Goal: Transaction & Acquisition: Purchase product/service

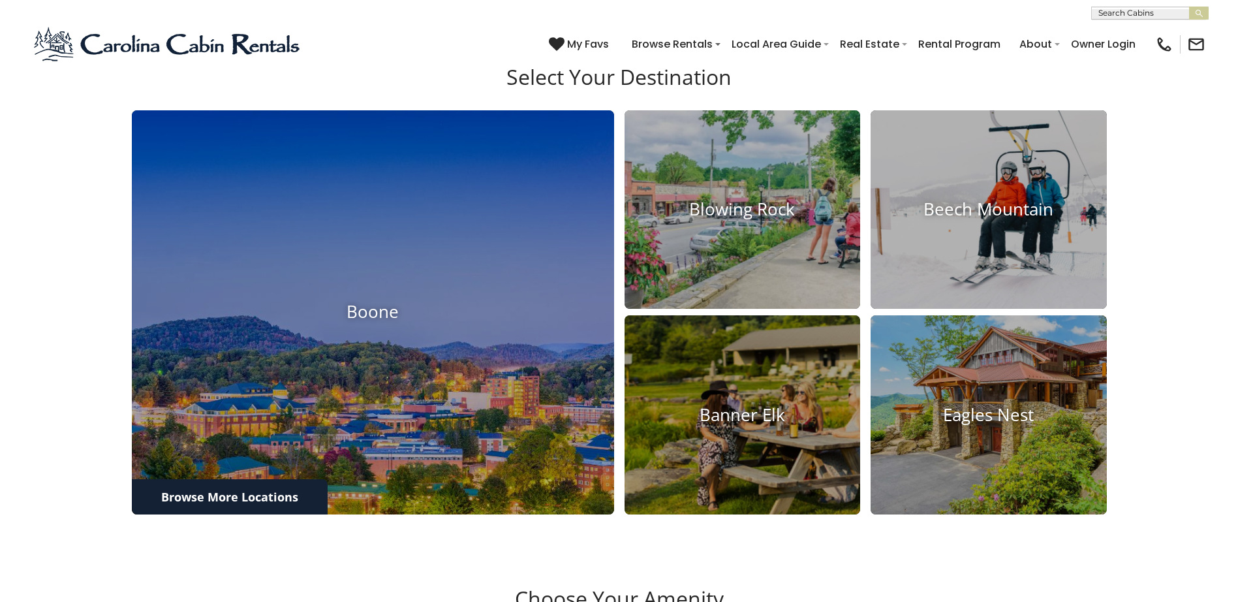
scroll to position [1186, 0]
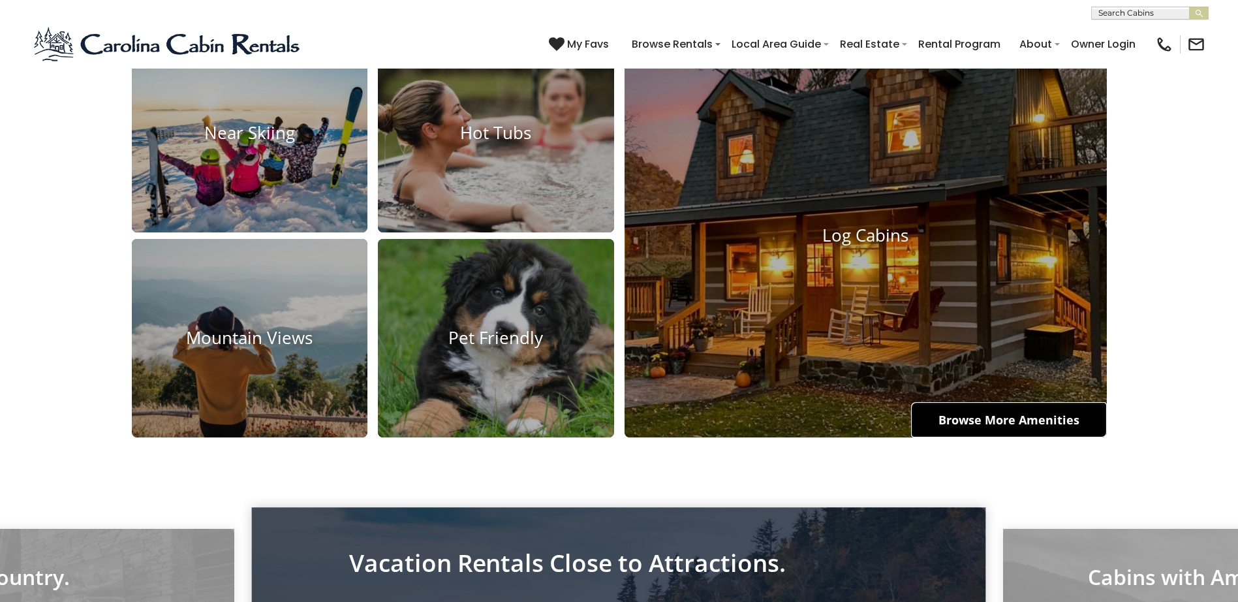
click at [981, 437] on link "Browse More Amenities" at bounding box center [1009, 419] width 196 height 35
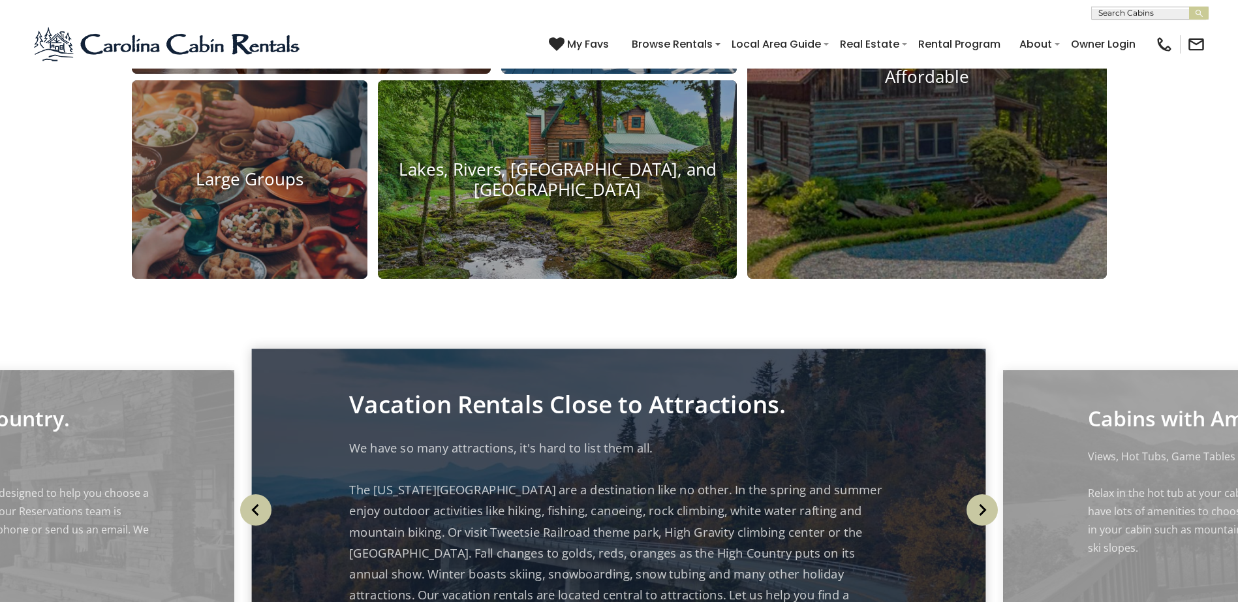
scroll to position [1774, 0]
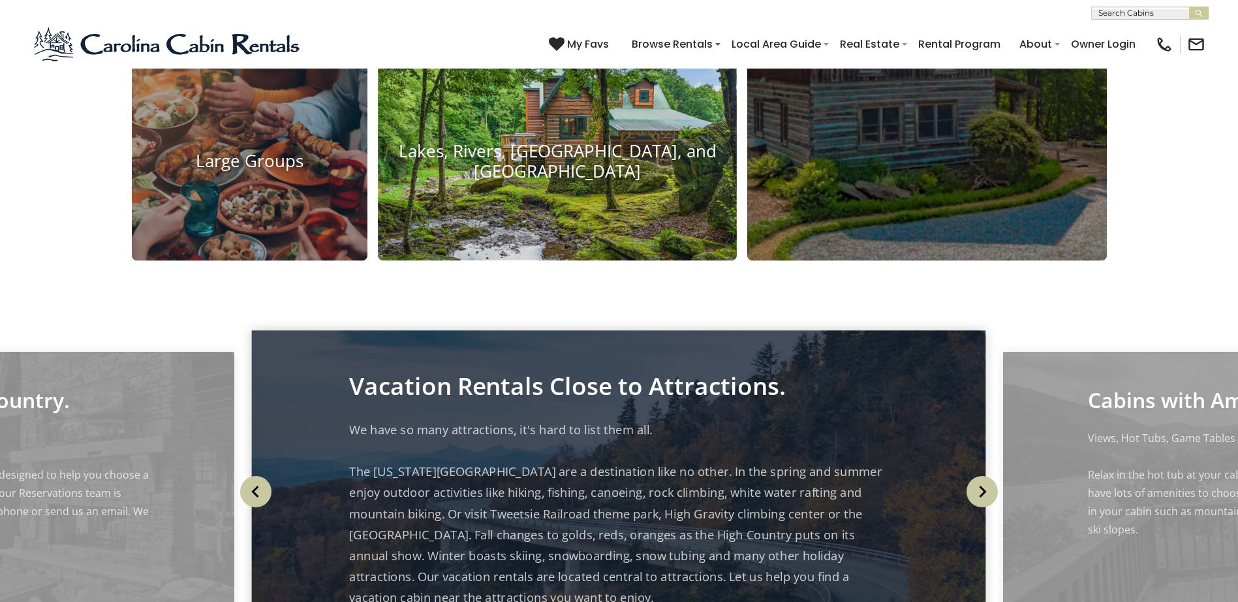
click at [522, 181] on h4 "Lakes, Rivers, Creeks, and Ponds" at bounding box center [557, 161] width 359 height 40
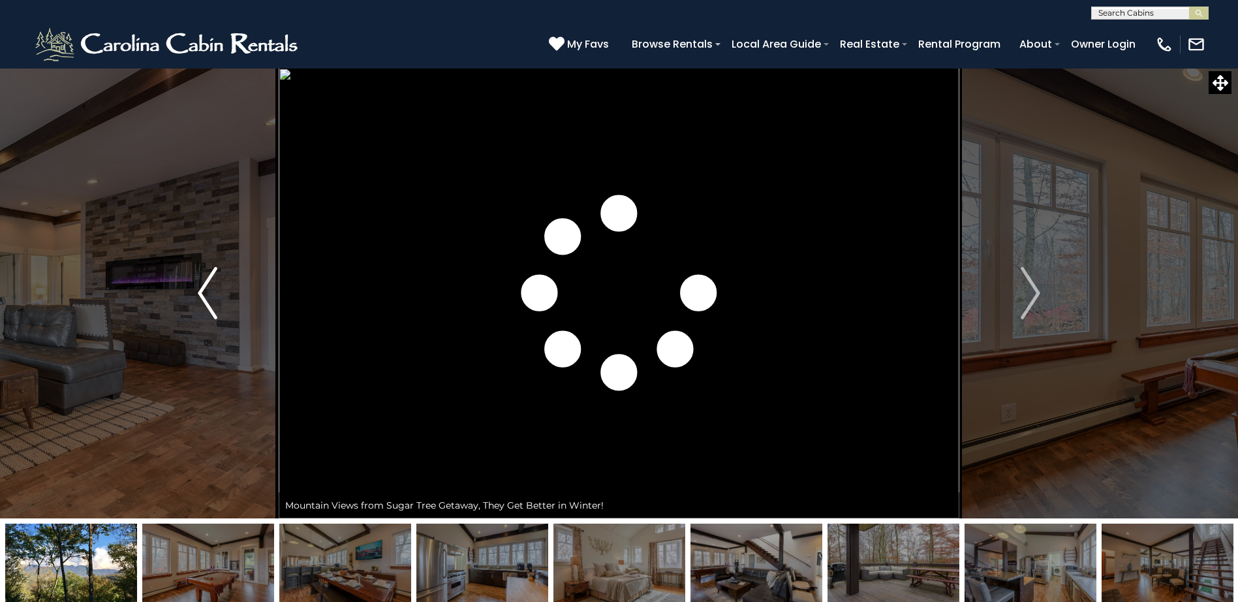
click at [208, 288] on img "Previous" at bounding box center [208, 293] width 20 height 52
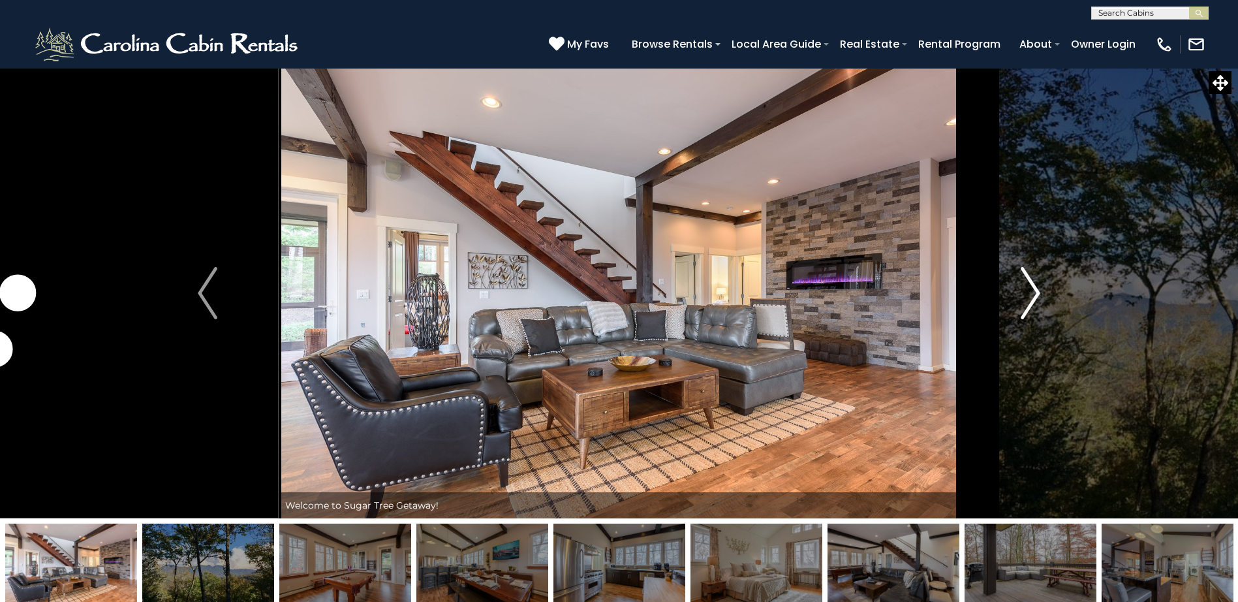
click at [1032, 289] on img "Next" at bounding box center [1031, 293] width 20 height 52
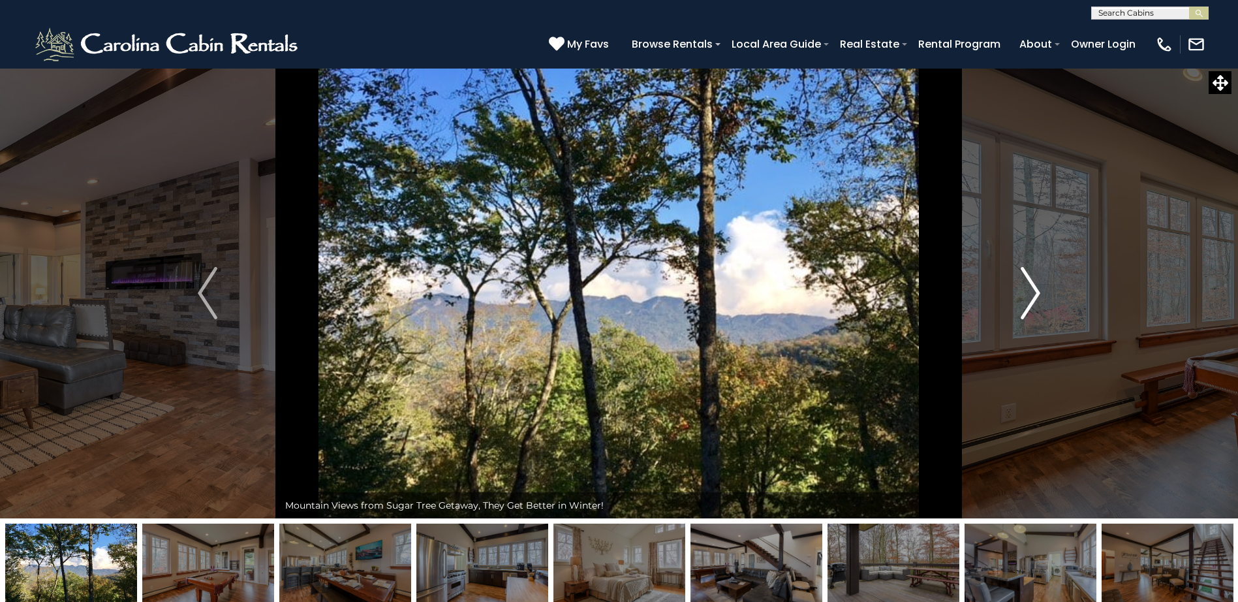
click at [1032, 289] on img "Next" at bounding box center [1031, 293] width 20 height 52
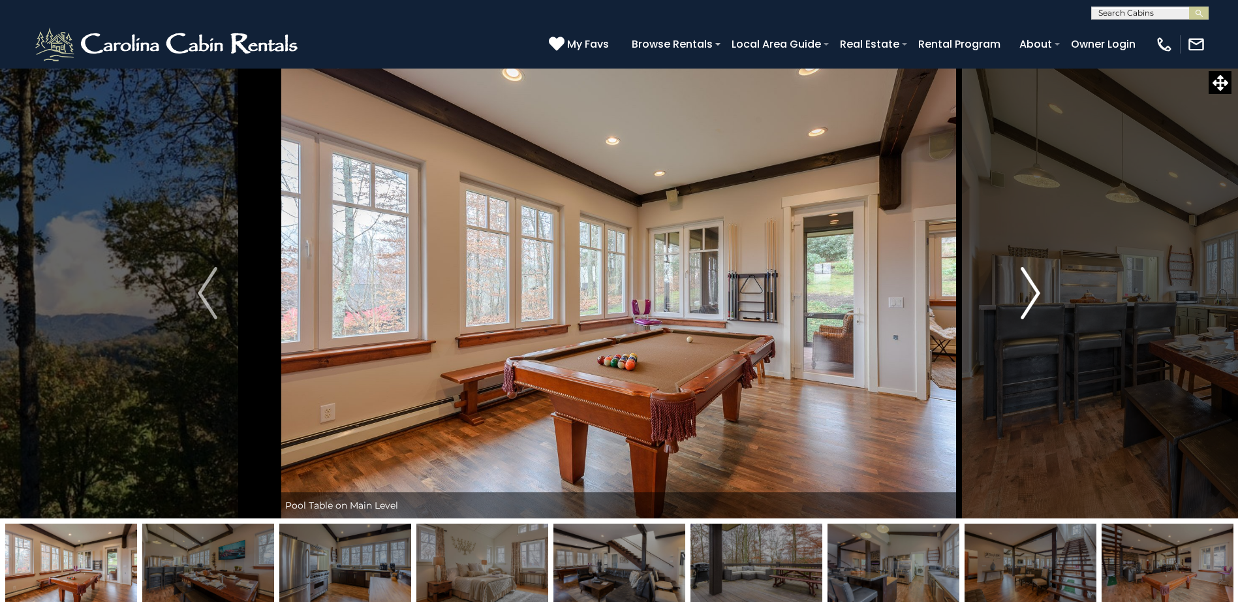
click at [1032, 289] on img "Next" at bounding box center [1031, 293] width 20 height 52
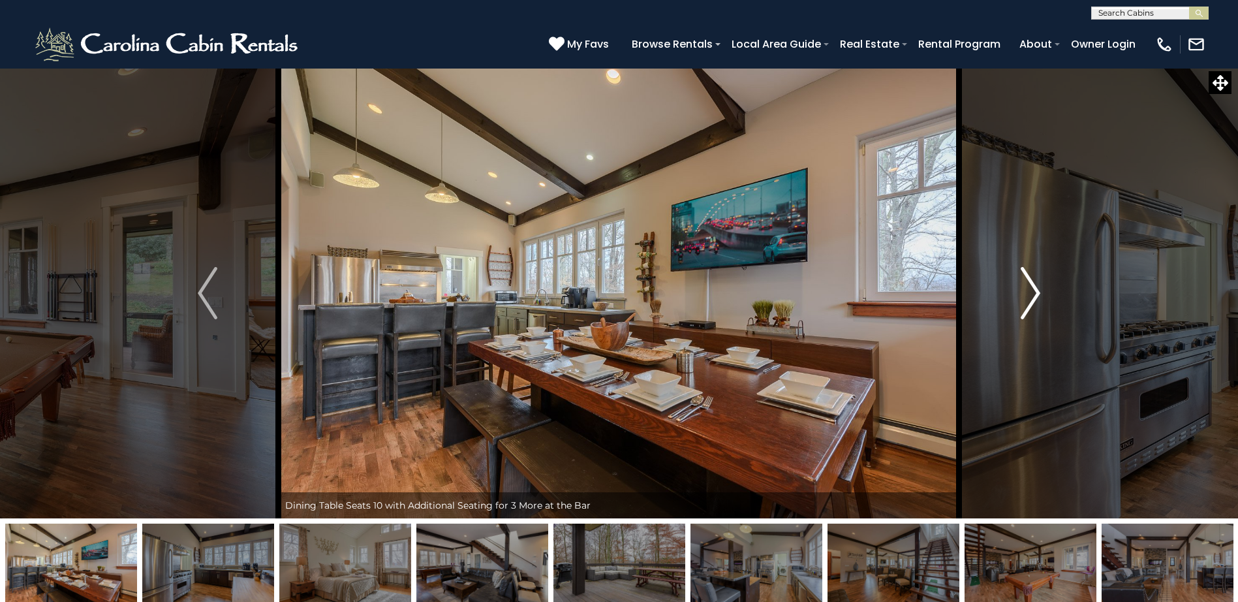
click at [1032, 289] on img "Next" at bounding box center [1031, 293] width 20 height 52
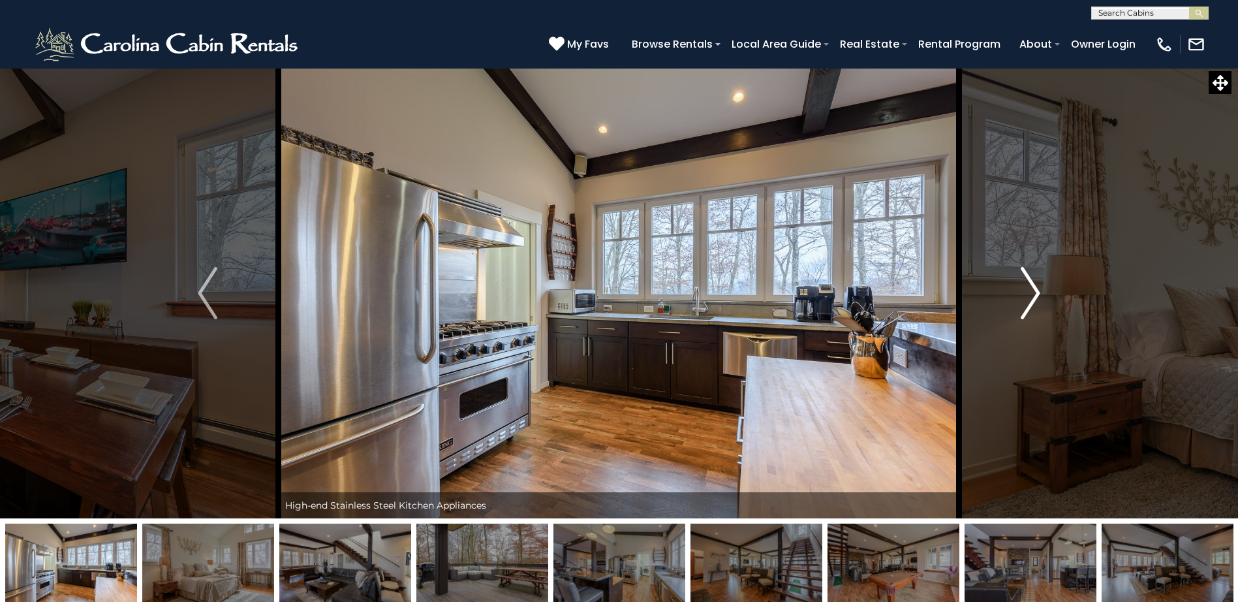
click at [1032, 289] on img "Next" at bounding box center [1031, 293] width 20 height 52
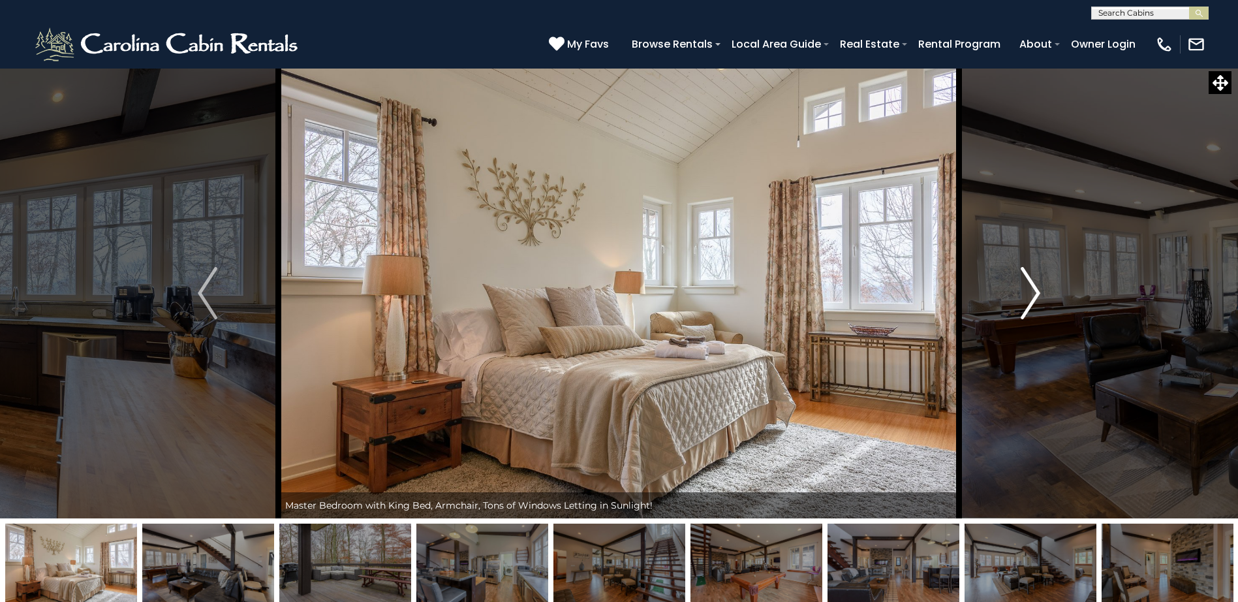
click at [1032, 289] on img "Next" at bounding box center [1031, 293] width 20 height 52
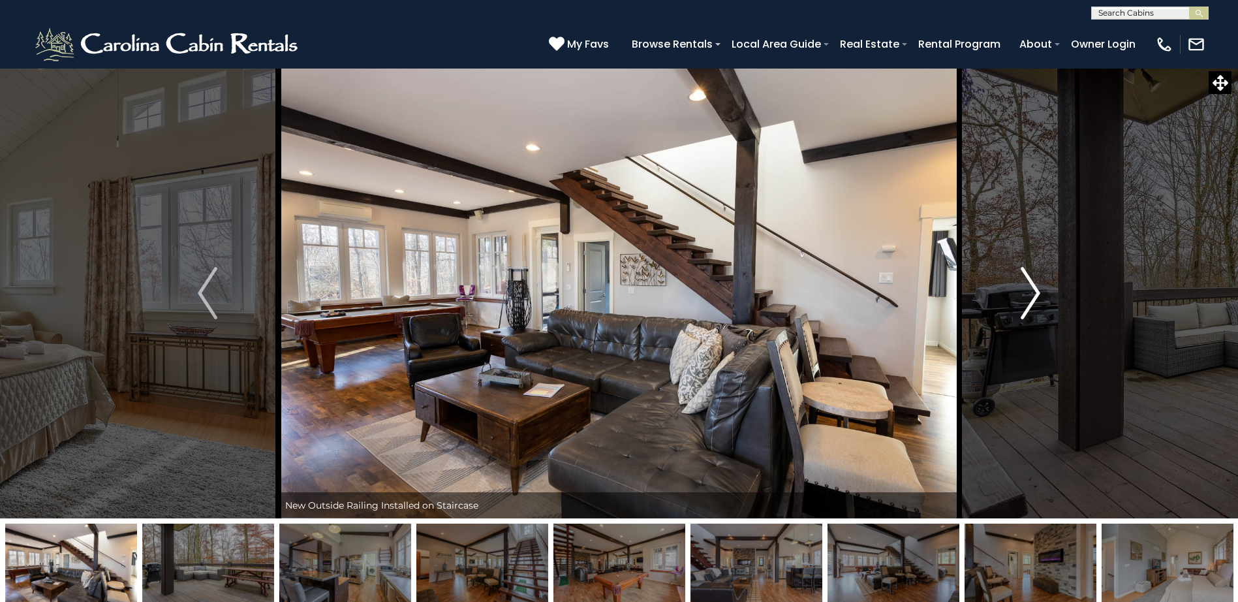
click at [1032, 289] on img "Next" at bounding box center [1031, 293] width 20 height 52
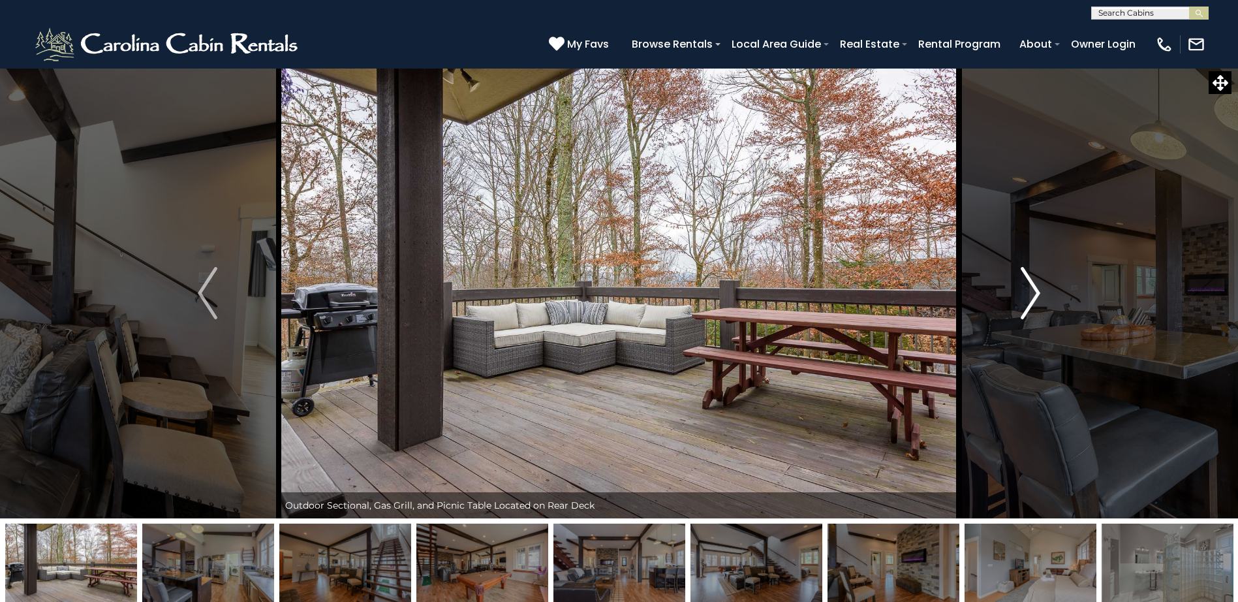
drag, startPoint x: 1032, startPoint y: 289, endPoint x: 1032, endPoint y: 279, distance: 9.8
click at [1032, 279] on img "Next" at bounding box center [1031, 293] width 20 height 52
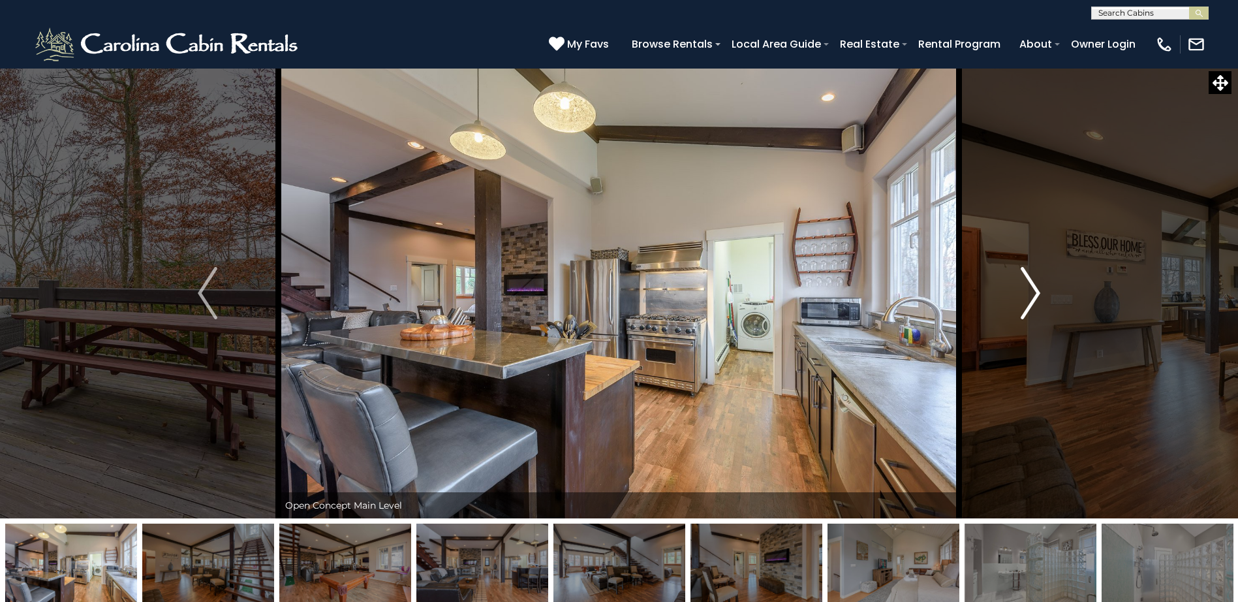
click at [1032, 279] on img "Next" at bounding box center [1031, 293] width 20 height 52
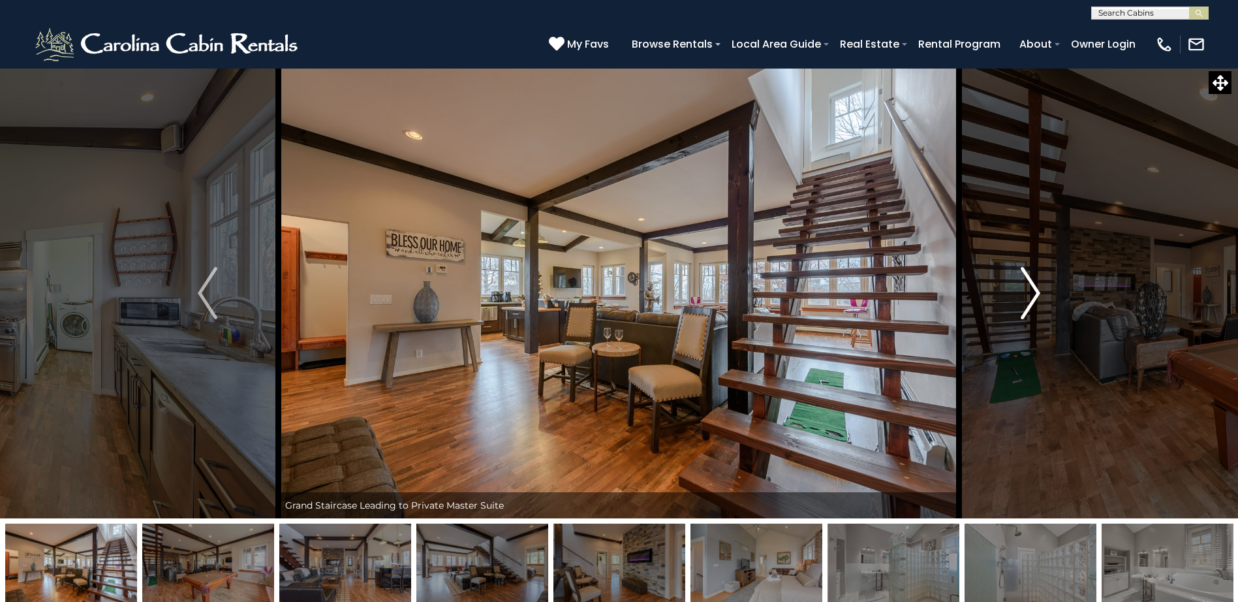
click at [1031, 280] on img "Next" at bounding box center [1031, 293] width 20 height 52
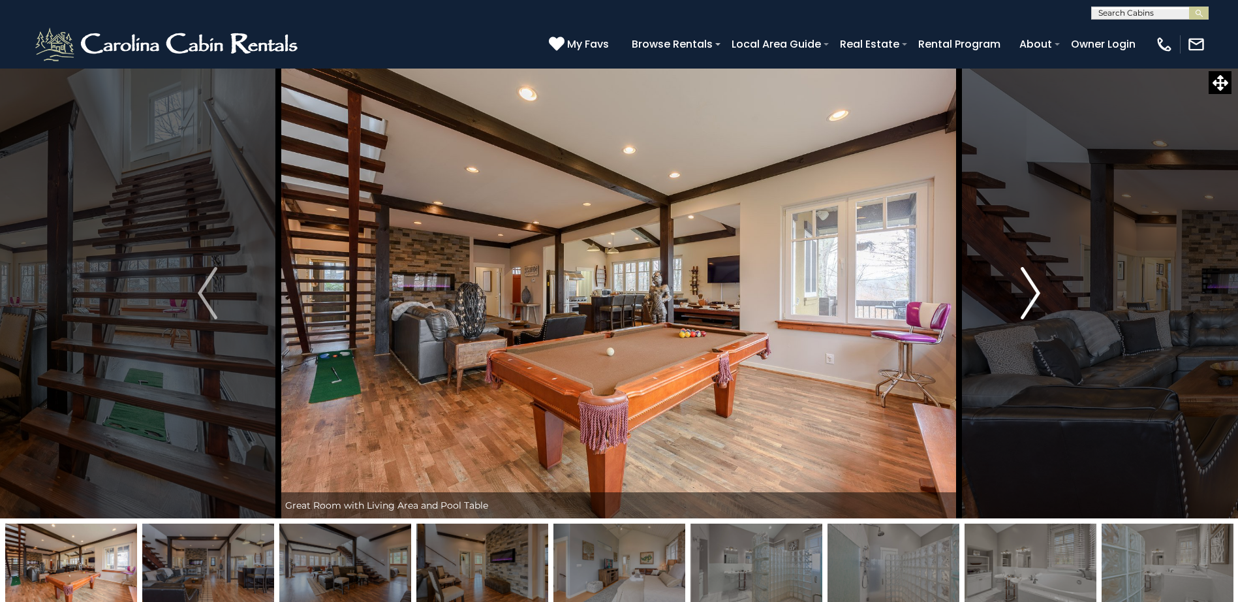
click at [1031, 280] on img "Next" at bounding box center [1031, 293] width 20 height 52
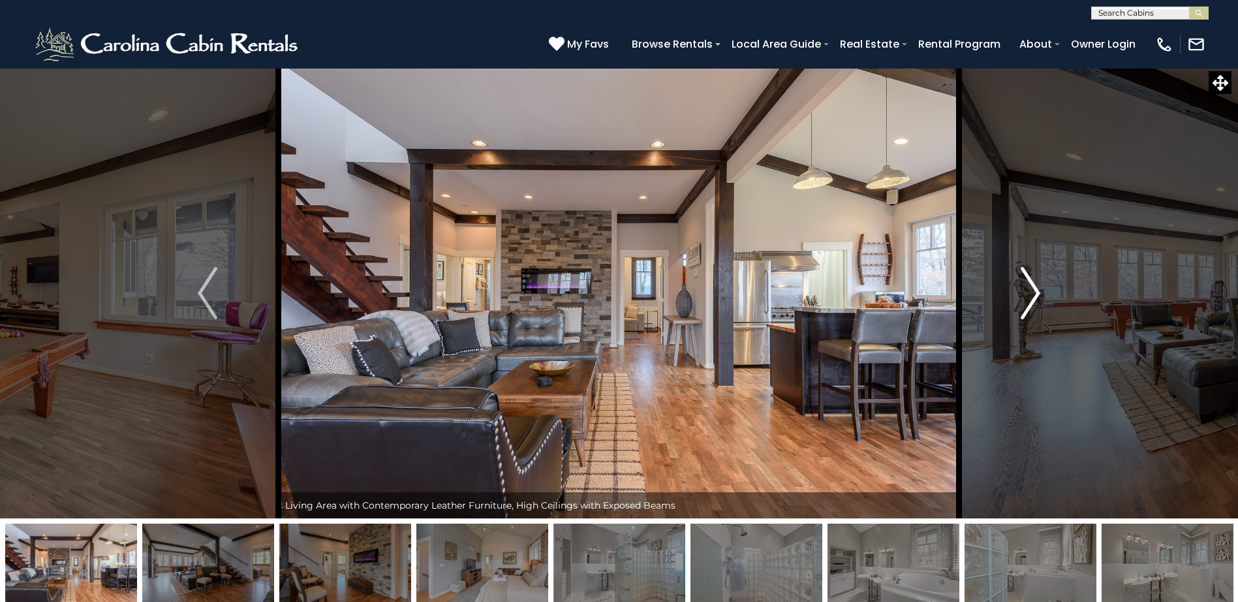
click at [1031, 280] on img "Next" at bounding box center [1031, 293] width 20 height 52
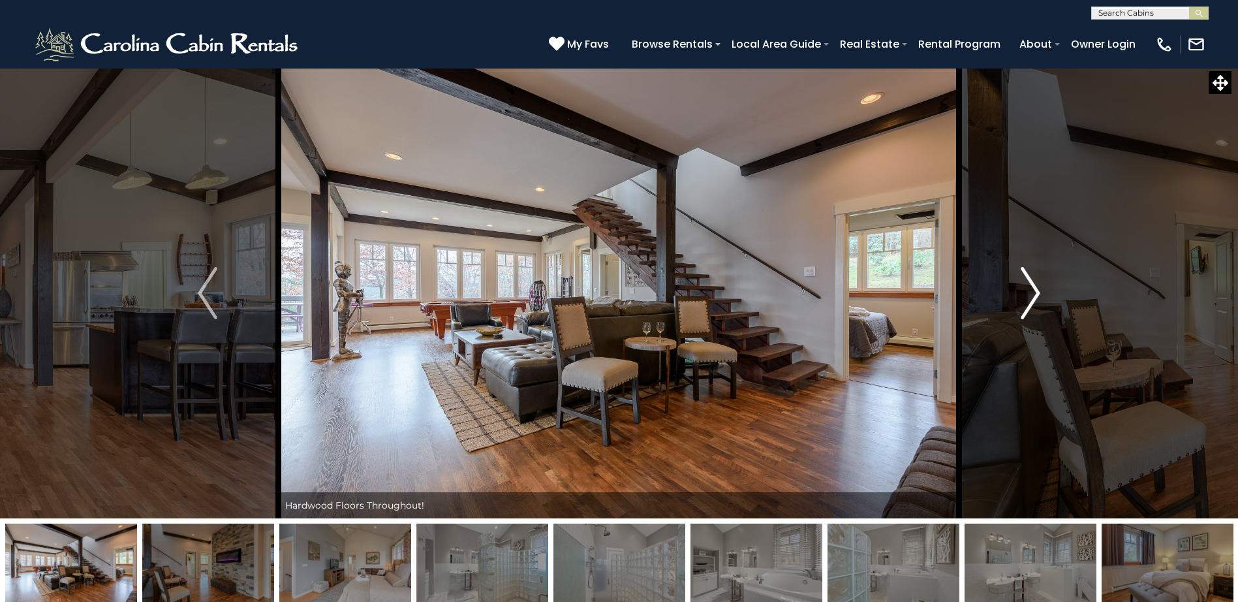
click at [1031, 280] on img "Next" at bounding box center [1031, 293] width 20 height 52
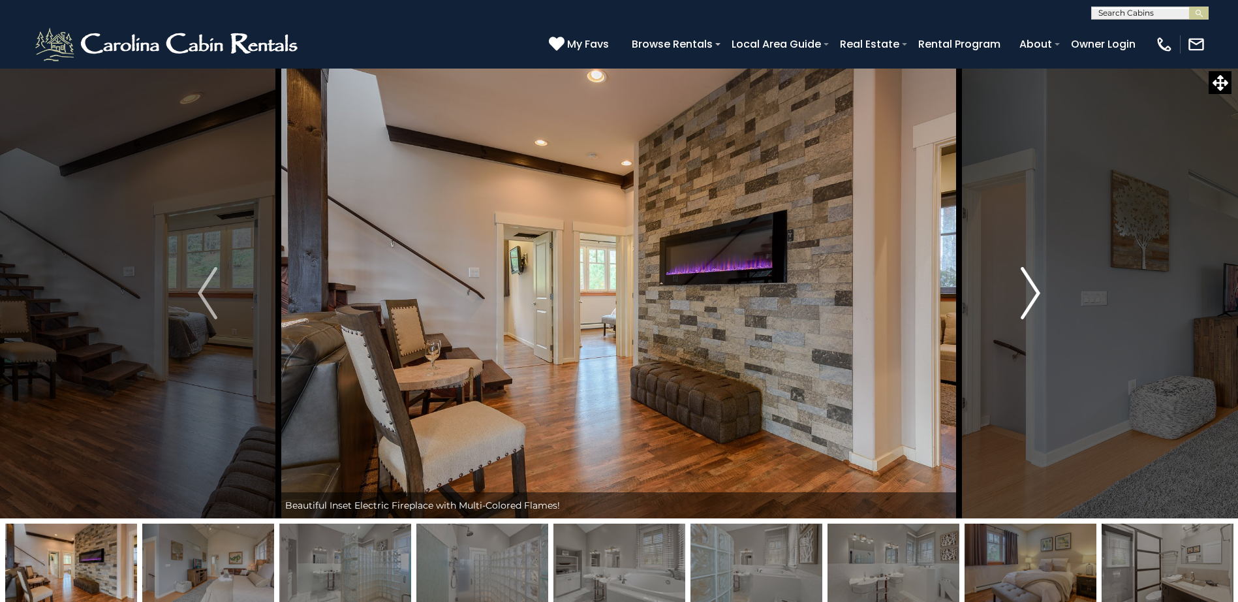
click at [1031, 280] on img "Next" at bounding box center [1031, 293] width 20 height 52
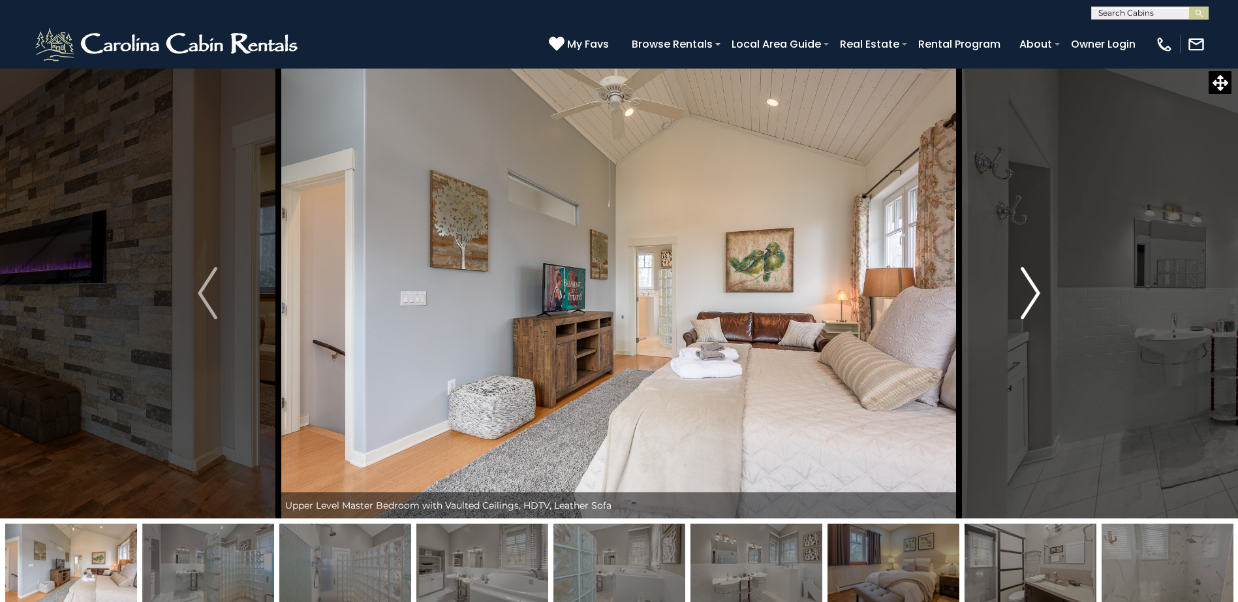
click at [1031, 280] on img "Next" at bounding box center [1031, 293] width 20 height 52
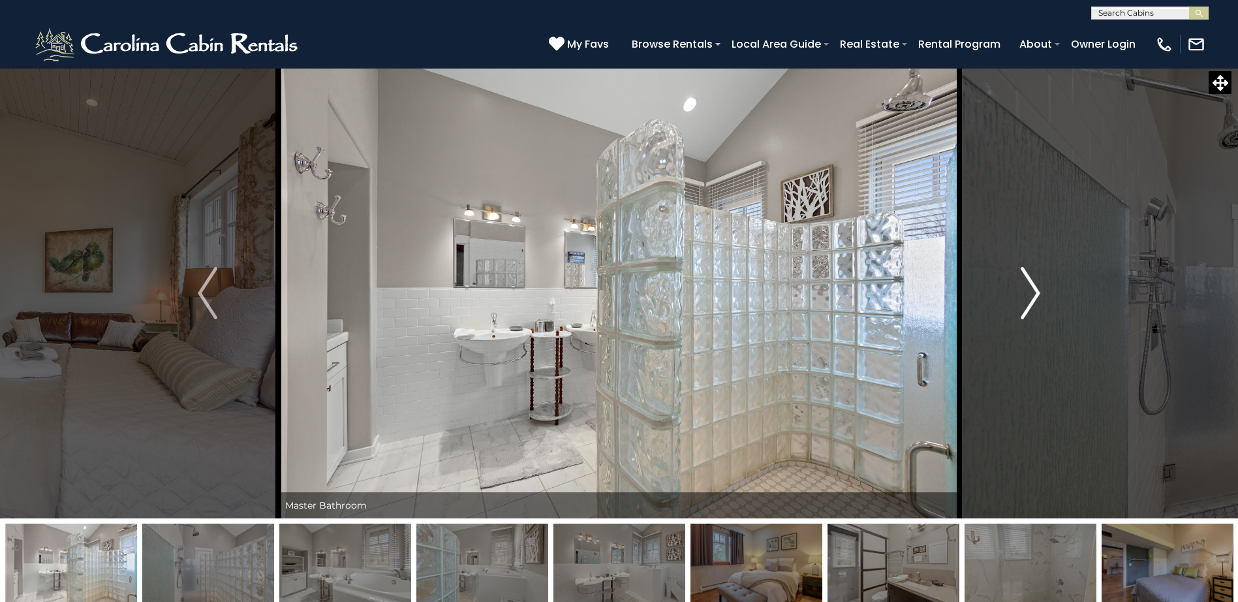
click at [1031, 280] on img "Next" at bounding box center [1031, 293] width 20 height 52
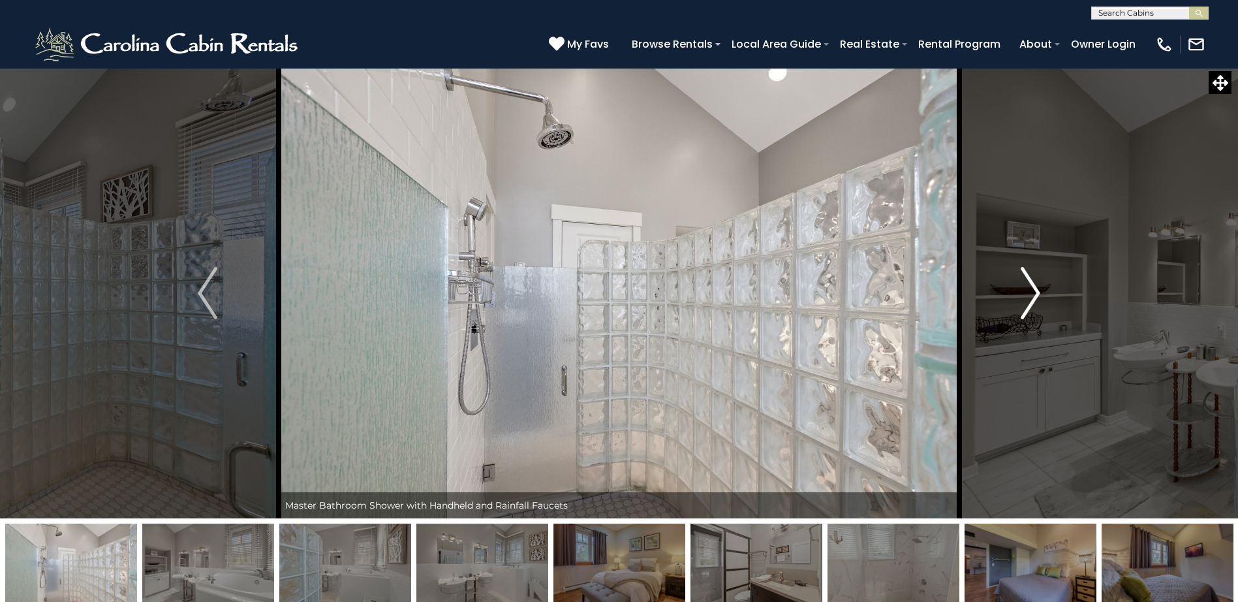
click at [1031, 280] on img "Next" at bounding box center [1031, 293] width 20 height 52
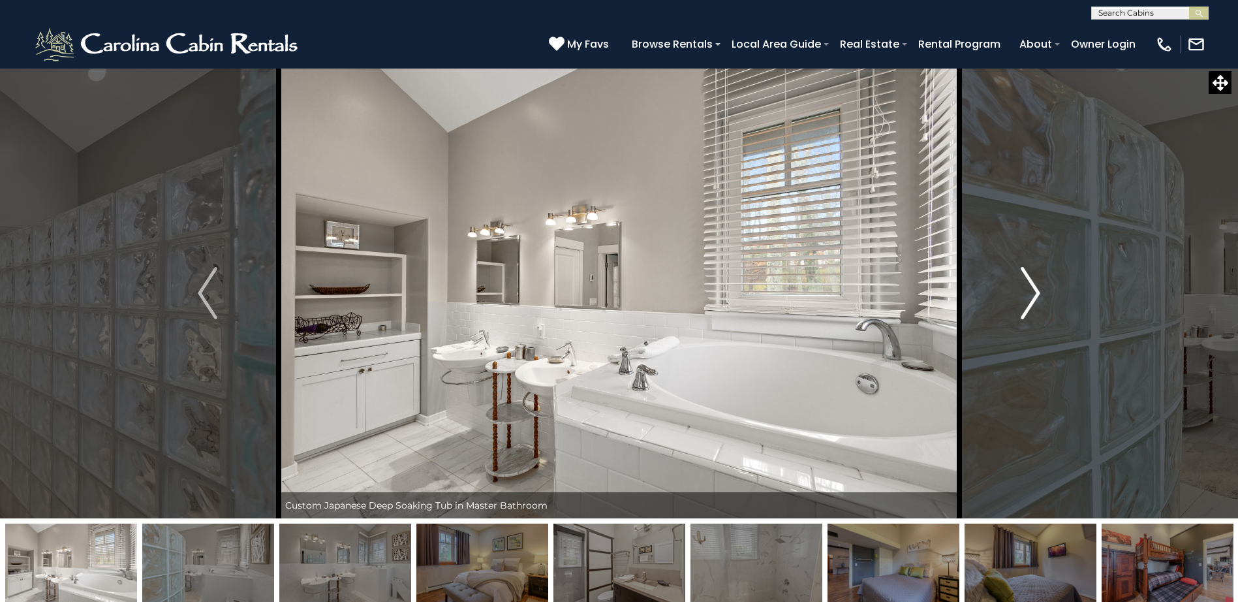
click at [1031, 280] on img "Next" at bounding box center [1031, 293] width 20 height 52
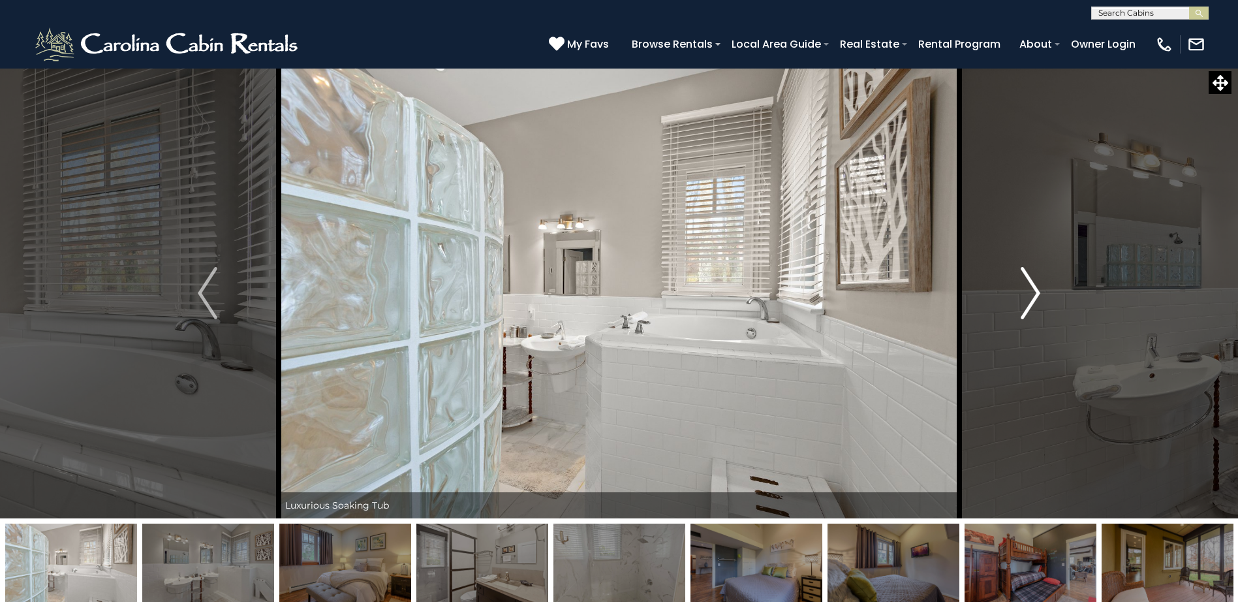
click at [1031, 280] on img "Next" at bounding box center [1031, 293] width 20 height 52
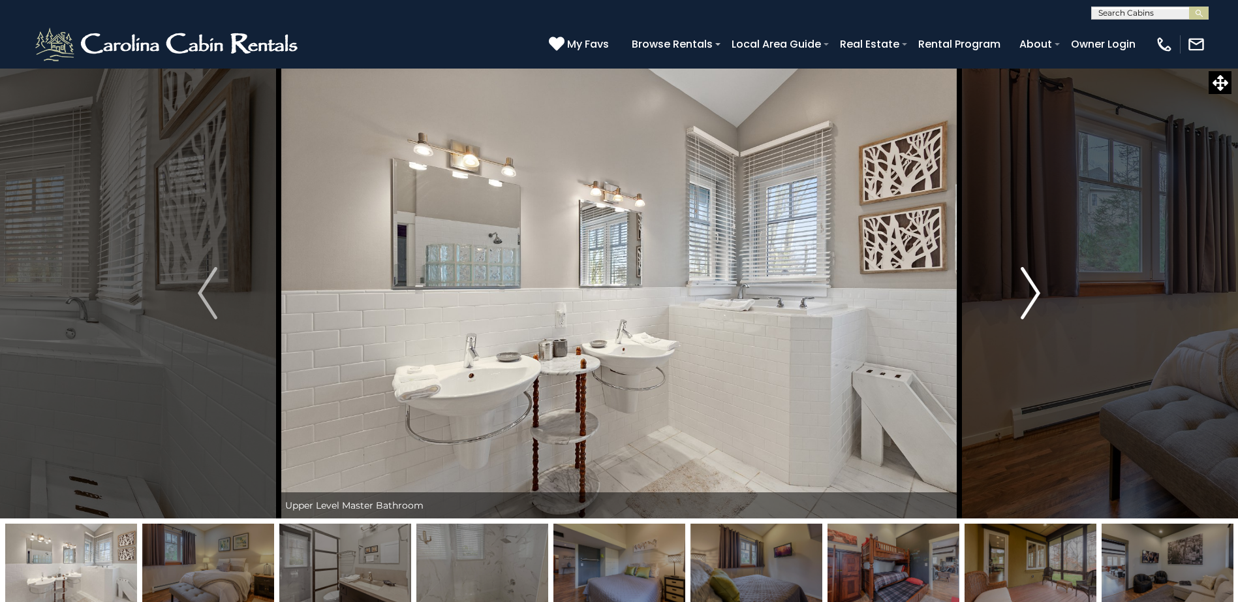
click at [1031, 280] on img "Next" at bounding box center [1031, 293] width 20 height 52
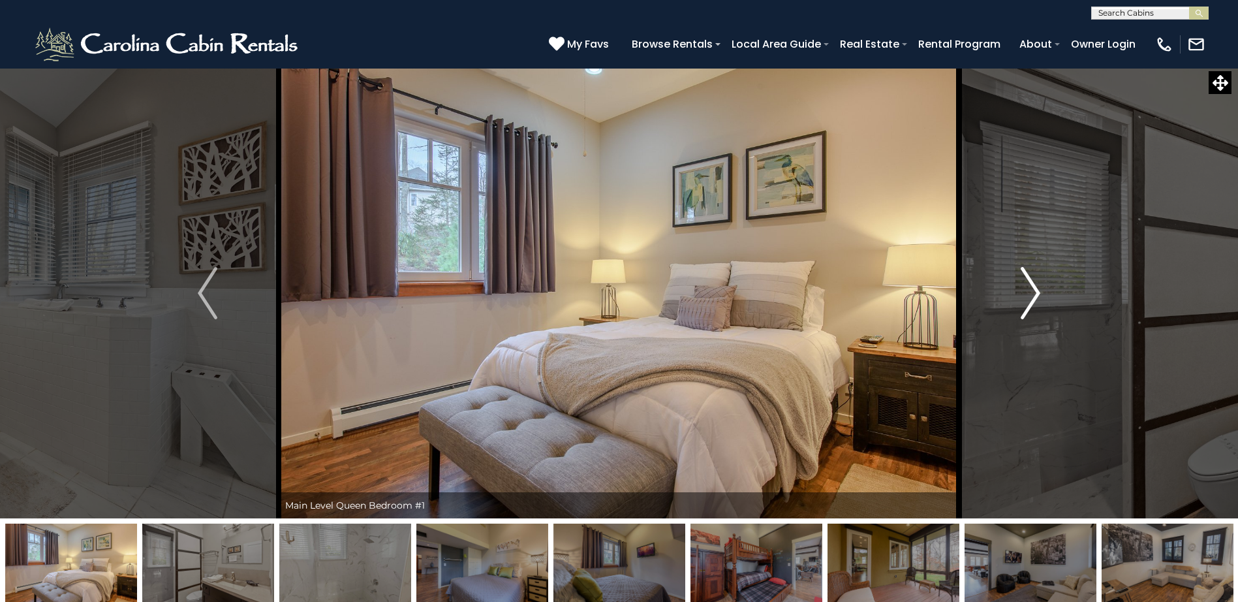
click at [1030, 283] on img "Next" at bounding box center [1031, 293] width 20 height 52
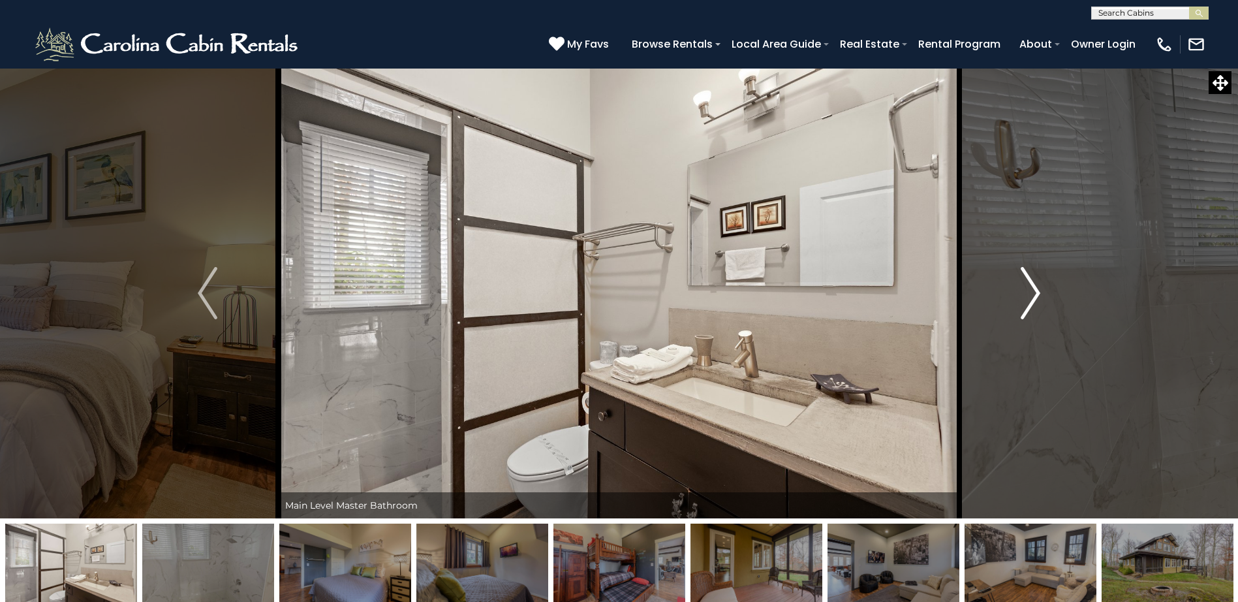
click at [1030, 283] on img "Next" at bounding box center [1031, 293] width 20 height 52
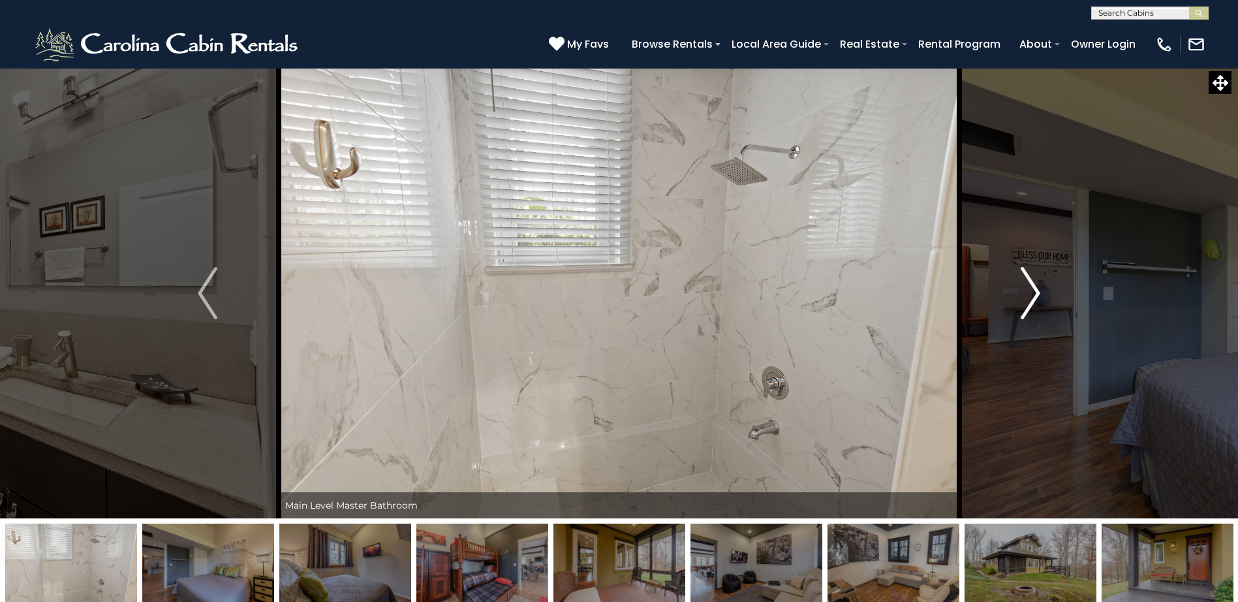
click at [1030, 283] on img "Next" at bounding box center [1031, 293] width 20 height 52
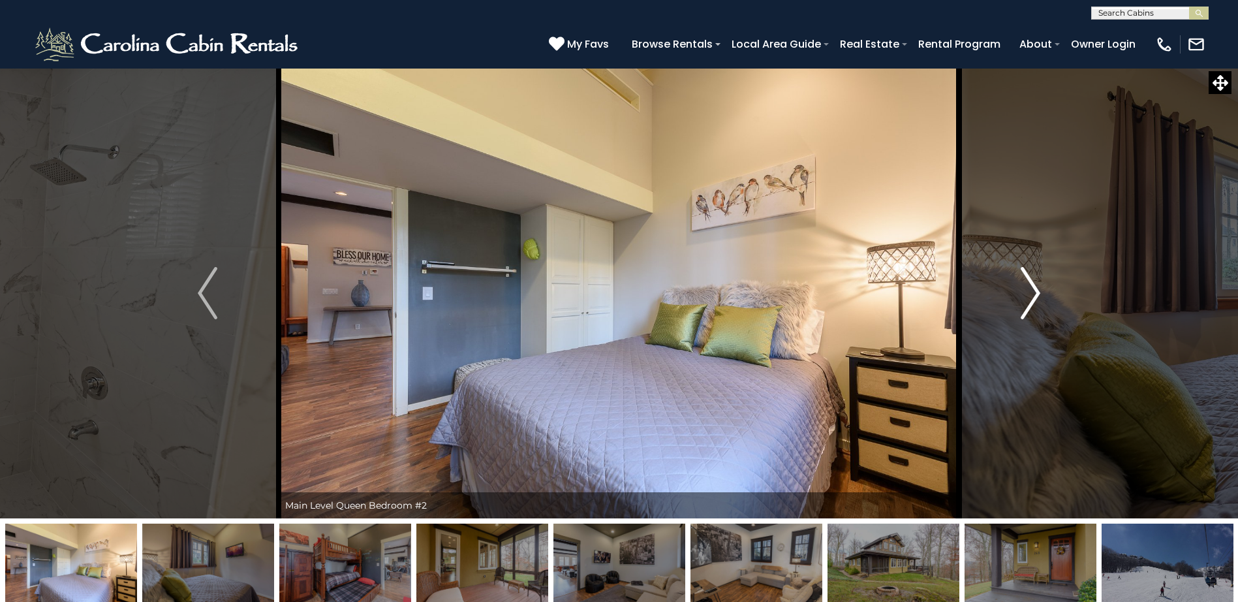
click at [1030, 283] on img "Next" at bounding box center [1031, 293] width 20 height 52
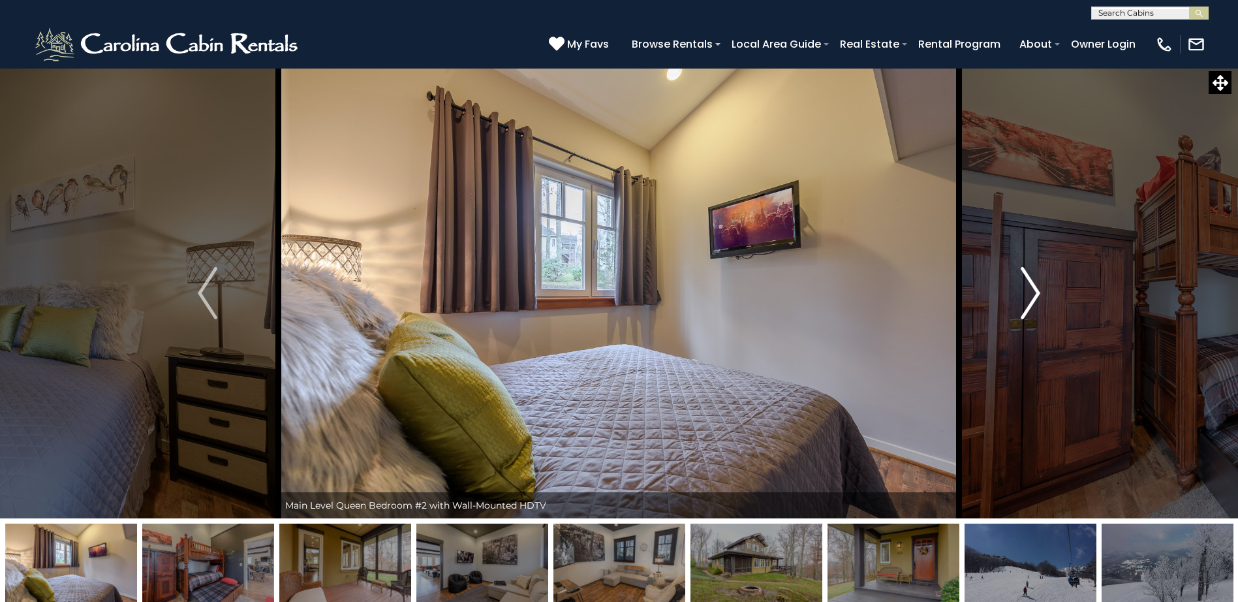
click at [1030, 283] on img "Next" at bounding box center [1031, 293] width 20 height 52
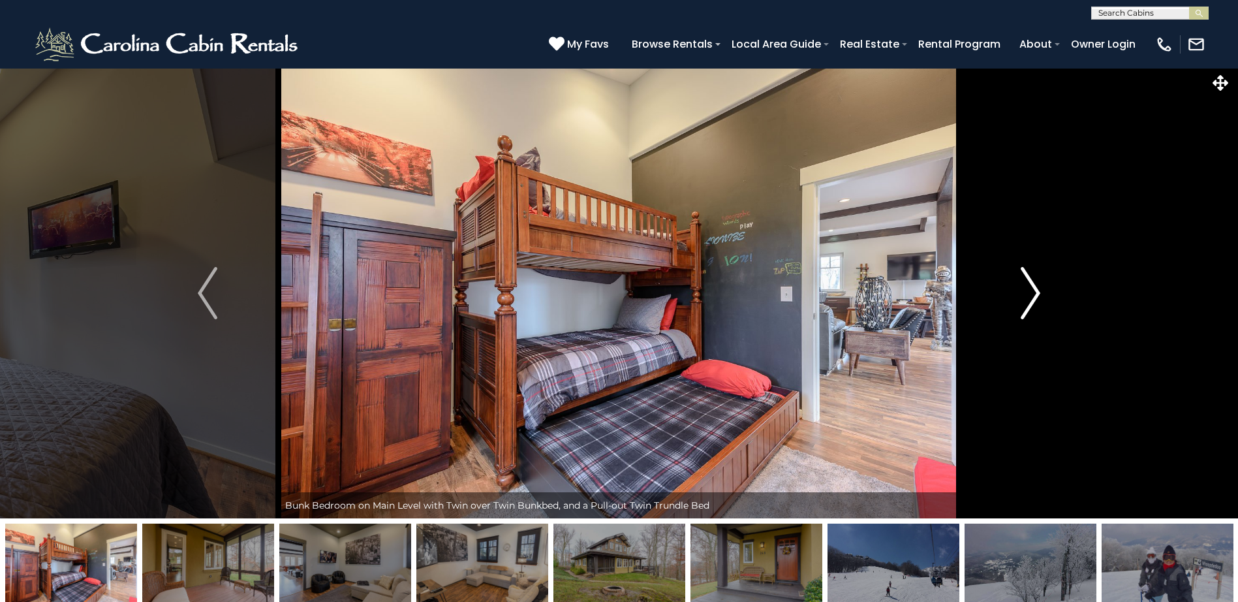
click at [1030, 283] on img "Next" at bounding box center [1031, 293] width 20 height 52
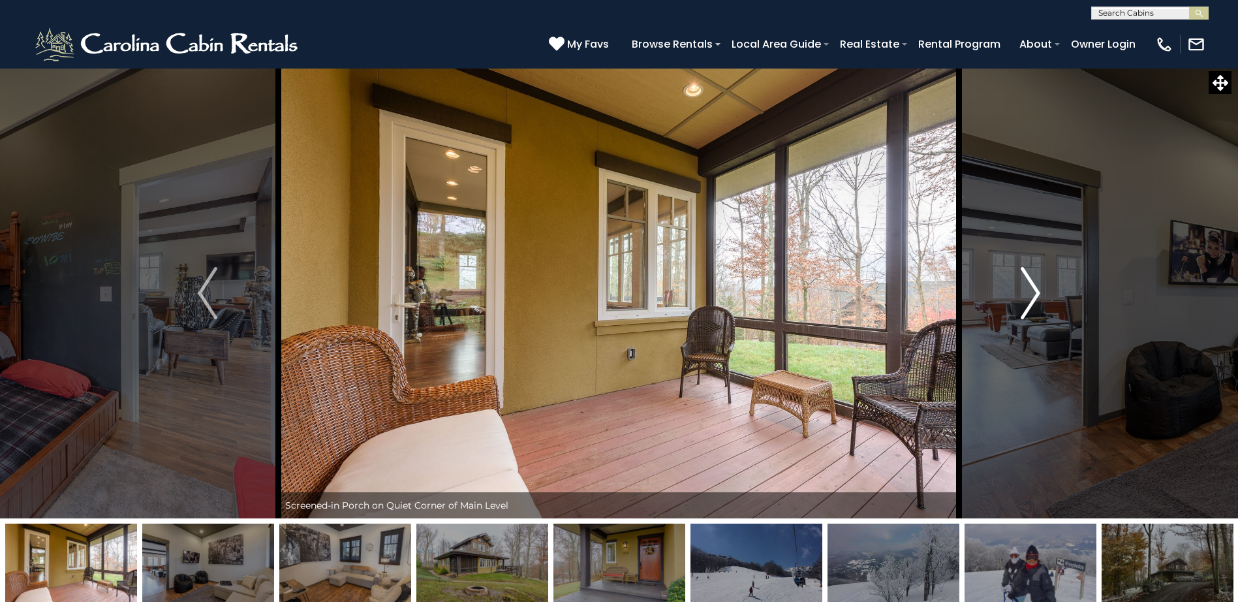
click at [1030, 283] on img "Next" at bounding box center [1031, 293] width 20 height 52
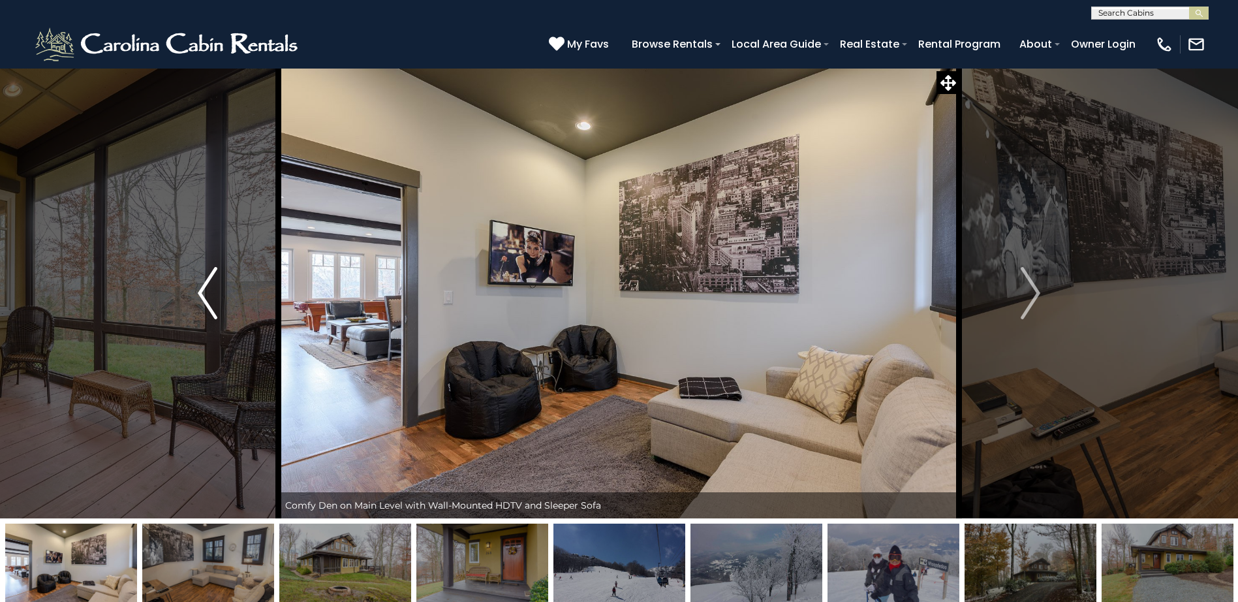
click at [204, 294] on img "Previous" at bounding box center [208, 293] width 20 height 52
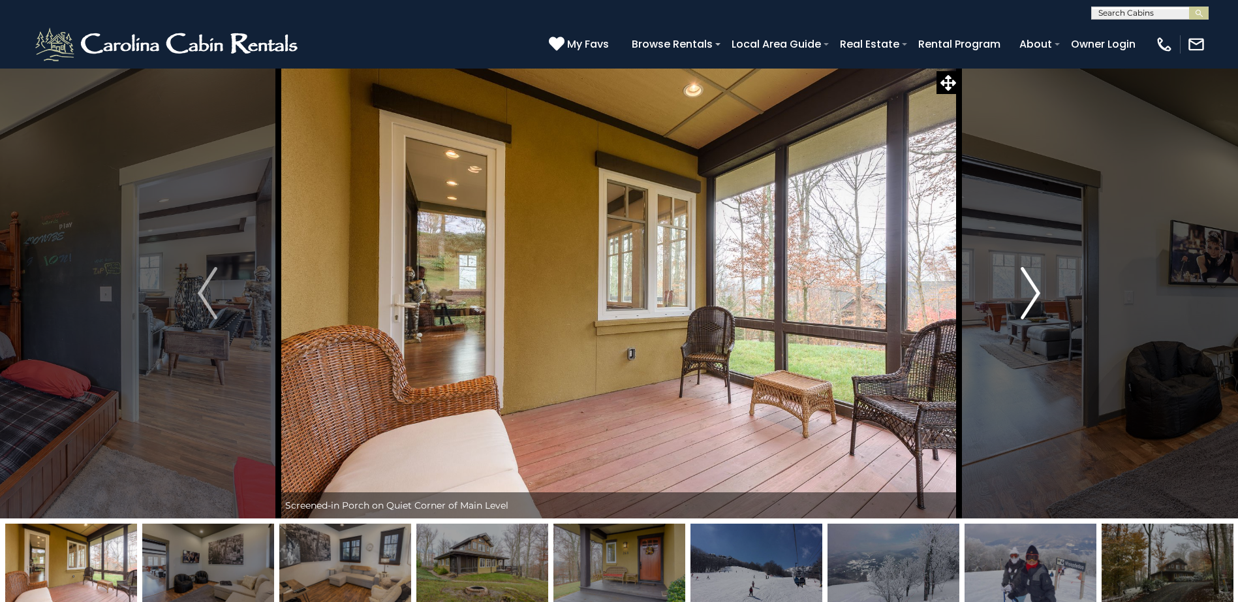
click at [1032, 292] on img "Next" at bounding box center [1031, 293] width 20 height 52
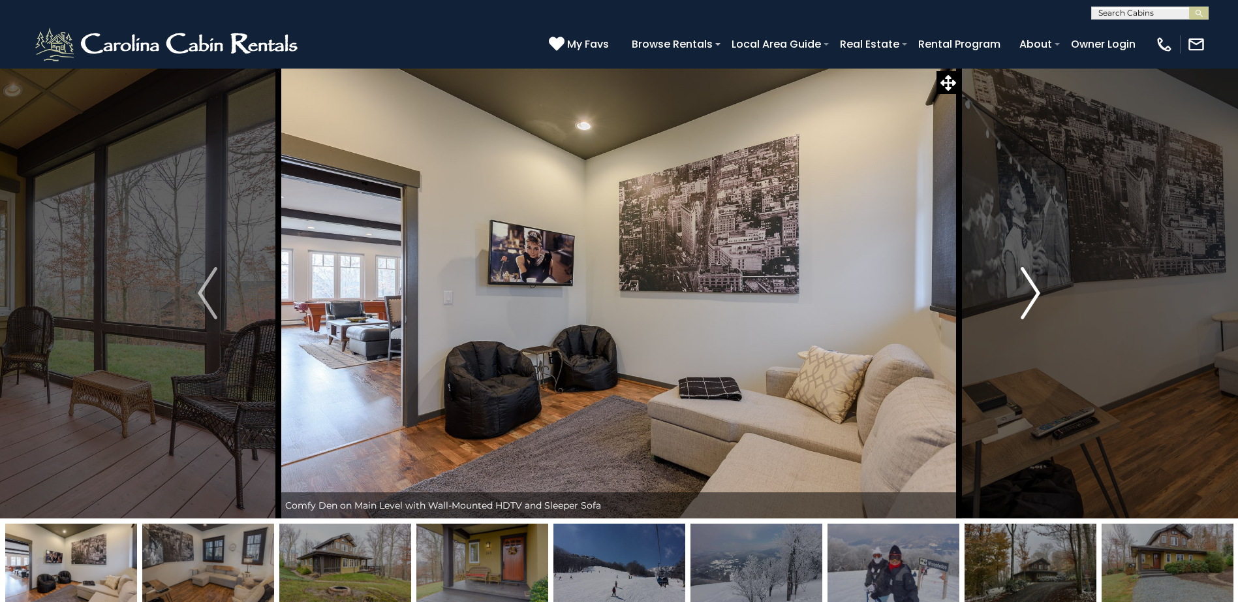
click at [1032, 292] on img "Next" at bounding box center [1031, 293] width 20 height 52
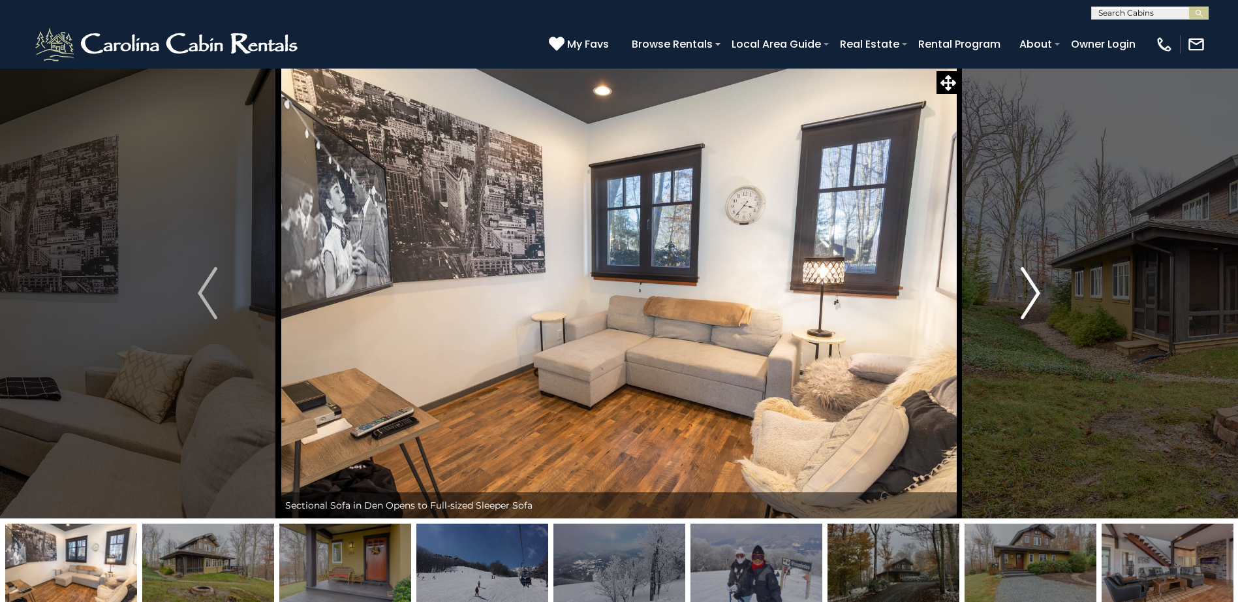
click at [1032, 292] on img "Next" at bounding box center [1031, 293] width 20 height 52
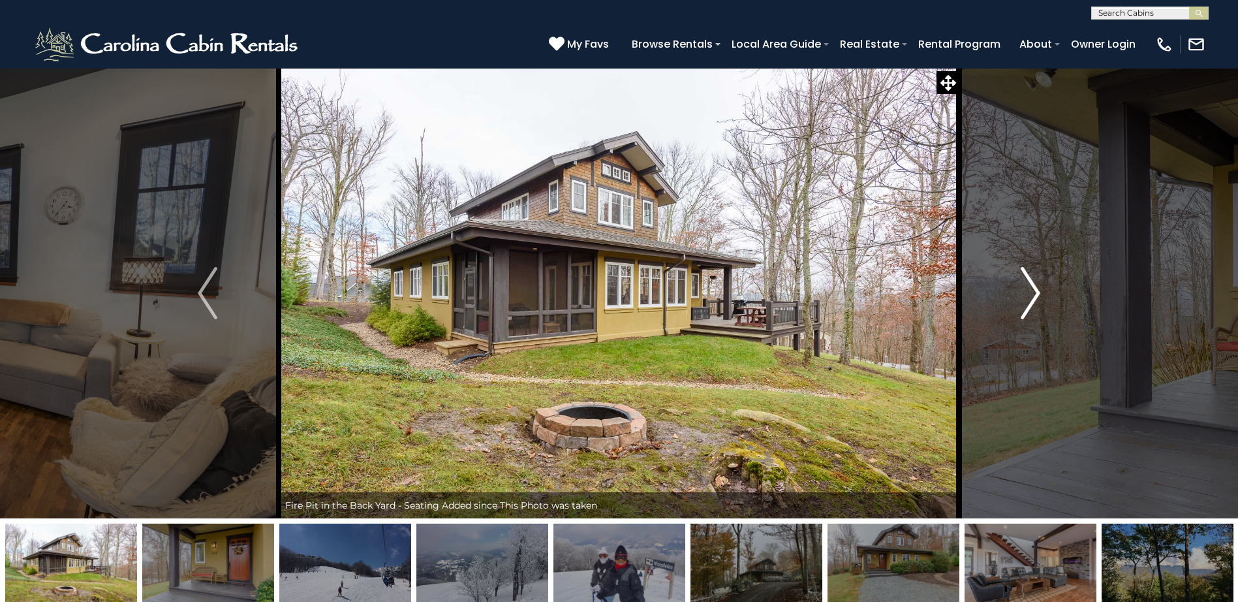
click at [1032, 292] on img "Next" at bounding box center [1031, 293] width 20 height 52
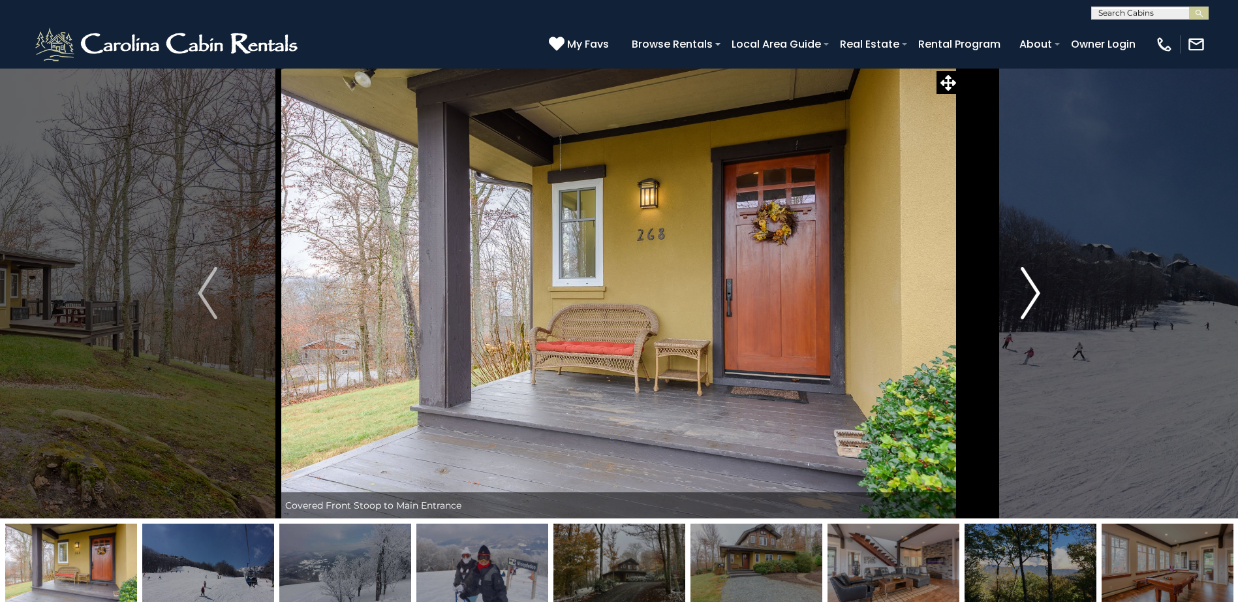
click at [1032, 292] on img "Next" at bounding box center [1031, 293] width 20 height 52
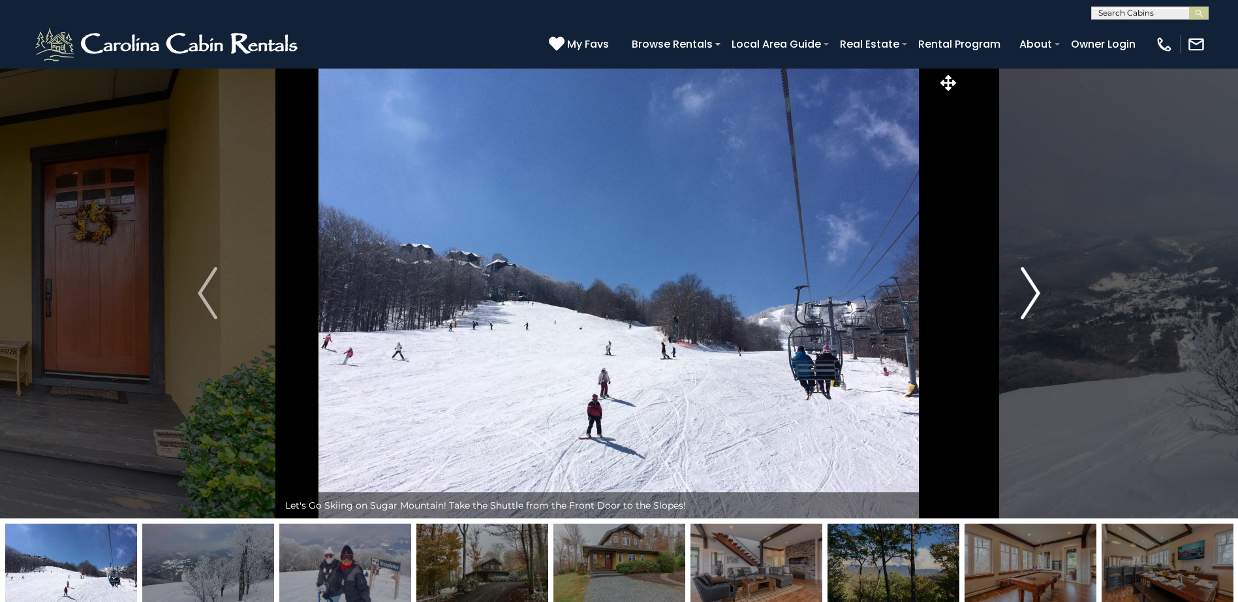
click at [1032, 292] on img "Next" at bounding box center [1031, 293] width 20 height 52
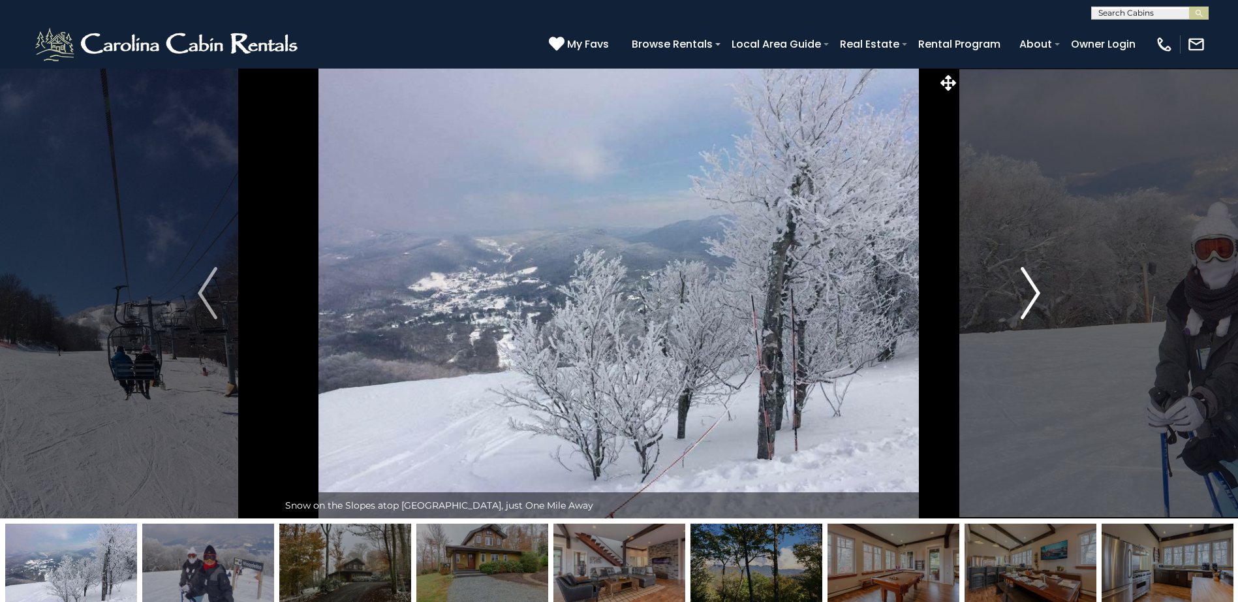
click at [1032, 292] on img "Next" at bounding box center [1031, 293] width 20 height 52
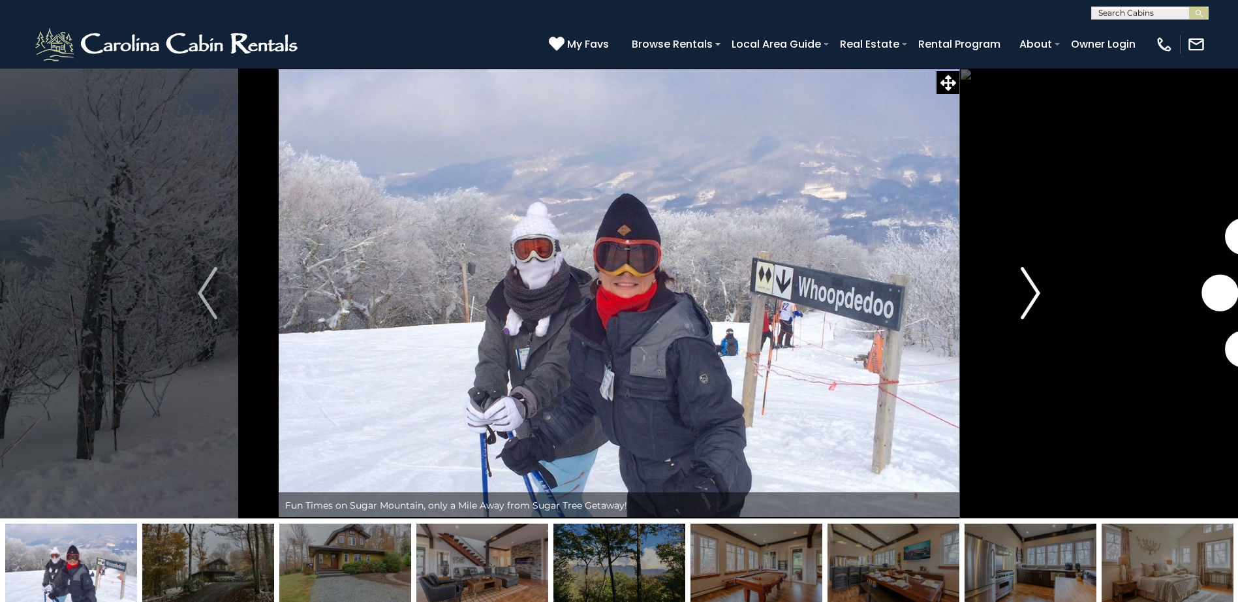
click at [1032, 292] on img "Next" at bounding box center [1031, 293] width 20 height 52
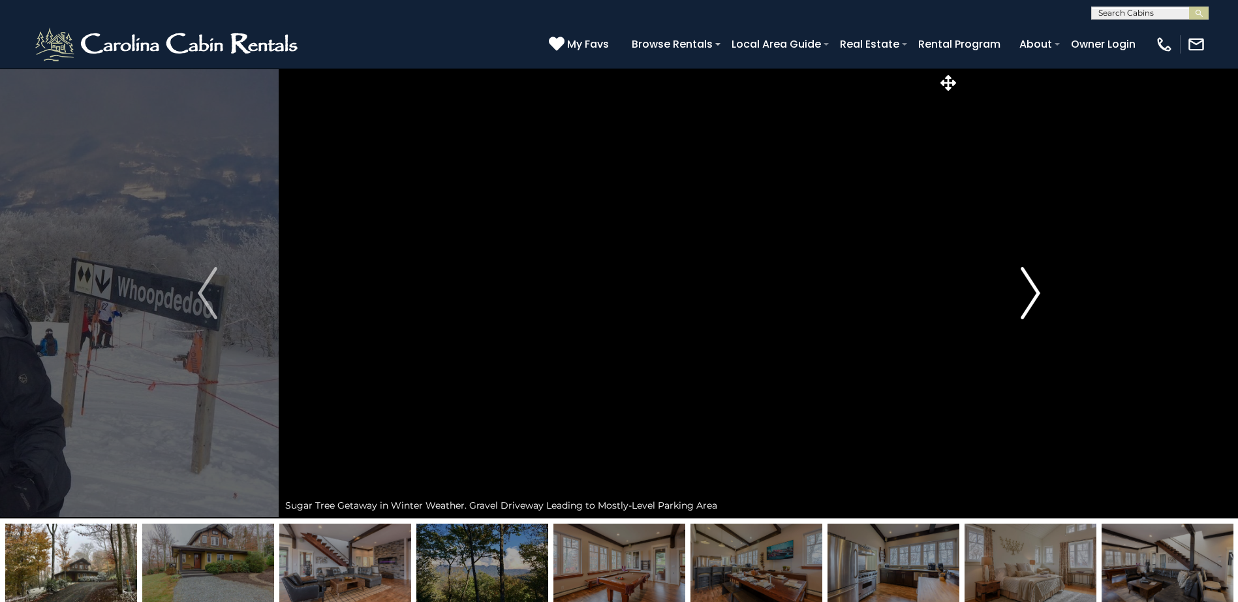
click at [1032, 292] on img "Next" at bounding box center [1031, 293] width 20 height 52
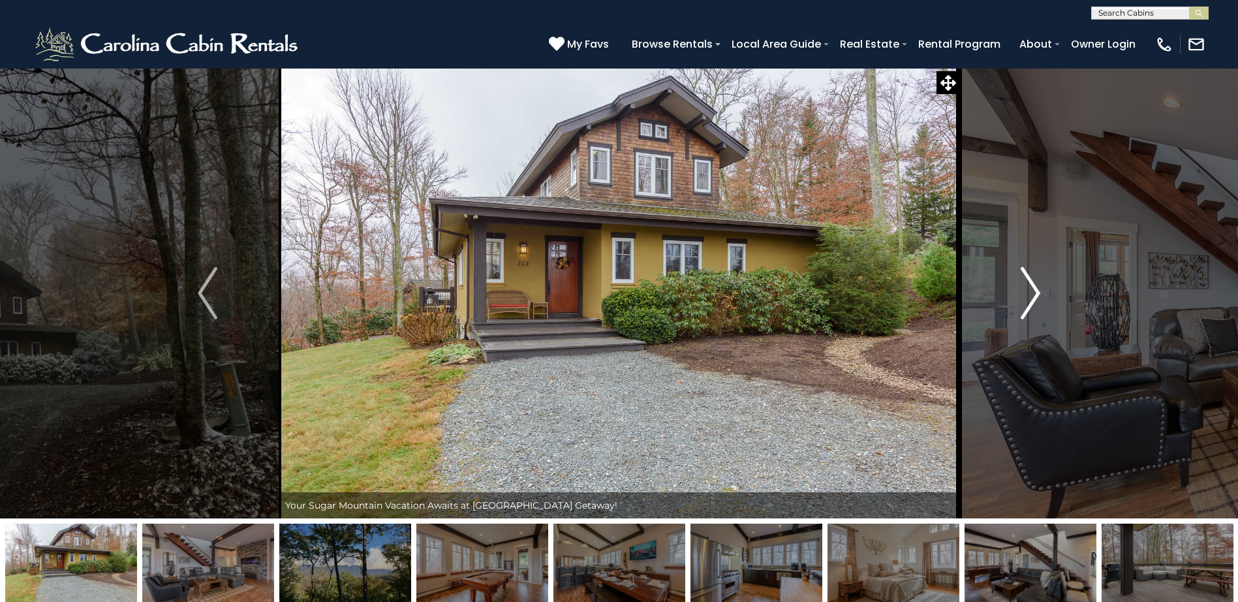
click at [1032, 292] on img "Next" at bounding box center [1031, 293] width 20 height 52
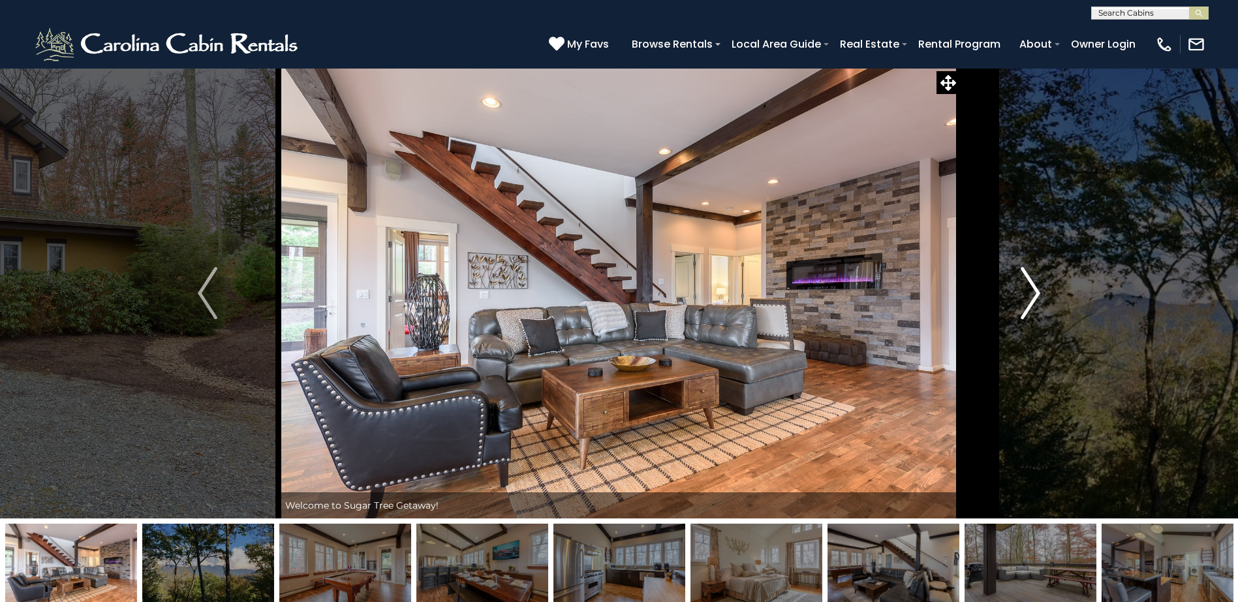
click at [1032, 292] on img "Next" at bounding box center [1031, 293] width 20 height 52
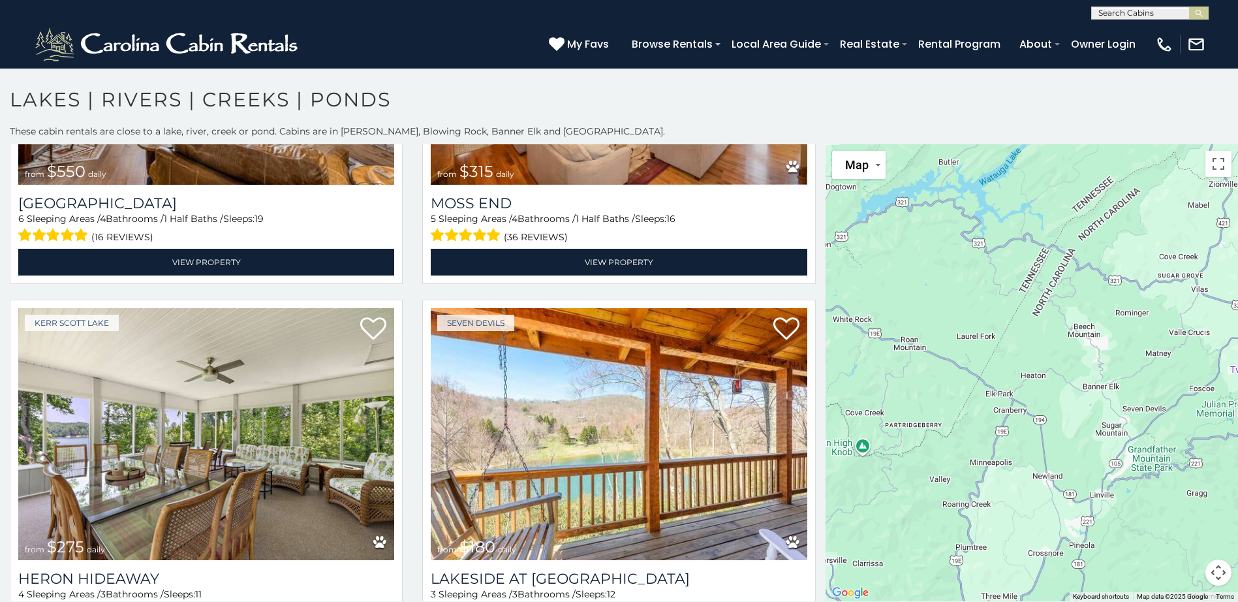
scroll to position [392, 0]
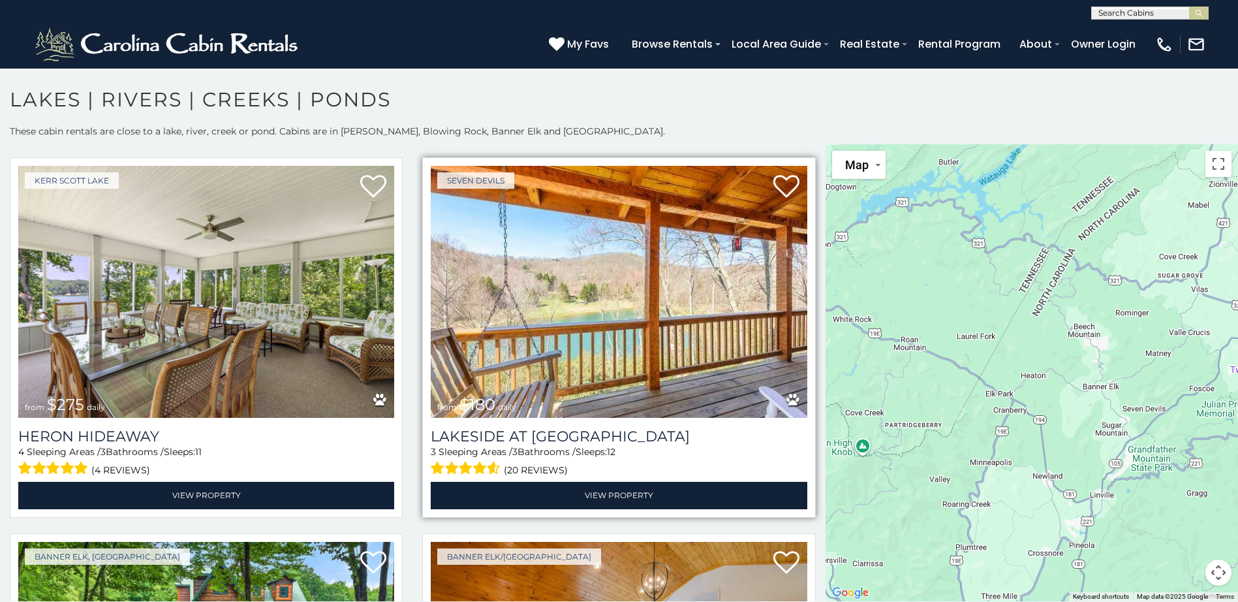
click at [627, 358] on img at bounding box center [619, 292] width 376 height 252
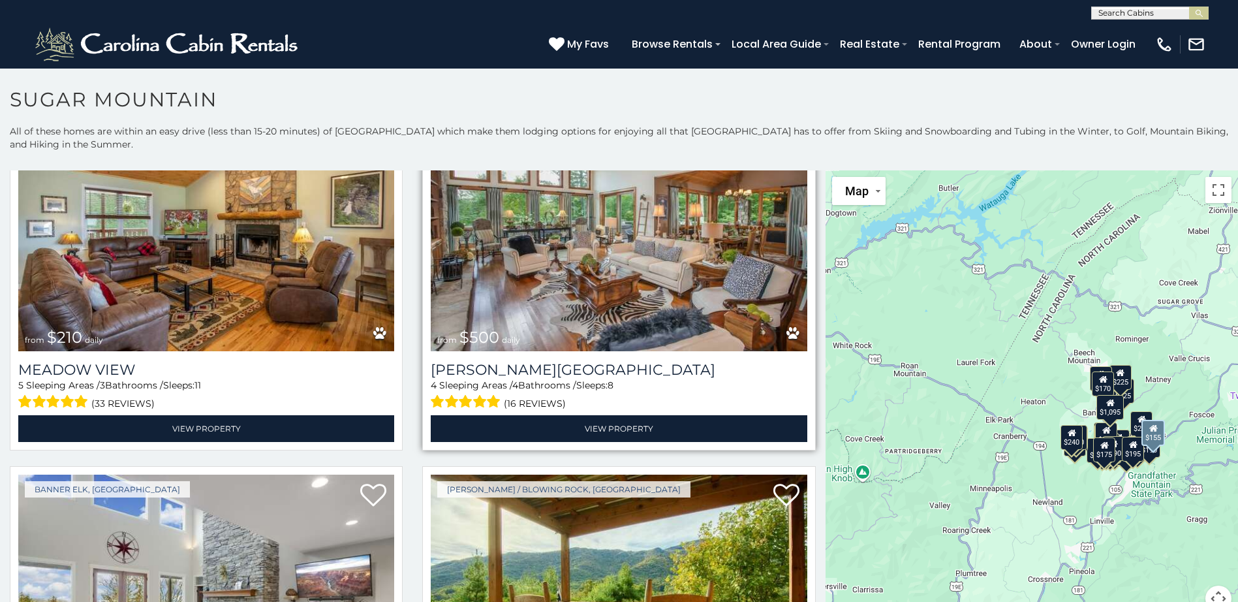
scroll to position [3460, 0]
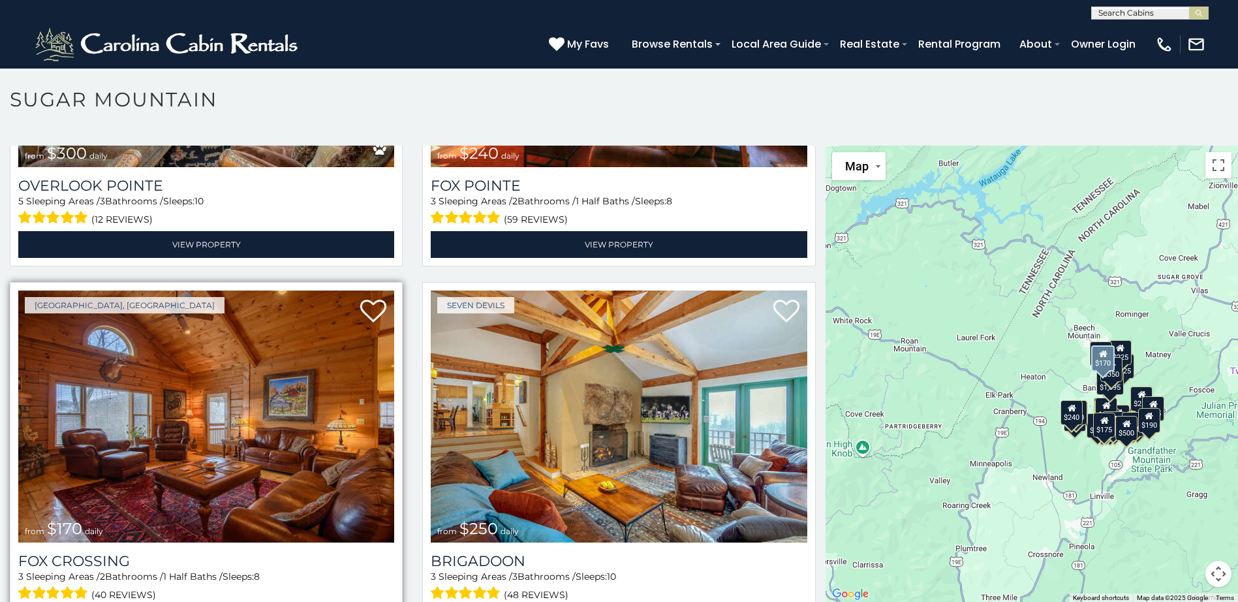
scroll to position [38, 0]
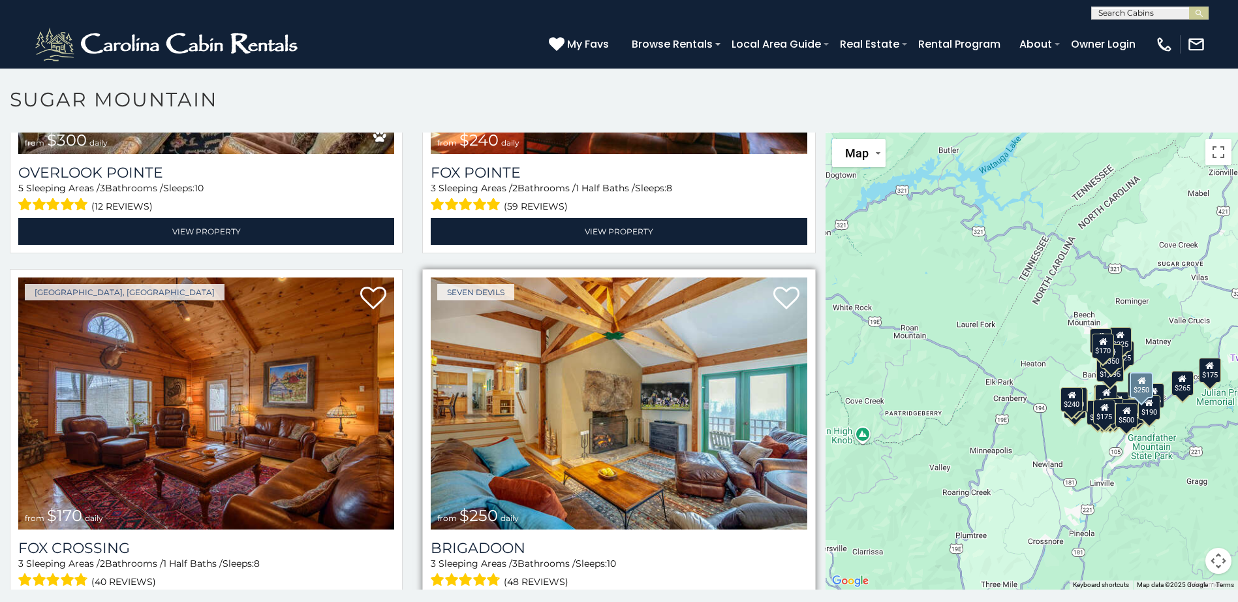
click at [570, 390] on img at bounding box center [619, 403] width 376 height 252
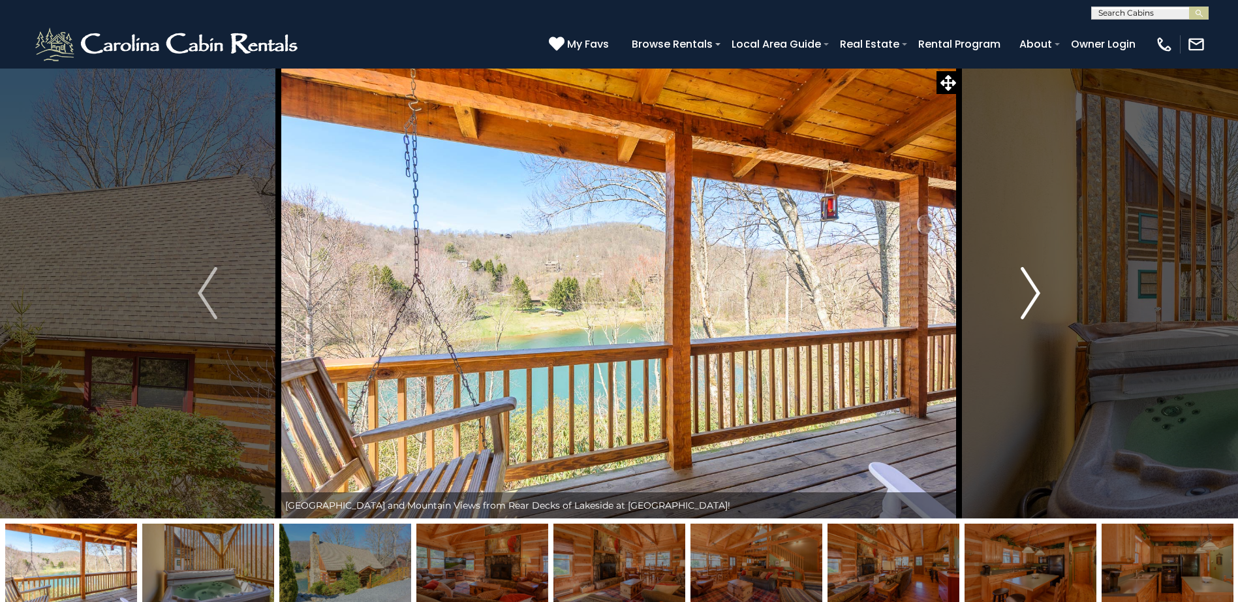
click at [1027, 295] on img "Next" at bounding box center [1031, 293] width 20 height 52
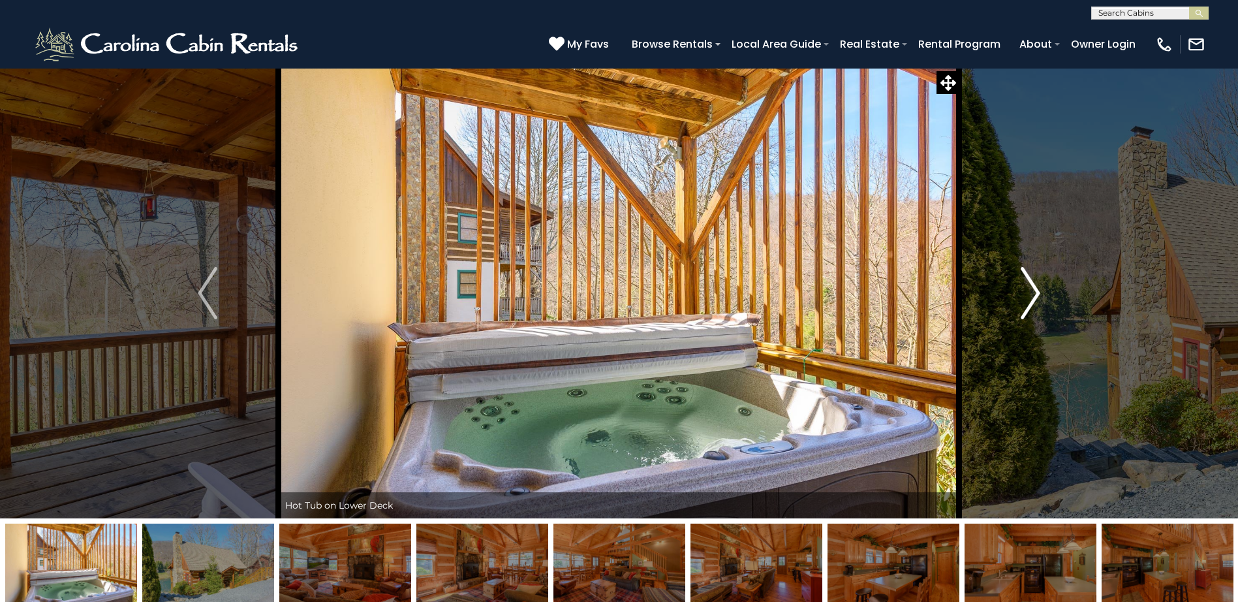
click at [1027, 295] on img "Next" at bounding box center [1031, 293] width 20 height 52
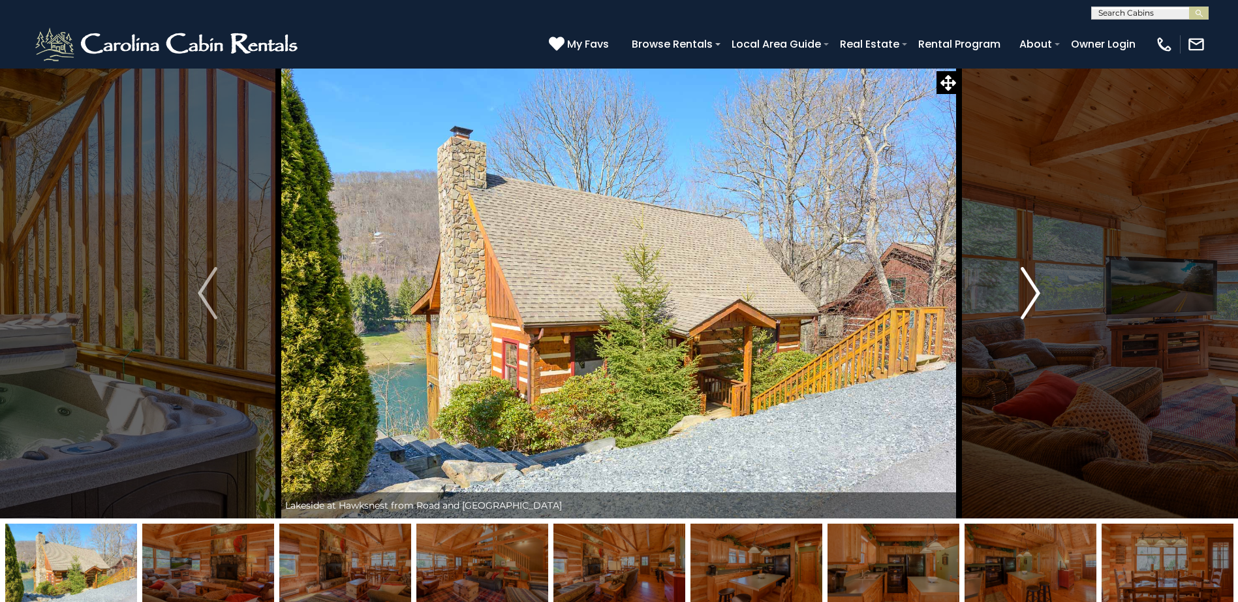
click at [1031, 286] on img "Next" at bounding box center [1031, 293] width 20 height 52
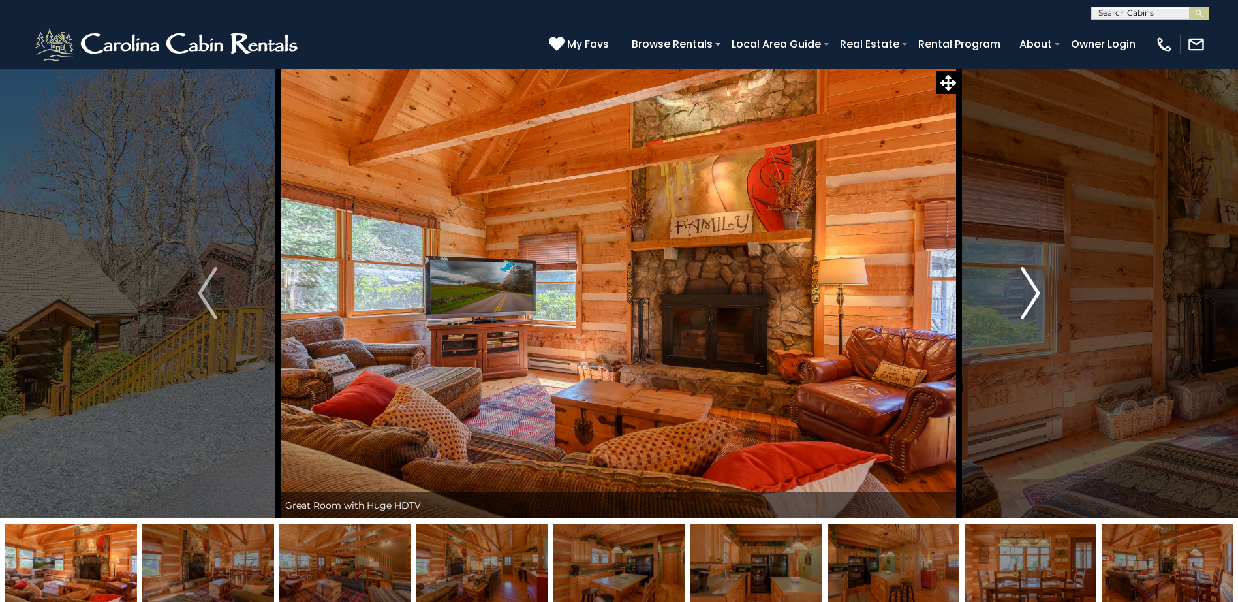
click at [1031, 286] on img "Next" at bounding box center [1031, 293] width 20 height 52
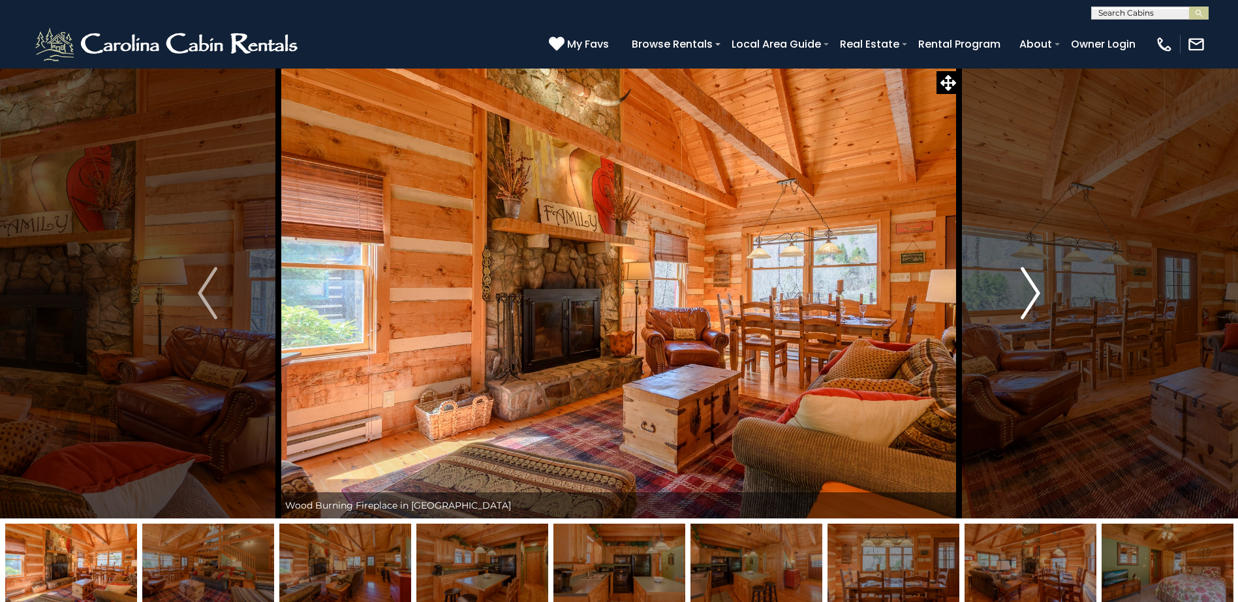
click at [1031, 286] on img "Next" at bounding box center [1031, 293] width 20 height 52
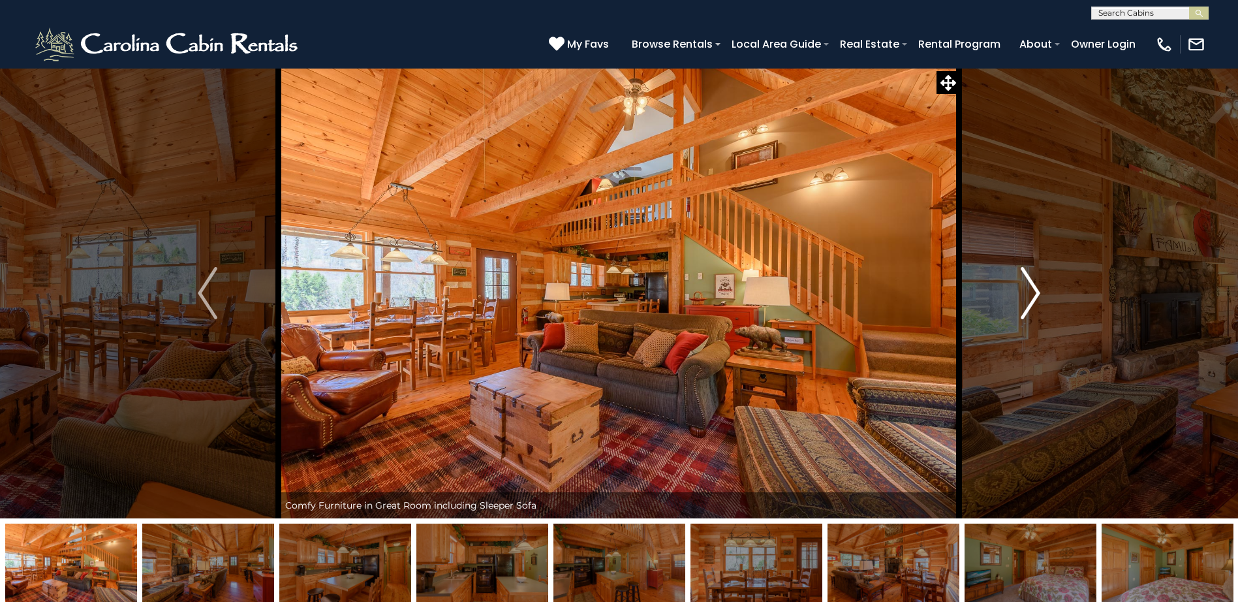
click at [1031, 286] on img "Next" at bounding box center [1031, 293] width 20 height 52
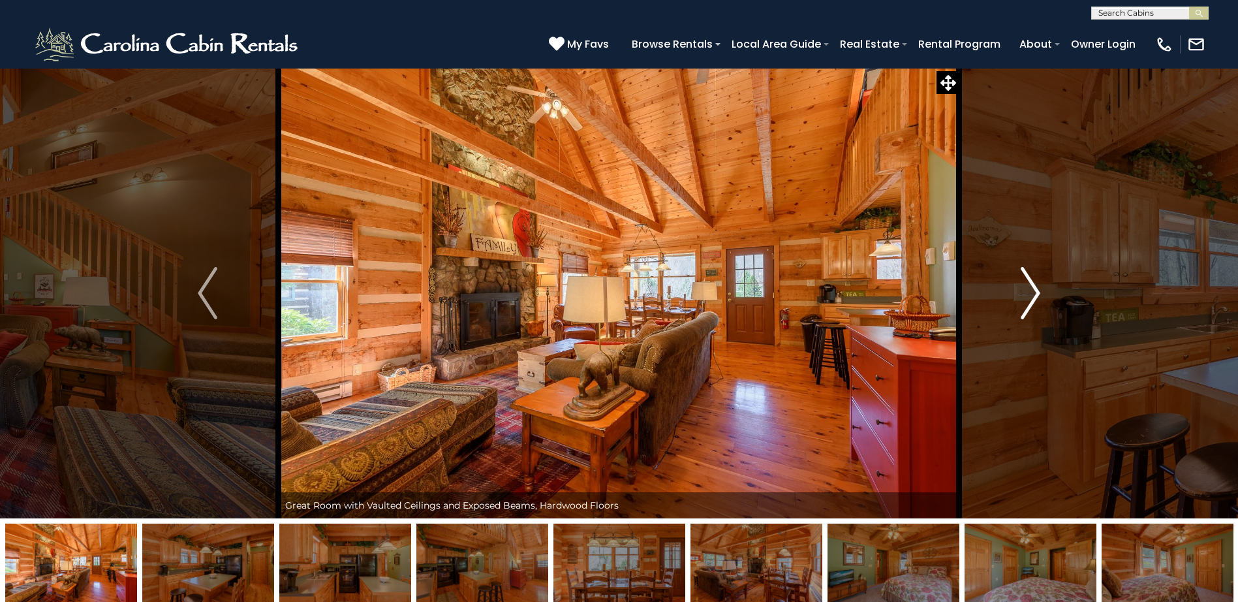
click at [1031, 286] on img "Next" at bounding box center [1031, 293] width 20 height 52
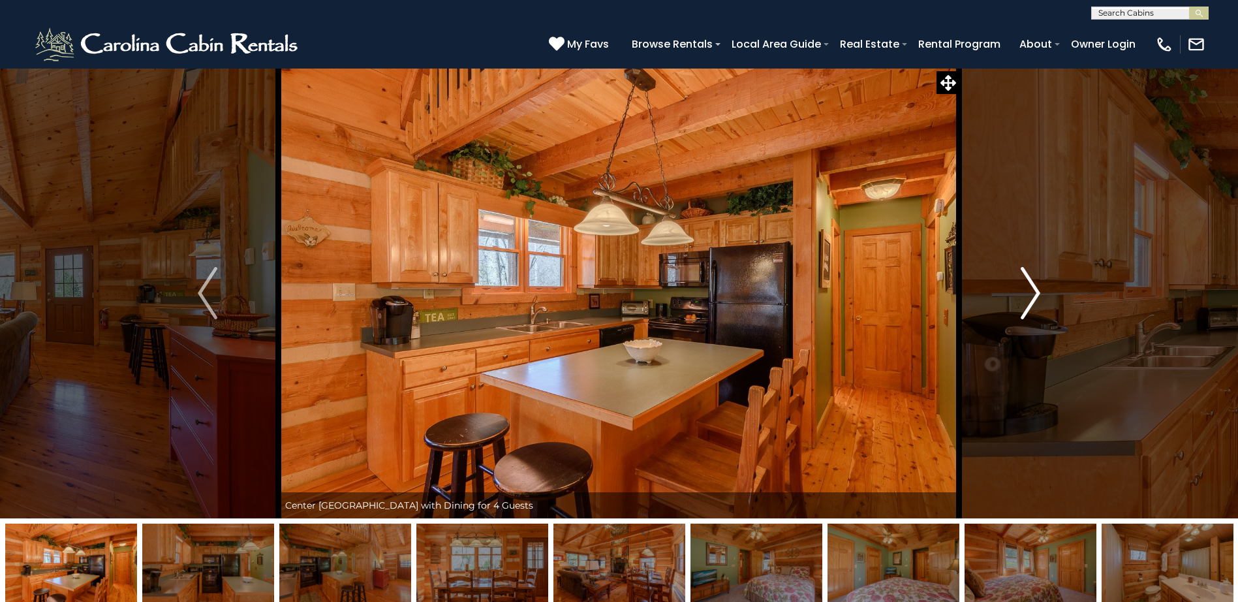
click at [1031, 286] on img "Next" at bounding box center [1031, 293] width 20 height 52
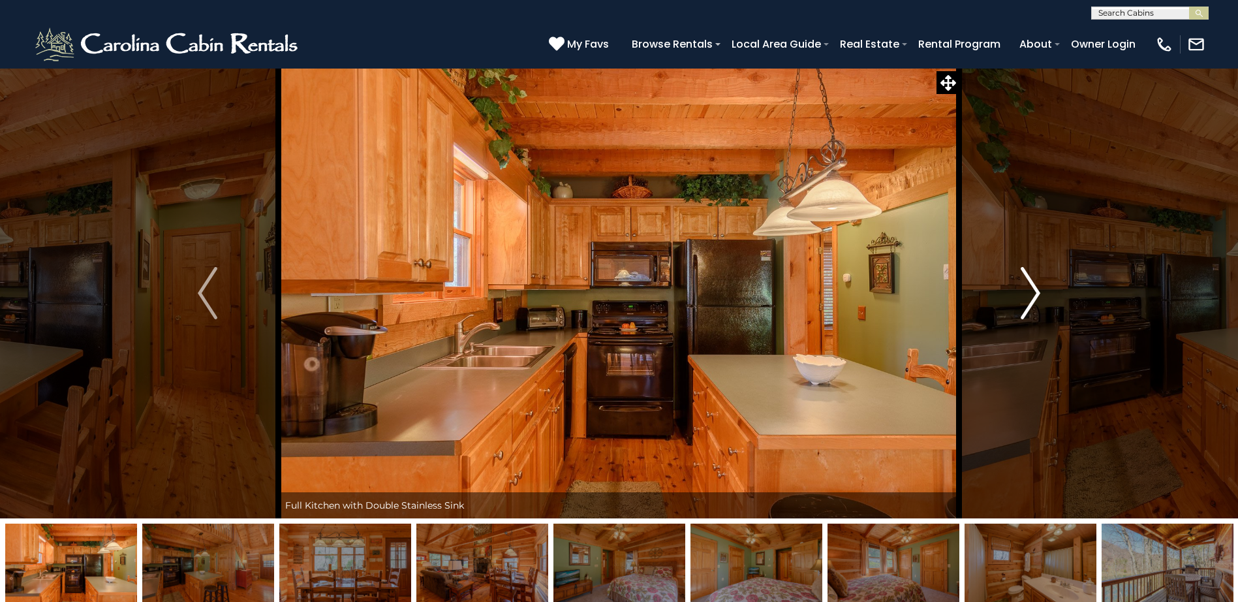
click at [1031, 286] on img "Next" at bounding box center [1031, 293] width 20 height 52
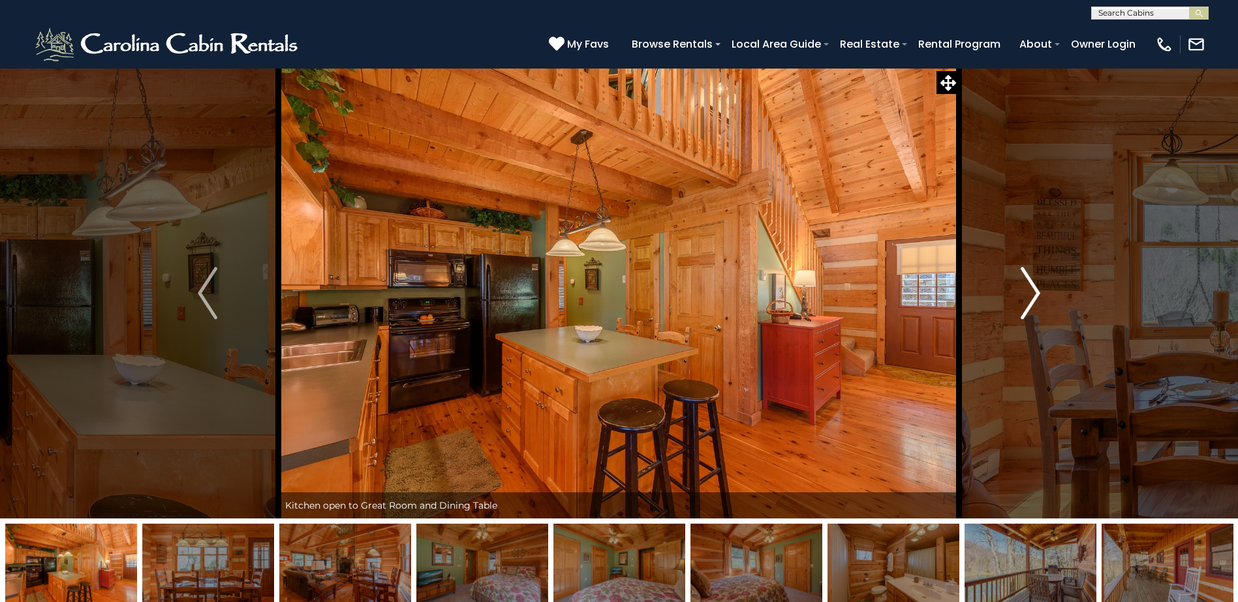
click at [1031, 286] on img "Next" at bounding box center [1031, 293] width 20 height 52
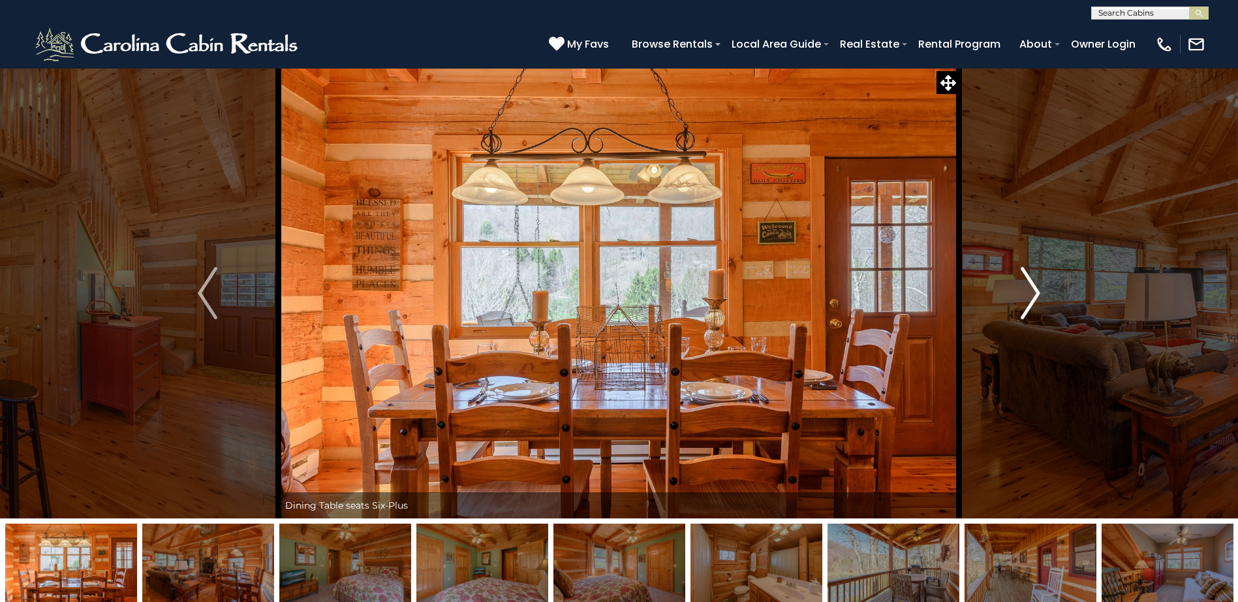
click at [1031, 286] on img "Next" at bounding box center [1031, 293] width 20 height 52
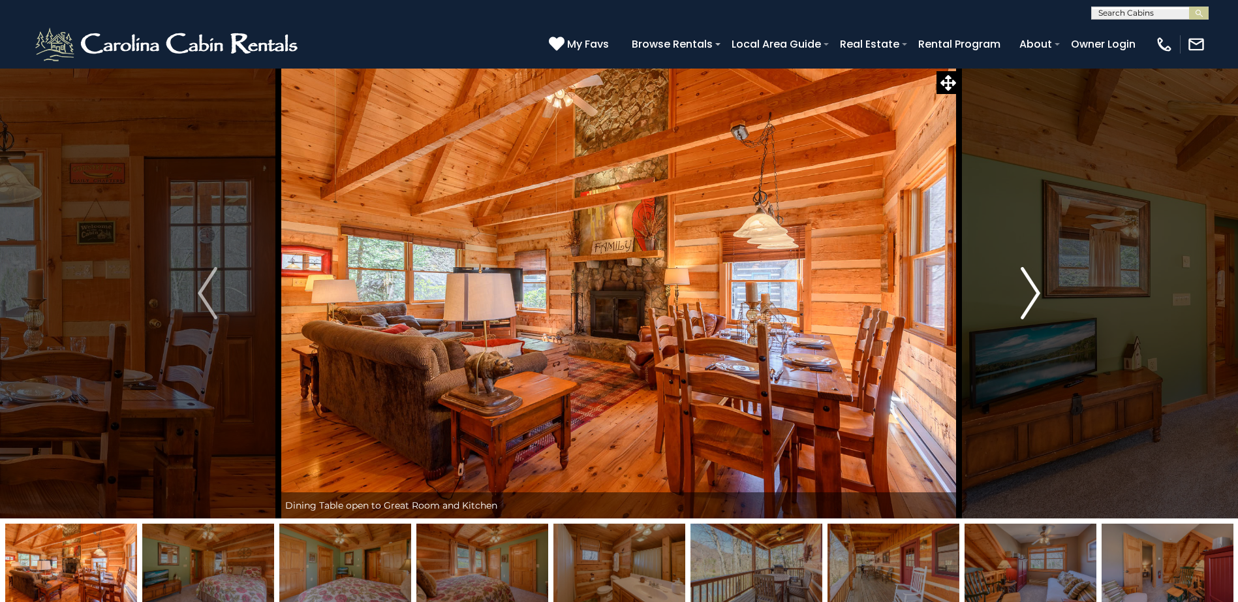
click at [1031, 286] on img "Next" at bounding box center [1031, 293] width 20 height 52
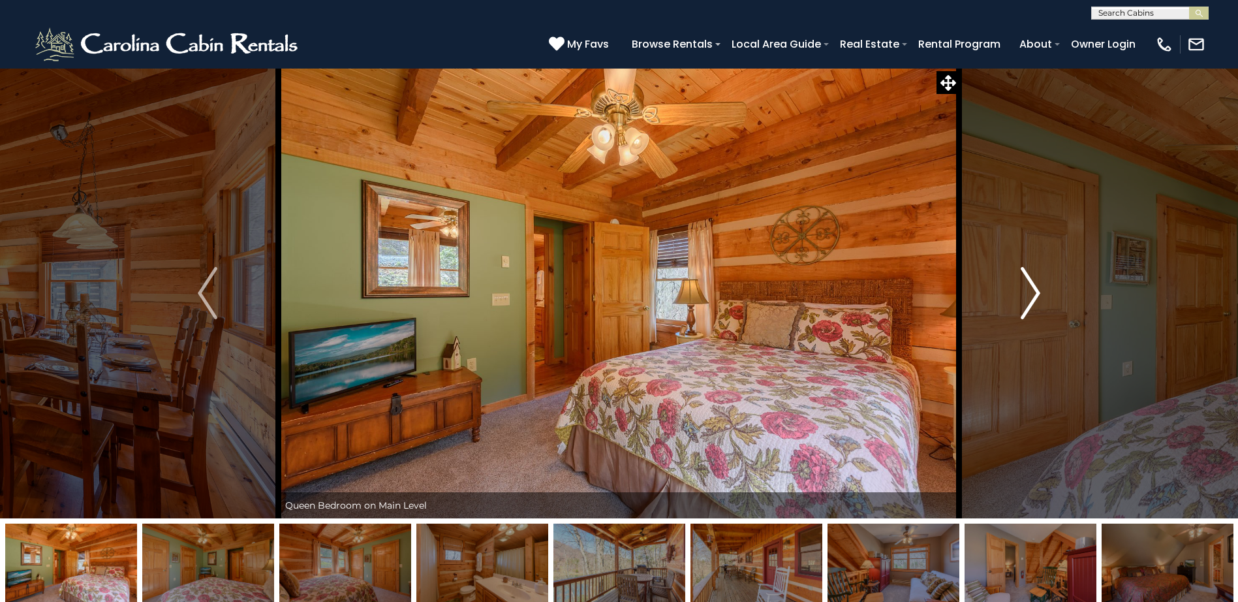
click at [1031, 286] on img "Next" at bounding box center [1031, 293] width 20 height 52
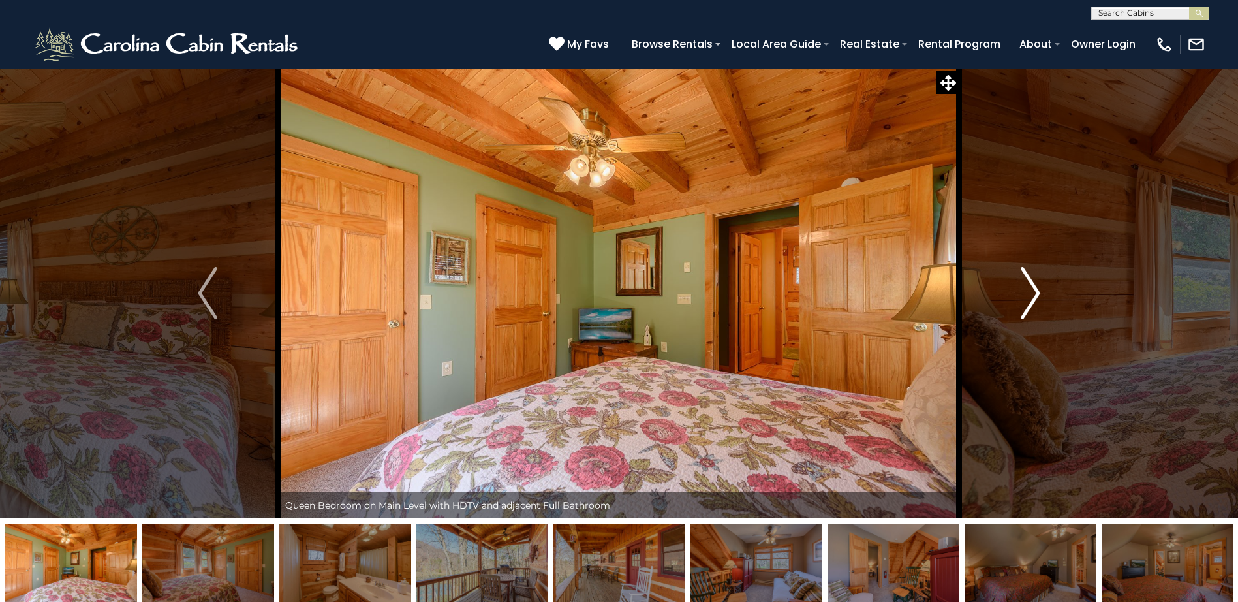
click at [1031, 286] on img "Next" at bounding box center [1031, 293] width 20 height 52
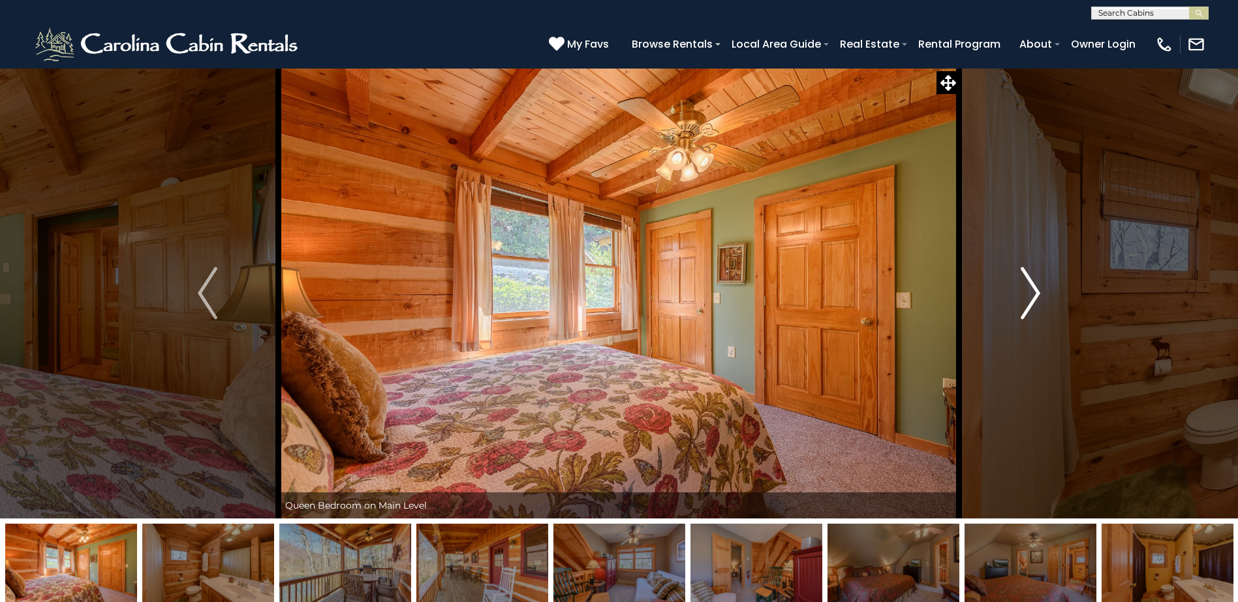
click at [1031, 286] on img "Next" at bounding box center [1031, 293] width 20 height 52
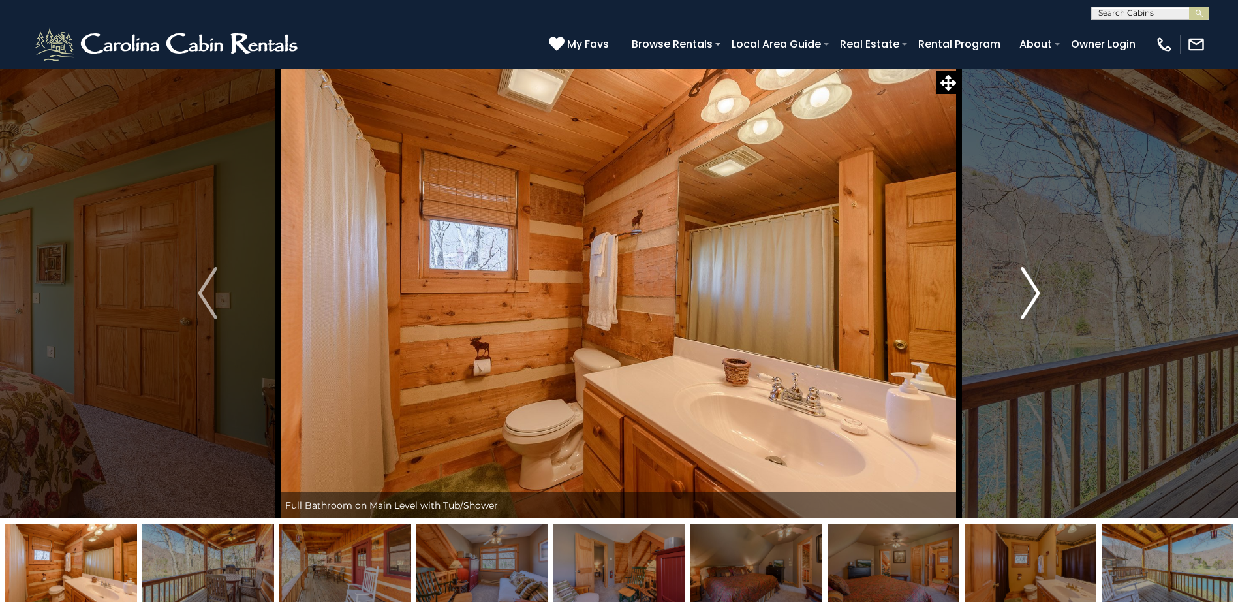
drag, startPoint x: 1031, startPoint y: 286, endPoint x: 1026, endPoint y: 278, distance: 9.1
click at [1026, 278] on img "Next" at bounding box center [1031, 293] width 20 height 52
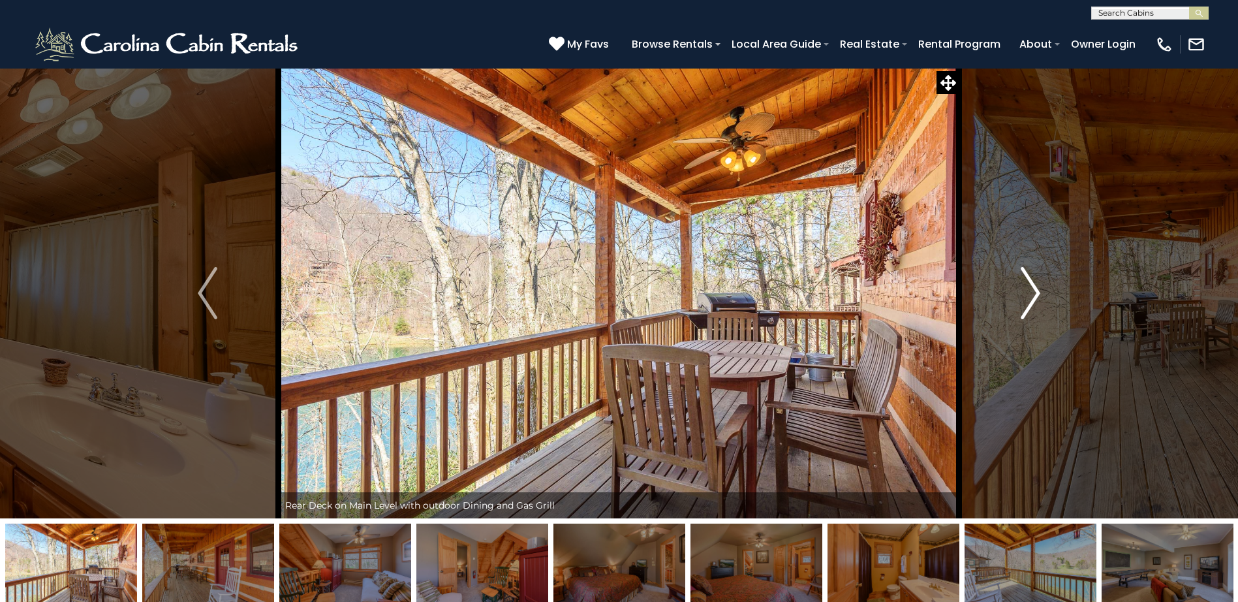
click at [1031, 289] on img "Next" at bounding box center [1031, 293] width 20 height 52
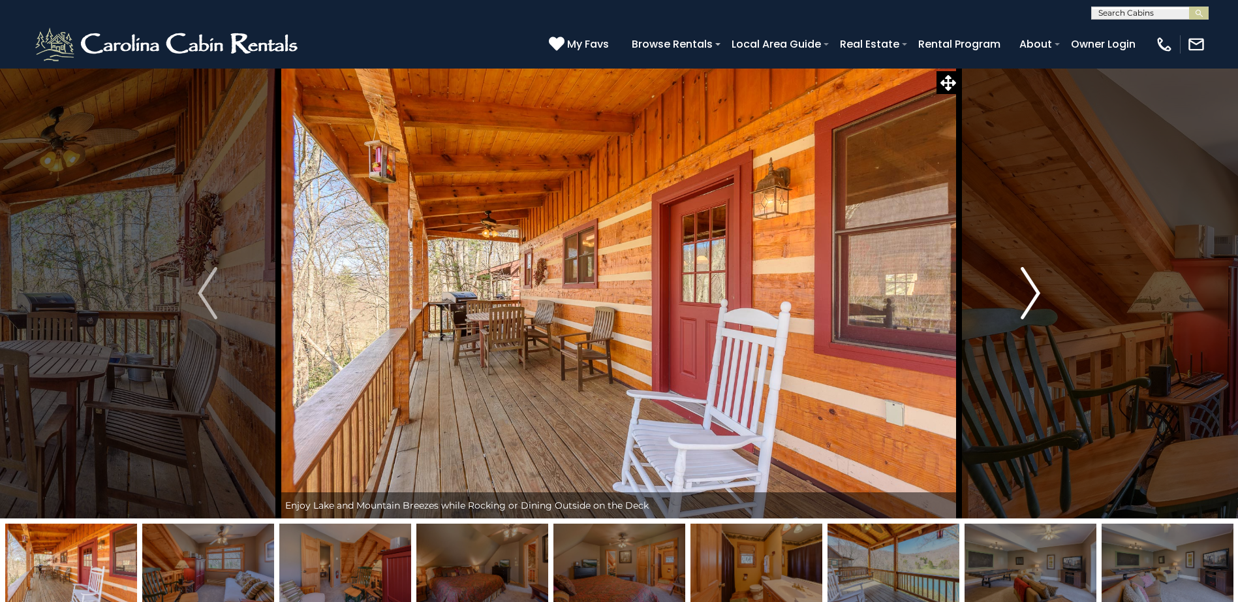
click at [1031, 289] on img "Next" at bounding box center [1031, 293] width 20 height 52
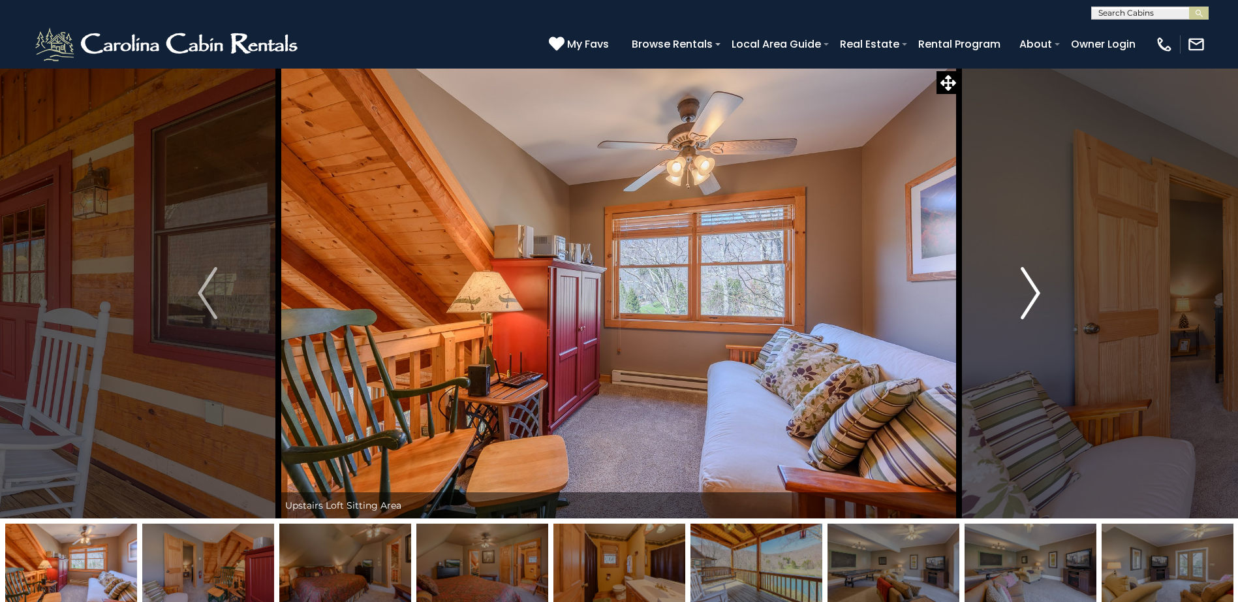
click at [1033, 288] on img "Next" at bounding box center [1031, 293] width 20 height 52
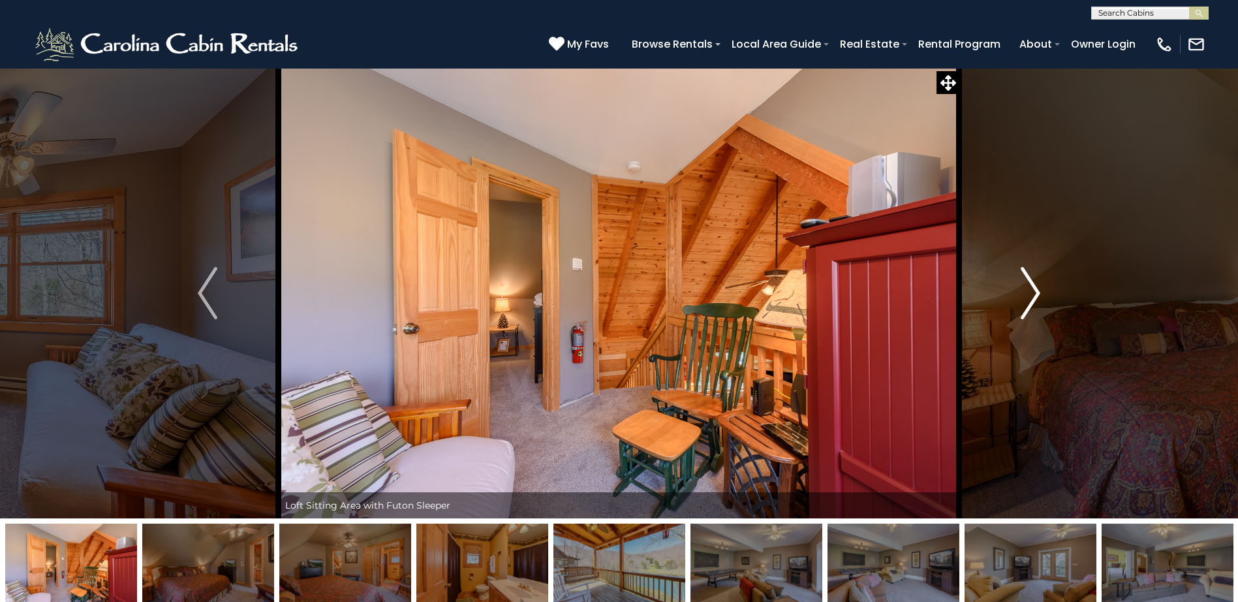
click at [1033, 288] on img "Next" at bounding box center [1031, 293] width 20 height 52
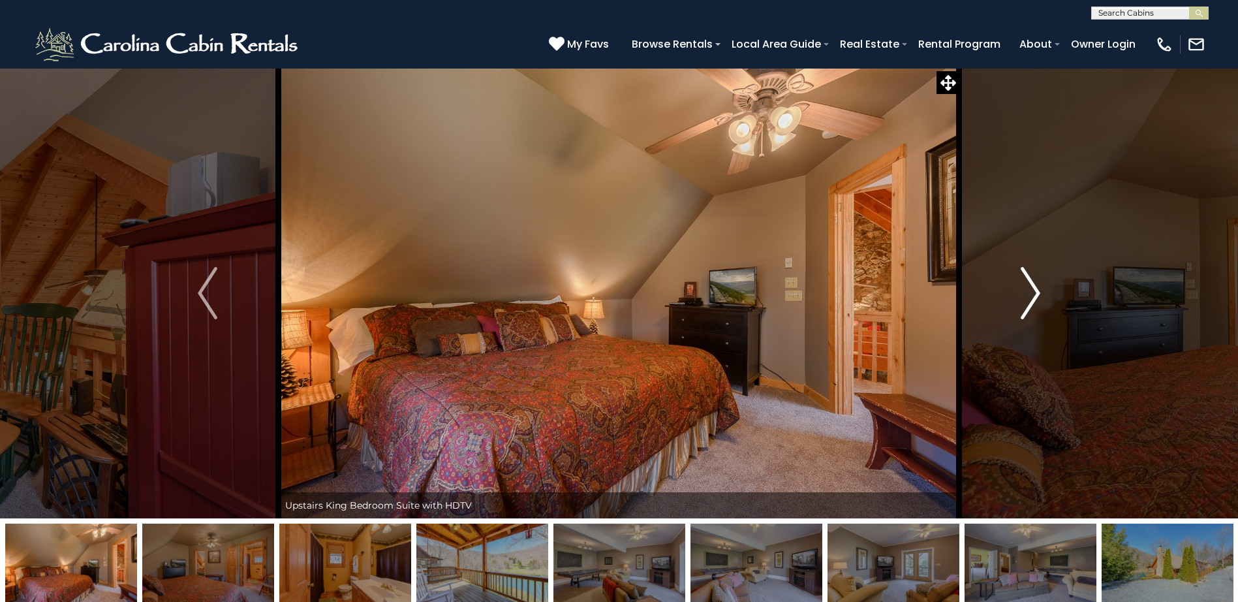
click at [1033, 288] on img "Next" at bounding box center [1031, 293] width 20 height 52
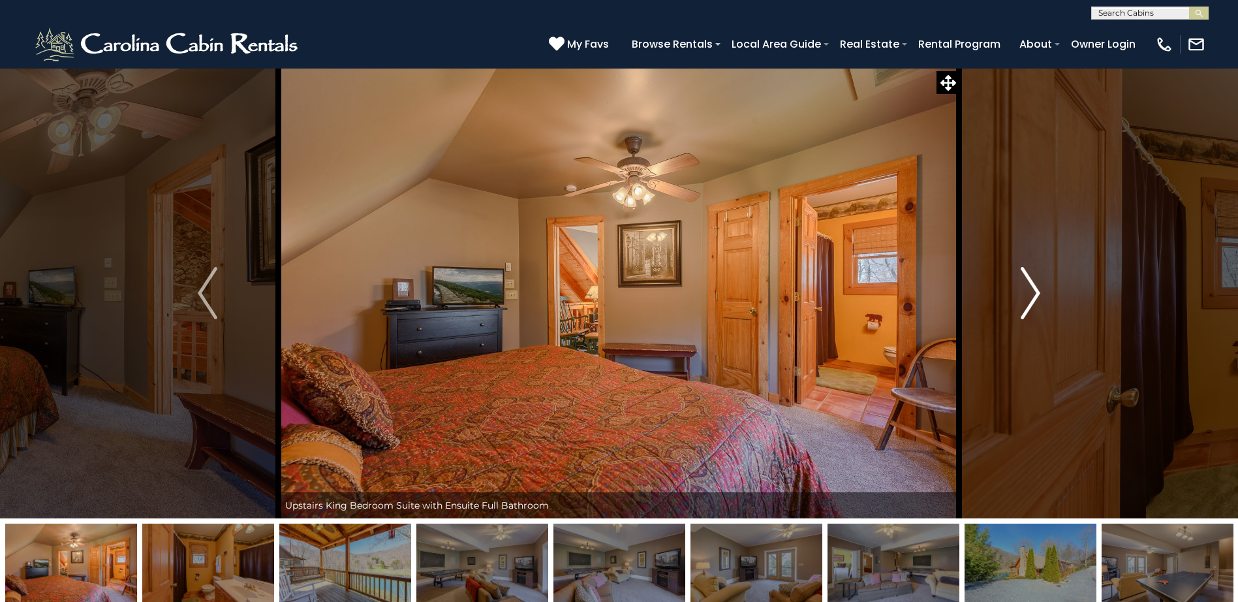
click at [1033, 288] on img "Next" at bounding box center [1031, 293] width 20 height 52
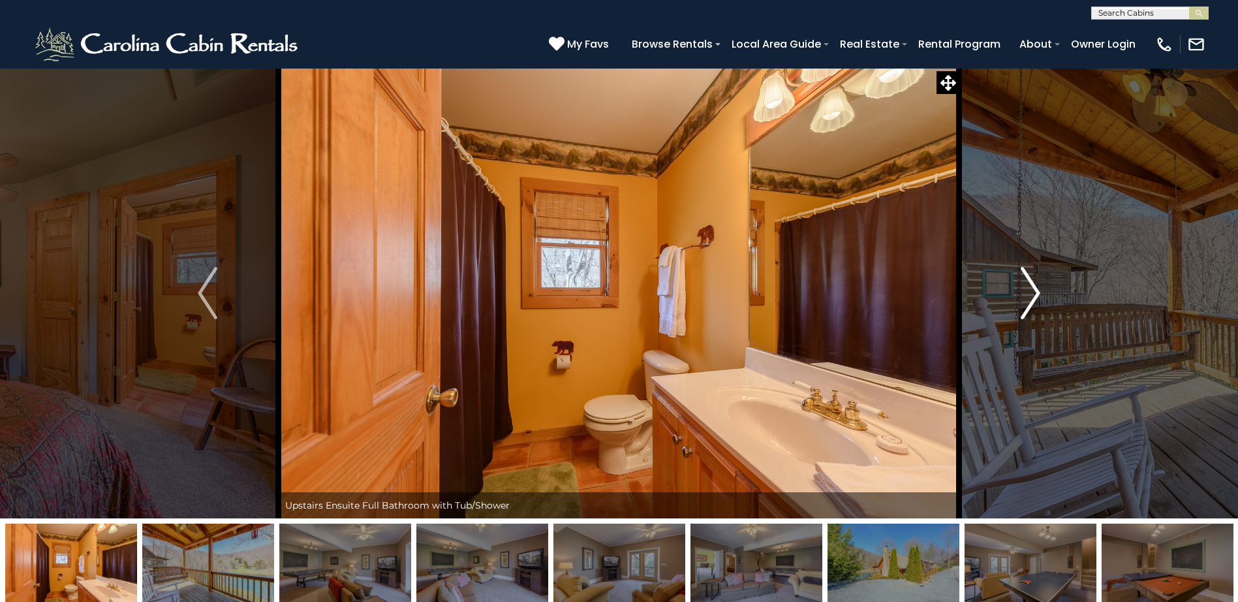
click at [1033, 288] on img "Next" at bounding box center [1031, 293] width 20 height 52
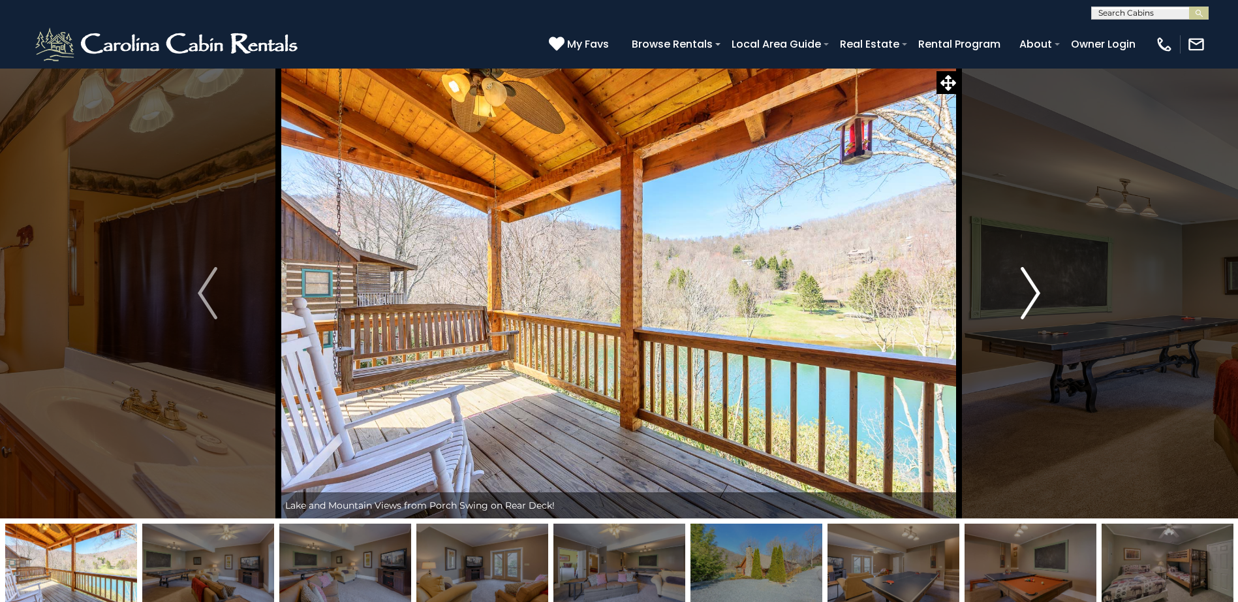
click at [1033, 286] on img "Next" at bounding box center [1031, 293] width 20 height 52
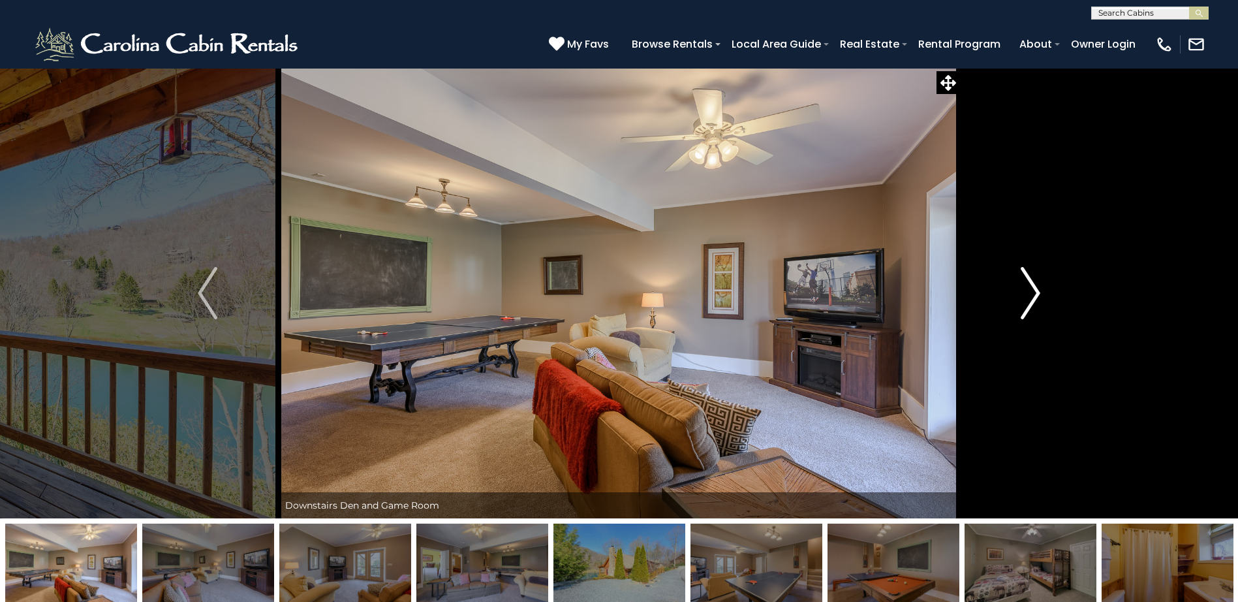
click at [1033, 286] on img "Next" at bounding box center [1031, 293] width 20 height 52
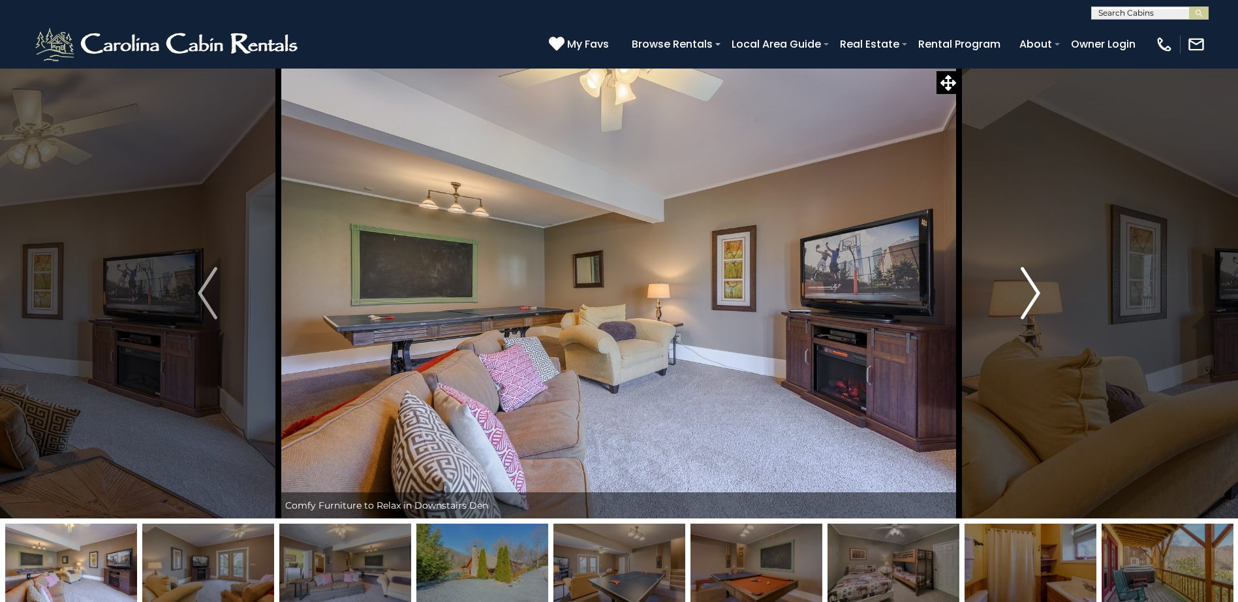
click at [1033, 286] on img "Next" at bounding box center [1031, 293] width 20 height 52
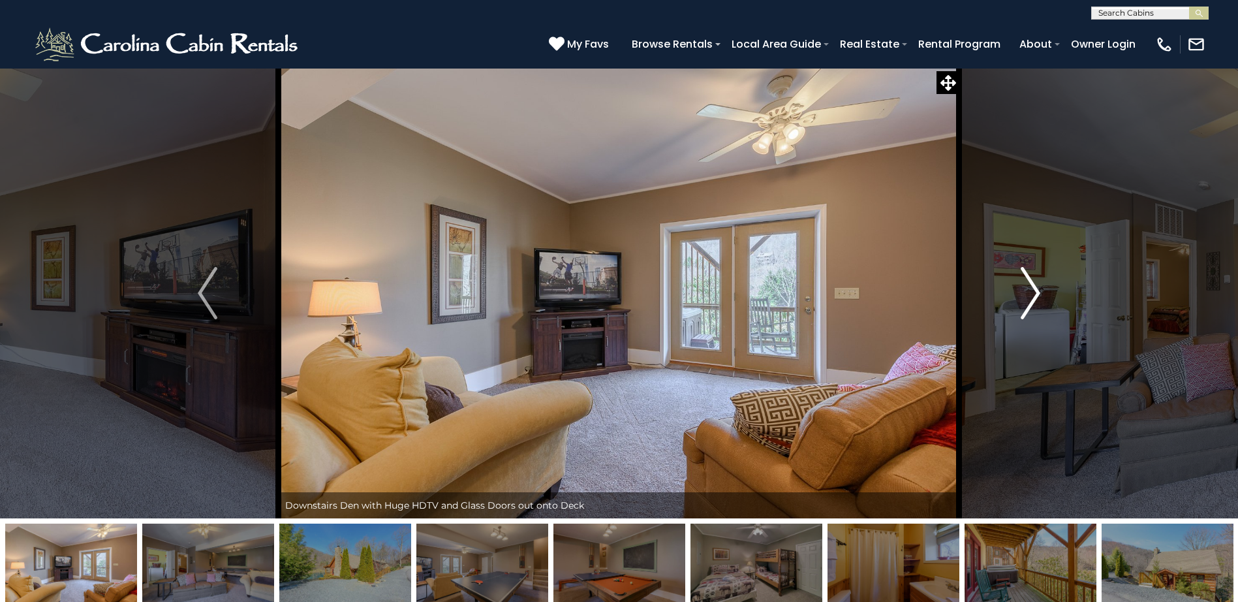
click at [1033, 286] on img "Next" at bounding box center [1031, 293] width 20 height 52
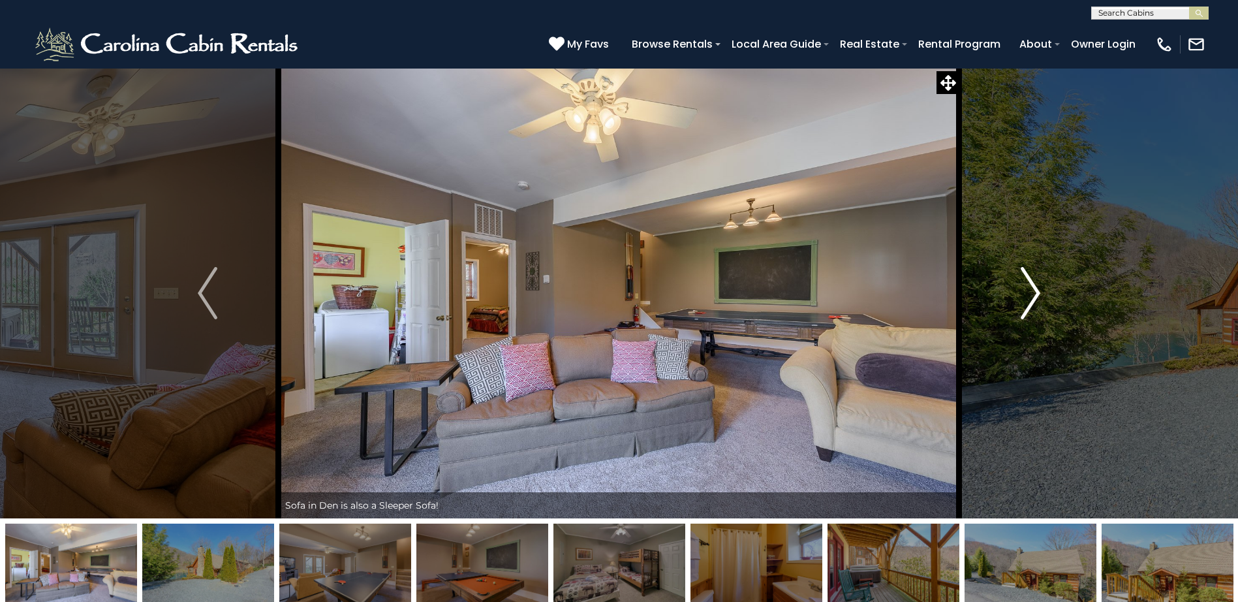
click at [1033, 286] on img "Next" at bounding box center [1031, 293] width 20 height 52
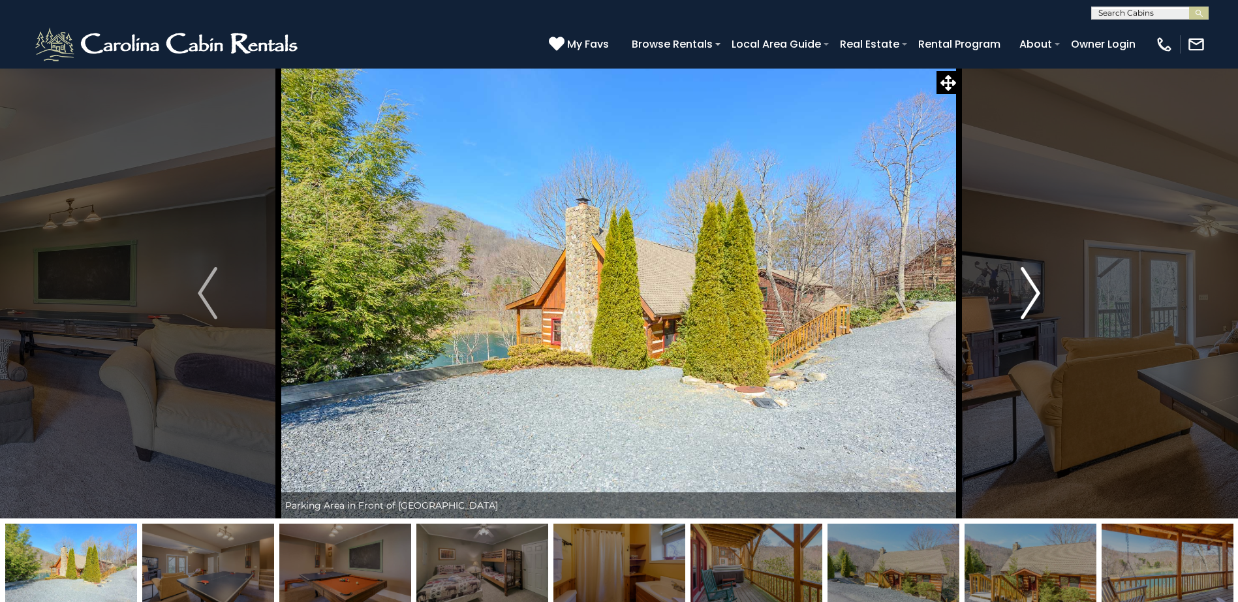
click at [1035, 281] on img "Next" at bounding box center [1031, 293] width 20 height 52
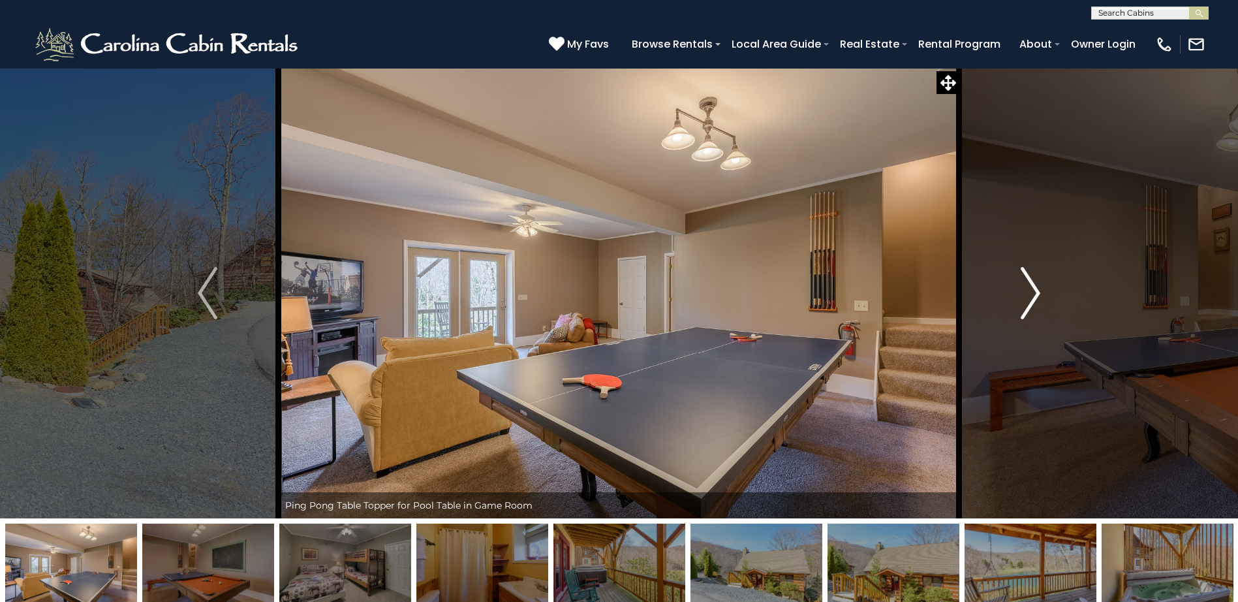
click at [1035, 281] on img "Next" at bounding box center [1031, 293] width 20 height 52
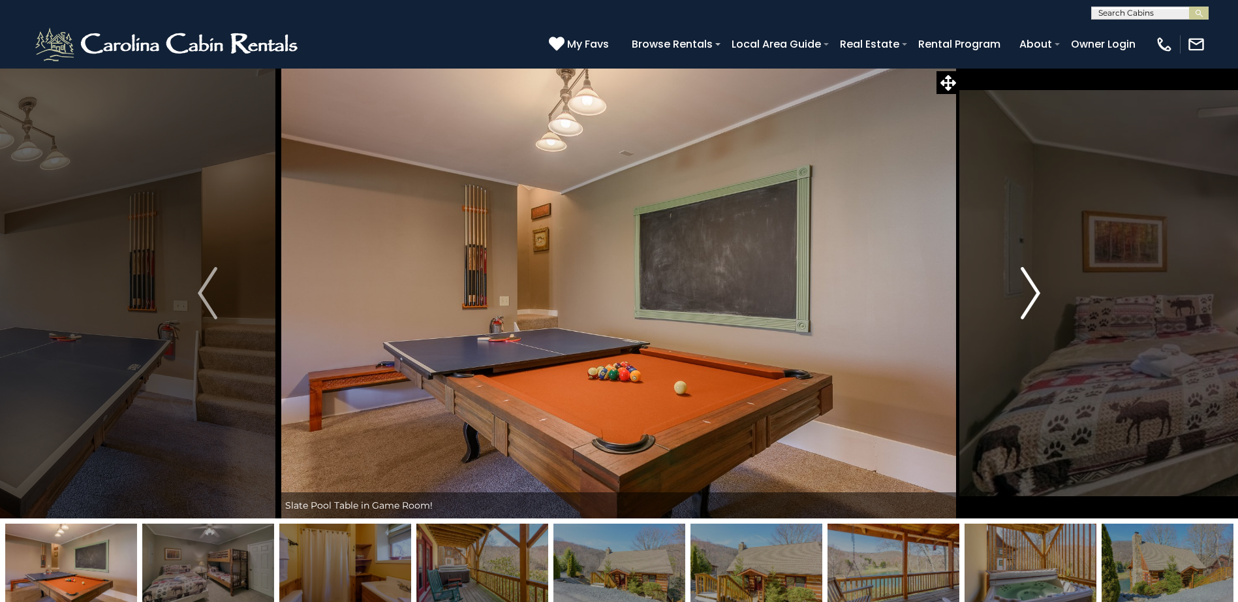
click at [1034, 281] on img "Next" at bounding box center [1031, 293] width 20 height 52
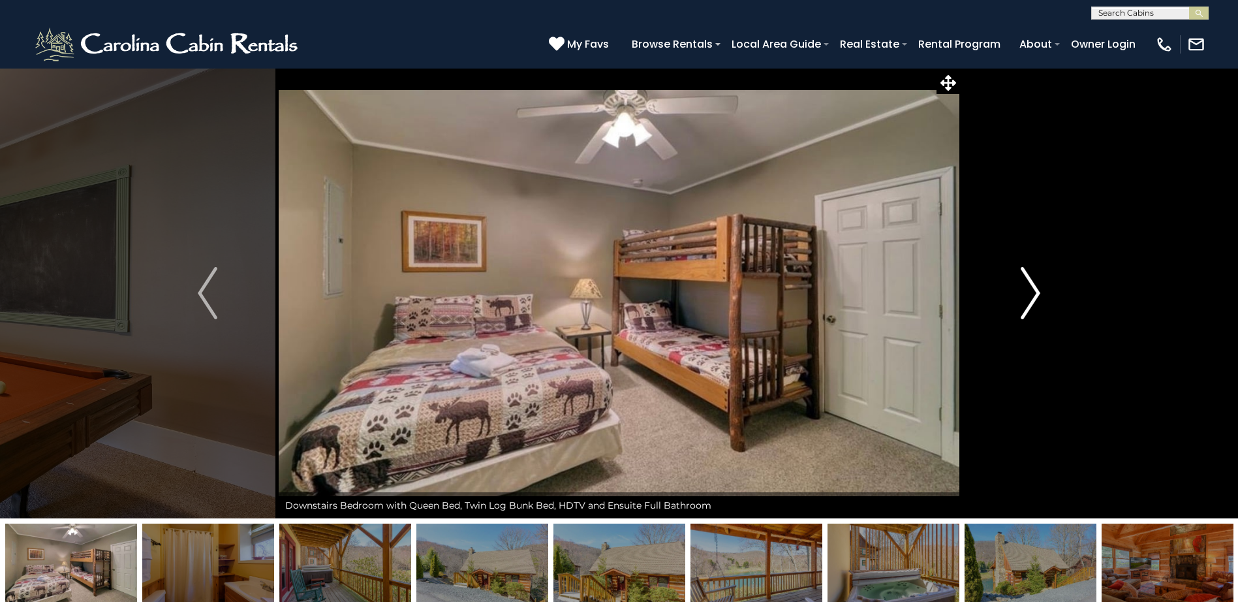
click at [1034, 281] on img "Next" at bounding box center [1031, 293] width 20 height 52
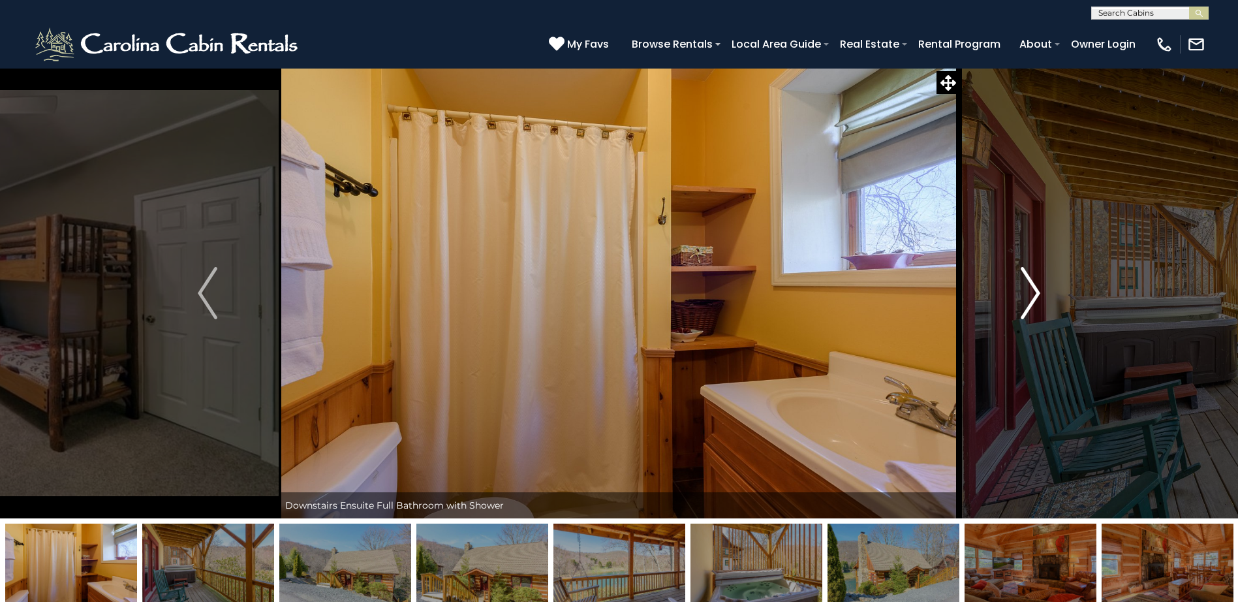
click at [1034, 281] on img "Next" at bounding box center [1031, 293] width 20 height 52
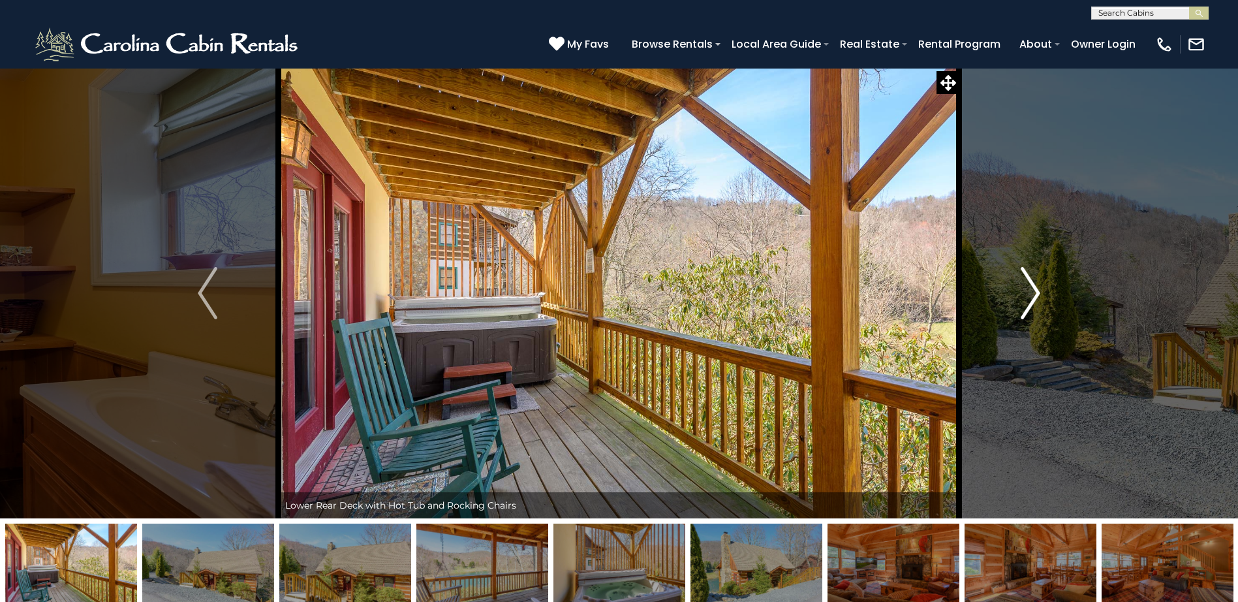
click at [1036, 290] on img "Next" at bounding box center [1031, 293] width 20 height 52
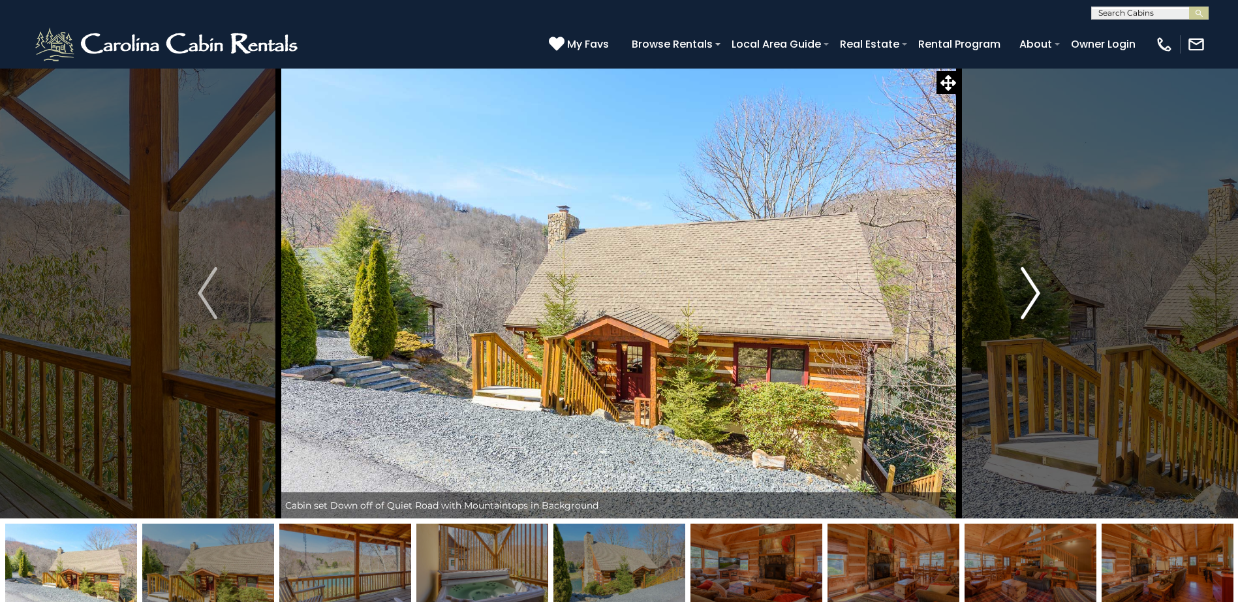
click at [1034, 288] on img "Next" at bounding box center [1031, 293] width 20 height 52
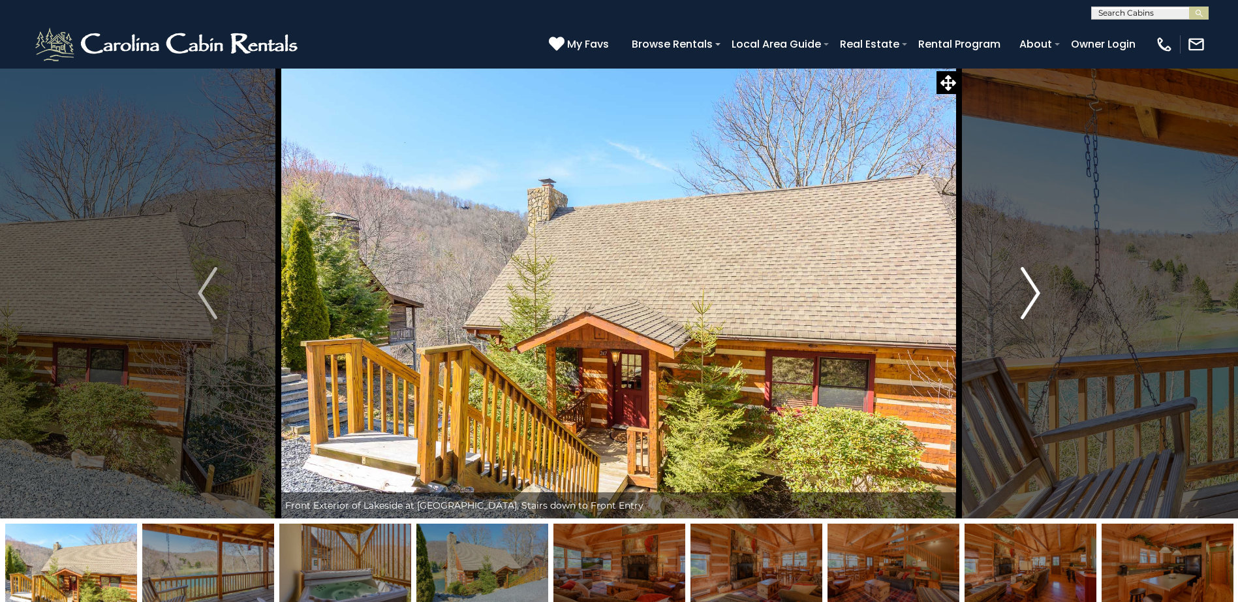
click at [1034, 288] on img "Next" at bounding box center [1031, 293] width 20 height 52
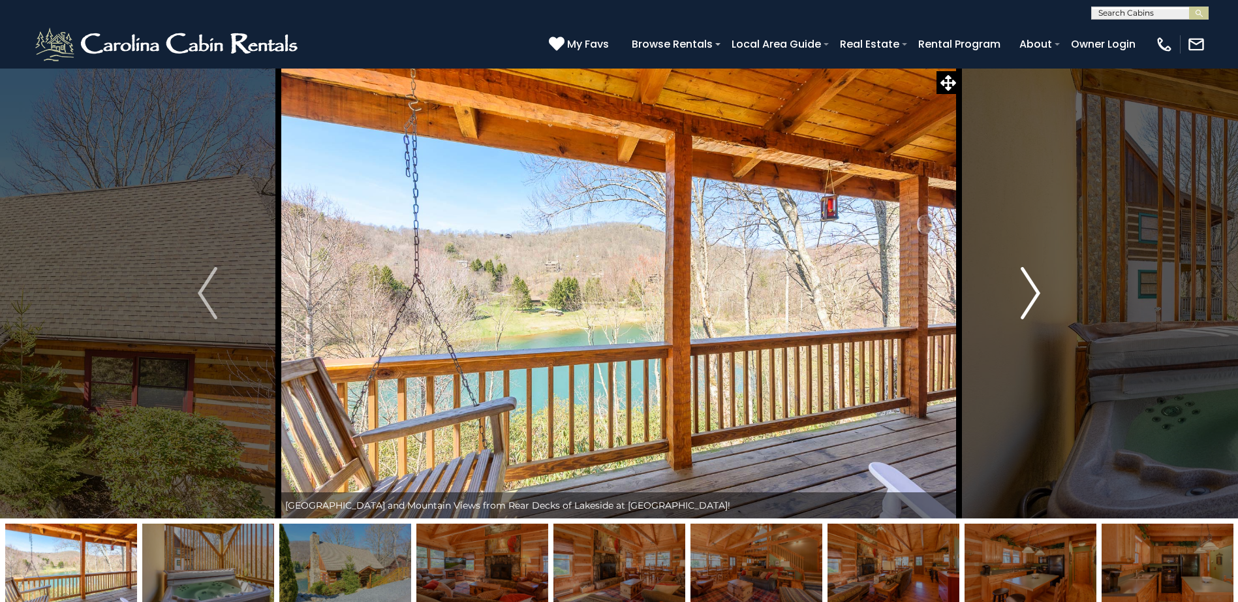
click at [1033, 282] on img "Next" at bounding box center [1031, 293] width 20 height 52
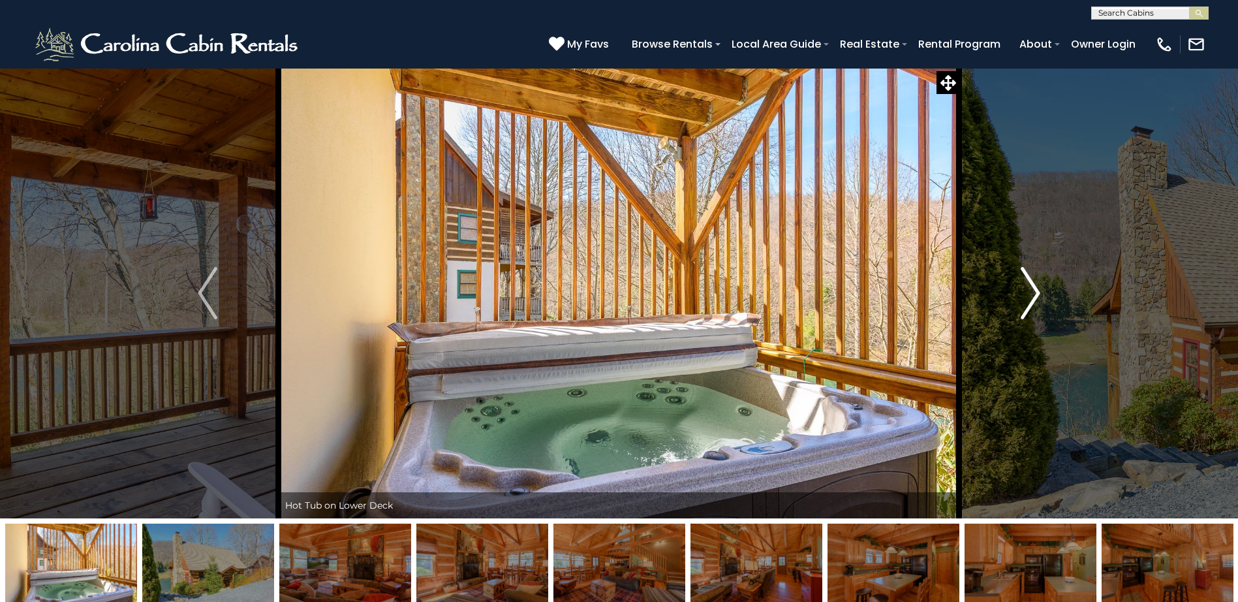
click at [1032, 283] on img "Next" at bounding box center [1031, 293] width 20 height 52
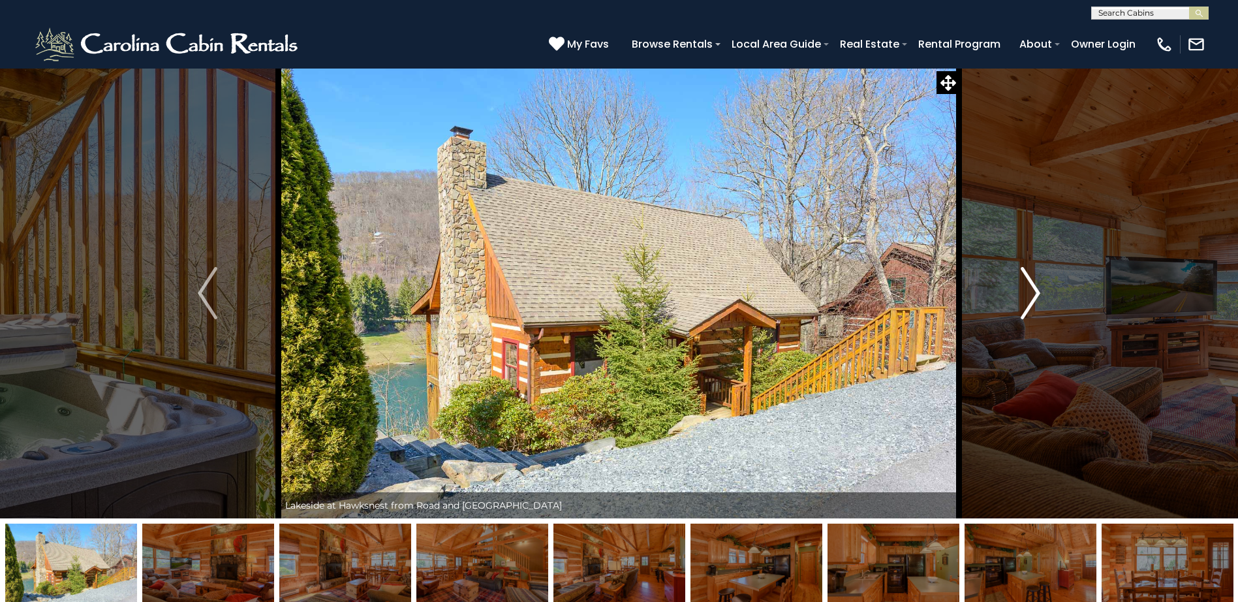
click at [1032, 283] on img "Next" at bounding box center [1031, 293] width 20 height 52
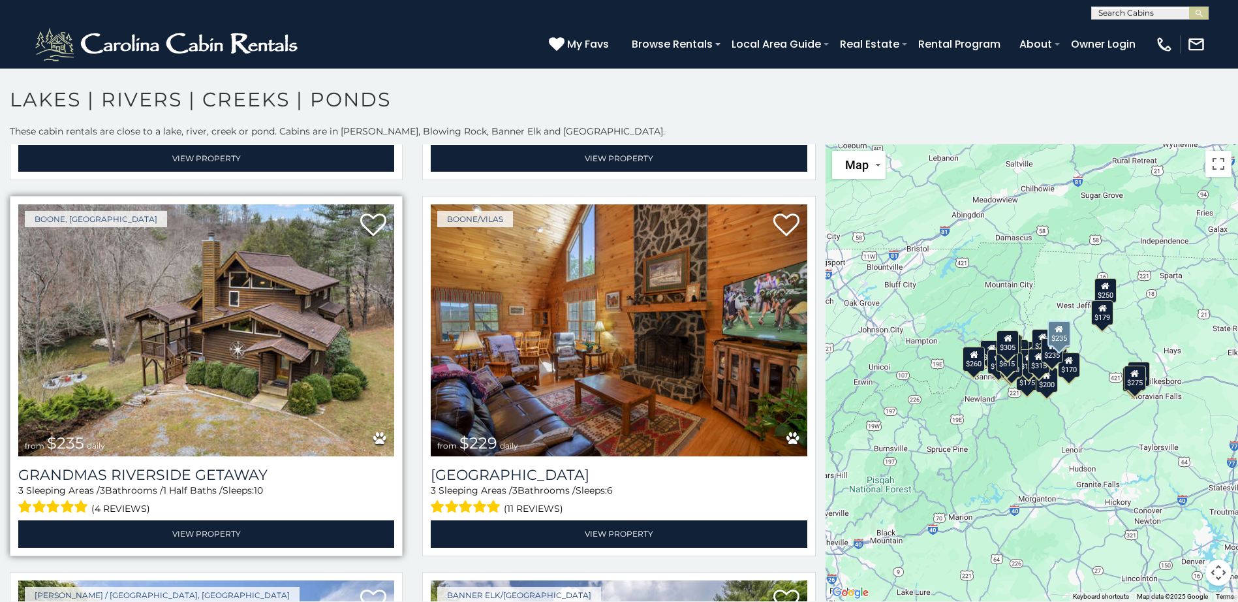
scroll to position [1893, 0]
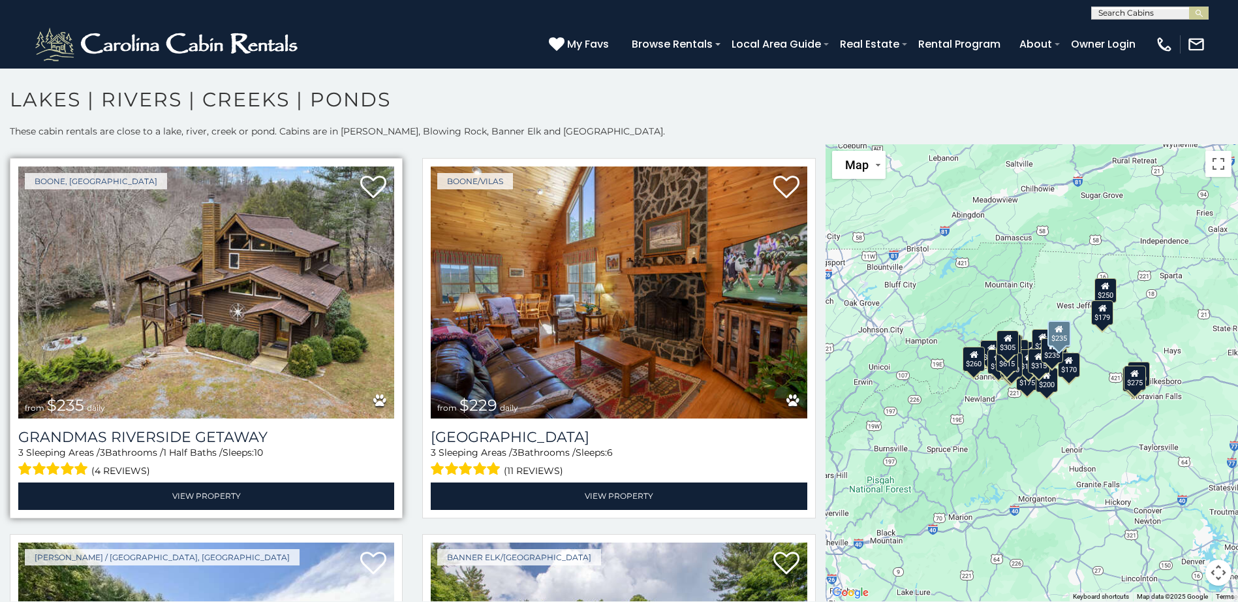
click at [222, 326] on img at bounding box center [206, 292] width 376 height 252
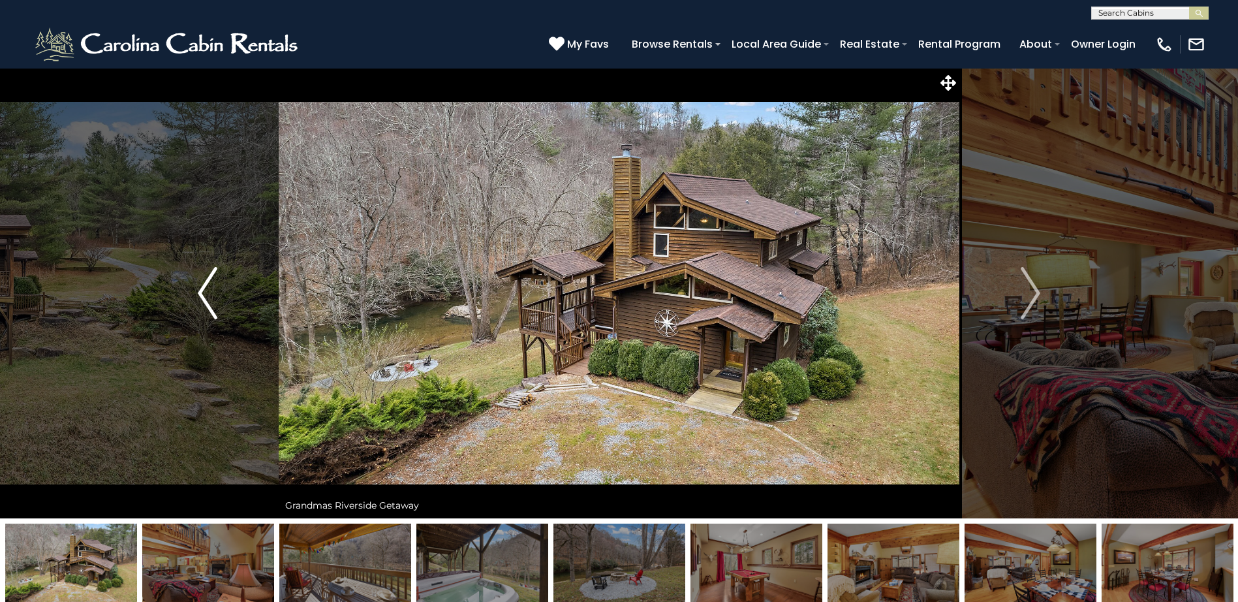
click at [202, 291] on img "Previous" at bounding box center [208, 293] width 20 height 52
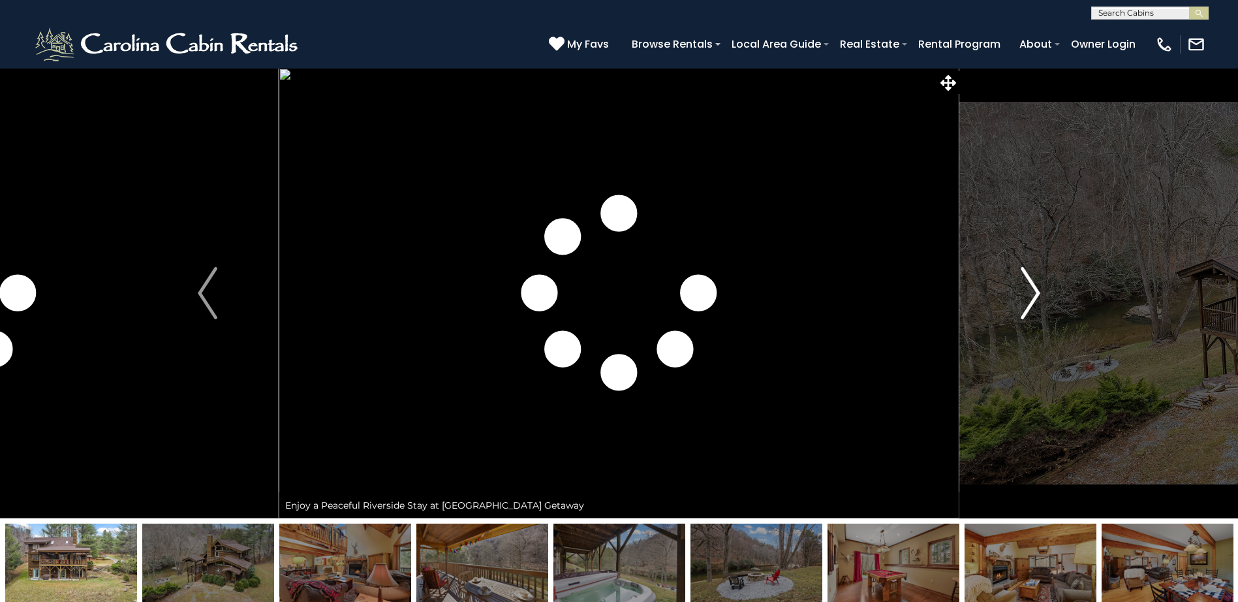
click at [1039, 294] on img "Next" at bounding box center [1031, 293] width 20 height 52
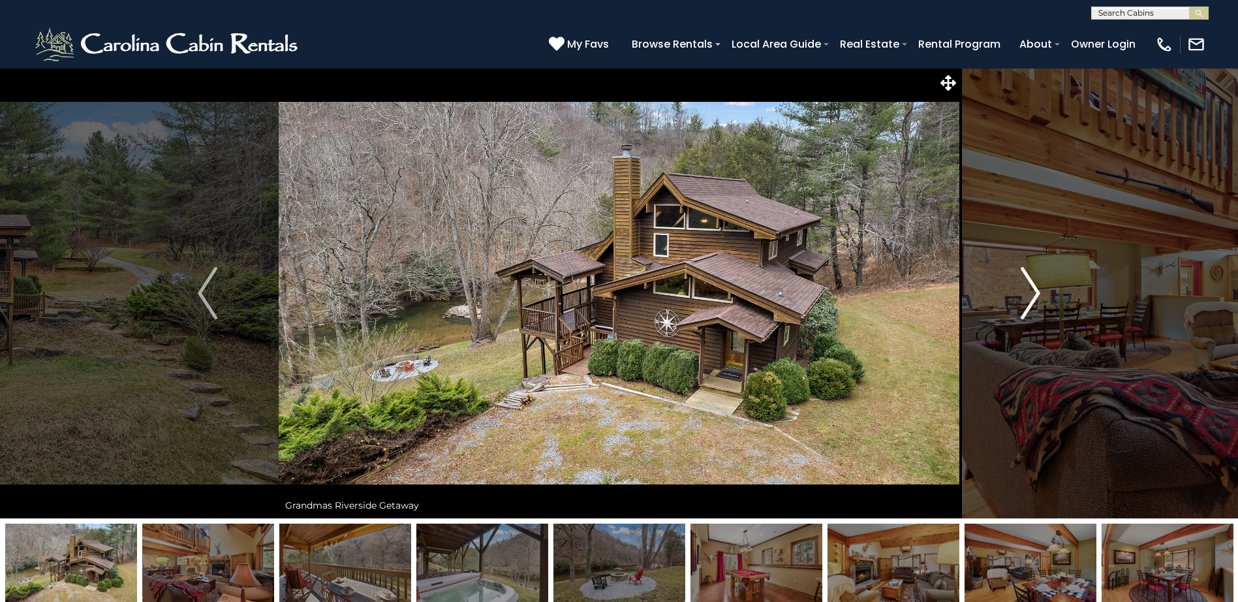
click at [1030, 290] on img "Next" at bounding box center [1031, 293] width 20 height 52
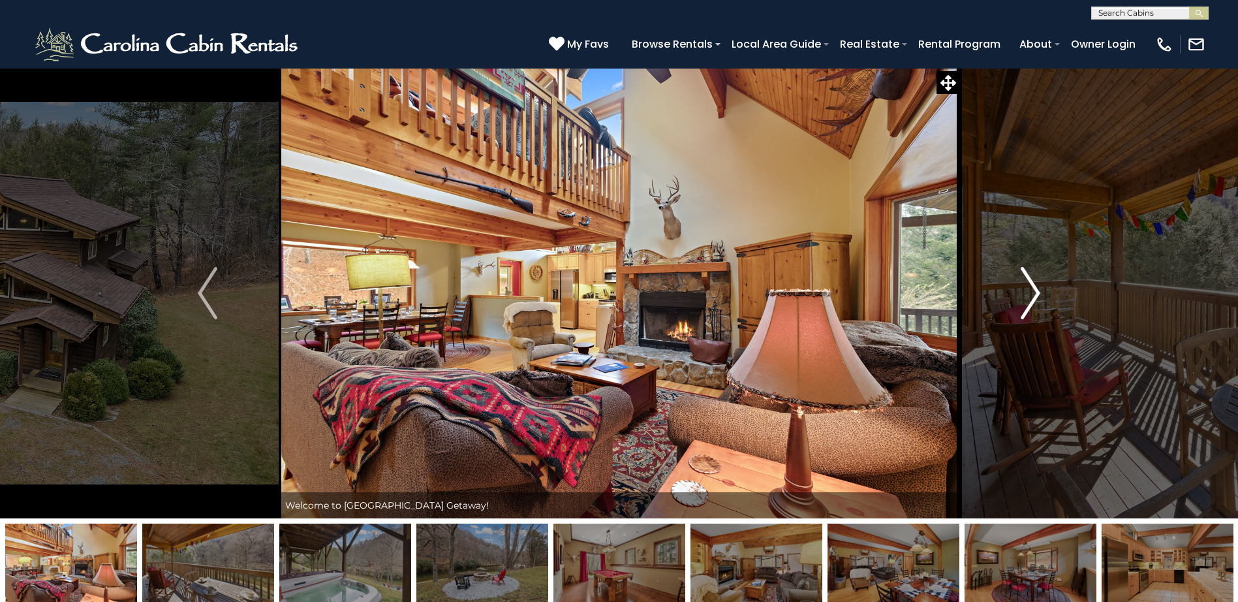
click at [1030, 290] on img "Next" at bounding box center [1031, 293] width 20 height 52
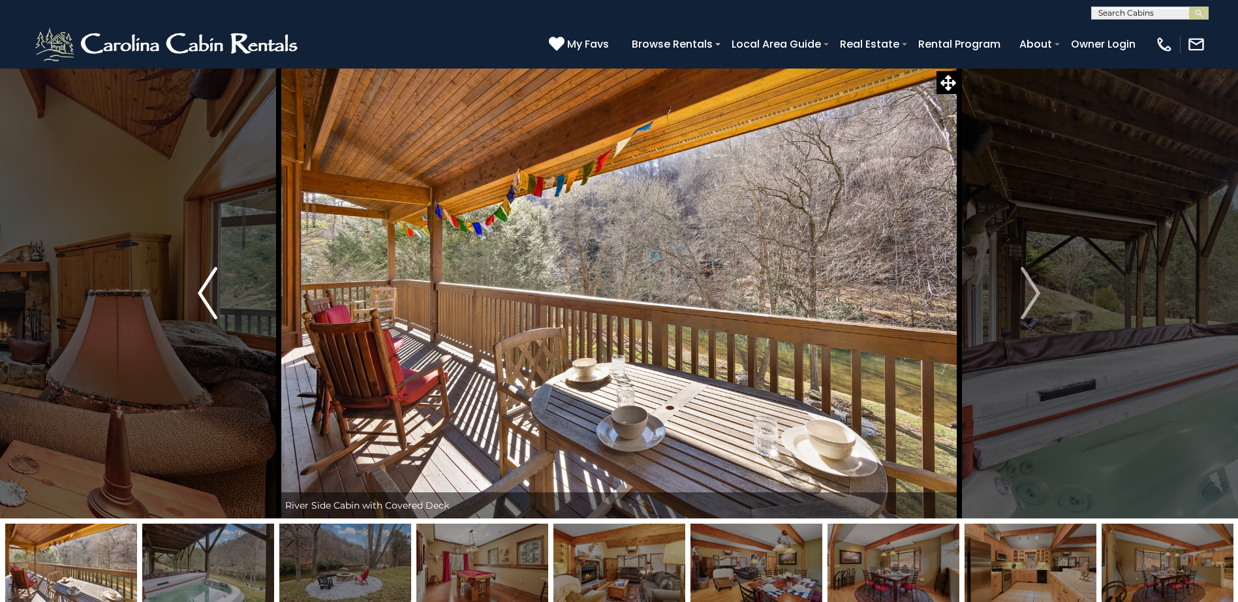
click at [214, 290] on img "Previous" at bounding box center [208, 293] width 20 height 52
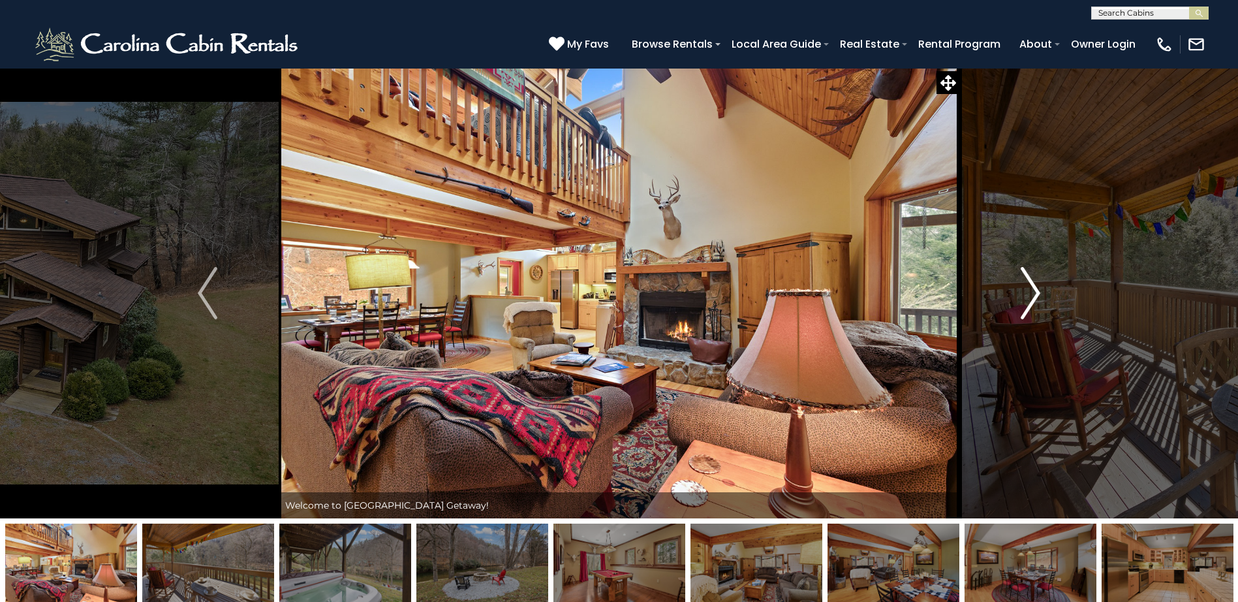
click at [1037, 289] on img "Next" at bounding box center [1031, 293] width 20 height 52
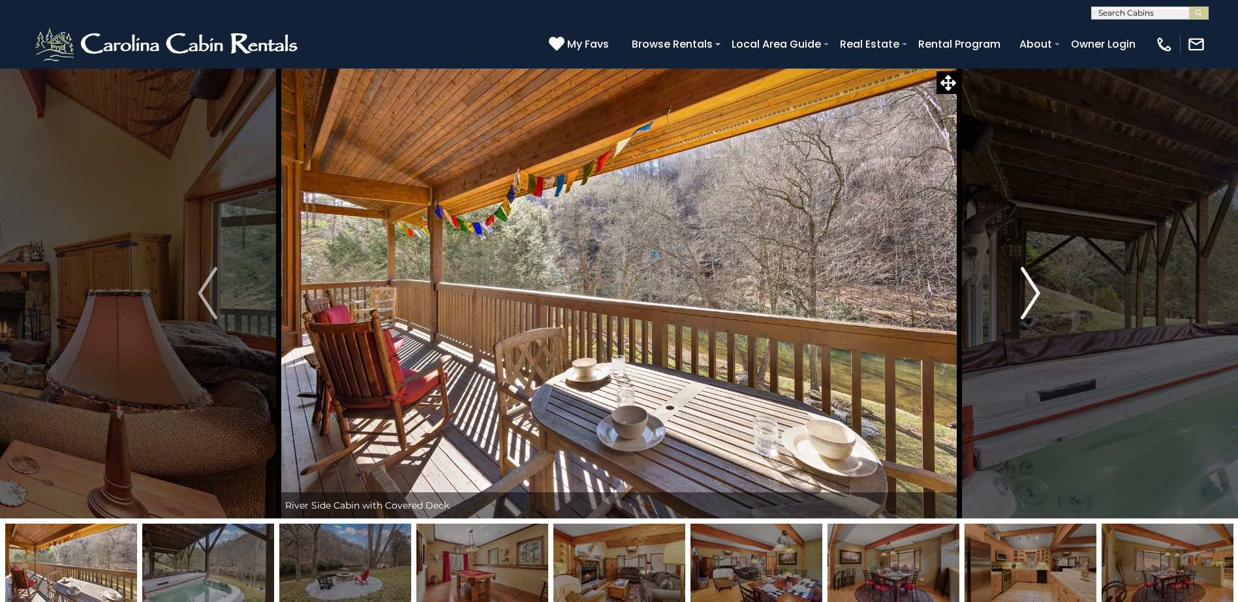
click at [1037, 289] on img "Next" at bounding box center [1031, 293] width 20 height 52
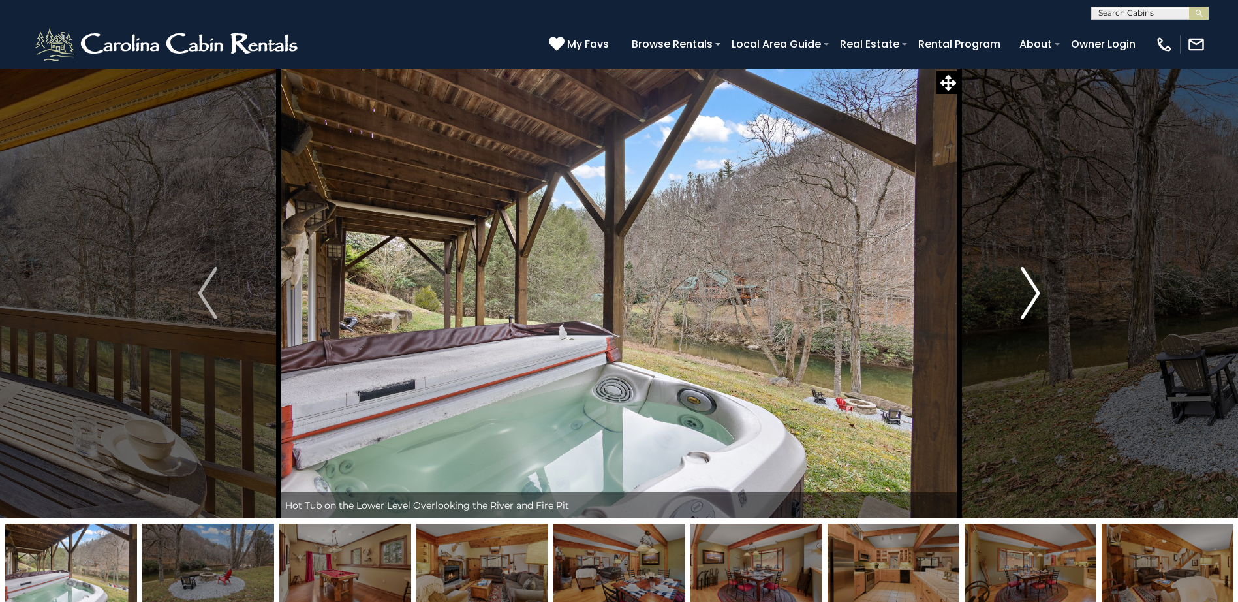
click at [1037, 289] on img "Next" at bounding box center [1031, 293] width 20 height 52
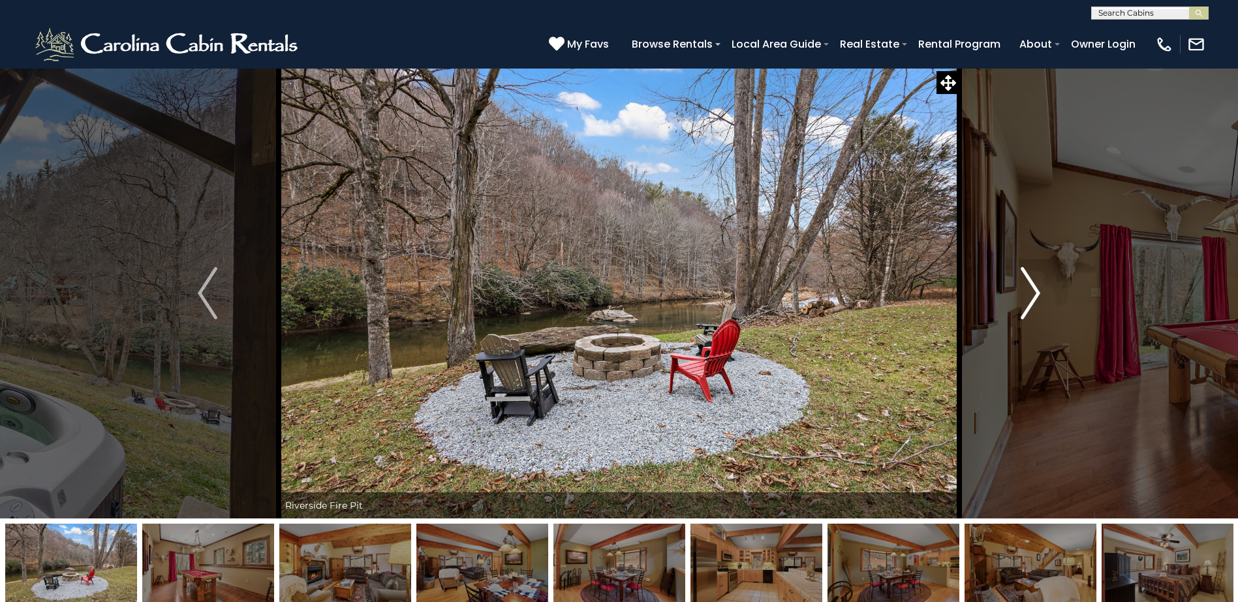
click at [1037, 289] on img "Next" at bounding box center [1031, 293] width 20 height 52
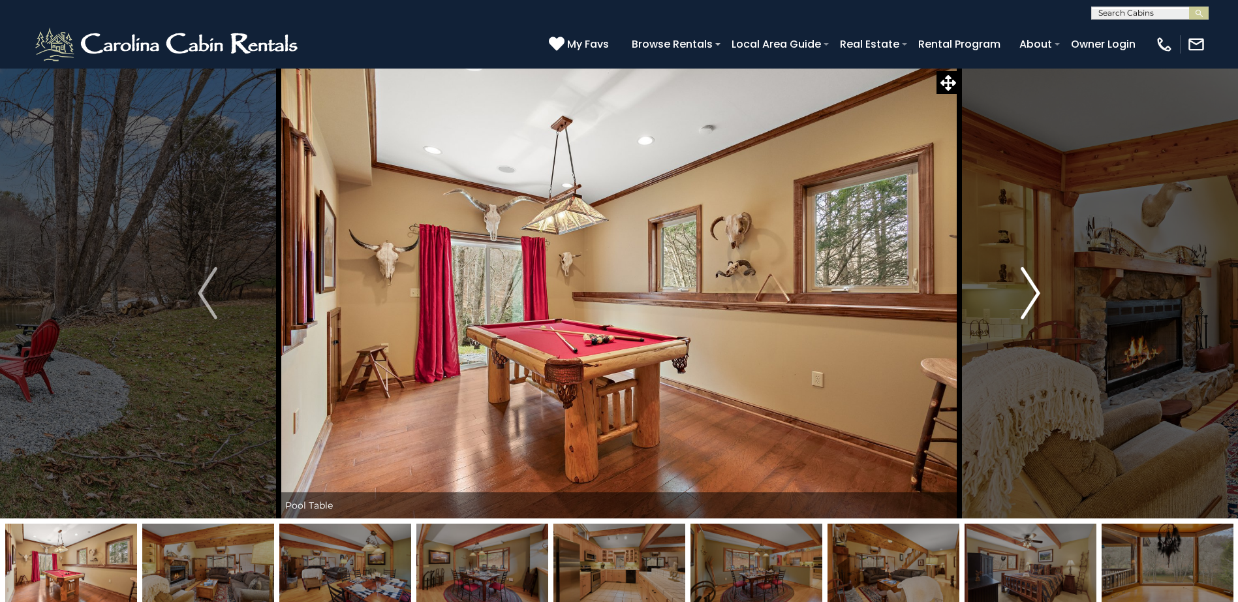
click at [1037, 289] on img "Next" at bounding box center [1031, 293] width 20 height 52
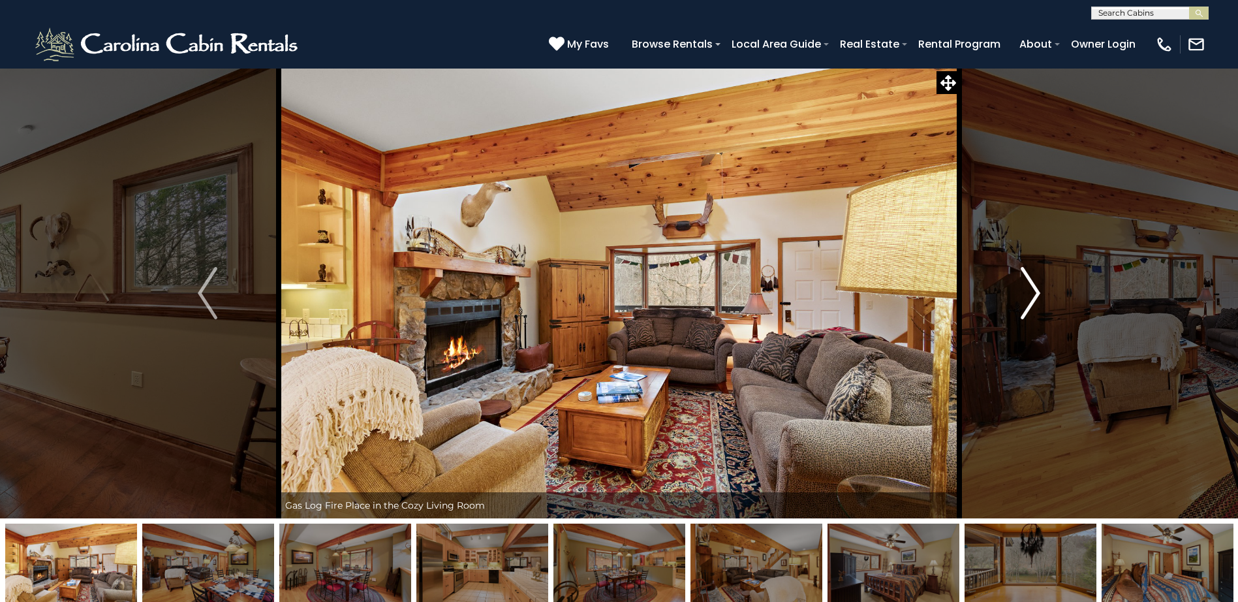
click at [1037, 289] on img "Next" at bounding box center [1031, 293] width 20 height 52
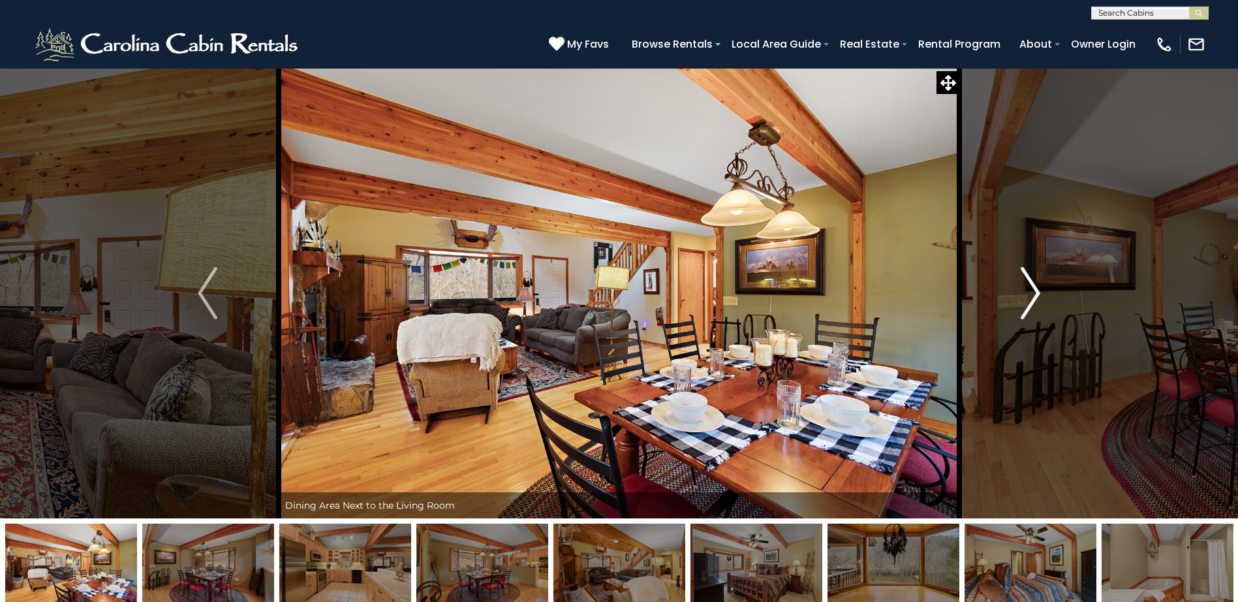
click at [1037, 289] on img "Next" at bounding box center [1031, 293] width 20 height 52
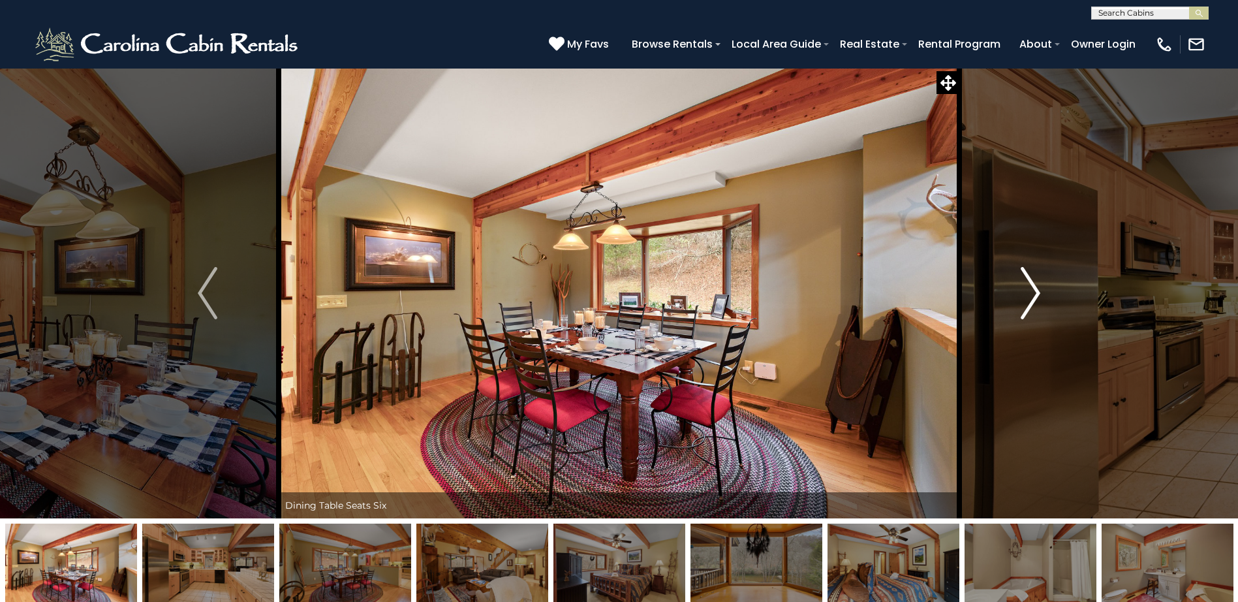
click at [1037, 289] on img "Next" at bounding box center [1031, 293] width 20 height 52
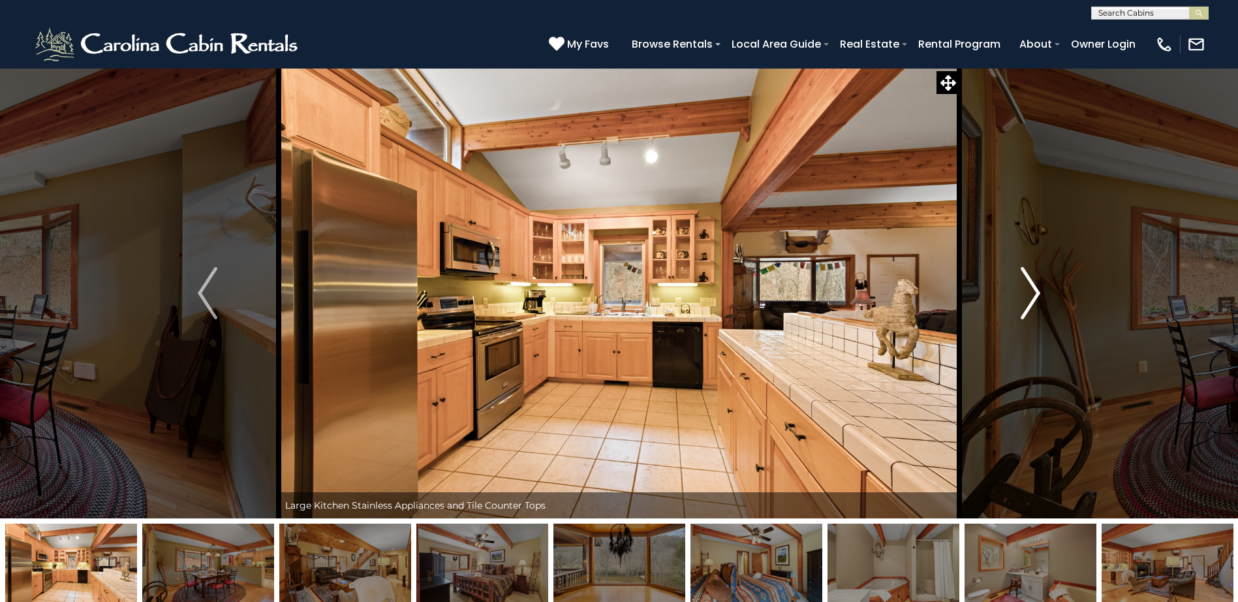
click at [1037, 289] on img "Next" at bounding box center [1031, 293] width 20 height 52
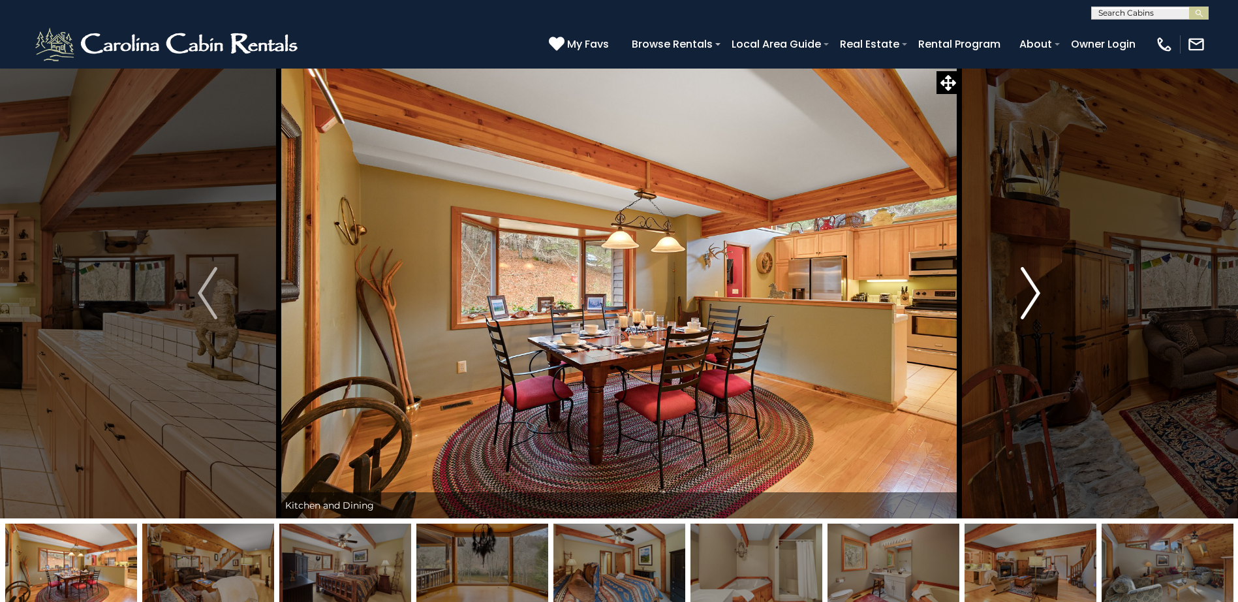
click at [1037, 289] on img "Next" at bounding box center [1031, 293] width 20 height 52
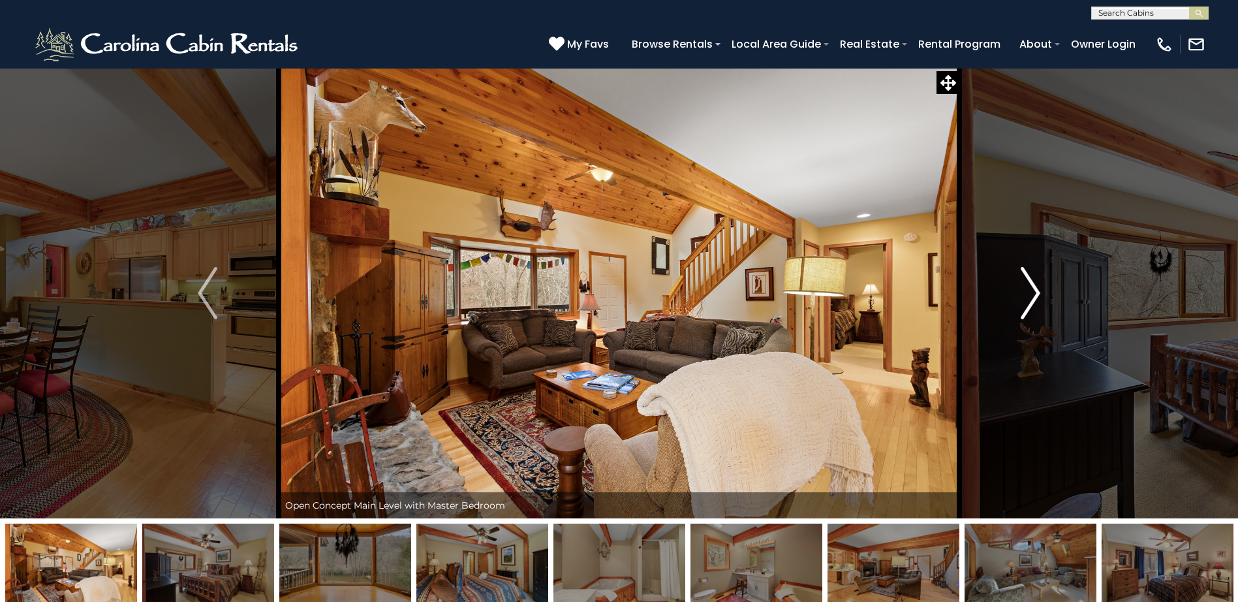
click at [1037, 289] on img "Next" at bounding box center [1031, 293] width 20 height 52
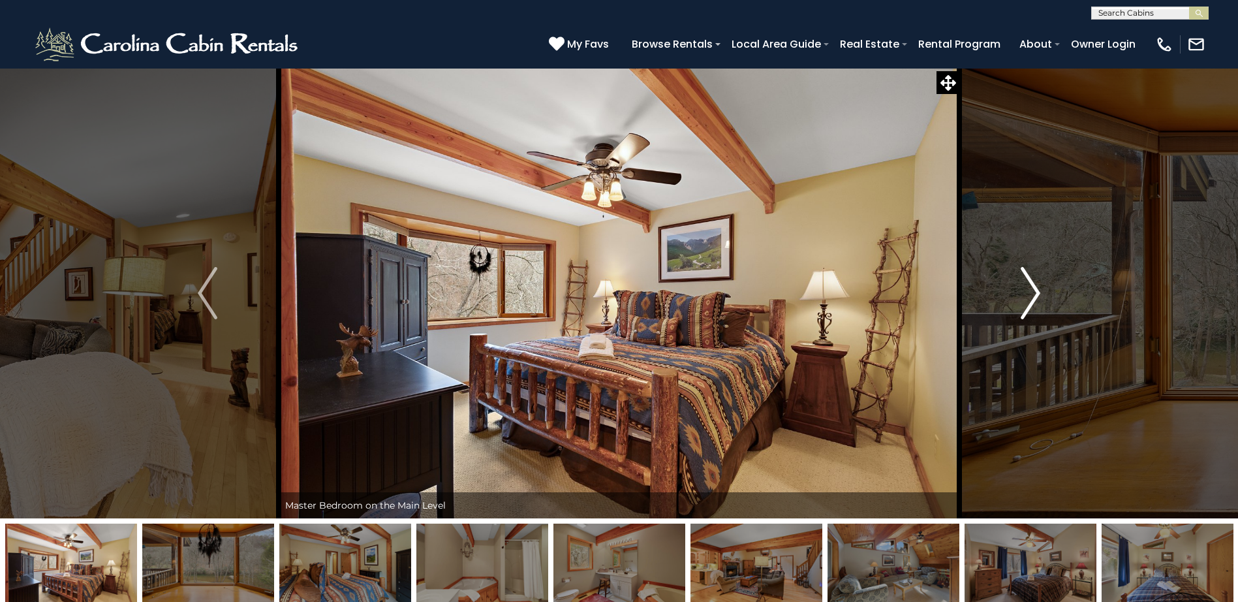
click at [1037, 289] on img "Next" at bounding box center [1031, 293] width 20 height 52
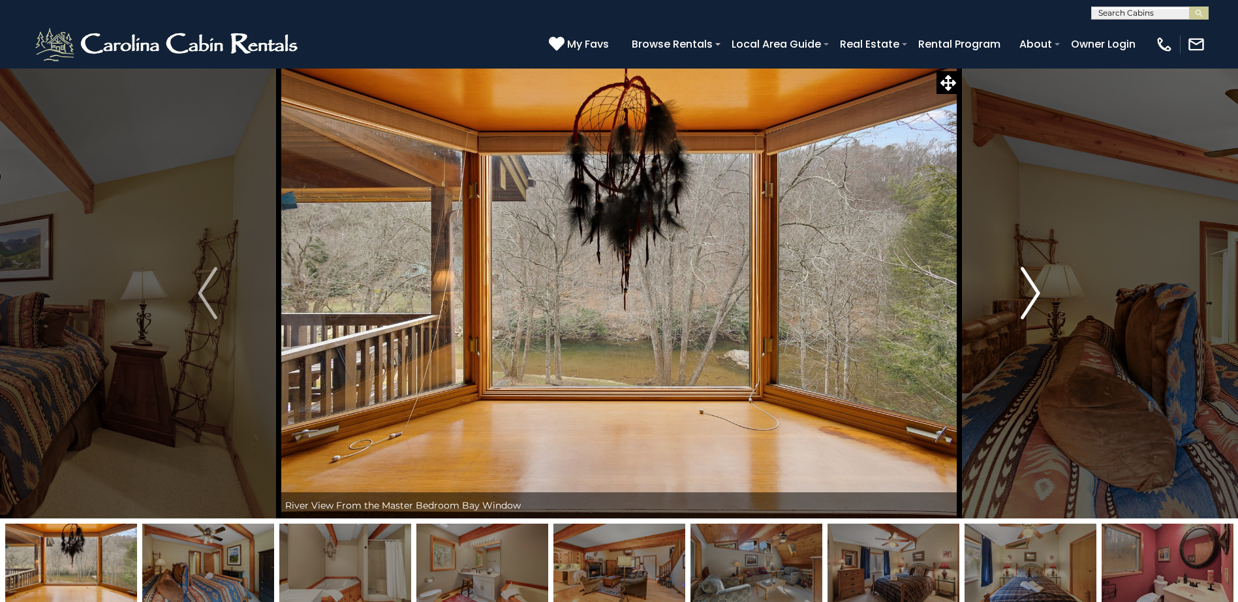
click at [1037, 289] on img "Next" at bounding box center [1031, 293] width 20 height 52
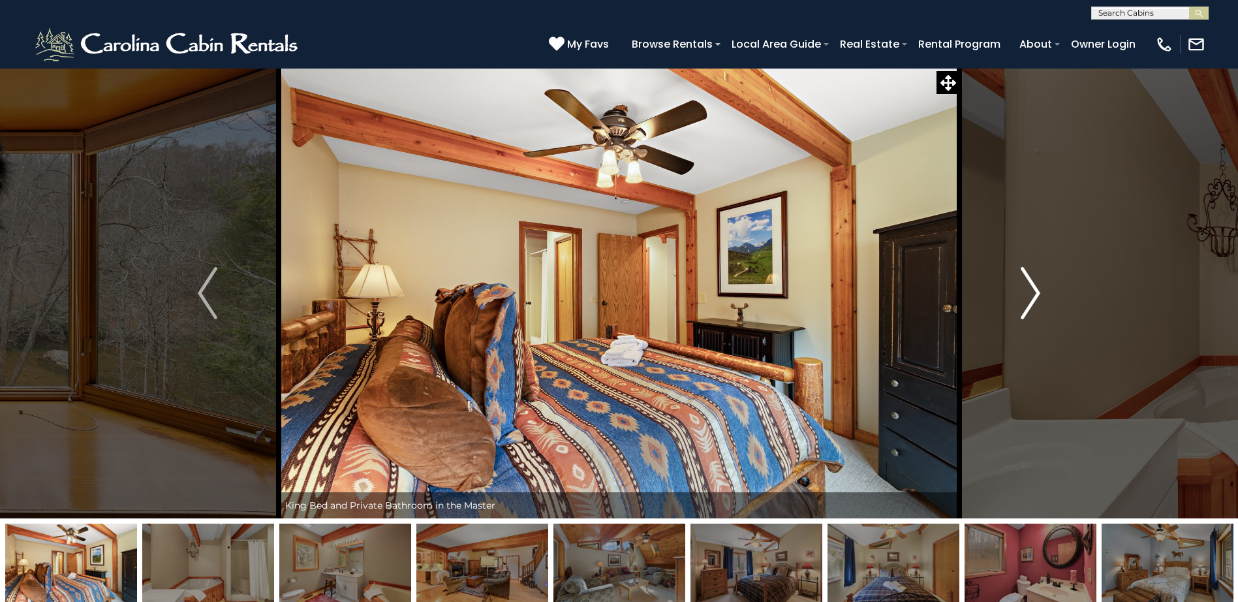
click at [1037, 289] on img "Next" at bounding box center [1031, 293] width 20 height 52
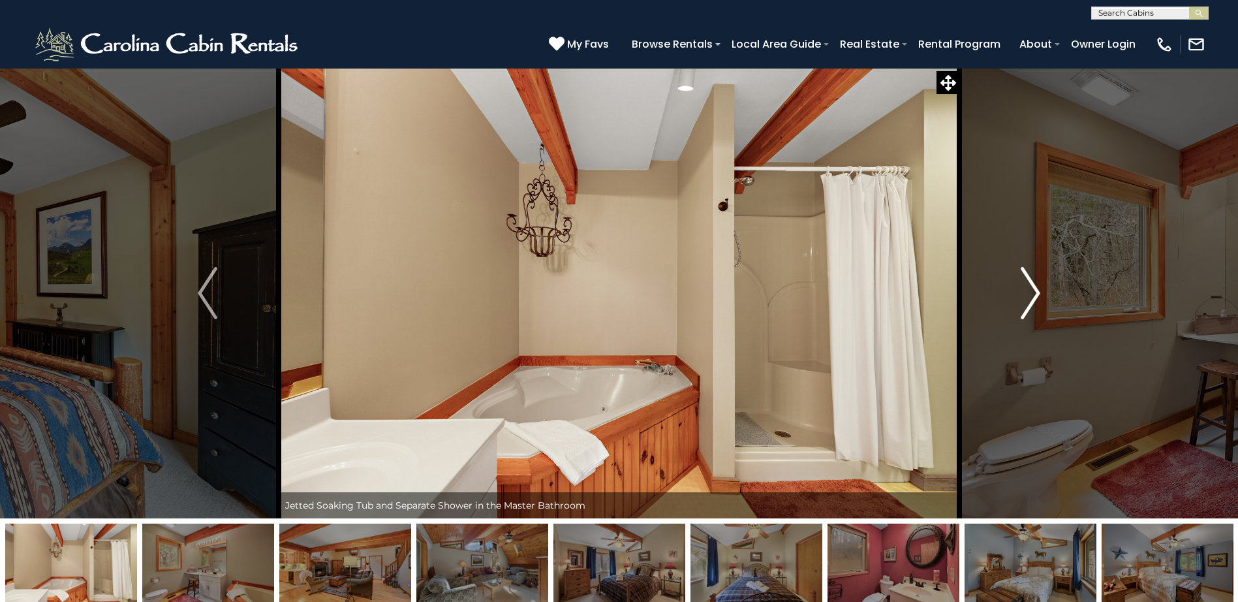
click at [1039, 290] on img "Next" at bounding box center [1031, 293] width 20 height 52
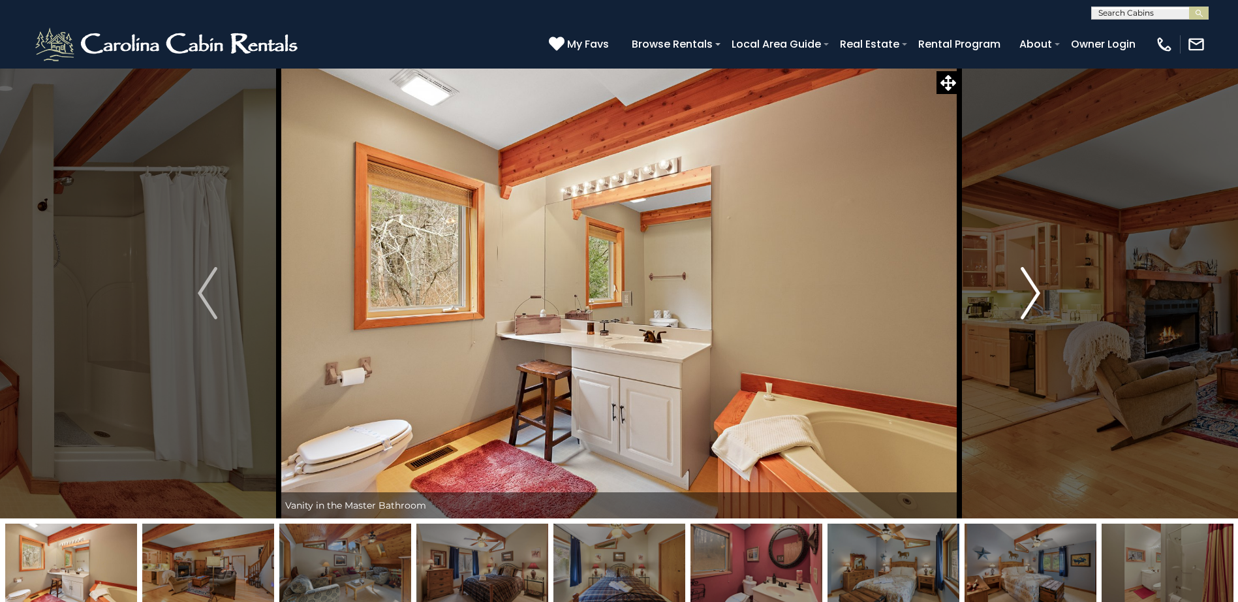
click at [1039, 290] on img "Next" at bounding box center [1031, 293] width 20 height 52
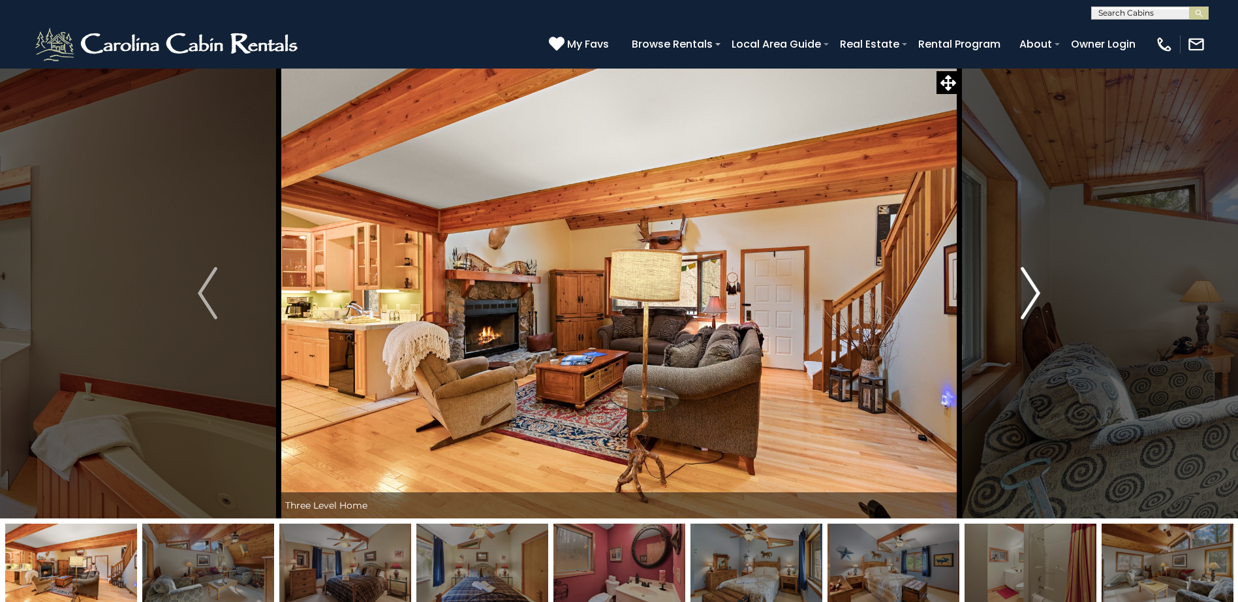
click at [1039, 290] on img "Next" at bounding box center [1031, 293] width 20 height 52
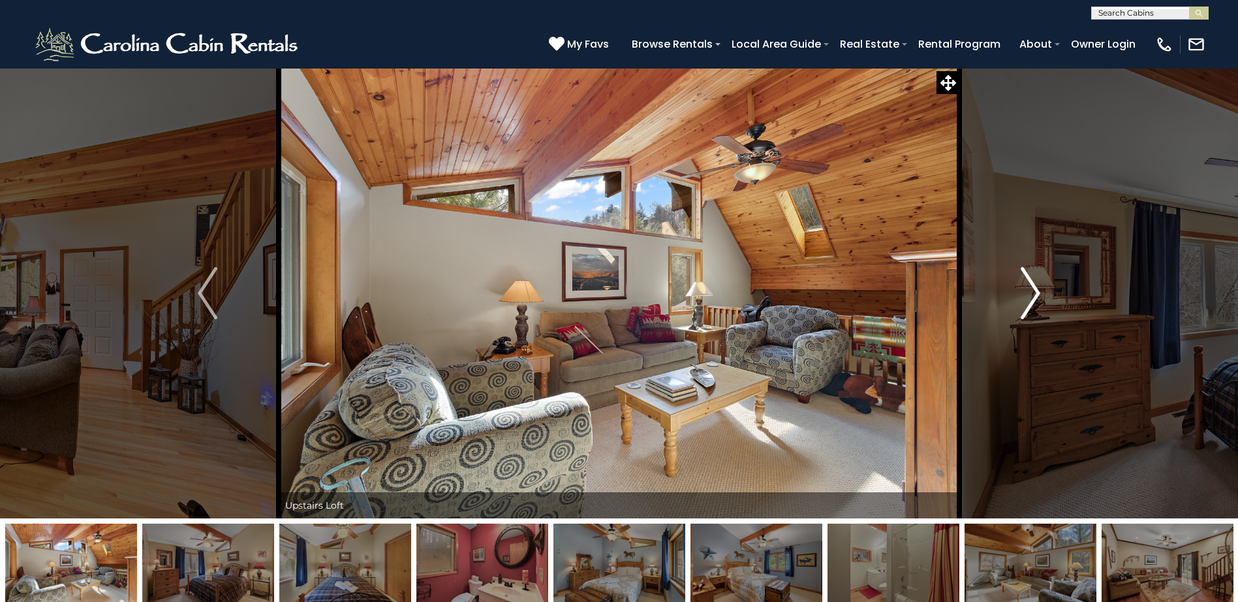
click at [1039, 290] on img "Next" at bounding box center [1031, 293] width 20 height 52
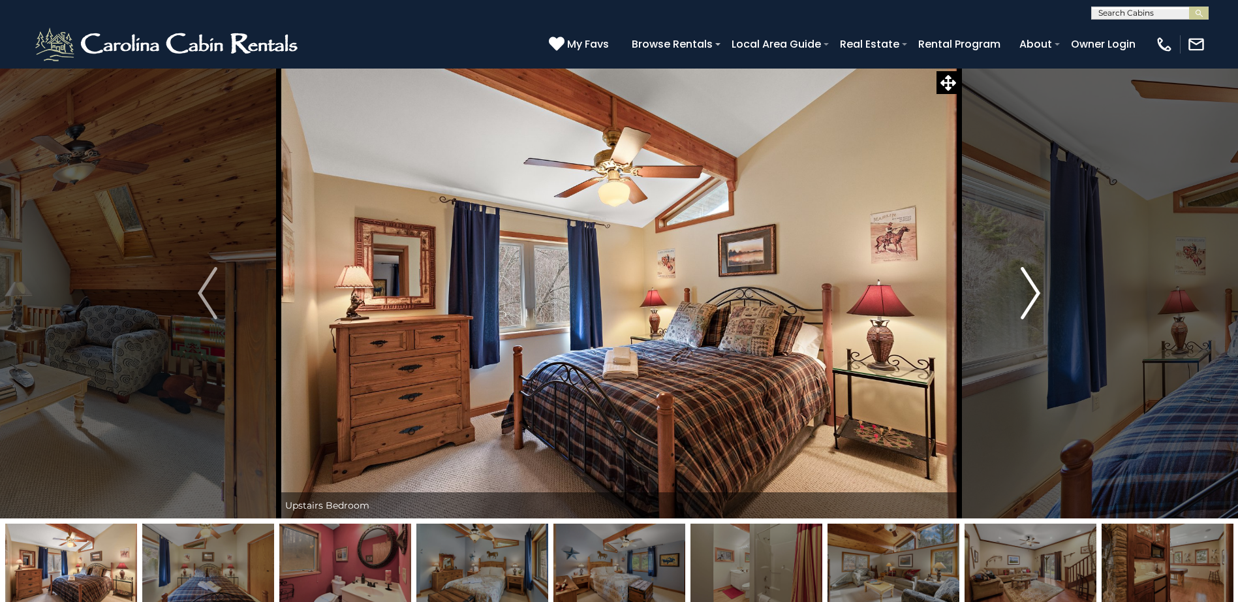
click at [1039, 290] on img "Next" at bounding box center [1031, 293] width 20 height 52
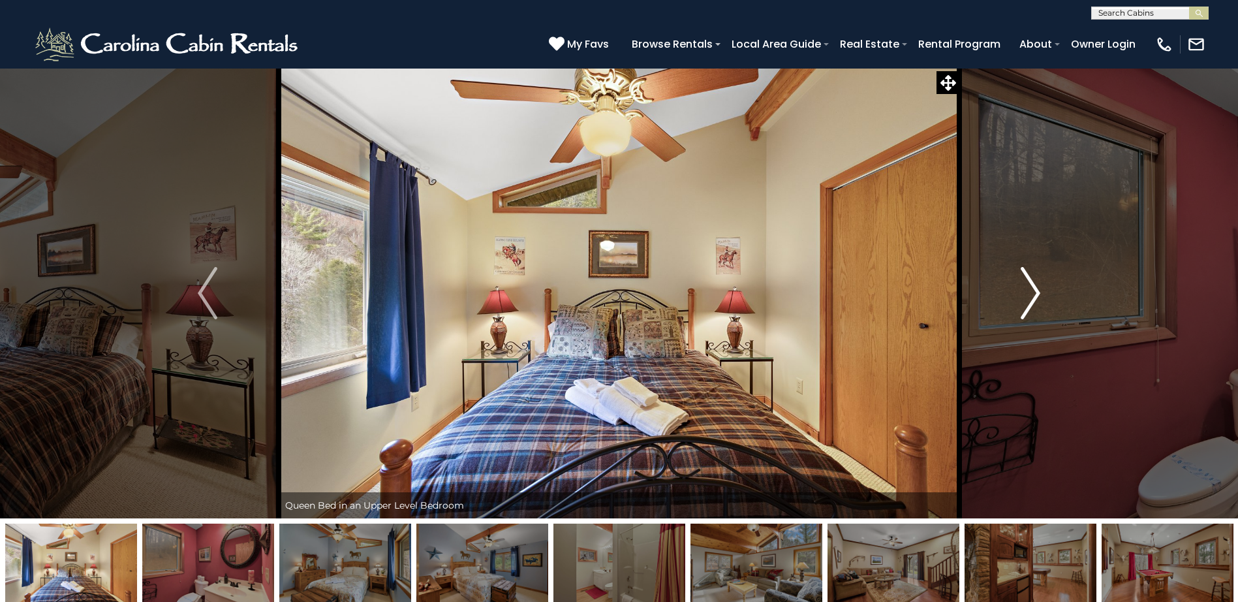
click at [1039, 290] on img "Next" at bounding box center [1031, 293] width 20 height 52
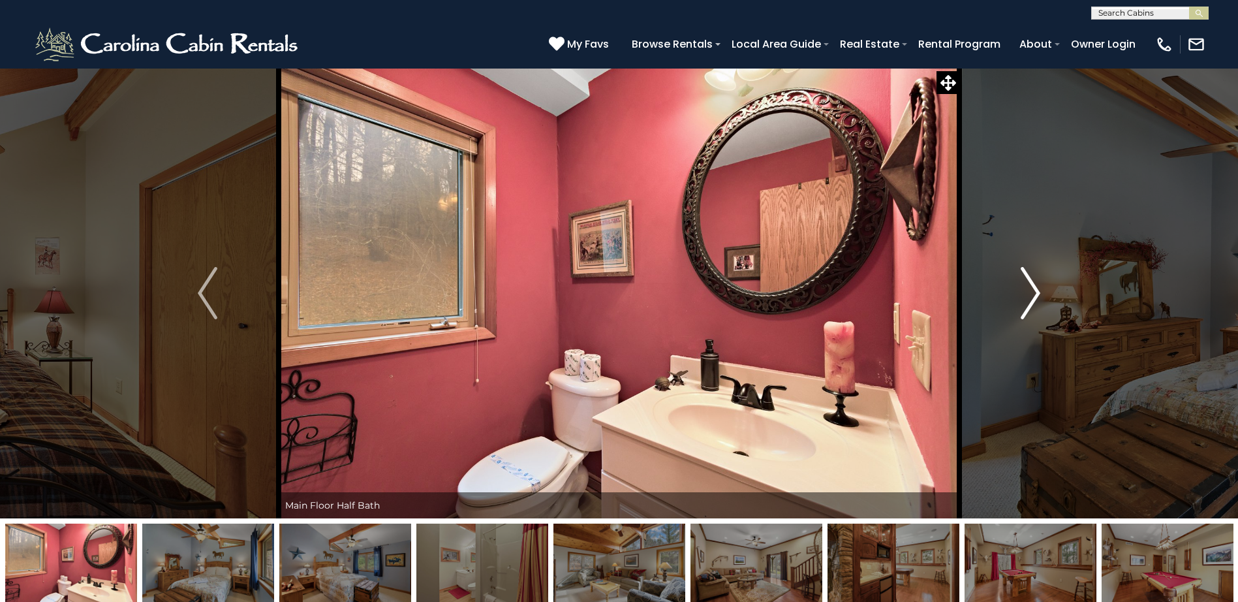
click at [1039, 290] on img "Next" at bounding box center [1031, 293] width 20 height 52
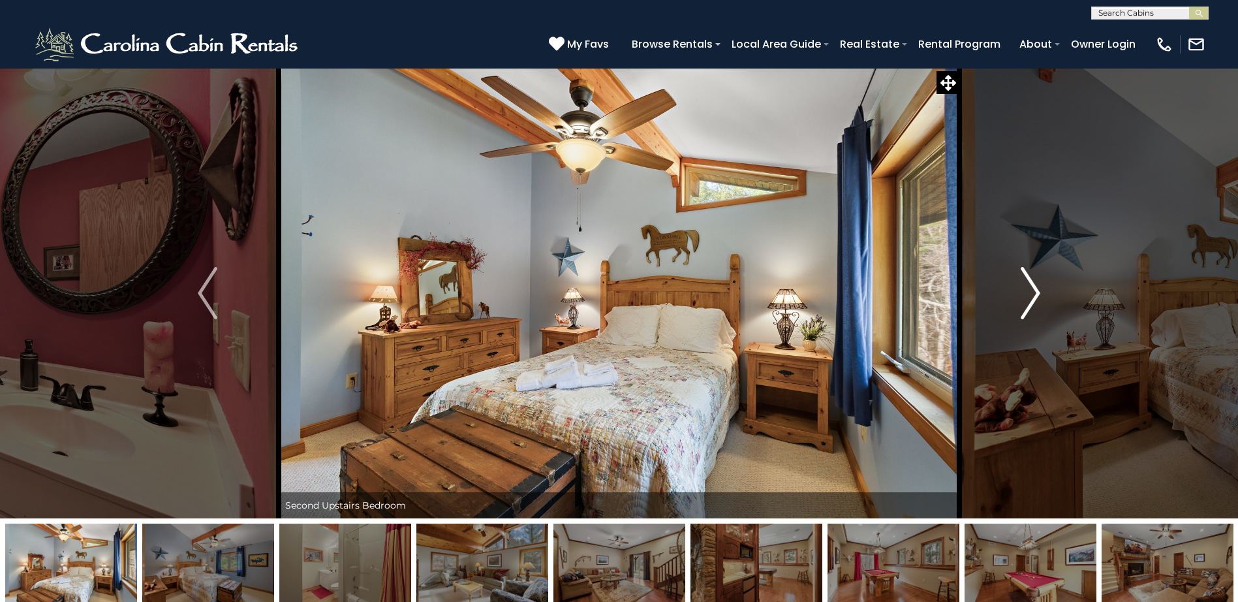
click at [1039, 290] on img "Next" at bounding box center [1031, 293] width 20 height 52
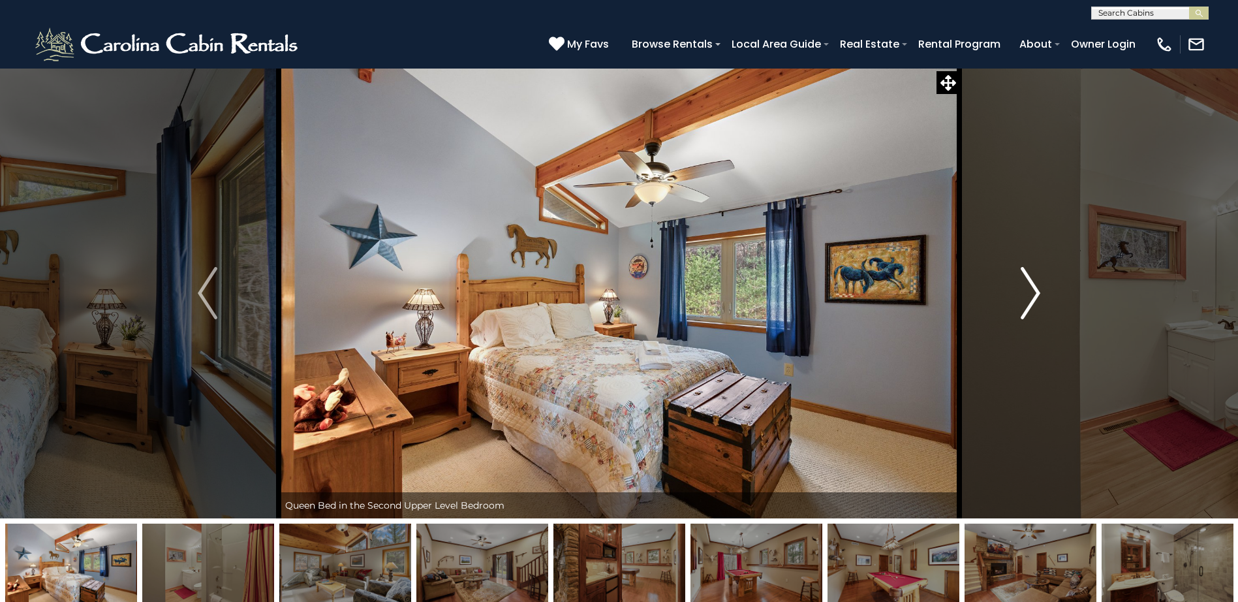
click at [1039, 290] on img "Next" at bounding box center [1031, 293] width 20 height 52
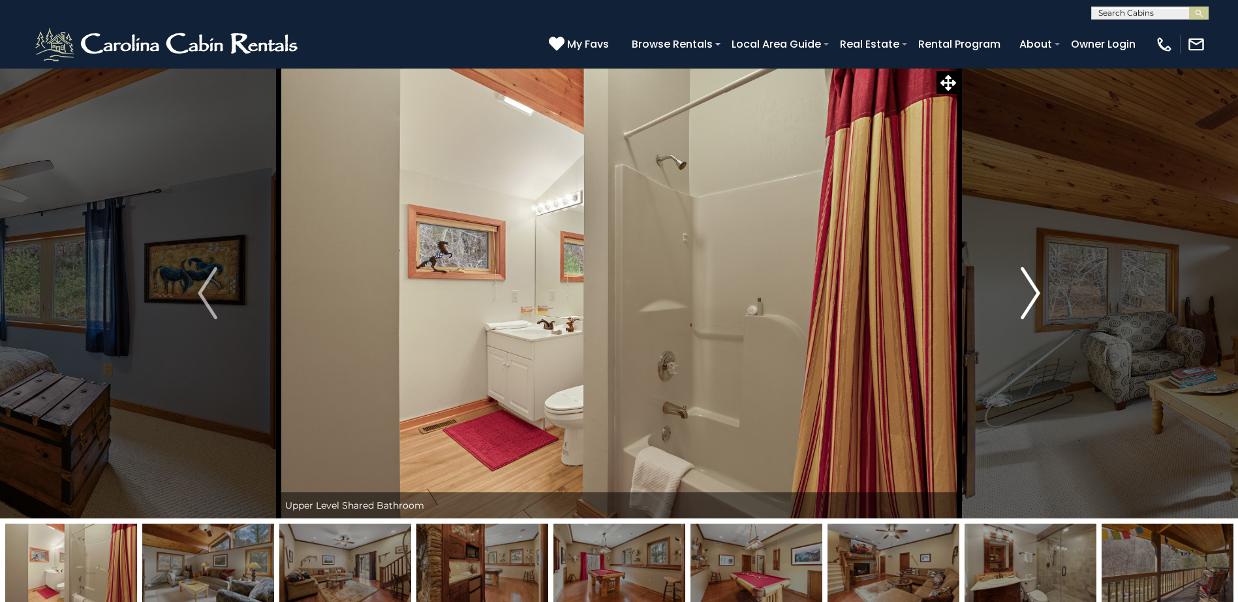
click at [1039, 290] on img "Next" at bounding box center [1031, 293] width 20 height 52
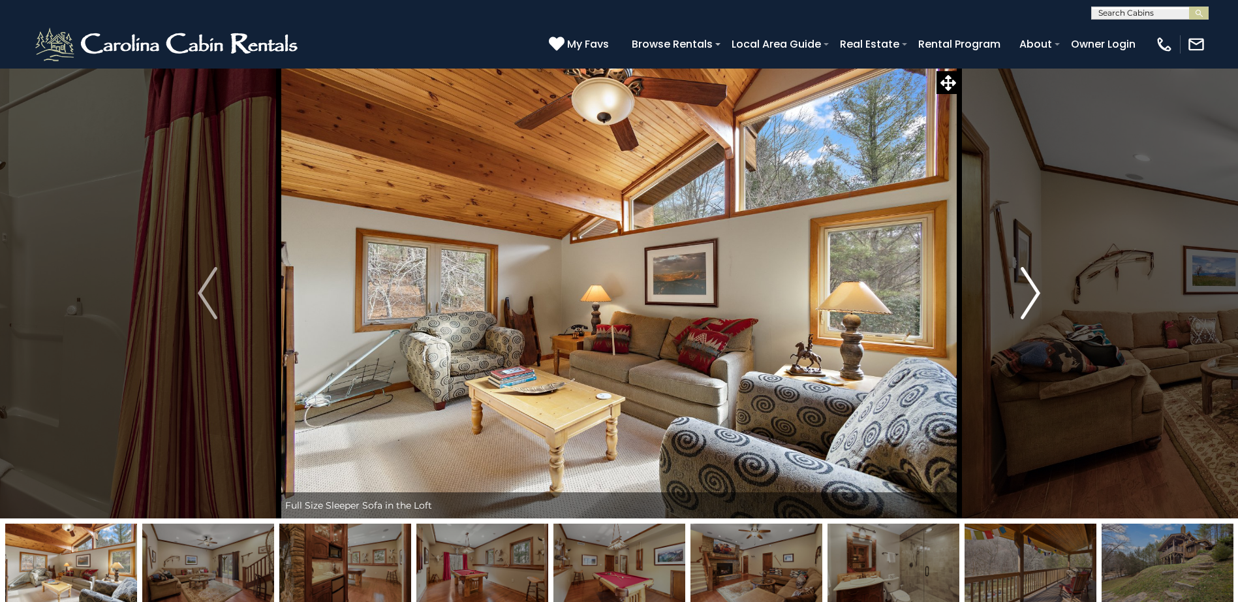
click at [1039, 290] on img "Next" at bounding box center [1031, 293] width 20 height 52
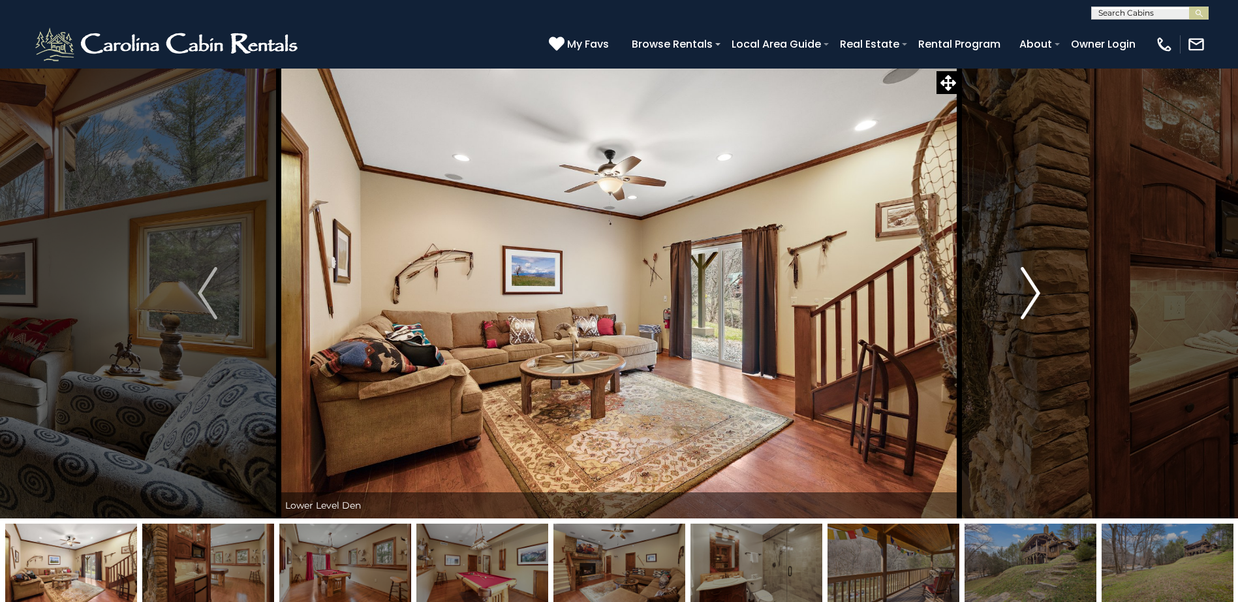
click at [1037, 285] on img "Next" at bounding box center [1031, 293] width 20 height 52
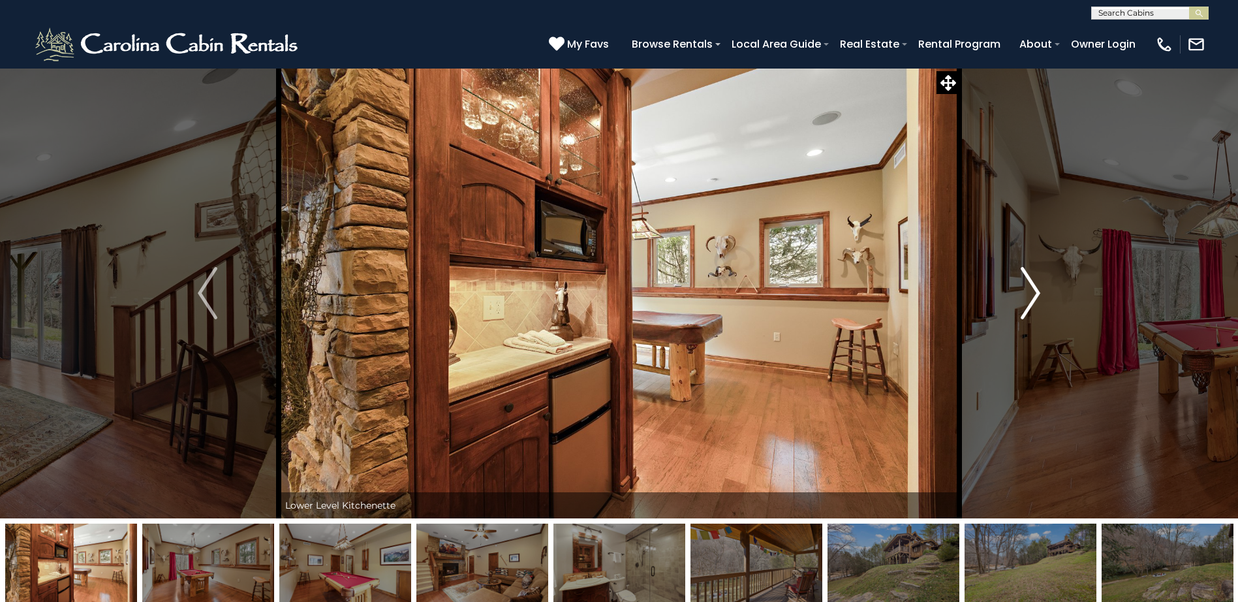
click at [1033, 288] on img "Next" at bounding box center [1031, 293] width 20 height 52
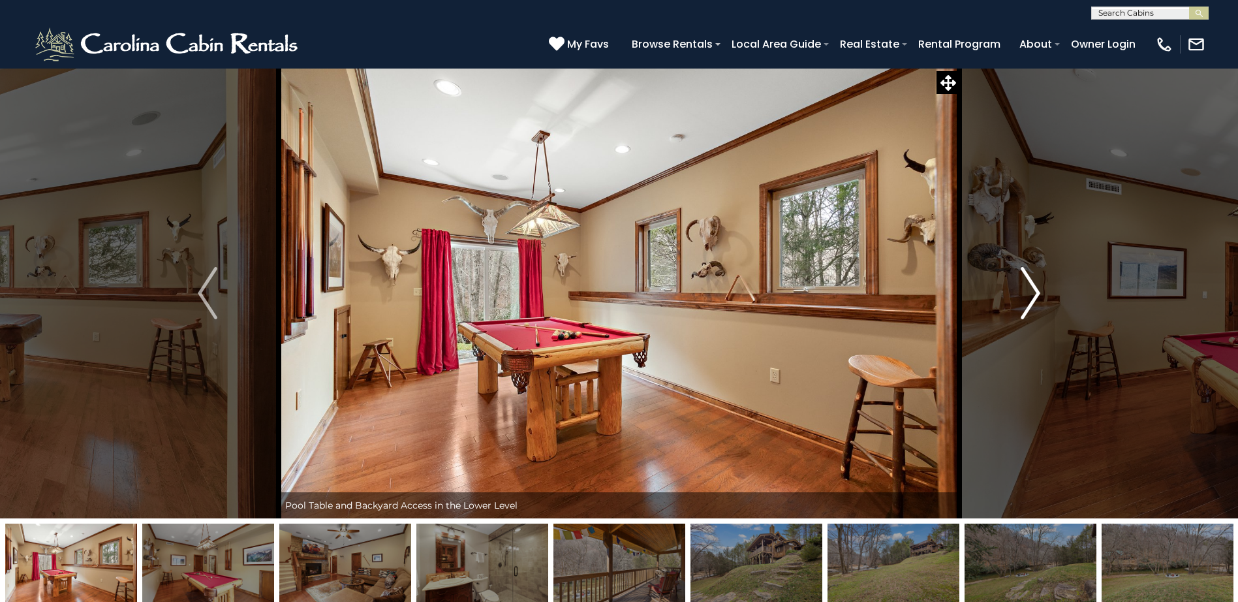
click at [1033, 288] on img "Next" at bounding box center [1031, 293] width 20 height 52
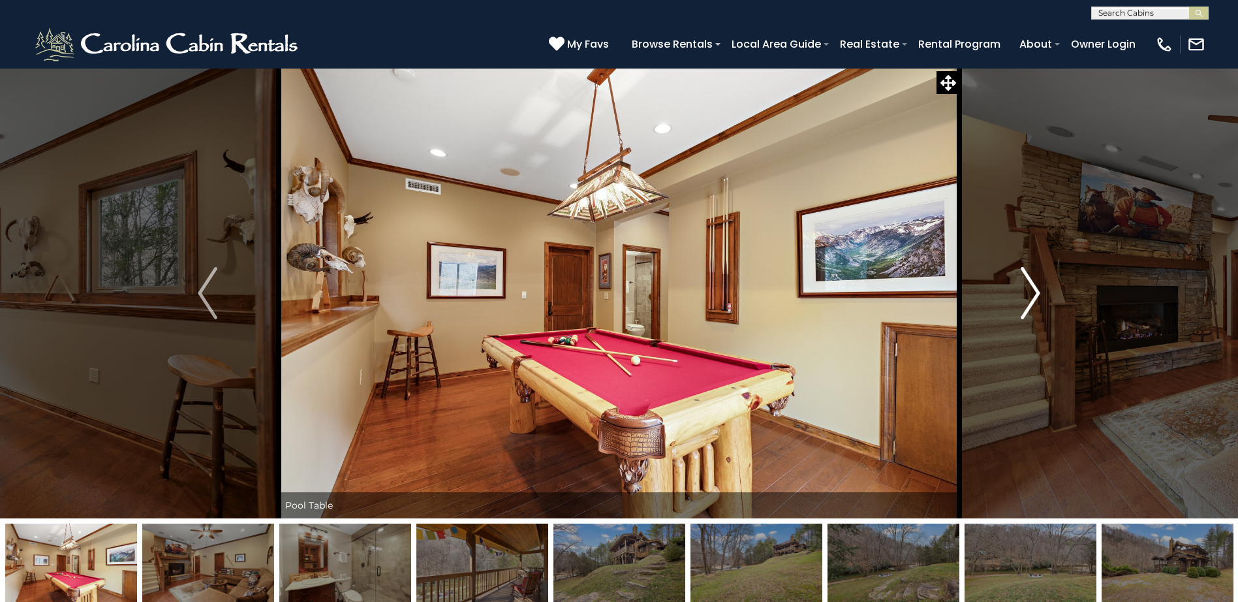
click at [1033, 288] on img "Next" at bounding box center [1031, 293] width 20 height 52
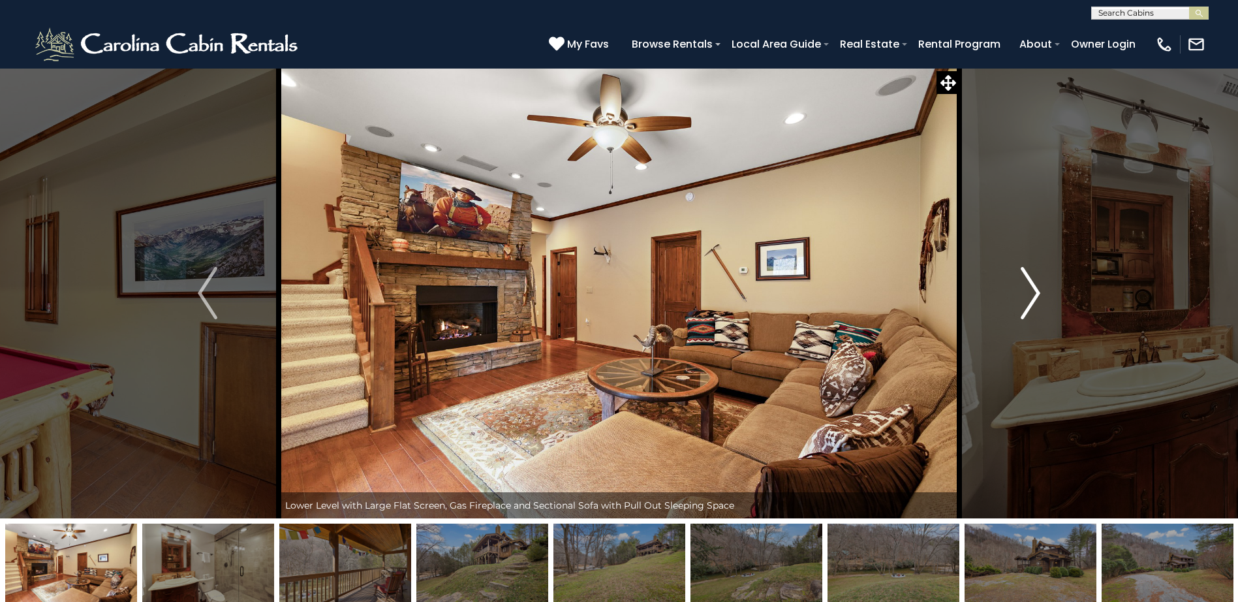
click at [1033, 288] on img "Next" at bounding box center [1031, 293] width 20 height 52
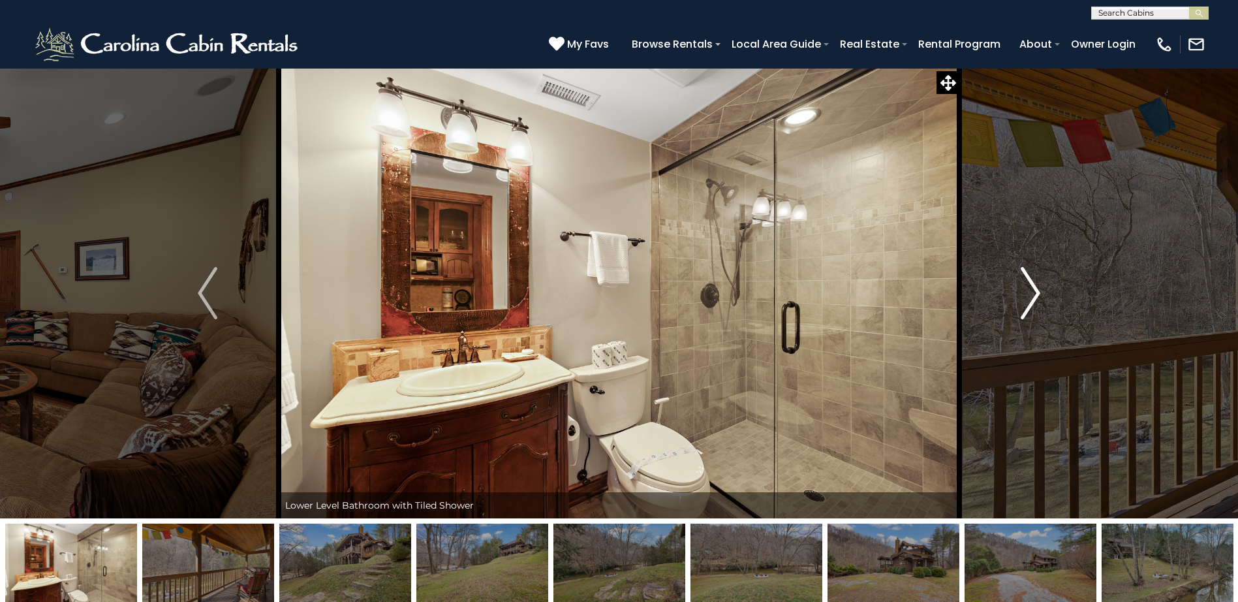
click at [1033, 288] on img "Next" at bounding box center [1031, 293] width 20 height 52
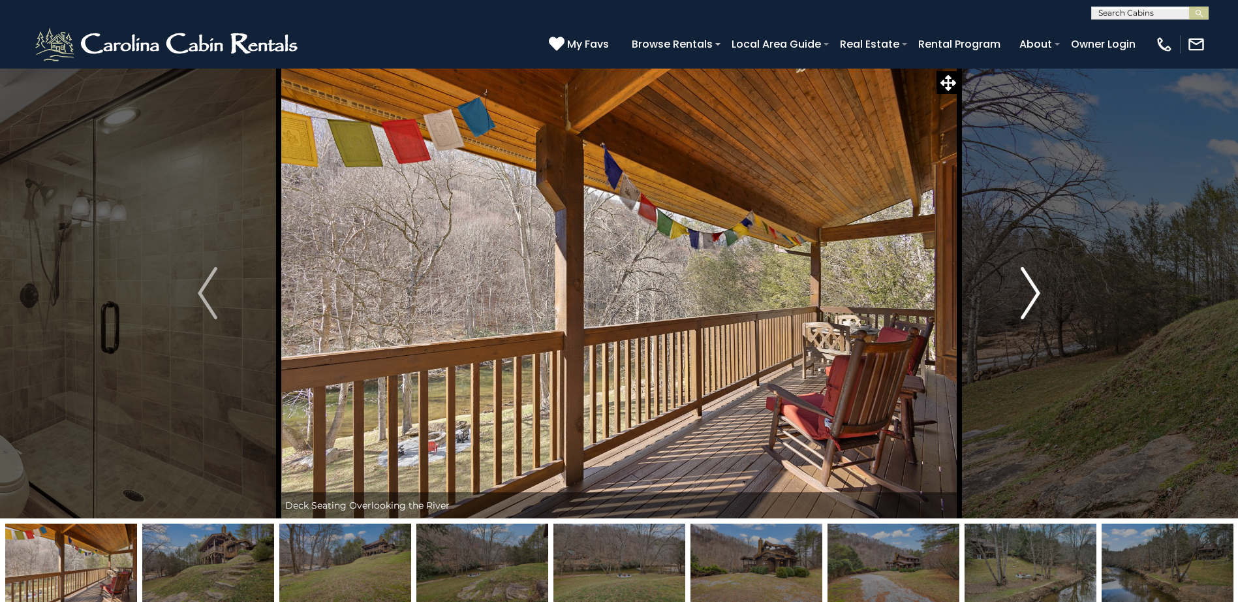
click at [1033, 288] on img "Next" at bounding box center [1031, 293] width 20 height 52
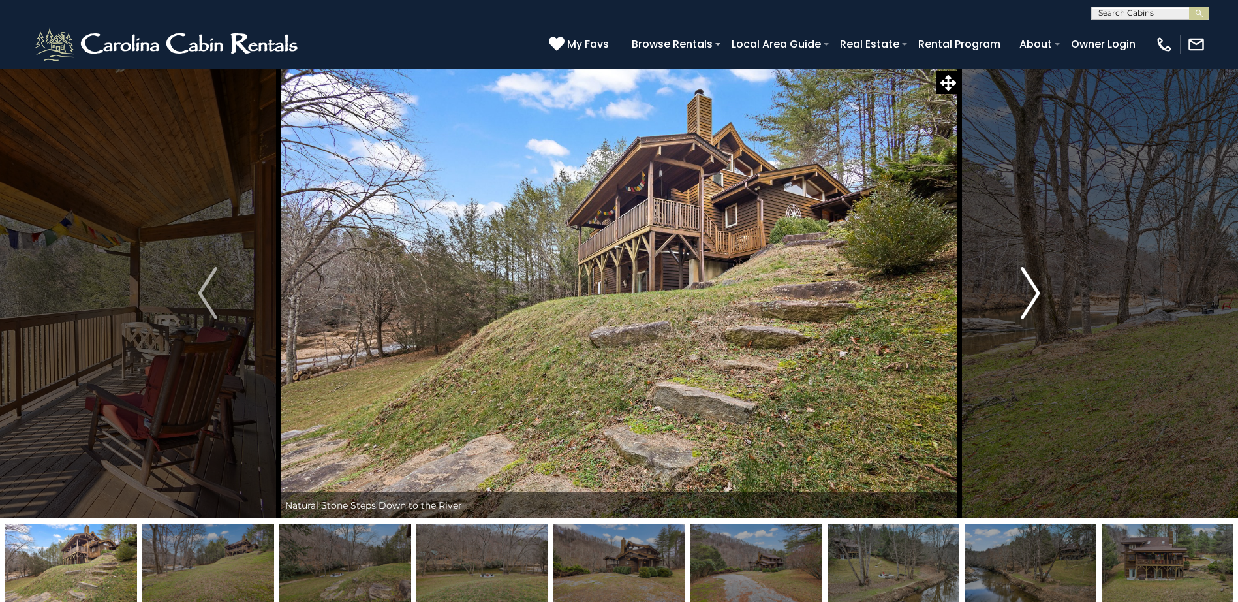
click at [1033, 288] on img "Next" at bounding box center [1031, 293] width 20 height 52
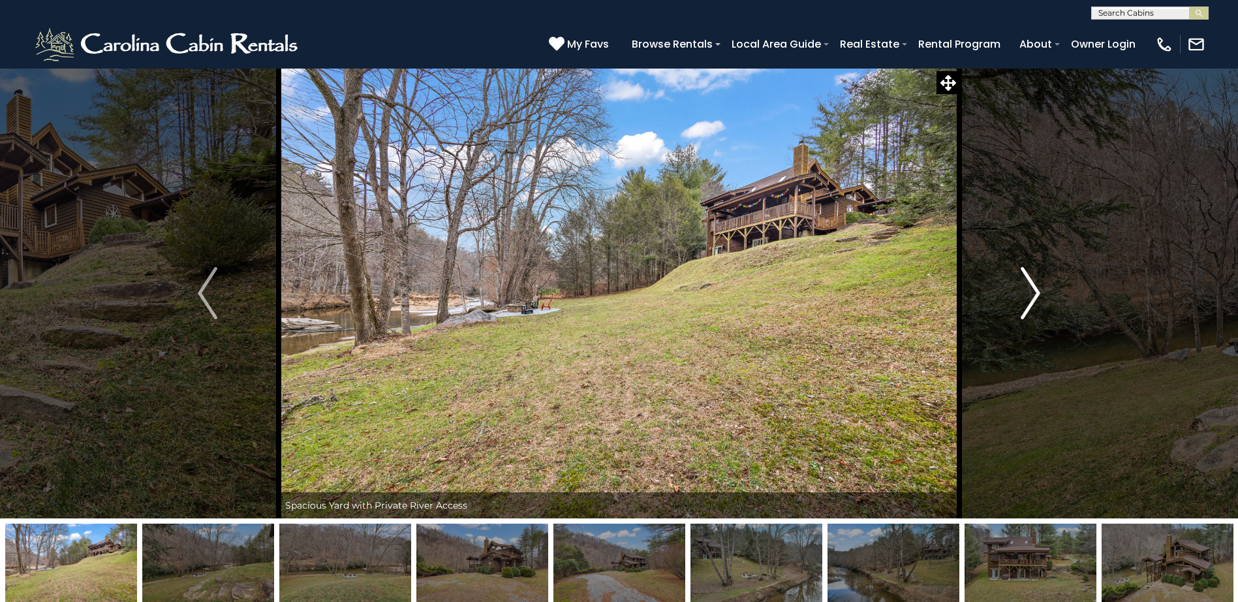
click at [1037, 291] on img "Next" at bounding box center [1031, 293] width 20 height 52
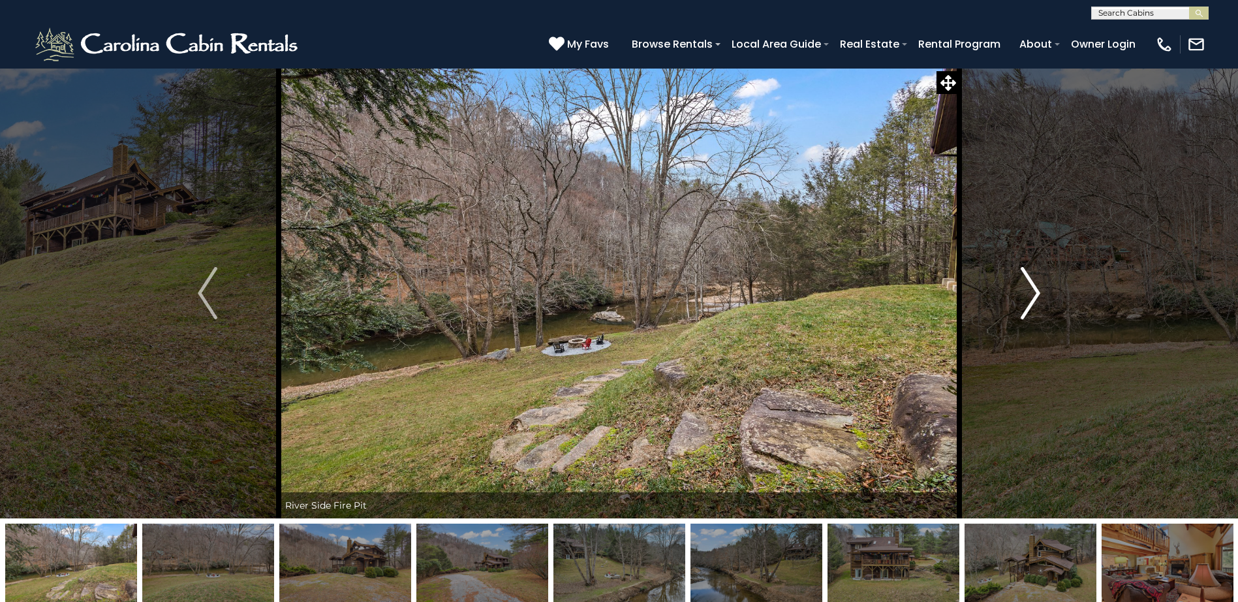
click at [1037, 291] on img "Next" at bounding box center [1031, 293] width 20 height 52
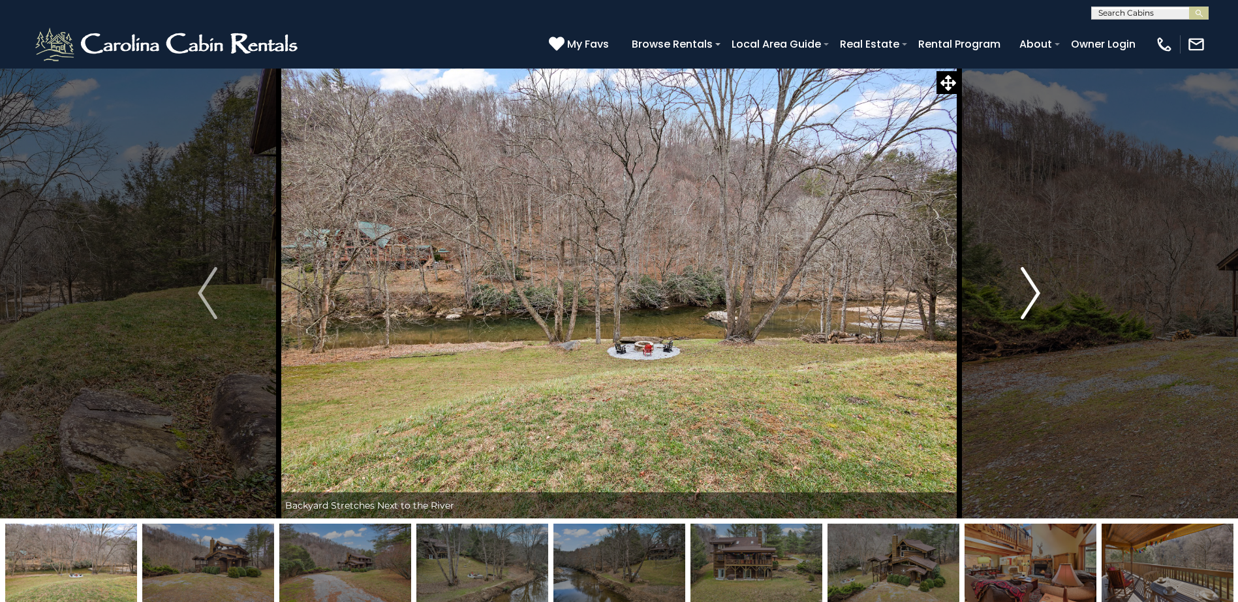
click at [1035, 292] on img "Next" at bounding box center [1031, 293] width 20 height 52
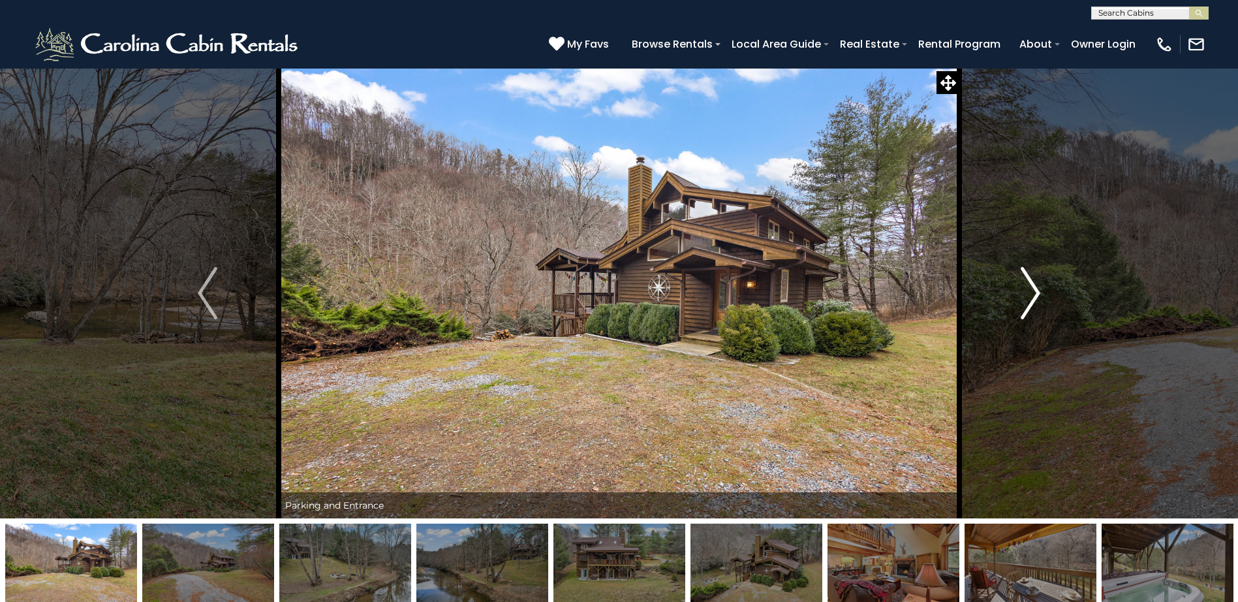
click at [1033, 292] on img "Next" at bounding box center [1031, 293] width 20 height 52
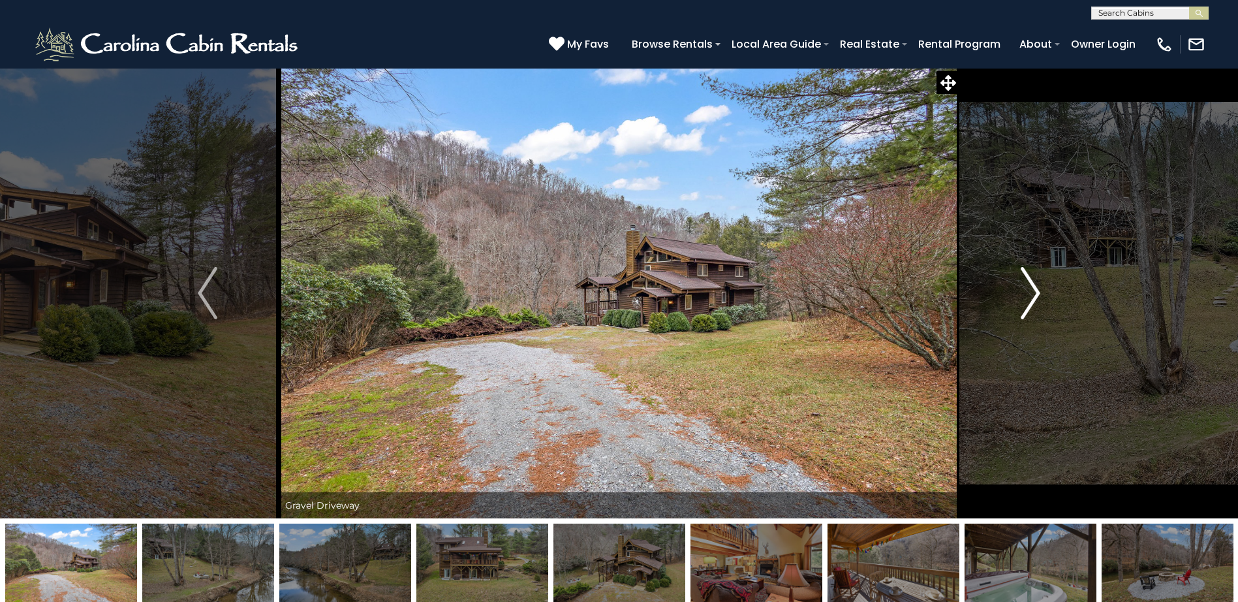
click at [1033, 292] on img "Next" at bounding box center [1031, 293] width 20 height 52
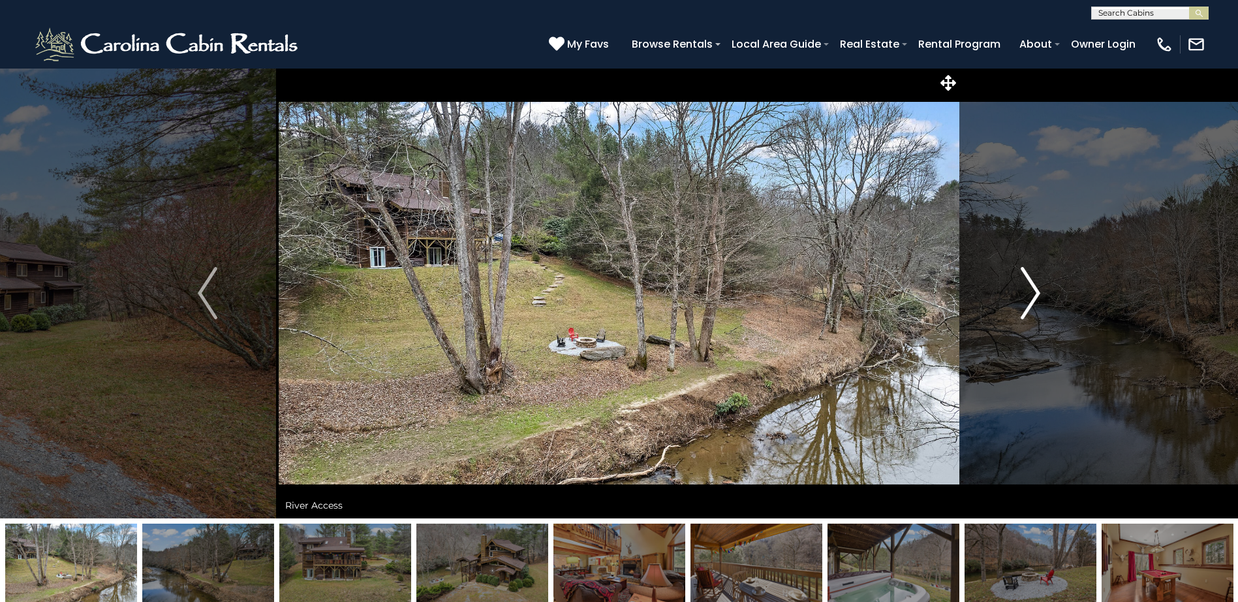
click at [1037, 290] on img "Next" at bounding box center [1031, 293] width 20 height 52
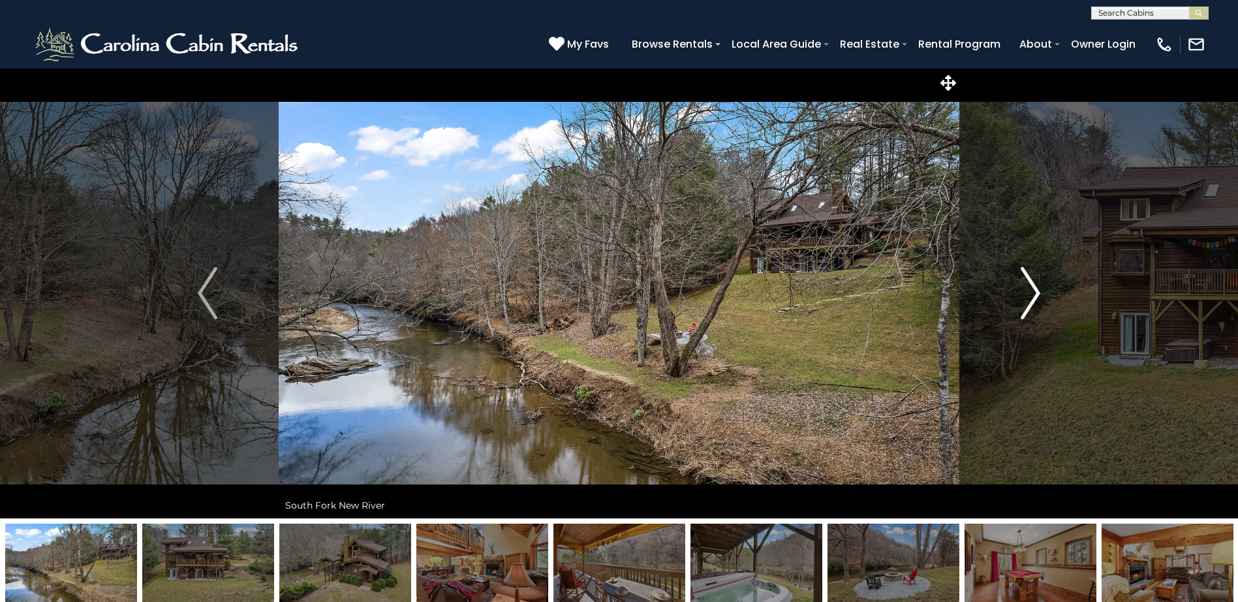
click at [1036, 290] on img "Next" at bounding box center [1031, 293] width 20 height 52
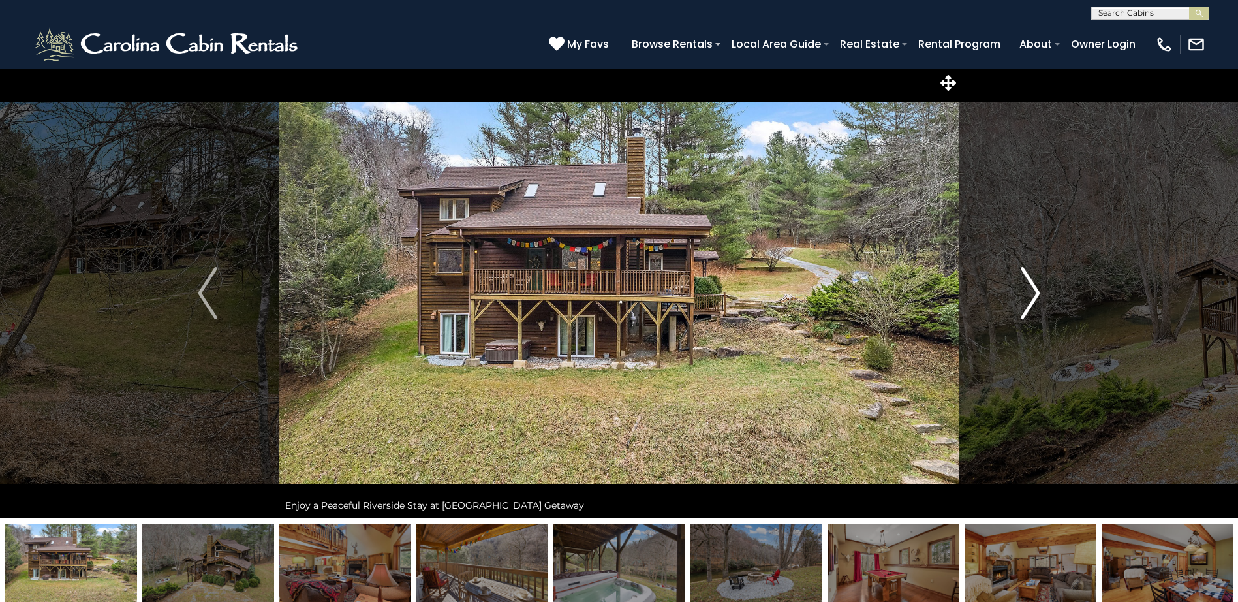
click at [1036, 290] on img "Next" at bounding box center [1031, 293] width 20 height 52
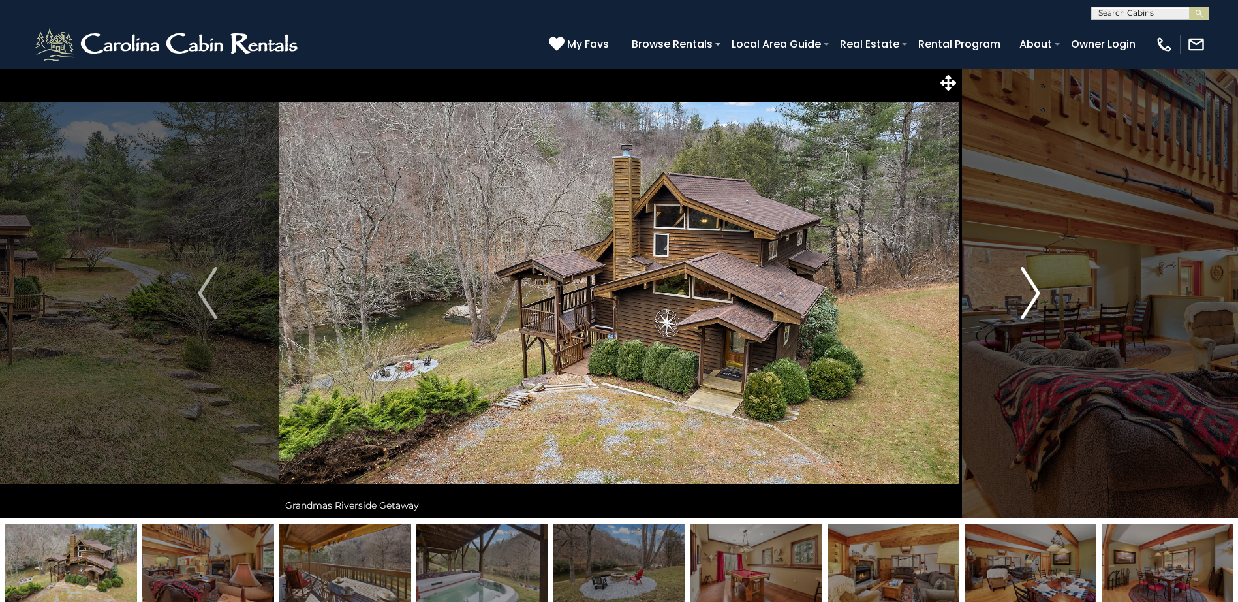
click at [1036, 290] on img "Next" at bounding box center [1031, 293] width 20 height 52
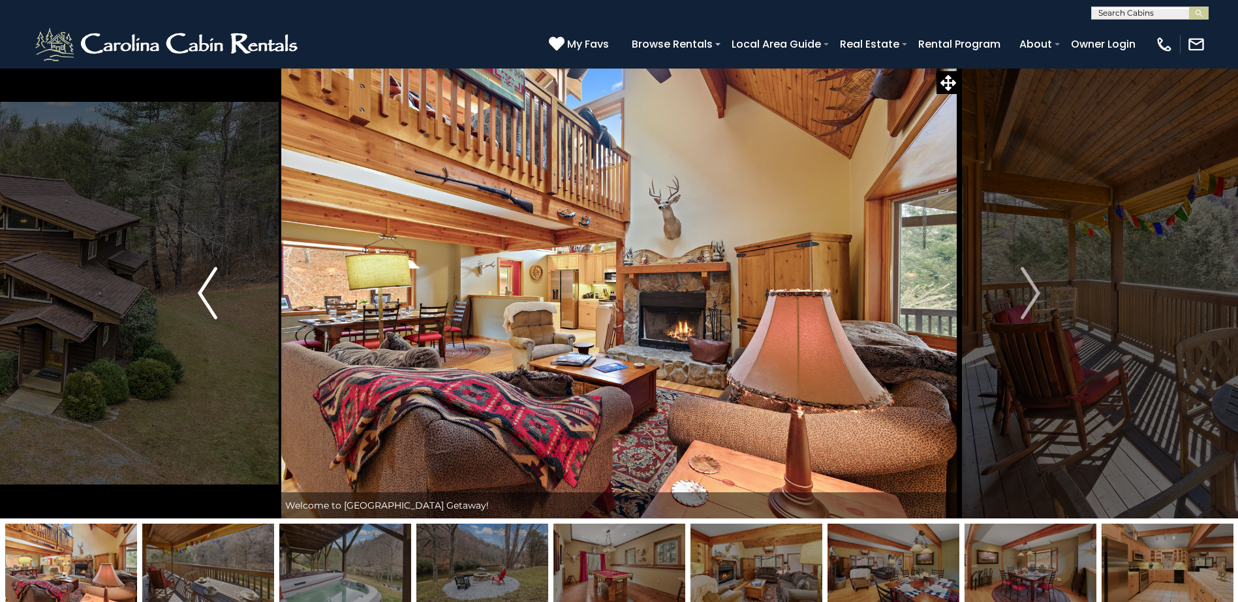
click at [200, 284] on img "Previous" at bounding box center [208, 293] width 20 height 52
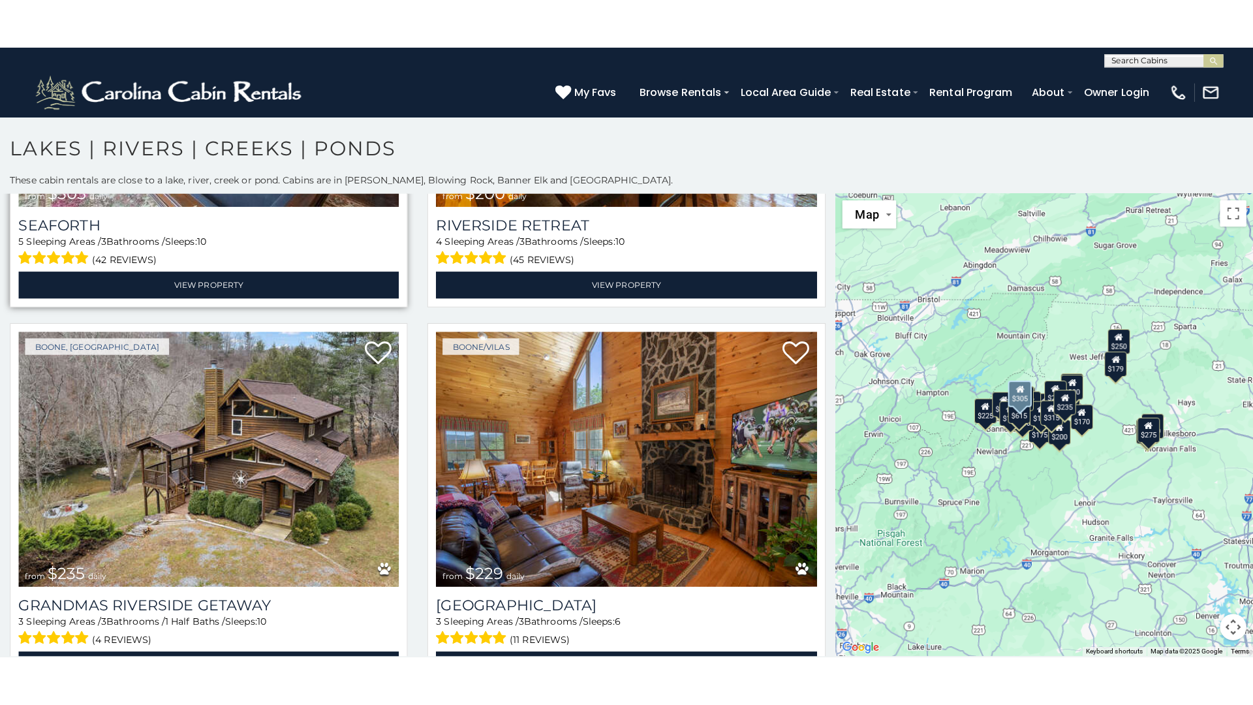
scroll to position [1828, 0]
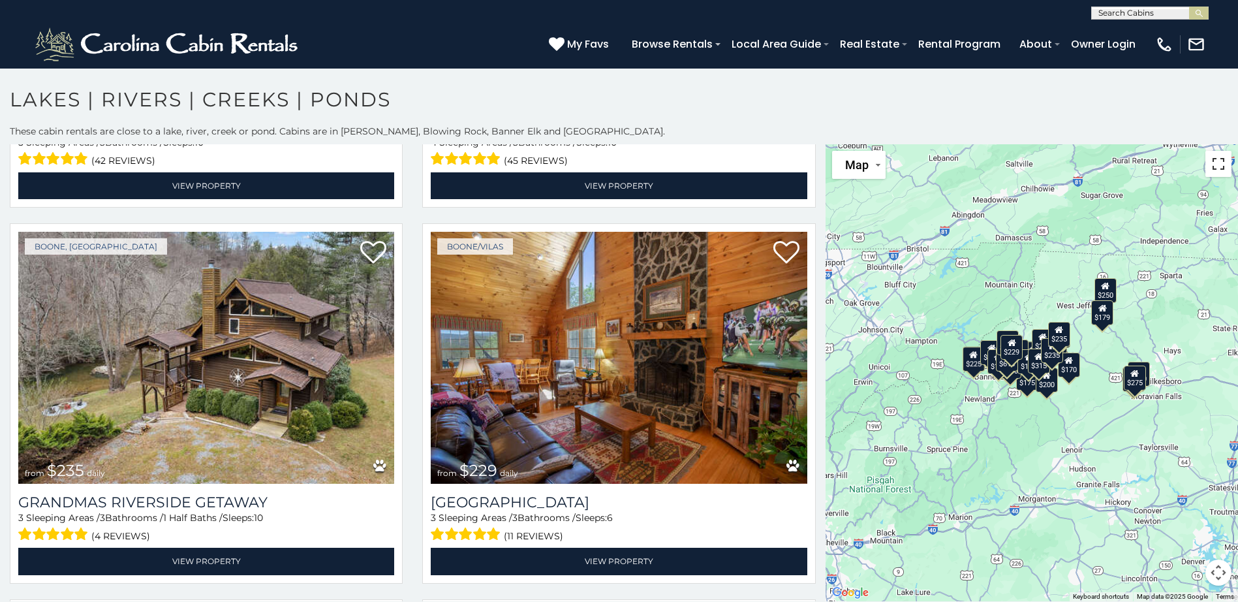
click at [1213, 161] on button "Toggle fullscreen view" at bounding box center [1219, 164] width 26 height 26
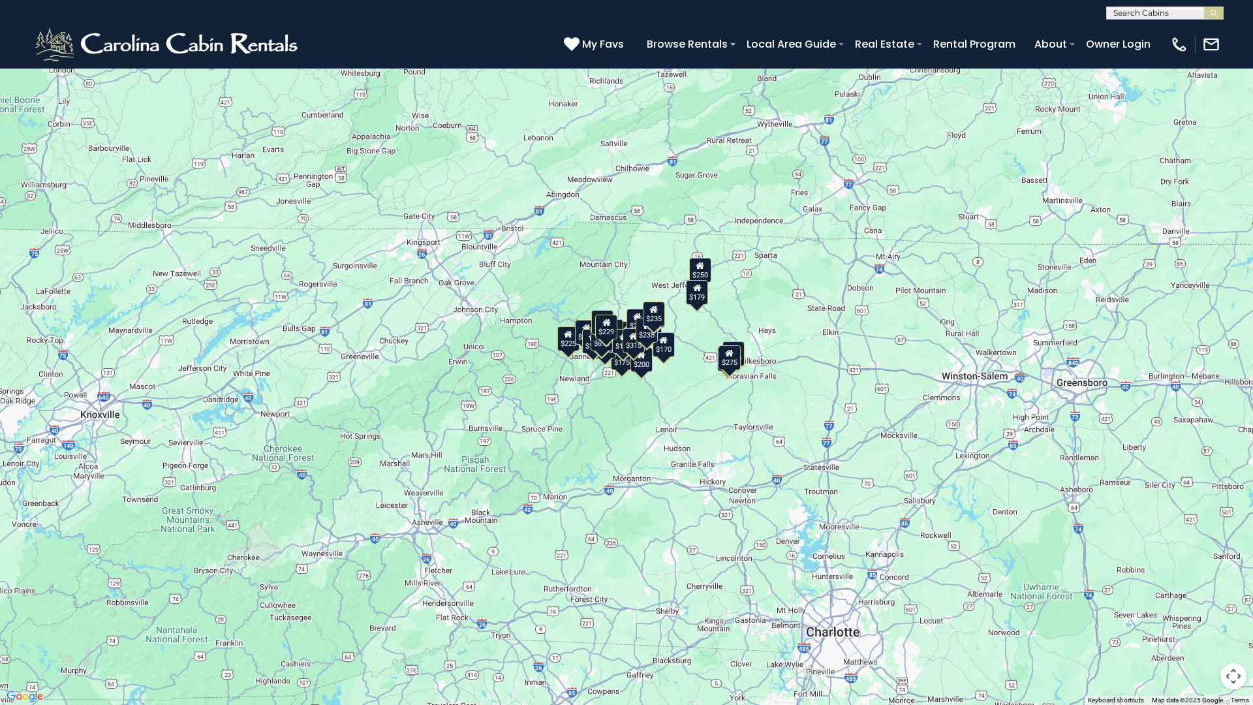
click at [51, 19] on button "Map" at bounding box center [34, 21] width 54 height 28
click at [1237, 22] on button "Toggle fullscreen view" at bounding box center [1234, 20] width 26 height 26
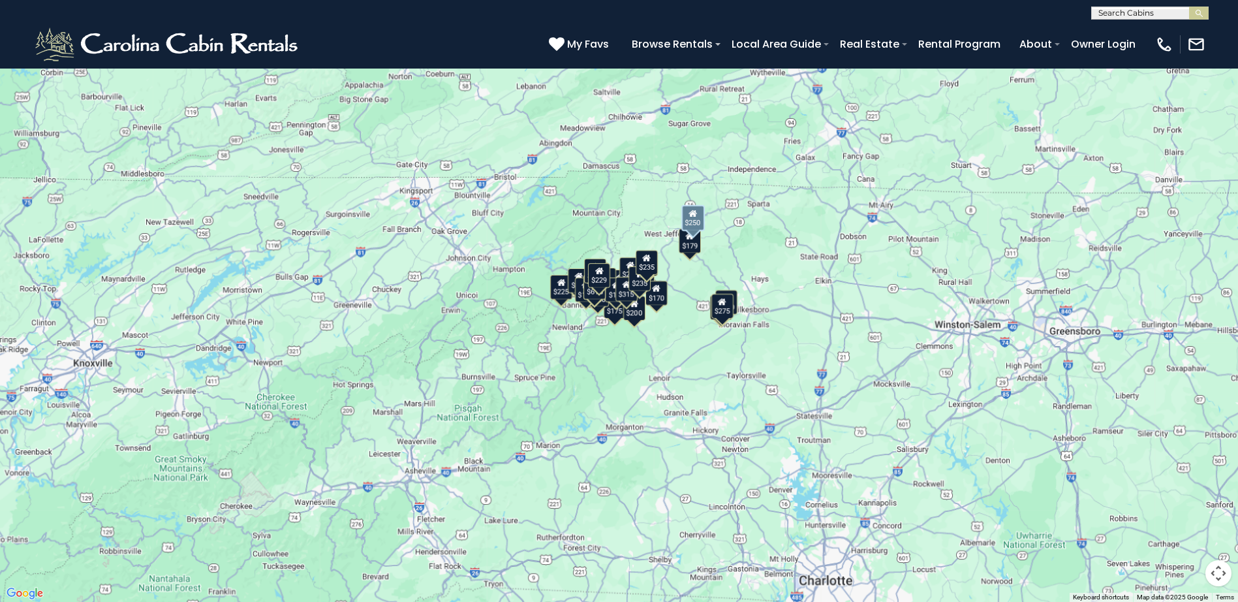
scroll to position [2350, 0]
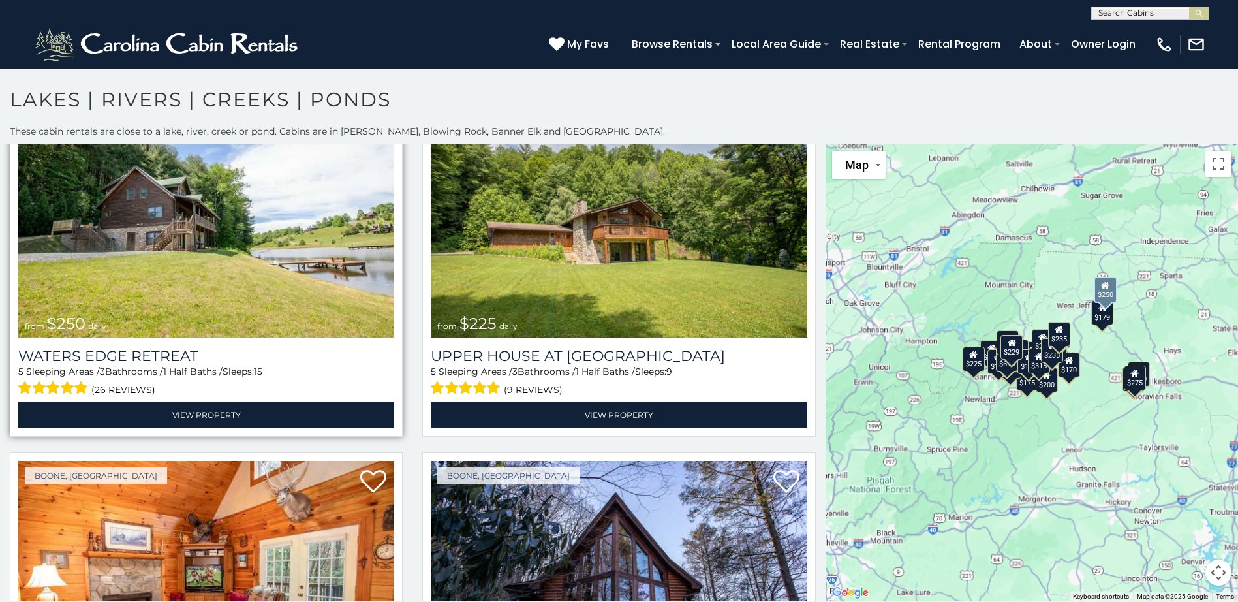
click at [218, 221] on img at bounding box center [206, 212] width 376 height 252
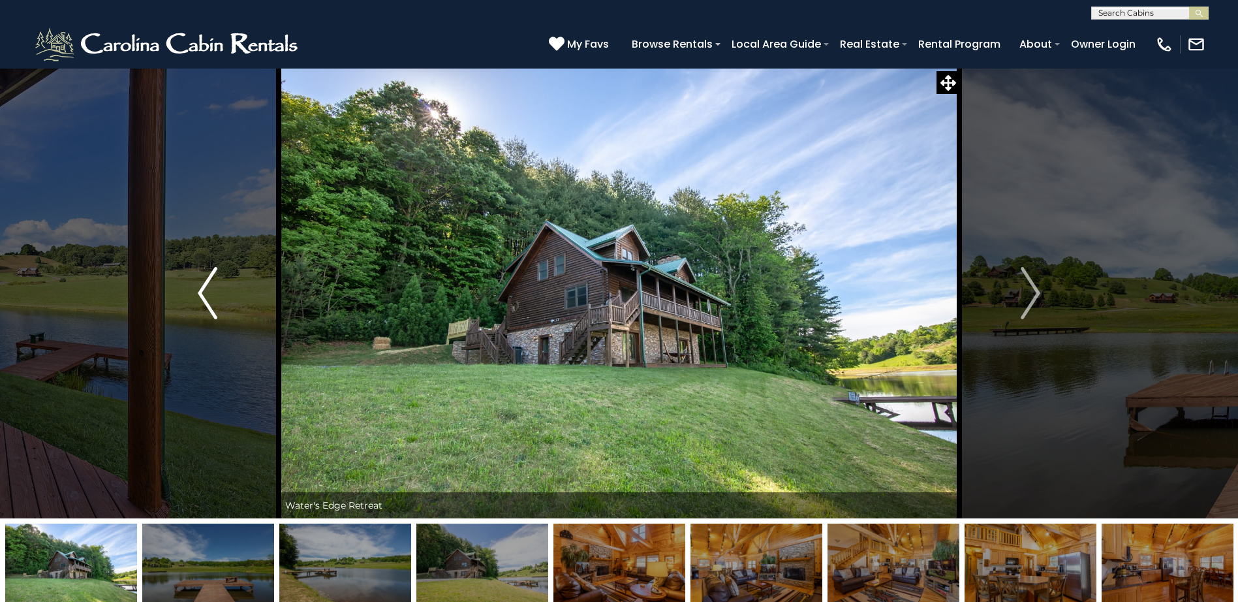
click at [211, 287] on img "Previous" at bounding box center [208, 293] width 20 height 52
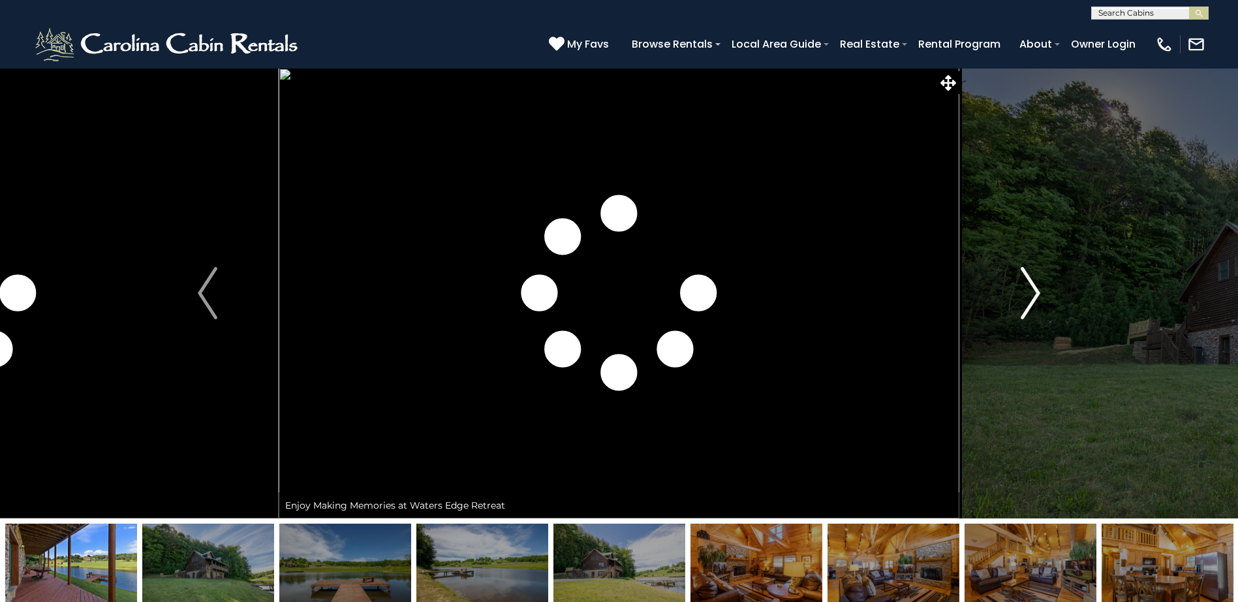
click at [1035, 288] on img "Next" at bounding box center [1031, 293] width 20 height 52
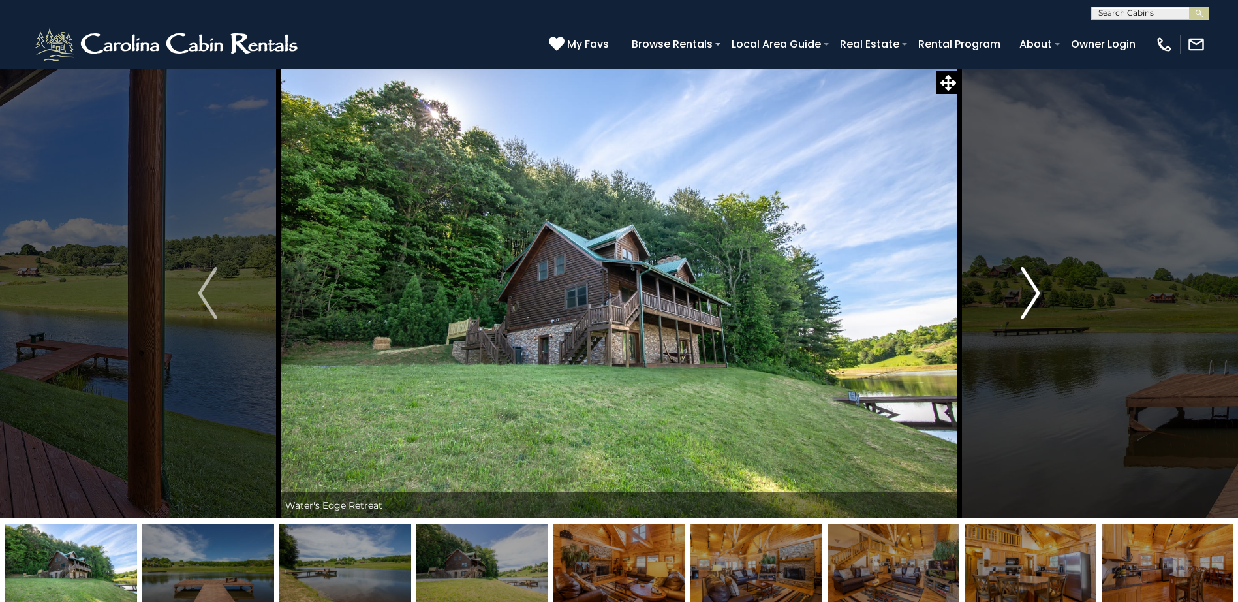
click at [1035, 288] on img "Next" at bounding box center [1031, 293] width 20 height 52
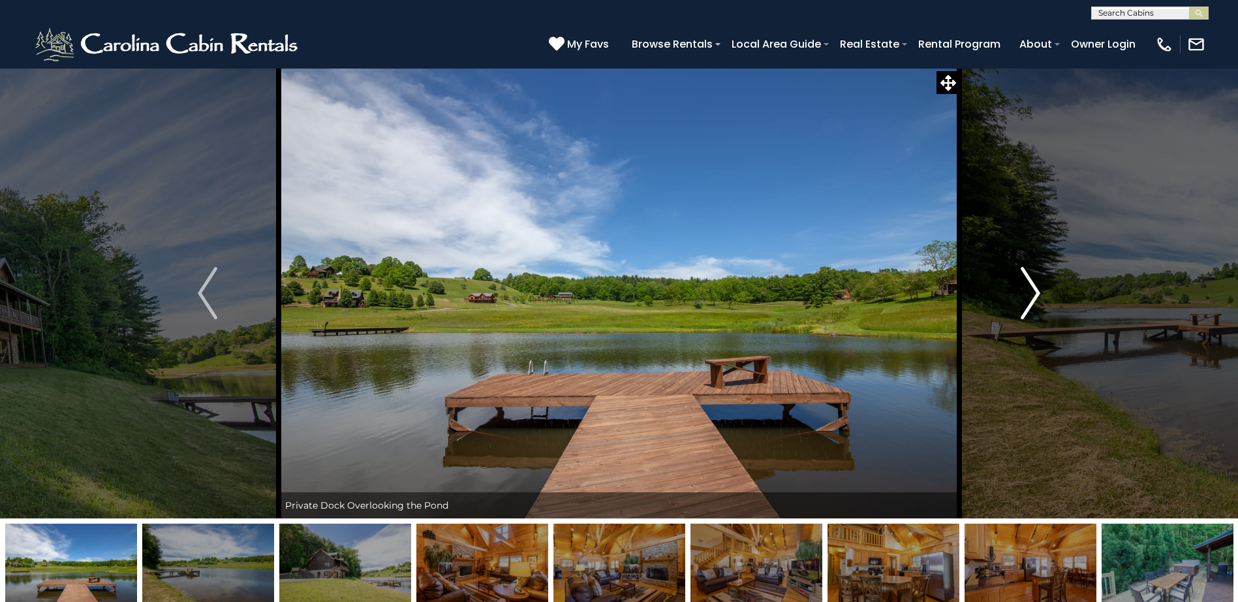
click at [1035, 288] on img "Next" at bounding box center [1031, 293] width 20 height 52
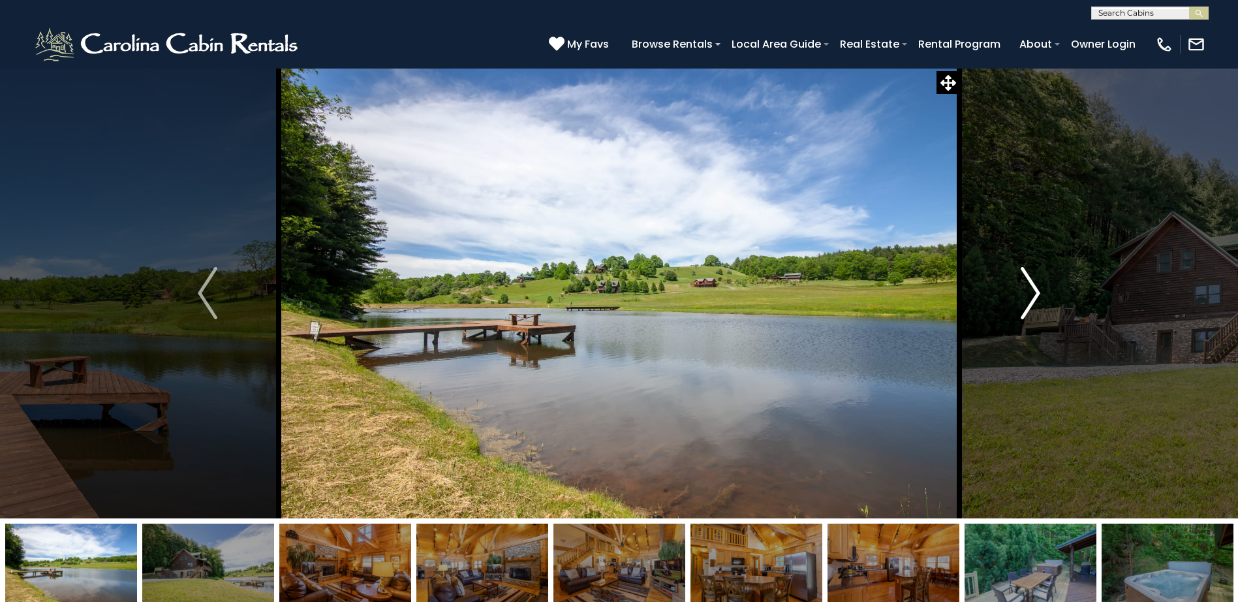
click at [1035, 288] on img "Next" at bounding box center [1031, 293] width 20 height 52
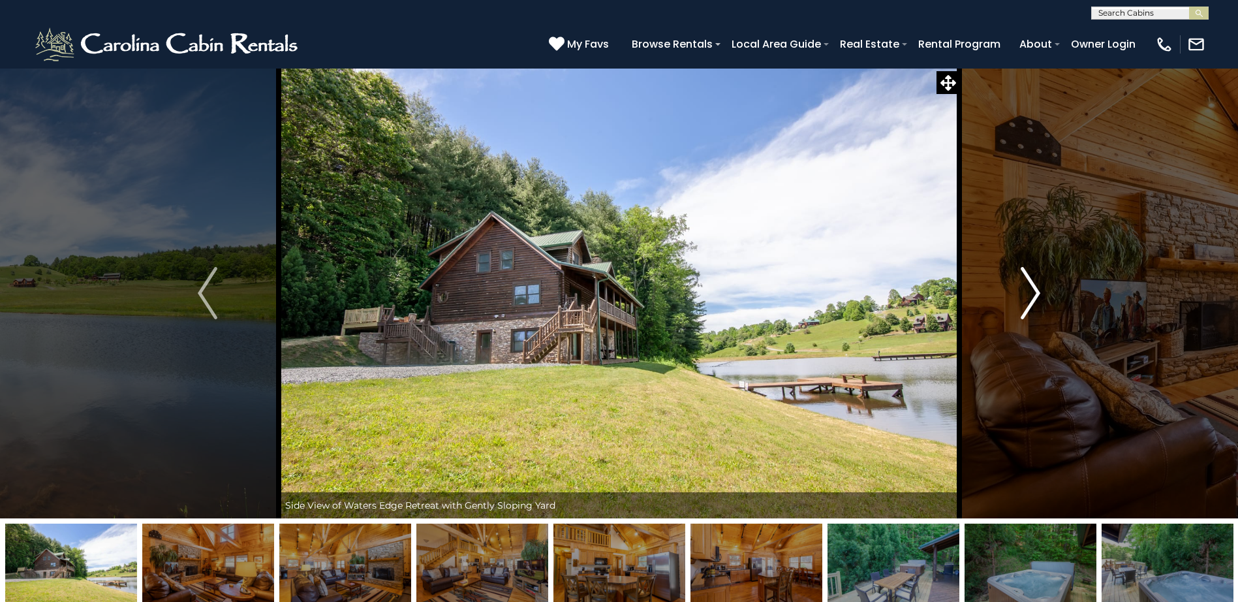
click at [1035, 288] on img "Next" at bounding box center [1031, 293] width 20 height 52
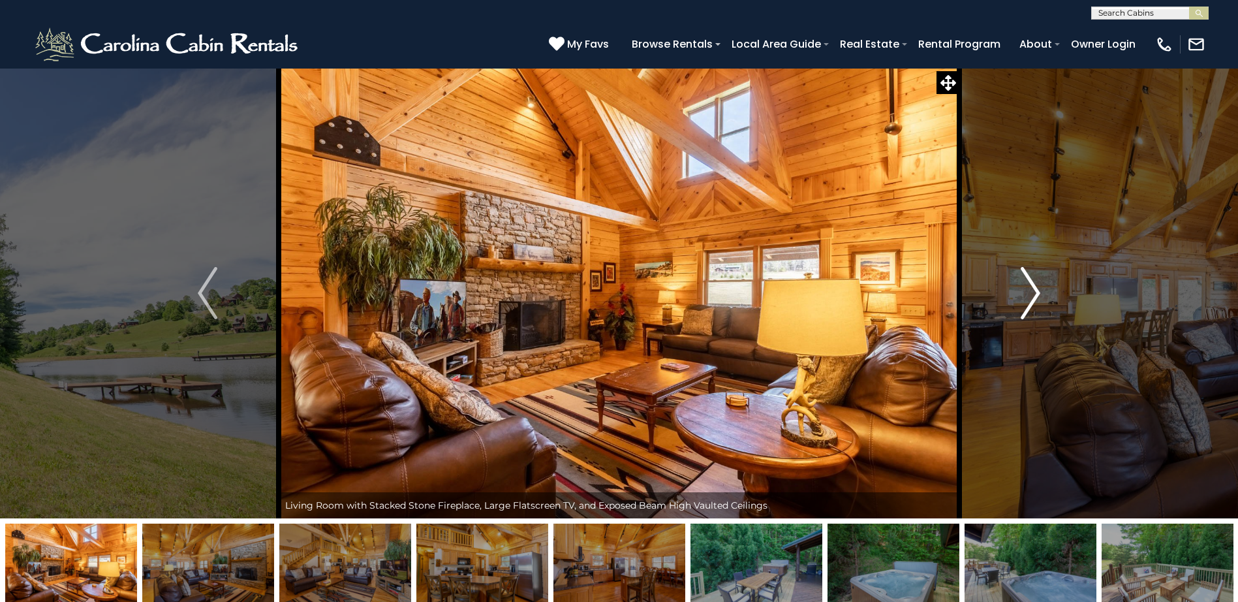
click at [1035, 288] on img "Next" at bounding box center [1031, 293] width 20 height 52
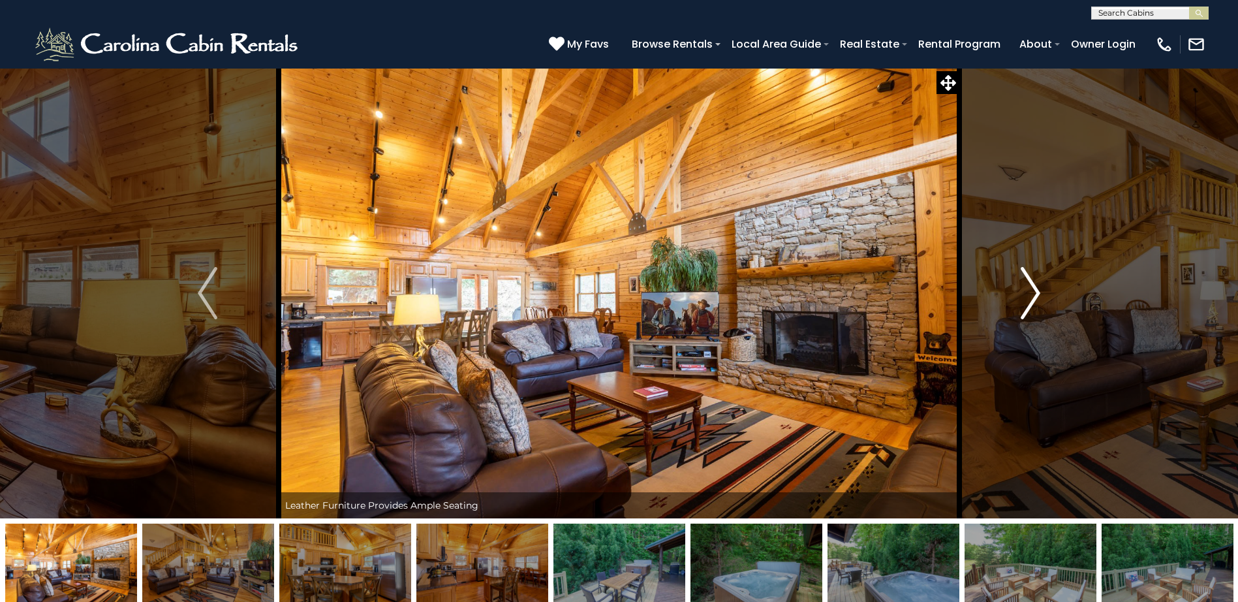
click at [1035, 288] on img "Next" at bounding box center [1031, 293] width 20 height 52
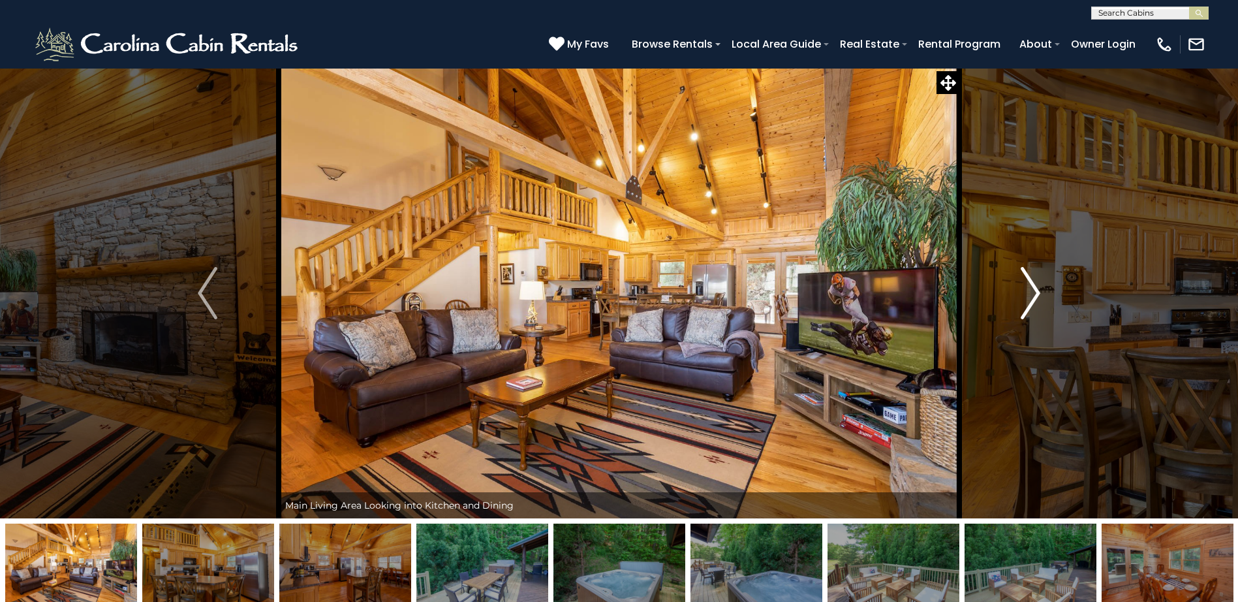
click at [1035, 288] on img "Next" at bounding box center [1031, 293] width 20 height 52
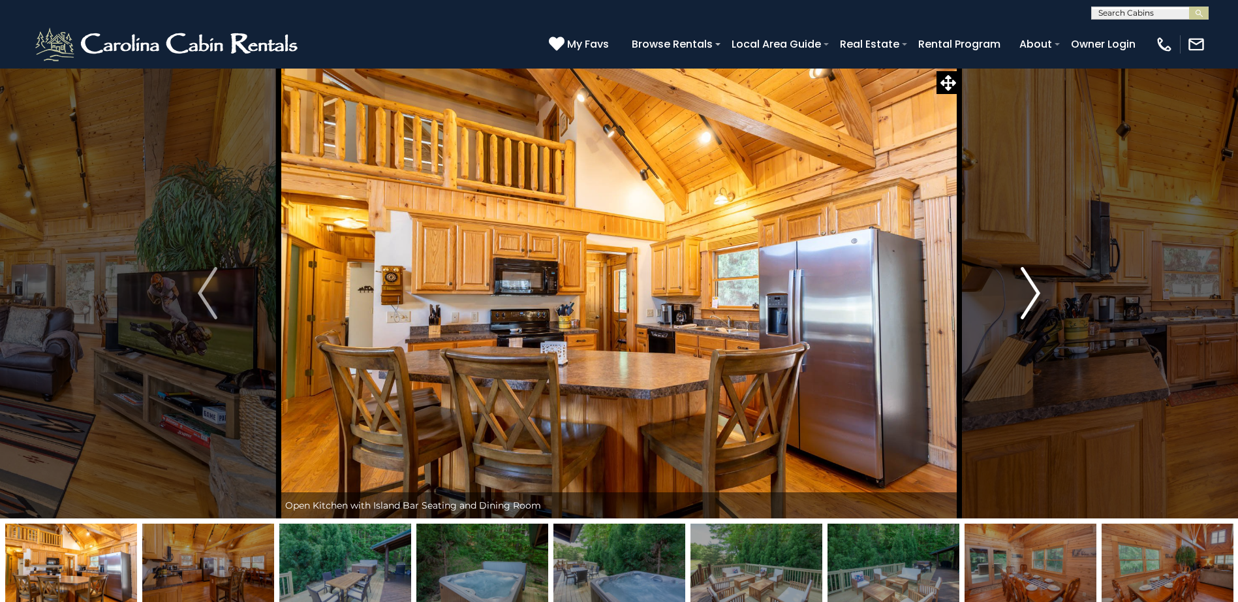
click at [1035, 287] on img "Next" at bounding box center [1031, 293] width 20 height 52
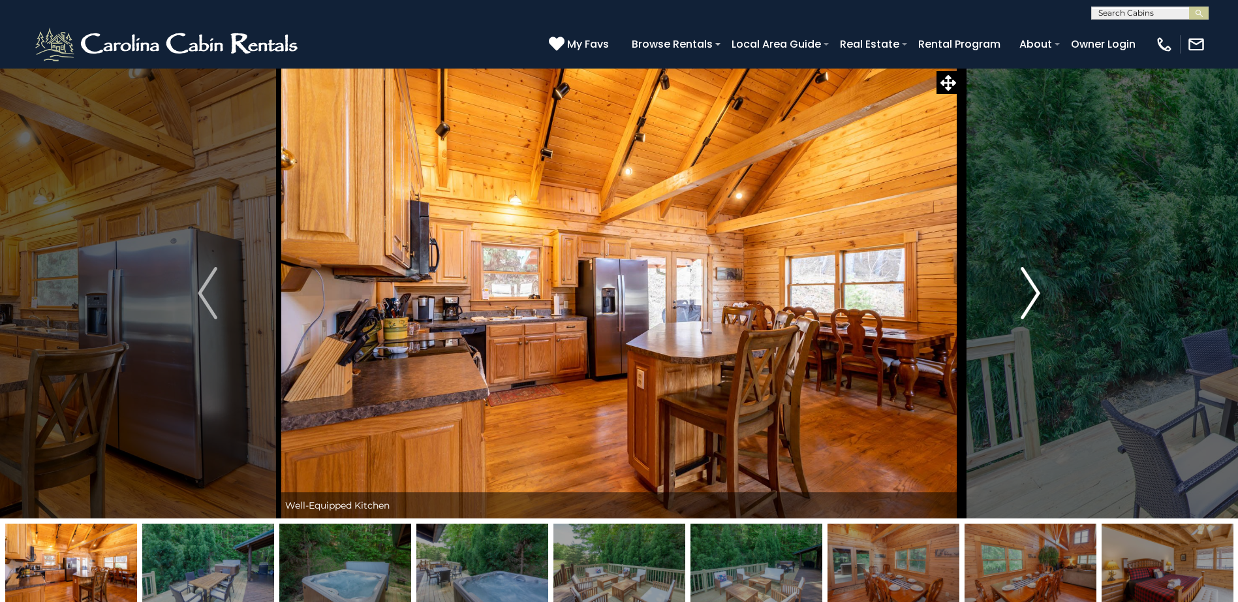
click at [1035, 287] on img "Next" at bounding box center [1031, 293] width 20 height 52
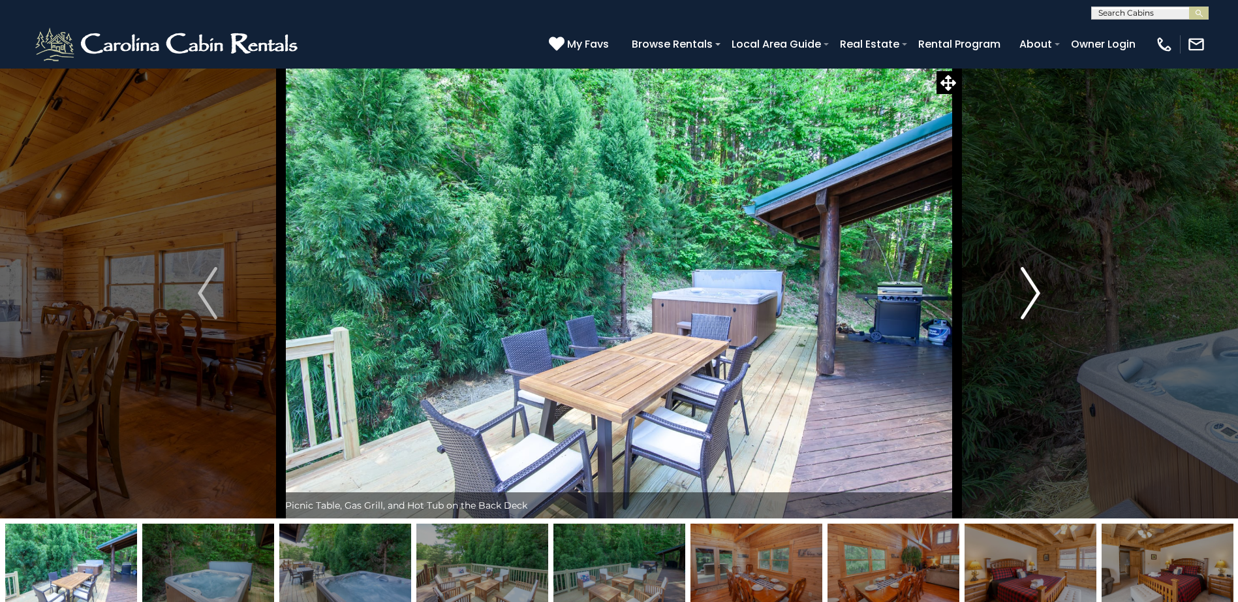
click at [1035, 287] on img "Next" at bounding box center [1031, 293] width 20 height 52
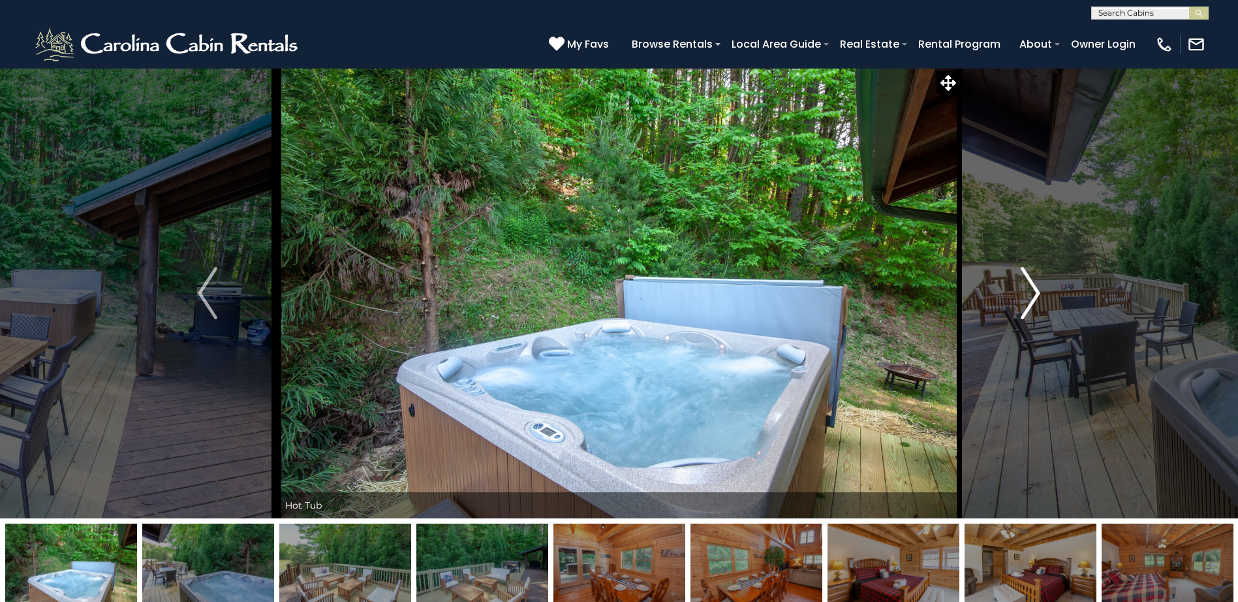
click at [1035, 287] on img "Next" at bounding box center [1031, 293] width 20 height 52
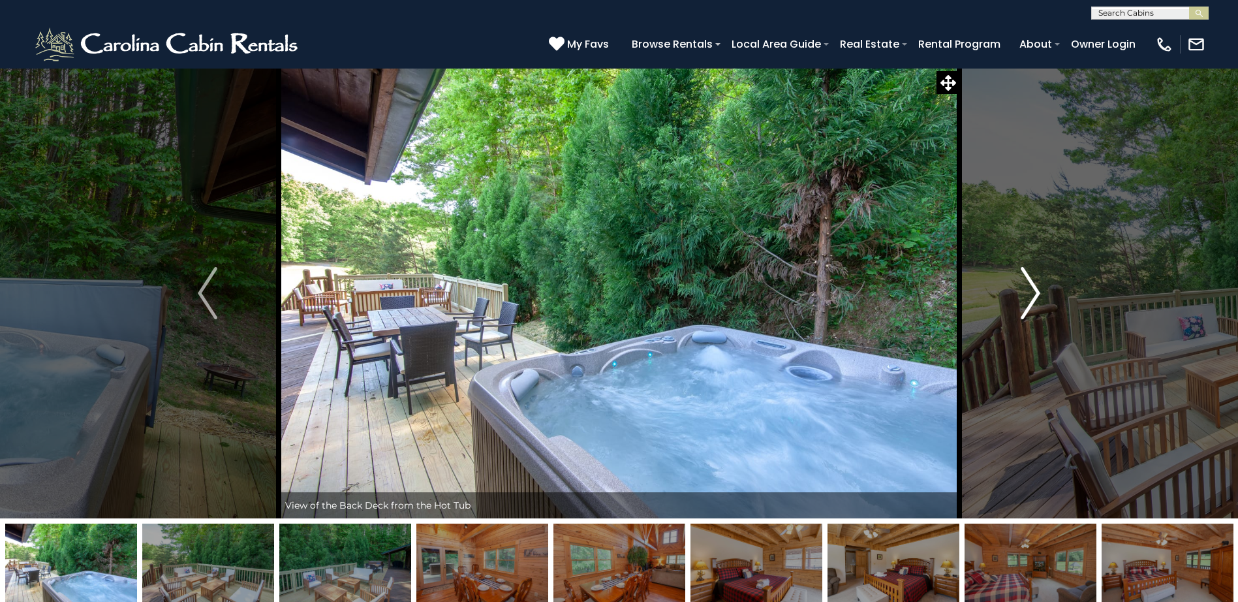
click at [1035, 287] on img "Next" at bounding box center [1031, 293] width 20 height 52
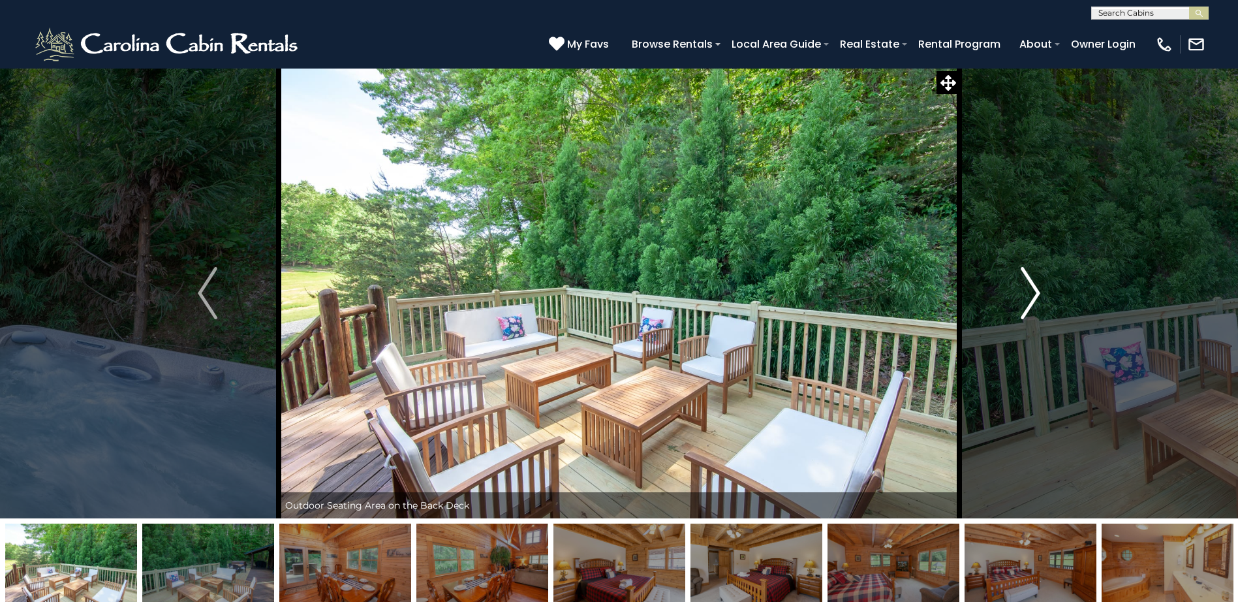
click at [1035, 287] on img "Next" at bounding box center [1031, 293] width 20 height 52
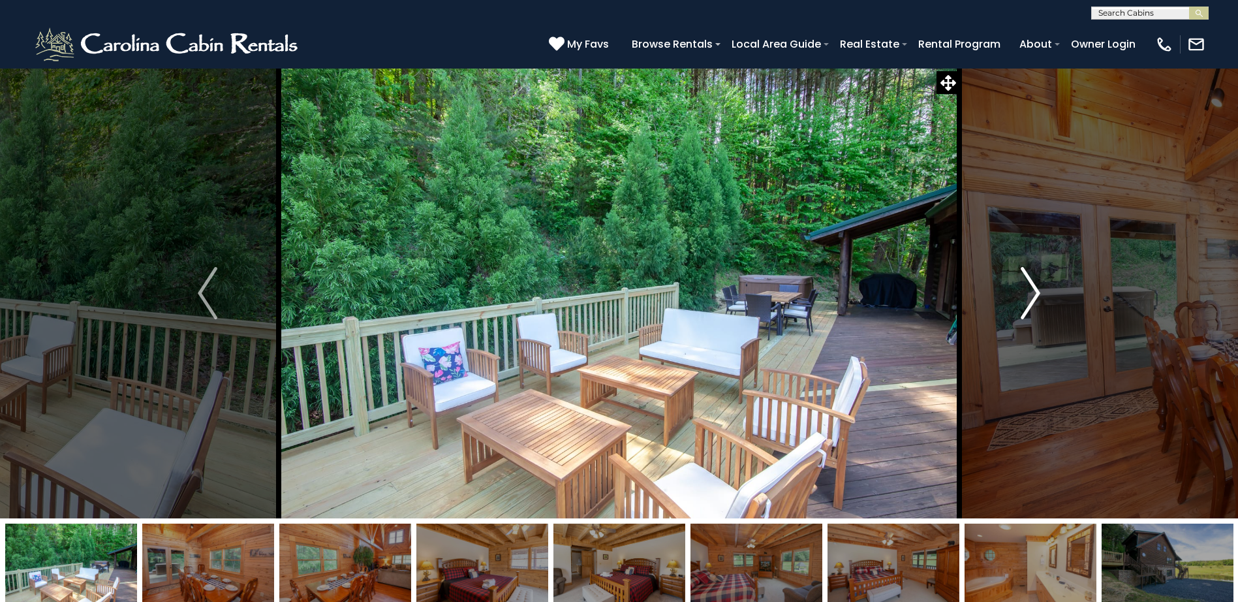
click at [1035, 287] on img "Next" at bounding box center [1031, 293] width 20 height 52
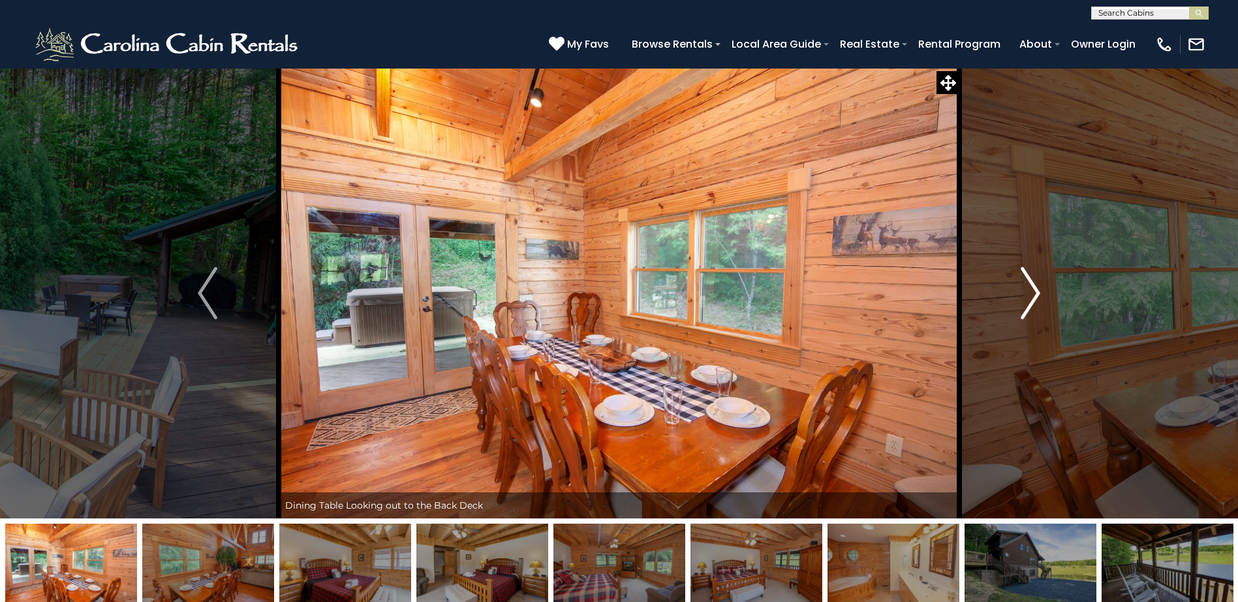
click at [1035, 287] on img "Next" at bounding box center [1031, 293] width 20 height 52
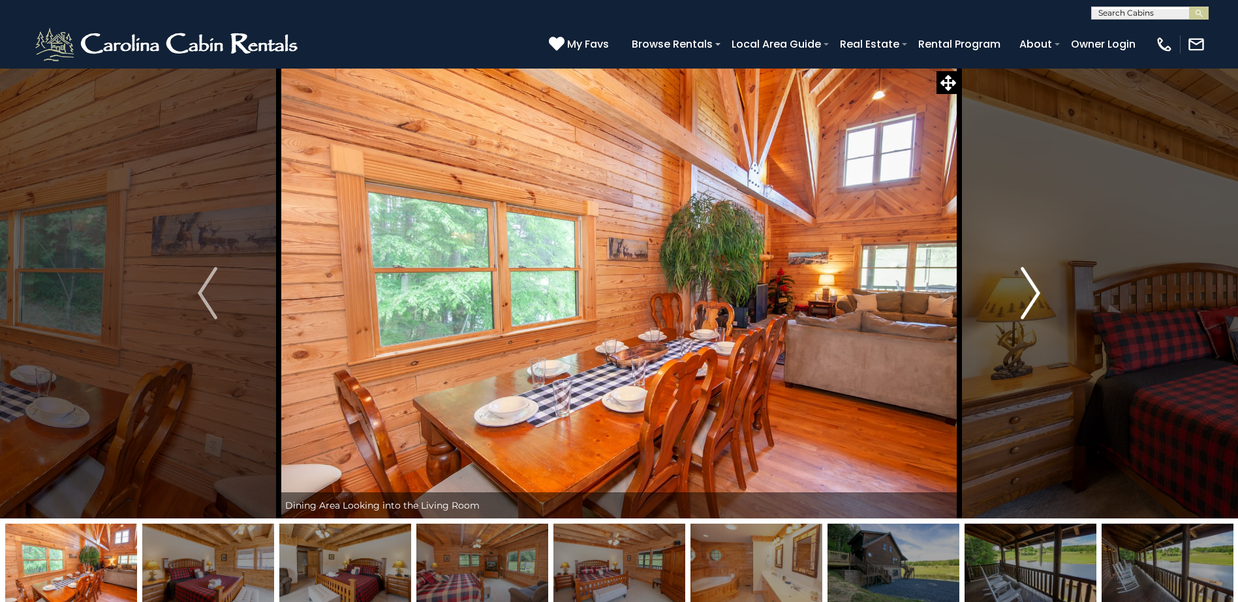
click at [1035, 287] on img "Next" at bounding box center [1031, 293] width 20 height 52
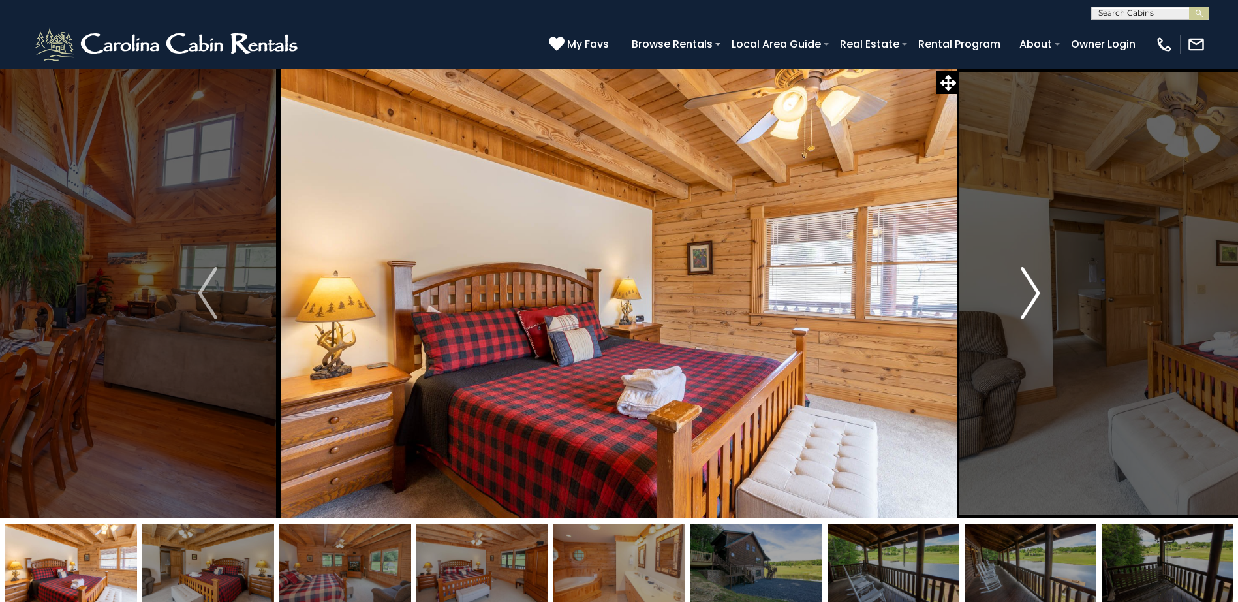
click at [1035, 287] on img "Next" at bounding box center [1031, 293] width 20 height 52
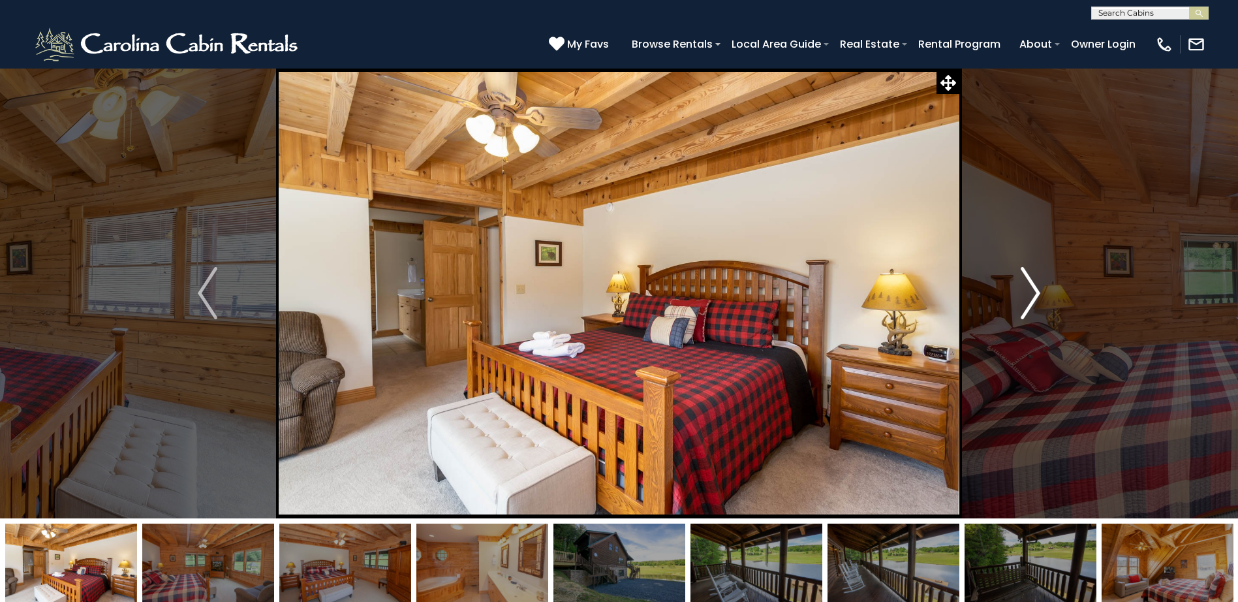
click at [1035, 287] on img "Next" at bounding box center [1031, 293] width 20 height 52
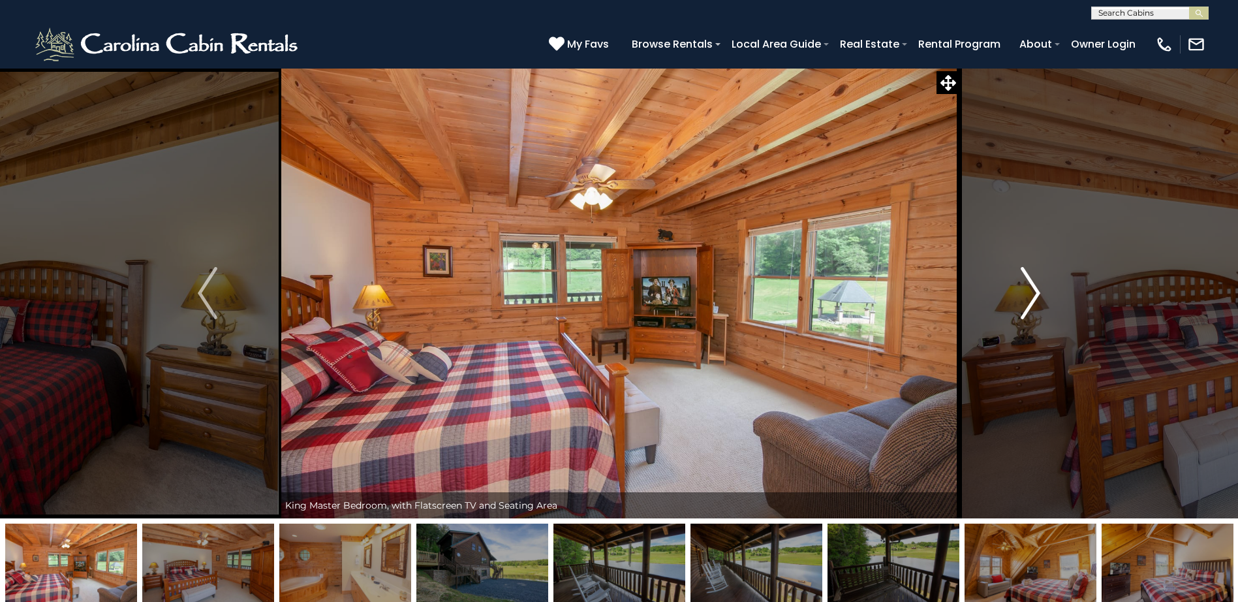
click at [1035, 287] on img "Next" at bounding box center [1031, 293] width 20 height 52
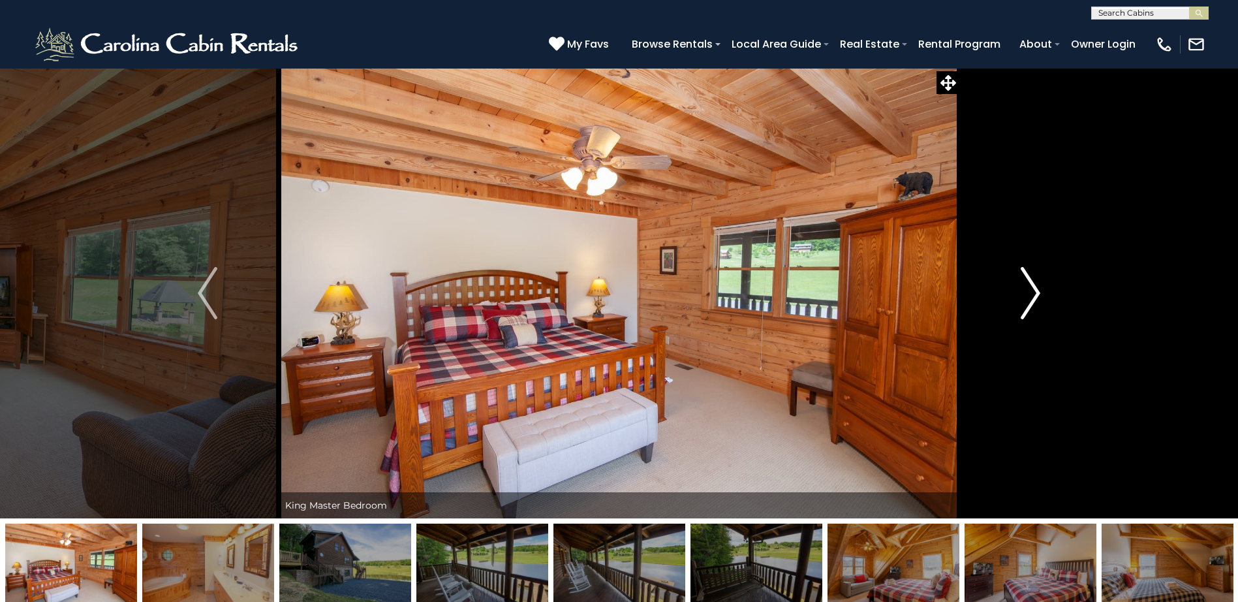
click at [1035, 287] on img "Next" at bounding box center [1031, 293] width 20 height 52
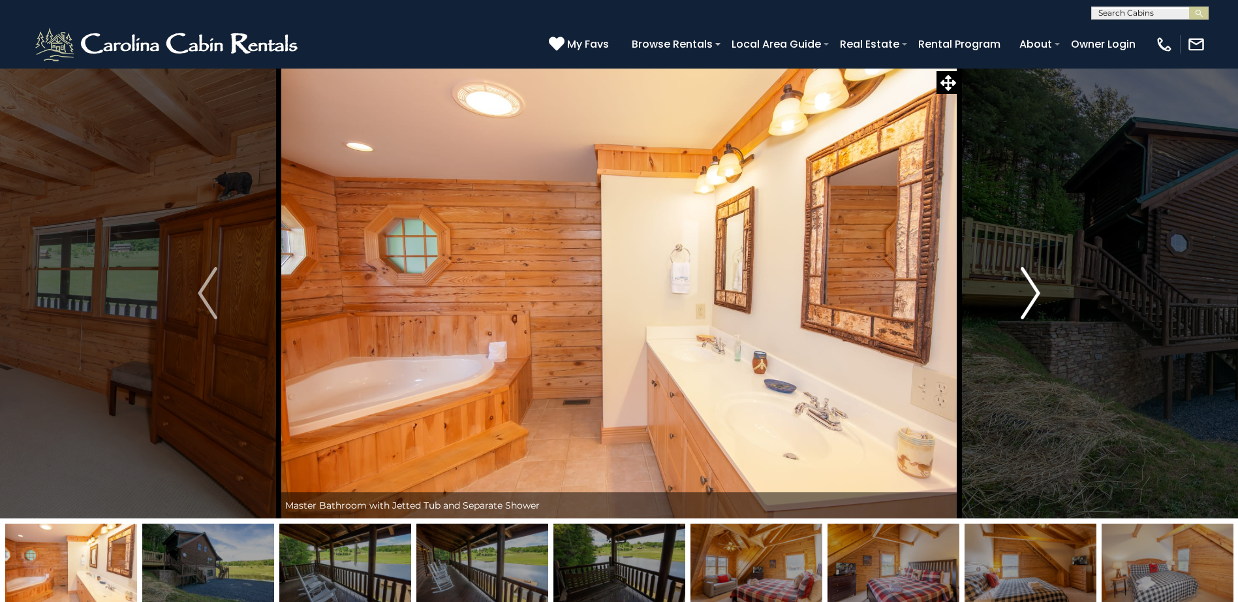
click at [1035, 287] on img "Next" at bounding box center [1031, 293] width 20 height 52
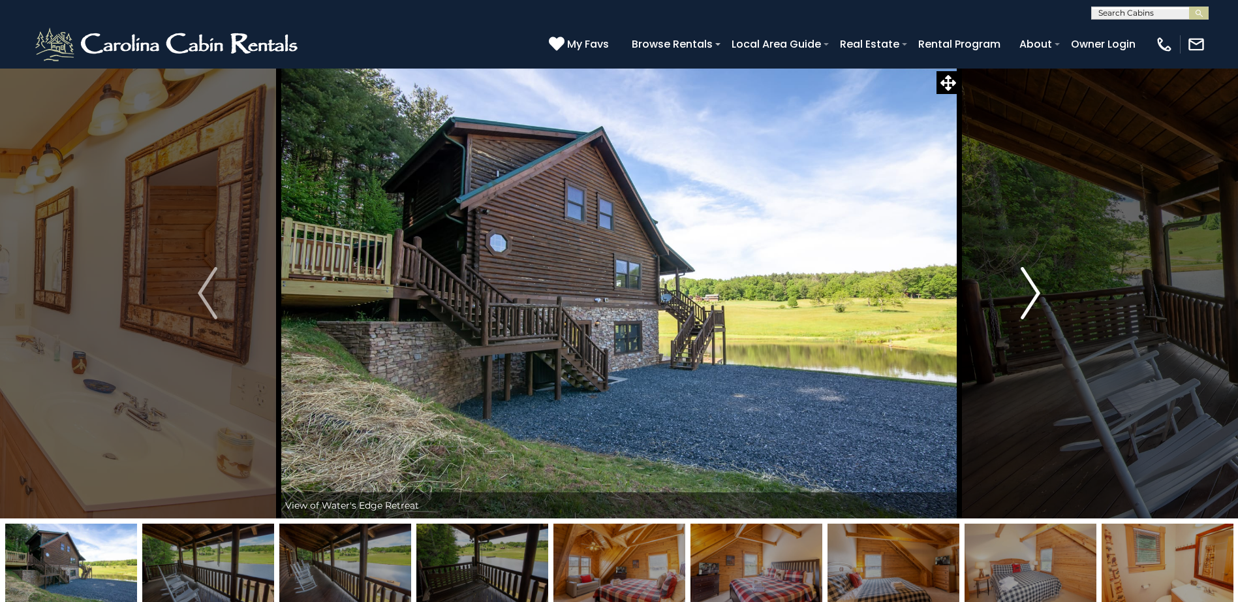
click at [1035, 287] on img "Next" at bounding box center [1031, 293] width 20 height 52
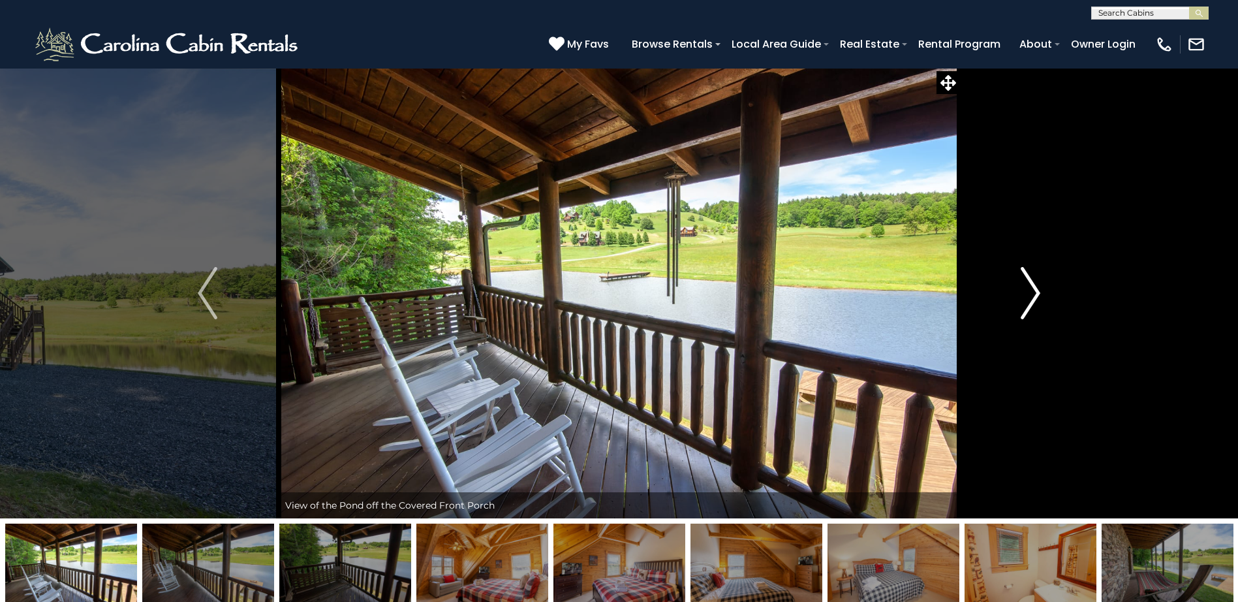
click at [1035, 287] on img "Next" at bounding box center [1031, 293] width 20 height 52
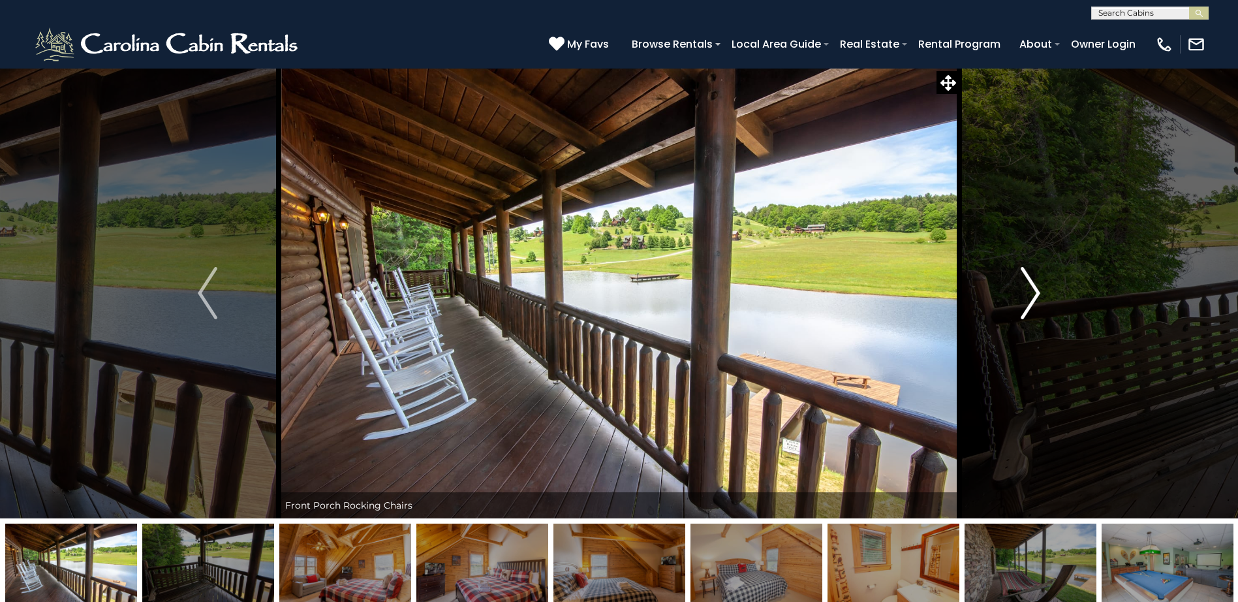
click at [1035, 287] on img "Next" at bounding box center [1031, 293] width 20 height 52
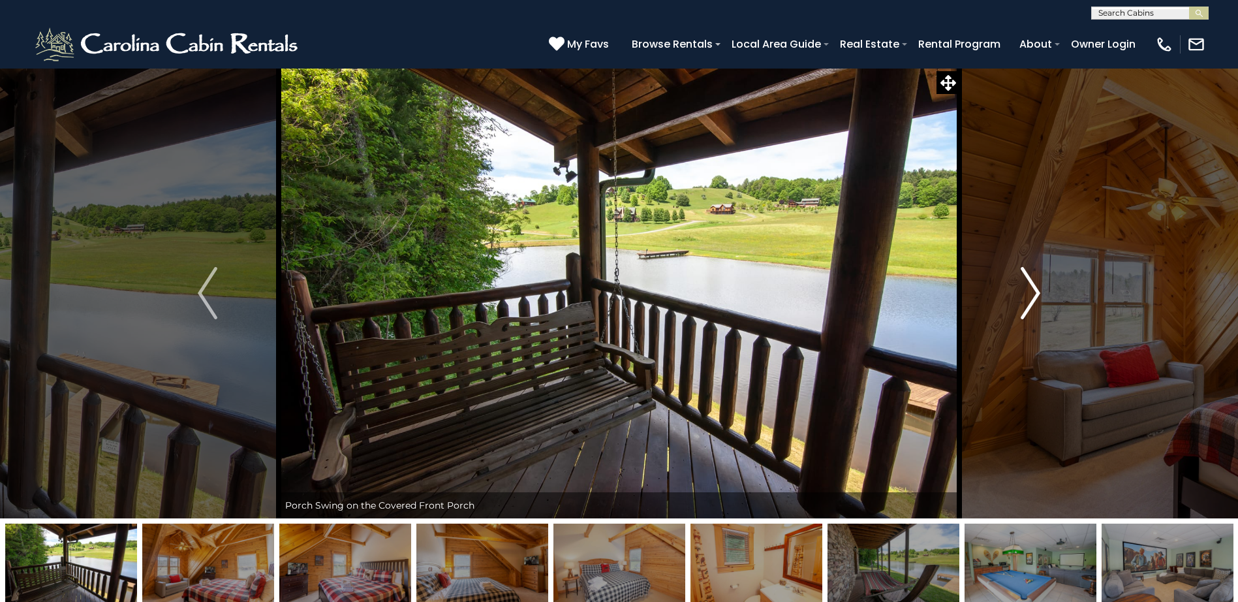
click at [1035, 287] on img "Next" at bounding box center [1031, 293] width 20 height 52
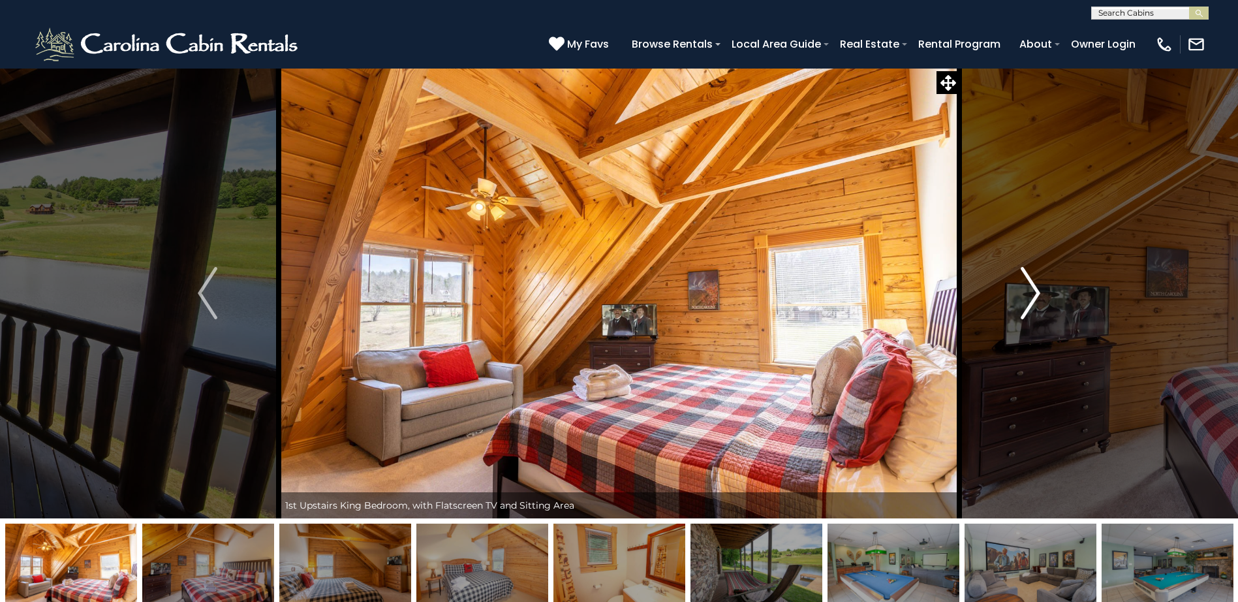
click at [1035, 287] on img "Next" at bounding box center [1031, 293] width 20 height 52
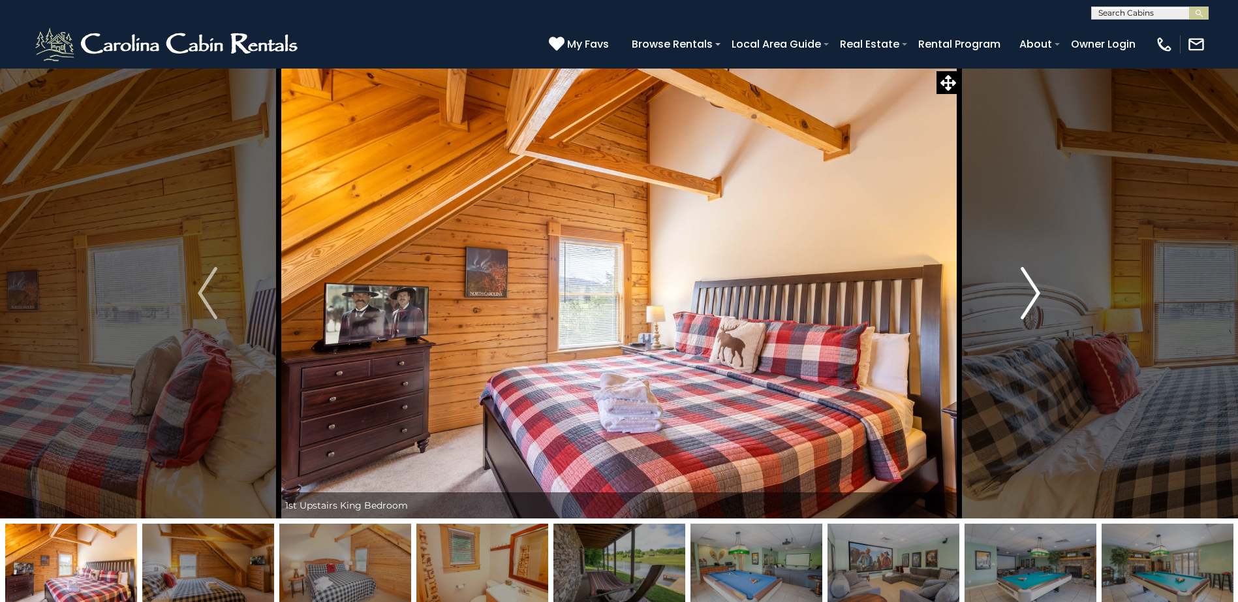
click at [1035, 287] on img "Next" at bounding box center [1031, 293] width 20 height 52
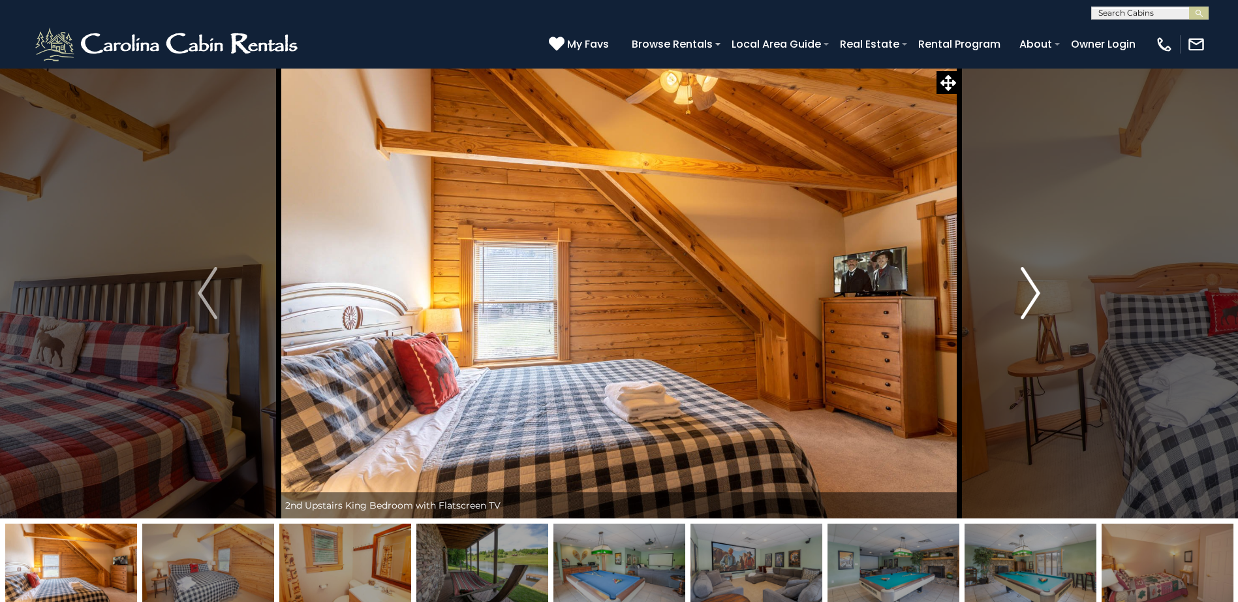
click at [1035, 287] on img "Next" at bounding box center [1031, 293] width 20 height 52
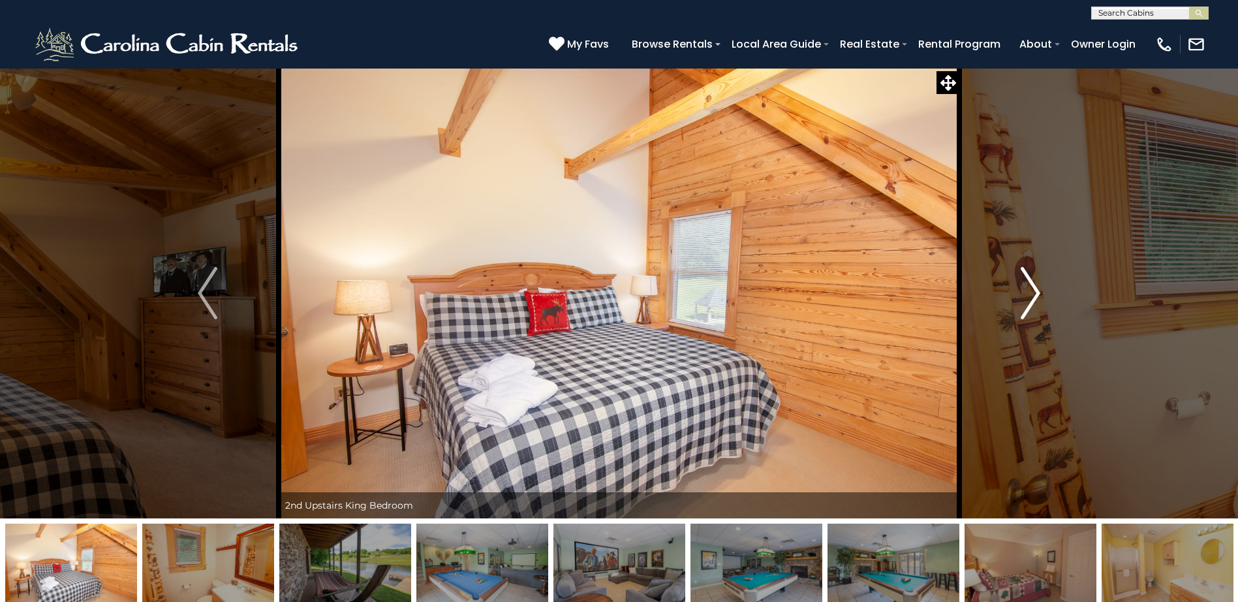
click at [1035, 287] on img "Next" at bounding box center [1031, 293] width 20 height 52
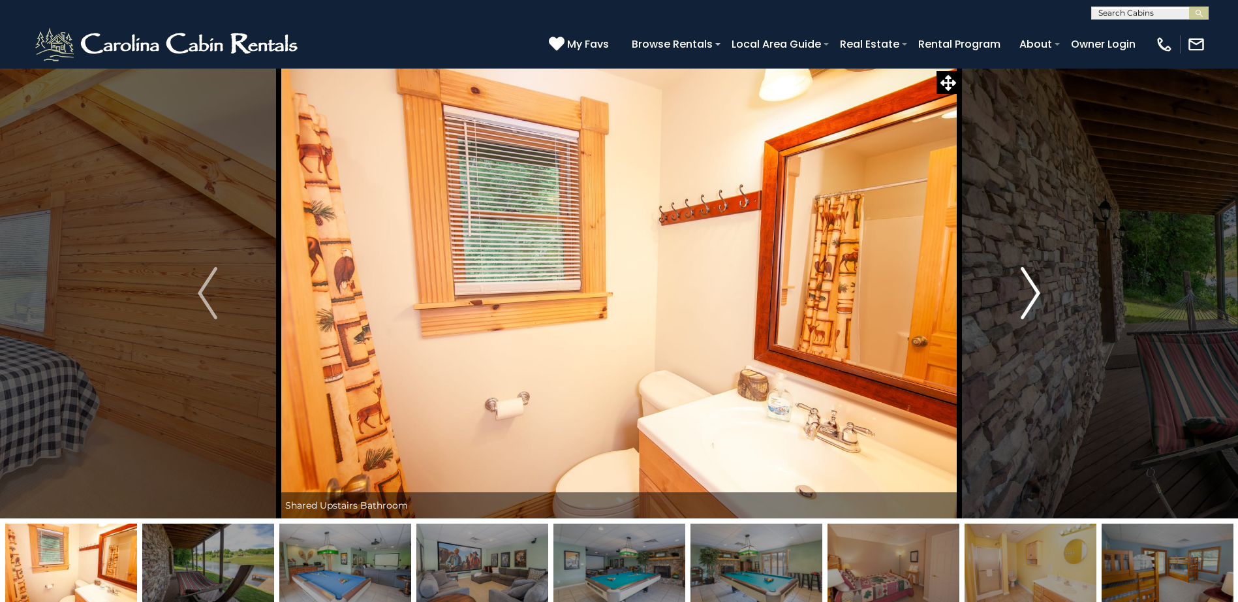
click at [1035, 287] on img "Next" at bounding box center [1031, 293] width 20 height 52
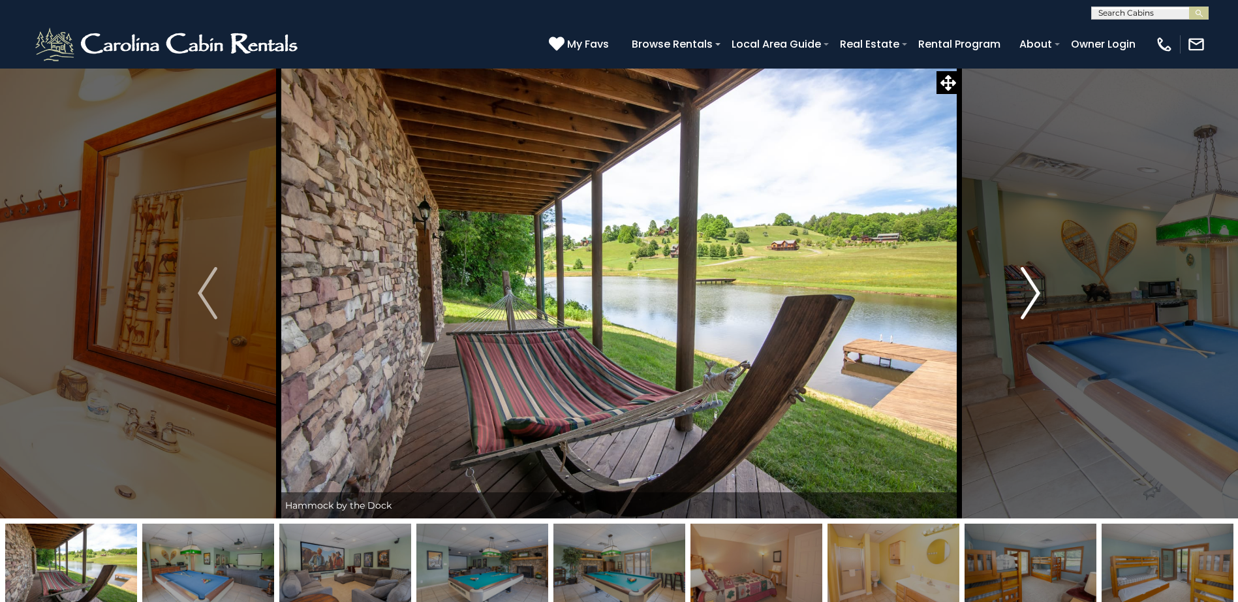
click at [1035, 287] on img "Next" at bounding box center [1031, 293] width 20 height 52
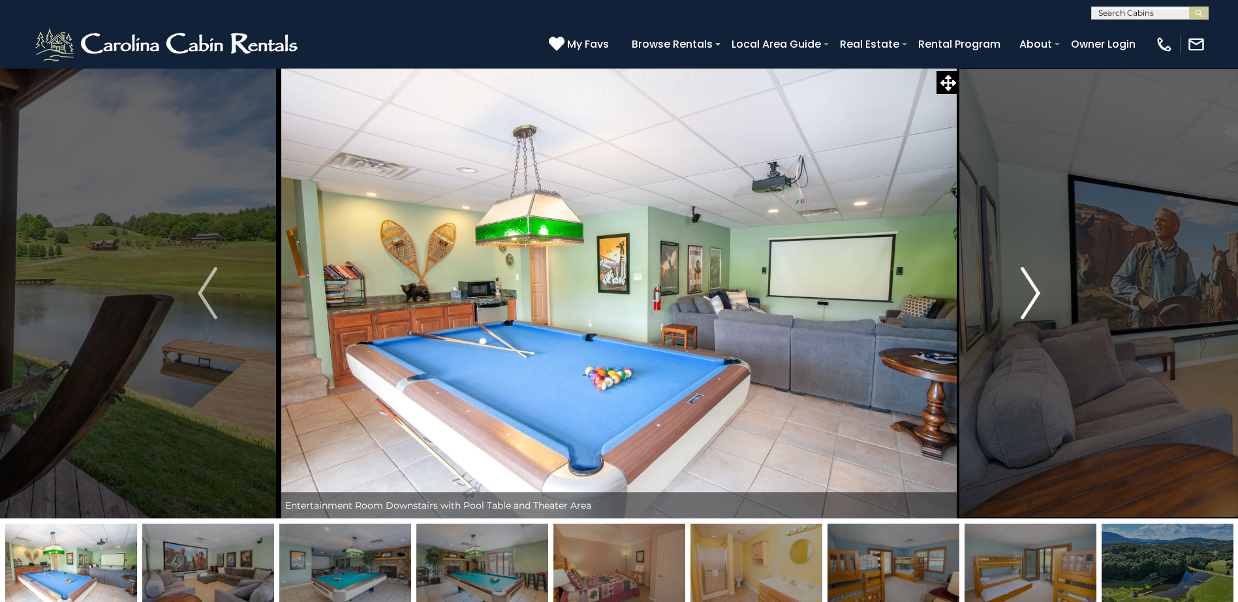
click at [1035, 287] on img "Next" at bounding box center [1031, 293] width 20 height 52
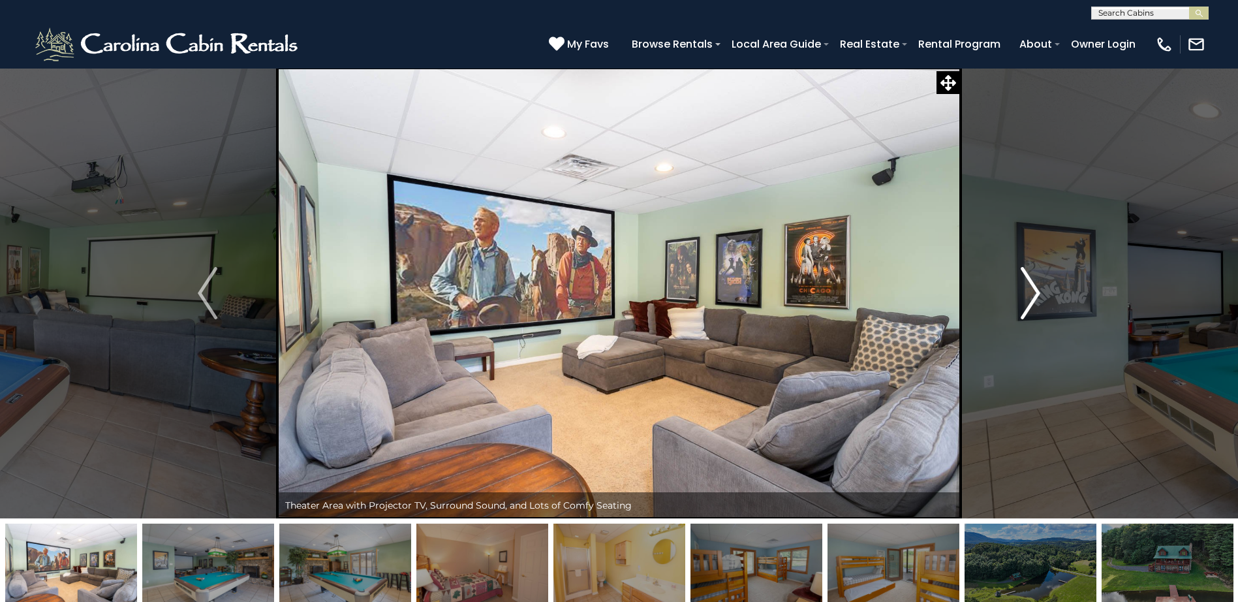
click at [1035, 287] on img "Next" at bounding box center [1031, 293] width 20 height 52
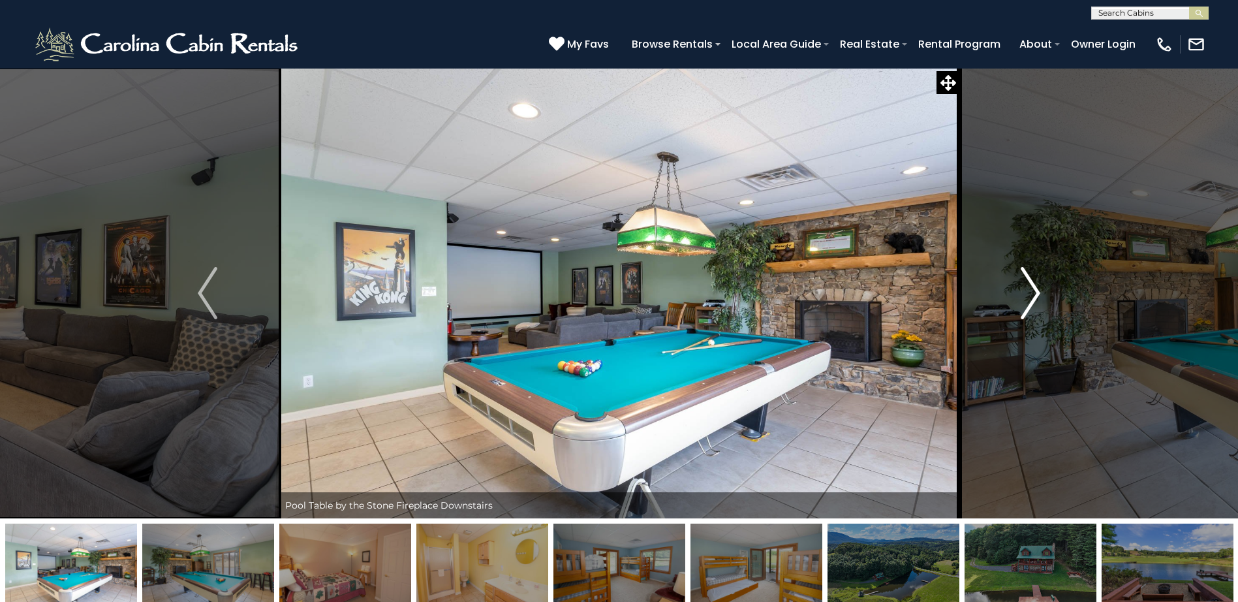
click at [1035, 287] on img "Next" at bounding box center [1031, 293] width 20 height 52
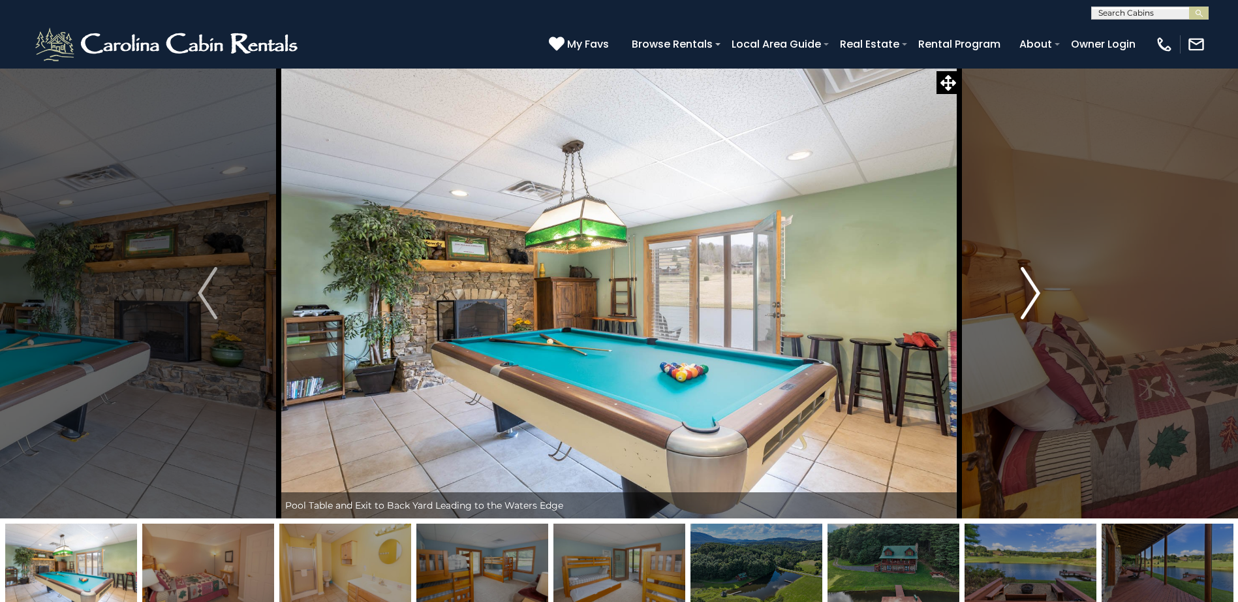
click at [1035, 287] on img "Next" at bounding box center [1031, 293] width 20 height 52
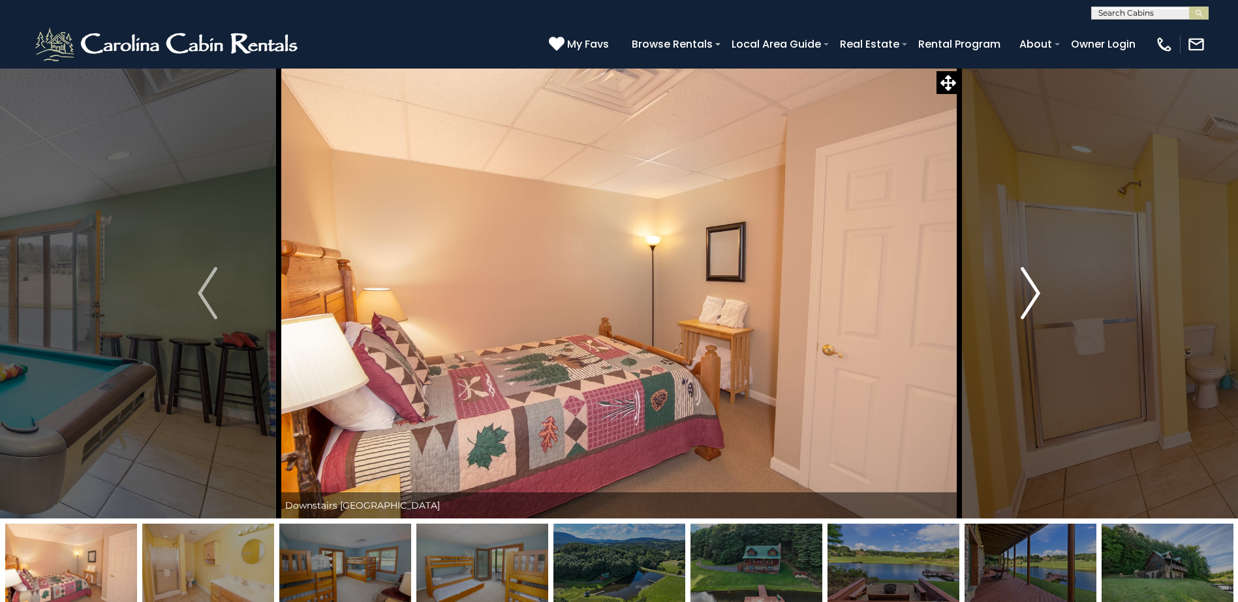
click at [1035, 287] on img "Next" at bounding box center [1031, 293] width 20 height 52
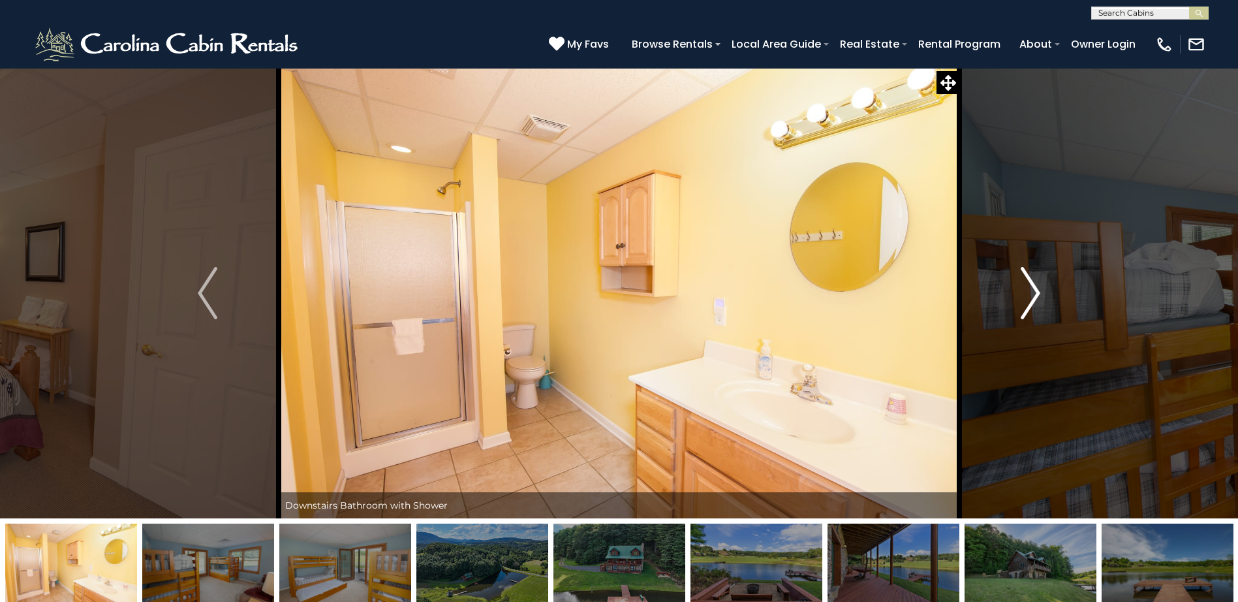
click at [1035, 287] on img "Next" at bounding box center [1031, 293] width 20 height 52
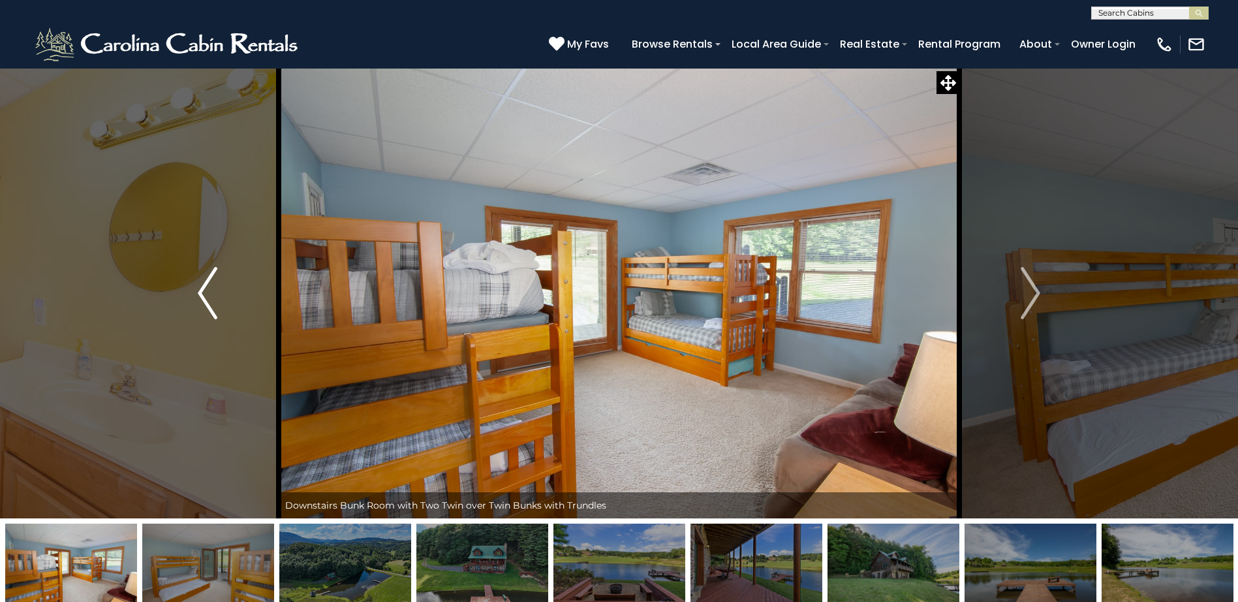
click at [208, 289] on img "Previous" at bounding box center [208, 293] width 20 height 52
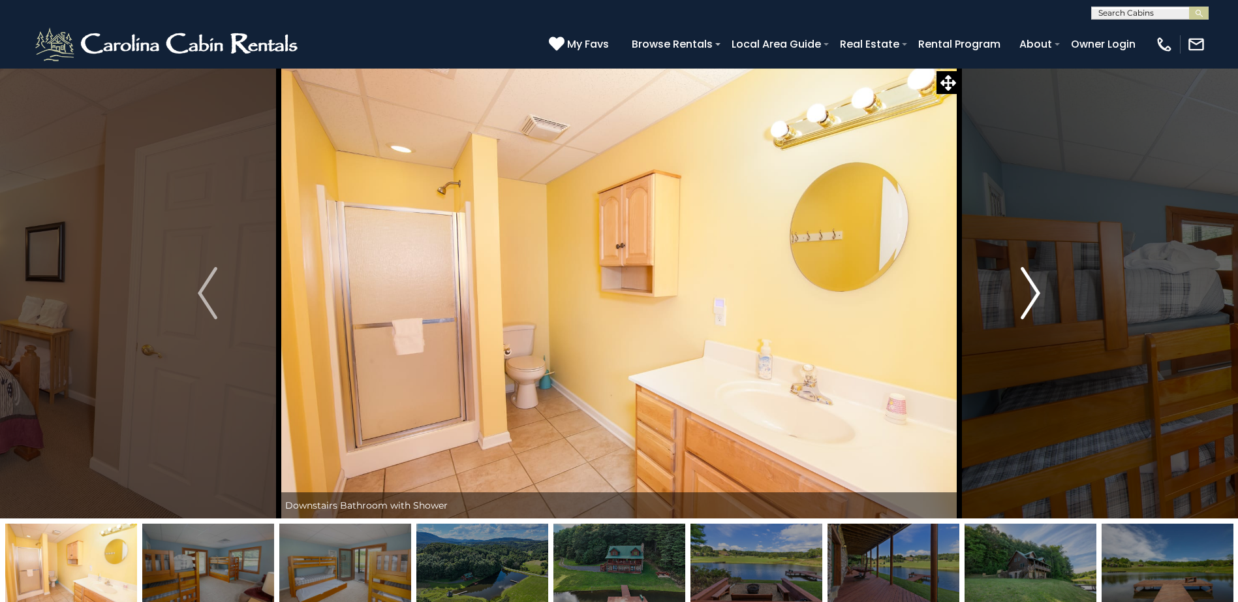
click at [1037, 294] on img "Next" at bounding box center [1031, 293] width 20 height 52
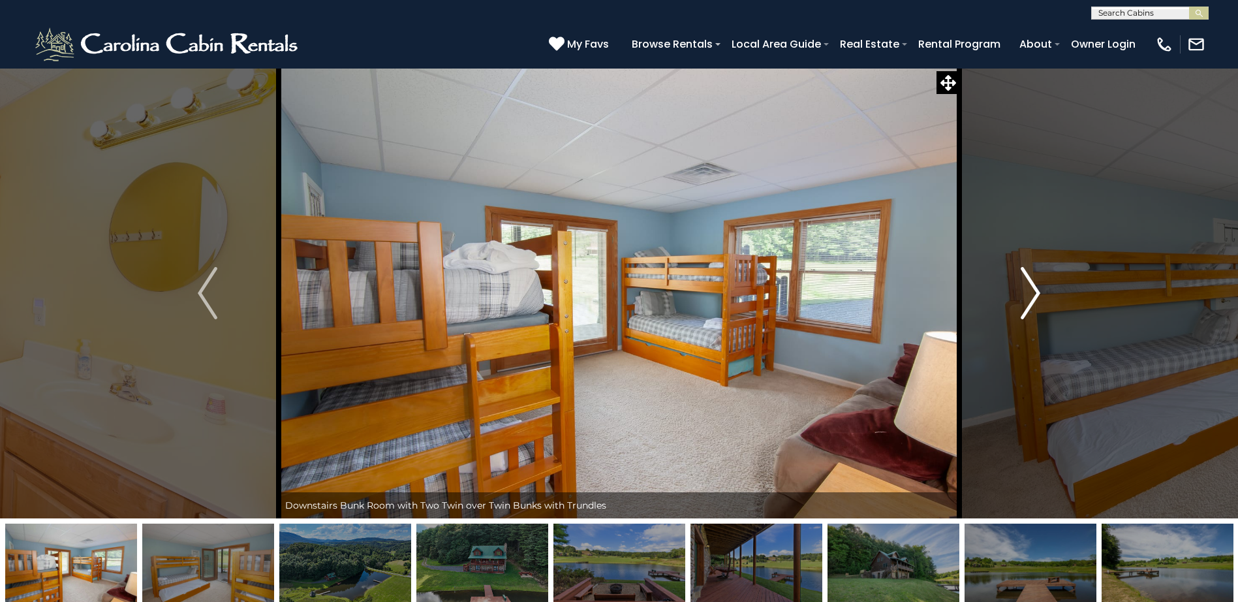
click at [1037, 294] on img "Next" at bounding box center [1031, 293] width 20 height 52
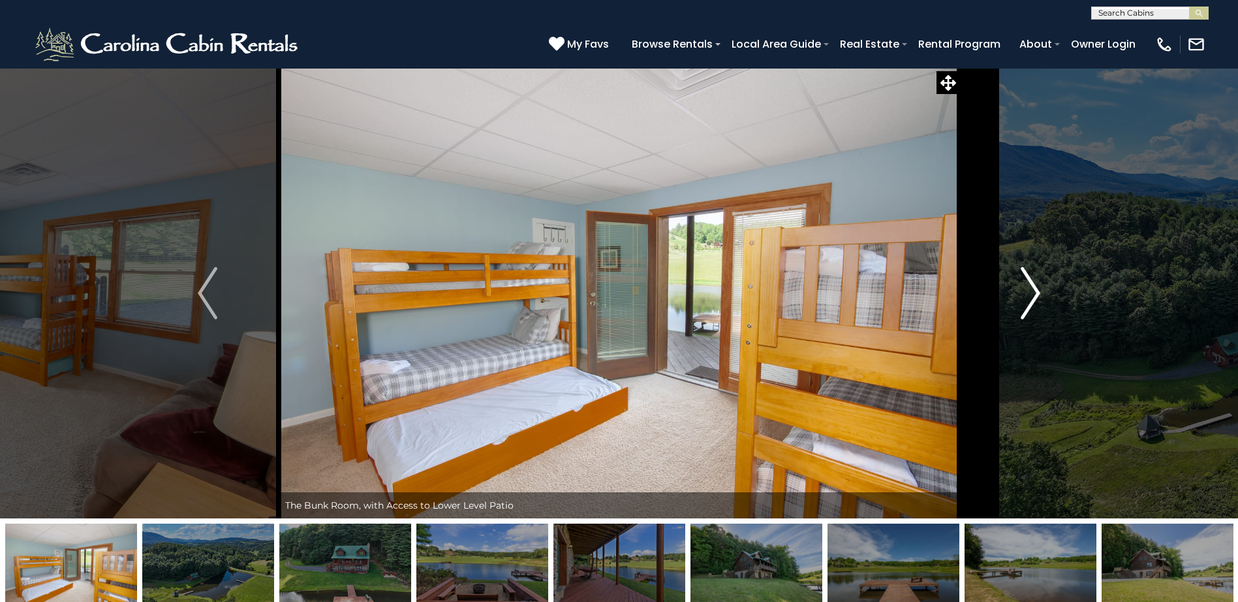
click at [1037, 294] on img "Next" at bounding box center [1031, 293] width 20 height 52
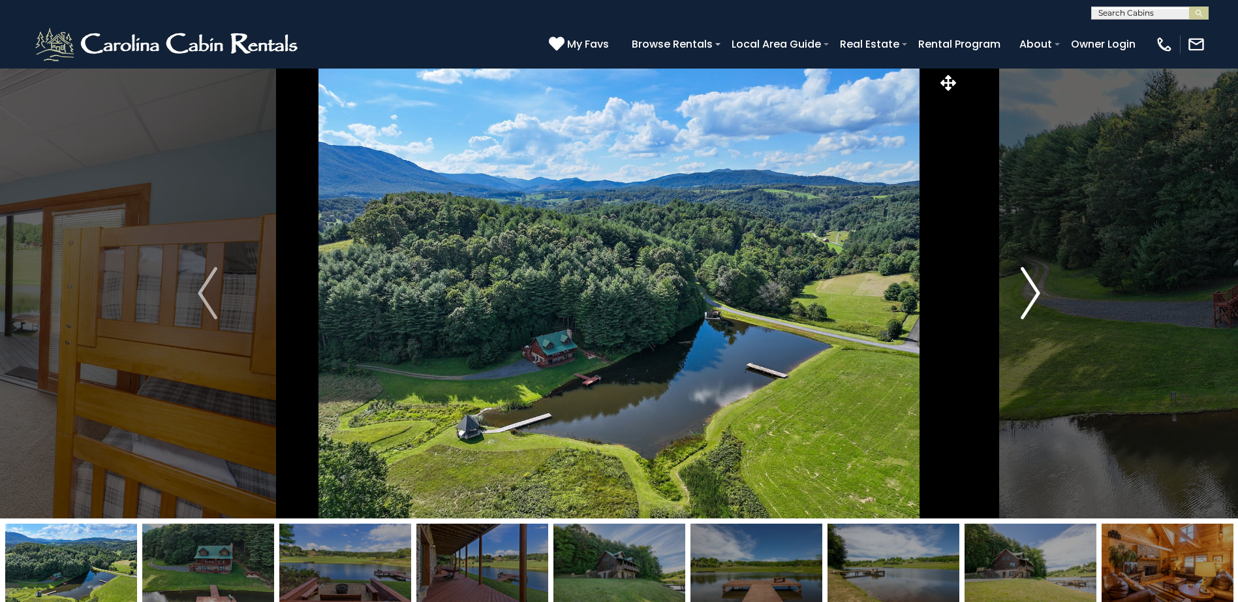
click at [1036, 287] on img "Next" at bounding box center [1031, 293] width 20 height 52
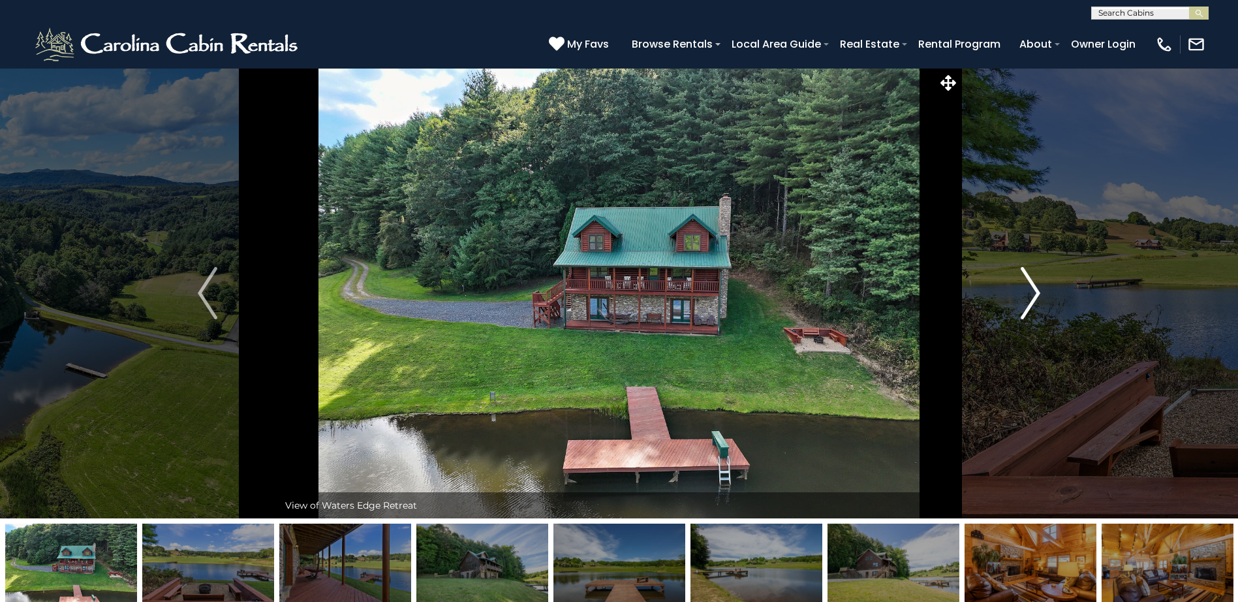
click at [1037, 292] on img "Next" at bounding box center [1031, 293] width 20 height 52
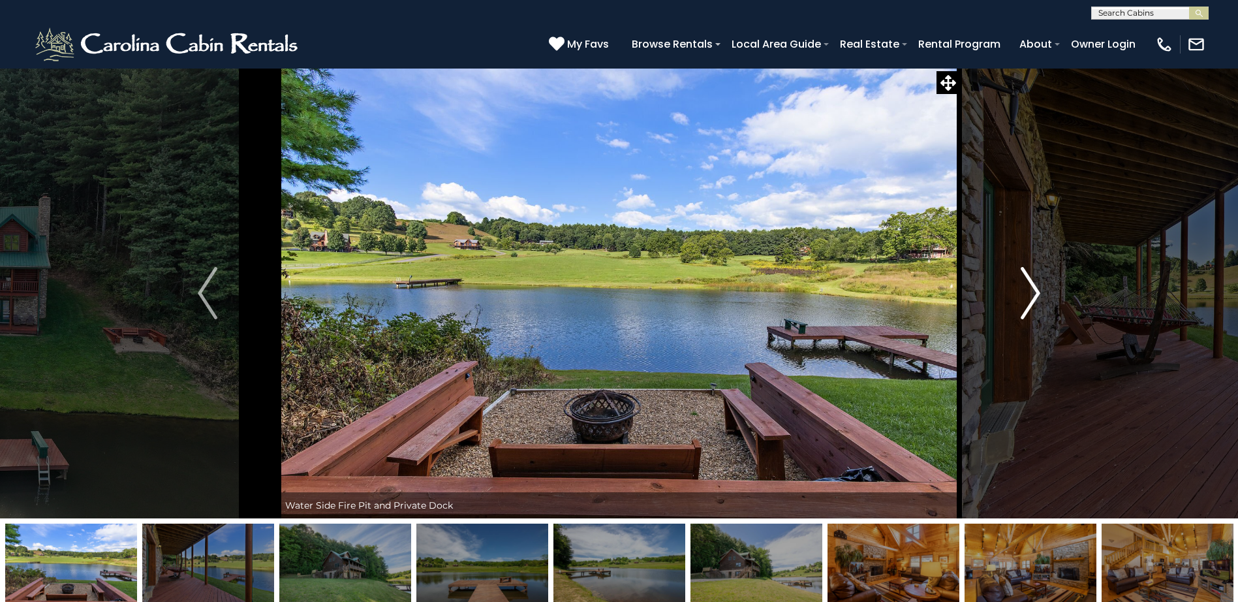
click at [1037, 292] on img "Next" at bounding box center [1031, 293] width 20 height 52
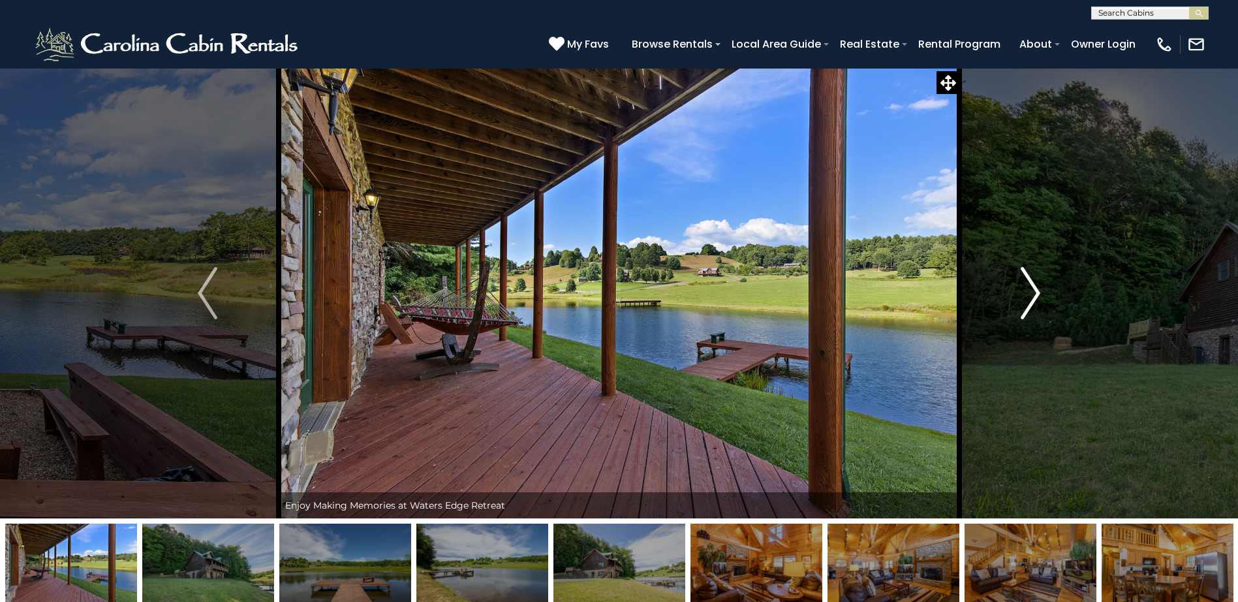
click at [1037, 292] on img "Next" at bounding box center [1031, 293] width 20 height 52
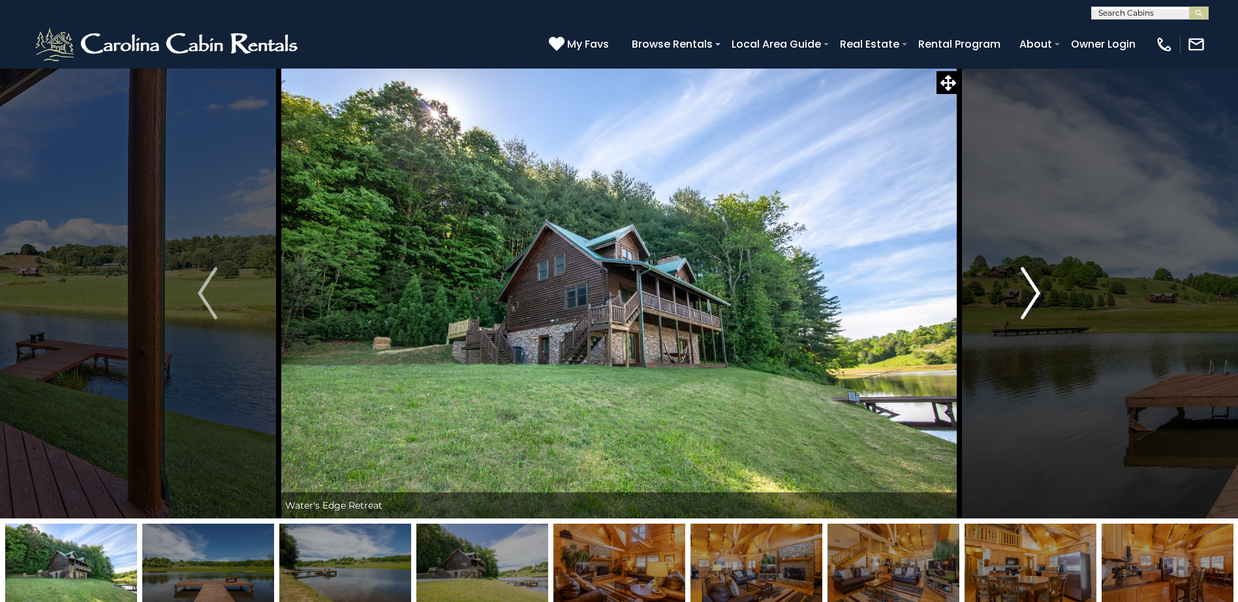
click at [1037, 292] on img "Next" at bounding box center [1031, 293] width 20 height 52
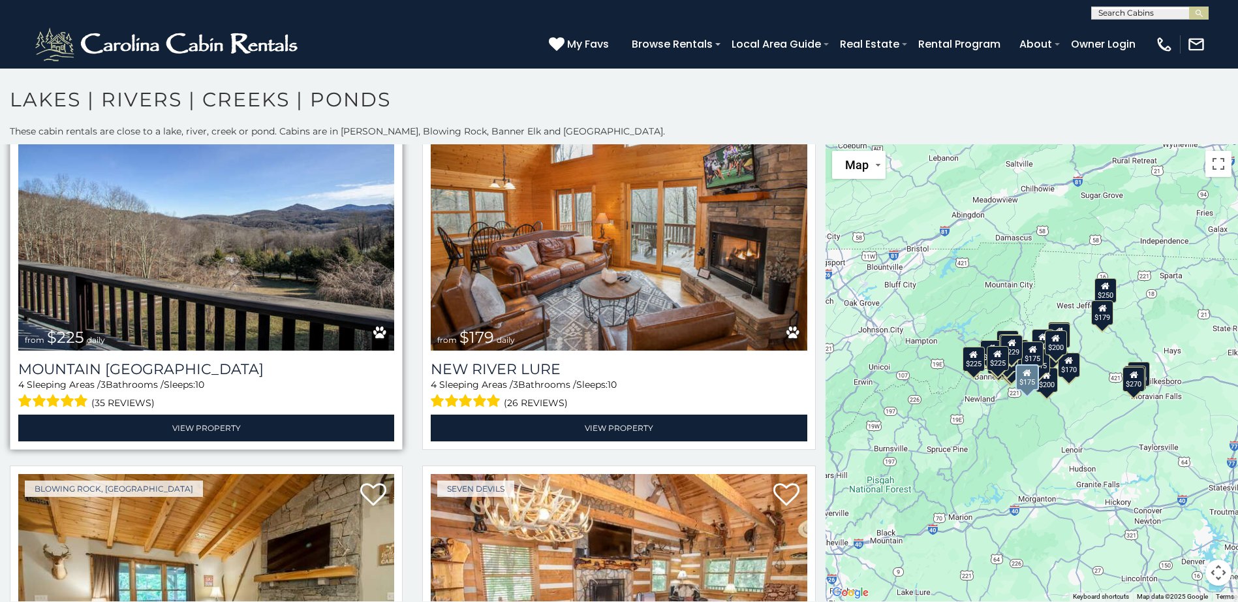
scroll to position [3068, 0]
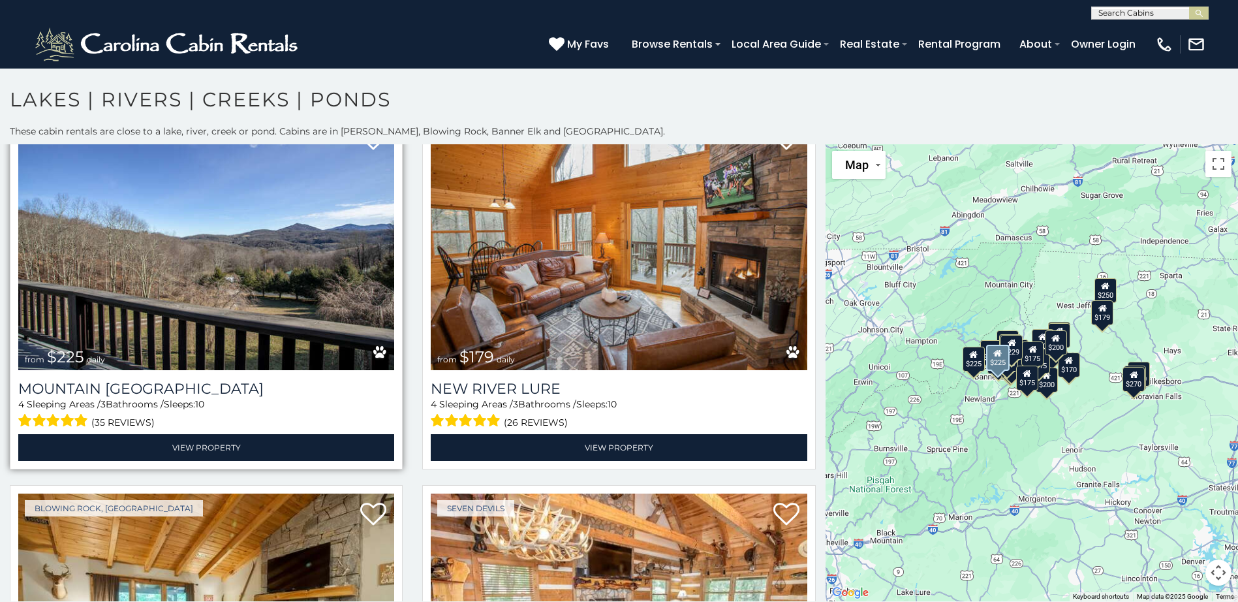
click at [201, 268] on img at bounding box center [206, 244] width 376 height 252
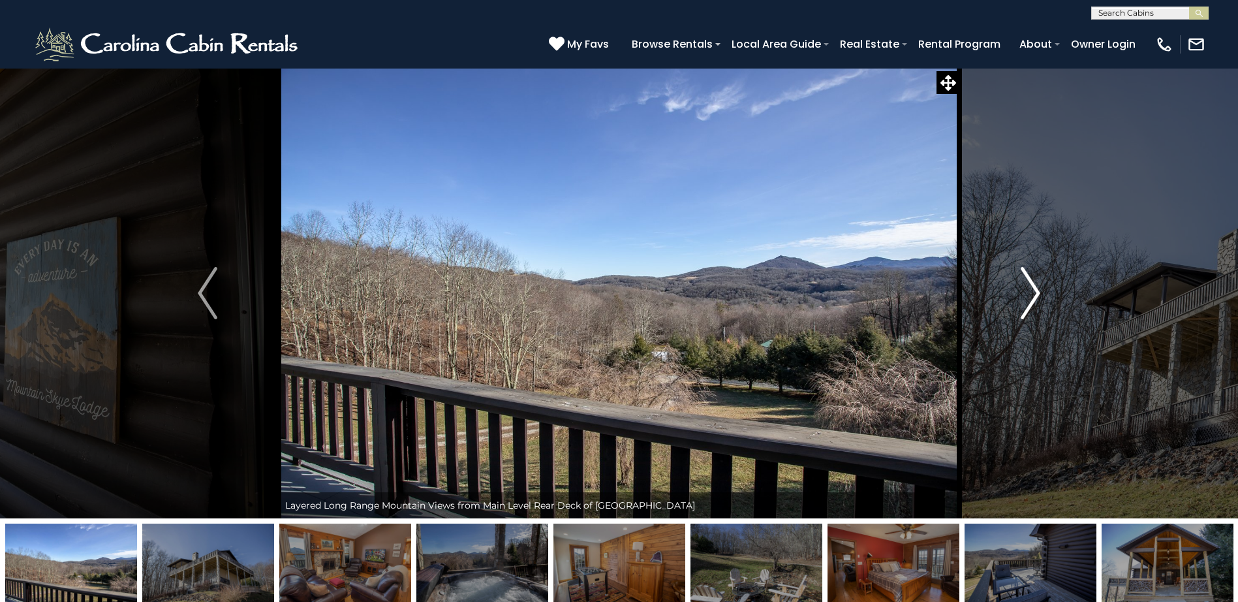
click at [1036, 280] on img "Next" at bounding box center [1031, 293] width 20 height 52
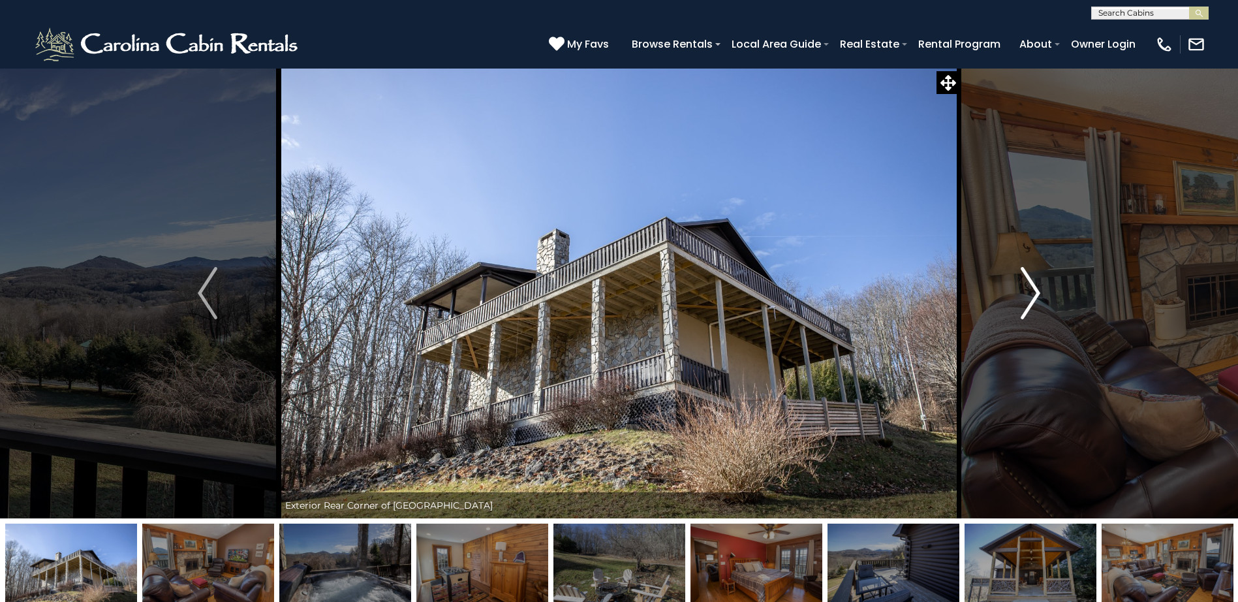
click at [1033, 292] on img "Next" at bounding box center [1031, 293] width 20 height 52
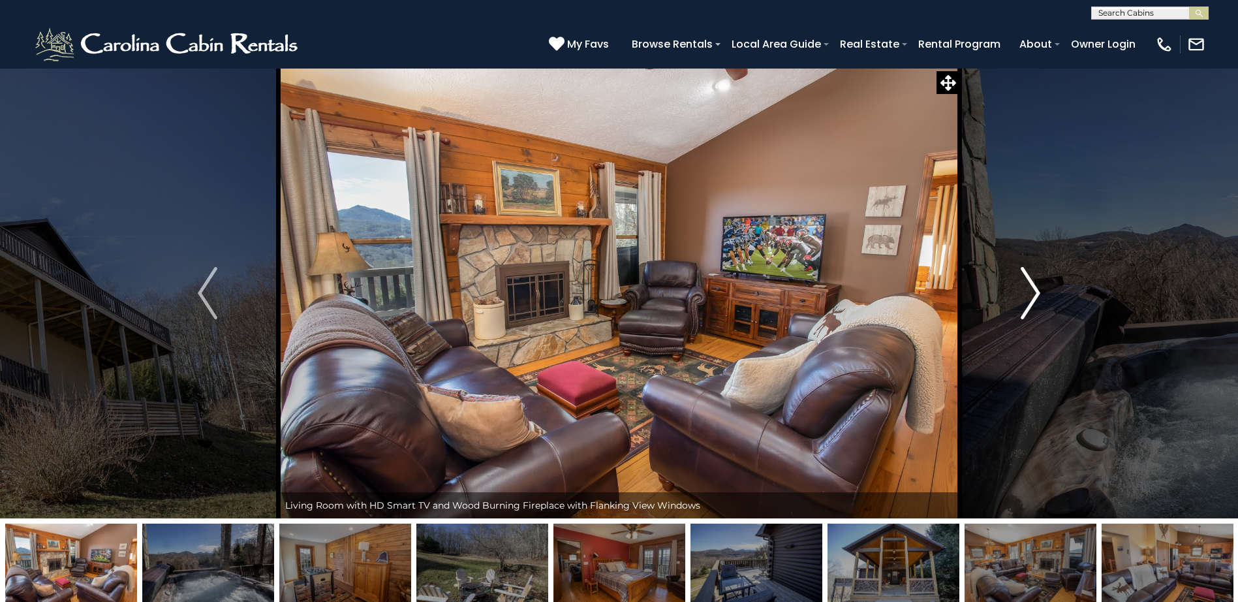
click at [1033, 292] on img "Next" at bounding box center [1031, 293] width 20 height 52
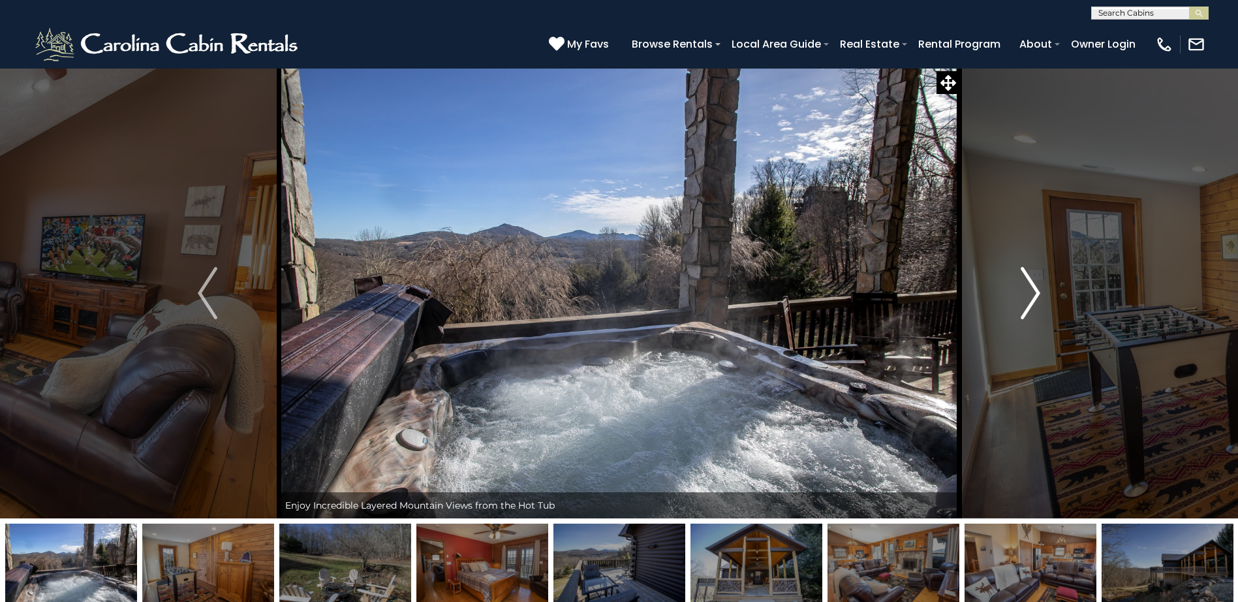
click at [1033, 292] on img "Next" at bounding box center [1031, 293] width 20 height 52
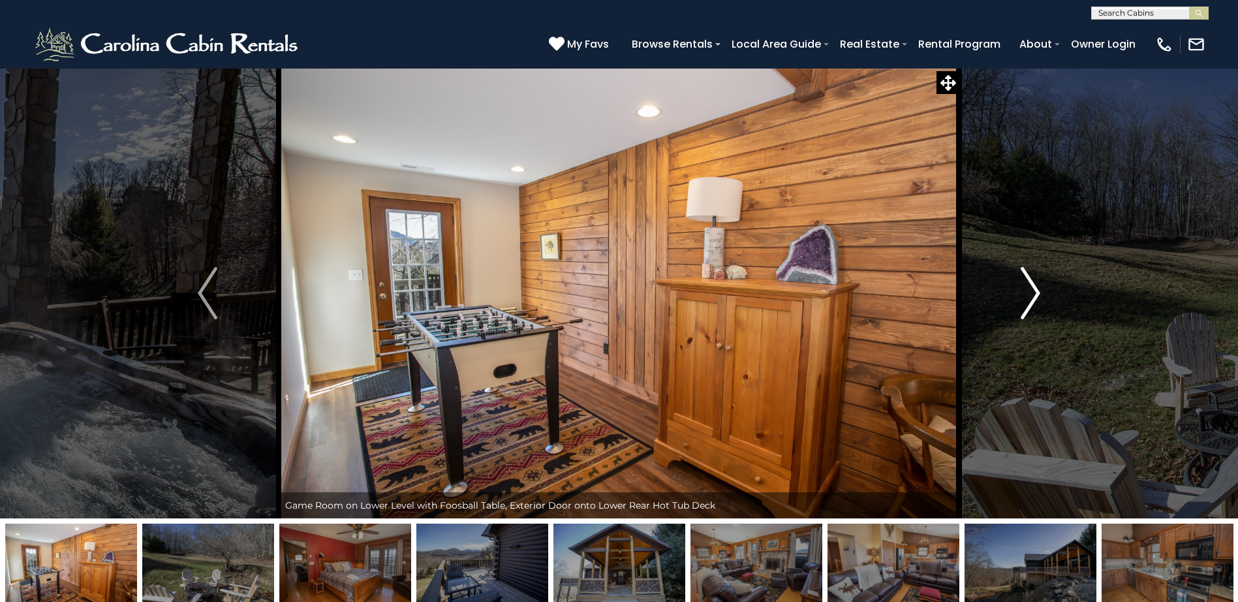
click at [1033, 292] on img "Next" at bounding box center [1031, 293] width 20 height 52
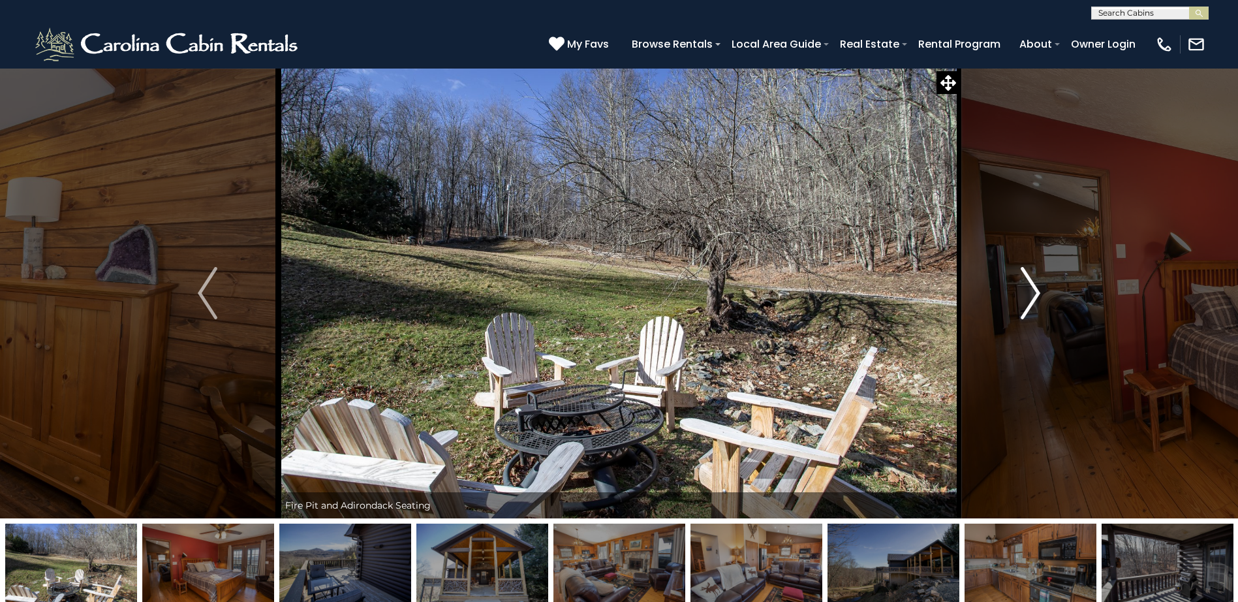
click at [1039, 282] on img "Next" at bounding box center [1031, 293] width 20 height 52
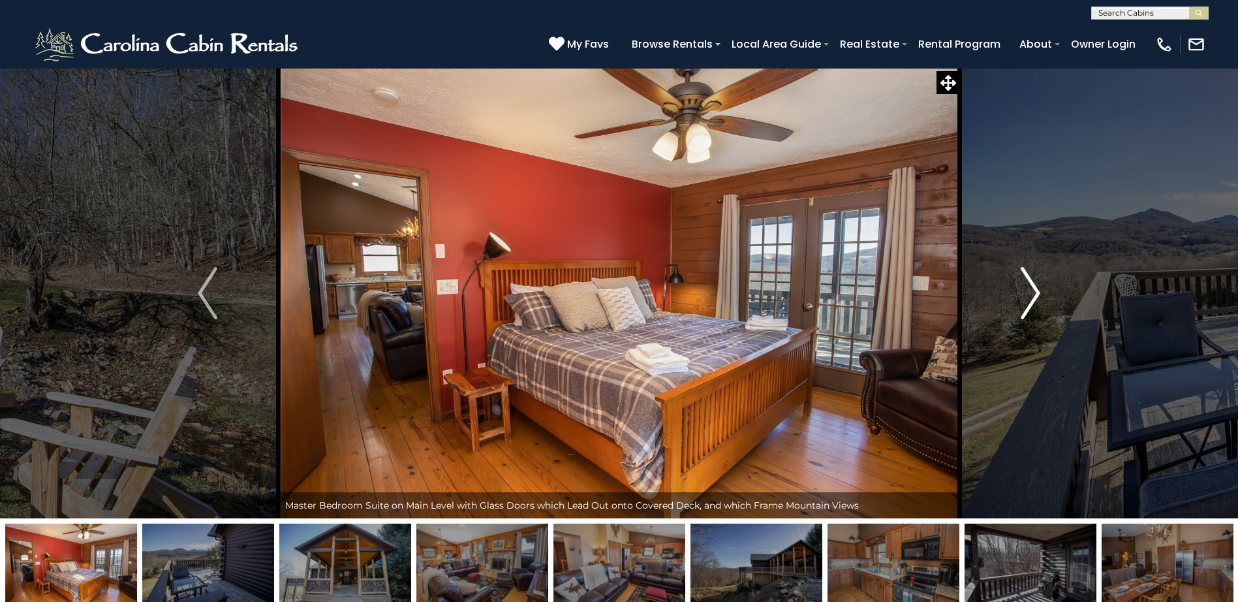
click at [1040, 273] on img "Next" at bounding box center [1031, 293] width 20 height 52
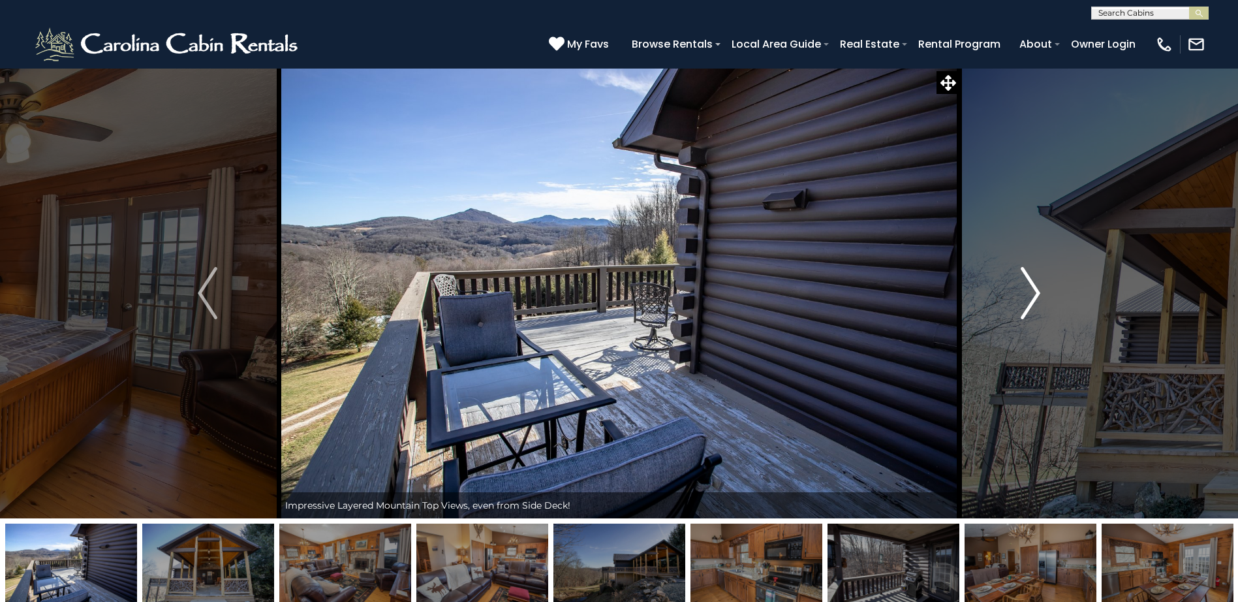
click at [1040, 271] on img "Next" at bounding box center [1031, 293] width 20 height 52
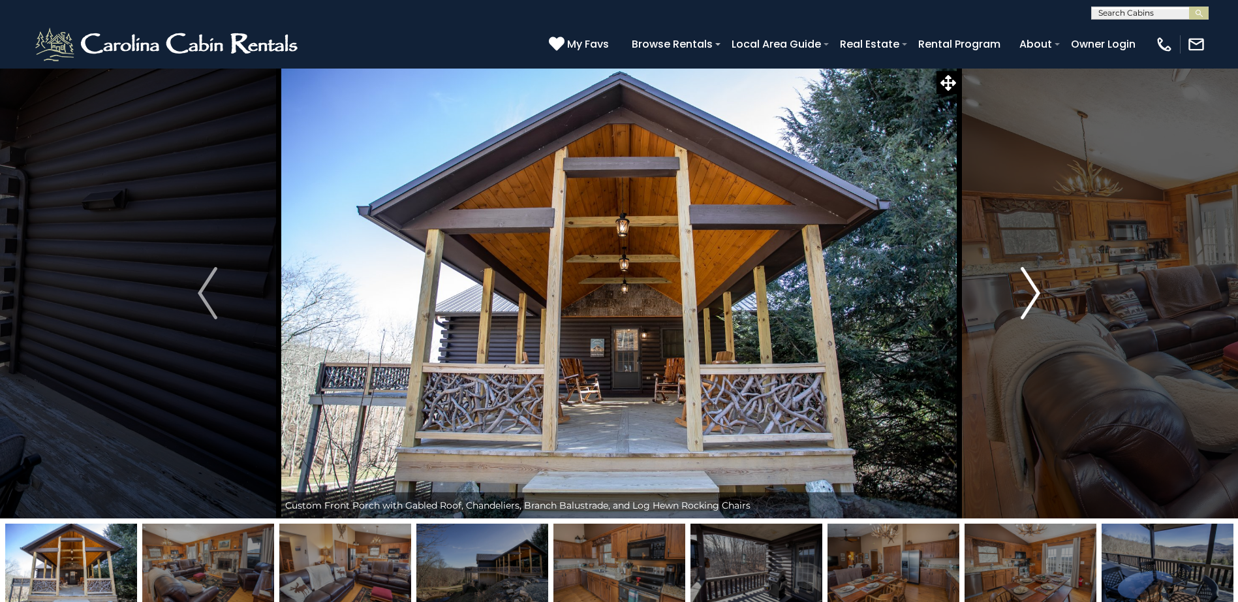
click at [1040, 271] on img "Next" at bounding box center [1031, 293] width 20 height 52
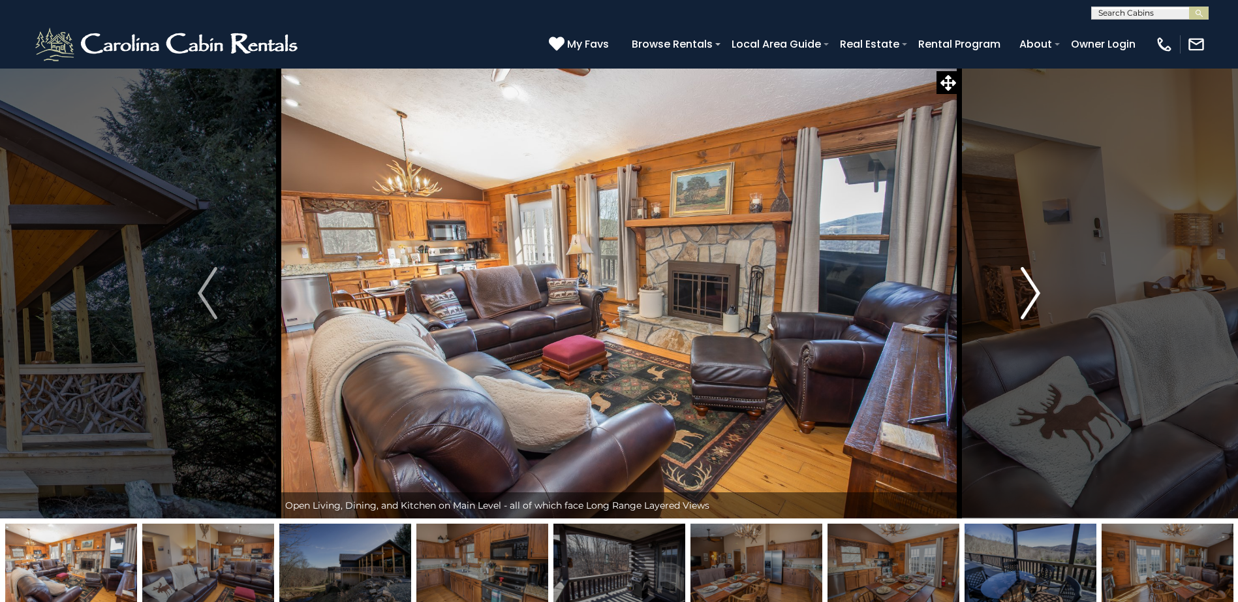
click at [1040, 271] on img "Next" at bounding box center [1031, 293] width 20 height 52
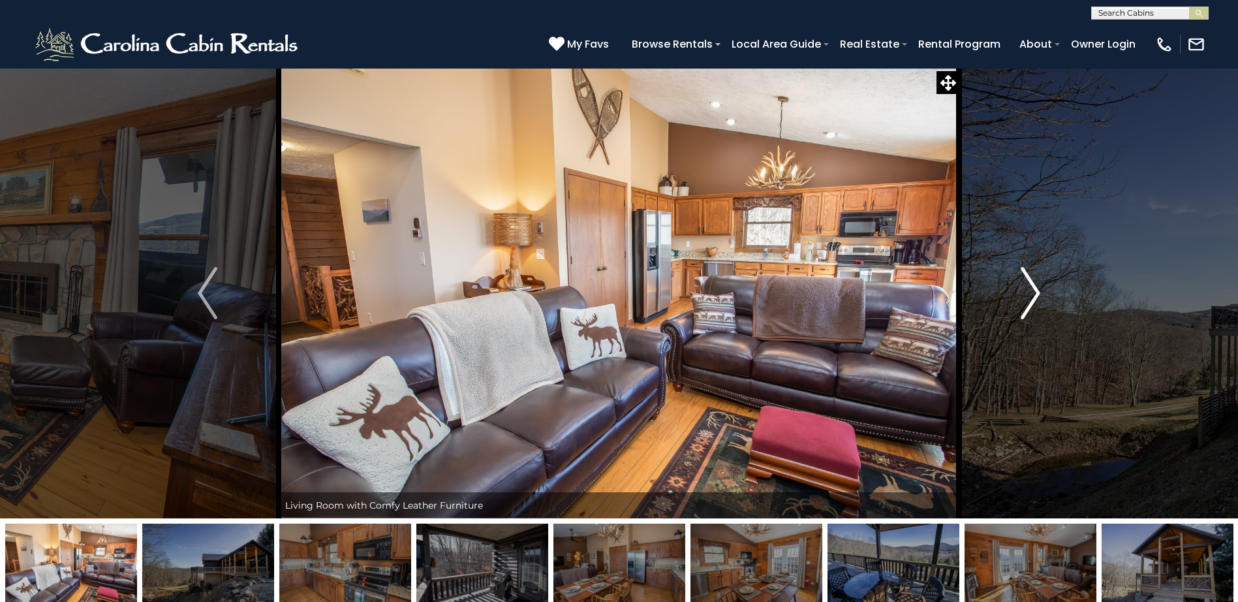
click at [1040, 271] on img "Next" at bounding box center [1031, 293] width 20 height 52
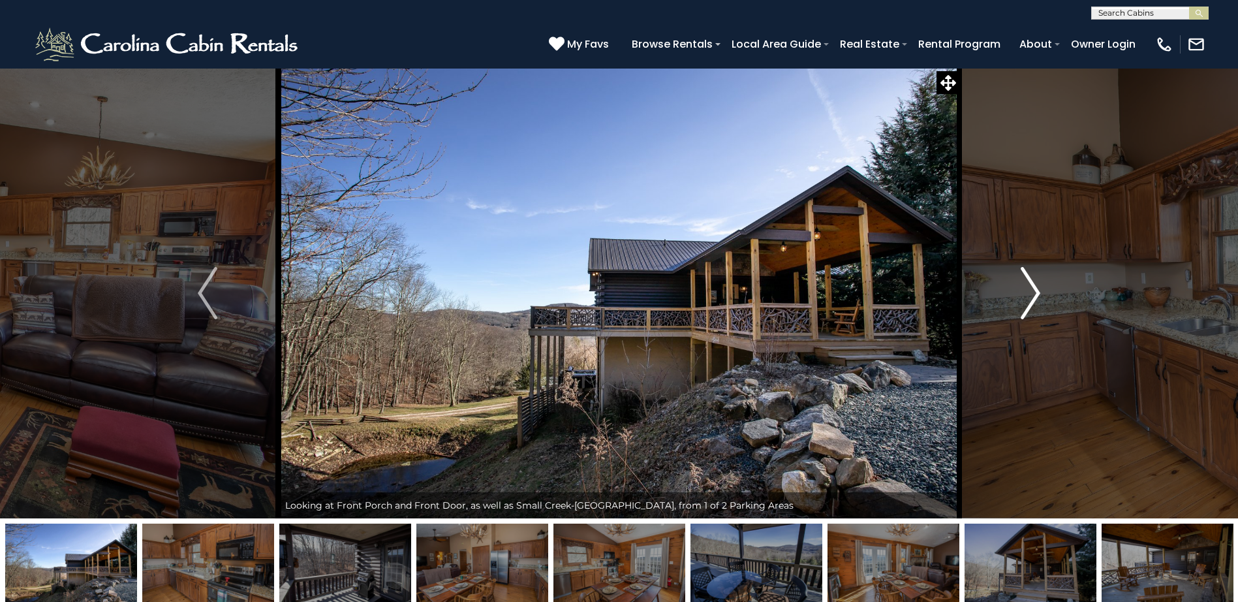
click at [1043, 269] on button "Next" at bounding box center [1031, 293] width 142 height 450
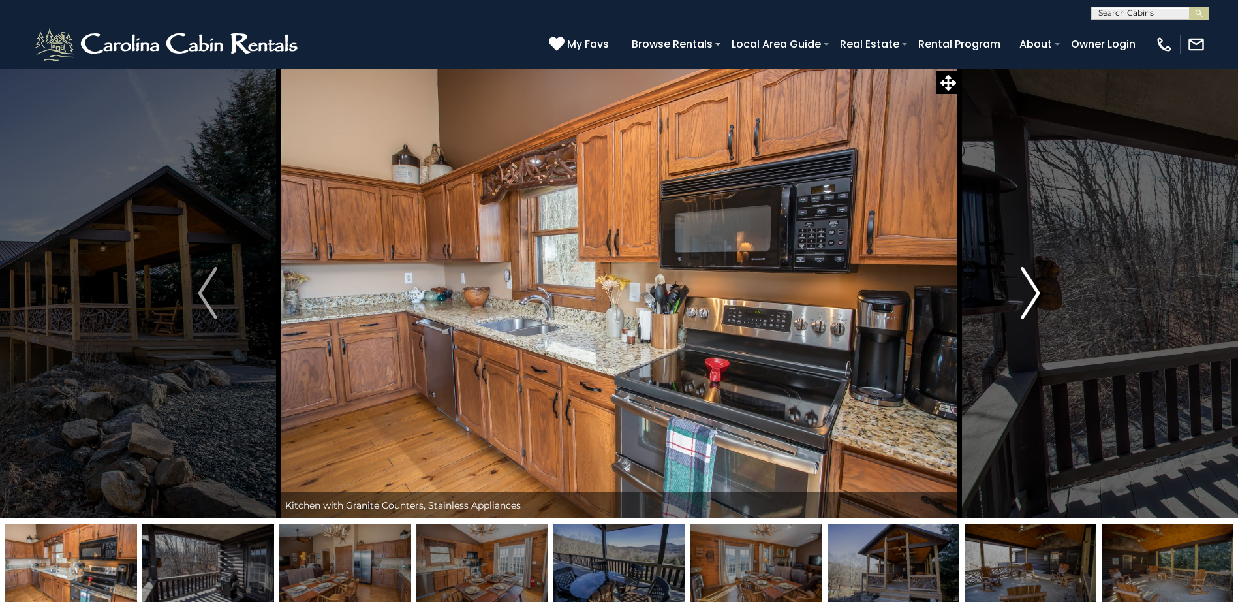
click at [1035, 292] on img "Next" at bounding box center [1031, 293] width 20 height 52
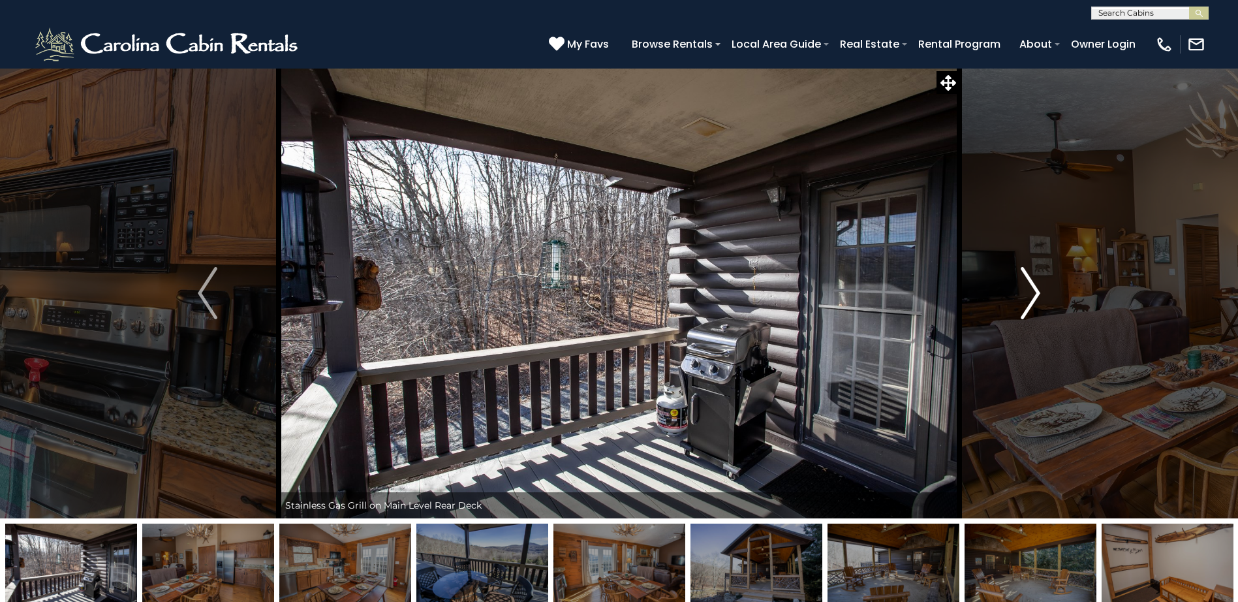
click at [1035, 292] on img "Next" at bounding box center [1031, 293] width 20 height 52
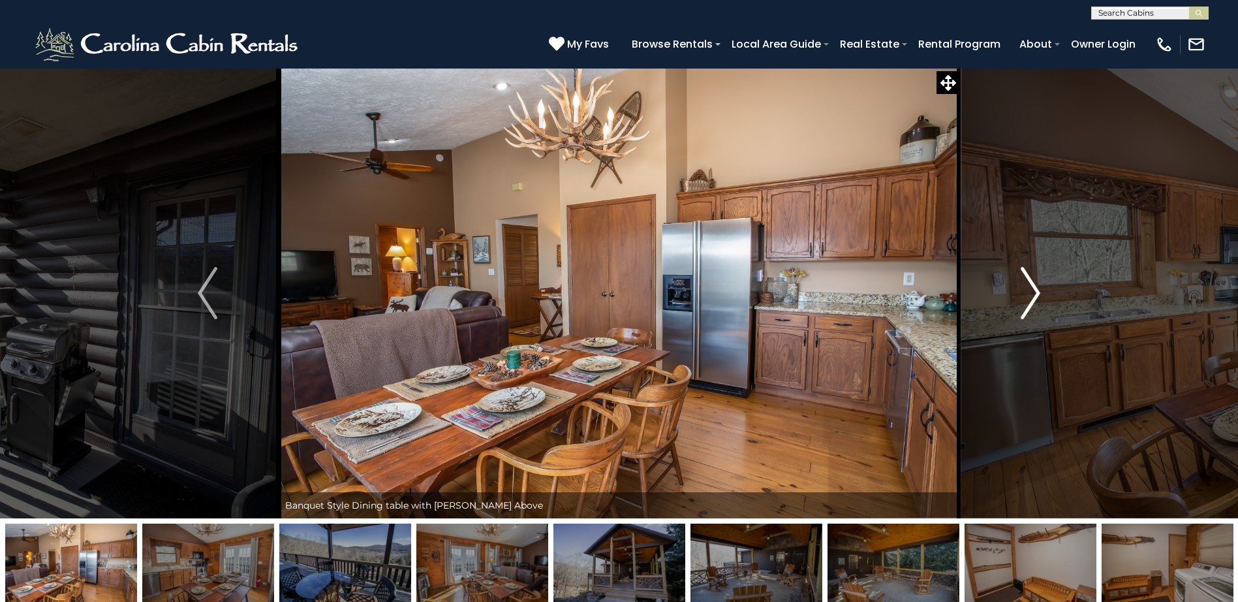
click at [1035, 292] on img "Next" at bounding box center [1031, 293] width 20 height 52
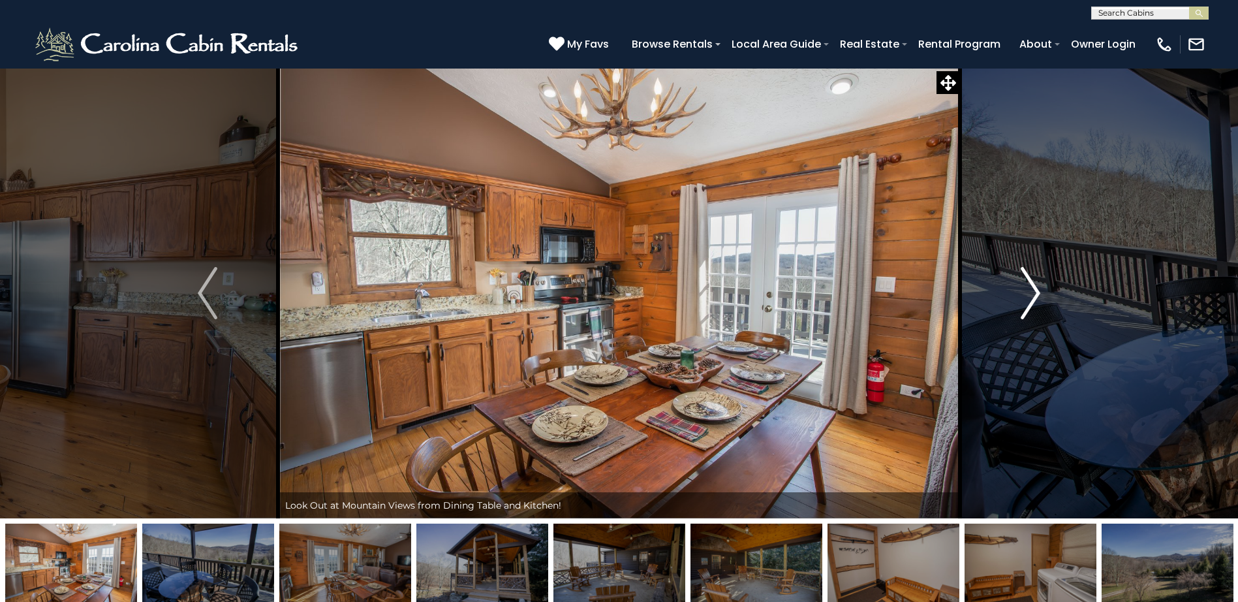
click at [1035, 292] on img "Next" at bounding box center [1031, 293] width 20 height 52
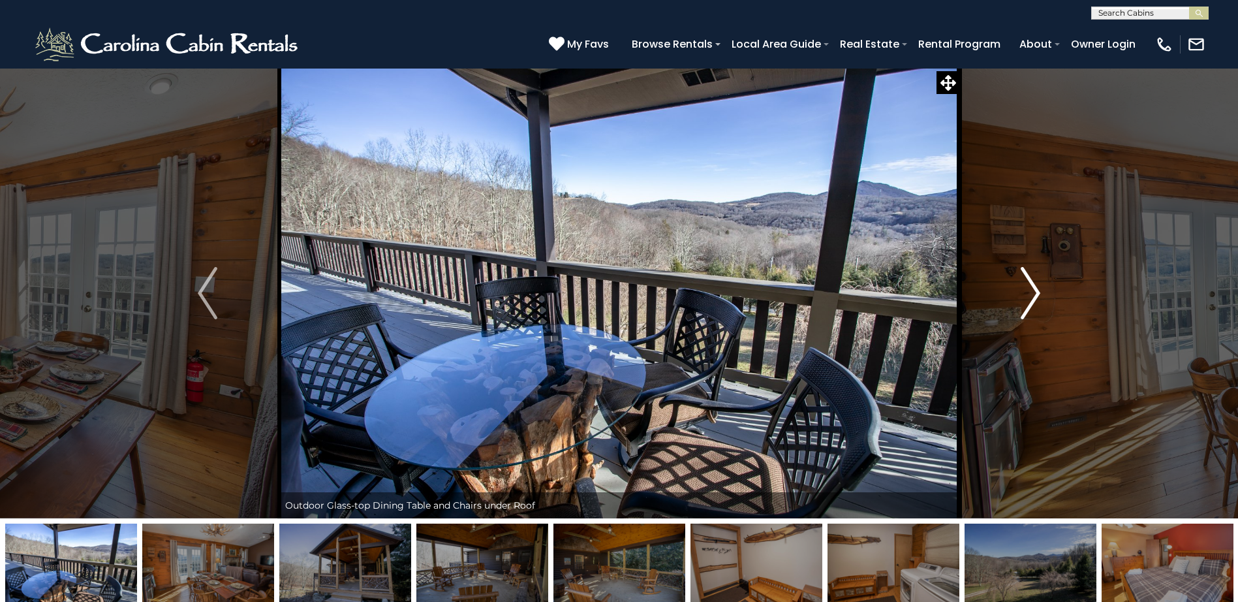
click at [1035, 292] on img "Next" at bounding box center [1031, 293] width 20 height 52
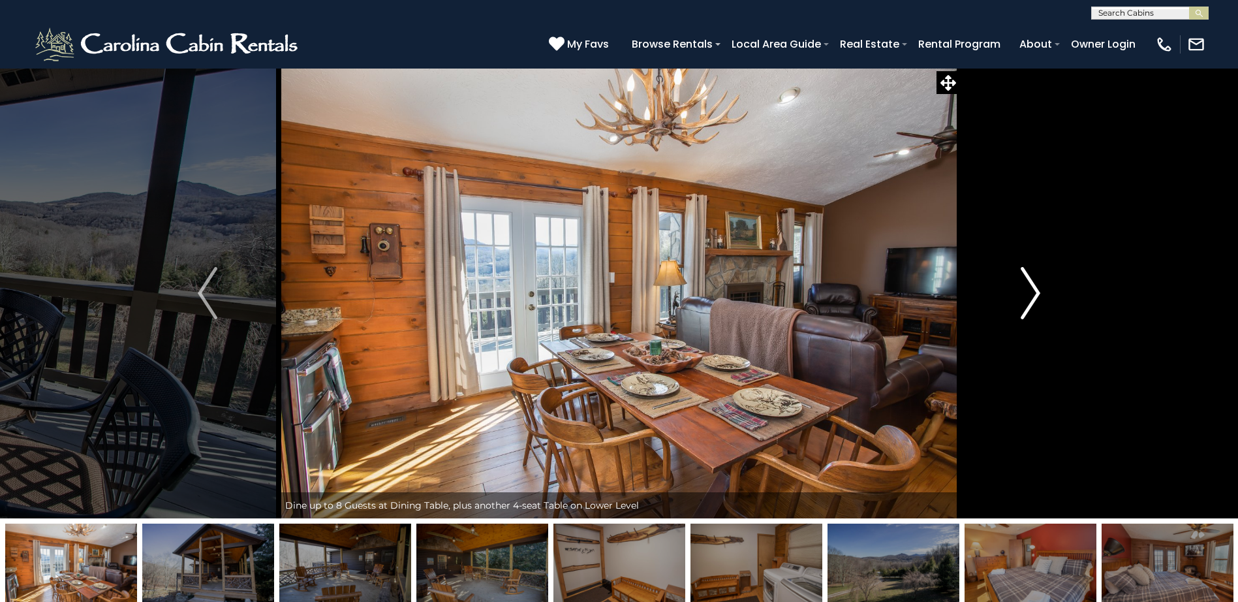
click at [1035, 292] on img "Next" at bounding box center [1031, 293] width 20 height 52
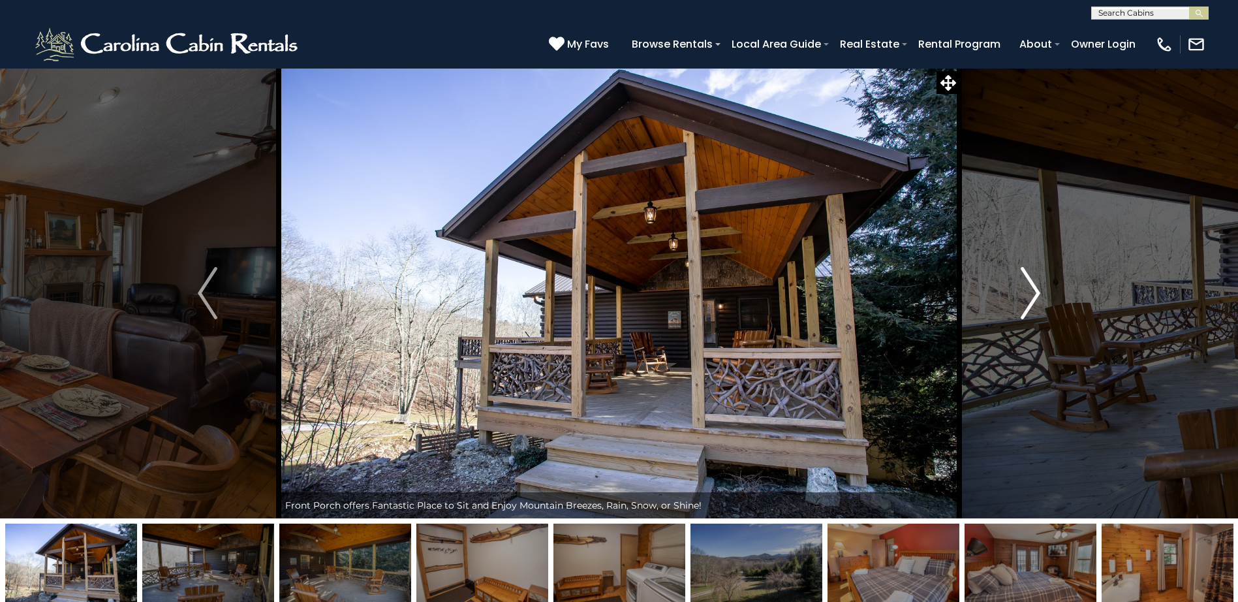
click at [1035, 292] on img "Next" at bounding box center [1031, 293] width 20 height 52
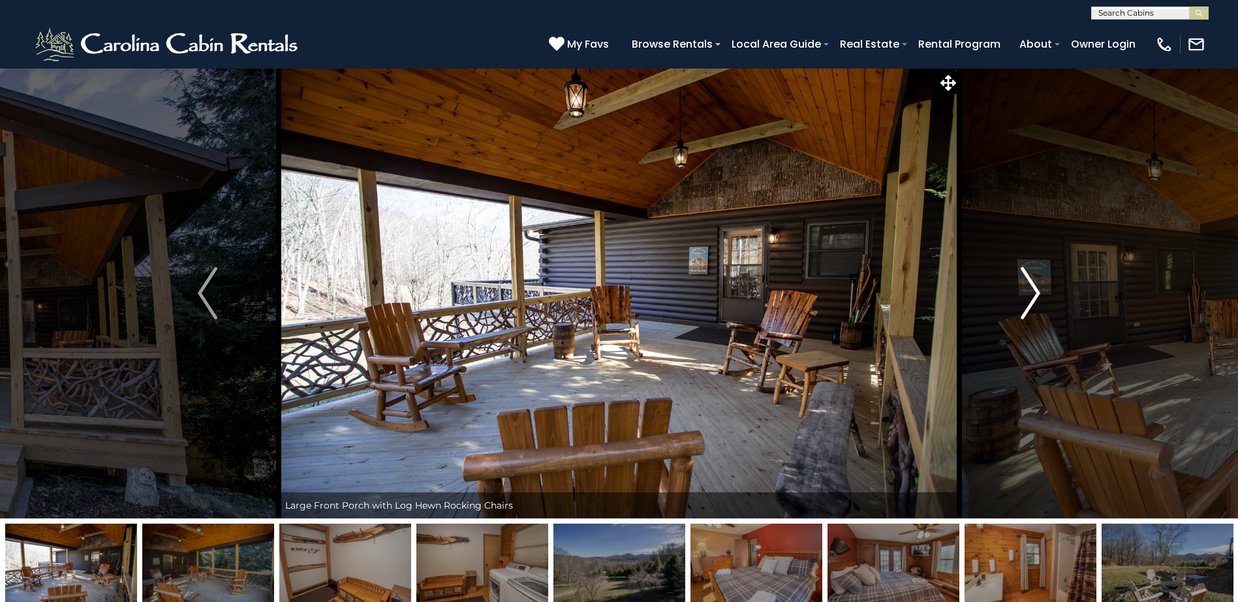
click at [1035, 292] on img "Next" at bounding box center [1031, 293] width 20 height 52
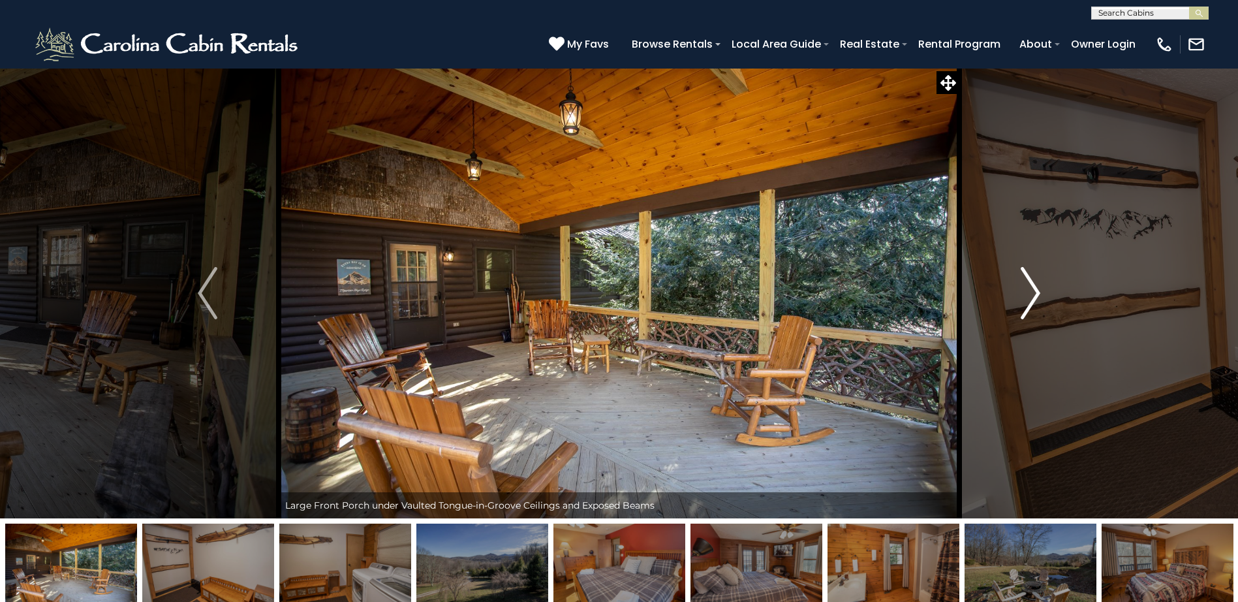
click at [1035, 292] on img "Next" at bounding box center [1031, 293] width 20 height 52
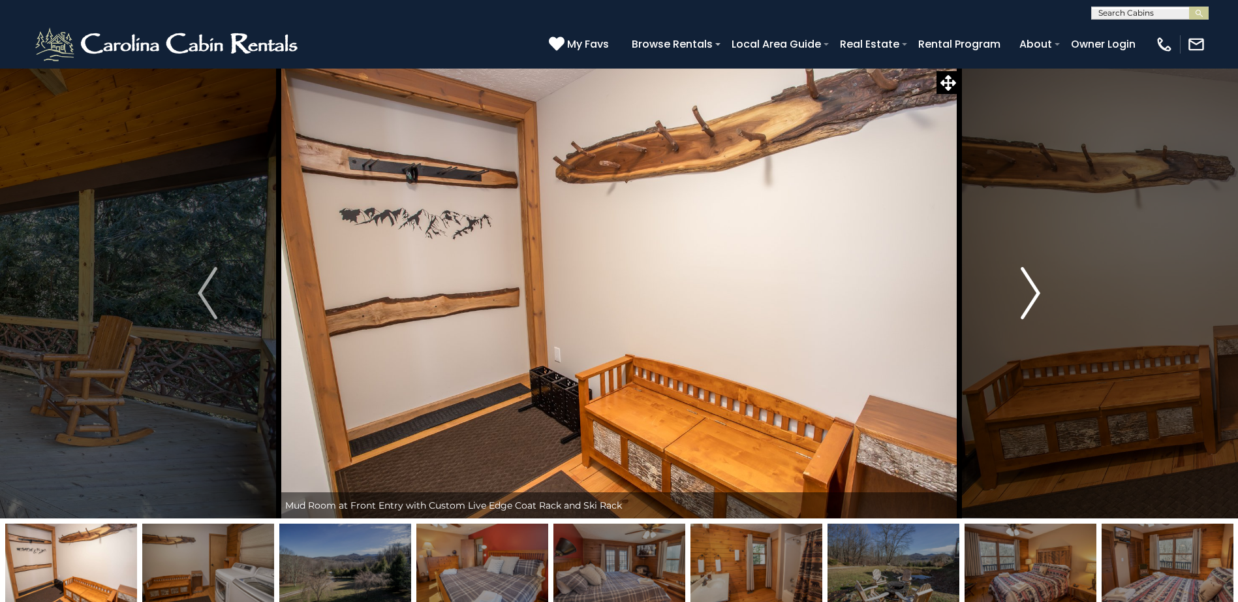
click at [1035, 292] on img "Next" at bounding box center [1031, 293] width 20 height 52
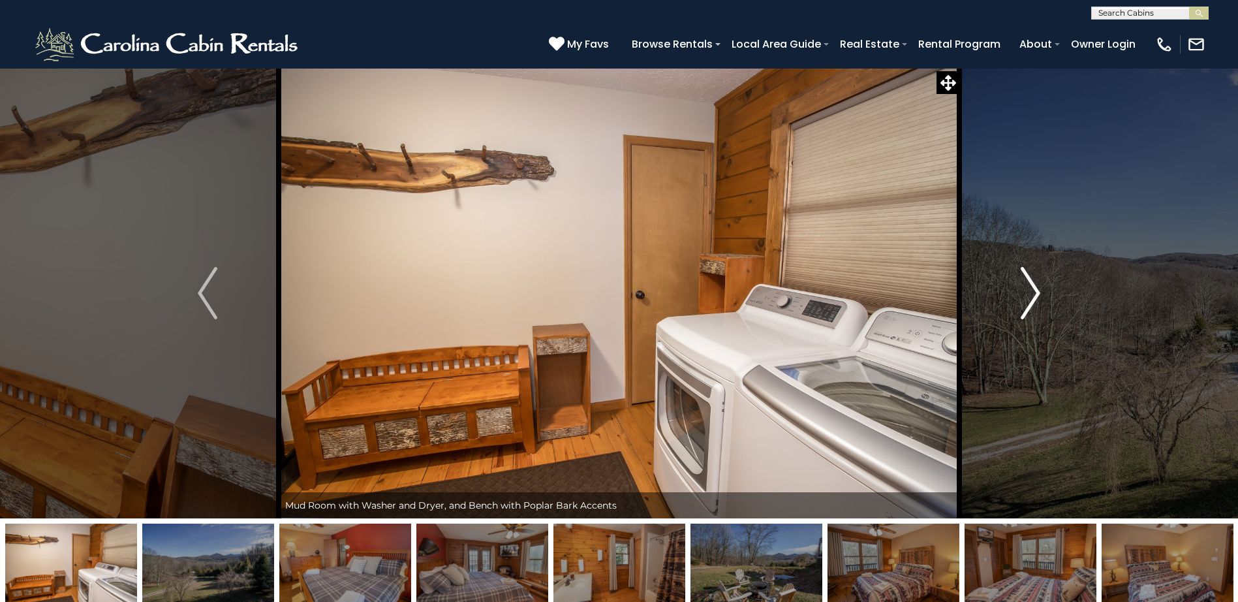
click at [1035, 292] on img "Next" at bounding box center [1031, 293] width 20 height 52
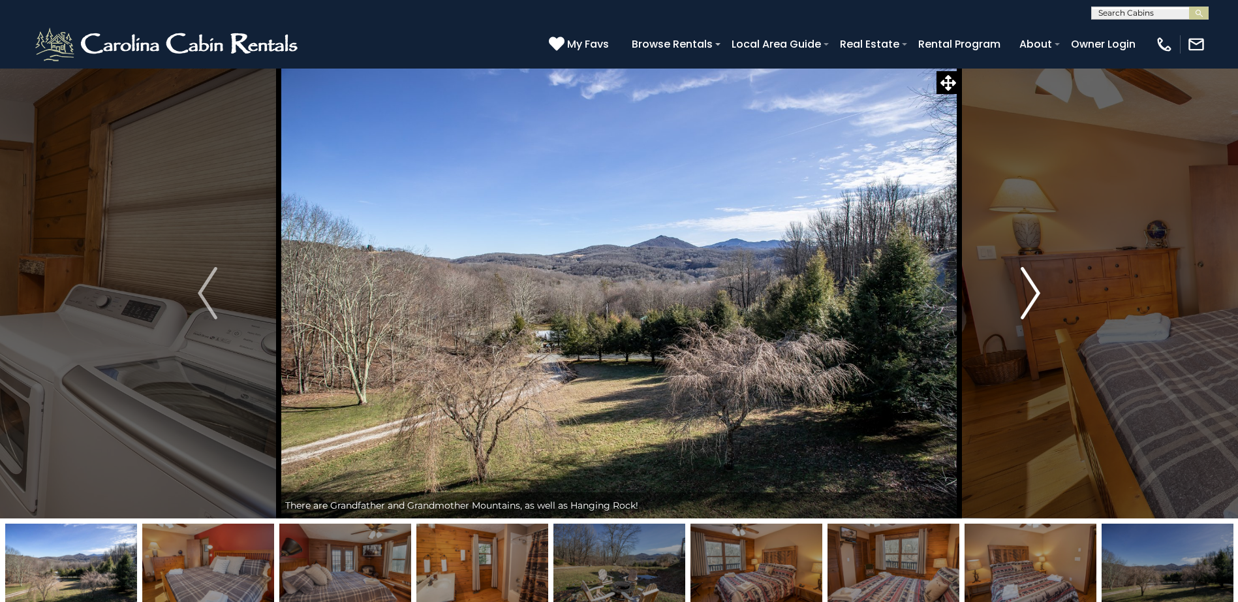
click at [1037, 290] on img "Next" at bounding box center [1031, 293] width 20 height 52
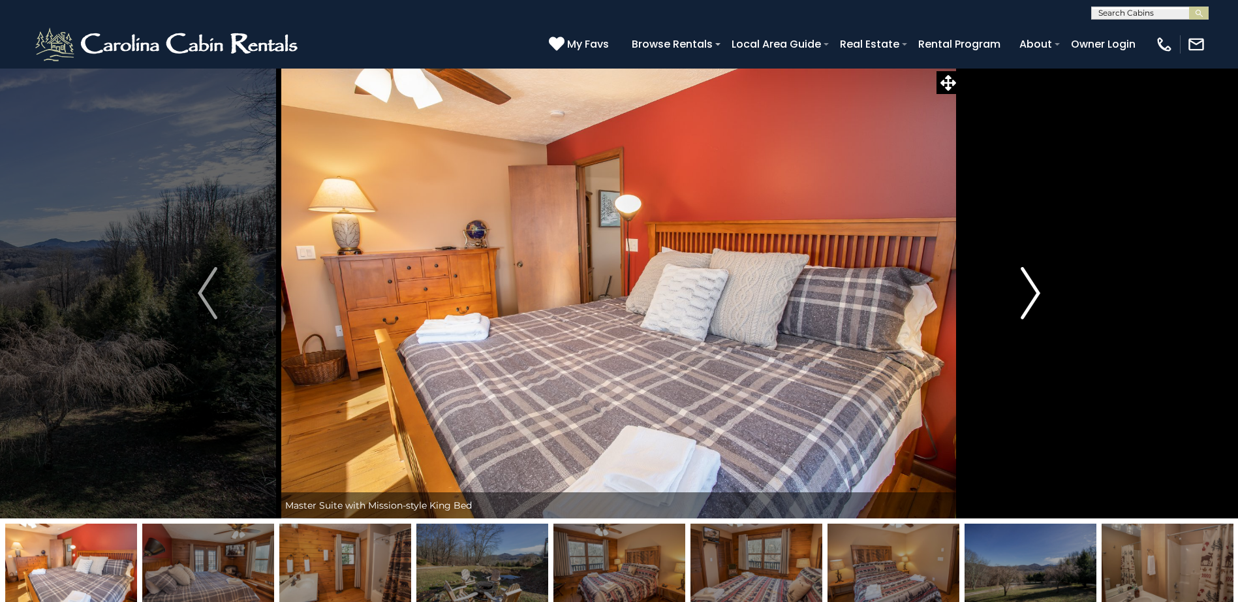
click at [1037, 290] on img "Next" at bounding box center [1031, 293] width 20 height 52
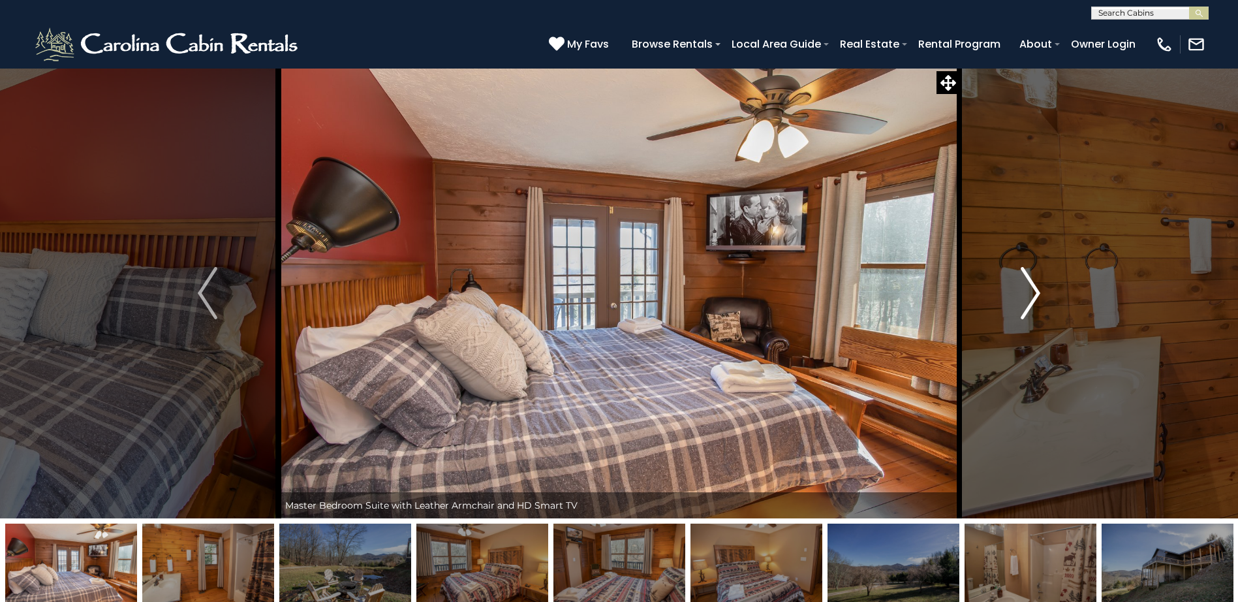
click at [1037, 290] on img "Next" at bounding box center [1031, 293] width 20 height 52
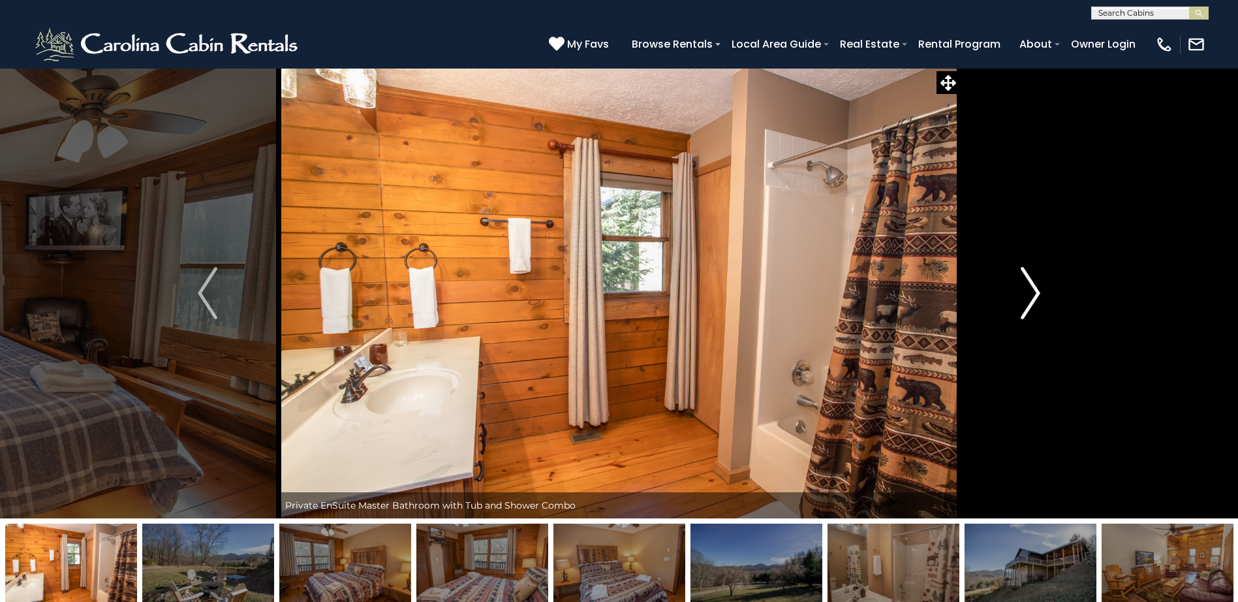
click at [1037, 290] on img "Next" at bounding box center [1031, 293] width 20 height 52
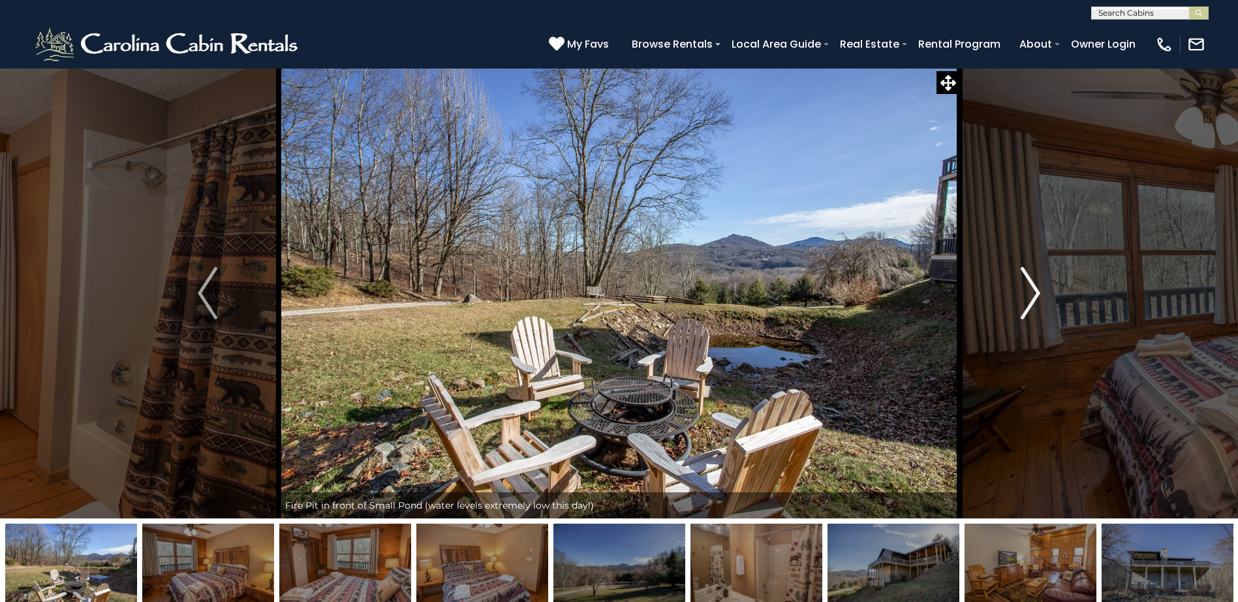
click at [1037, 290] on img "Next" at bounding box center [1031, 293] width 20 height 52
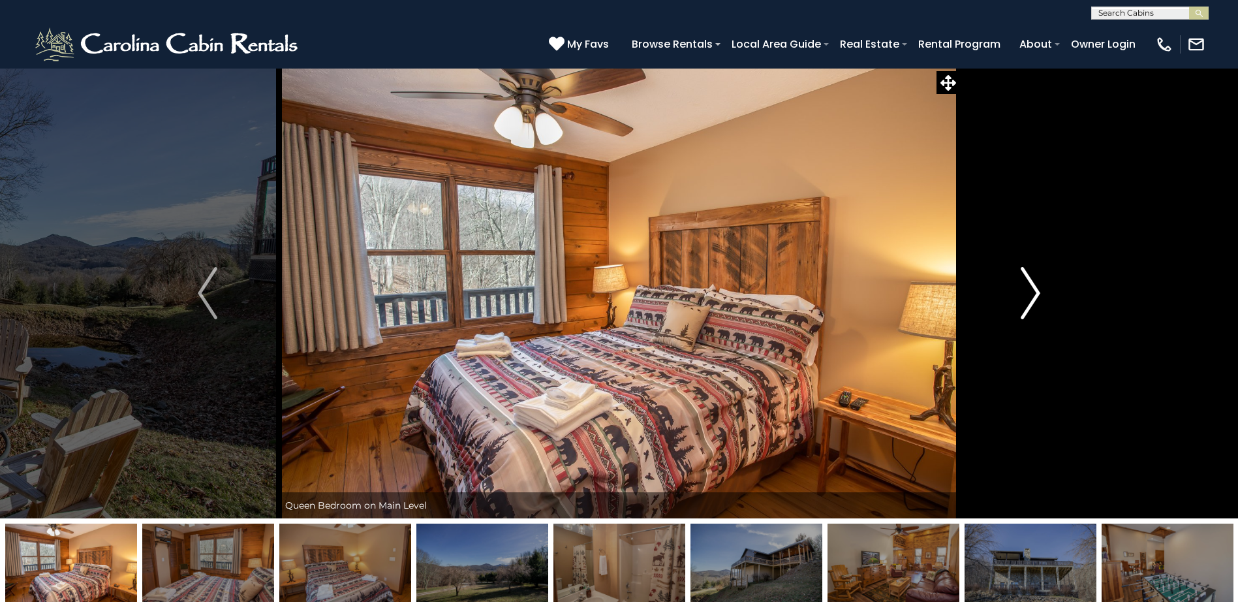
click at [1037, 290] on img "Next" at bounding box center [1031, 293] width 20 height 52
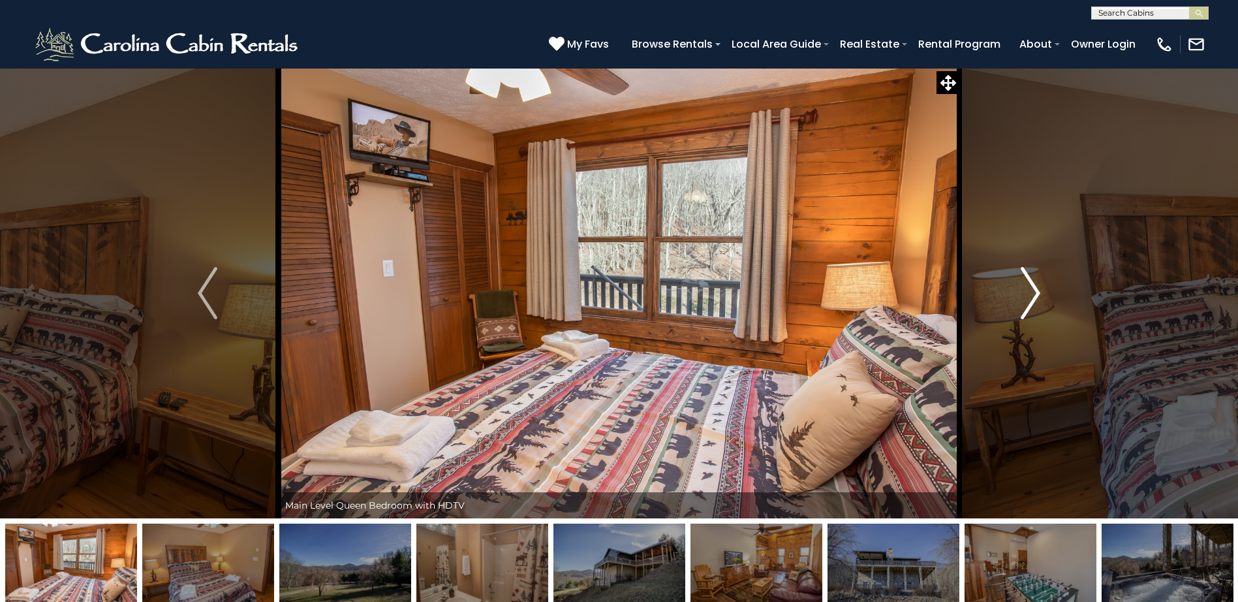
click at [1037, 290] on img "Next" at bounding box center [1031, 293] width 20 height 52
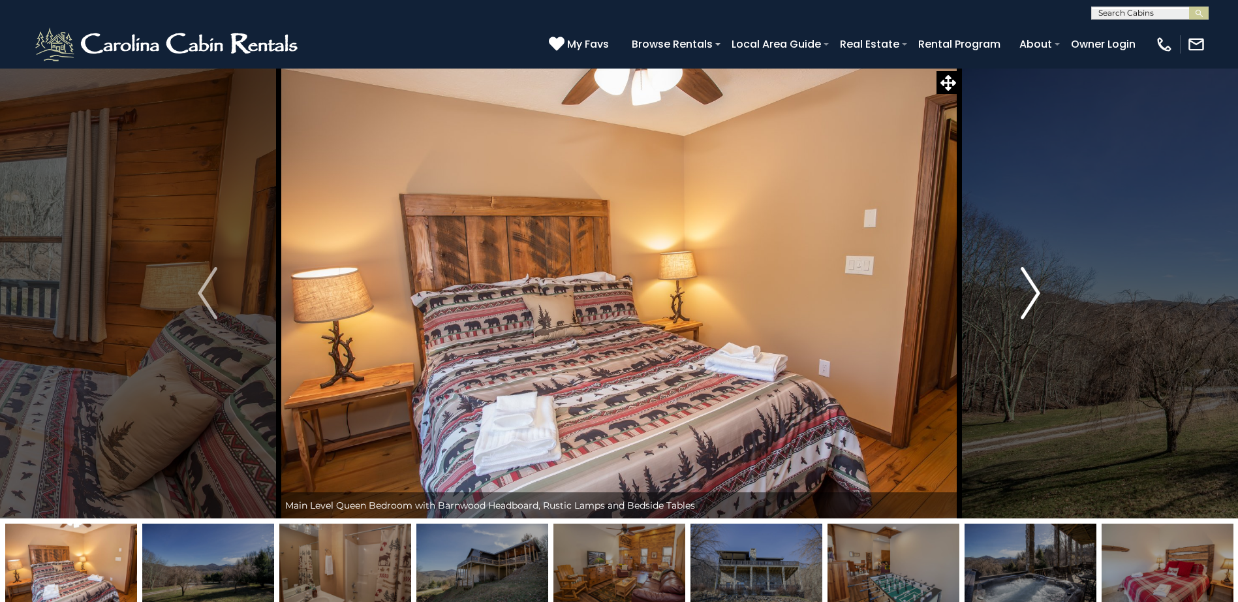
click at [1037, 290] on img "Next" at bounding box center [1031, 293] width 20 height 52
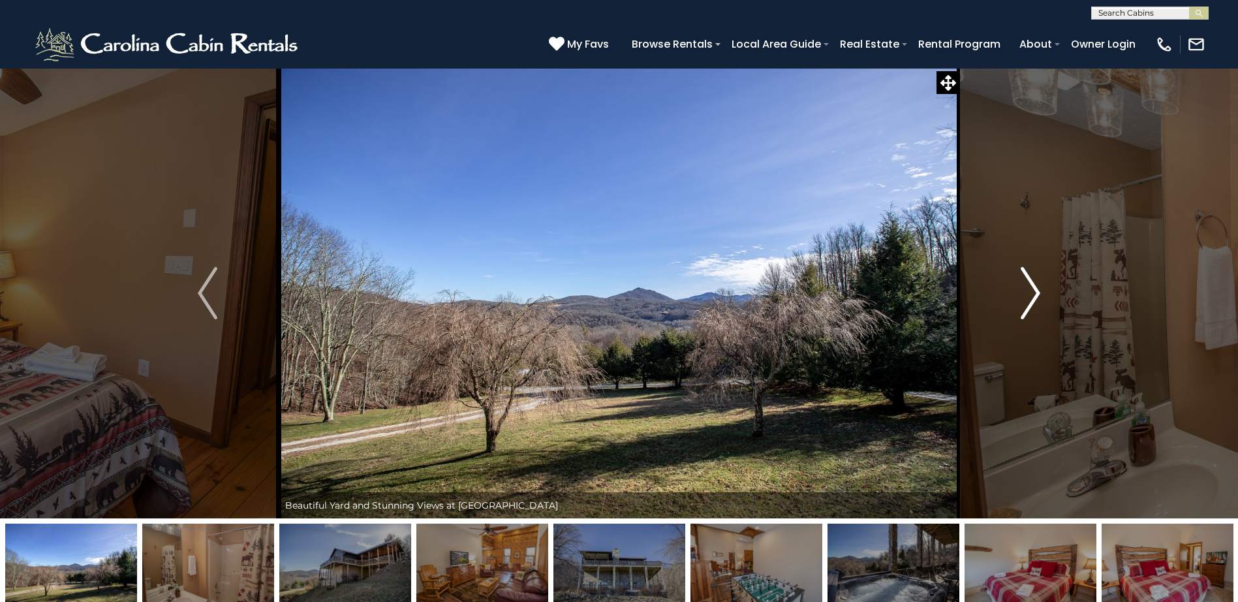
click at [1037, 290] on img "Next" at bounding box center [1031, 293] width 20 height 52
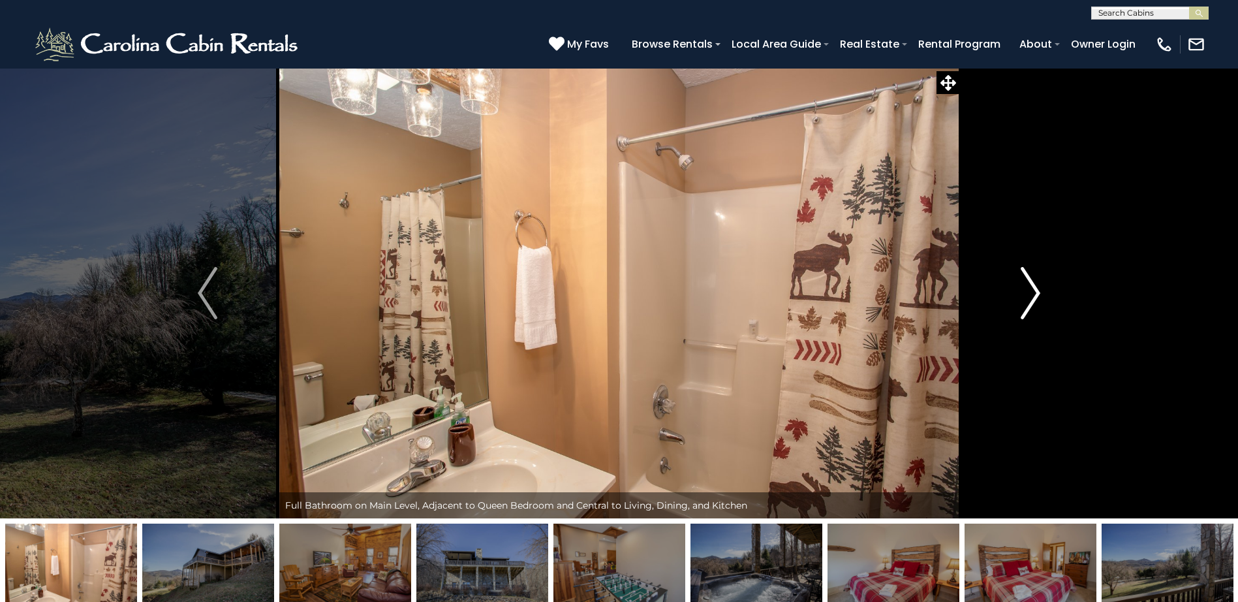
click at [1037, 290] on img "Next" at bounding box center [1031, 293] width 20 height 52
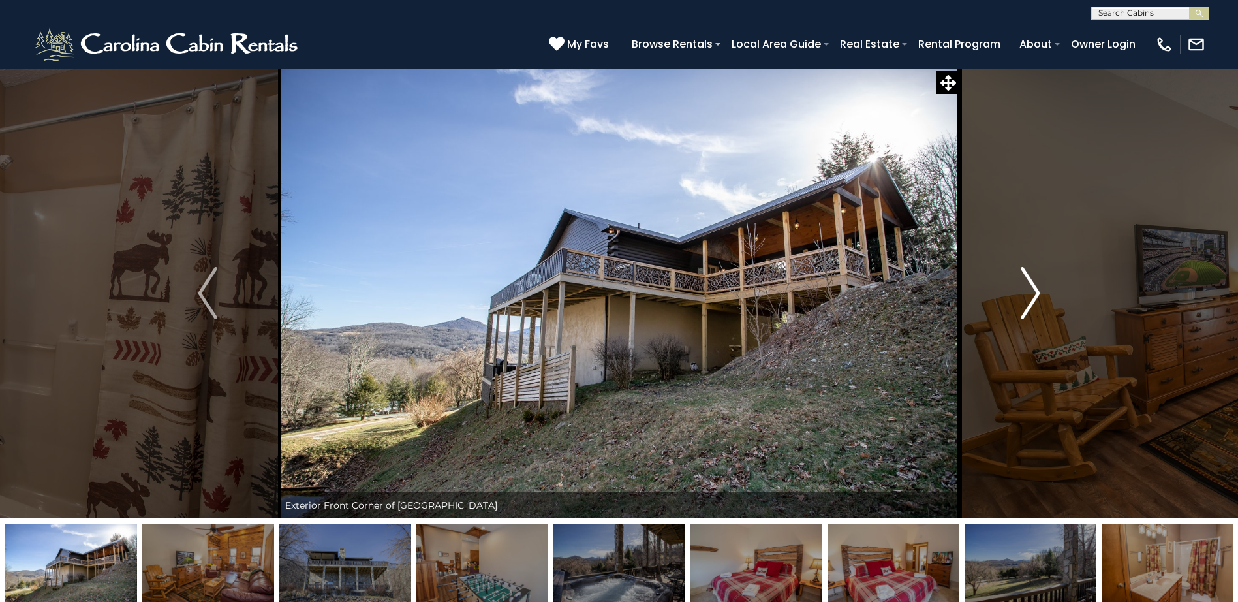
click at [1036, 290] on img "Next" at bounding box center [1031, 293] width 20 height 52
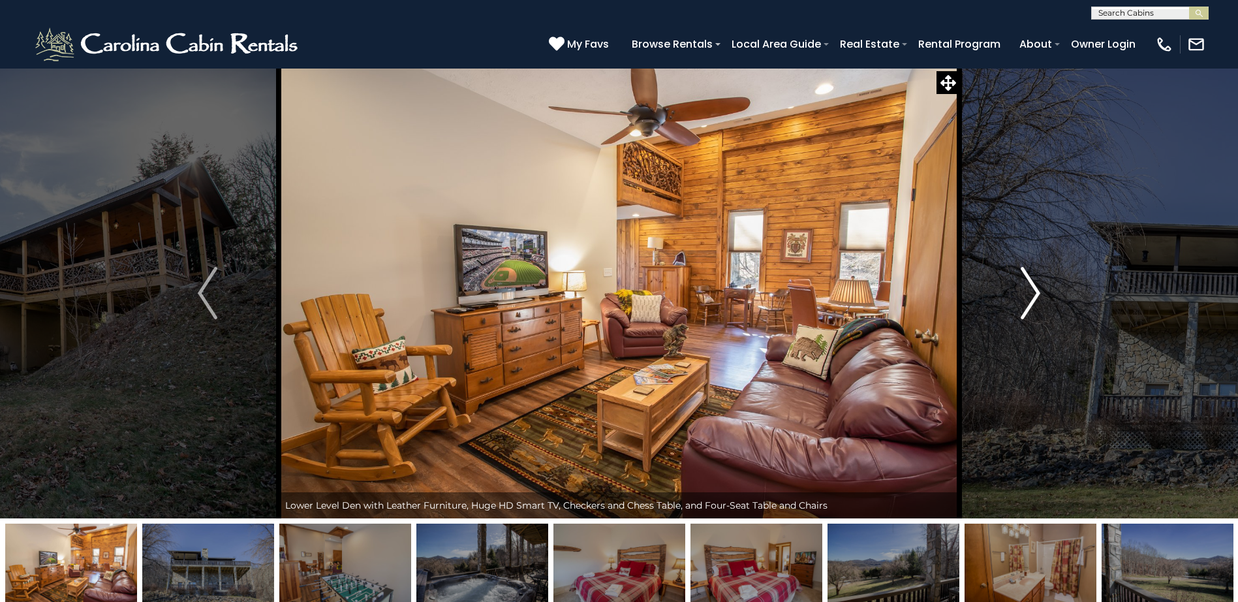
click at [1034, 290] on img "Next" at bounding box center [1031, 293] width 20 height 52
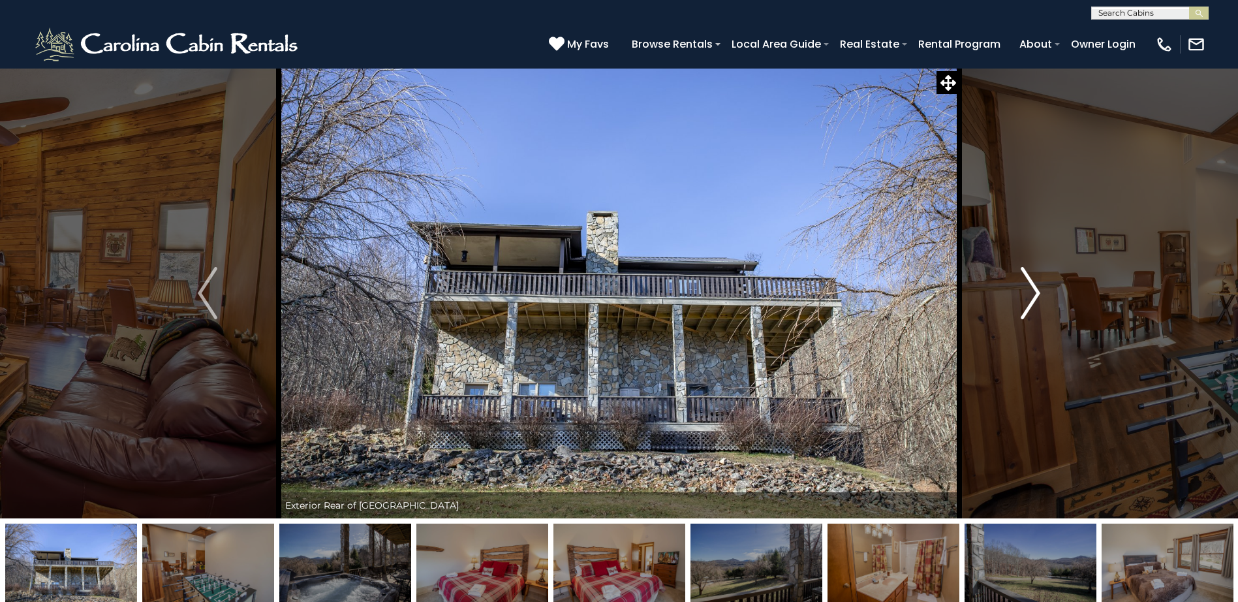
click at [1036, 295] on img "Next" at bounding box center [1031, 293] width 20 height 52
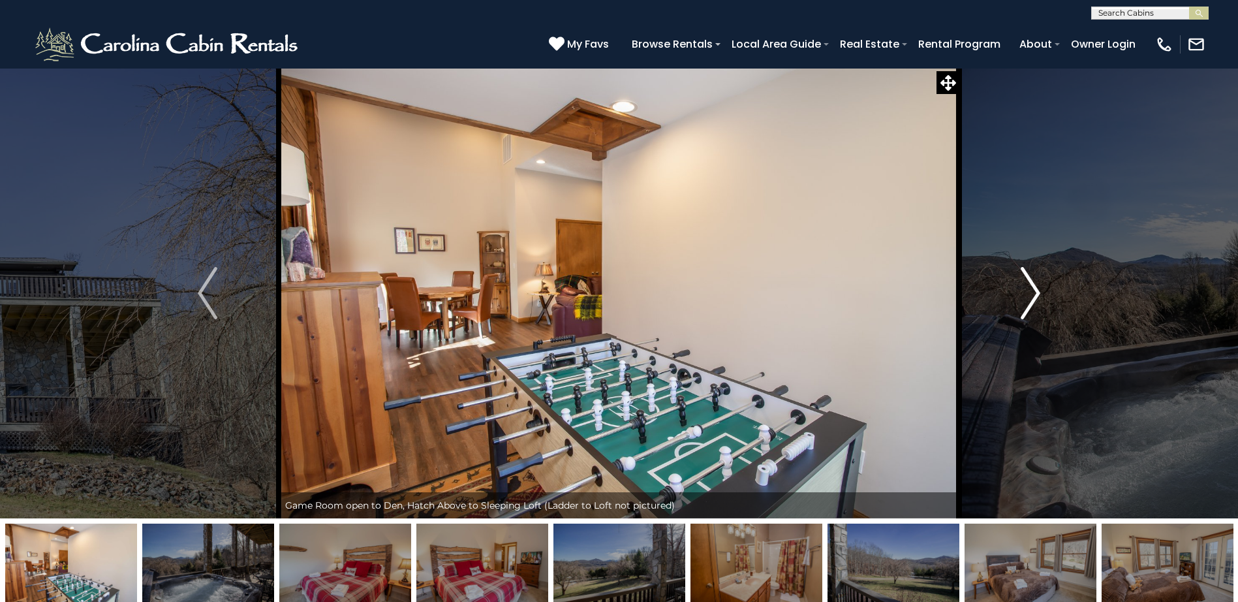
click at [1036, 295] on img "Next" at bounding box center [1031, 293] width 20 height 52
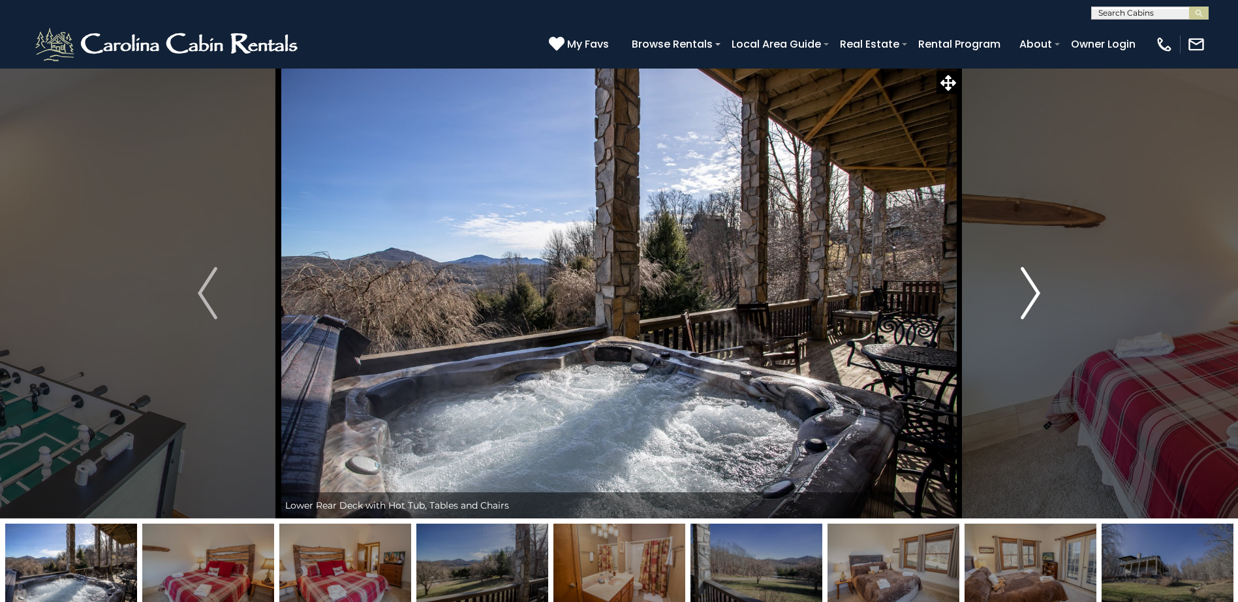
click at [1036, 295] on img "Next" at bounding box center [1031, 293] width 20 height 52
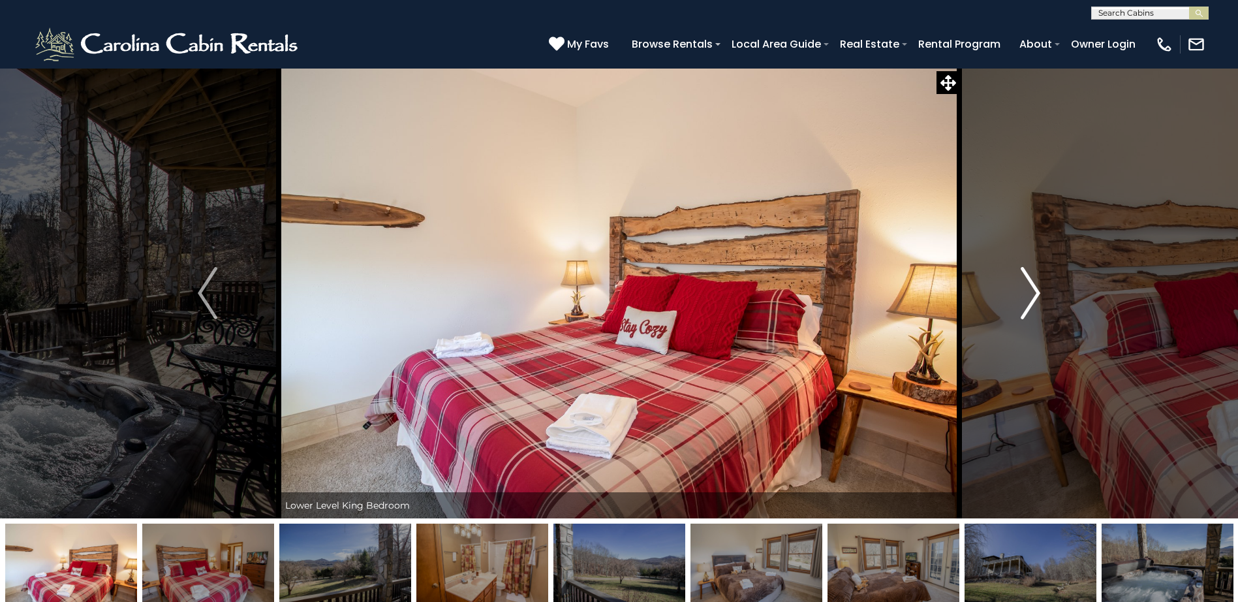
click at [1036, 295] on img "Next" at bounding box center [1031, 293] width 20 height 52
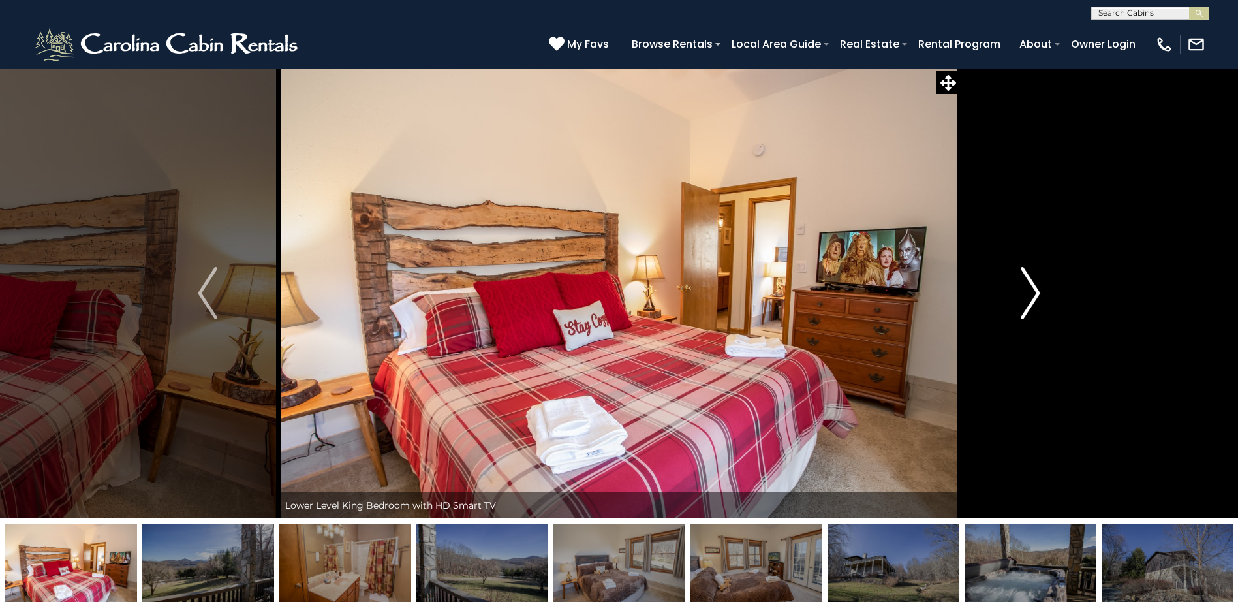
click at [1036, 295] on img "Next" at bounding box center [1031, 293] width 20 height 52
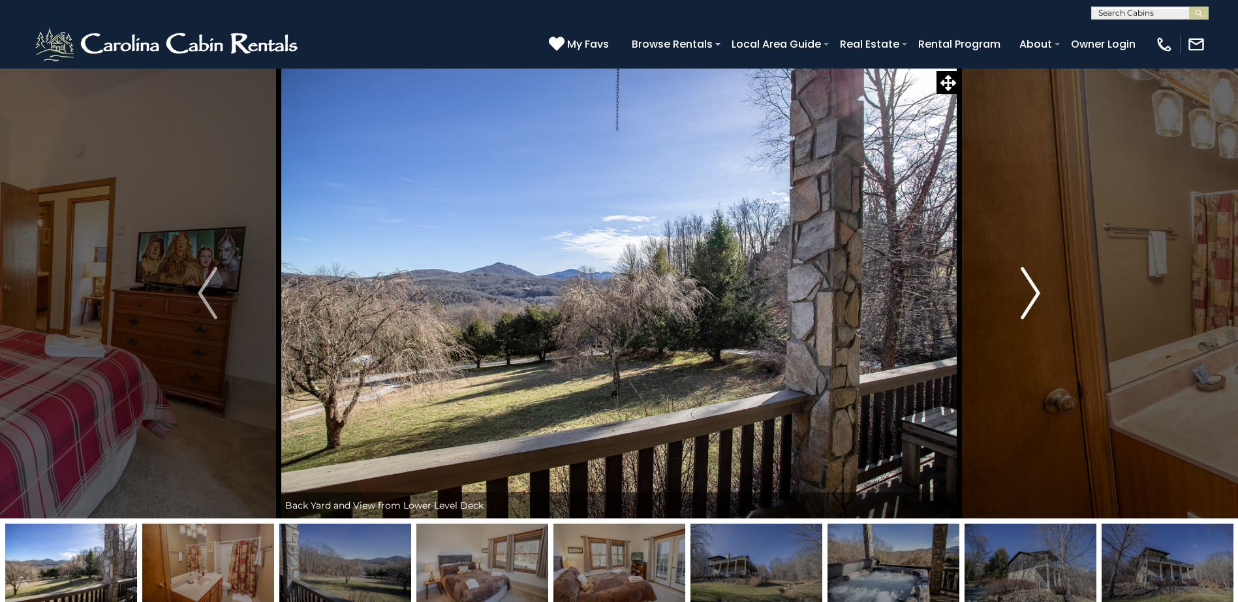
click at [1036, 295] on img "Next" at bounding box center [1031, 293] width 20 height 52
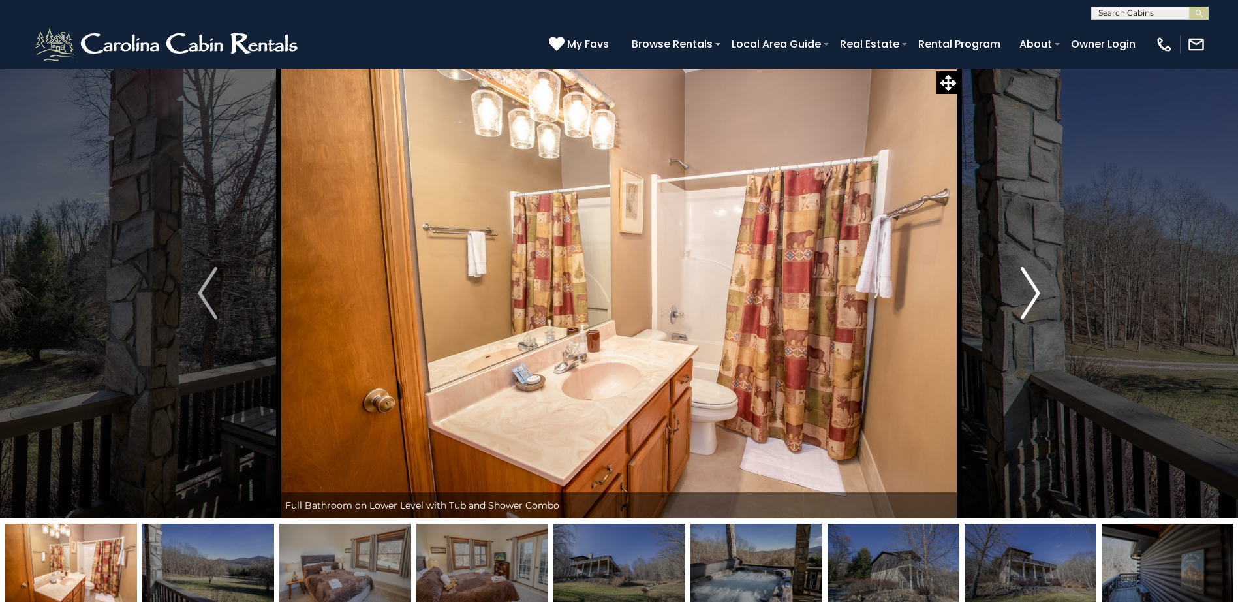
click at [1036, 295] on img "Next" at bounding box center [1031, 293] width 20 height 52
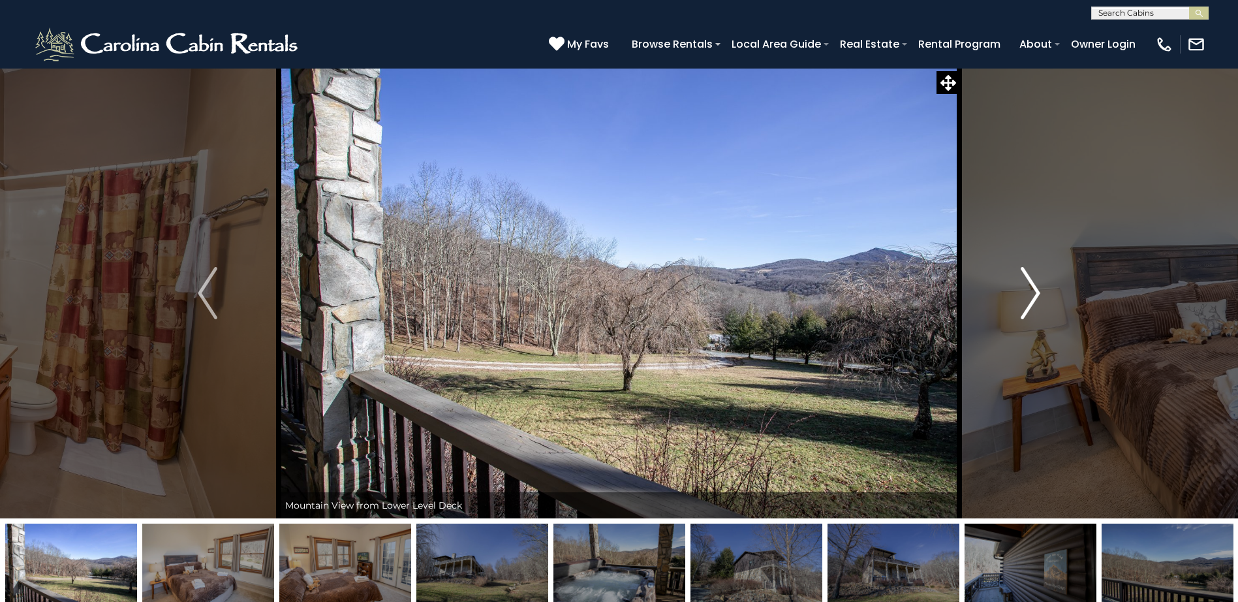
click at [1036, 295] on img "Next" at bounding box center [1031, 293] width 20 height 52
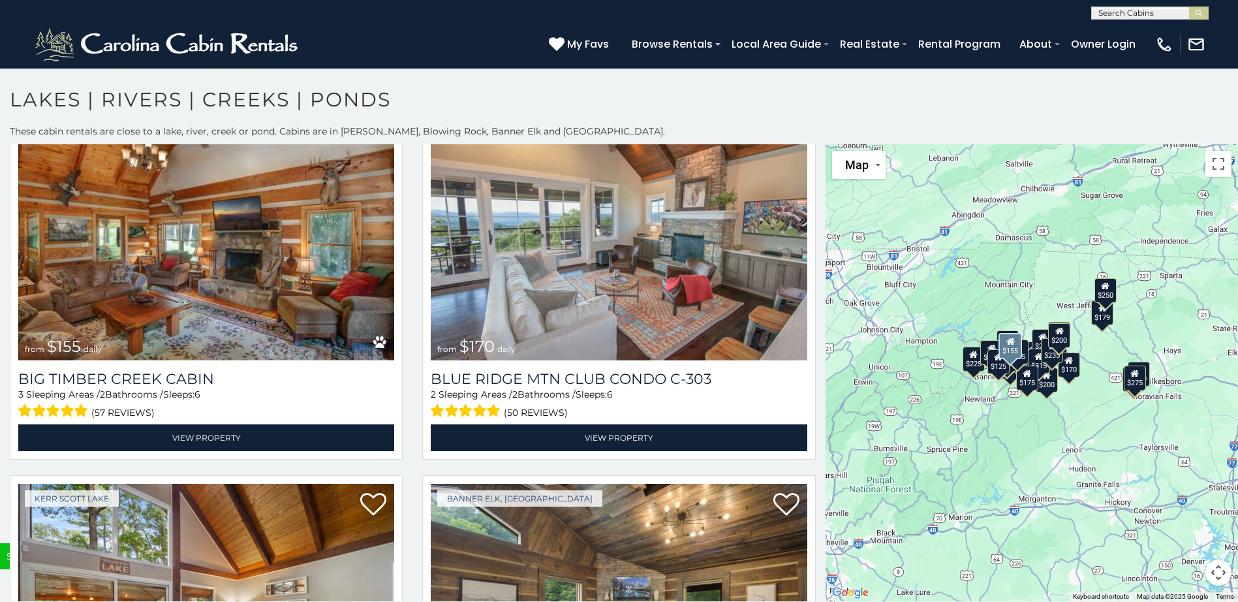
scroll to position [4961, 0]
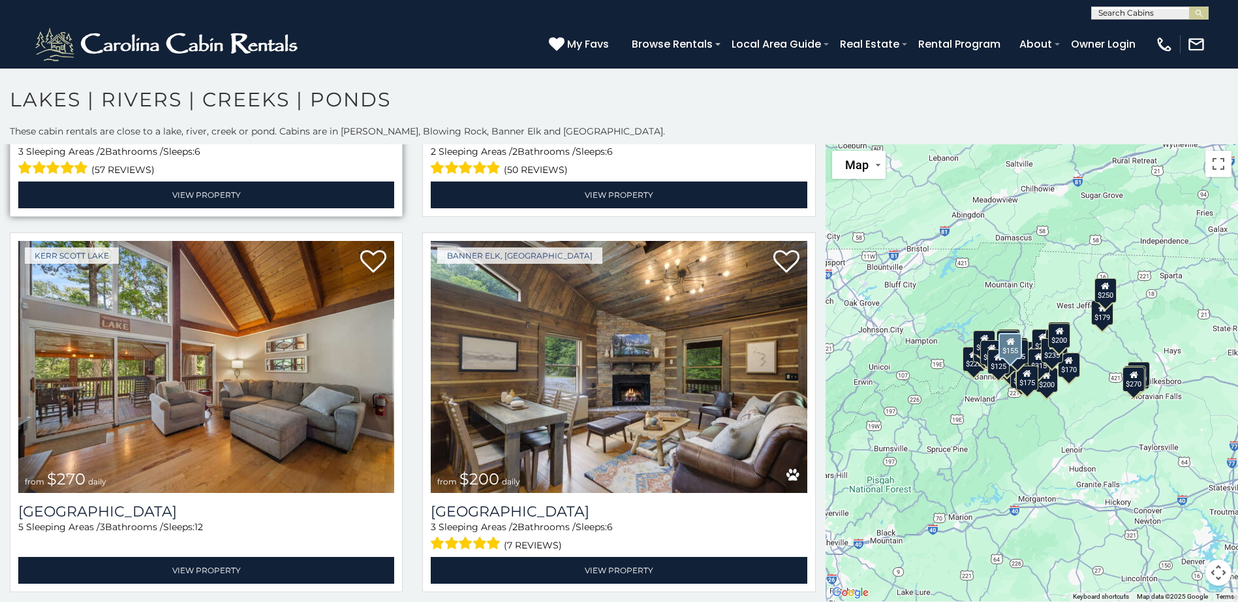
scroll to position [5238, 0]
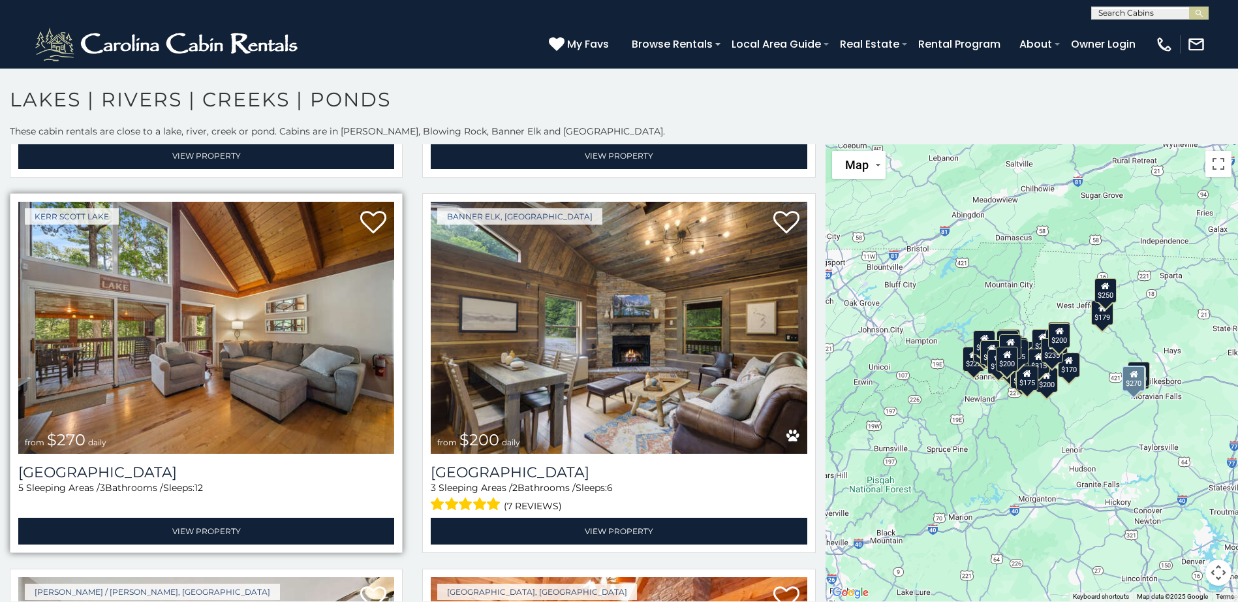
click at [320, 372] on img at bounding box center [206, 328] width 376 height 252
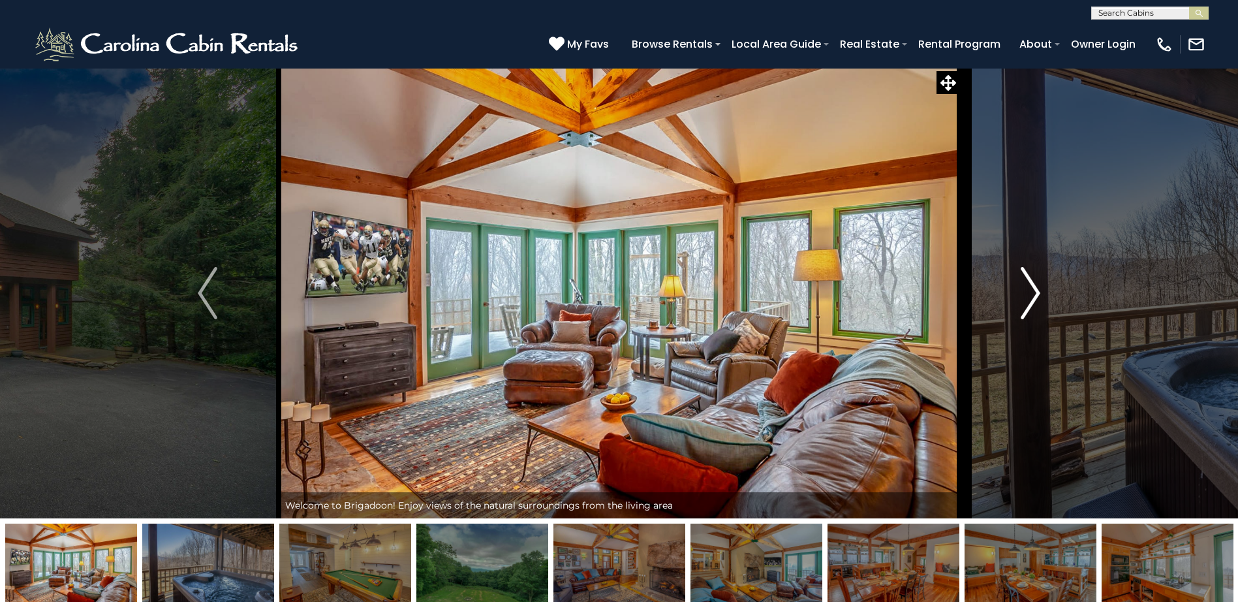
click at [1039, 291] on img "Next" at bounding box center [1031, 293] width 20 height 52
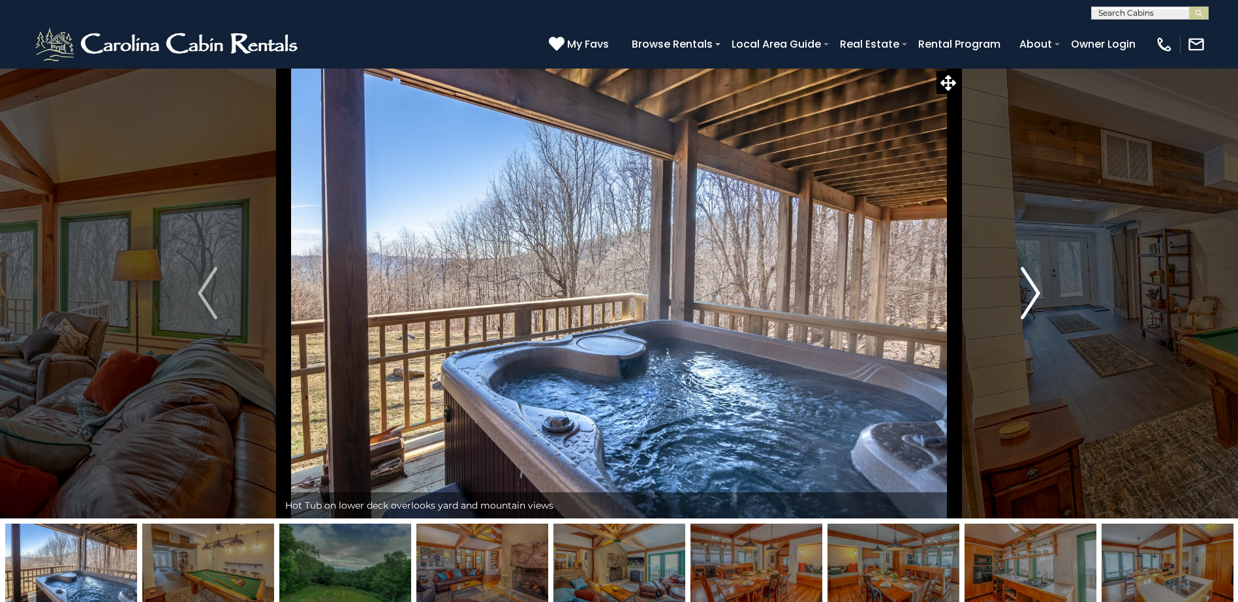
click at [1039, 292] on img "Next" at bounding box center [1031, 293] width 20 height 52
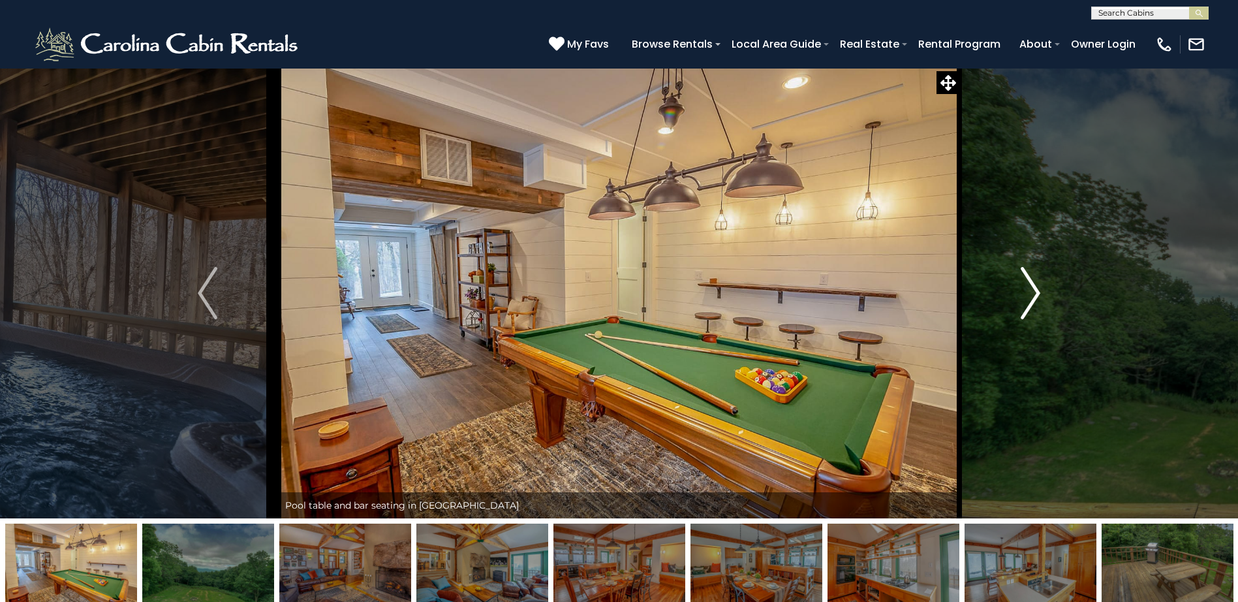
click at [1039, 292] on img "Next" at bounding box center [1031, 293] width 20 height 52
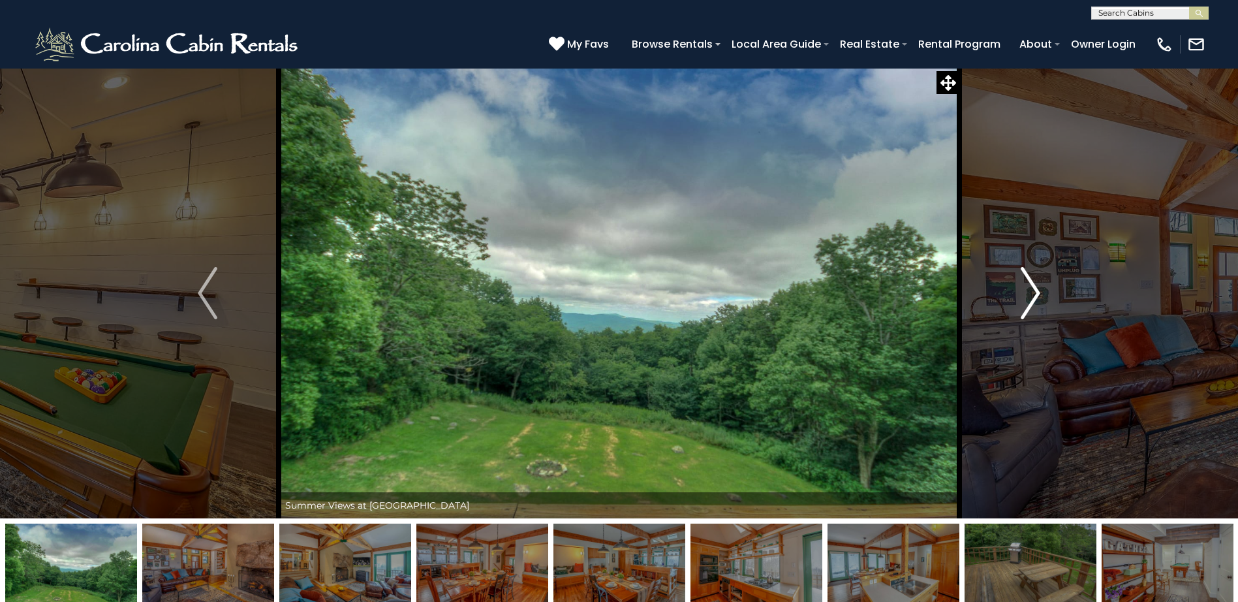
click at [1039, 292] on img "Next" at bounding box center [1031, 293] width 20 height 52
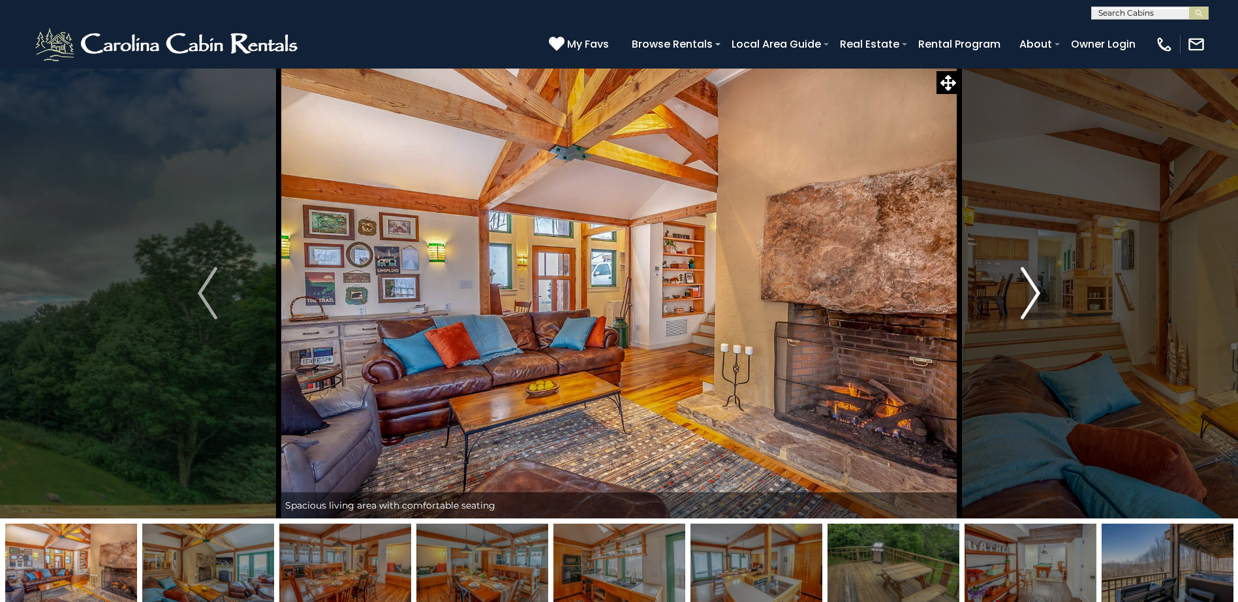
click at [1039, 292] on img "Next" at bounding box center [1031, 293] width 20 height 52
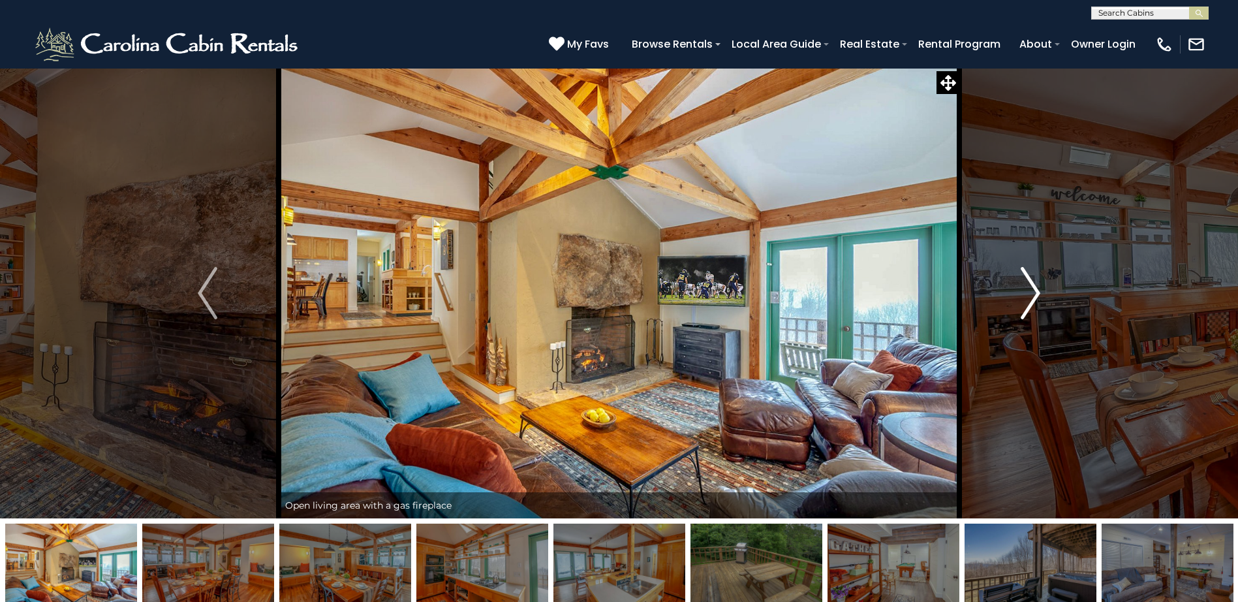
click at [1039, 292] on img "Next" at bounding box center [1031, 293] width 20 height 52
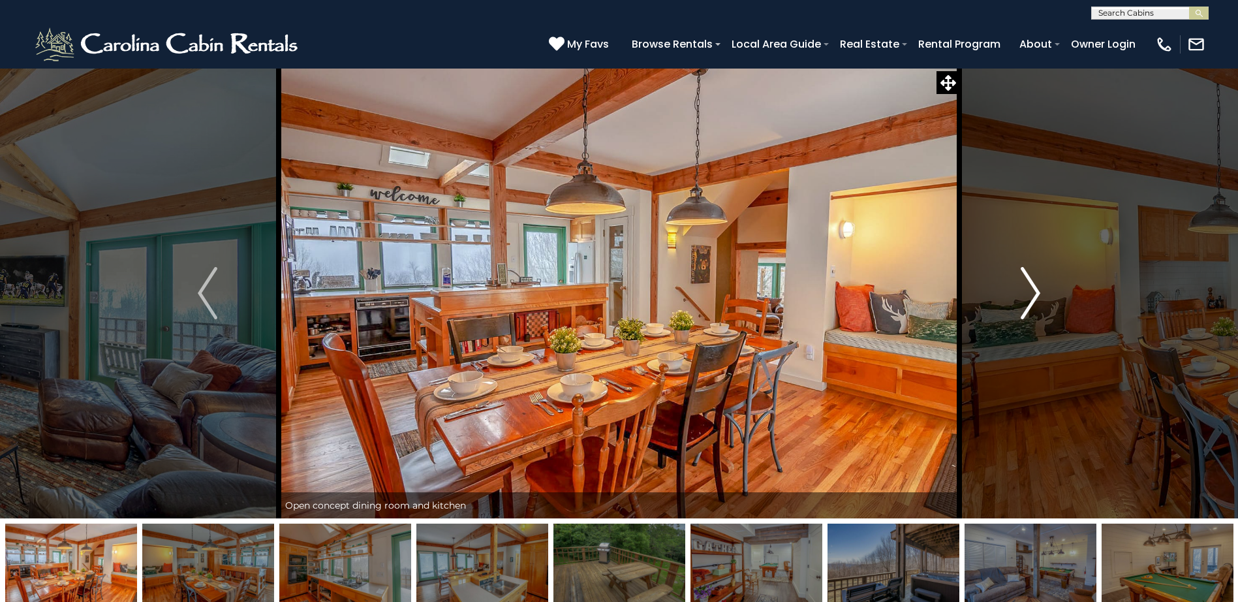
click at [1039, 292] on img "Next" at bounding box center [1031, 293] width 20 height 52
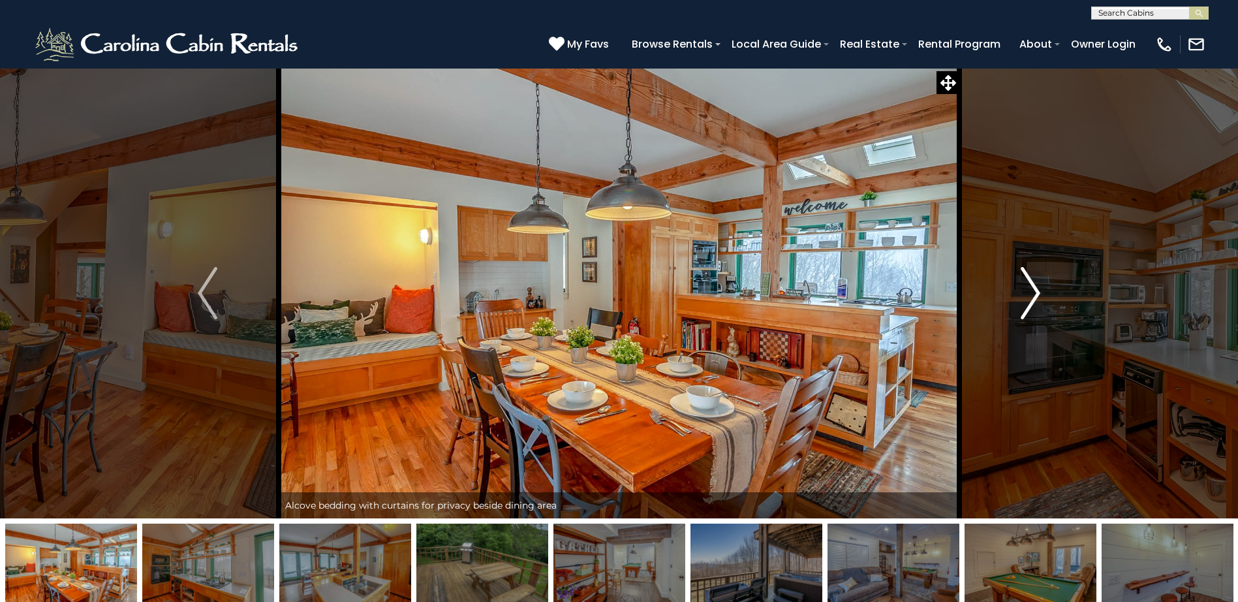
click at [1039, 292] on img "Next" at bounding box center [1031, 293] width 20 height 52
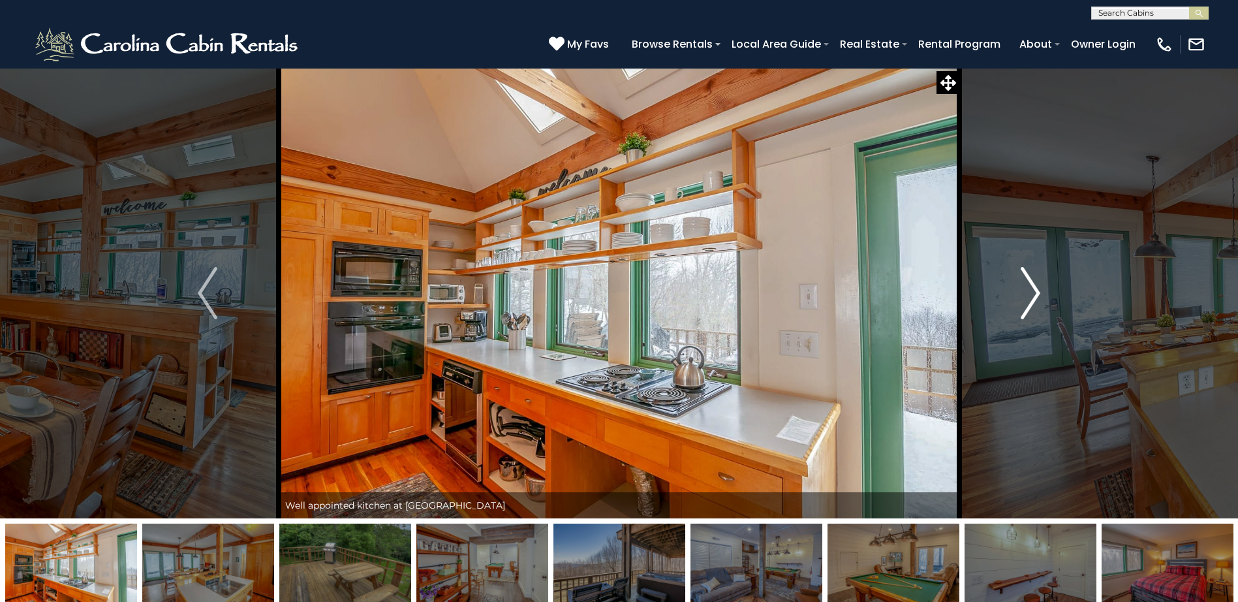
click at [1039, 292] on img "Next" at bounding box center [1031, 293] width 20 height 52
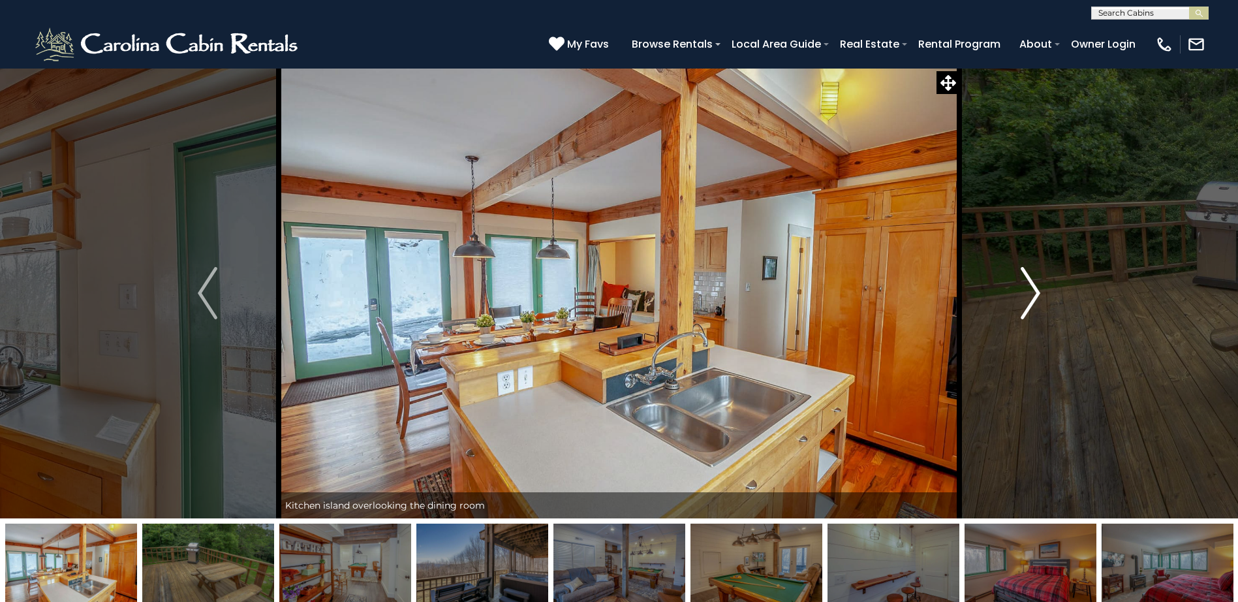
click at [1039, 292] on img "Next" at bounding box center [1031, 293] width 20 height 52
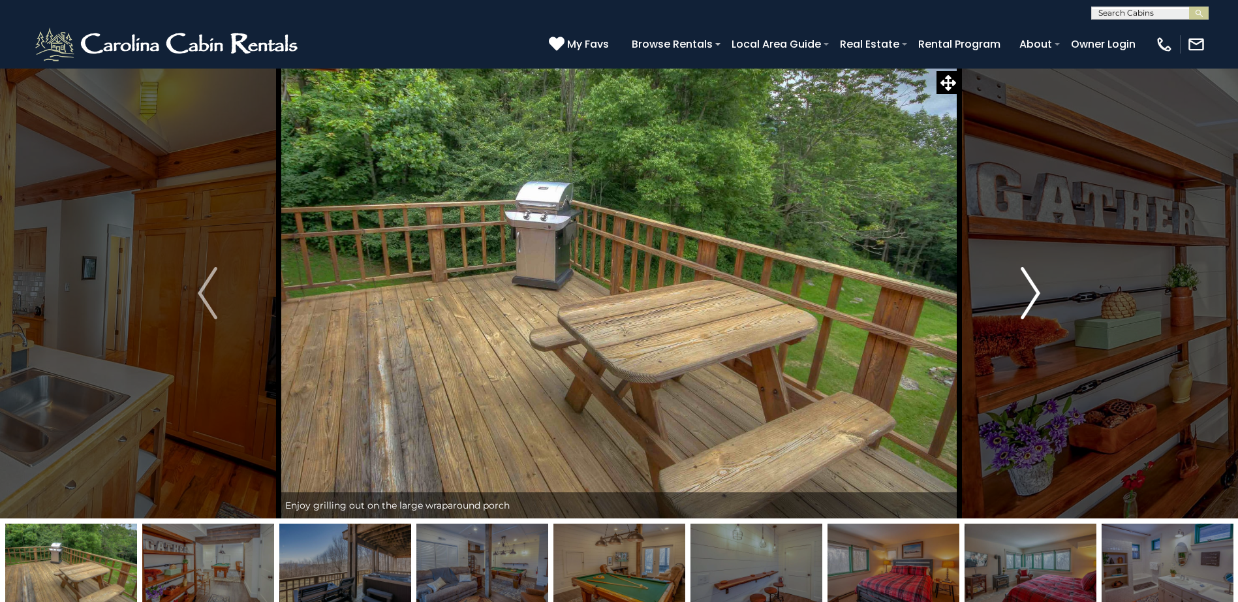
click at [1039, 292] on img "Next" at bounding box center [1031, 293] width 20 height 52
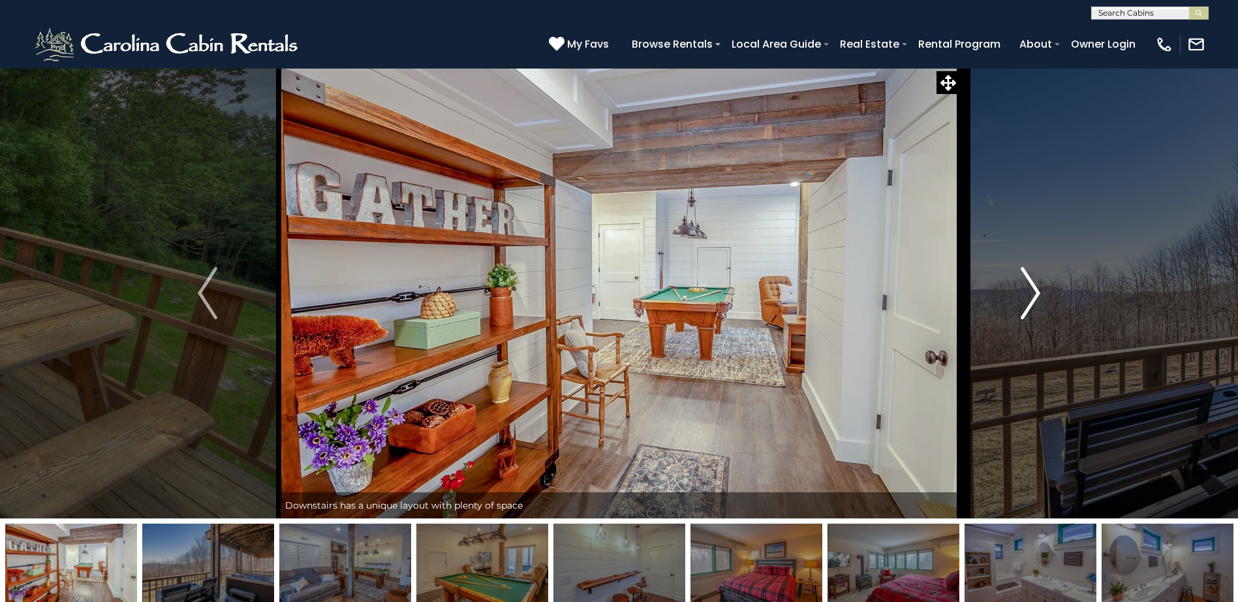
click at [1039, 292] on img "Next" at bounding box center [1031, 293] width 20 height 52
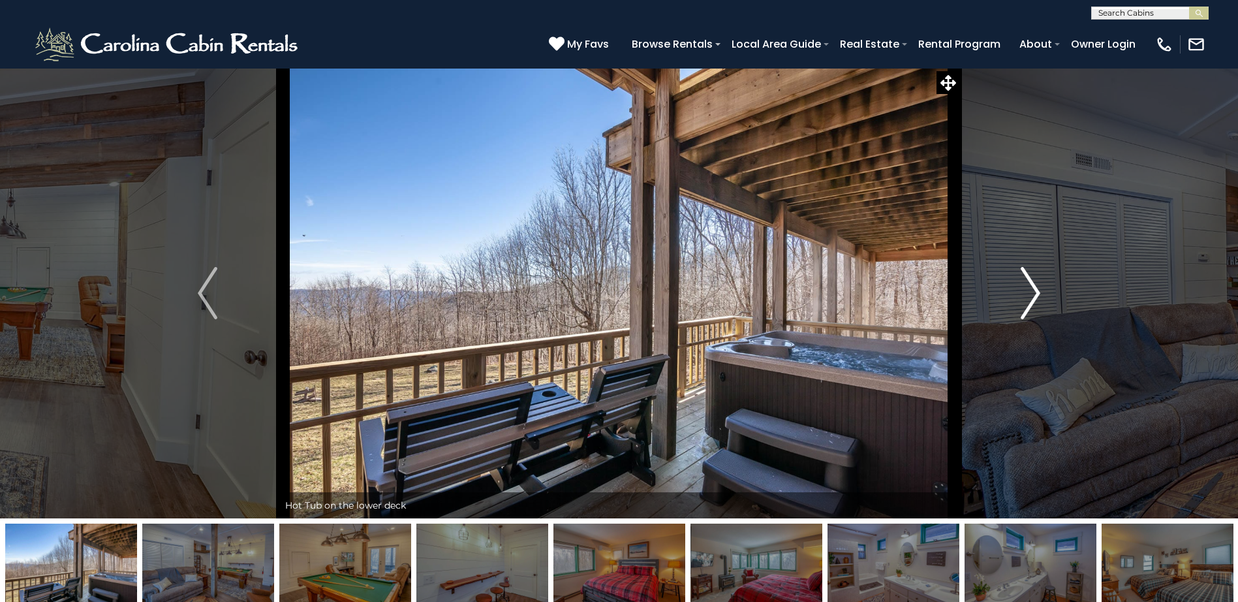
click at [1039, 292] on img "Next" at bounding box center [1031, 293] width 20 height 52
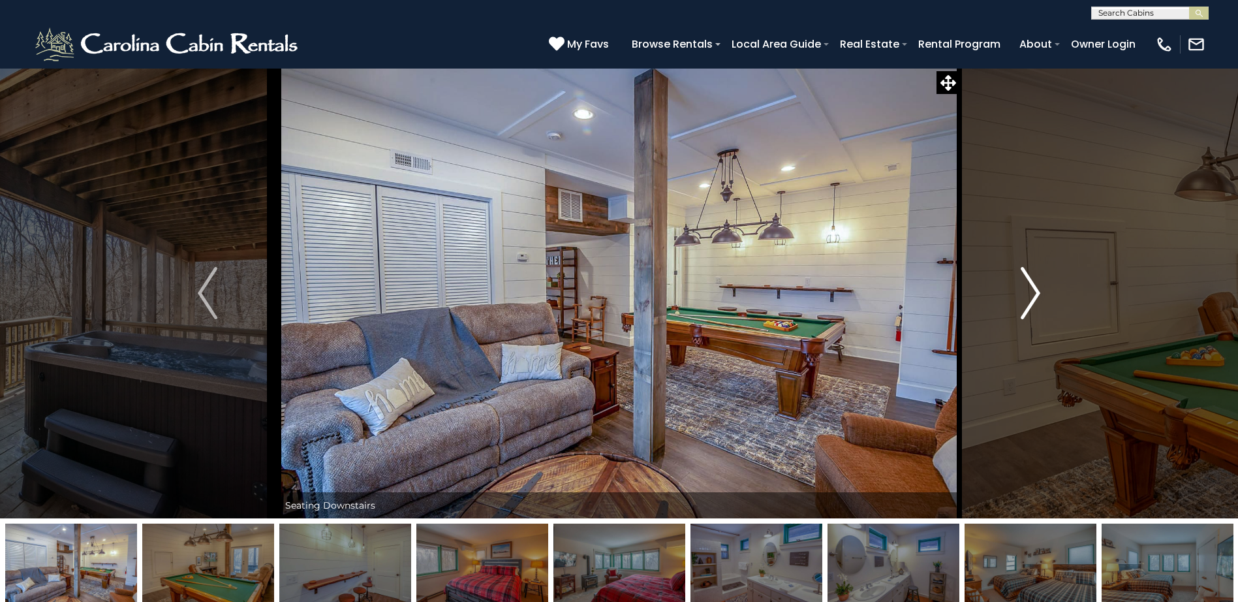
click at [1039, 292] on img "Next" at bounding box center [1031, 293] width 20 height 52
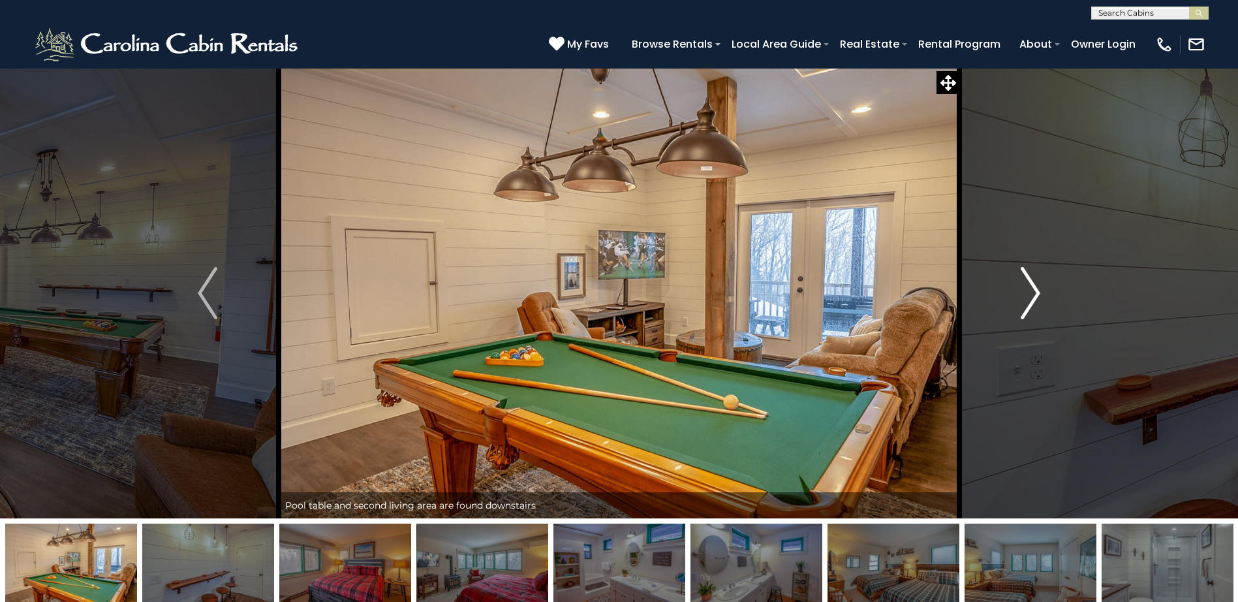
click at [1039, 292] on img "Next" at bounding box center [1031, 293] width 20 height 52
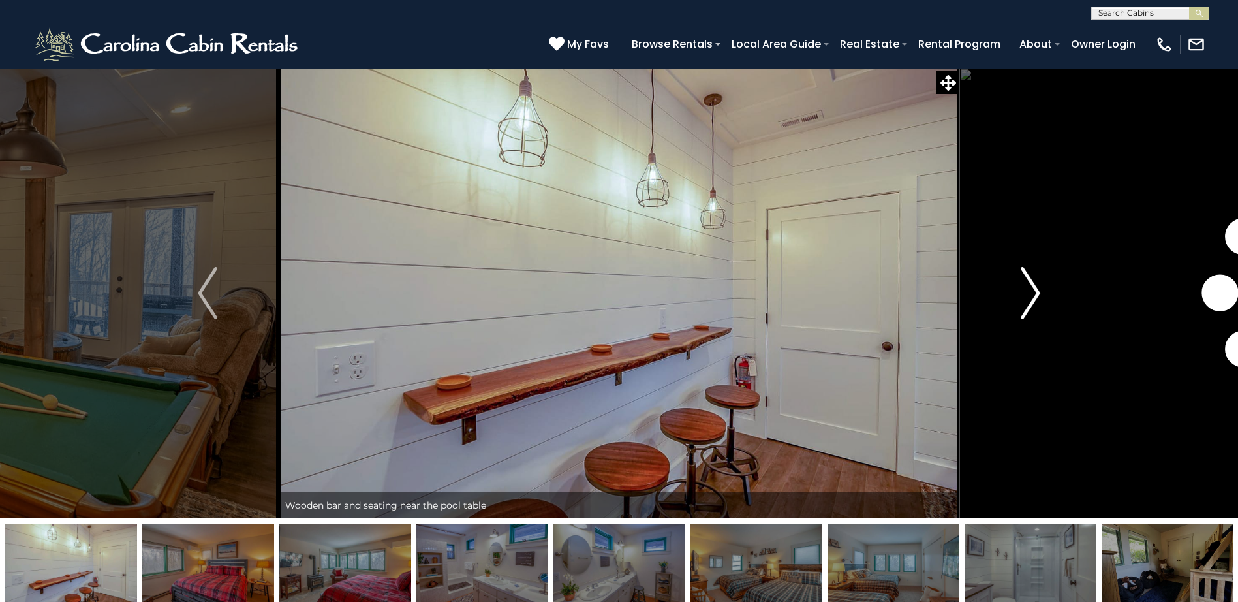
click at [1039, 292] on img "Next" at bounding box center [1031, 293] width 20 height 52
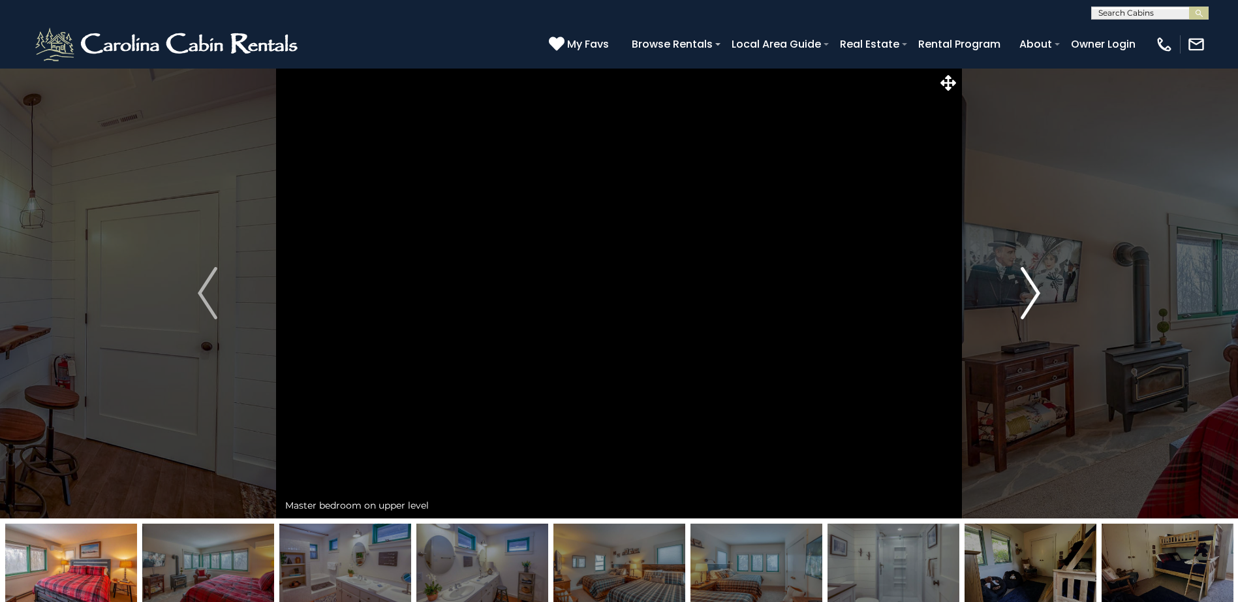
click at [1039, 292] on img "Next" at bounding box center [1031, 293] width 20 height 52
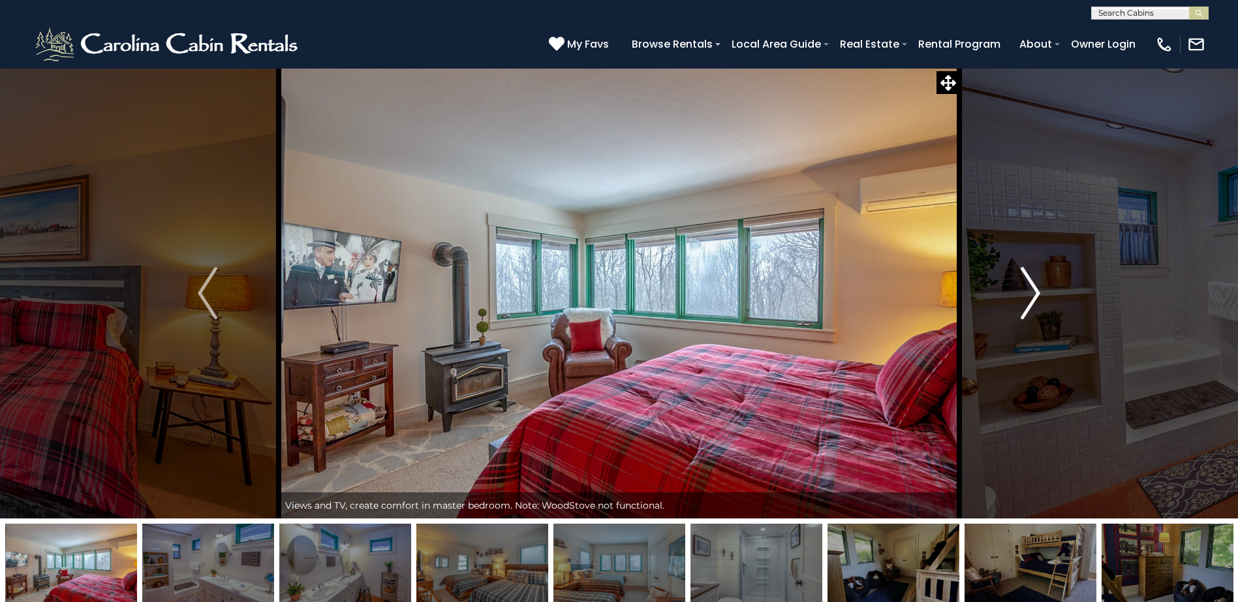
click at [1039, 292] on img "Next" at bounding box center [1031, 293] width 20 height 52
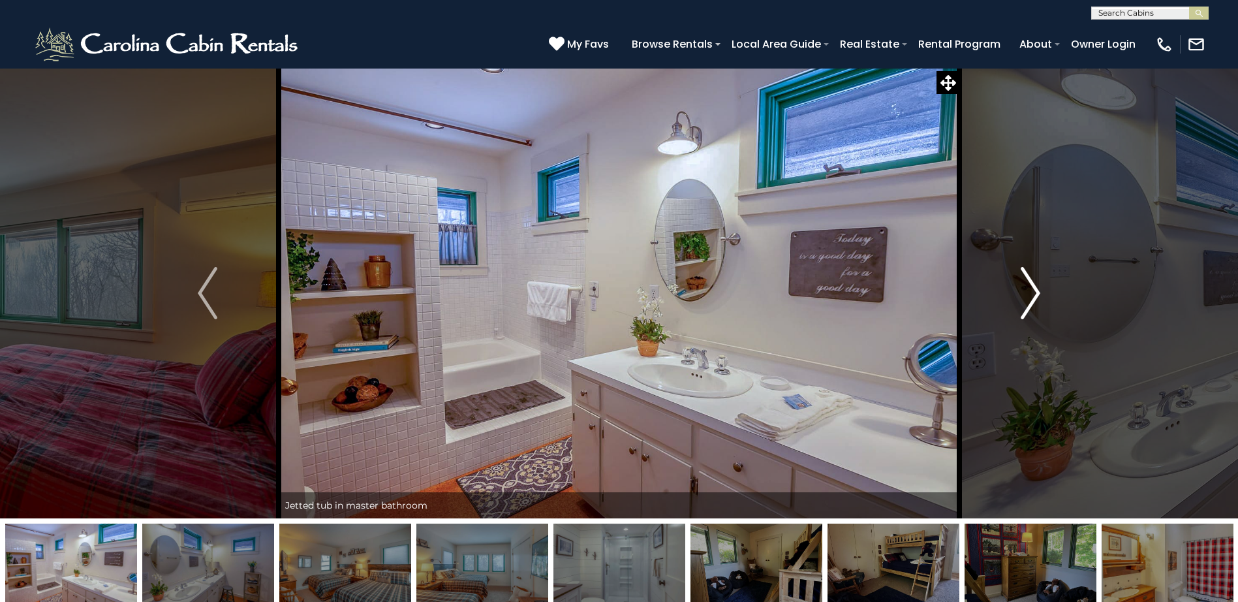
click at [1037, 292] on img "Next" at bounding box center [1031, 293] width 20 height 52
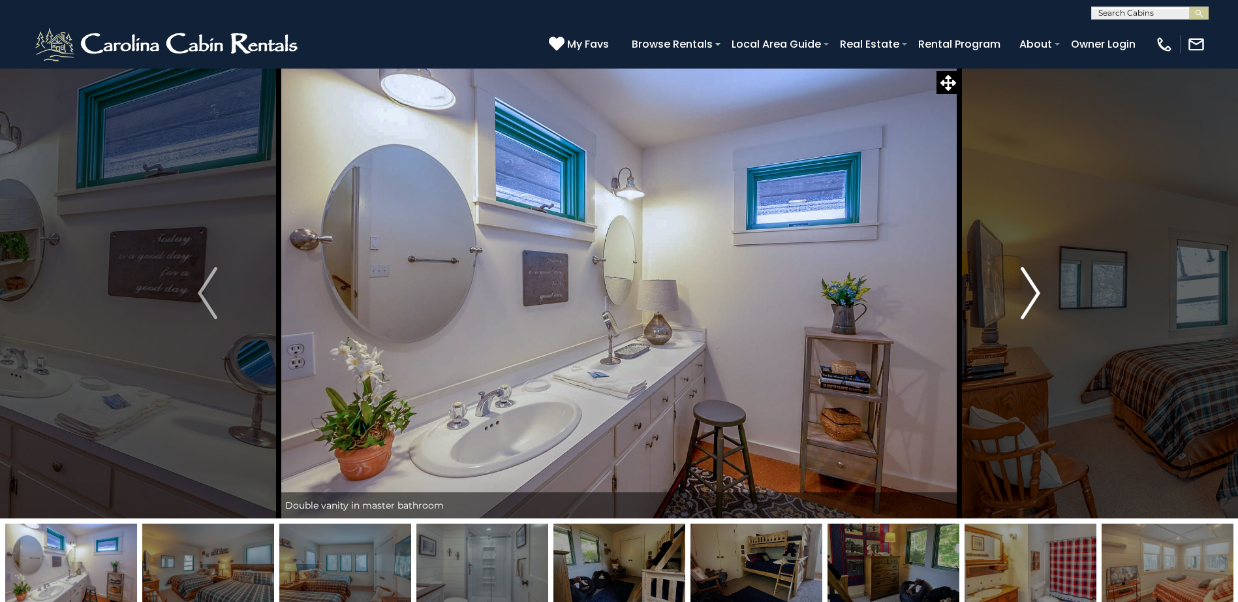
click at [1037, 292] on img "Next" at bounding box center [1031, 293] width 20 height 52
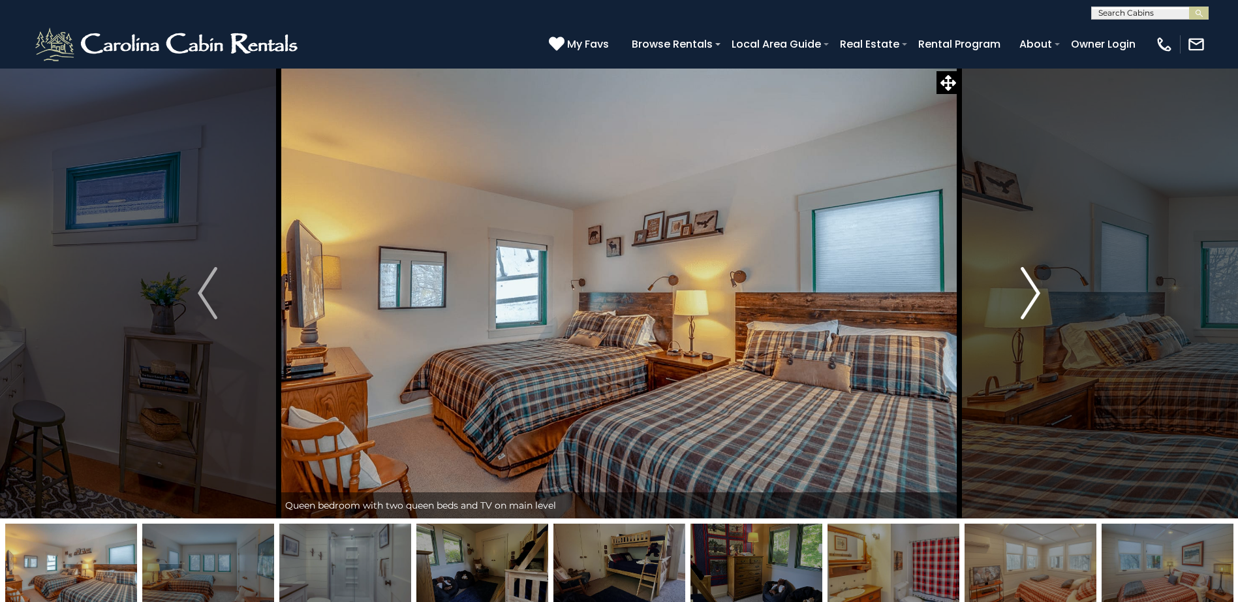
click at [1037, 292] on img "Next" at bounding box center [1031, 293] width 20 height 52
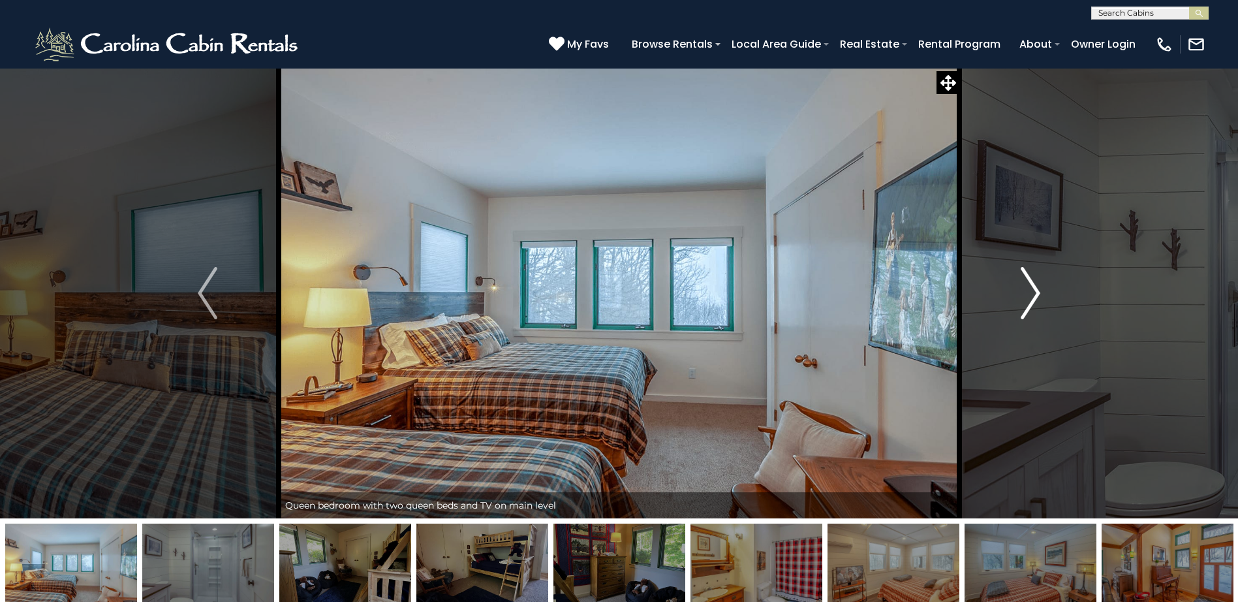
click at [1037, 292] on img "Next" at bounding box center [1031, 293] width 20 height 52
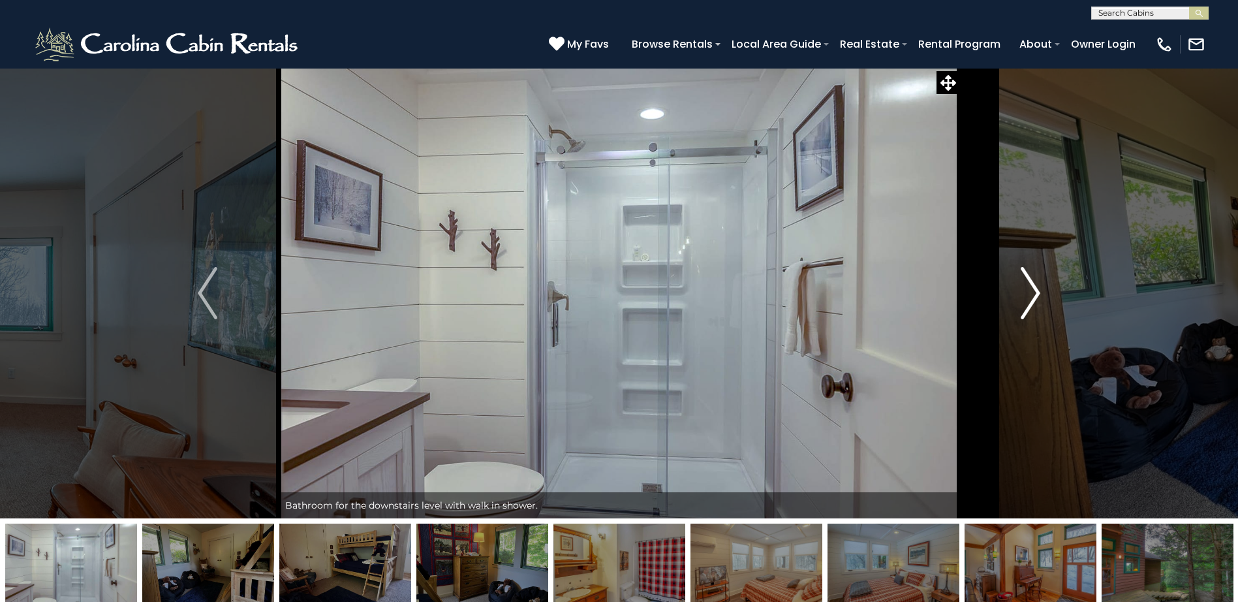
click at [1037, 292] on img "Next" at bounding box center [1031, 293] width 20 height 52
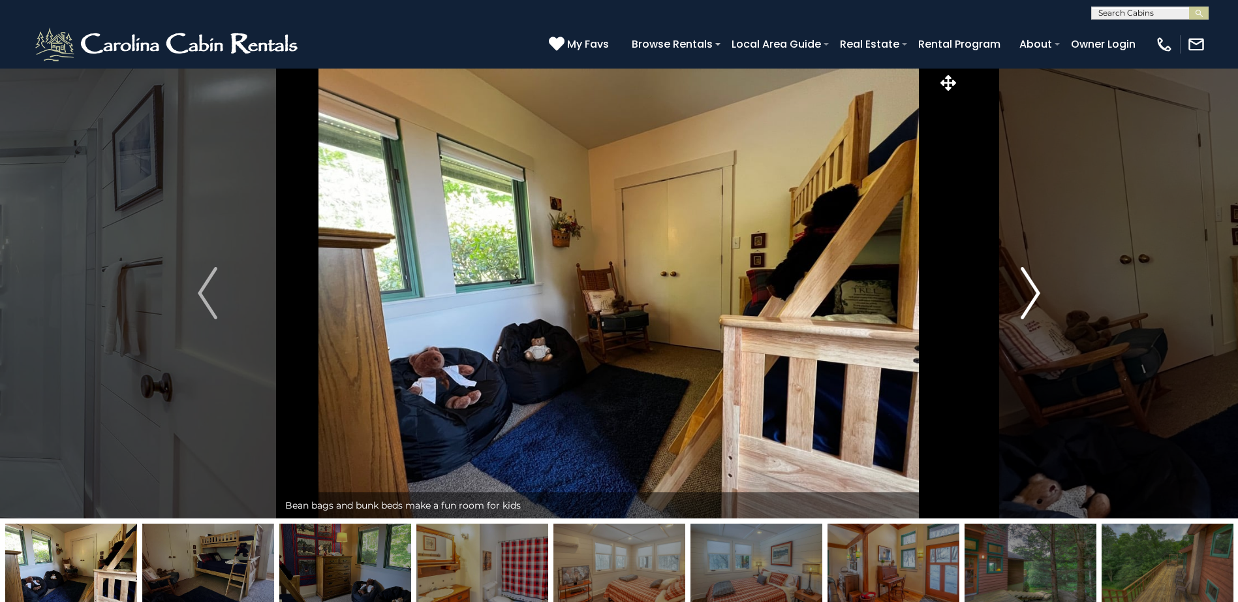
click at [1037, 292] on img "Next" at bounding box center [1031, 293] width 20 height 52
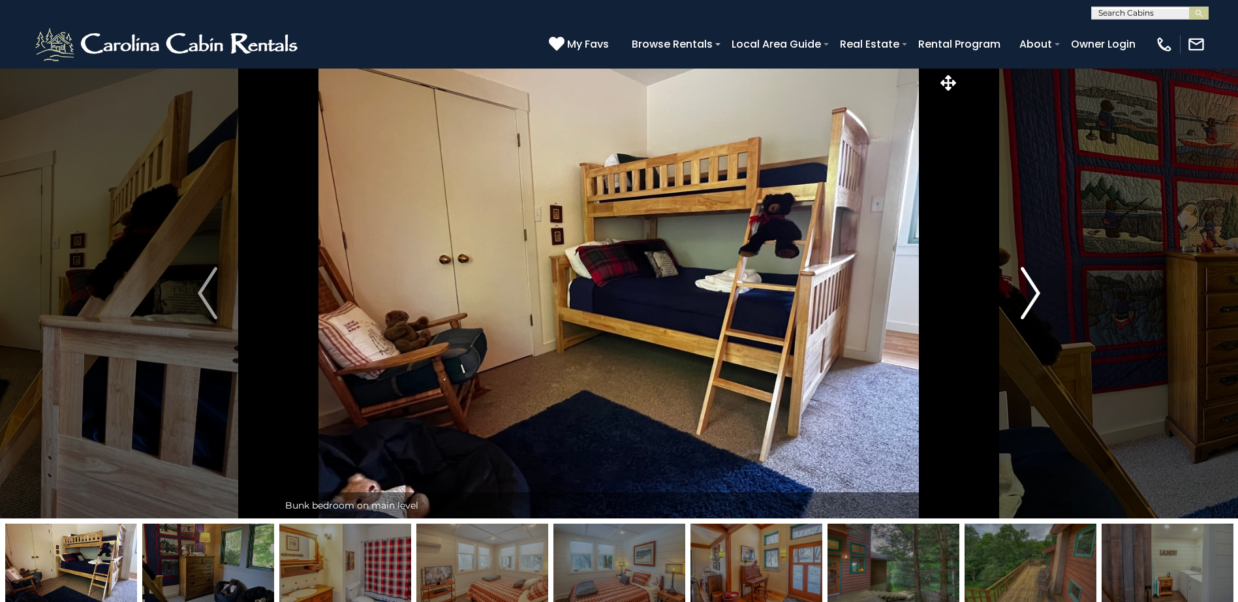
click at [1037, 292] on img "Next" at bounding box center [1031, 293] width 20 height 52
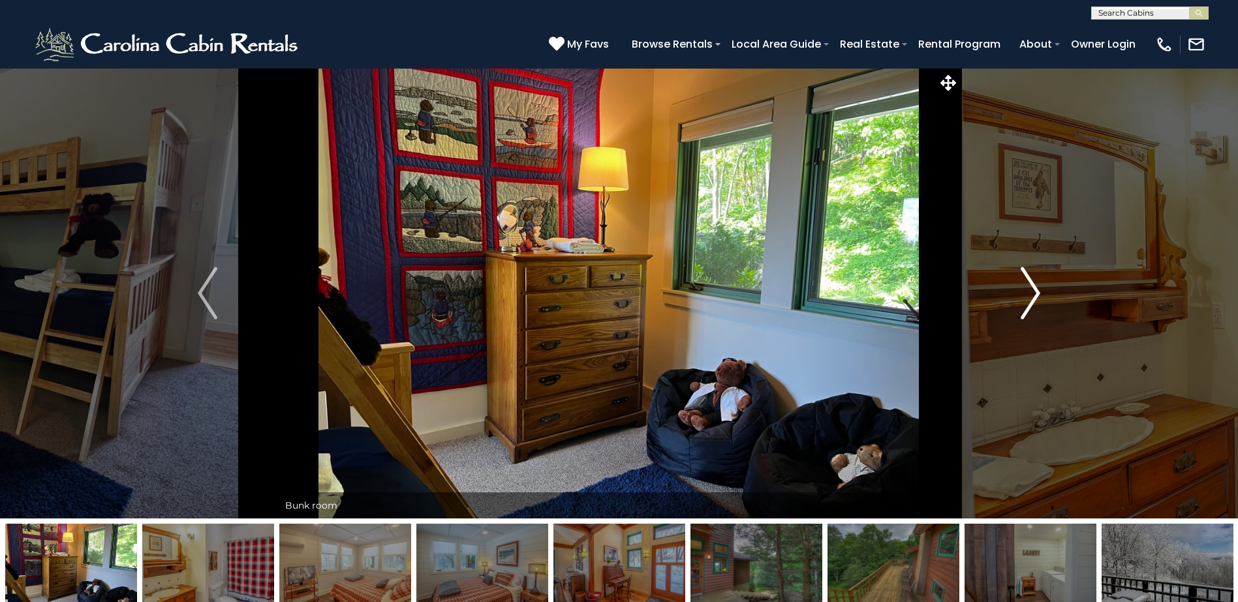
click at [1037, 292] on img "Next" at bounding box center [1031, 293] width 20 height 52
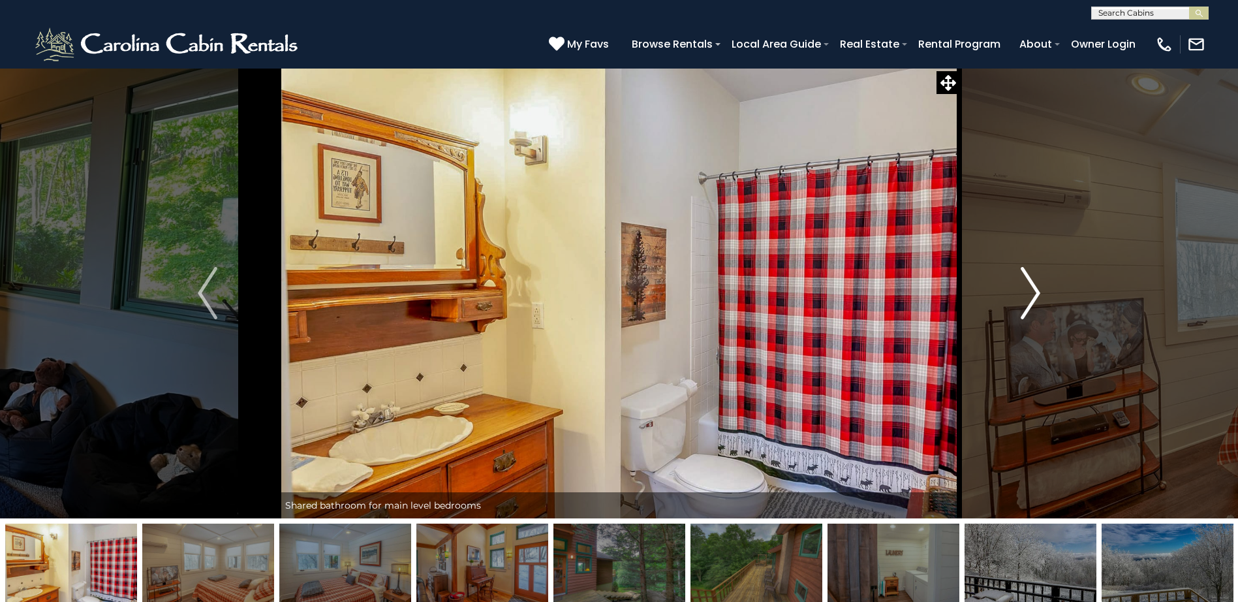
click at [1037, 292] on img "Next" at bounding box center [1031, 293] width 20 height 52
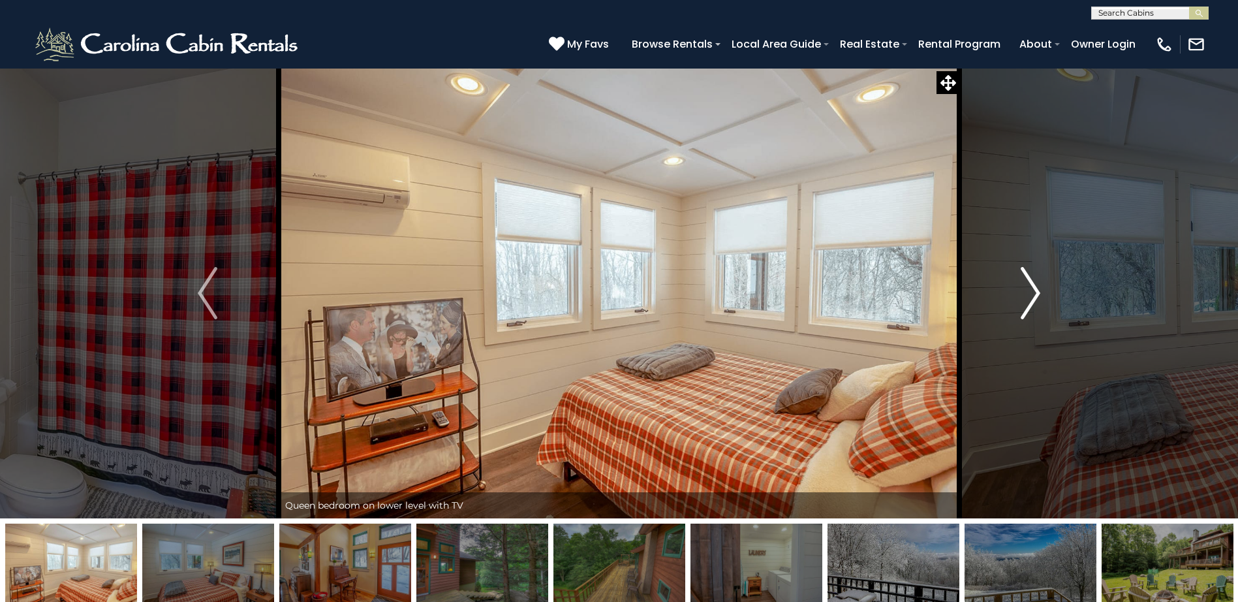
click at [1037, 292] on img "Next" at bounding box center [1031, 293] width 20 height 52
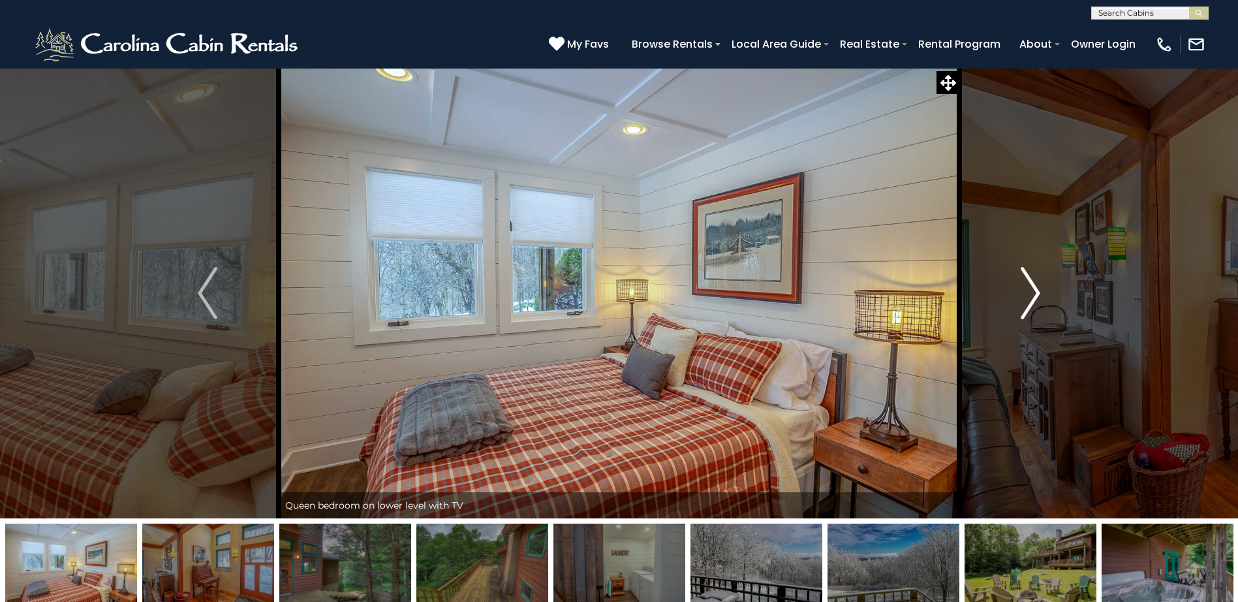
click at [1037, 292] on img "Next" at bounding box center [1031, 293] width 20 height 52
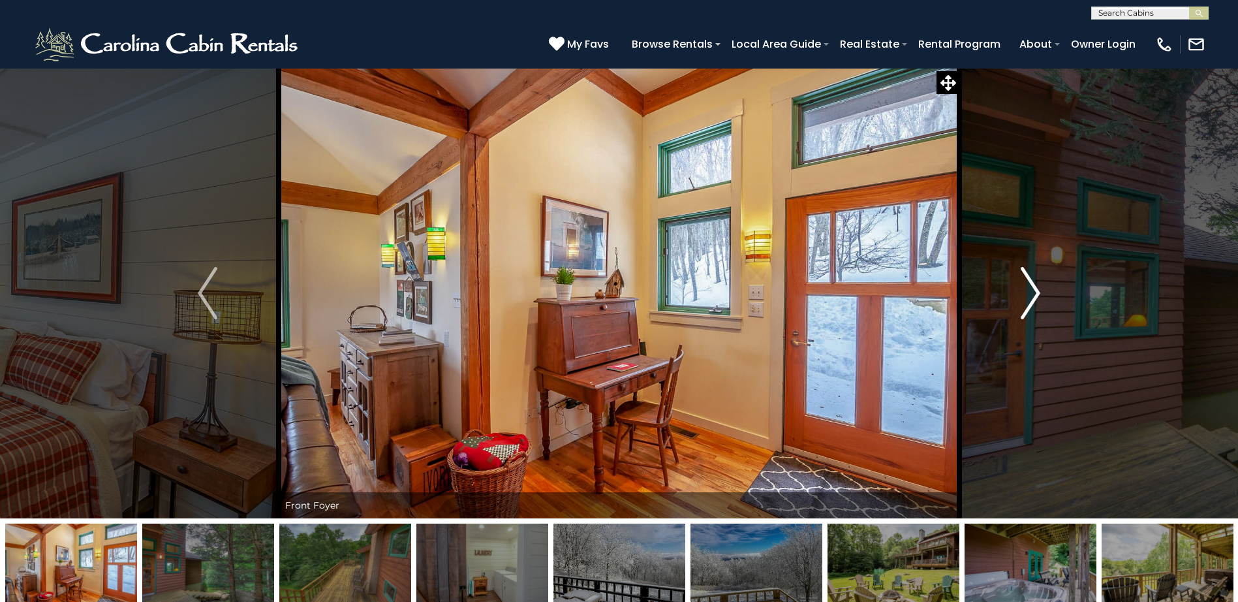
click at [1037, 292] on img "Next" at bounding box center [1031, 293] width 20 height 52
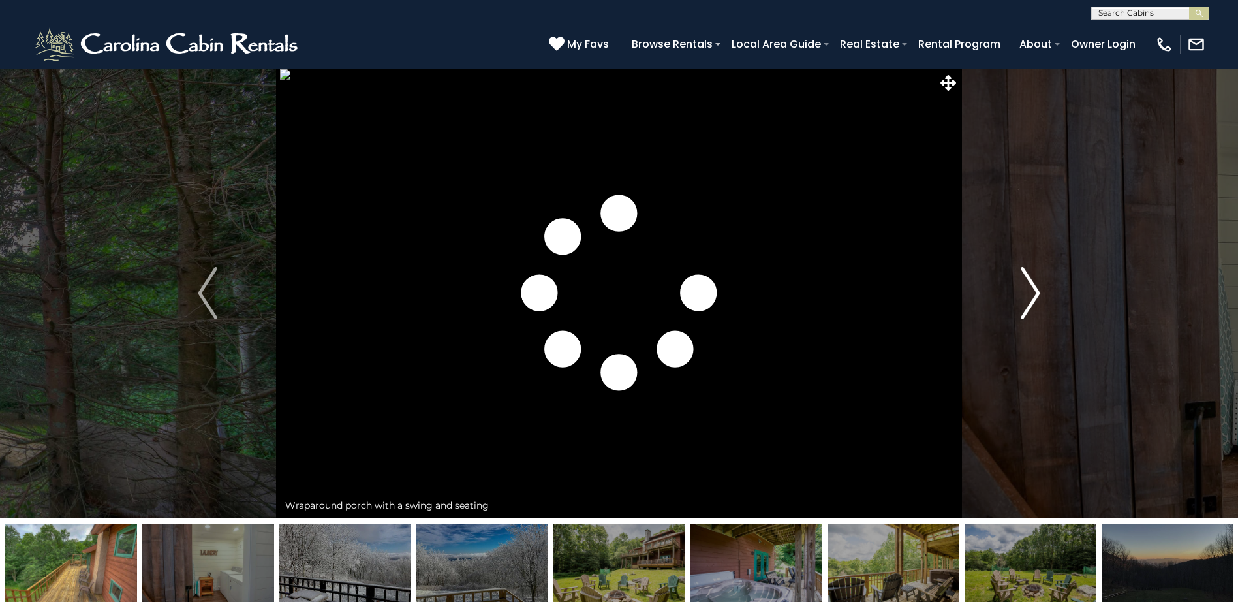
click at [1037, 292] on img "Next" at bounding box center [1031, 293] width 20 height 52
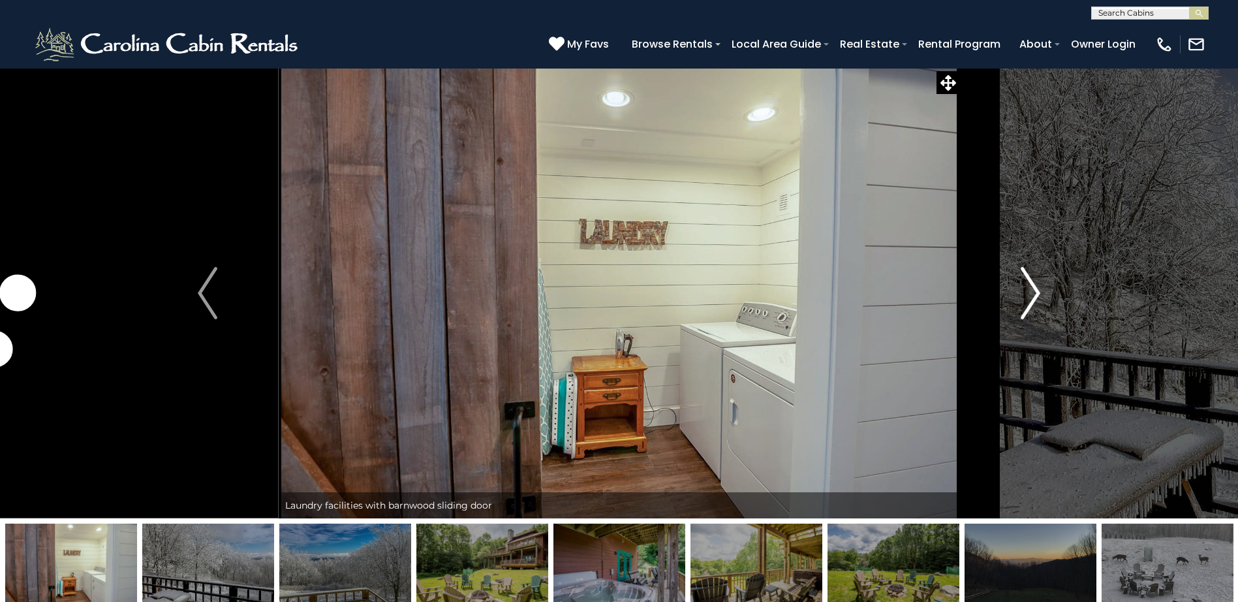
click at [1039, 292] on img "Next" at bounding box center [1031, 293] width 20 height 52
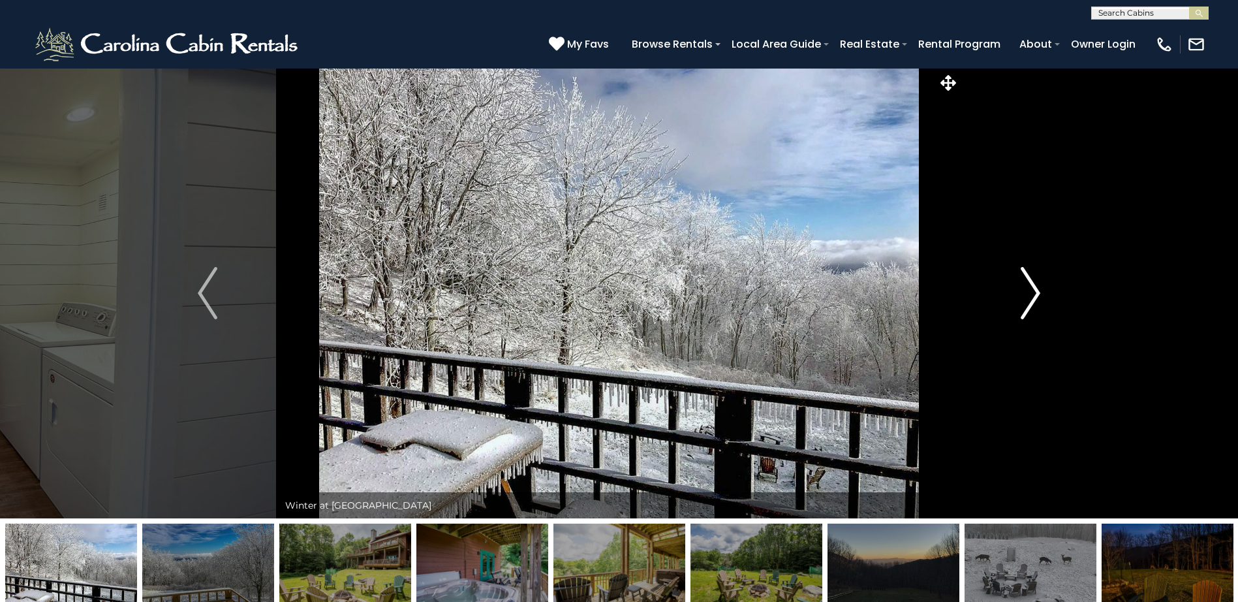
click at [1035, 290] on img "Next" at bounding box center [1031, 293] width 20 height 52
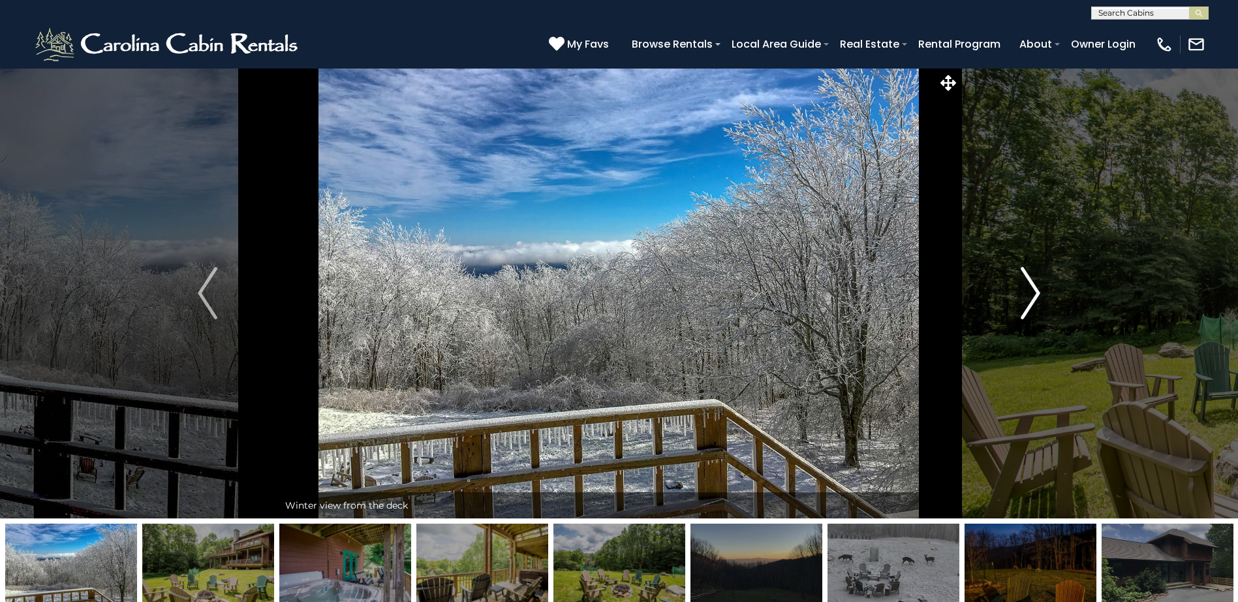
click at [1035, 290] on img "Next" at bounding box center [1031, 293] width 20 height 52
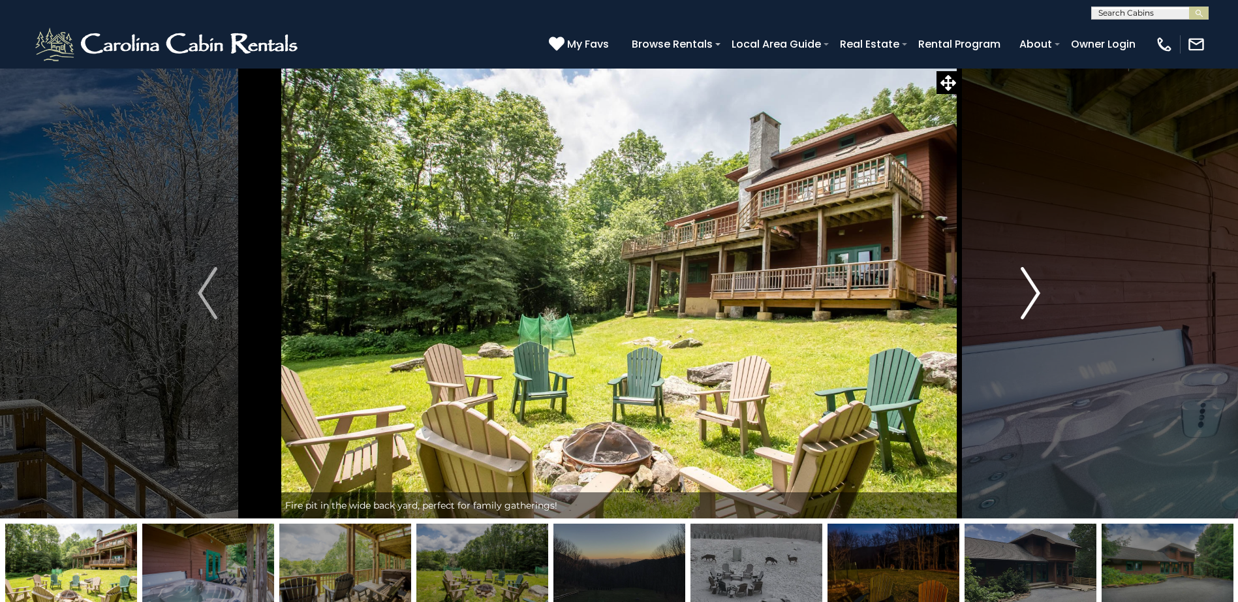
click at [1035, 290] on img "Next" at bounding box center [1031, 293] width 20 height 52
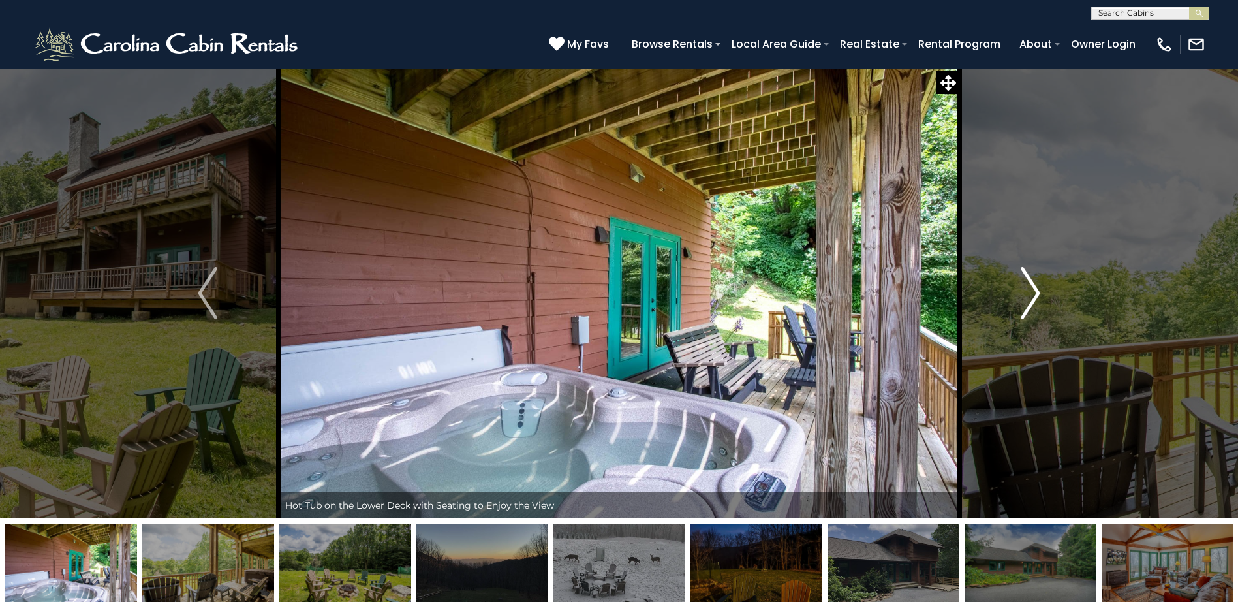
click at [1035, 290] on img "Next" at bounding box center [1031, 293] width 20 height 52
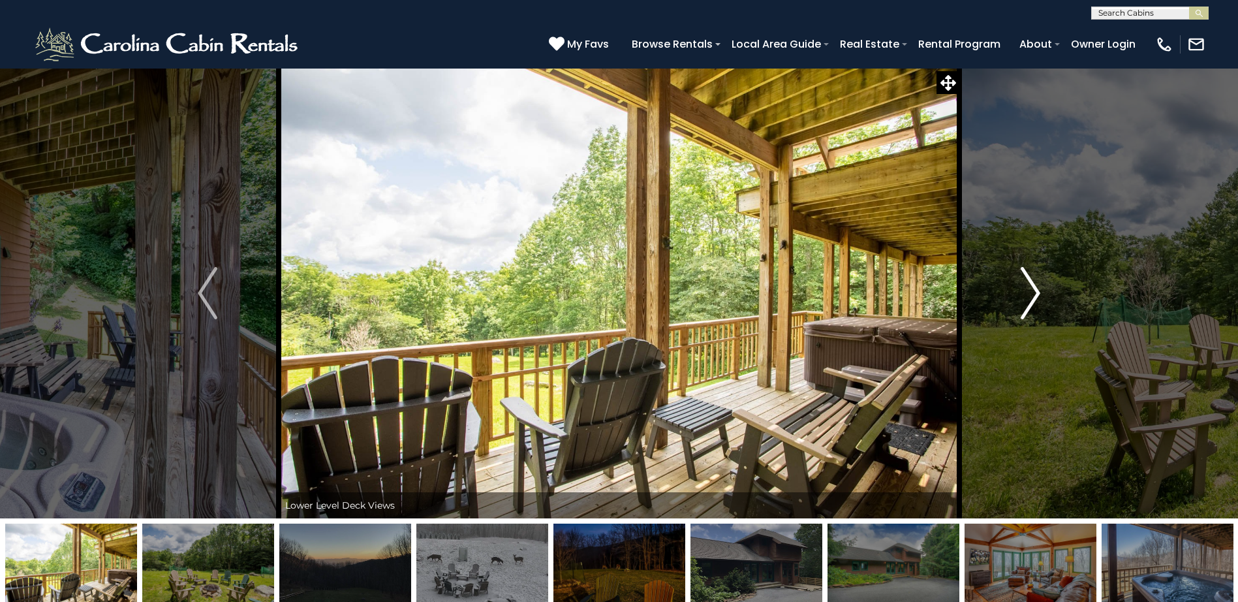
click at [1035, 290] on img "Next" at bounding box center [1031, 293] width 20 height 52
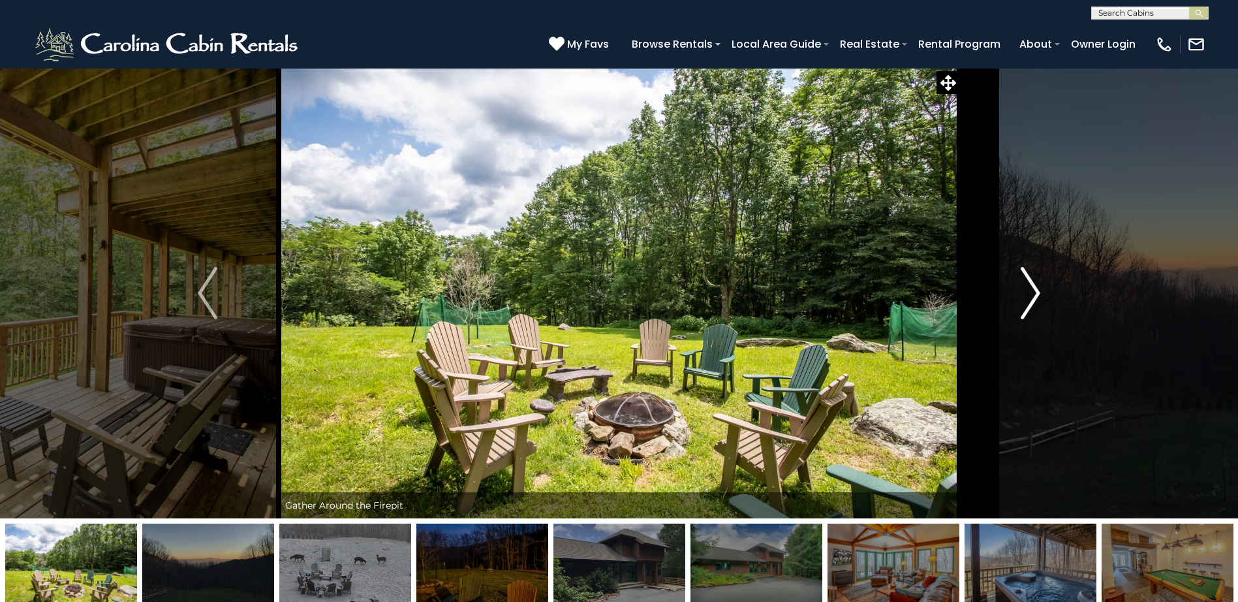
click at [1035, 290] on img "Next" at bounding box center [1031, 293] width 20 height 52
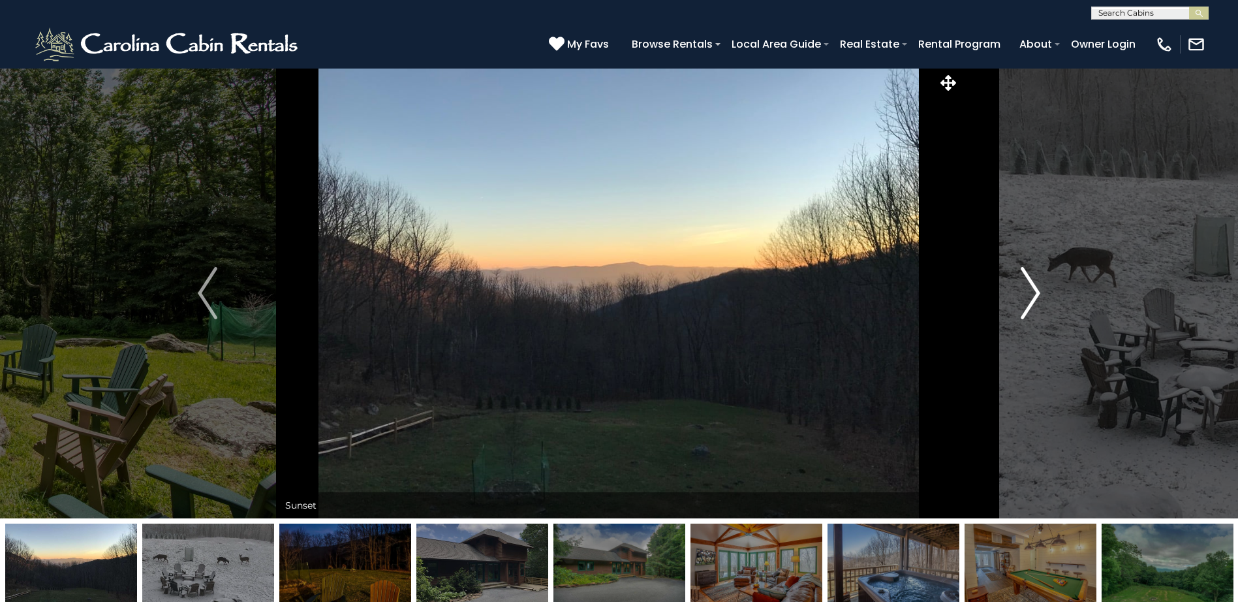
click at [1035, 290] on img "Next" at bounding box center [1031, 293] width 20 height 52
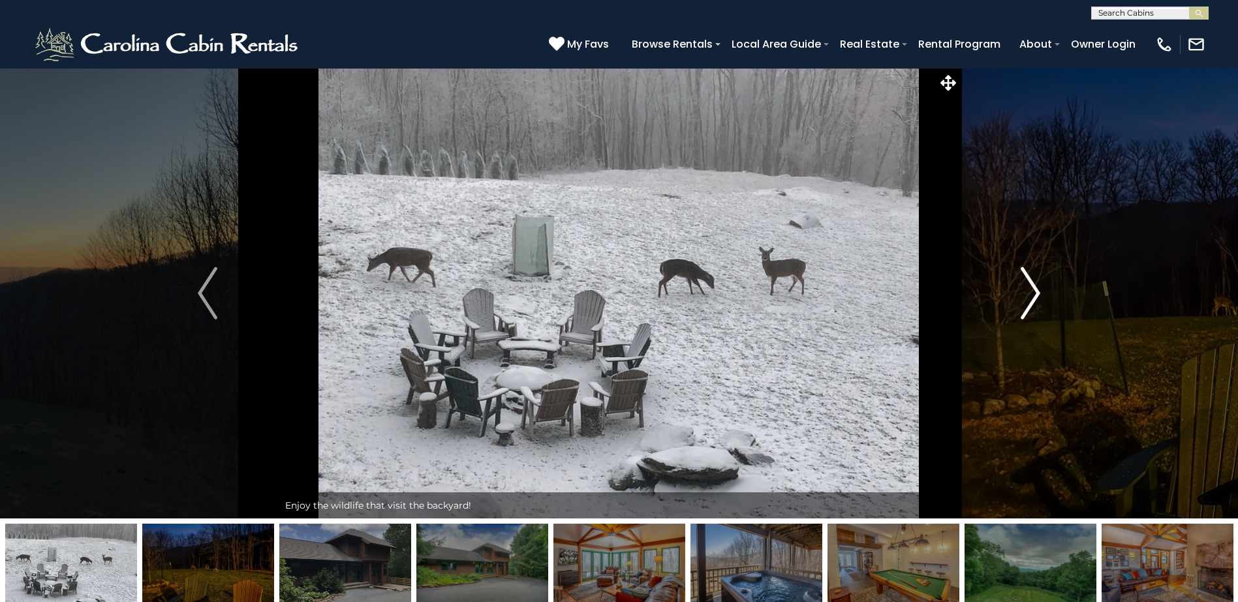
click at [1035, 290] on img "Next" at bounding box center [1031, 293] width 20 height 52
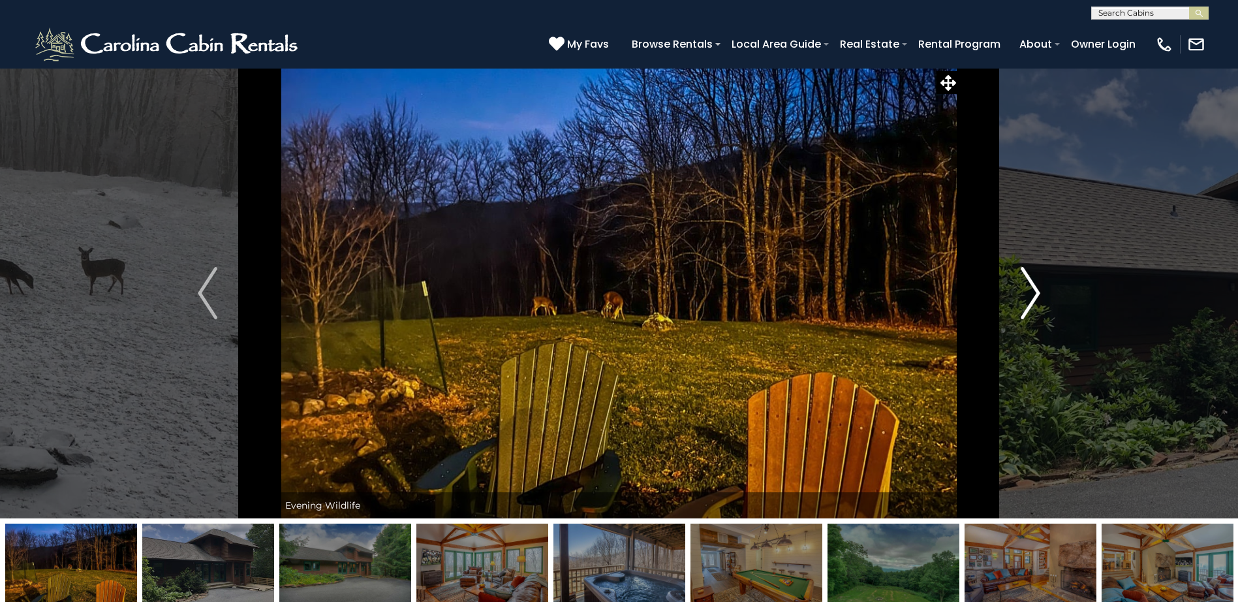
click at [1035, 290] on img "Next" at bounding box center [1031, 293] width 20 height 52
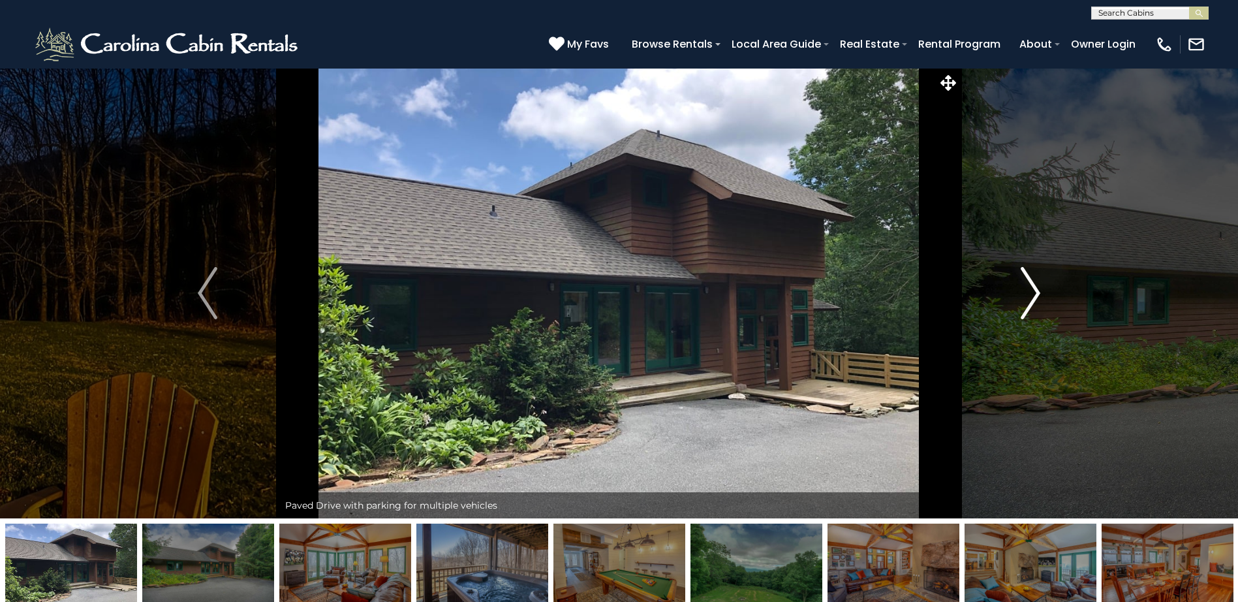
click at [1035, 290] on img "Next" at bounding box center [1031, 293] width 20 height 52
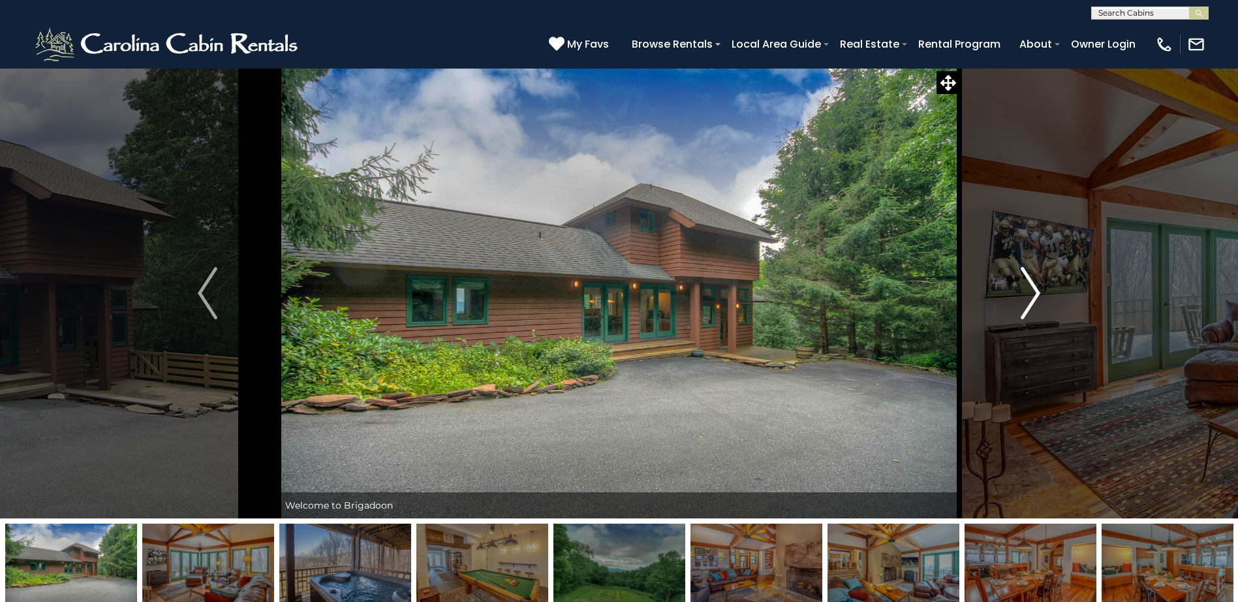
click at [1035, 290] on img "Next" at bounding box center [1031, 293] width 20 height 52
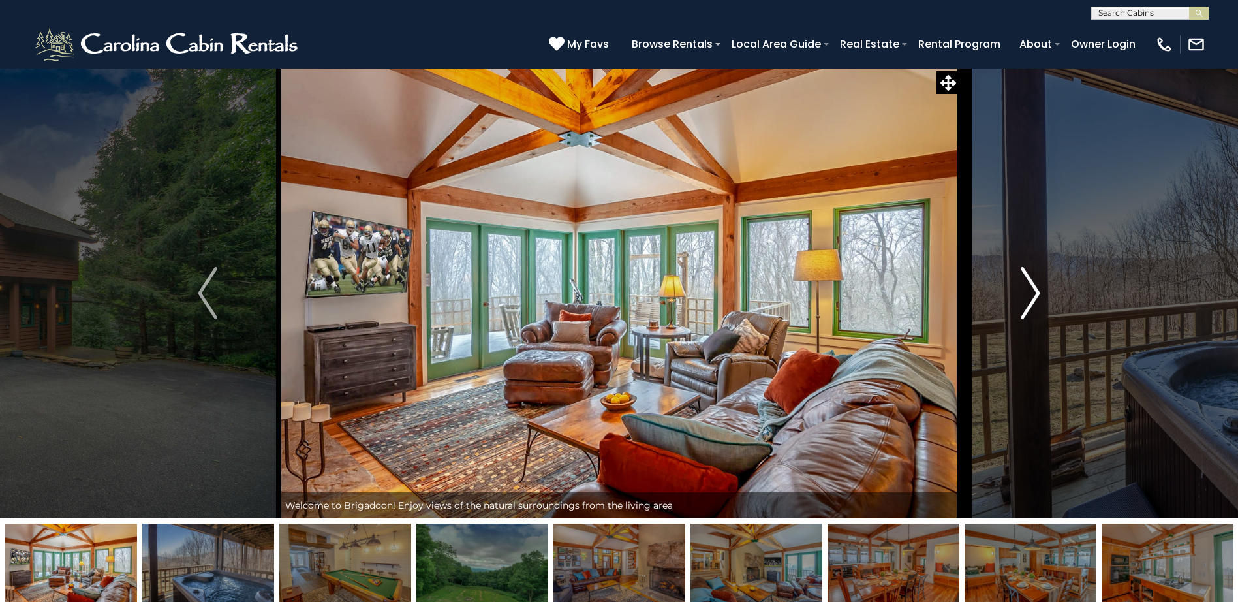
click at [1035, 290] on img "Next" at bounding box center [1031, 293] width 20 height 52
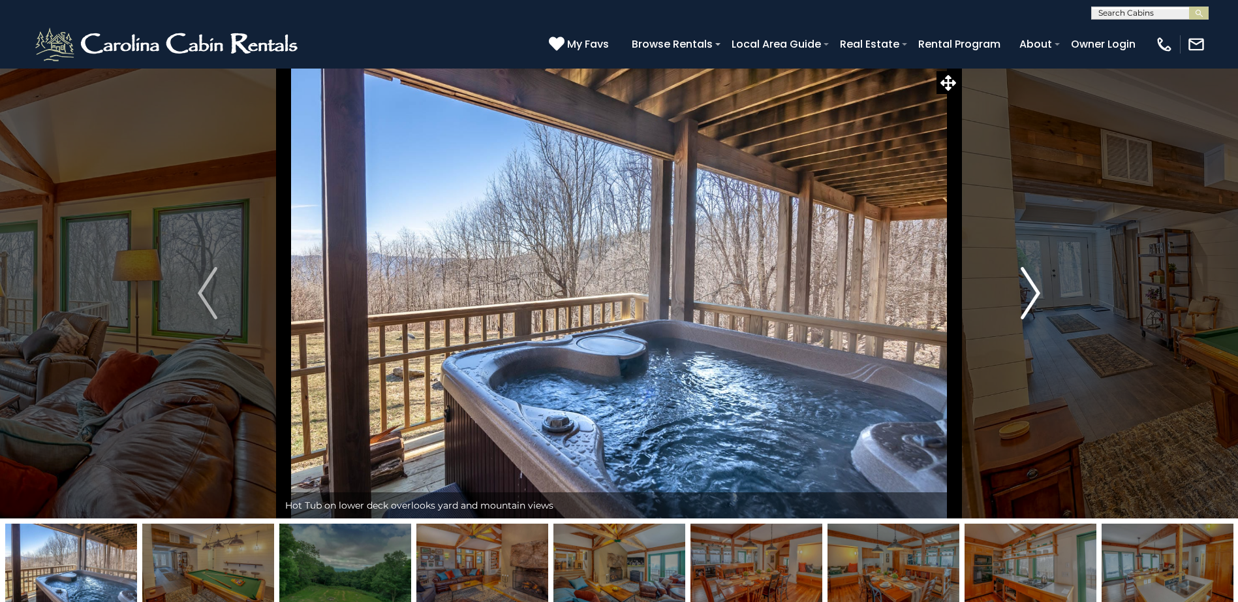
click at [1035, 290] on img "Next" at bounding box center [1031, 293] width 20 height 52
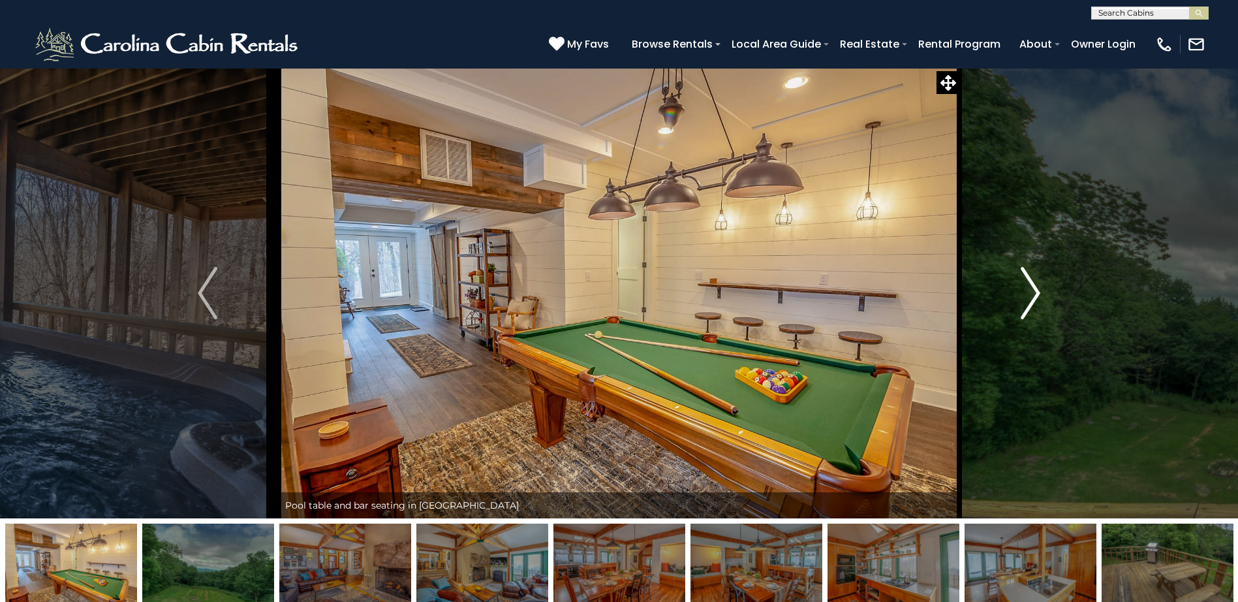
click at [1035, 290] on img "Next" at bounding box center [1031, 293] width 20 height 52
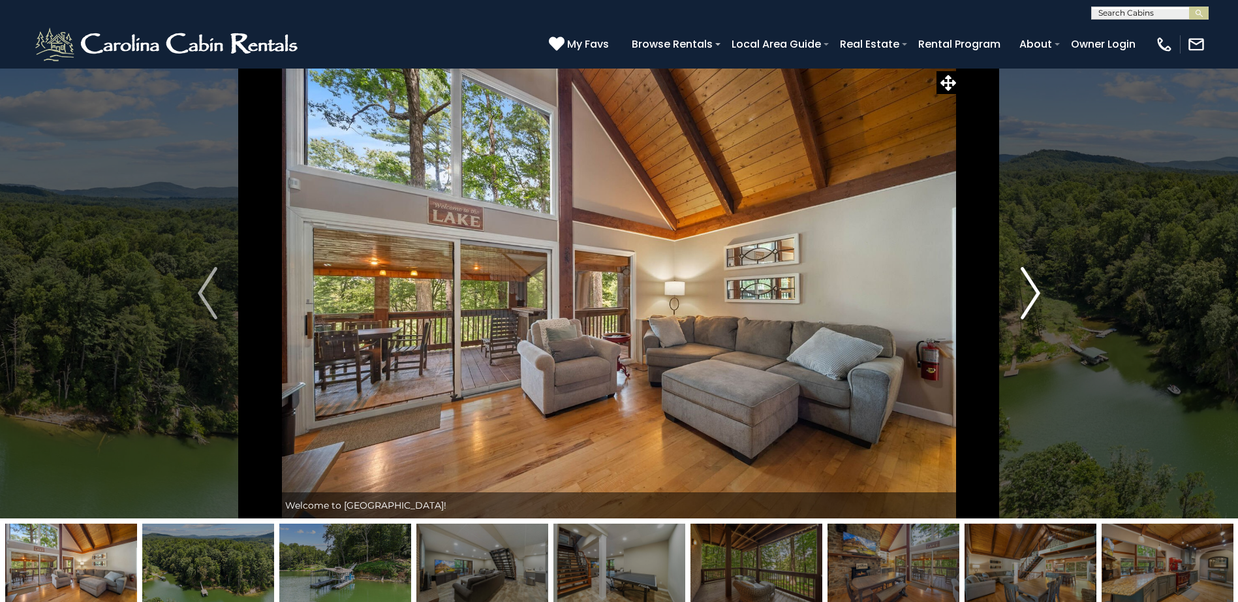
click at [1037, 294] on img "Next" at bounding box center [1031, 293] width 20 height 52
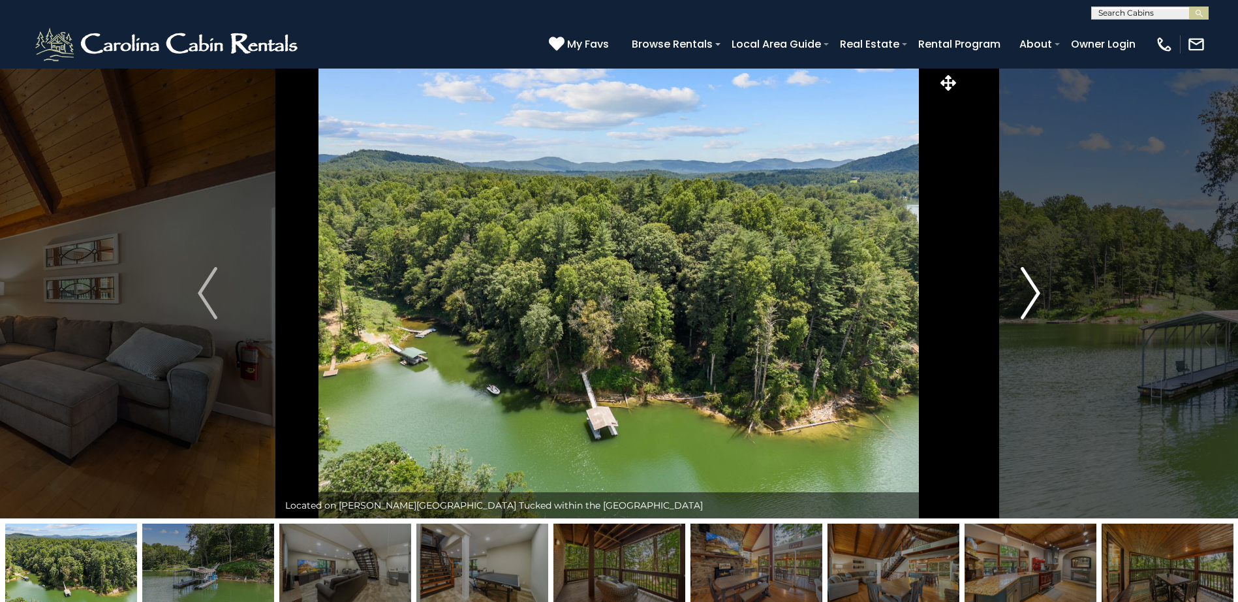
click at [1034, 295] on img "Next" at bounding box center [1031, 293] width 20 height 52
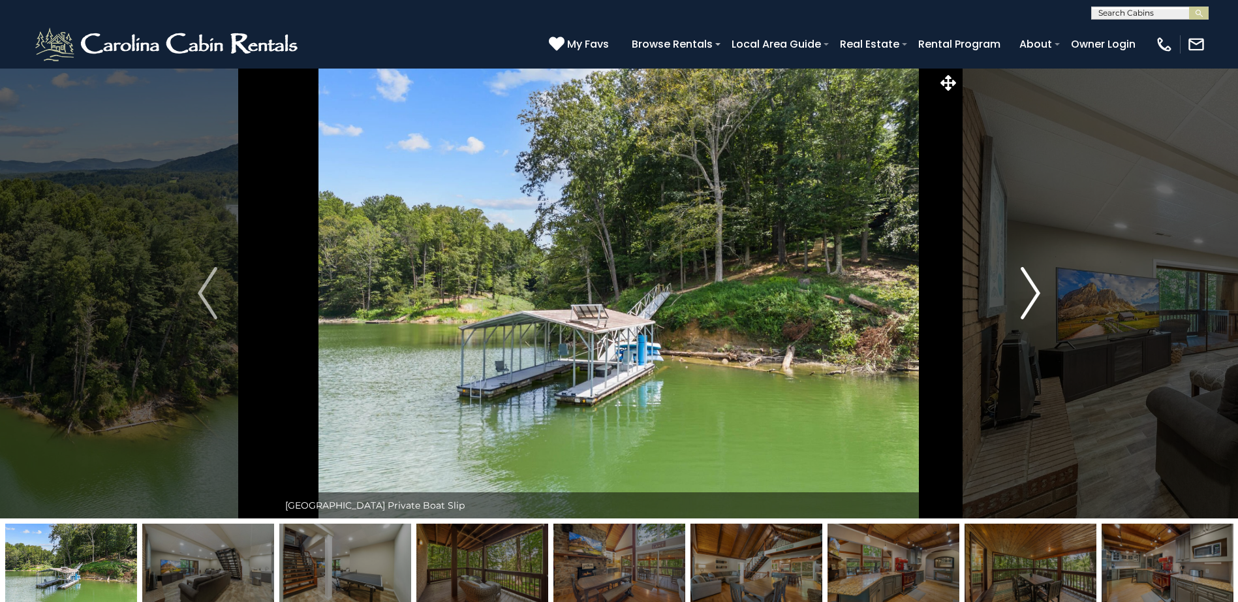
click at [1034, 295] on img "Next" at bounding box center [1031, 293] width 20 height 52
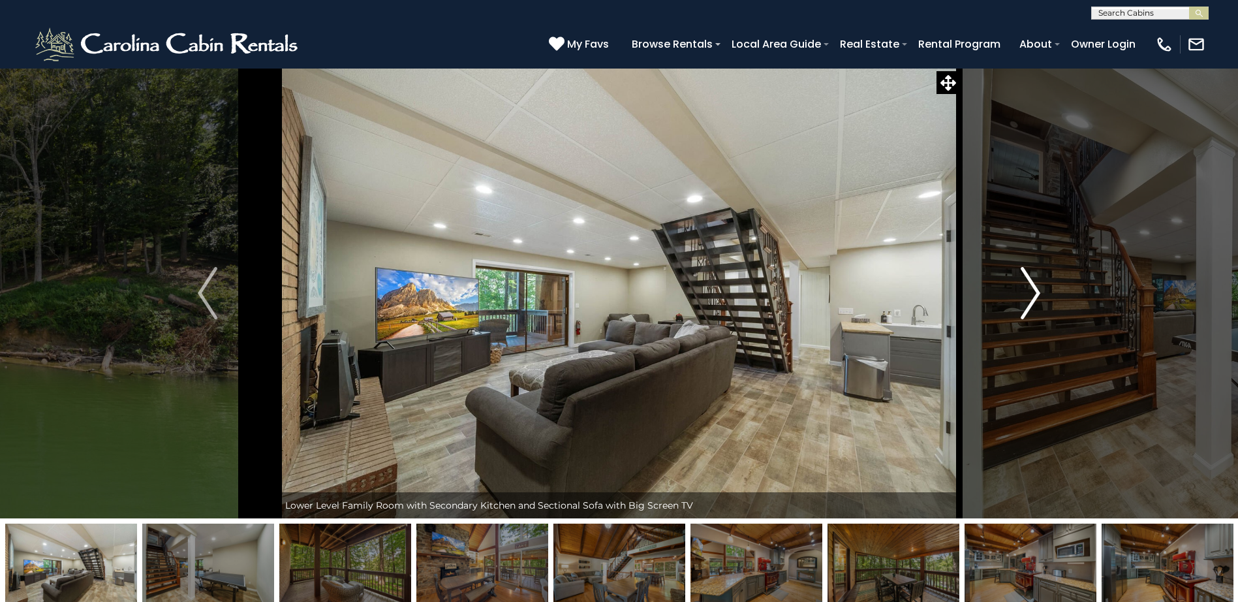
click at [1034, 295] on img "Next" at bounding box center [1031, 293] width 20 height 52
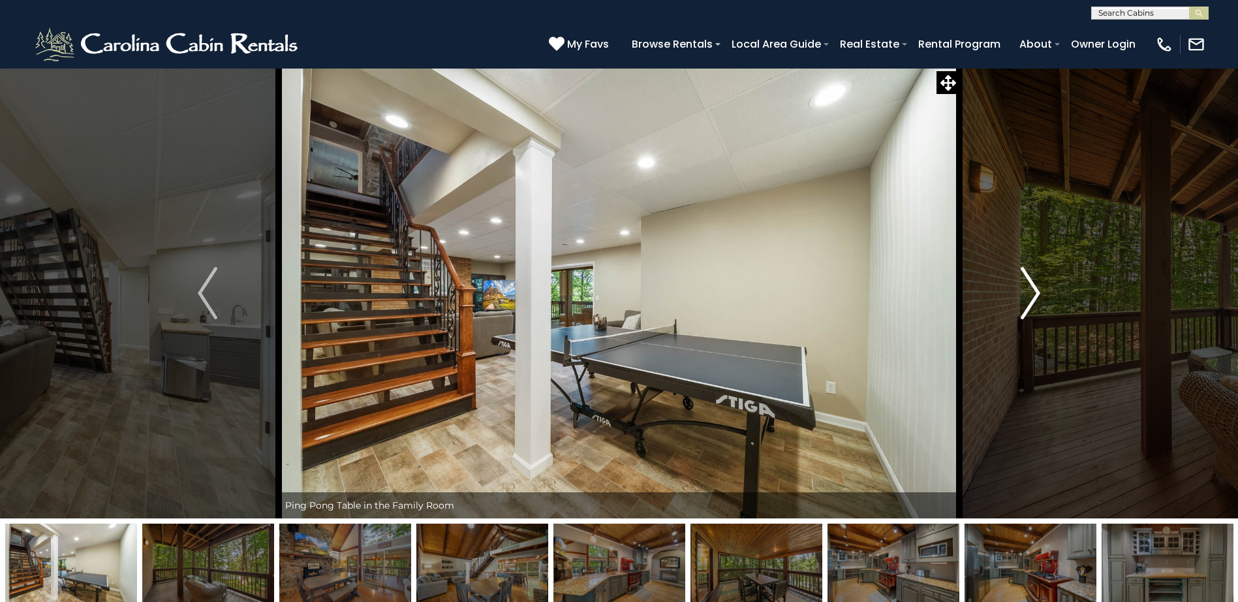
click at [1034, 295] on img "Next" at bounding box center [1031, 293] width 20 height 52
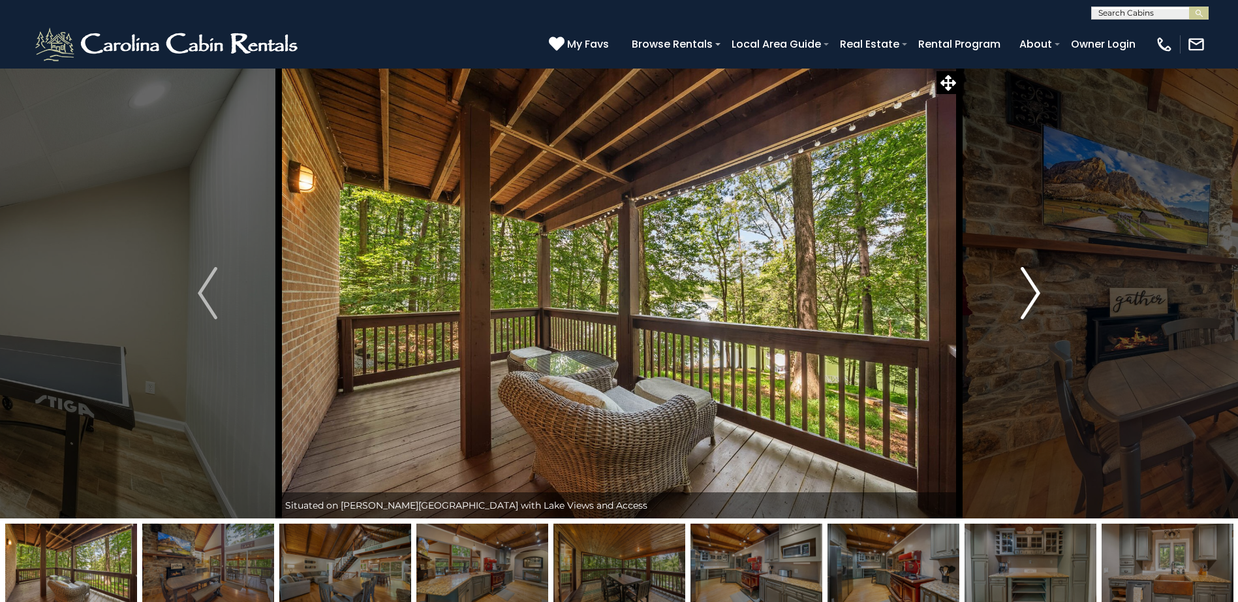
click at [1034, 295] on img "Next" at bounding box center [1031, 293] width 20 height 52
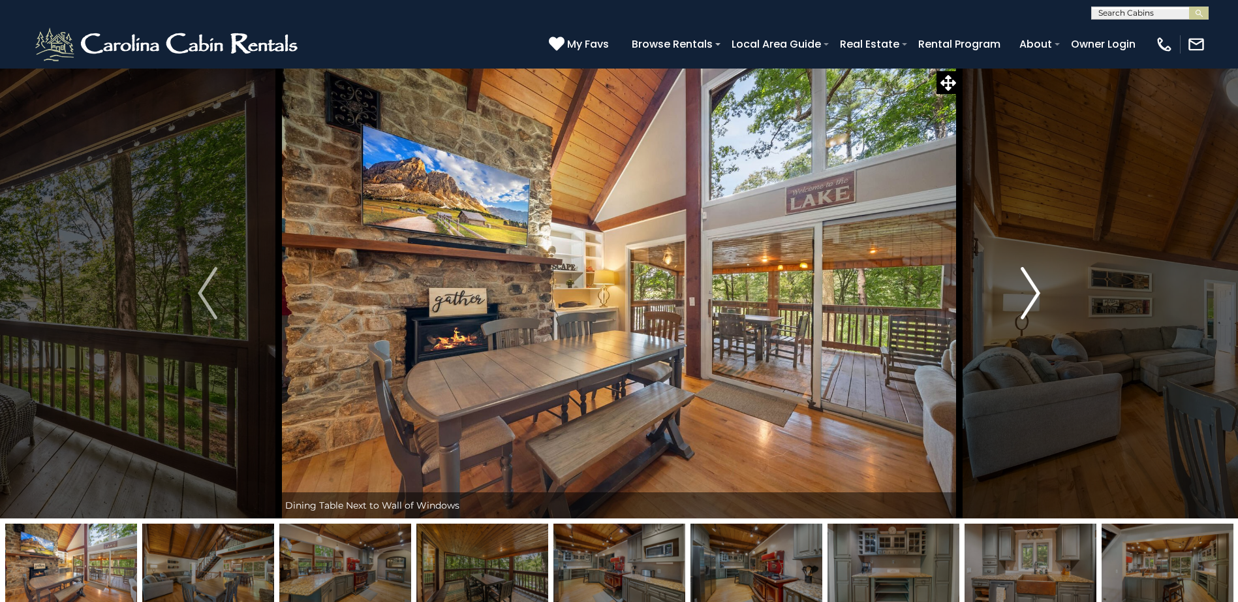
click at [1034, 295] on img "Next" at bounding box center [1031, 293] width 20 height 52
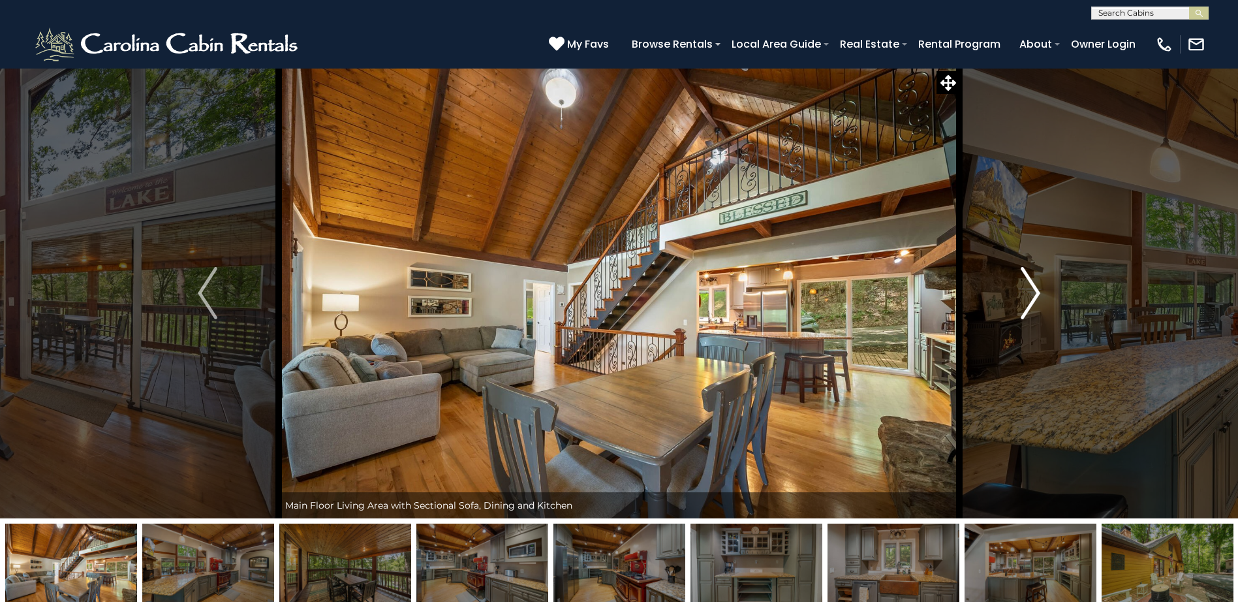
click at [1034, 295] on img "Next" at bounding box center [1031, 293] width 20 height 52
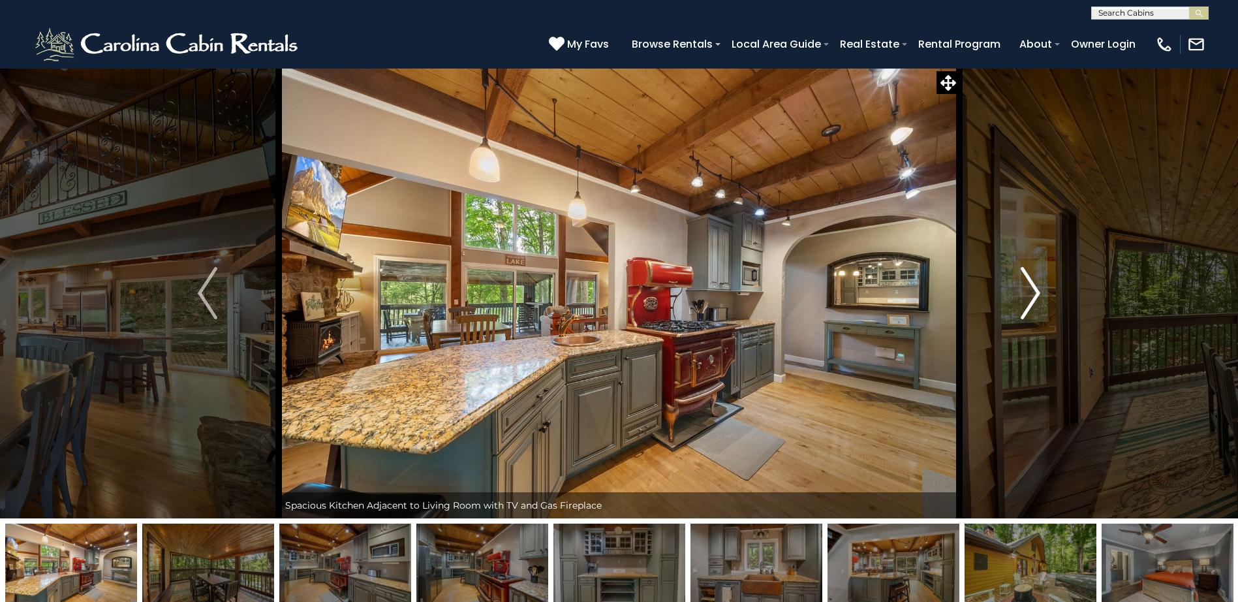
click at [1034, 295] on img "Next" at bounding box center [1031, 293] width 20 height 52
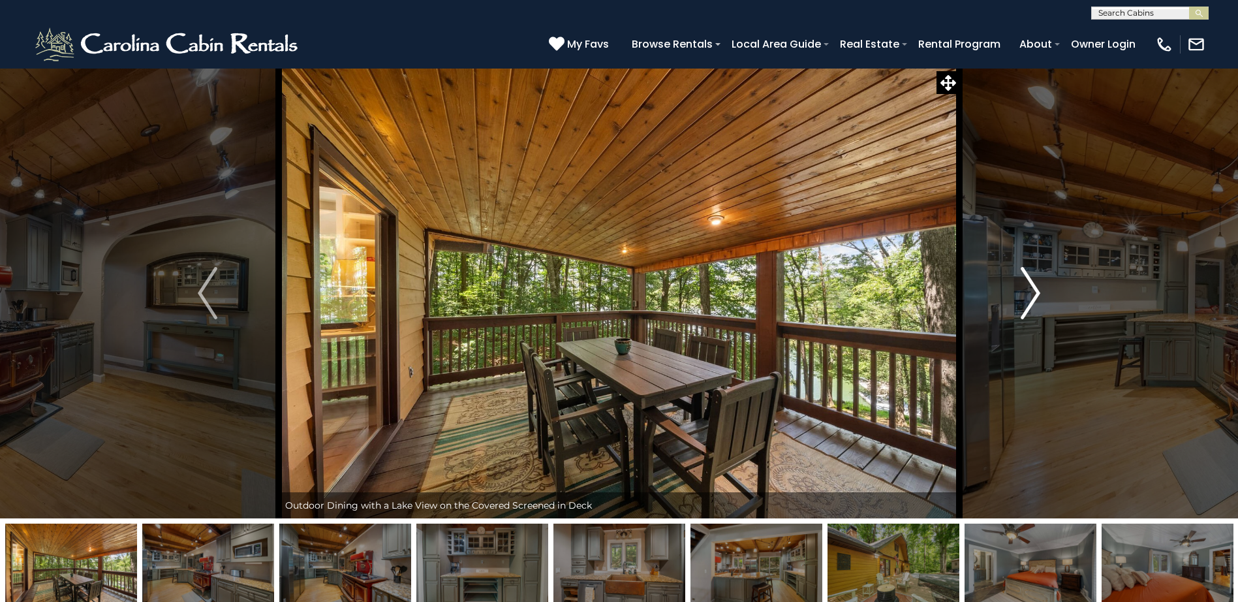
click at [1034, 295] on img "Next" at bounding box center [1031, 293] width 20 height 52
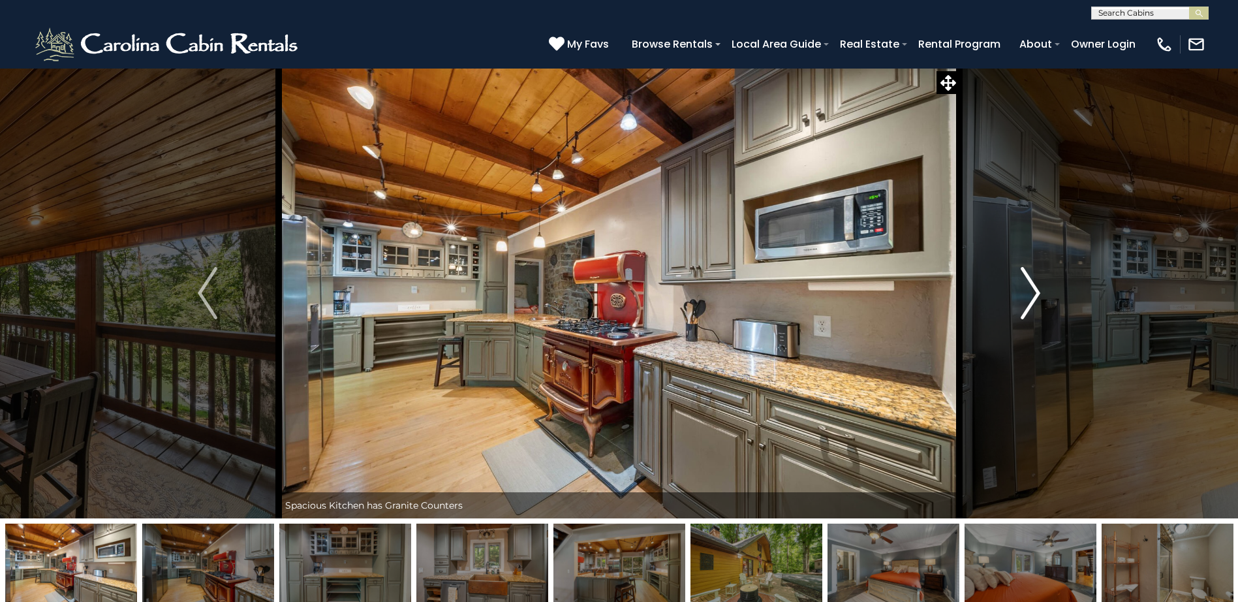
click at [1034, 295] on img "Next" at bounding box center [1031, 293] width 20 height 52
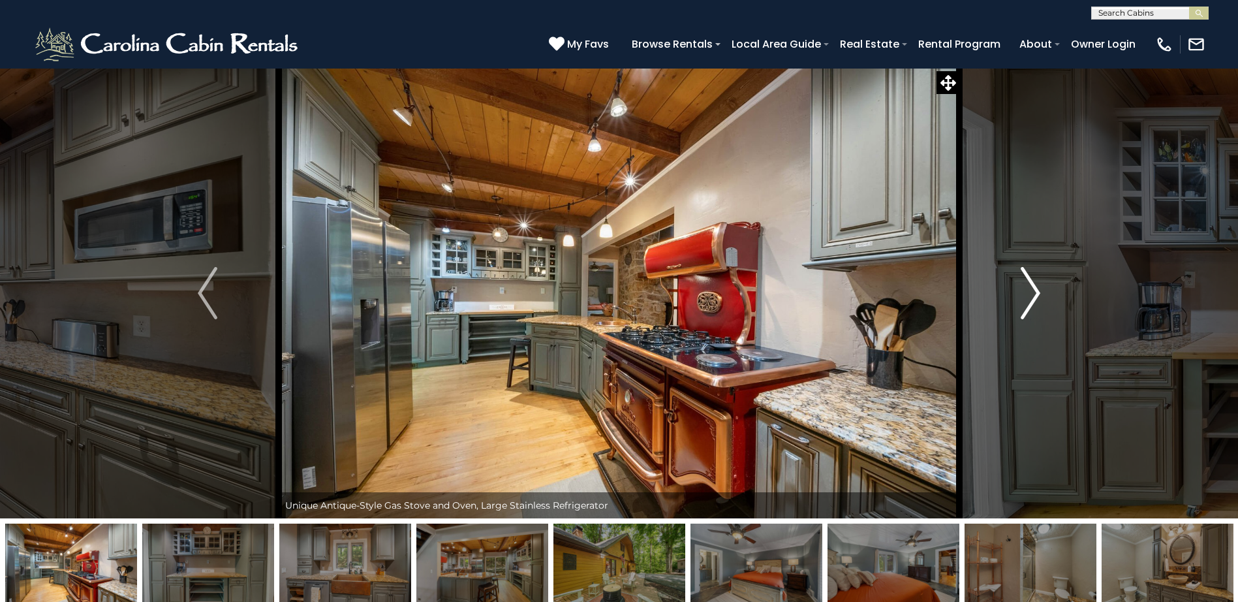
click at [1034, 295] on img "Next" at bounding box center [1031, 293] width 20 height 52
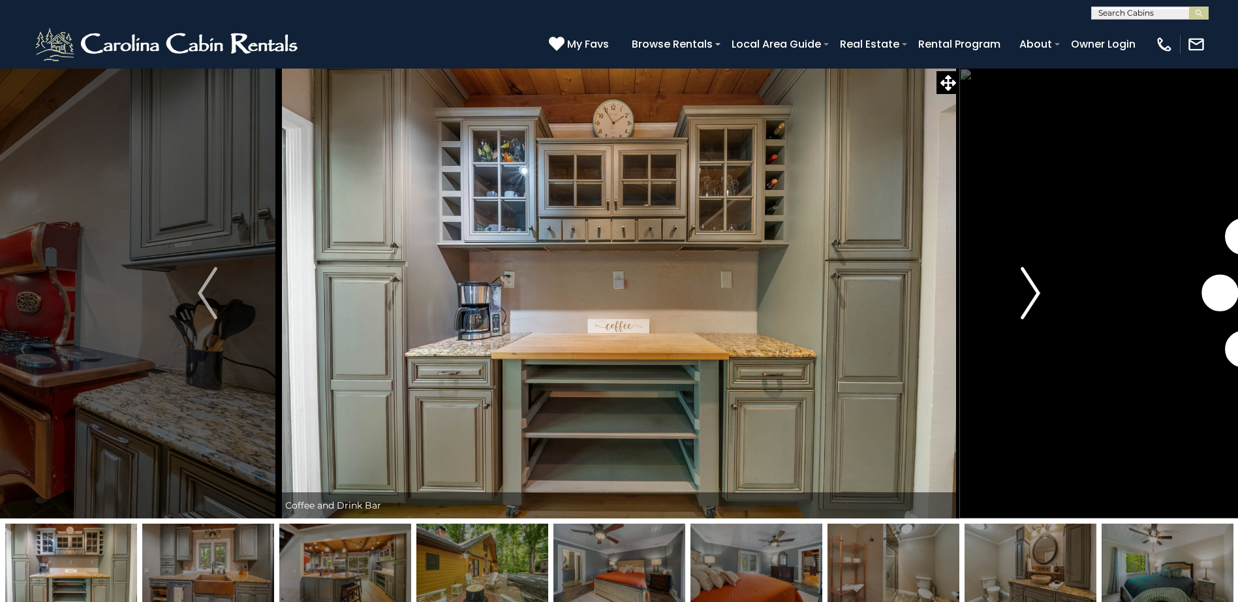
click at [1034, 295] on img "Next" at bounding box center [1031, 293] width 20 height 52
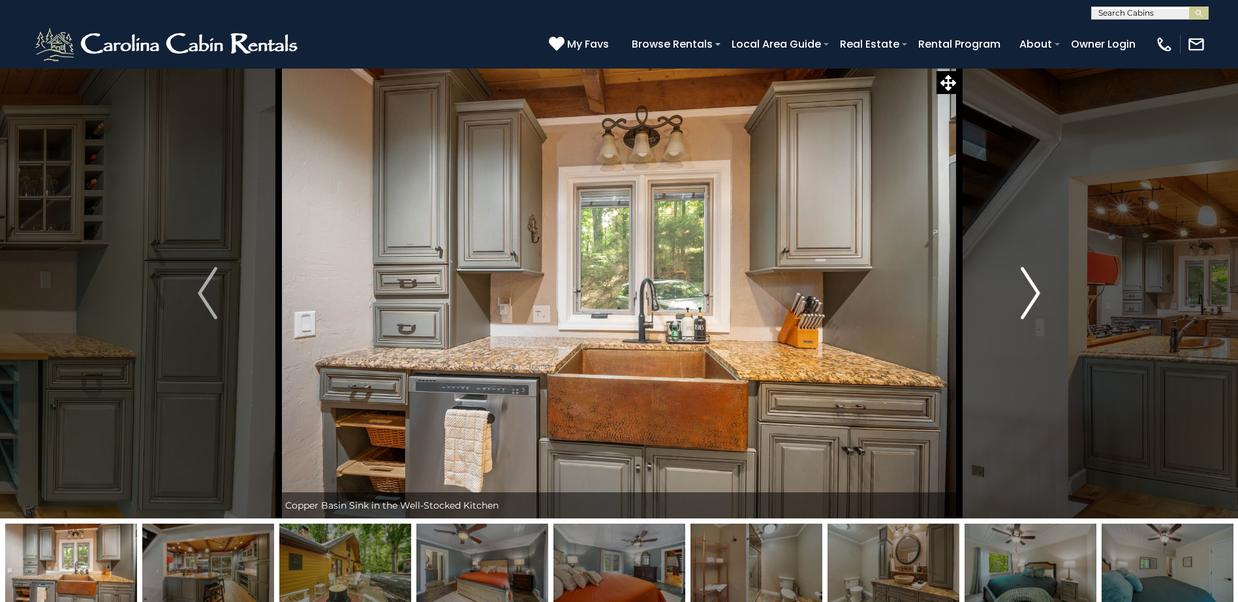
click at [1034, 295] on img "Next" at bounding box center [1031, 293] width 20 height 52
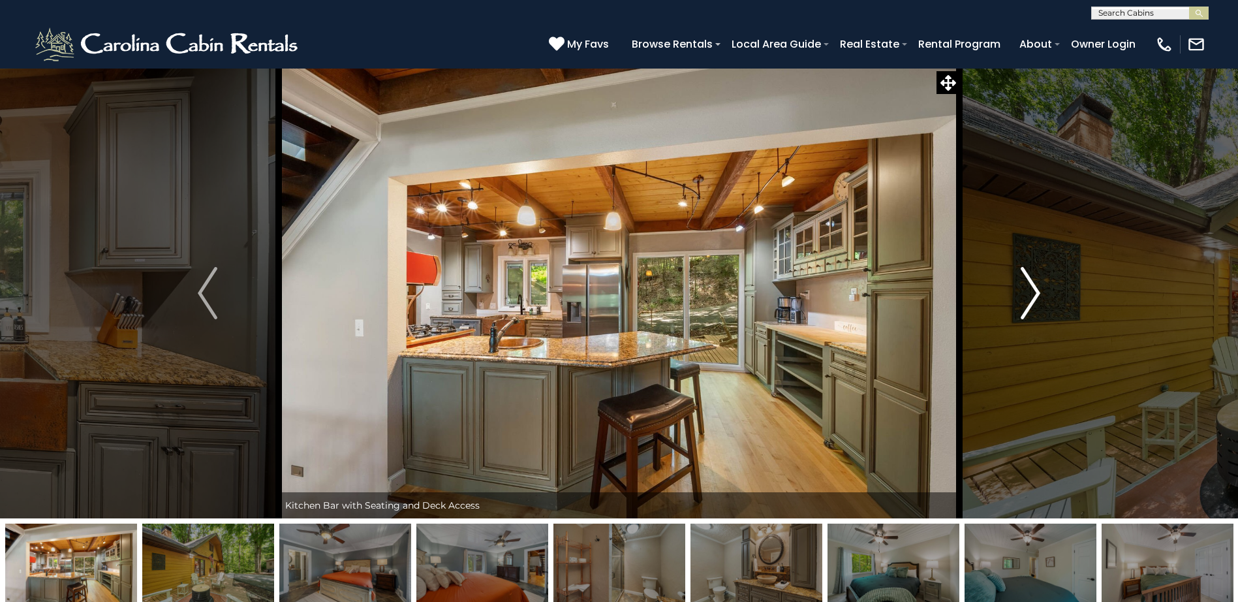
click at [1034, 295] on img "Next" at bounding box center [1031, 293] width 20 height 52
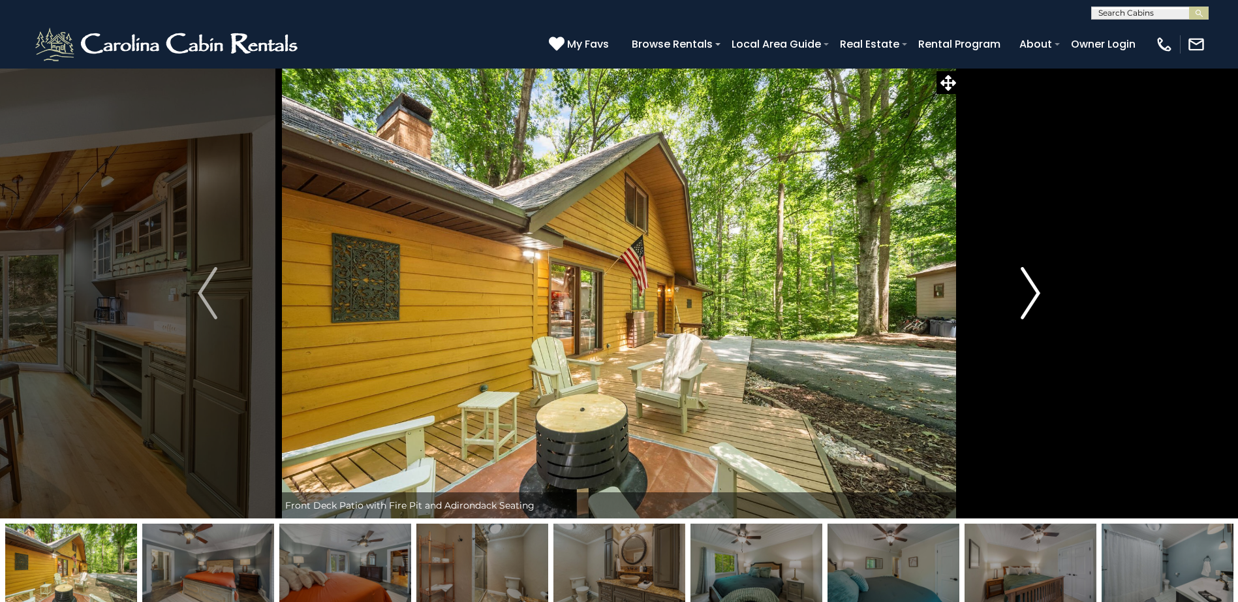
click at [1034, 295] on img "Next" at bounding box center [1031, 293] width 20 height 52
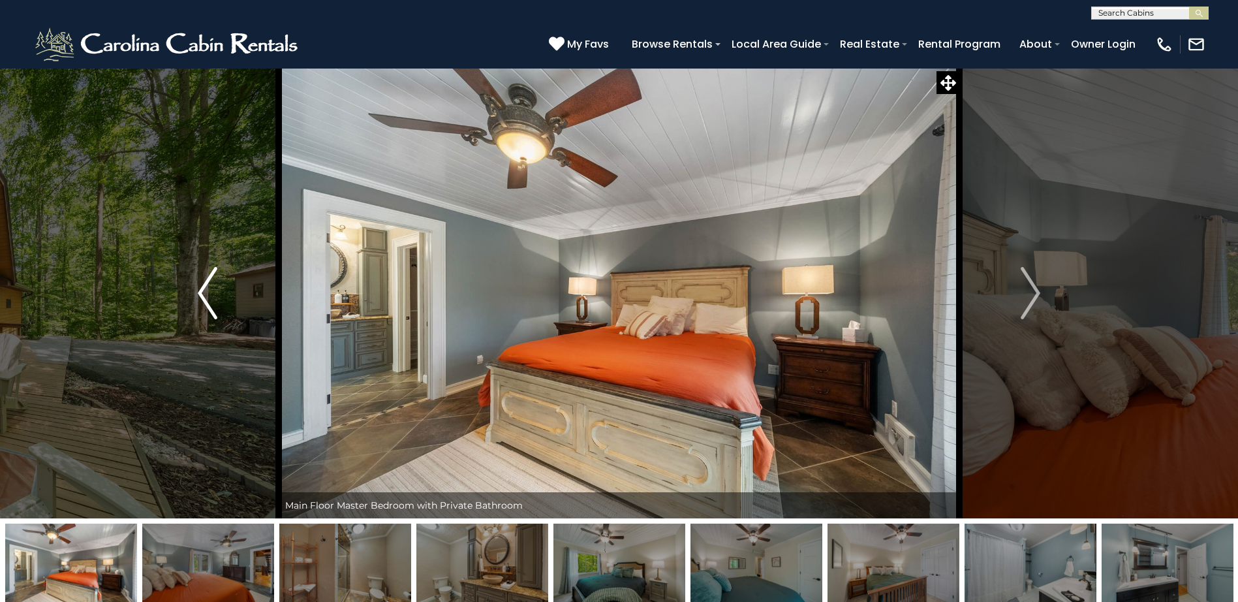
click at [202, 287] on img "Previous" at bounding box center [208, 293] width 20 height 52
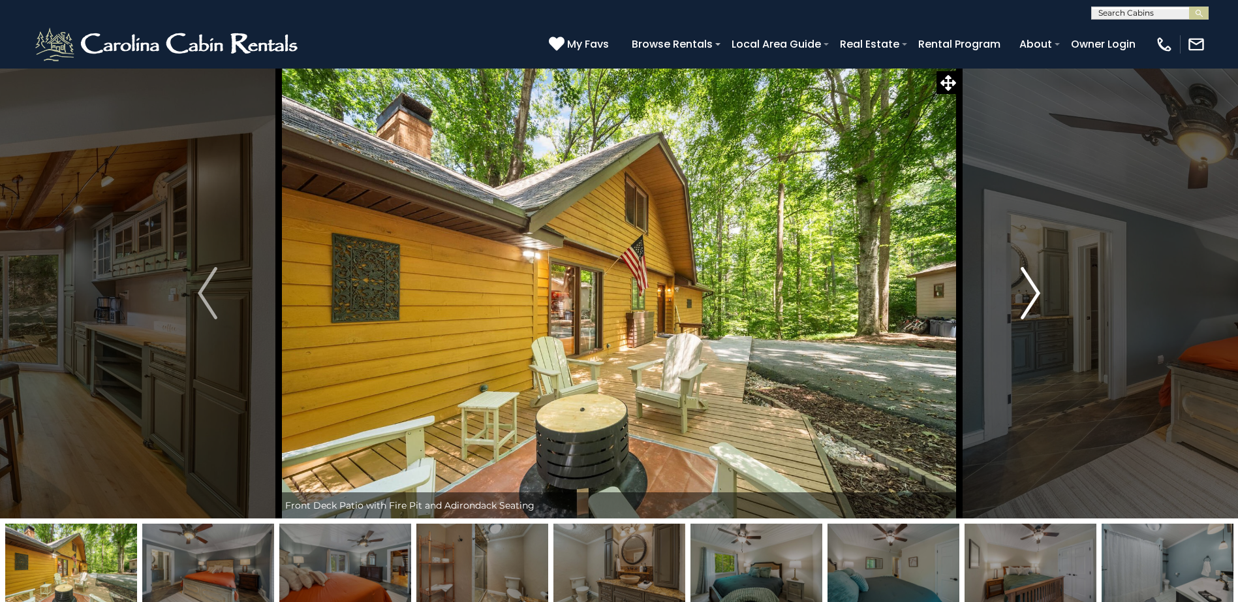
click at [1035, 288] on img "Next" at bounding box center [1031, 293] width 20 height 52
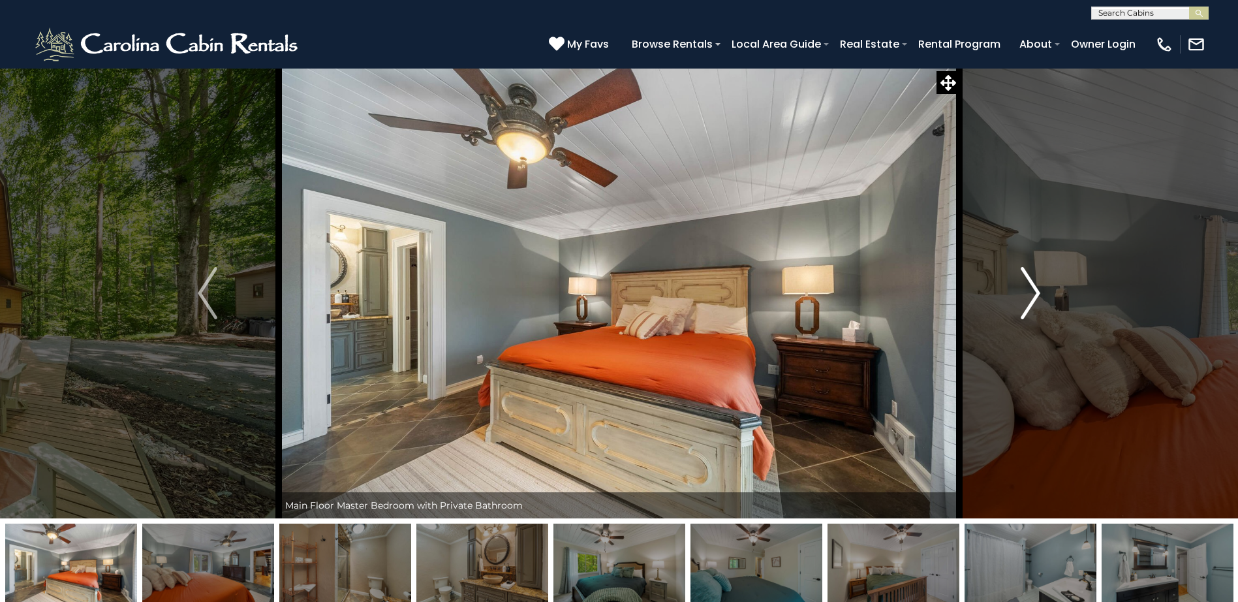
click at [1035, 288] on img "Next" at bounding box center [1031, 293] width 20 height 52
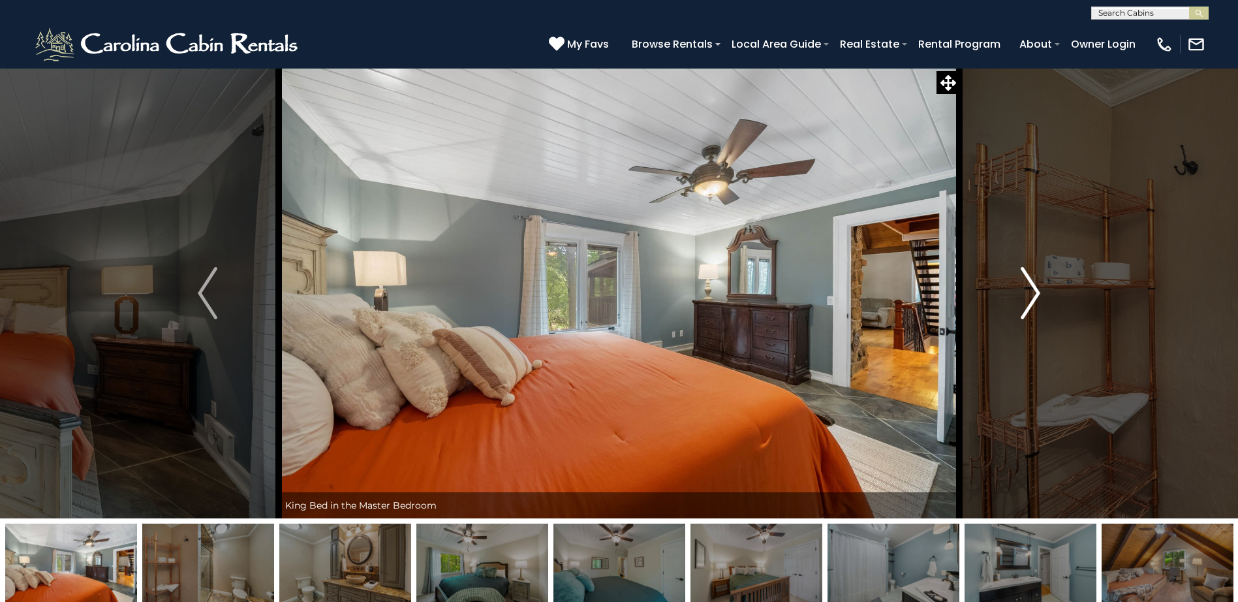
click at [1035, 288] on img "Next" at bounding box center [1031, 293] width 20 height 52
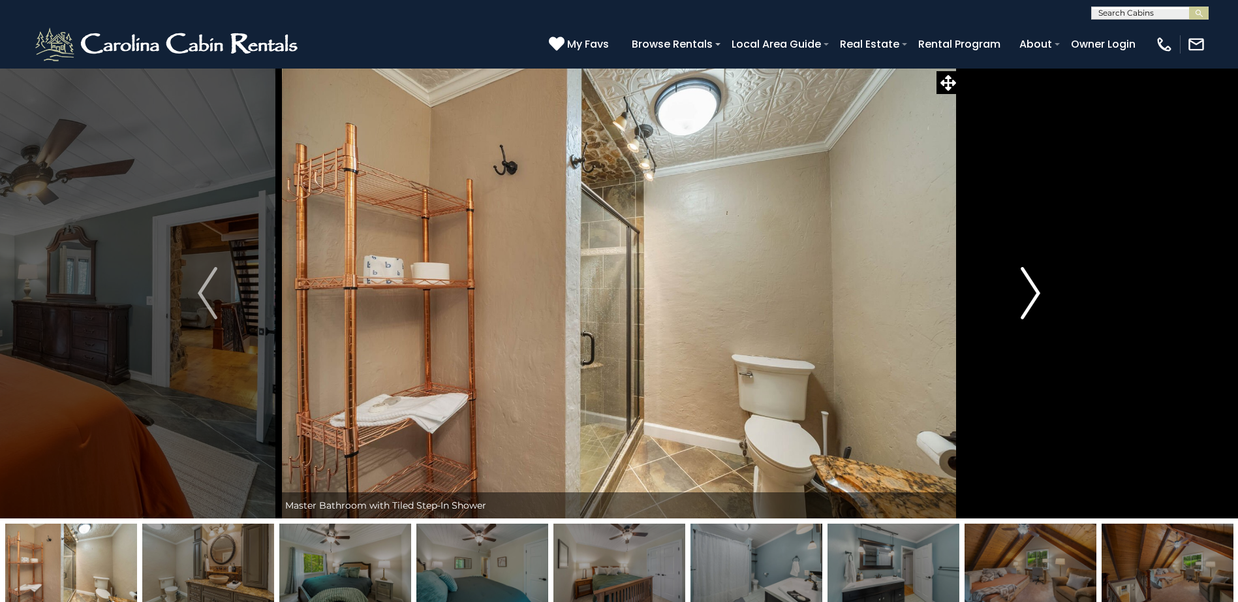
click at [1035, 288] on img "Next" at bounding box center [1031, 293] width 20 height 52
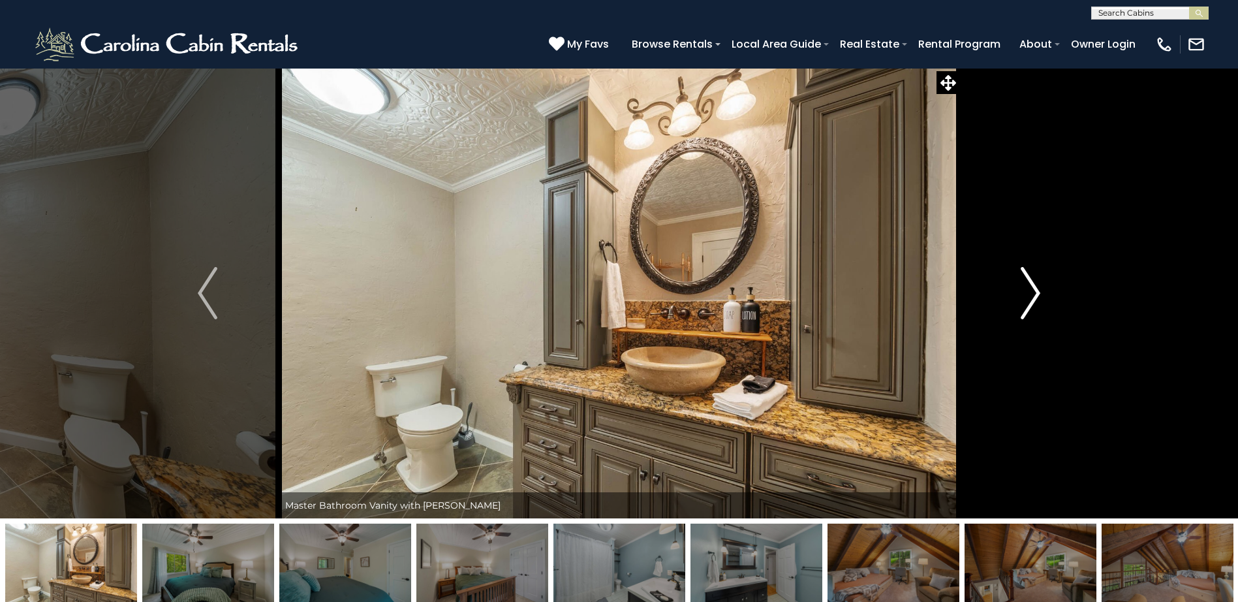
click at [1035, 288] on img "Next" at bounding box center [1031, 293] width 20 height 52
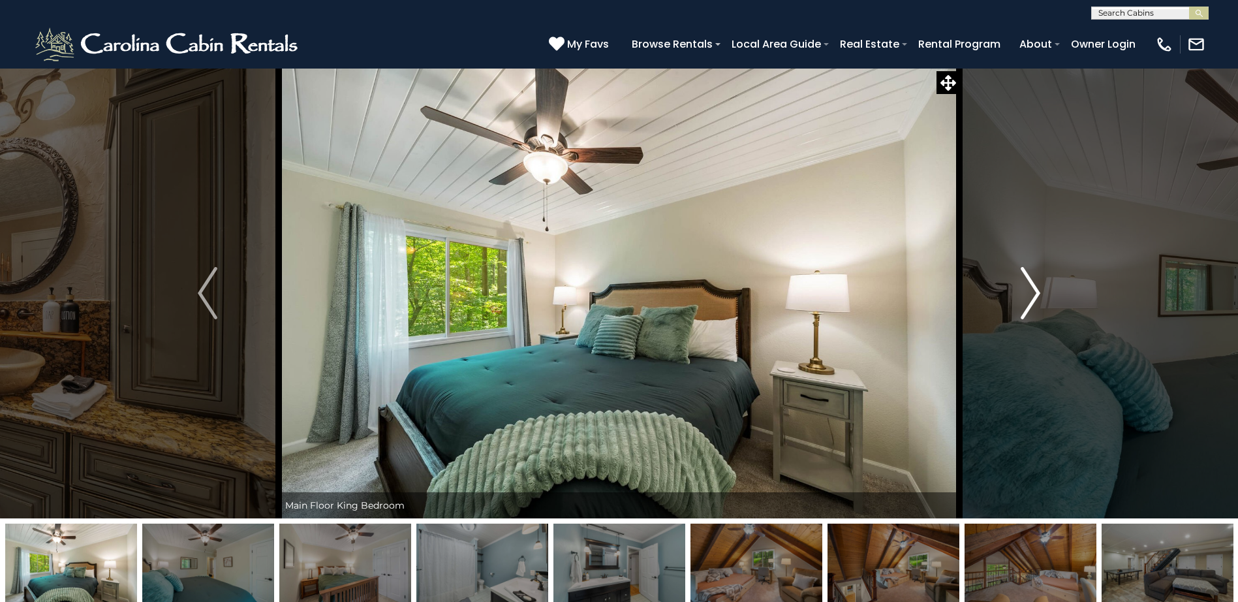
click at [1035, 288] on img "Next" at bounding box center [1031, 293] width 20 height 52
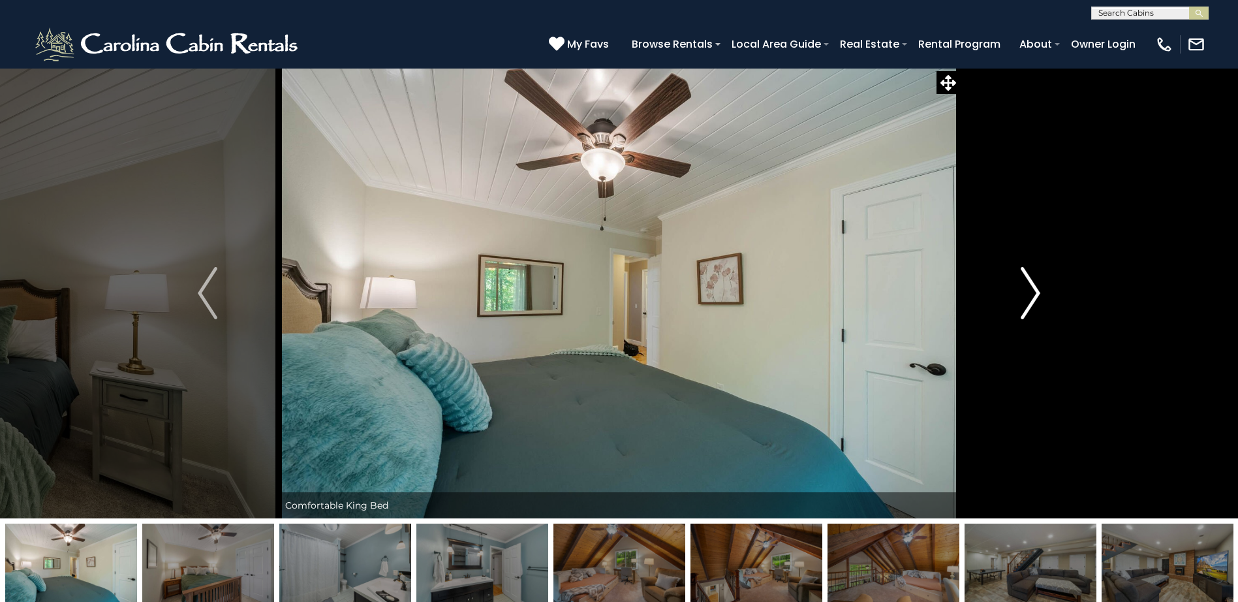
click at [1035, 288] on img "Next" at bounding box center [1031, 293] width 20 height 52
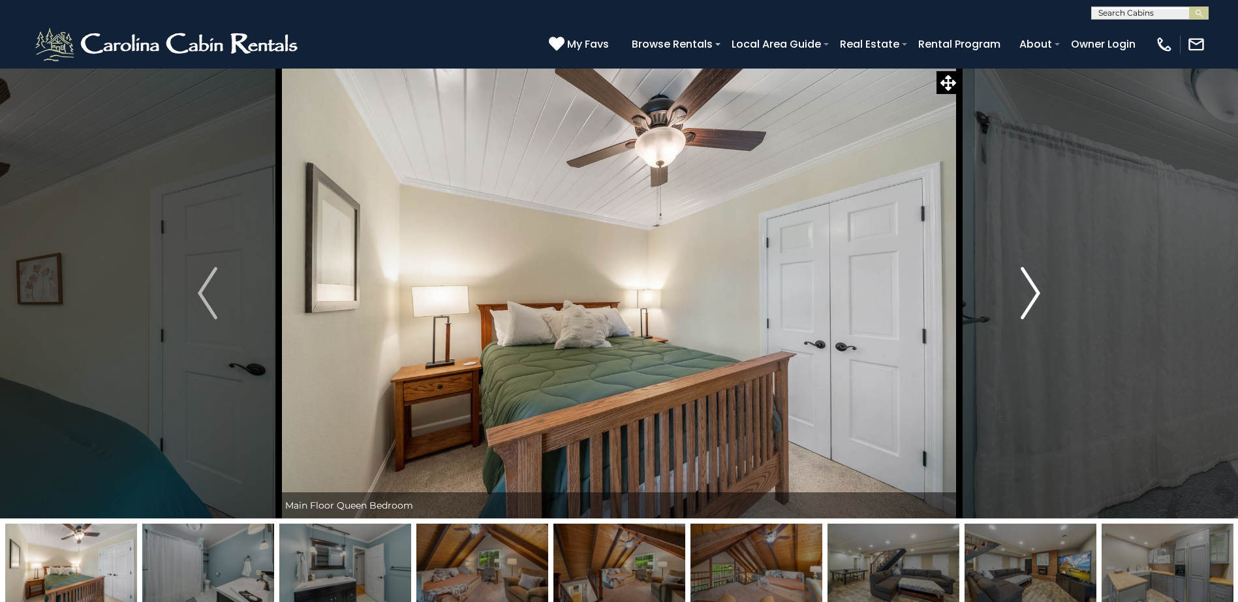
click at [1035, 288] on img "Next" at bounding box center [1031, 293] width 20 height 52
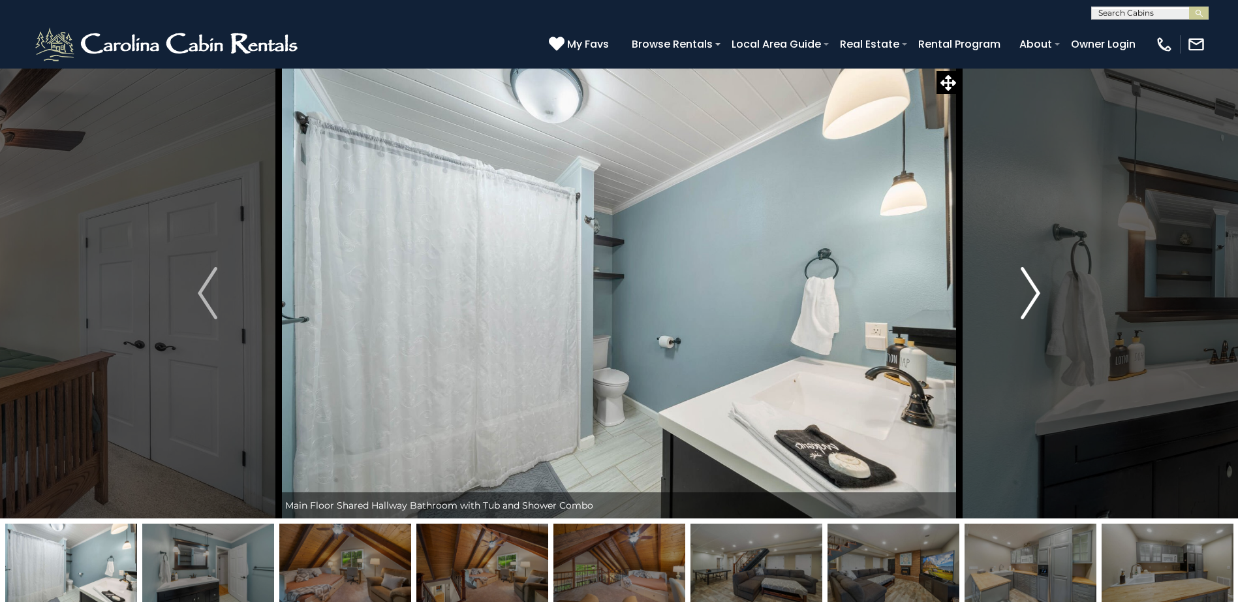
click at [1035, 288] on img "Next" at bounding box center [1031, 293] width 20 height 52
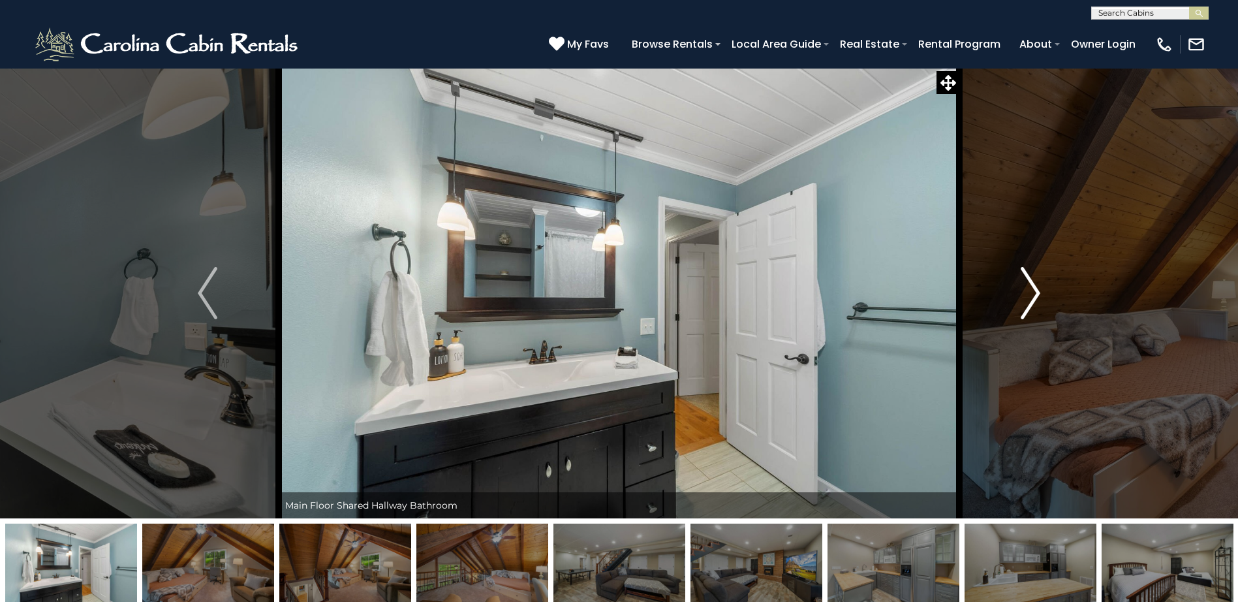
click at [1035, 288] on img "Next" at bounding box center [1031, 293] width 20 height 52
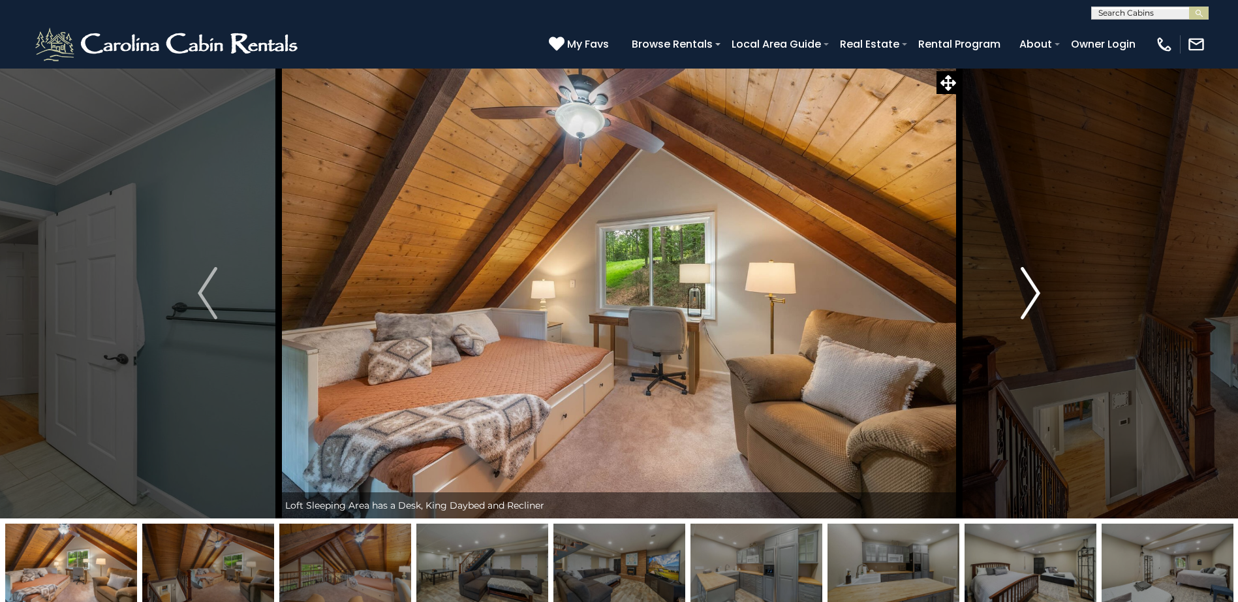
click at [1035, 288] on img "Next" at bounding box center [1031, 293] width 20 height 52
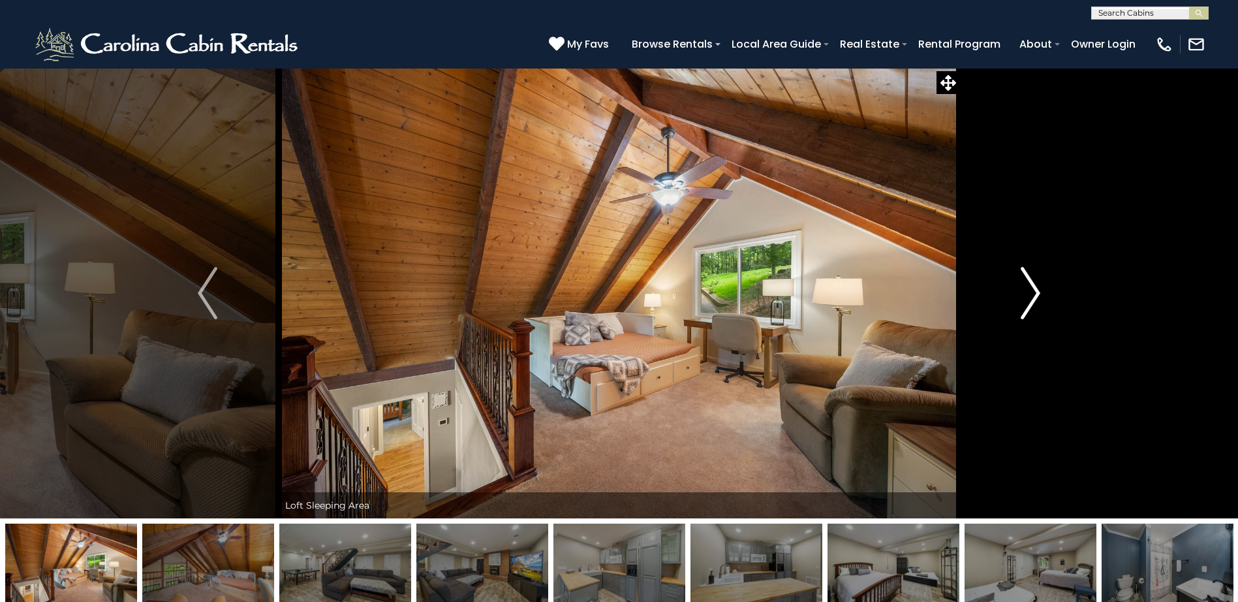
click at [1035, 288] on img "Next" at bounding box center [1031, 293] width 20 height 52
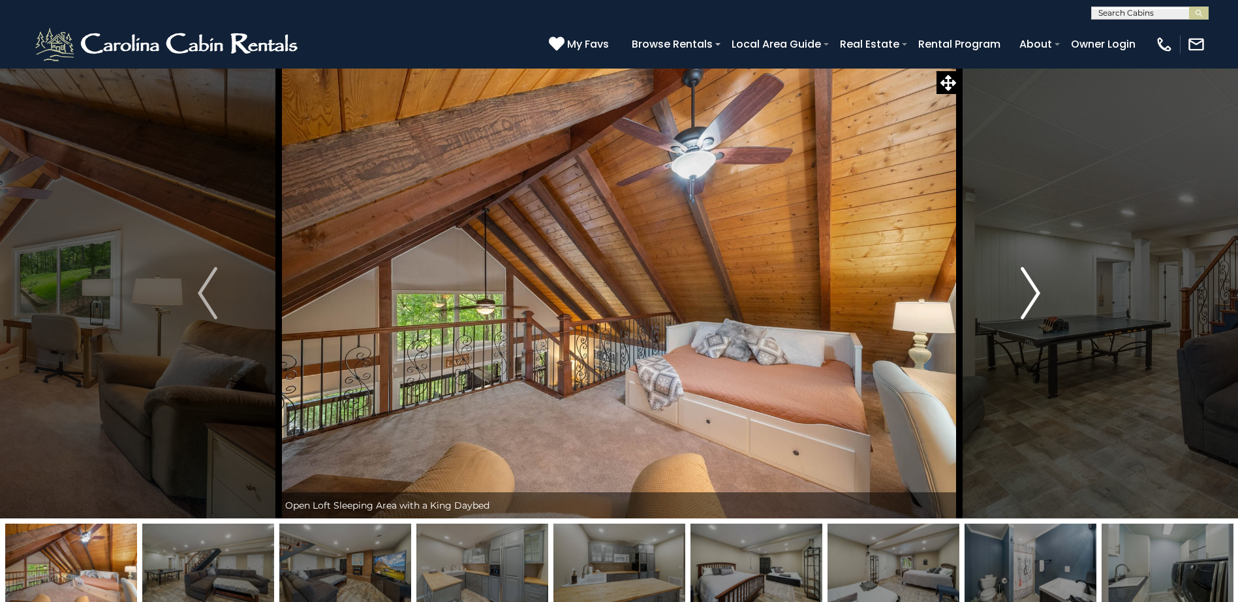
click at [1035, 288] on img "Next" at bounding box center [1031, 293] width 20 height 52
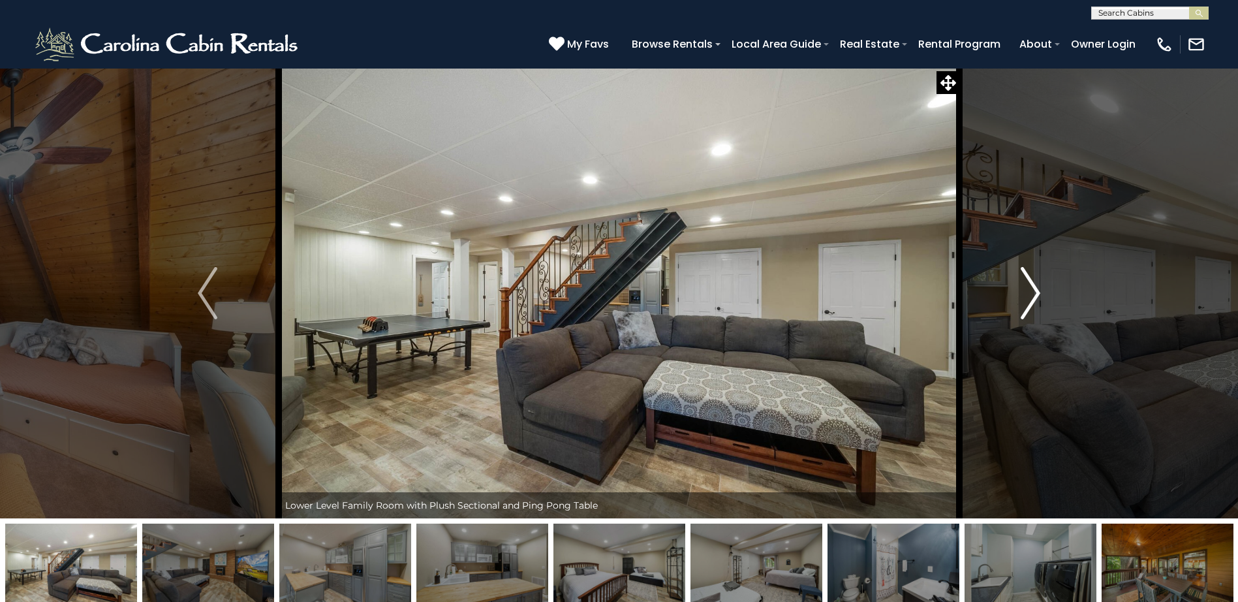
click at [1035, 288] on img "Next" at bounding box center [1031, 293] width 20 height 52
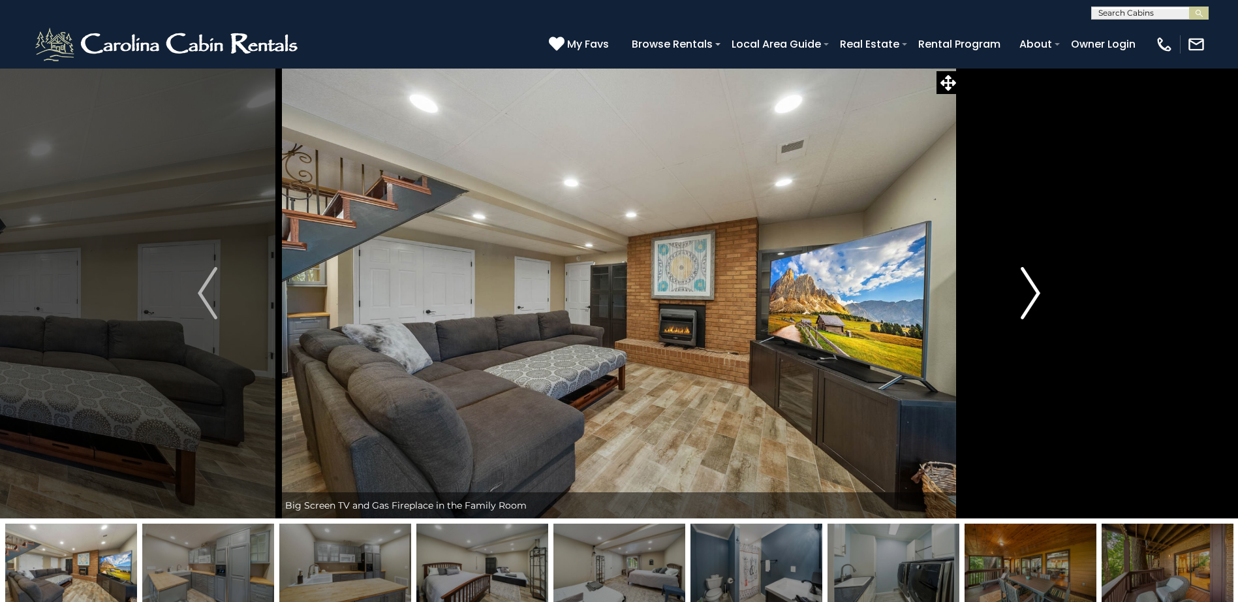
click at [1035, 288] on img "Next" at bounding box center [1031, 293] width 20 height 52
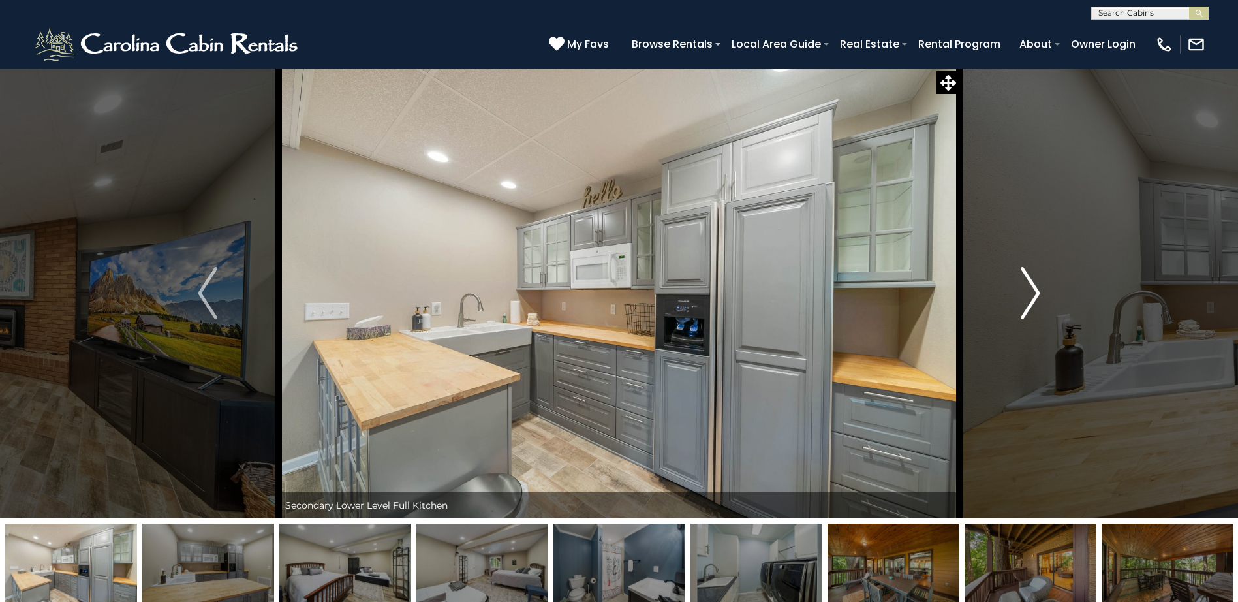
click at [1035, 288] on img "Next" at bounding box center [1031, 293] width 20 height 52
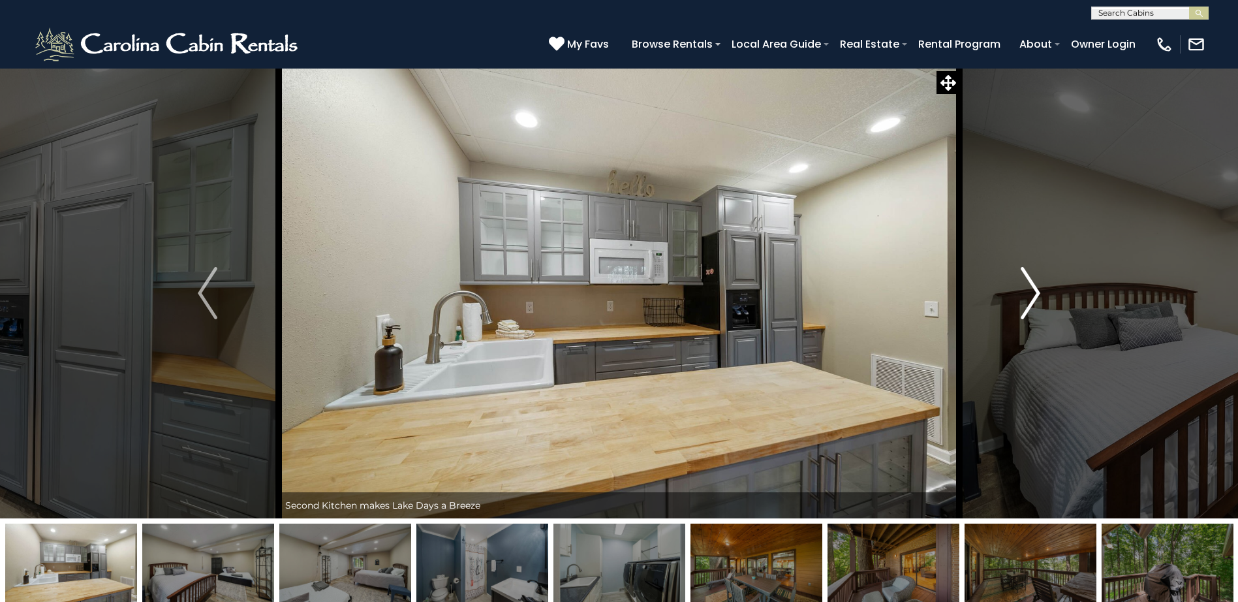
click at [1035, 288] on img "Next" at bounding box center [1031, 293] width 20 height 52
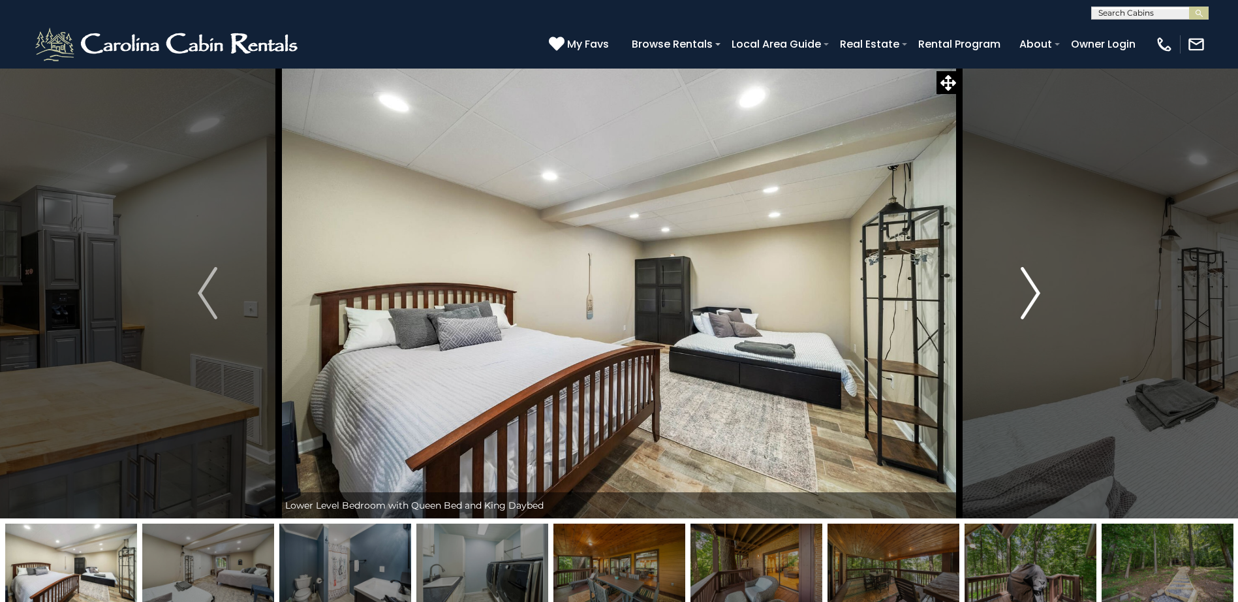
click at [1035, 288] on img "Next" at bounding box center [1031, 293] width 20 height 52
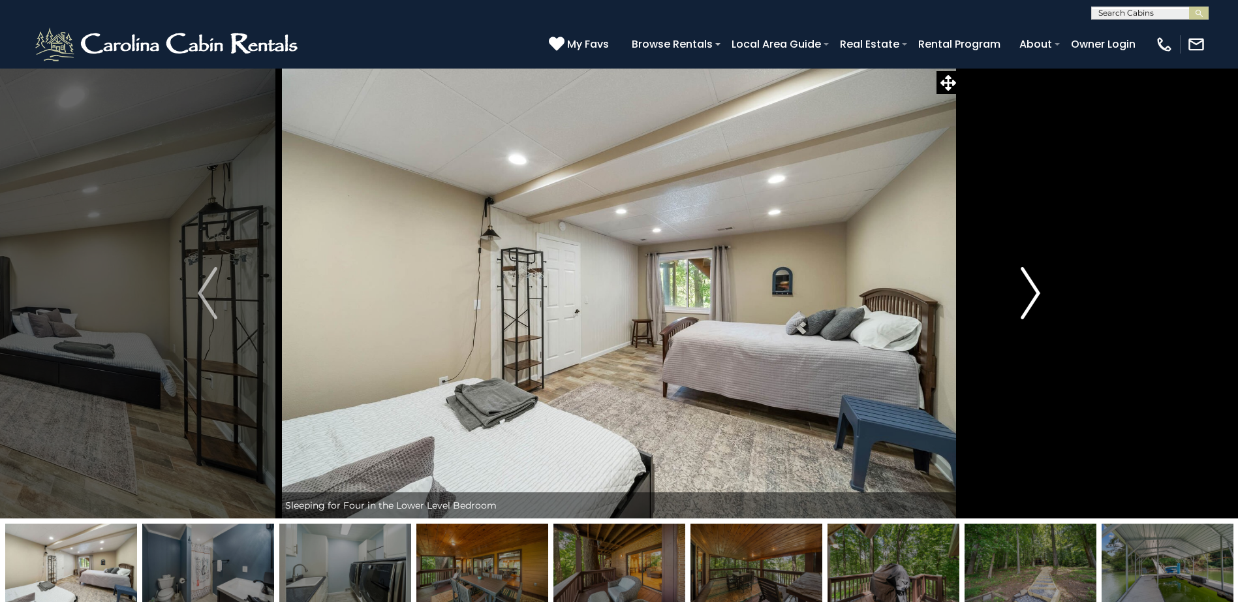
click at [1035, 288] on img "Next" at bounding box center [1031, 293] width 20 height 52
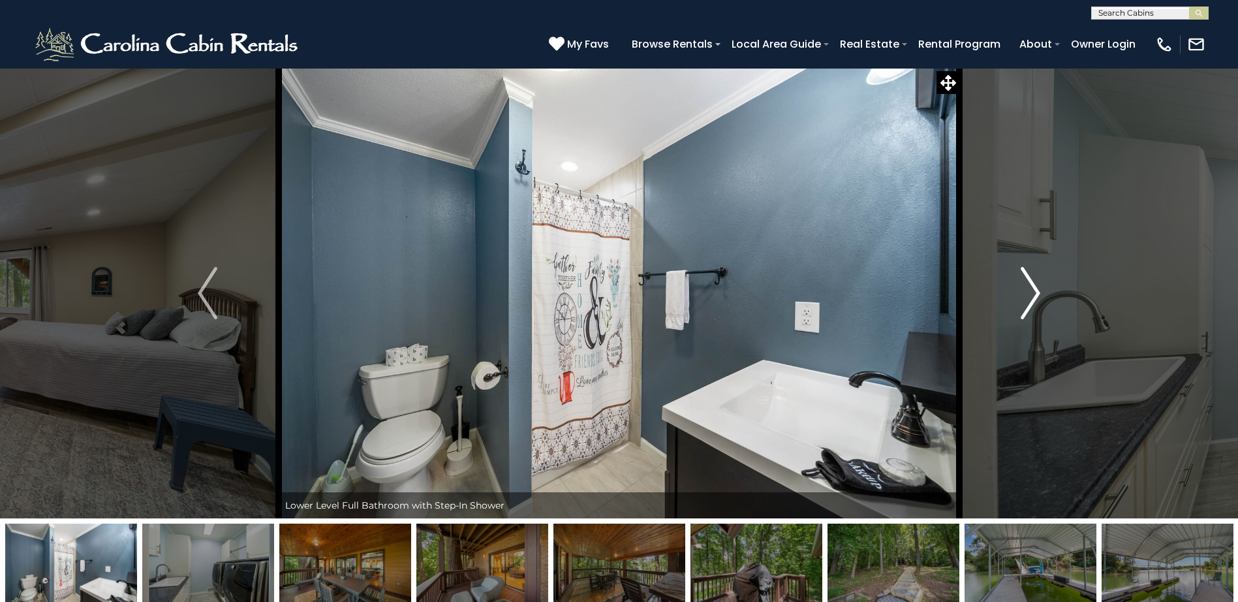
click at [1035, 288] on img "Next" at bounding box center [1031, 293] width 20 height 52
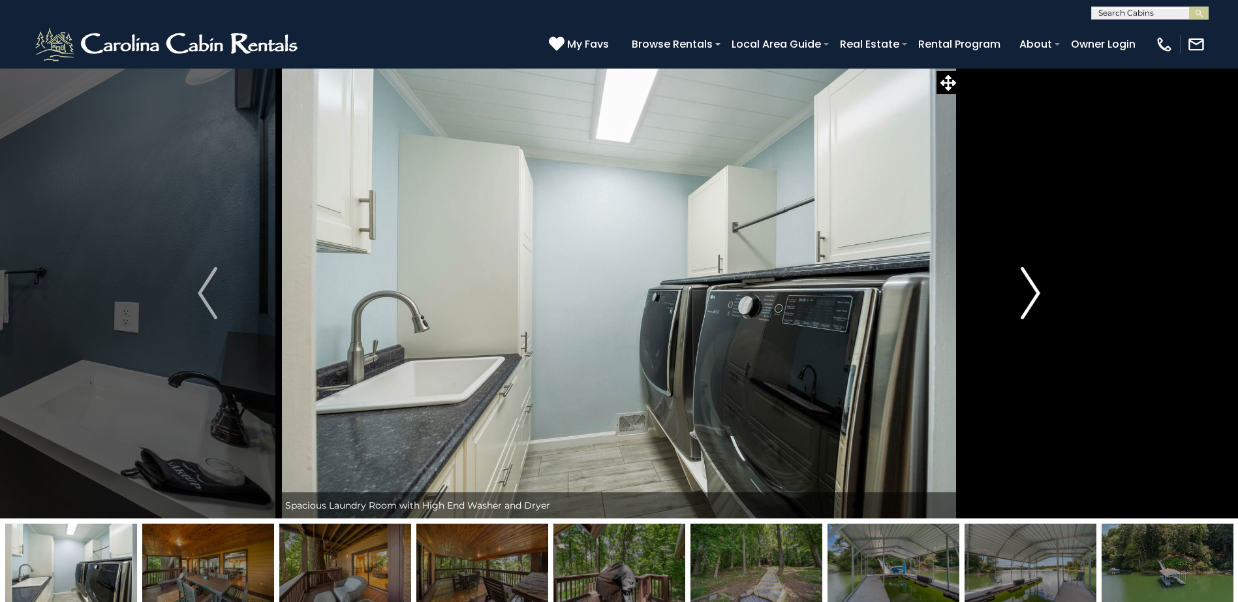
click at [1035, 288] on img "Next" at bounding box center [1031, 293] width 20 height 52
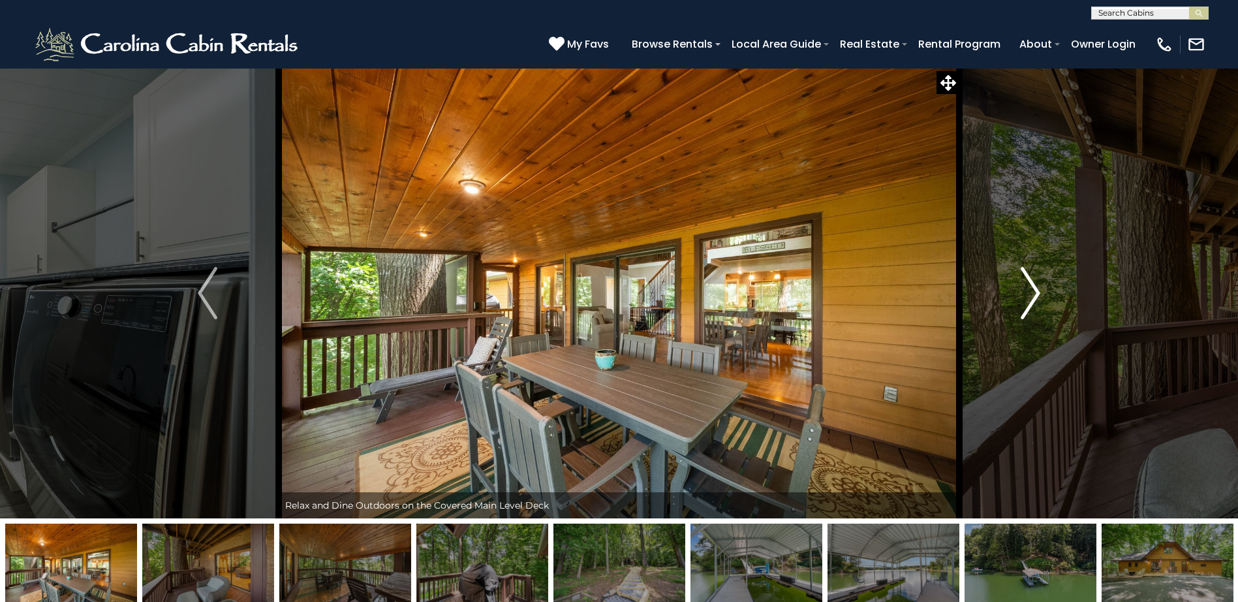
click at [1035, 288] on img "Next" at bounding box center [1031, 293] width 20 height 52
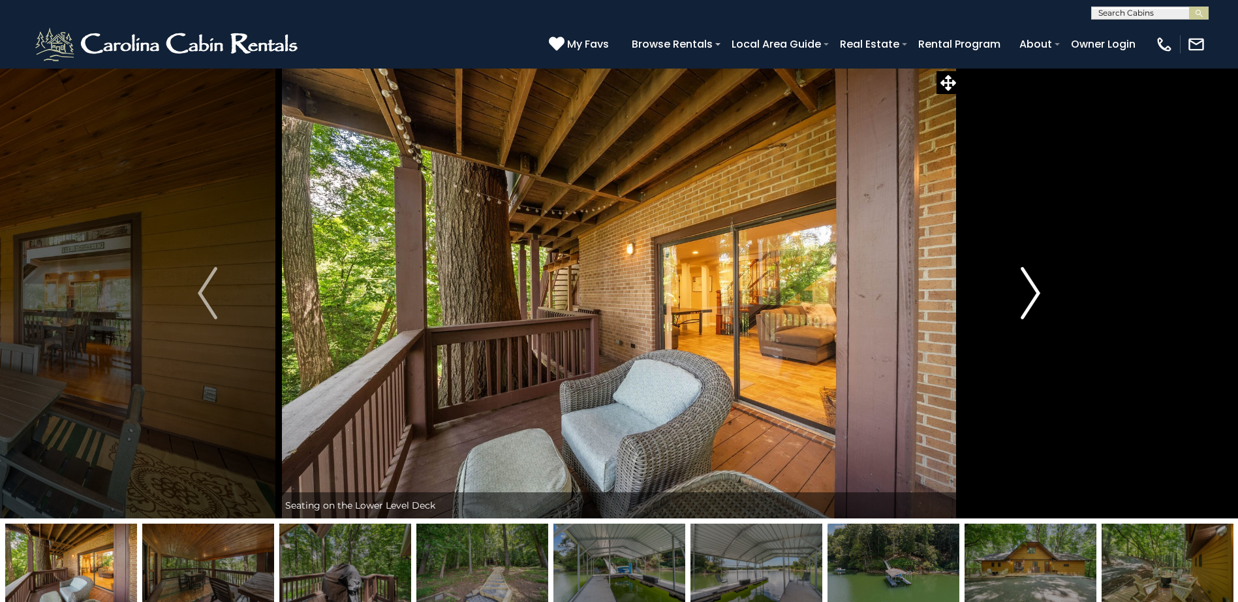
click at [1035, 288] on img "Next" at bounding box center [1031, 293] width 20 height 52
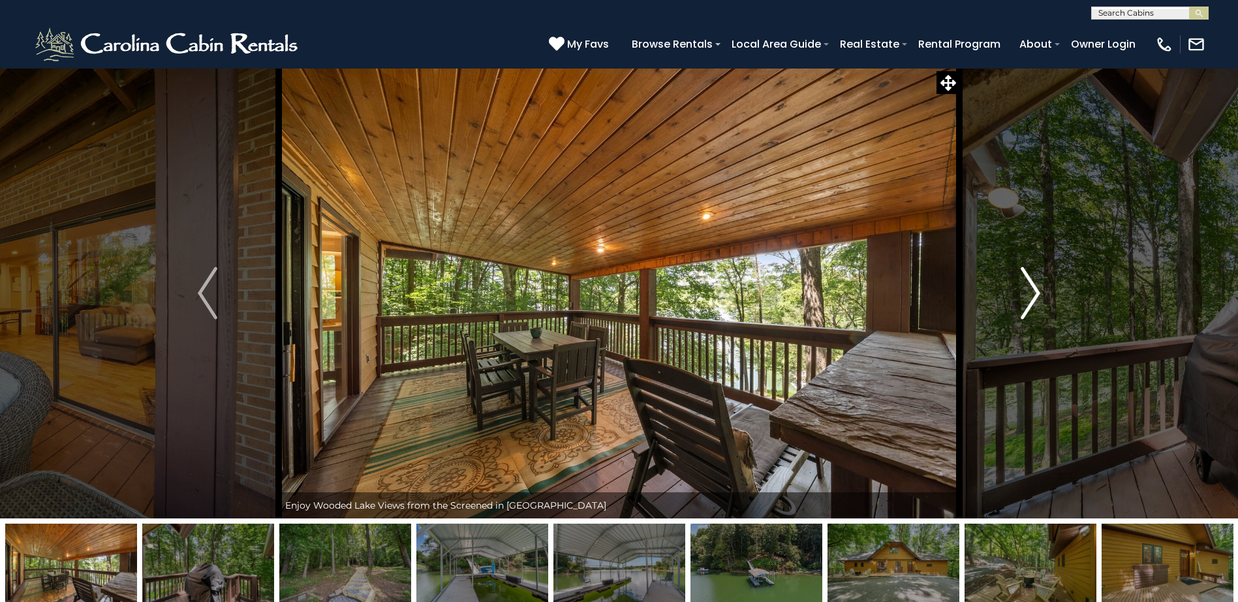
click at [1035, 288] on img "Next" at bounding box center [1031, 293] width 20 height 52
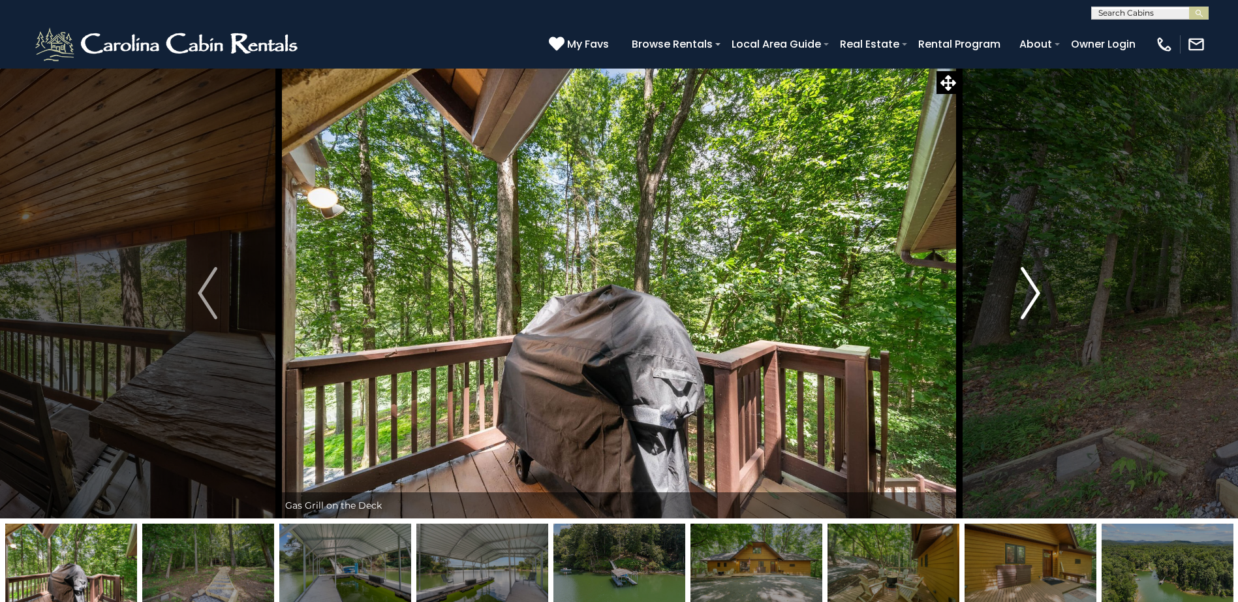
click at [1035, 288] on img "Next" at bounding box center [1031, 293] width 20 height 52
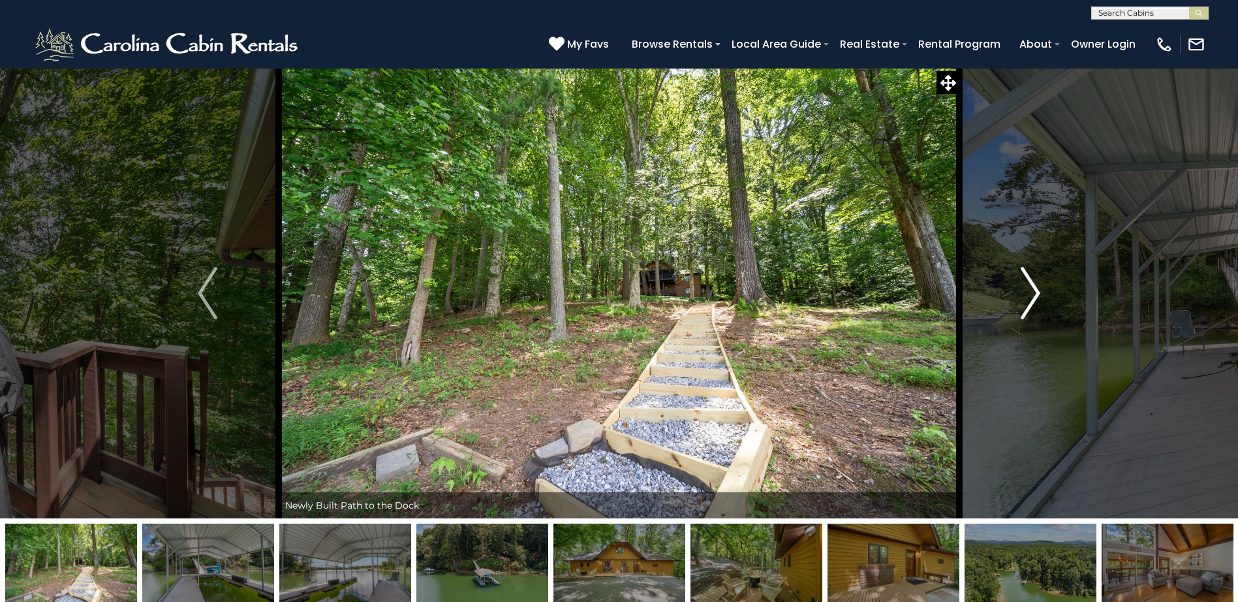
click at [1035, 288] on img "Next" at bounding box center [1031, 293] width 20 height 52
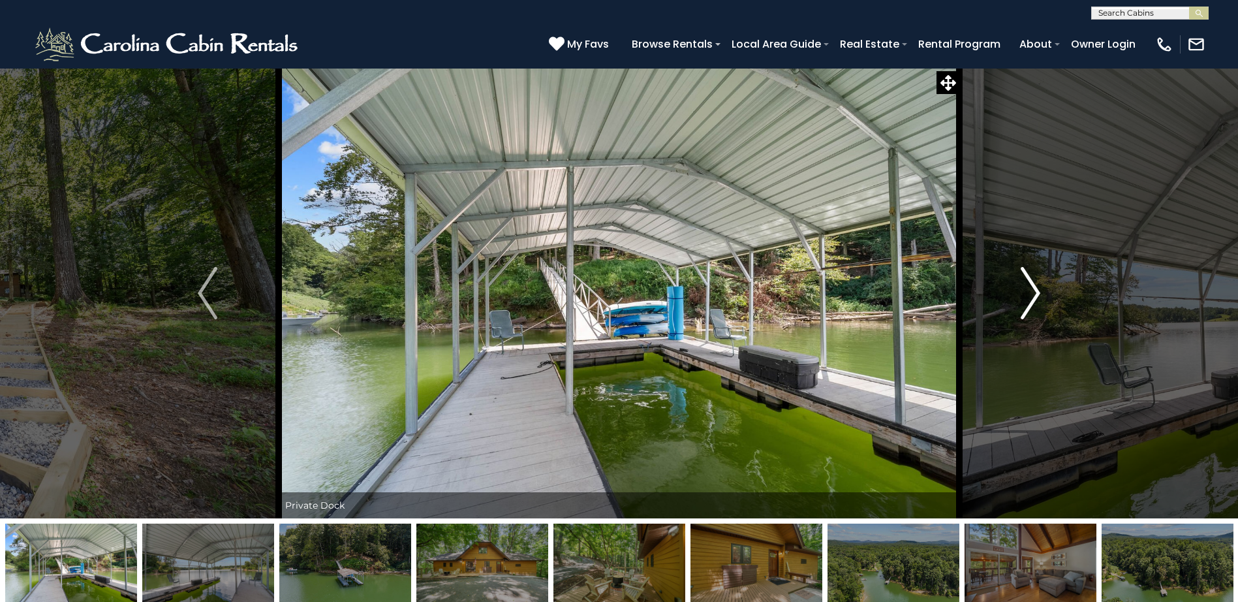
click at [1035, 288] on img "Next" at bounding box center [1031, 293] width 20 height 52
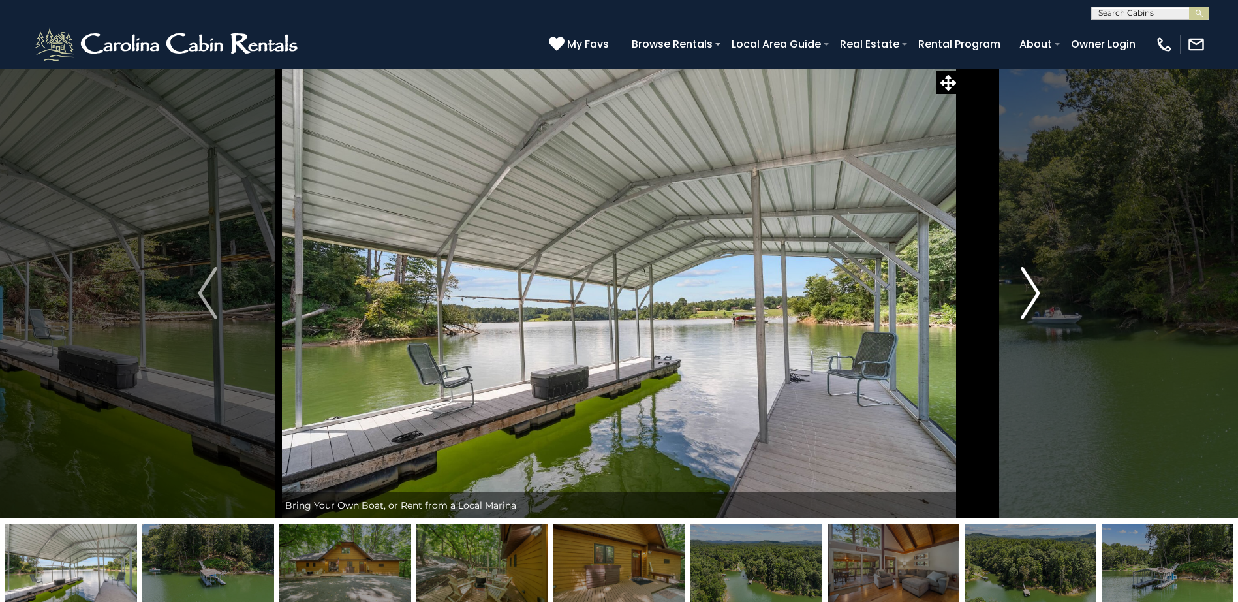
click at [1035, 288] on img "Next" at bounding box center [1031, 293] width 20 height 52
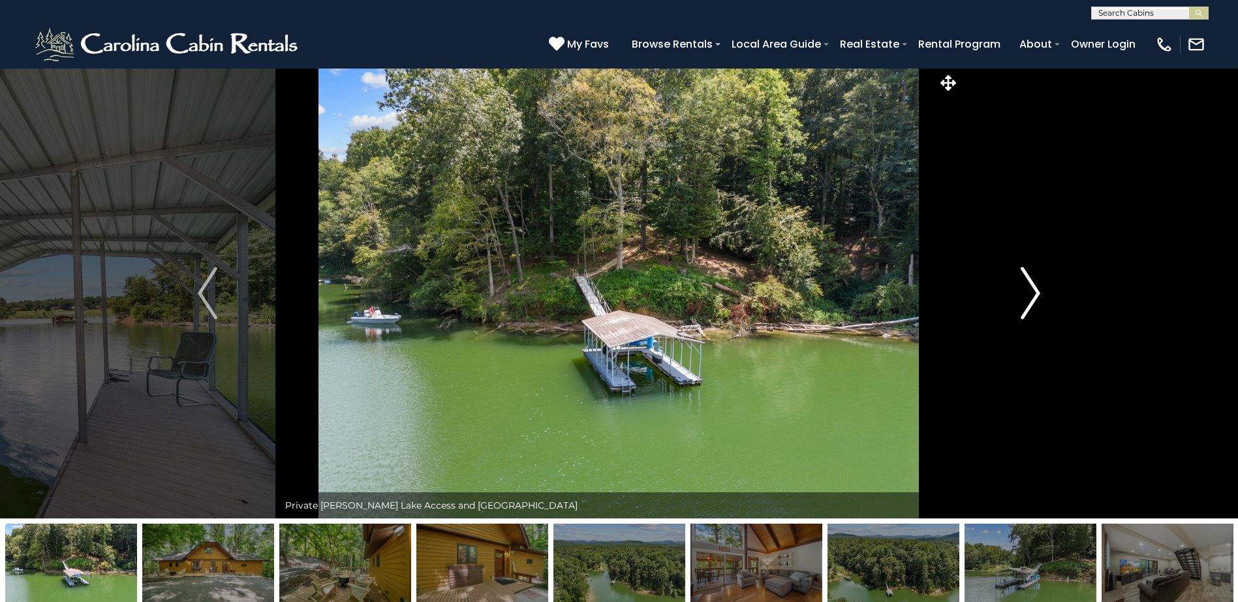
click at [1035, 288] on img "Next" at bounding box center [1031, 293] width 20 height 52
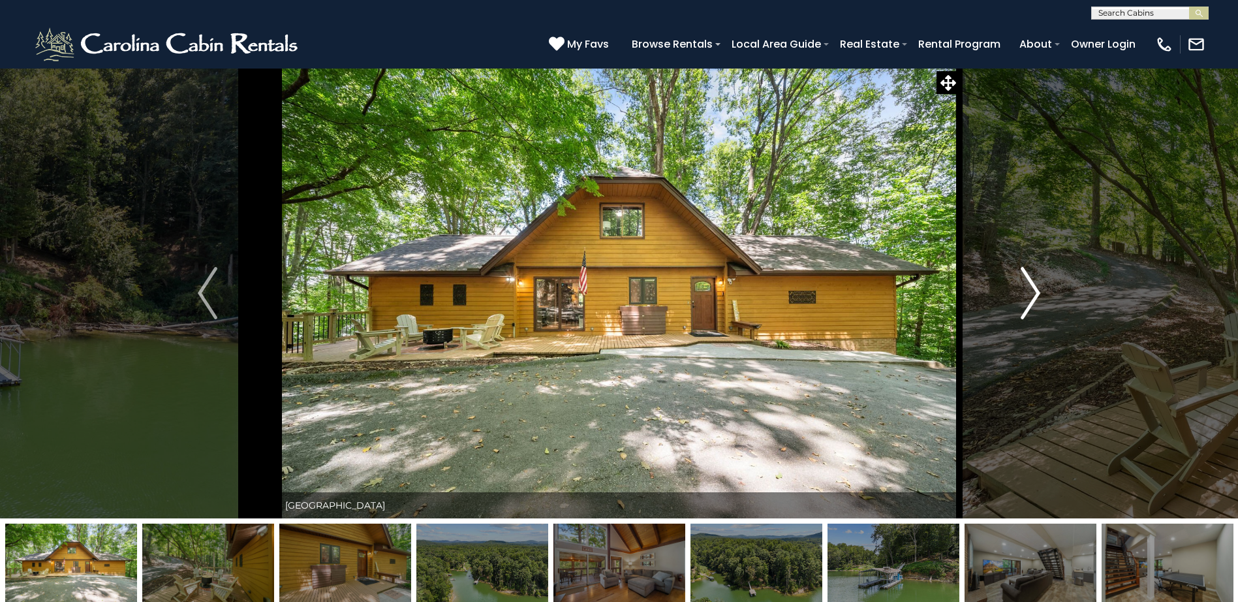
click at [1035, 288] on img "Next" at bounding box center [1031, 293] width 20 height 52
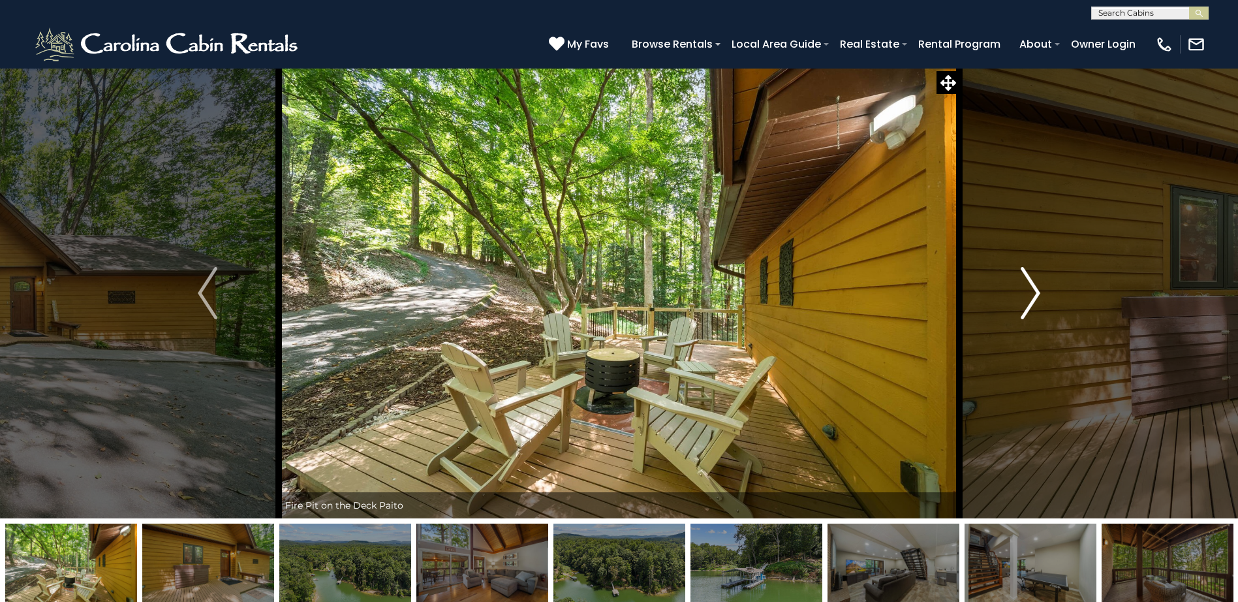
click at [1035, 288] on img "Next" at bounding box center [1031, 293] width 20 height 52
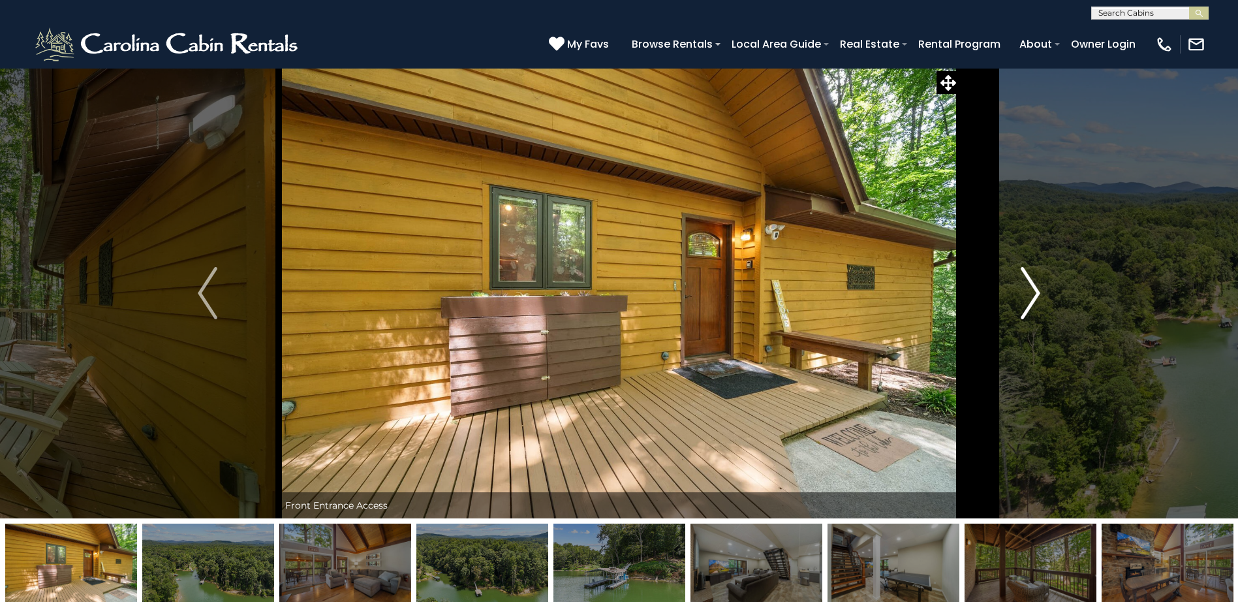
click at [1035, 288] on img "Next" at bounding box center [1031, 293] width 20 height 52
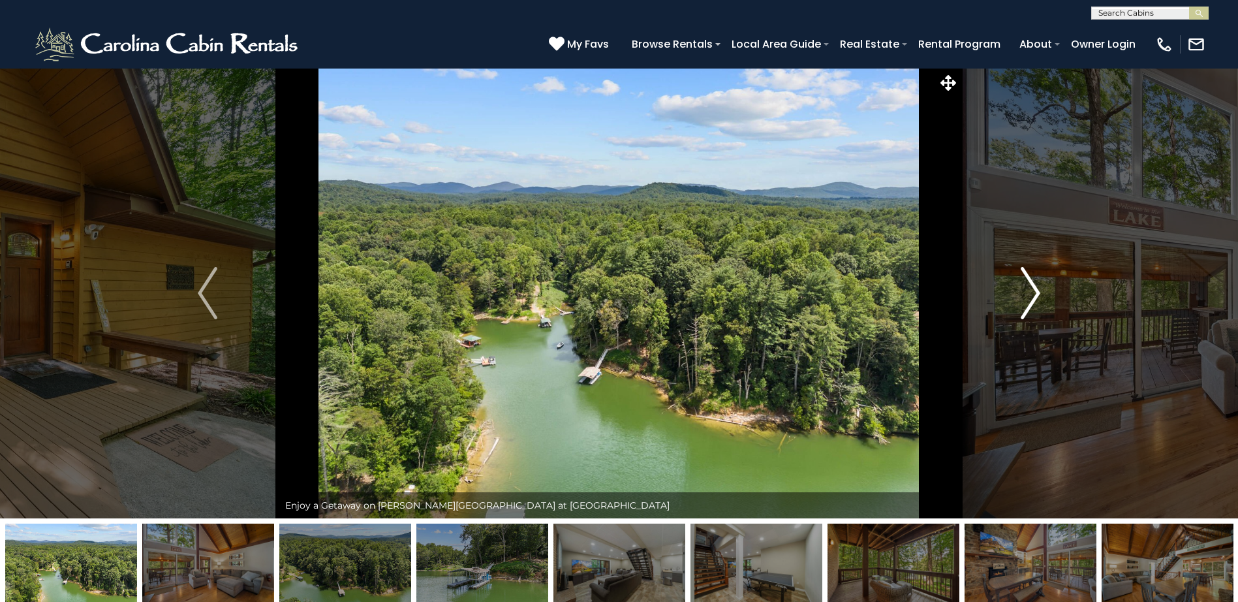
click at [1035, 288] on img "Next" at bounding box center [1031, 293] width 20 height 52
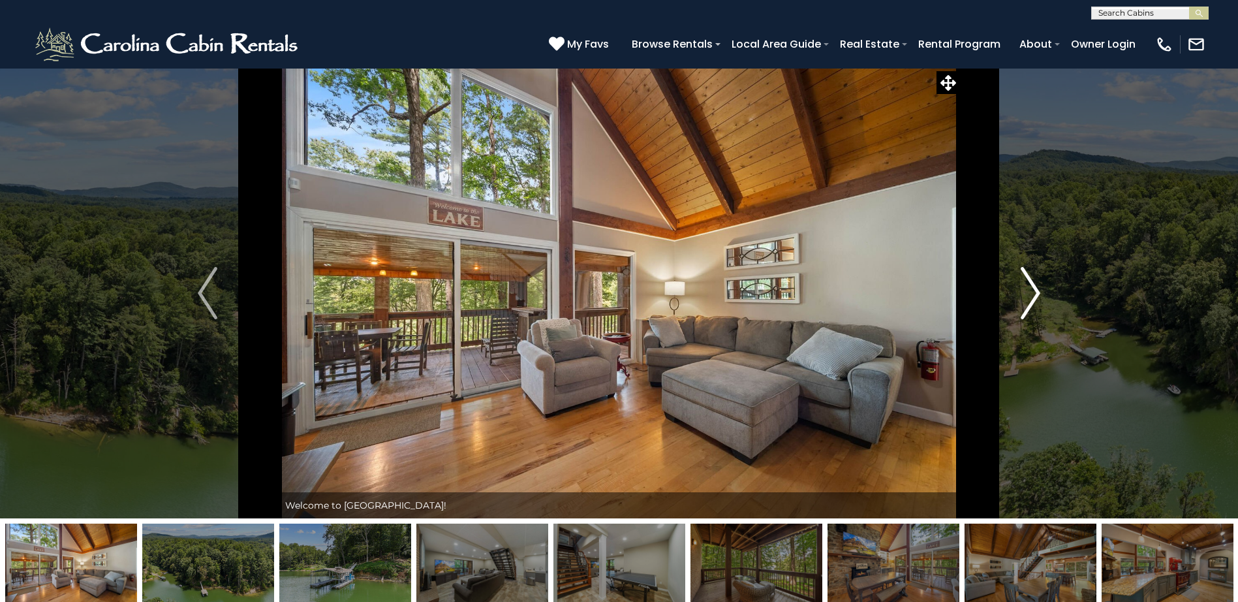
click at [1035, 288] on img "Next" at bounding box center [1031, 293] width 20 height 52
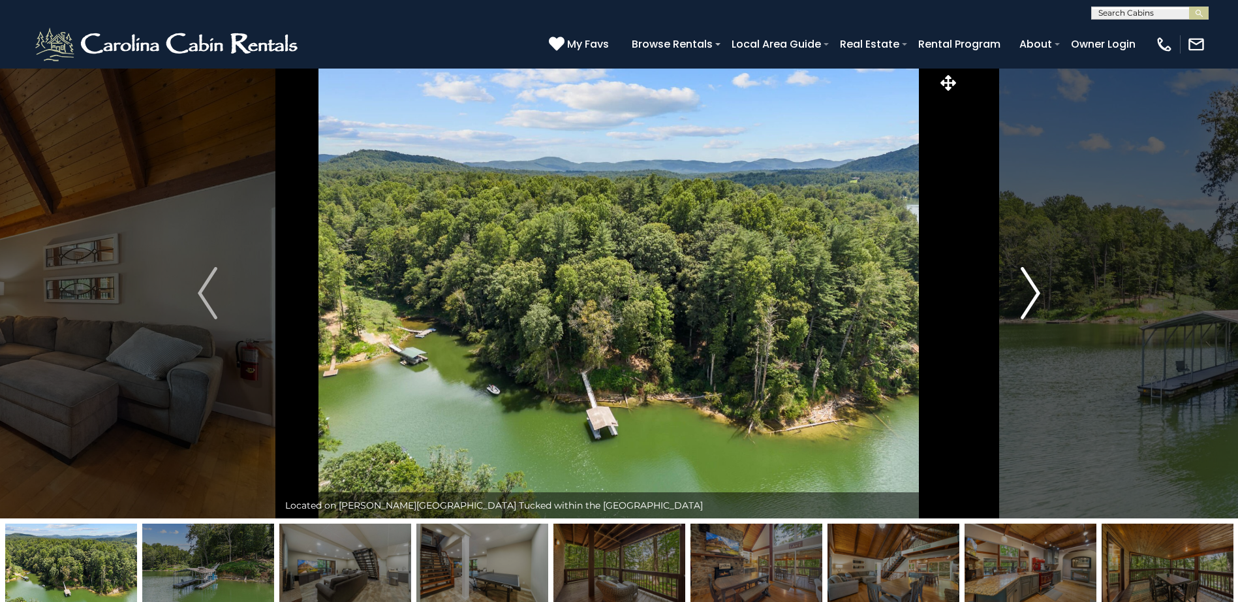
click at [1035, 288] on img "Next" at bounding box center [1031, 293] width 20 height 52
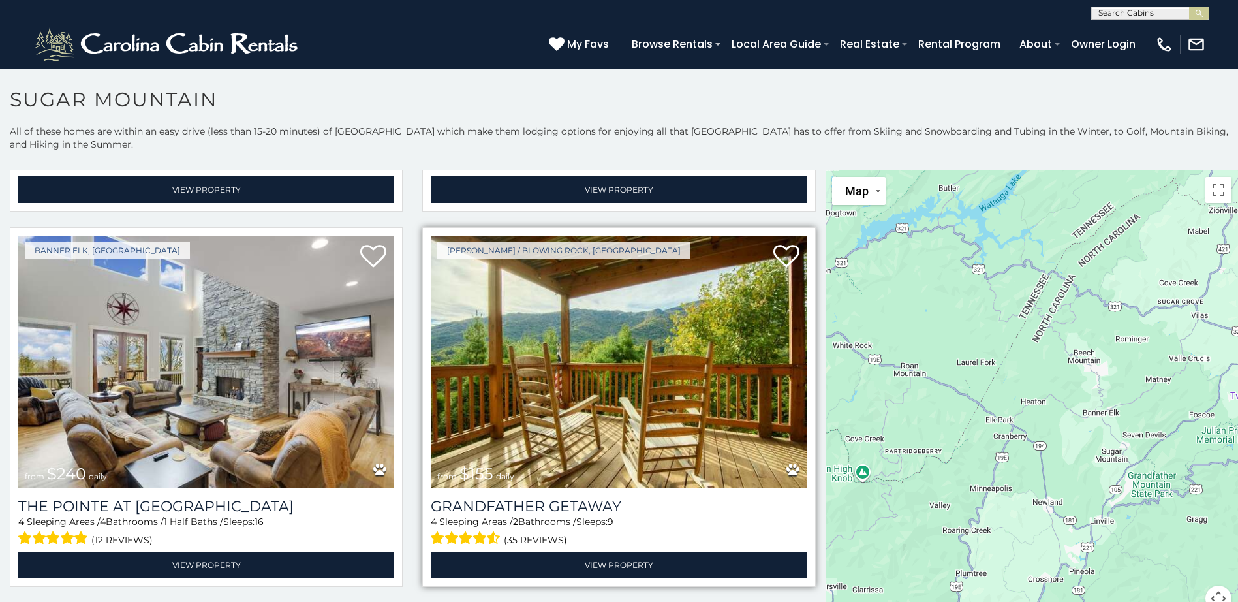
scroll to position [3721, 0]
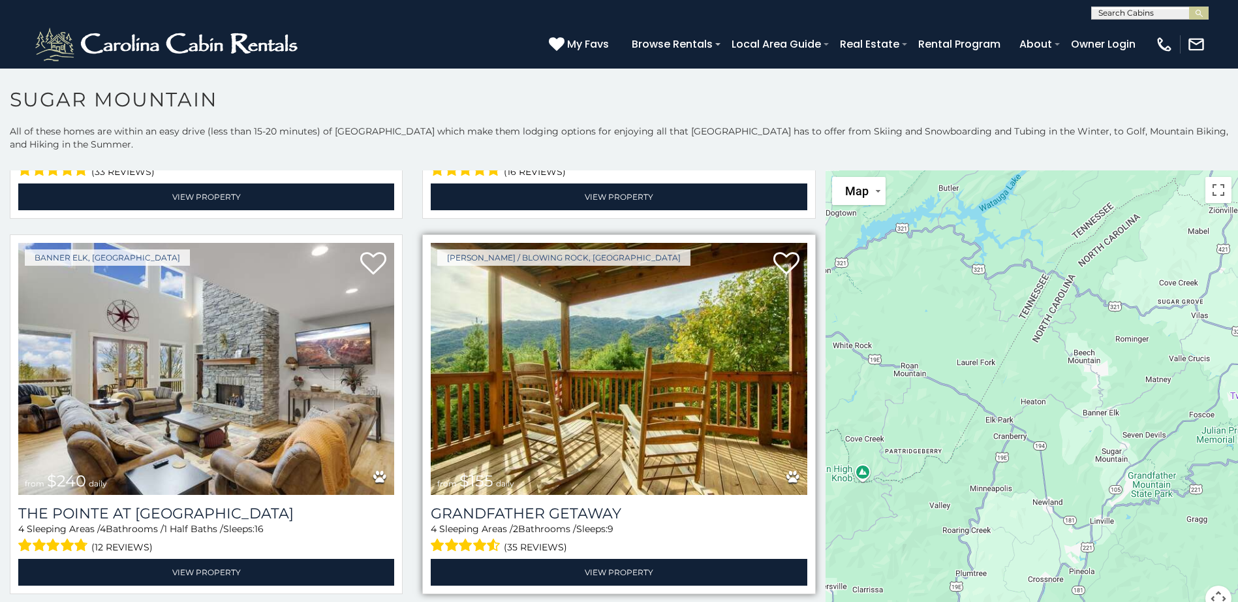
click at [633, 362] on img at bounding box center [619, 369] width 376 height 252
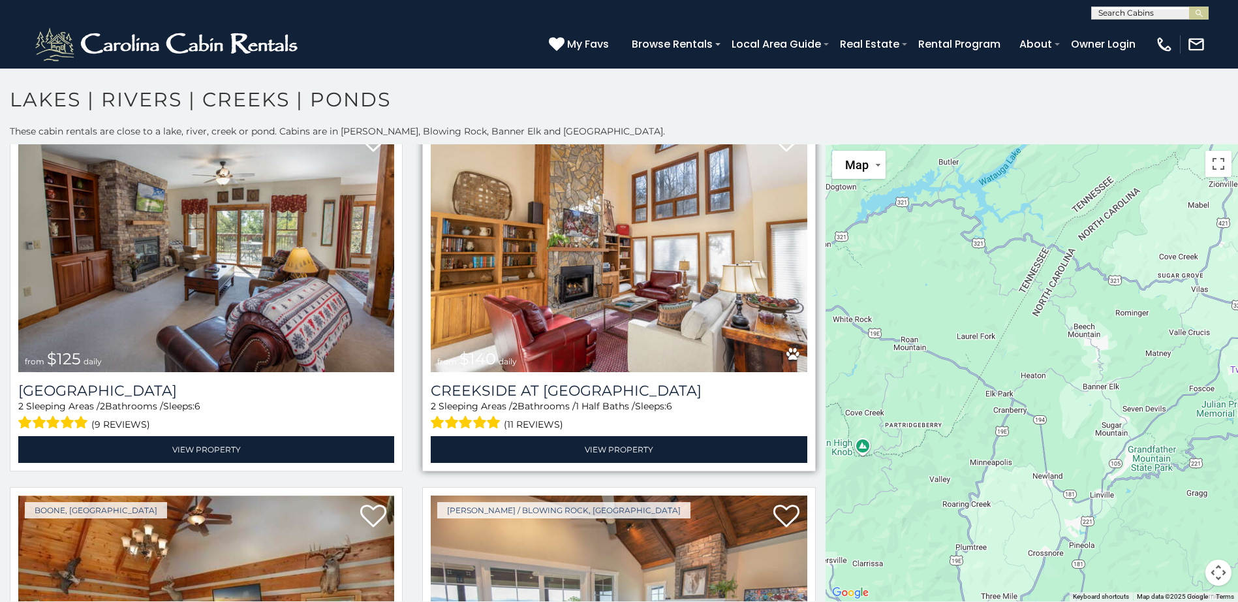
scroll to position [4569, 0]
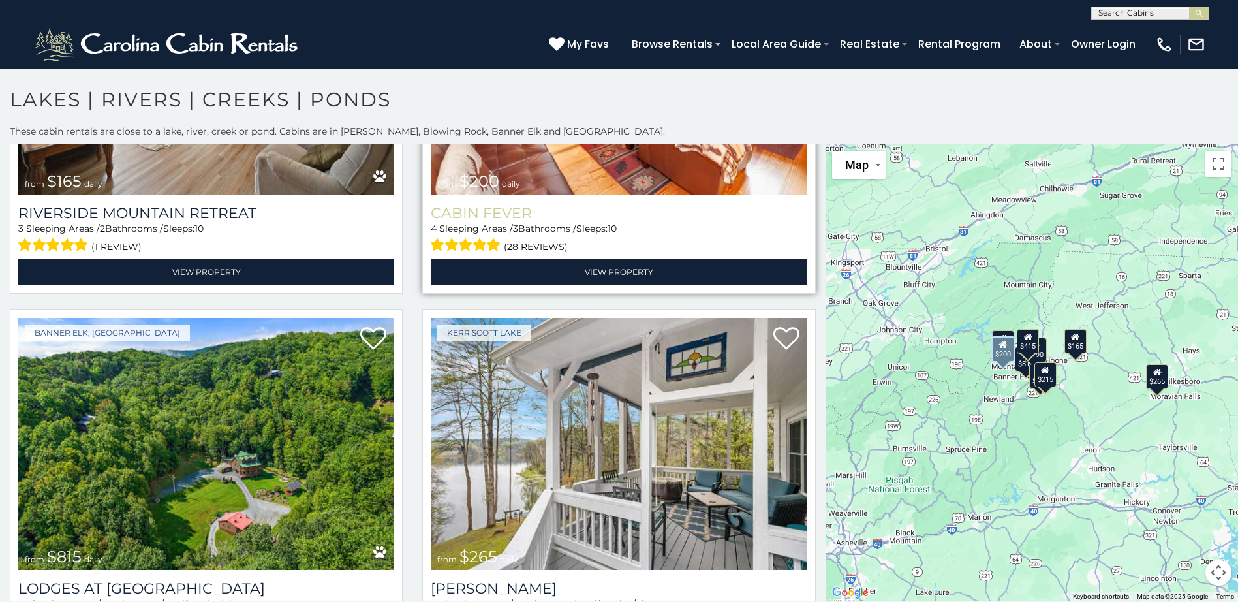
scroll to position [5890, 0]
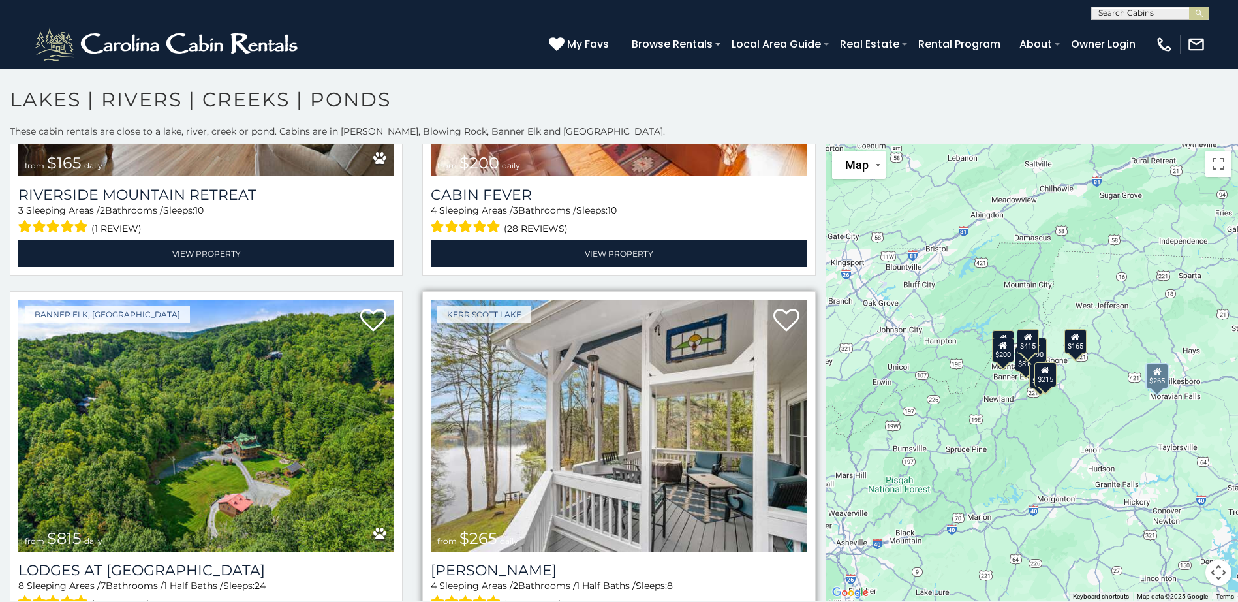
click at [651, 399] on img at bounding box center [619, 426] width 376 height 252
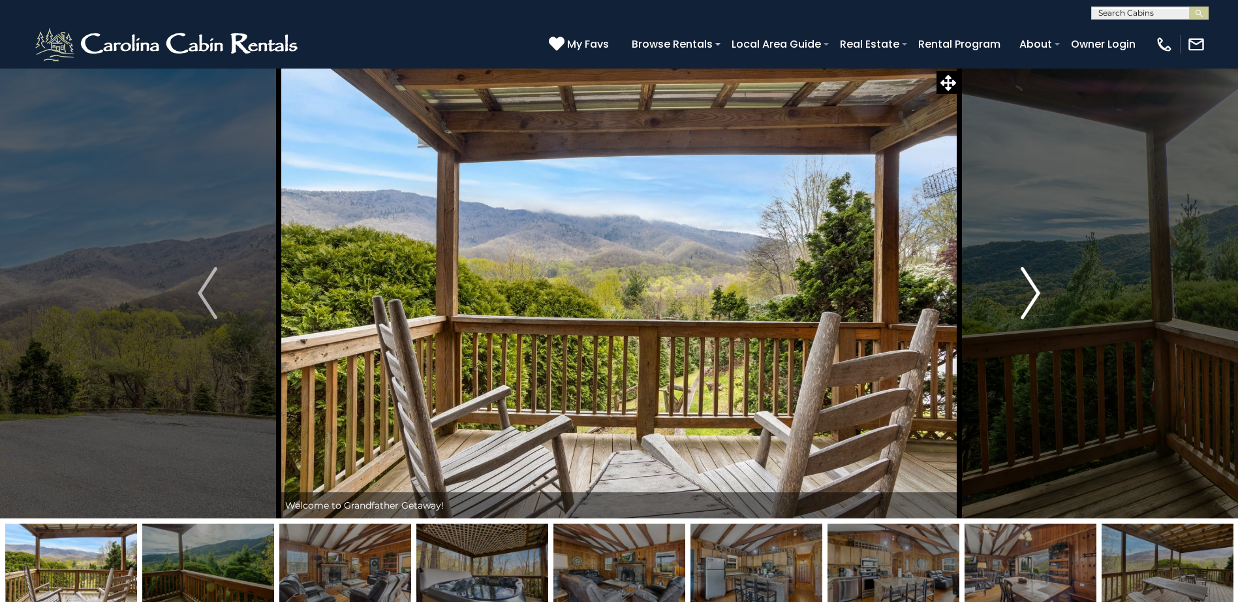
click at [1028, 291] on img "Next" at bounding box center [1031, 293] width 20 height 52
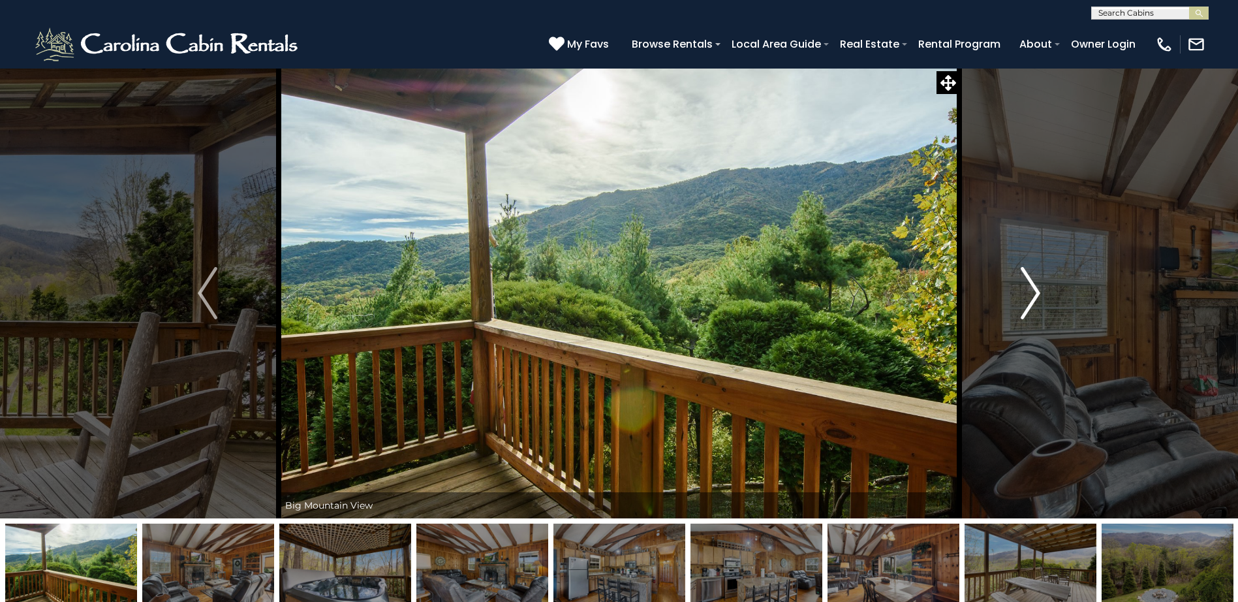
click at [1028, 291] on img "Next" at bounding box center [1031, 293] width 20 height 52
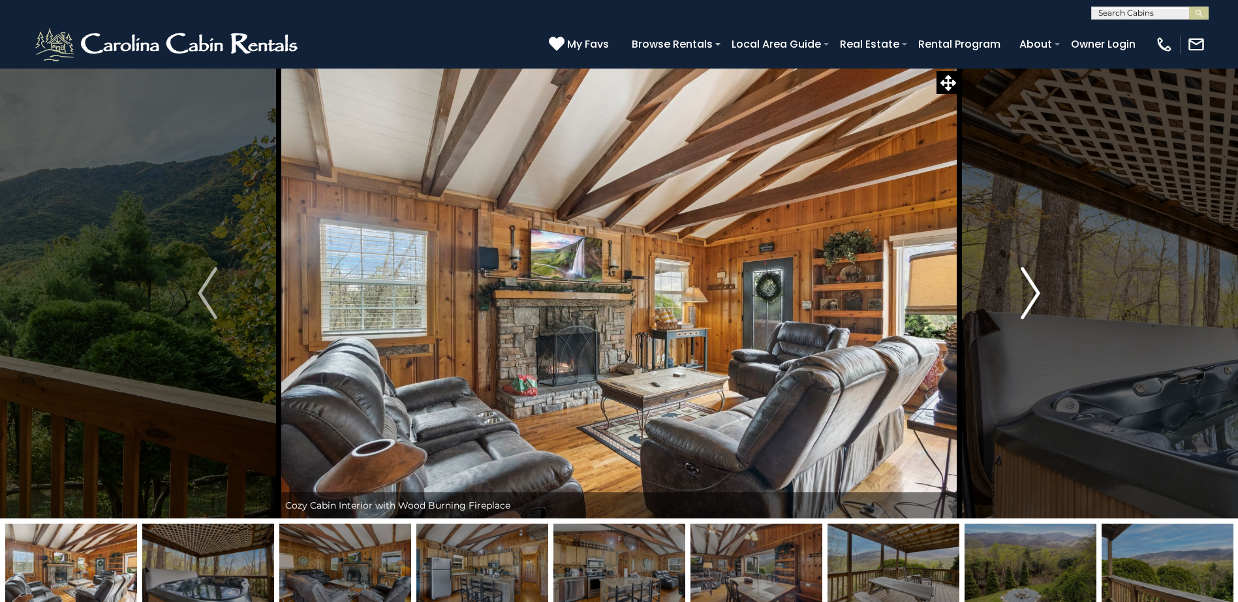
click at [1028, 291] on img "Next" at bounding box center [1031, 293] width 20 height 52
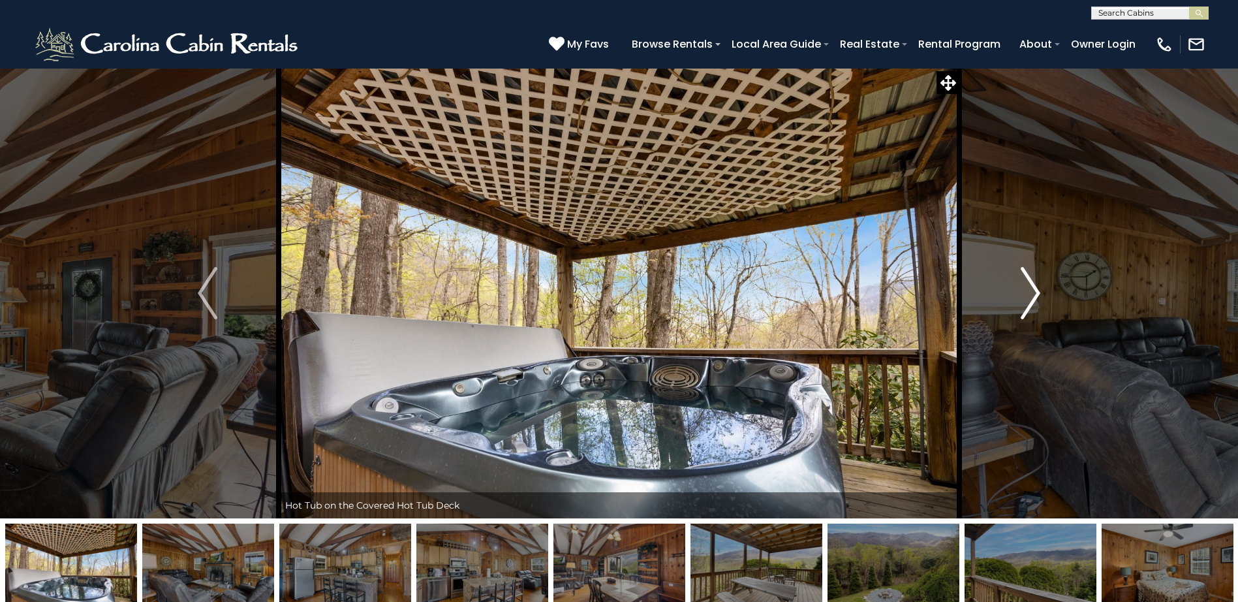
click at [1028, 291] on img "Next" at bounding box center [1031, 293] width 20 height 52
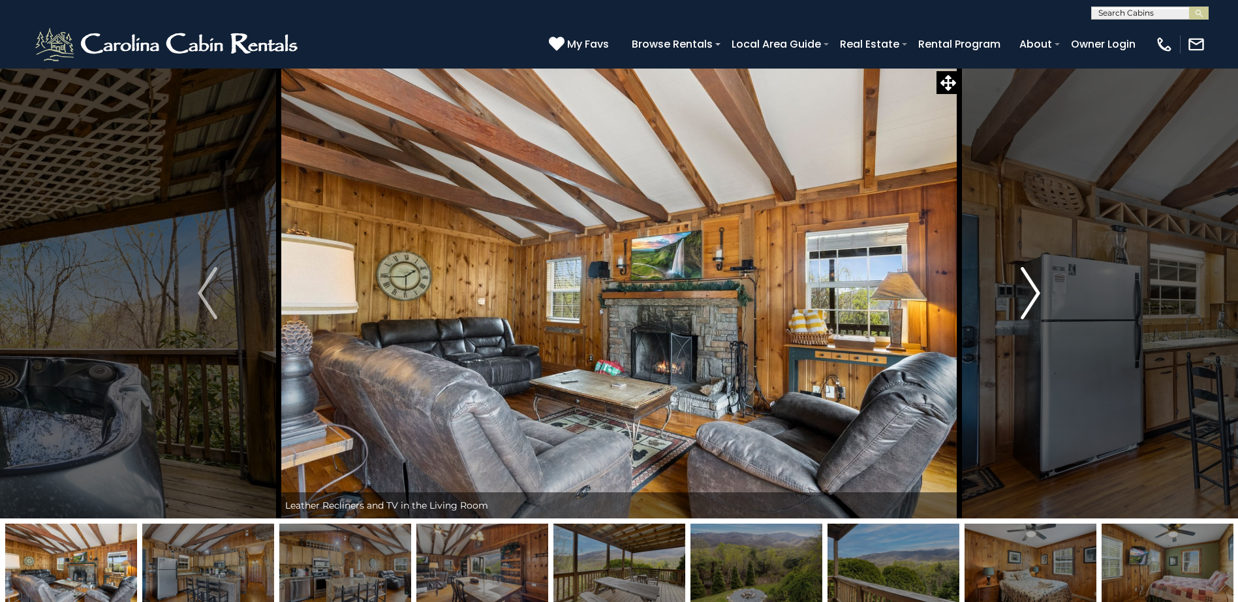
click at [1028, 291] on img "Next" at bounding box center [1031, 293] width 20 height 52
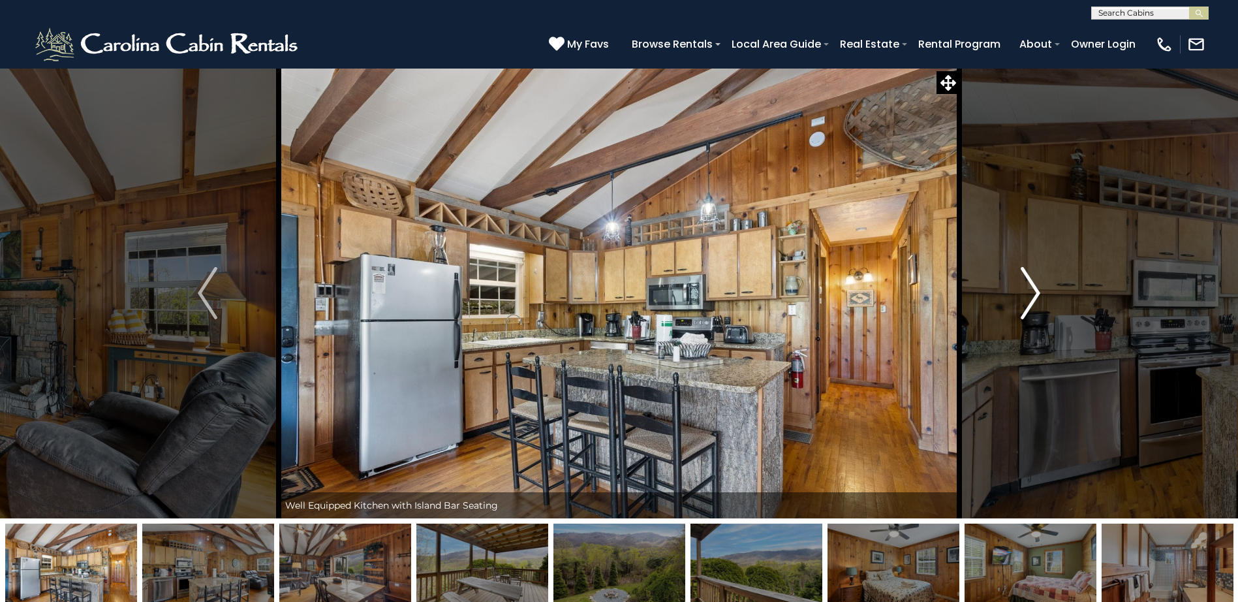
click at [1028, 291] on img "Next" at bounding box center [1031, 293] width 20 height 52
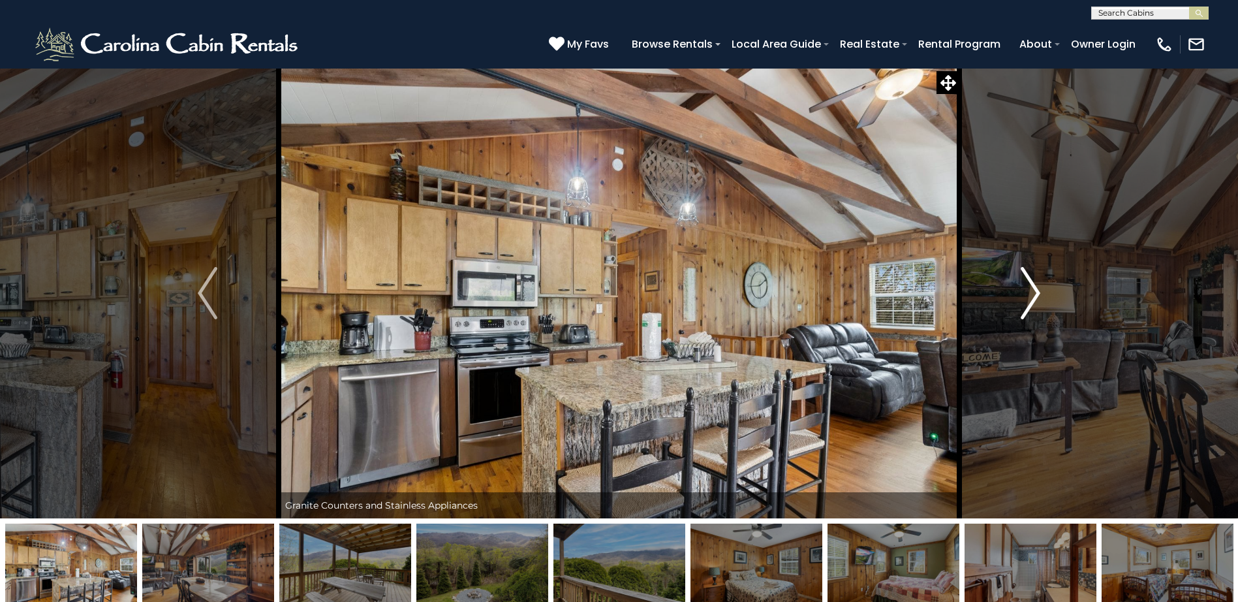
click at [1028, 291] on img "Next" at bounding box center [1031, 293] width 20 height 52
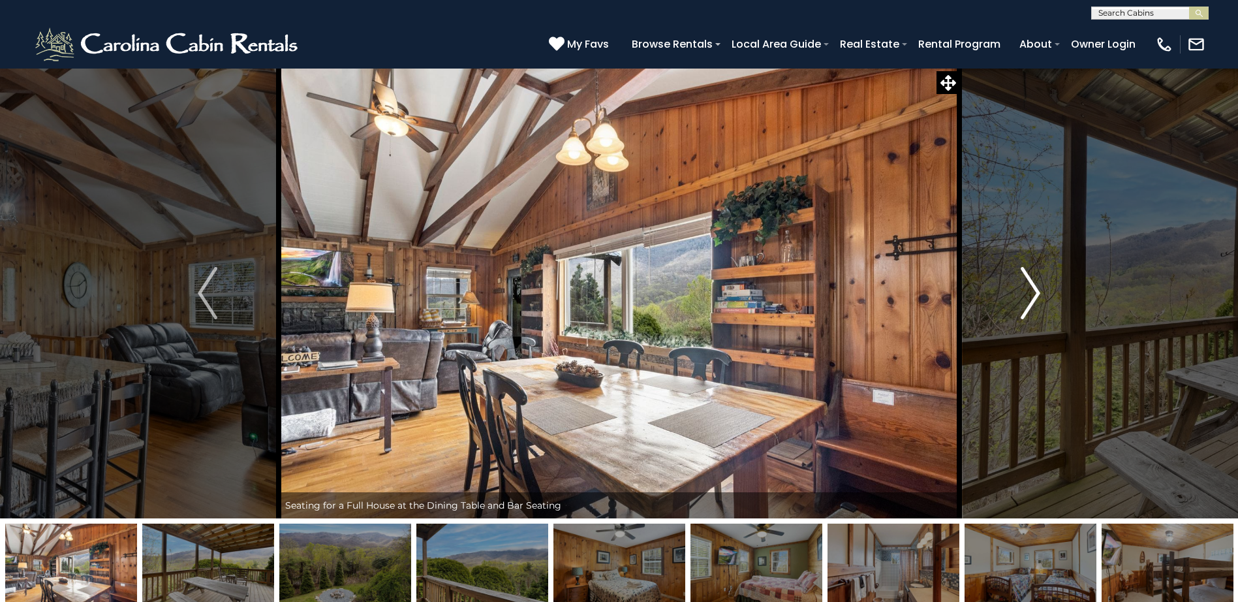
click at [1028, 291] on img "Next" at bounding box center [1031, 293] width 20 height 52
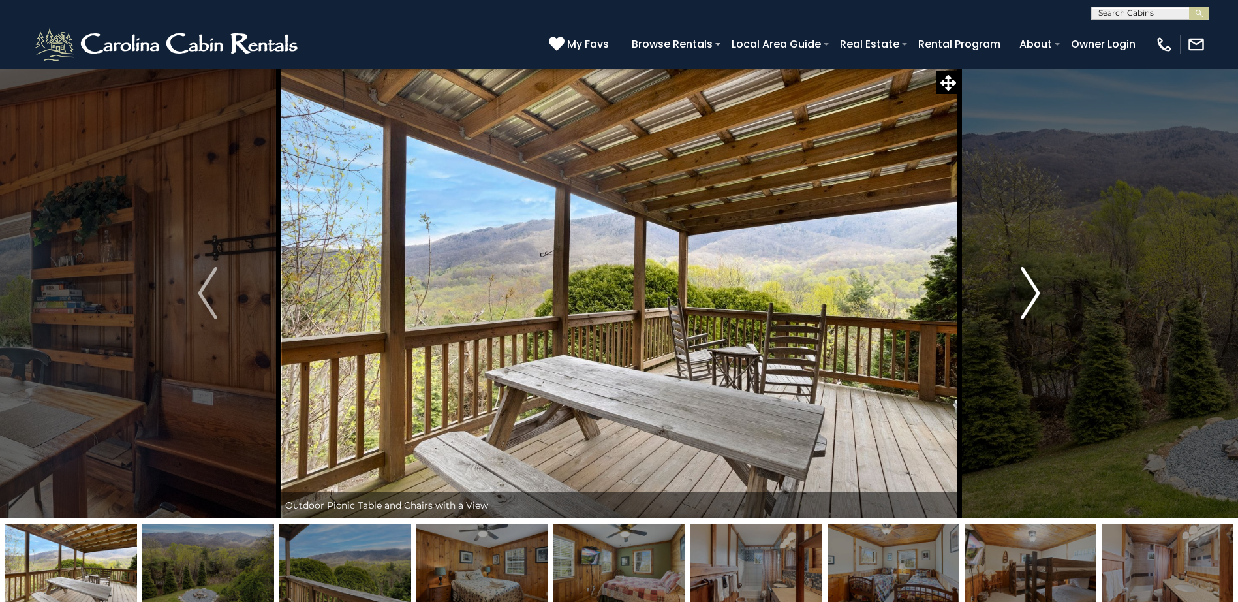
click at [1028, 291] on img "Next" at bounding box center [1031, 293] width 20 height 52
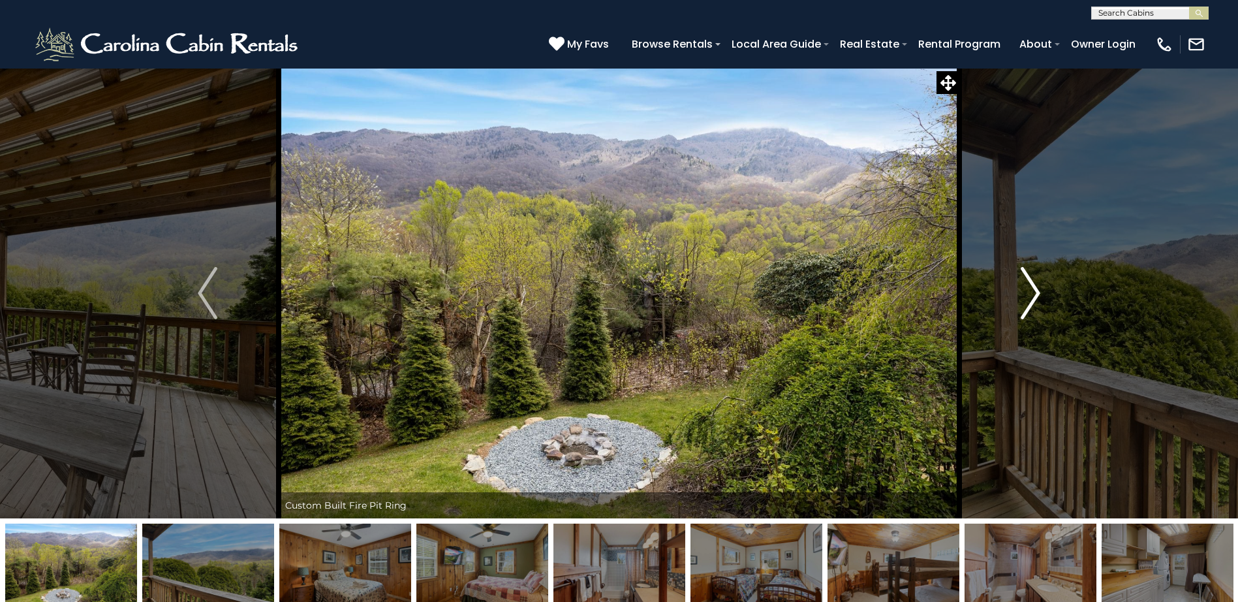
click at [1028, 291] on img "Next" at bounding box center [1031, 293] width 20 height 52
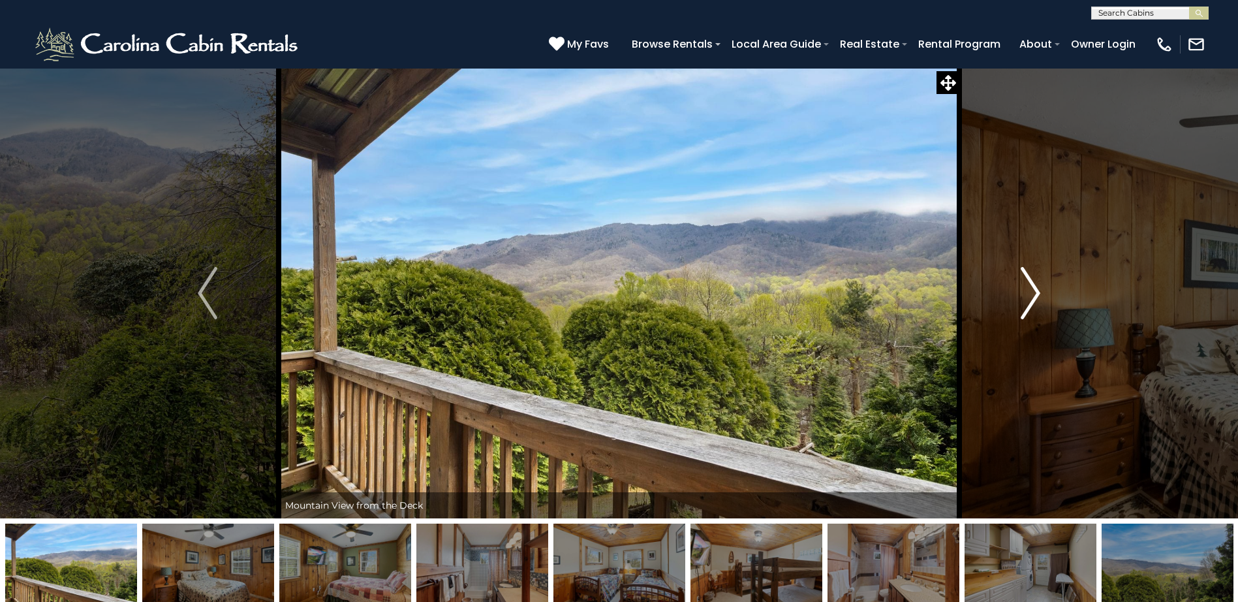
click at [1033, 289] on img "Next" at bounding box center [1031, 293] width 20 height 52
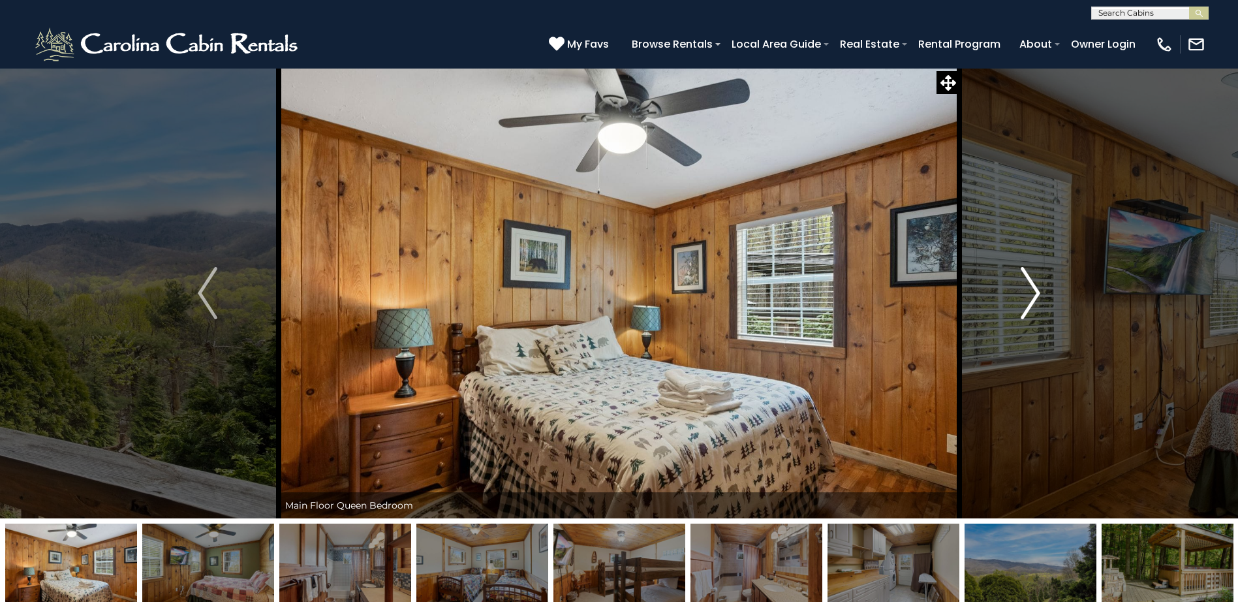
click at [1033, 289] on img "Next" at bounding box center [1031, 293] width 20 height 52
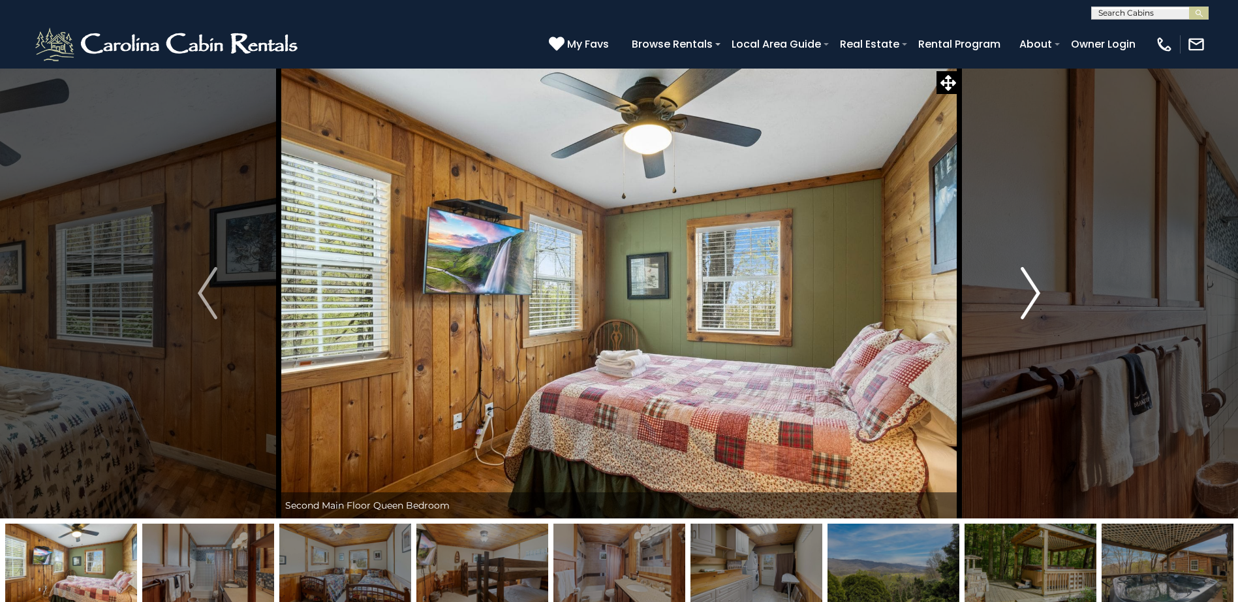
click at [1033, 289] on img "Next" at bounding box center [1031, 293] width 20 height 52
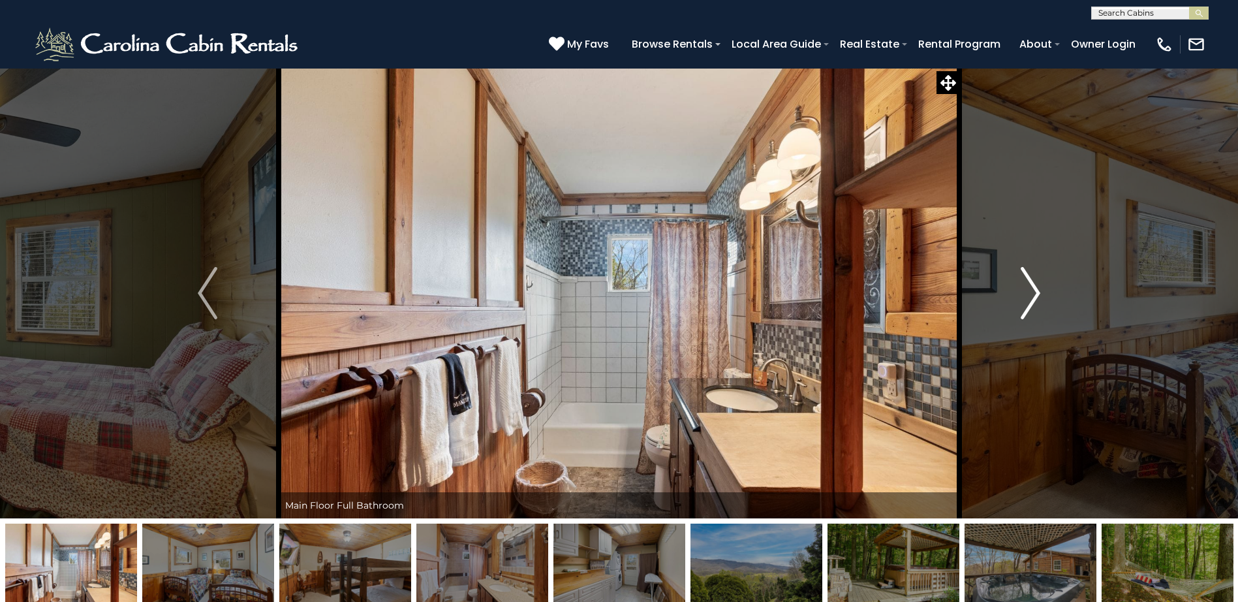
click at [1033, 289] on img "Next" at bounding box center [1031, 293] width 20 height 52
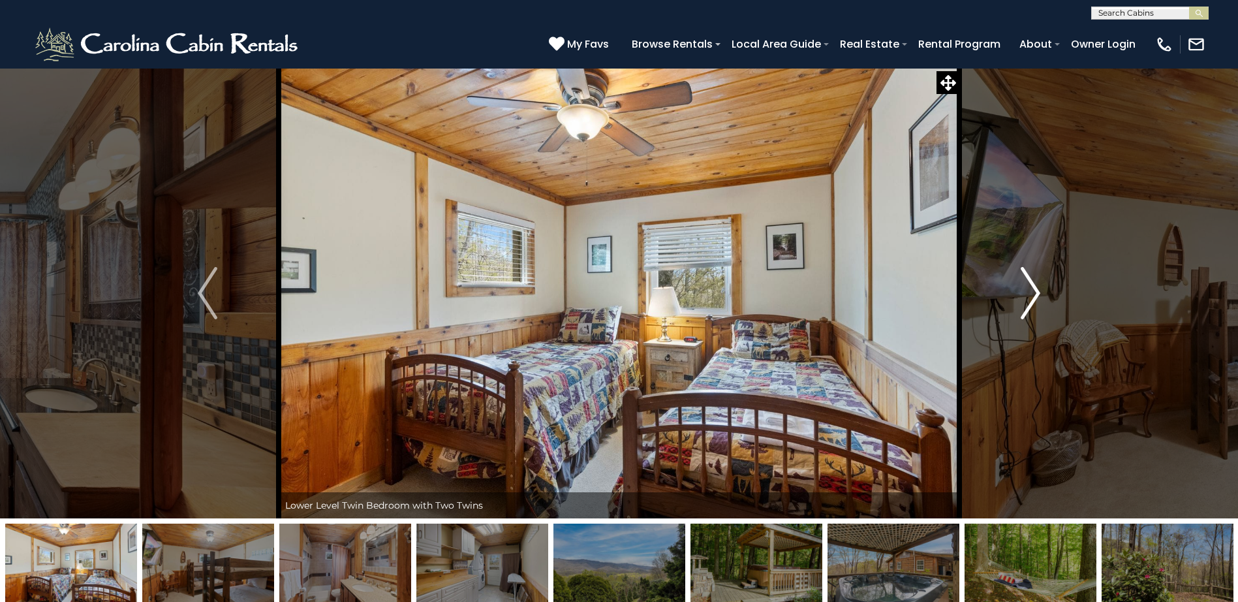
click at [1033, 289] on img "Next" at bounding box center [1031, 293] width 20 height 52
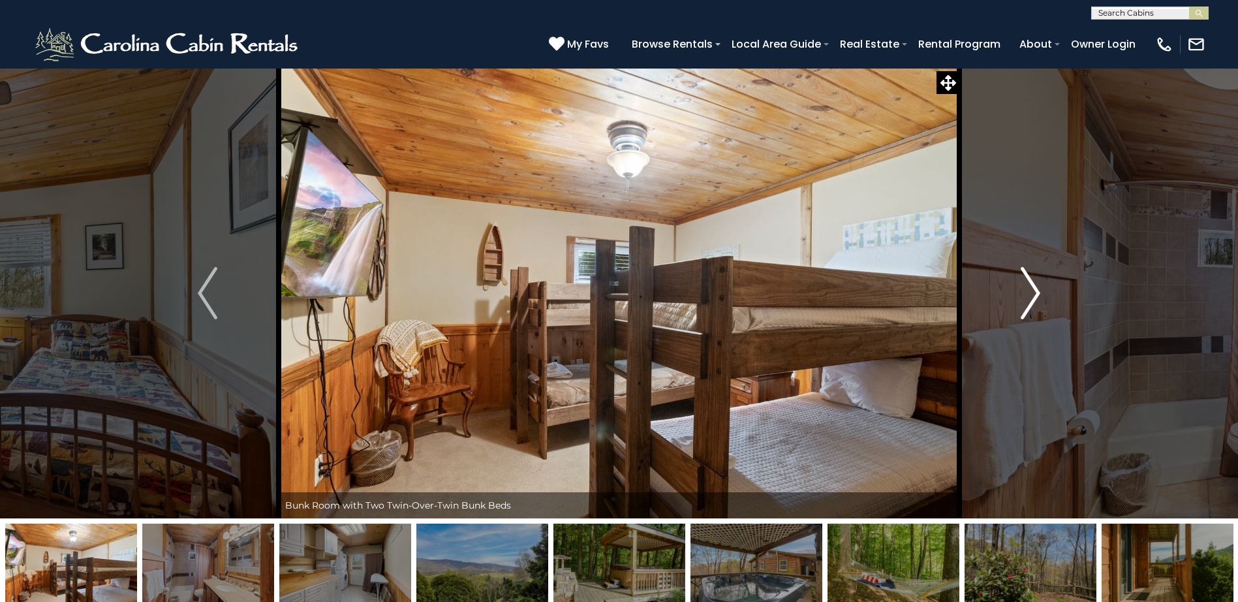
click at [1033, 289] on img "Next" at bounding box center [1031, 293] width 20 height 52
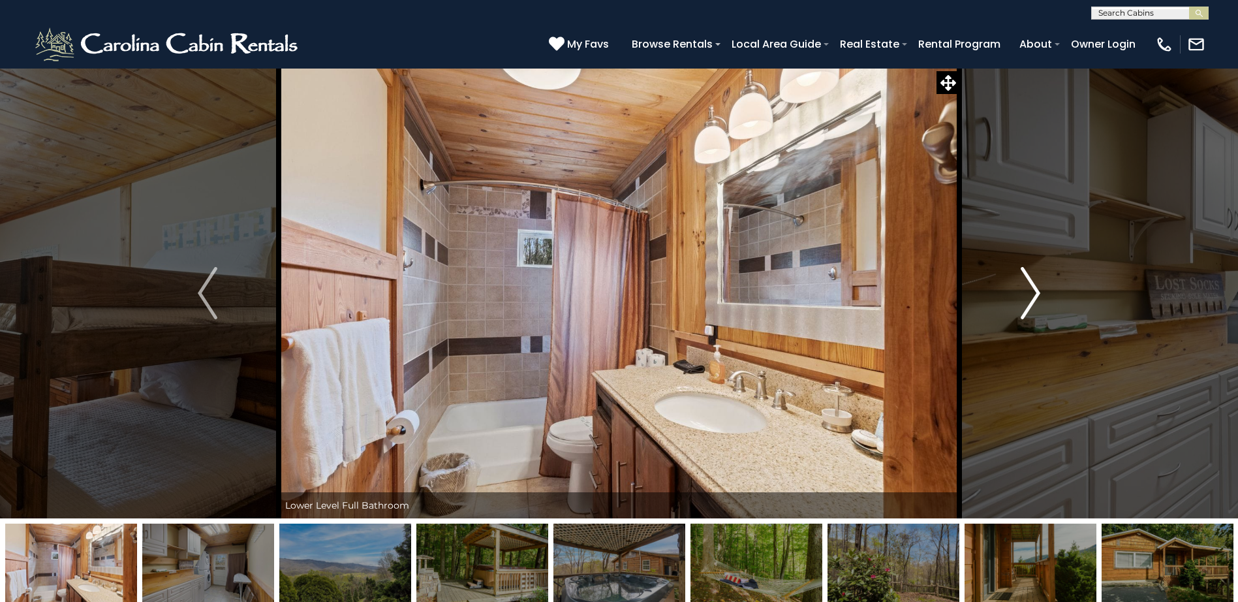
click at [1033, 289] on img "Next" at bounding box center [1031, 293] width 20 height 52
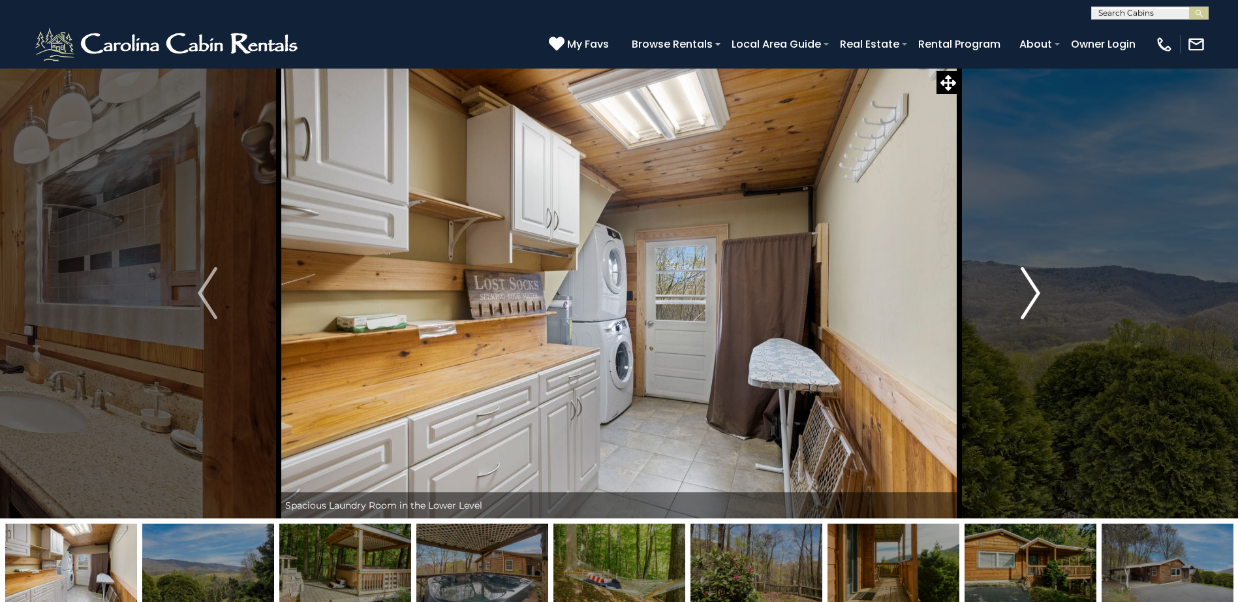
click at [1033, 289] on img "Next" at bounding box center [1031, 293] width 20 height 52
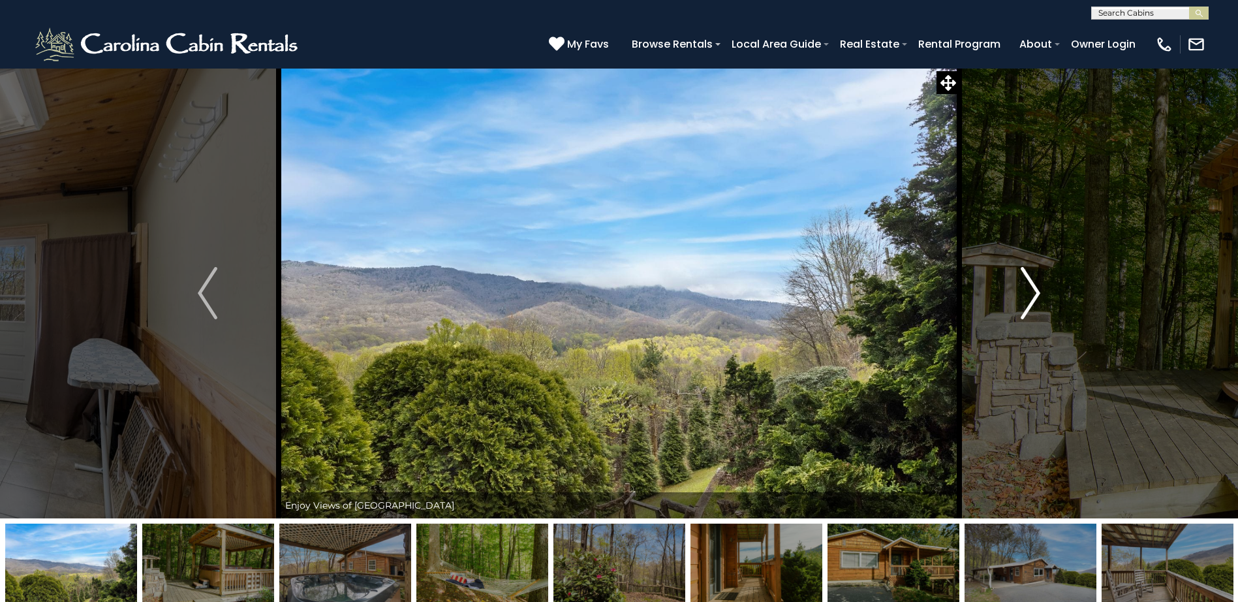
click at [1033, 289] on img "Next" at bounding box center [1031, 293] width 20 height 52
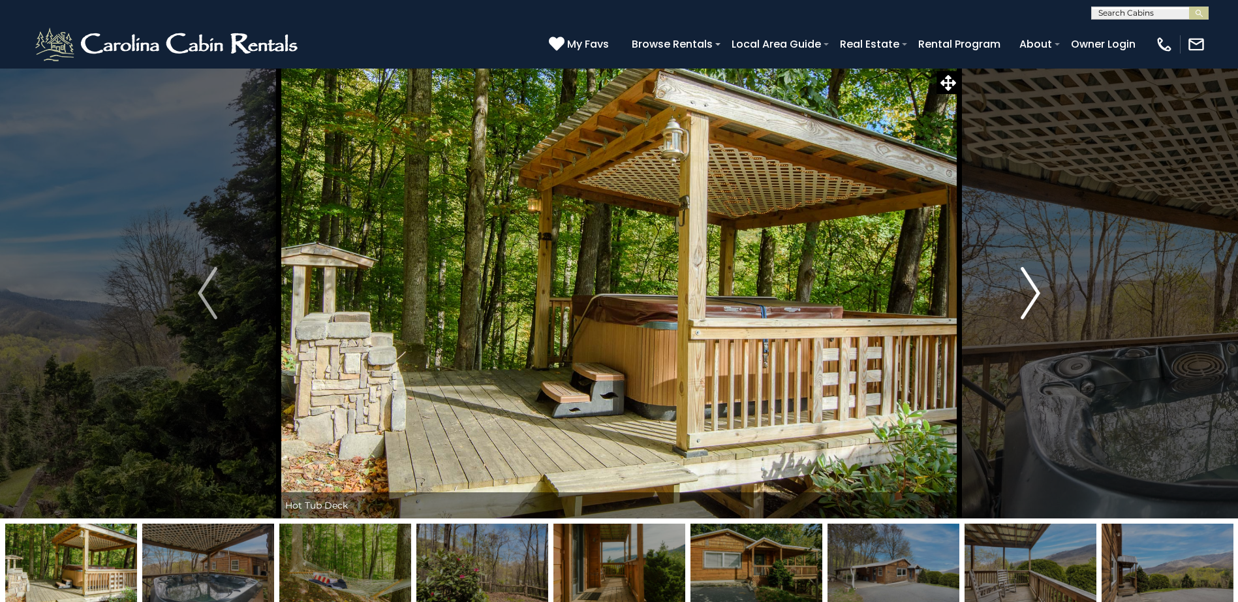
click at [1033, 289] on img "Next" at bounding box center [1031, 293] width 20 height 52
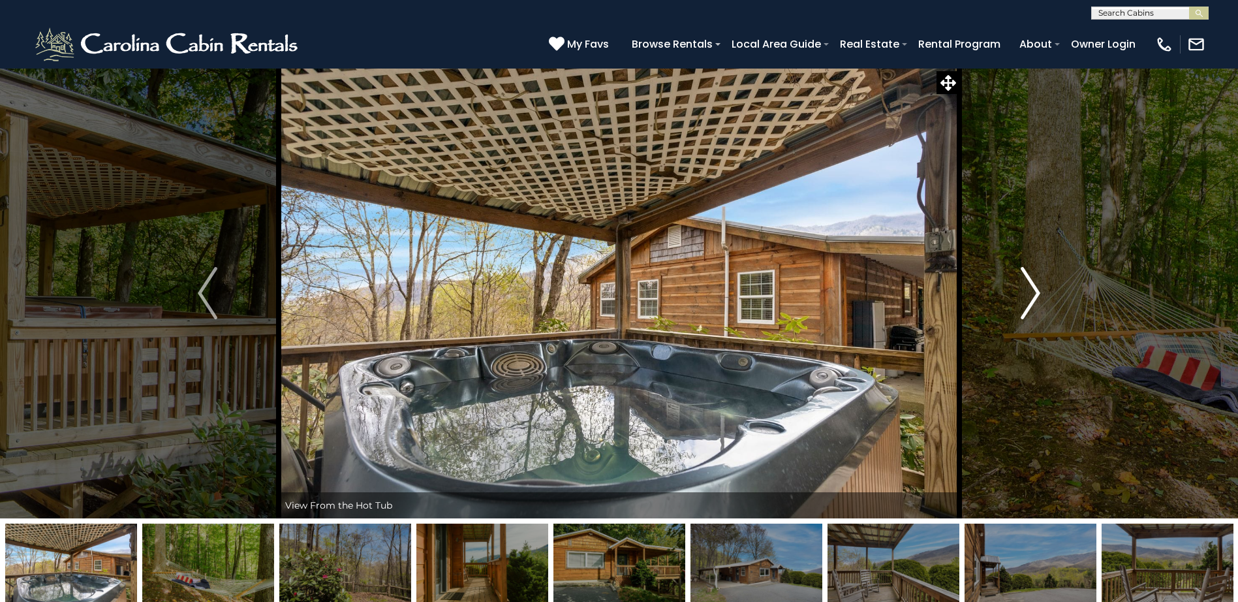
click at [1033, 289] on img "Next" at bounding box center [1031, 293] width 20 height 52
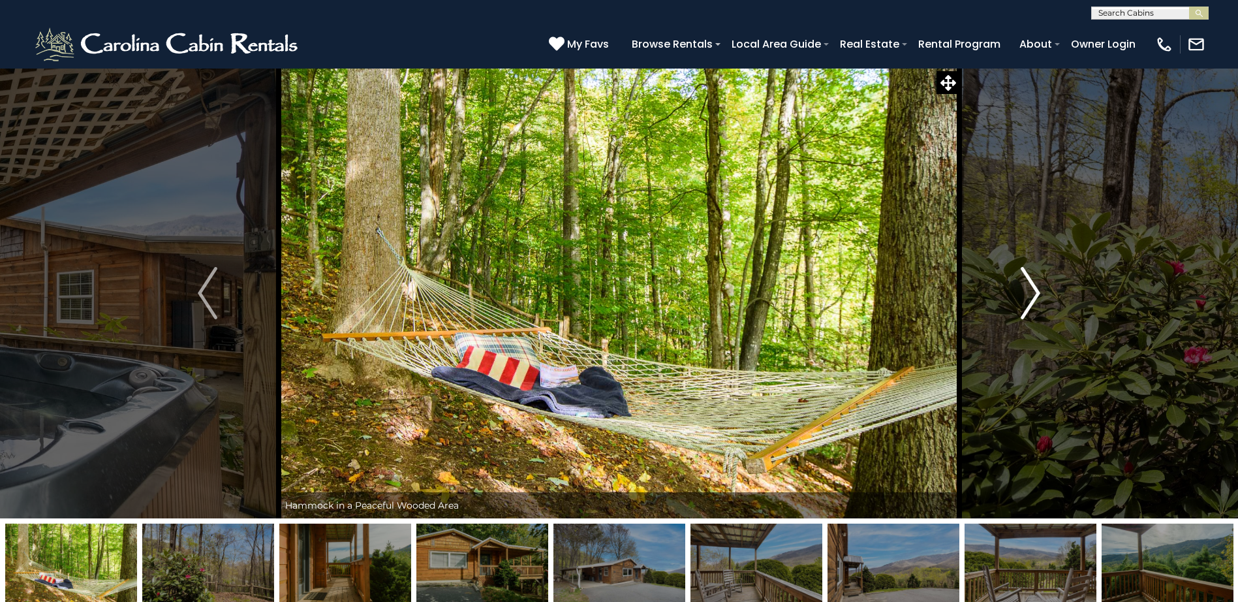
click at [1033, 289] on img "Next" at bounding box center [1031, 293] width 20 height 52
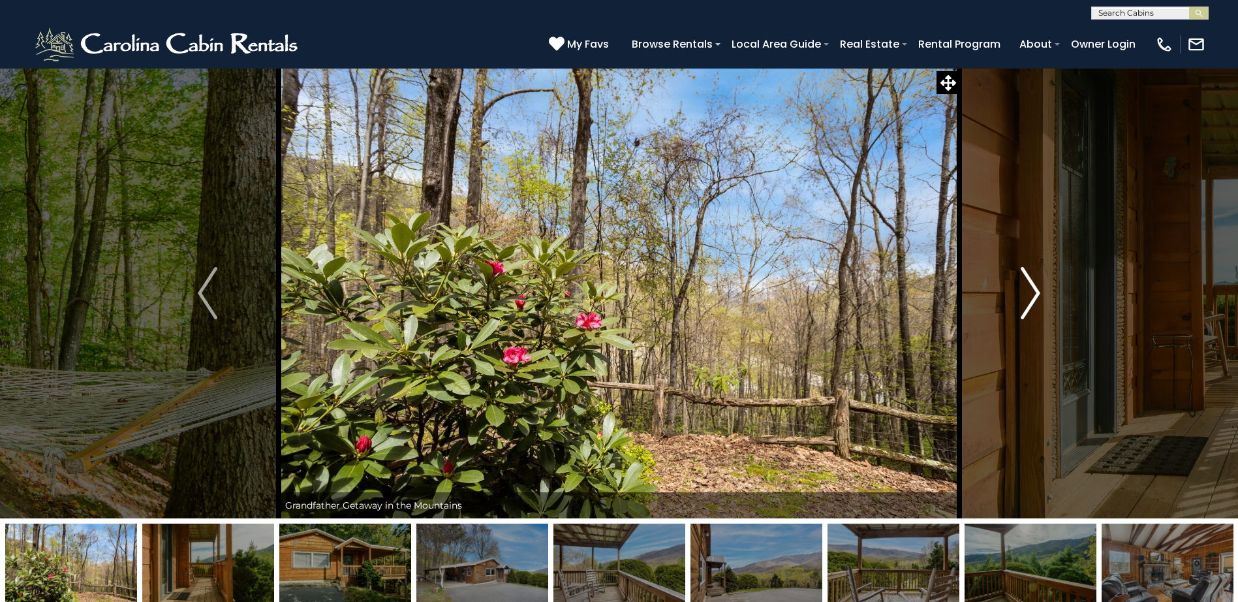
click at [1033, 289] on img "Next" at bounding box center [1031, 293] width 20 height 52
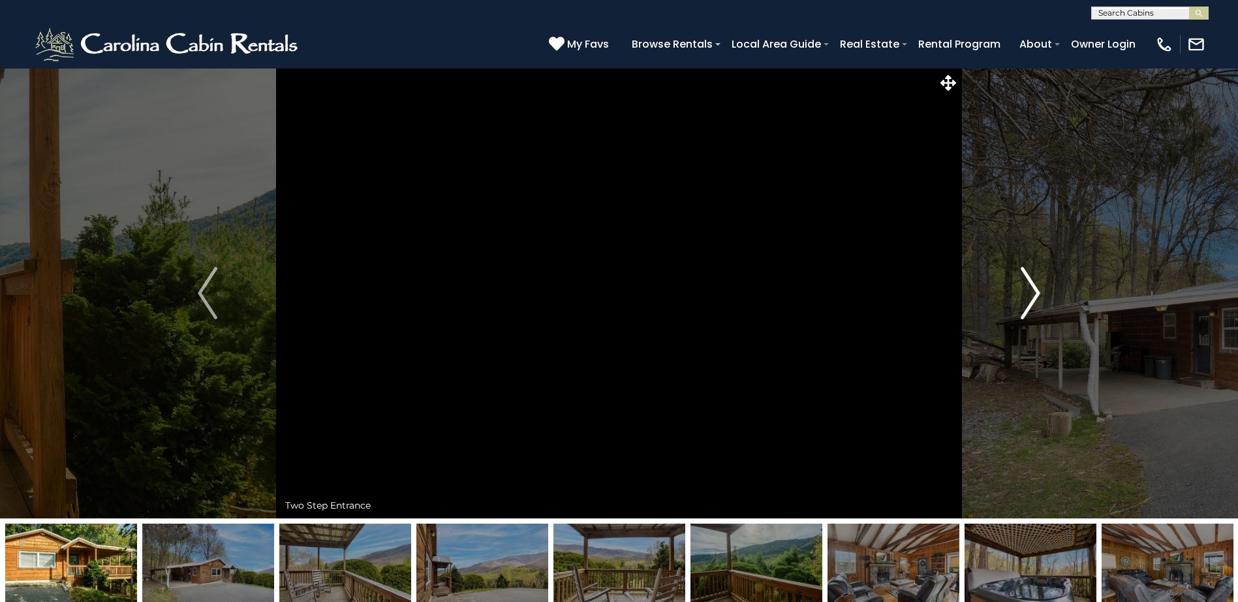
click at [1033, 289] on img "Next" at bounding box center [1031, 293] width 20 height 52
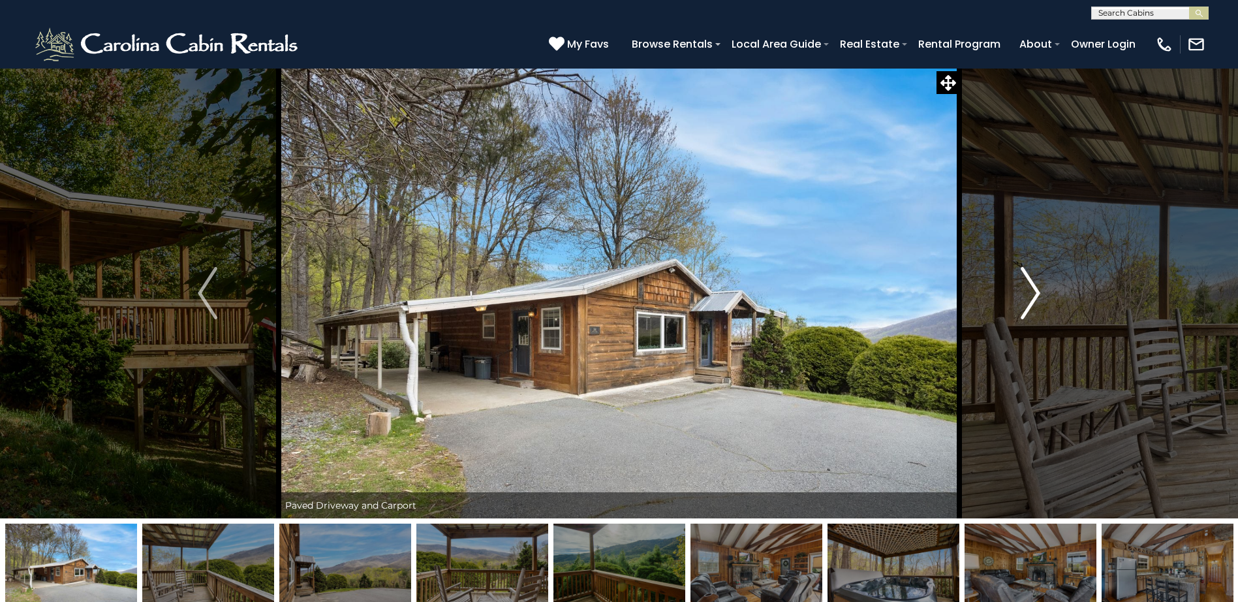
click at [1033, 289] on img "Next" at bounding box center [1031, 293] width 20 height 52
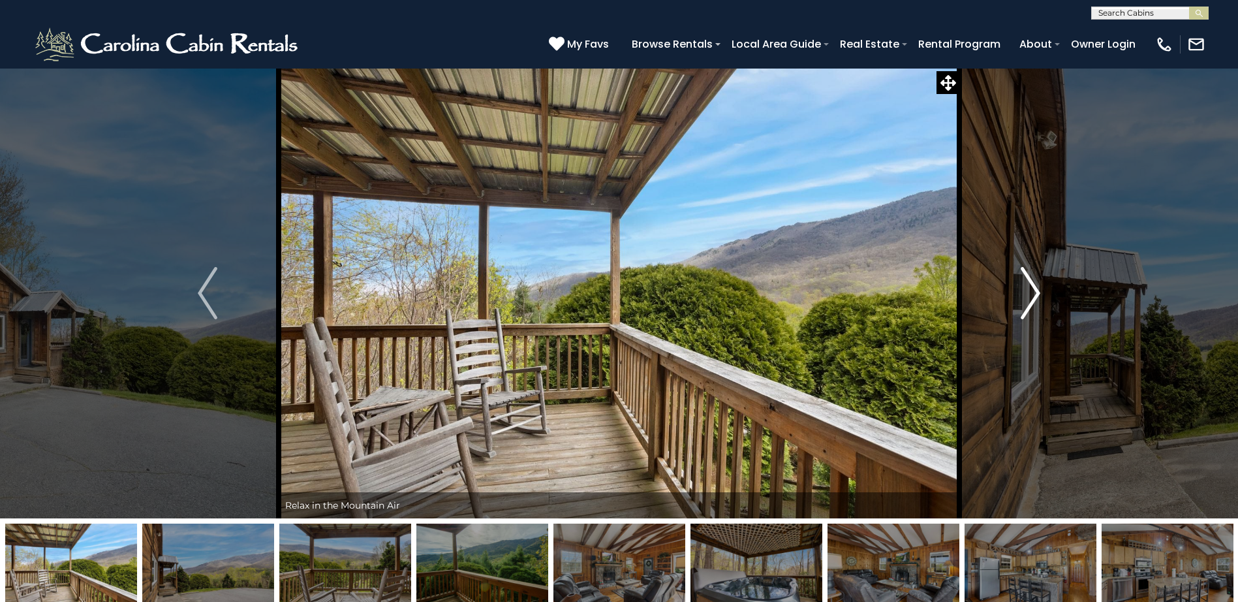
click at [1033, 289] on img "Next" at bounding box center [1031, 293] width 20 height 52
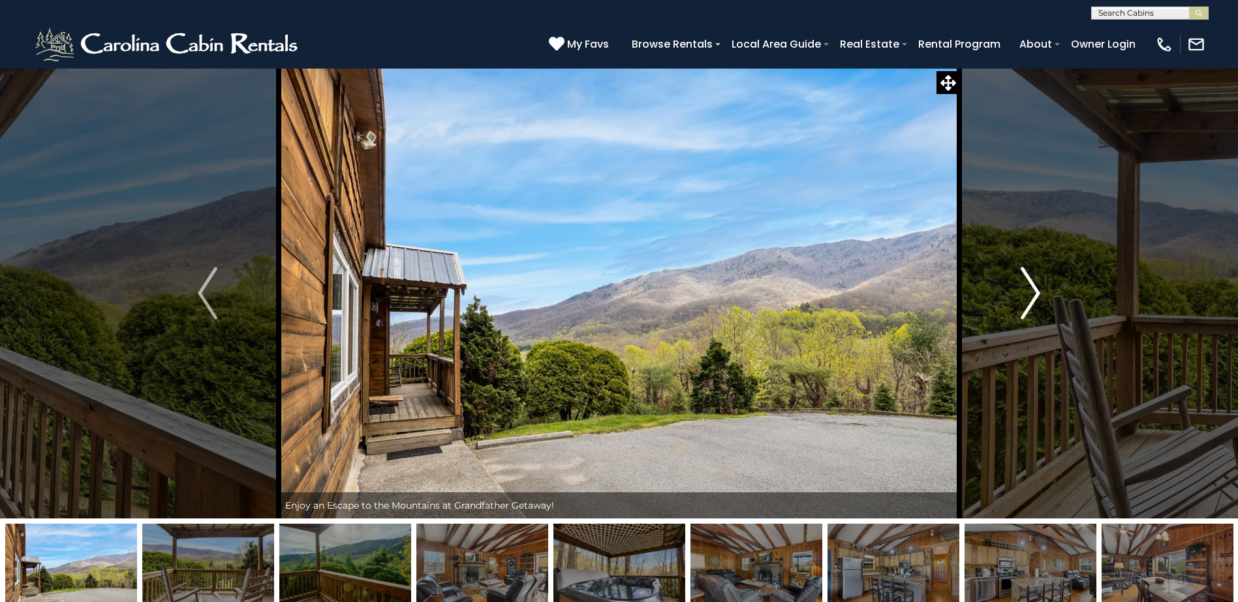
click at [1033, 289] on img "Next" at bounding box center [1031, 293] width 20 height 52
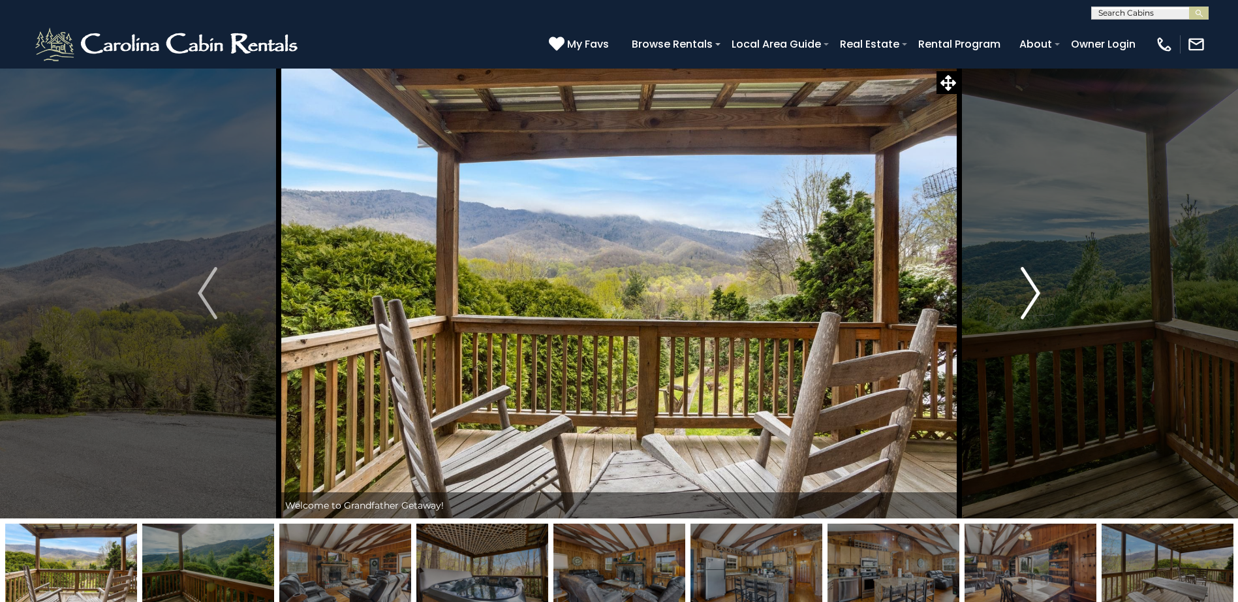
click at [1033, 289] on img "Next" at bounding box center [1031, 293] width 20 height 52
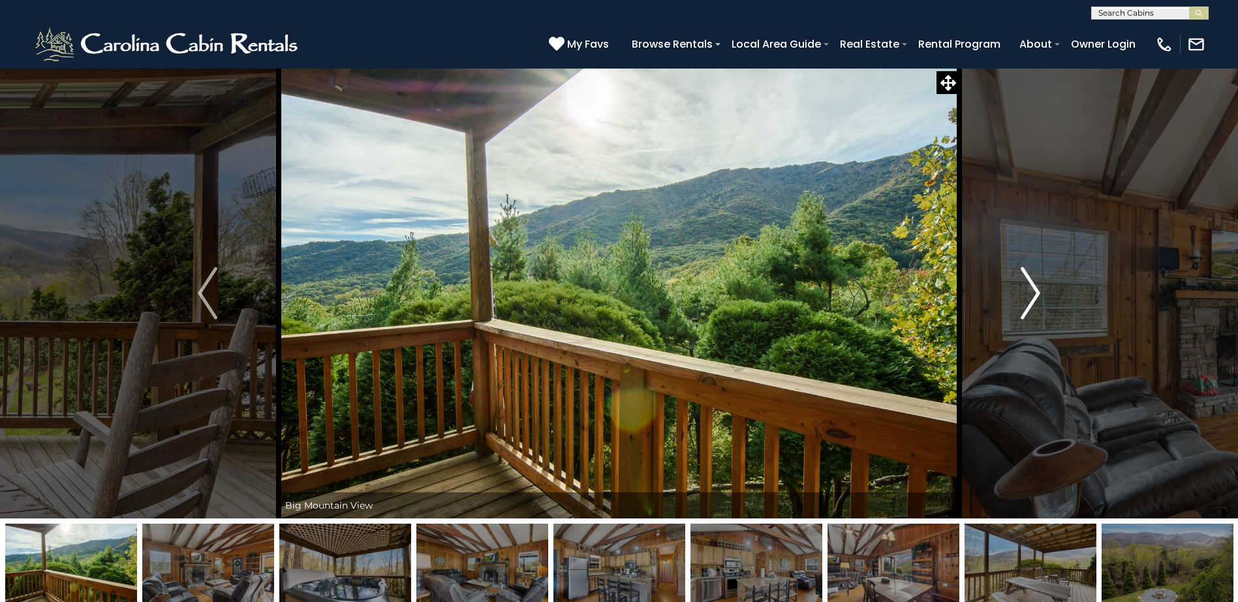
click at [1033, 289] on img "Next" at bounding box center [1031, 293] width 20 height 52
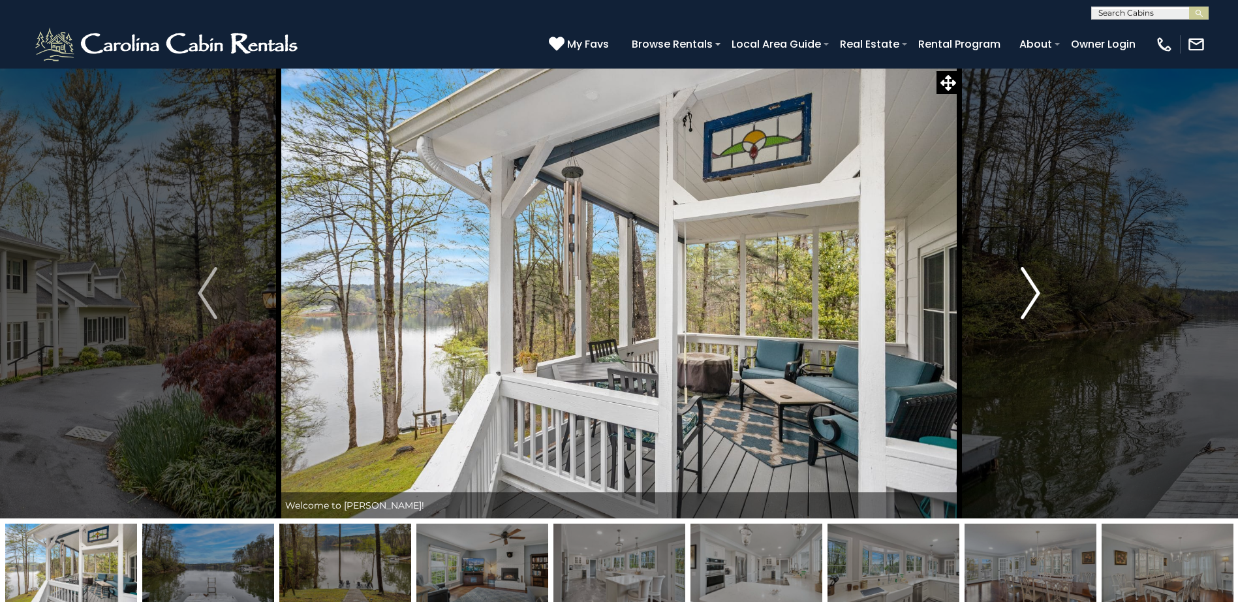
click at [1029, 290] on img "Next" at bounding box center [1031, 293] width 20 height 52
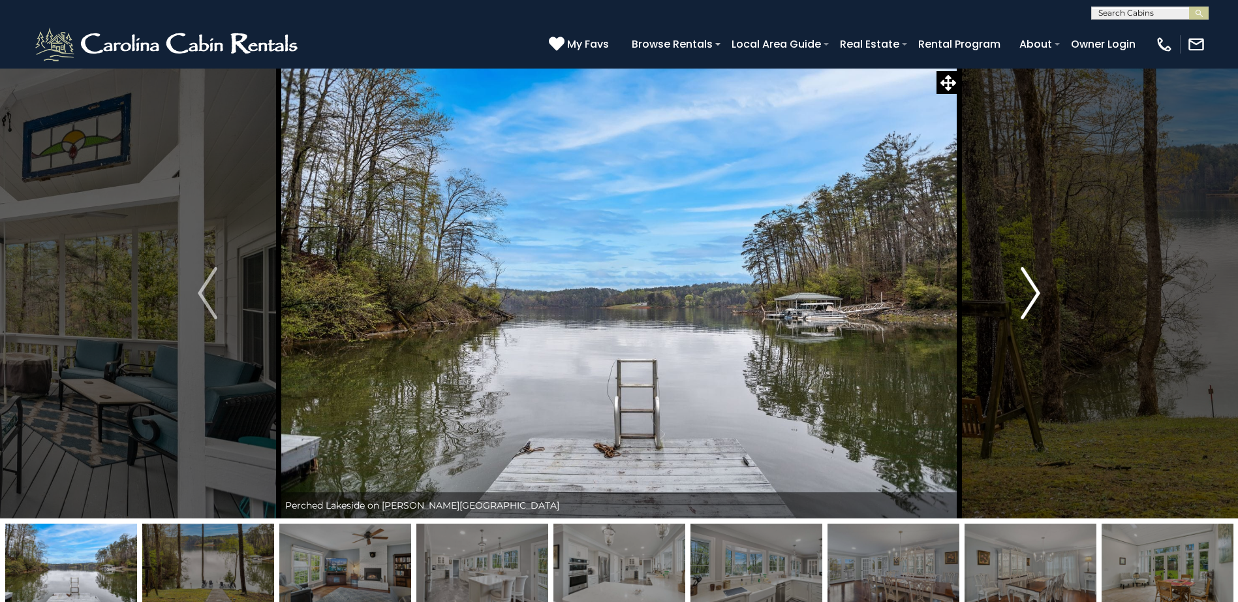
click at [1029, 290] on img "Next" at bounding box center [1031, 293] width 20 height 52
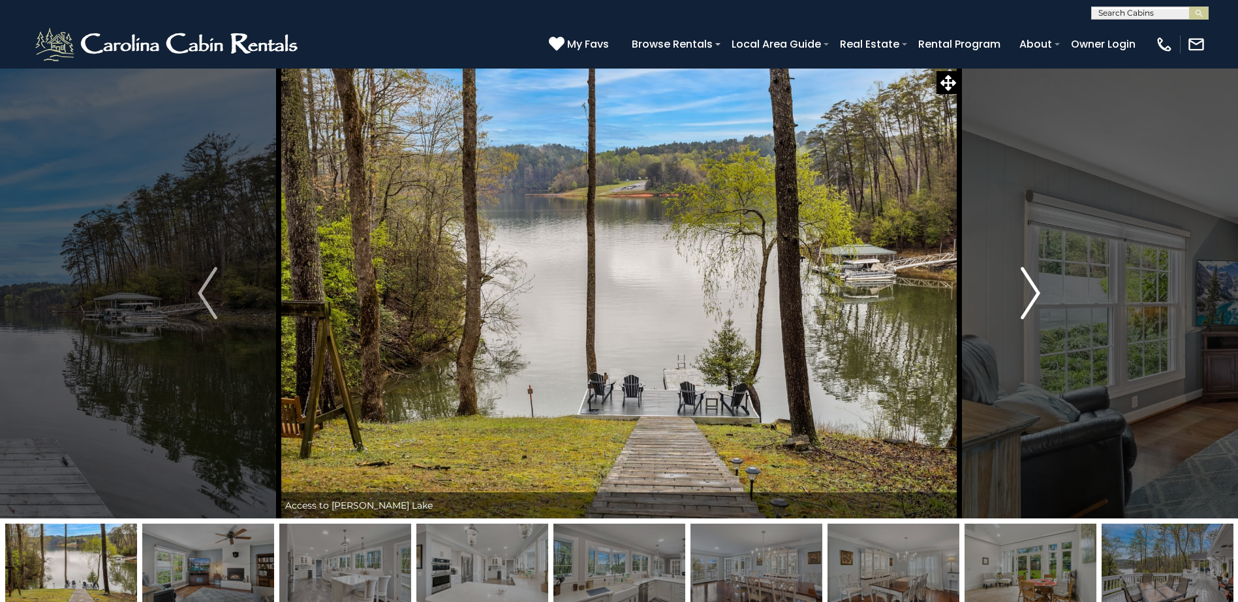
click at [1035, 286] on img "Next" at bounding box center [1031, 293] width 20 height 52
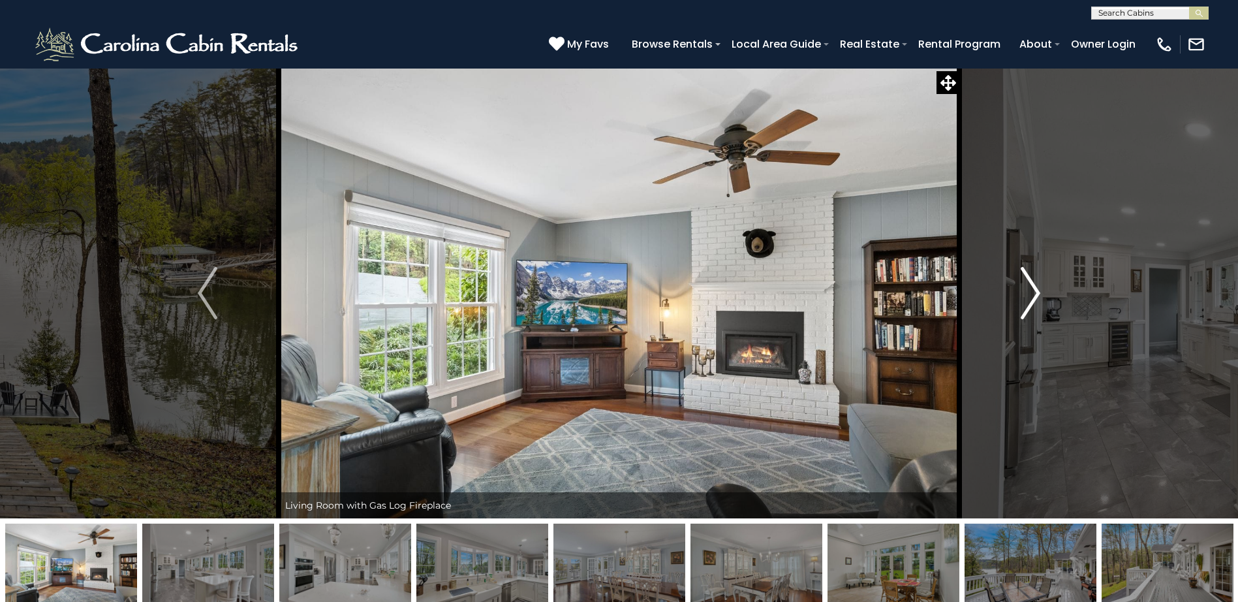
click at [1035, 286] on img "Next" at bounding box center [1031, 293] width 20 height 52
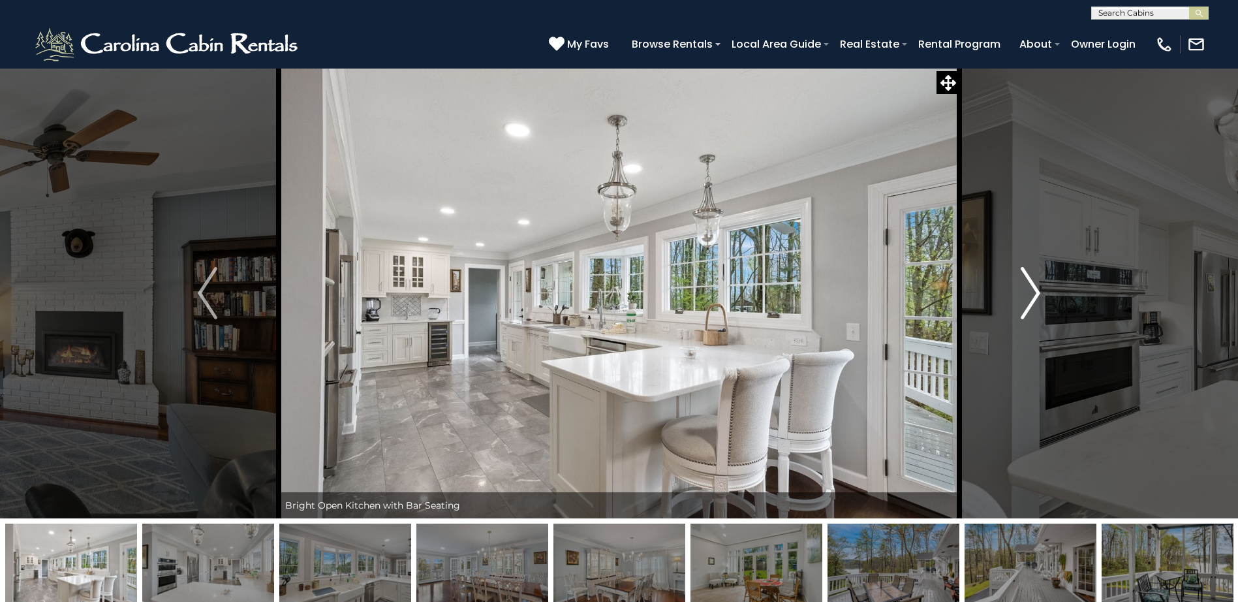
click at [1035, 286] on img "Next" at bounding box center [1031, 293] width 20 height 52
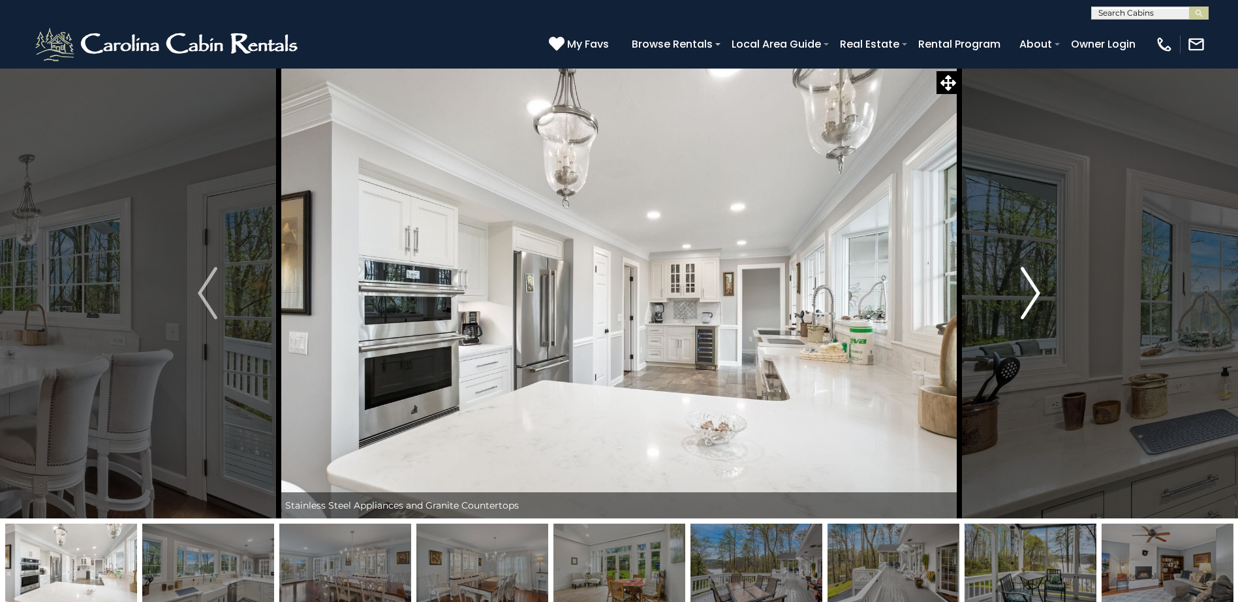
click at [1035, 286] on img "Next" at bounding box center [1031, 293] width 20 height 52
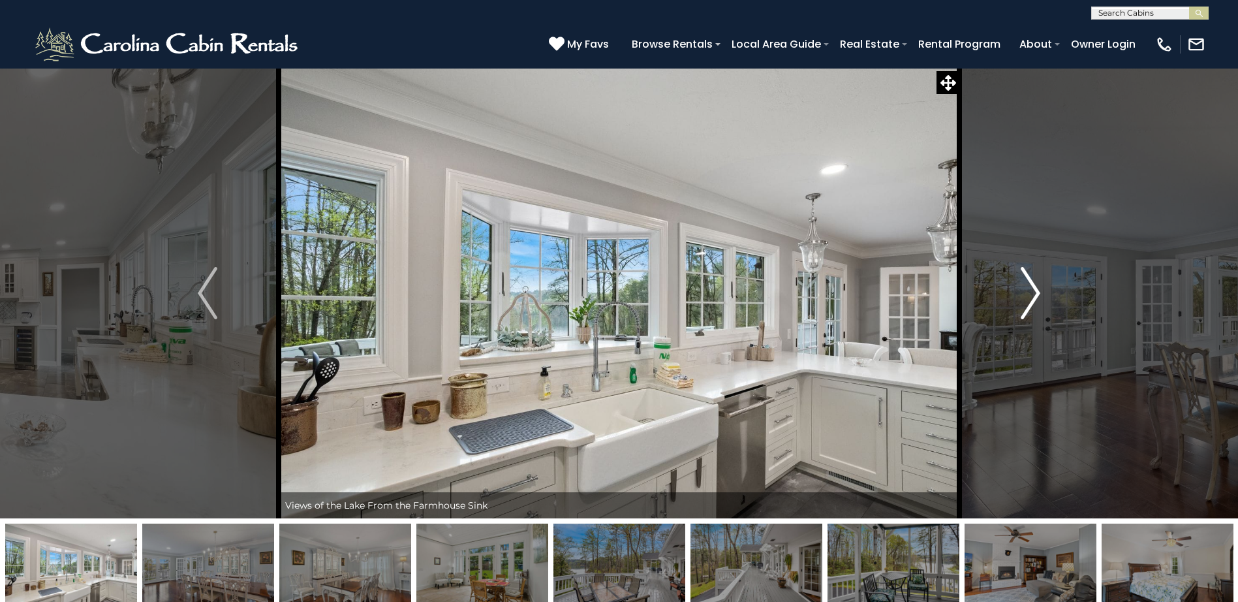
click at [1035, 286] on img "Next" at bounding box center [1031, 293] width 20 height 52
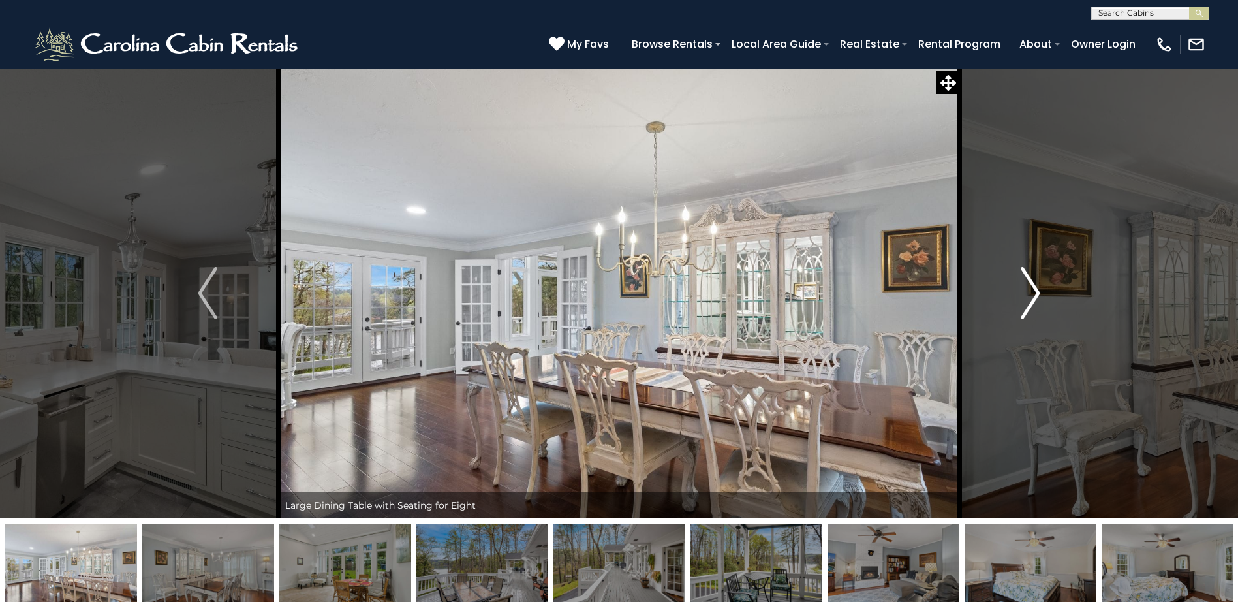
click at [1035, 286] on img "Next" at bounding box center [1031, 293] width 20 height 52
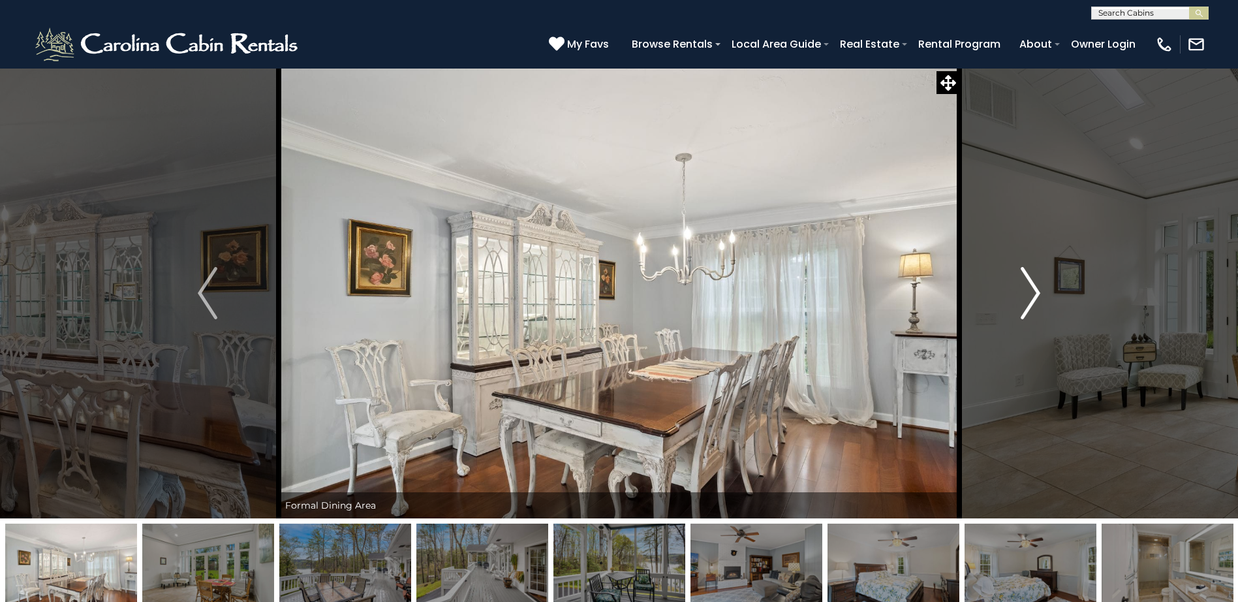
click at [1035, 286] on img "Next" at bounding box center [1031, 293] width 20 height 52
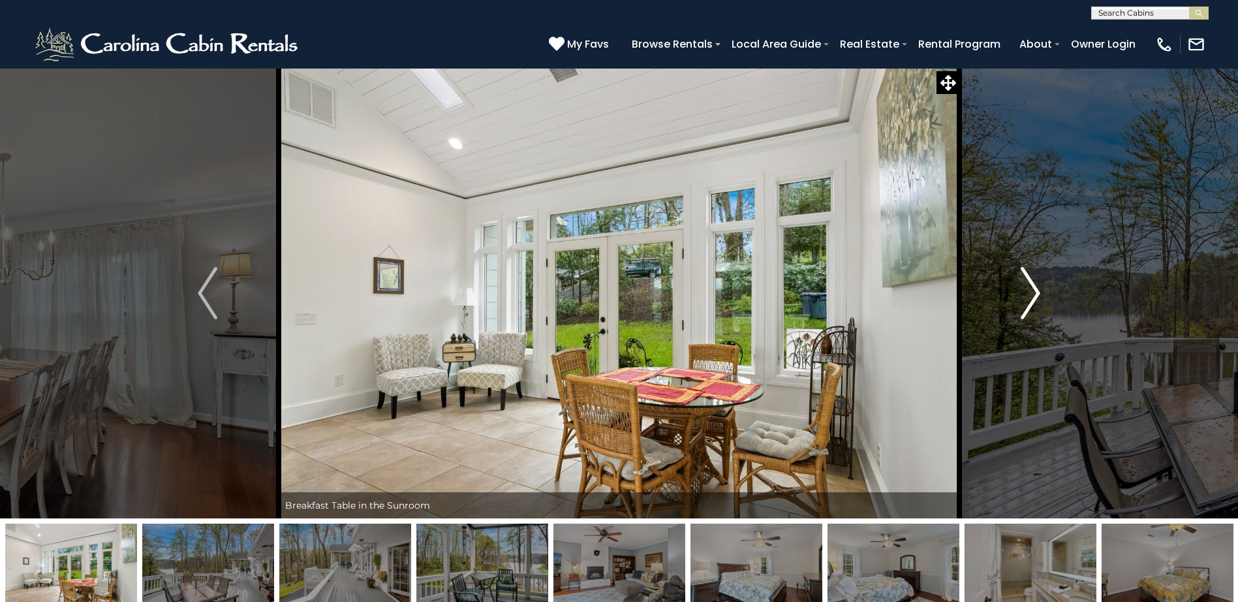
click at [1035, 286] on img "Next" at bounding box center [1031, 293] width 20 height 52
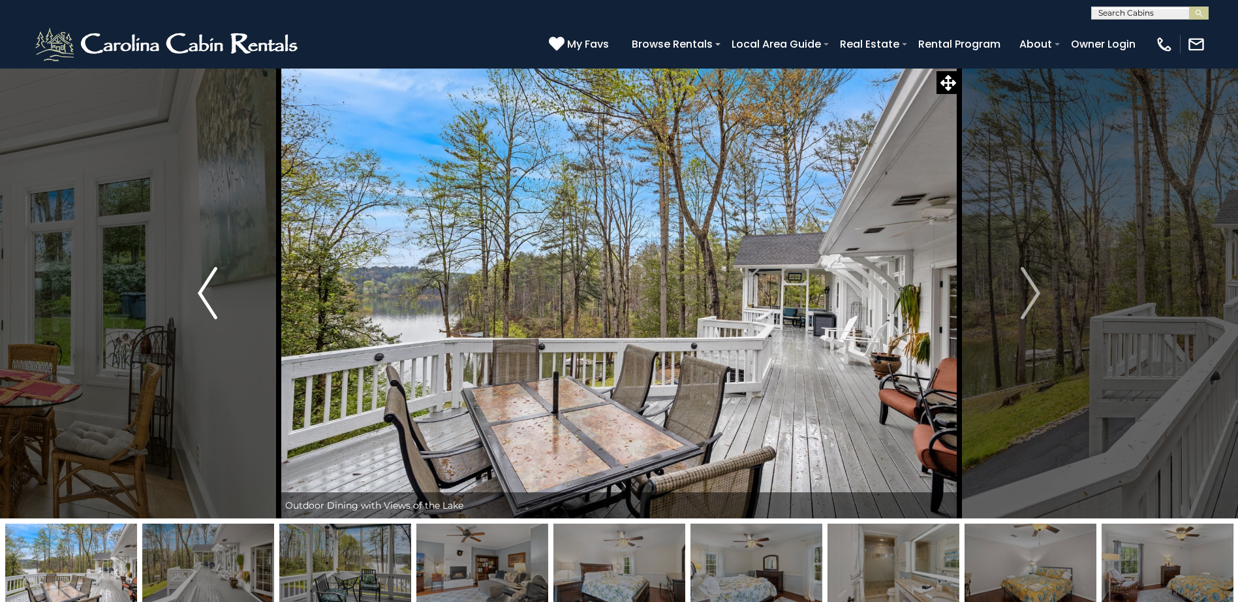
click at [202, 296] on img "Previous" at bounding box center [208, 293] width 20 height 52
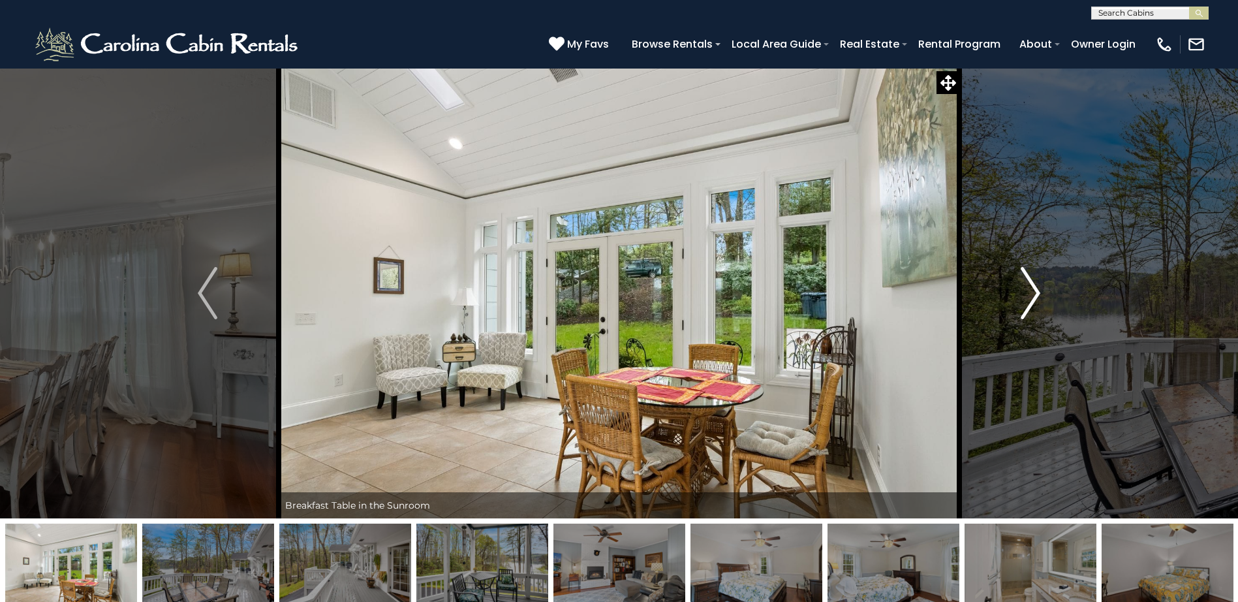
click at [1036, 290] on img "Next" at bounding box center [1031, 293] width 20 height 52
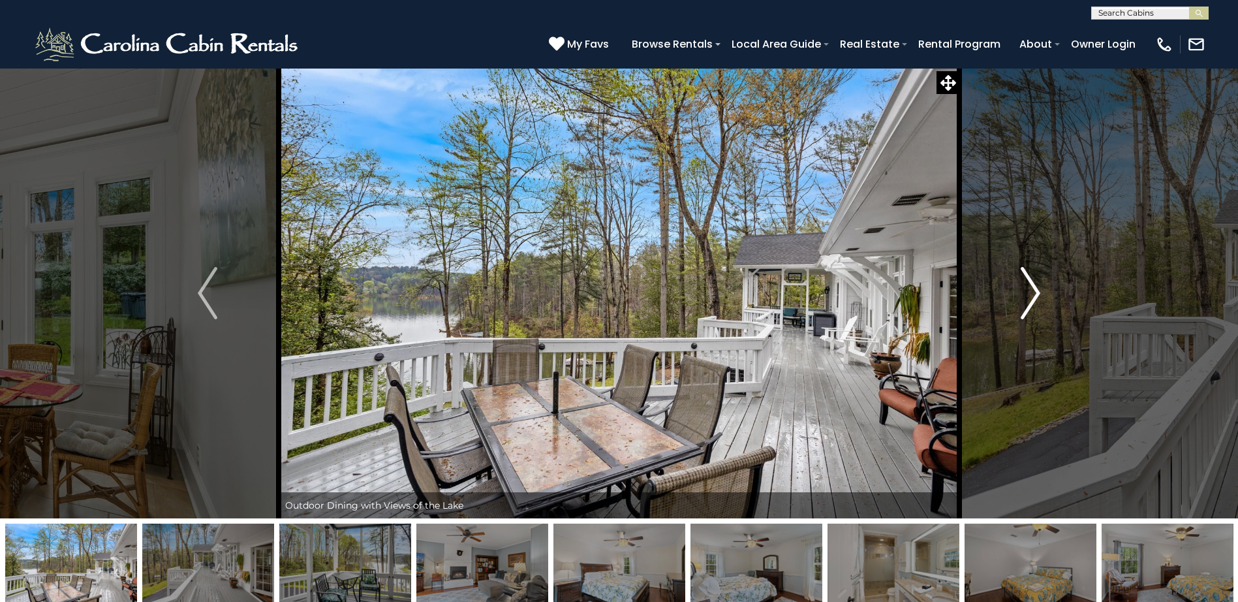
click at [1036, 290] on img "Next" at bounding box center [1031, 293] width 20 height 52
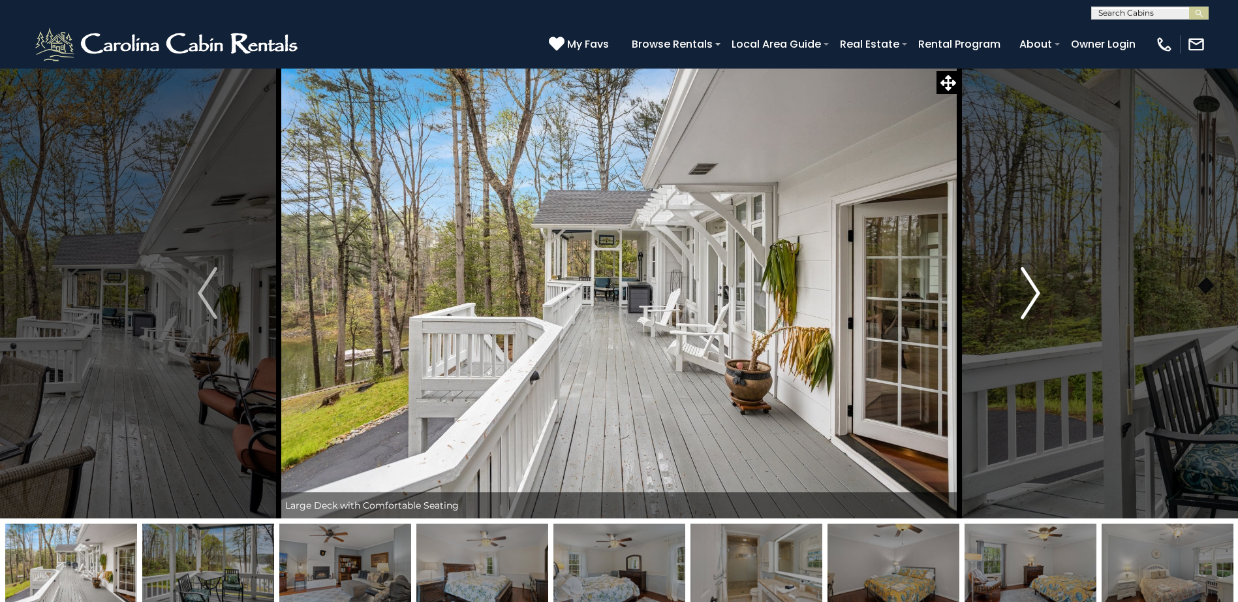
click at [1036, 290] on img "Next" at bounding box center [1031, 293] width 20 height 52
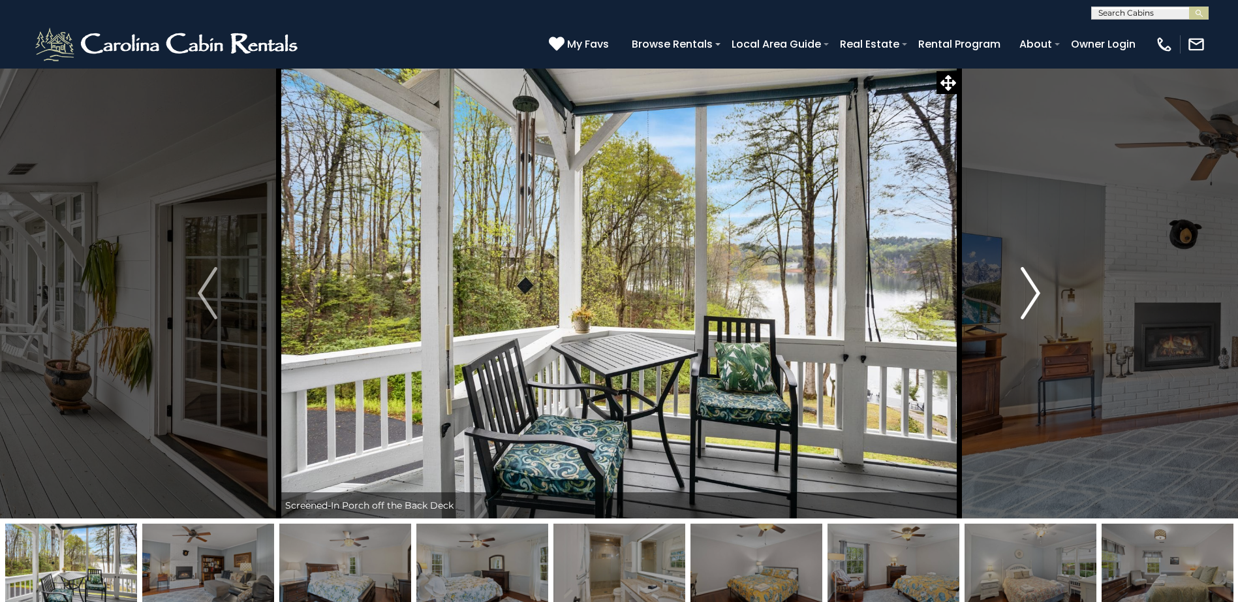
click at [1036, 289] on img "Next" at bounding box center [1031, 293] width 20 height 52
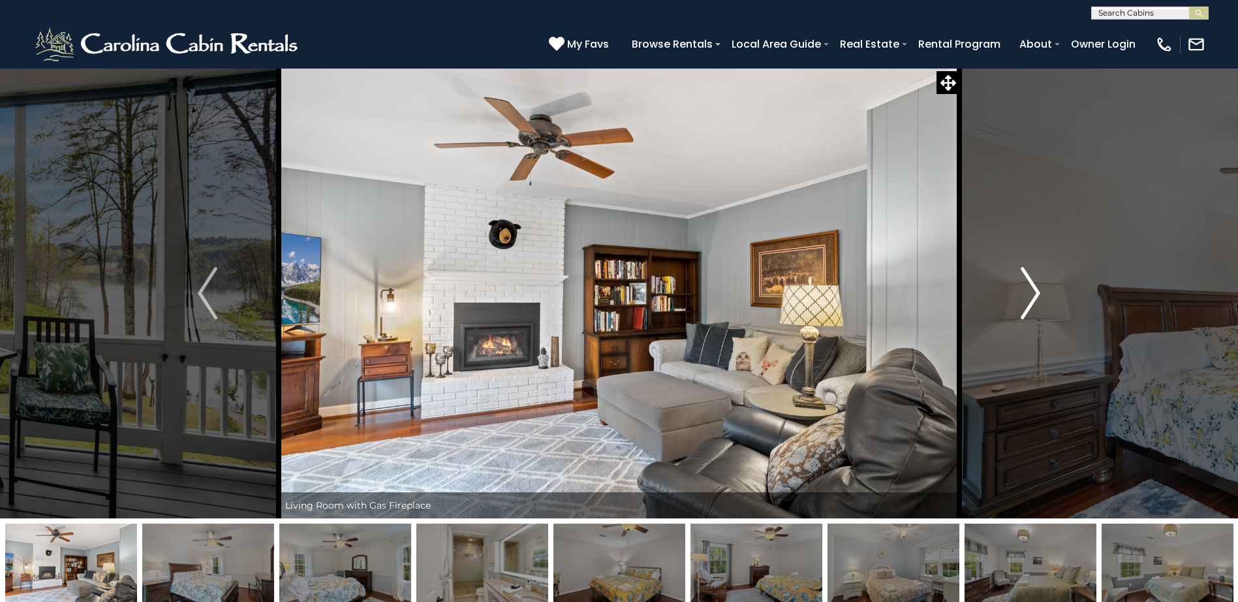
click at [1036, 289] on img "Next" at bounding box center [1031, 293] width 20 height 52
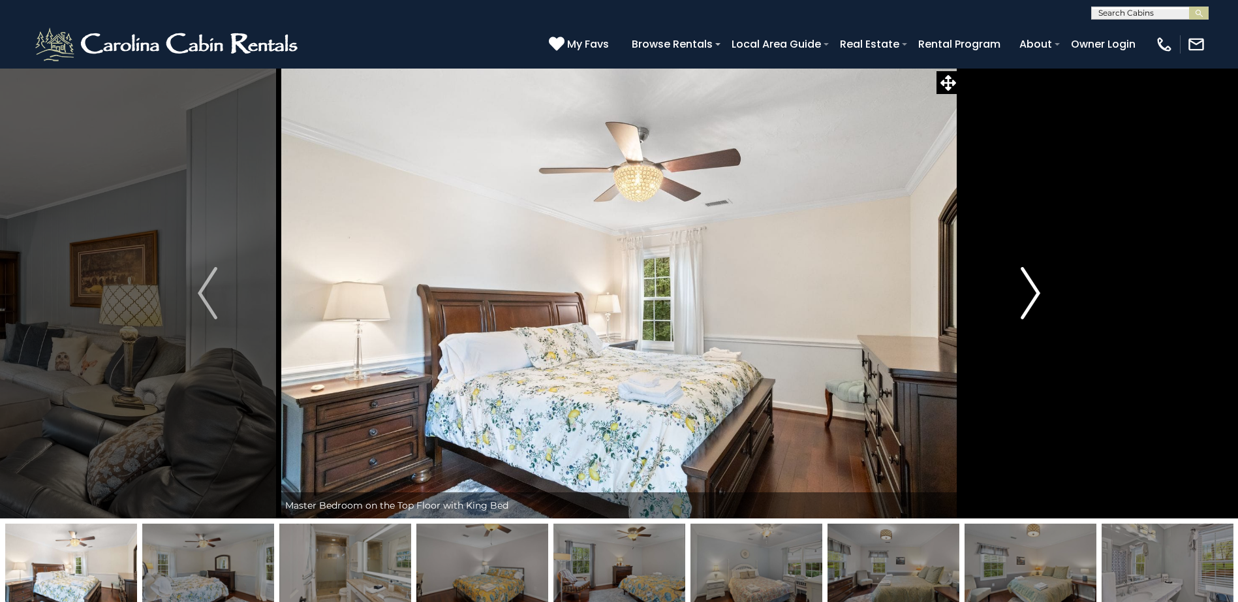
click at [1036, 289] on img "Next" at bounding box center [1031, 293] width 20 height 52
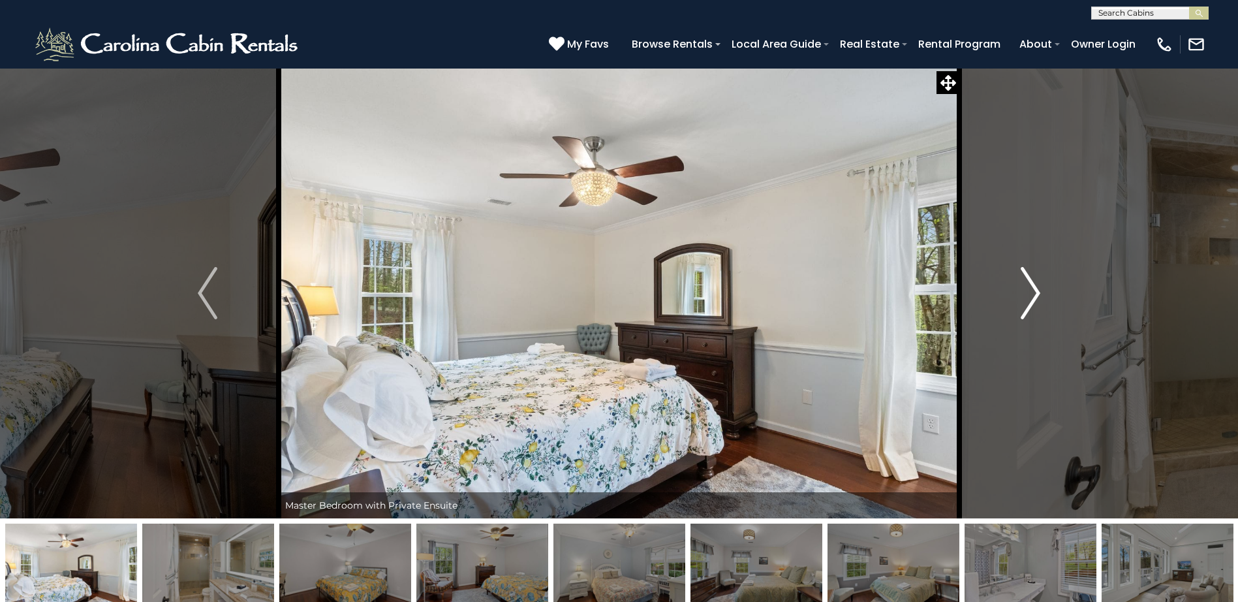
click at [1036, 289] on img "Next" at bounding box center [1031, 293] width 20 height 52
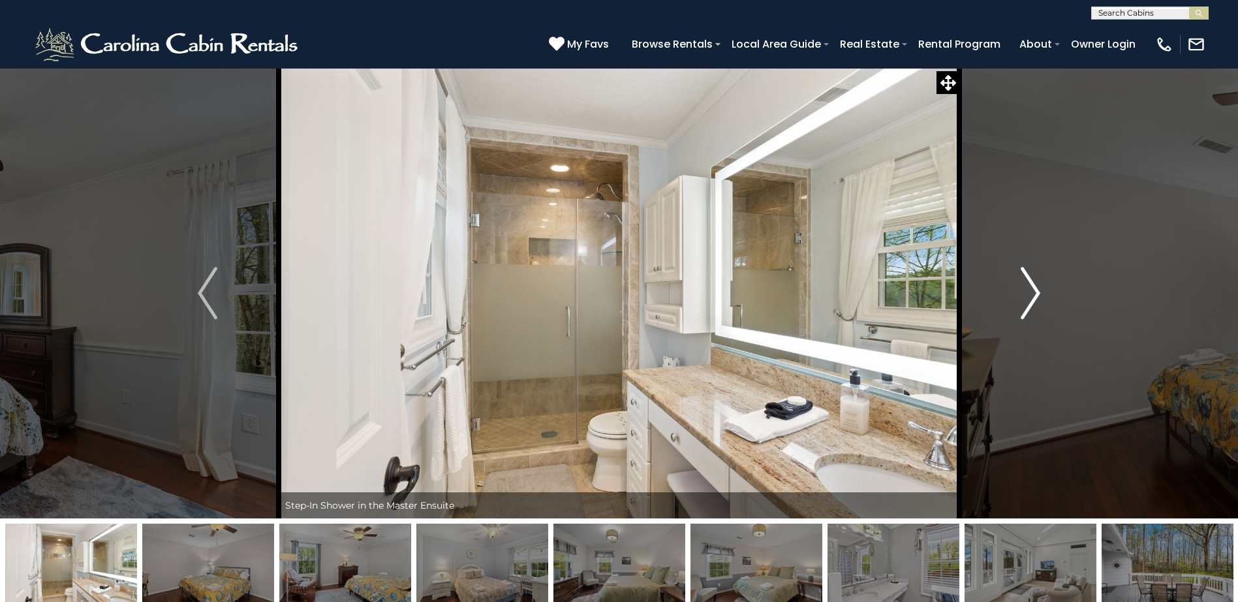
click at [1036, 289] on img "Next" at bounding box center [1031, 293] width 20 height 52
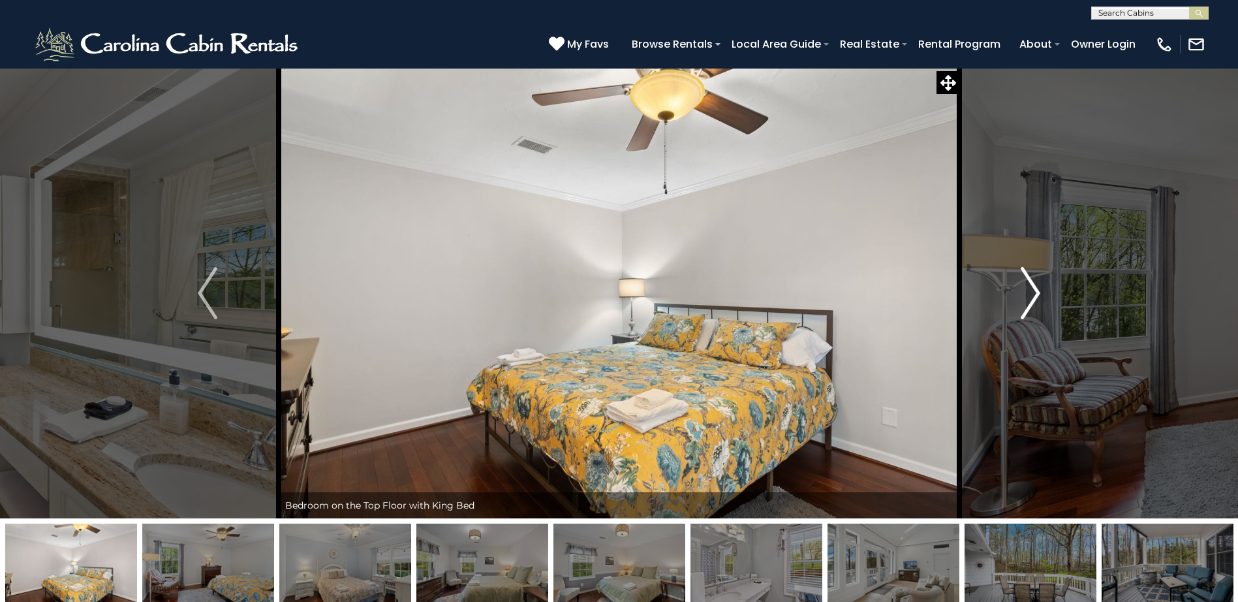
click at [1036, 289] on img "Next" at bounding box center [1031, 293] width 20 height 52
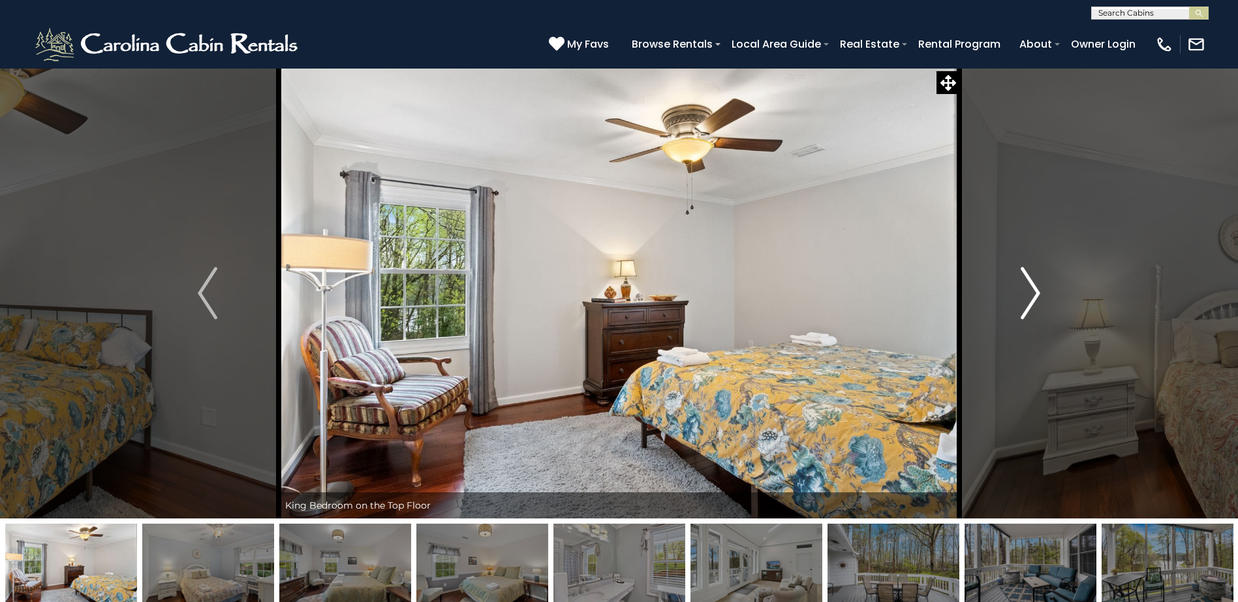
click at [1036, 289] on img "Next" at bounding box center [1031, 293] width 20 height 52
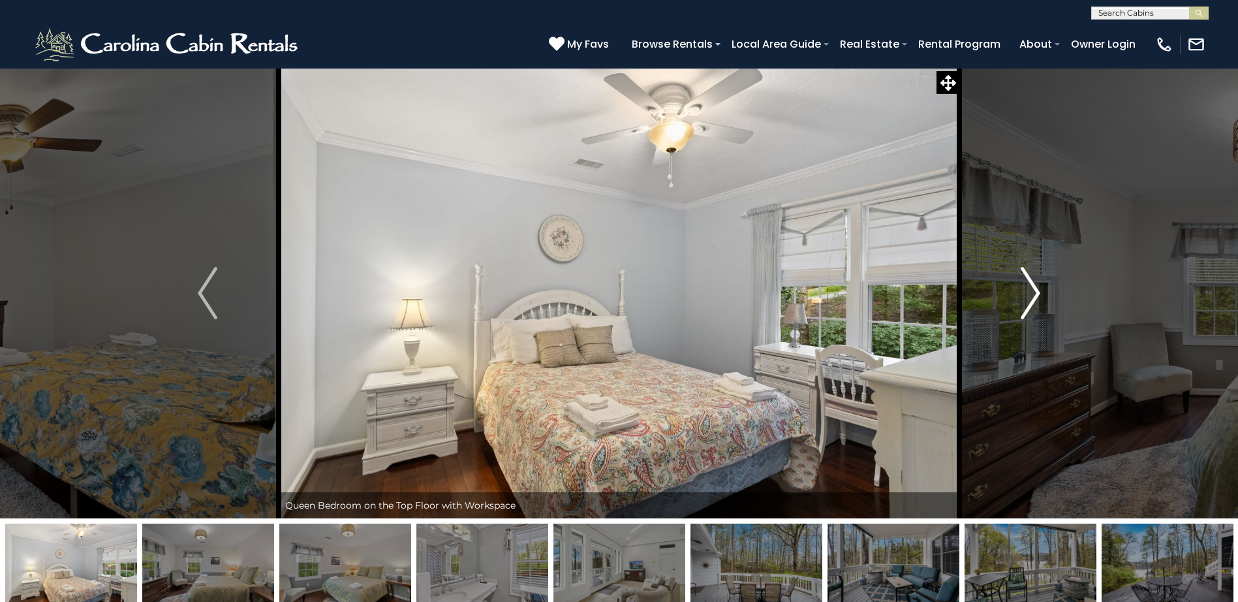
click at [1036, 289] on img "Next" at bounding box center [1031, 293] width 20 height 52
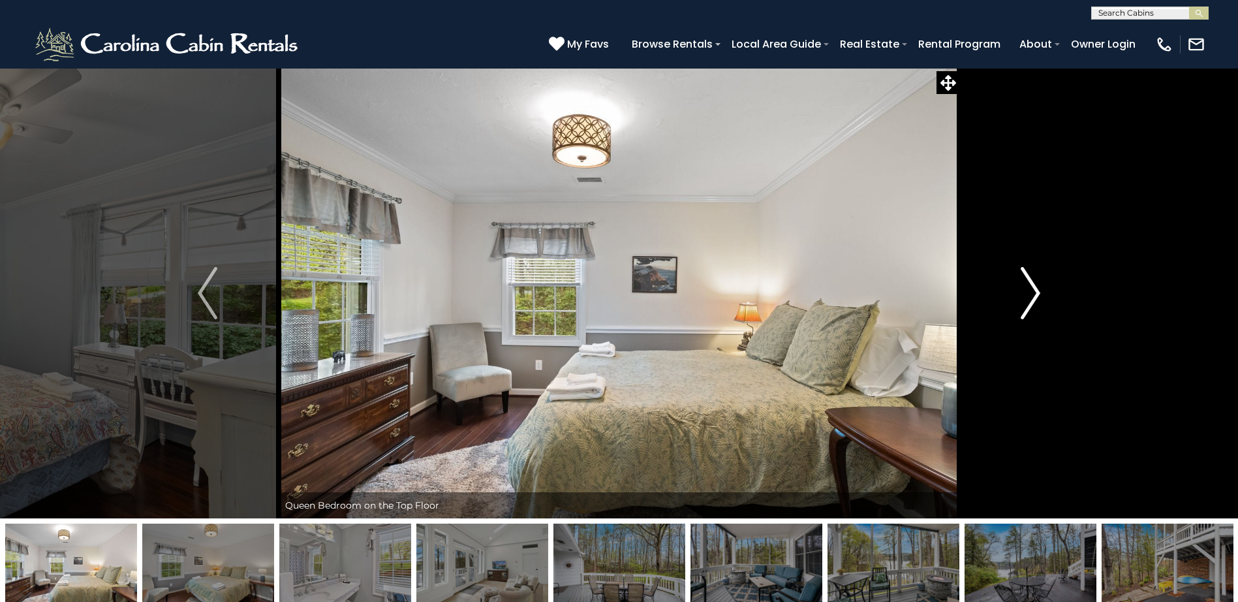
click at [1036, 289] on img "Next" at bounding box center [1031, 293] width 20 height 52
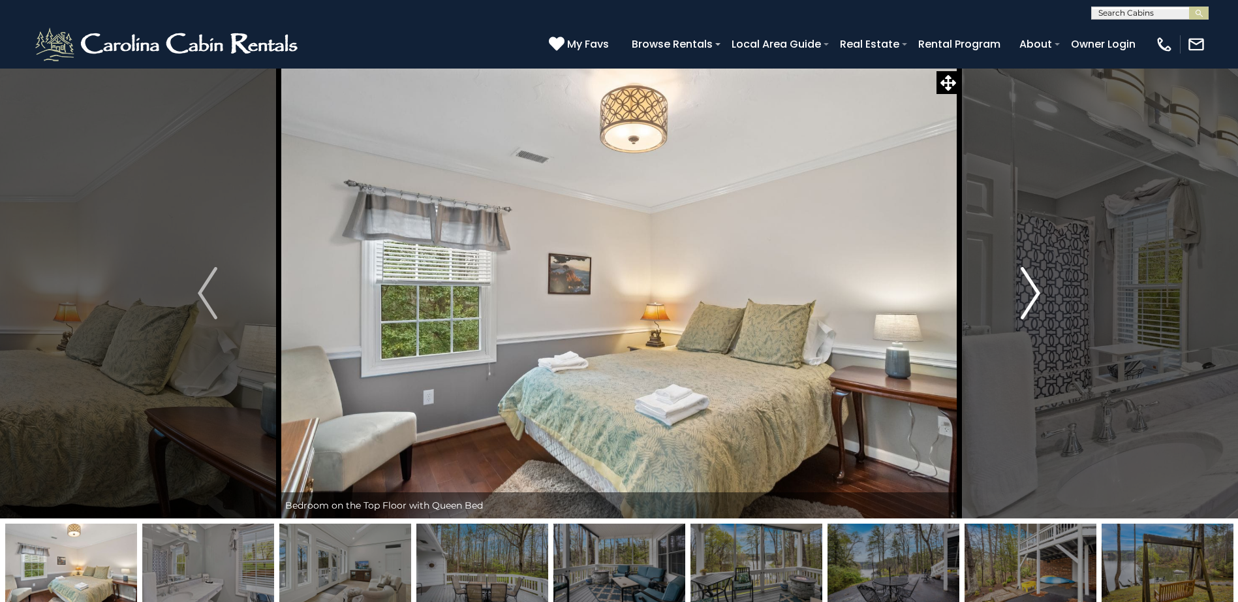
click at [1036, 289] on img "Next" at bounding box center [1031, 293] width 20 height 52
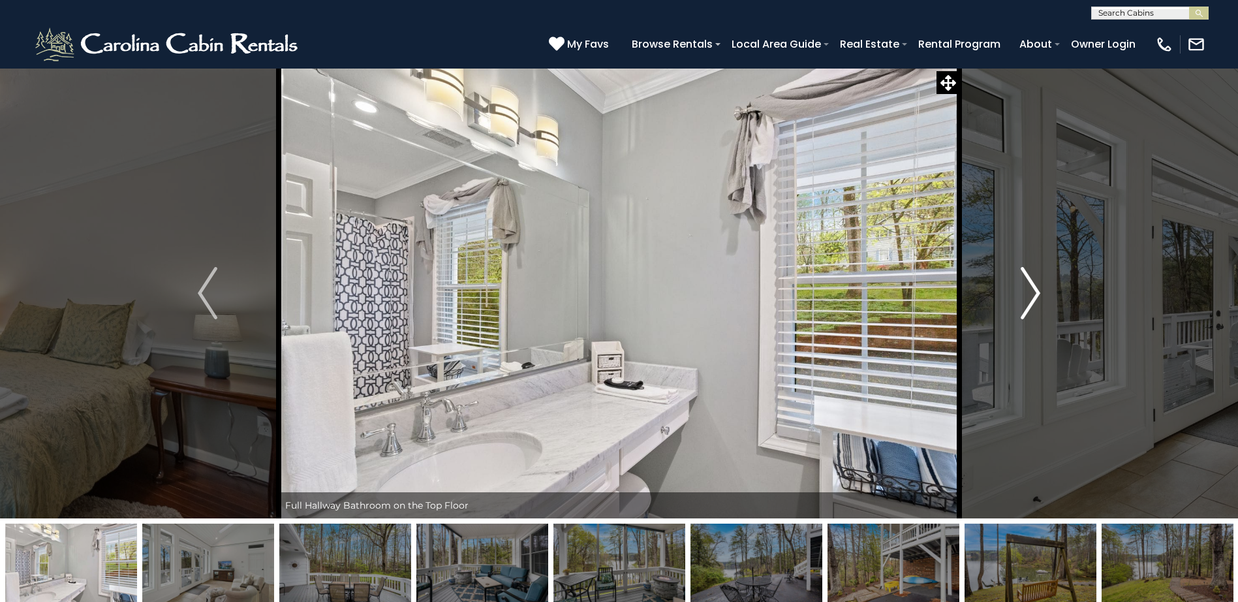
click at [1036, 289] on img "Next" at bounding box center [1031, 293] width 20 height 52
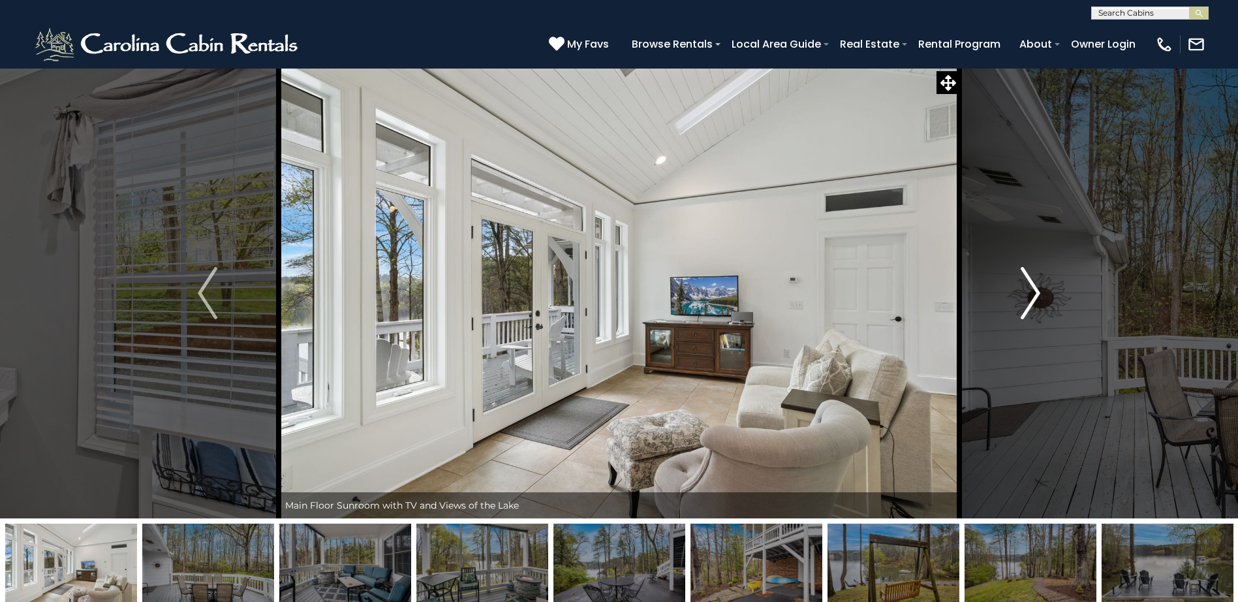
click at [1036, 289] on img "Next" at bounding box center [1031, 293] width 20 height 52
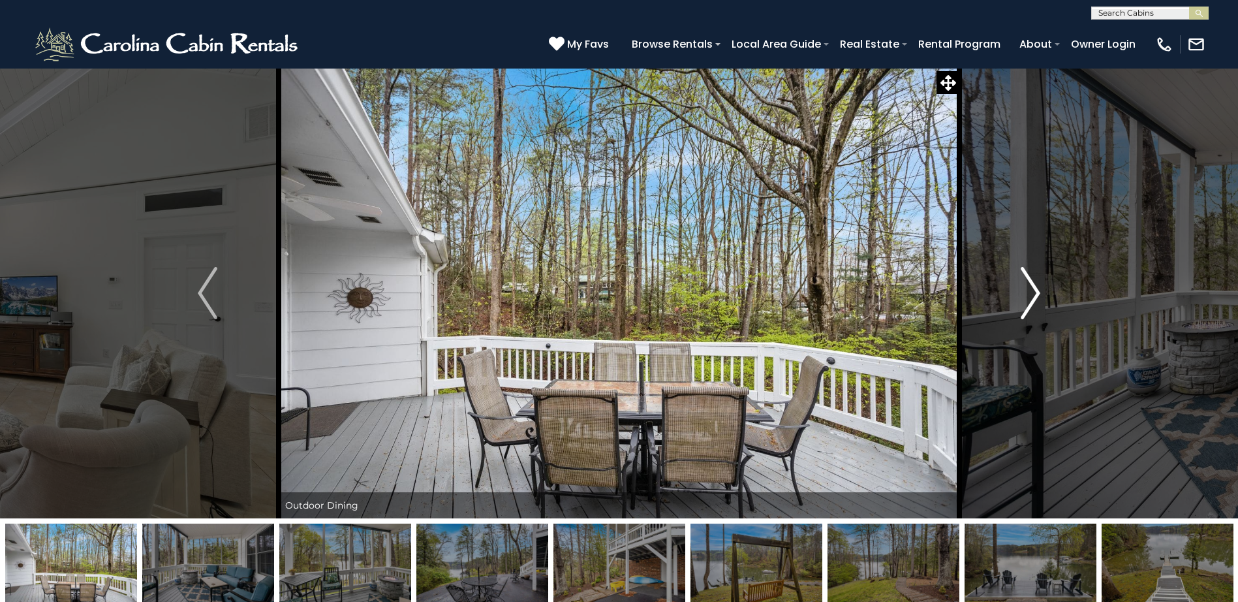
click at [1036, 289] on img "Next" at bounding box center [1031, 293] width 20 height 52
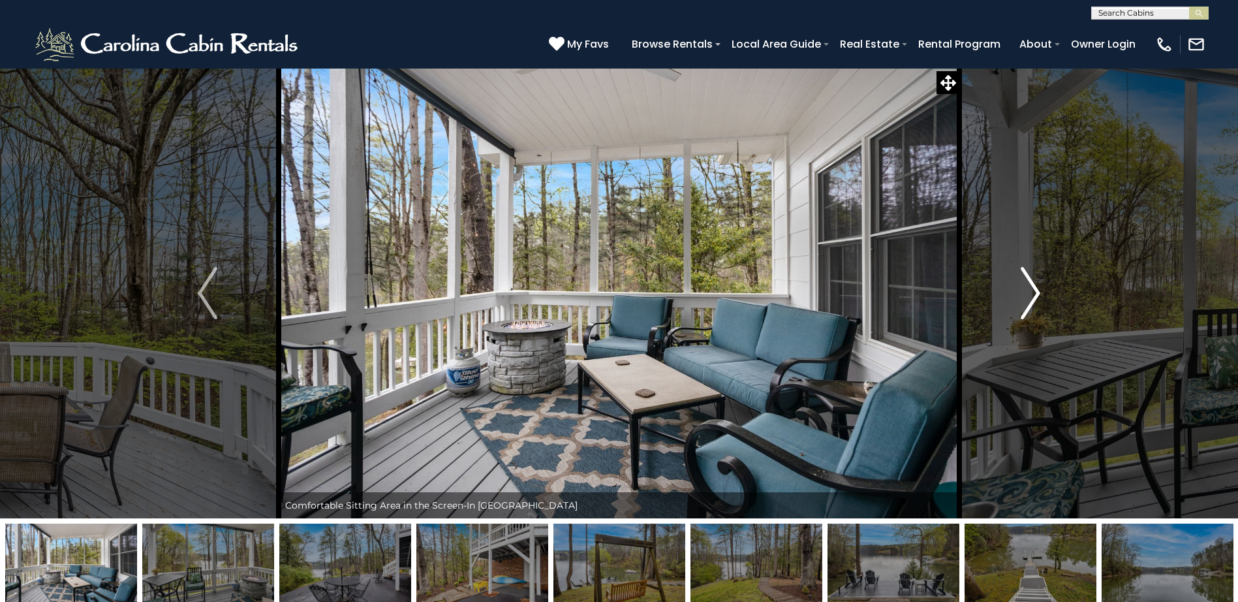
click at [1036, 289] on img "Next" at bounding box center [1031, 293] width 20 height 52
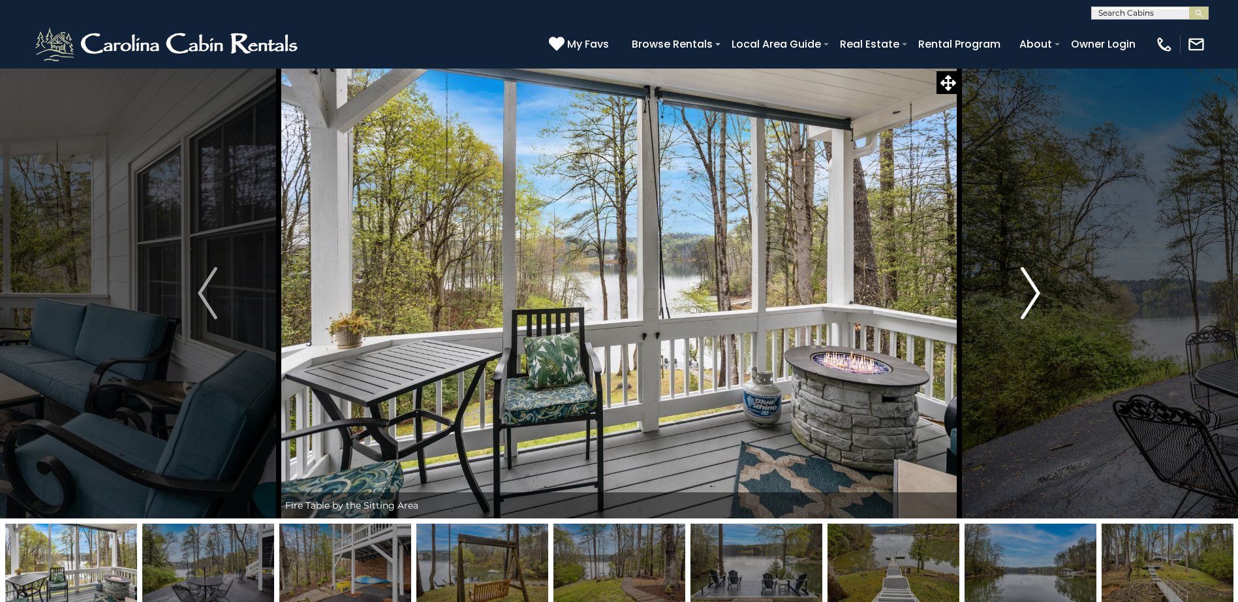
click at [1036, 289] on img "Next" at bounding box center [1031, 293] width 20 height 52
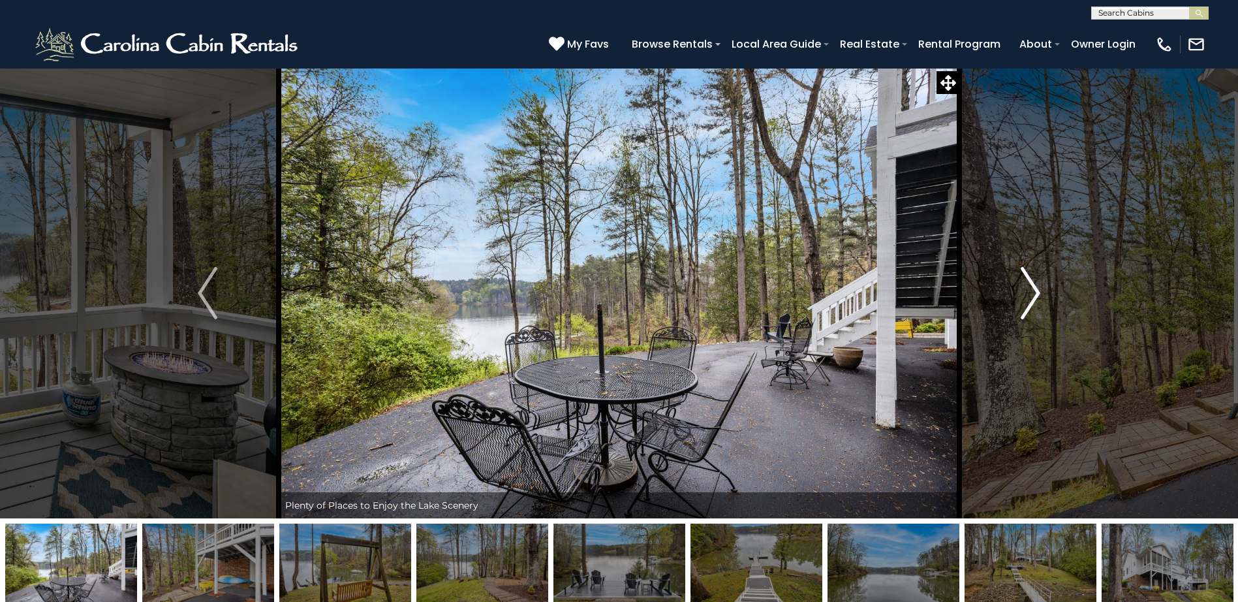
click at [1036, 289] on img "Next" at bounding box center [1031, 293] width 20 height 52
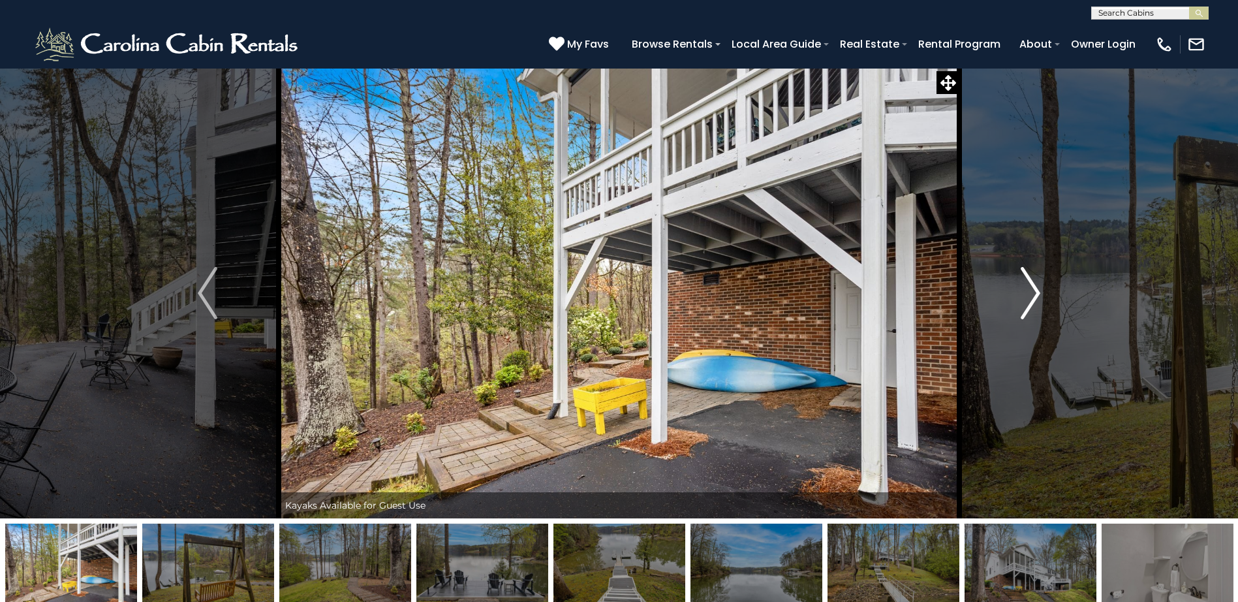
click at [1036, 289] on img "Next" at bounding box center [1031, 293] width 20 height 52
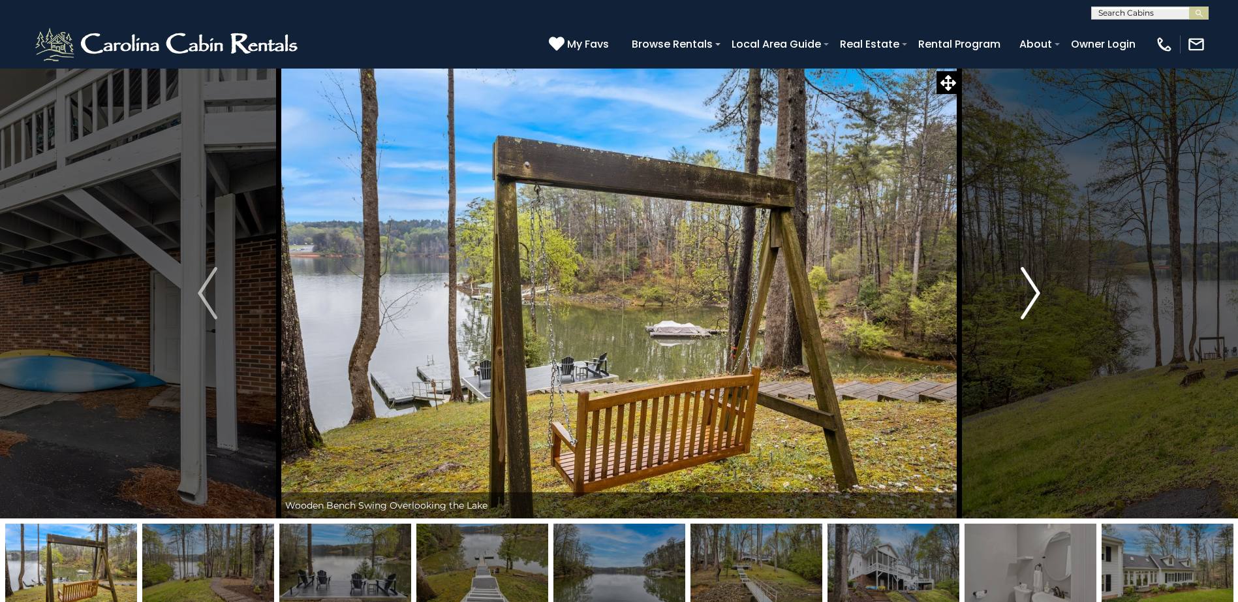
click at [1036, 289] on img "Next" at bounding box center [1031, 293] width 20 height 52
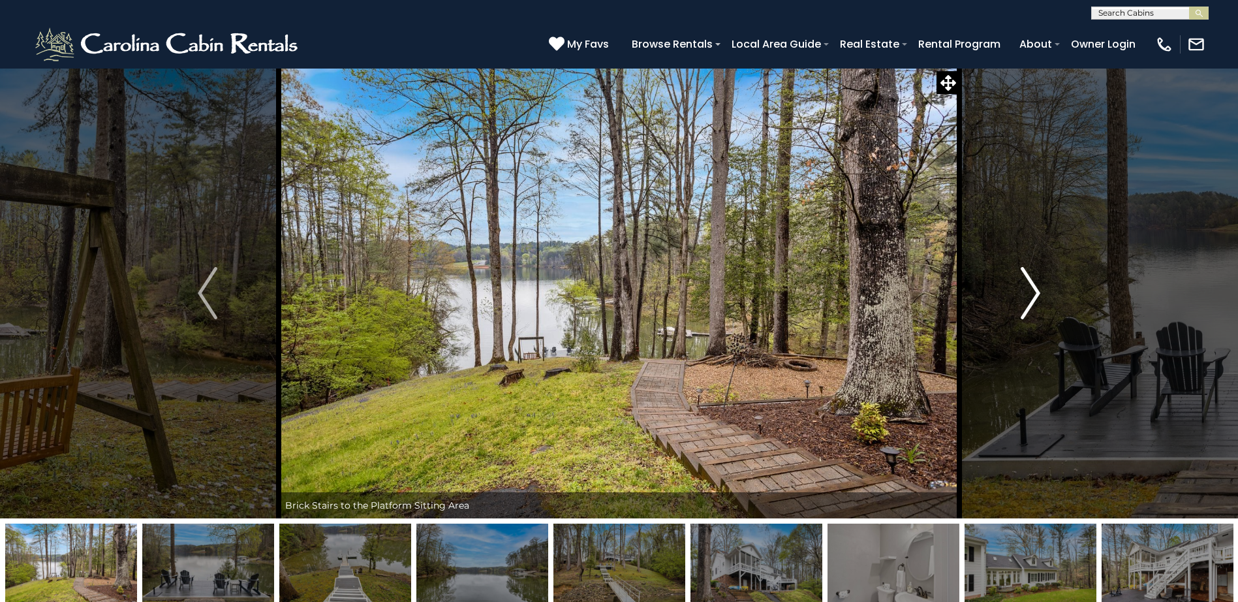
click at [1036, 289] on img "Next" at bounding box center [1031, 293] width 20 height 52
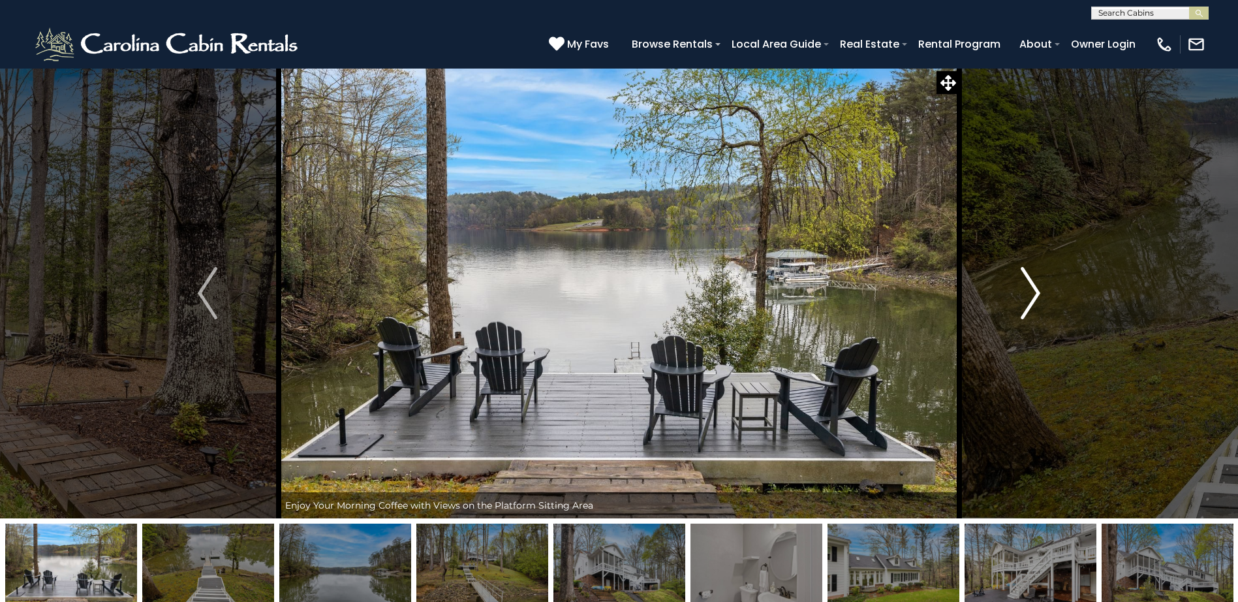
click at [1036, 289] on img "Next" at bounding box center [1031, 293] width 20 height 52
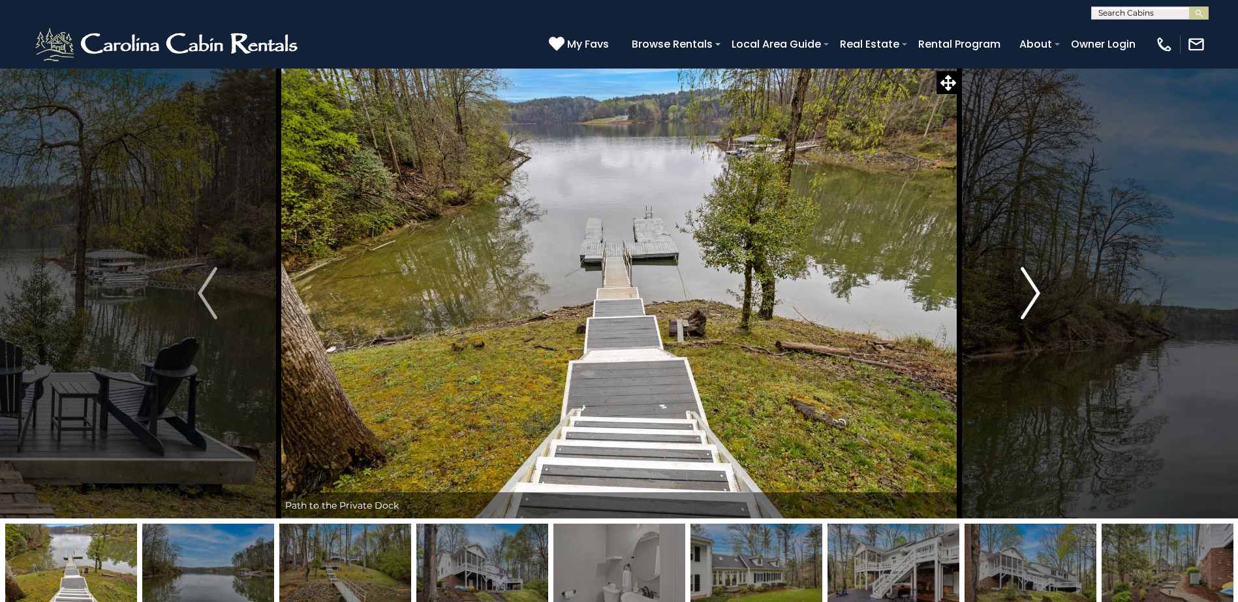
click at [1036, 289] on img "Next" at bounding box center [1031, 293] width 20 height 52
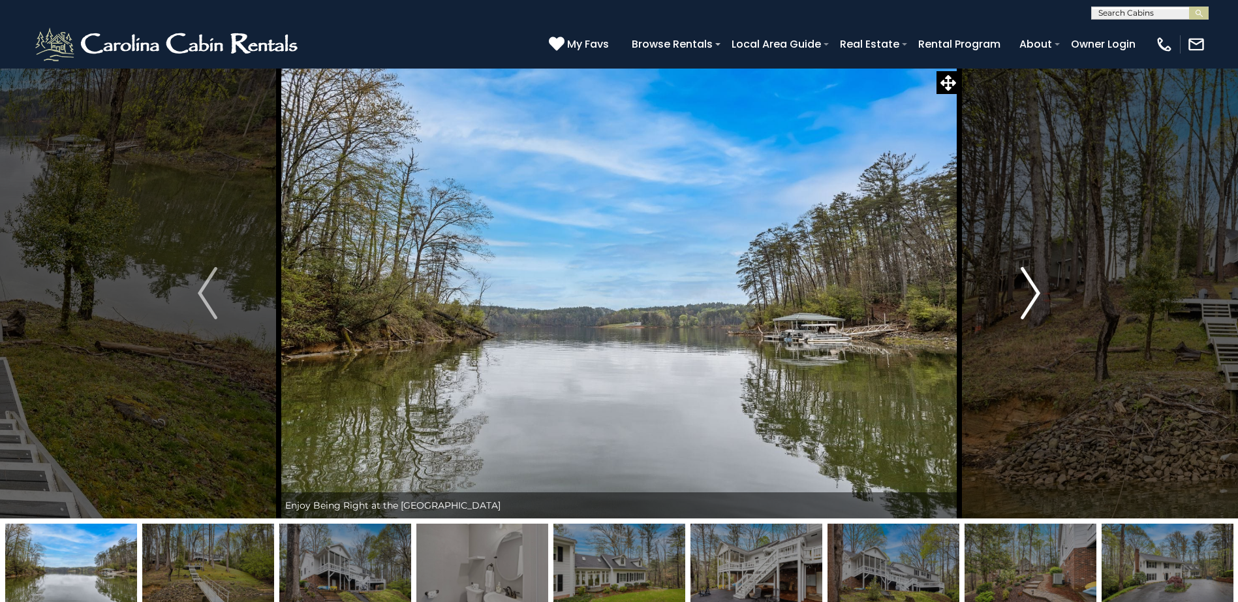
click at [1036, 289] on img "Next" at bounding box center [1031, 293] width 20 height 52
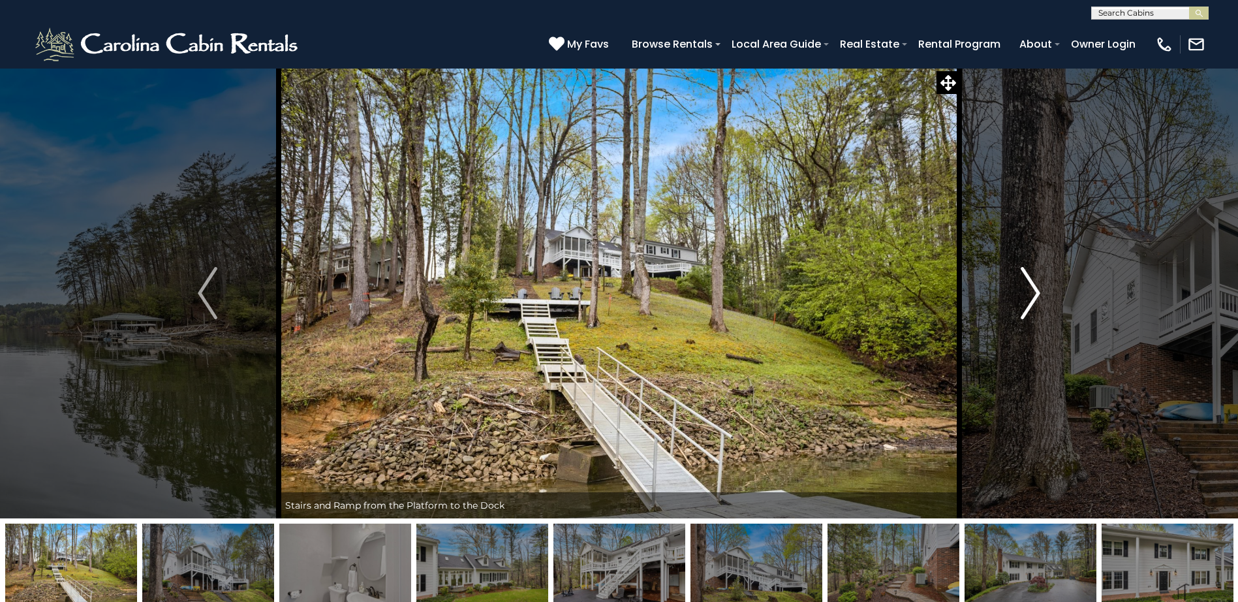
click at [1036, 289] on img "Next" at bounding box center [1031, 293] width 20 height 52
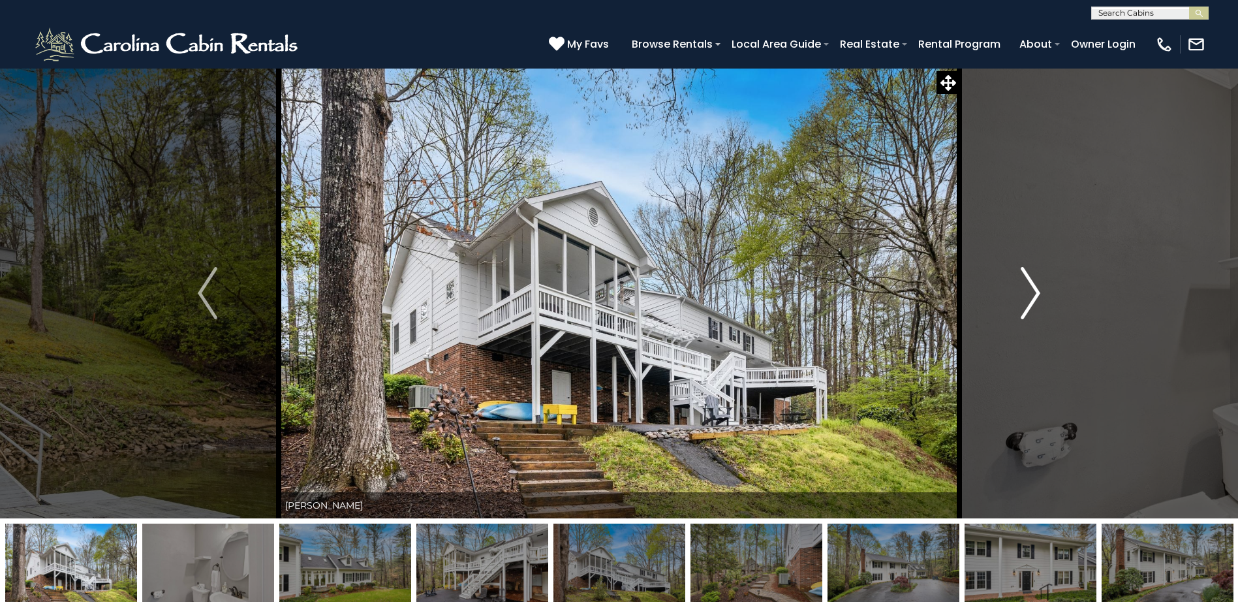
click at [1036, 289] on img "Next" at bounding box center [1031, 293] width 20 height 52
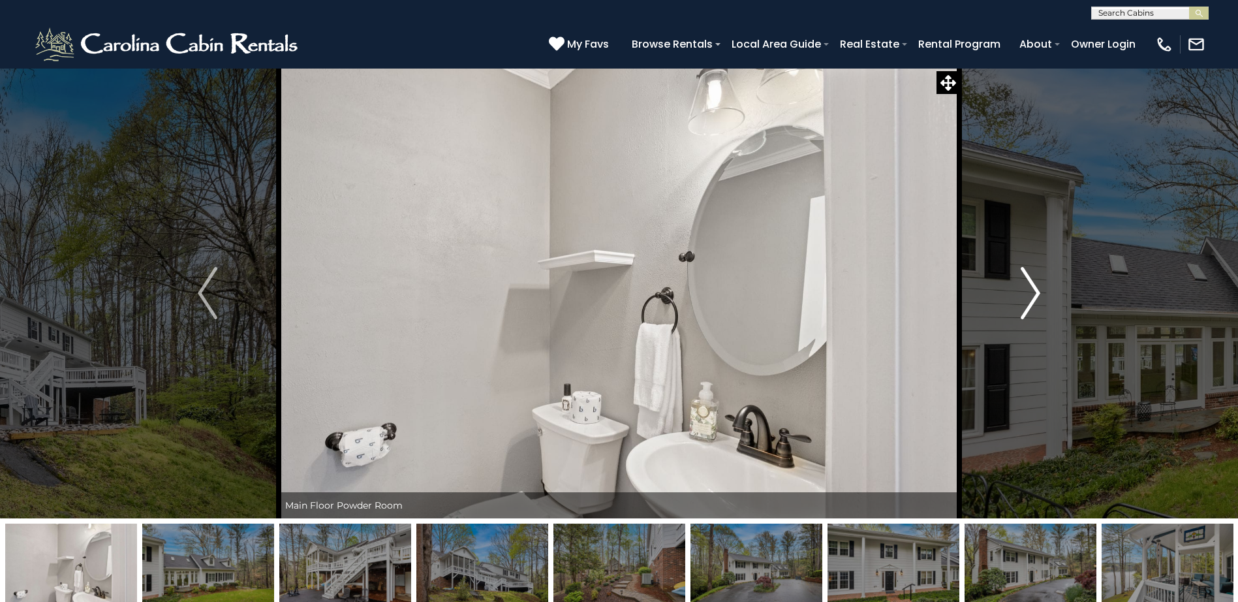
click at [1036, 289] on img "Next" at bounding box center [1031, 293] width 20 height 52
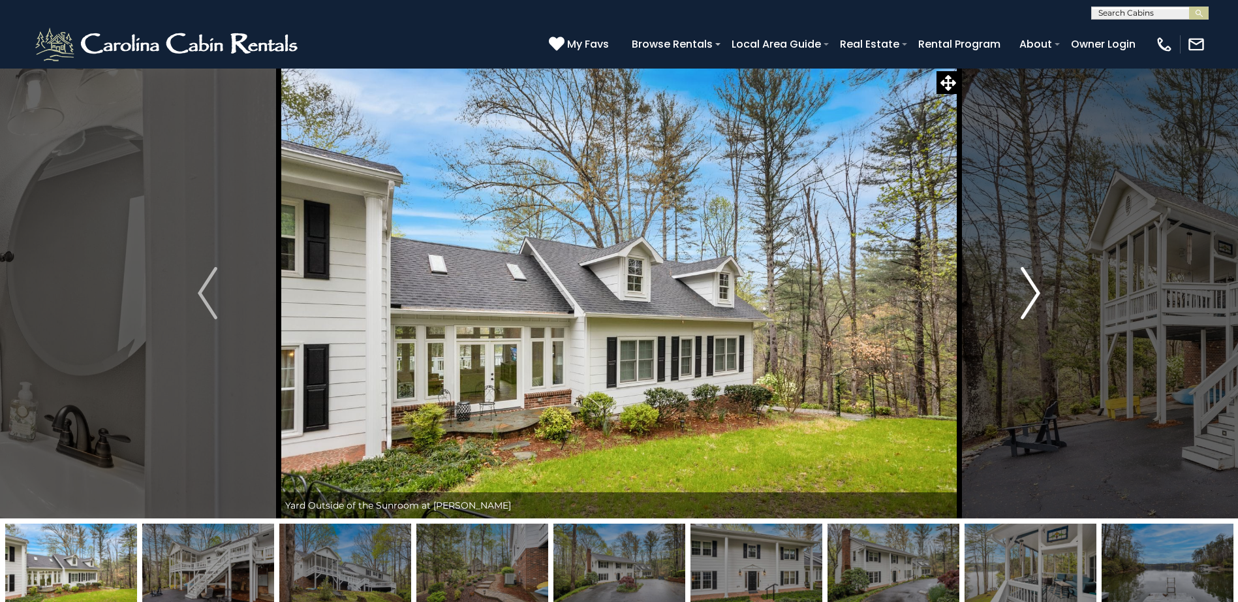
click at [1036, 289] on img "Next" at bounding box center [1031, 293] width 20 height 52
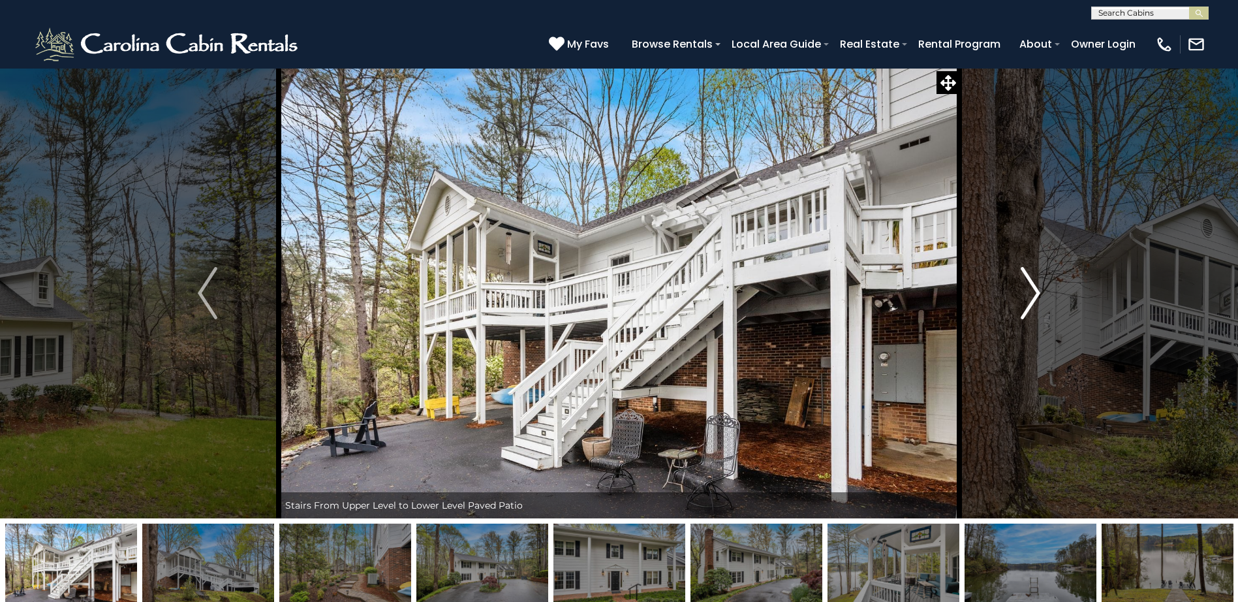
click at [1037, 289] on img "Next" at bounding box center [1031, 293] width 20 height 52
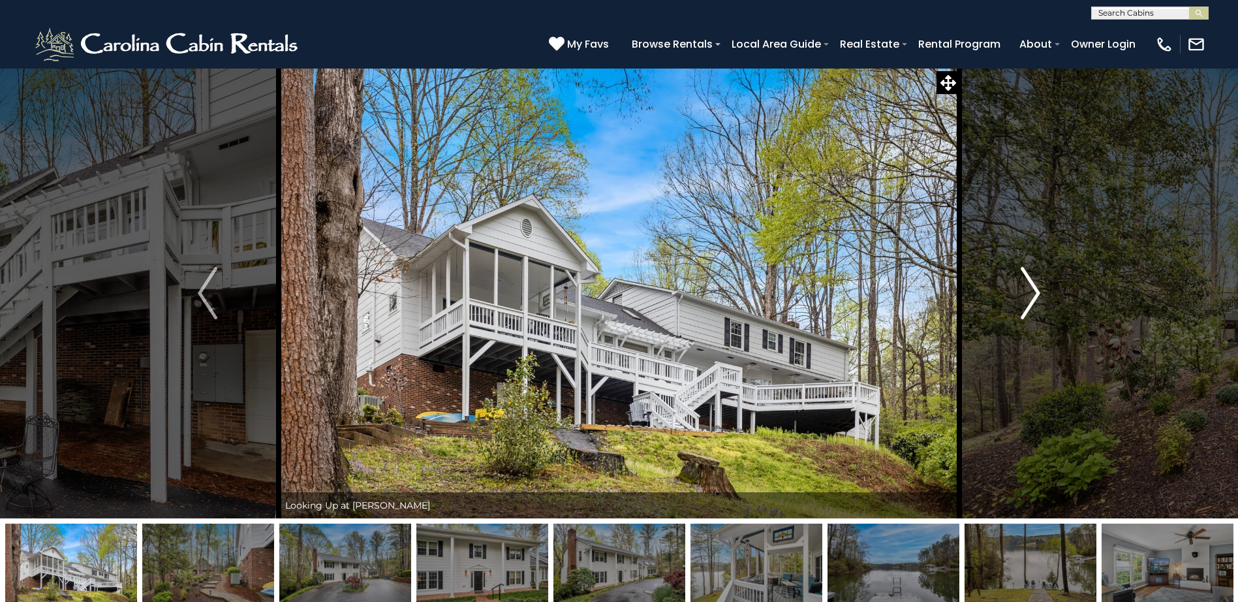
click at [1037, 289] on img "Next" at bounding box center [1031, 293] width 20 height 52
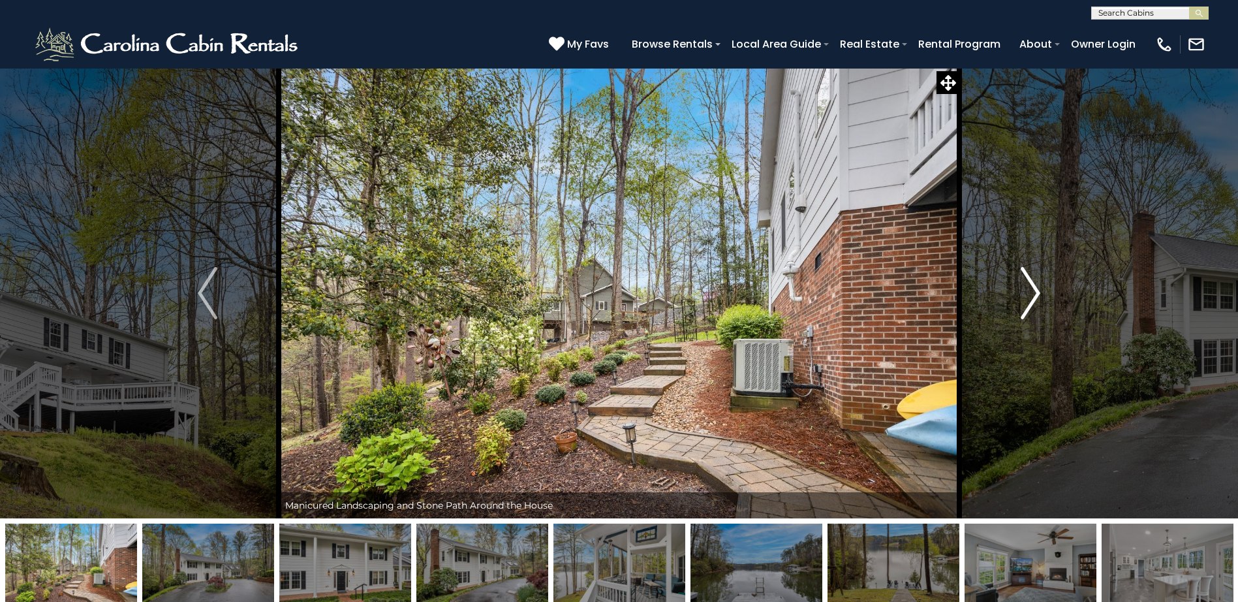
click at [1037, 289] on img "Next" at bounding box center [1031, 293] width 20 height 52
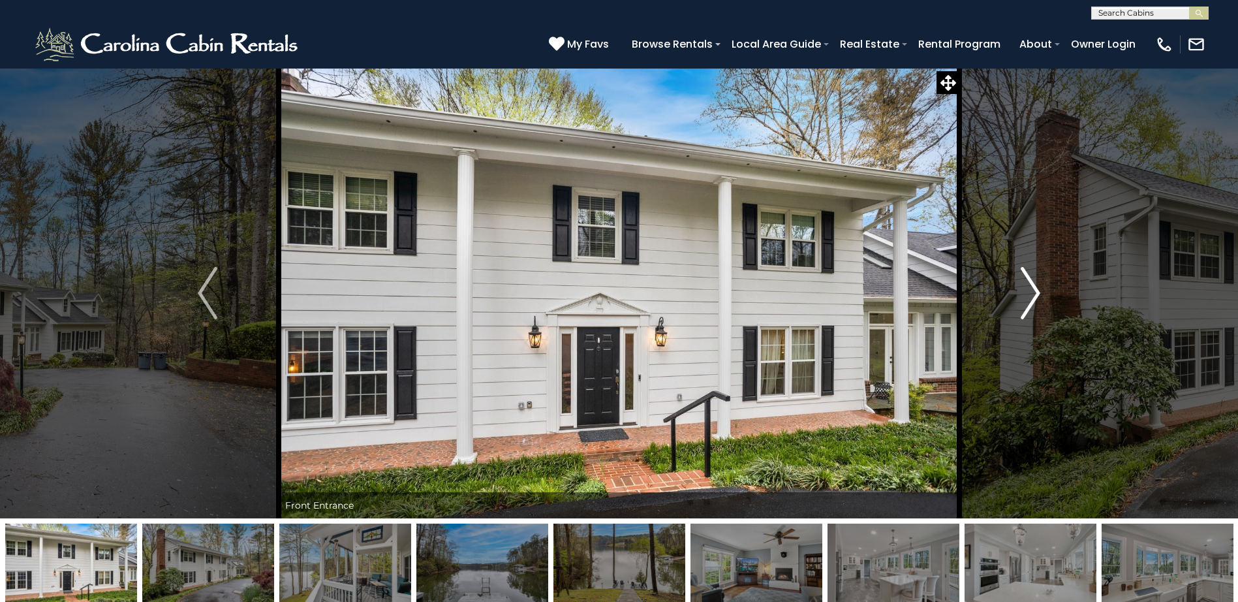
click at [1037, 289] on img "Next" at bounding box center [1031, 293] width 20 height 52
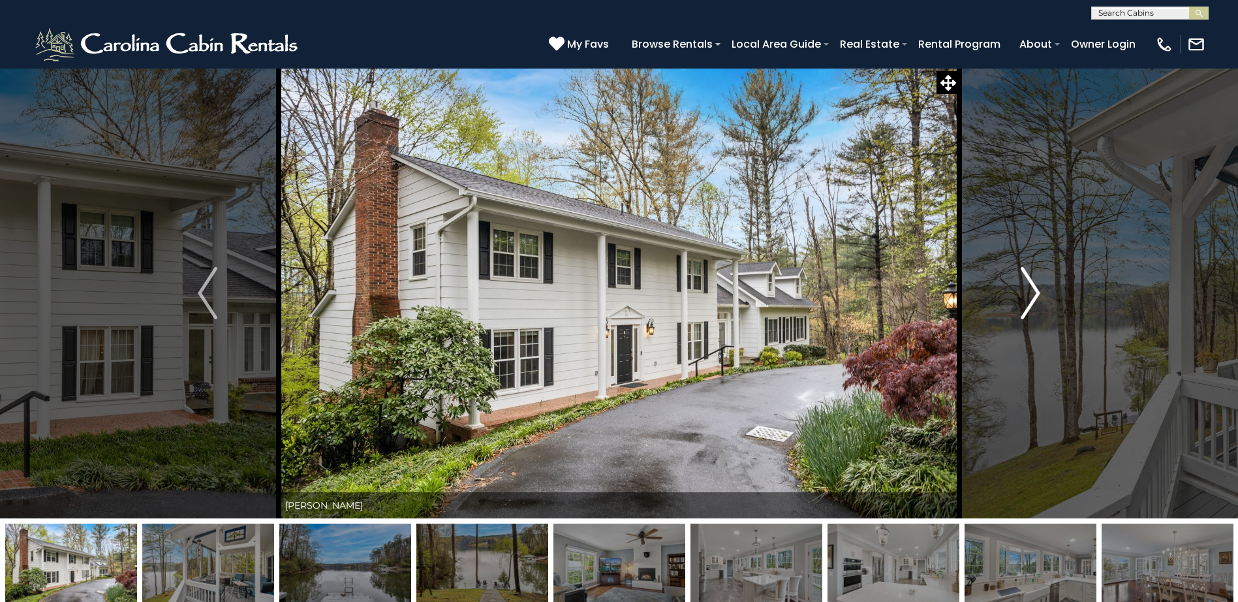
click at [1037, 289] on img "Next" at bounding box center [1031, 293] width 20 height 52
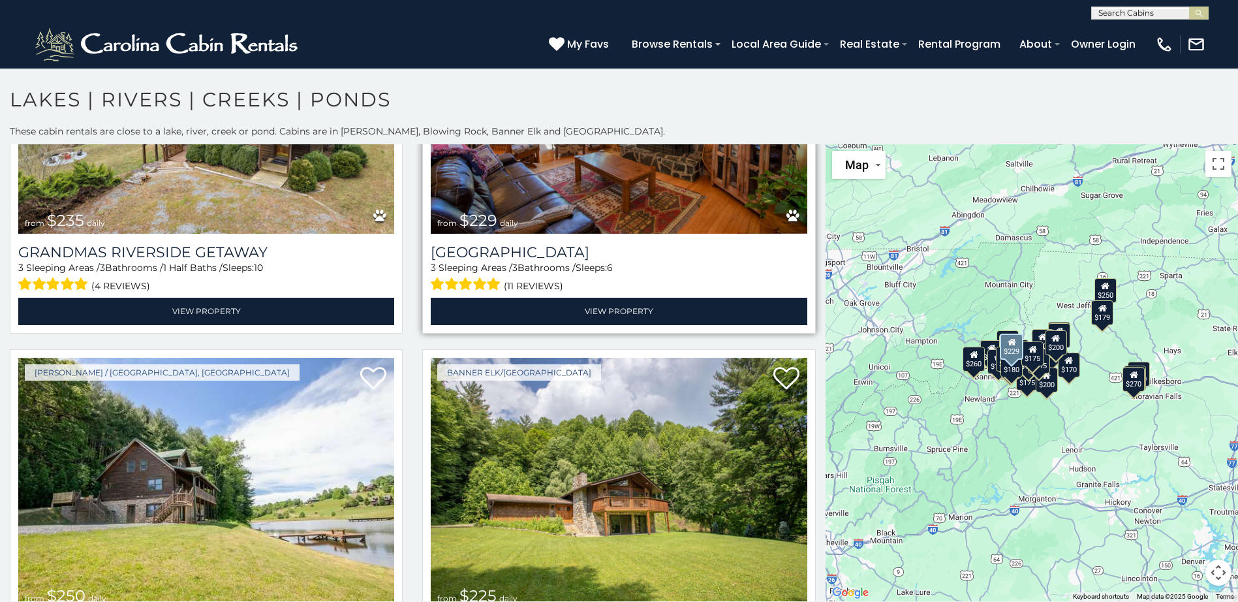
scroll to position [2089, 0]
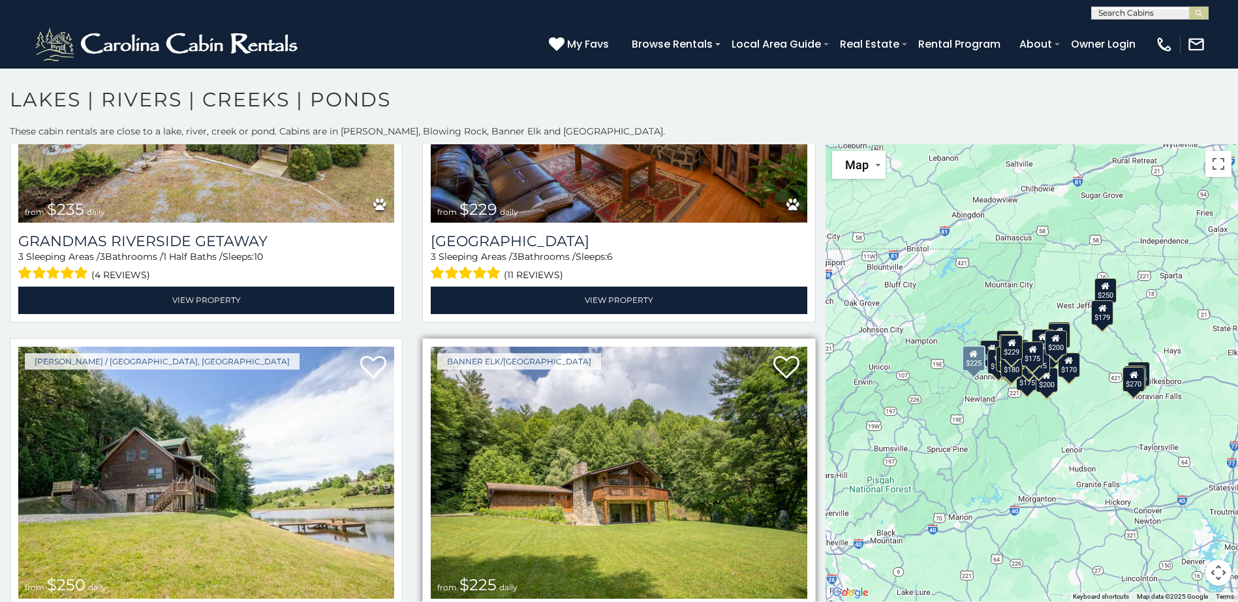
click at [586, 495] on img at bounding box center [619, 473] width 376 height 252
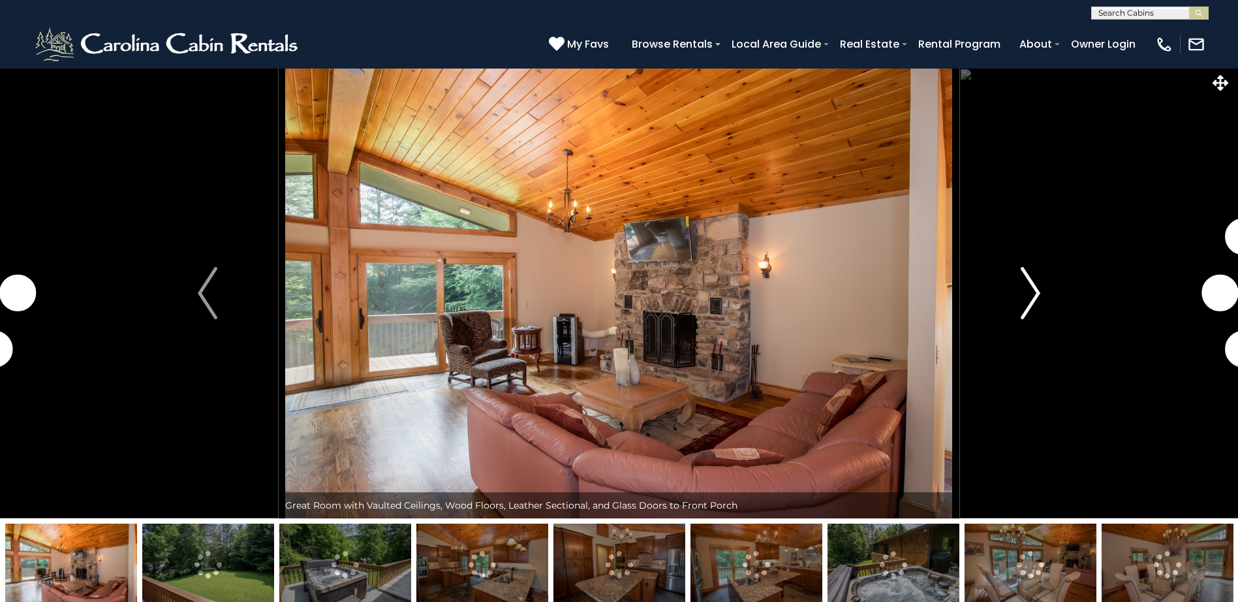
click at [1038, 289] on img "Next" at bounding box center [1031, 293] width 20 height 52
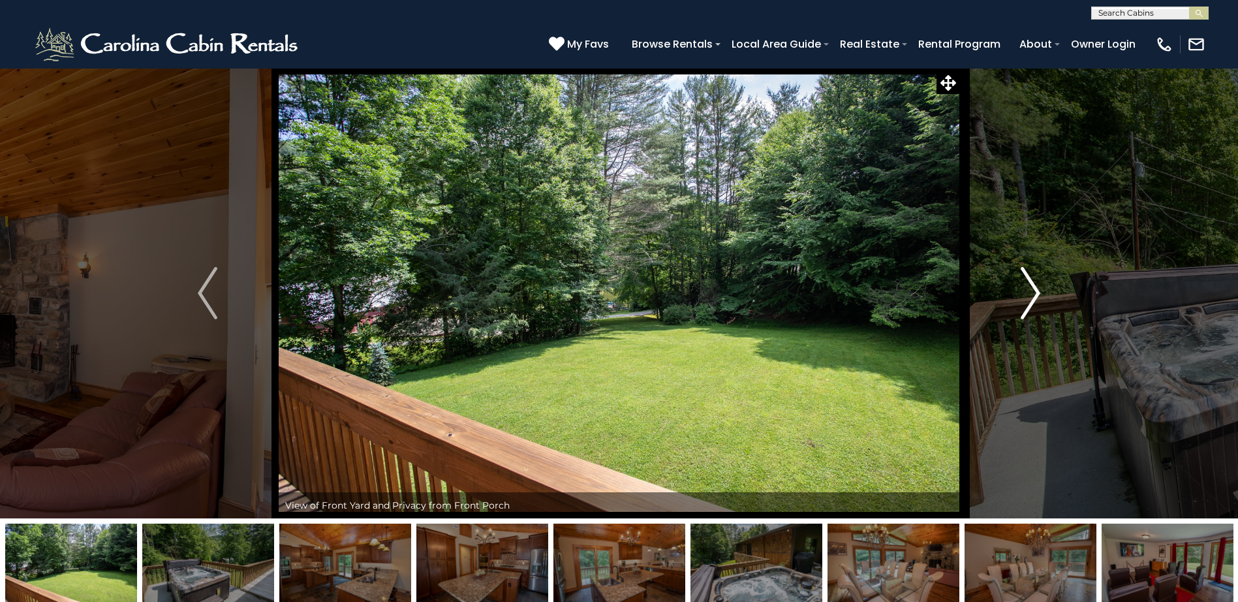
click at [1036, 291] on img "Next" at bounding box center [1031, 293] width 20 height 52
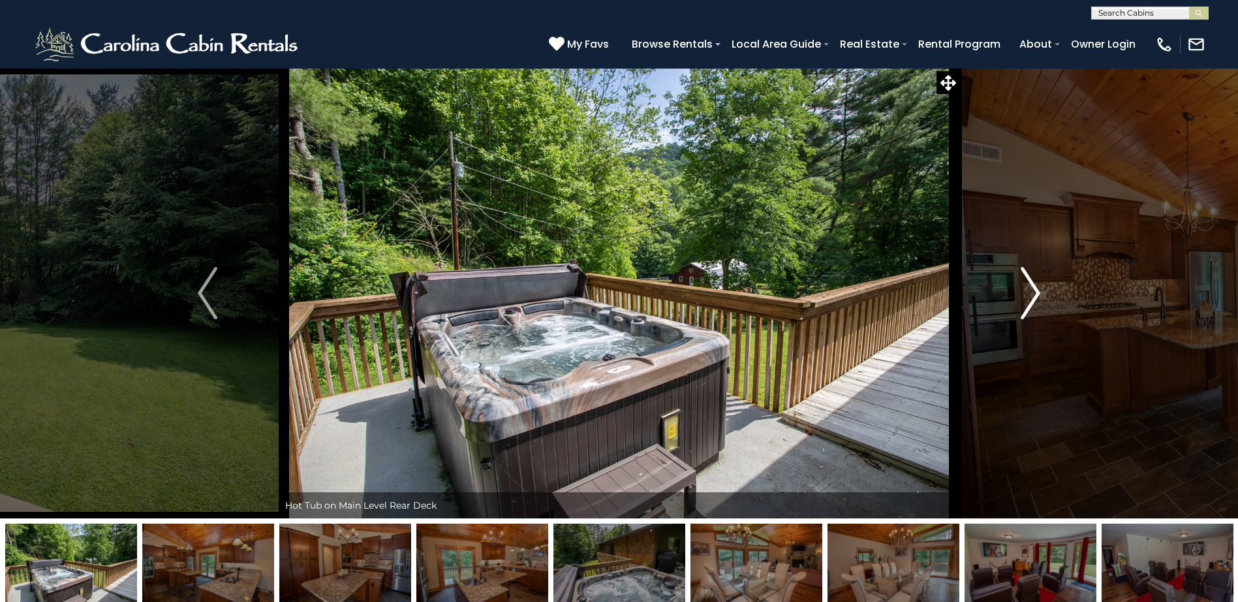
click at [1036, 291] on img "Next" at bounding box center [1031, 293] width 20 height 52
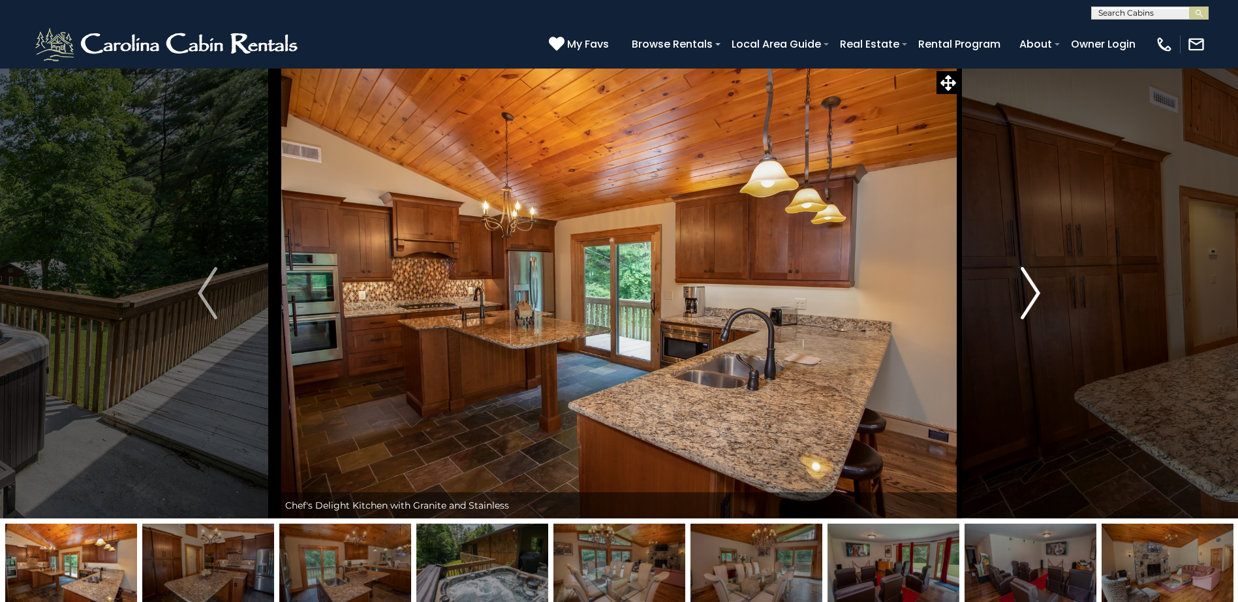
click at [1036, 291] on img "Next" at bounding box center [1031, 293] width 20 height 52
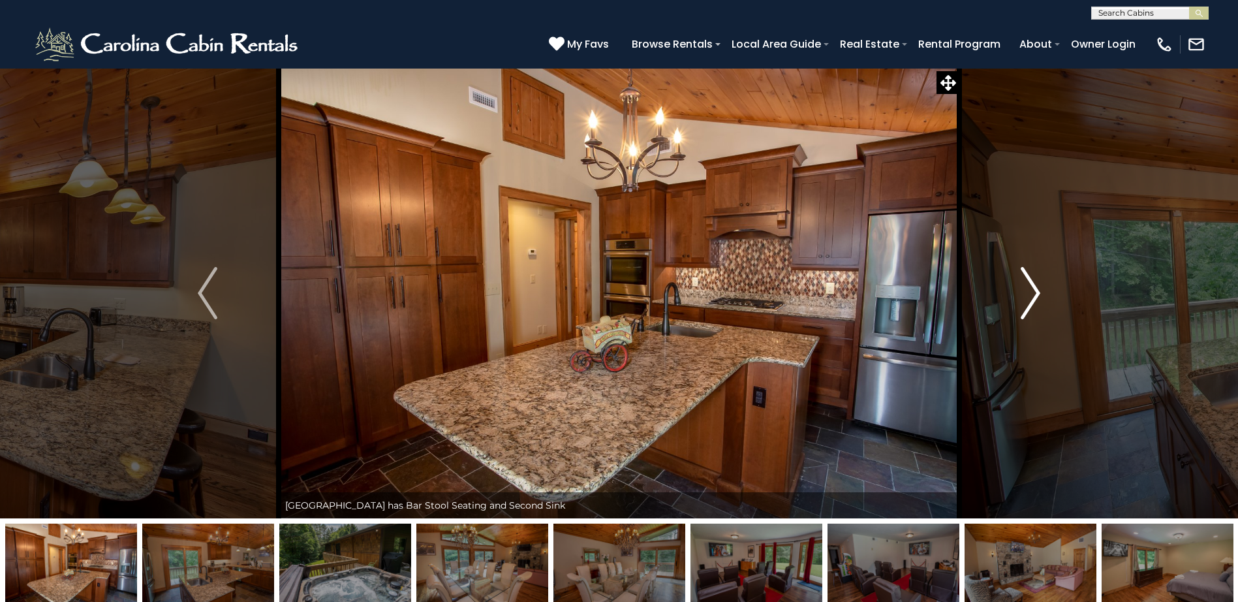
click at [1036, 291] on img "Next" at bounding box center [1031, 293] width 20 height 52
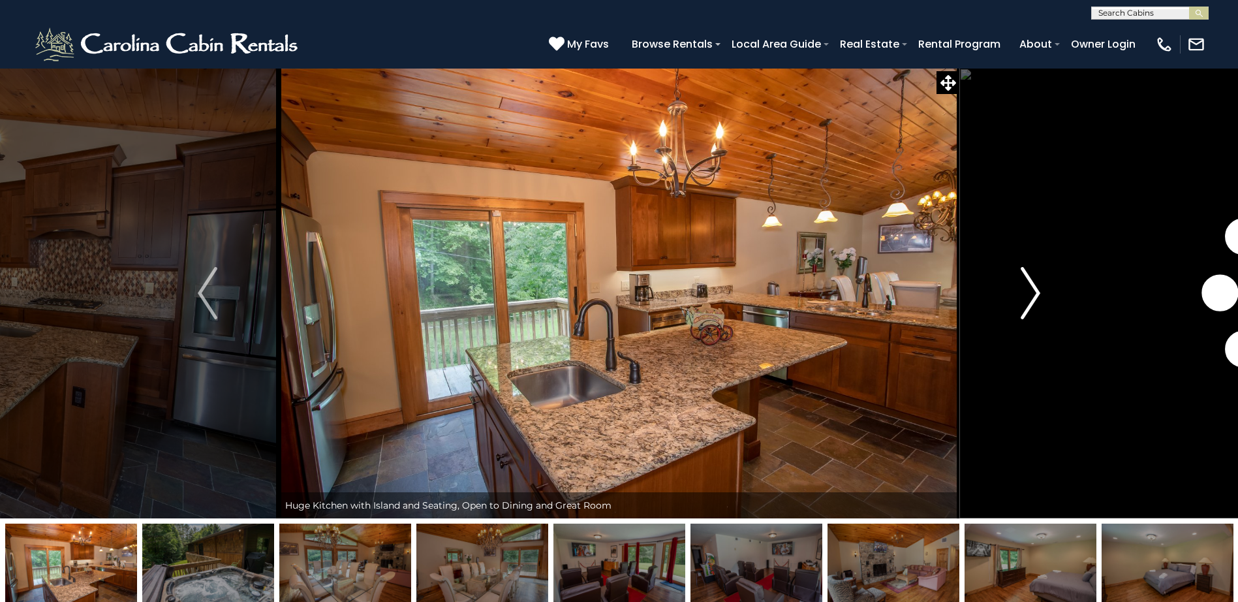
click at [1036, 291] on img "Next" at bounding box center [1031, 293] width 20 height 52
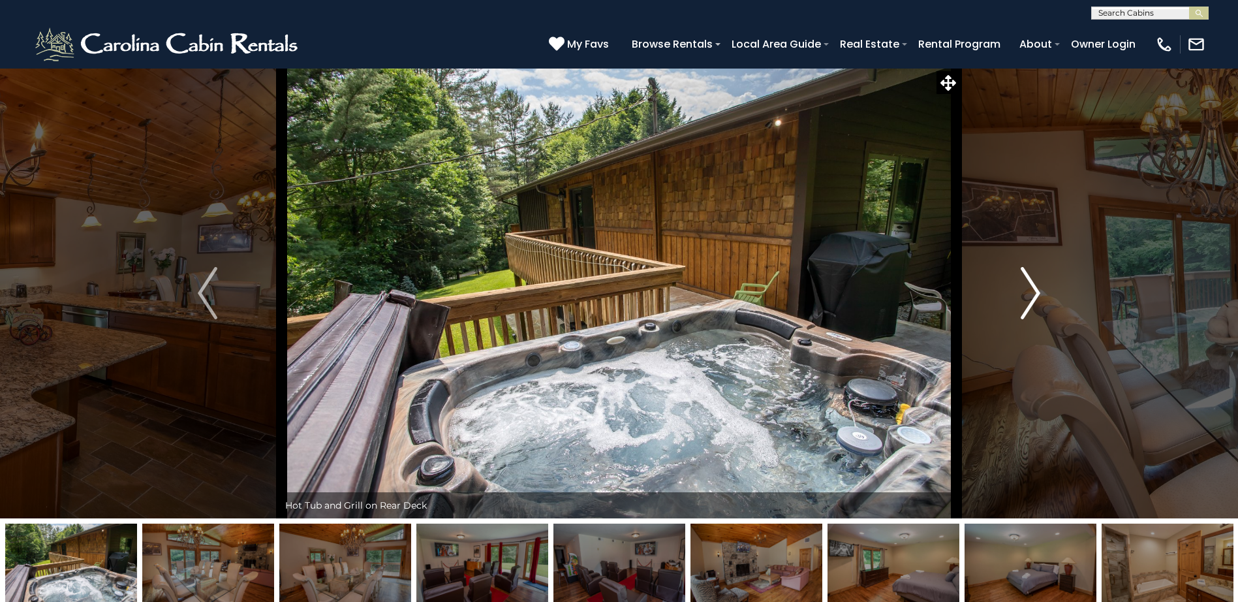
click at [1036, 291] on img "Next" at bounding box center [1031, 293] width 20 height 52
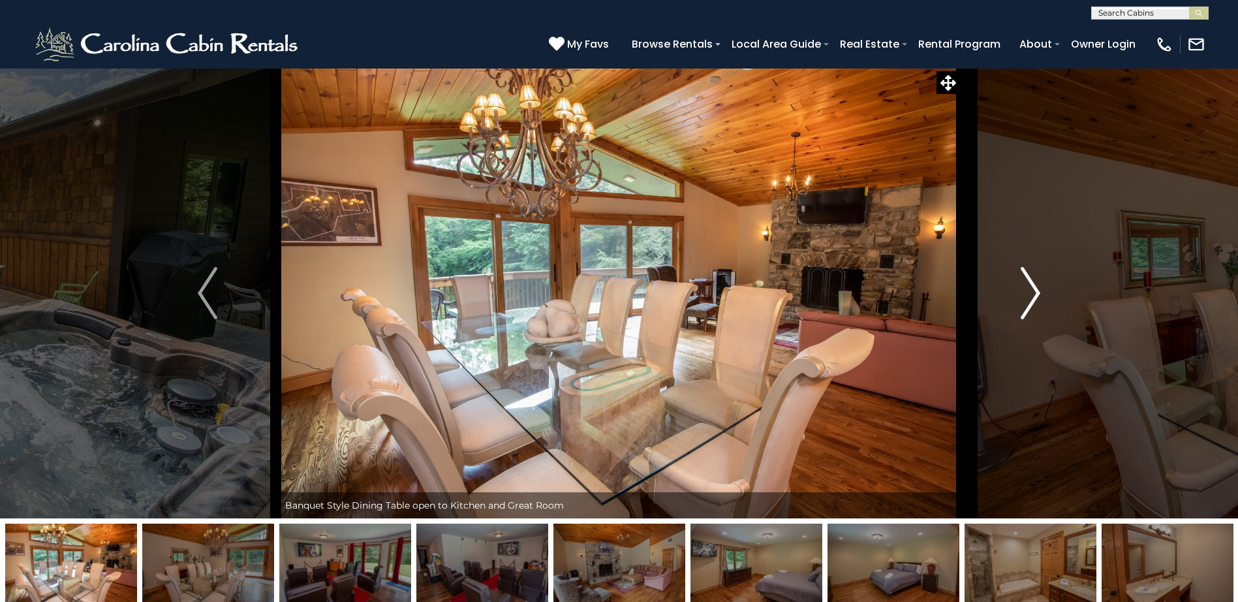
click at [1036, 291] on img "Next" at bounding box center [1031, 293] width 20 height 52
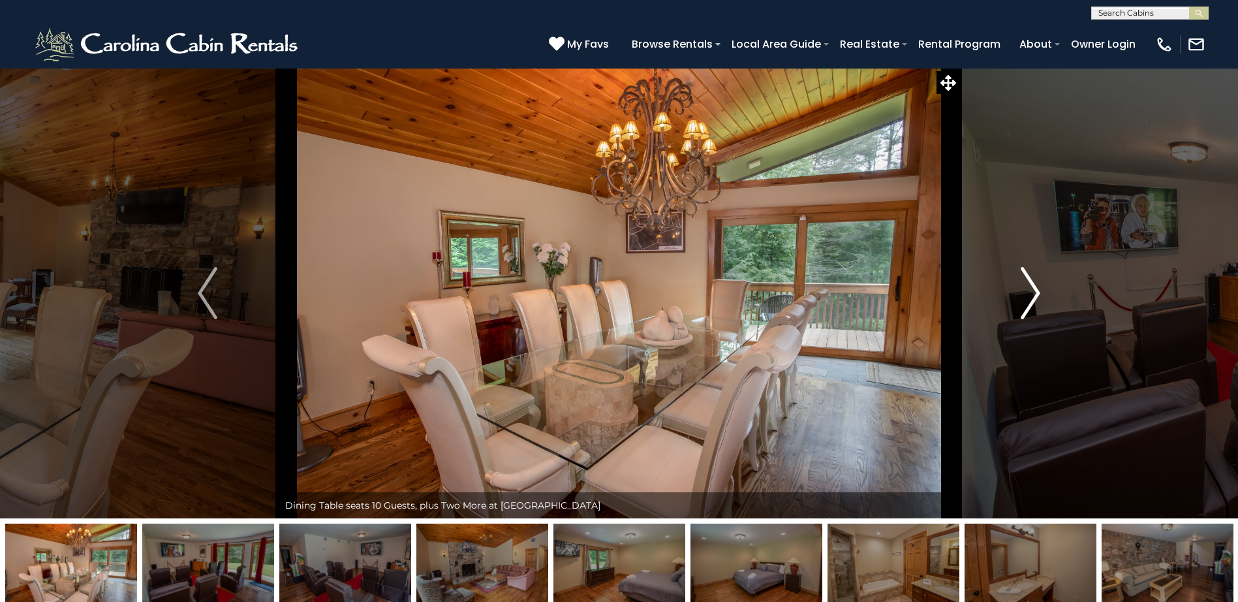
click at [1036, 291] on img "Next" at bounding box center [1031, 293] width 20 height 52
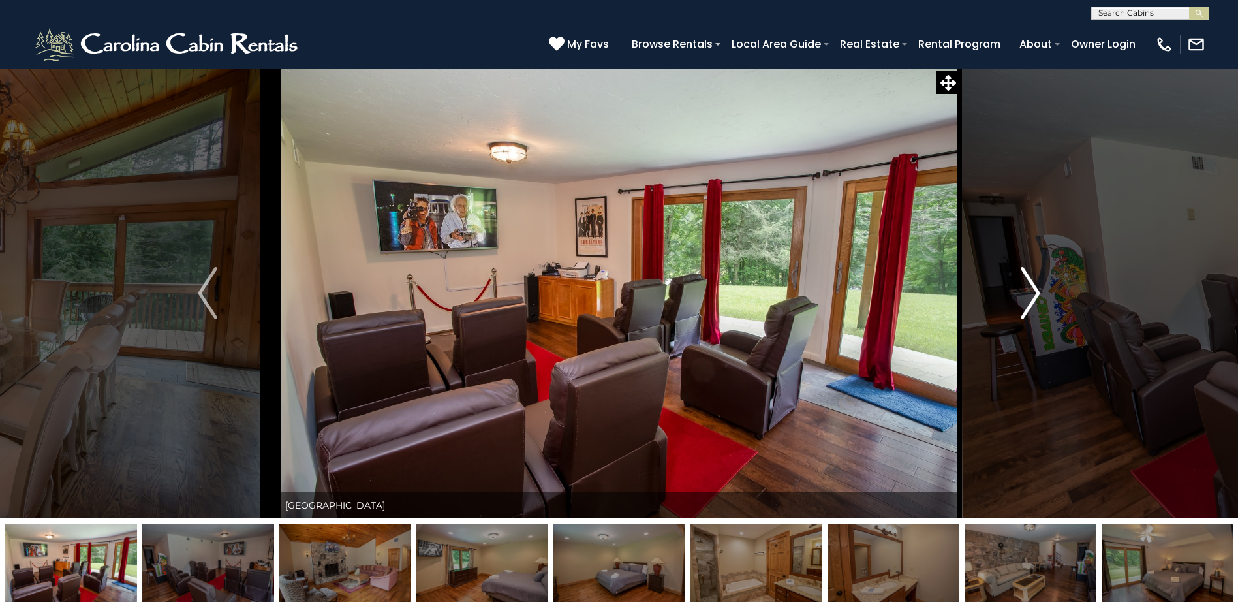
click at [1036, 291] on img "Next" at bounding box center [1031, 293] width 20 height 52
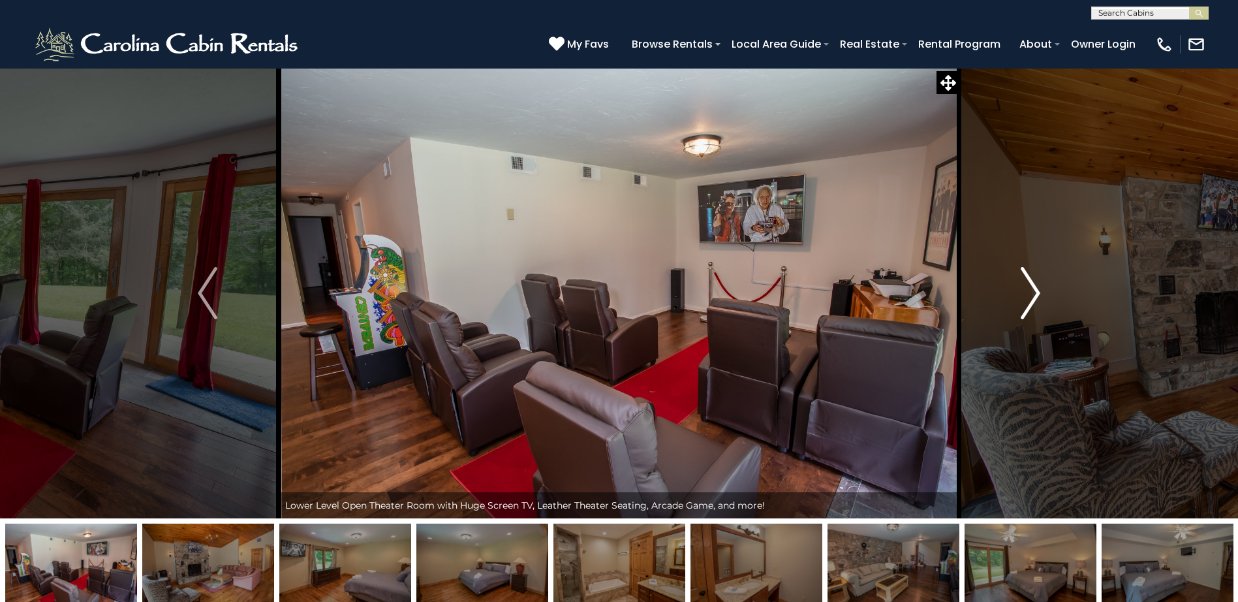
click at [1036, 291] on img "Next" at bounding box center [1031, 293] width 20 height 52
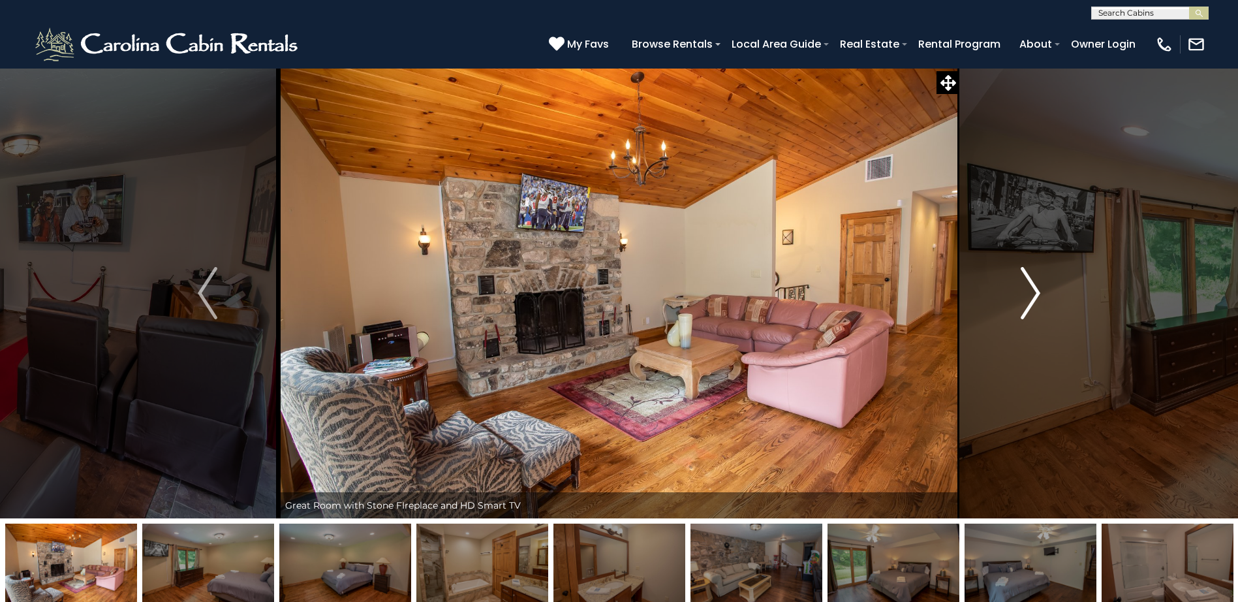
click at [1036, 291] on img "Next" at bounding box center [1031, 293] width 20 height 52
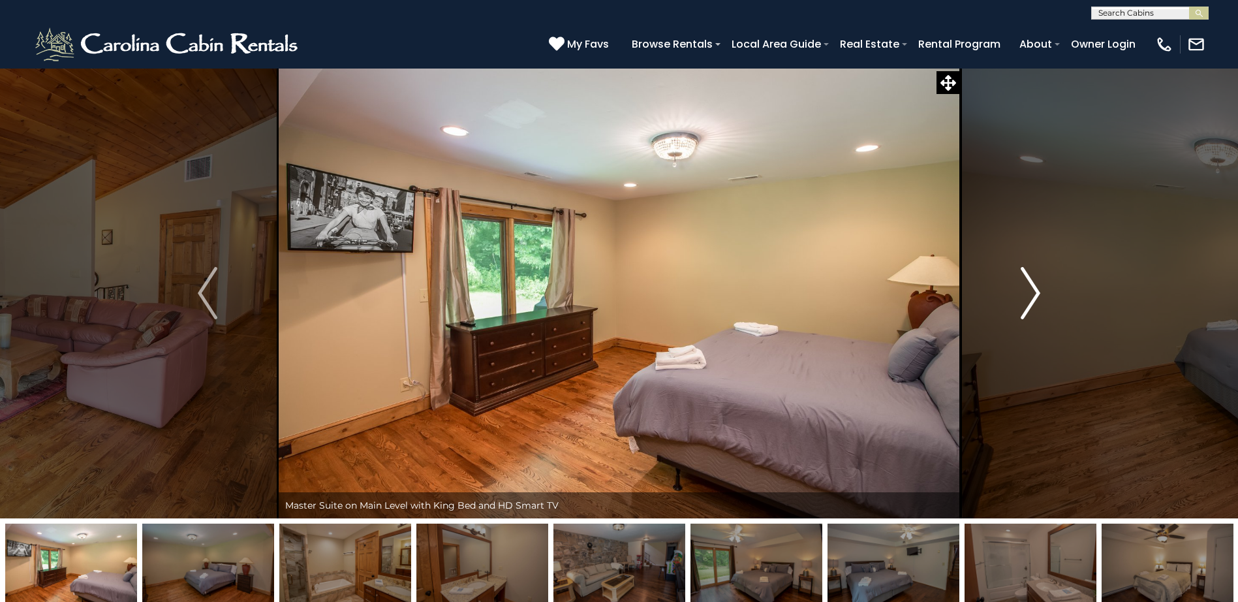
click at [1036, 291] on img "Next" at bounding box center [1031, 293] width 20 height 52
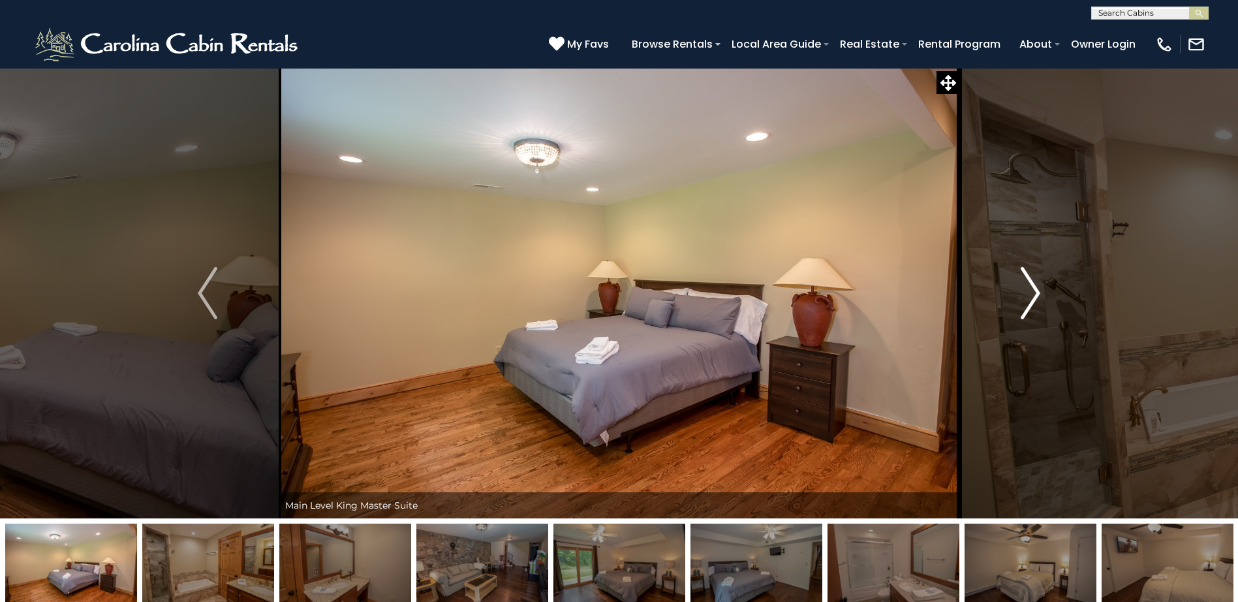
click at [1036, 291] on img "Next" at bounding box center [1031, 293] width 20 height 52
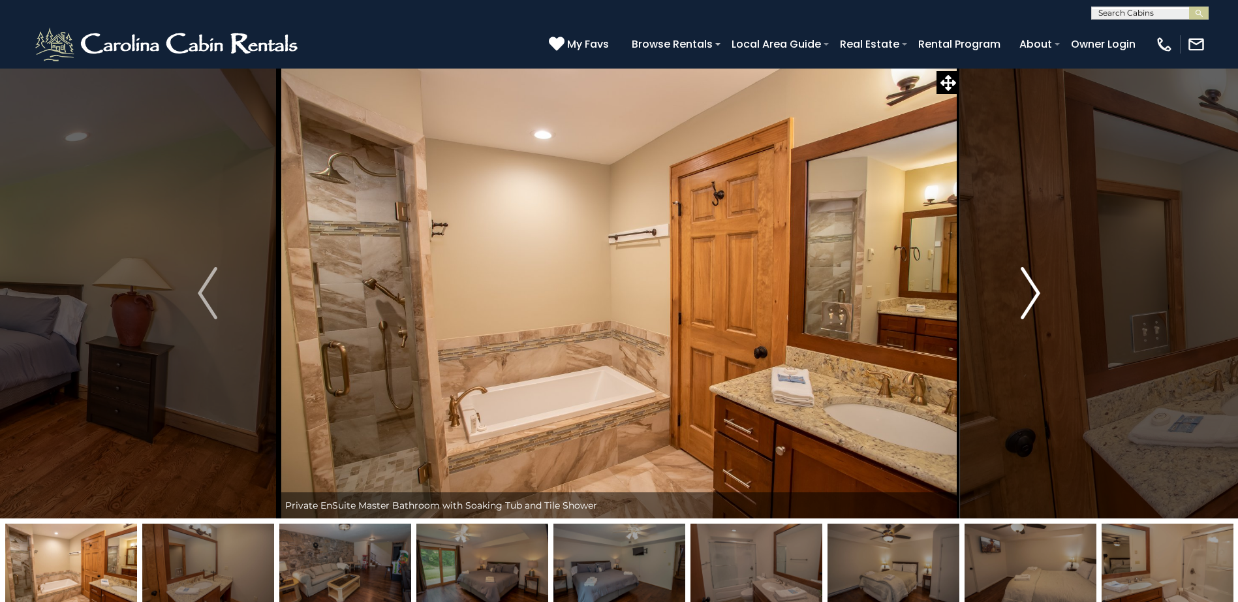
click at [1036, 291] on img "Next" at bounding box center [1031, 293] width 20 height 52
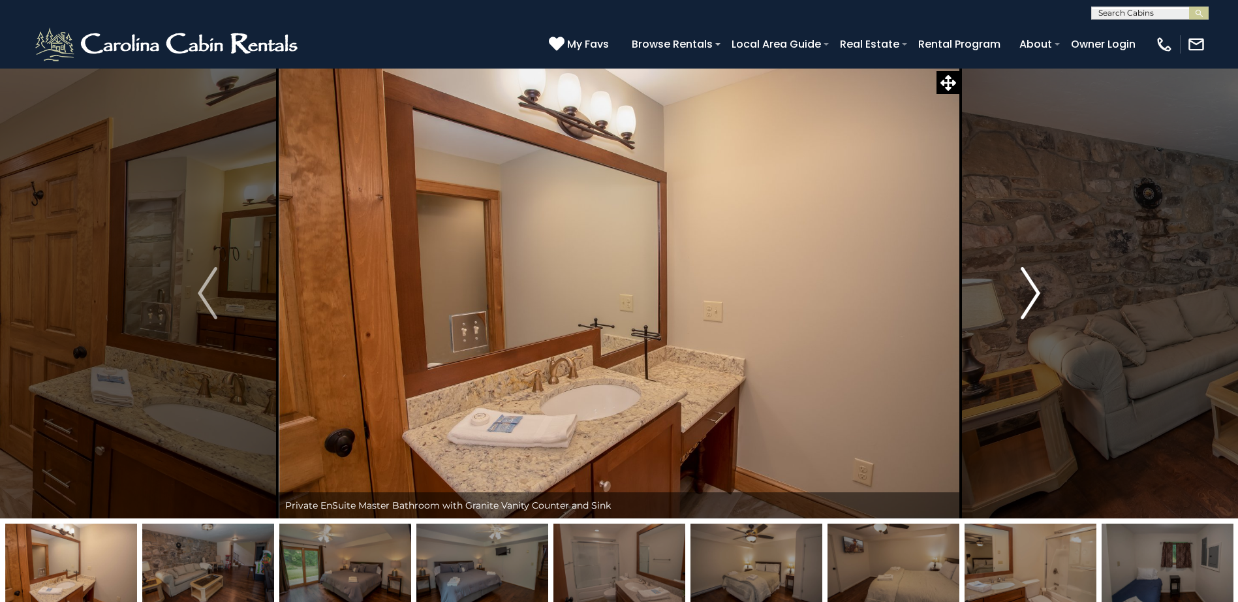
click at [1036, 291] on img "Next" at bounding box center [1031, 293] width 20 height 52
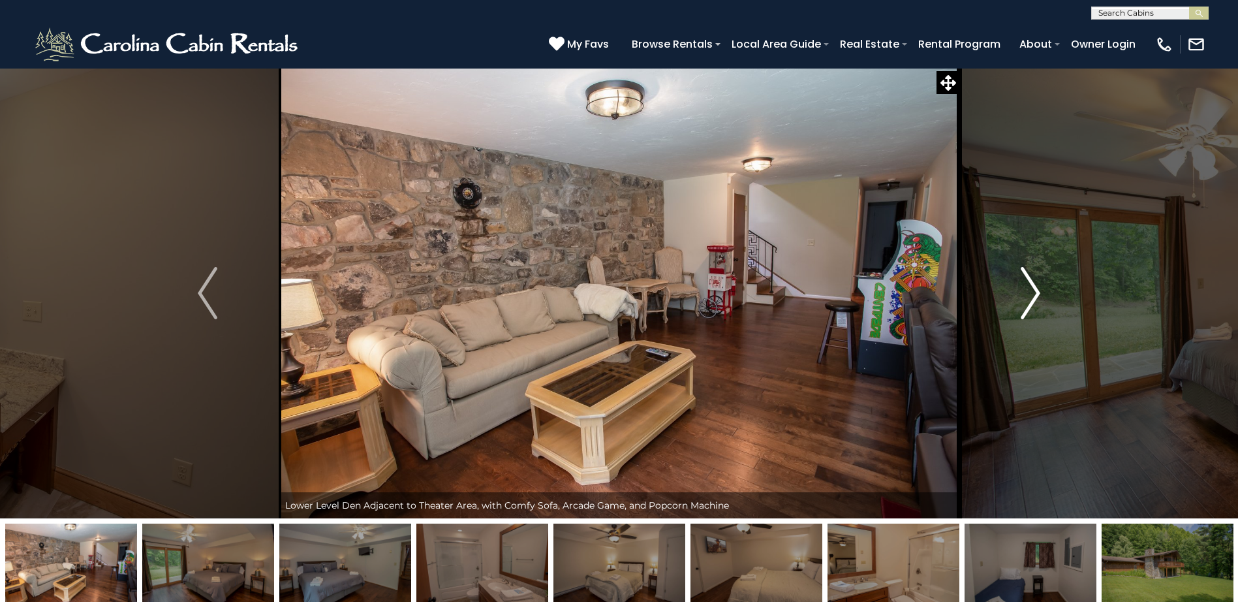
click at [1036, 291] on img "Next" at bounding box center [1031, 293] width 20 height 52
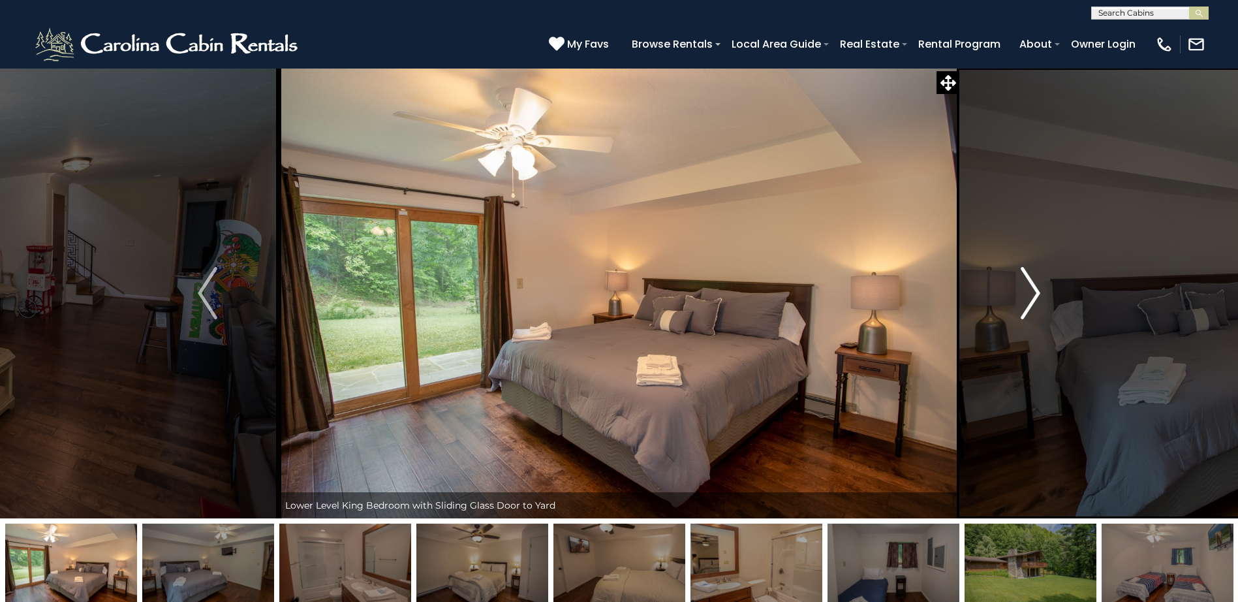
click at [1036, 291] on img "Next" at bounding box center [1031, 293] width 20 height 52
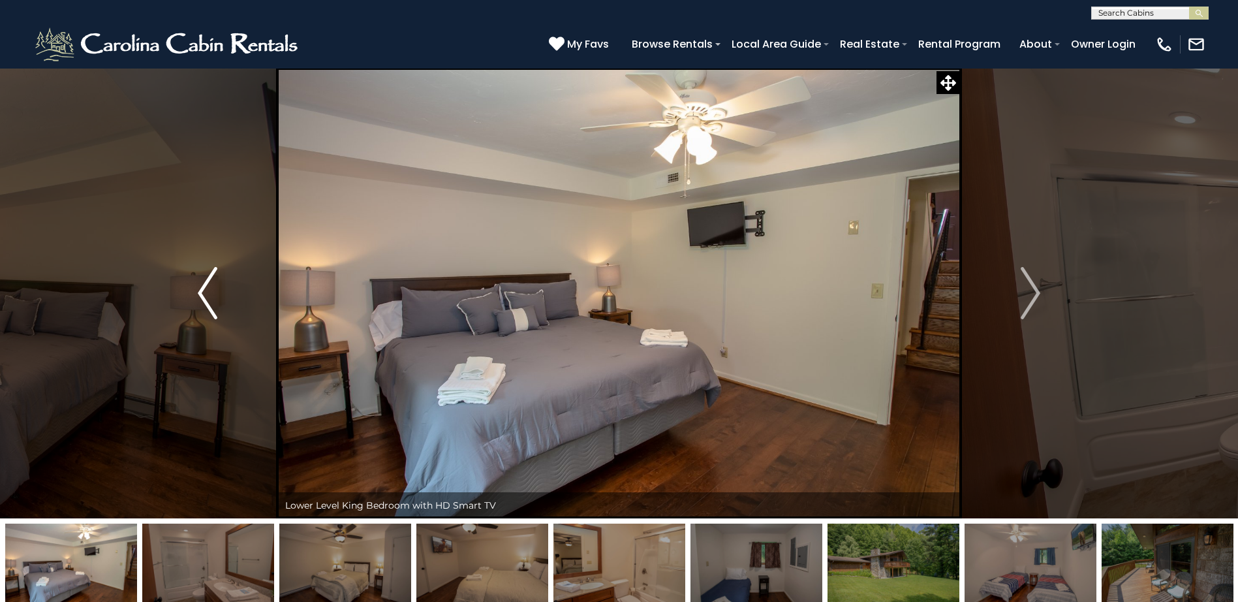
click at [201, 289] on img "Previous" at bounding box center [208, 293] width 20 height 52
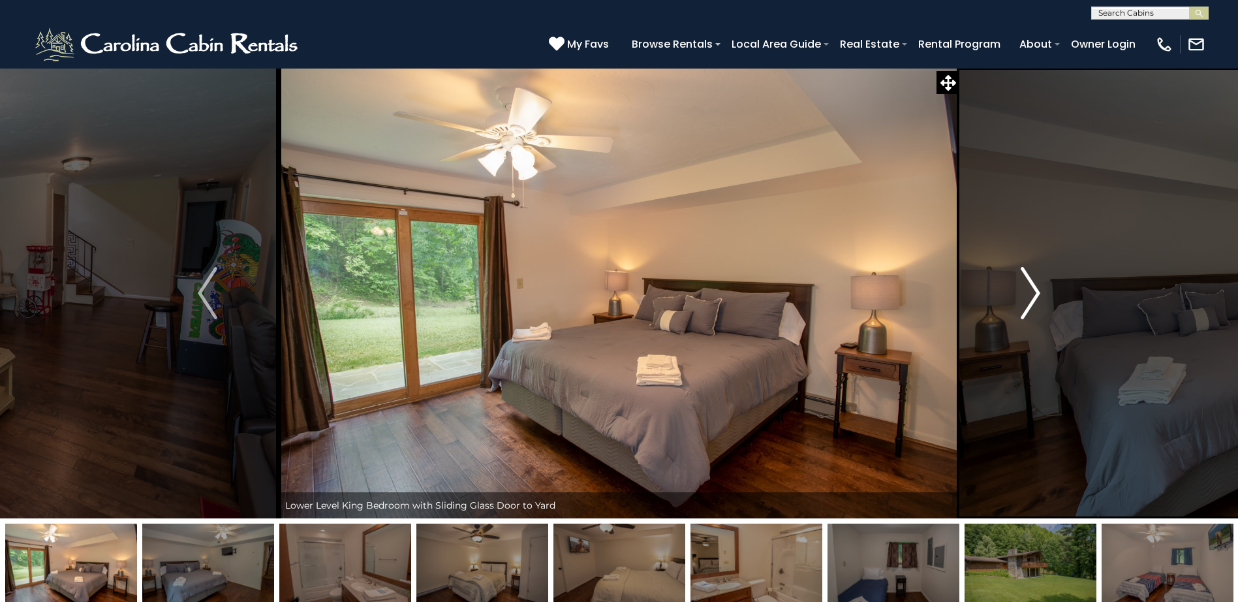
click at [1037, 292] on img "Next" at bounding box center [1031, 293] width 20 height 52
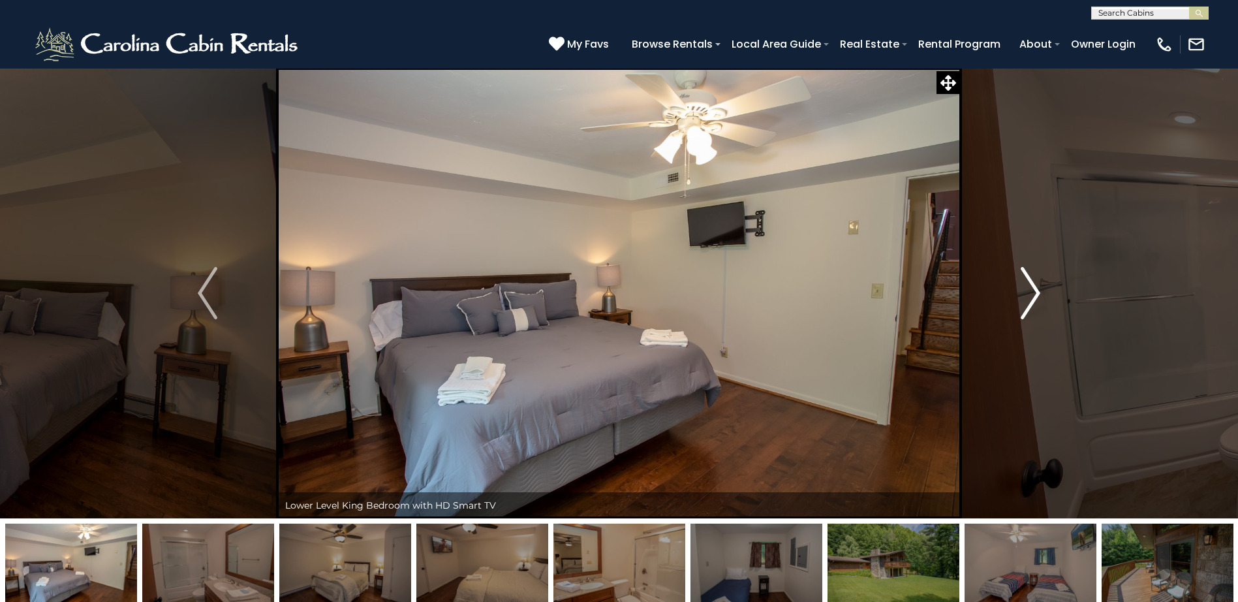
click at [1037, 292] on img "Next" at bounding box center [1031, 293] width 20 height 52
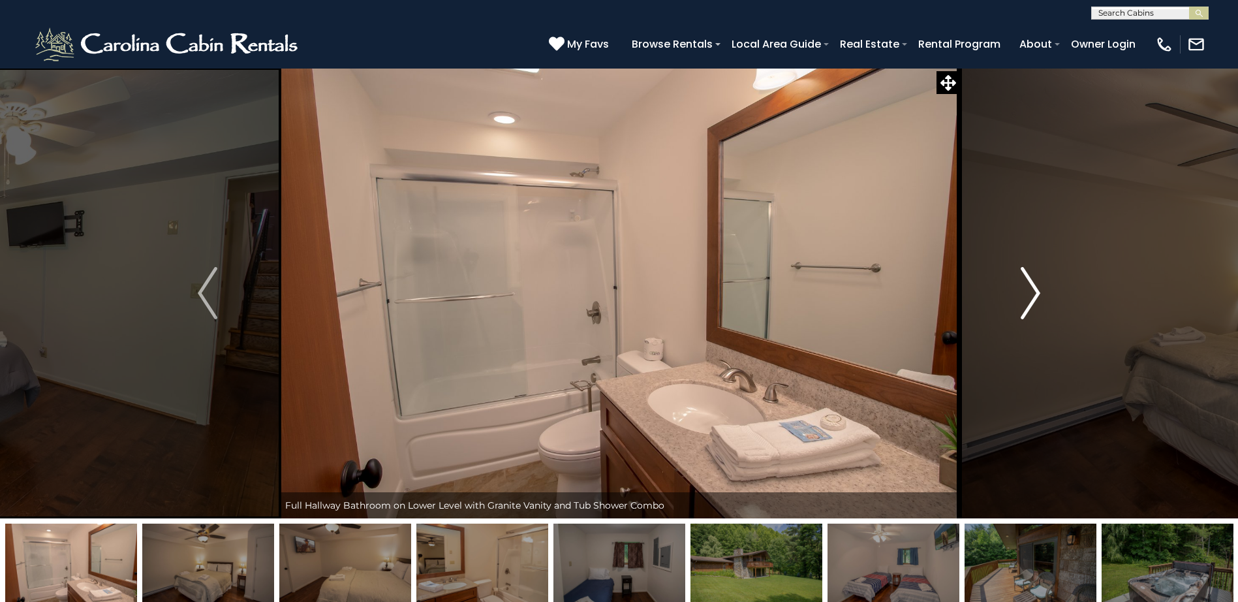
click at [1037, 292] on img "Next" at bounding box center [1031, 293] width 20 height 52
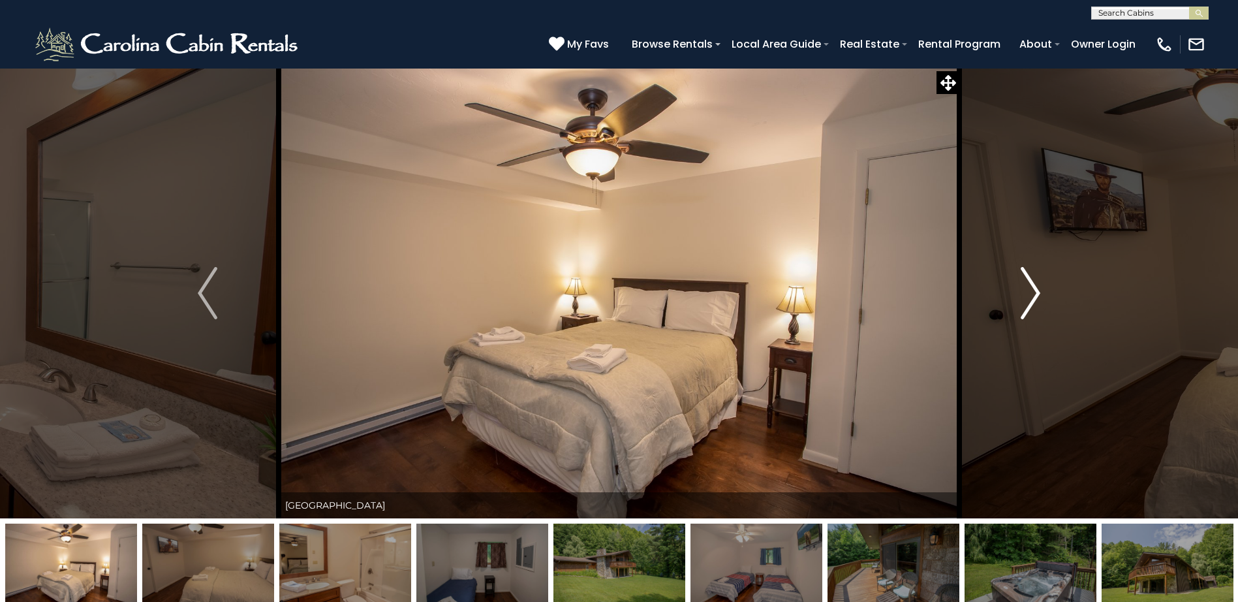
click at [1037, 292] on img "Next" at bounding box center [1031, 293] width 20 height 52
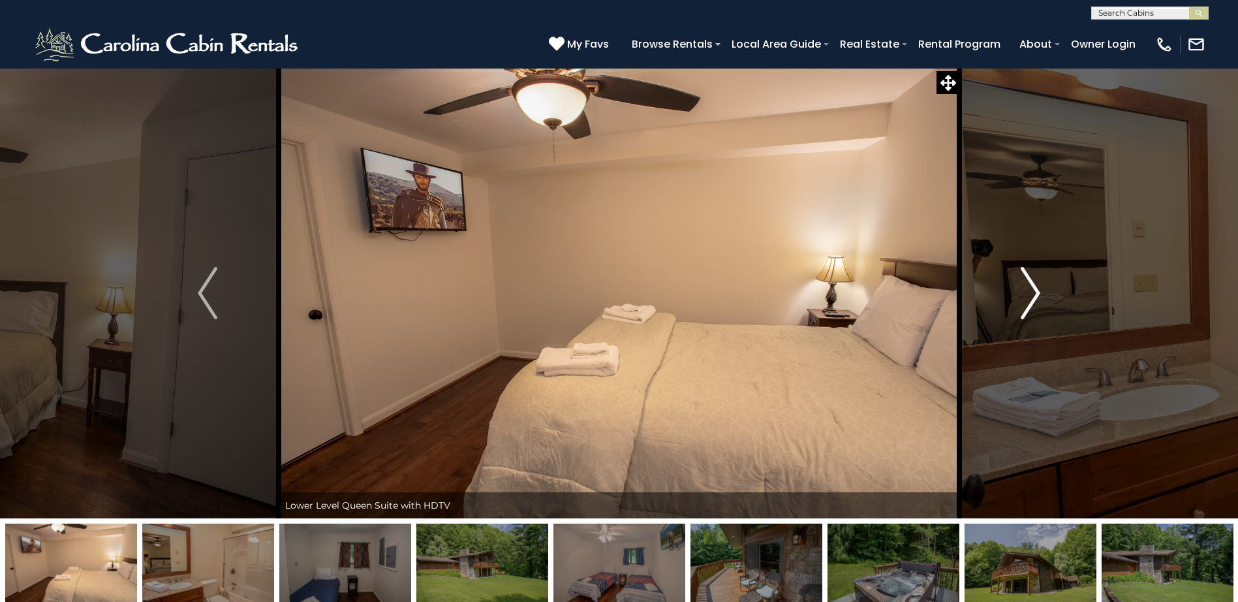
click at [1037, 292] on img "Next" at bounding box center [1031, 293] width 20 height 52
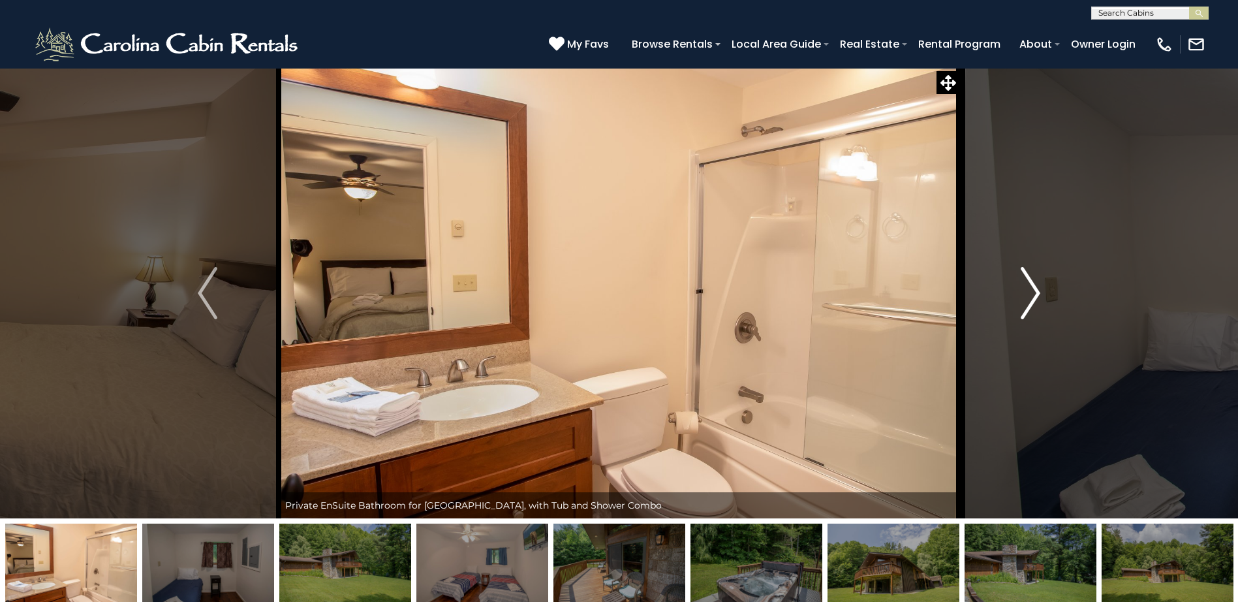
click at [1037, 292] on img "Next" at bounding box center [1031, 293] width 20 height 52
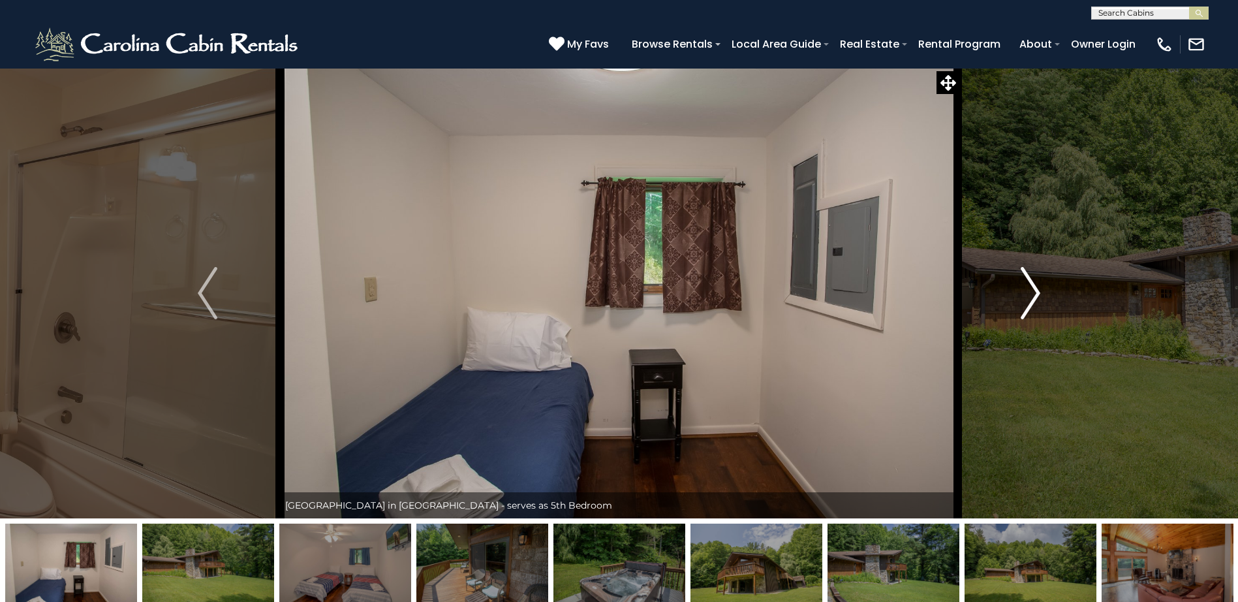
click at [1037, 292] on img "Next" at bounding box center [1031, 293] width 20 height 52
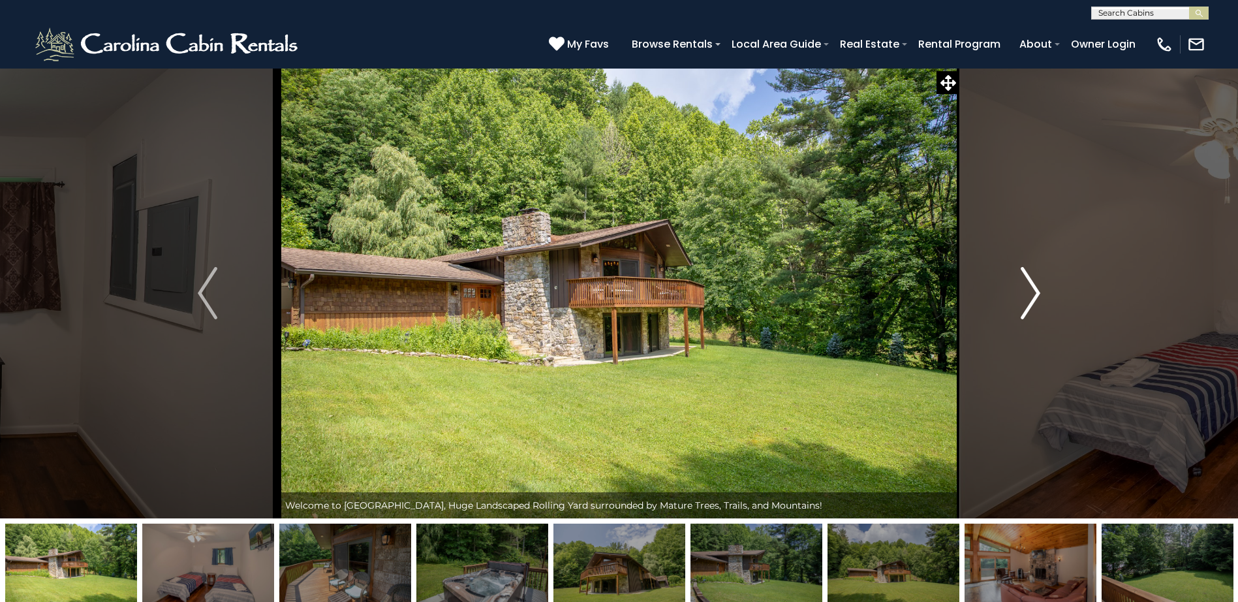
click at [1037, 292] on img "Next" at bounding box center [1031, 293] width 20 height 52
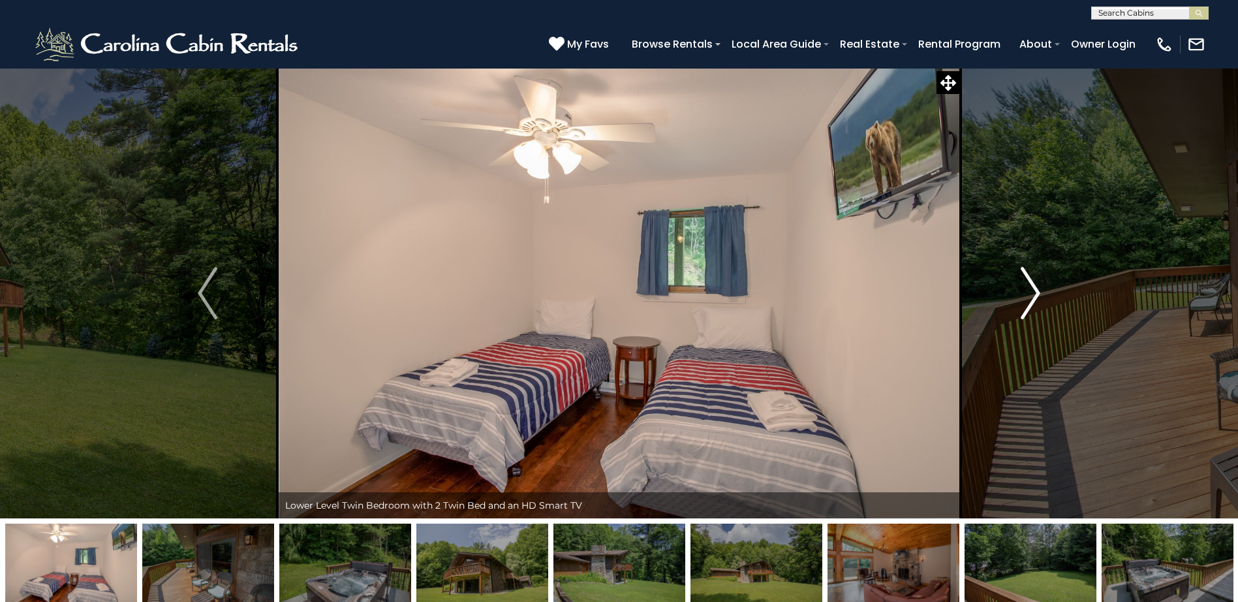
click at [1037, 292] on img "Next" at bounding box center [1031, 293] width 20 height 52
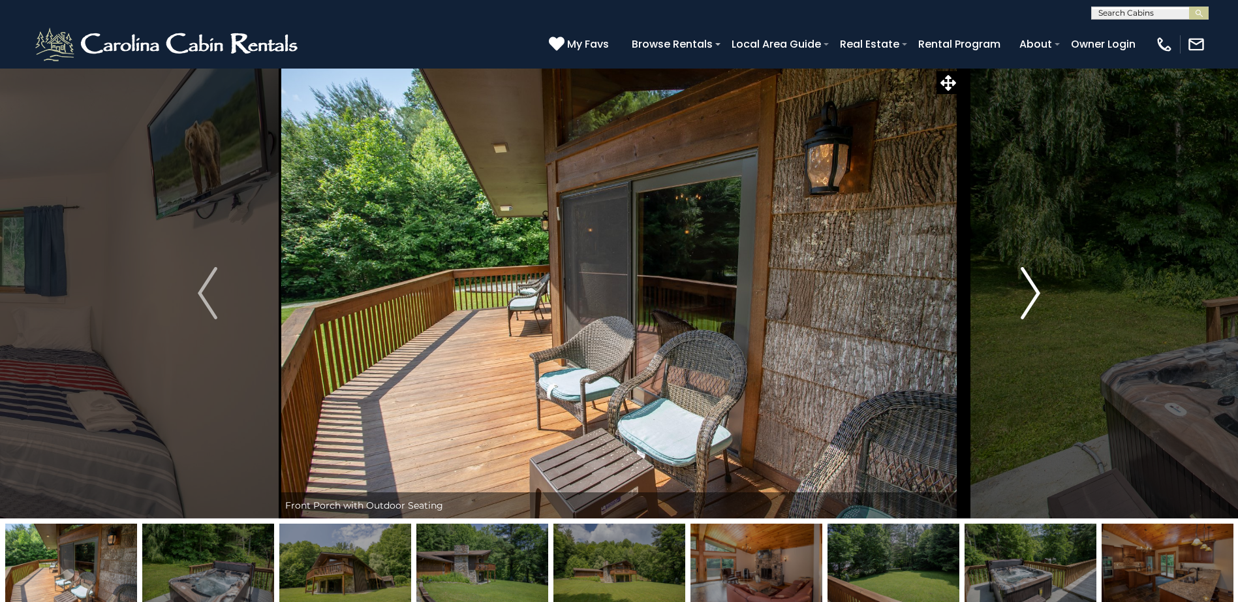
click at [1037, 292] on img "Next" at bounding box center [1031, 293] width 20 height 52
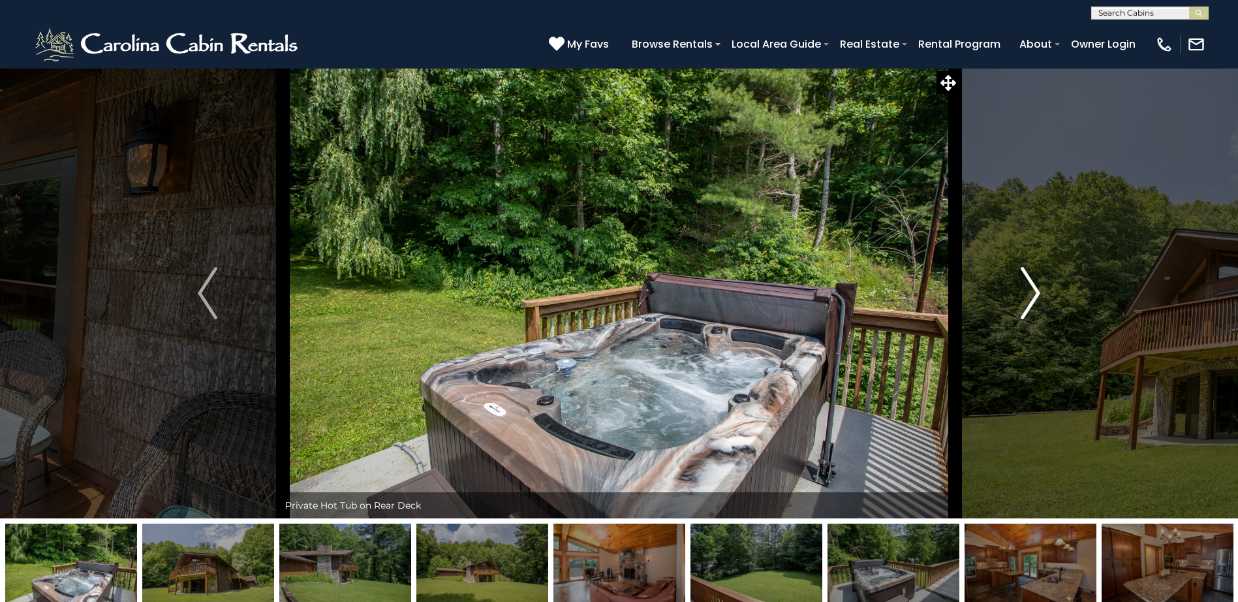
click at [1037, 292] on img "Next" at bounding box center [1031, 293] width 20 height 52
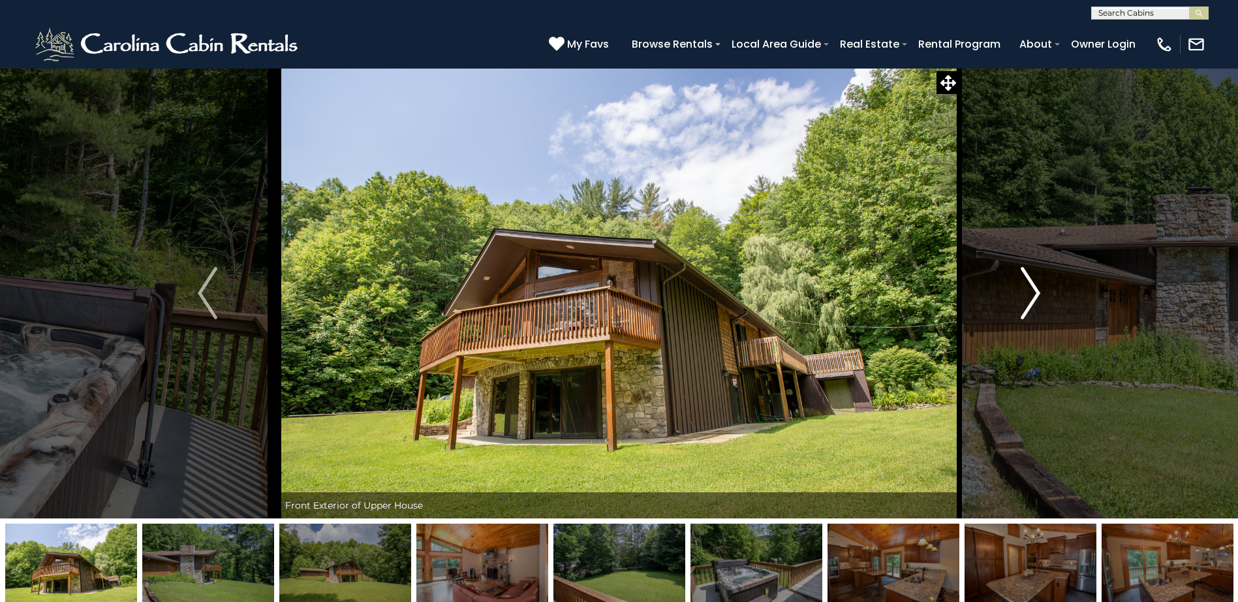
click at [1037, 292] on img "Next" at bounding box center [1031, 293] width 20 height 52
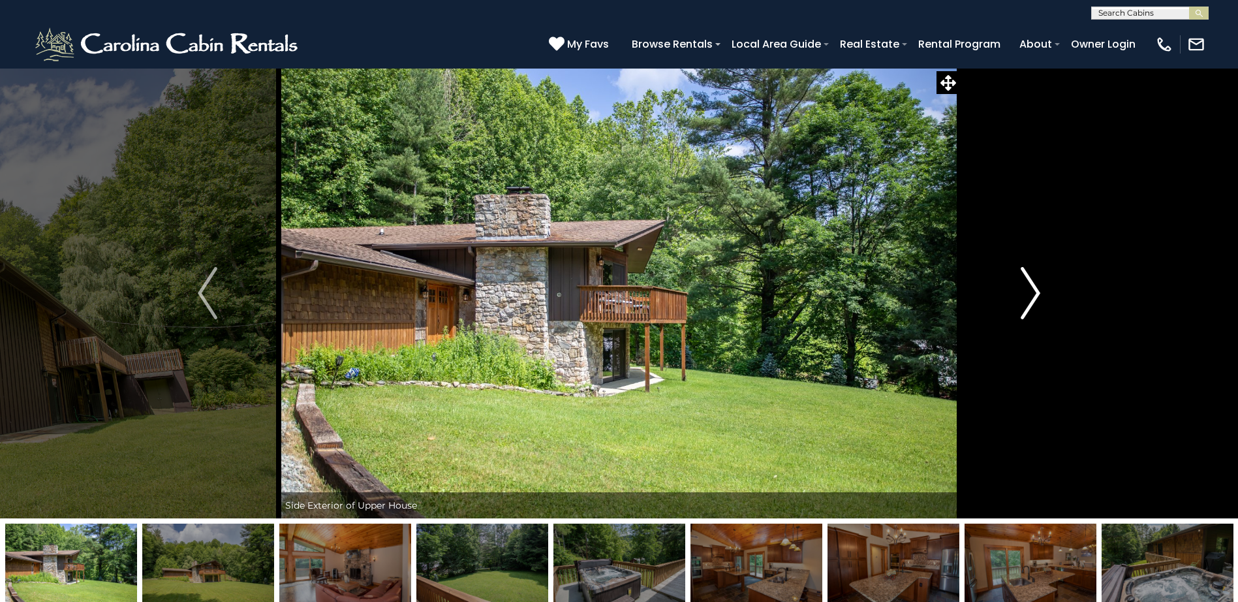
click at [1037, 292] on img "Next" at bounding box center [1031, 293] width 20 height 52
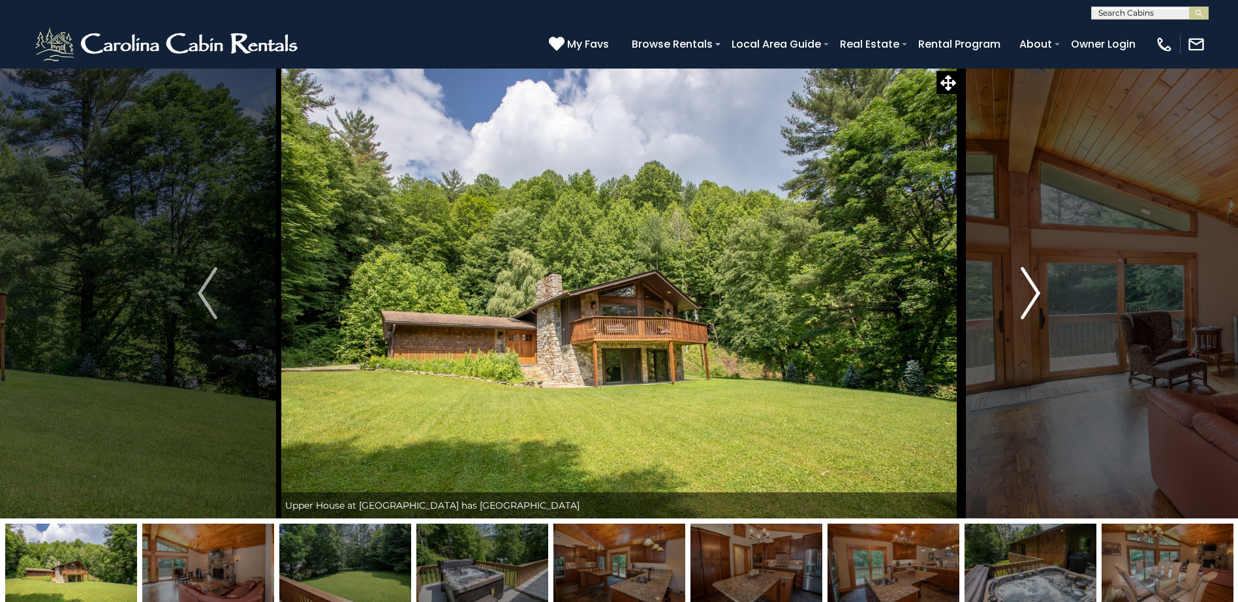
click at [1037, 292] on img "Next" at bounding box center [1031, 293] width 20 height 52
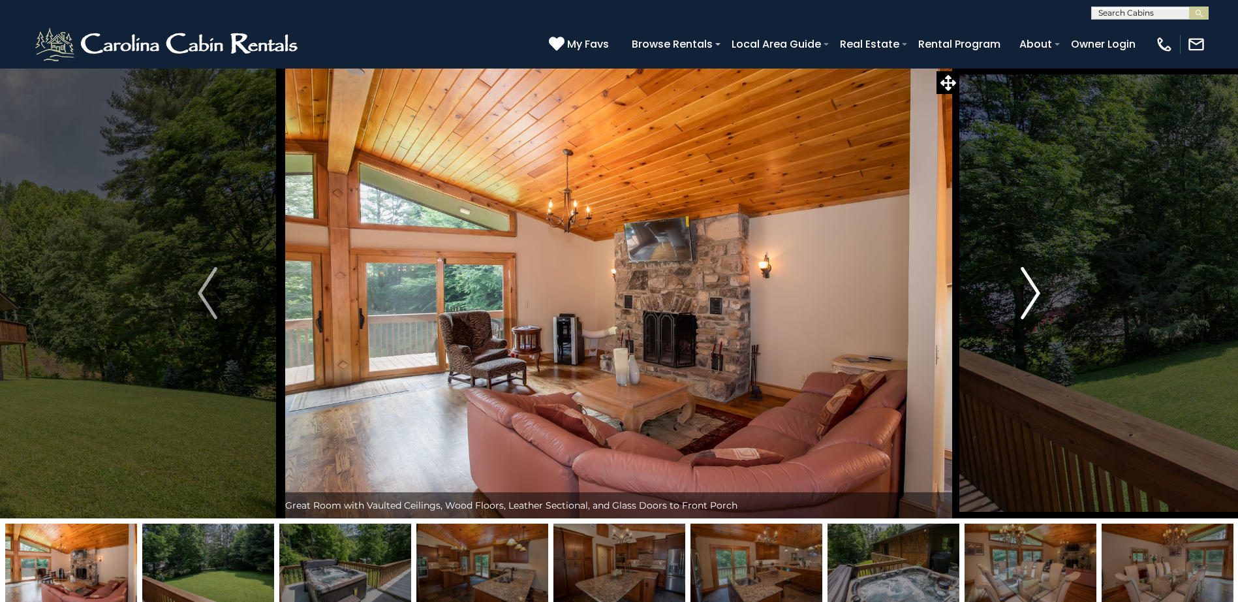
click at [1037, 292] on img "Next" at bounding box center [1031, 293] width 20 height 52
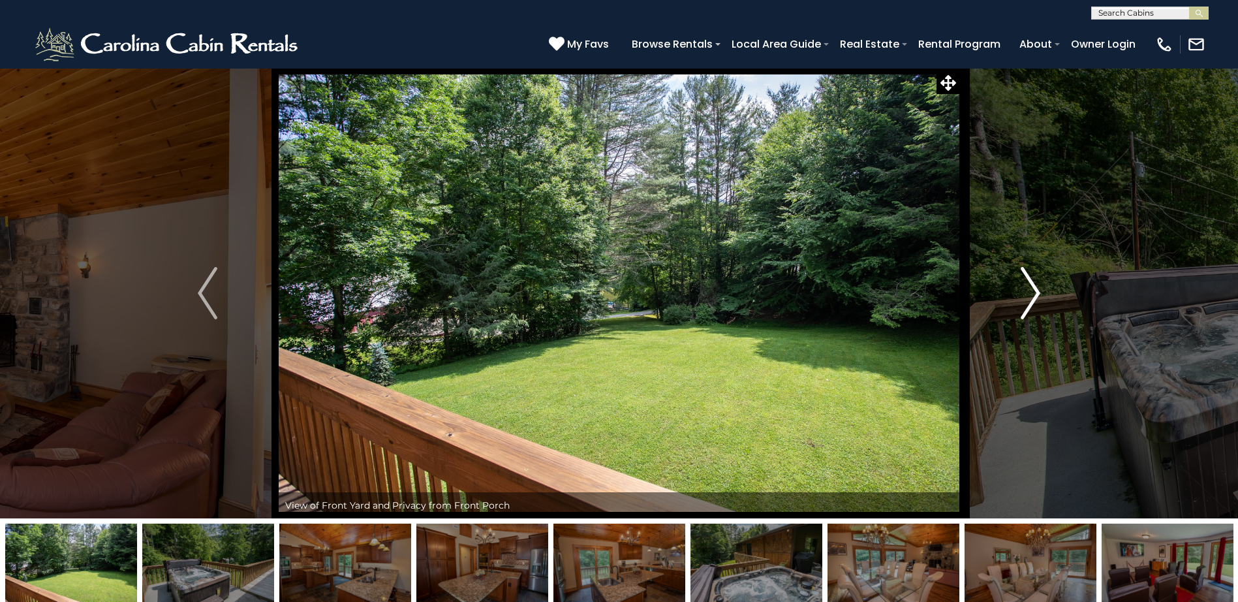
click at [1037, 292] on img "Next" at bounding box center [1031, 293] width 20 height 52
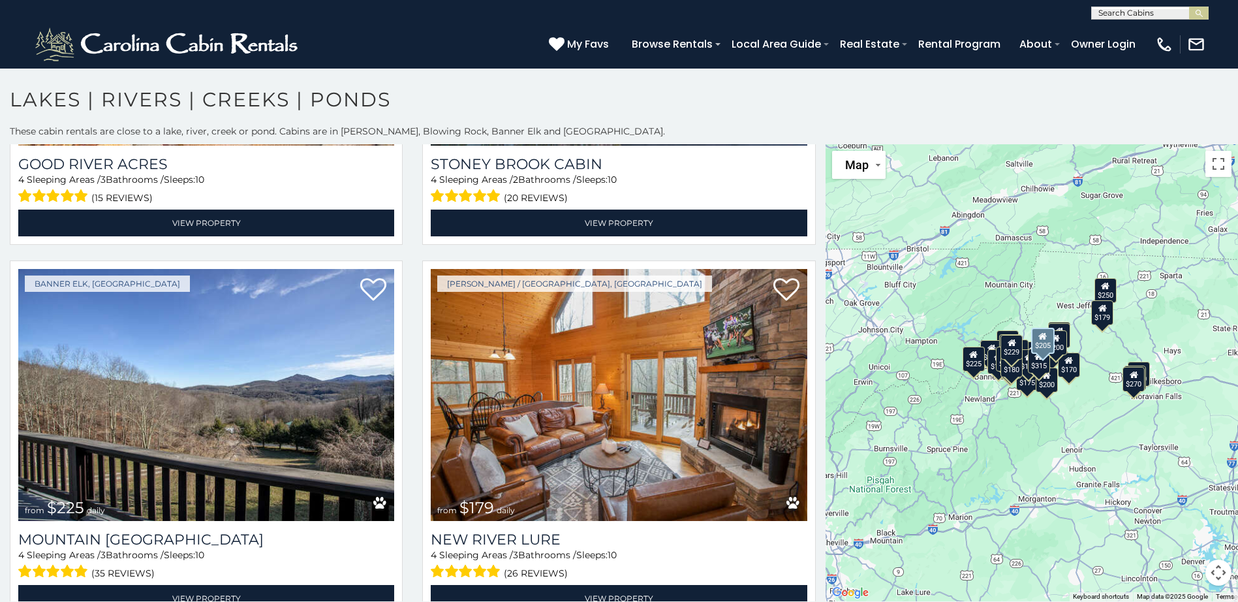
scroll to position [2937, 0]
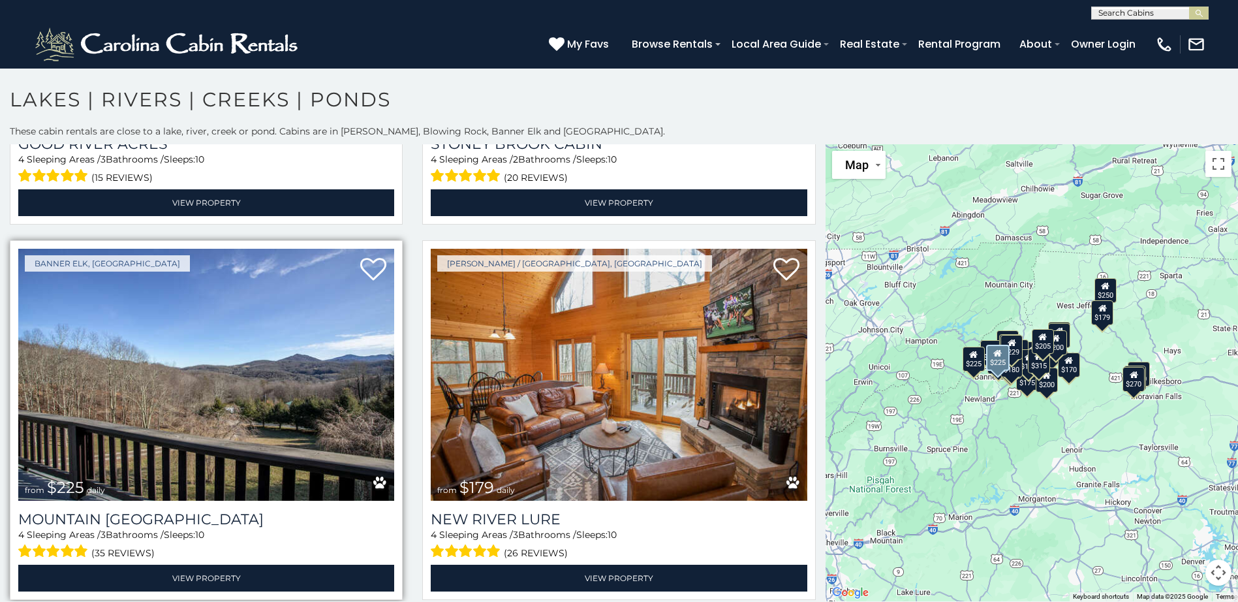
click at [184, 372] on img at bounding box center [206, 375] width 376 height 252
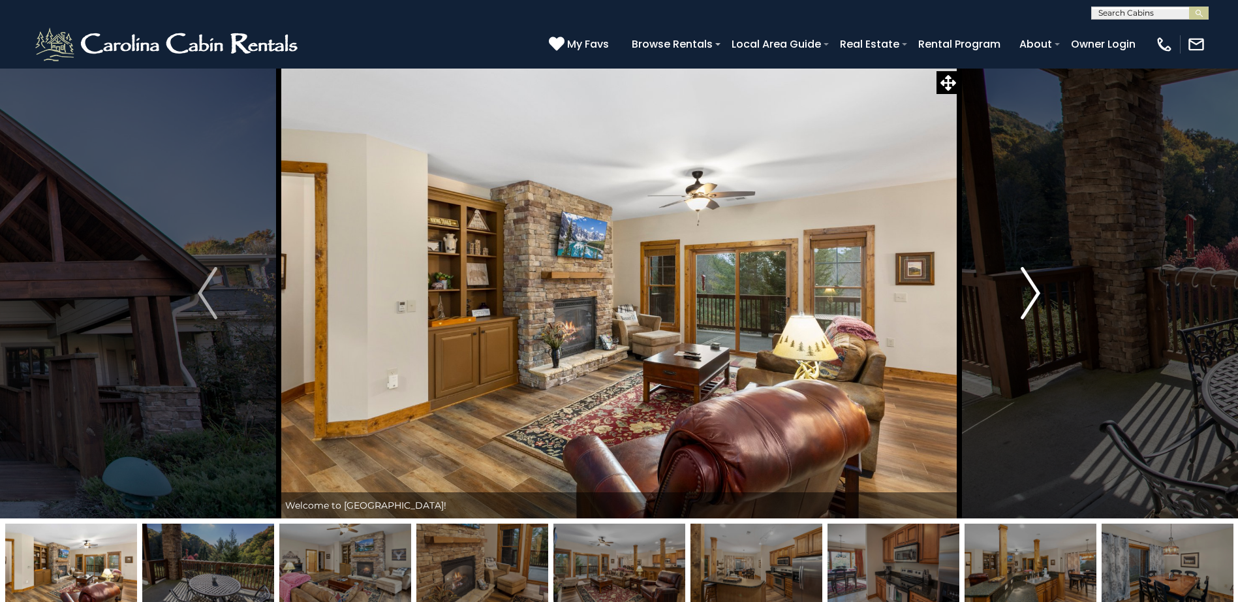
click at [1036, 287] on img "Next" at bounding box center [1031, 293] width 20 height 52
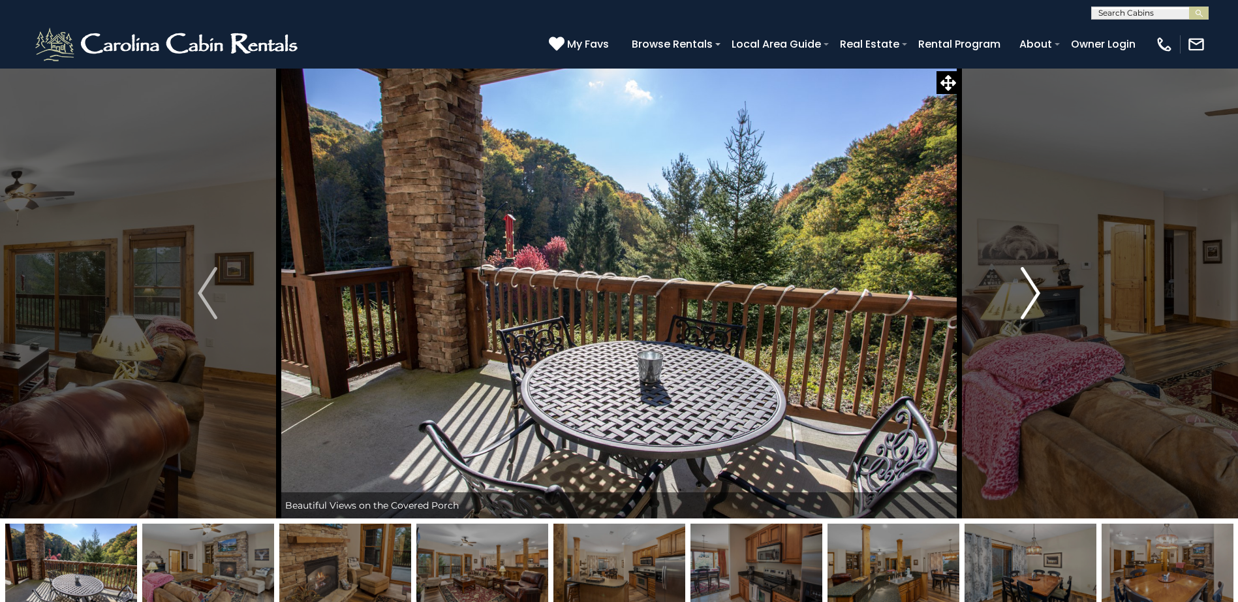
click at [1036, 288] on img "Next" at bounding box center [1031, 293] width 20 height 52
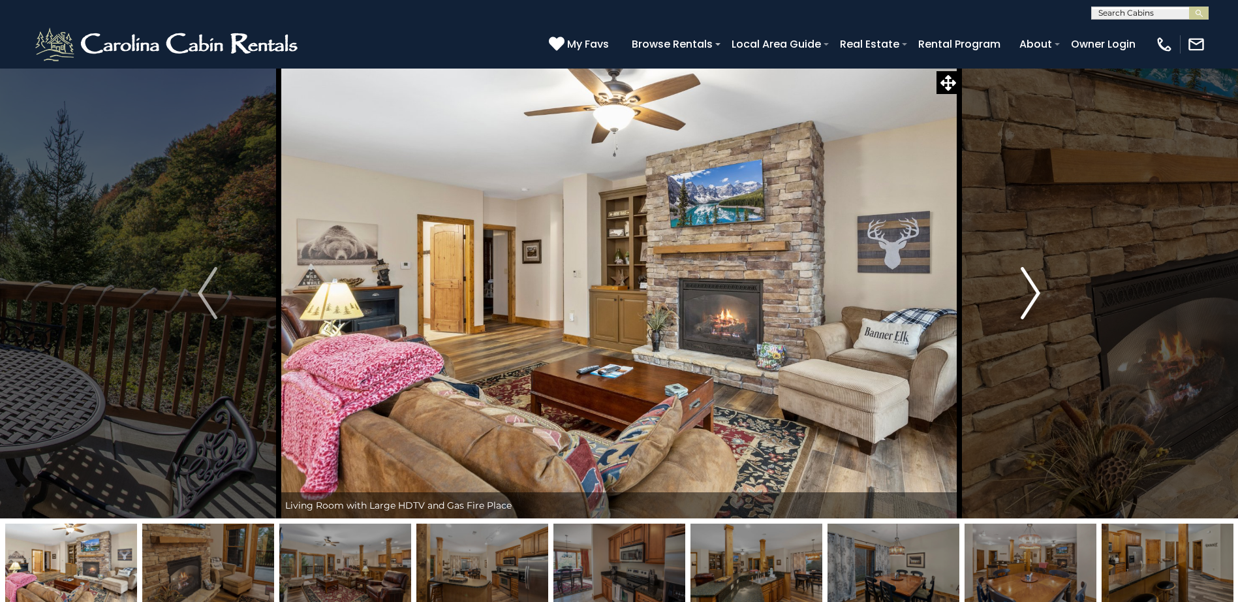
click at [1036, 288] on img "Next" at bounding box center [1031, 293] width 20 height 52
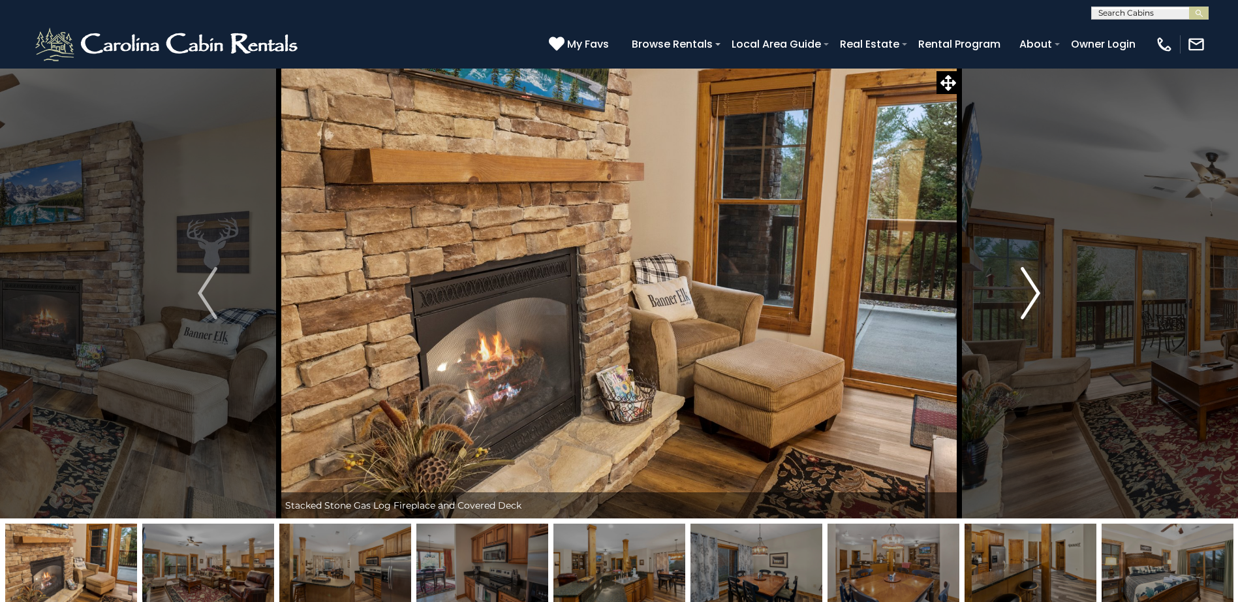
click at [1036, 288] on img "Next" at bounding box center [1031, 293] width 20 height 52
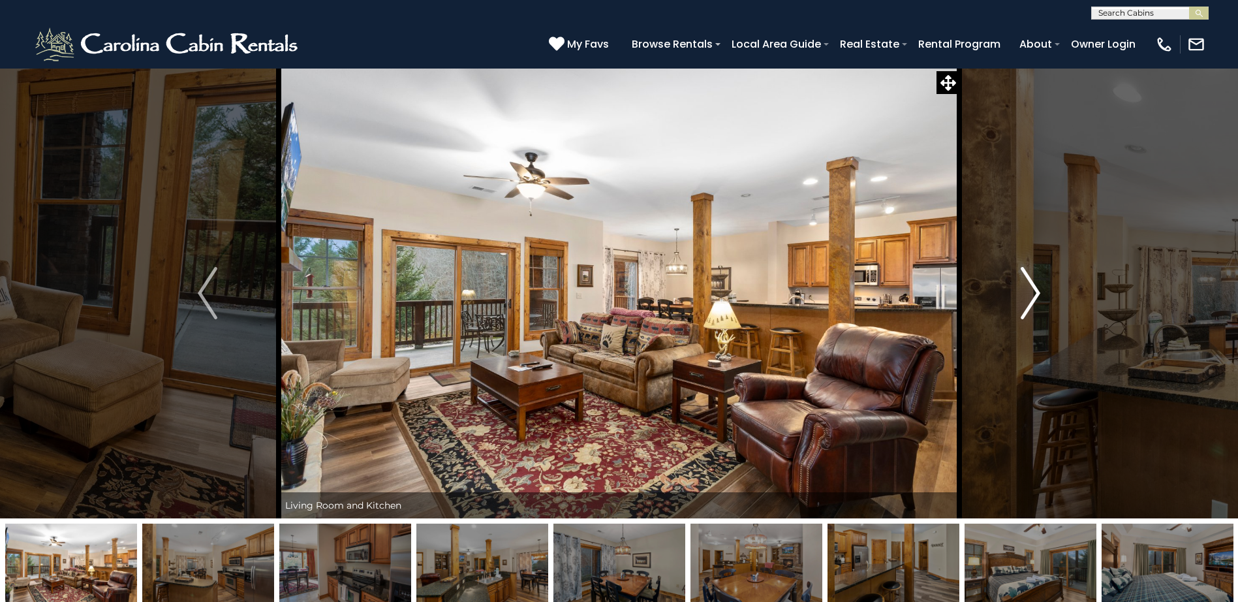
click at [1036, 288] on img "Next" at bounding box center [1031, 293] width 20 height 52
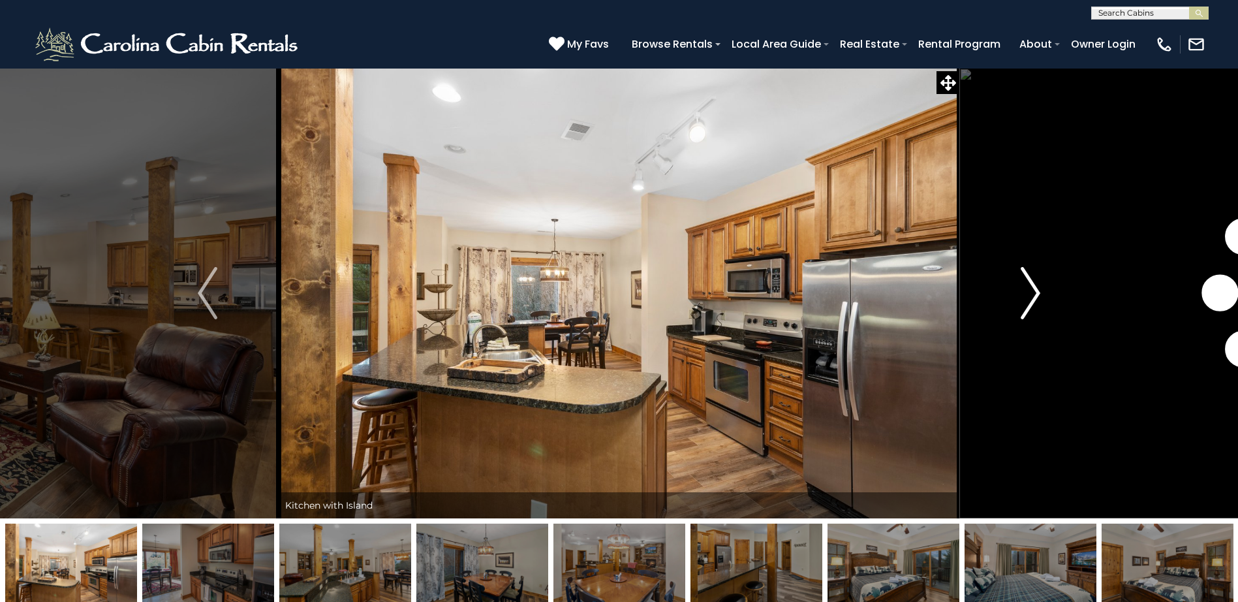
click at [1036, 288] on img "Next" at bounding box center [1031, 293] width 20 height 52
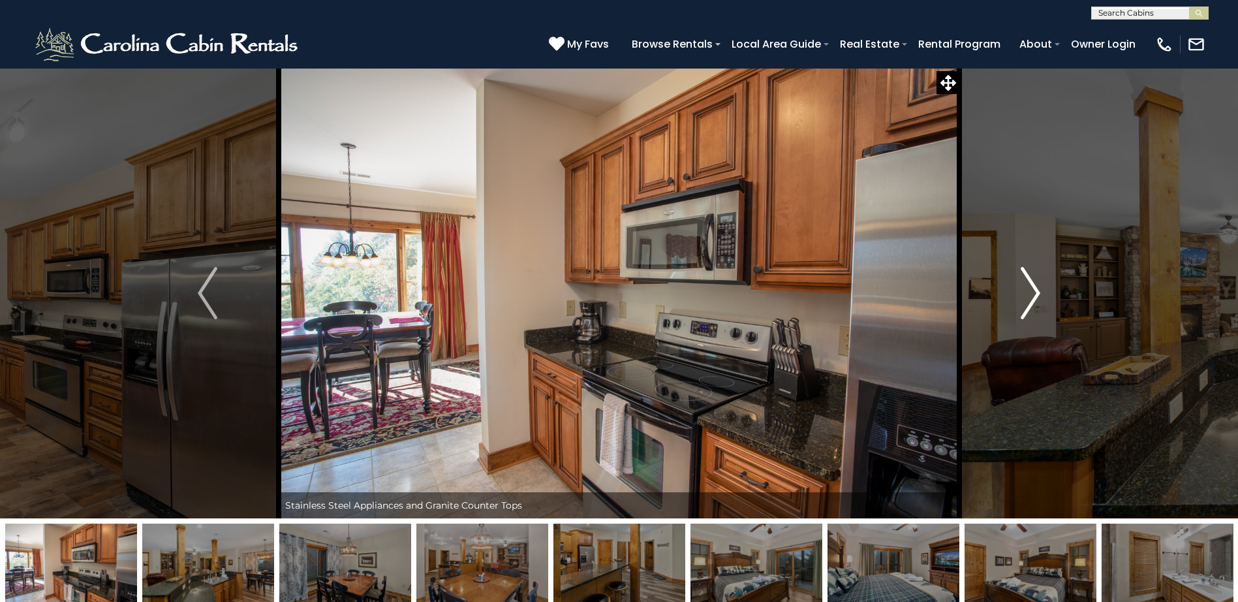
click at [1036, 288] on img "Next" at bounding box center [1031, 293] width 20 height 52
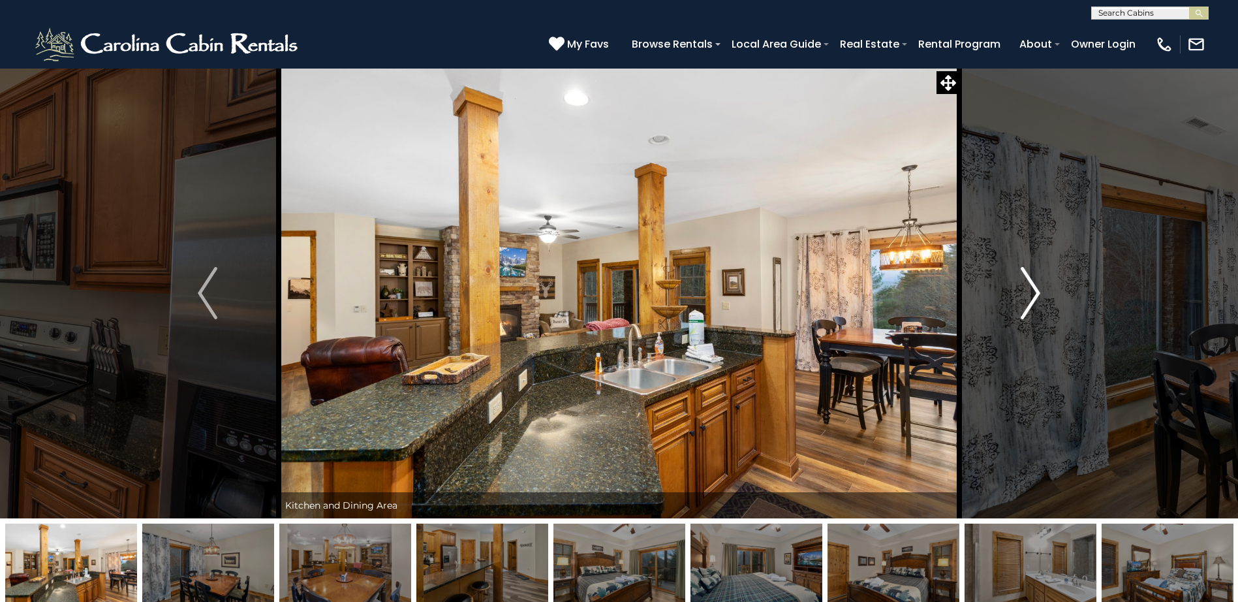
click at [1036, 288] on img "Next" at bounding box center [1031, 293] width 20 height 52
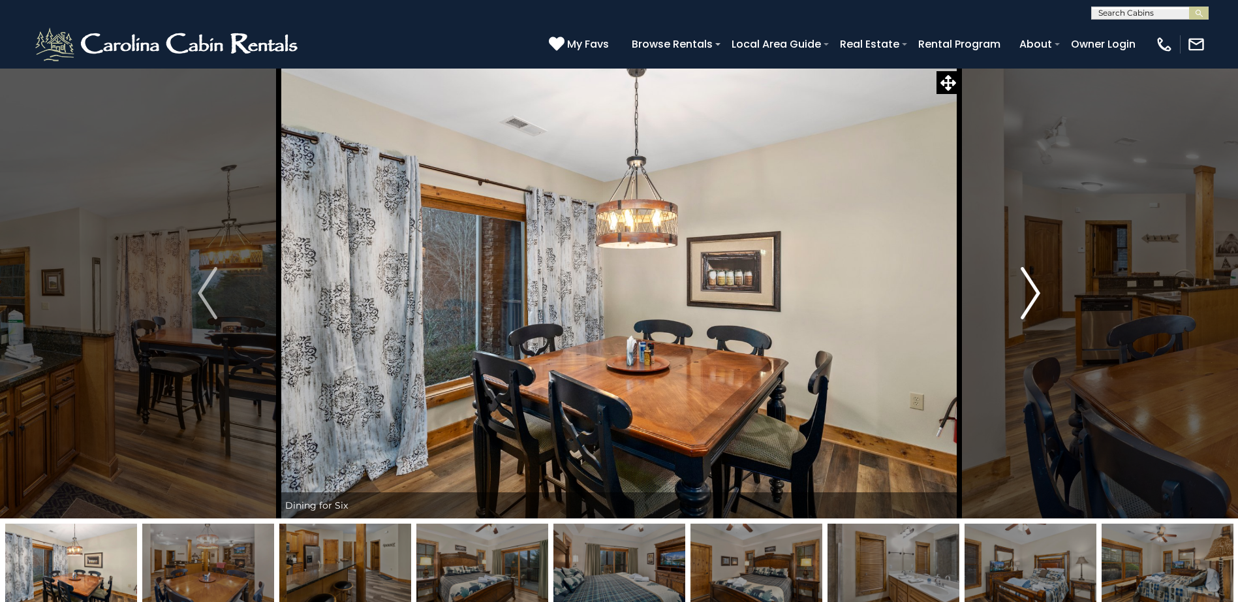
click at [1036, 288] on img "Next" at bounding box center [1031, 293] width 20 height 52
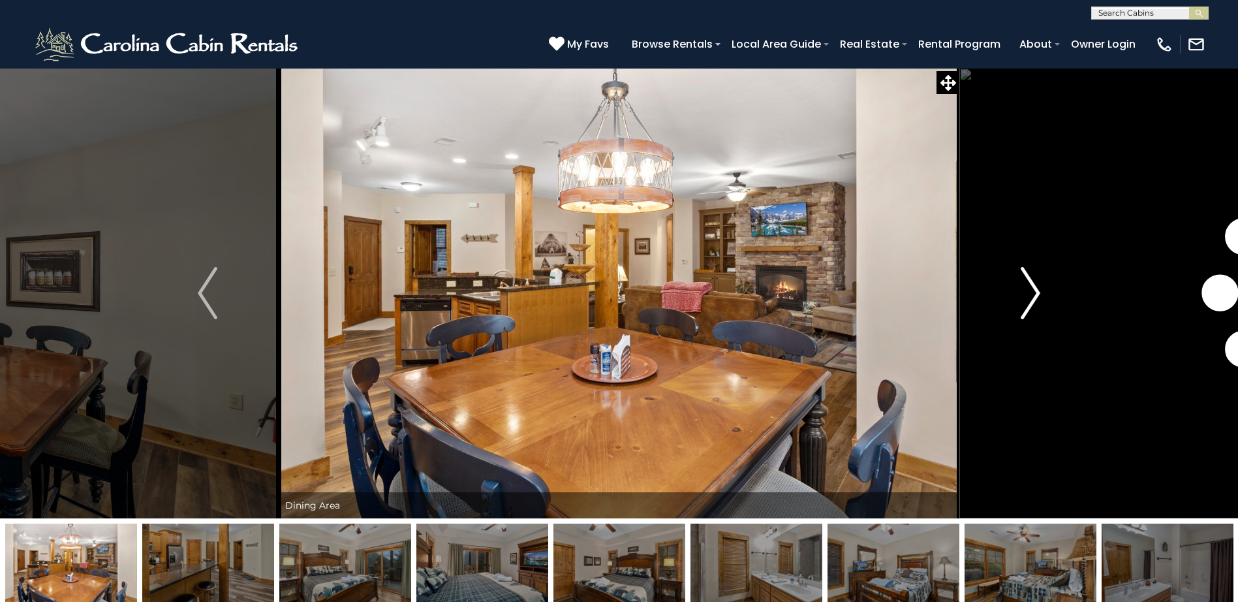
click at [1036, 288] on img "Next" at bounding box center [1031, 293] width 20 height 52
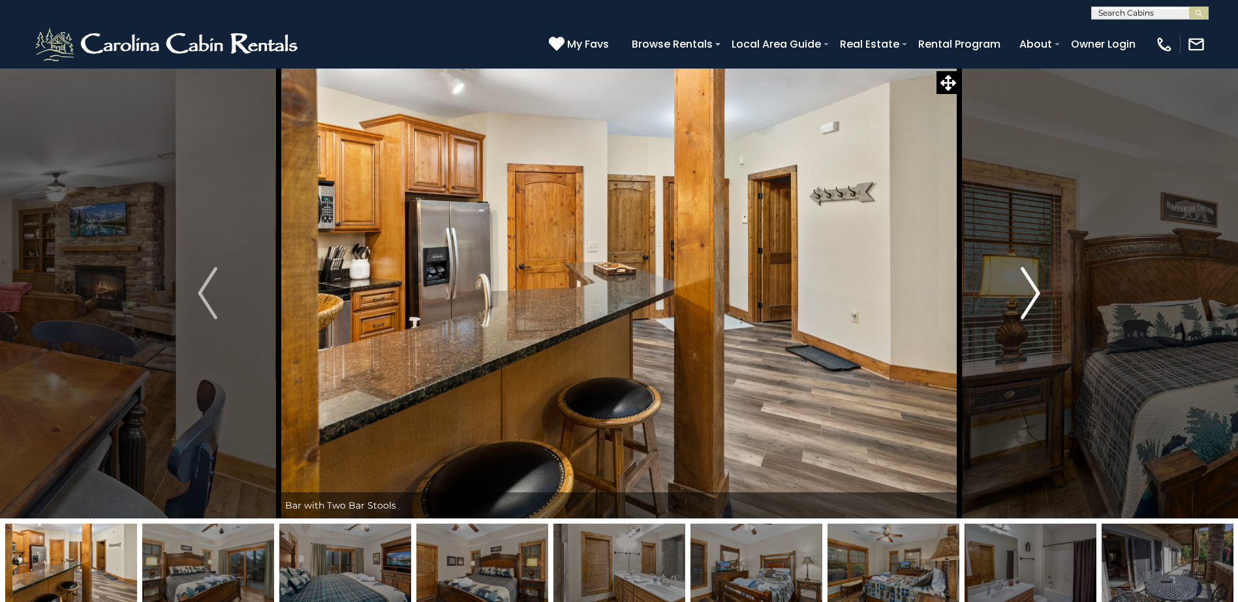
click at [1036, 288] on img "Next" at bounding box center [1031, 293] width 20 height 52
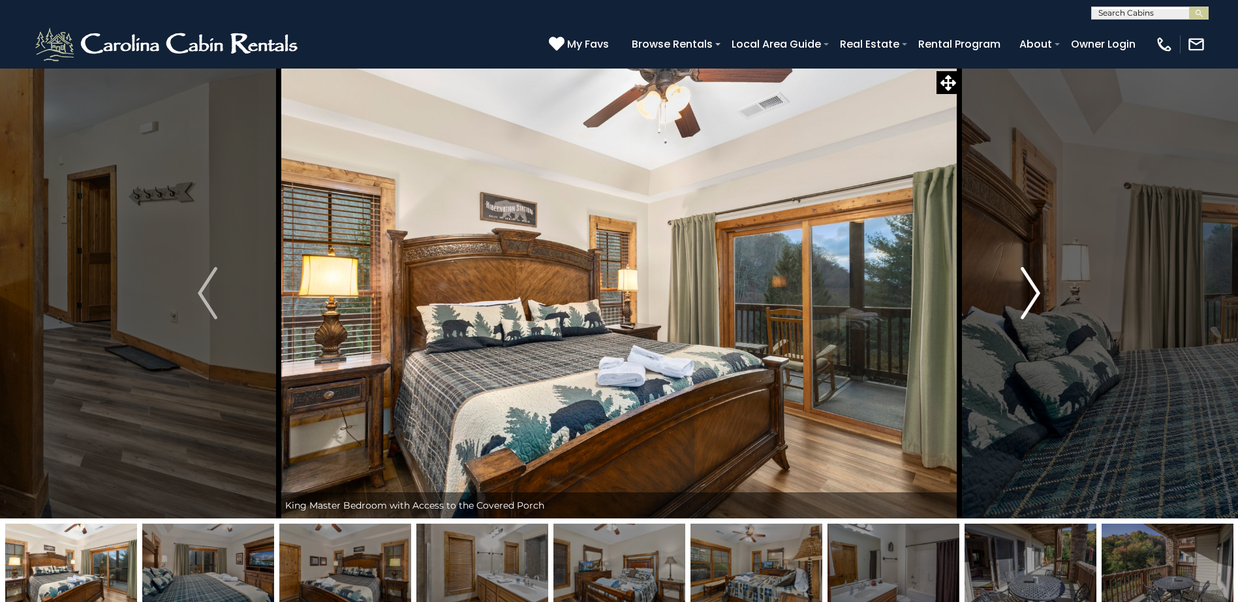
click at [1036, 288] on img "Next" at bounding box center [1031, 293] width 20 height 52
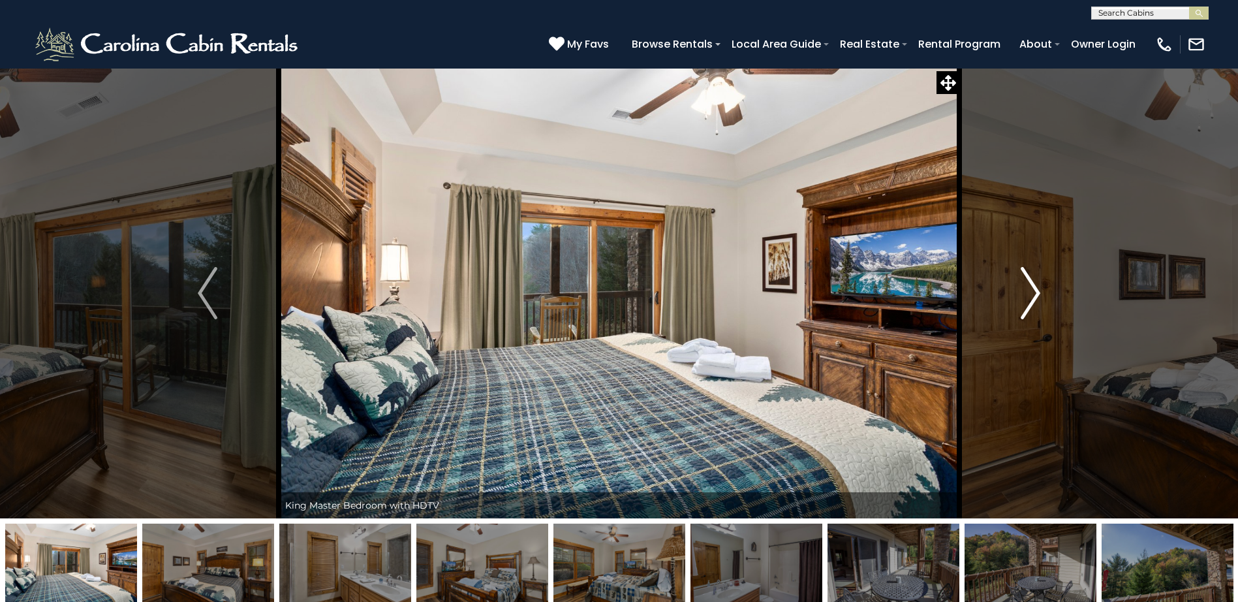
click at [1036, 288] on img "Next" at bounding box center [1031, 293] width 20 height 52
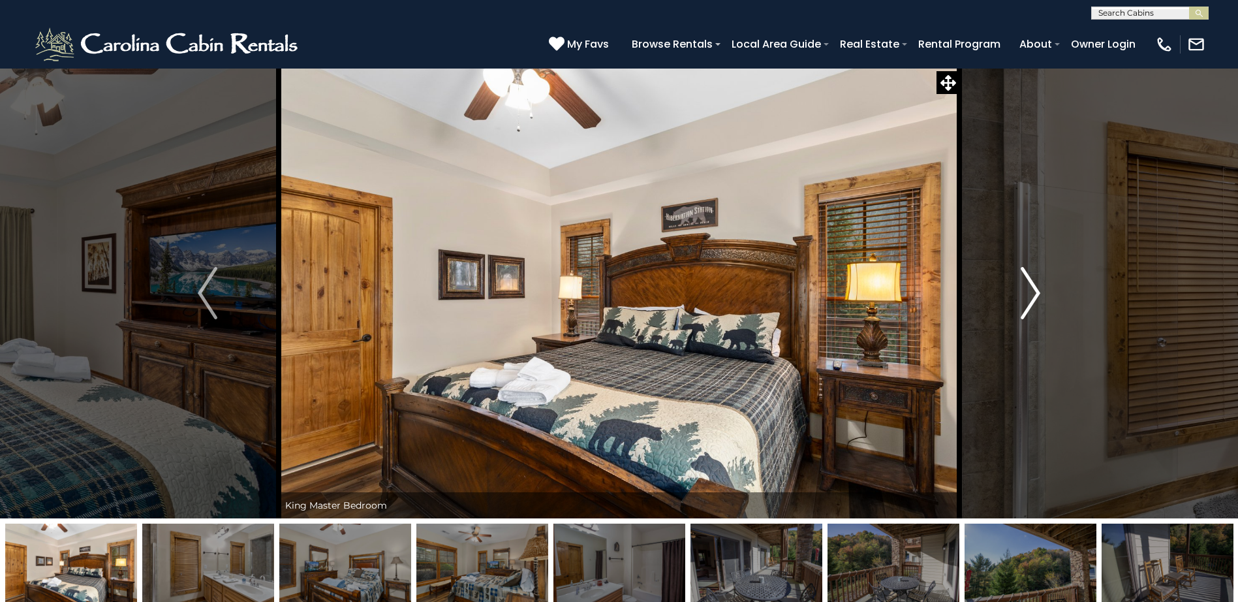
drag, startPoint x: 1036, startPoint y: 288, endPoint x: 1022, endPoint y: 268, distance: 24.4
click at [1022, 268] on img "Next" at bounding box center [1031, 293] width 20 height 52
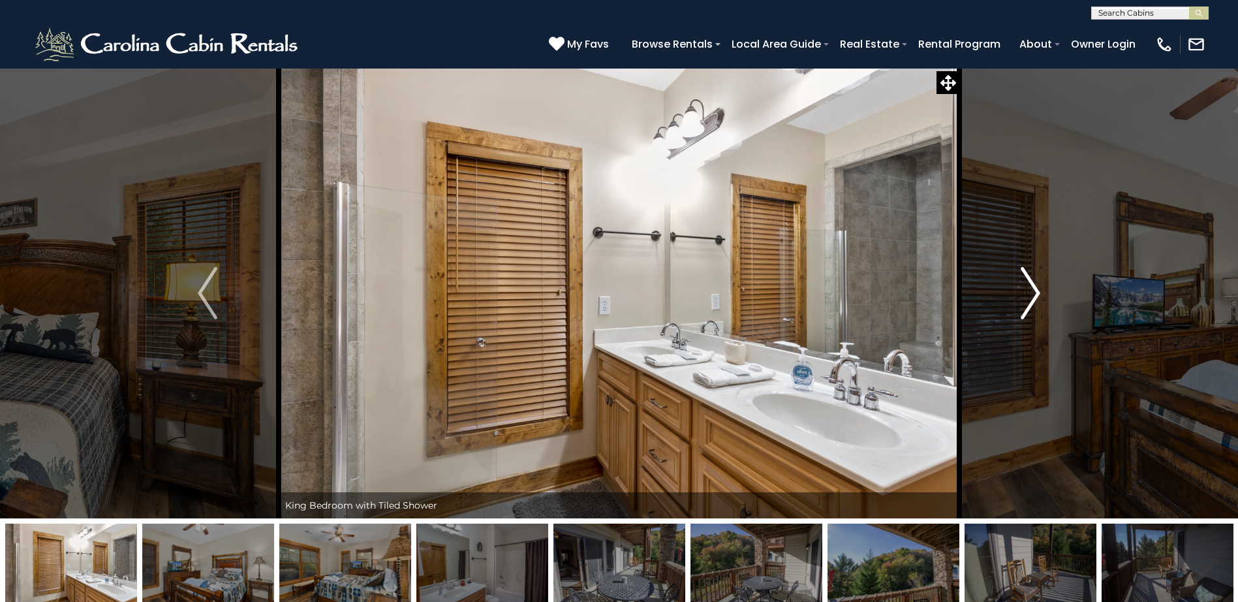
click at [1039, 290] on img "Next" at bounding box center [1031, 293] width 20 height 52
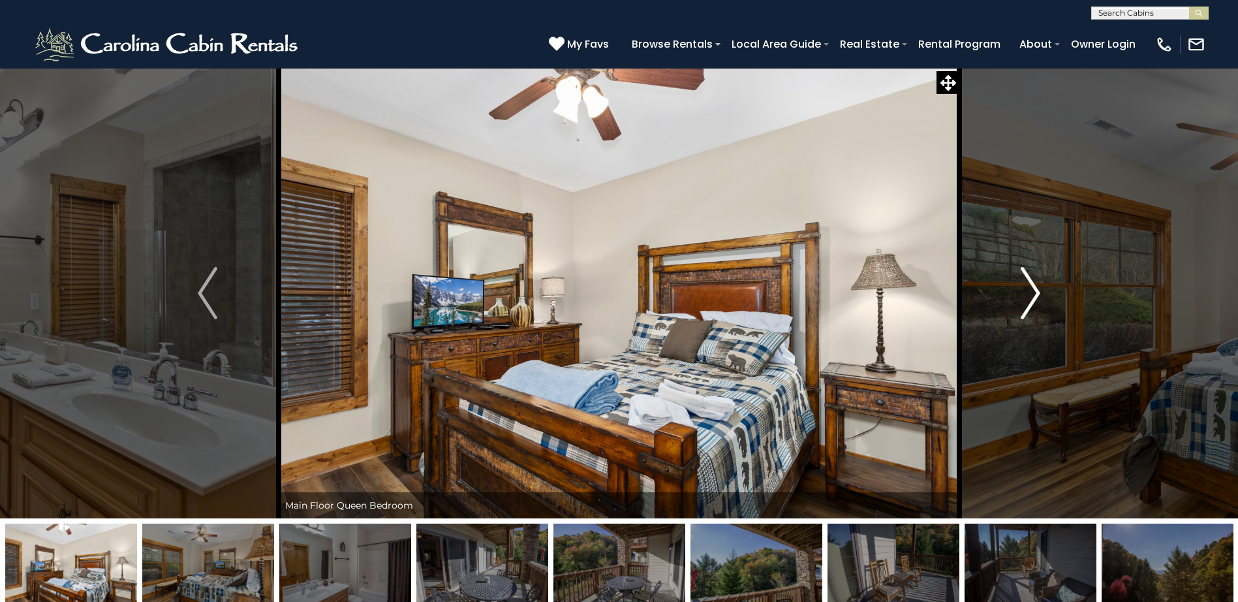
click at [1037, 291] on img "Next" at bounding box center [1031, 293] width 20 height 52
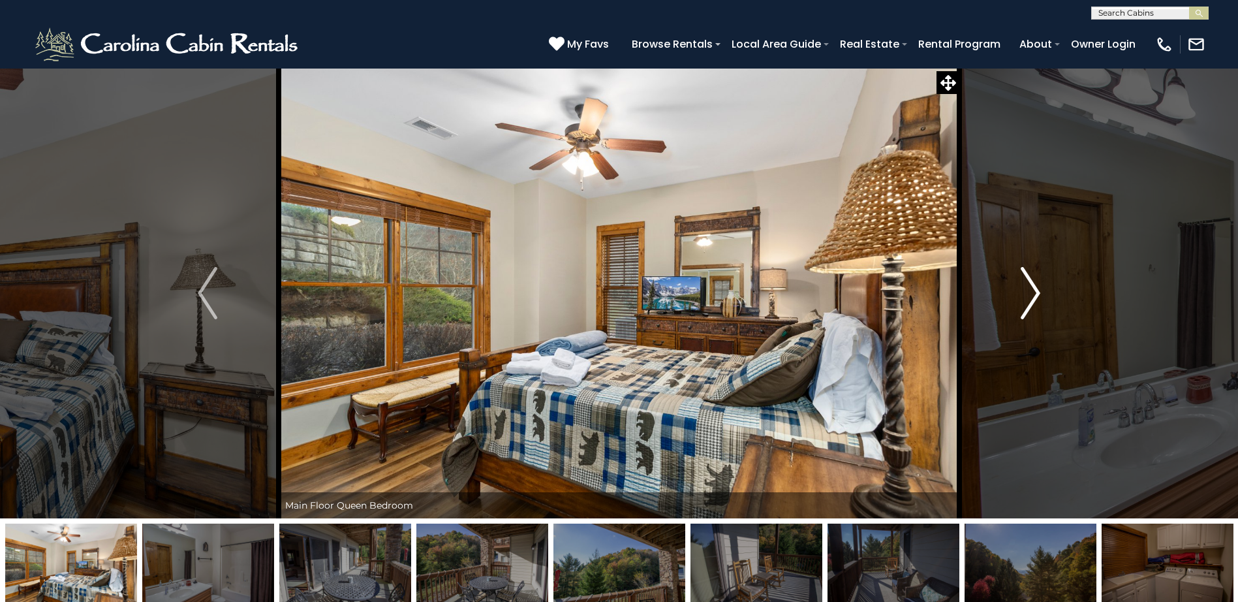
click at [1037, 291] on img "Next" at bounding box center [1031, 293] width 20 height 52
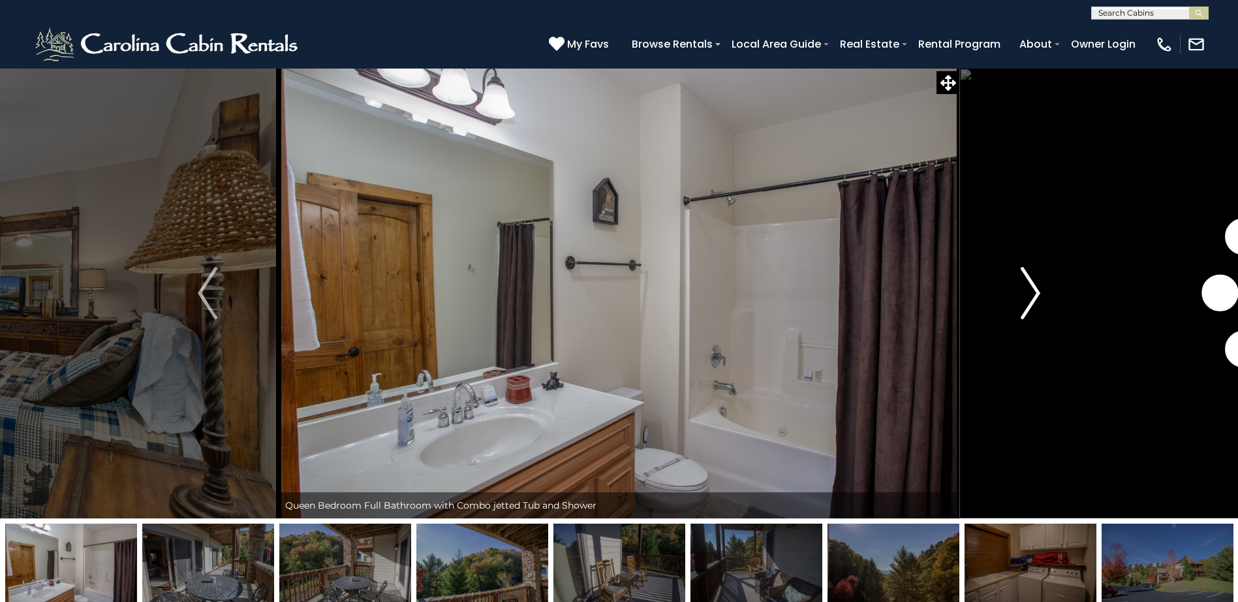
click at [1037, 291] on img "Next" at bounding box center [1031, 293] width 20 height 52
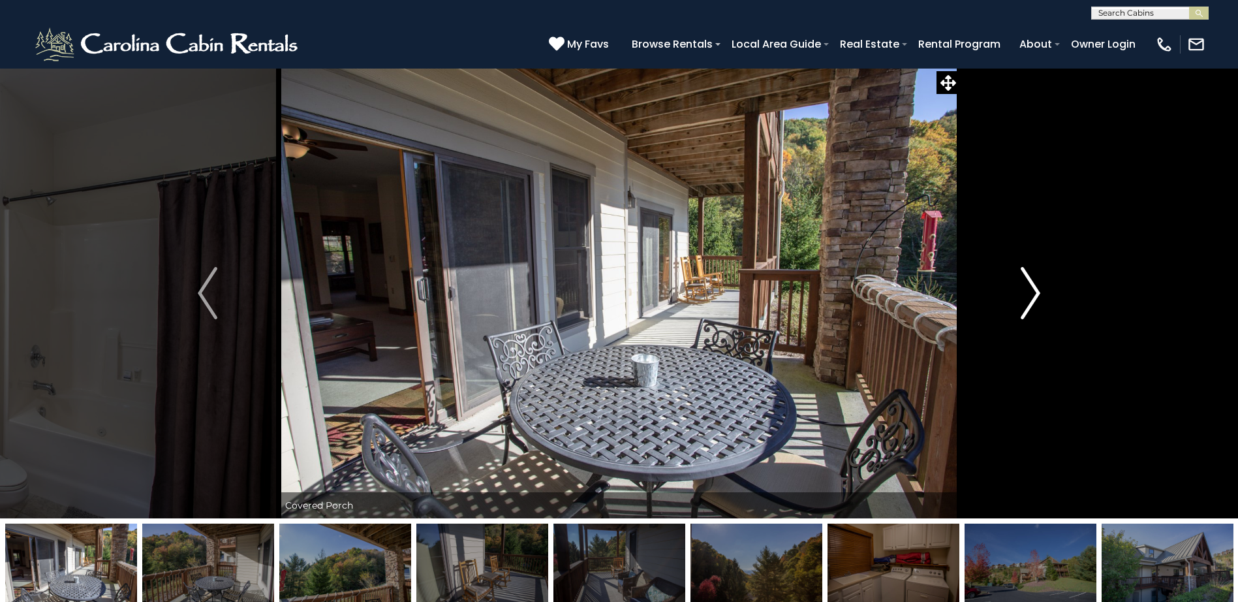
click at [1037, 291] on img "Next" at bounding box center [1031, 293] width 20 height 52
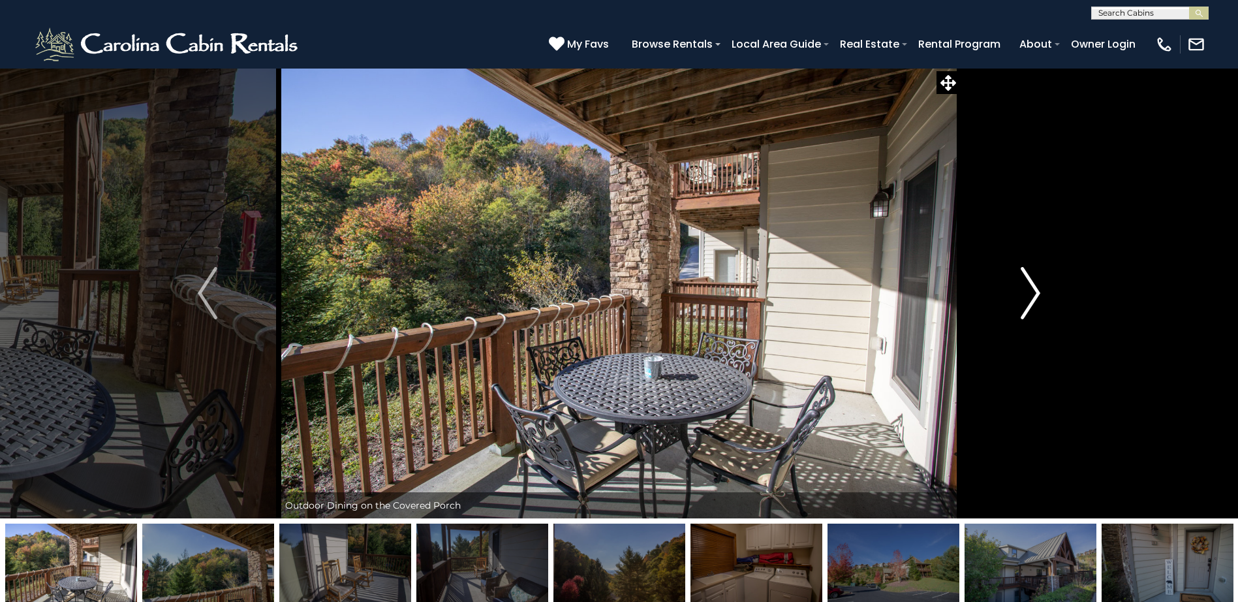
click at [1037, 291] on img "Next" at bounding box center [1031, 293] width 20 height 52
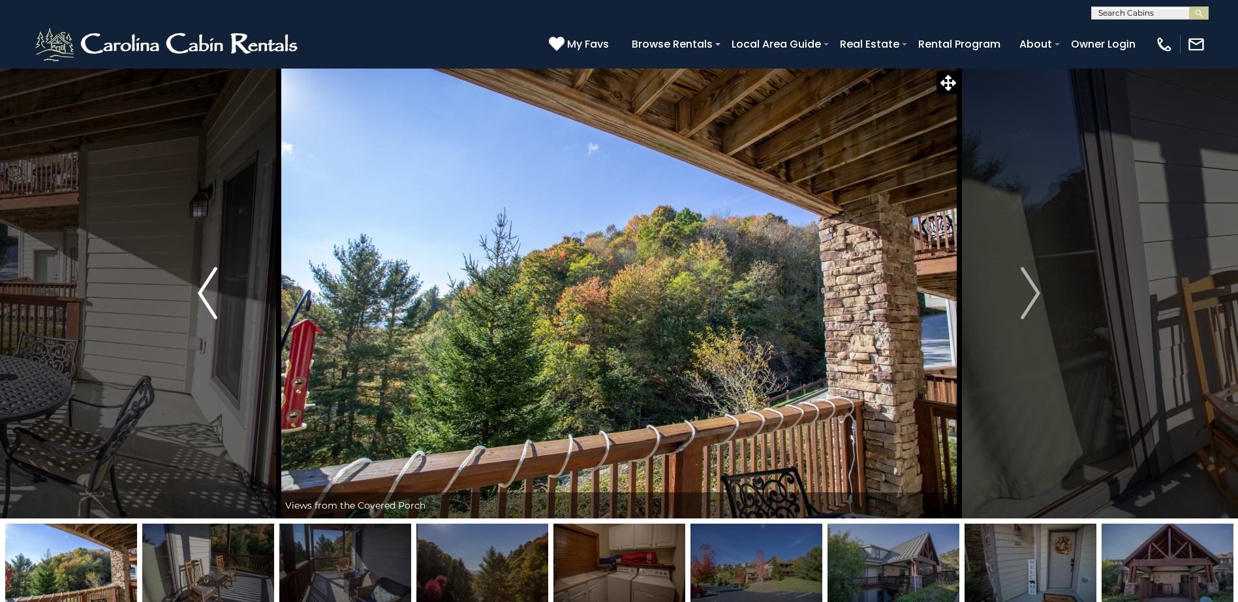
click at [202, 290] on img "Previous" at bounding box center [208, 293] width 20 height 52
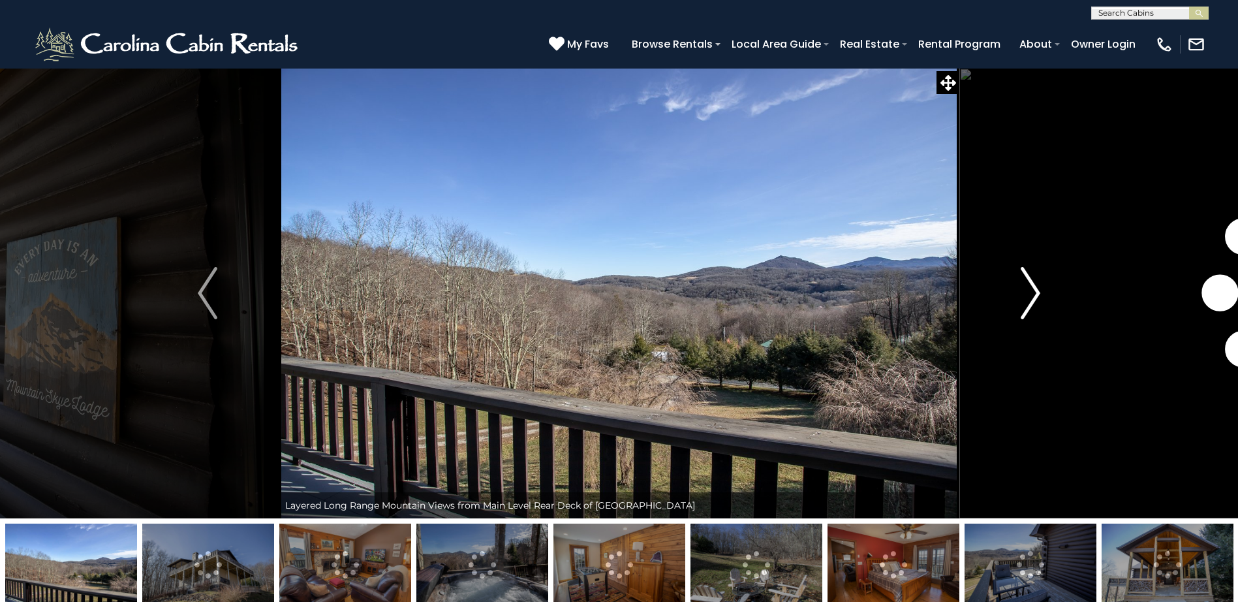
click at [1031, 289] on img "Next" at bounding box center [1031, 293] width 20 height 52
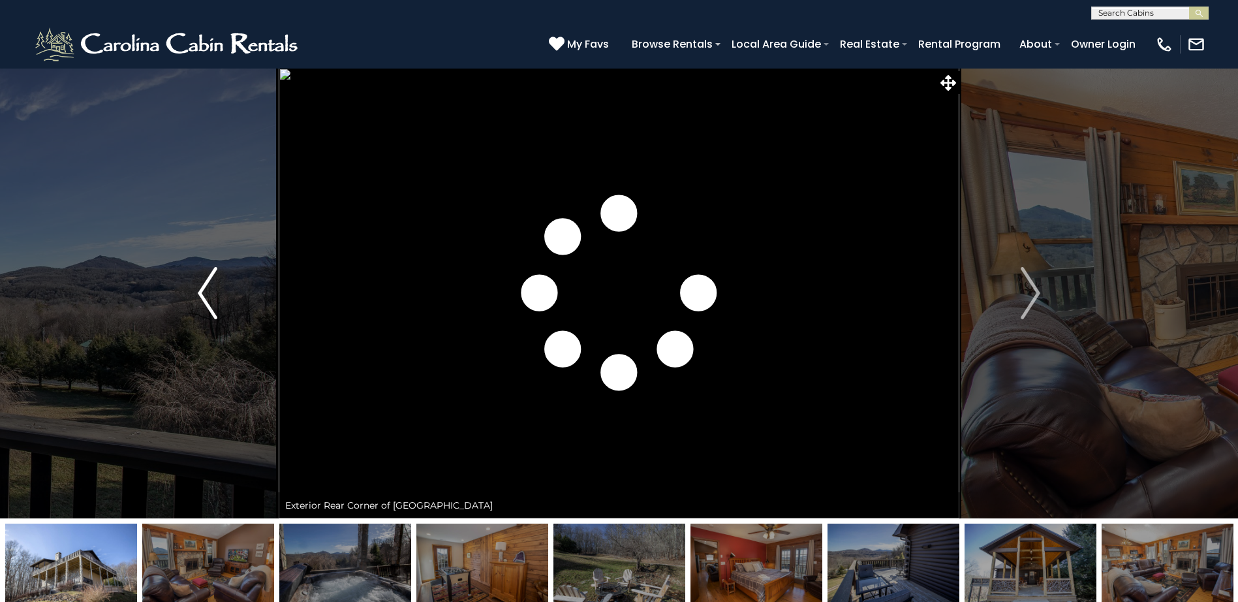
click at [208, 290] on img "Previous" at bounding box center [208, 293] width 20 height 52
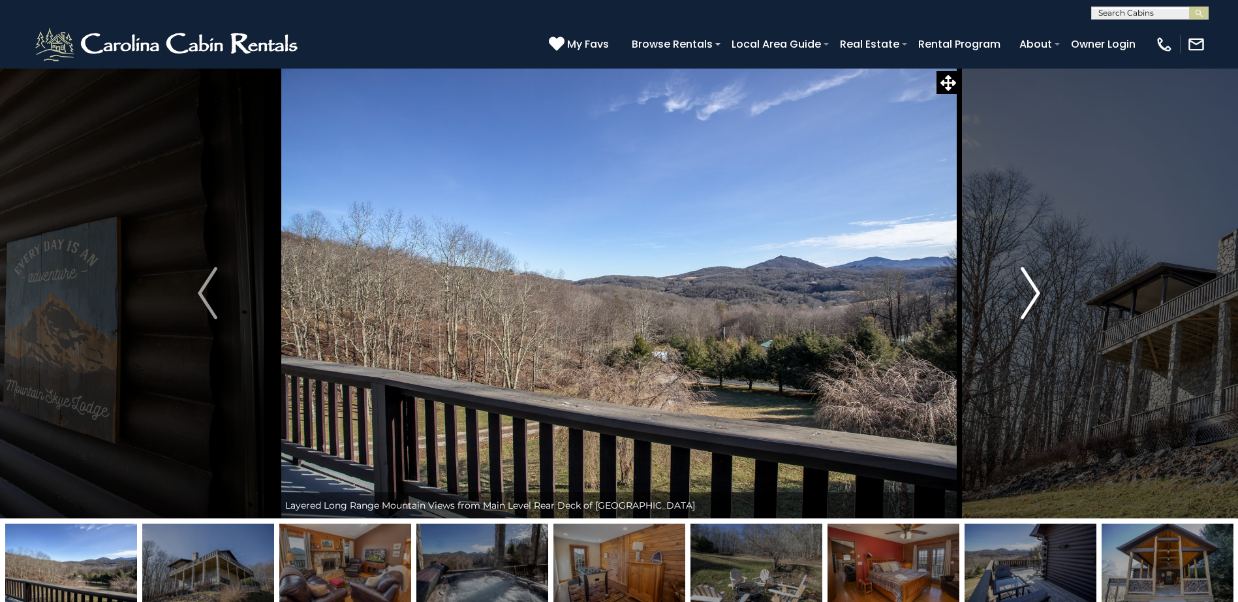
click at [1039, 288] on img "Next" at bounding box center [1031, 293] width 20 height 52
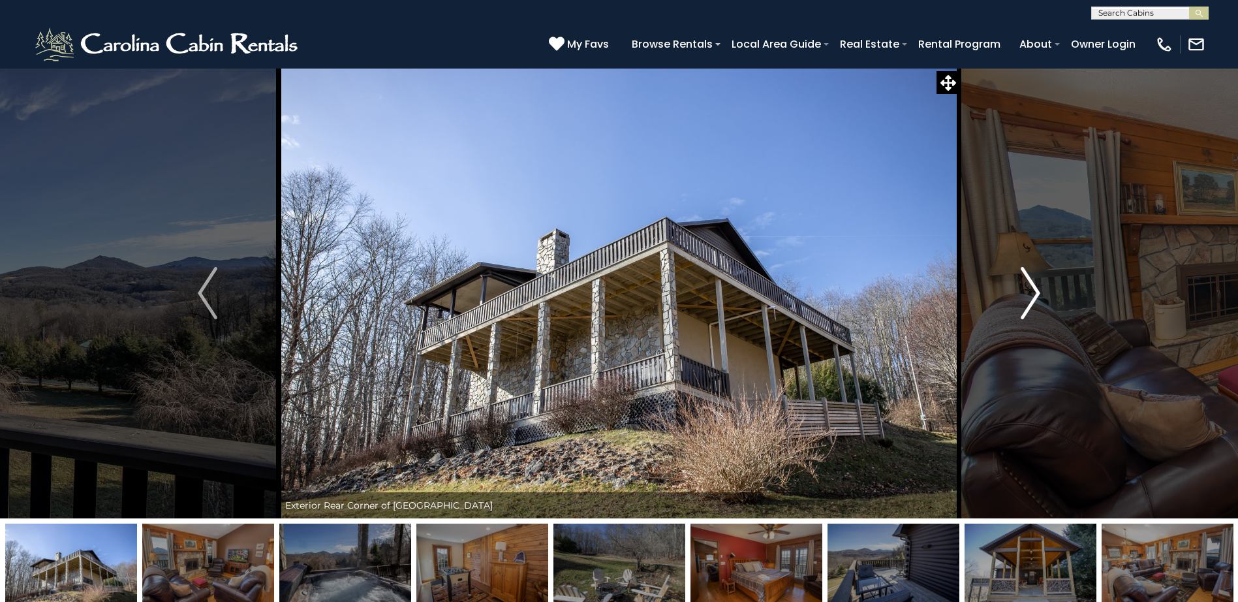
click at [1039, 288] on img "Next" at bounding box center [1031, 293] width 20 height 52
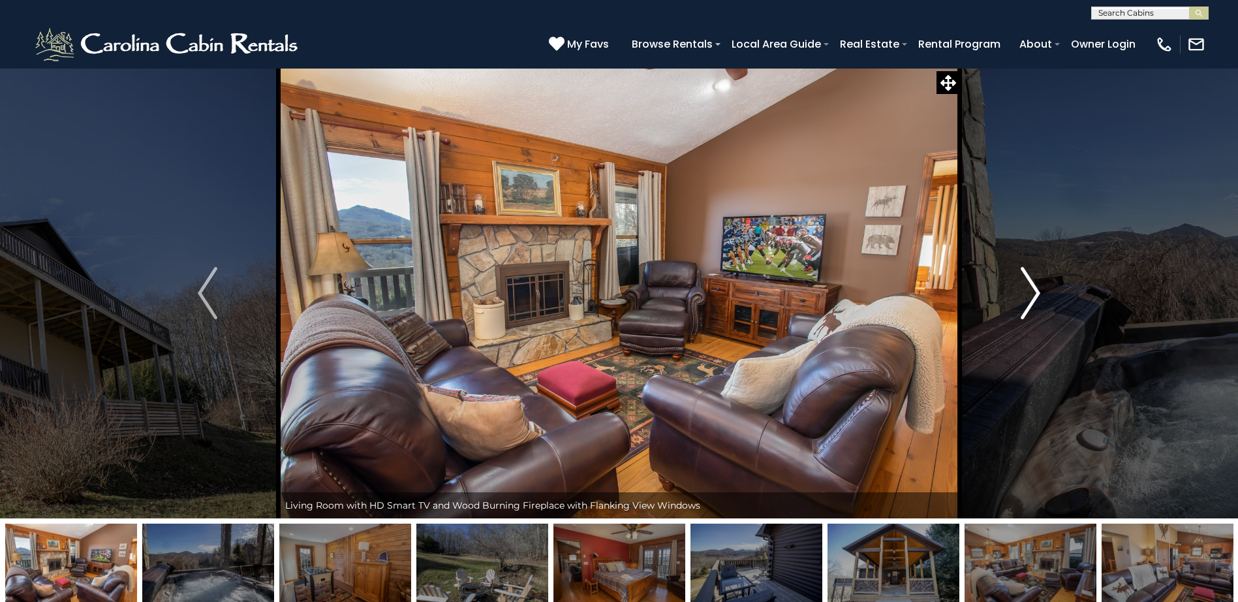
click at [1039, 288] on img "Next" at bounding box center [1031, 293] width 20 height 52
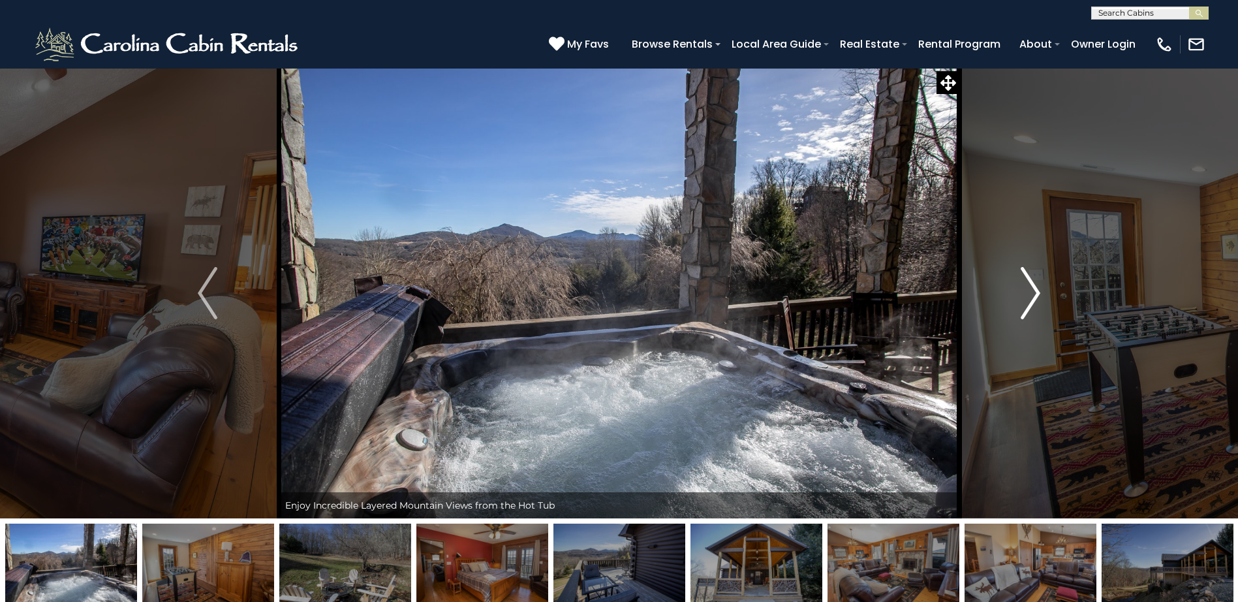
click at [1039, 288] on img "Next" at bounding box center [1031, 293] width 20 height 52
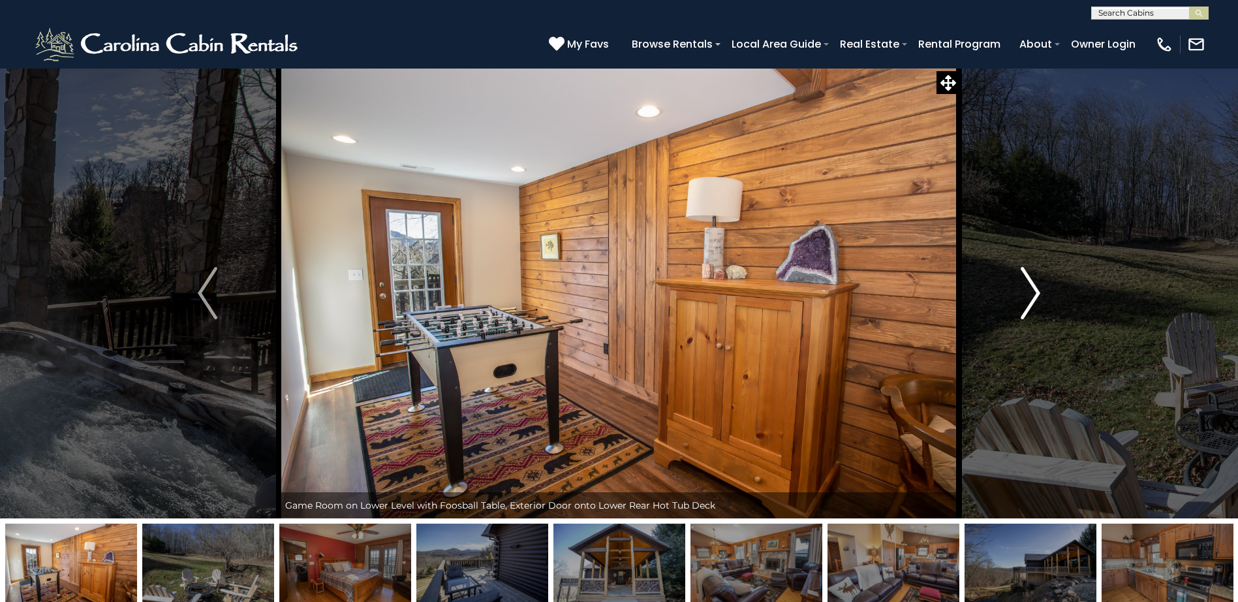
click at [1039, 288] on img "Next" at bounding box center [1031, 293] width 20 height 52
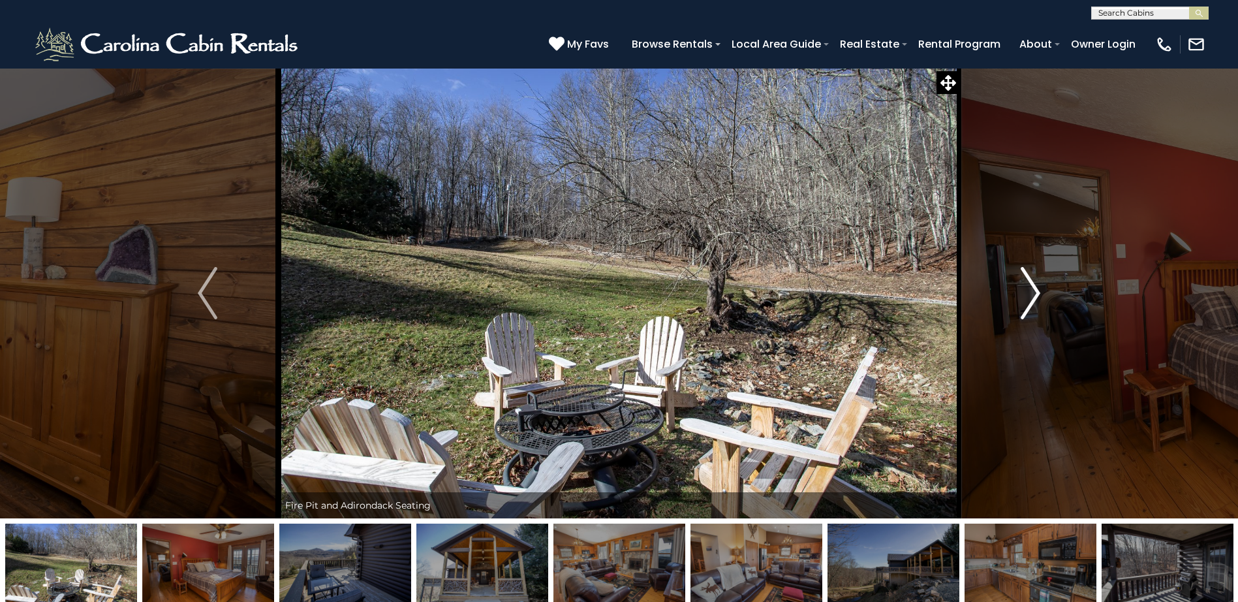
click at [1039, 288] on img "Next" at bounding box center [1031, 293] width 20 height 52
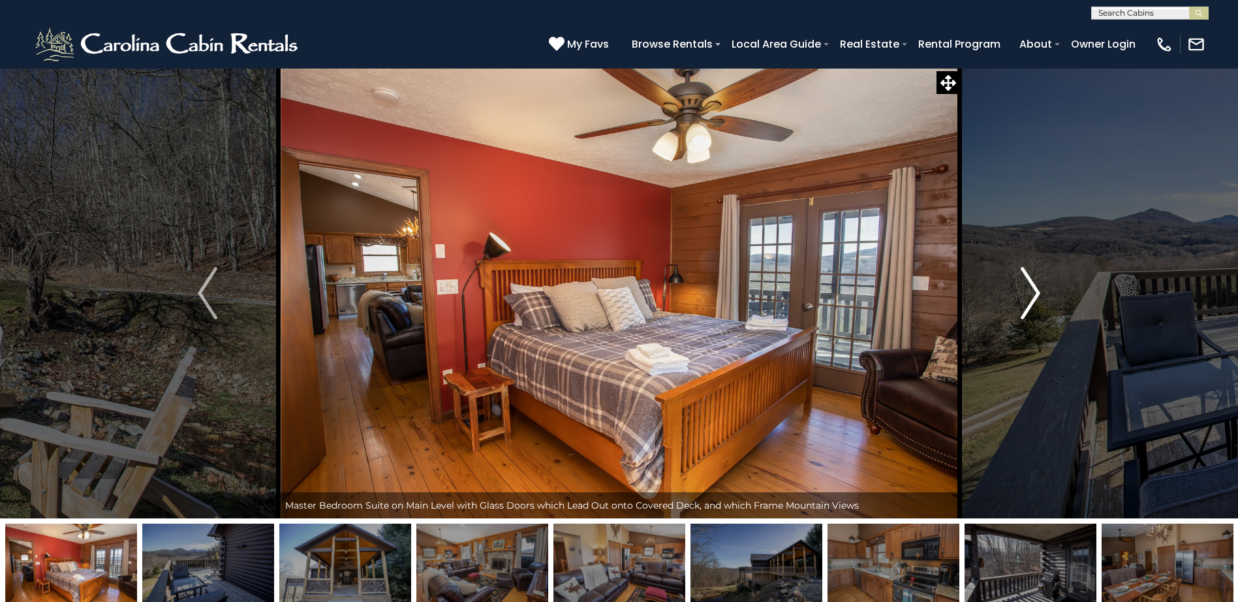
click at [1039, 288] on img "Next" at bounding box center [1031, 293] width 20 height 52
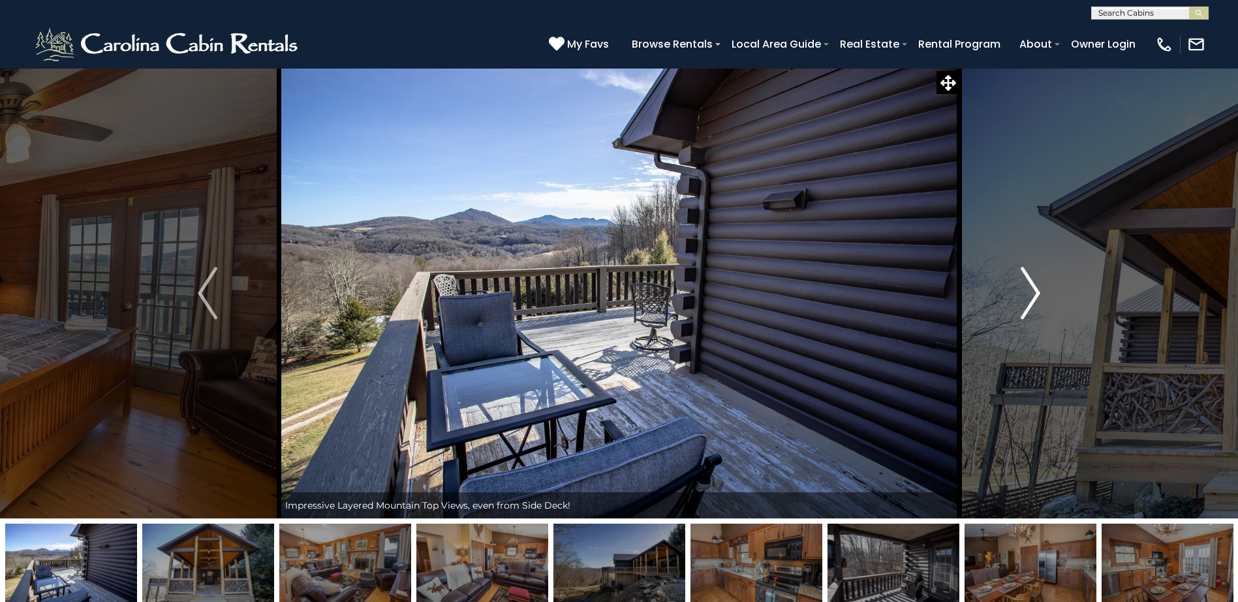
click at [1039, 288] on img "Next" at bounding box center [1031, 293] width 20 height 52
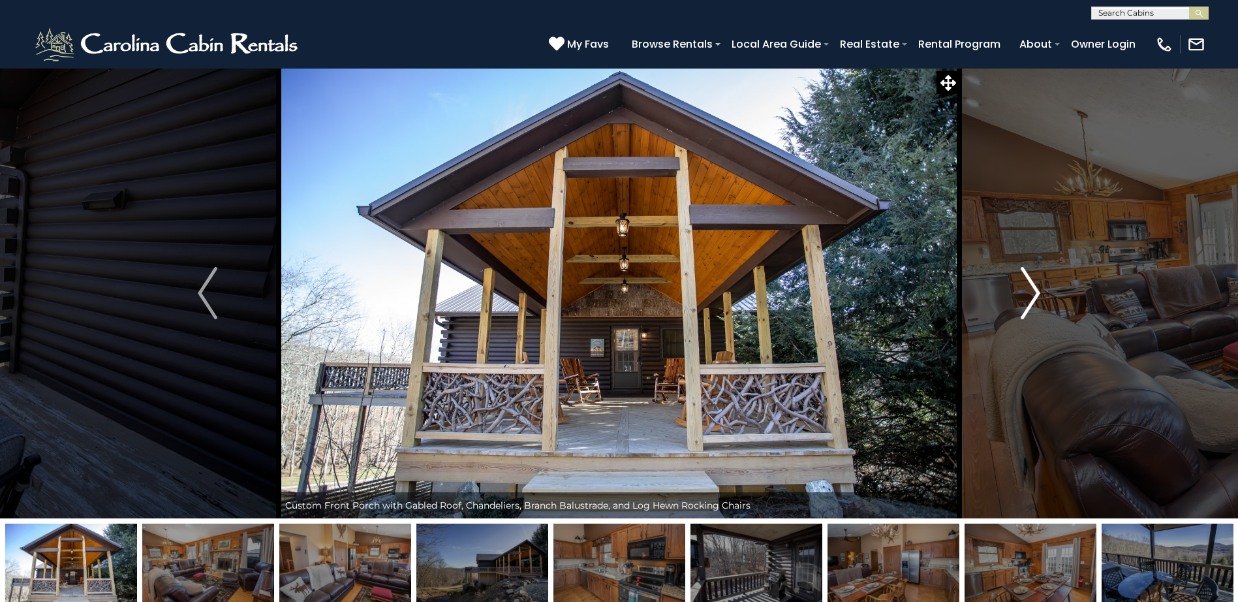
click at [1039, 288] on img "Next" at bounding box center [1031, 293] width 20 height 52
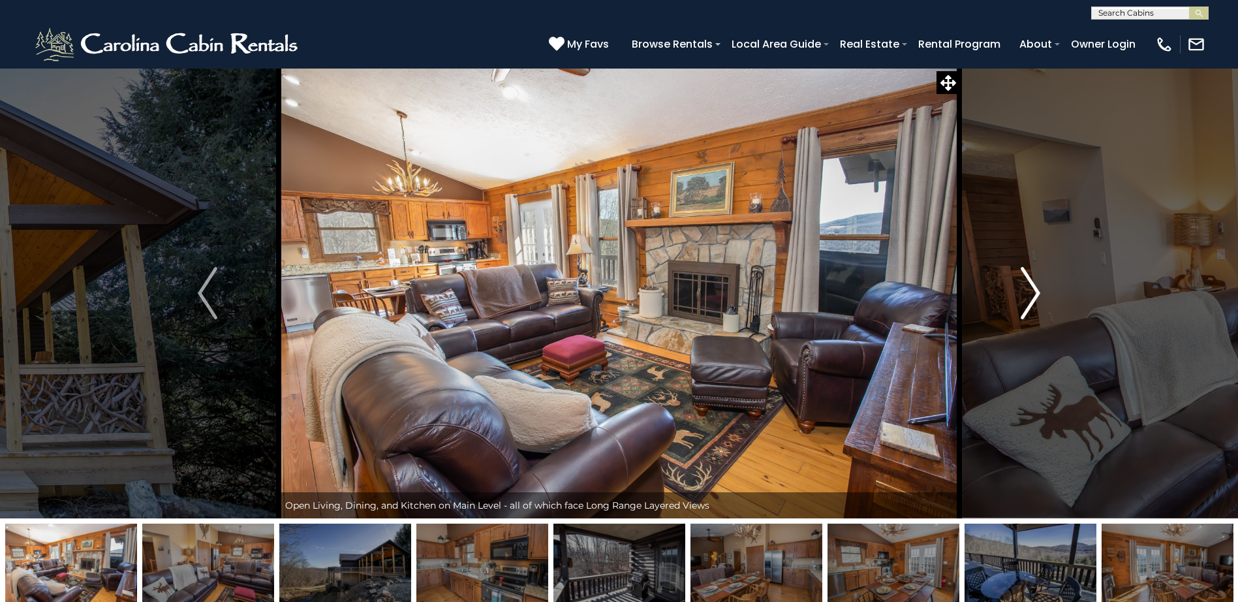
click at [1039, 288] on img "Next" at bounding box center [1031, 293] width 20 height 52
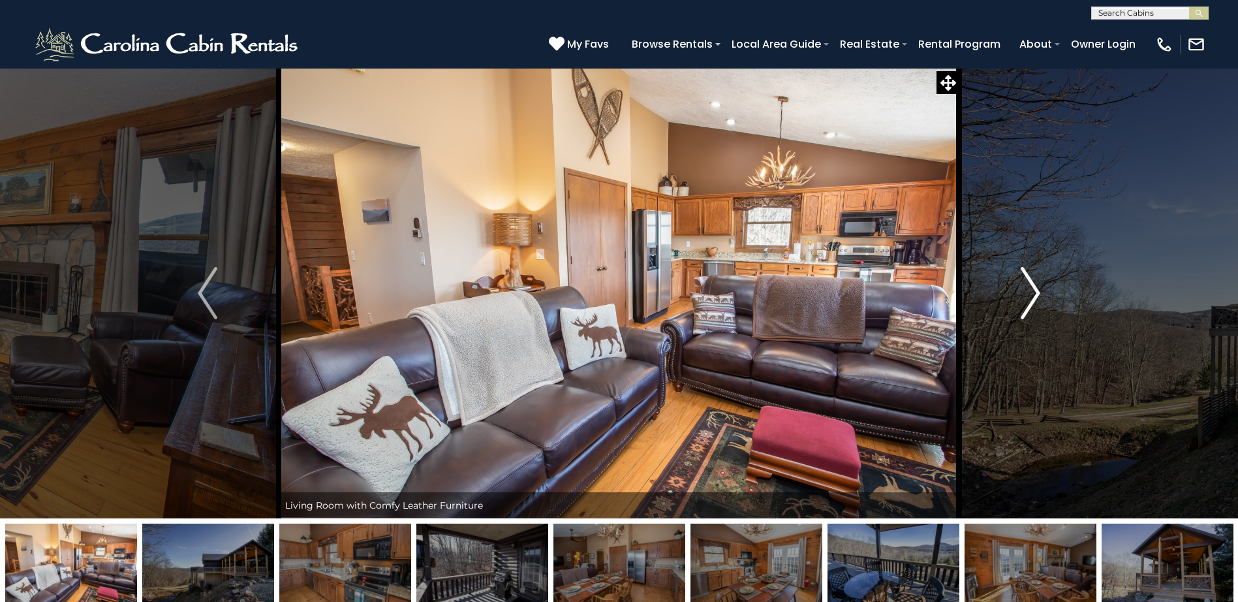
click at [1039, 288] on img "Next" at bounding box center [1031, 293] width 20 height 52
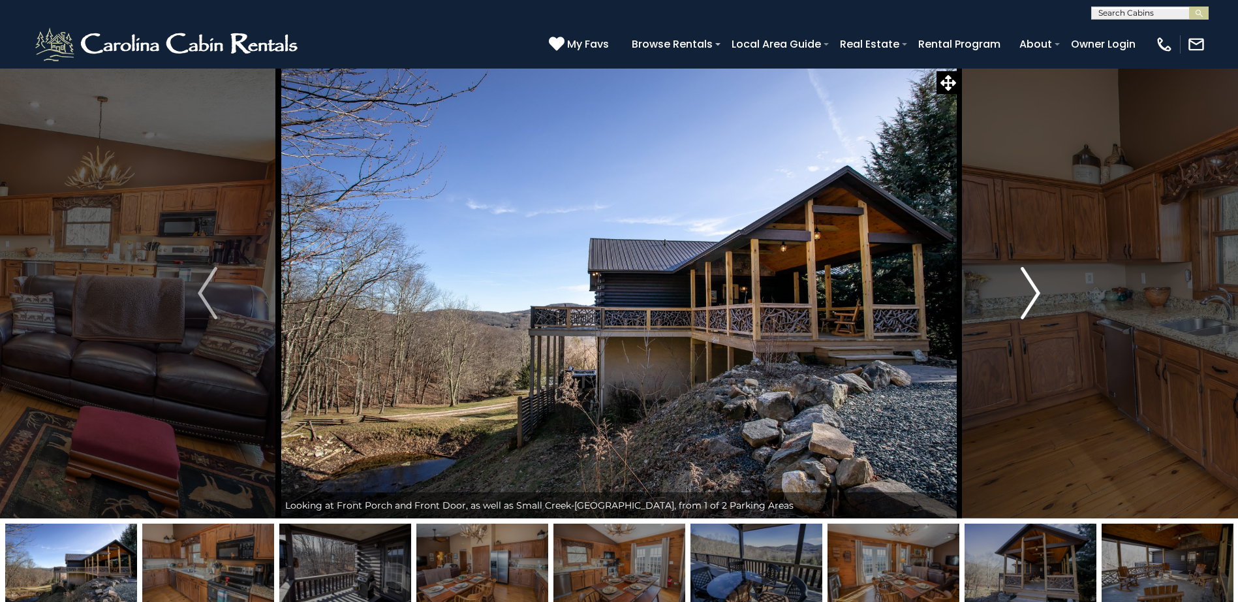
click at [1039, 288] on img "Next" at bounding box center [1031, 293] width 20 height 52
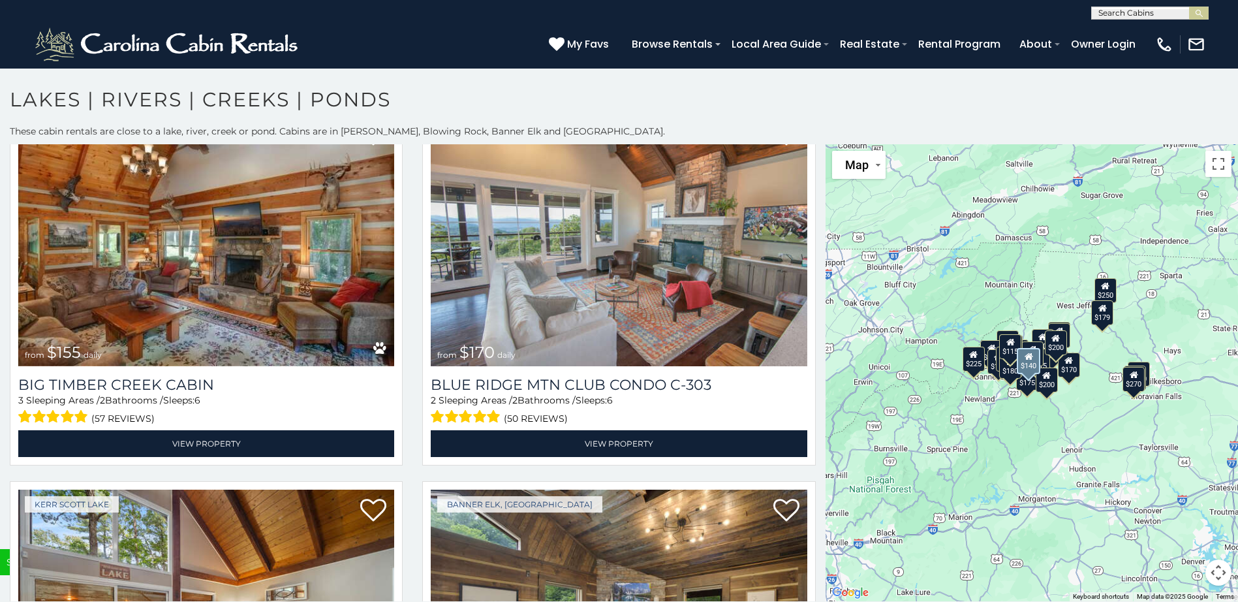
scroll to position [4961, 0]
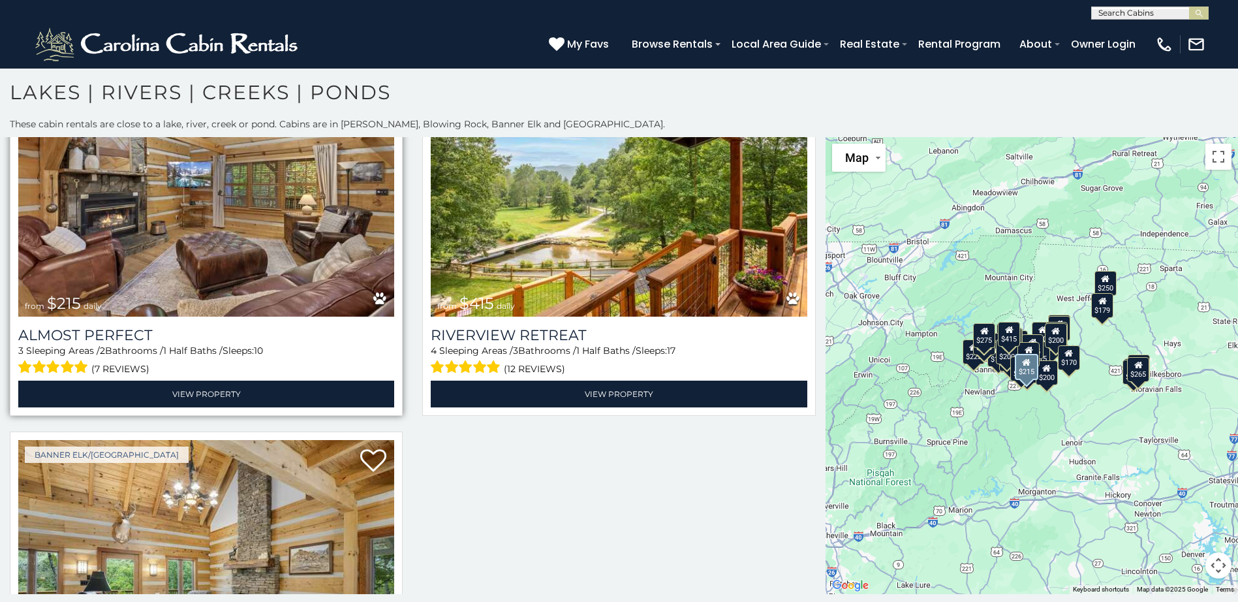
scroll to position [6804, 0]
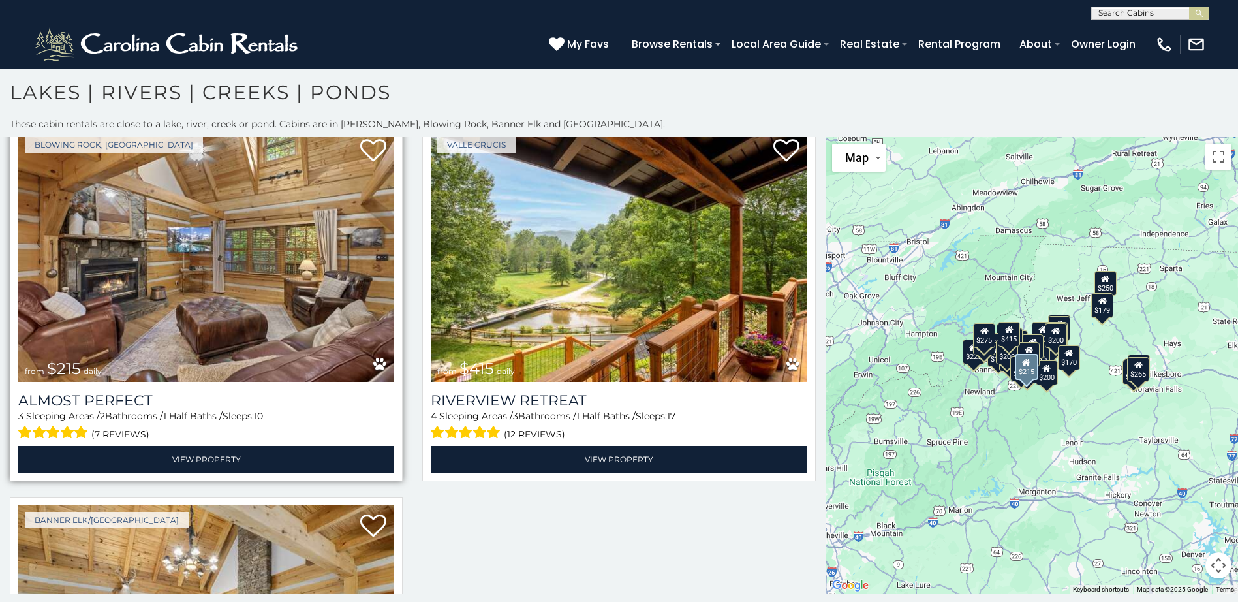
click at [255, 238] on img at bounding box center [206, 256] width 376 height 252
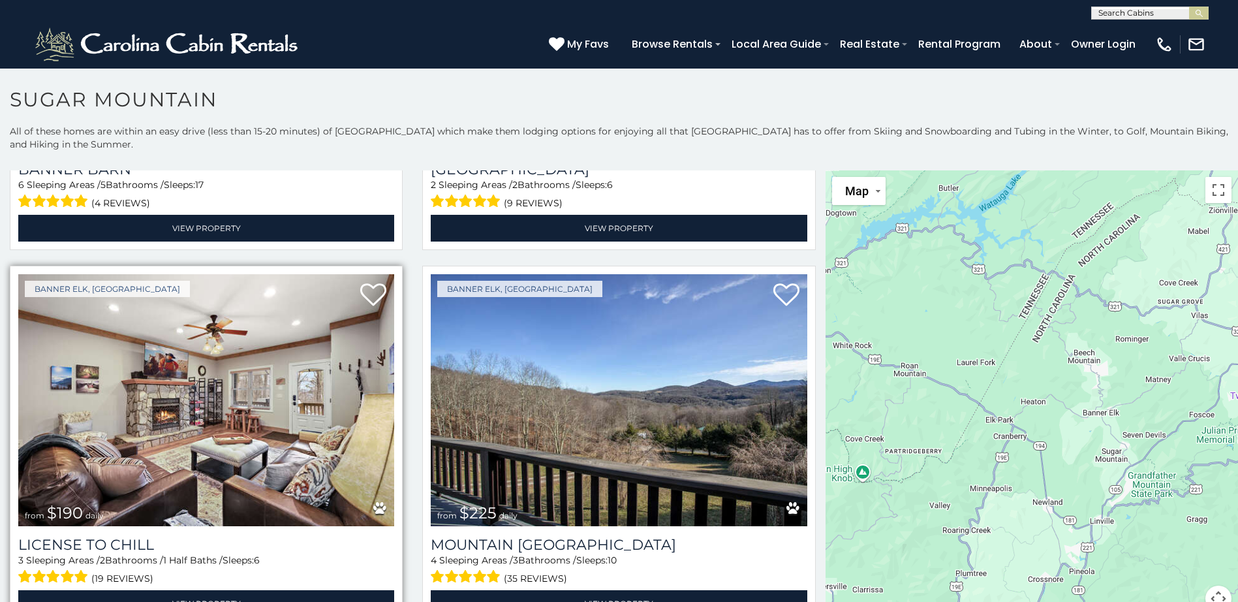
scroll to position [4439, 0]
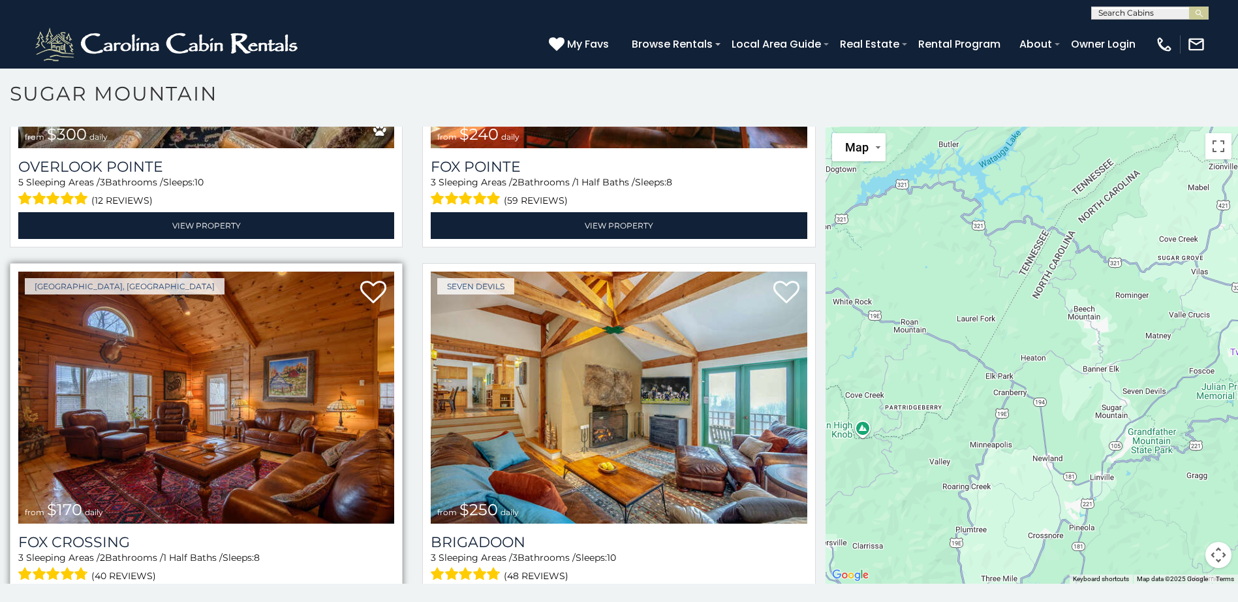
scroll to position [7, 0]
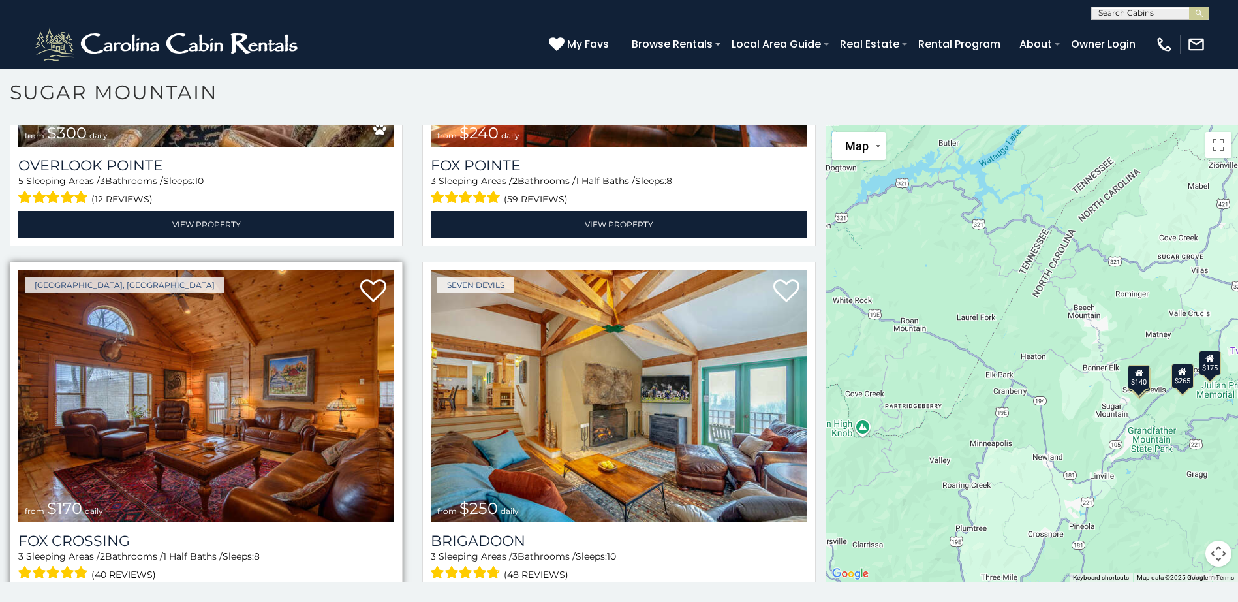
click at [189, 375] on img at bounding box center [206, 396] width 376 height 252
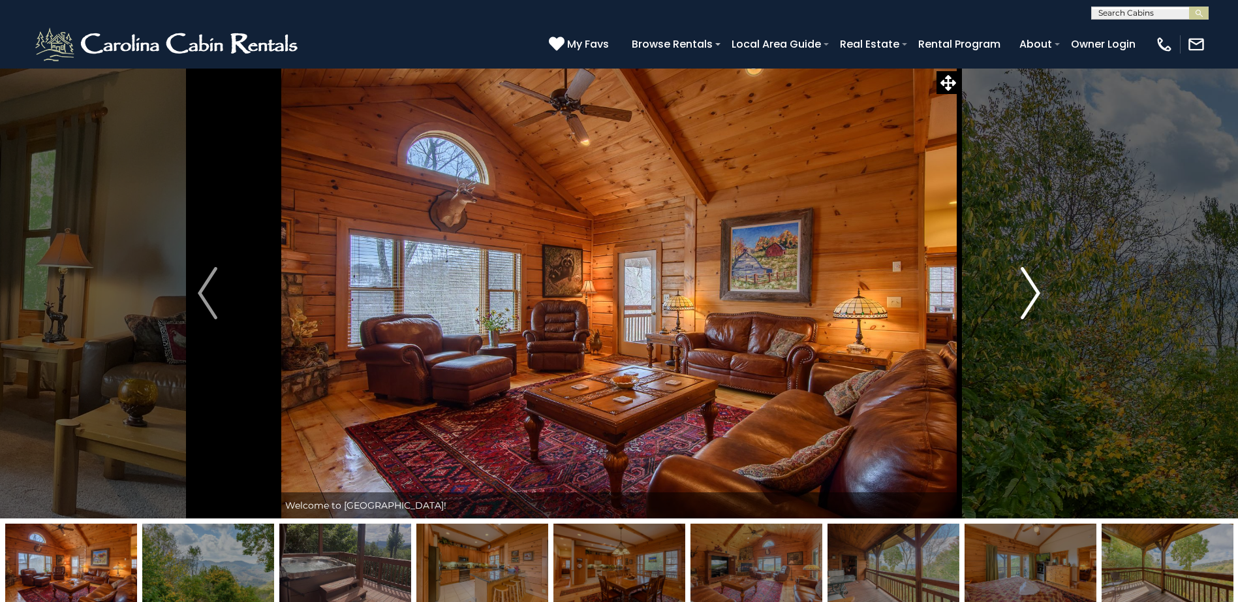
click at [1035, 291] on img "Next" at bounding box center [1031, 293] width 20 height 52
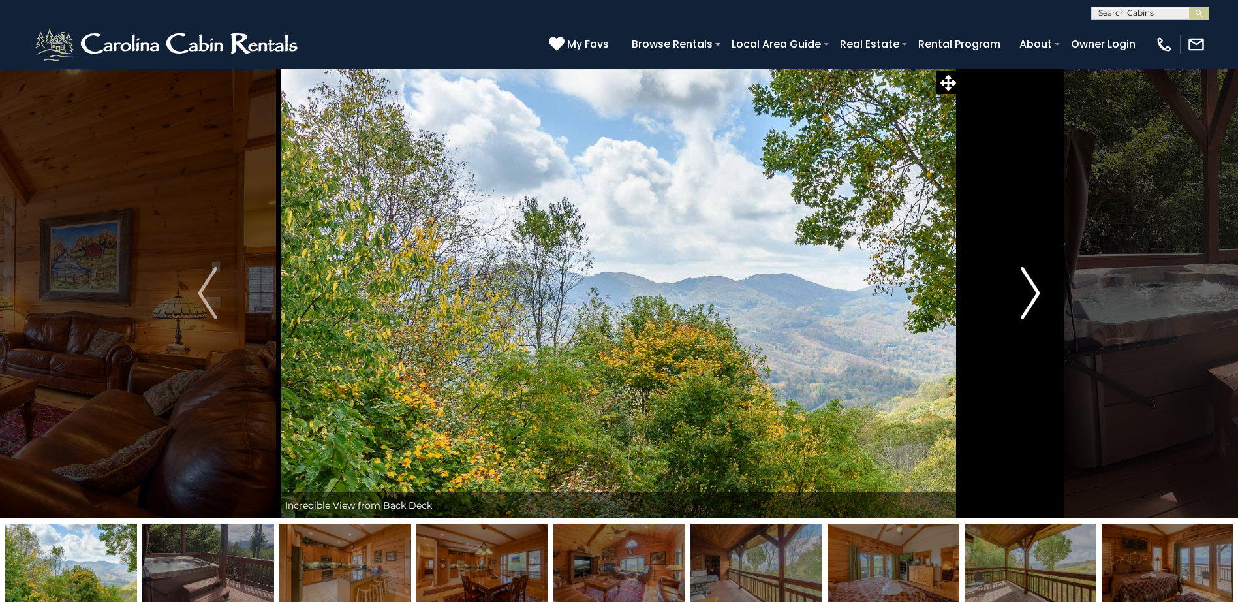
click at [1035, 291] on img "Next" at bounding box center [1031, 293] width 20 height 52
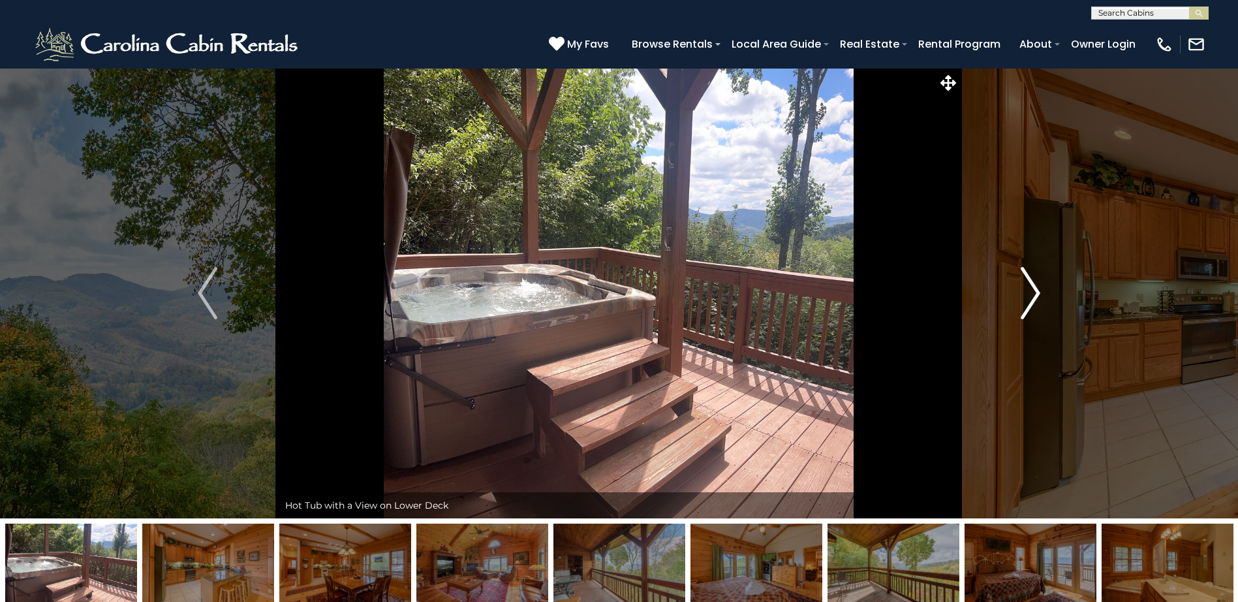
click at [1035, 291] on img "Next" at bounding box center [1031, 293] width 20 height 52
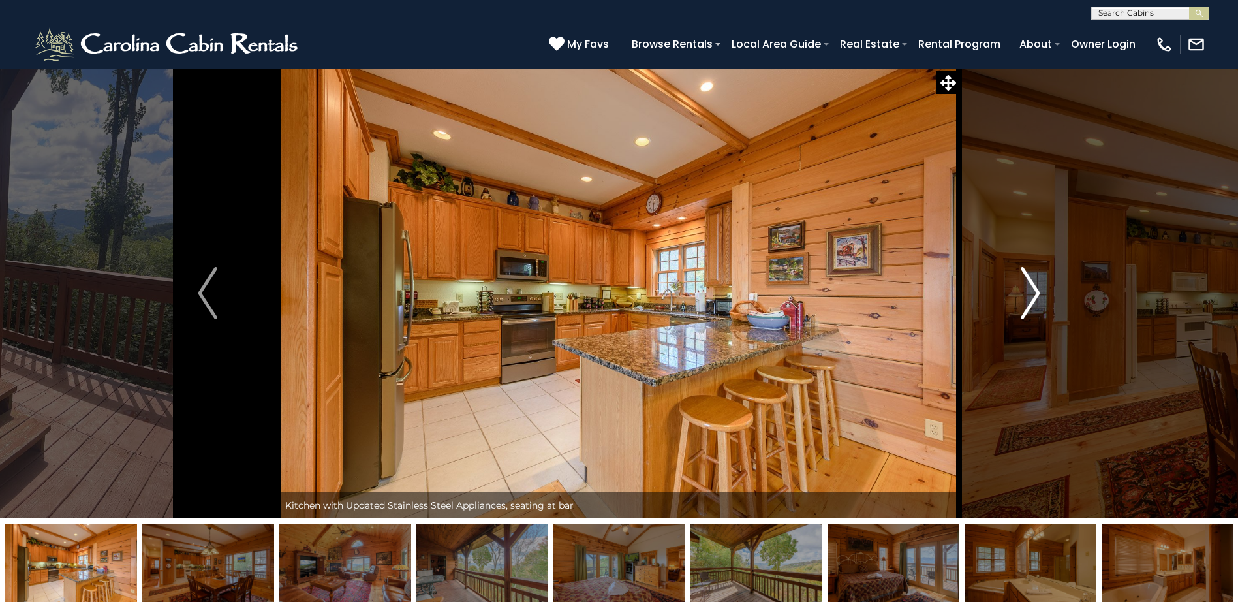
click at [1035, 291] on img "Next" at bounding box center [1031, 293] width 20 height 52
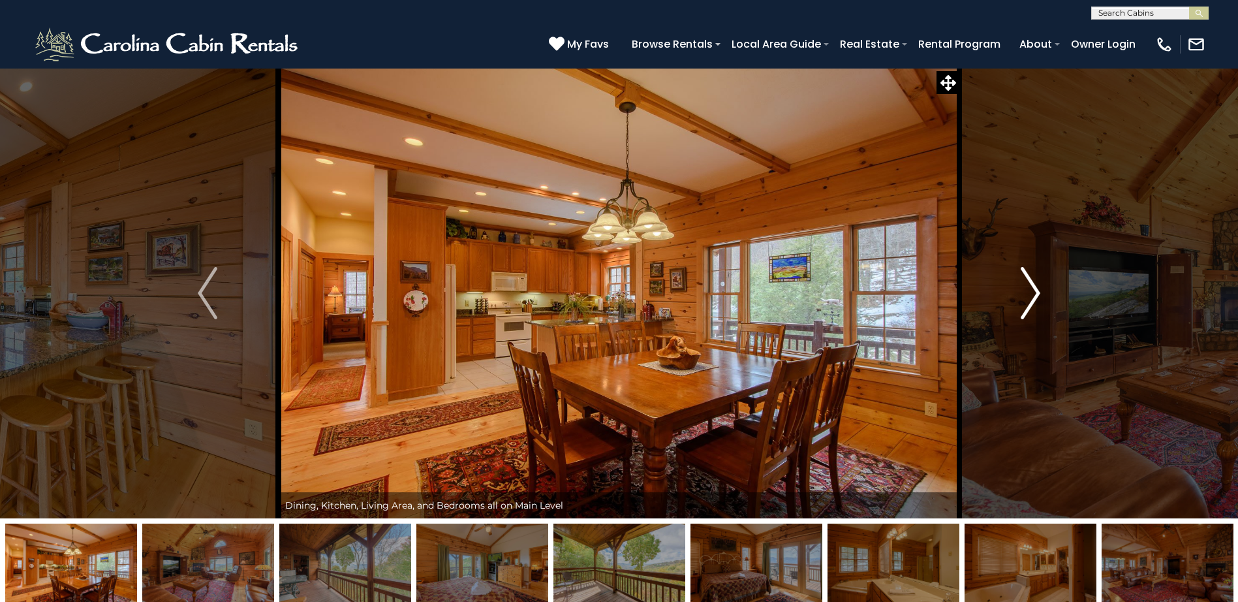
click at [1035, 291] on img "Next" at bounding box center [1031, 293] width 20 height 52
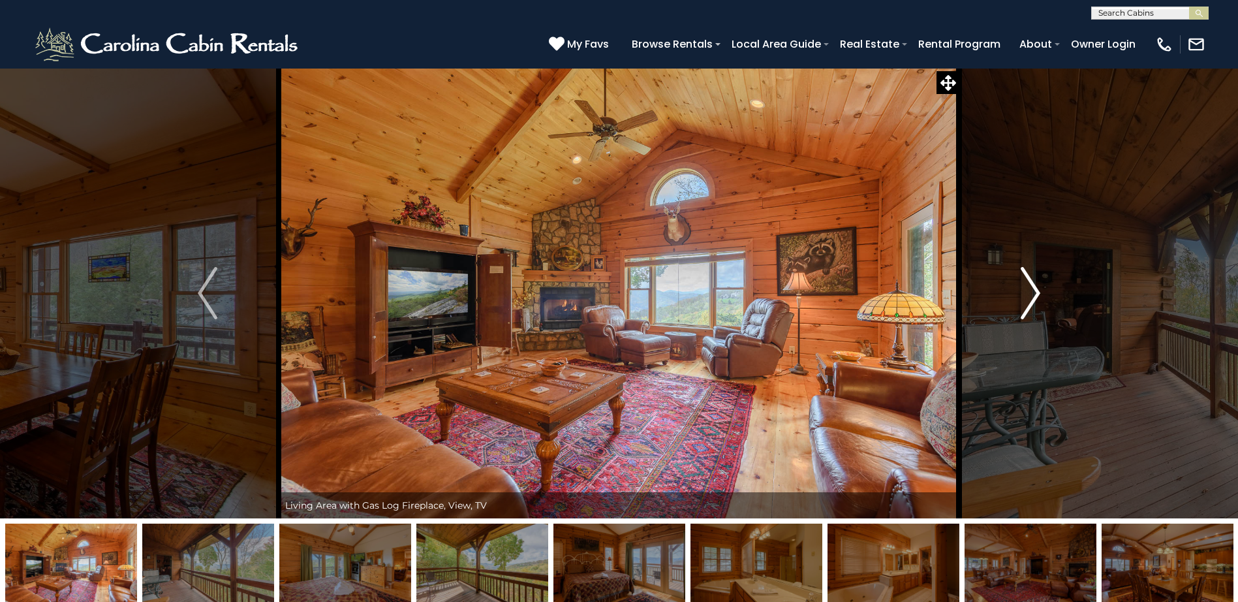
click at [1035, 291] on img "Next" at bounding box center [1031, 293] width 20 height 52
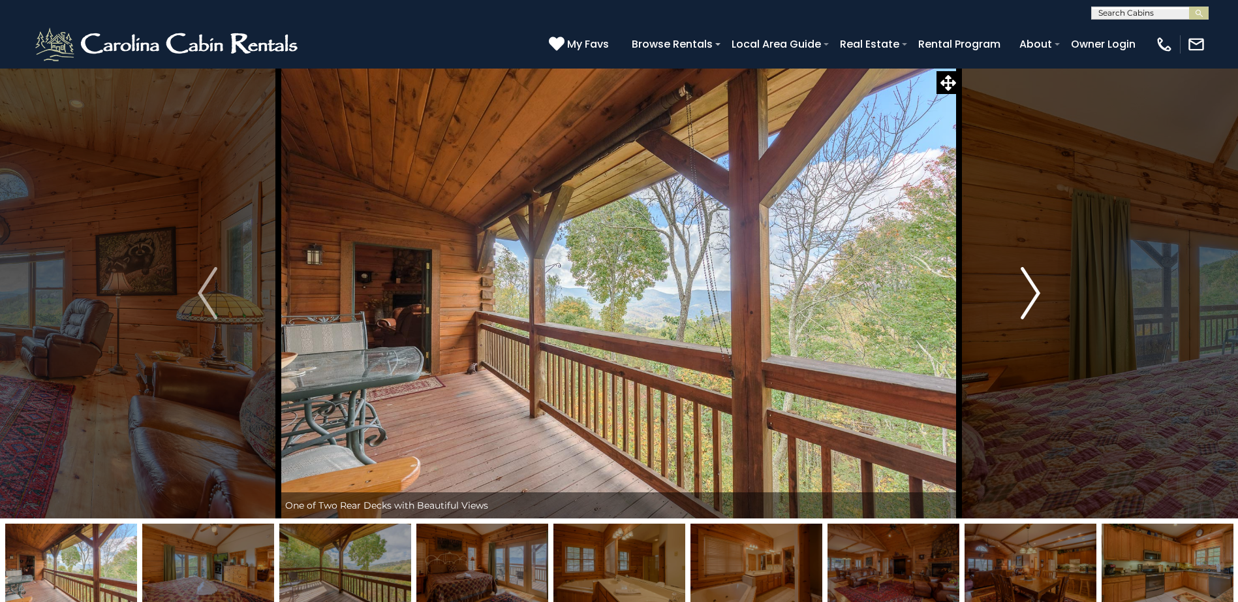
click at [1035, 291] on img "Next" at bounding box center [1031, 293] width 20 height 52
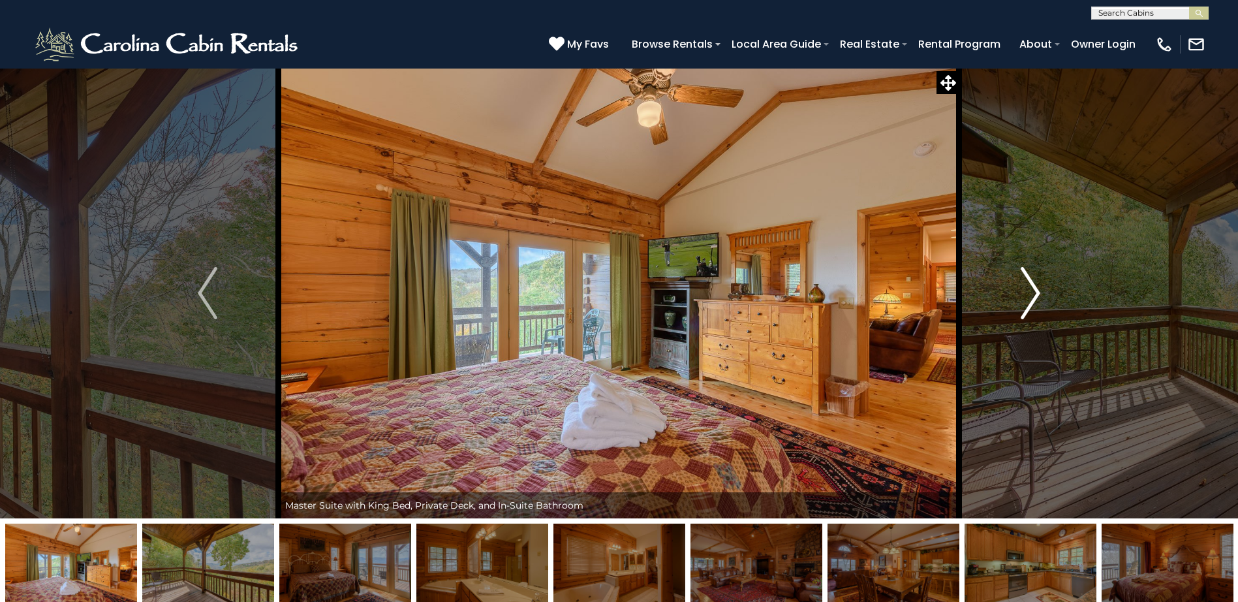
click at [1035, 291] on img "Next" at bounding box center [1031, 293] width 20 height 52
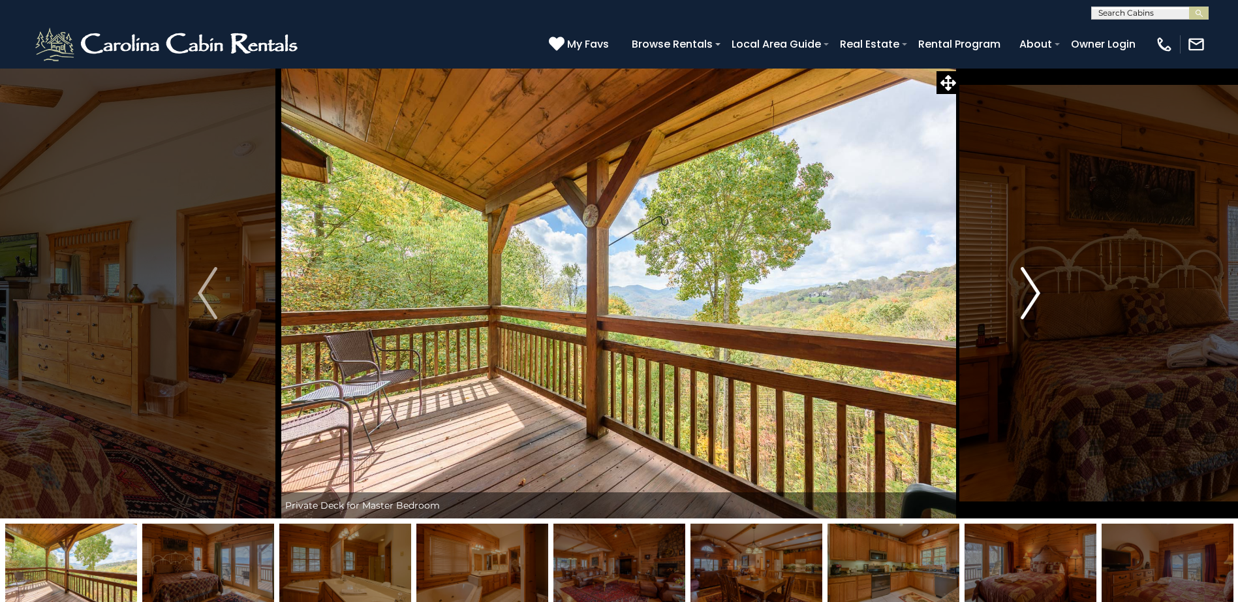
click at [1035, 291] on img "Next" at bounding box center [1031, 293] width 20 height 52
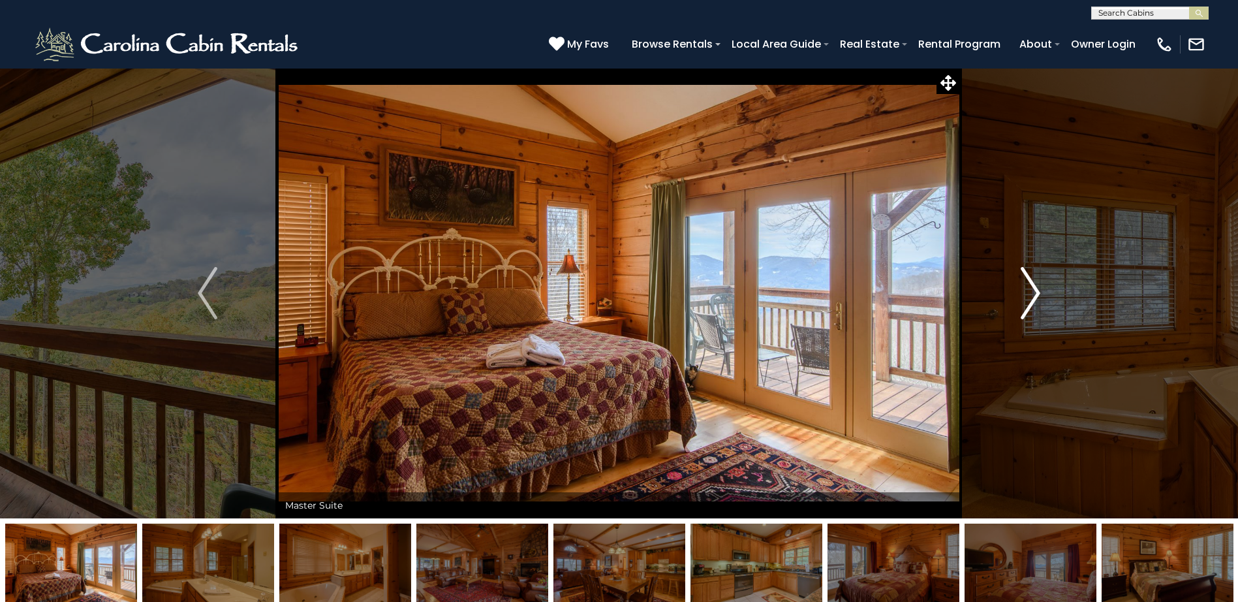
click at [1035, 291] on img "Next" at bounding box center [1031, 293] width 20 height 52
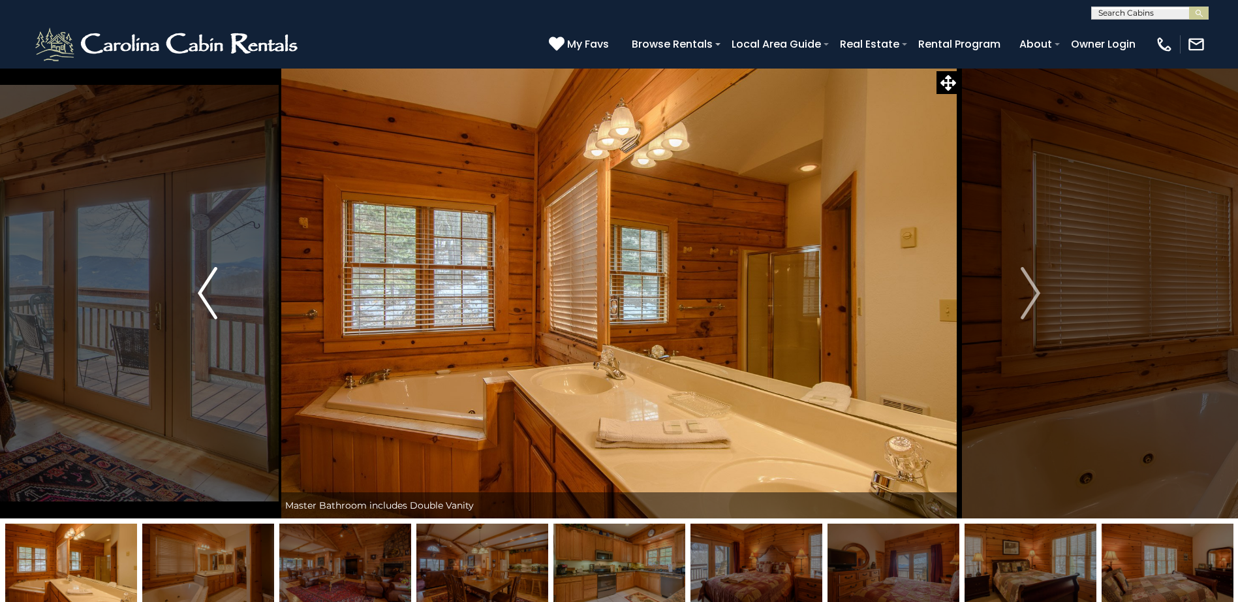
click at [200, 289] on img "Previous" at bounding box center [208, 293] width 20 height 52
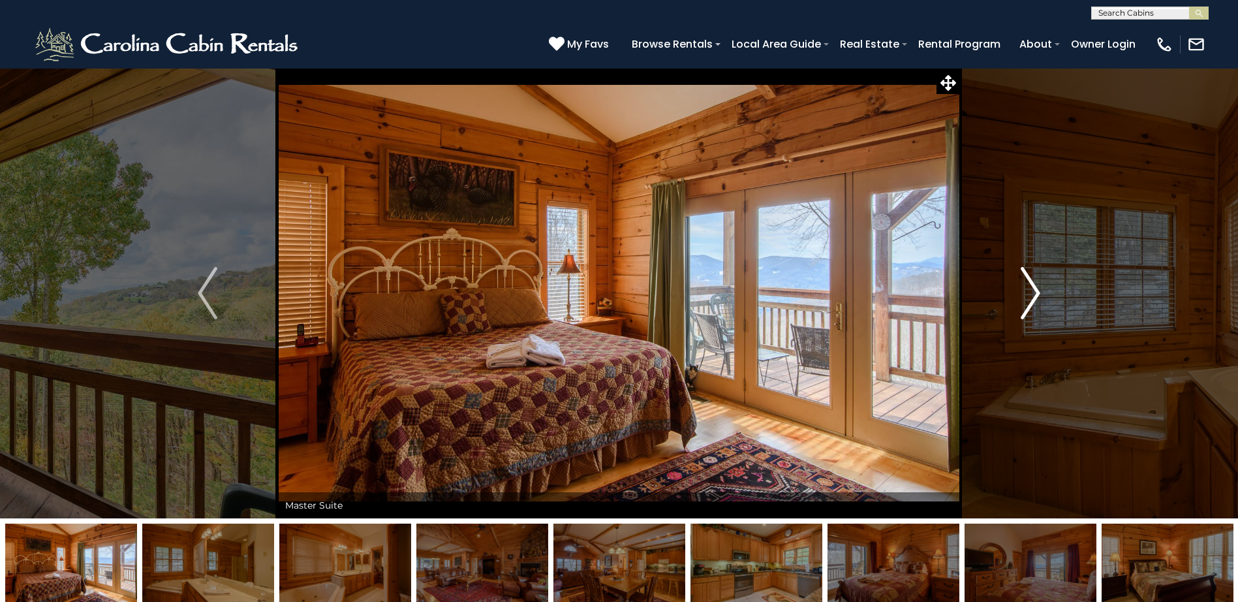
click at [1035, 293] on img "Next" at bounding box center [1031, 293] width 20 height 52
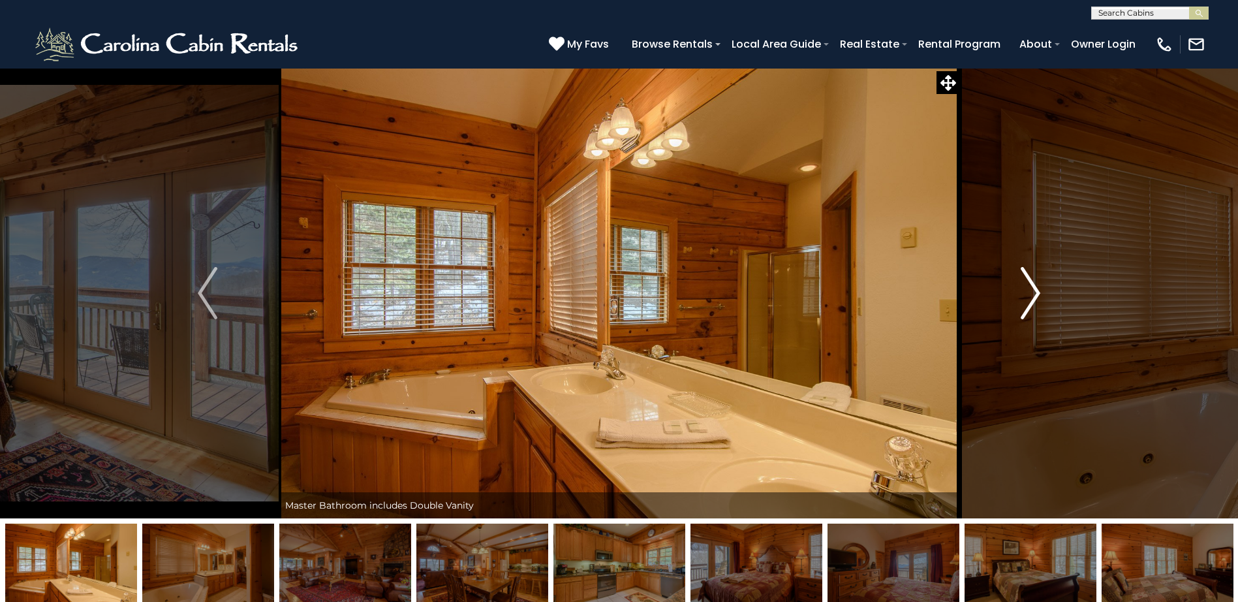
click at [1035, 293] on img "Next" at bounding box center [1031, 293] width 20 height 52
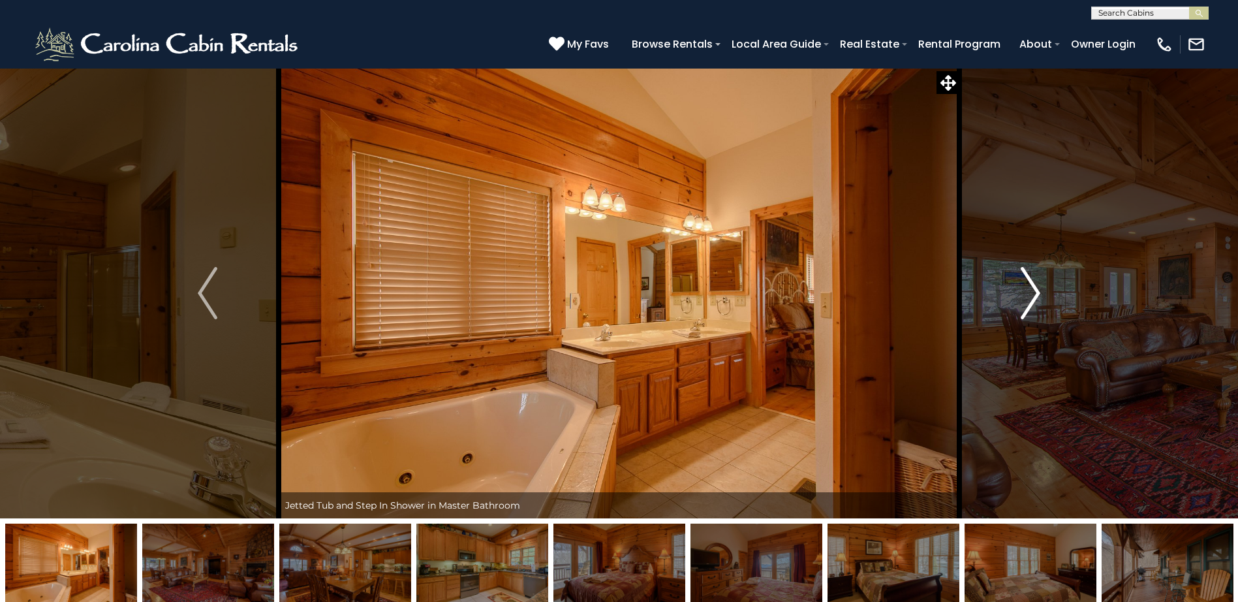
click at [1035, 293] on img "Next" at bounding box center [1031, 293] width 20 height 52
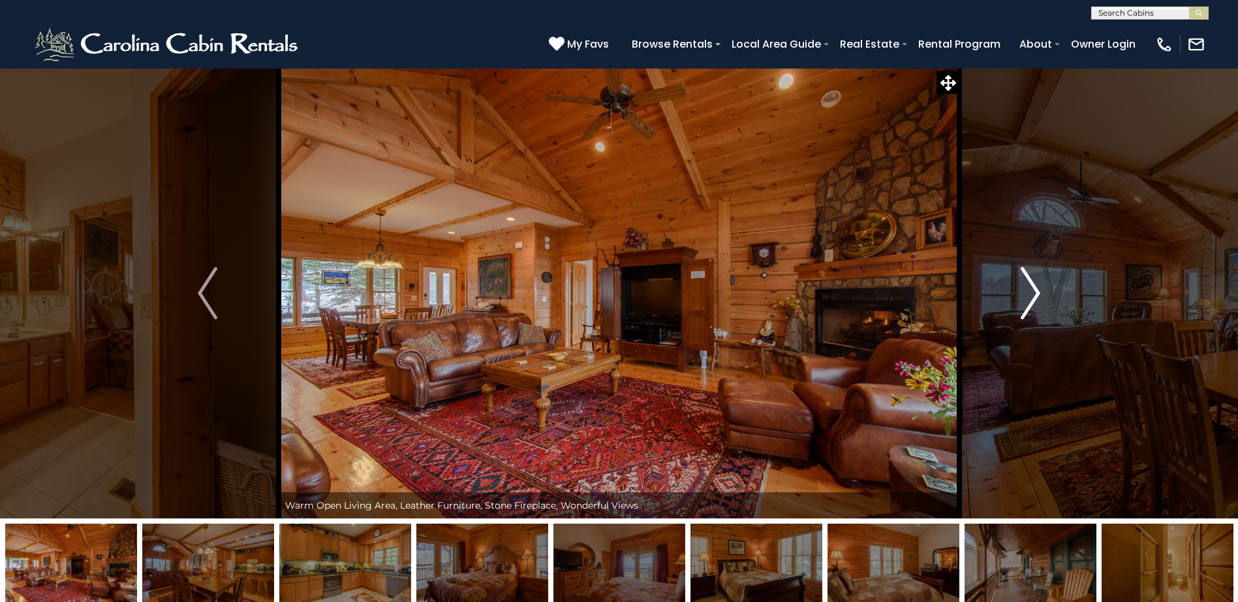
click at [1035, 293] on img "Next" at bounding box center [1031, 293] width 20 height 52
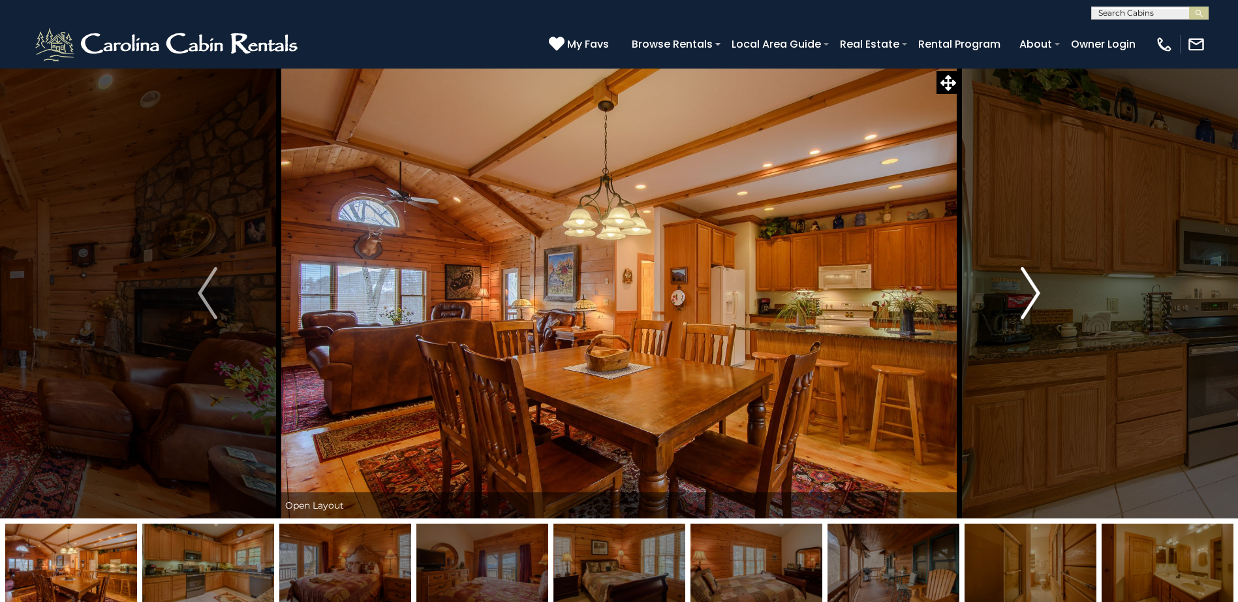
click at [1035, 293] on img "Next" at bounding box center [1031, 293] width 20 height 52
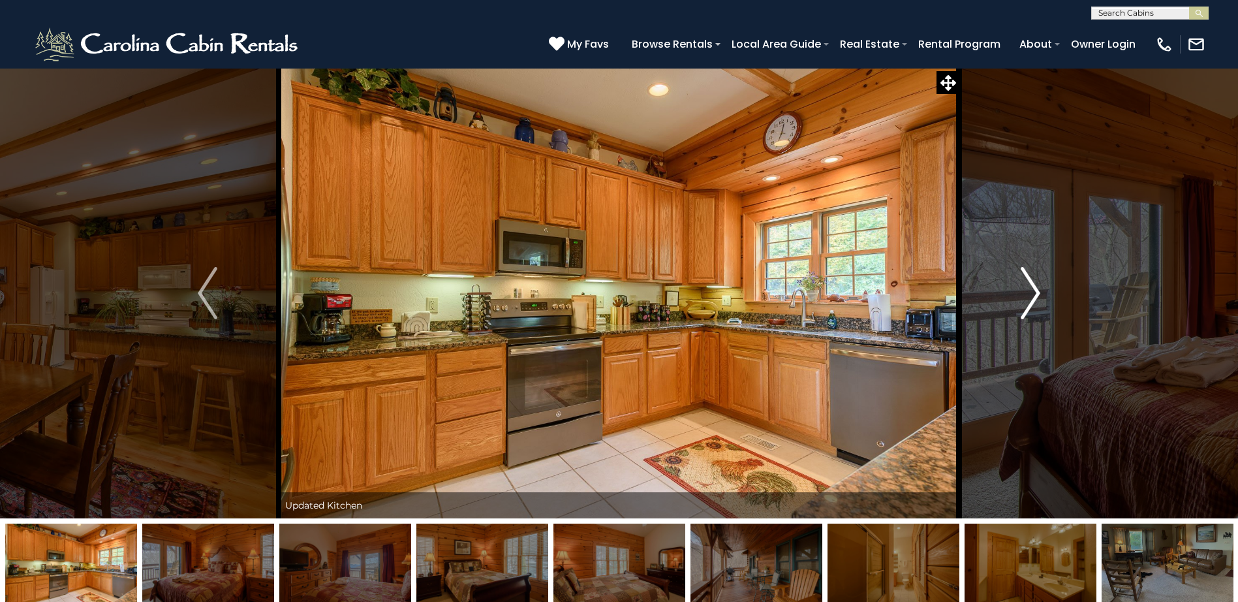
click at [1035, 293] on img "Next" at bounding box center [1031, 293] width 20 height 52
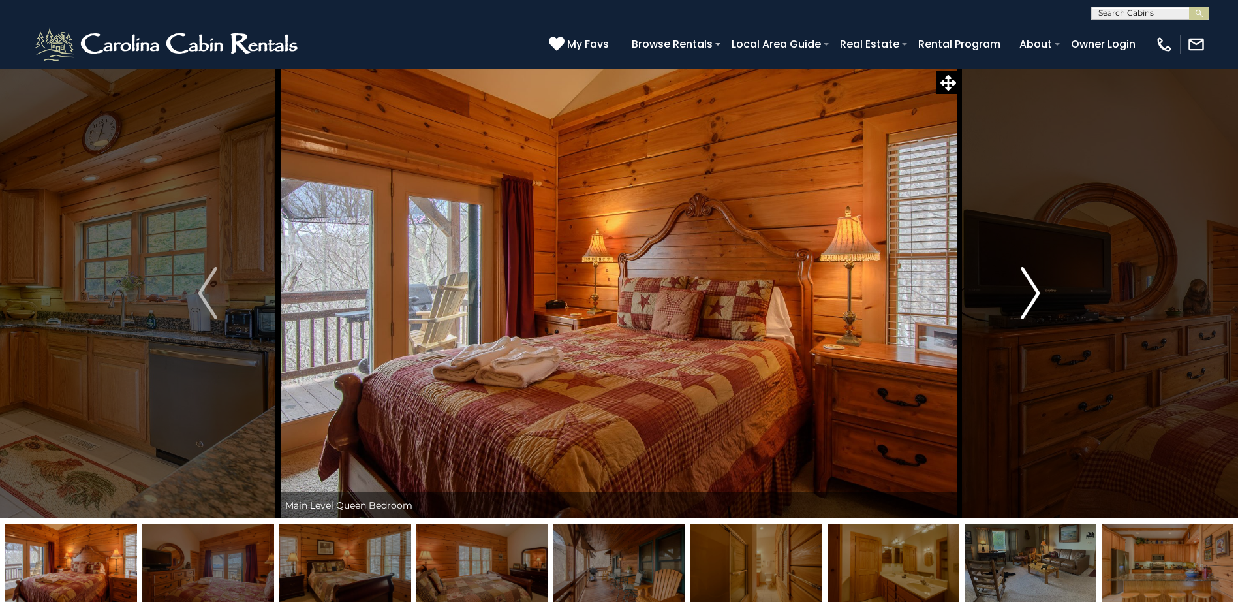
click at [1035, 293] on img "Next" at bounding box center [1031, 293] width 20 height 52
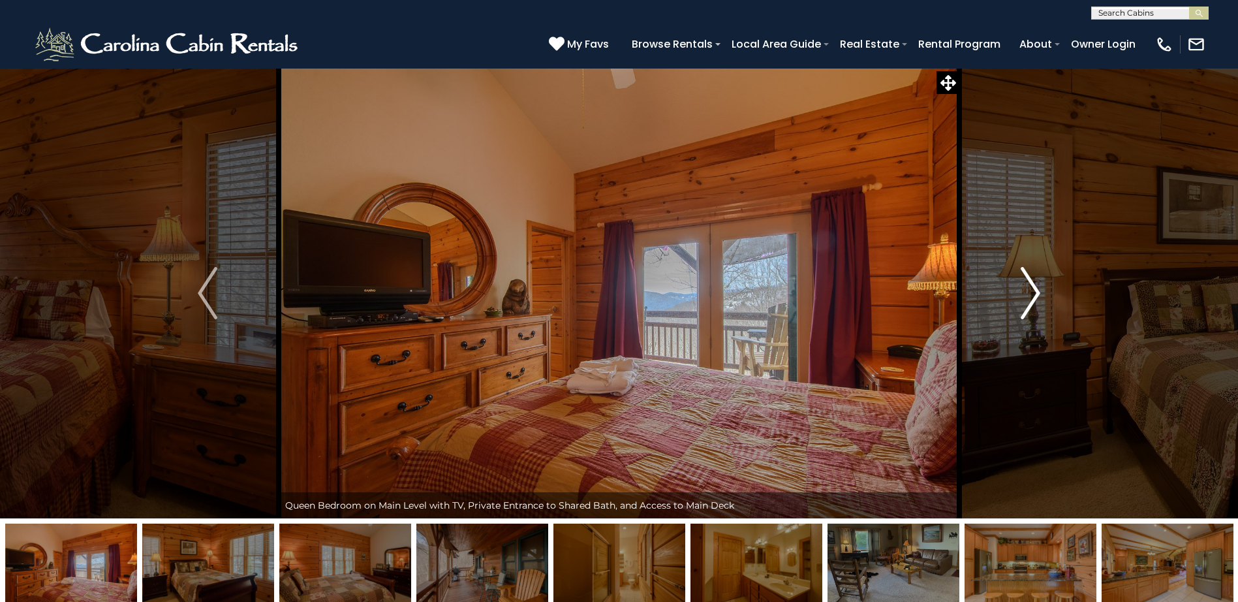
click at [1035, 293] on img "Next" at bounding box center [1031, 293] width 20 height 52
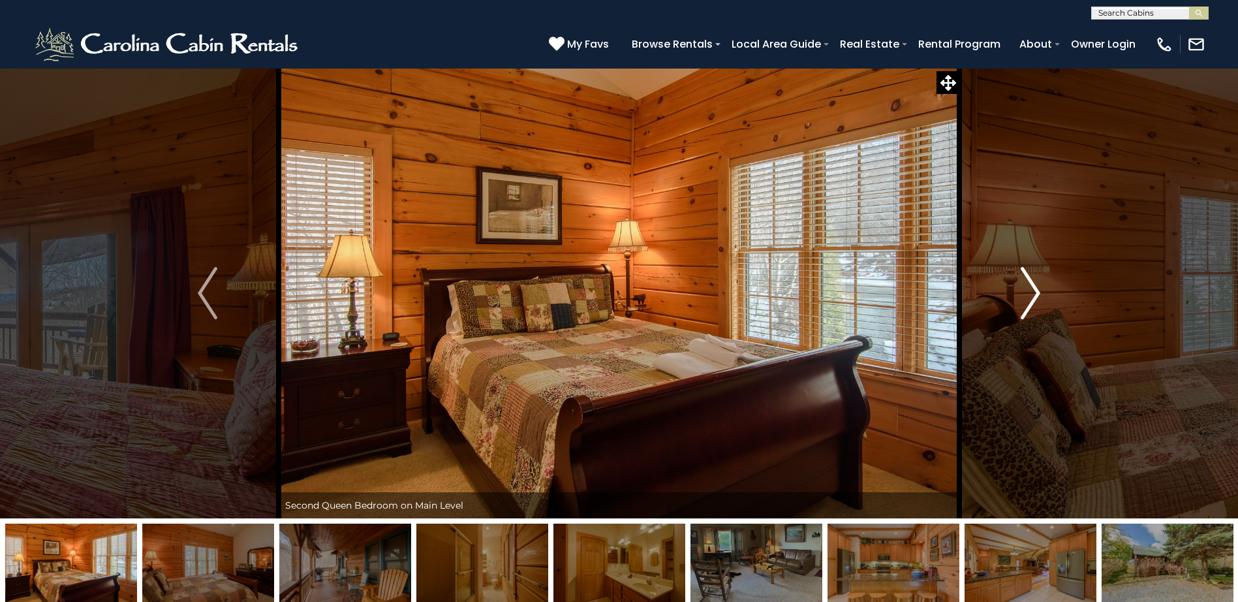
click at [1035, 293] on img "Next" at bounding box center [1031, 293] width 20 height 52
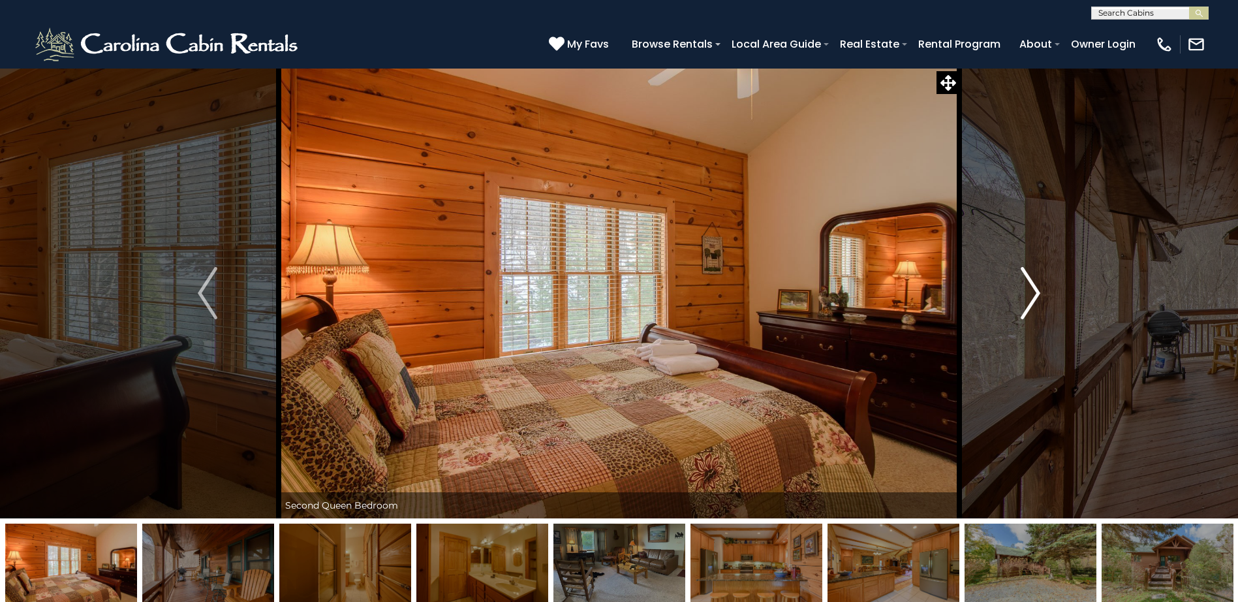
click at [1035, 293] on img "Next" at bounding box center [1031, 293] width 20 height 52
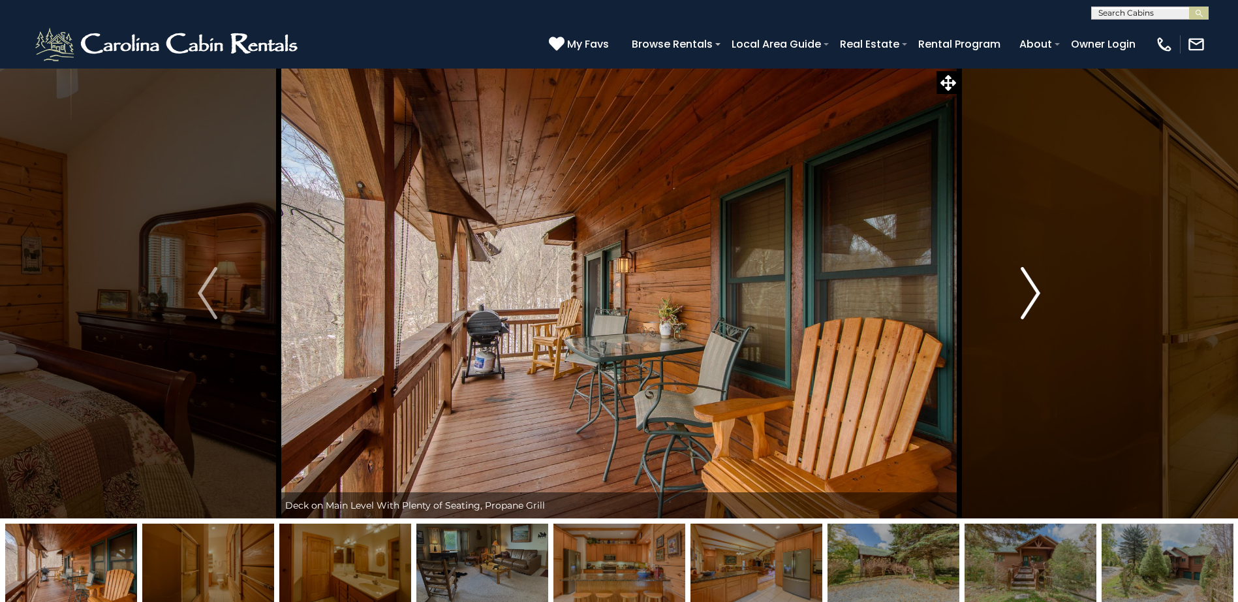
click at [1035, 293] on img "Next" at bounding box center [1031, 293] width 20 height 52
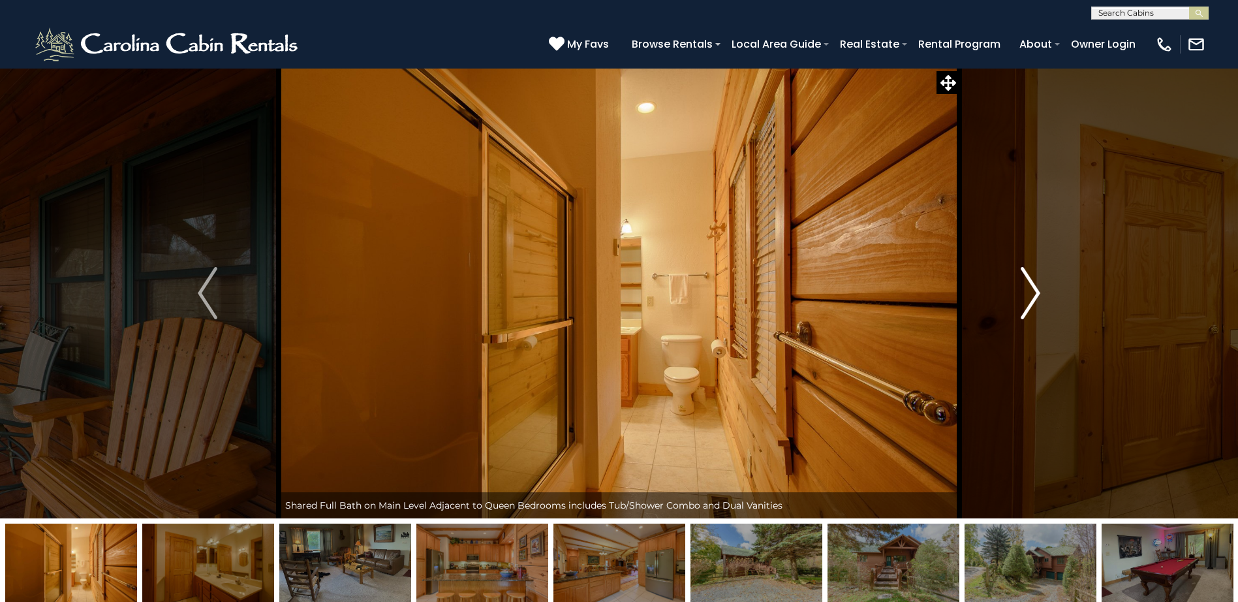
click at [1035, 293] on img "Next" at bounding box center [1031, 293] width 20 height 52
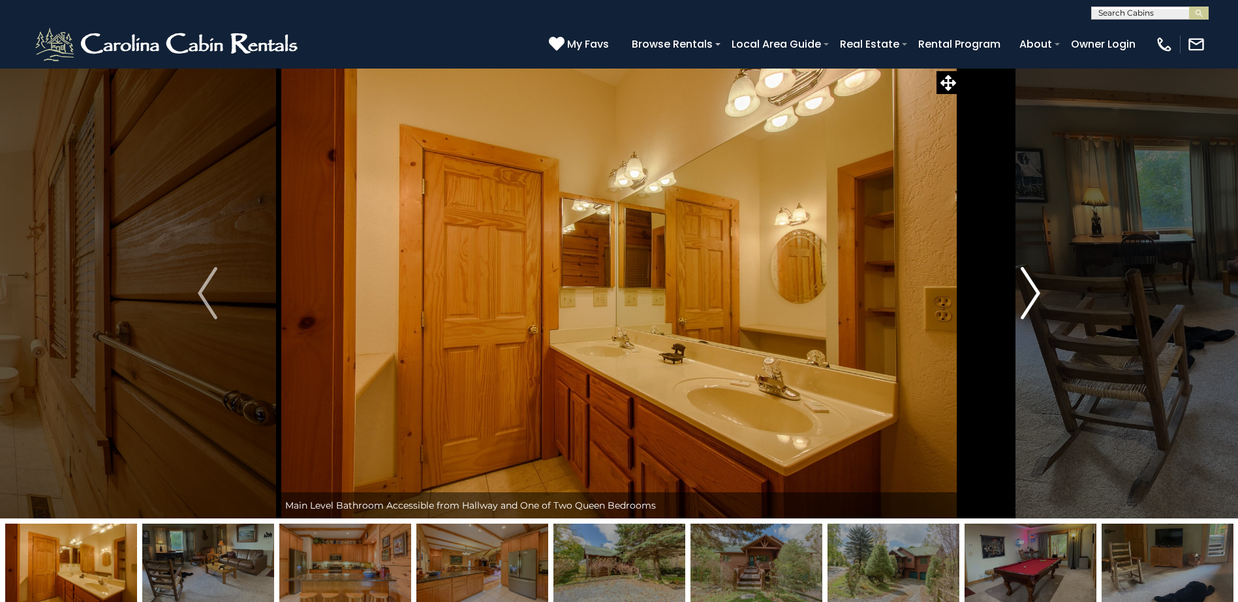
click at [1035, 293] on img "Next" at bounding box center [1031, 293] width 20 height 52
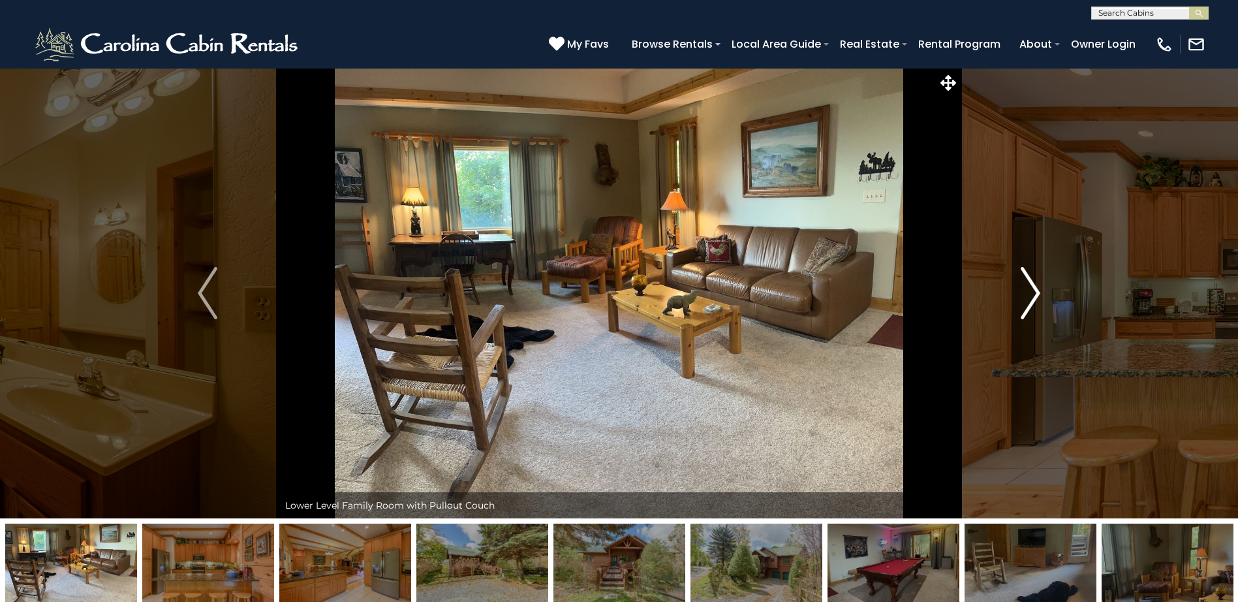
click at [1035, 293] on img "Next" at bounding box center [1031, 293] width 20 height 52
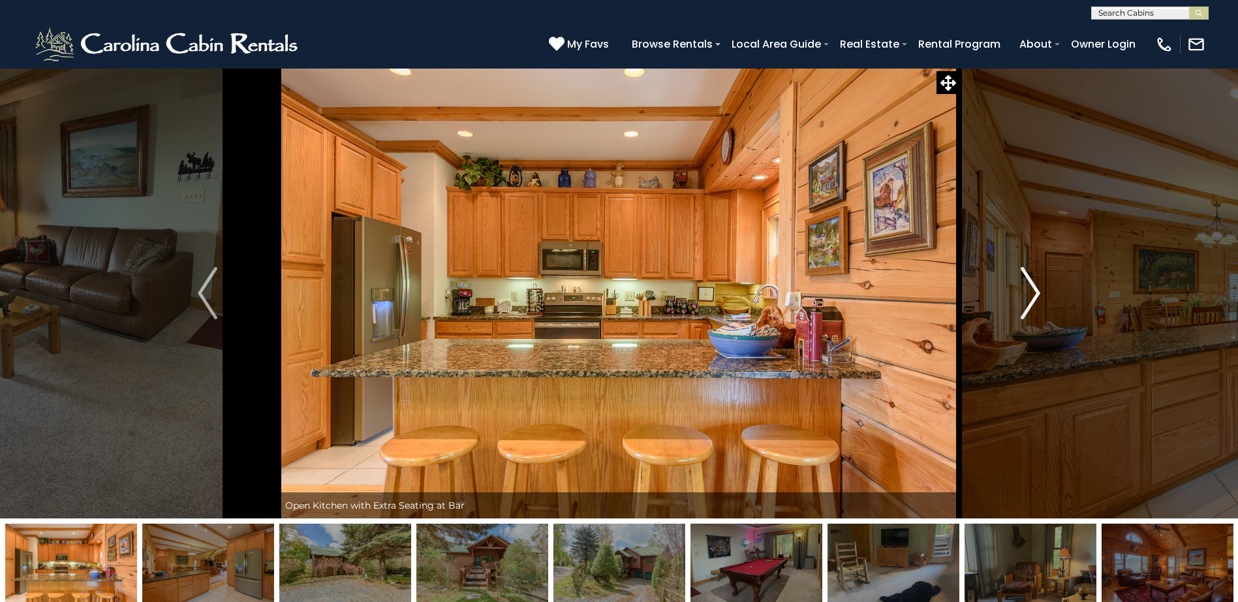
click at [1035, 293] on img "Next" at bounding box center [1031, 293] width 20 height 52
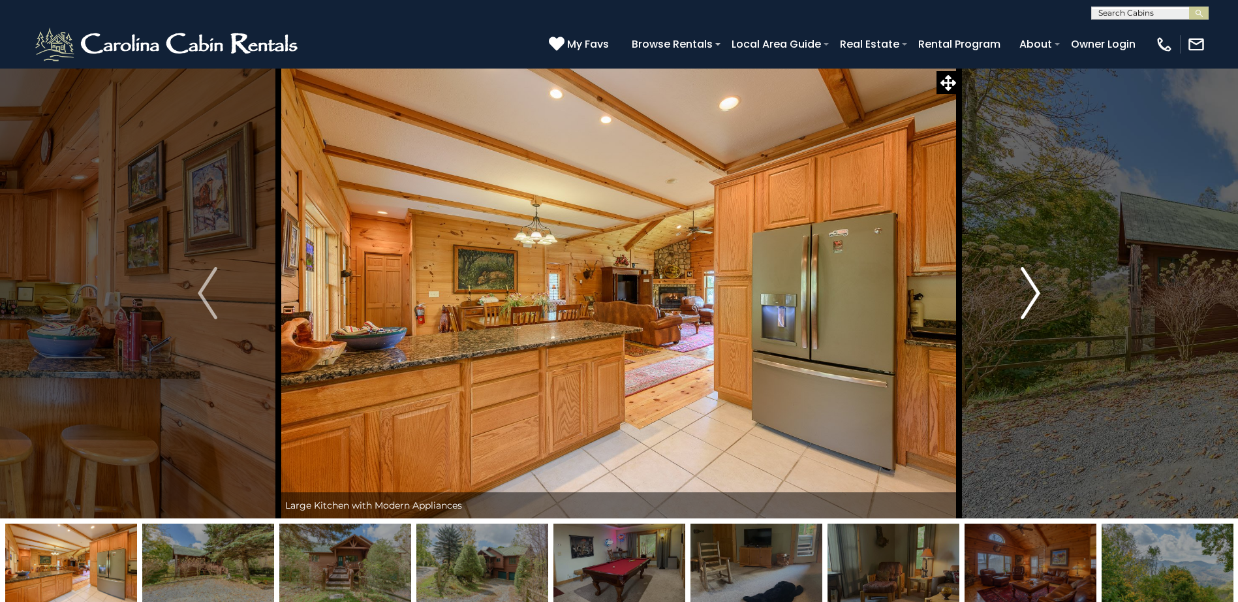
click at [1035, 293] on img "Next" at bounding box center [1031, 293] width 20 height 52
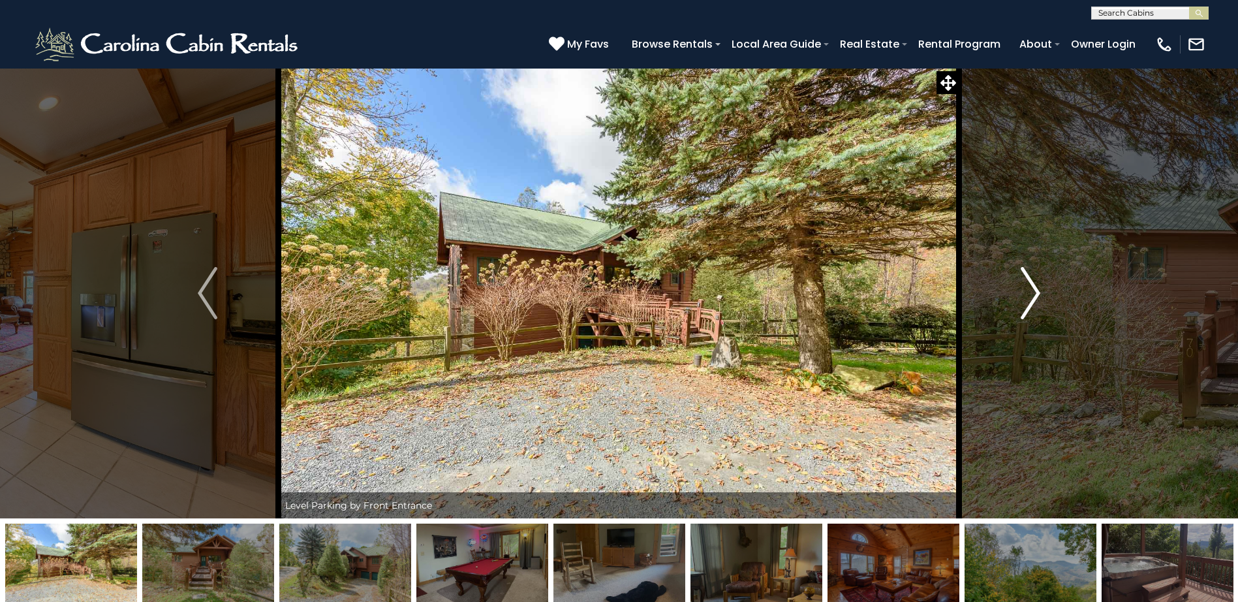
click at [1035, 293] on img "Next" at bounding box center [1031, 293] width 20 height 52
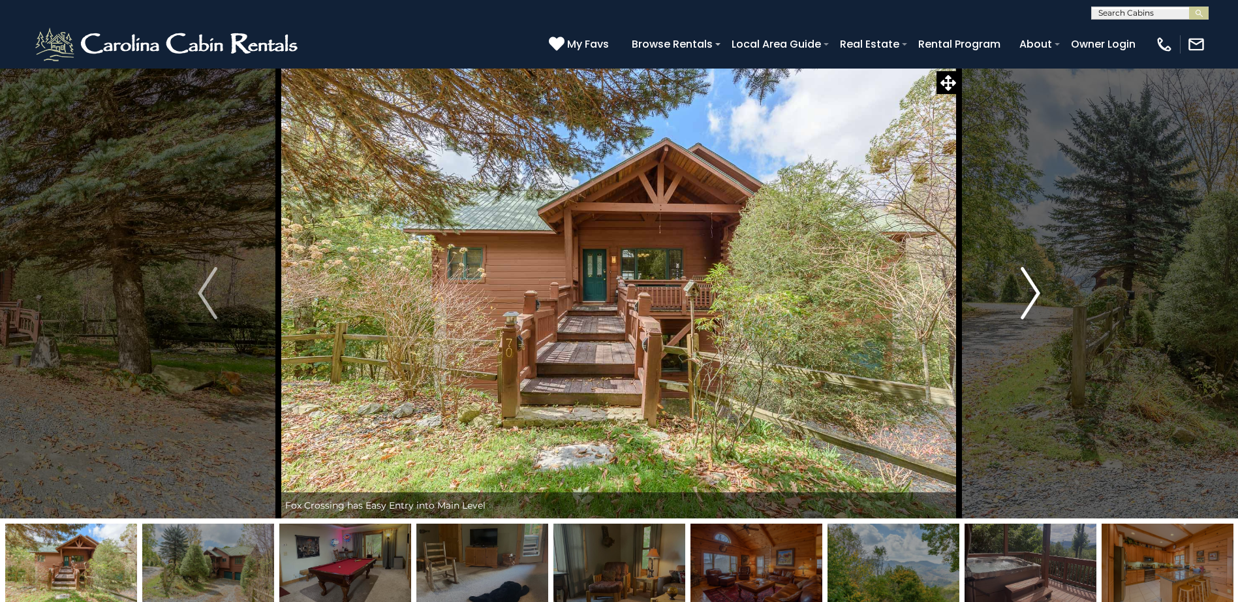
click at [1035, 293] on img "Next" at bounding box center [1031, 293] width 20 height 52
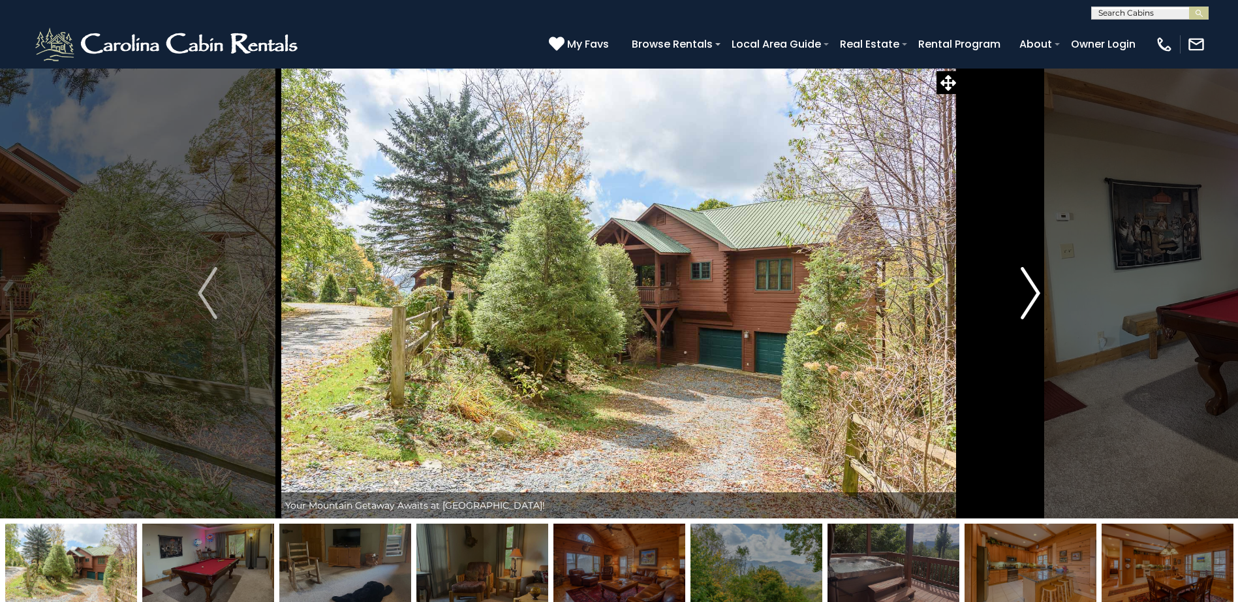
click at [1035, 293] on img "Next" at bounding box center [1031, 293] width 20 height 52
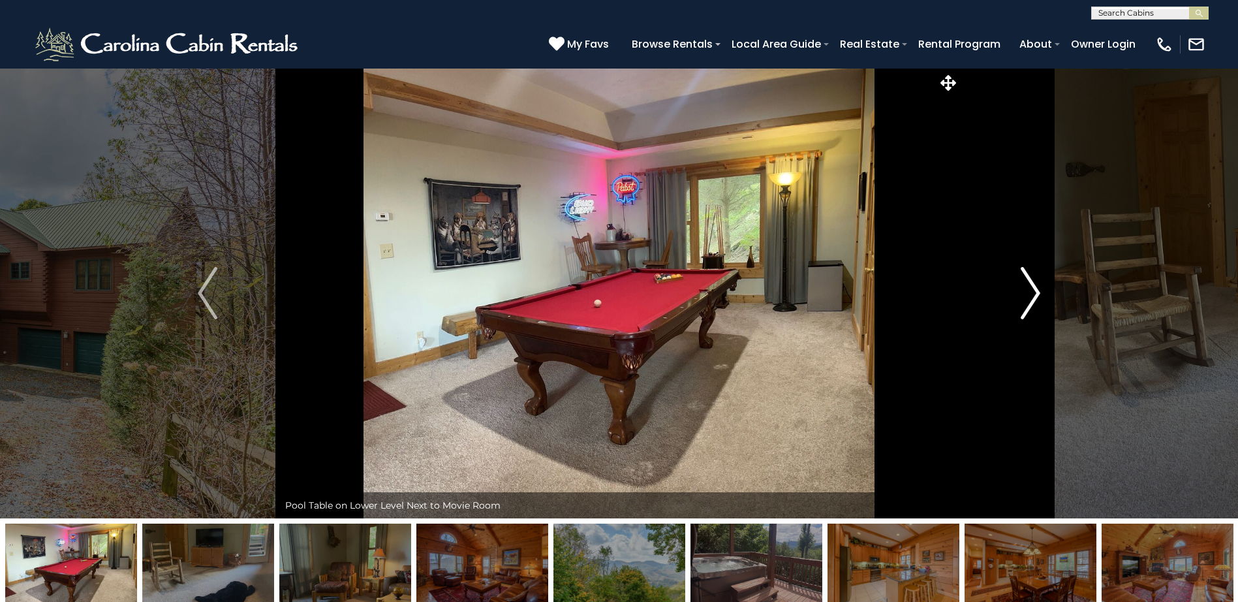
click at [1035, 293] on img "Next" at bounding box center [1031, 293] width 20 height 52
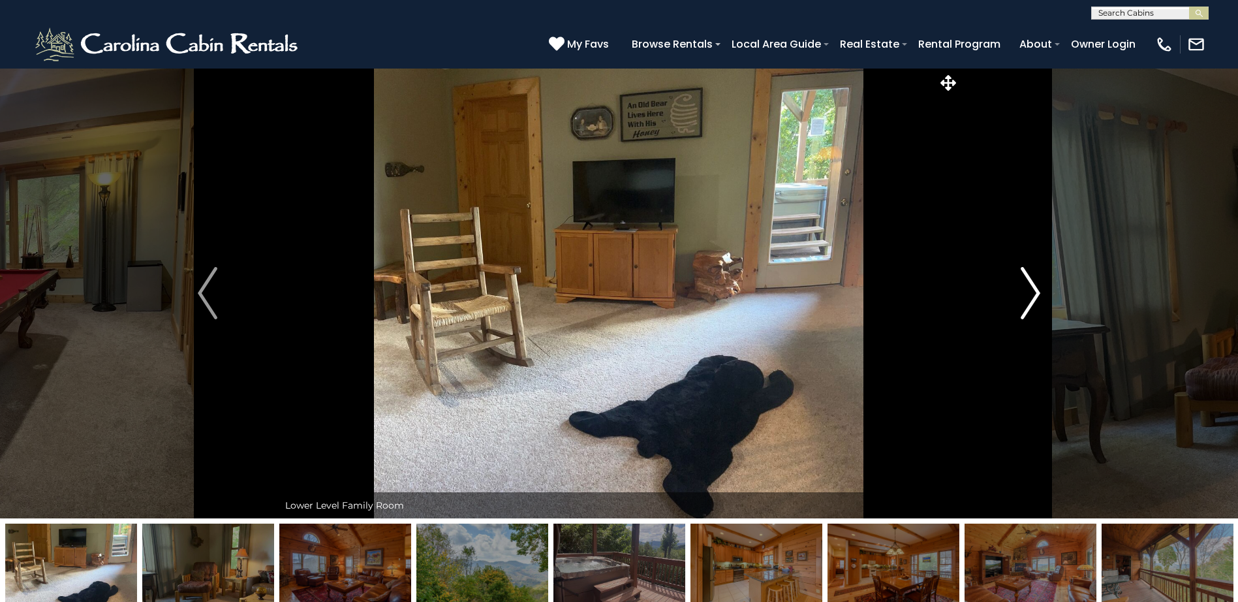
click at [1035, 293] on img "Next" at bounding box center [1031, 293] width 20 height 52
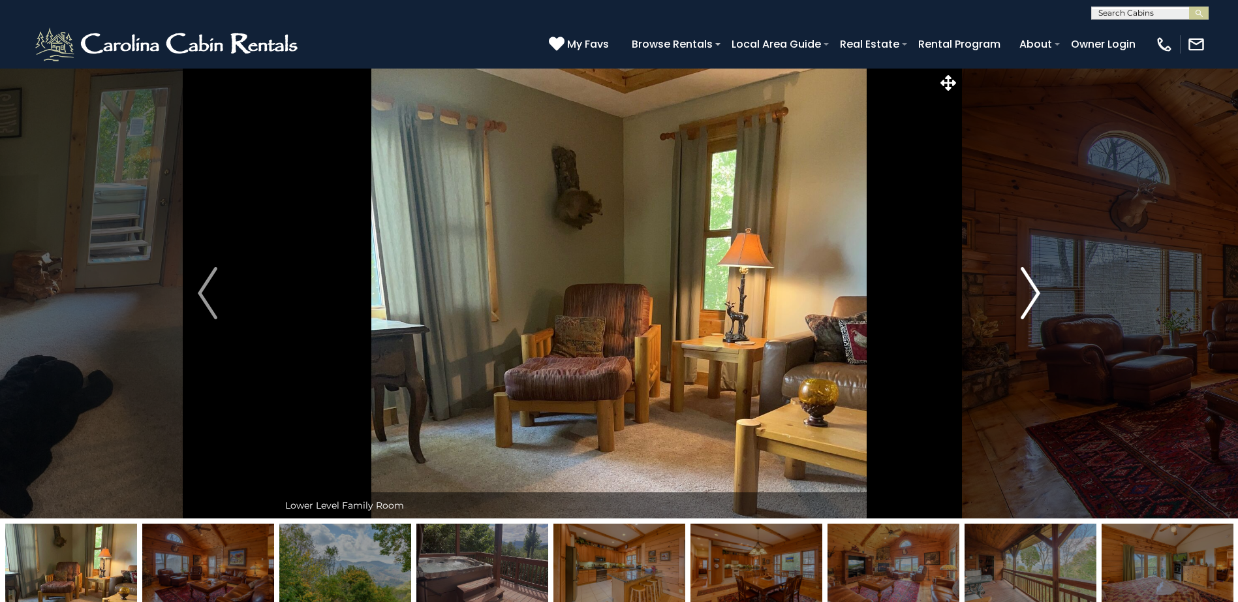
click at [1035, 293] on img "Next" at bounding box center [1031, 293] width 20 height 52
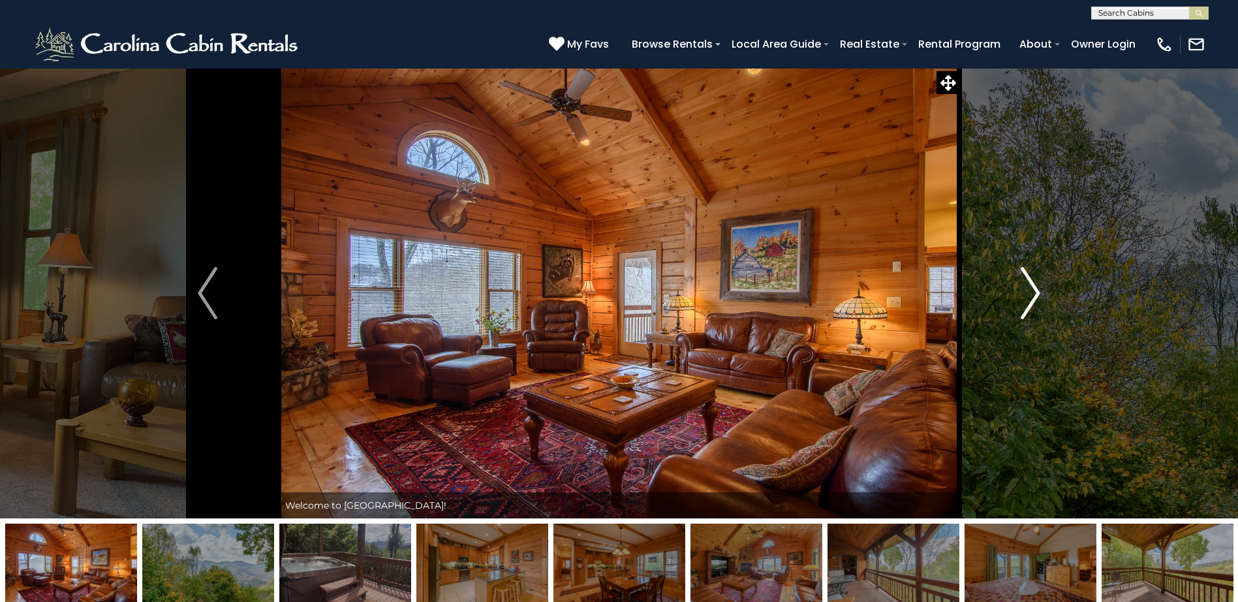
click at [1035, 293] on img "Next" at bounding box center [1031, 293] width 20 height 52
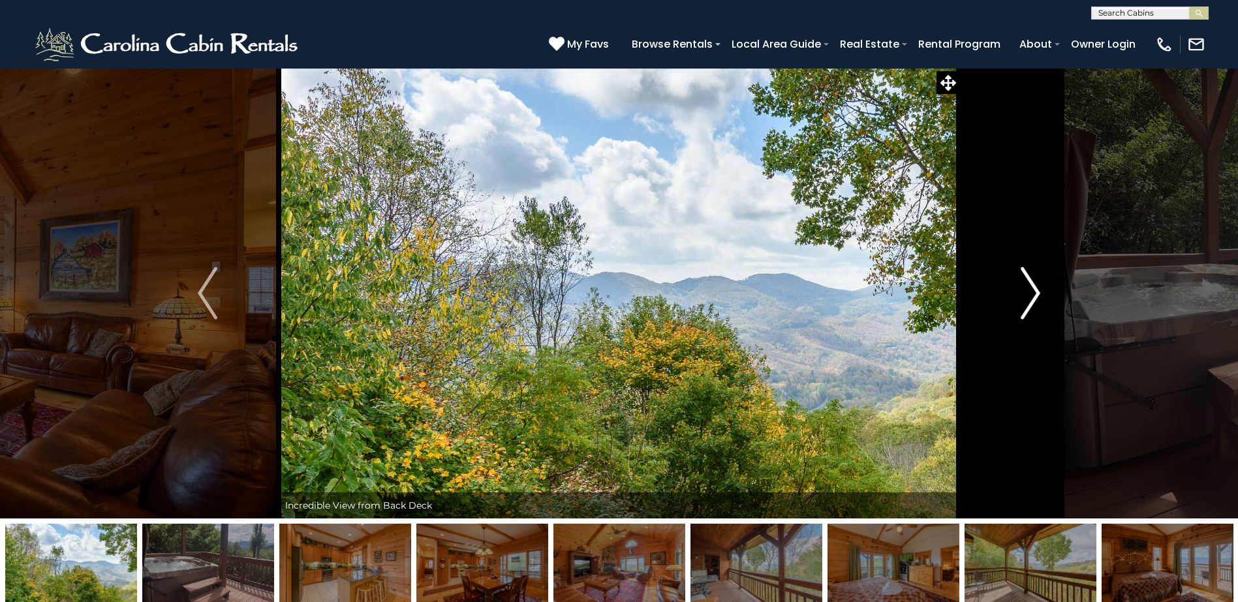
click at [1035, 293] on img "Next" at bounding box center [1031, 293] width 20 height 52
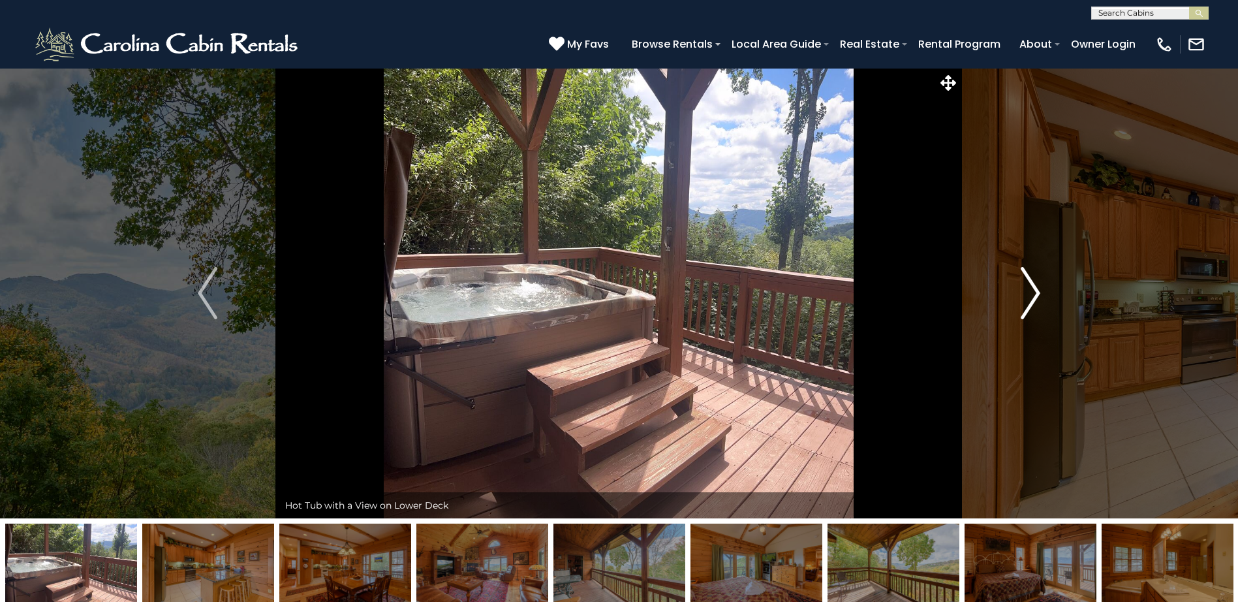
click at [1035, 293] on img "Next" at bounding box center [1031, 293] width 20 height 52
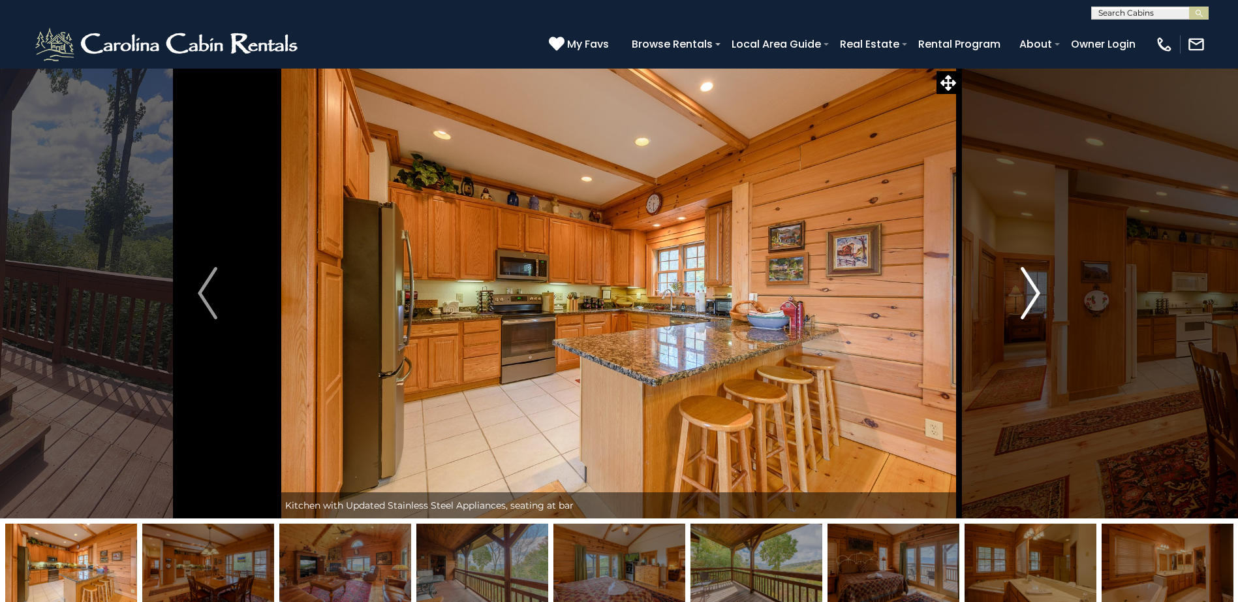
click at [1035, 293] on img "Next" at bounding box center [1031, 293] width 20 height 52
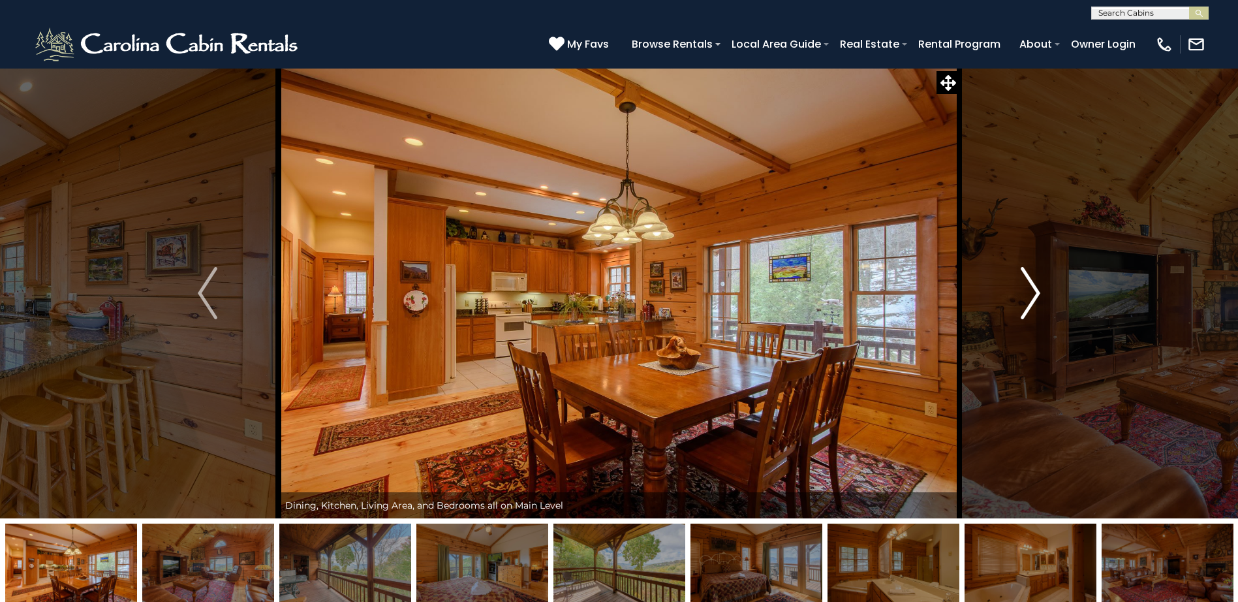
click at [1035, 293] on img "Next" at bounding box center [1031, 293] width 20 height 52
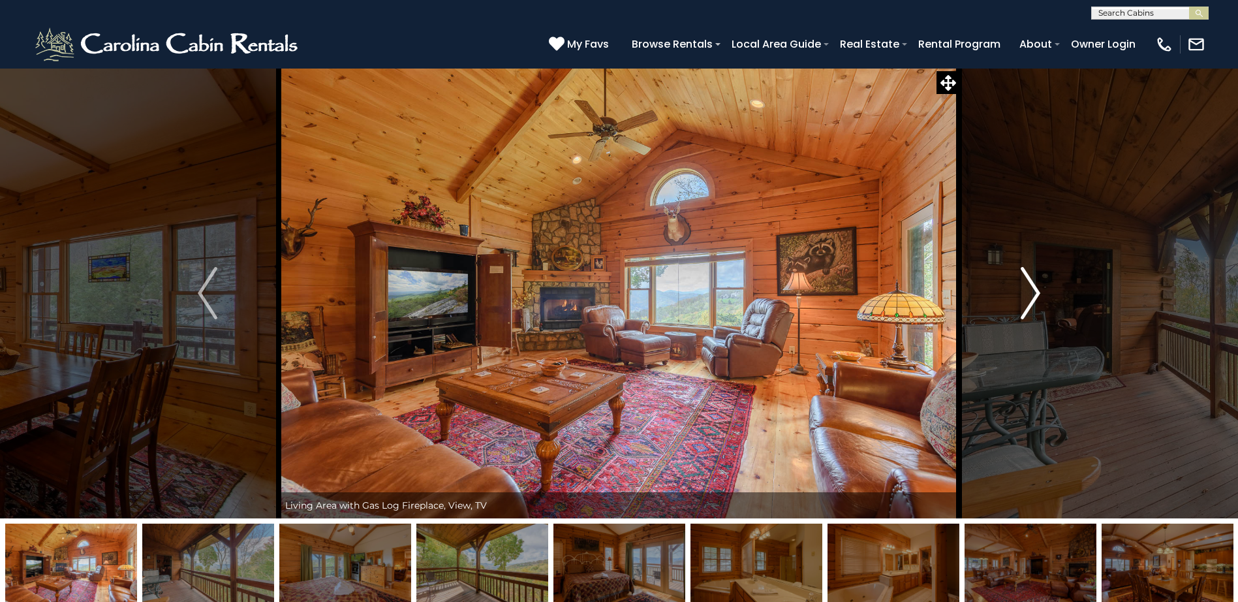
click at [1035, 293] on img "Next" at bounding box center [1031, 293] width 20 height 52
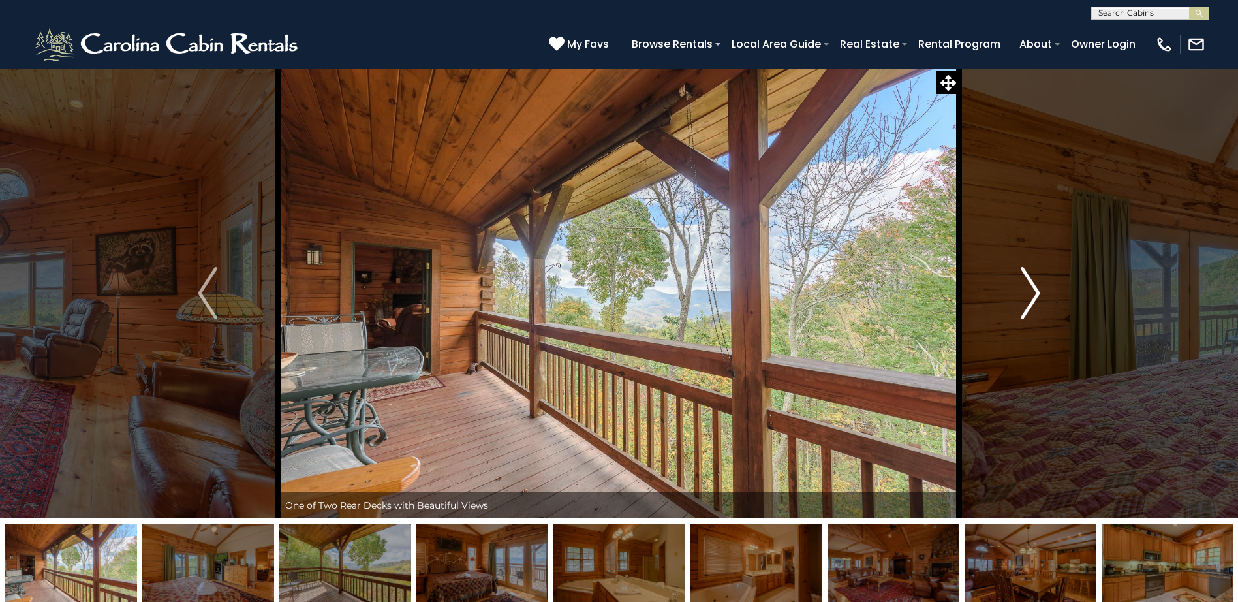
click at [1035, 293] on img "Next" at bounding box center [1031, 293] width 20 height 52
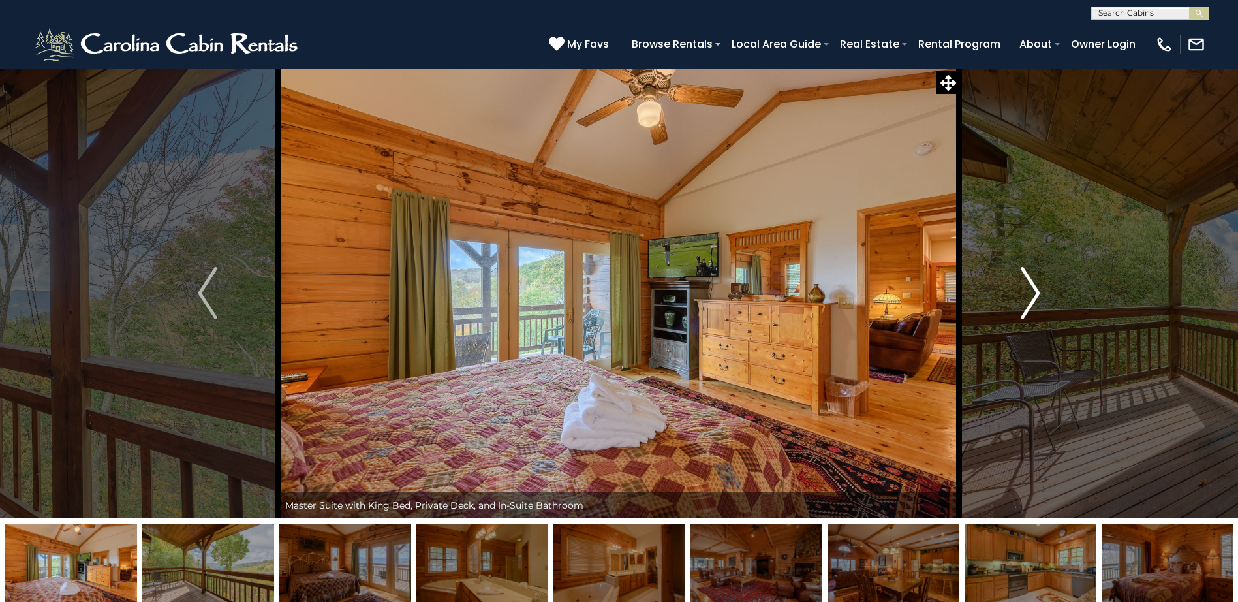
click at [1035, 293] on img "Next" at bounding box center [1031, 293] width 20 height 52
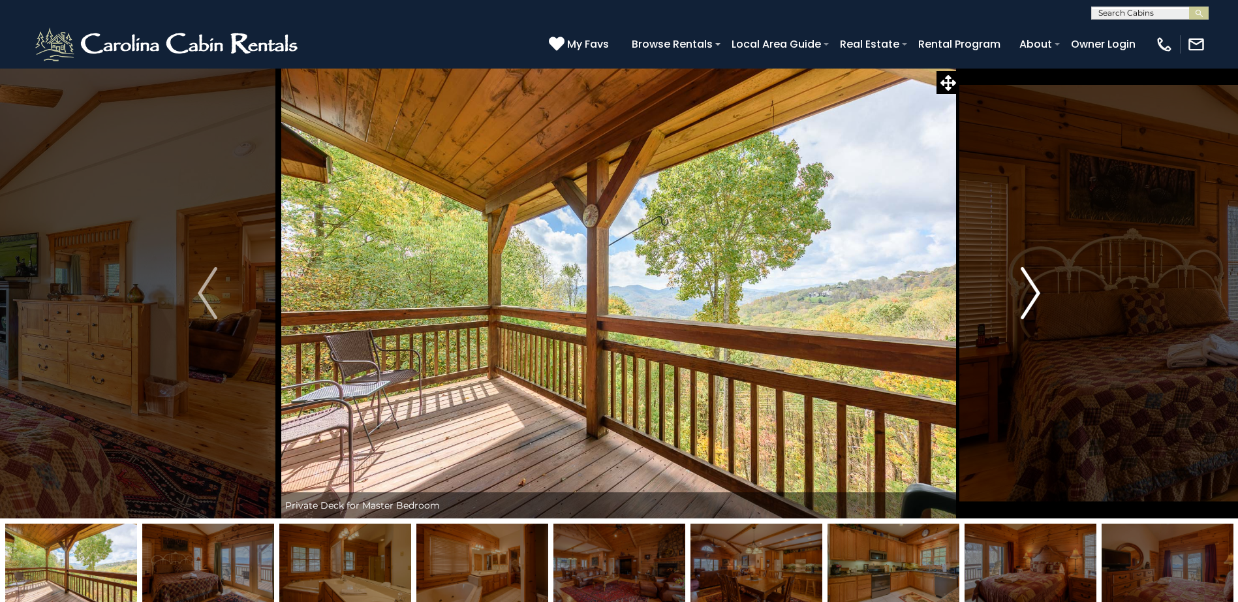
click at [1035, 293] on img "Next" at bounding box center [1031, 293] width 20 height 52
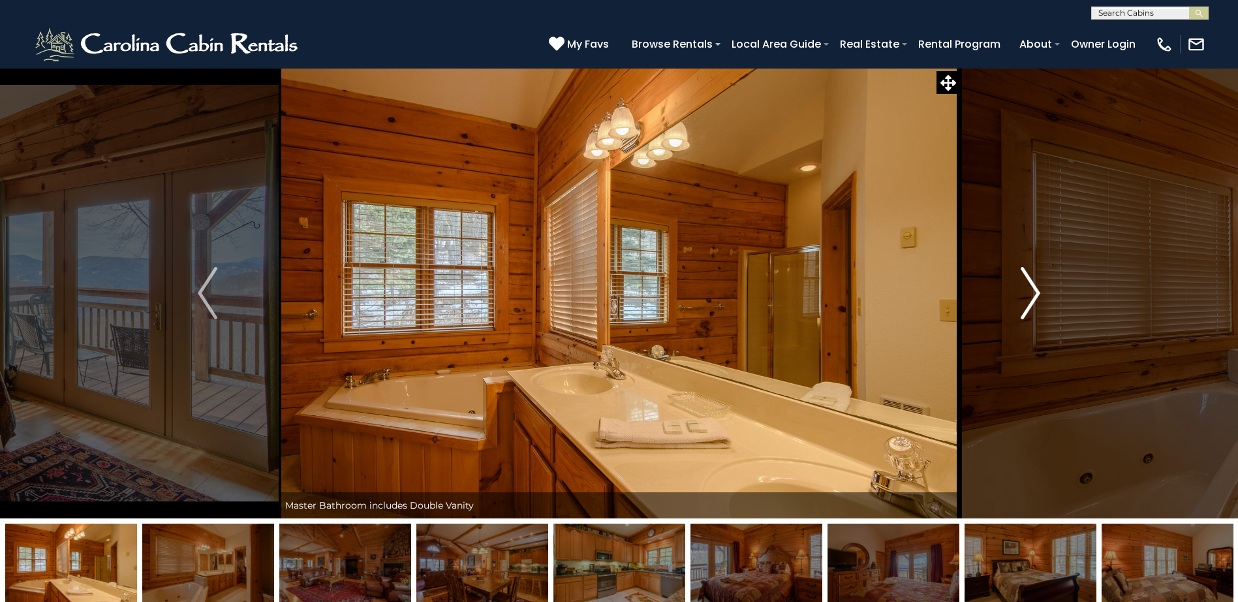
click at [1035, 293] on img "Next" at bounding box center [1031, 293] width 20 height 52
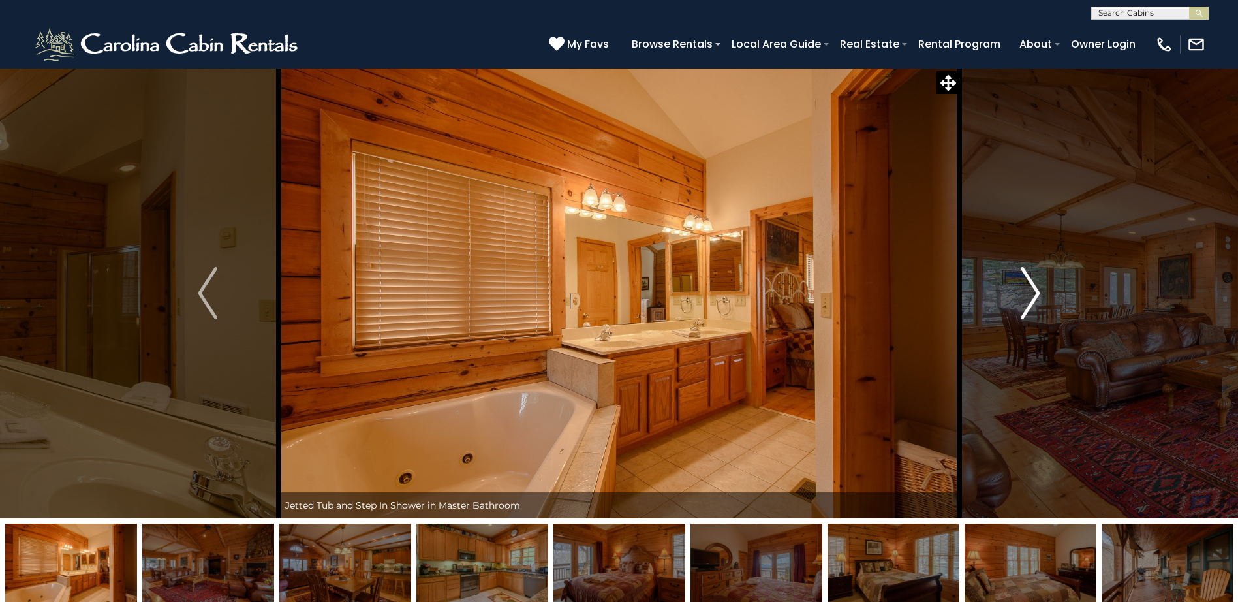
click at [1035, 293] on img "Next" at bounding box center [1031, 293] width 20 height 52
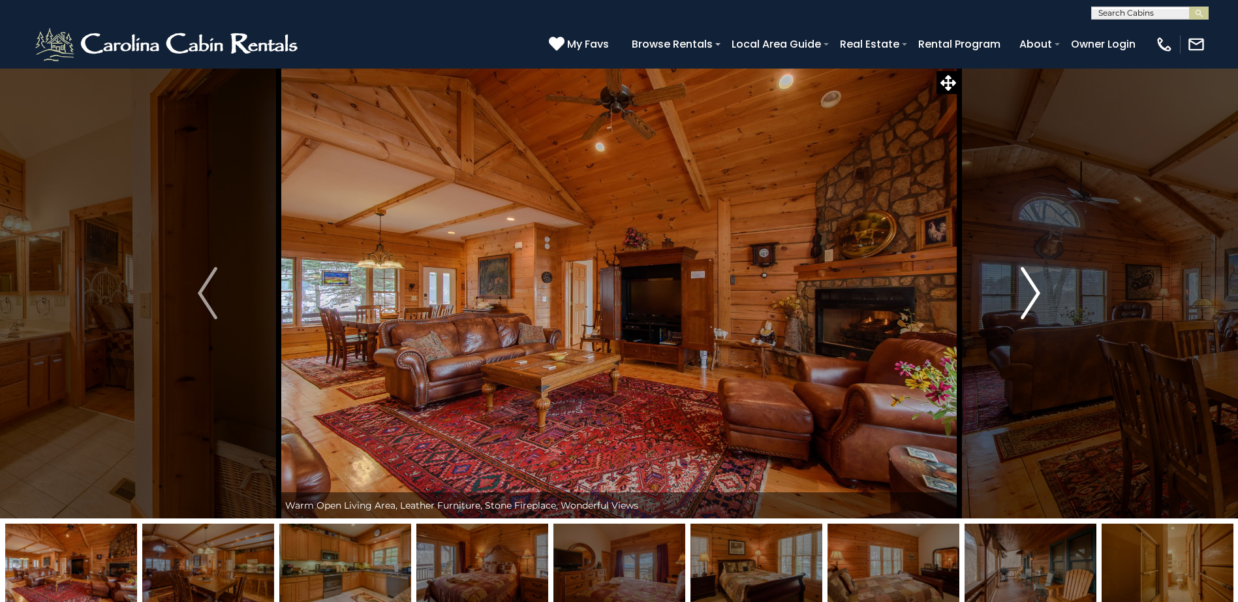
click at [1035, 293] on img "Next" at bounding box center [1031, 293] width 20 height 52
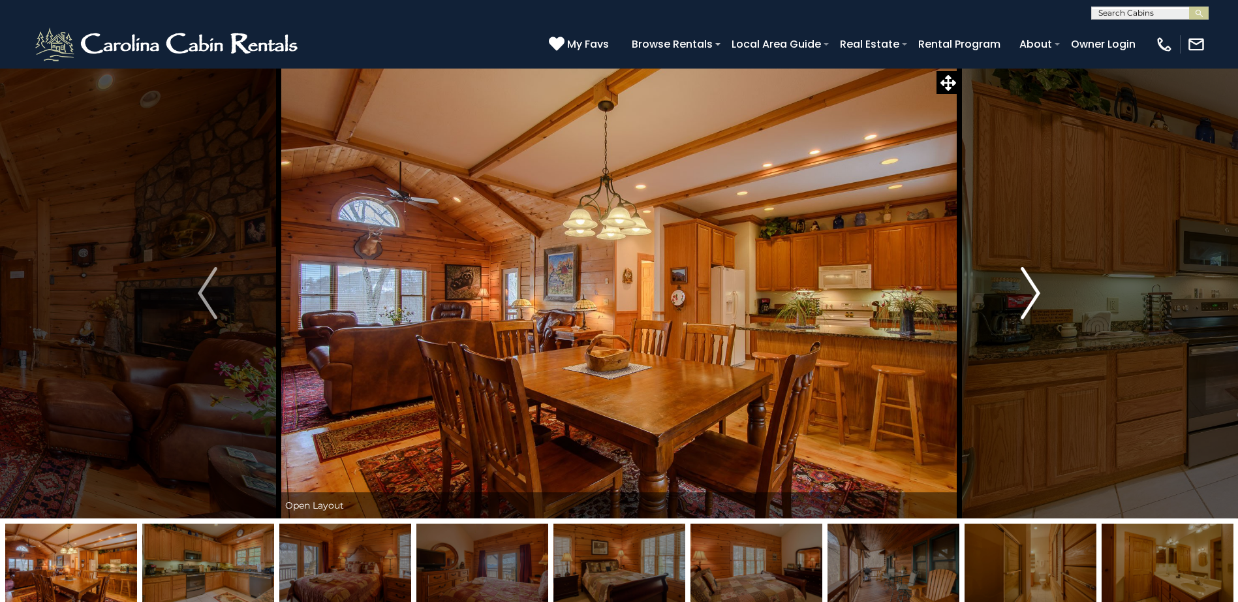
click at [1035, 293] on img "Next" at bounding box center [1031, 293] width 20 height 52
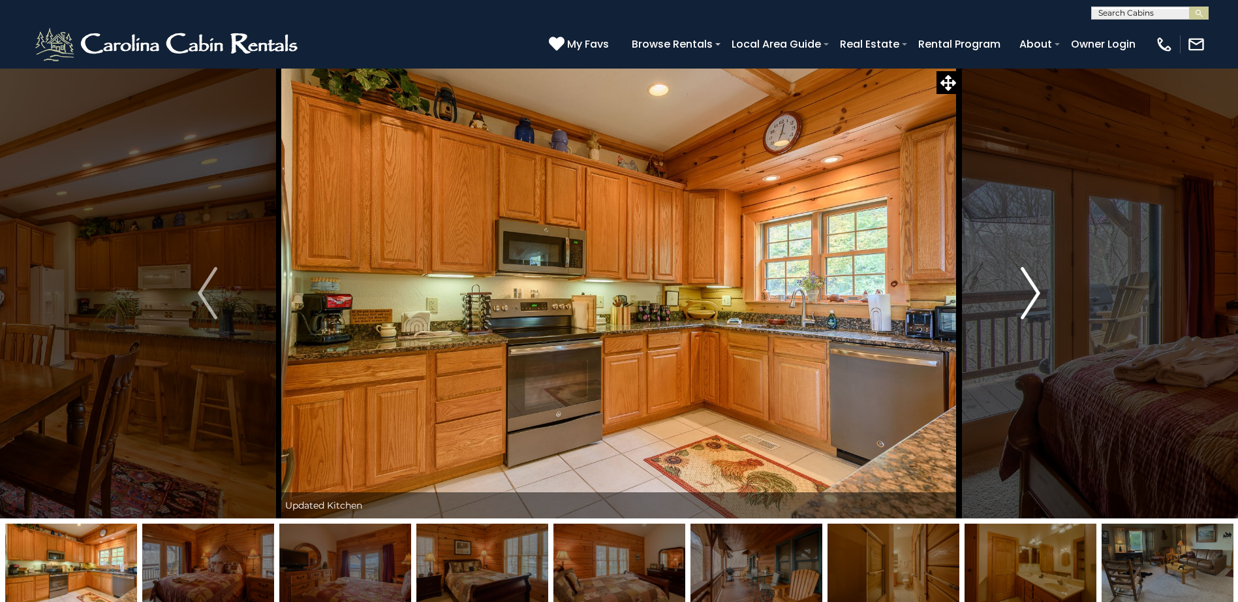
click at [1035, 293] on img "Next" at bounding box center [1031, 293] width 20 height 52
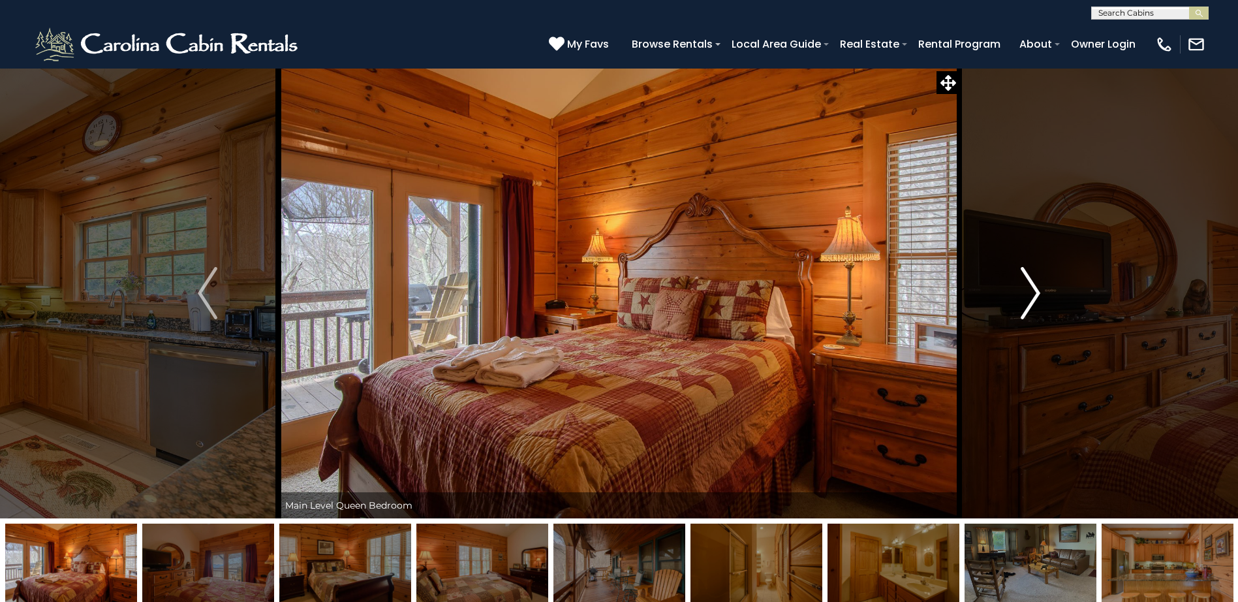
click at [1035, 293] on img "Next" at bounding box center [1031, 293] width 20 height 52
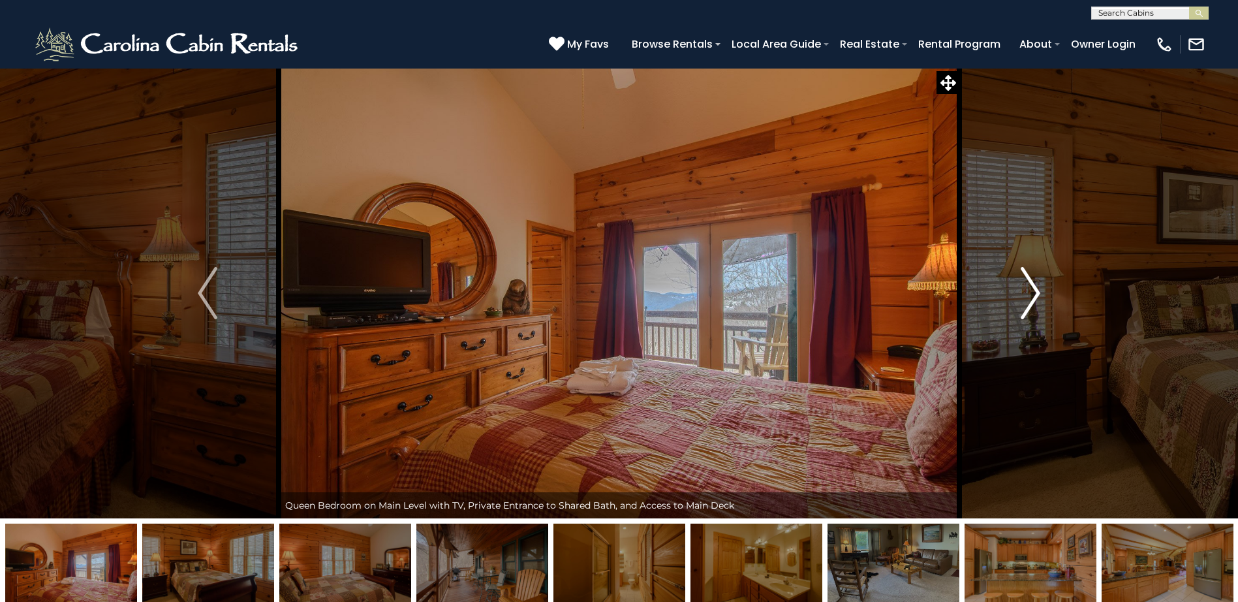
click at [1035, 293] on img "Next" at bounding box center [1031, 293] width 20 height 52
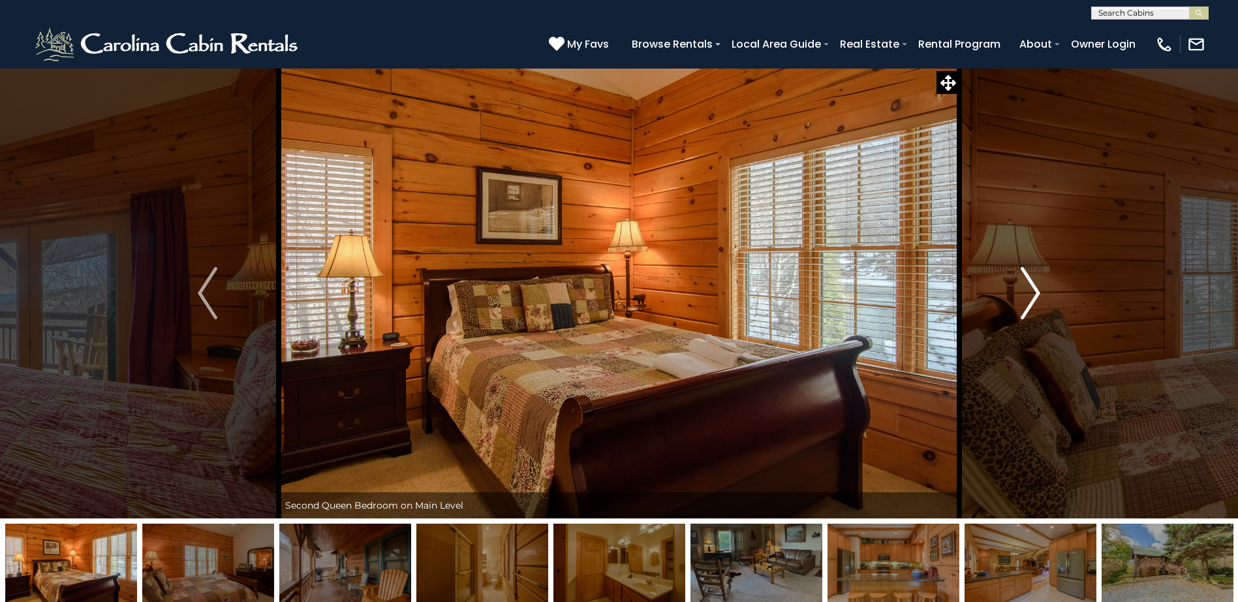
click at [1035, 293] on img "Next" at bounding box center [1031, 293] width 20 height 52
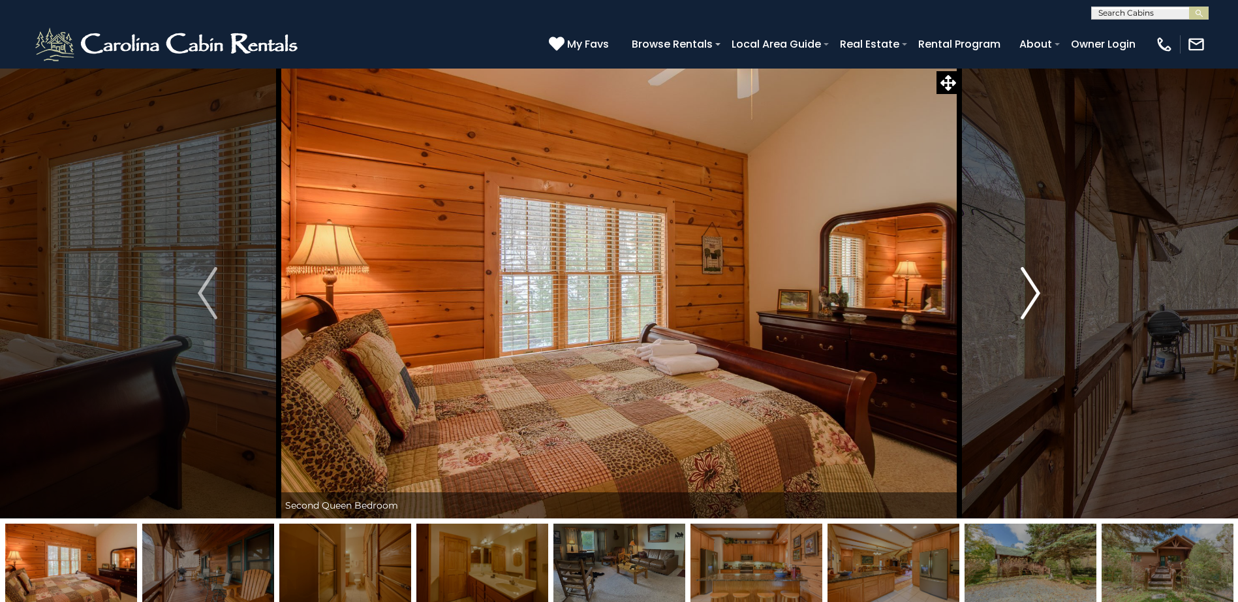
click at [1035, 293] on img "Next" at bounding box center [1031, 293] width 20 height 52
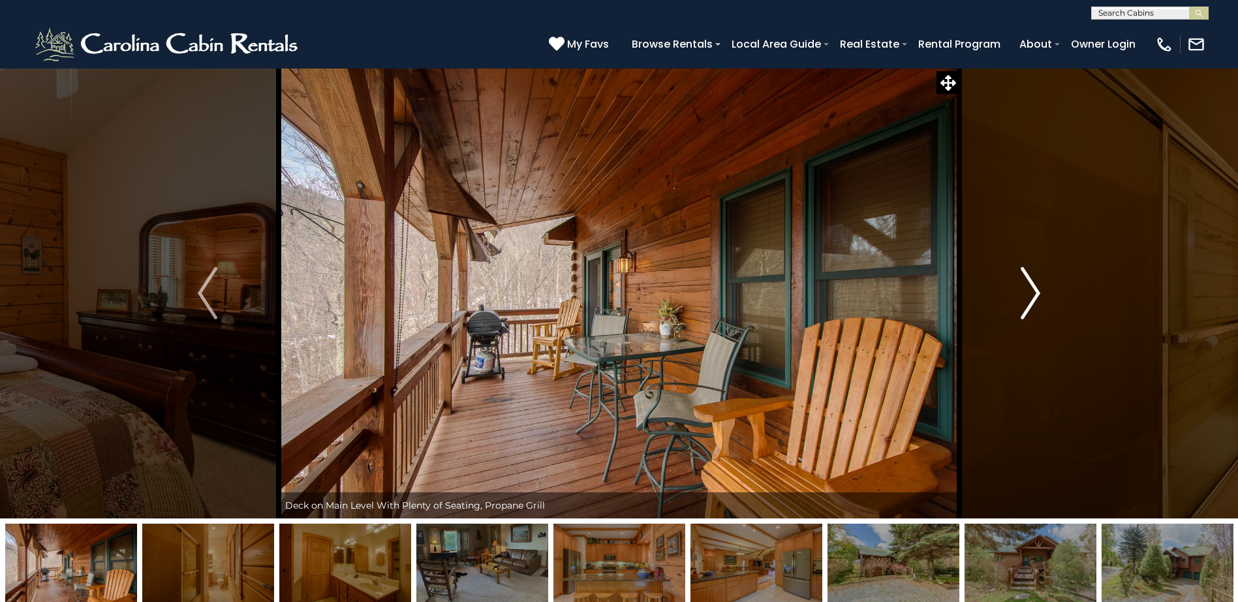
click at [1035, 293] on img "Next" at bounding box center [1031, 293] width 20 height 52
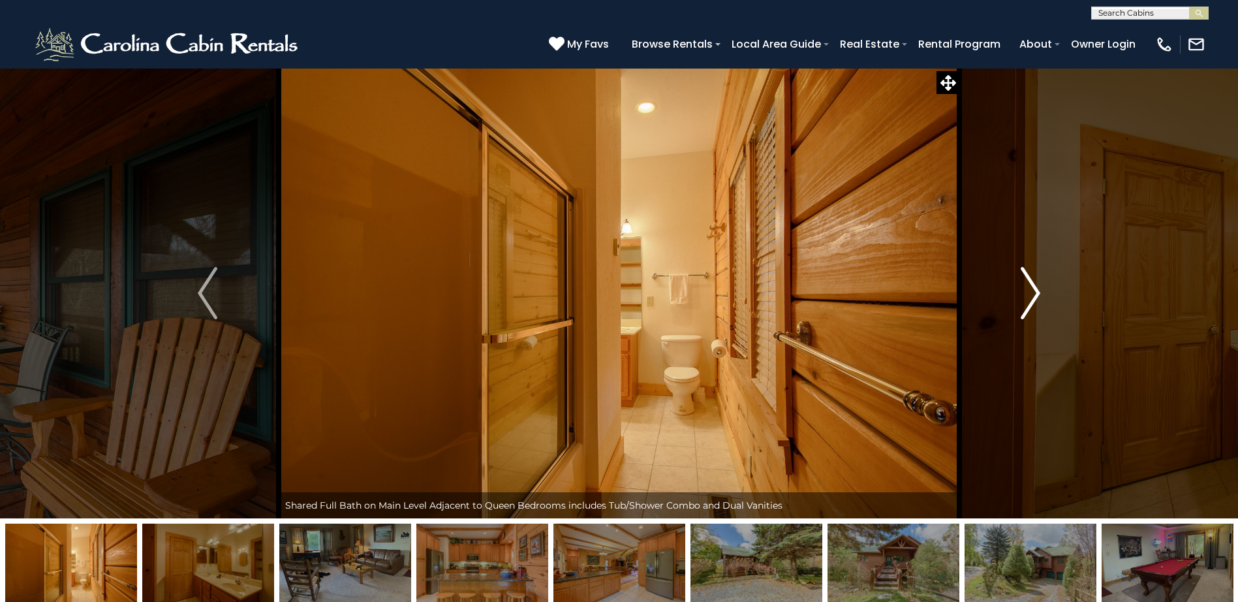
click at [1035, 293] on img "Next" at bounding box center [1031, 293] width 20 height 52
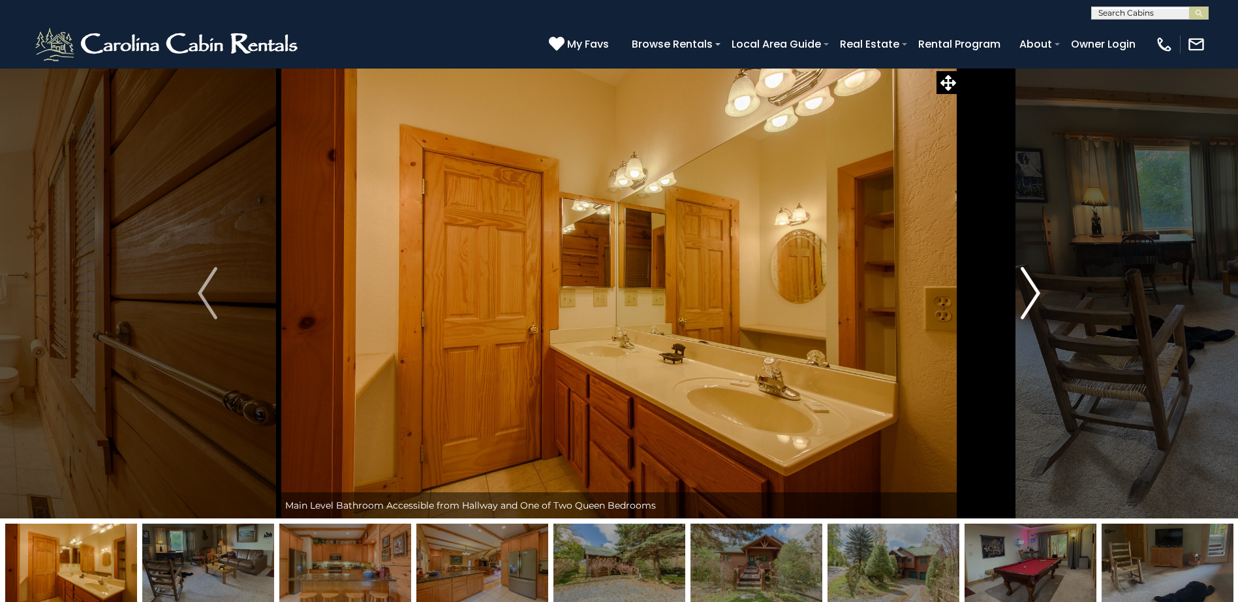
click at [1038, 291] on img "Next" at bounding box center [1031, 293] width 20 height 52
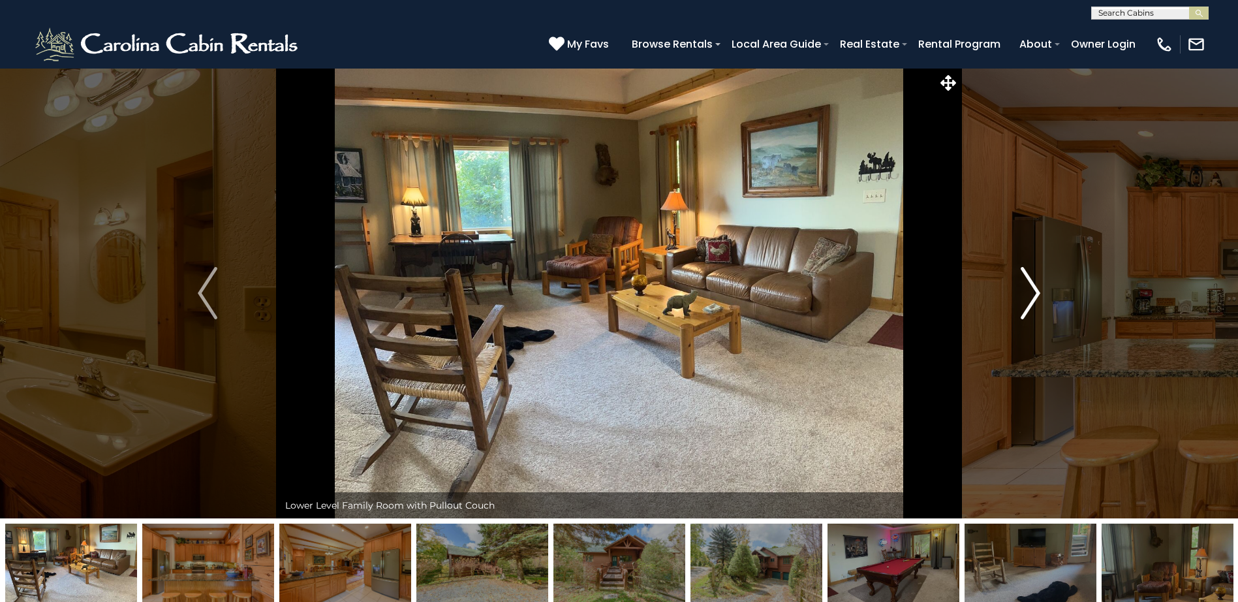
click at [1038, 291] on img "Next" at bounding box center [1031, 293] width 20 height 52
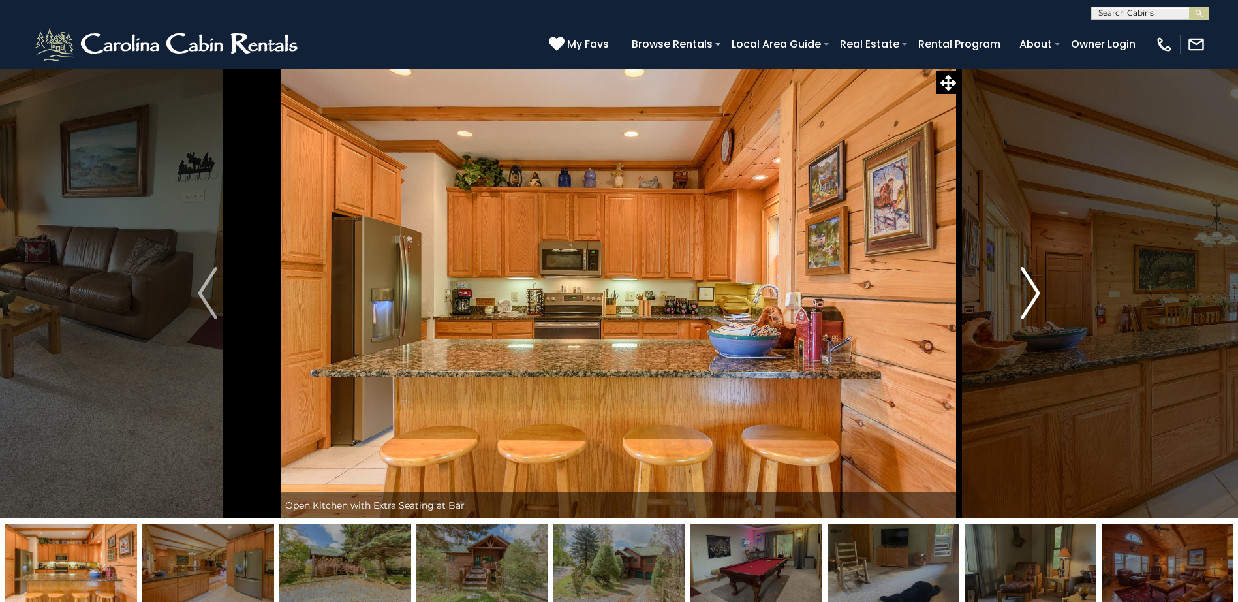
click at [1038, 291] on img "Next" at bounding box center [1031, 293] width 20 height 52
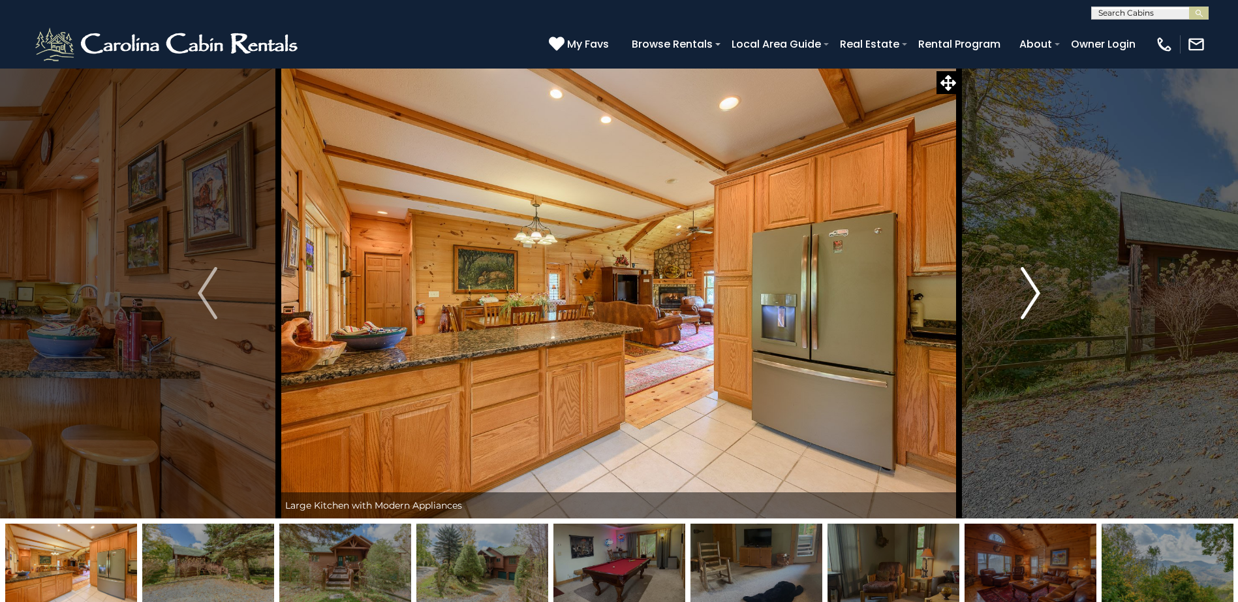
click at [1038, 291] on img "Next" at bounding box center [1031, 293] width 20 height 52
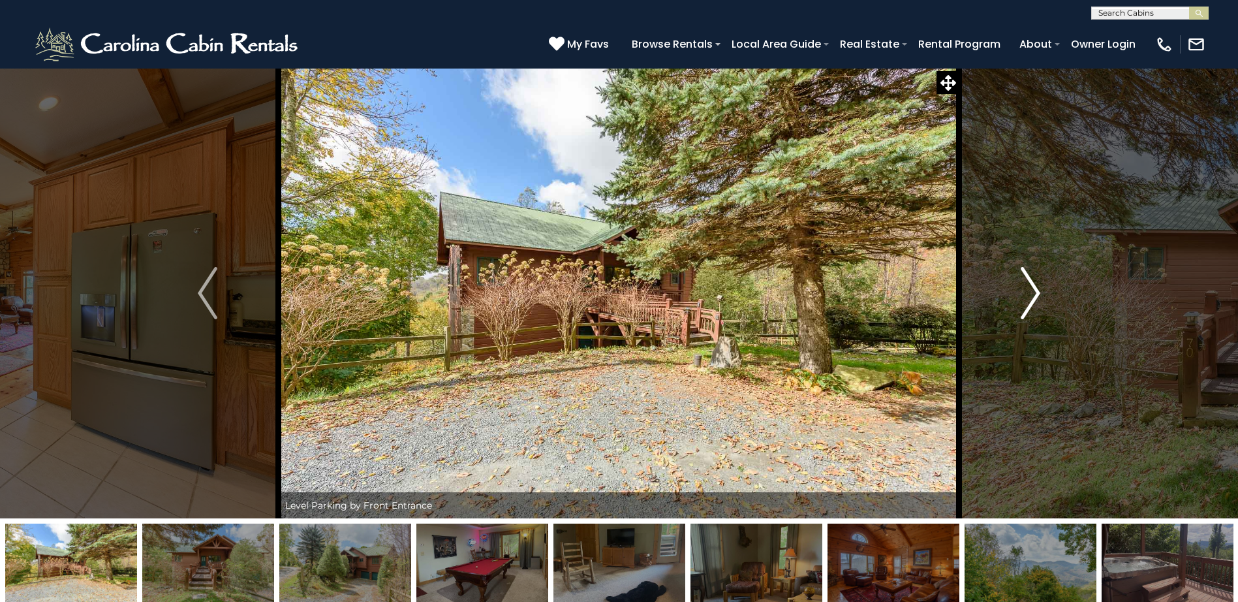
click at [1038, 291] on img "Next" at bounding box center [1031, 293] width 20 height 52
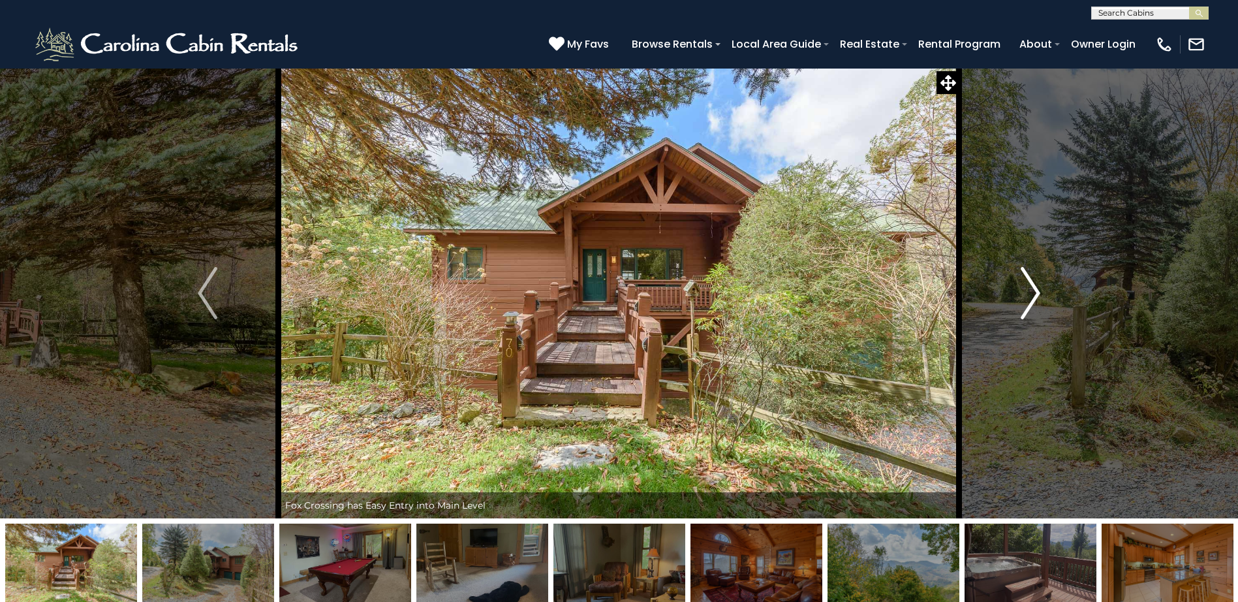
click at [1038, 291] on img "Next" at bounding box center [1031, 293] width 20 height 52
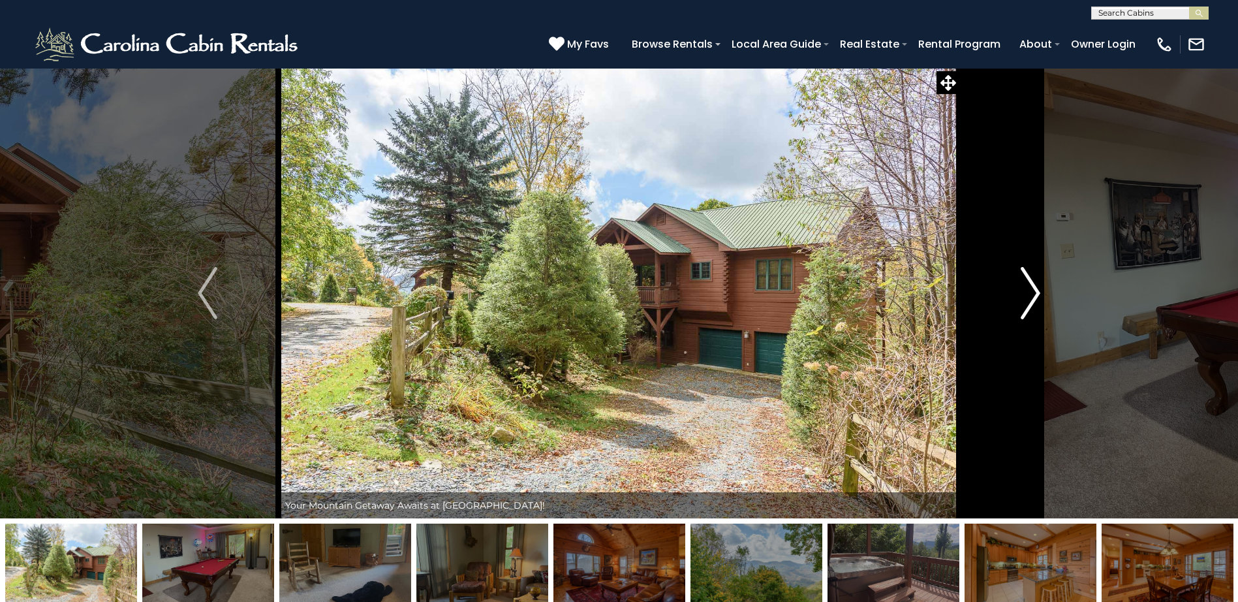
click at [1038, 291] on img "Next" at bounding box center [1031, 293] width 20 height 52
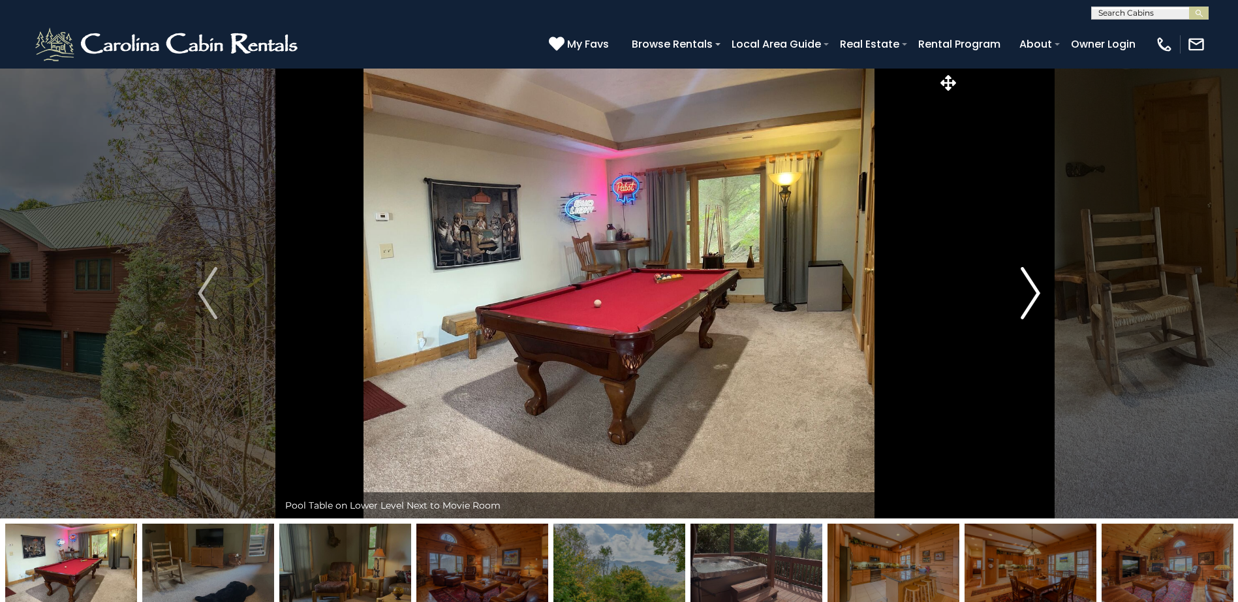
click at [1038, 291] on img "Next" at bounding box center [1031, 293] width 20 height 52
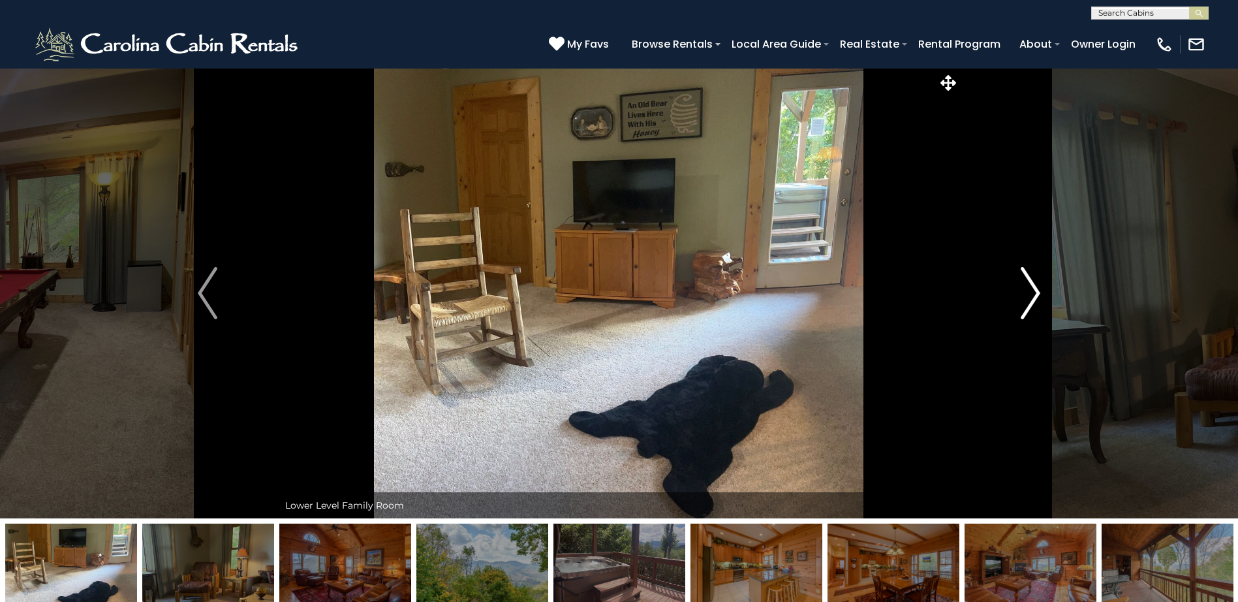
click at [1038, 291] on img "Next" at bounding box center [1031, 293] width 20 height 52
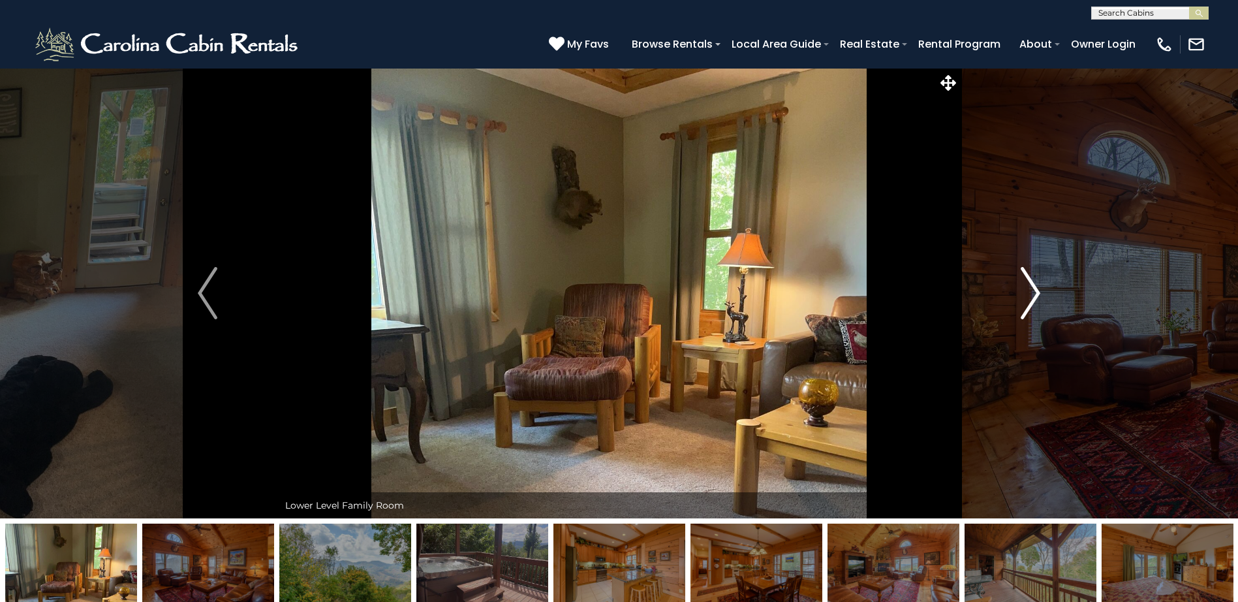
click at [1038, 291] on img "Next" at bounding box center [1031, 293] width 20 height 52
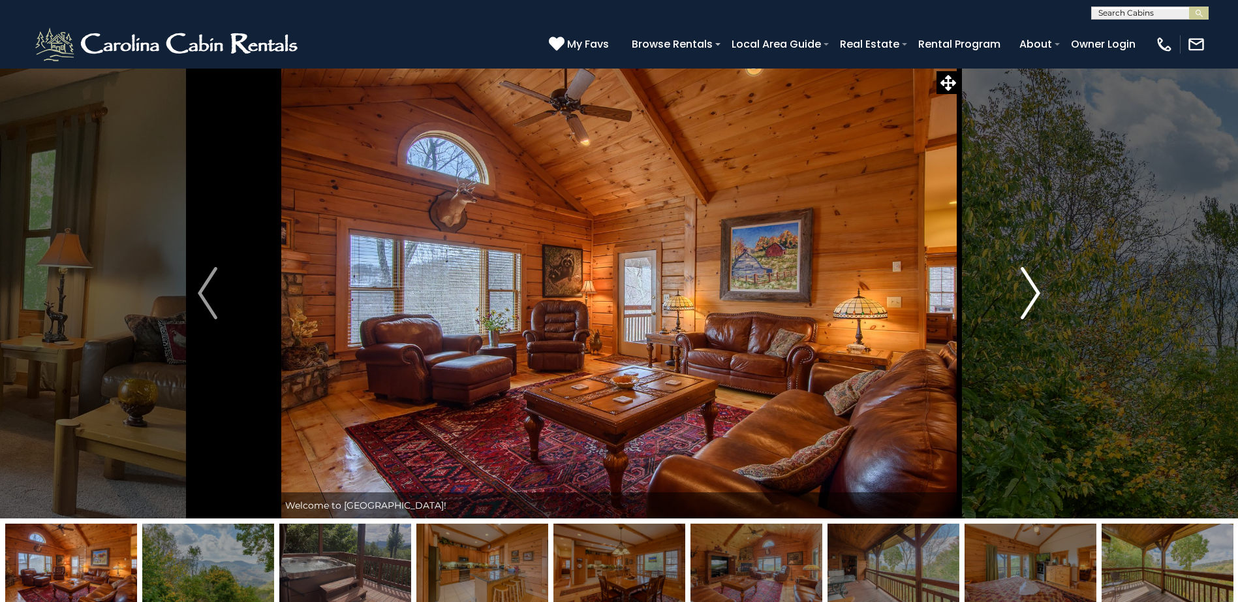
click at [1038, 291] on img "Next" at bounding box center [1031, 293] width 20 height 52
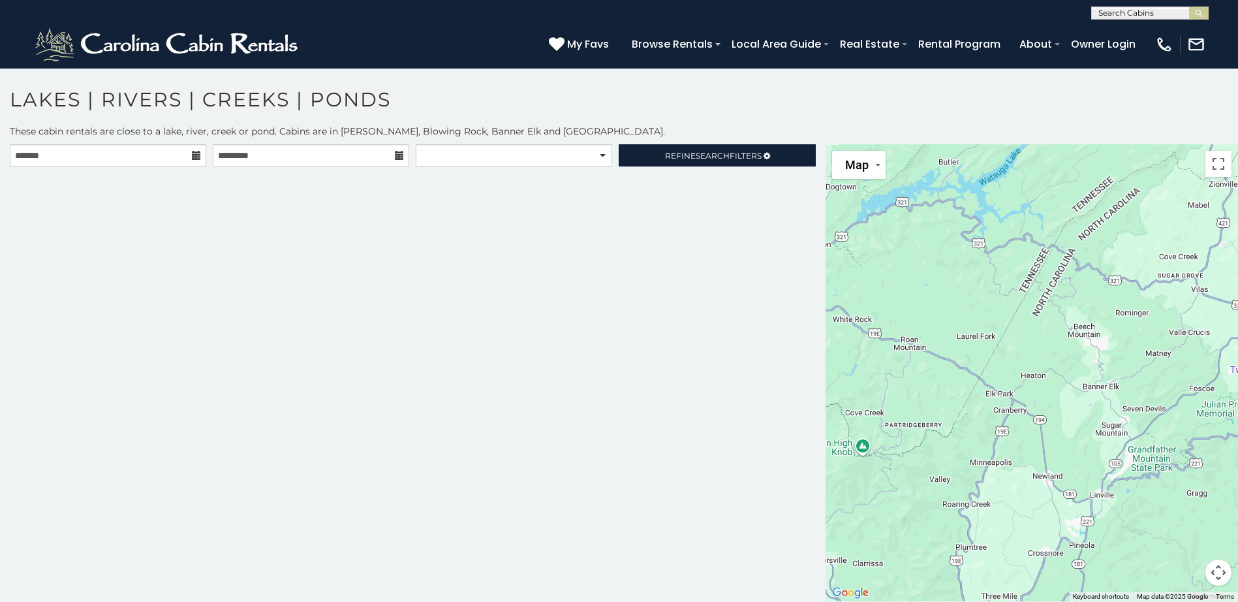
scroll to position [7, 0]
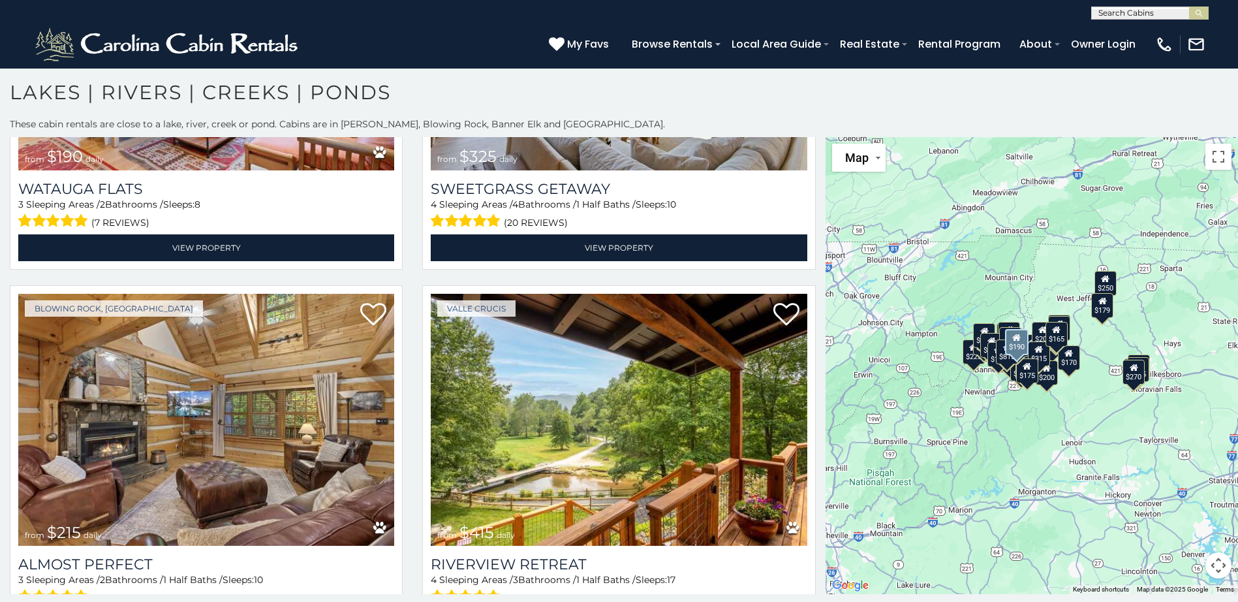
scroll to position [6674, 0]
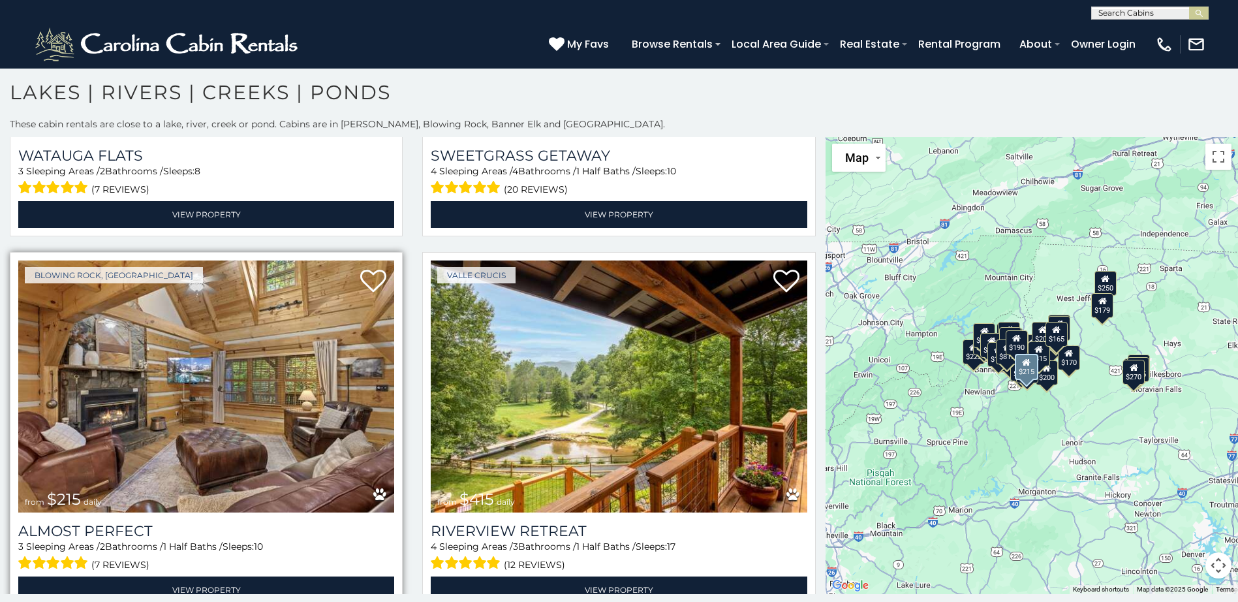
click at [318, 390] on img at bounding box center [206, 386] width 376 height 252
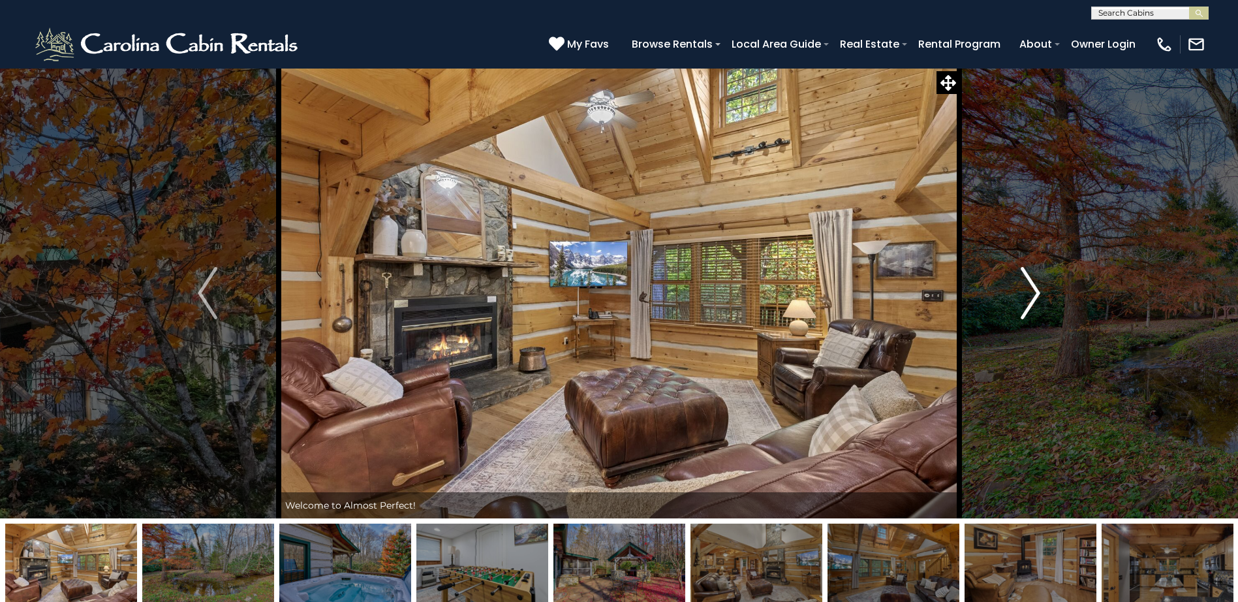
click at [1036, 291] on img "Next" at bounding box center [1031, 293] width 20 height 52
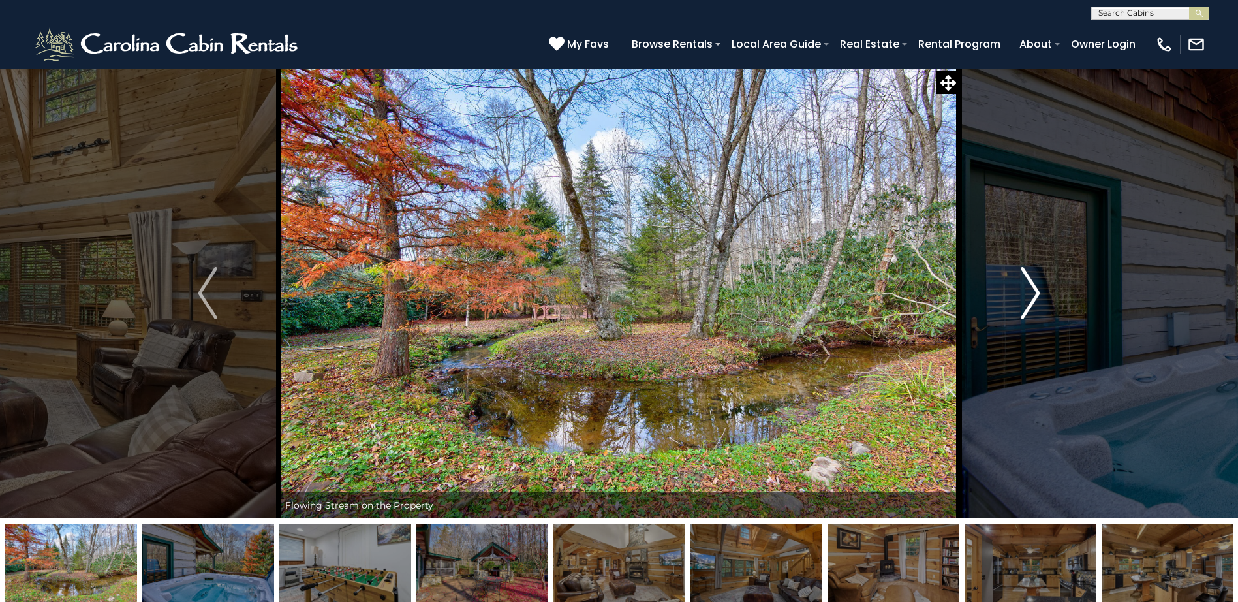
click at [1036, 291] on img "Next" at bounding box center [1031, 293] width 20 height 52
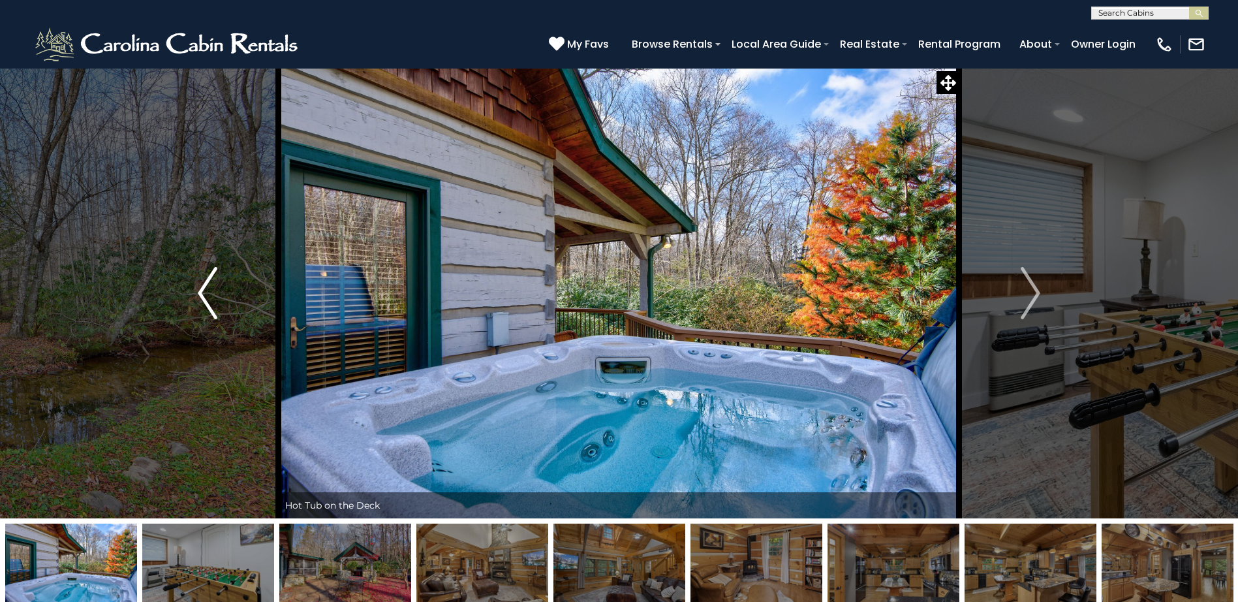
click at [204, 291] on img "Previous" at bounding box center [208, 293] width 20 height 52
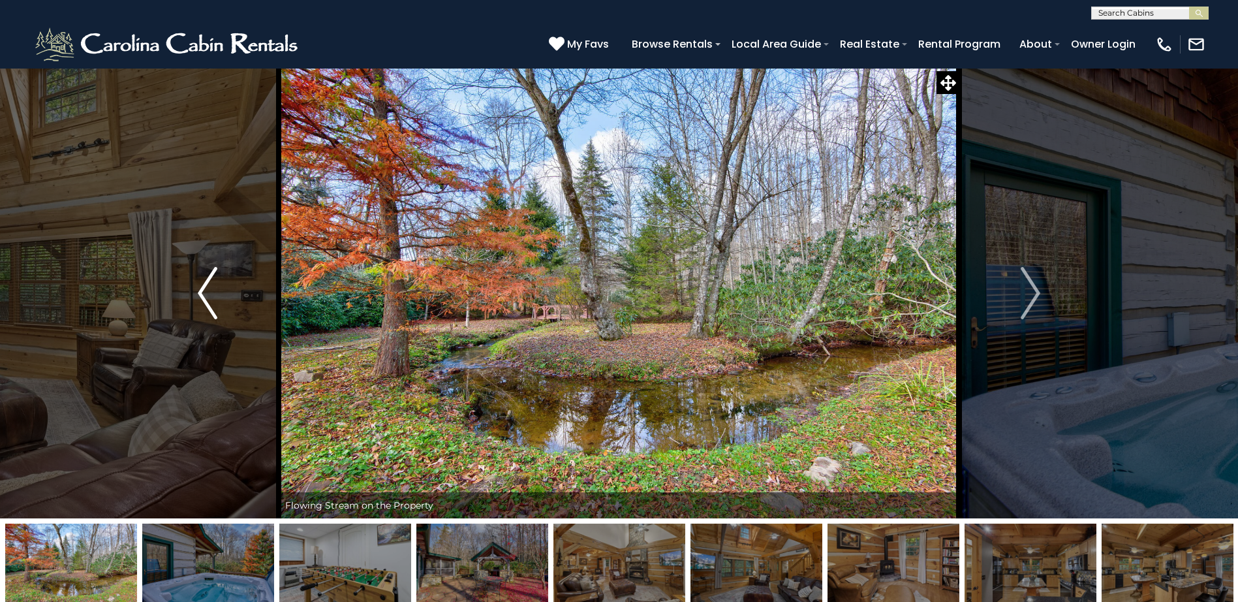
click at [204, 291] on img "Previous" at bounding box center [208, 293] width 20 height 52
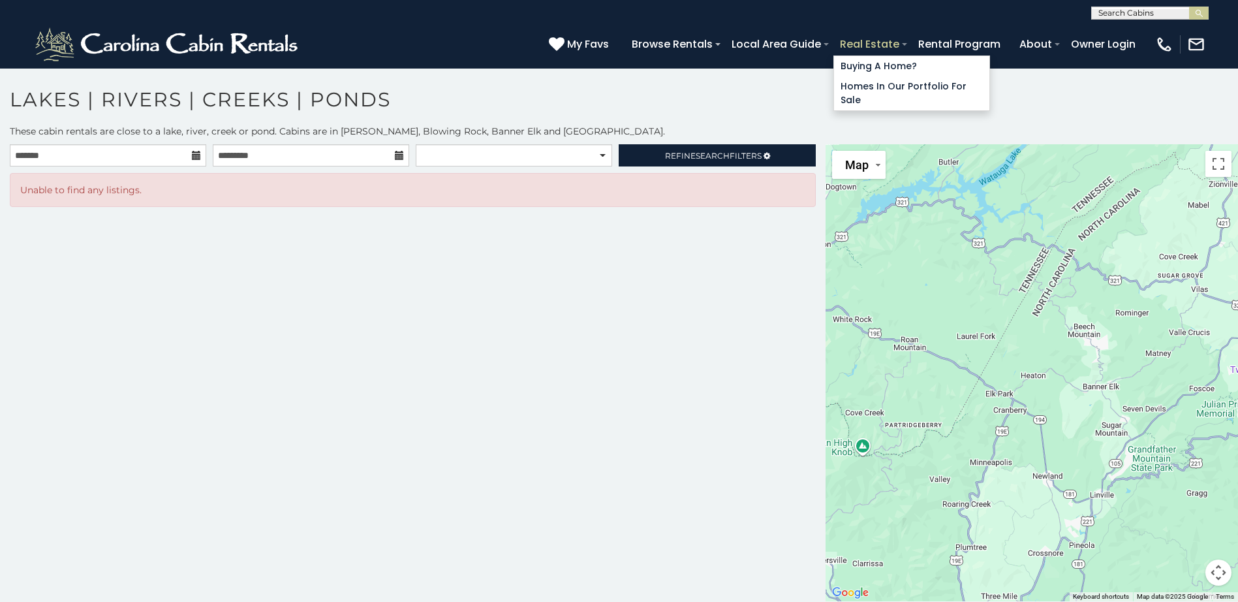
scroll to position [7, 0]
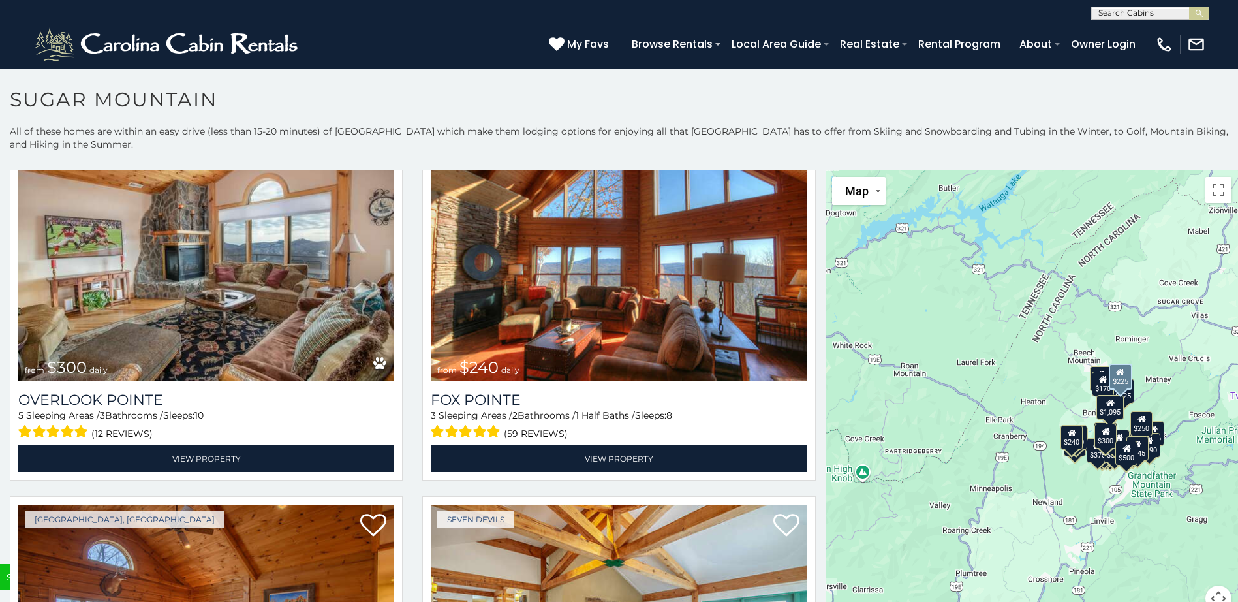
scroll to position [5150, 0]
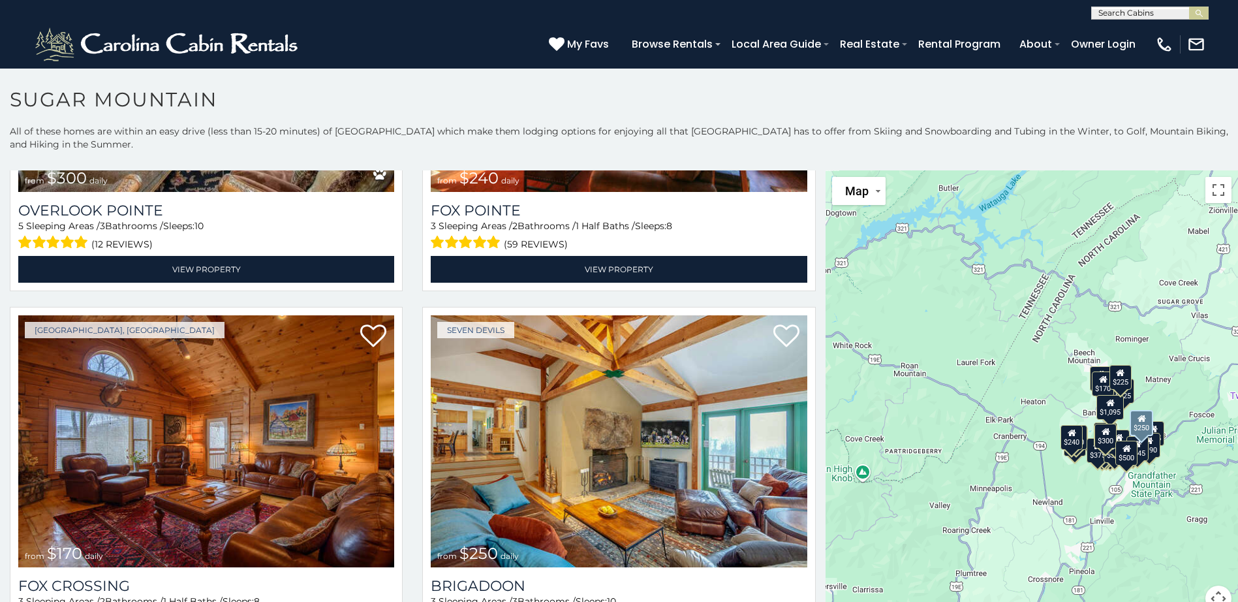
scroll to position [38, 0]
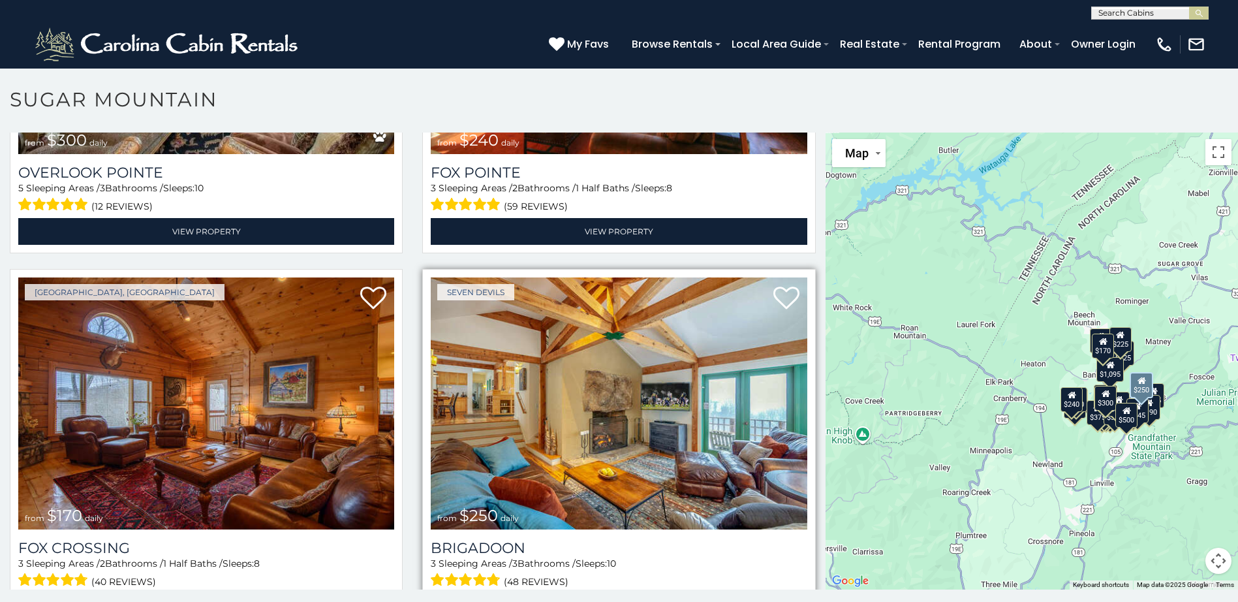
click at [599, 359] on img at bounding box center [619, 403] width 376 height 252
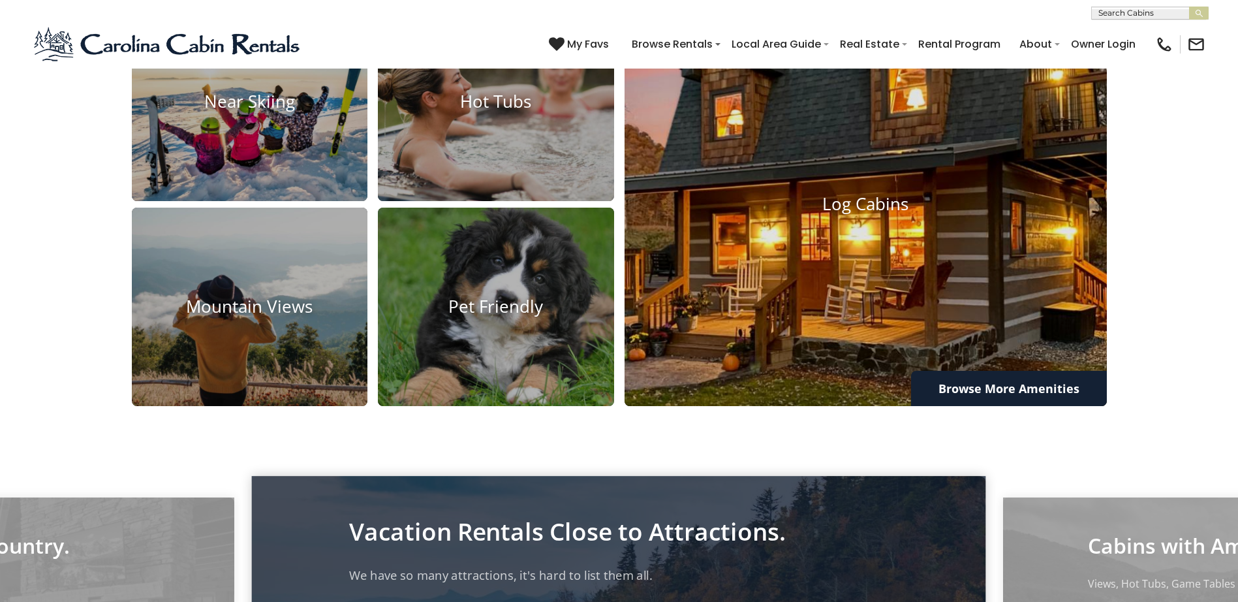
scroll to position [1240, 0]
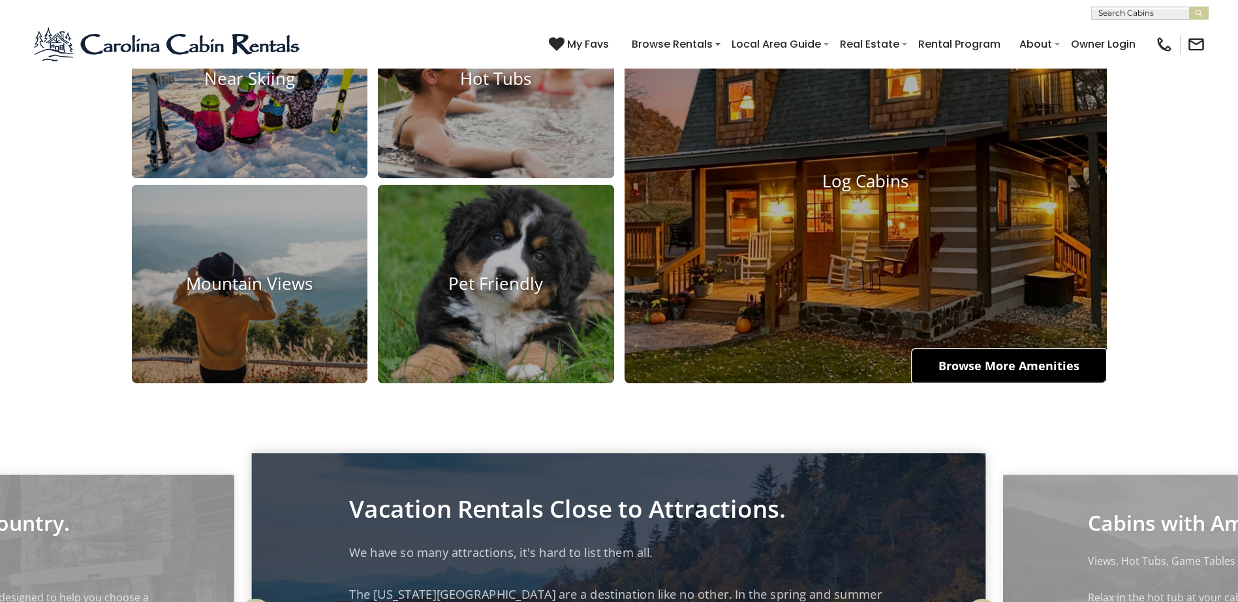
click at [1021, 383] on link "Browse More Amenities" at bounding box center [1009, 365] width 196 height 35
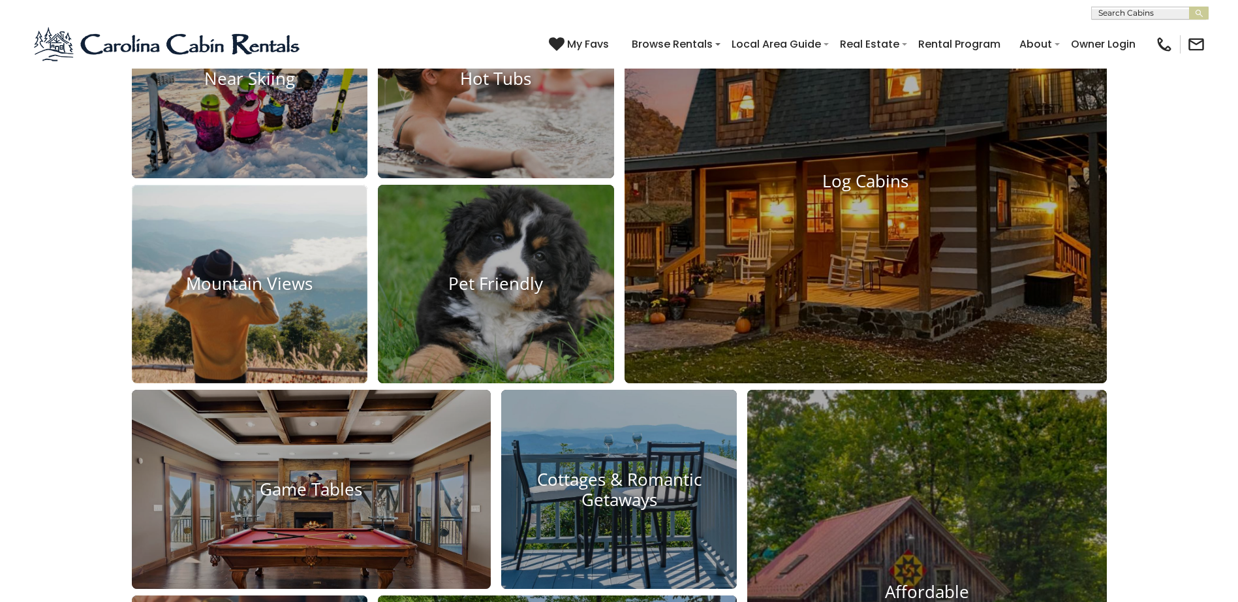
click at [273, 352] on img at bounding box center [249, 284] width 260 height 219
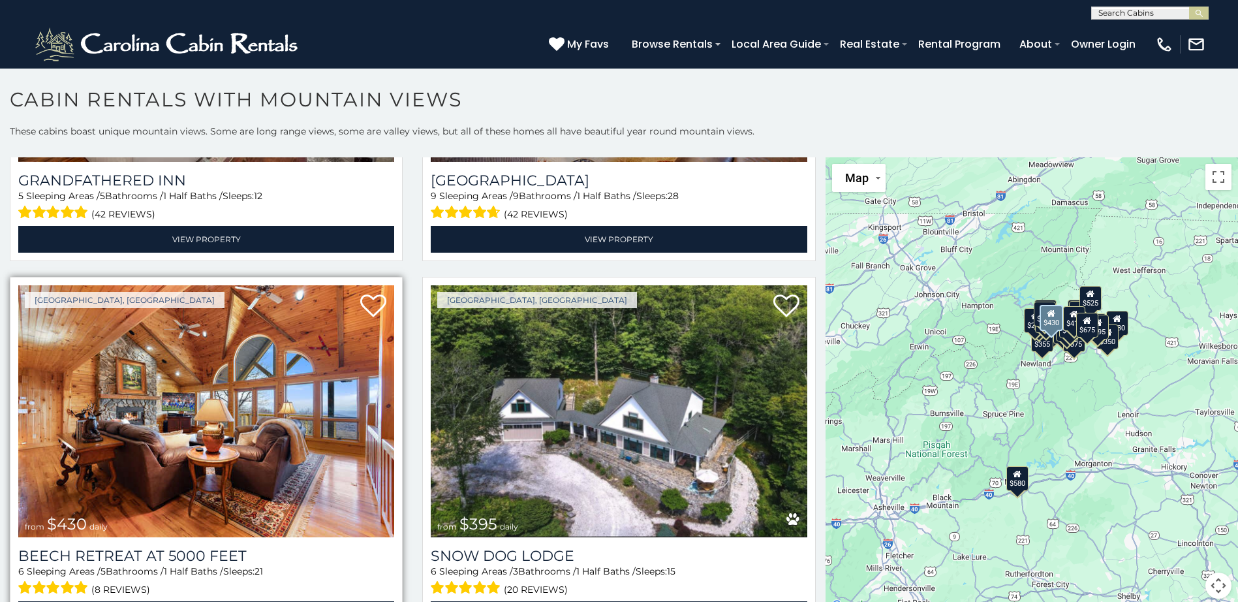
scroll to position [4047, 0]
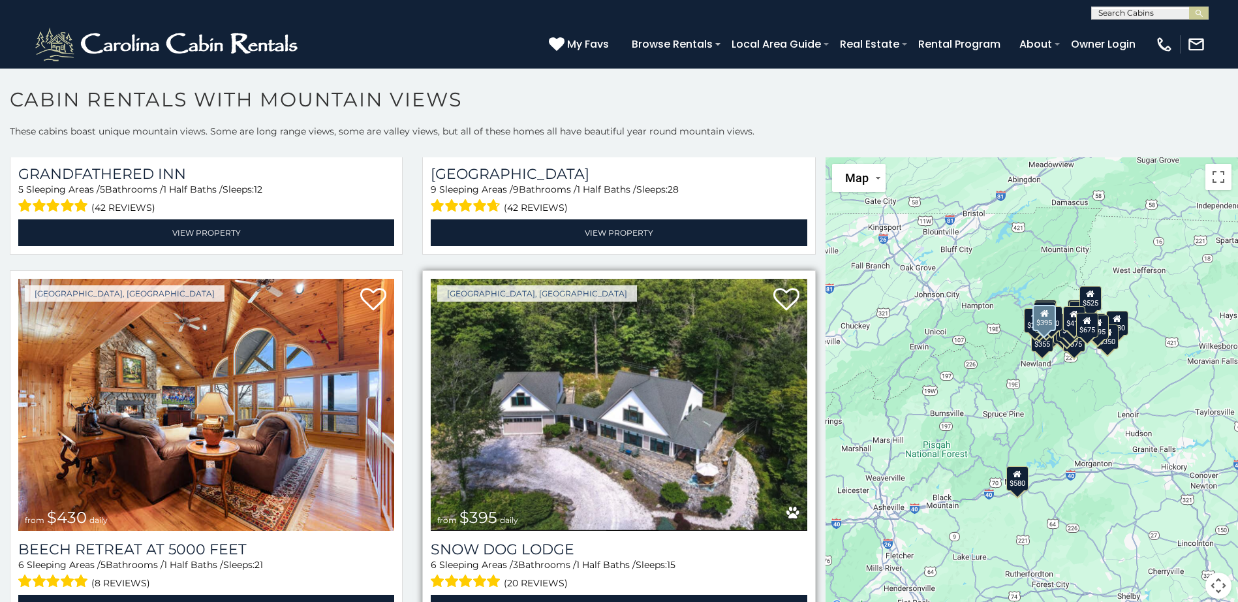
click at [611, 386] on img at bounding box center [619, 405] width 376 height 252
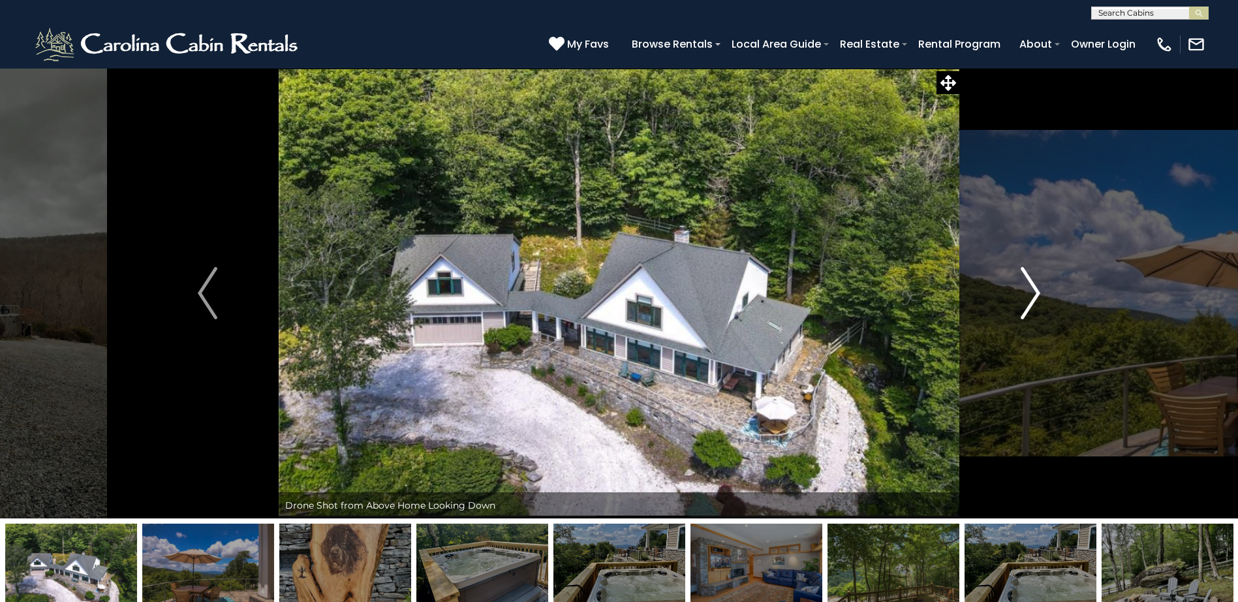
click at [1029, 285] on img "Next" at bounding box center [1031, 293] width 20 height 52
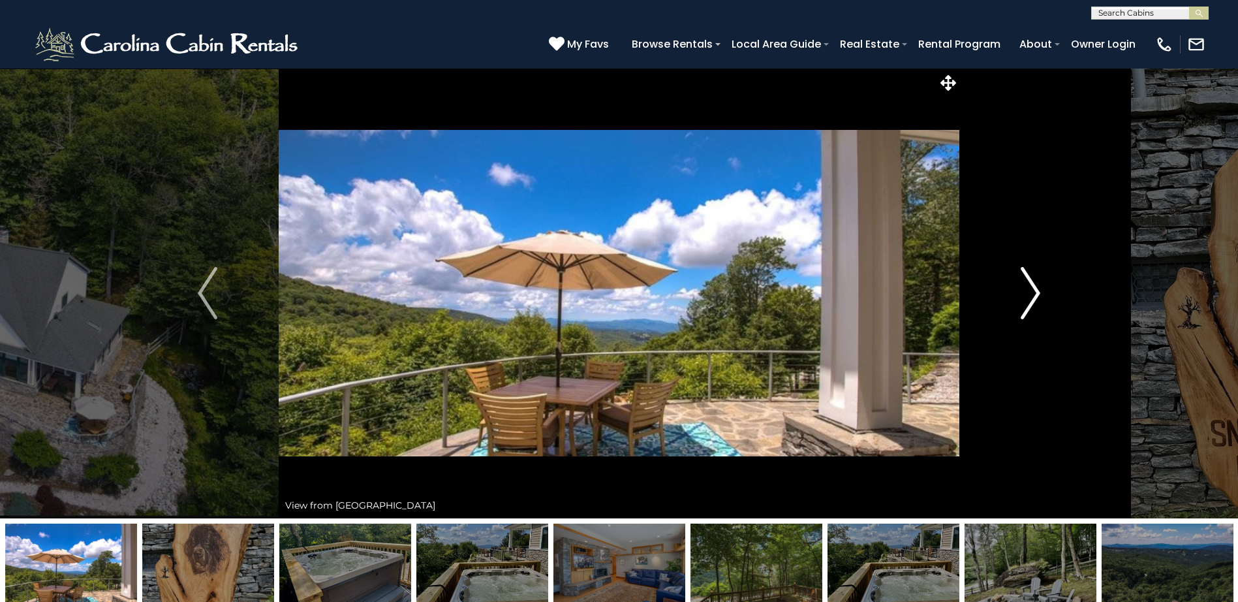
click at [1029, 285] on img "Next" at bounding box center [1031, 293] width 20 height 52
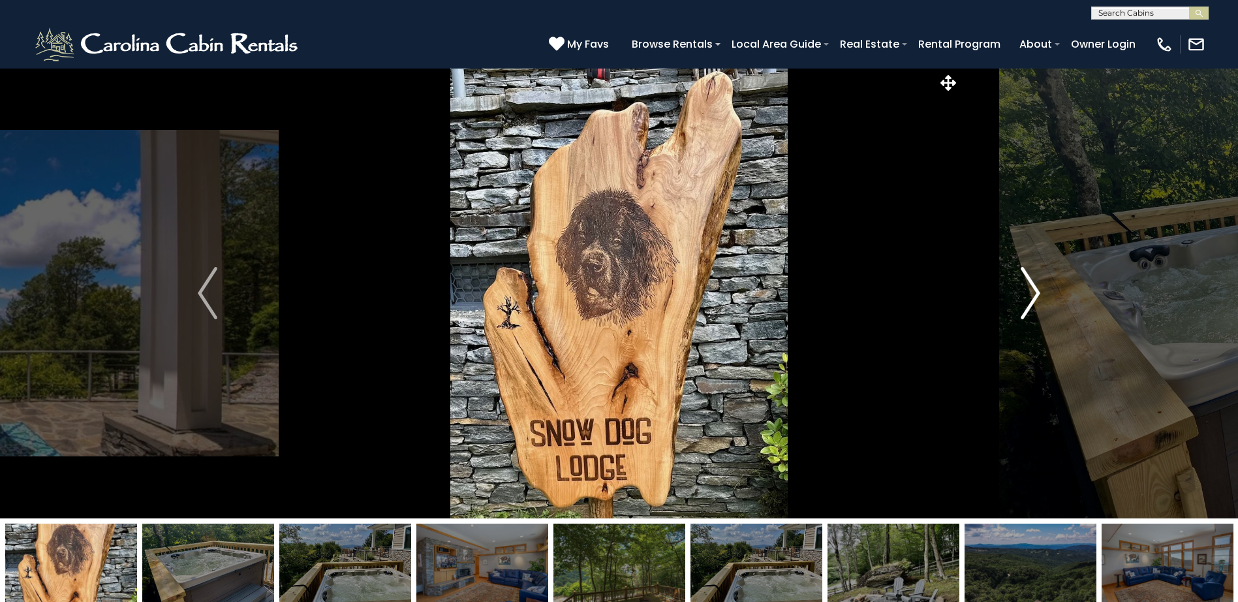
click at [1030, 285] on img "Next" at bounding box center [1031, 293] width 20 height 52
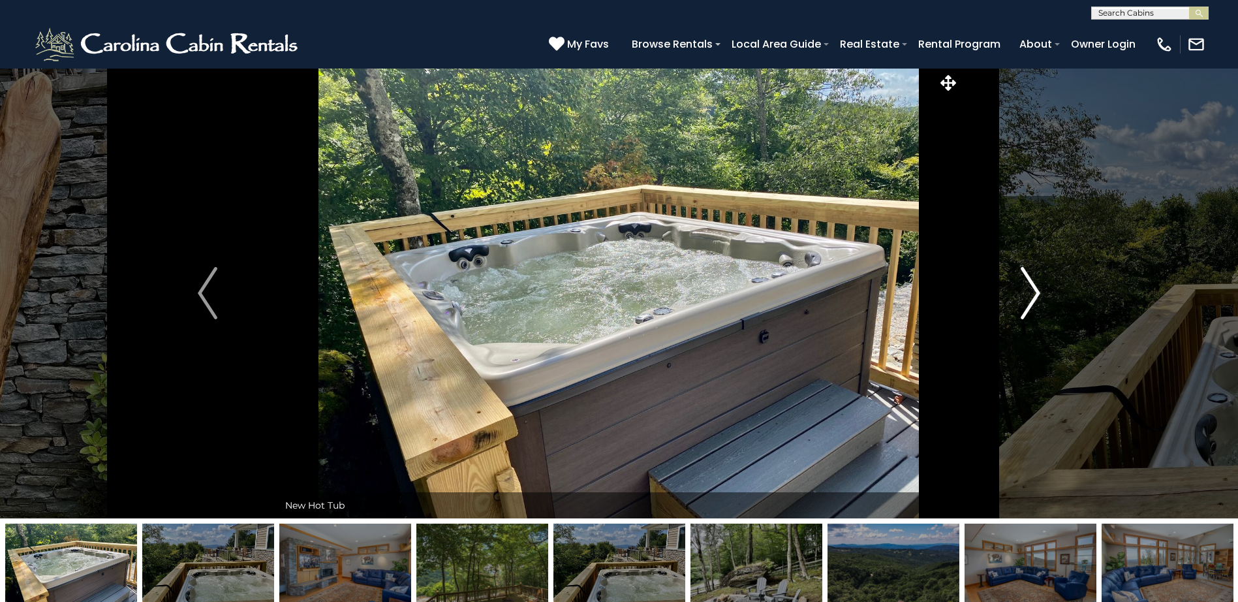
click at [1030, 285] on img "Next" at bounding box center [1031, 293] width 20 height 52
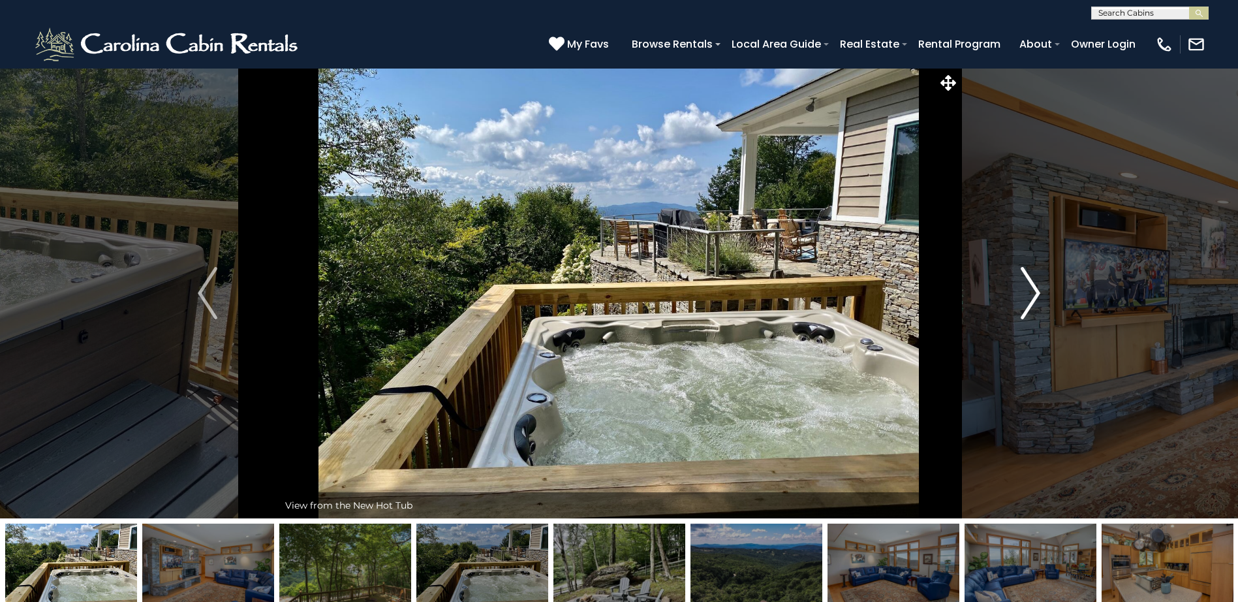
click at [1030, 285] on img "Next" at bounding box center [1031, 293] width 20 height 52
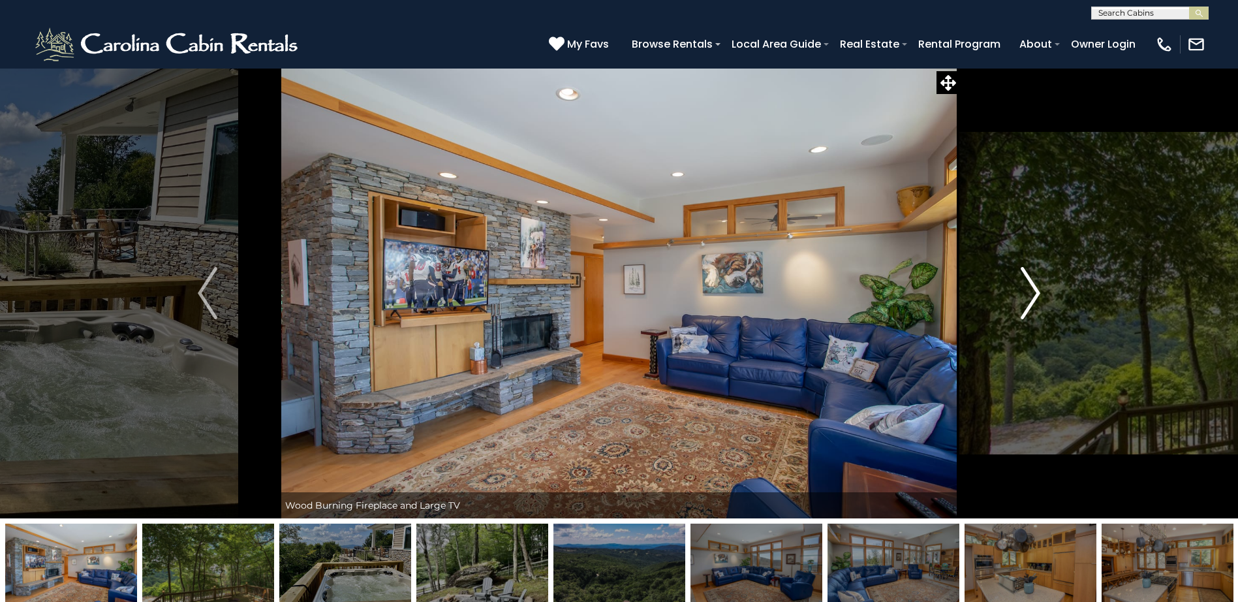
click at [1030, 285] on img "Next" at bounding box center [1031, 293] width 20 height 52
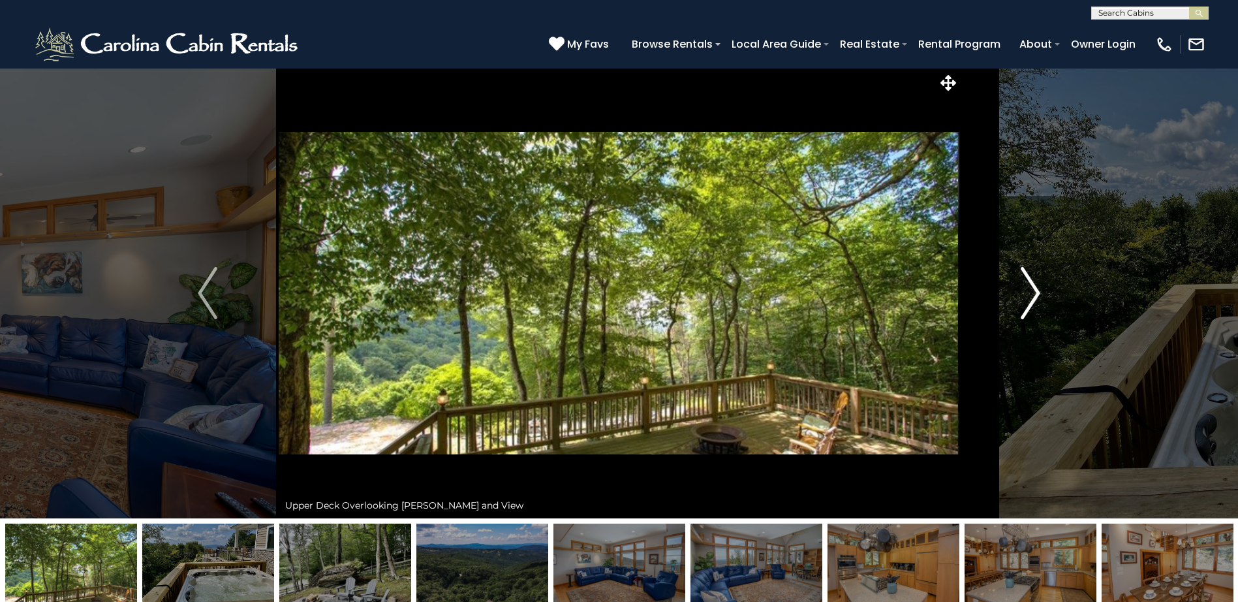
click at [1030, 285] on img "Next" at bounding box center [1031, 293] width 20 height 52
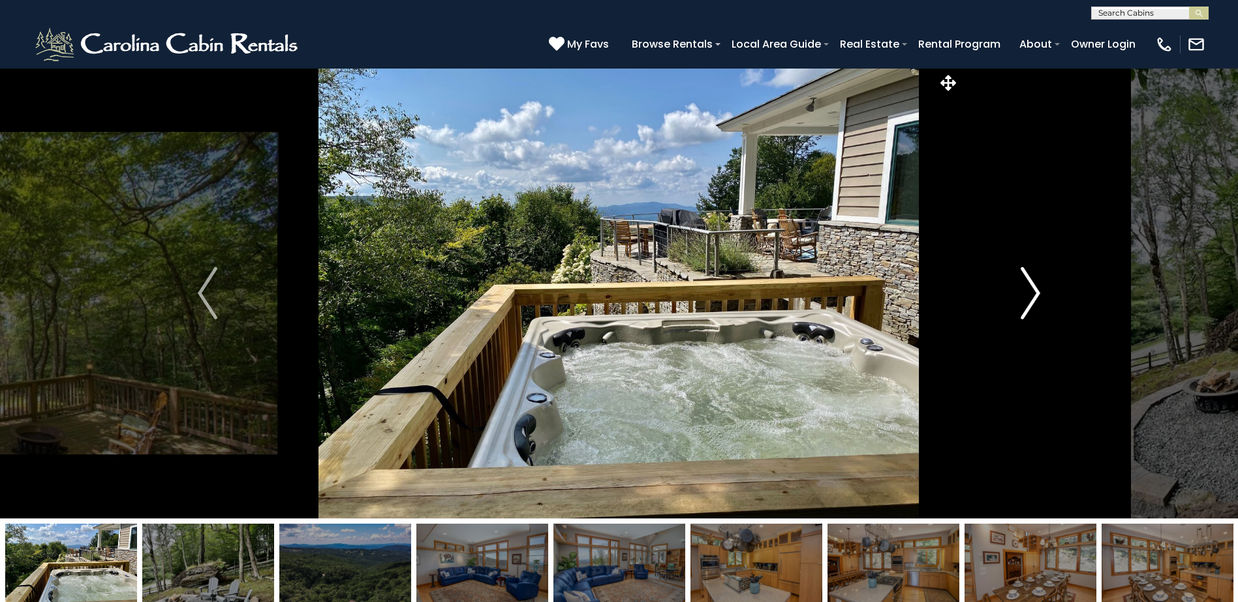
click at [1030, 285] on img "Next" at bounding box center [1031, 293] width 20 height 52
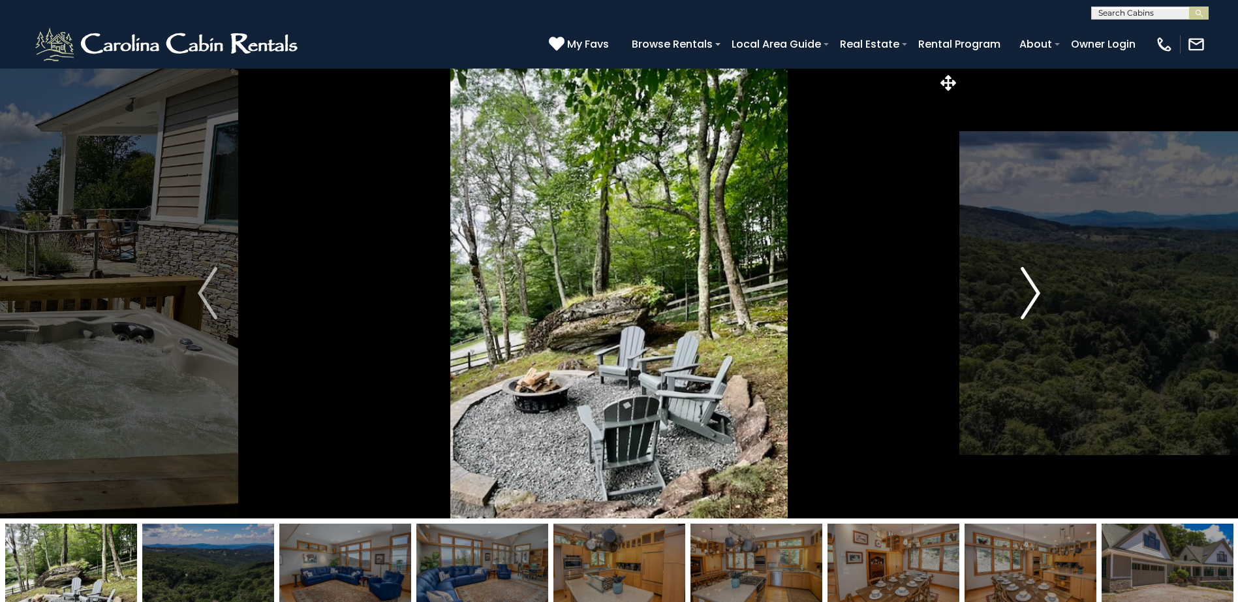
click at [1030, 285] on img "Next" at bounding box center [1031, 293] width 20 height 52
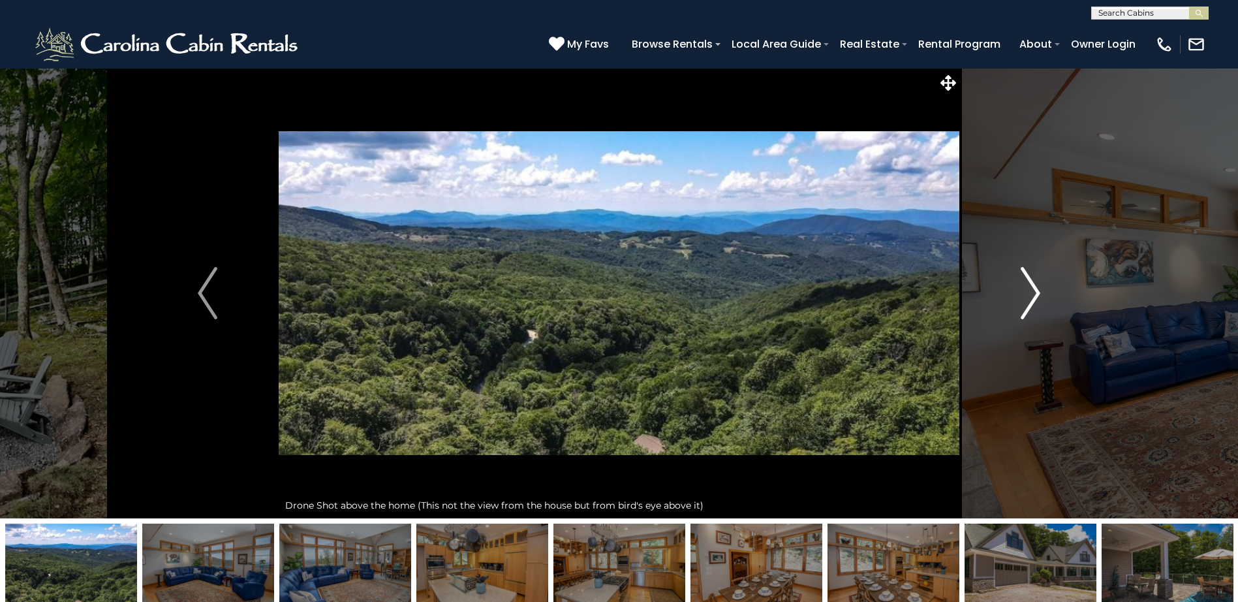
click at [1030, 285] on img "Next" at bounding box center [1031, 293] width 20 height 52
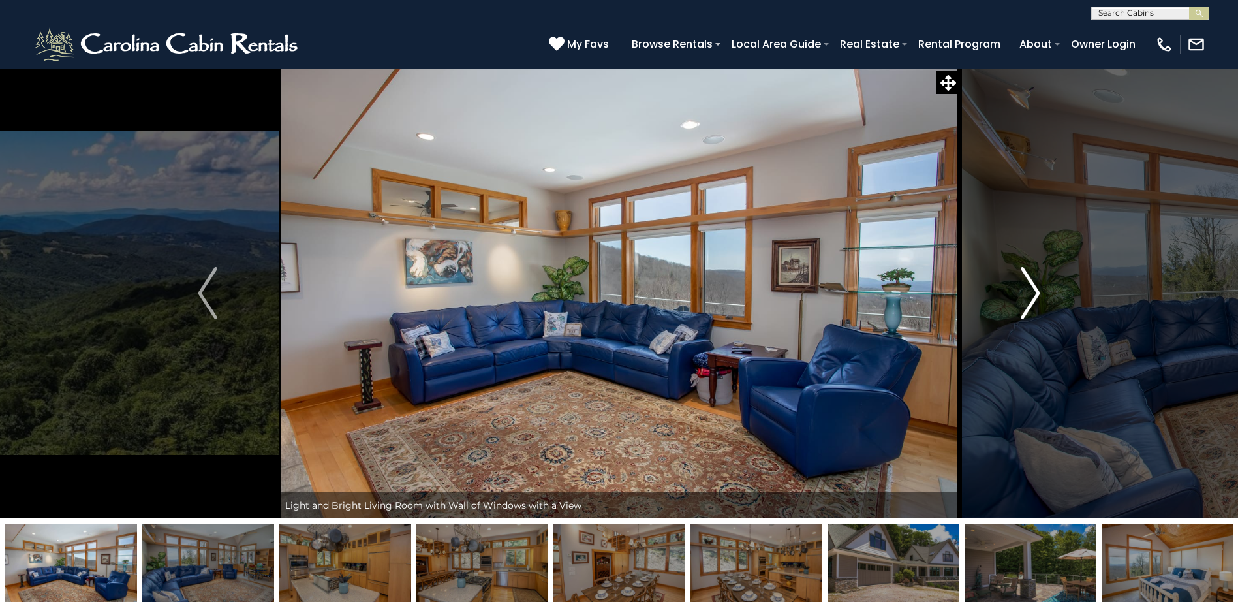
click at [1030, 285] on img "Next" at bounding box center [1031, 293] width 20 height 52
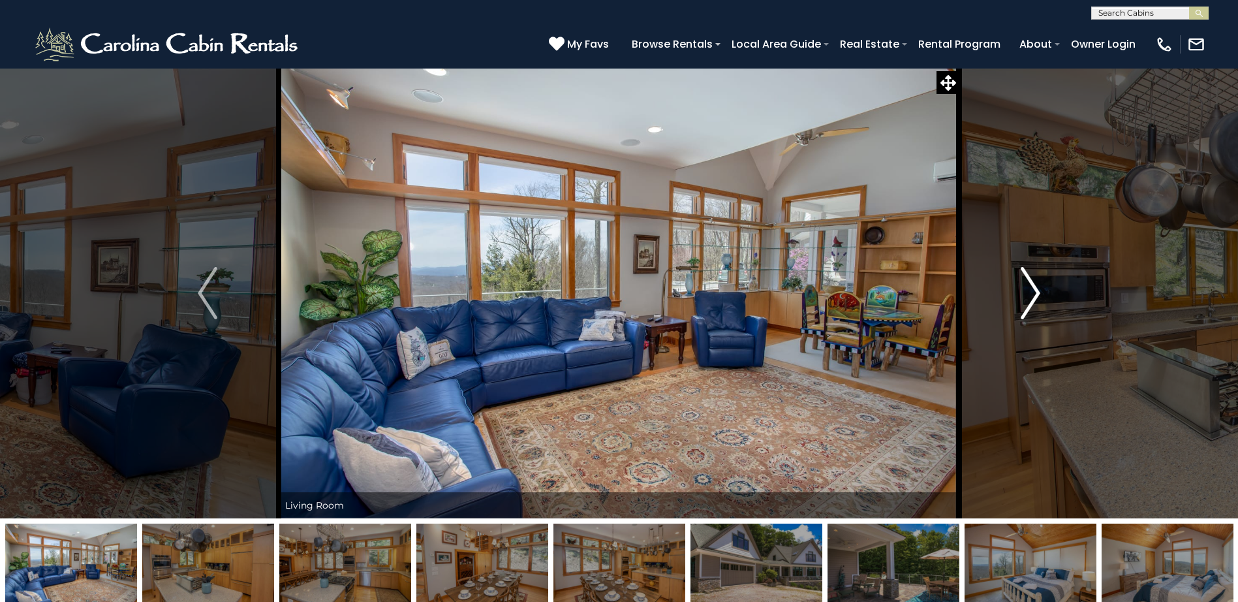
click at [1030, 285] on img "Next" at bounding box center [1031, 293] width 20 height 52
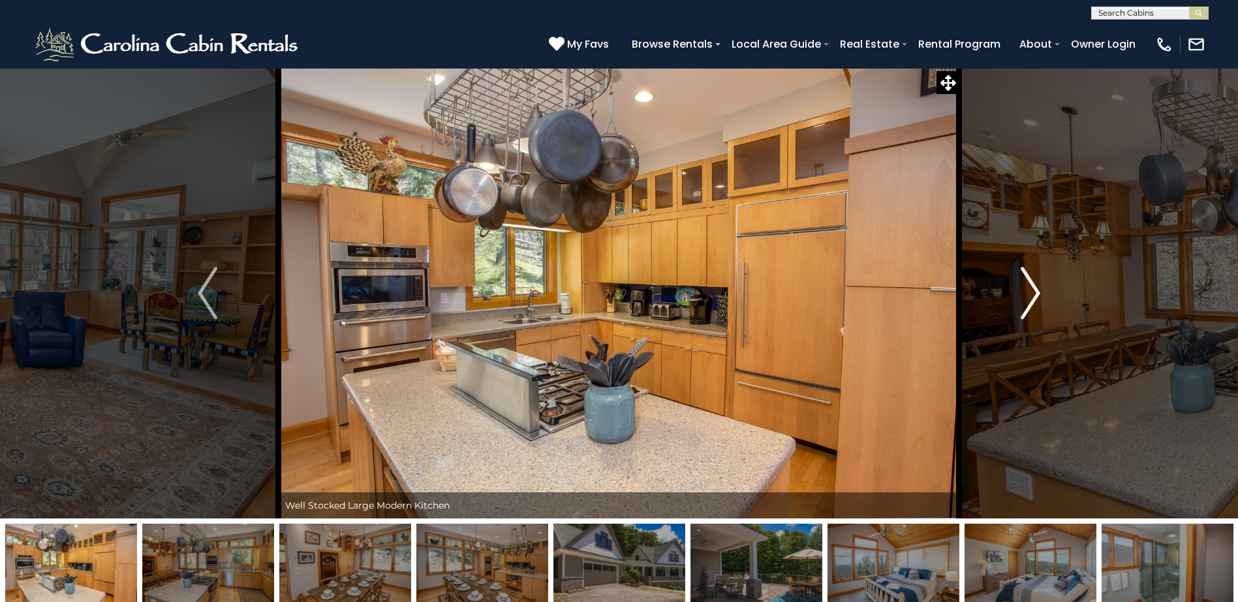
click at [1030, 285] on img "Next" at bounding box center [1031, 293] width 20 height 52
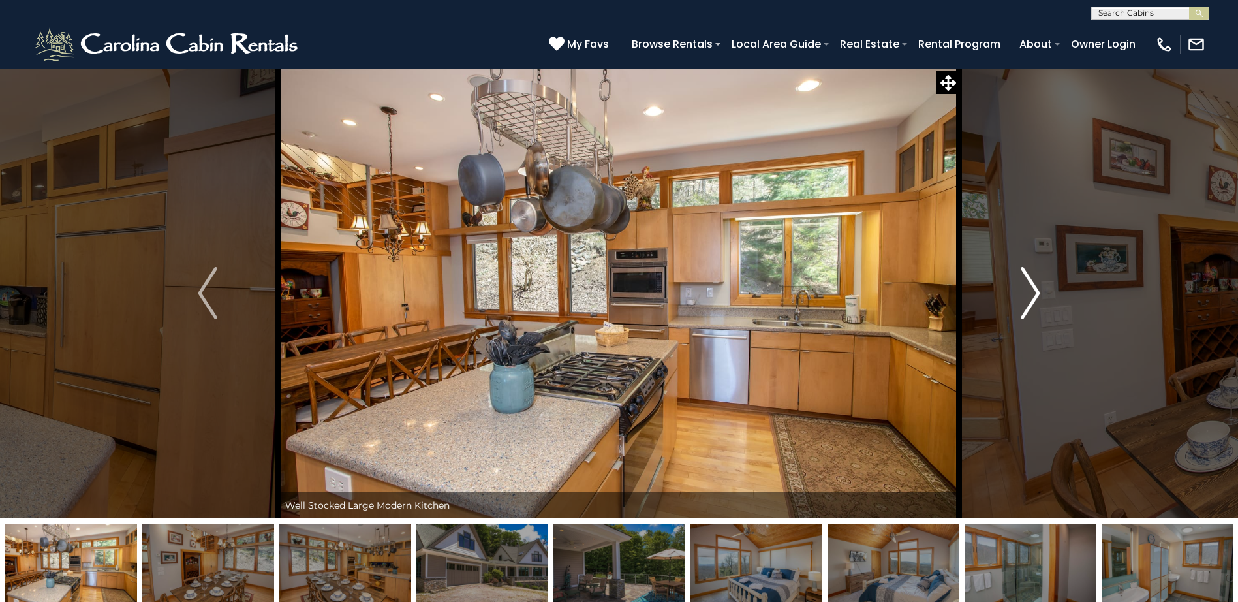
click at [1030, 285] on img "Next" at bounding box center [1031, 293] width 20 height 52
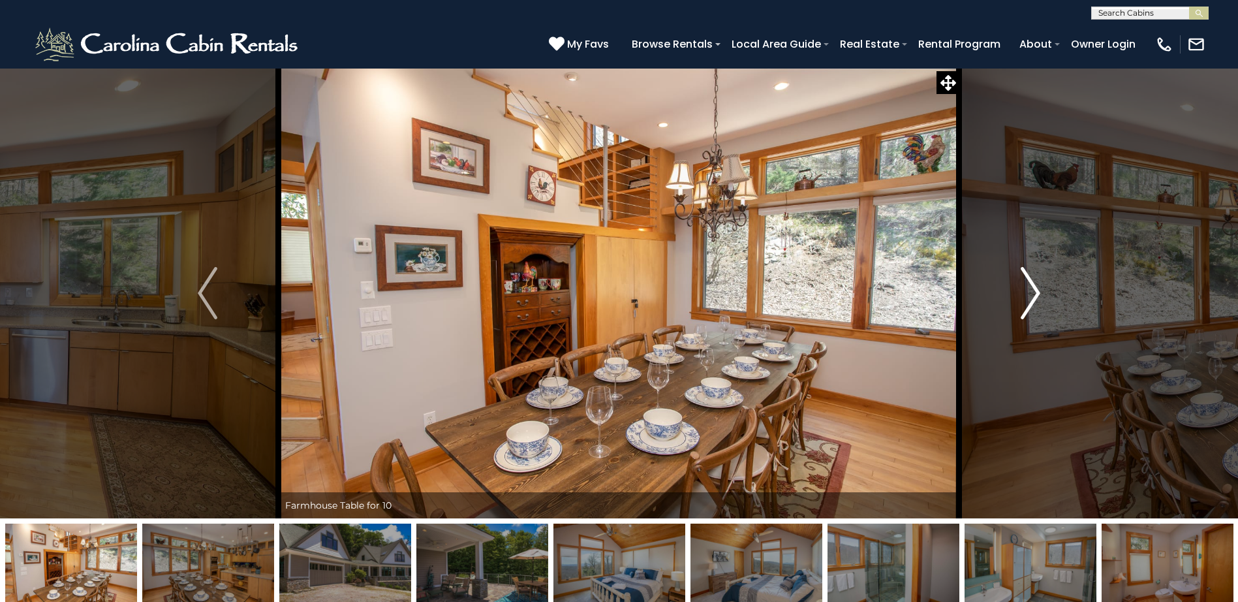
click at [1030, 285] on img "Next" at bounding box center [1031, 293] width 20 height 52
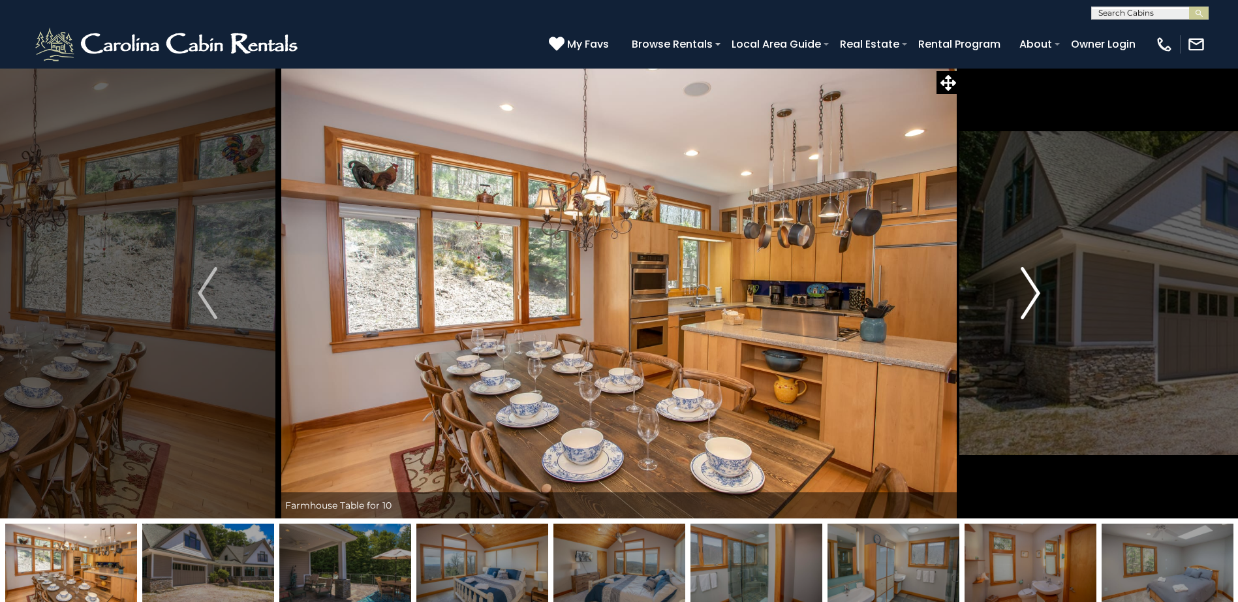
click at [1030, 285] on img "Next" at bounding box center [1031, 293] width 20 height 52
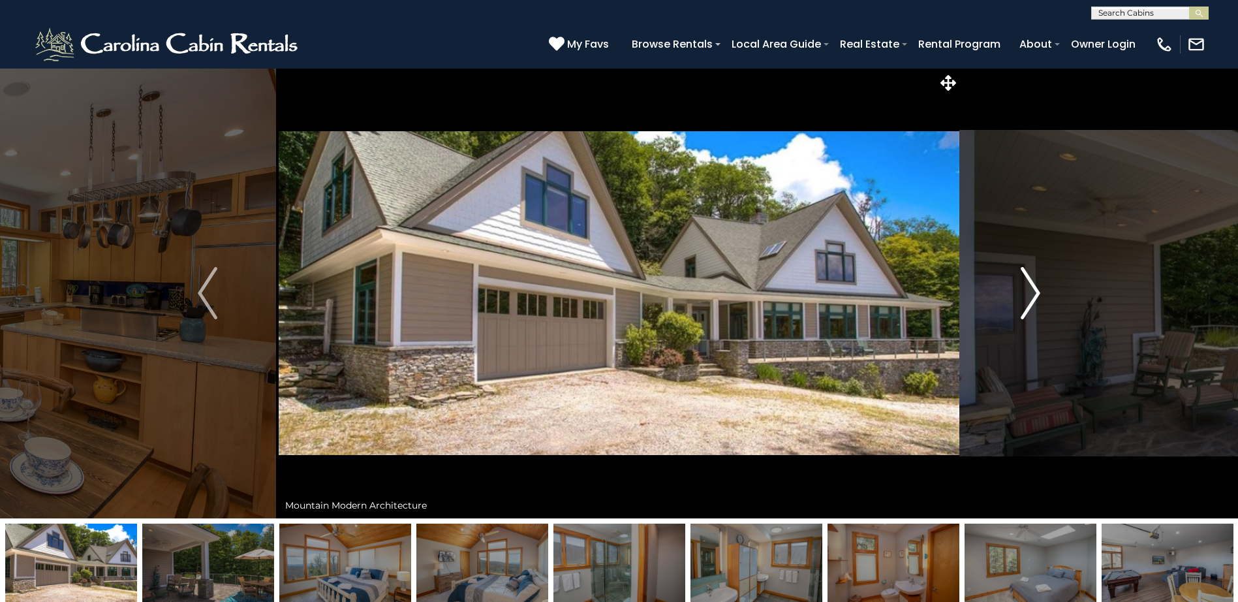
click at [1030, 285] on img "Next" at bounding box center [1031, 293] width 20 height 52
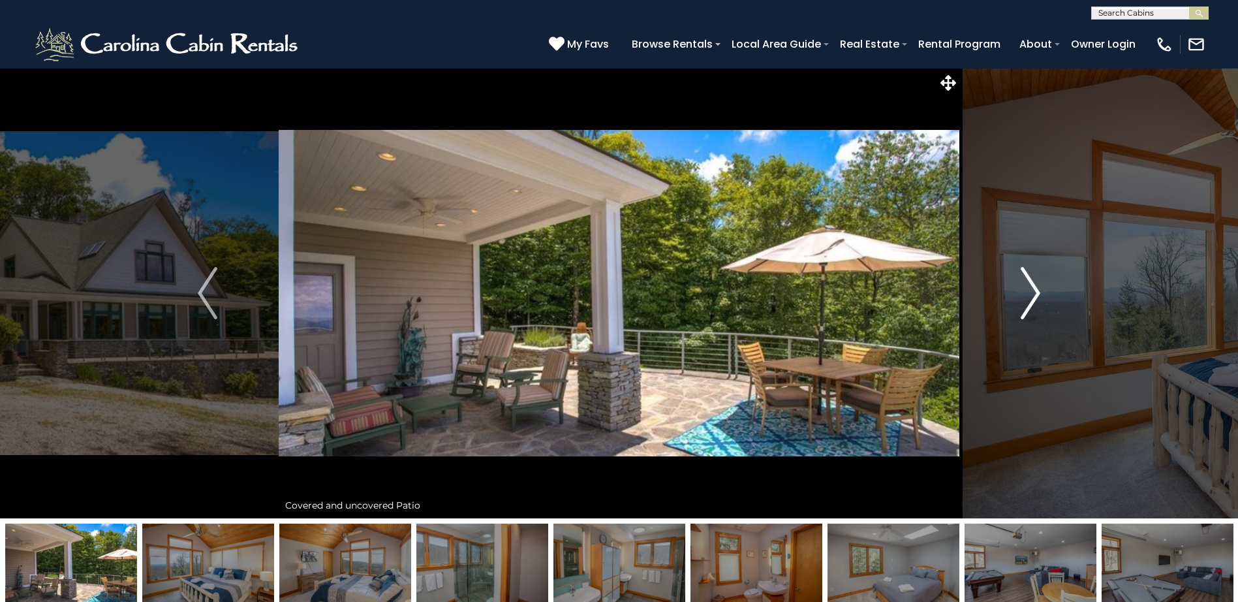
click at [1030, 285] on img "Next" at bounding box center [1031, 293] width 20 height 52
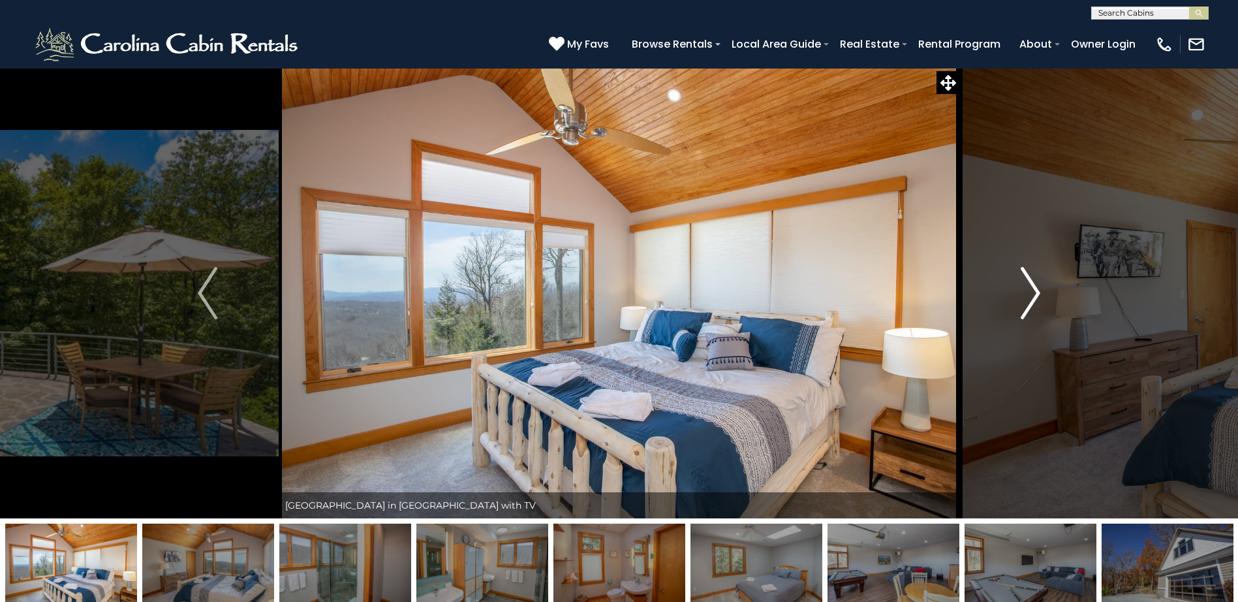
click at [1030, 285] on img "Next" at bounding box center [1031, 293] width 20 height 52
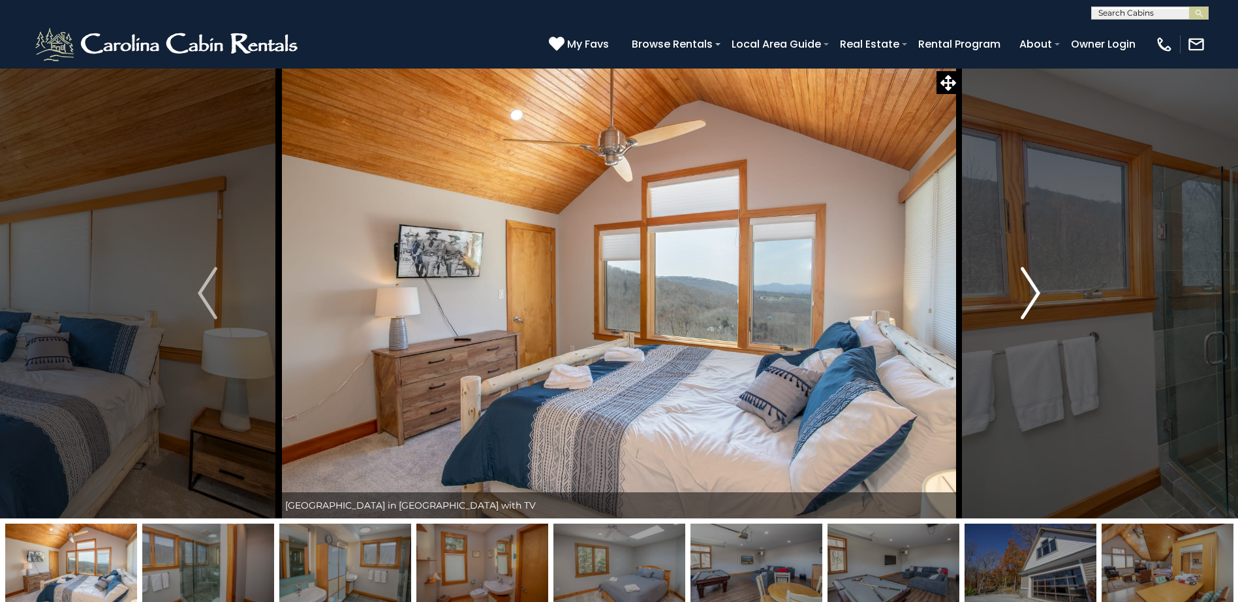
click at [1030, 285] on img "Next" at bounding box center [1031, 293] width 20 height 52
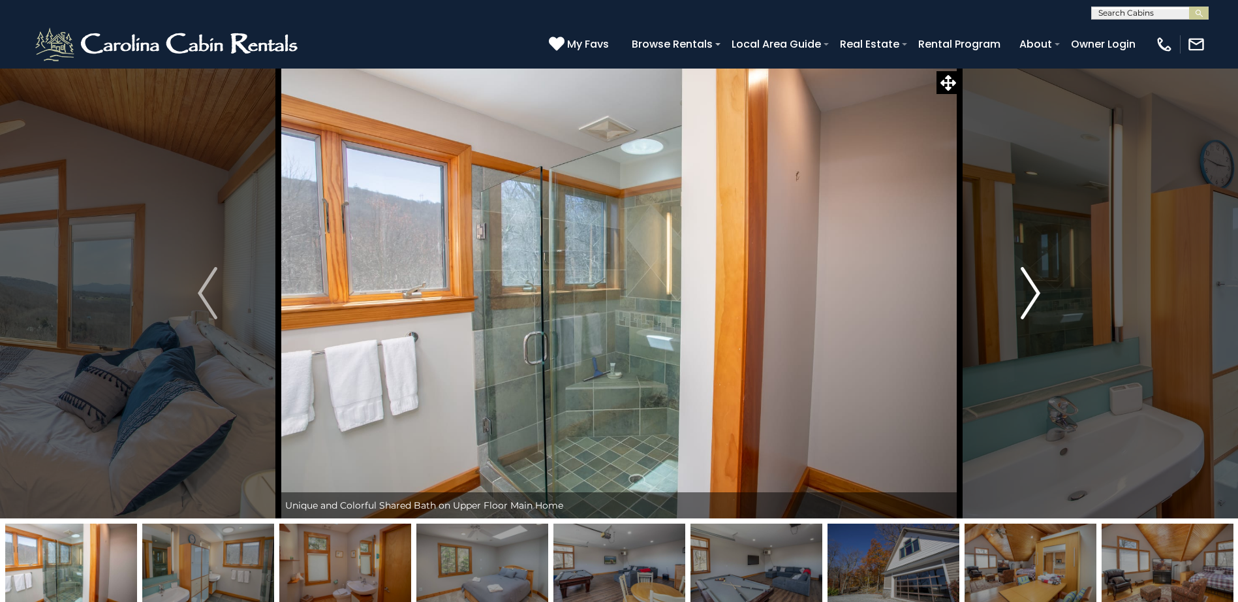
click at [1030, 285] on img "Next" at bounding box center [1031, 293] width 20 height 52
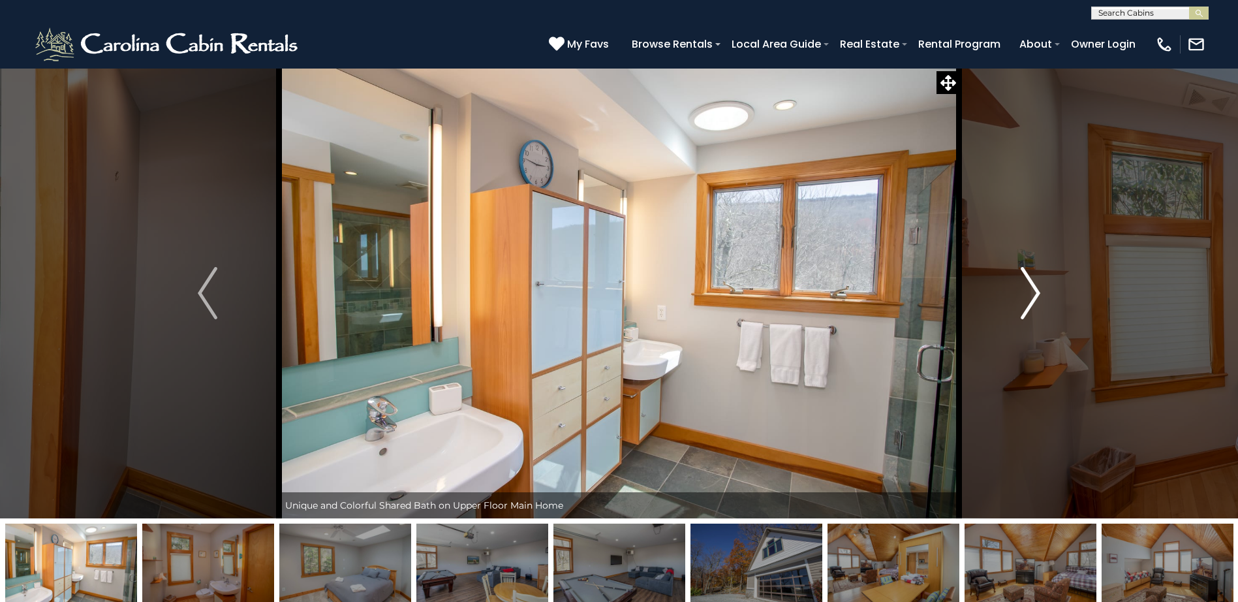
click at [1030, 285] on img "Next" at bounding box center [1031, 293] width 20 height 52
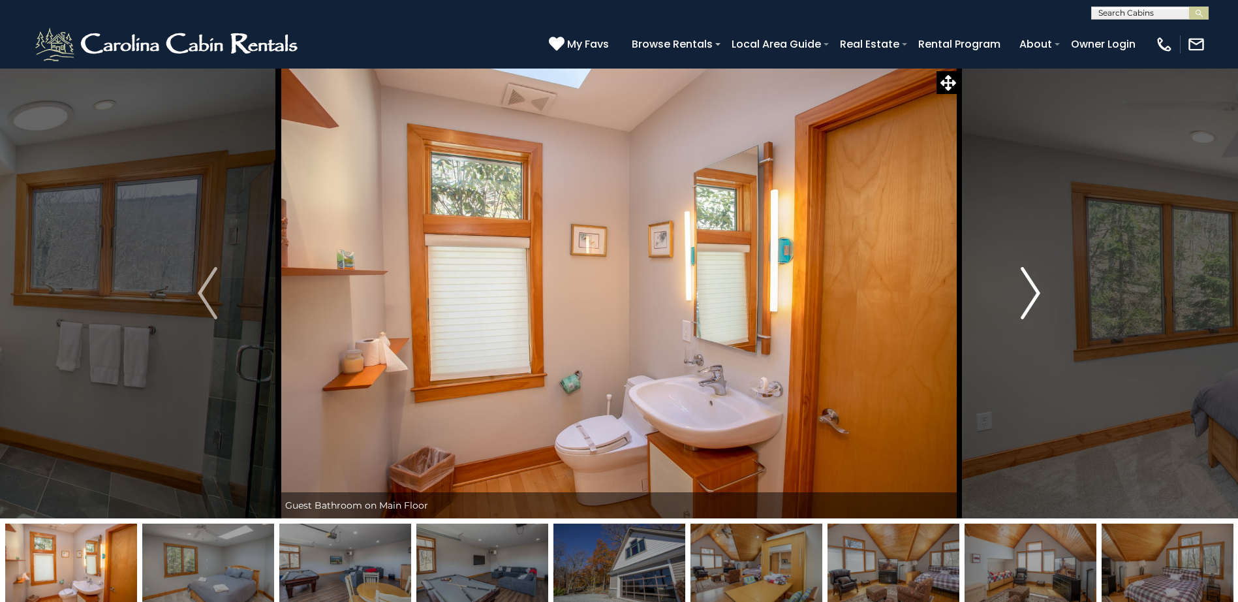
click at [1030, 285] on img "Next" at bounding box center [1031, 293] width 20 height 52
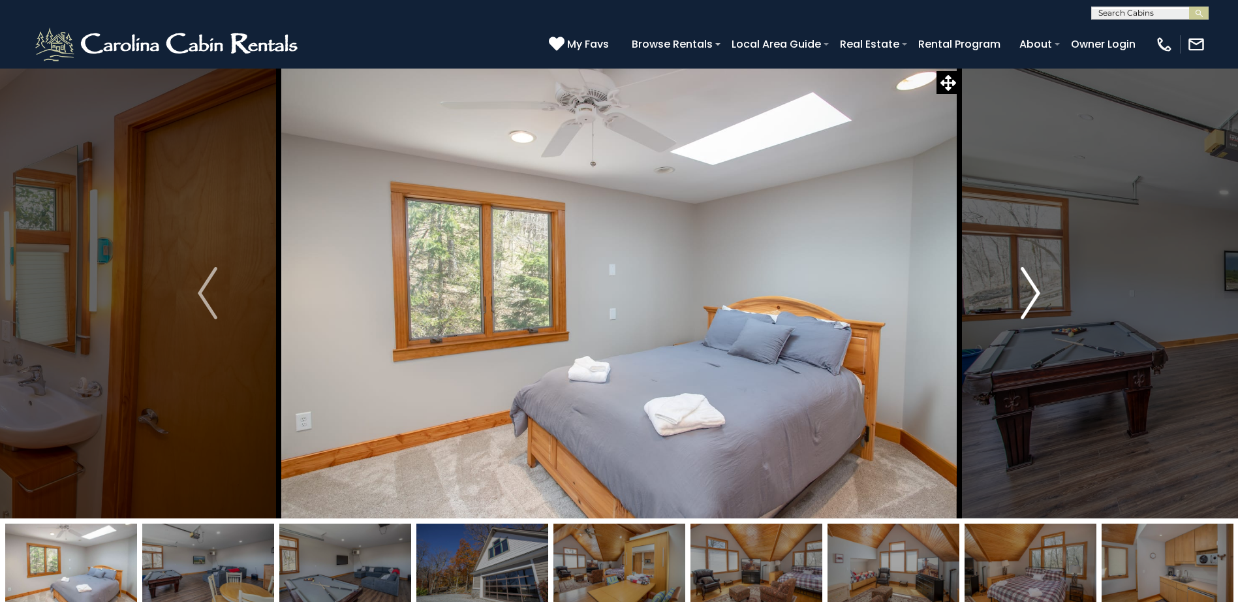
click at [1030, 285] on img "Next" at bounding box center [1031, 293] width 20 height 52
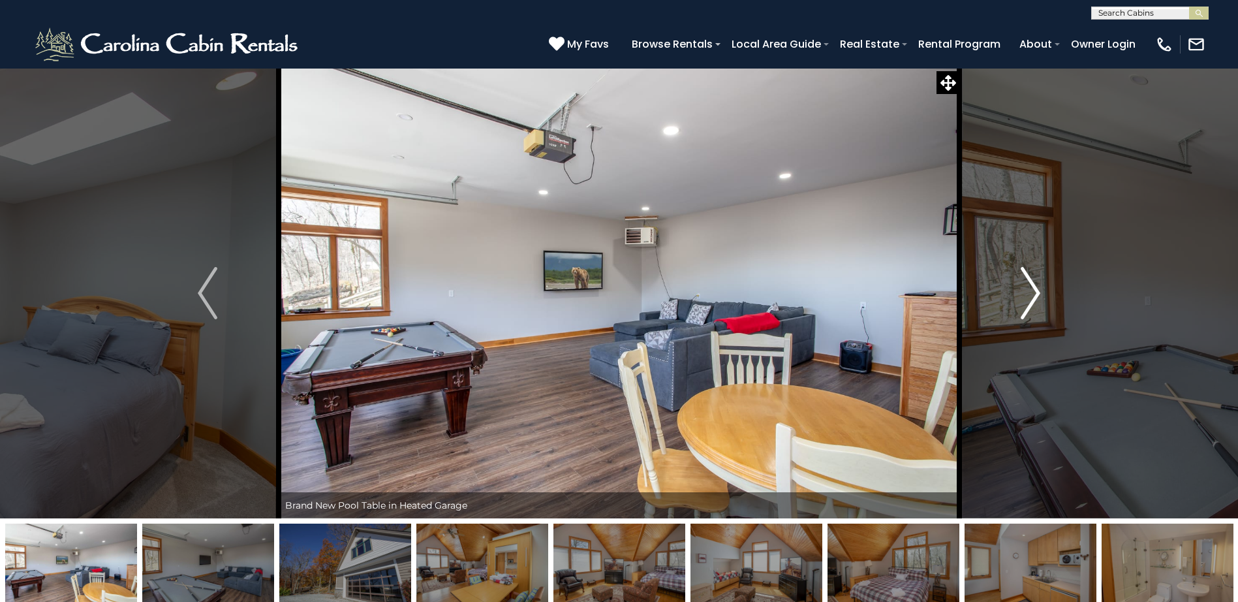
click at [1030, 285] on img "Next" at bounding box center [1031, 293] width 20 height 52
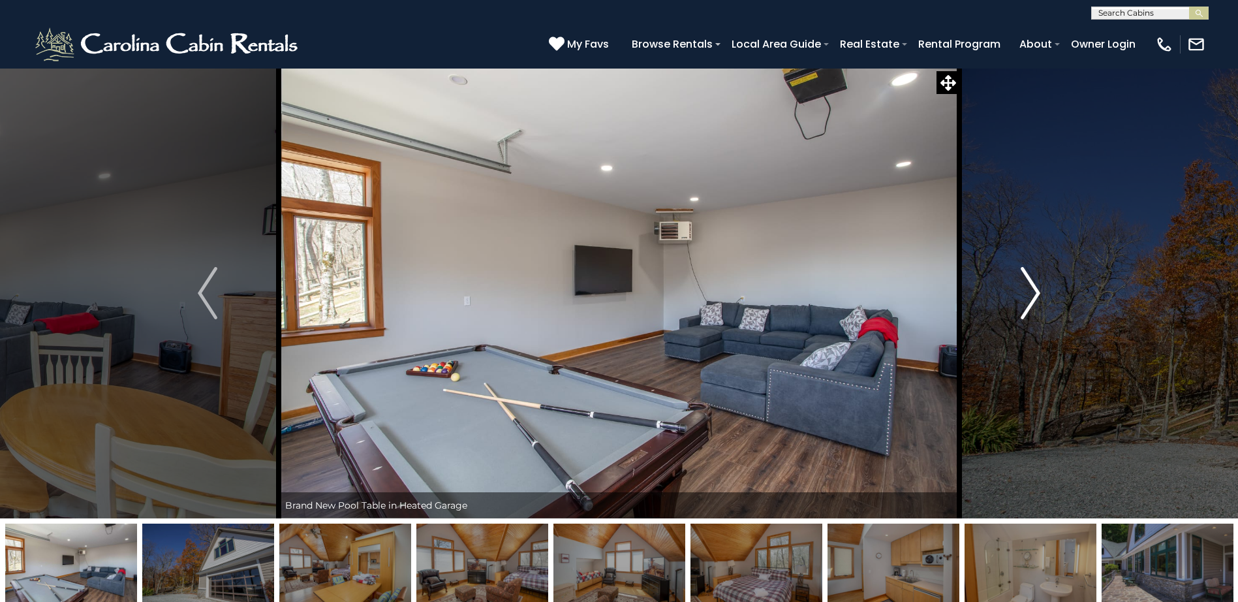
click at [1030, 285] on img "Next" at bounding box center [1031, 293] width 20 height 52
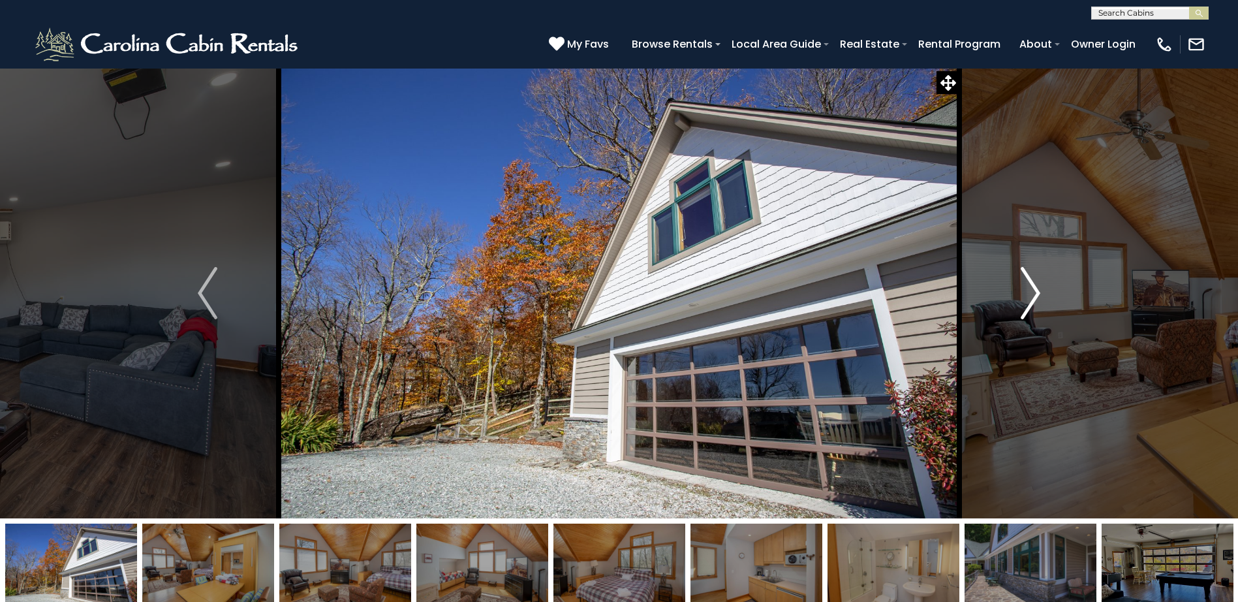
click at [1030, 285] on img "Next" at bounding box center [1031, 293] width 20 height 52
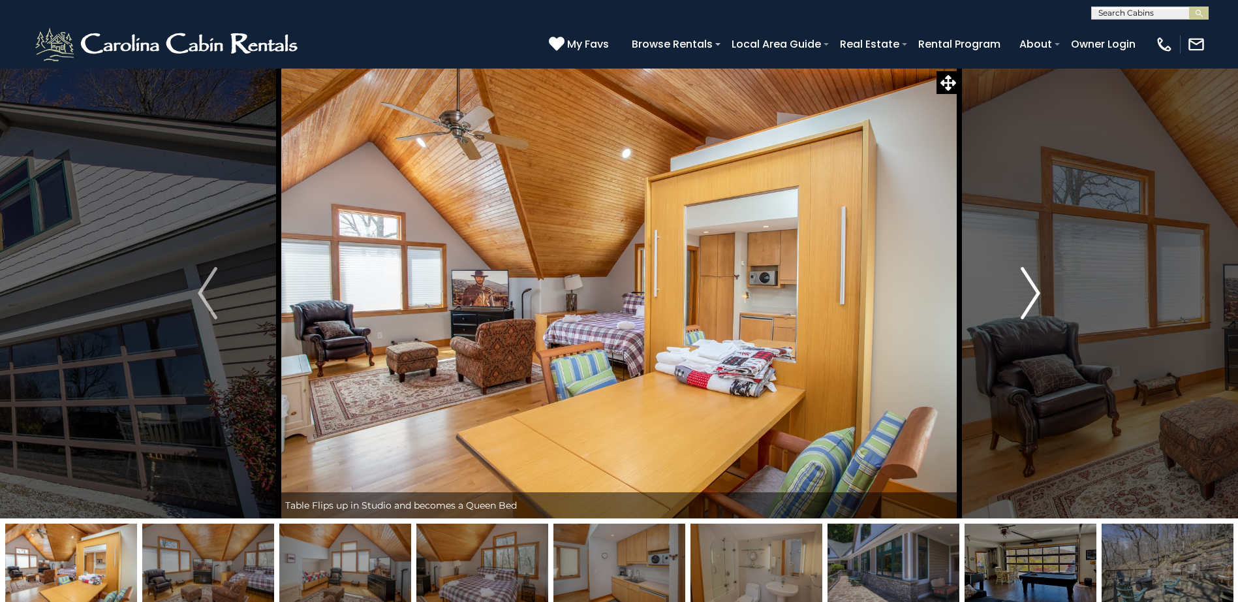
click at [1030, 285] on img "Next" at bounding box center [1031, 293] width 20 height 52
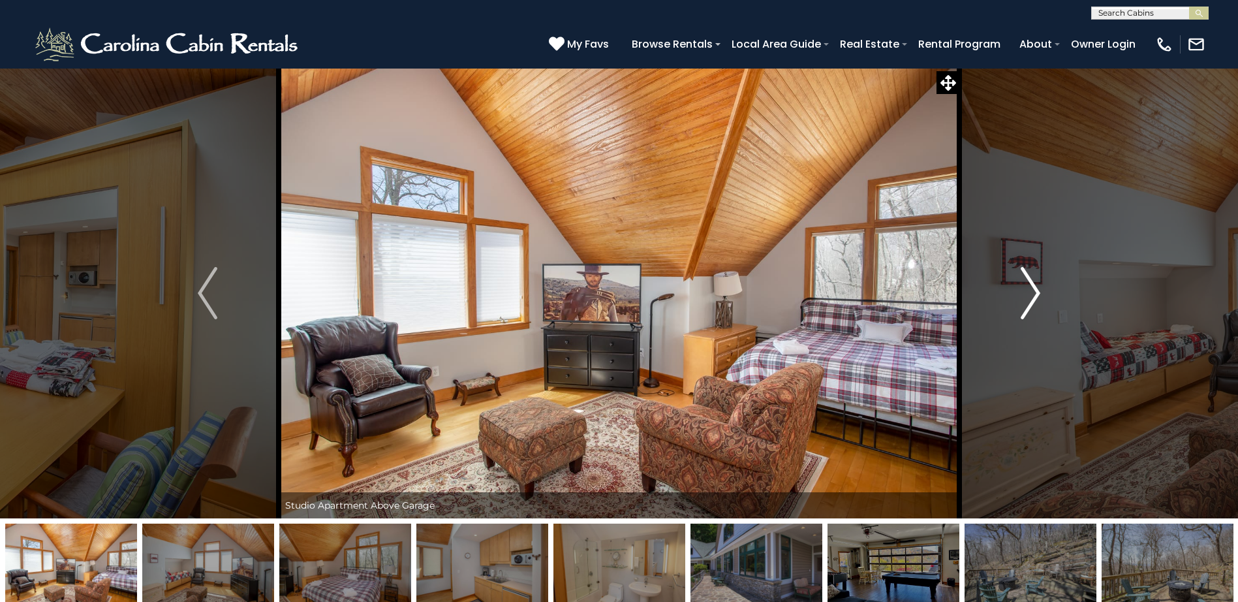
click at [1030, 285] on img "Next" at bounding box center [1031, 293] width 20 height 52
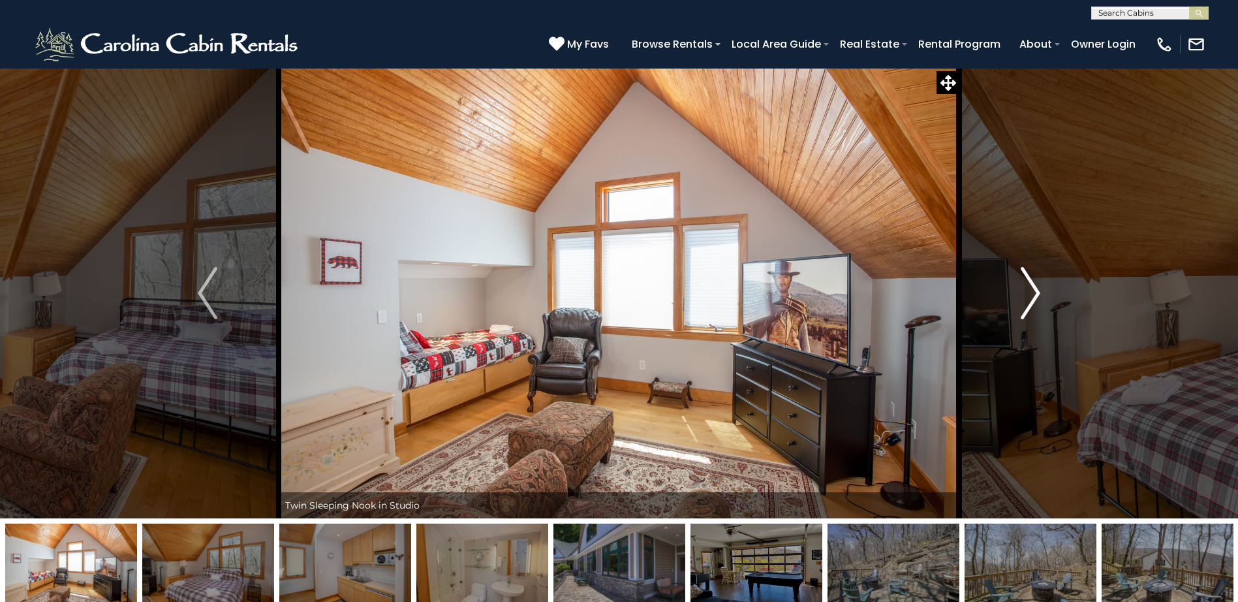
click at [1030, 285] on img "Next" at bounding box center [1031, 293] width 20 height 52
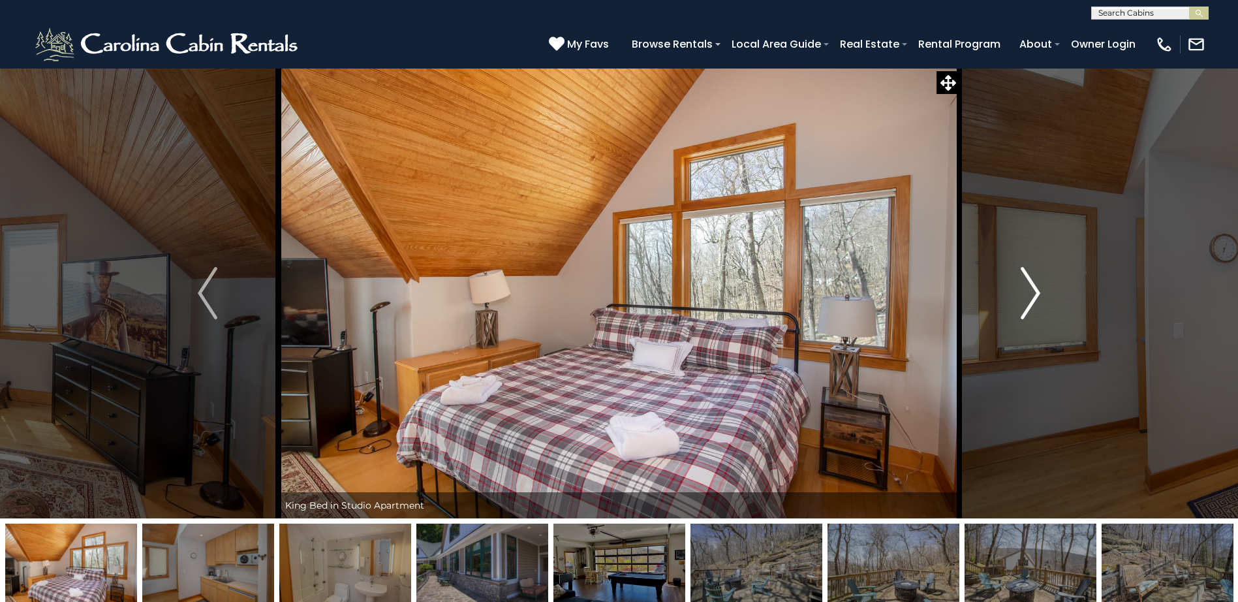
click at [1030, 285] on img "Next" at bounding box center [1031, 293] width 20 height 52
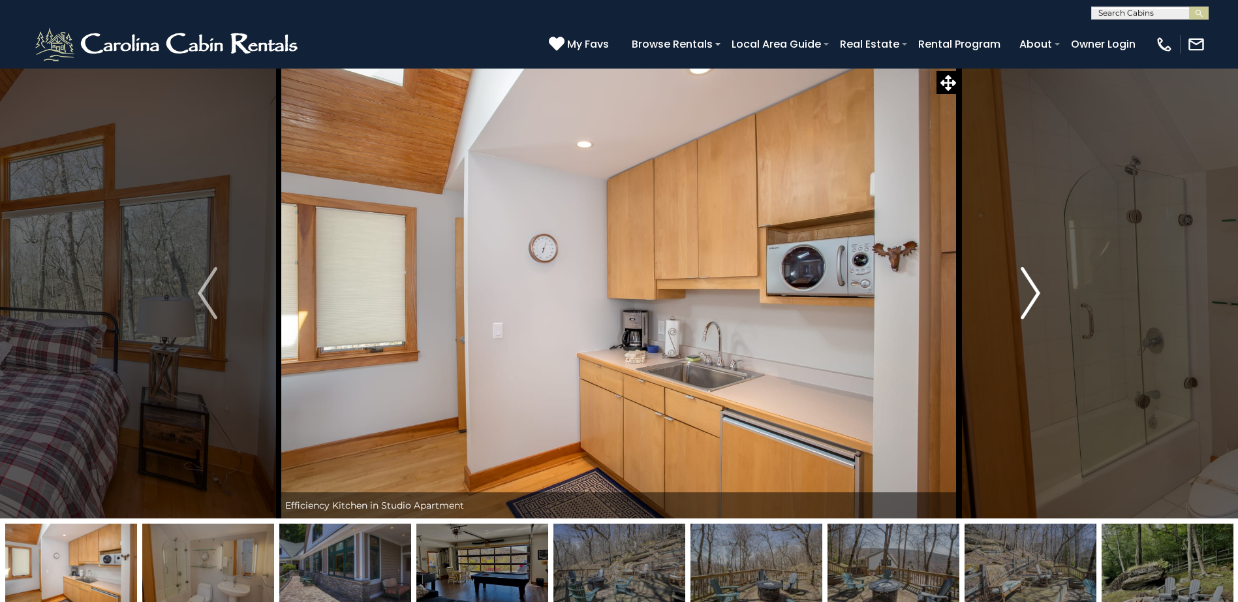
click at [1030, 285] on img "Next" at bounding box center [1031, 293] width 20 height 52
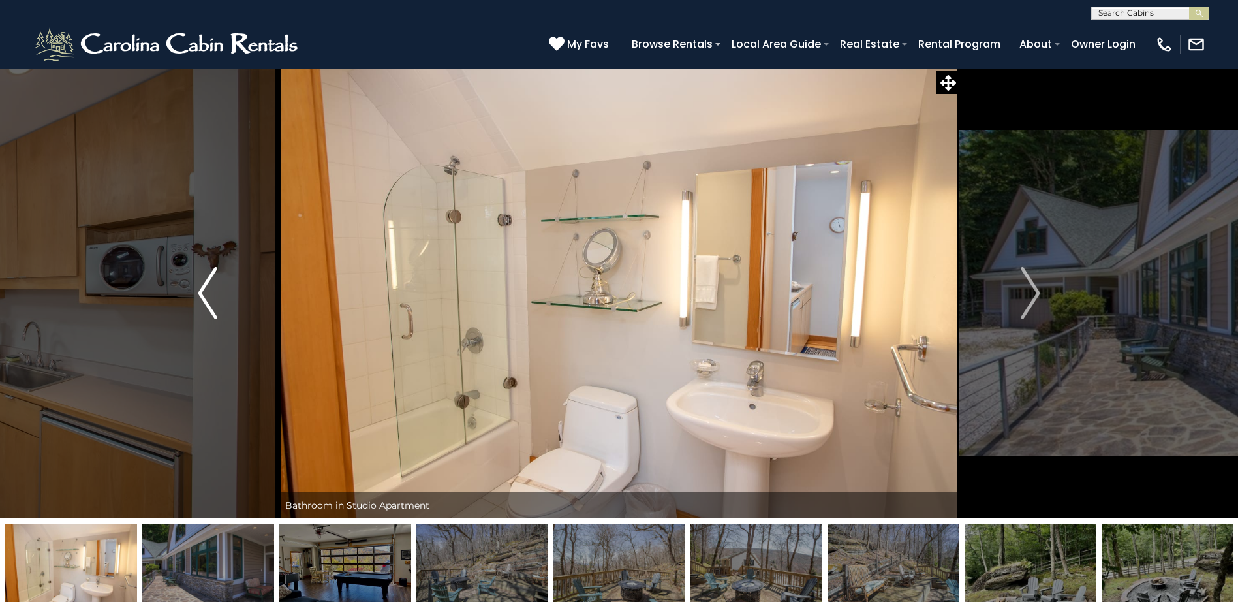
click at [201, 297] on img "Previous" at bounding box center [208, 293] width 20 height 52
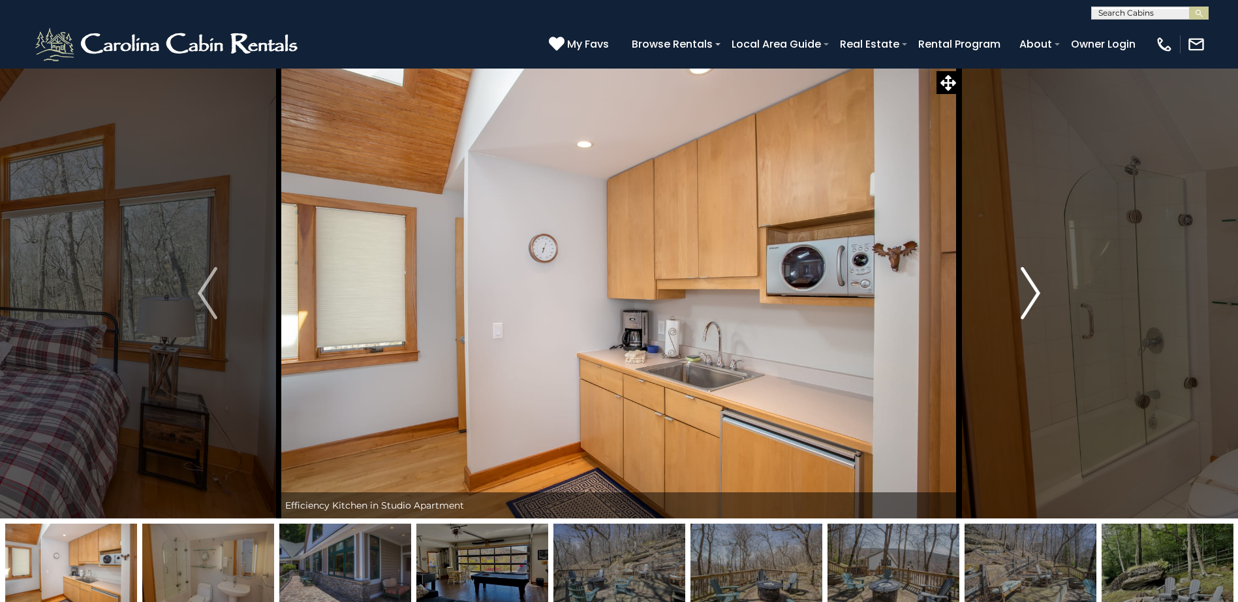
click at [1036, 290] on img "Next" at bounding box center [1031, 293] width 20 height 52
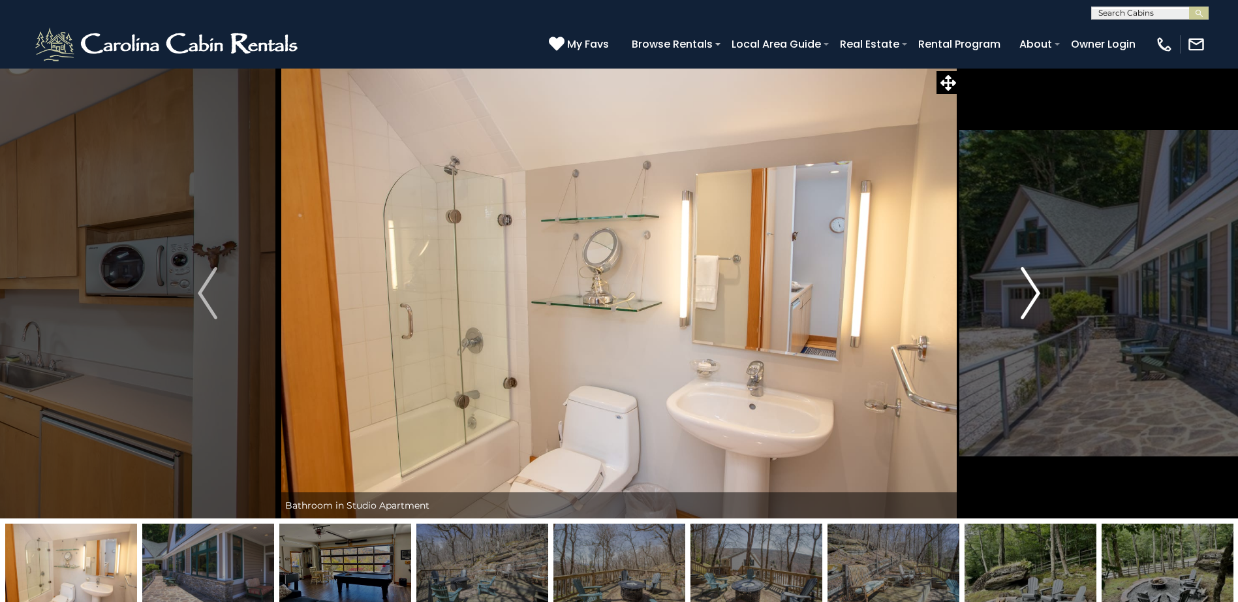
click at [1036, 290] on img "Next" at bounding box center [1031, 293] width 20 height 52
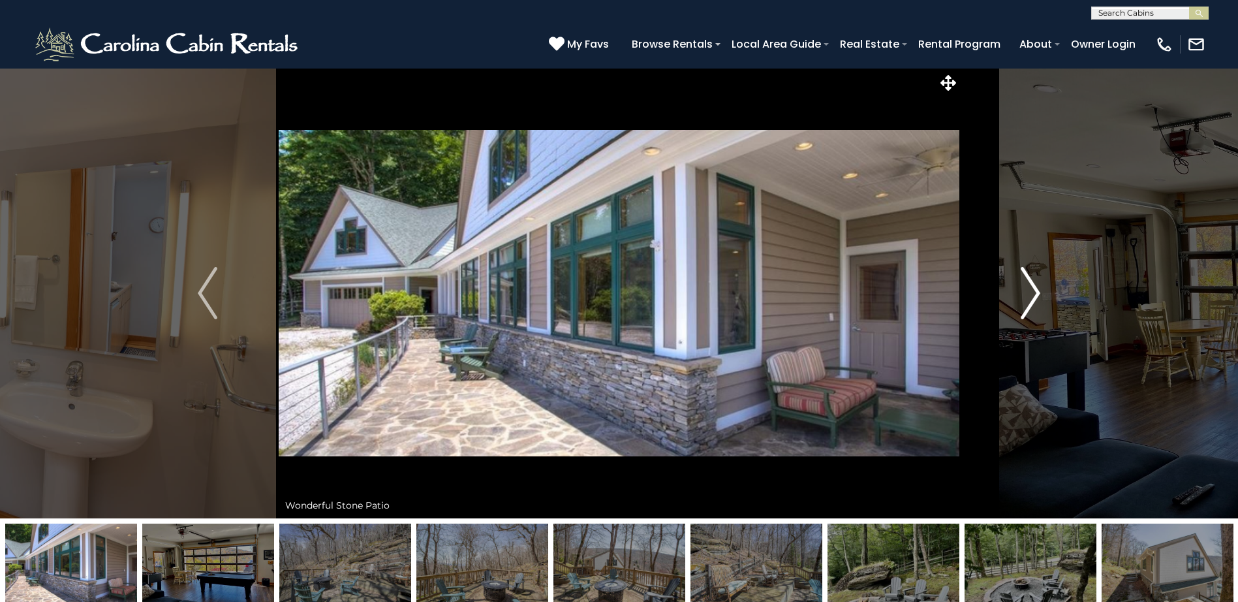
click at [1036, 290] on img "Next" at bounding box center [1031, 293] width 20 height 52
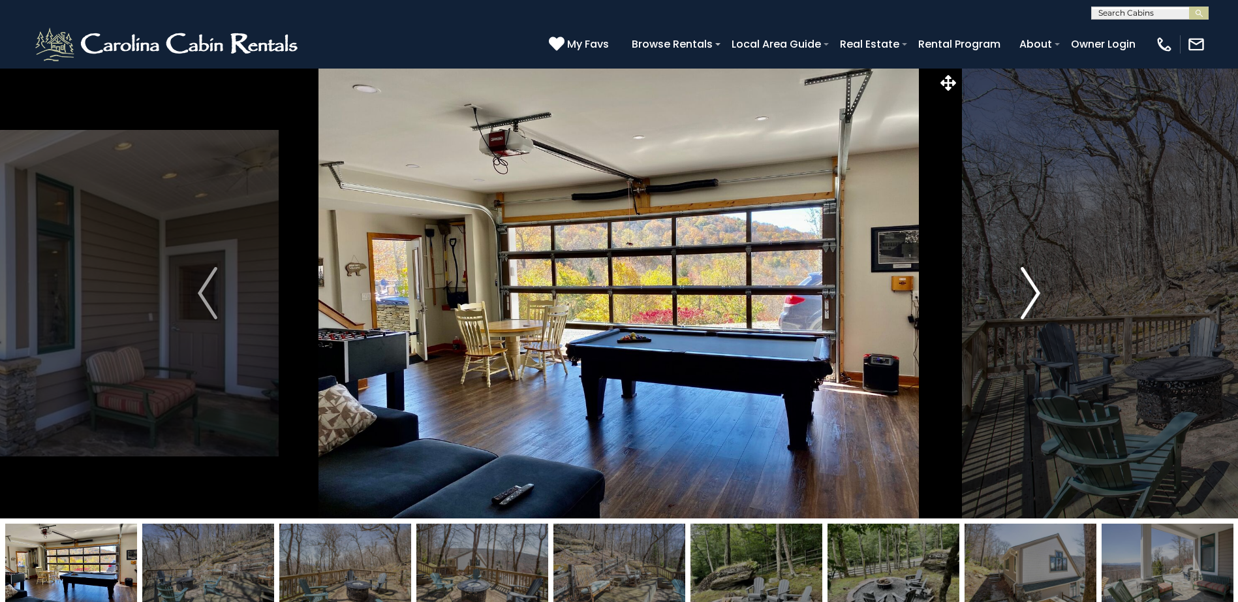
click at [1036, 290] on img "Next" at bounding box center [1031, 293] width 20 height 52
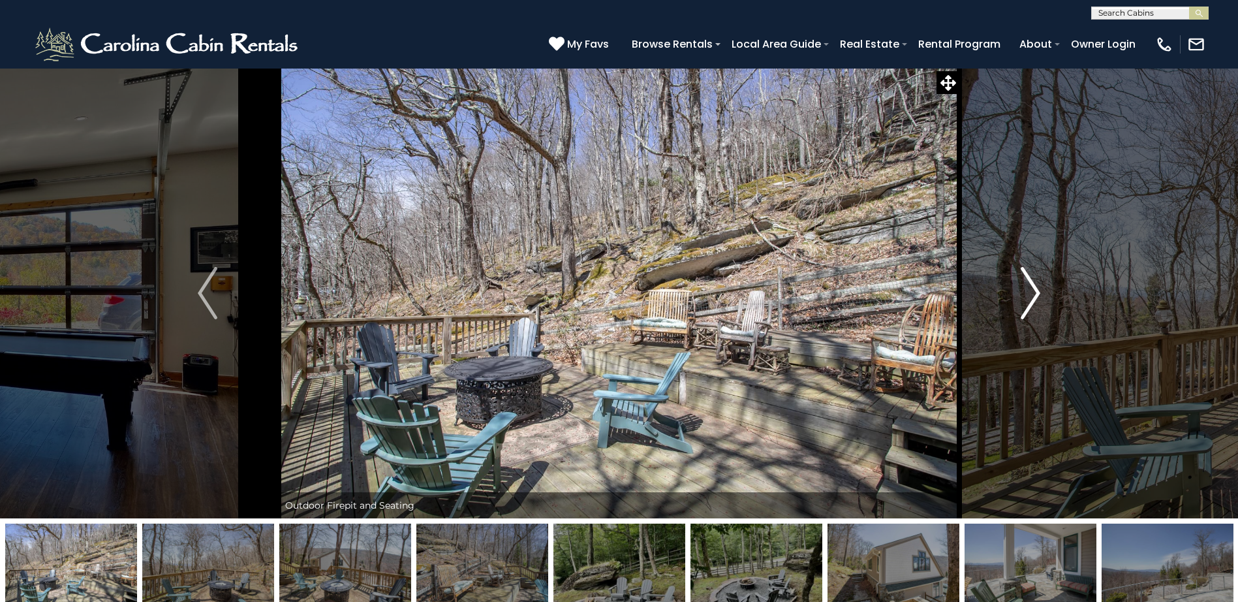
click at [1036, 290] on img "Next" at bounding box center [1031, 293] width 20 height 52
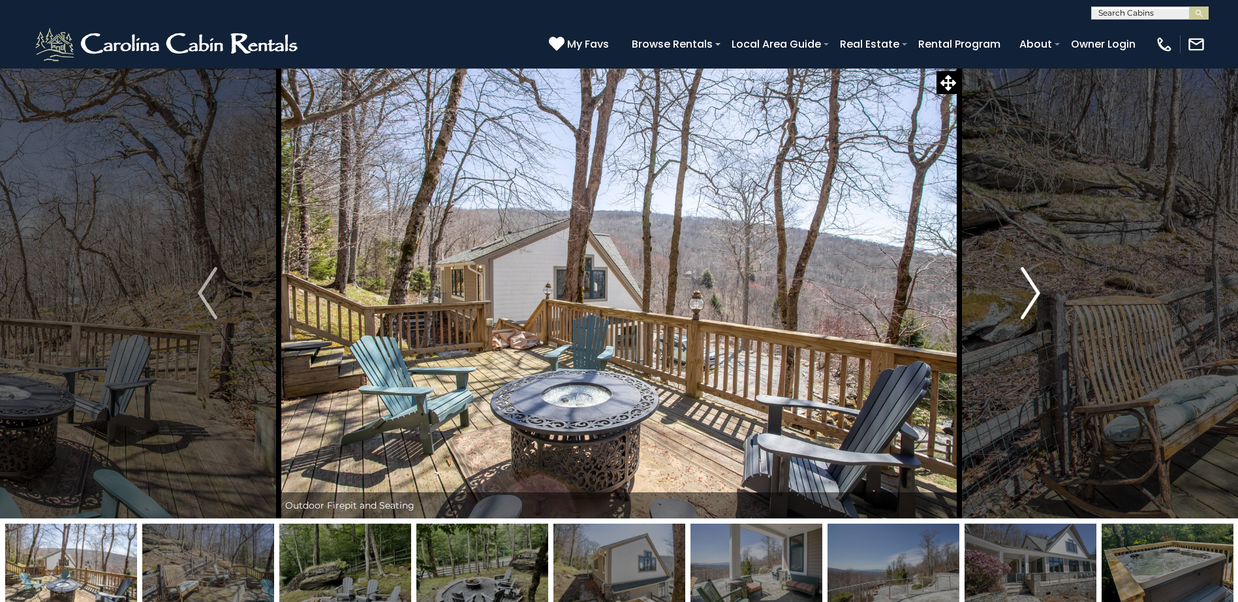
click at [1036, 290] on img "Next" at bounding box center [1031, 293] width 20 height 52
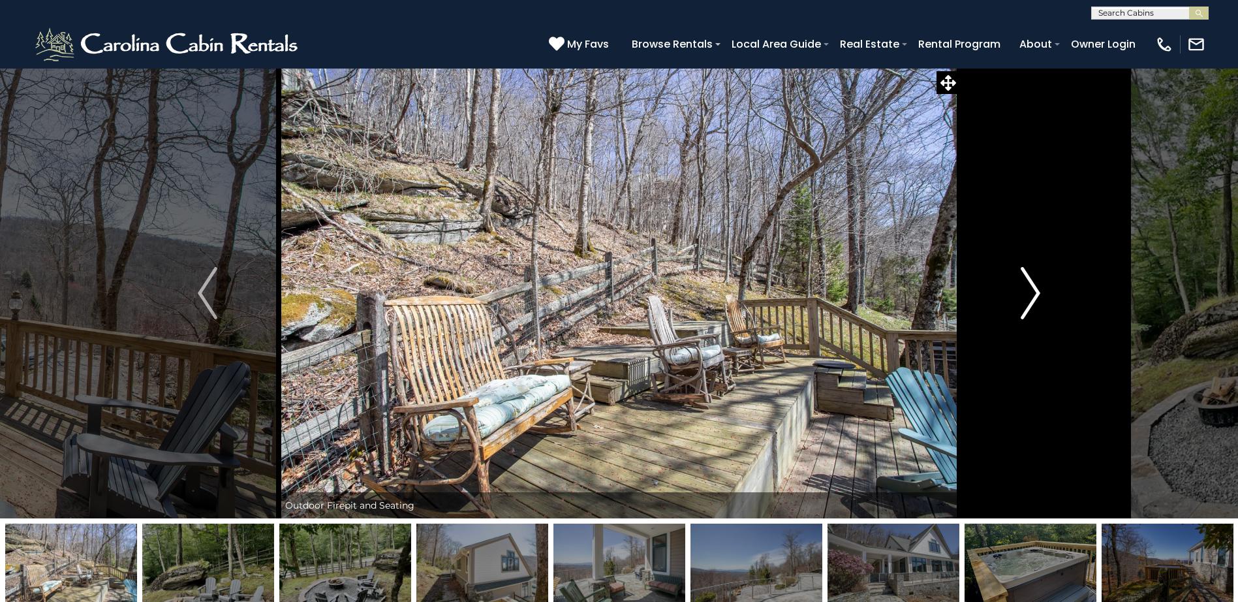
click at [1036, 290] on img "Next" at bounding box center [1031, 293] width 20 height 52
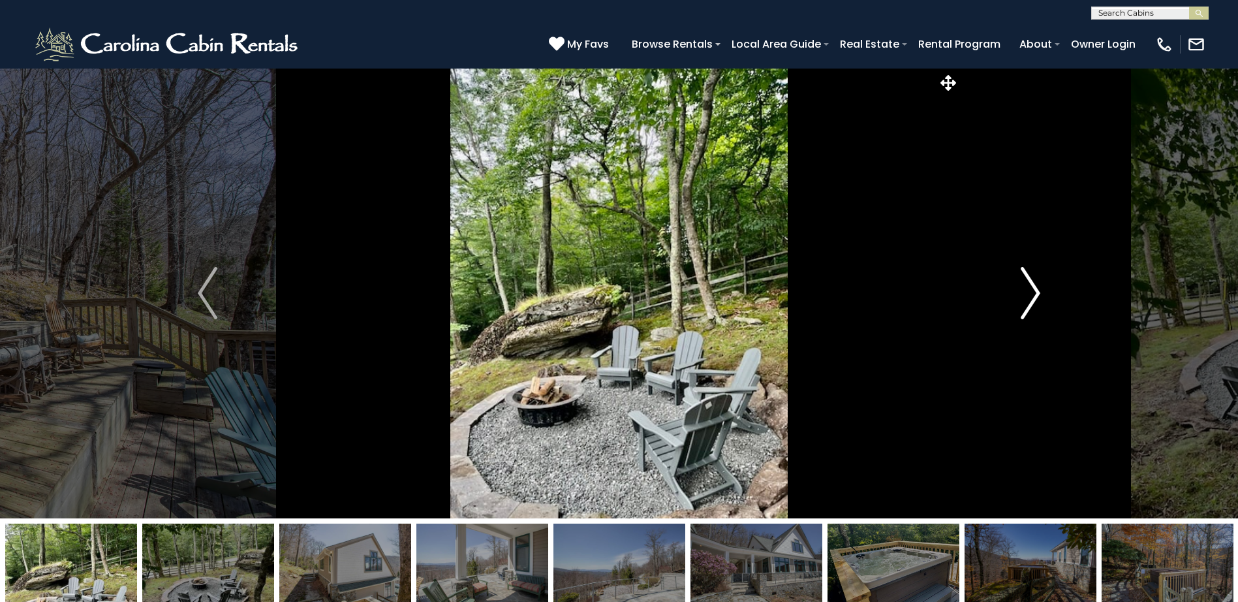
click at [1036, 290] on img "Next" at bounding box center [1031, 293] width 20 height 52
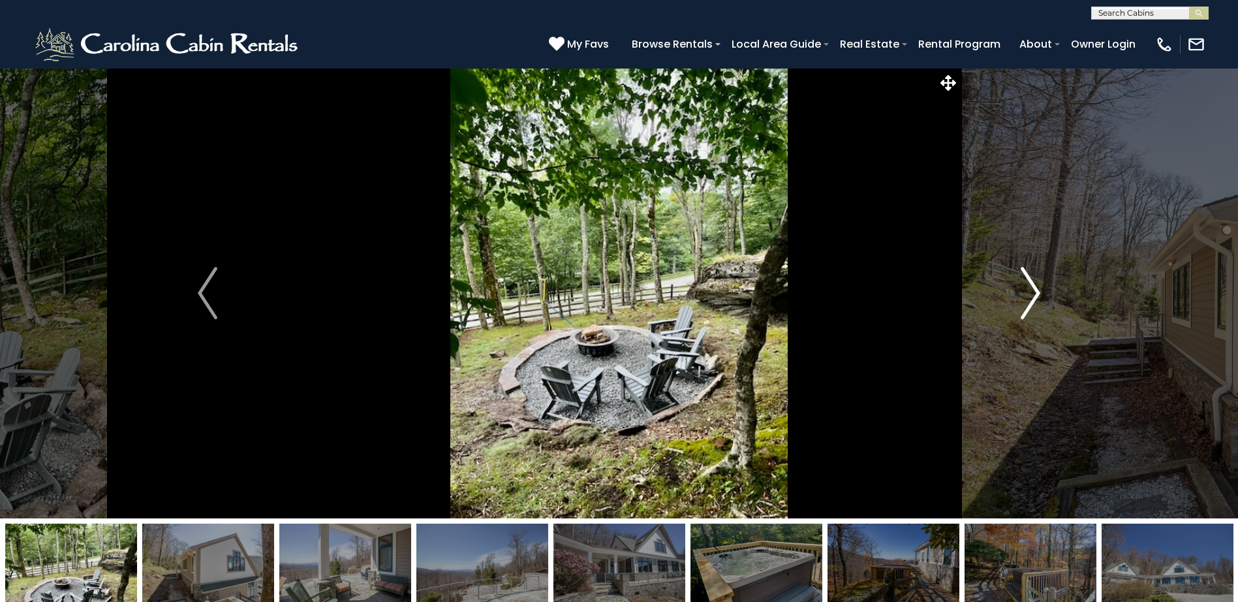
click at [1036, 290] on img "Next" at bounding box center [1031, 293] width 20 height 52
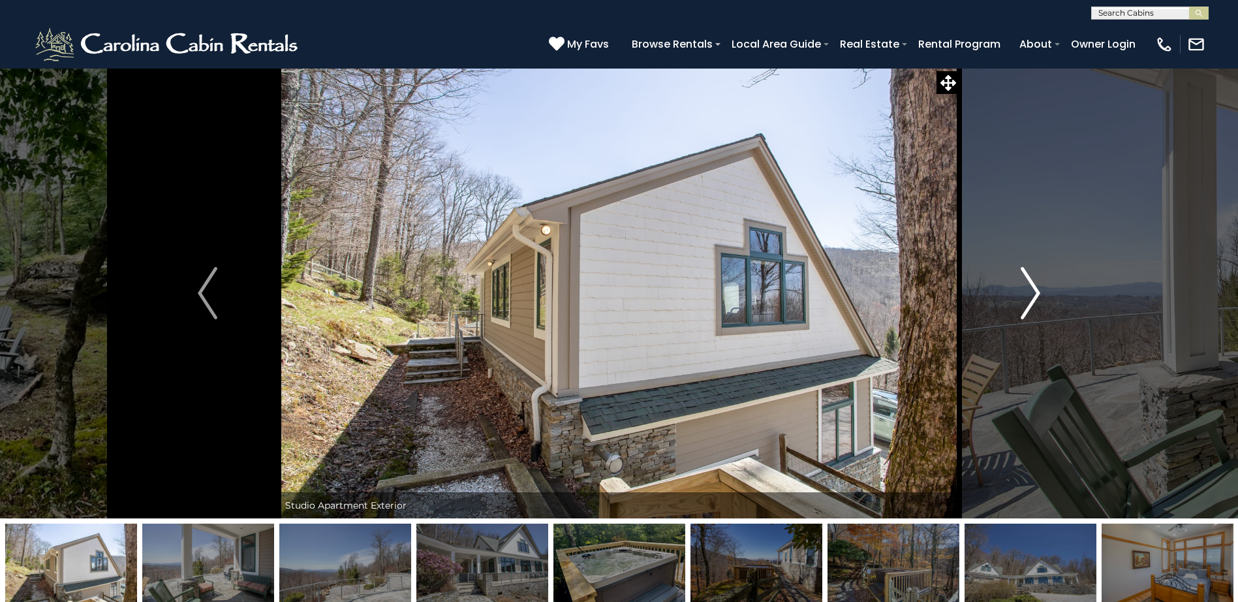
click at [1036, 290] on img "Next" at bounding box center [1031, 293] width 20 height 52
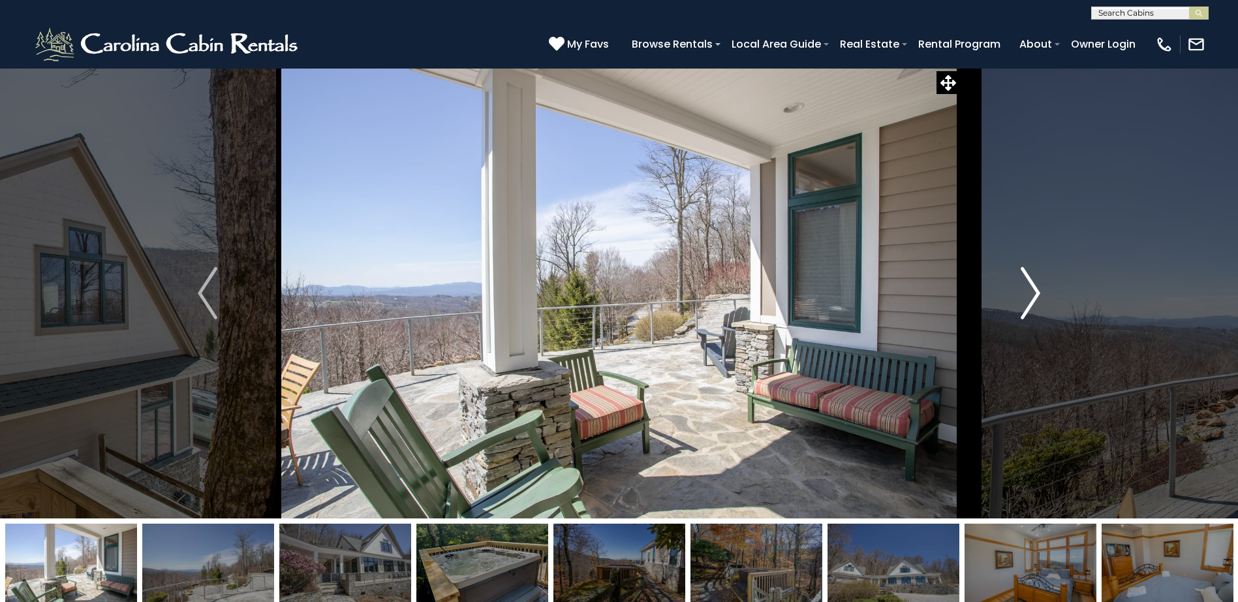
click at [1036, 290] on img "Next" at bounding box center [1031, 293] width 20 height 52
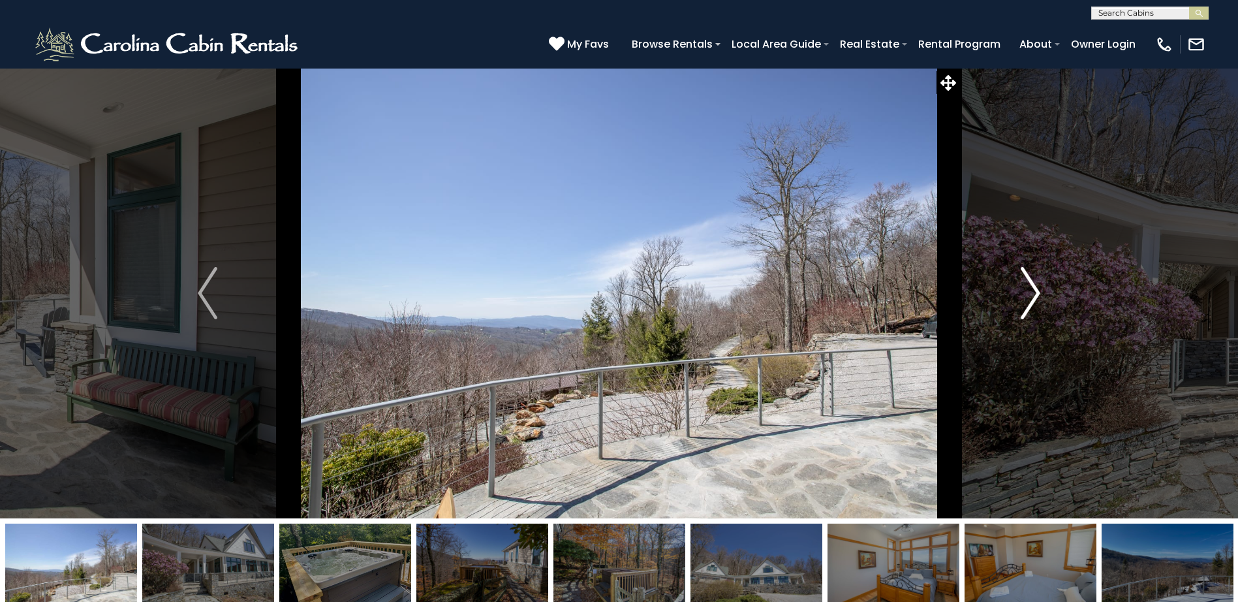
click at [1036, 290] on img "Next" at bounding box center [1031, 293] width 20 height 52
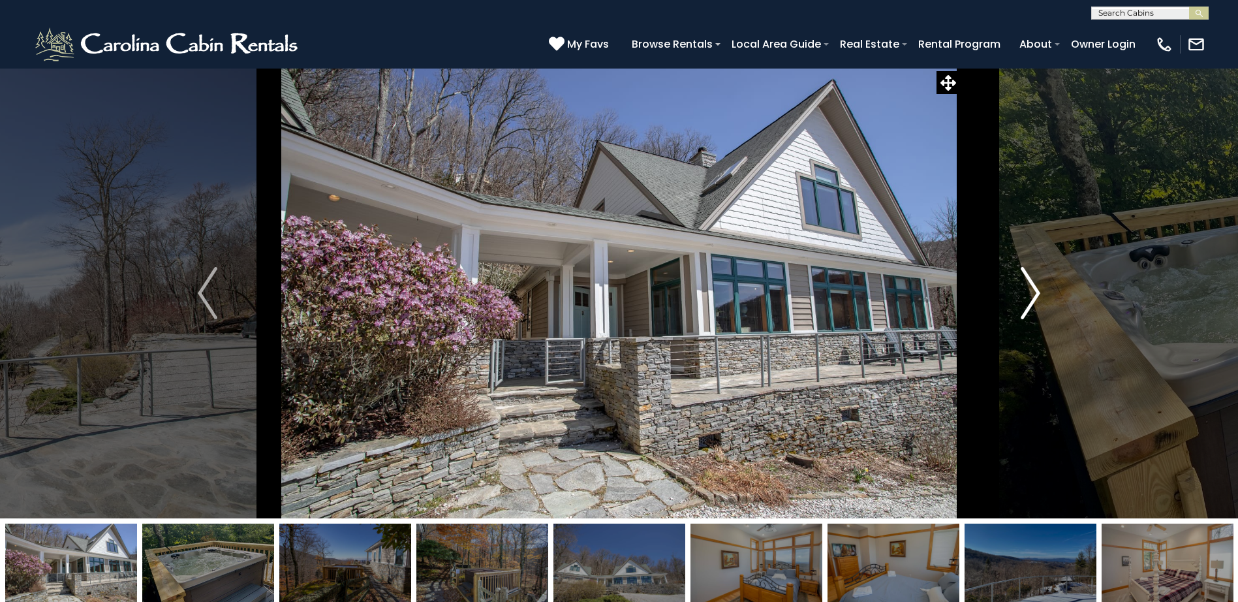
click at [1036, 290] on img "Next" at bounding box center [1031, 293] width 20 height 52
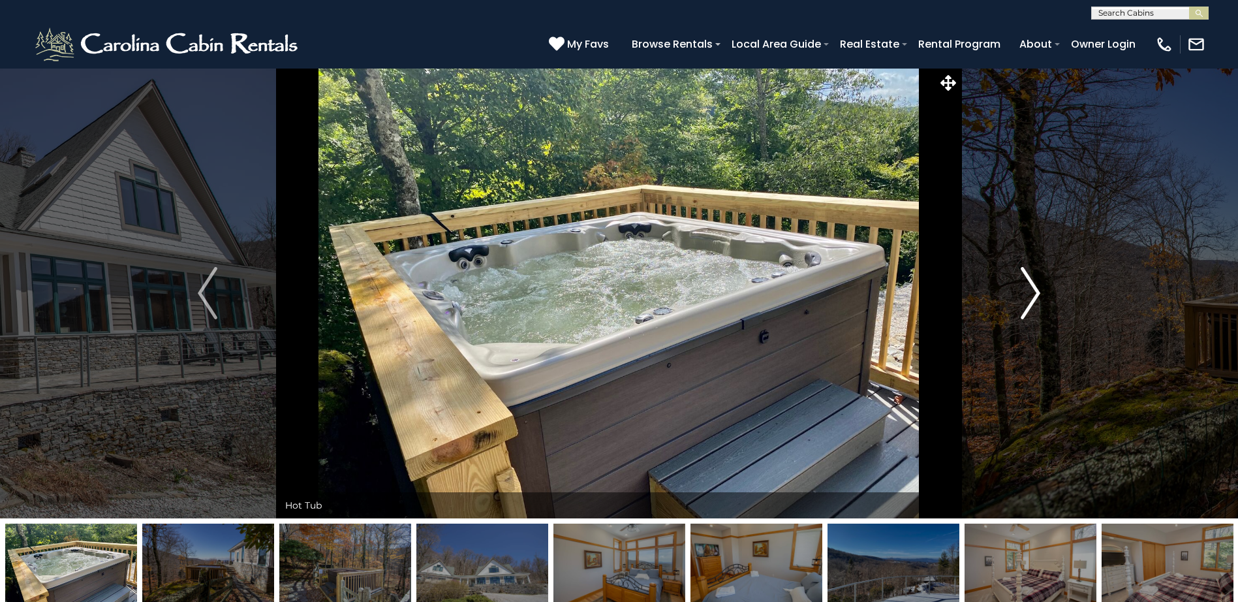
click at [1036, 290] on img "Next" at bounding box center [1031, 293] width 20 height 52
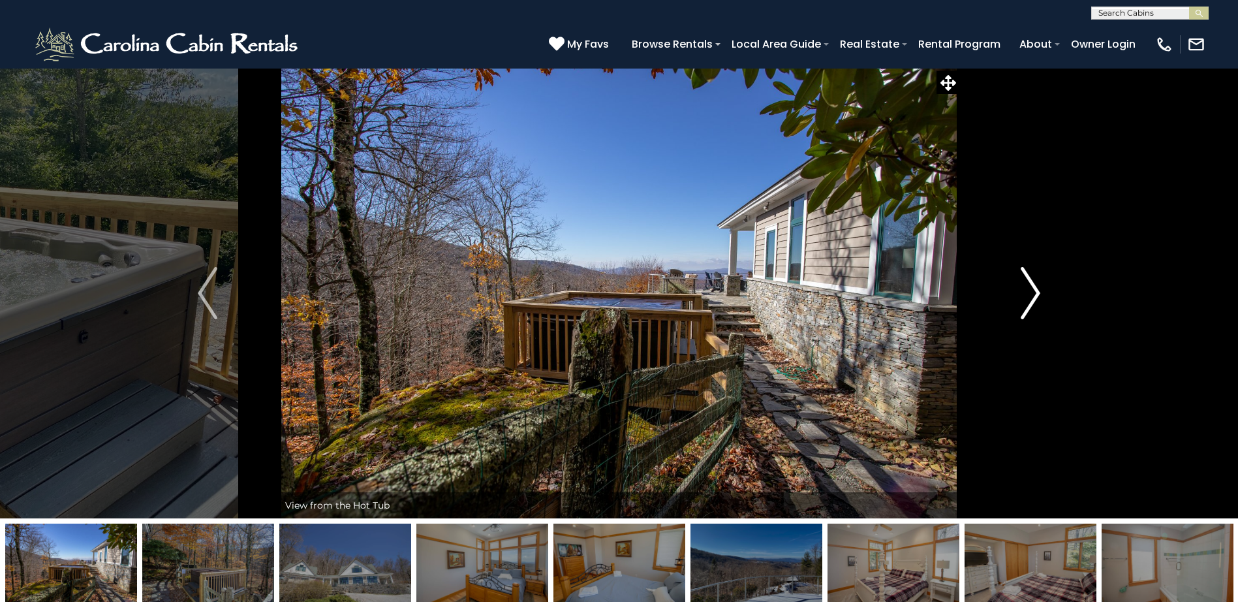
click at [1036, 290] on img "Next" at bounding box center [1031, 293] width 20 height 52
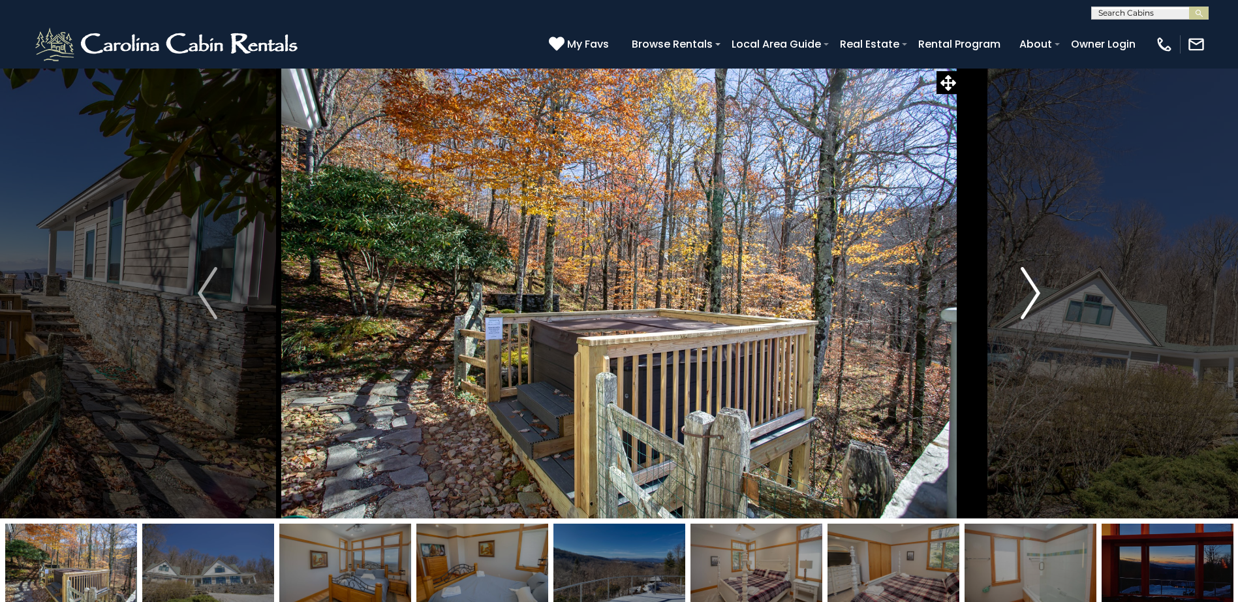
click at [1036, 290] on img "Next" at bounding box center [1031, 293] width 20 height 52
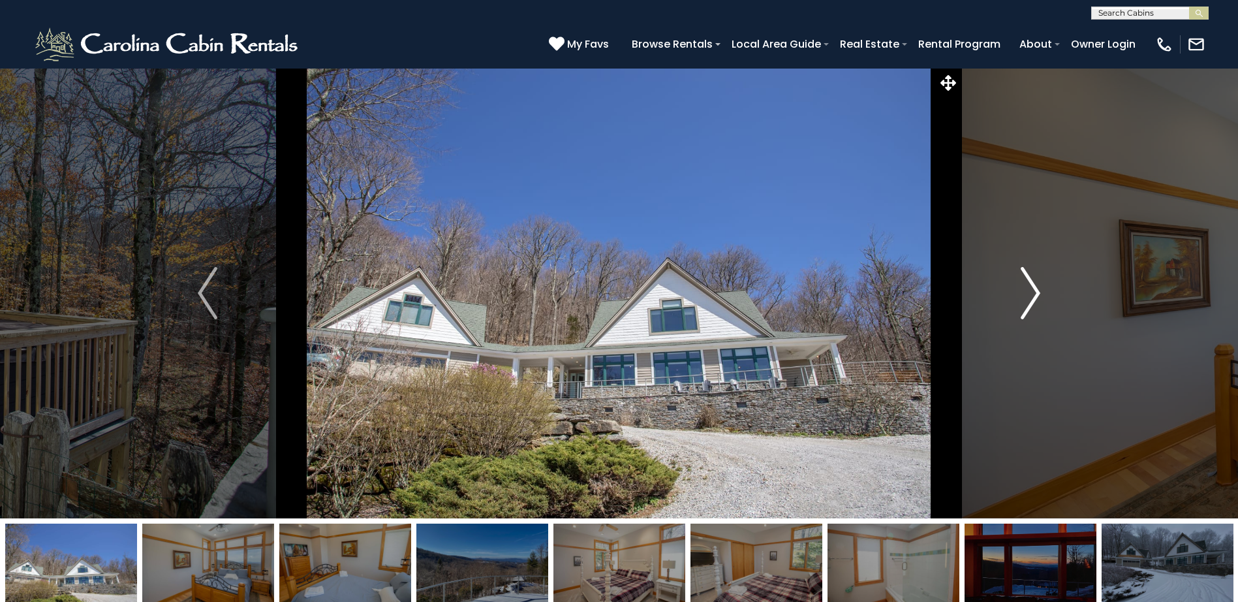
click at [1036, 290] on img "Next" at bounding box center [1031, 293] width 20 height 52
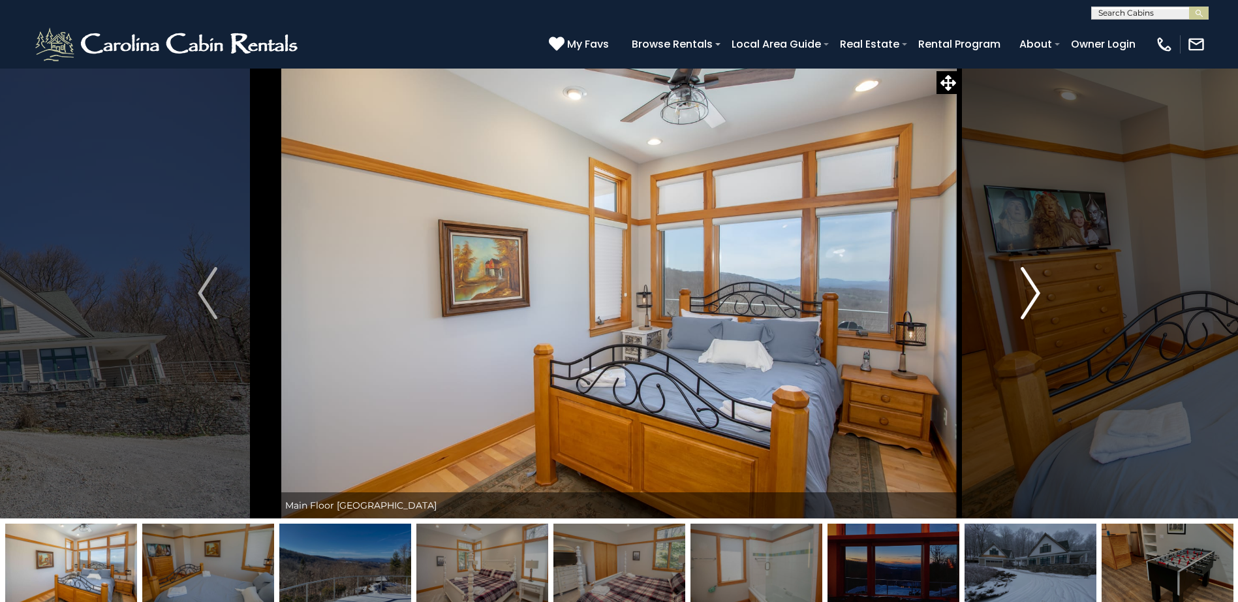
click at [1036, 290] on img "Next" at bounding box center [1031, 293] width 20 height 52
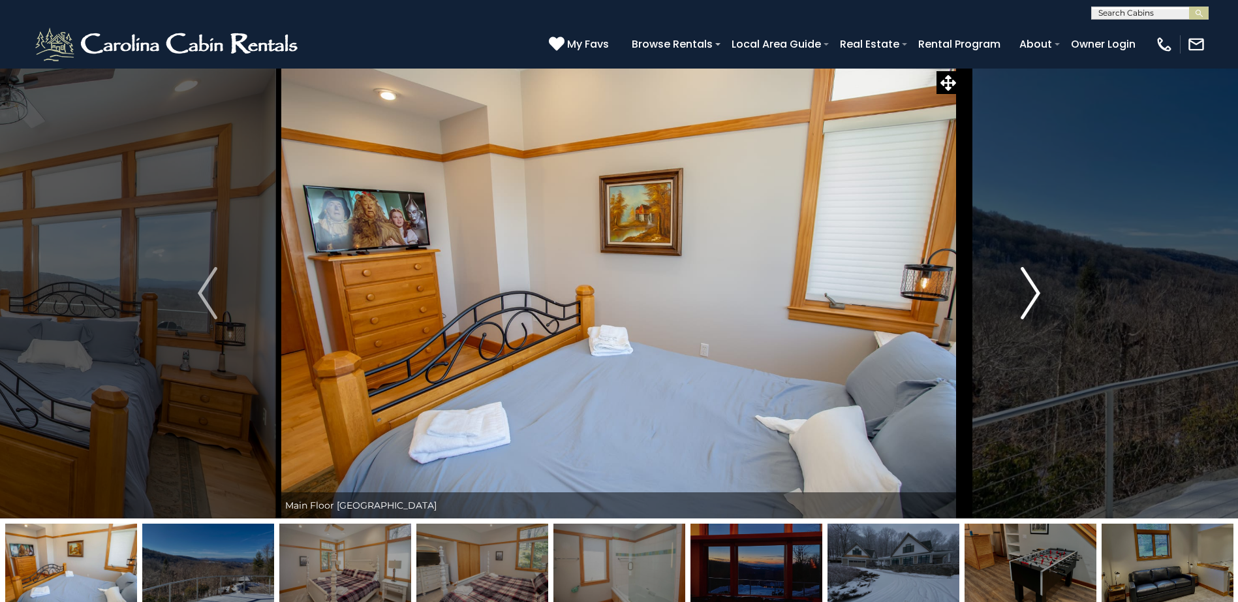
click at [1036, 290] on img "Next" at bounding box center [1031, 293] width 20 height 52
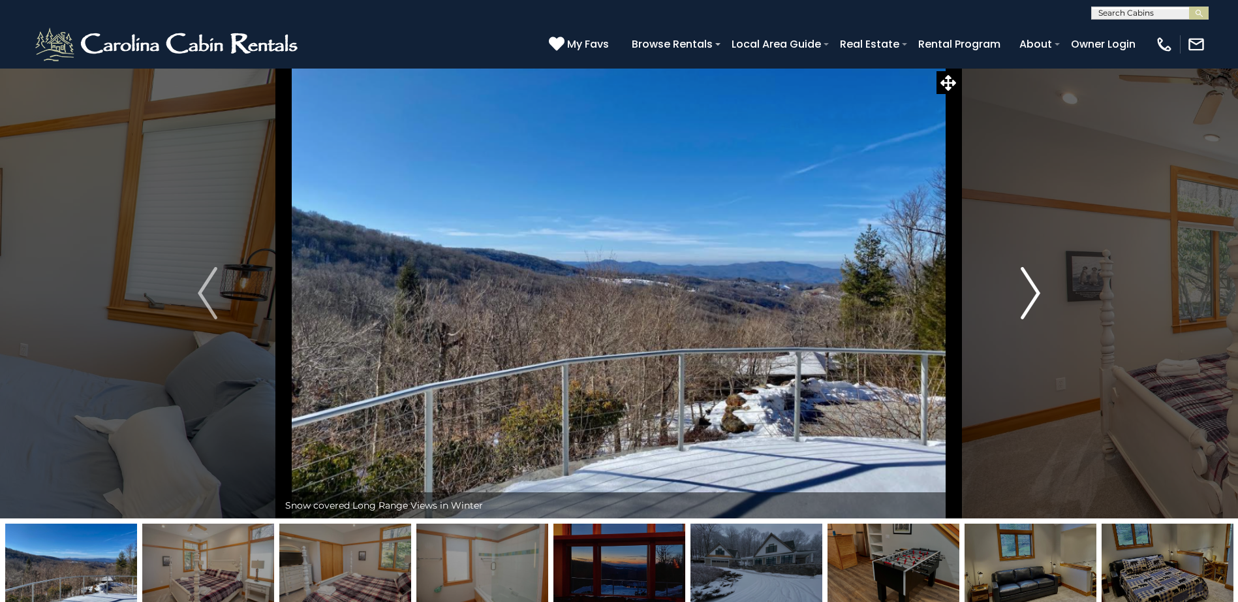
click at [1036, 290] on img "Next" at bounding box center [1031, 293] width 20 height 52
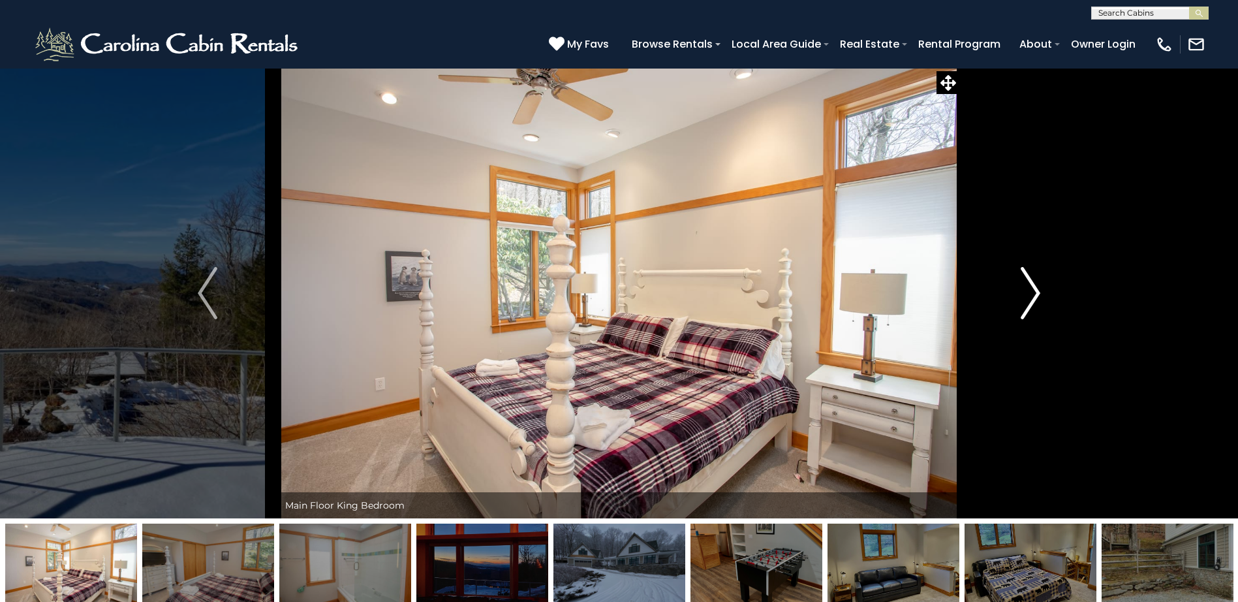
click at [1036, 290] on img "Next" at bounding box center [1031, 293] width 20 height 52
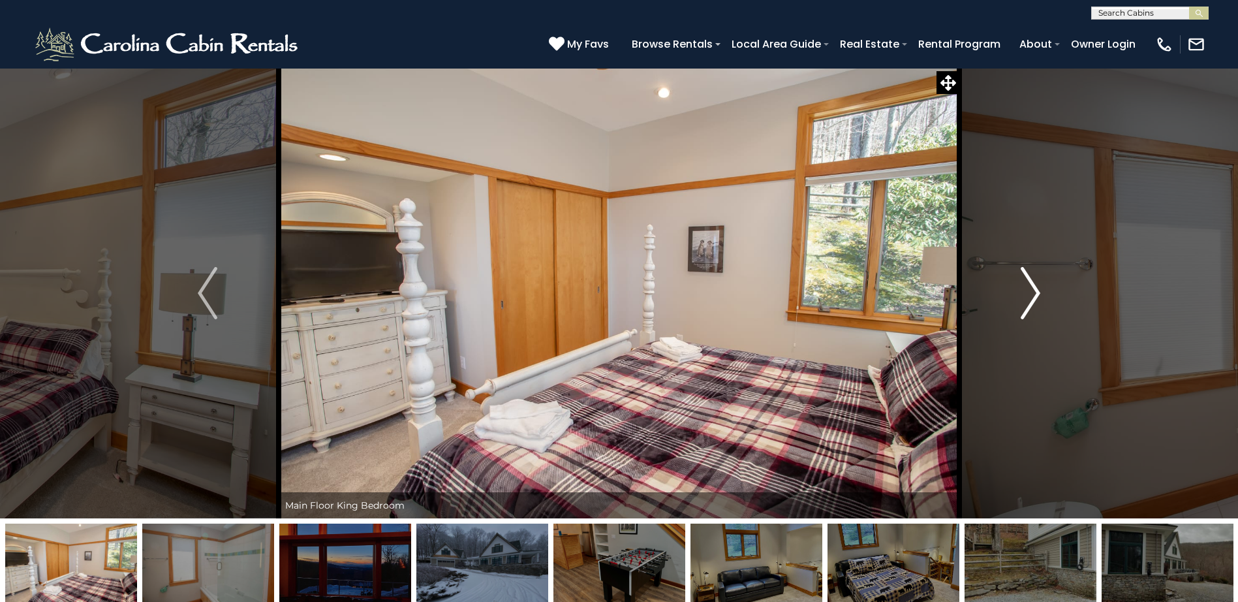
click at [1036, 290] on img "Next" at bounding box center [1031, 293] width 20 height 52
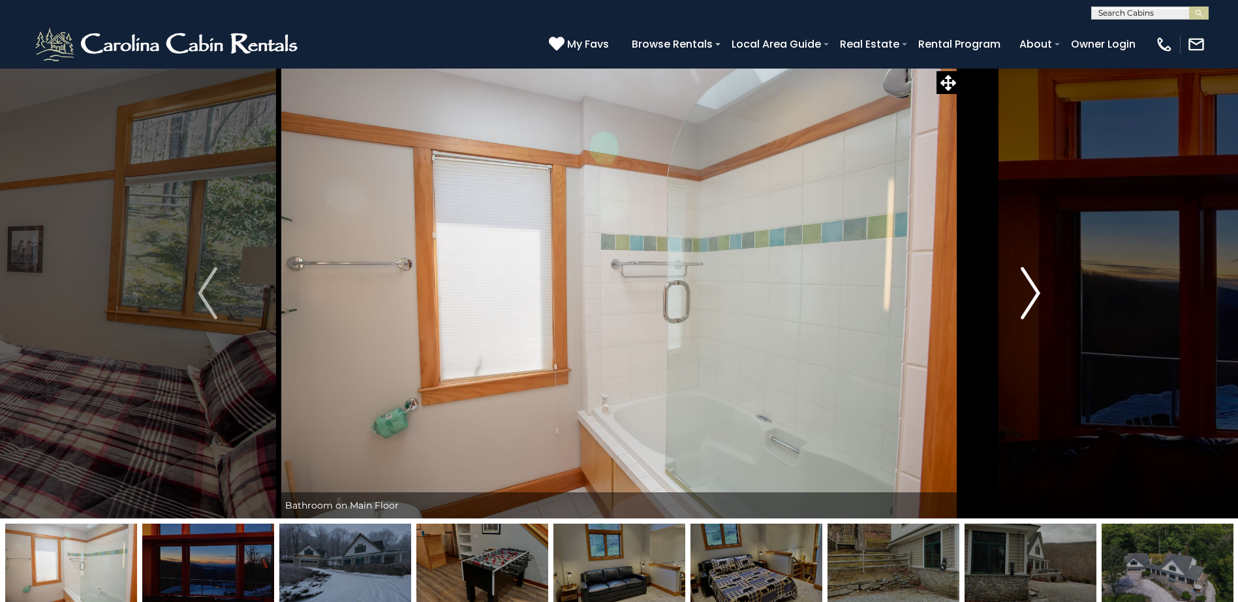
click at [1036, 290] on img "Next" at bounding box center [1031, 293] width 20 height 52
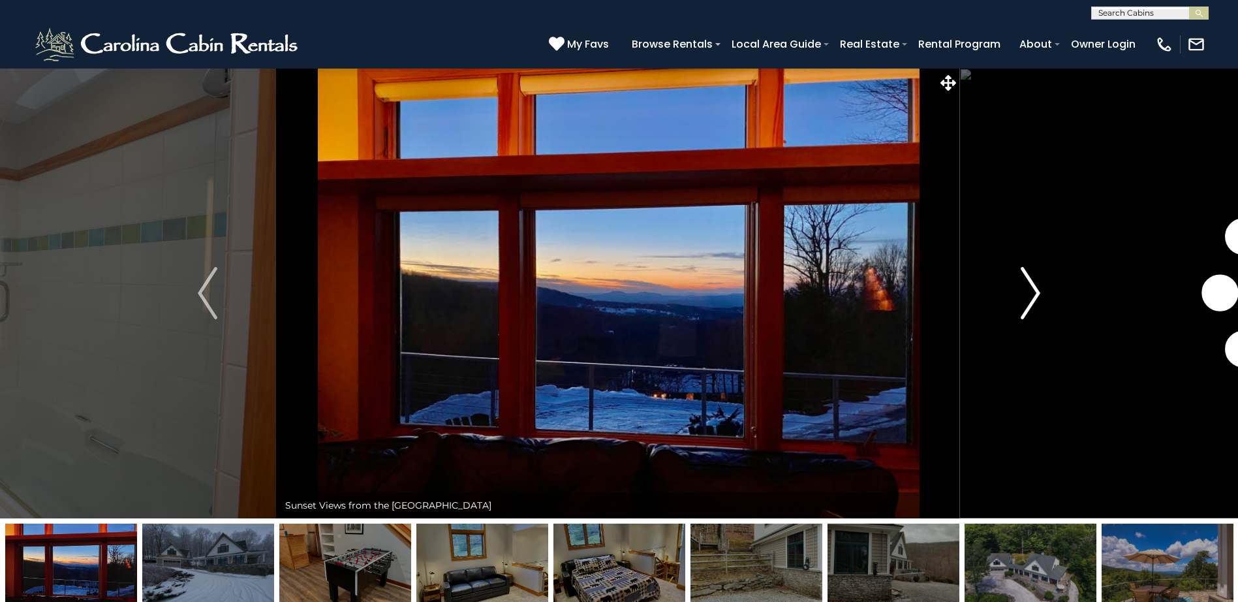
click at [1036, 290] on img "Next" at bounding box center [1031, 293] width 20 height 52
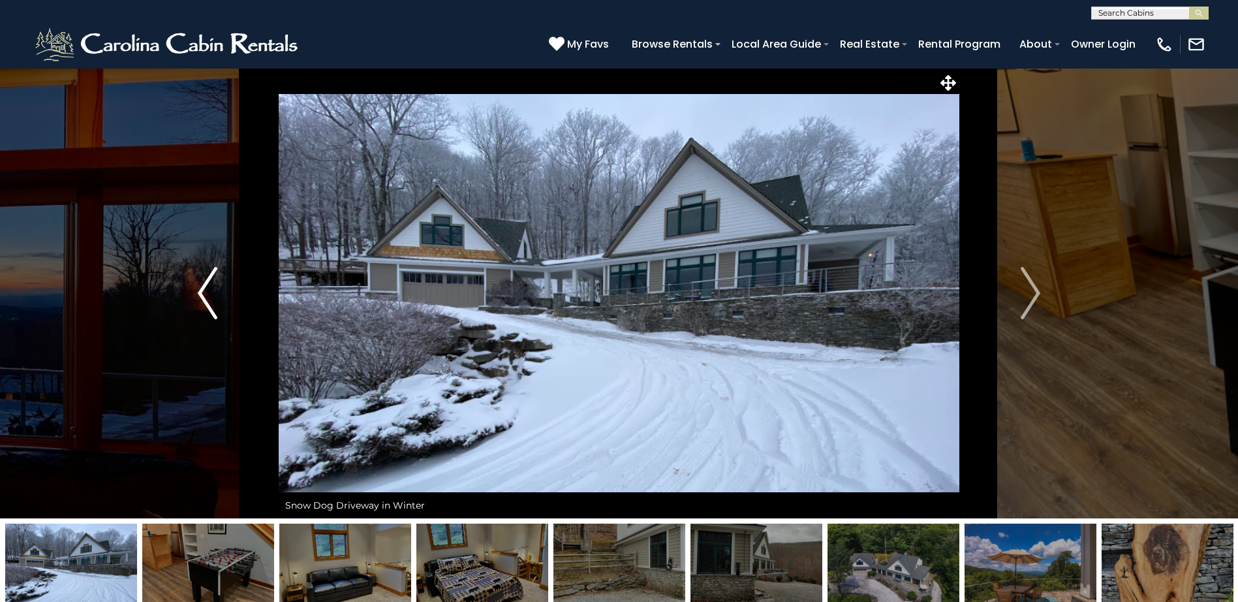
click at [200, 287] on img "Previous" at bounding box center [208, 293] width 20 height 52
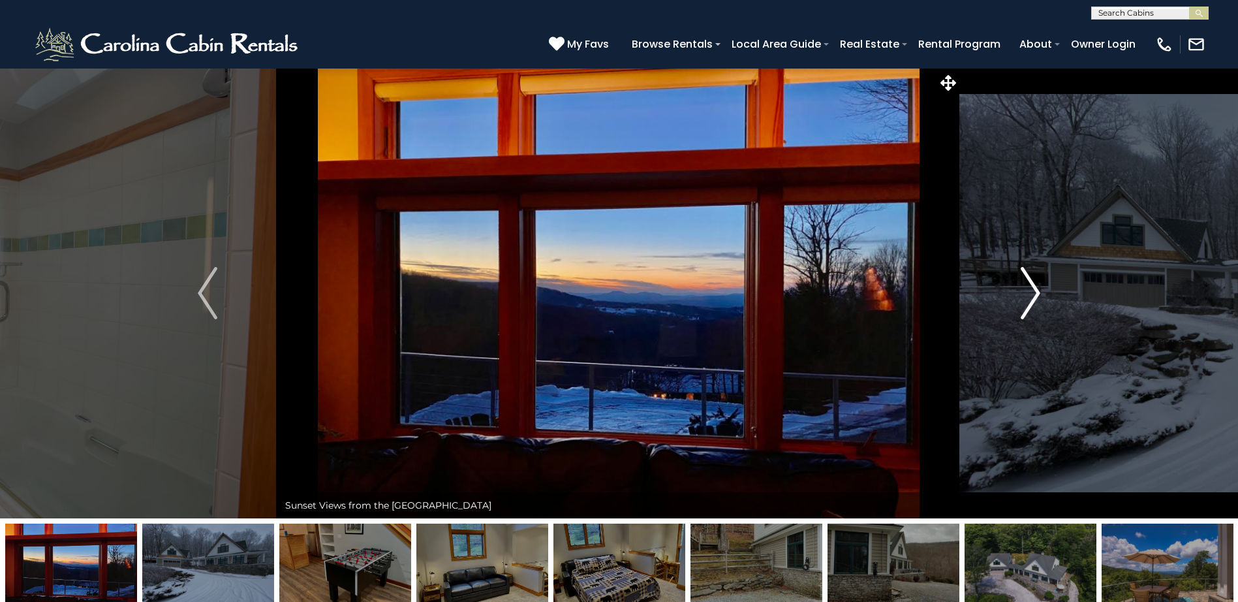
click at [1037, 293] on img "Next" at bounding box center [1031, 293] width 20 height 52
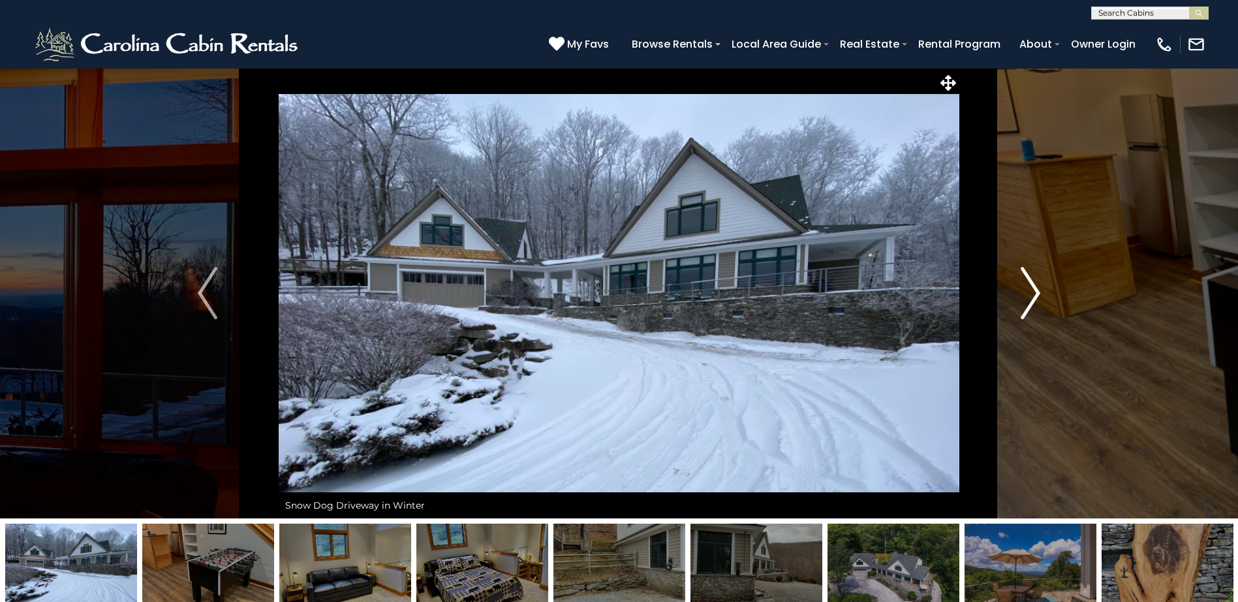
click at [1037, 293] on img "Next" at bounding box center [1031, 293] width 20 height 52
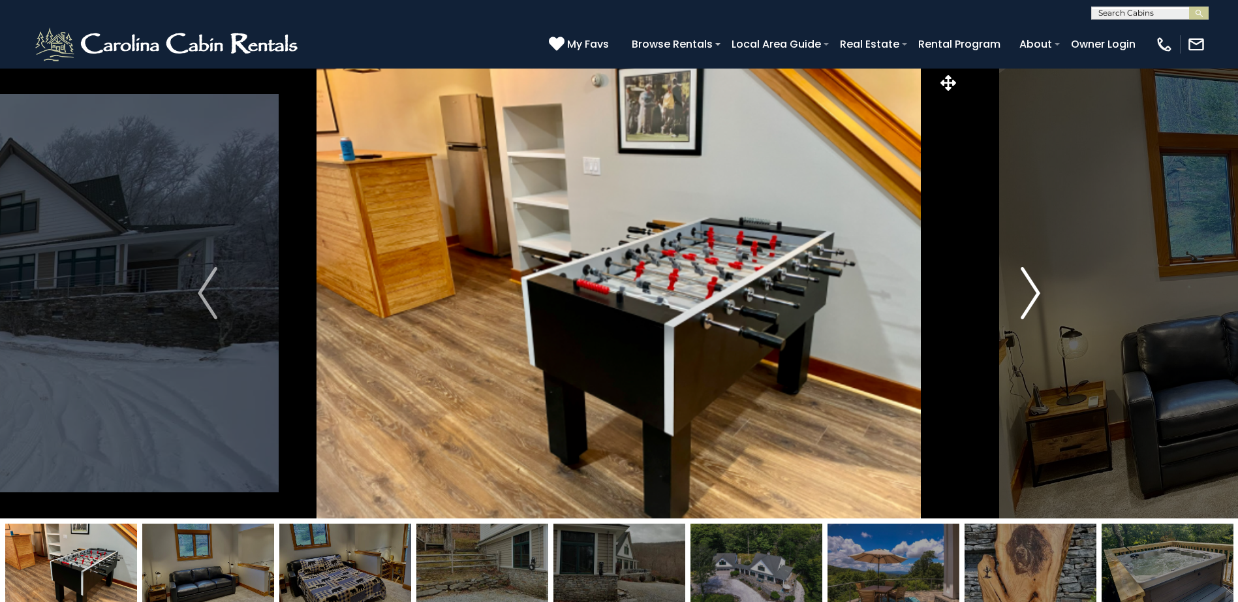
click at [1037, 293] on img "Next" at bounding box center [1031, 293] width 20 height 52
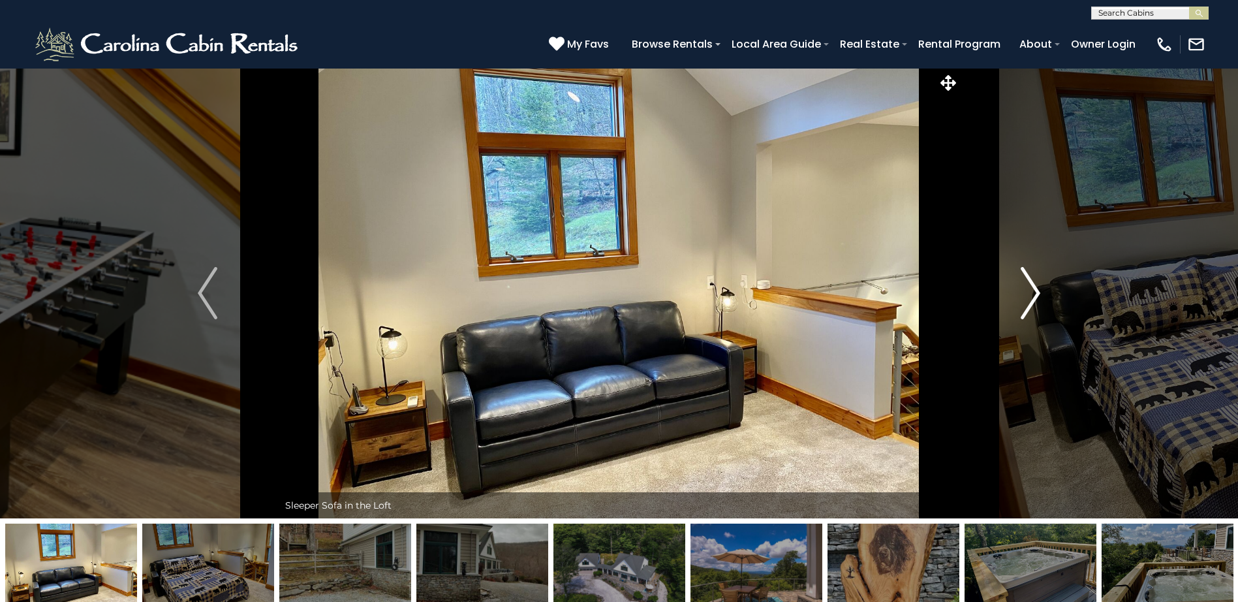
click at [1037, 293] on img "Next" at bounding box center [1031, 293] width 20 height 52
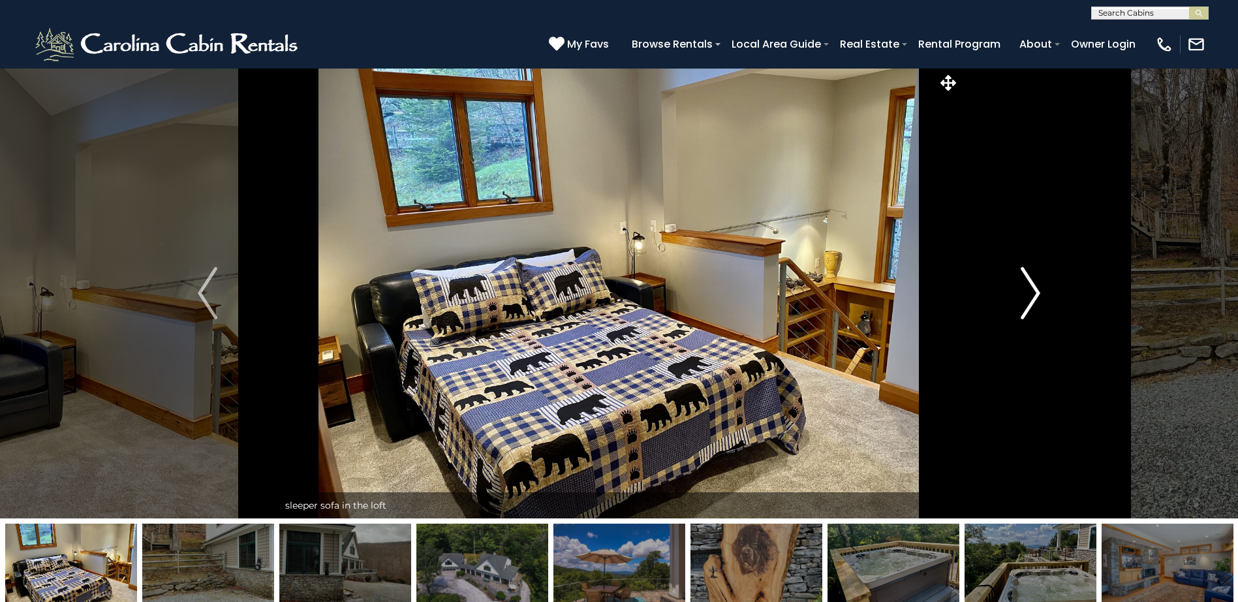
click at [1037, 293] on img "Next" at bounding box center [1031, 293] width 20 height 52
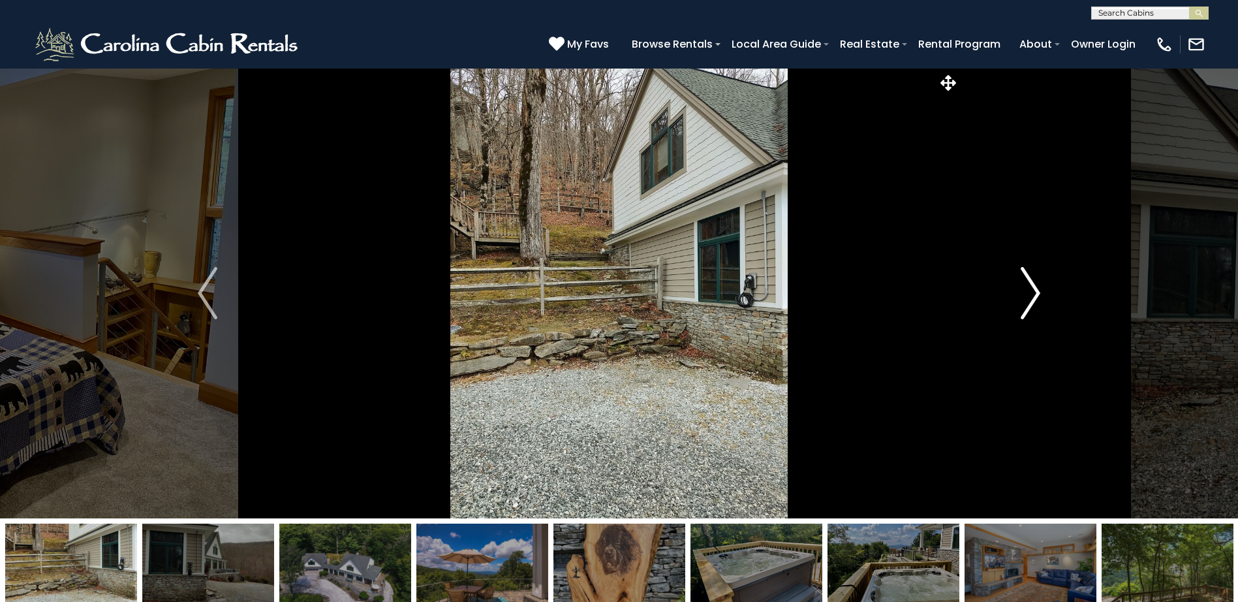
click at [1037, 293] on img "Next" at bounding box center [1031, 293] width 20 height 52
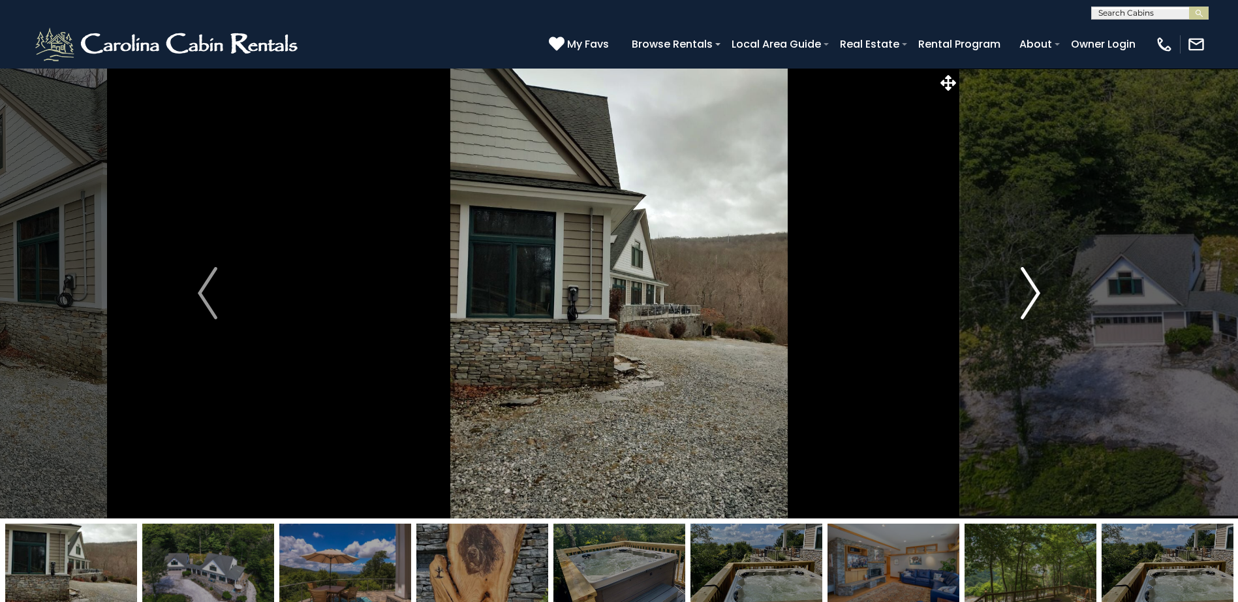
click at [1037, 287] on img "Next" at bounding box center [1031, 293] width 20 height 52
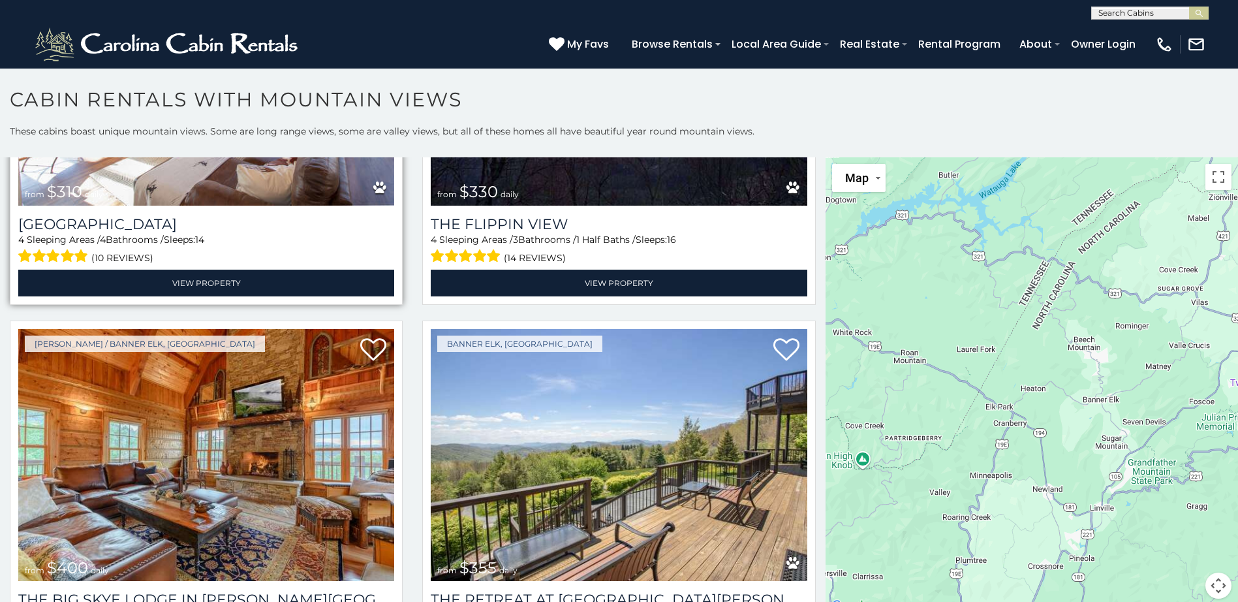
scroll to position [2611, 0]
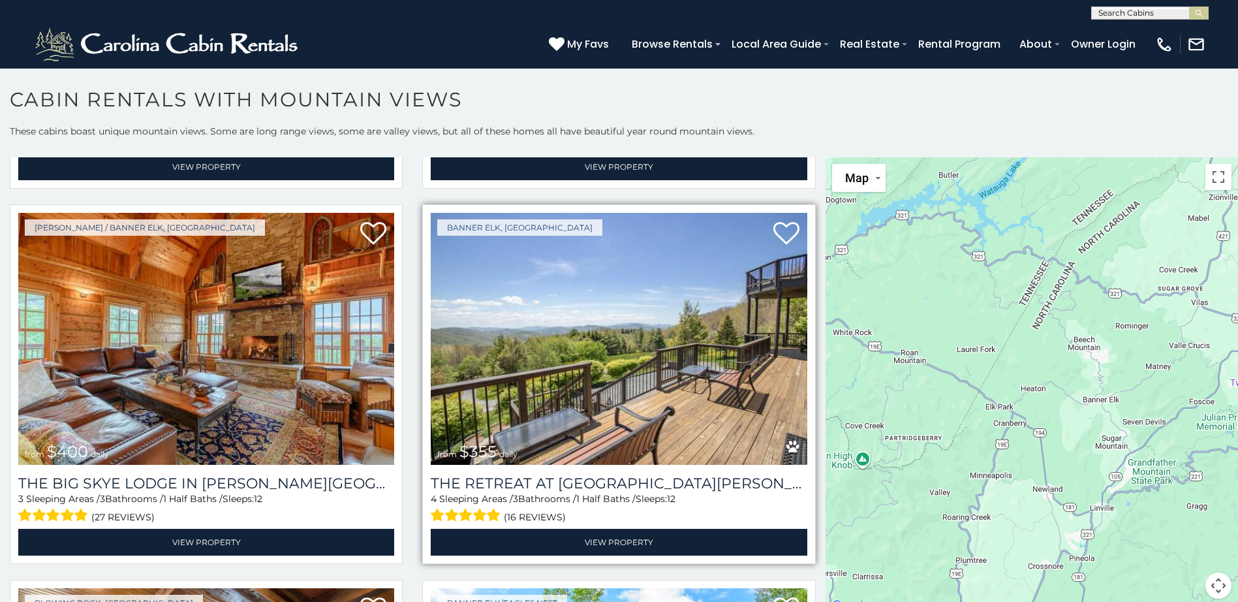
click at [602, 299] on img at bounding box center [619, 339] width 376 height 252
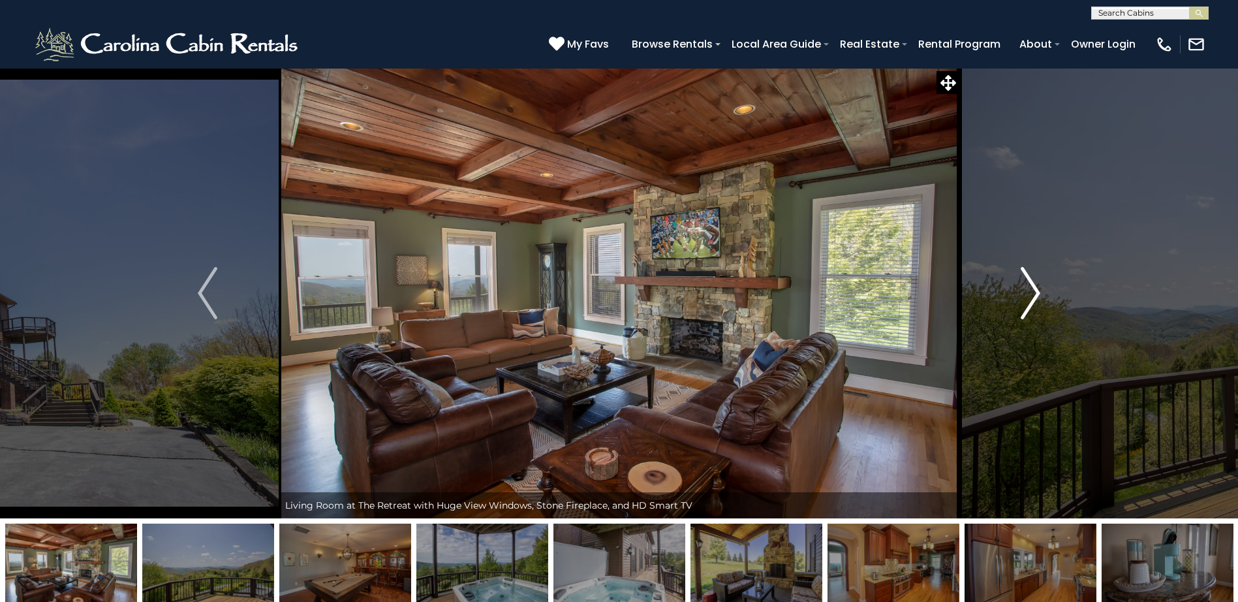
click at [1033, 287] on img "Next" at bounding box center [1031, 293] width 20 height 52
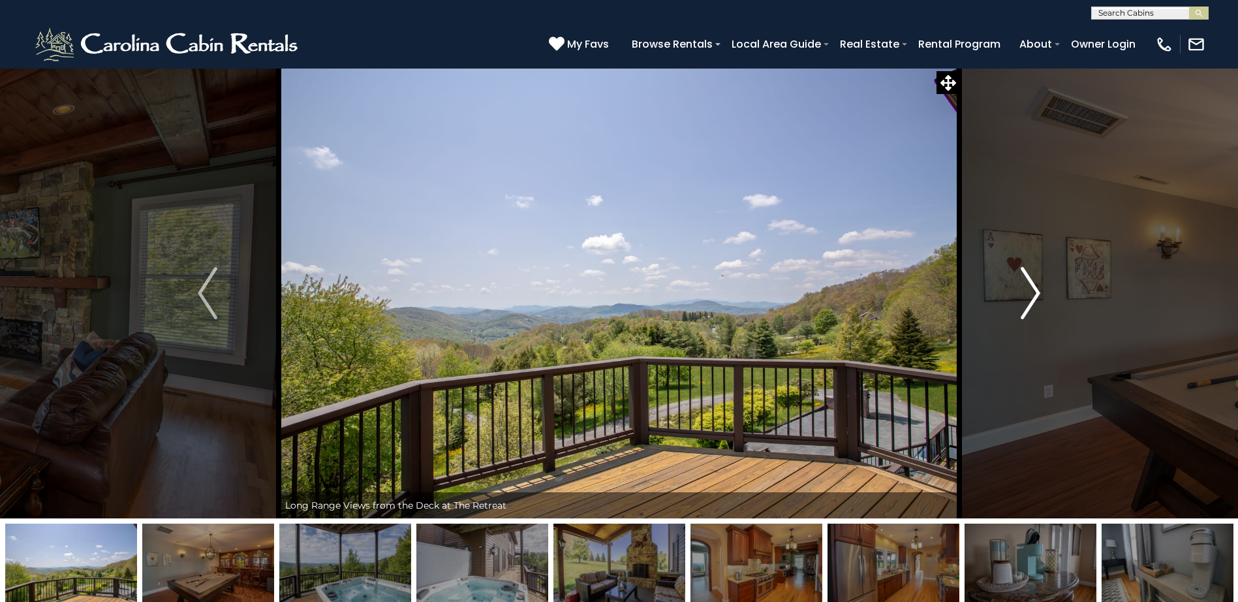
click at [1033, 287] on img "Next" at bounding box center [1031, 293] width 20 height 52
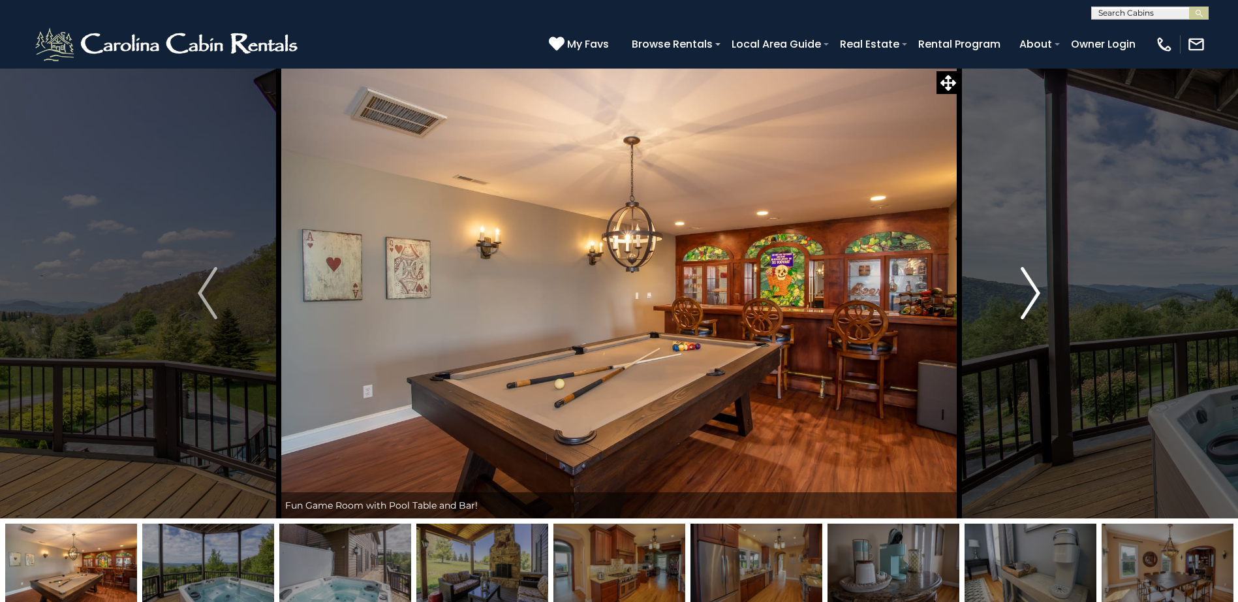
click at [1033, 287] on img "Next" at bounding box center [1031, 293] width 20 height 52
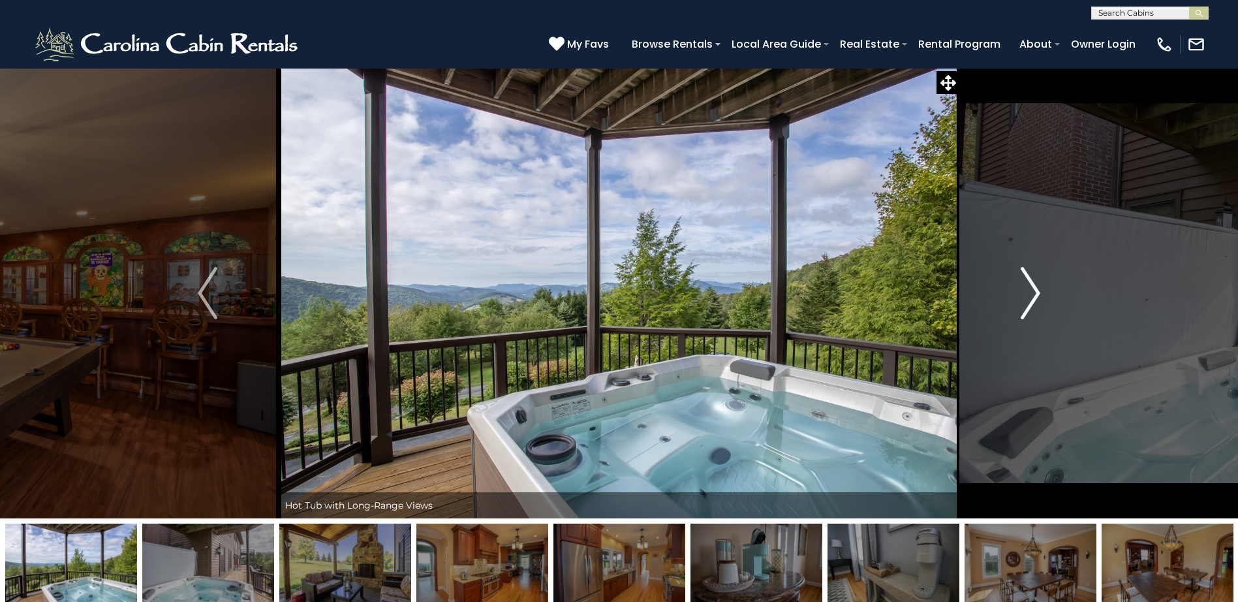
click at [1033, 287] on img "Next" at bounding box center [1031, 293] width 20 height 52
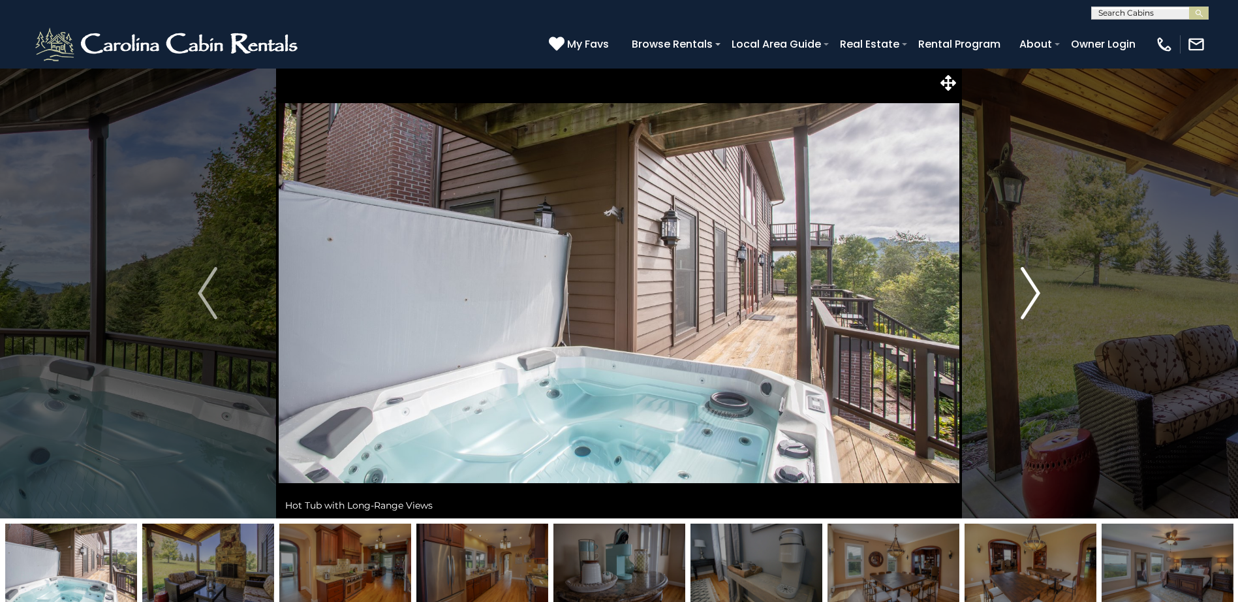
click at [1033, 287] on img "Next" at bounding box center [1031, 293] width 20 height 52
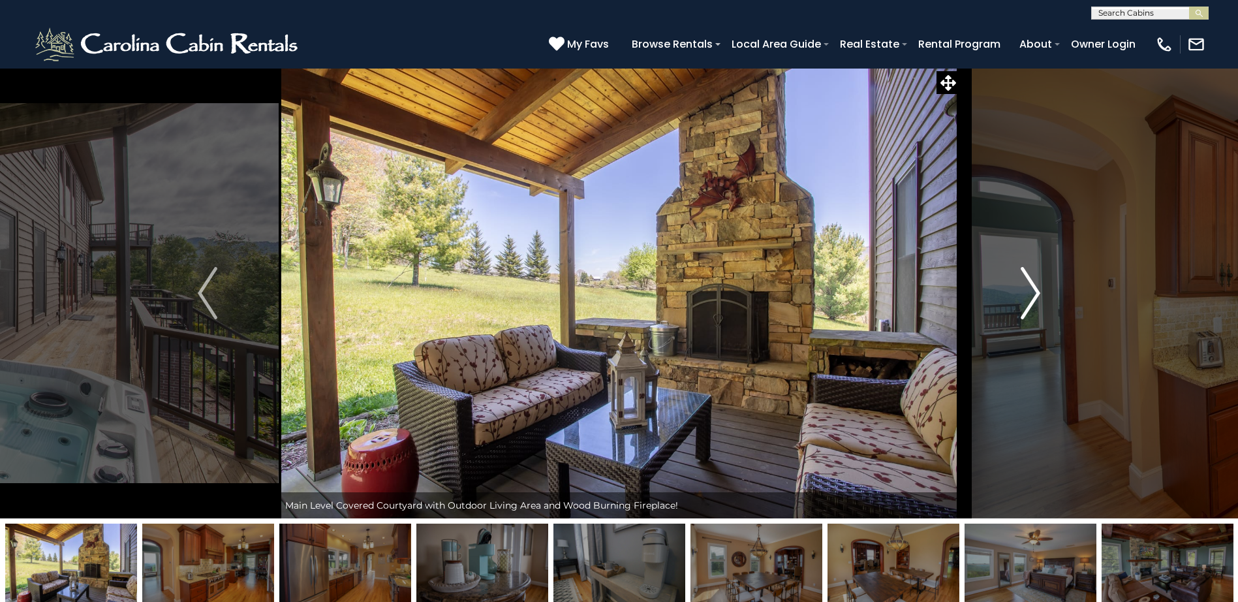
click at [1033, 287] on img "Next" at bounding box center [1031, 293] width 20 height 52
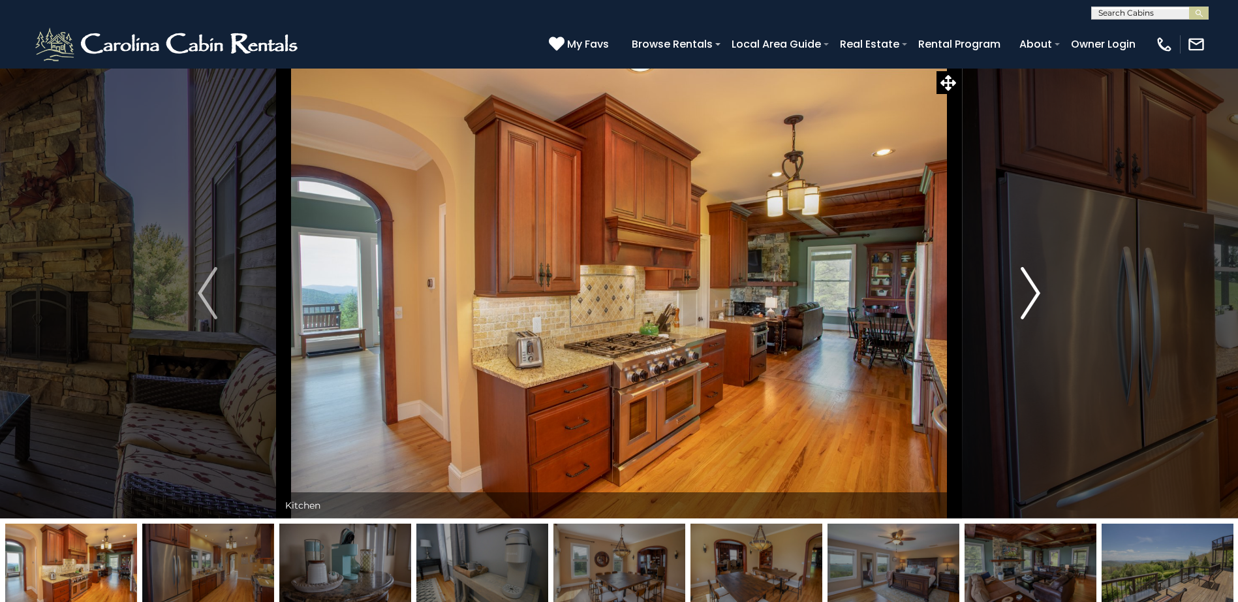
click at [1033, 287] on img "Next" at bounding box center [1031, 293] width 20 height 52
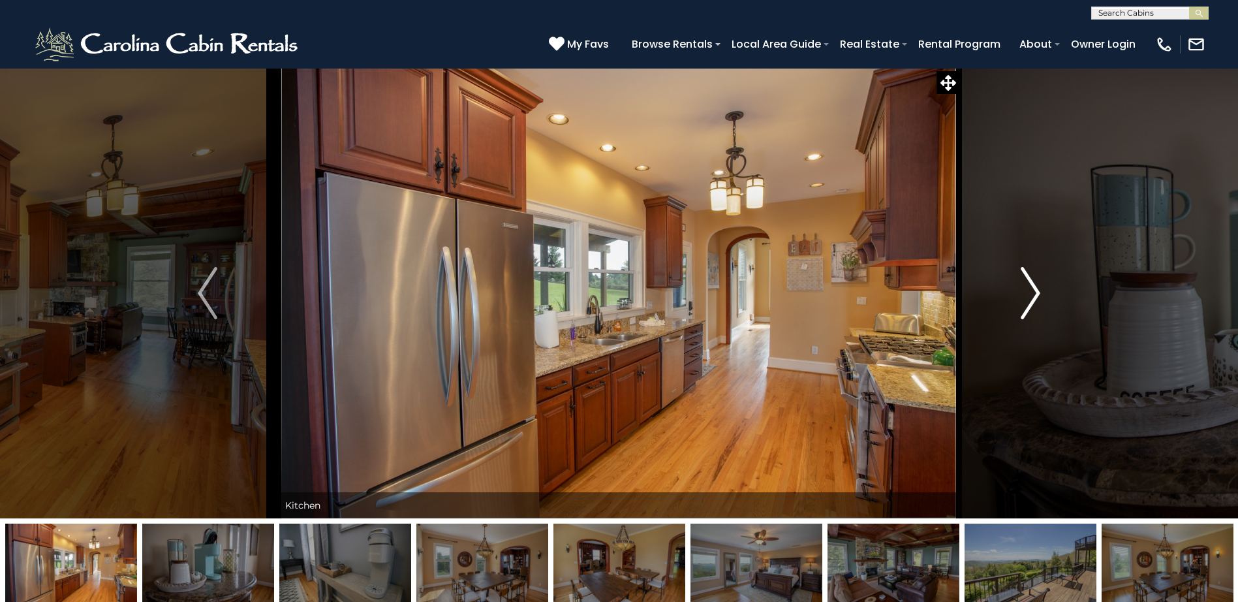
click at [1033, 287] on img "Next" at bounding box center [1031, 293] width 20 height 52
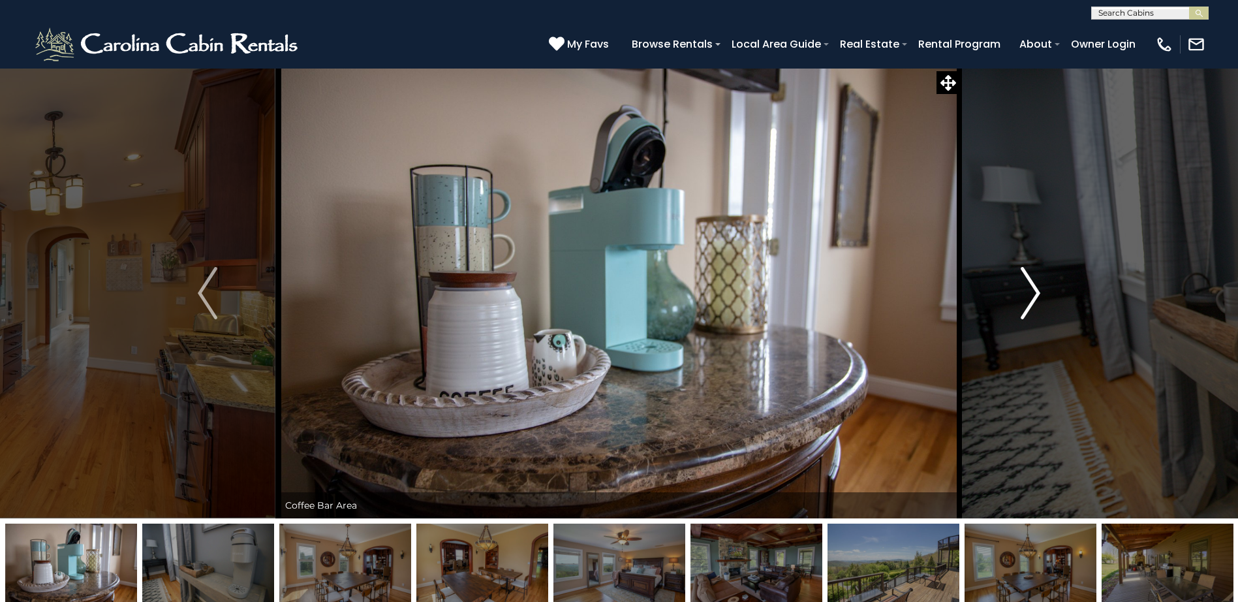
click at [1033, 287] on img "Next" at bounding box center [1031, 293] width 20 height 52
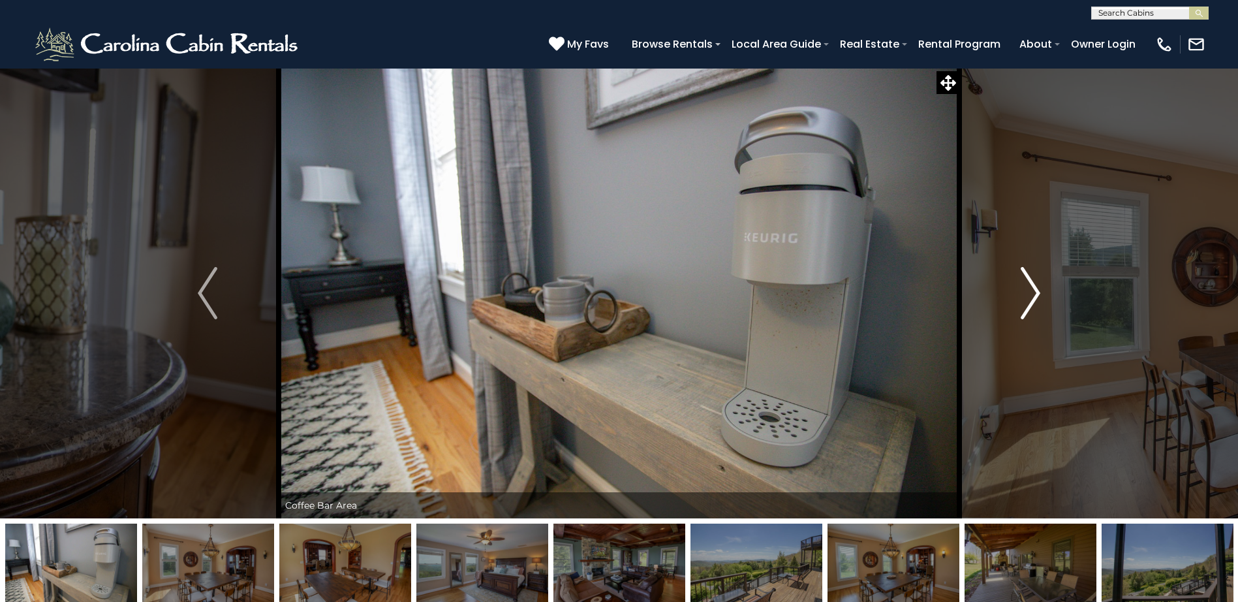
click at [1033, 287] on img "Next" at bounding box center [1031, 293] width 20 height 52
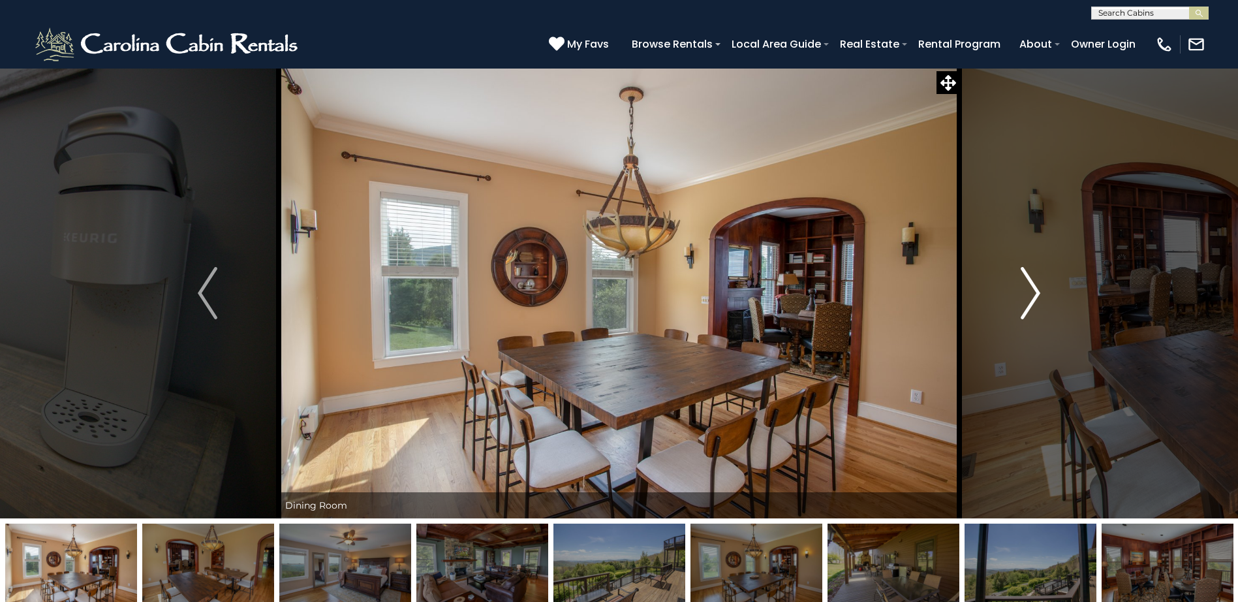
click at [1033, 287] on img "Next" at bounding box center [1031, 293] width 20 height 52
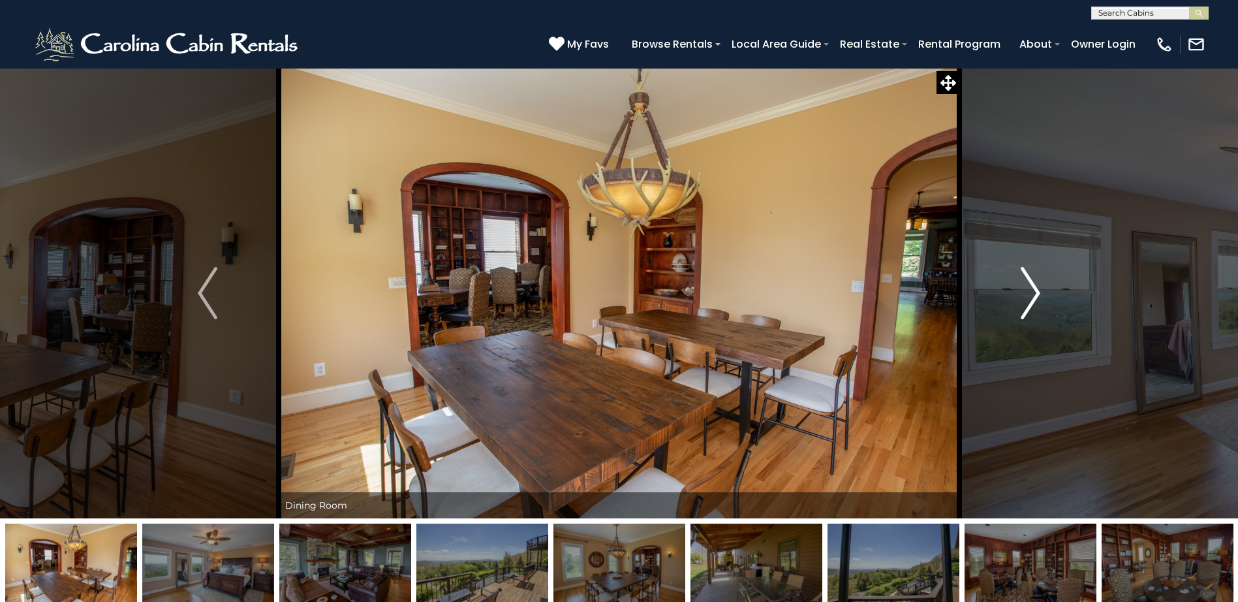
click at [1033, 287] on img "Next" at bounding box center [1031, 293] width 20 height 52
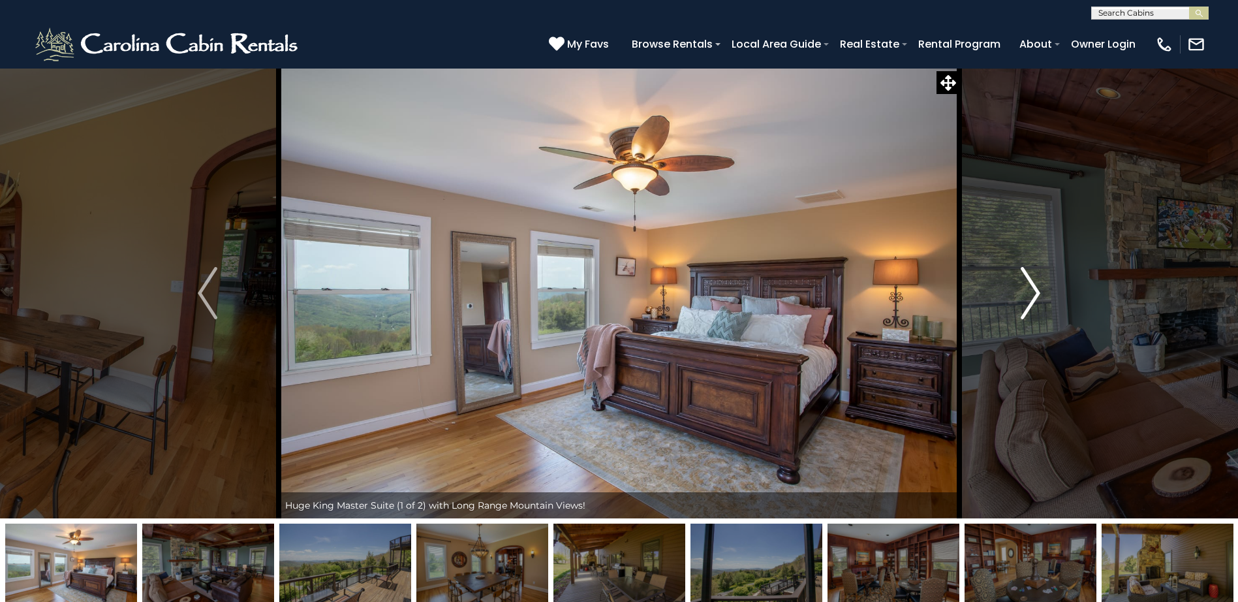
click at [1033, 287] on img "Next" at bounding box center [1031, 293] width 20 height 52
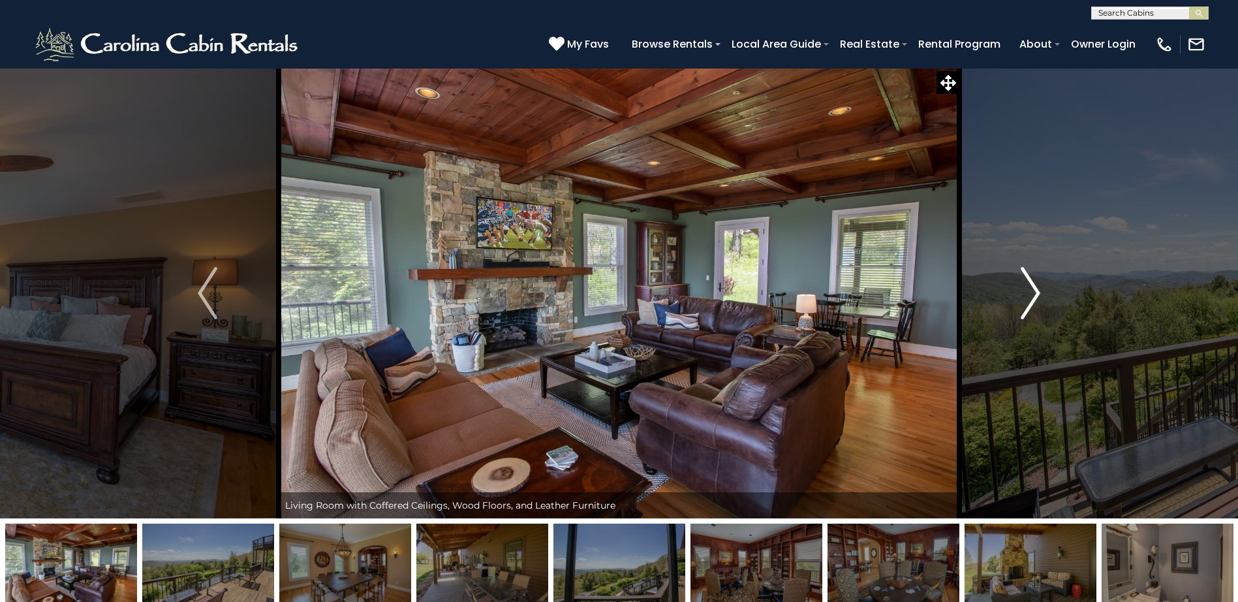
click at [1033, 287] on img "Next" at bounding box center [1031, 293] width 20 height 52
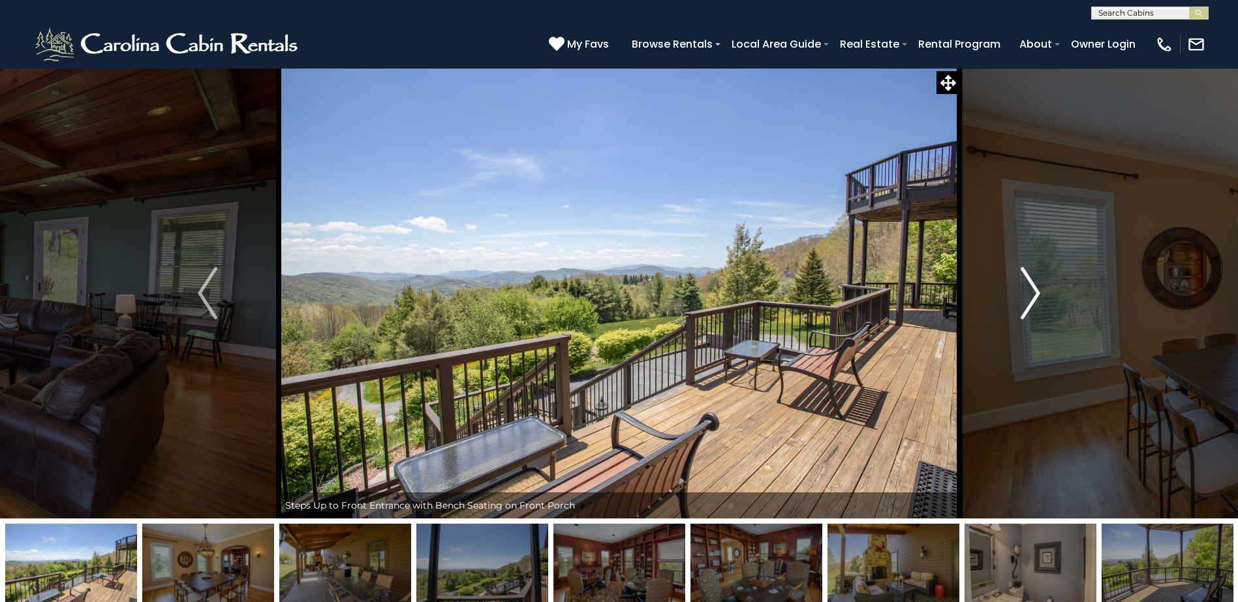
click at [1033, 287] on img "Next" at bounding box center [1031, 293] width 20 height 52
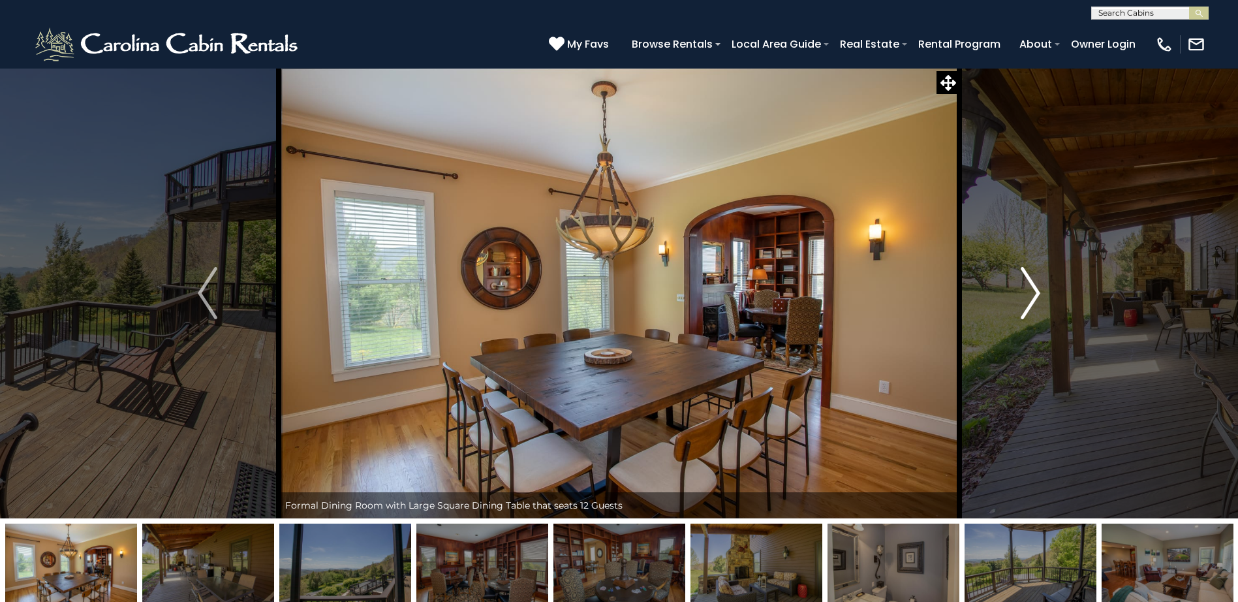
click at [1033, 287] on img "Next" at bounding box center [1031, 293] width 20 height 52
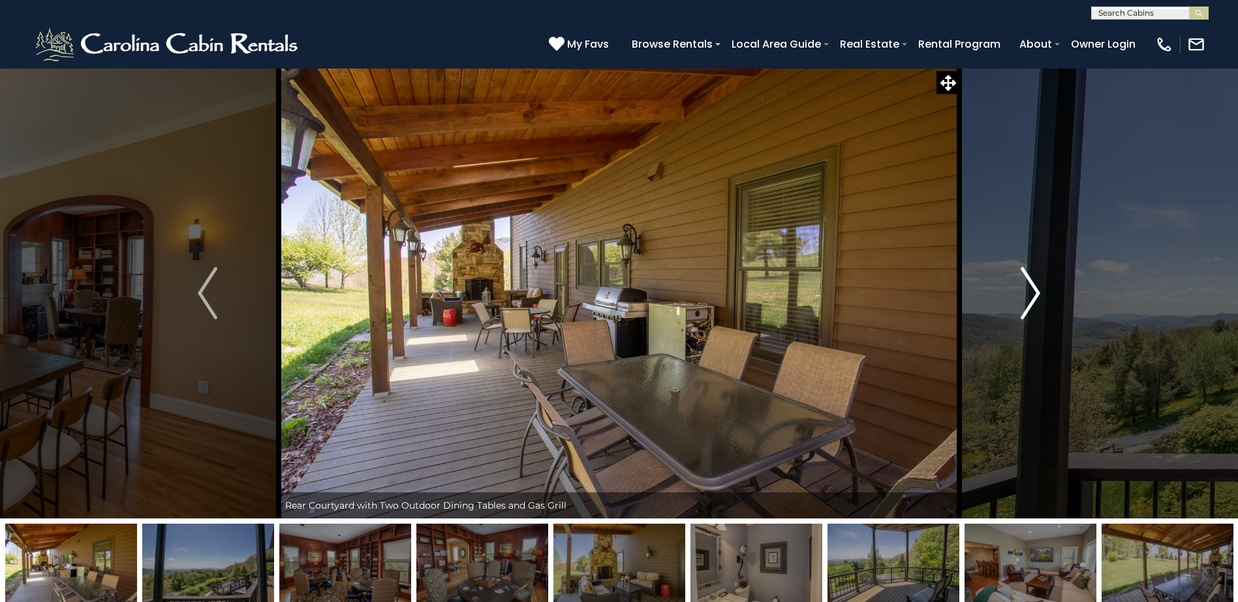
click at [1033, 287] on img "Next" at bounding box center [1031, 293] width 20 height 52
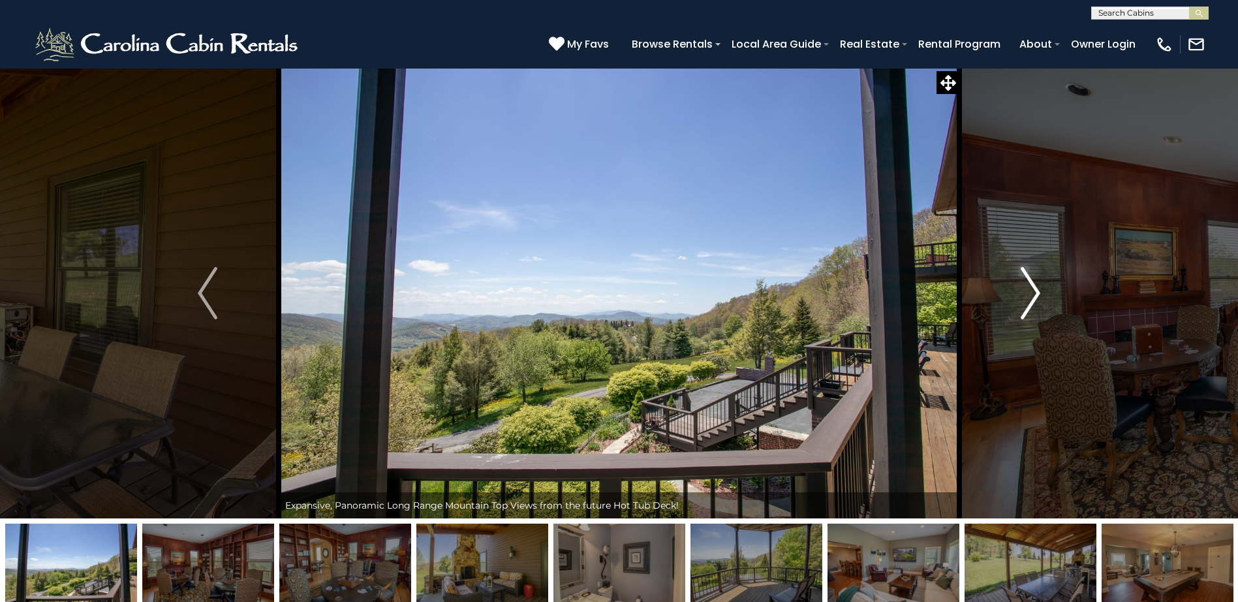
click at [1033, 287] on img "Next" at bounding box center [1031, 293] width 20 height 52
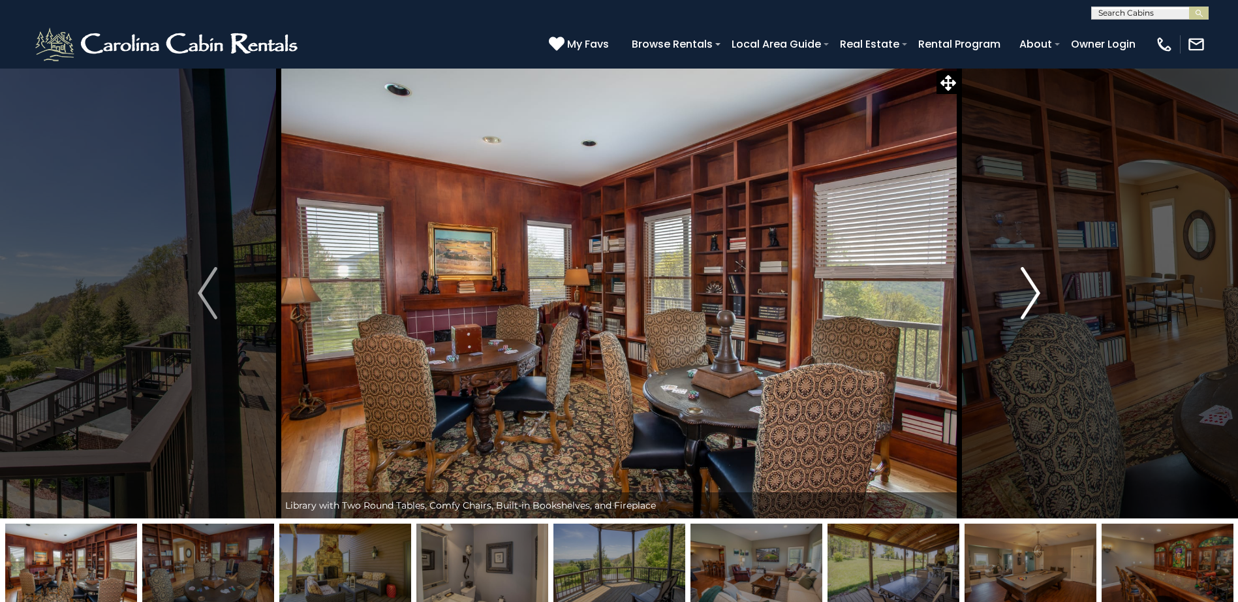
click at [1033, 288] on img "Next" at bounding box center [1031, 293] width 20 height 52
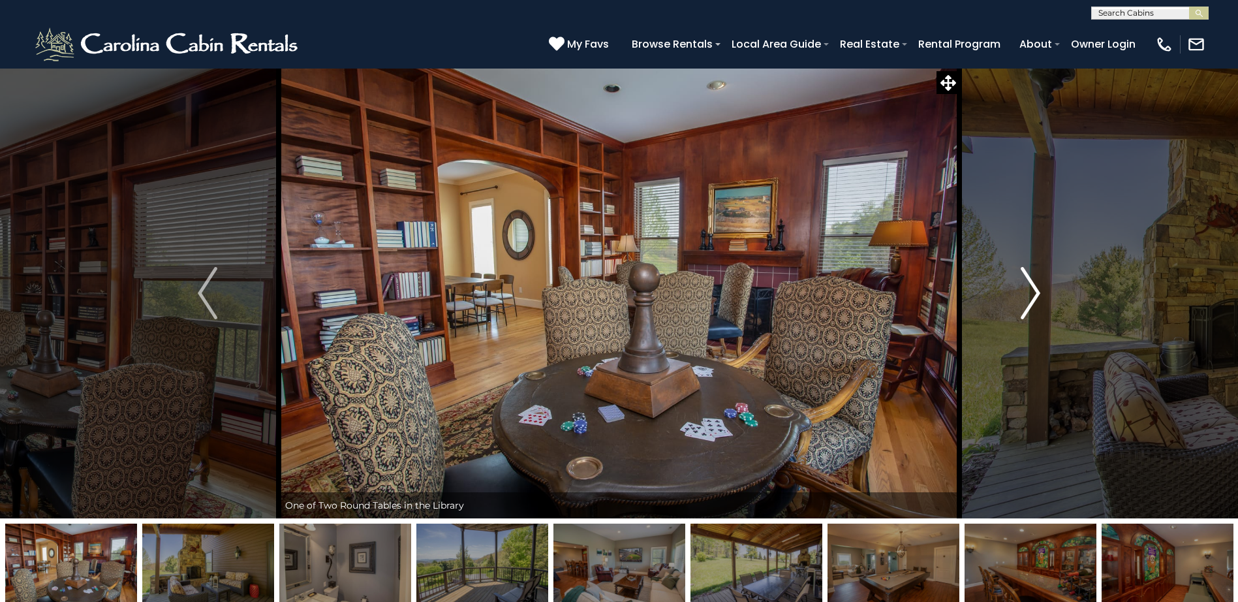
click at [1033, 288] on img "Next" at bounding box center [1031, 293] width 20 height 52
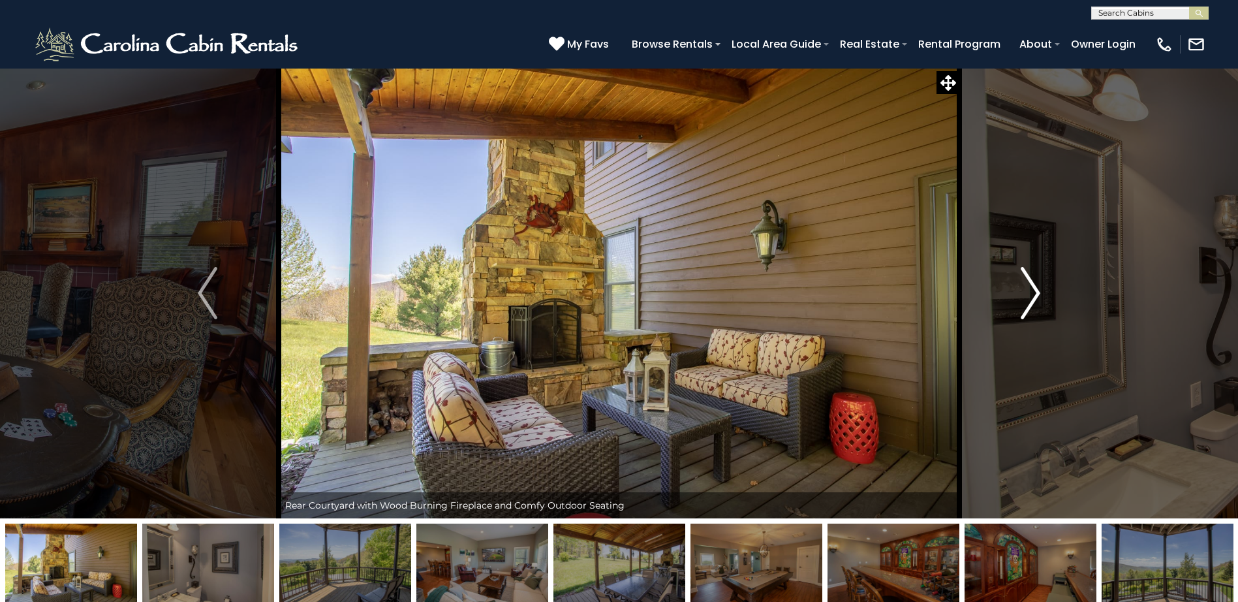
click at [1033, 288] on img "Next" at bounding box center [1031, 293] width 20 height 52
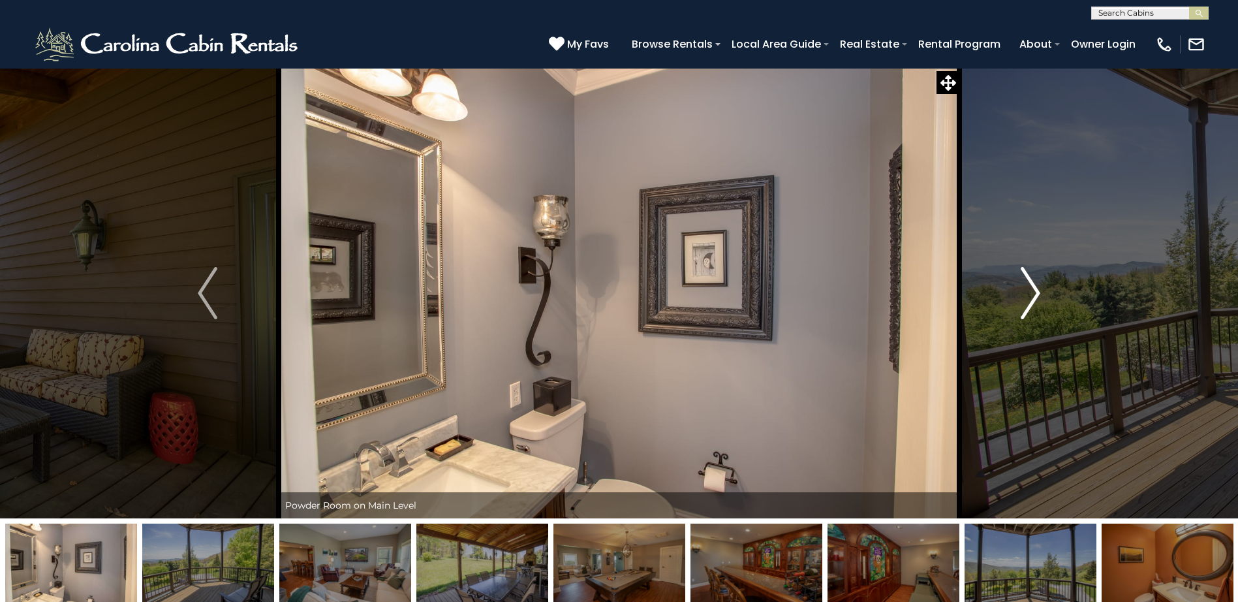
click at [1033, 288] on img "Next" at bounding box center [1031, 293] width 20 height 52
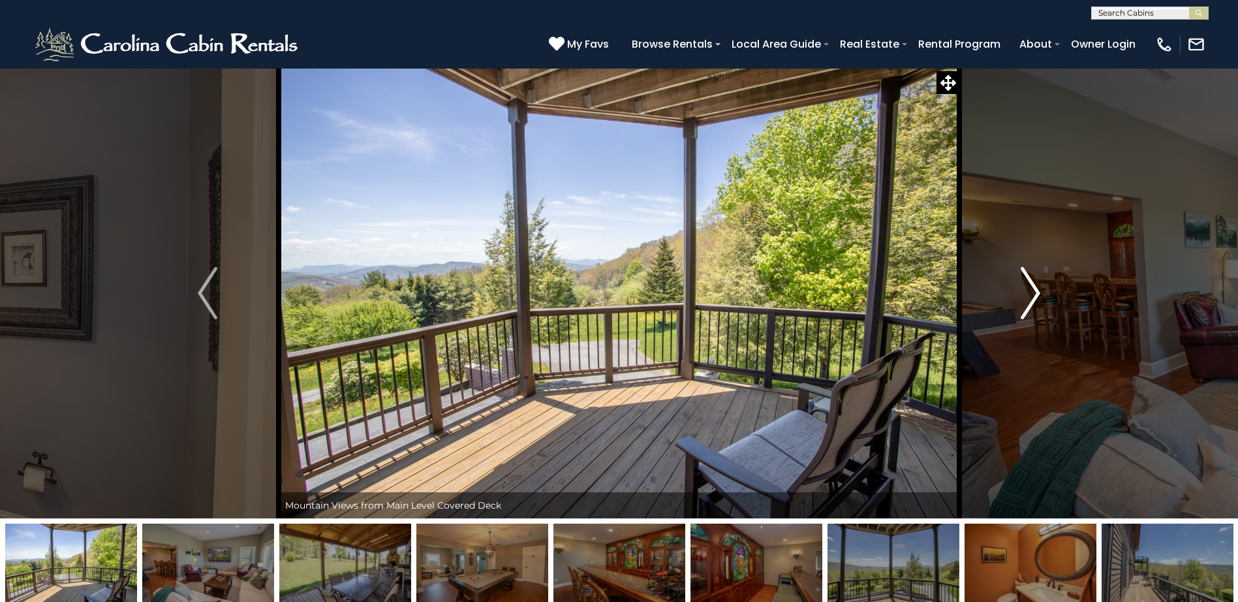
click at [1033, 288] on img "Next" at bounding box center [1031, 293] width 20 height 52
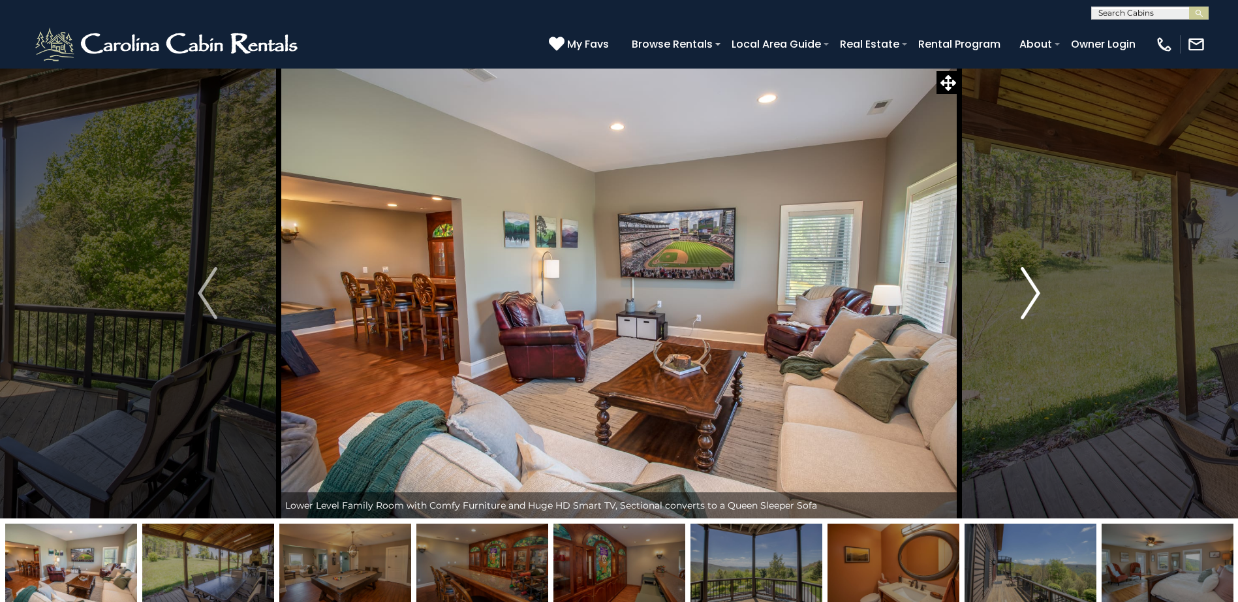
click at [1033, 288] on img "Next" at bounding box center [1031, 293] width 20 height 52
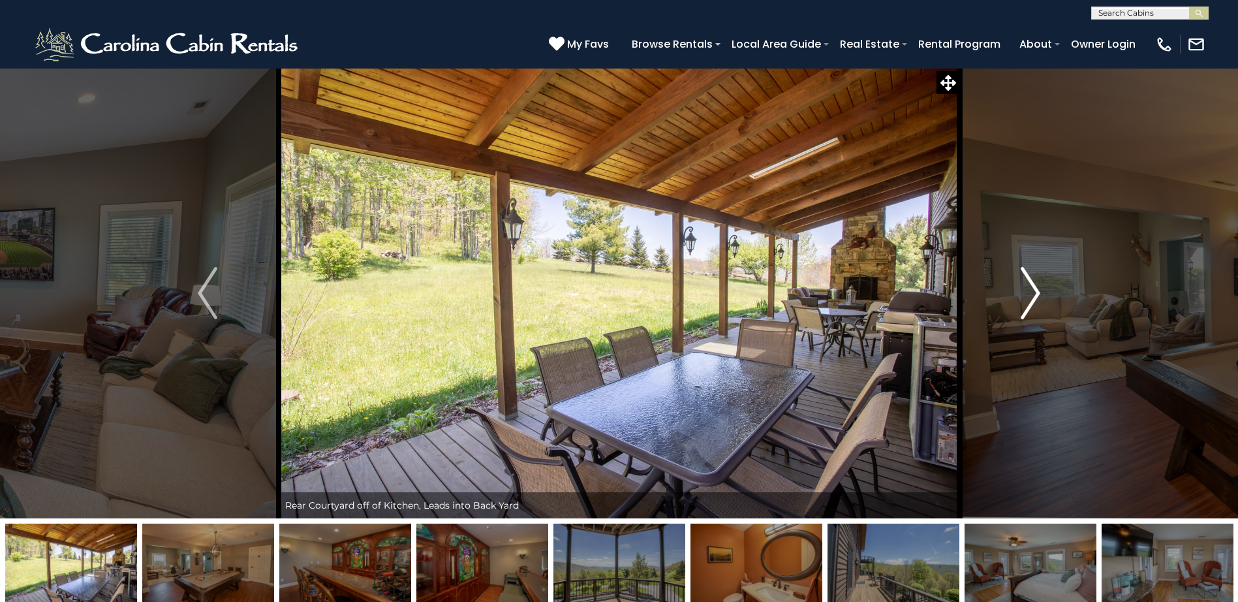
click at [1033, 288] on img "Next" at bounding box center [1031, 293] width 20 height 52
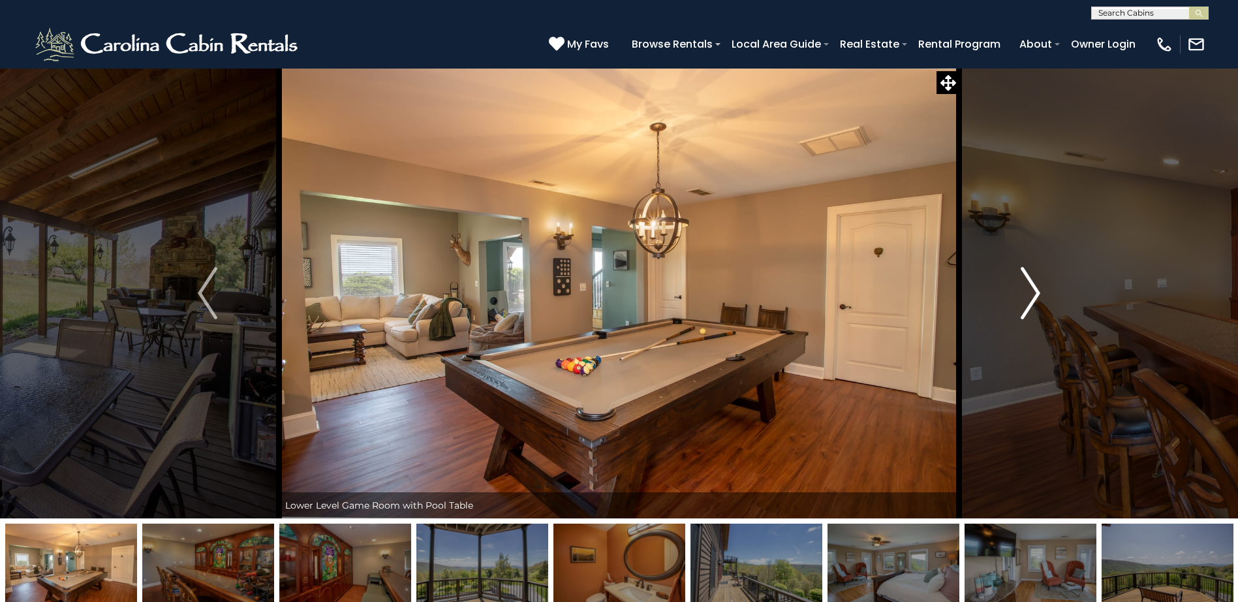
click at [1033, 288] on img "Next" at bounding box center [1031, 293] width 20 height 52
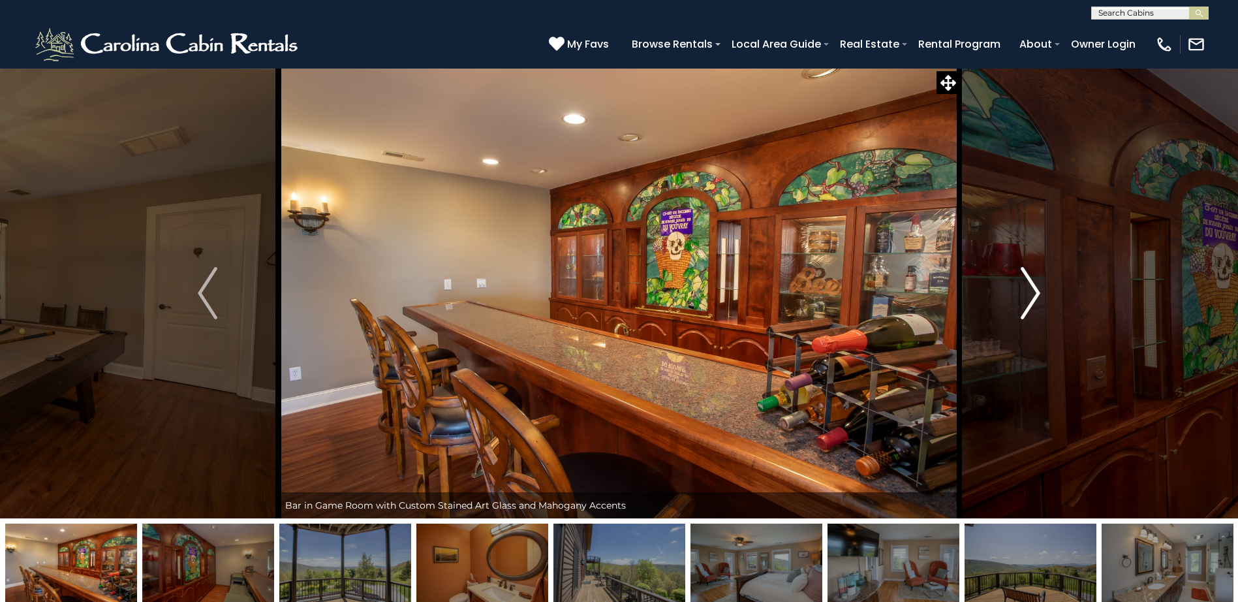
click at [1033, 288] on img "Next" at bounding box center [1031, 293] width 20 height 52
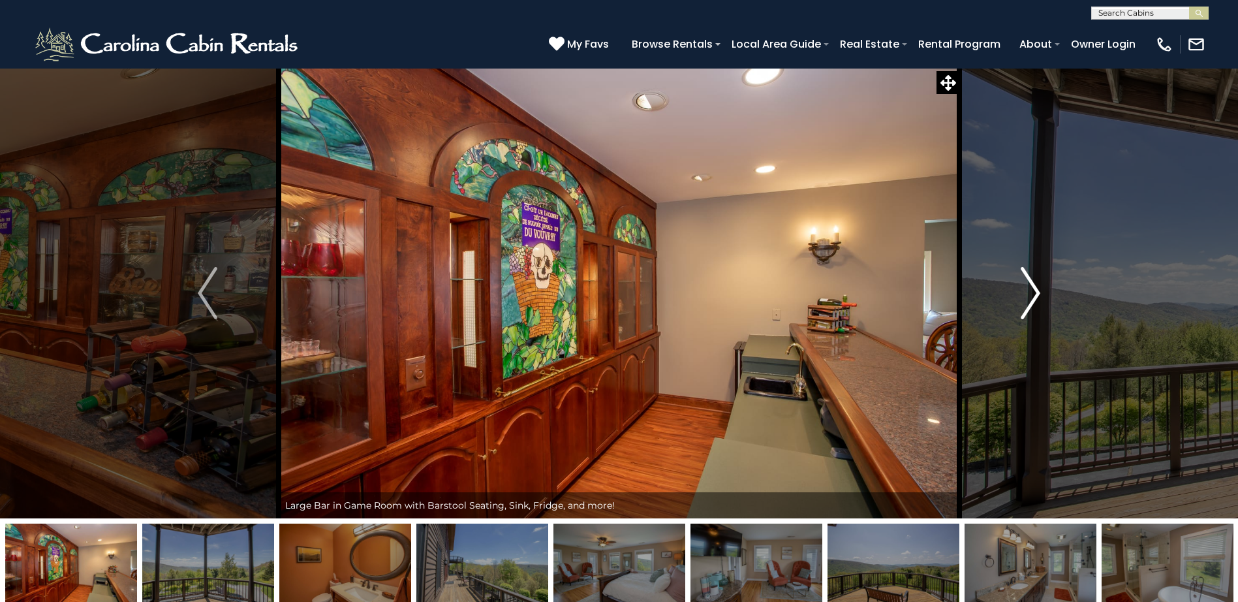
click at [1033, 288] on img "Next" at bounding box center [1031, 293] width 20 height 52
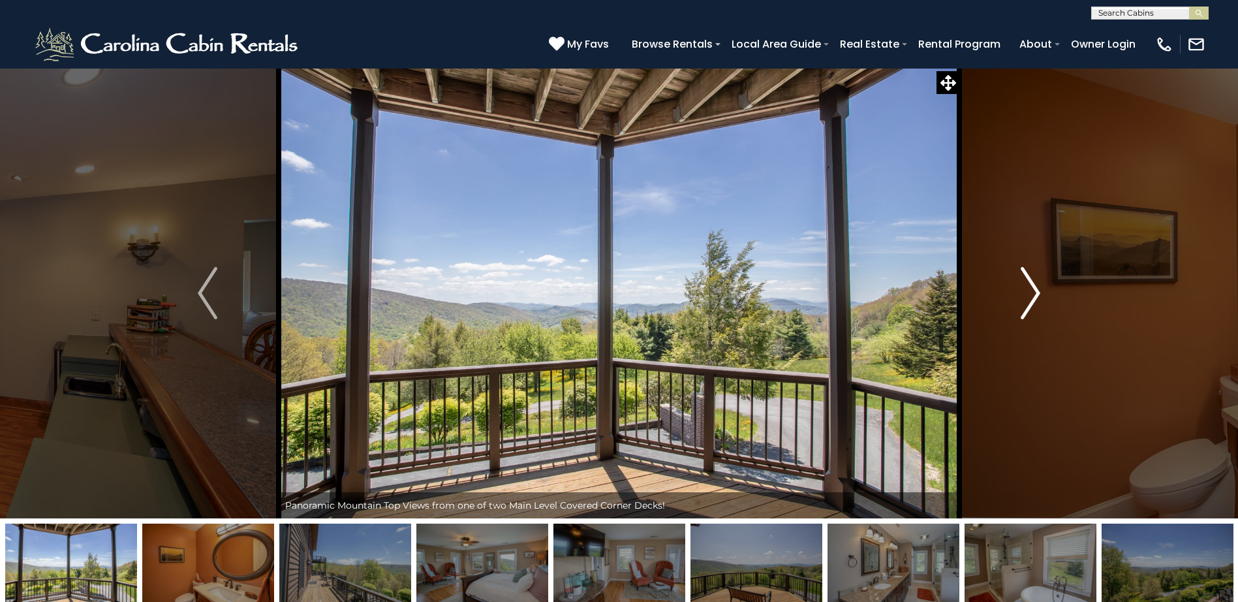
click at [1033, 288] on img "Next" at bounding box center [1031, 293] width 20 height 52
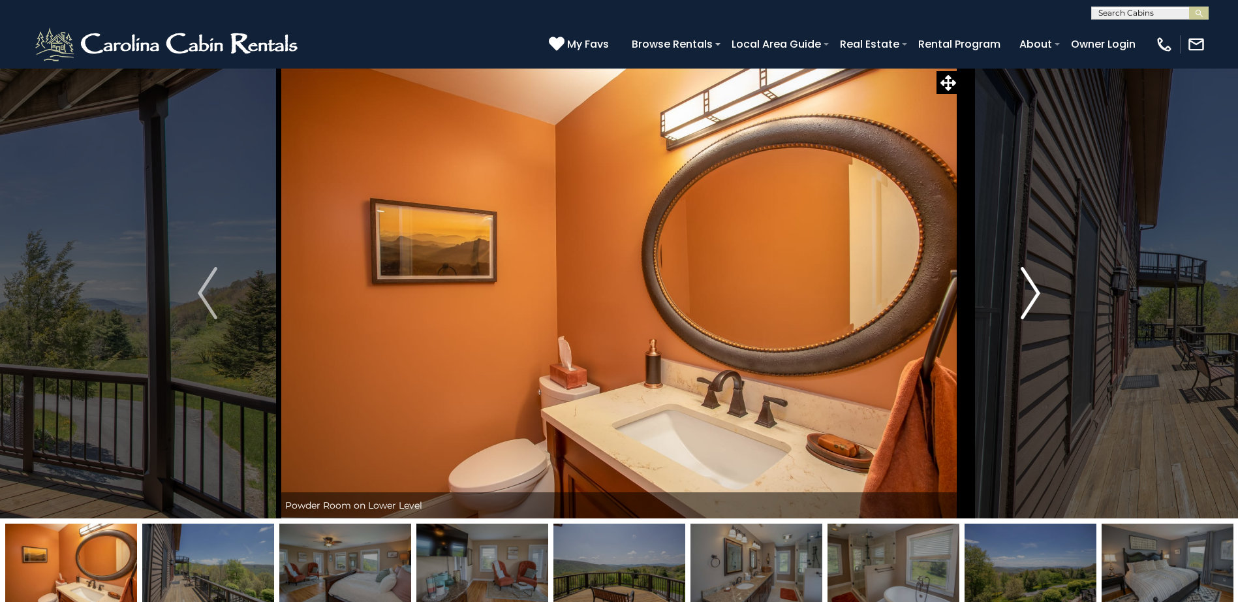
click at [1034, 288] on img "Next" at bounding box center [1031, 293] width 20 height 52
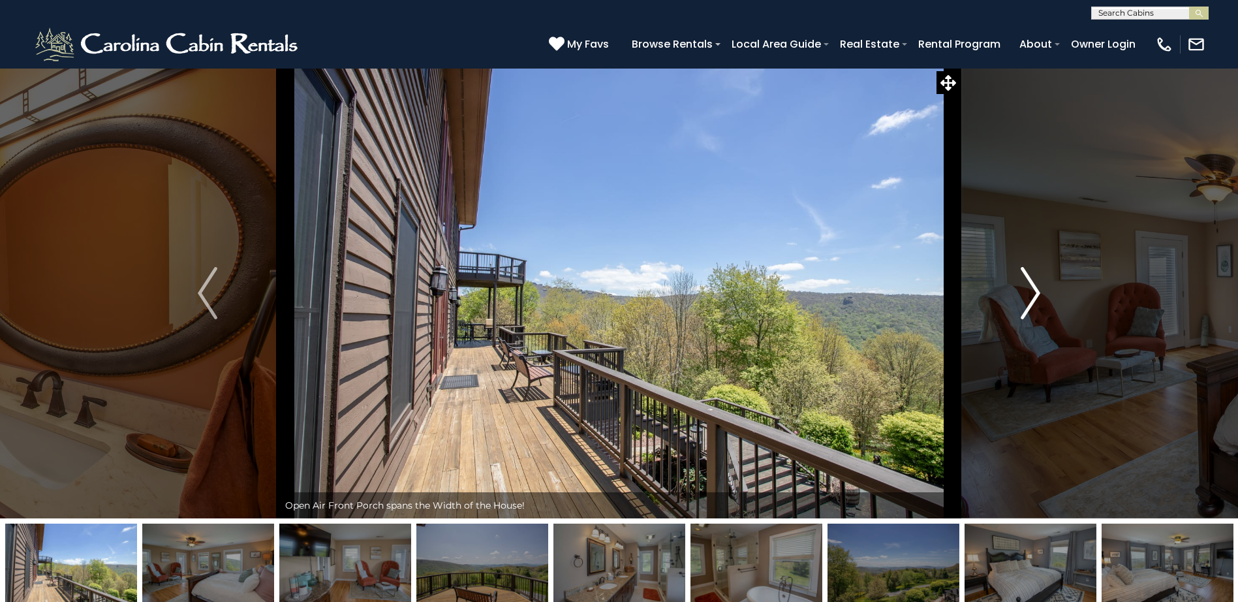
click at [1034, 288] on img "Next" at bounding box center [1031, 293] width 20 height 52
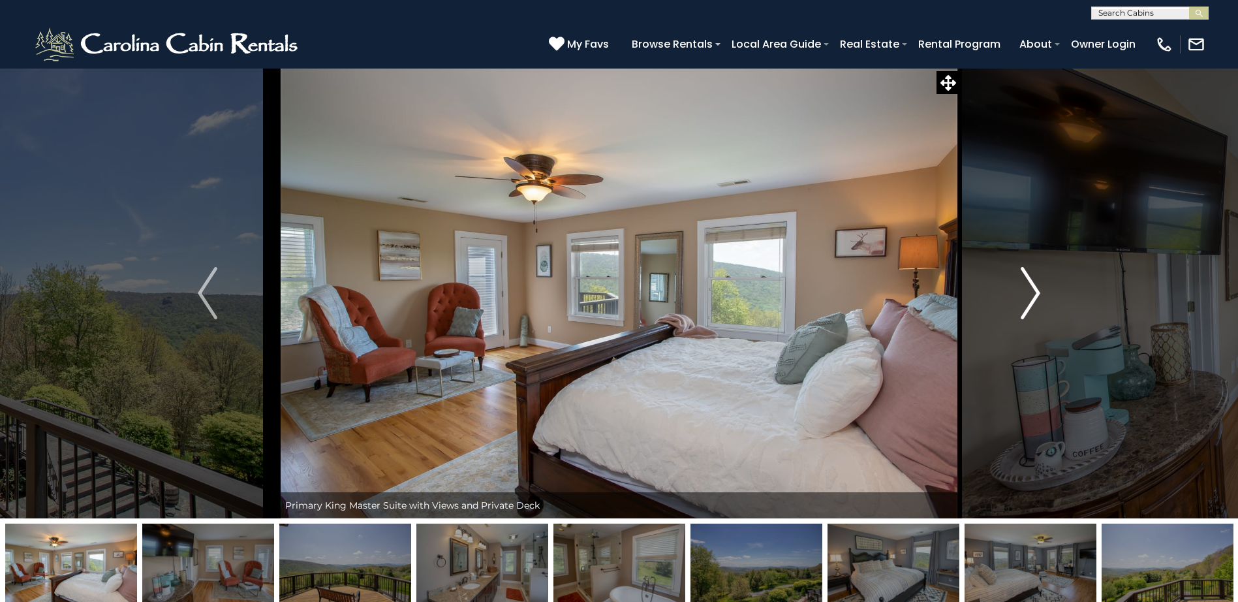
click at [1035, 288] on img "Next" at bounding box center [1031, 293] width 20 height 52
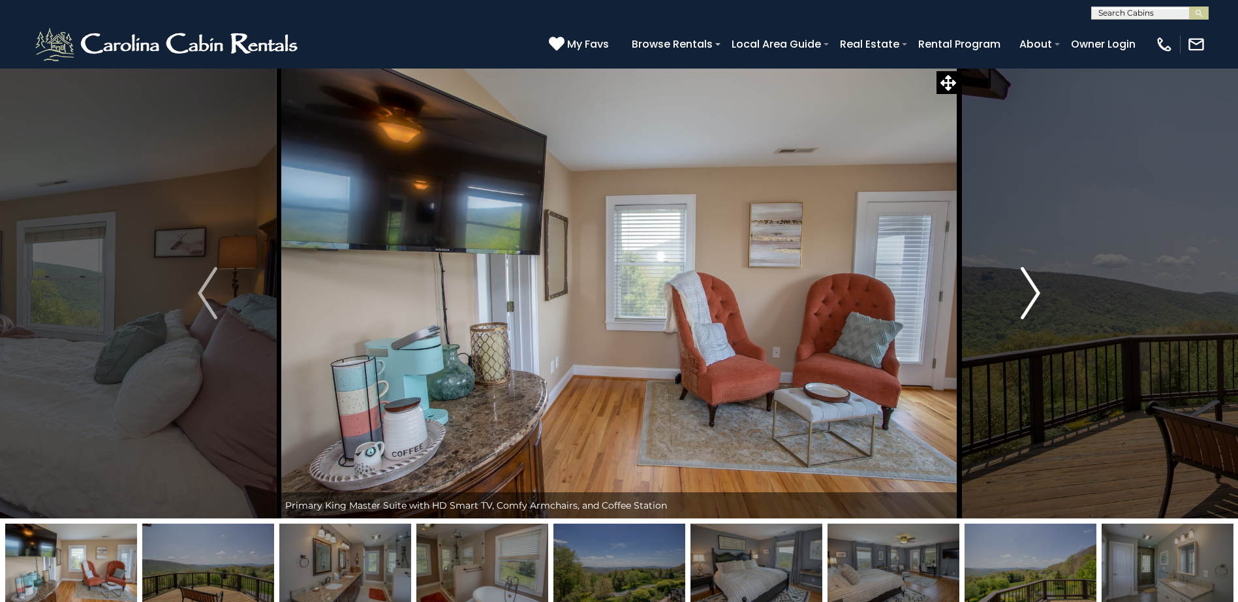
click at [1035, 289] on img "Next" at bounding box center [1031, 293] width 20 height 52
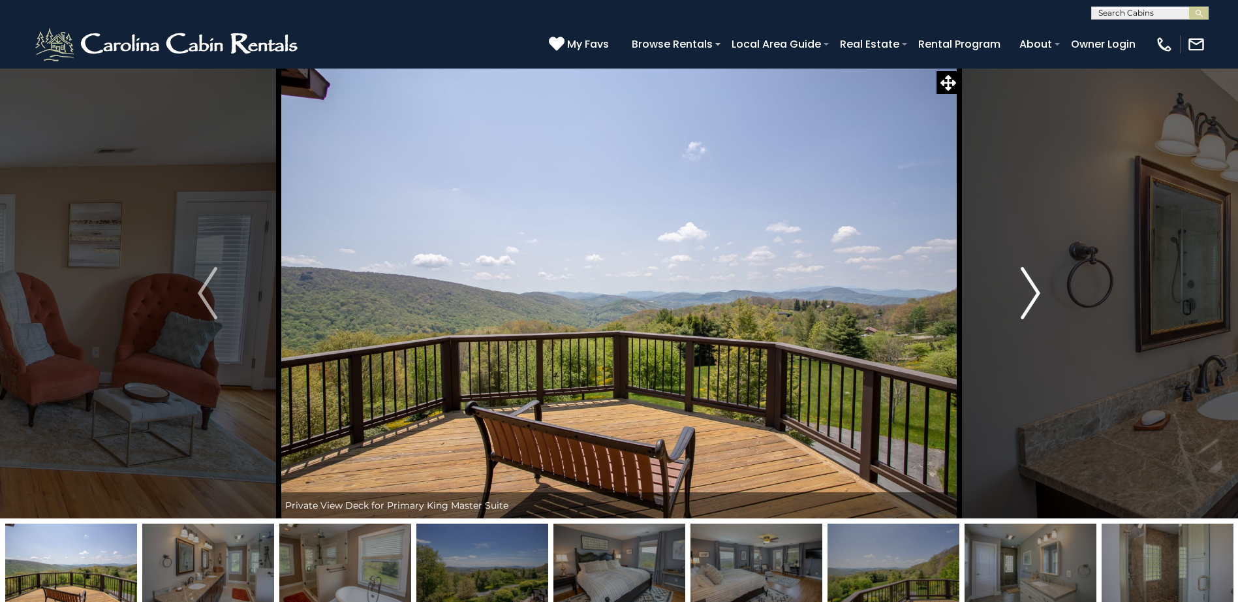
click at [1035, 289] on img "Next" at bounding box center [1031, 293] width 20 height 52
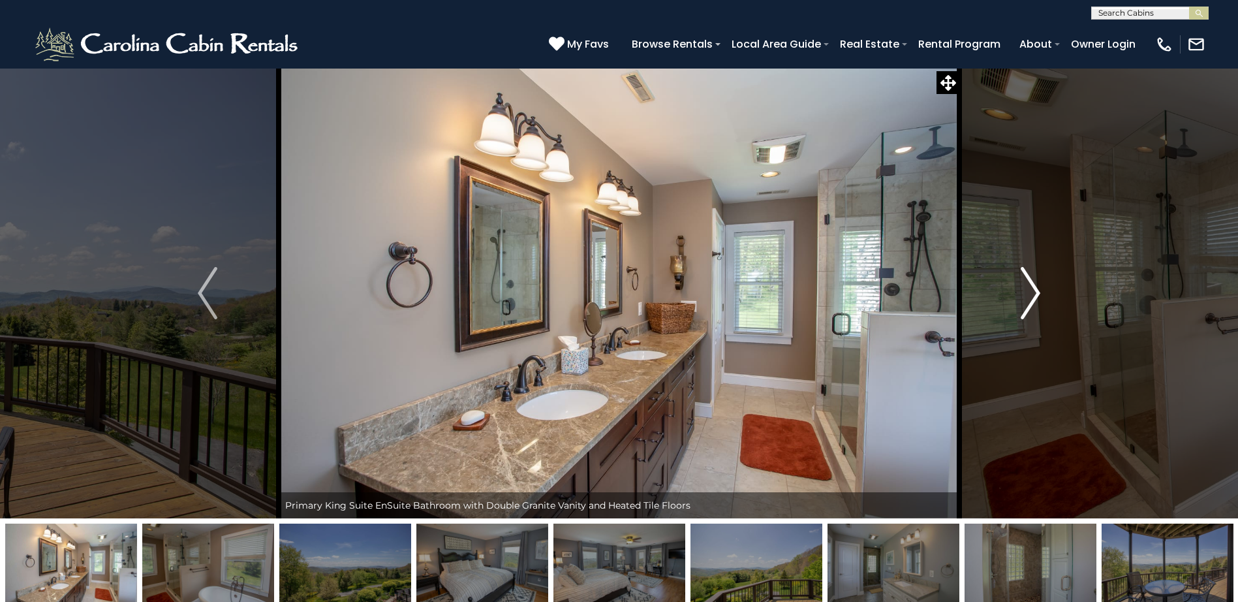
click at [1035, 289] on img "Next" at bounding box center [1031, 293] width 20 height 52
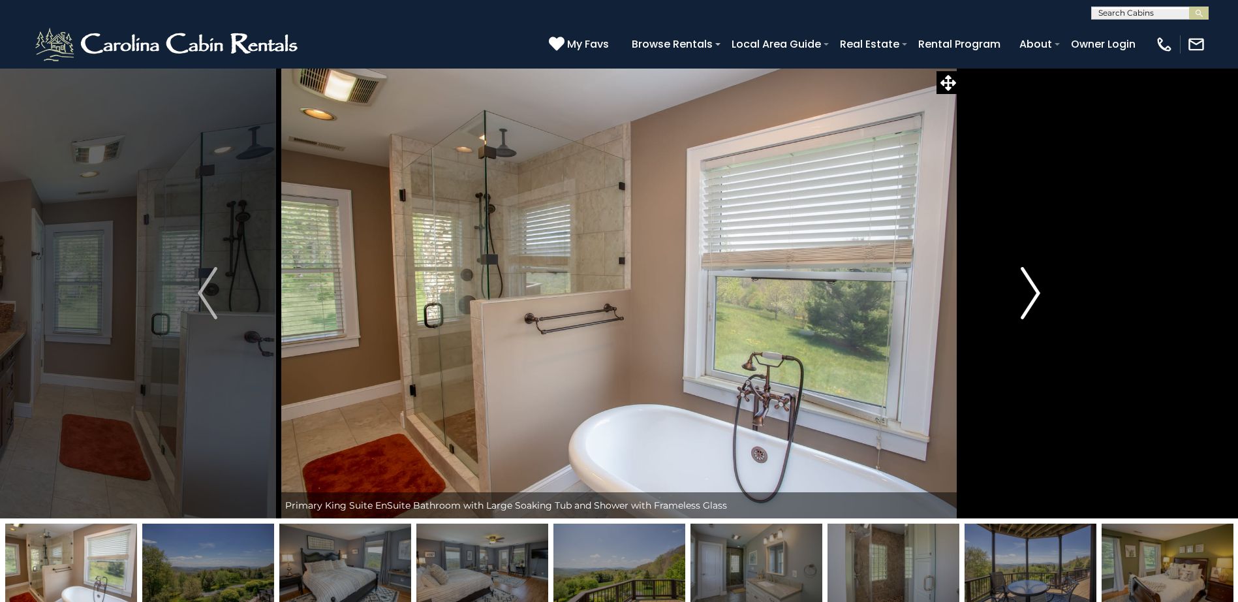
click at [1035, 289] on img "Next" at bounding box center [1031, 293] width 20 height 52
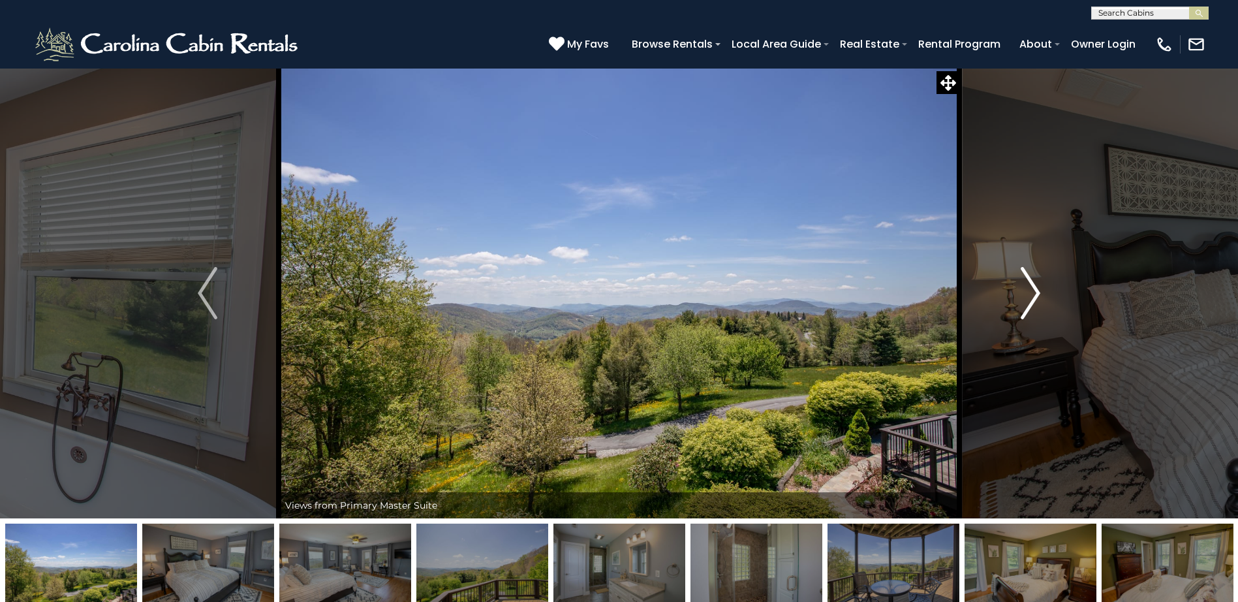
click at [1035, 289] on img "Next" at bounding box center [1031, 293] width 20 height 52
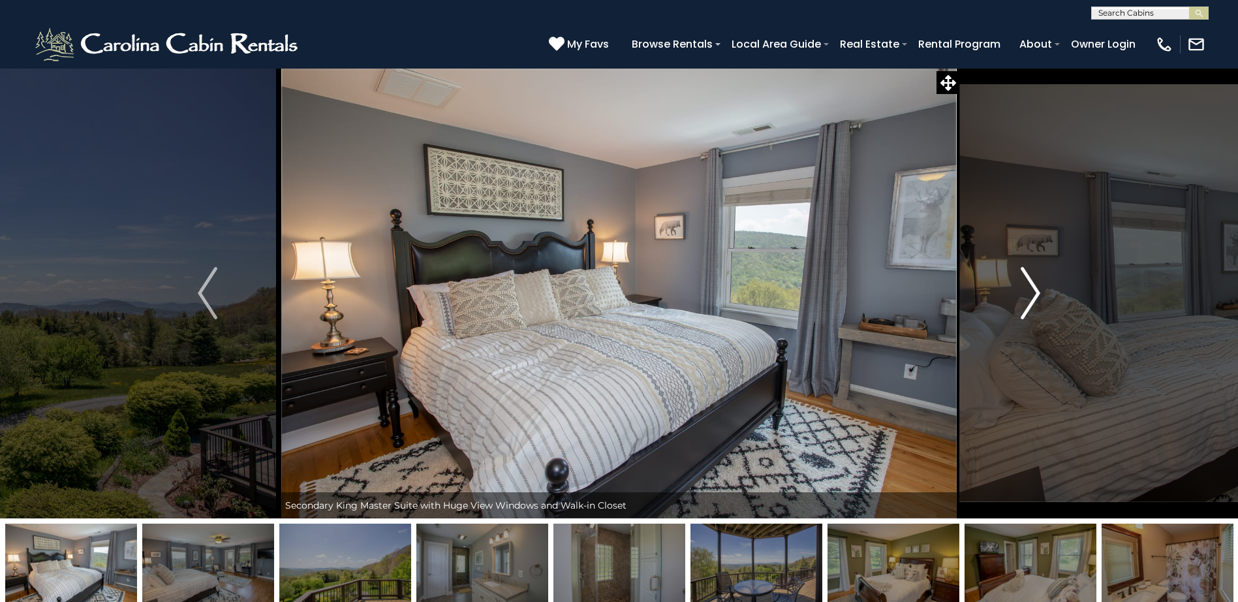
click at [1035, 289] on img "Next" at bounding box center [1031, 293] width 20 height 52
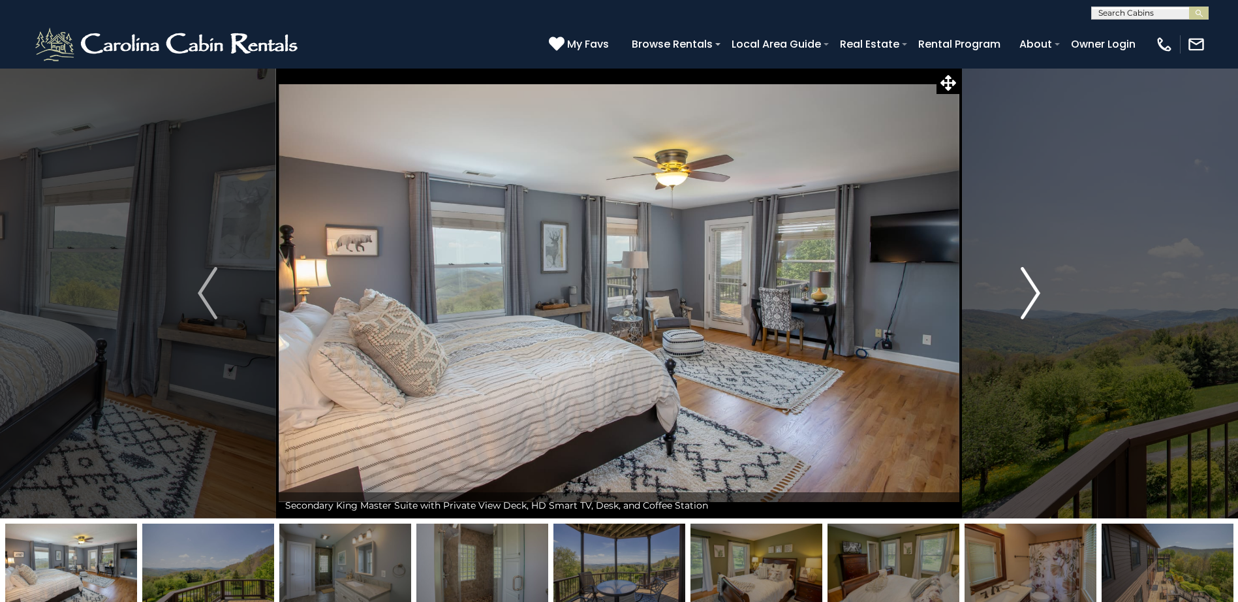
click at [1035, 289] on img "Next" at bounding box center [1031, 293] width 20 height 52
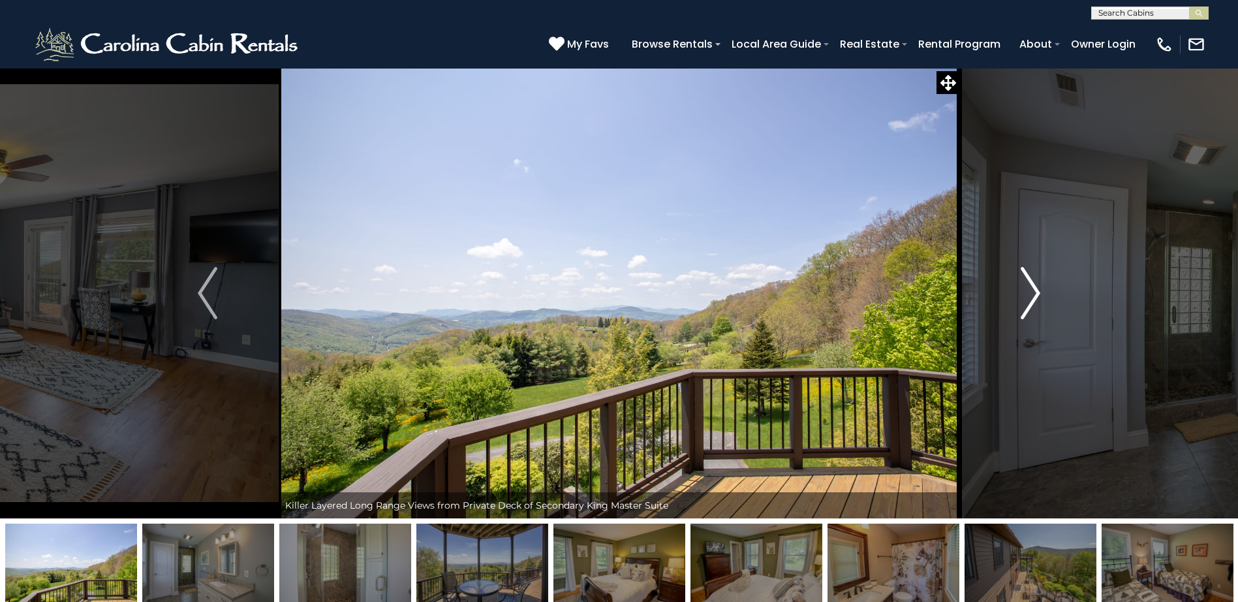
click at [1035, 289] on img "Next" at bounding box center [1031, 293] width 20 height 52
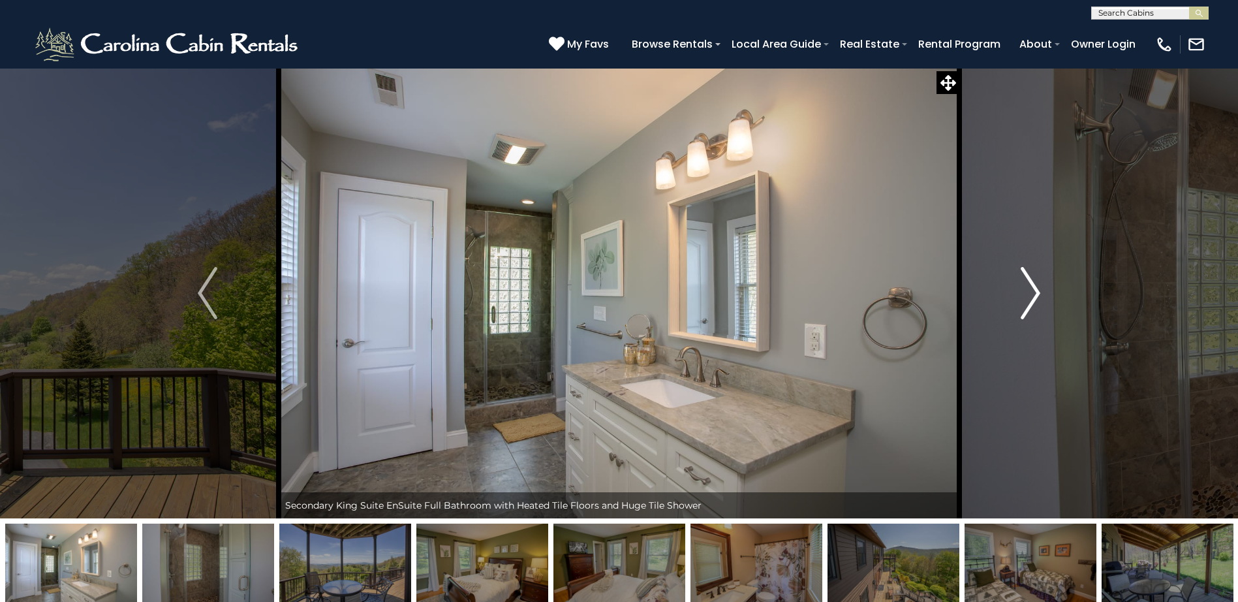
click at [1035, 289] on img "Next" at bounding box center [1031, 293] width 20 height 52
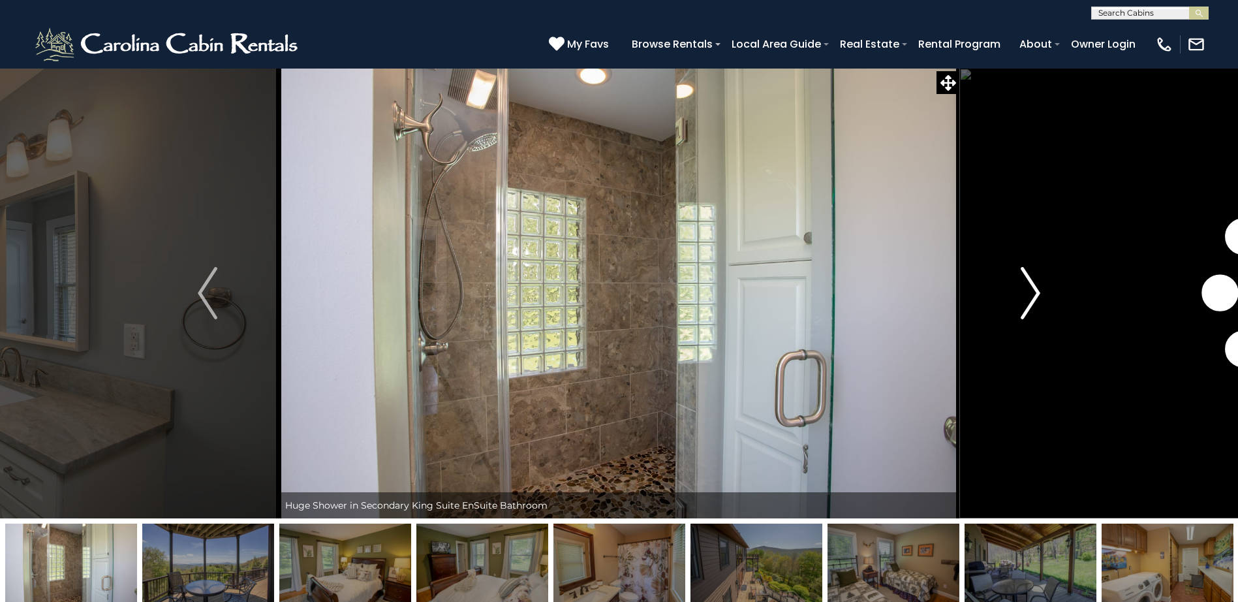
click at [1035, 289] on img "Next" at bounding box center [1031, 293] width 20 height 52
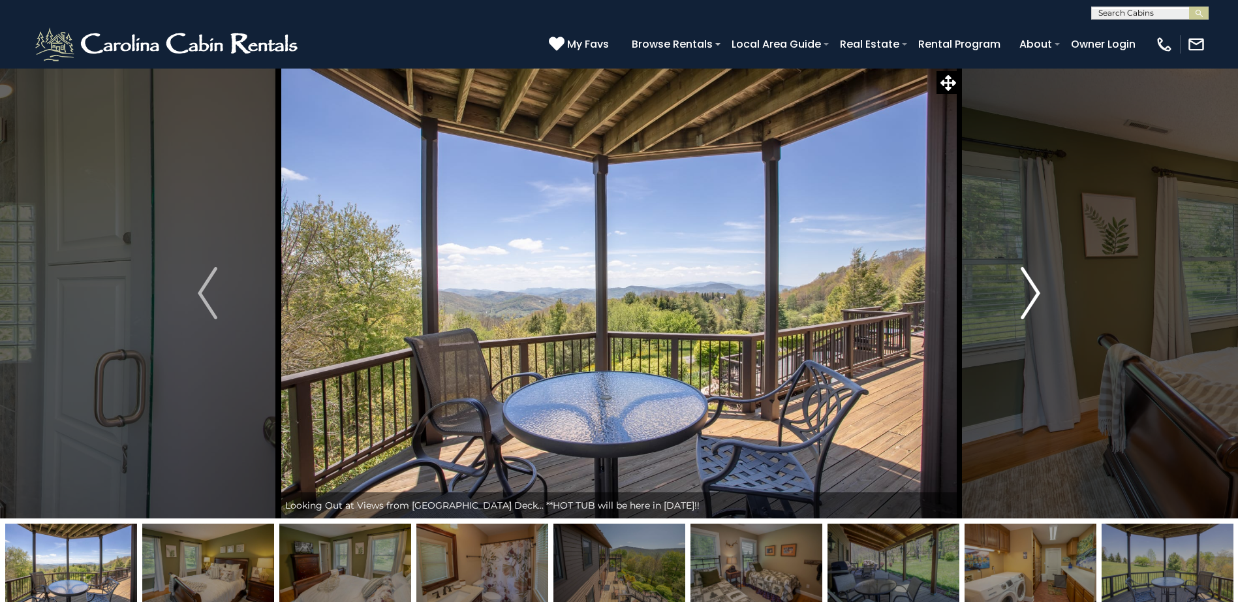
click at [1035, 289] on img "Next" at bounding box center [1031, 293] width 20 height 52
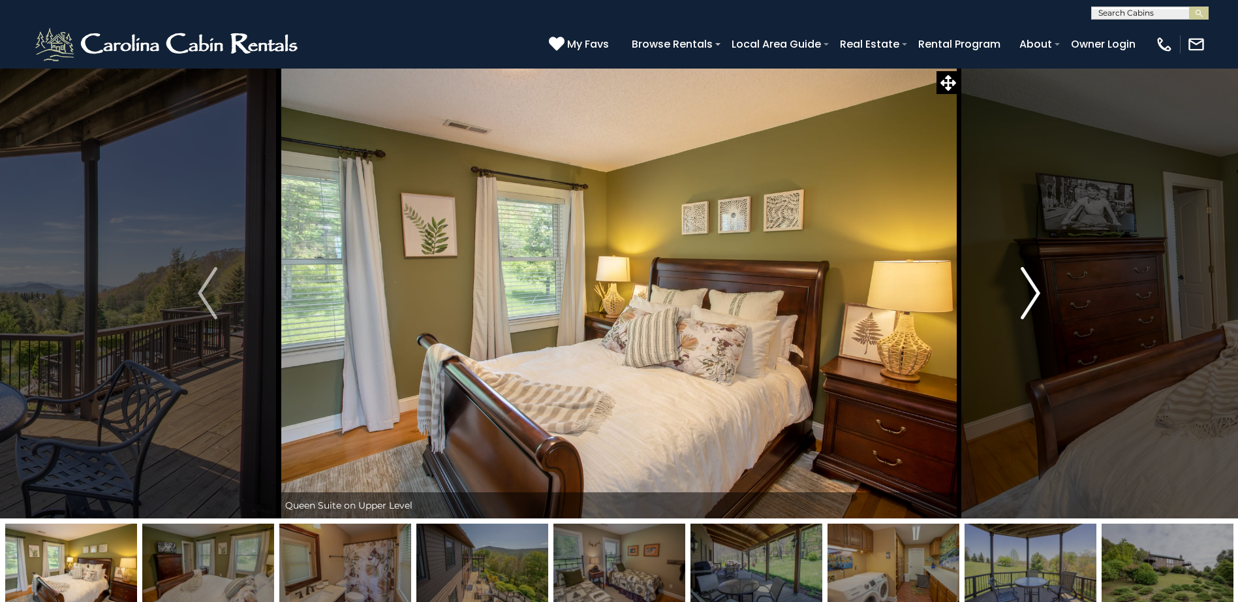
click at [1035, 289] on img "Next" at bounding box center [1031, 293] width 20 height 52
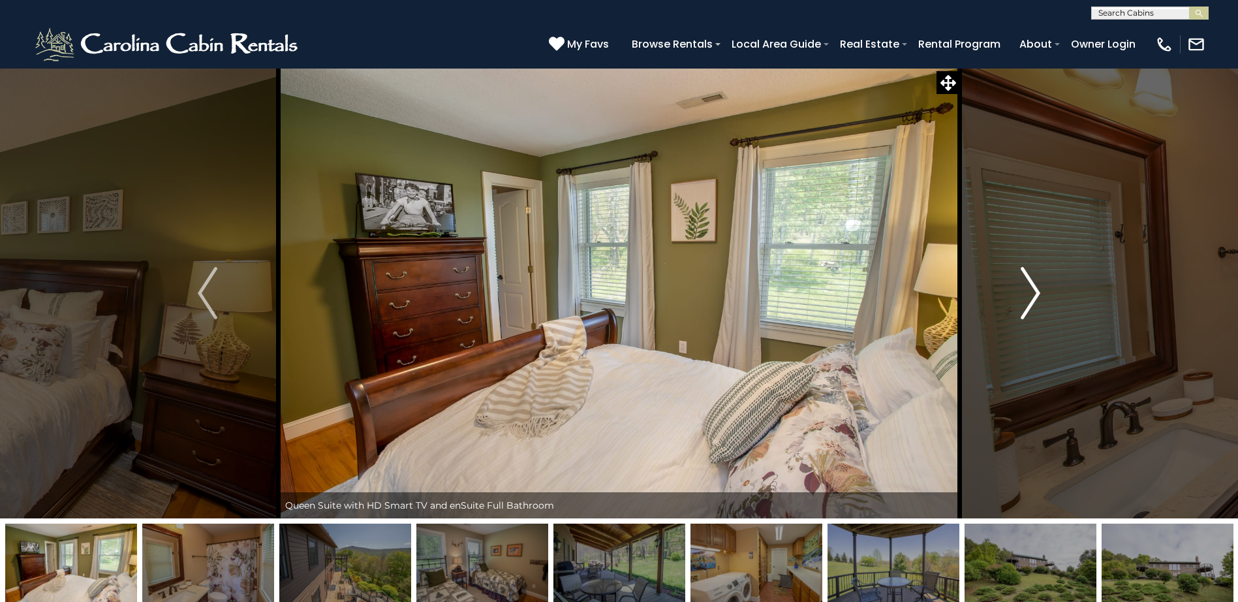
click at [1035, 289] on img "Next" at bounding box center [1031, 293] width 20 height 52
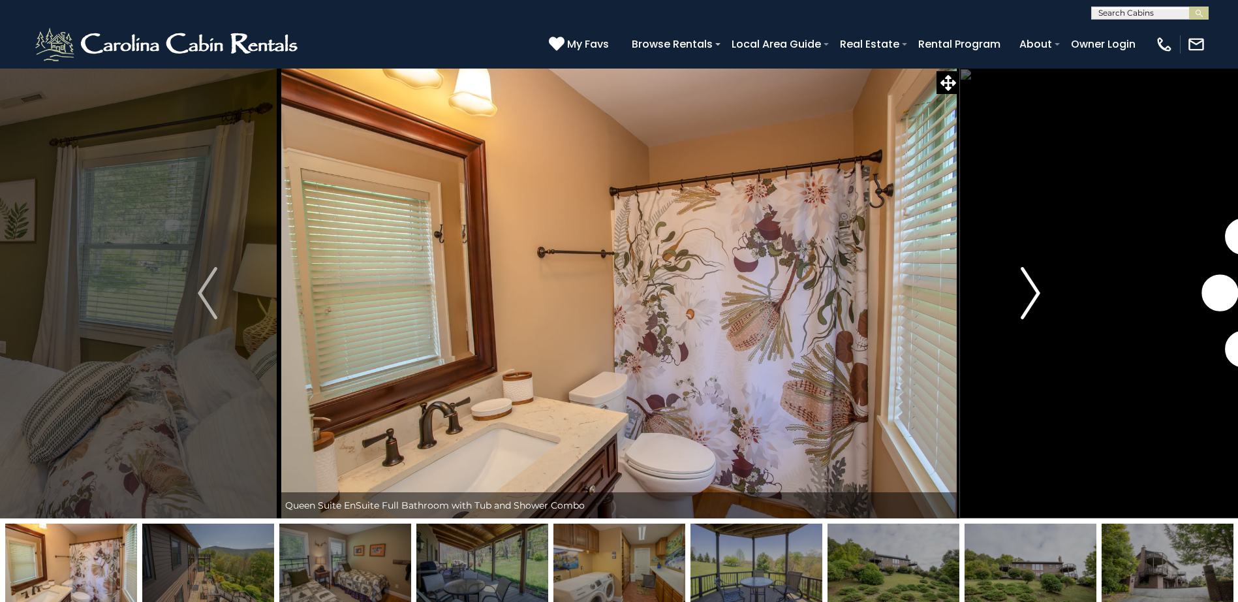
click at [1035, 289] on img "Next" at bounding box center [1031, 293] width 20 height 52
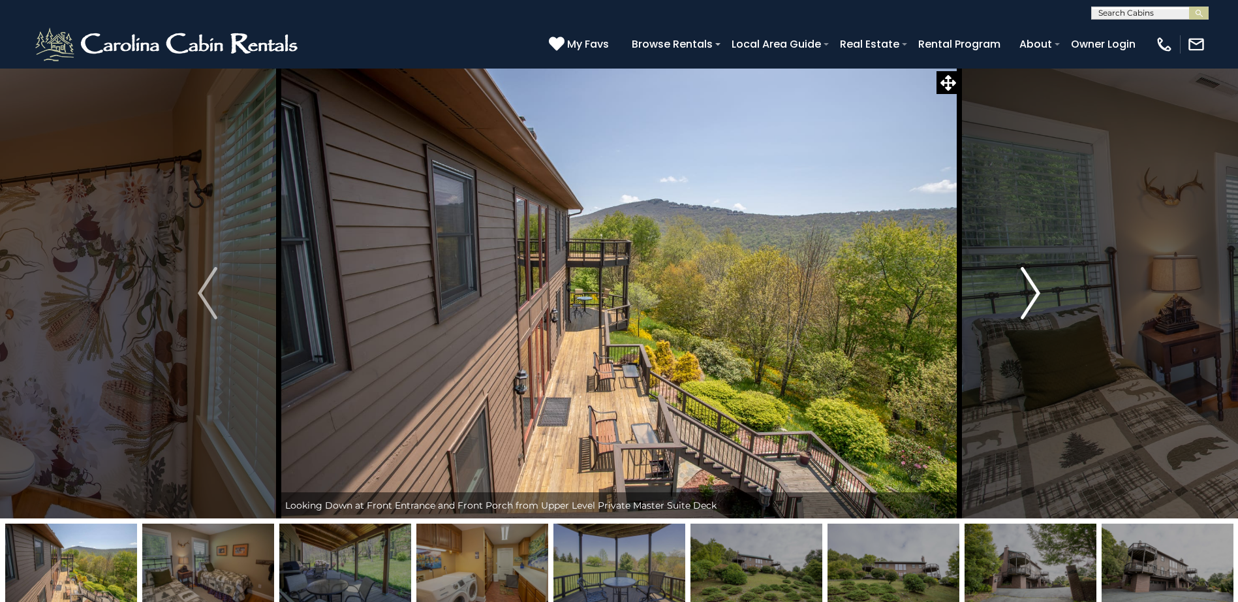
click at [1035, 289] on img "Next" at bounding box center [1031, 293] width 20 height 52
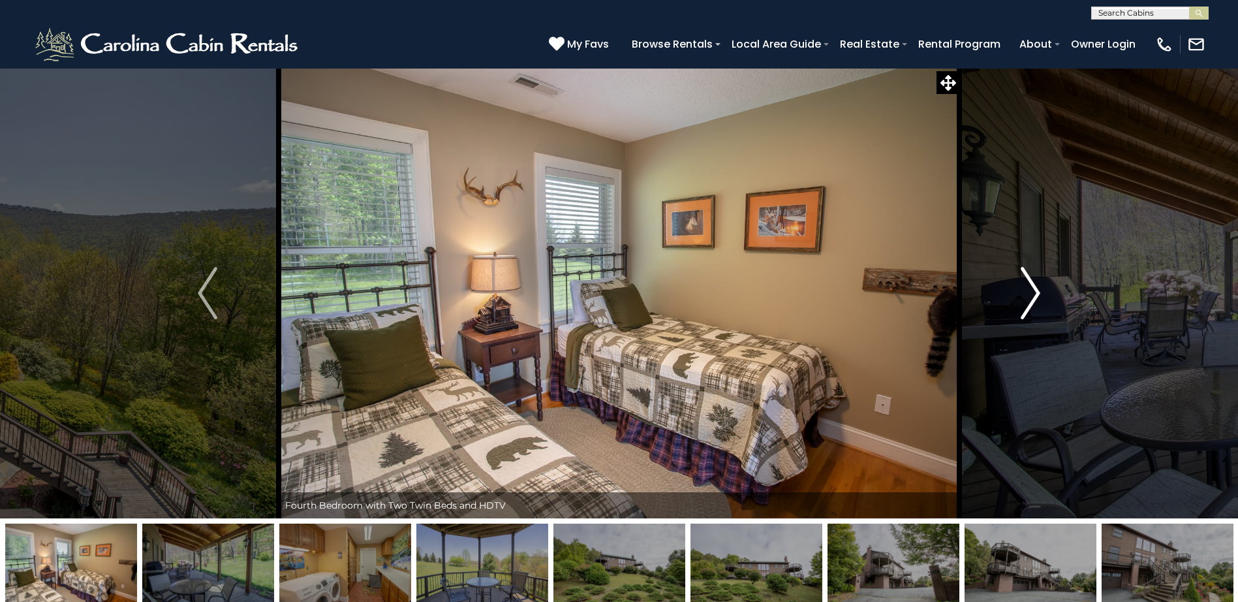
click at [1035, 289] on img "Next" at bounding box center [1031, 293] width 20 height 52
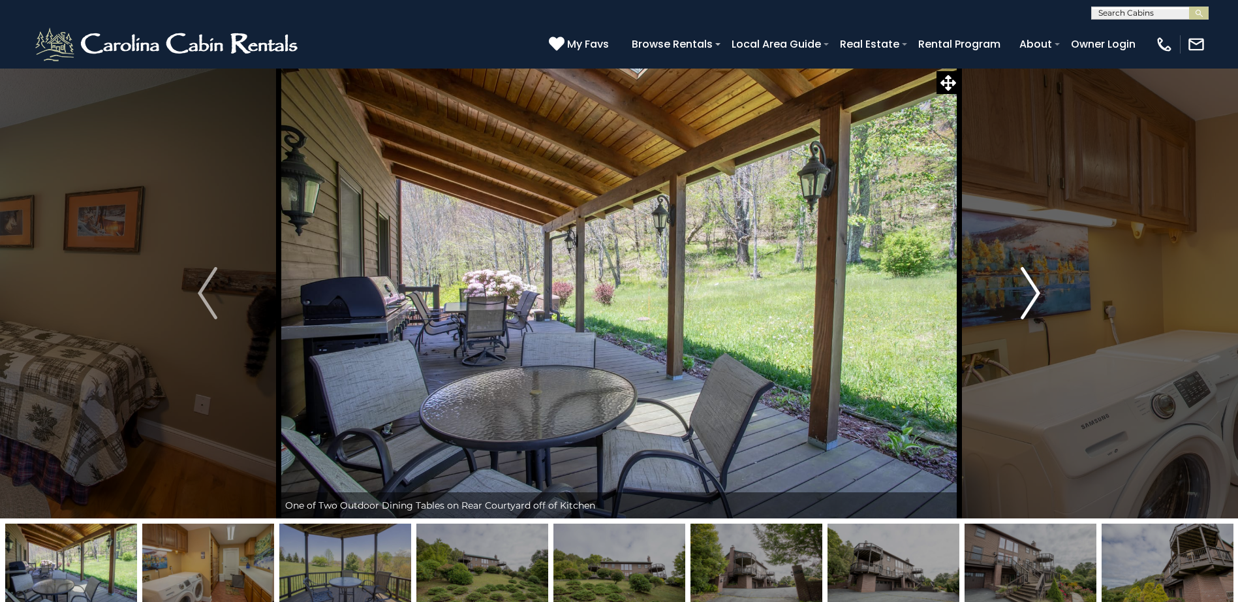
click at [1035, 289] on img "Next" at bounding box center [1031, 293] width 20 height 52
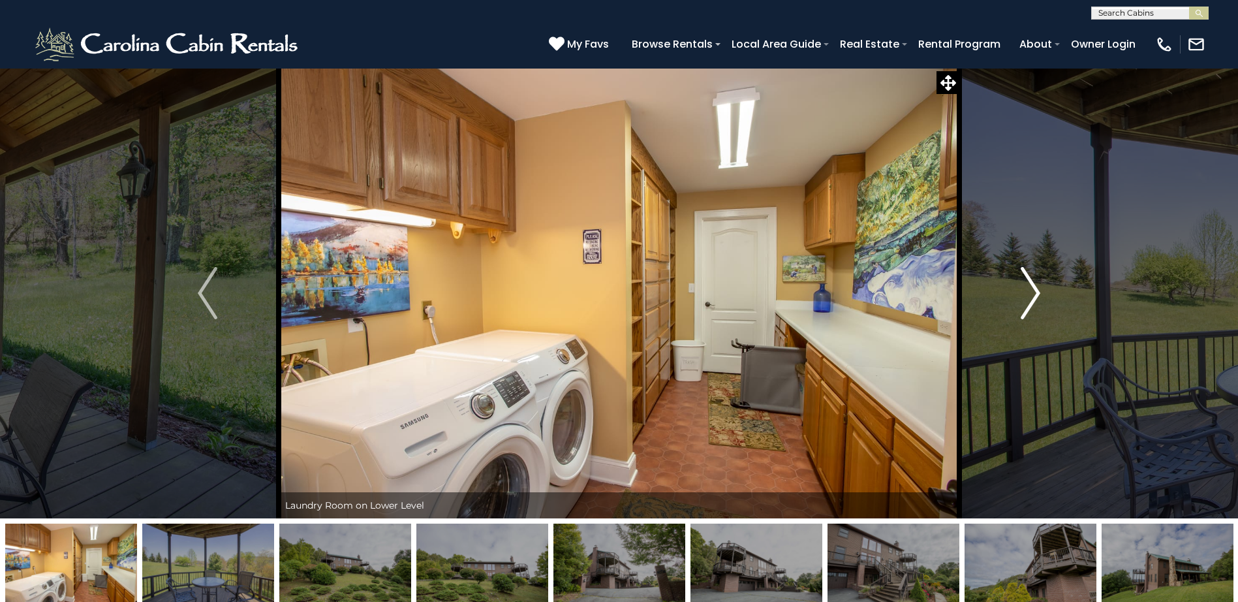
click at [1035, 289] on img "Next" at bounding box center [1031, 293] width 20 height 52
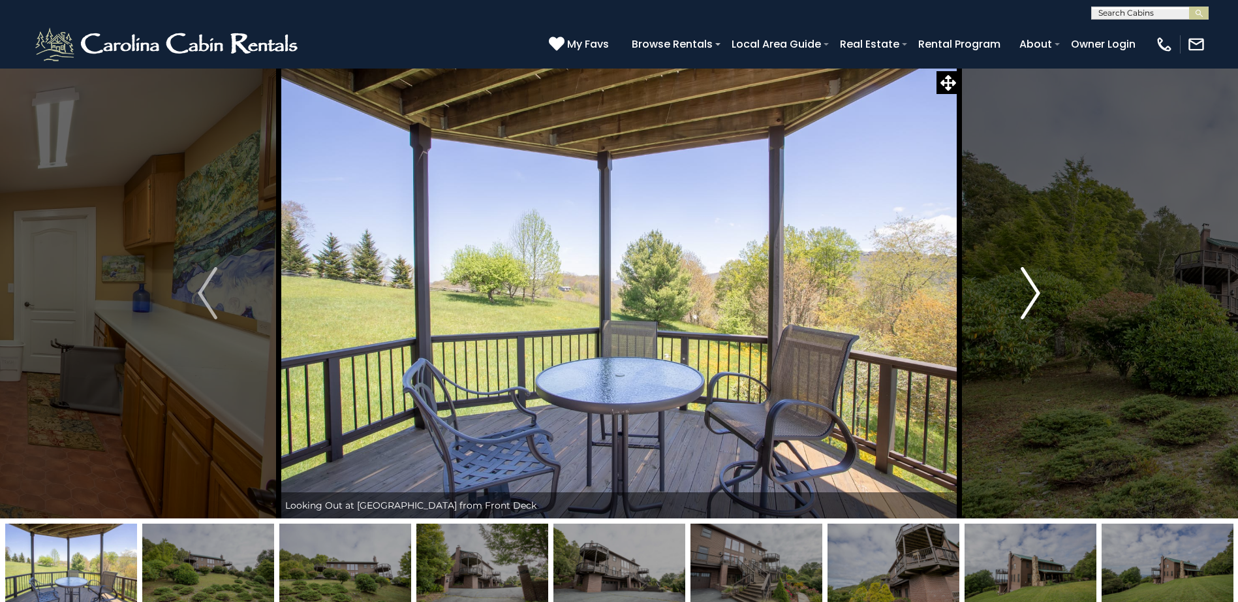
click at [1035, 289] on img "Next" at bounding box center [1031, 293] width 20 height 52
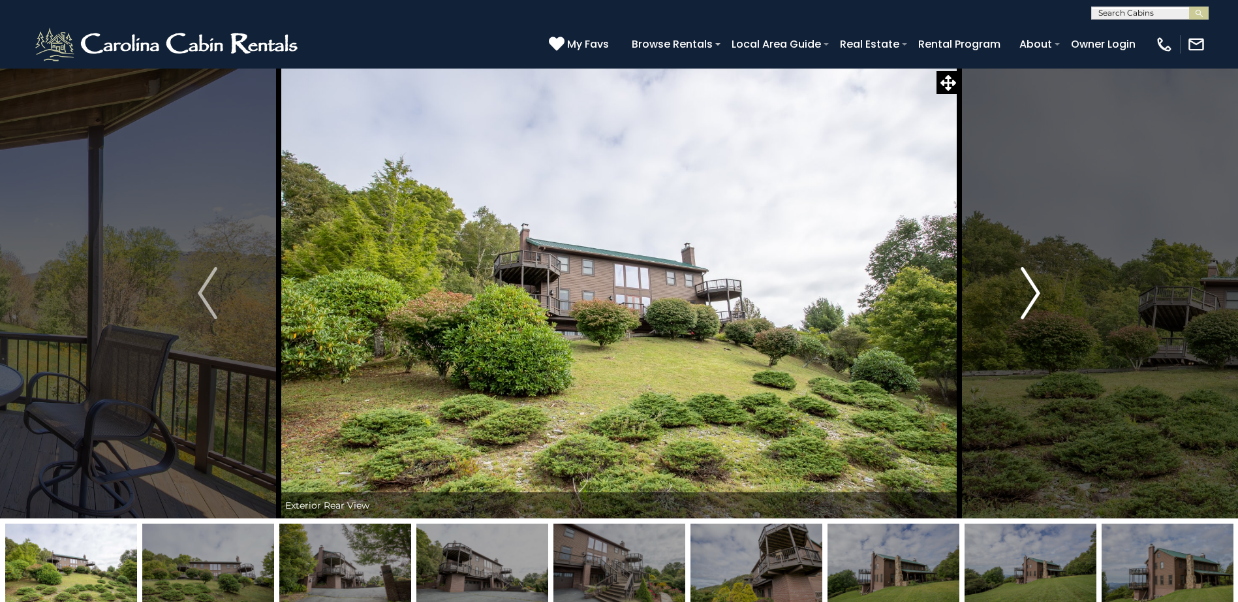
click at [1035, 289] on img "Next" at bounding box center [1031, 293] width 20 height 52
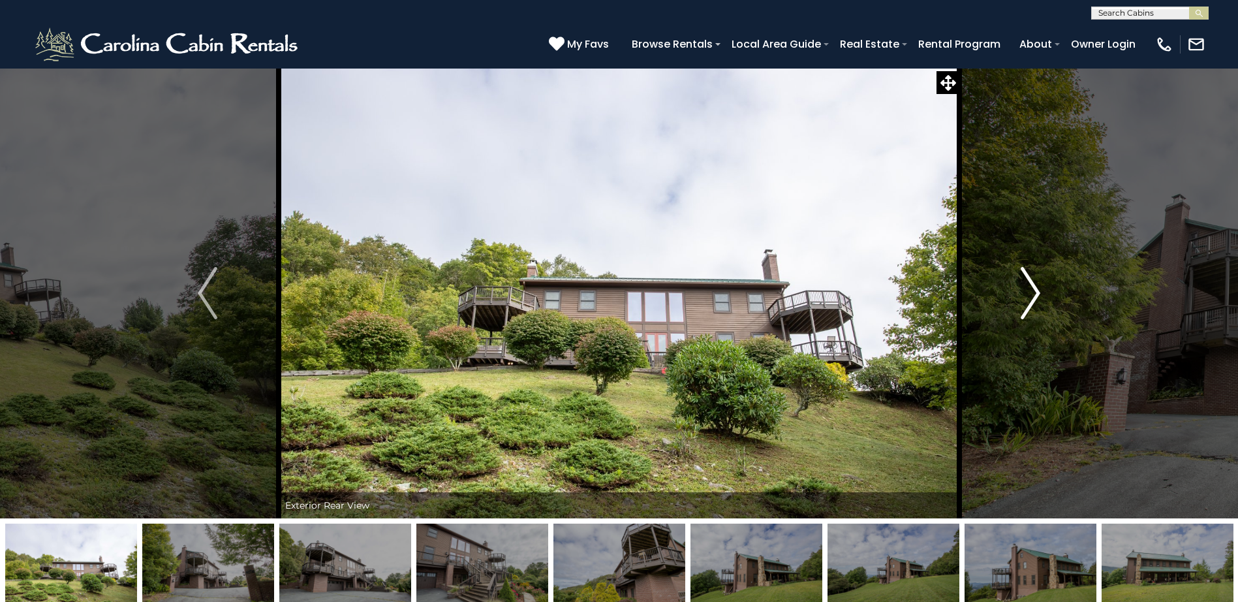
click at [1035, 289] on img "Next" at bounding box center [1031, 293] width 20 height 52
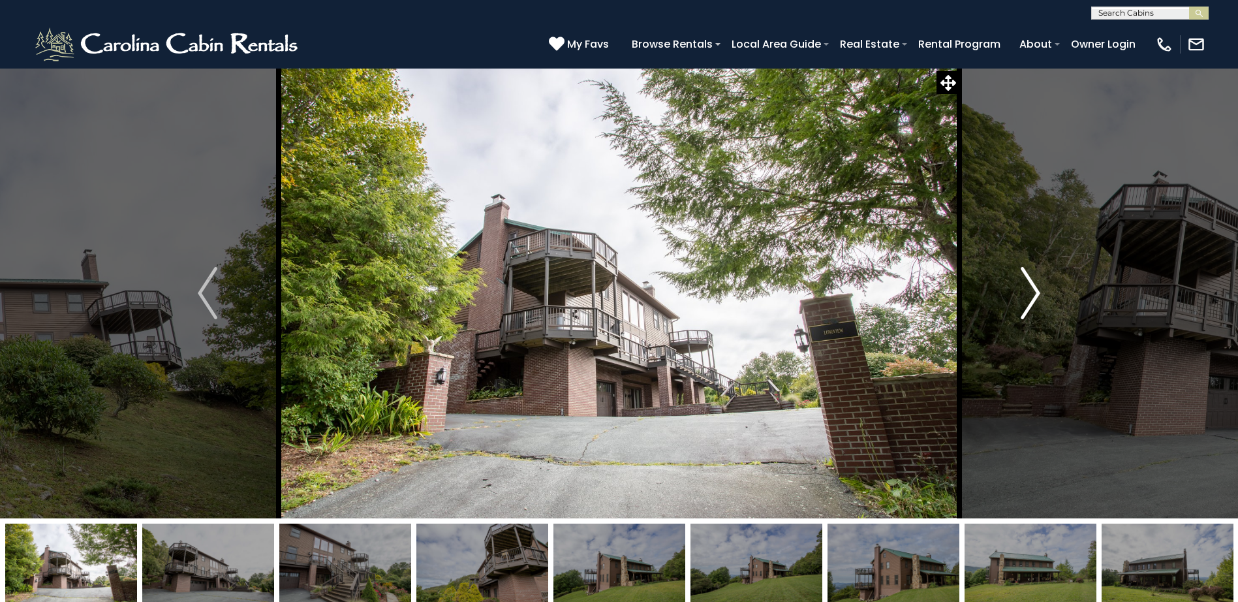
click at [1035, 289] on img "Next" at bounding box center [1031, 293] width 20 height 52
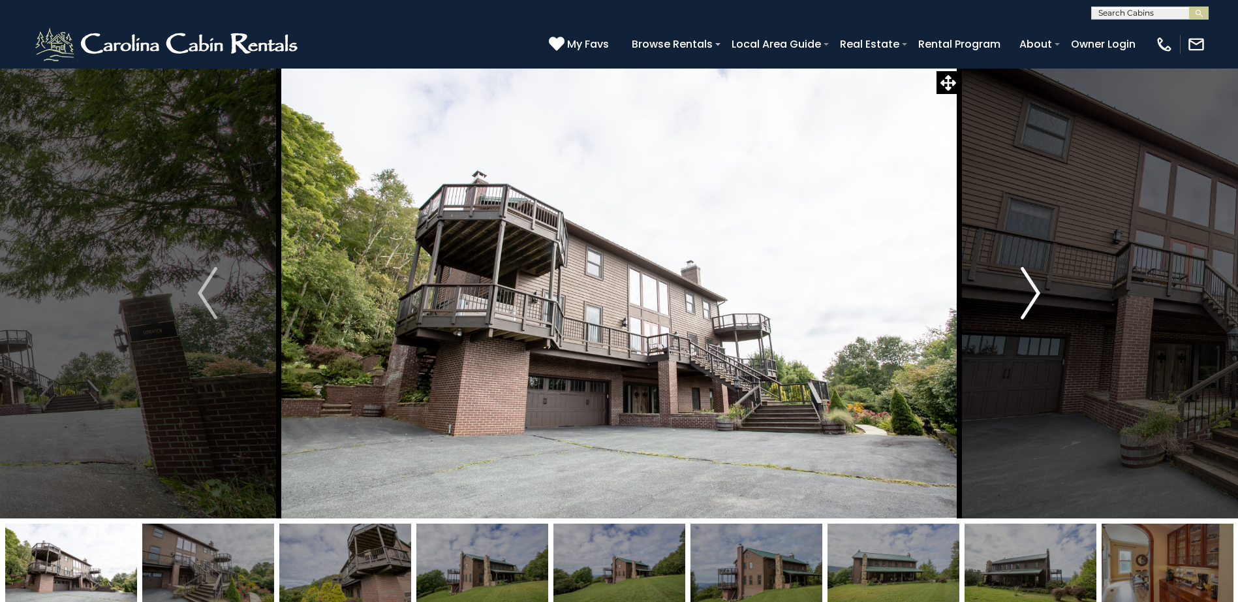
click at [1035, 289] on img "Next" at bounding box center [1031, 293] width 20 height 52
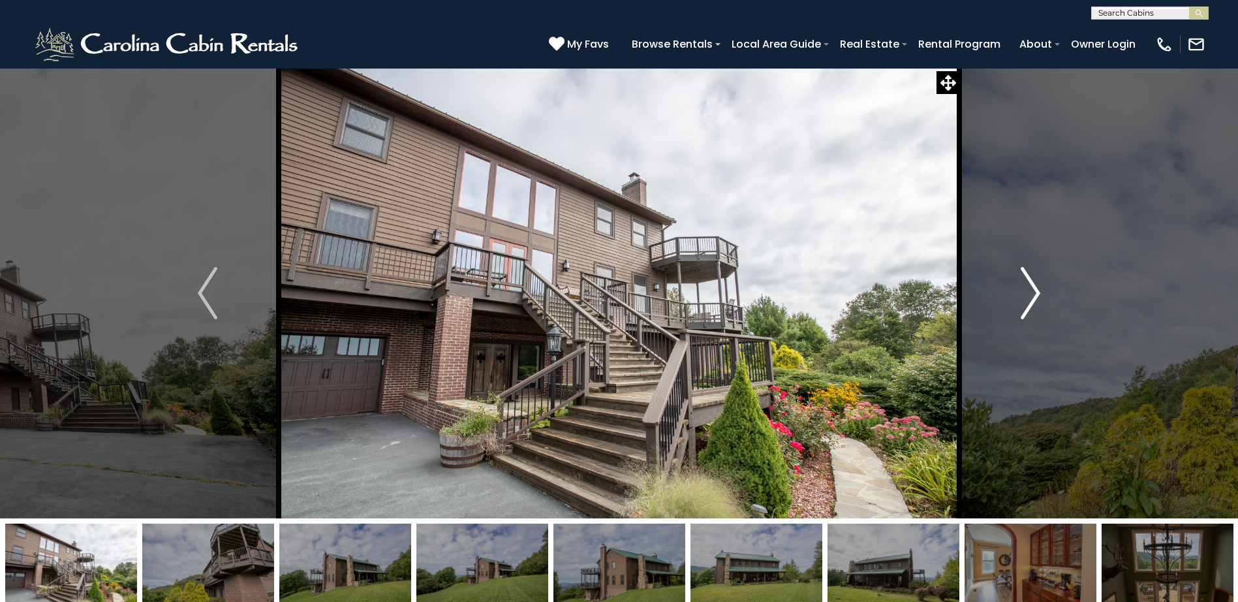
click at [1035, 289] on img "Next" at bounding box center [1031, 293] width 20 height 52
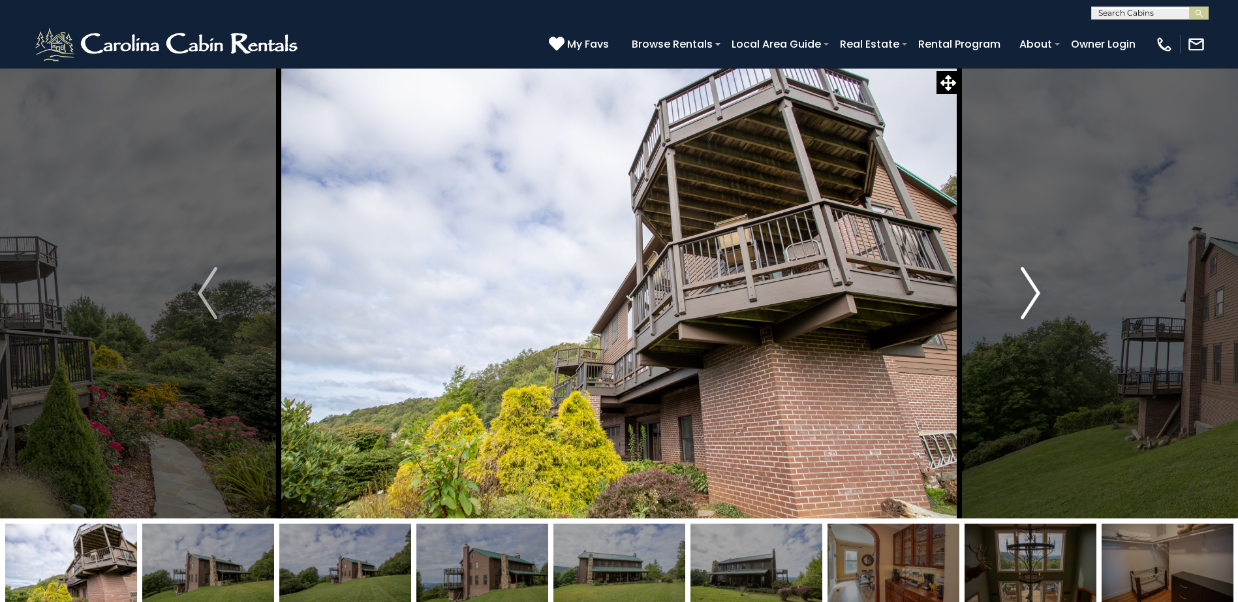
click at [1035, 289] on img "Next" at bounding box center [1031, 293] width 20 height 52
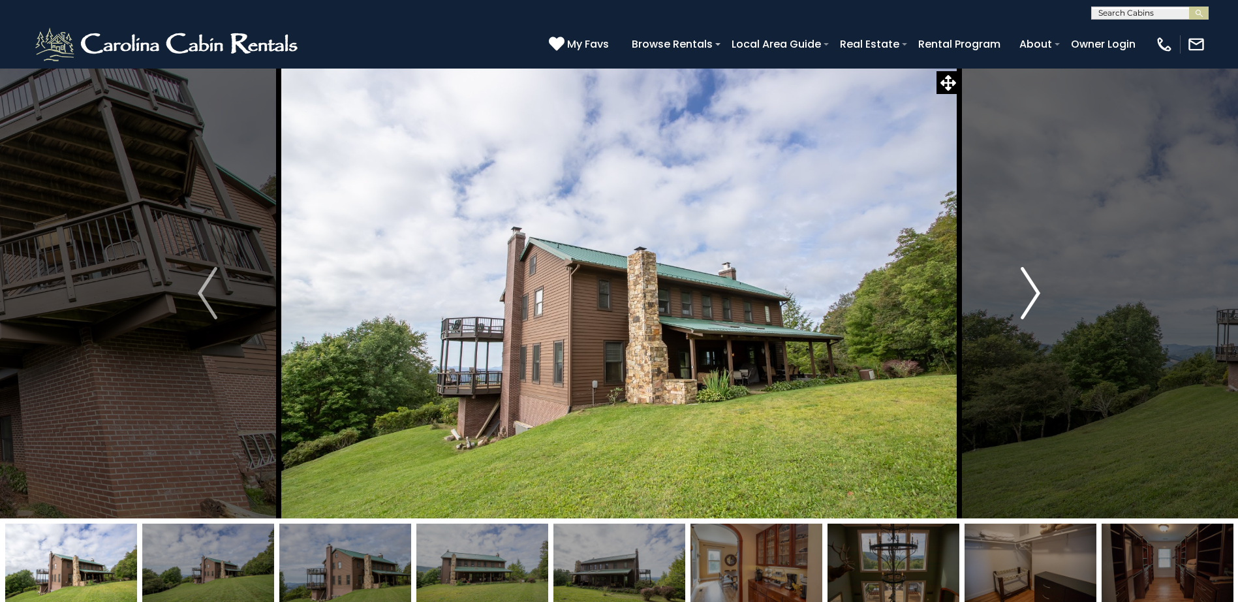
click at [1035, 289] on img "Next" at bounding box center [1031, 293] width 20 height 52
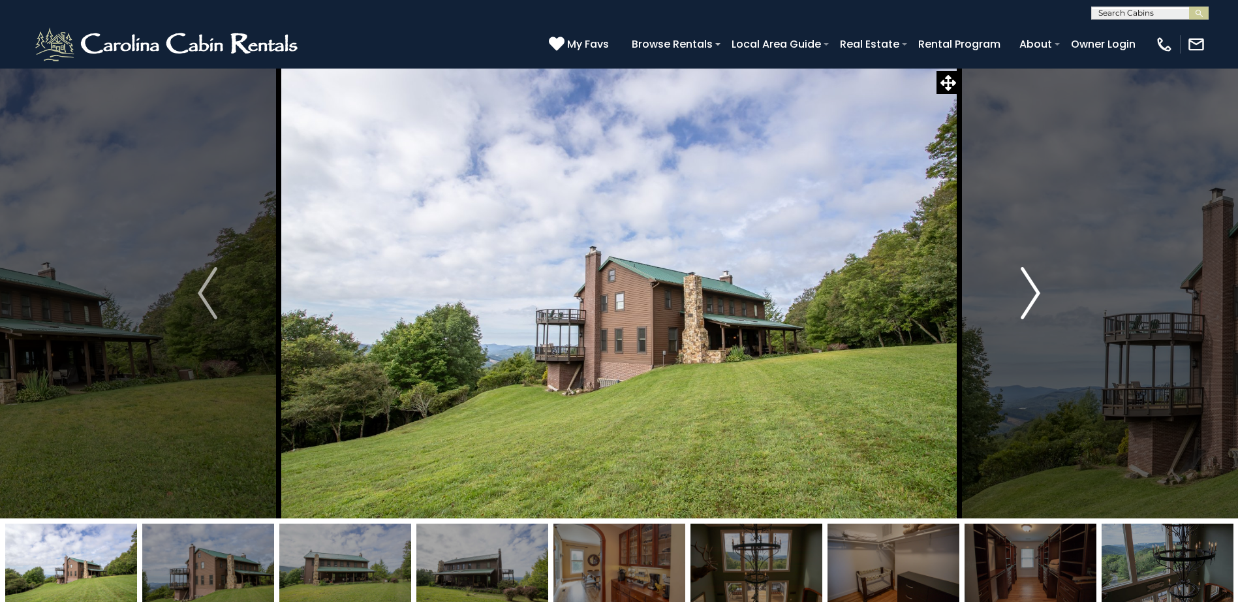
click at [1035, 289] on img "Next" at bounding box center [1031, 293] width 20 height 52
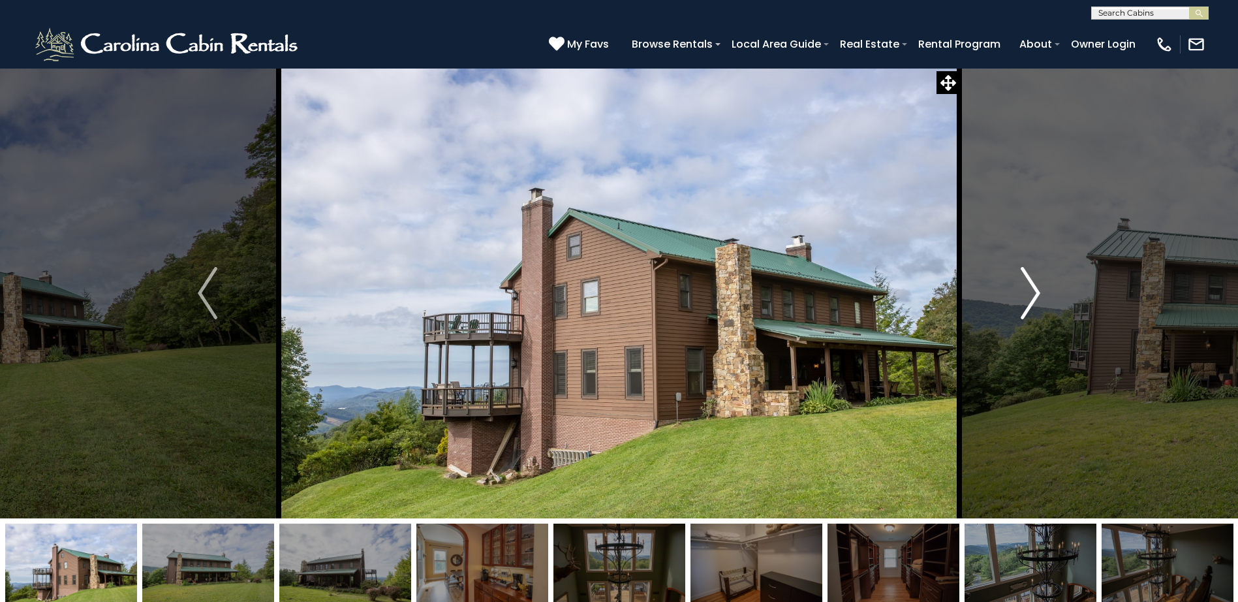
click at [1035, 289] on img "Next" at bounding box center [1031, 293] width 20 height 52
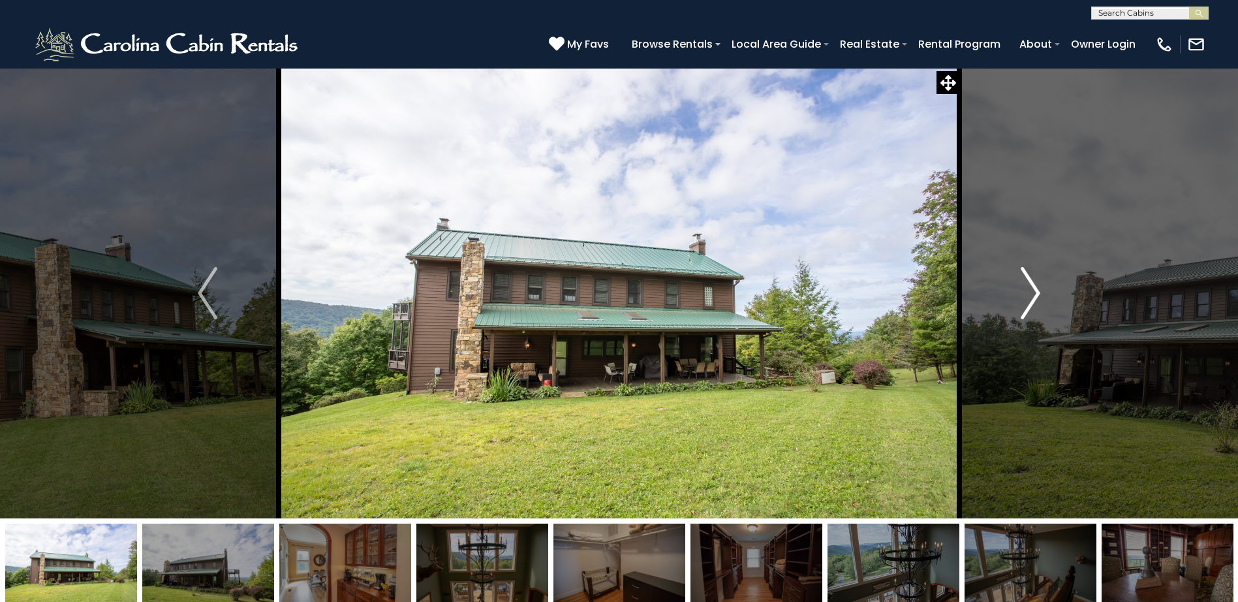
click at [1035, 289] on img "Next" at bounding box center [1031, 293] width 20 height 52
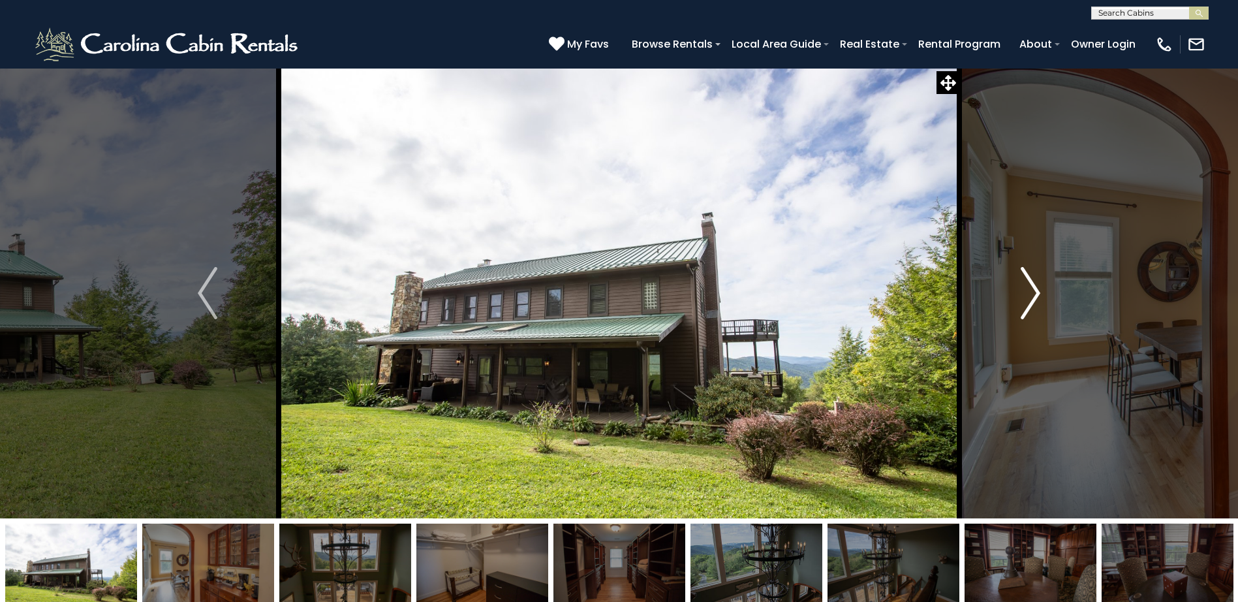
click at [1035, 289] on img "Next" at bounding box center [1031, 293] width 20 height 52
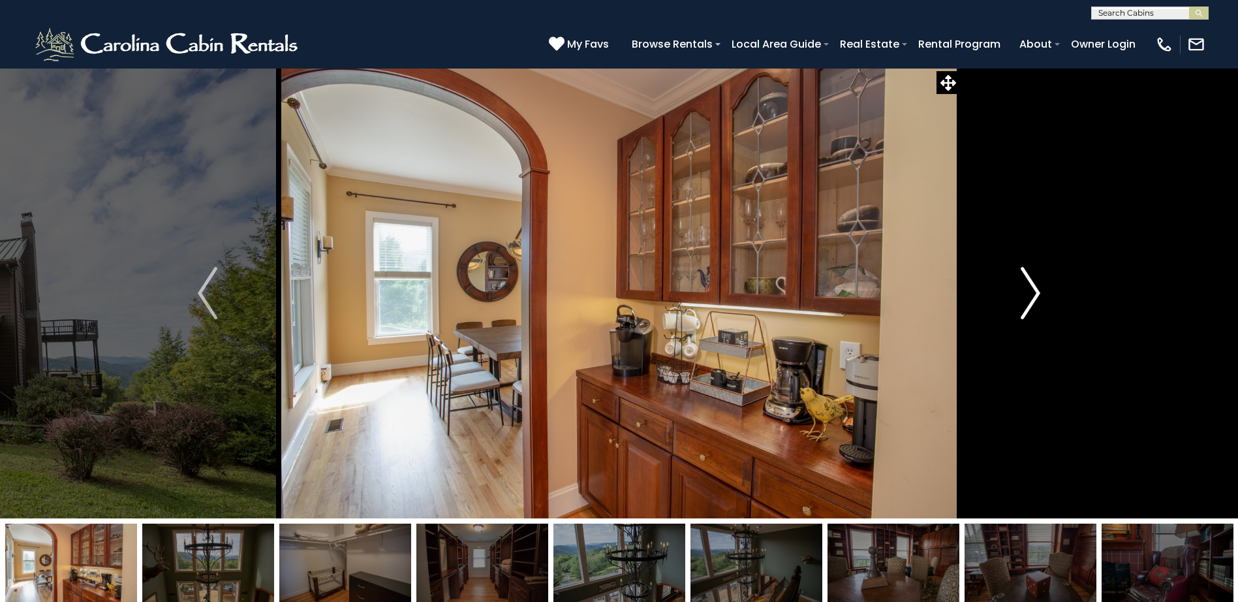
click at [1035, 289] on img "Next" at bounding box center [1031, 293] width 20 height 52
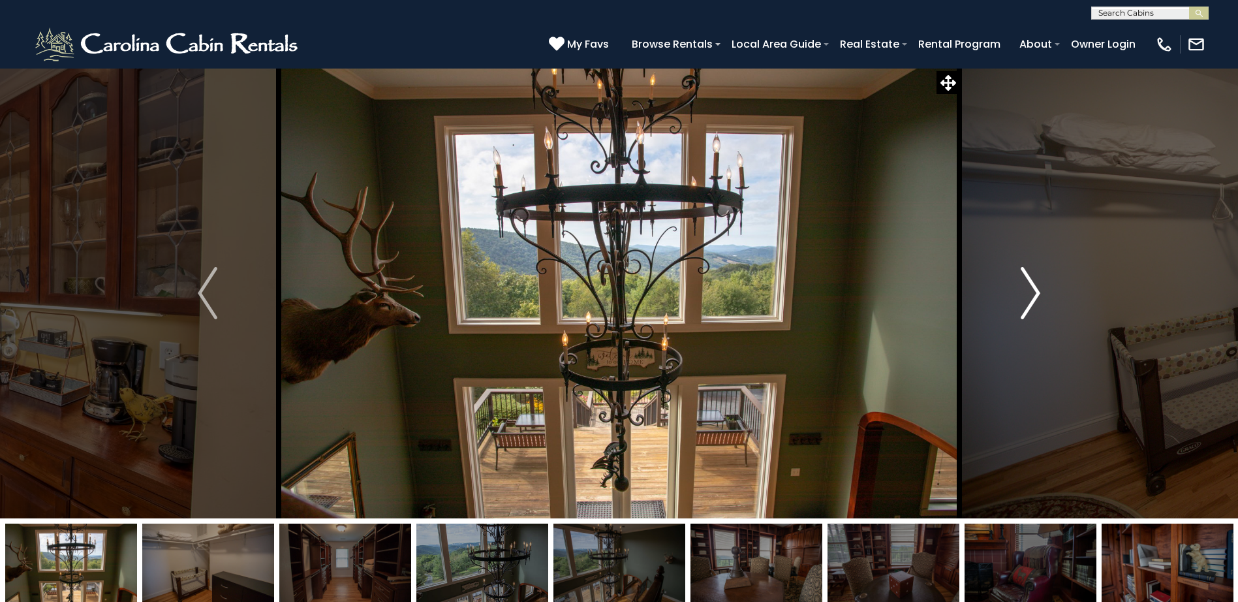
click at [1036, 289] on img "Next" at bounding box center [1031, 293] width 20 height 52
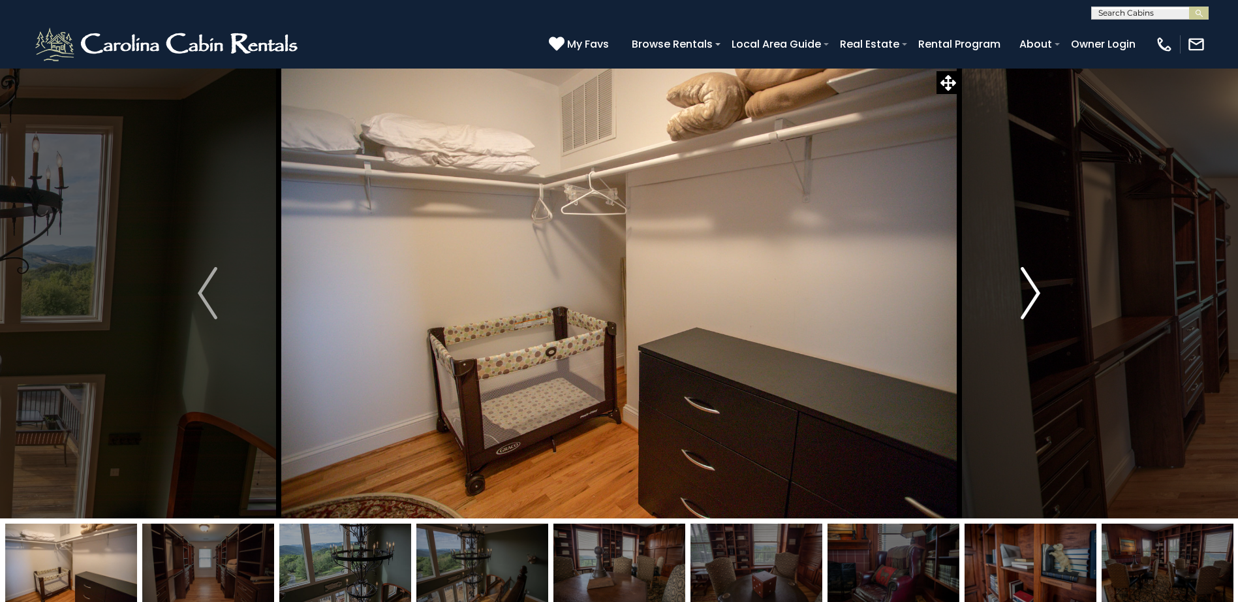
click at [1036, 289] on img "Next" at bounding box center [1031, 293] width 20 height 52
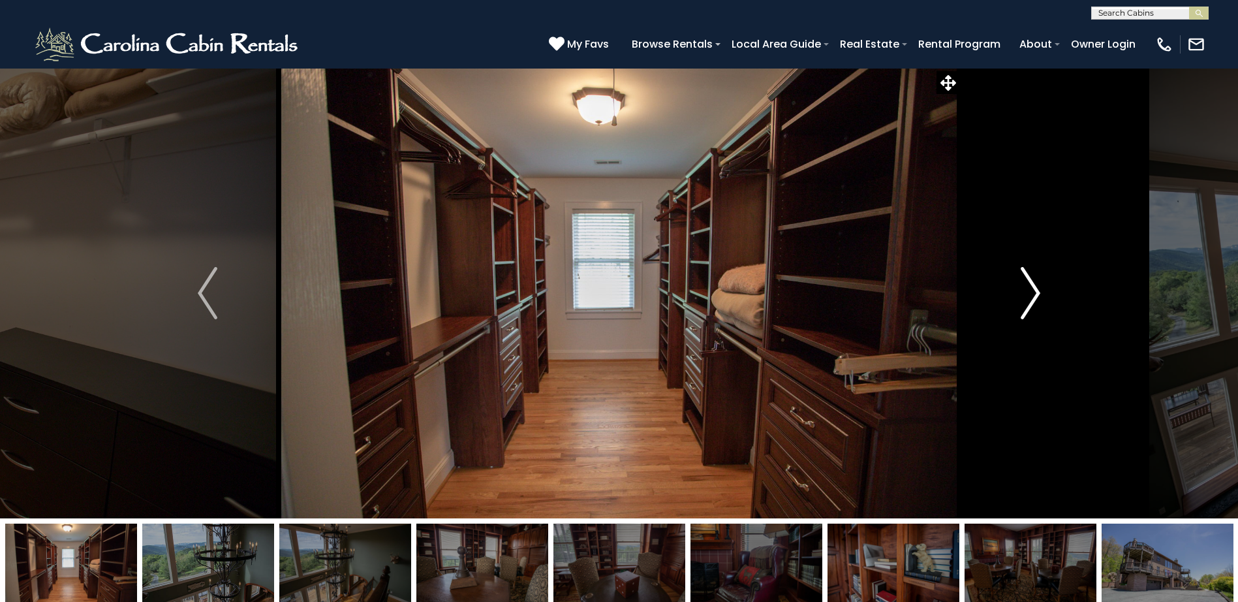
click at [1036, 289] on img "Next" at bounding box center [1031, 293] width 20 height 52
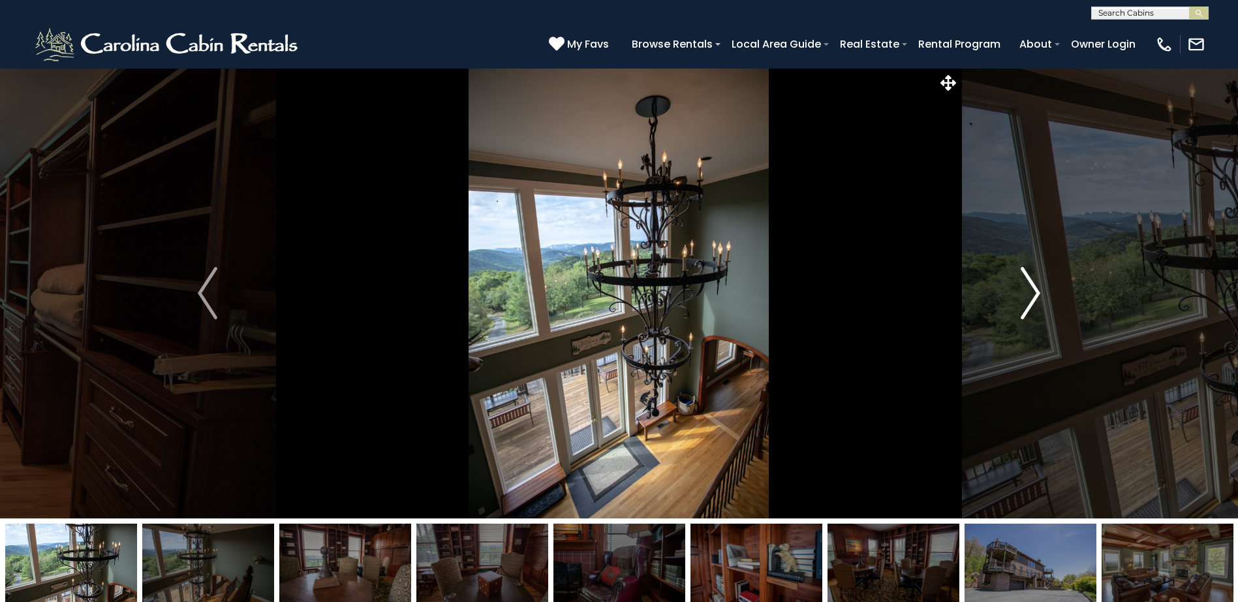
click at [1036, 289] on img "Next" at bounding box center [1031, 293] width 20 height 52
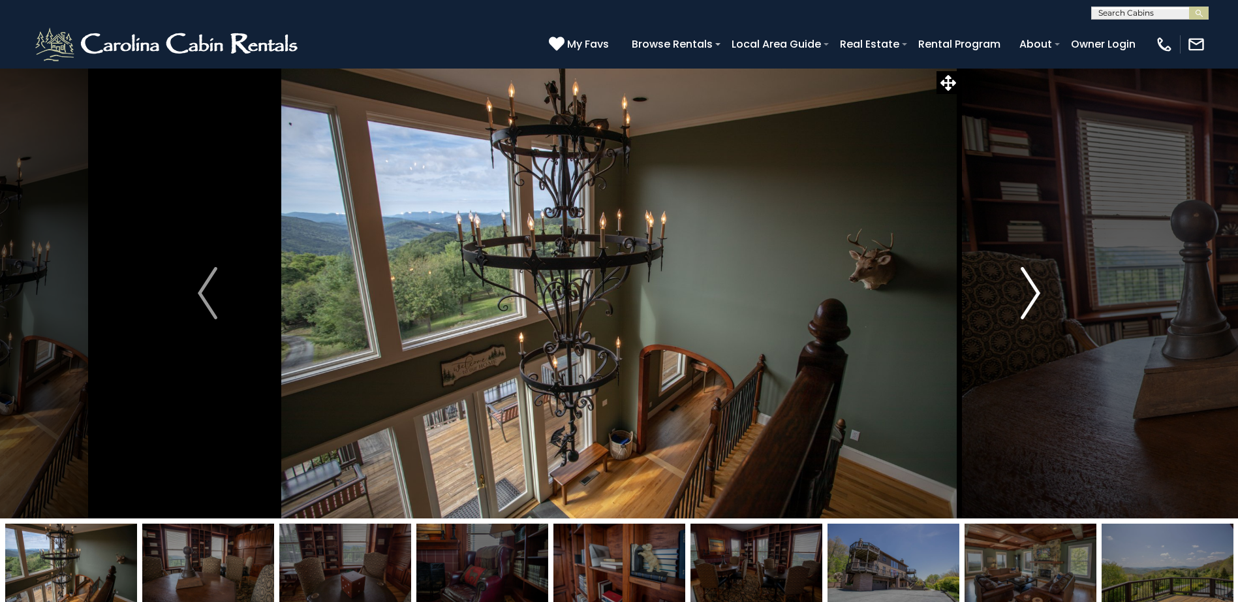
click at [1036, 289] on img "Next" at bounding box center [1031, 293] width 20 height 52
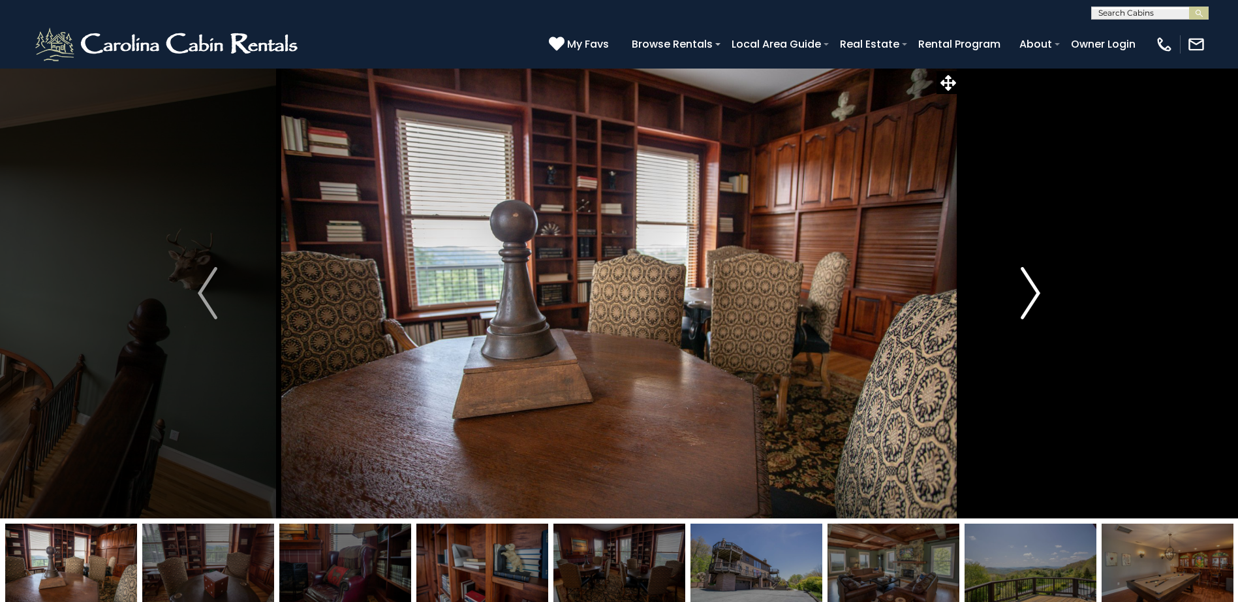
click at [1036, 289] on img "Next" at bounding box center [1031, 293] width 20 height 52
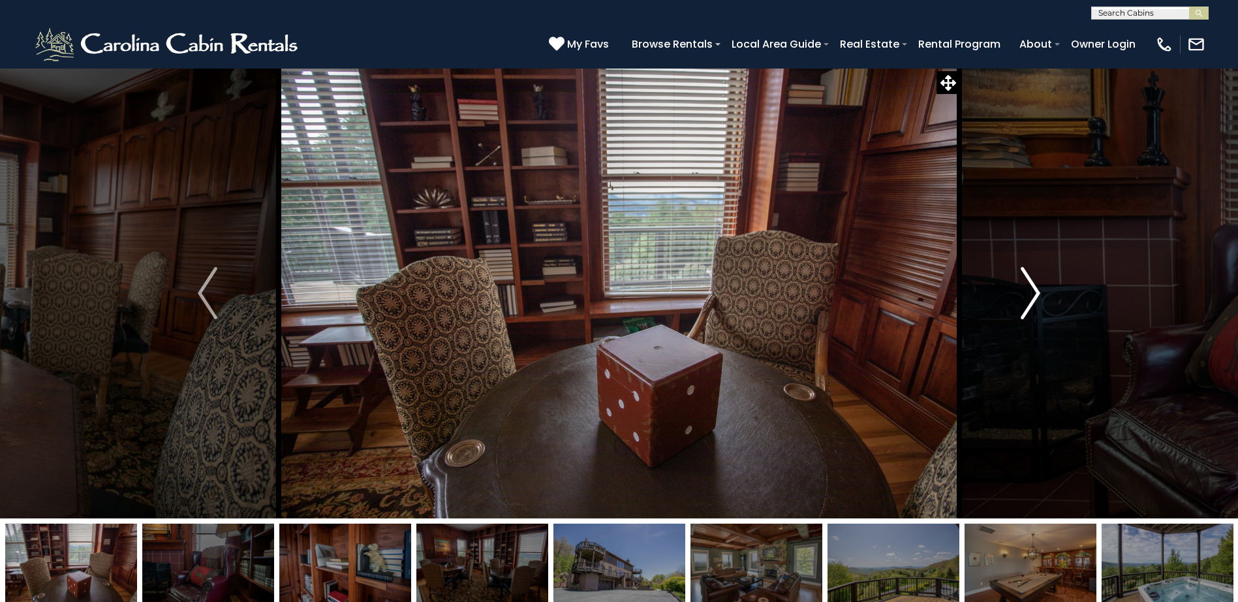
click at [1036, 289] on img "Next" at bounding box center [1031, 293] width 20 height 52
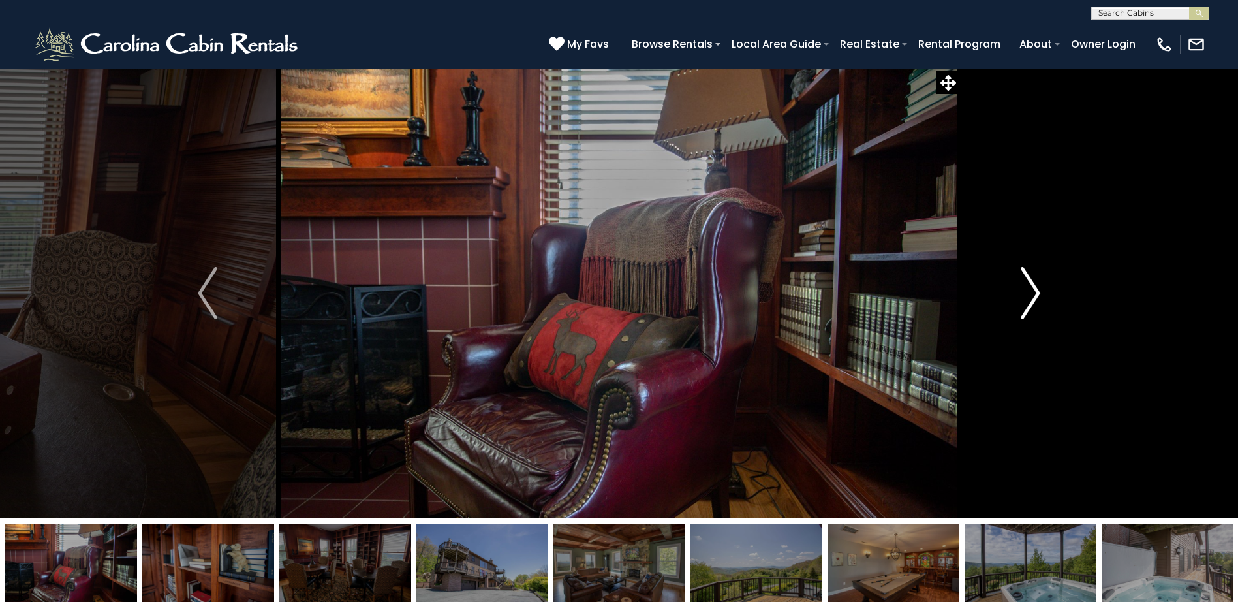
click at [1037, 289] on img "Next" at bounding box center [1031, 293] width 20 height 52
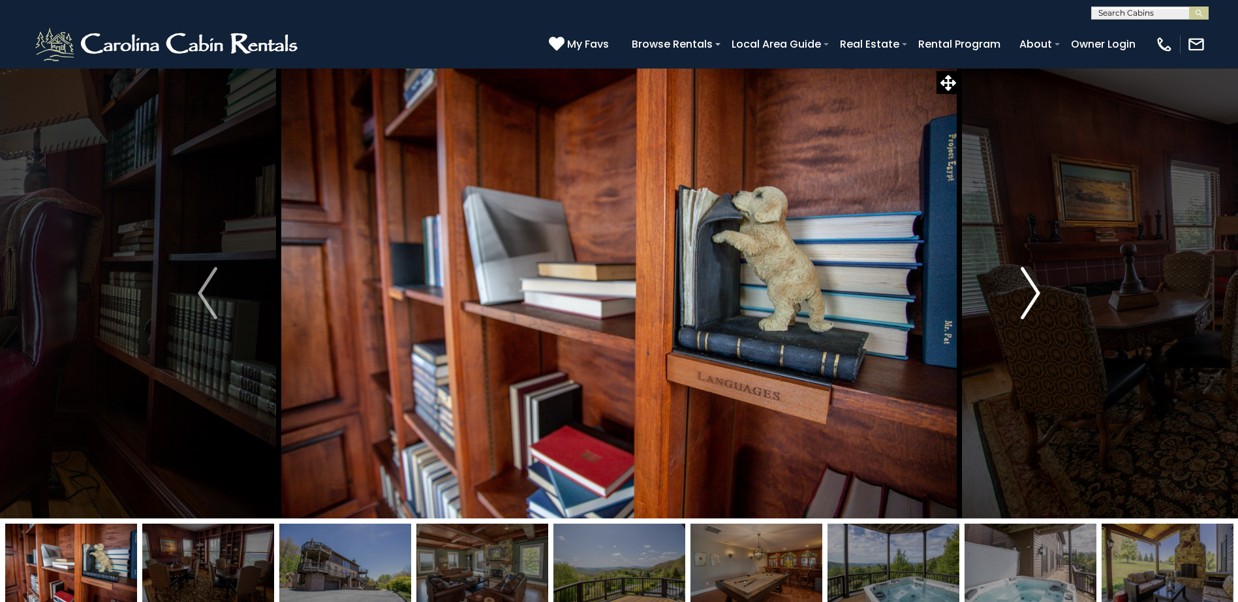
click at [1037, 289] on img "Next" at bounding box center [1031, 293] width 20 height 52
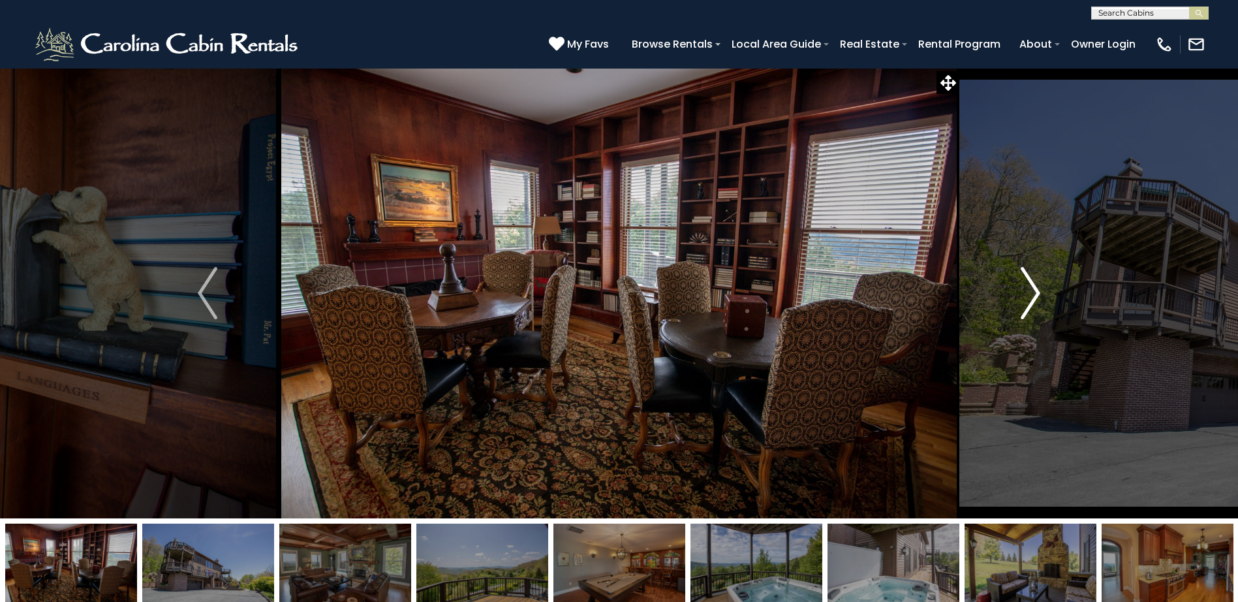
click at [1037, 289] on img "Next" at bounding box center [1031, 293] width 20 height 52
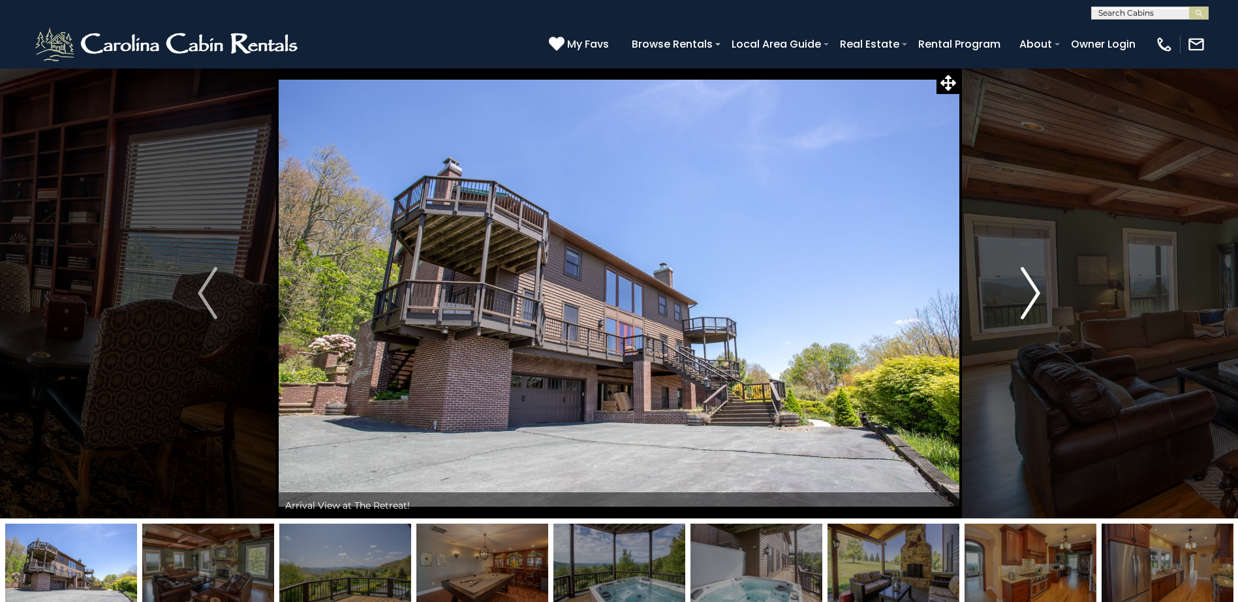
click at [1037, 290] on img "Next" at bounding box center [1031, 293] width 20 height 52
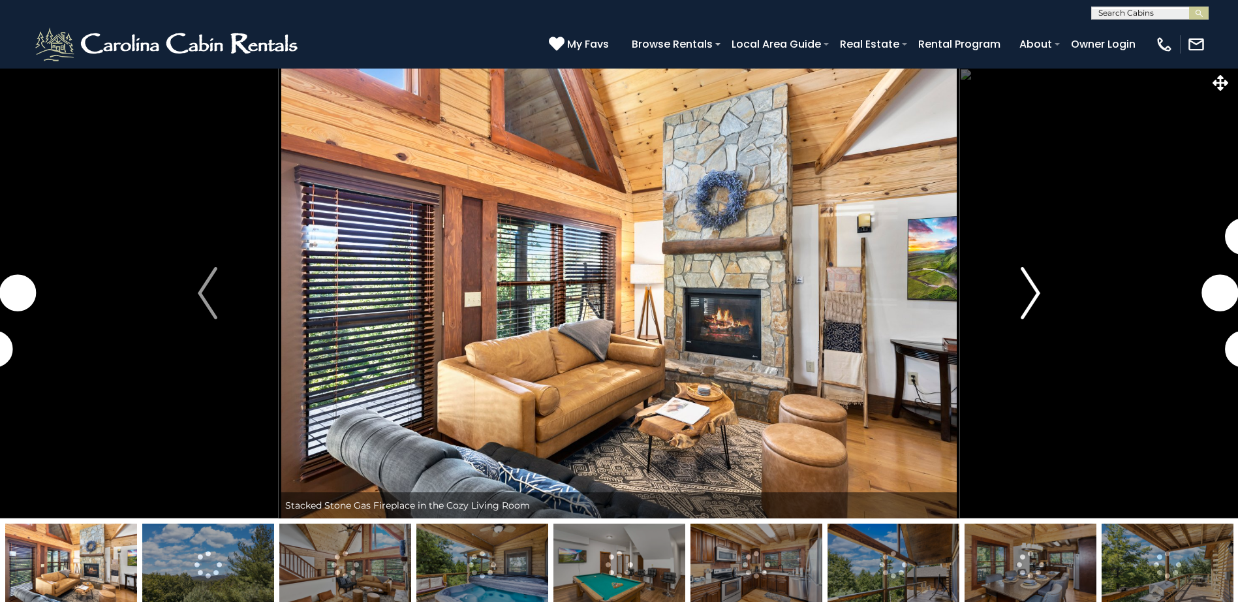
click at [1033, 291] on img "Next" at bounding box center [1031, 293] width 20 height 52
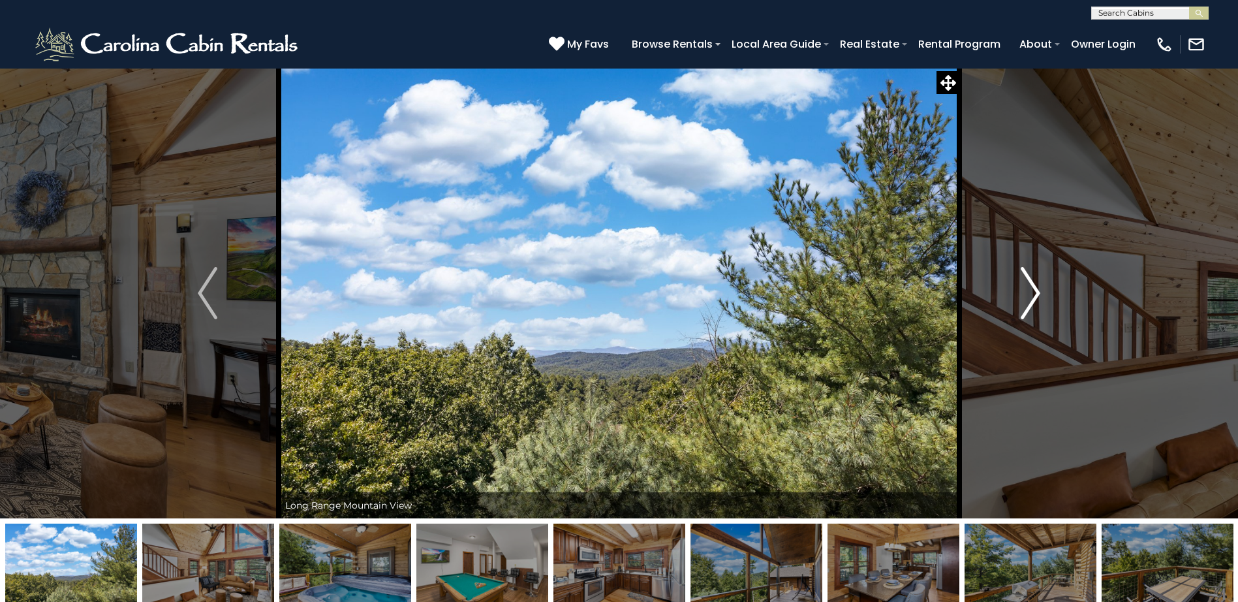
click at [1035, 293] on img "Next" at bounding box center [1031, 293] width 20 height 52
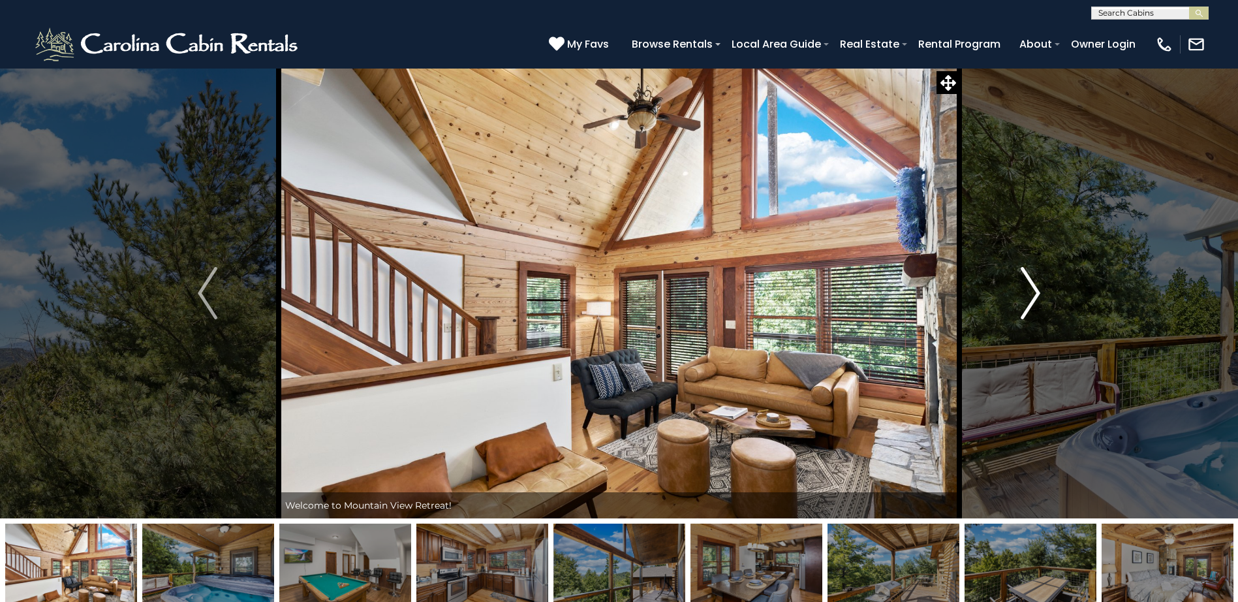
click at [1035, 293] on img "Next" at bounding box center [1031, 293] width 20 height 52
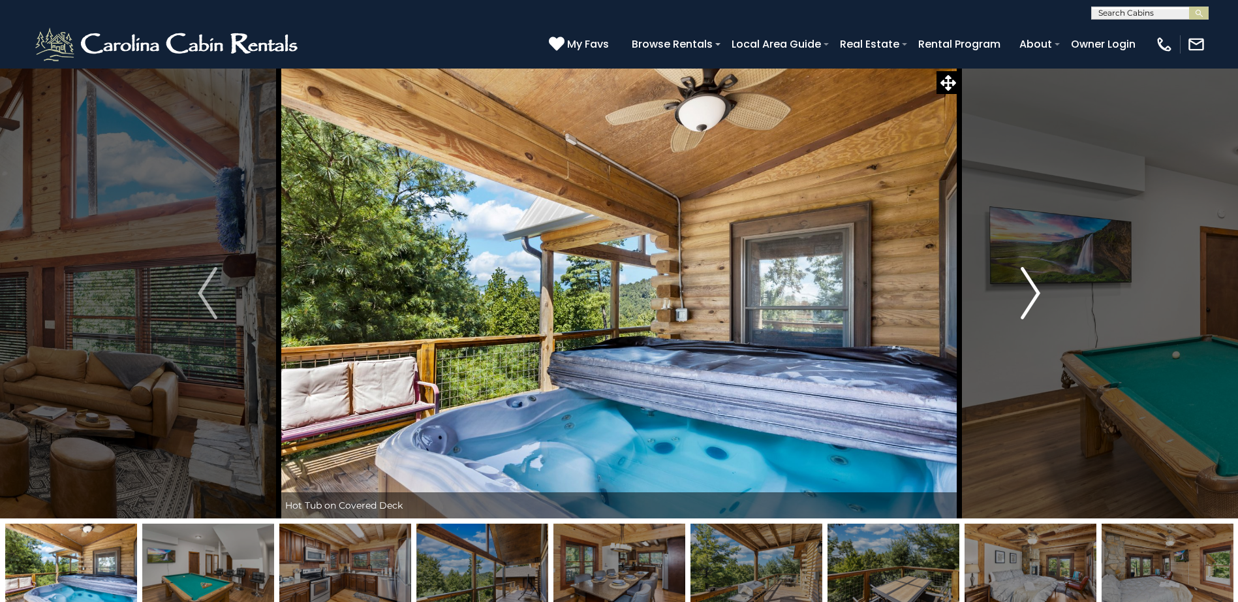
click at [1035, 293] on img "Next" at bounding box center [1031, 293] width 20 height 52
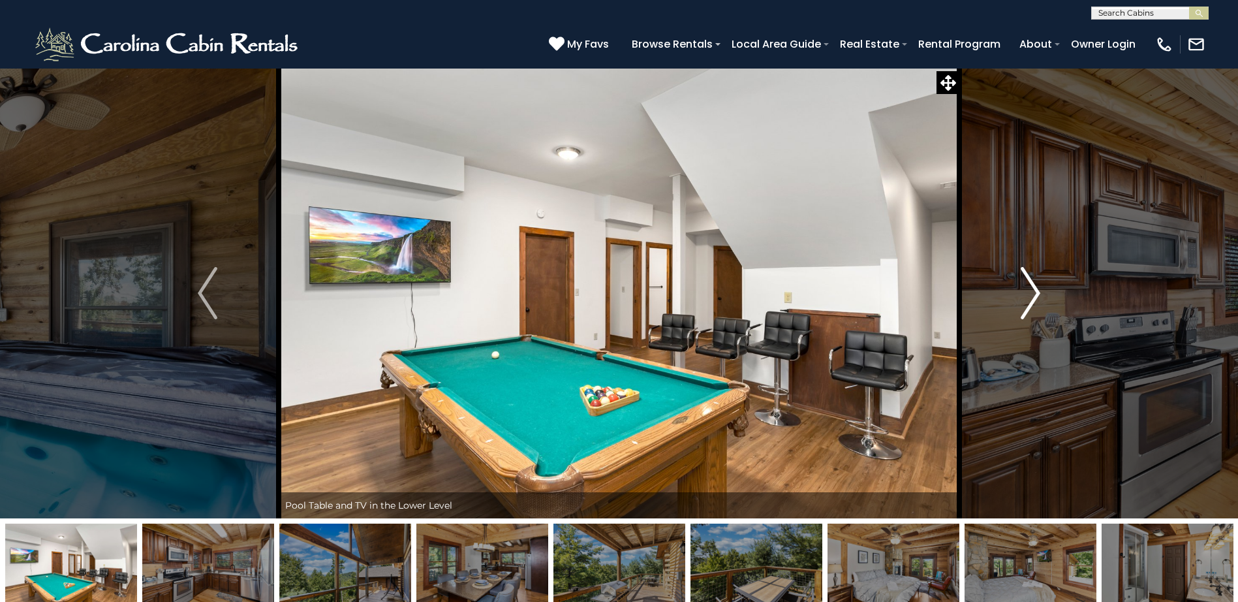
click at [1035, 293] on img "Next" at bounding box center [1031, 293] width 20 height 52
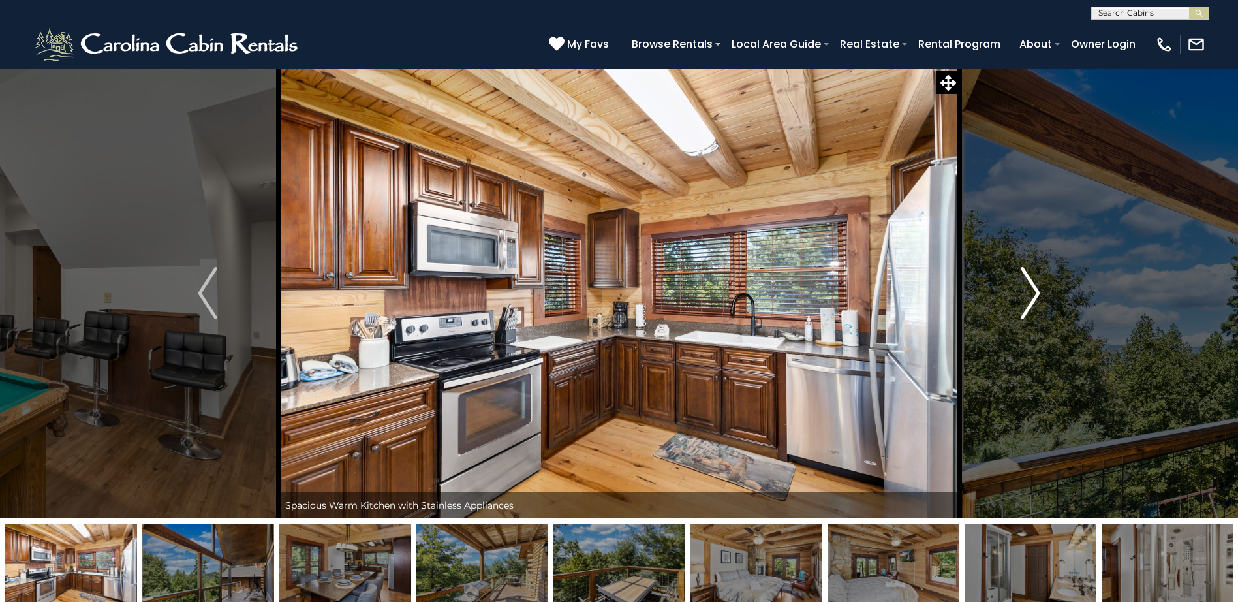
click at [1035, 292] on img "Next" at bounding box center [1031, 293] width 20 height 52
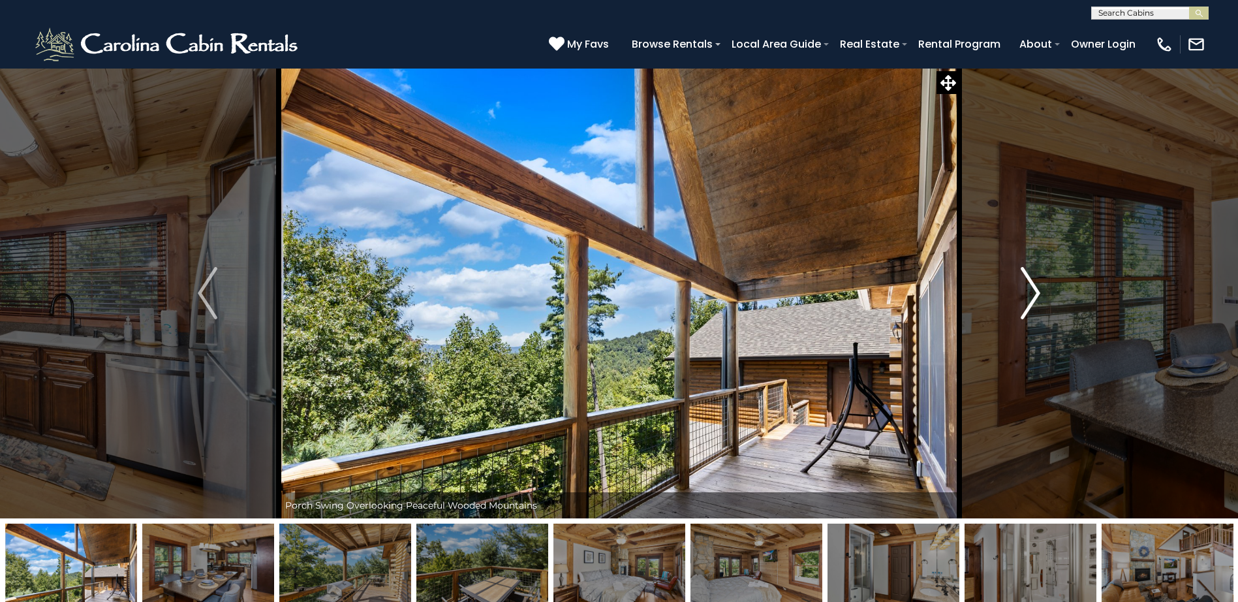
click at [1035, 292] on img "Next" at bounding box center [1031, 293] width 20 height 52
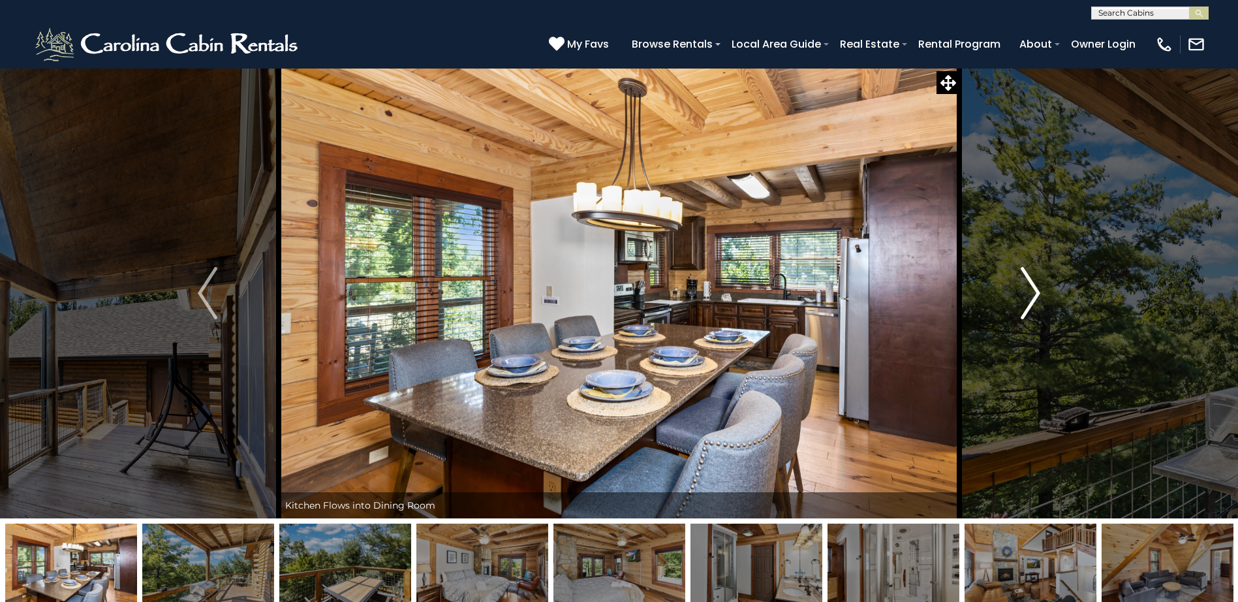
click at [1035, 292] on img "Next" at bounding box center [1031, 293] width 20 height 52
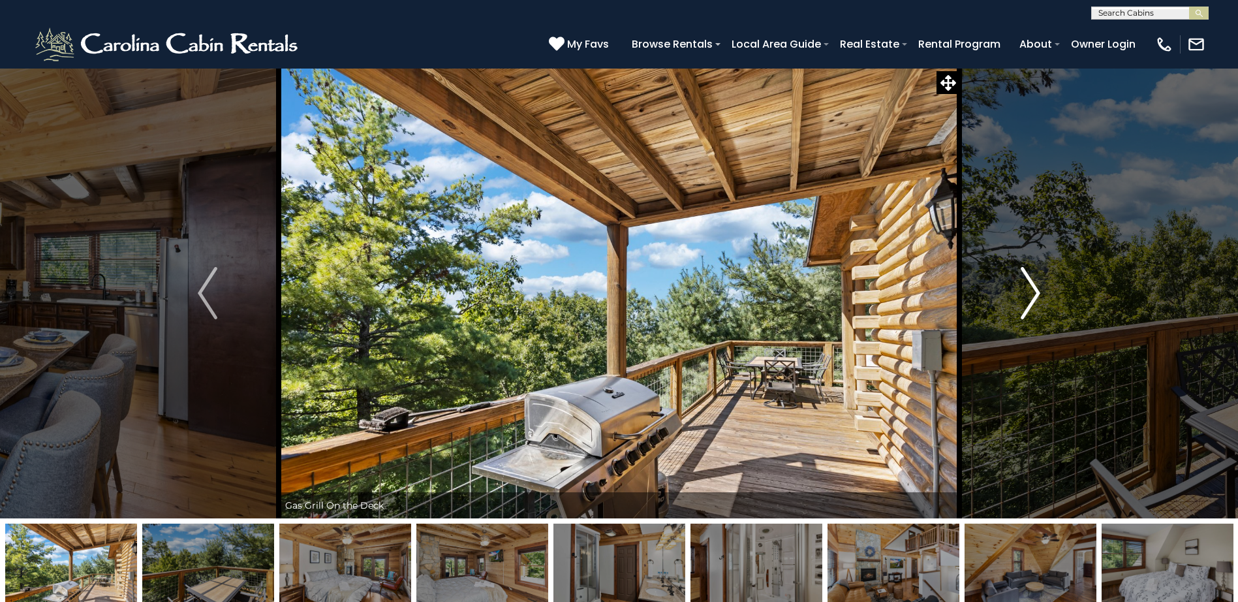
click at [1035, 292] on img "Next" at bounding box center [1031, 293] width 20 height 52
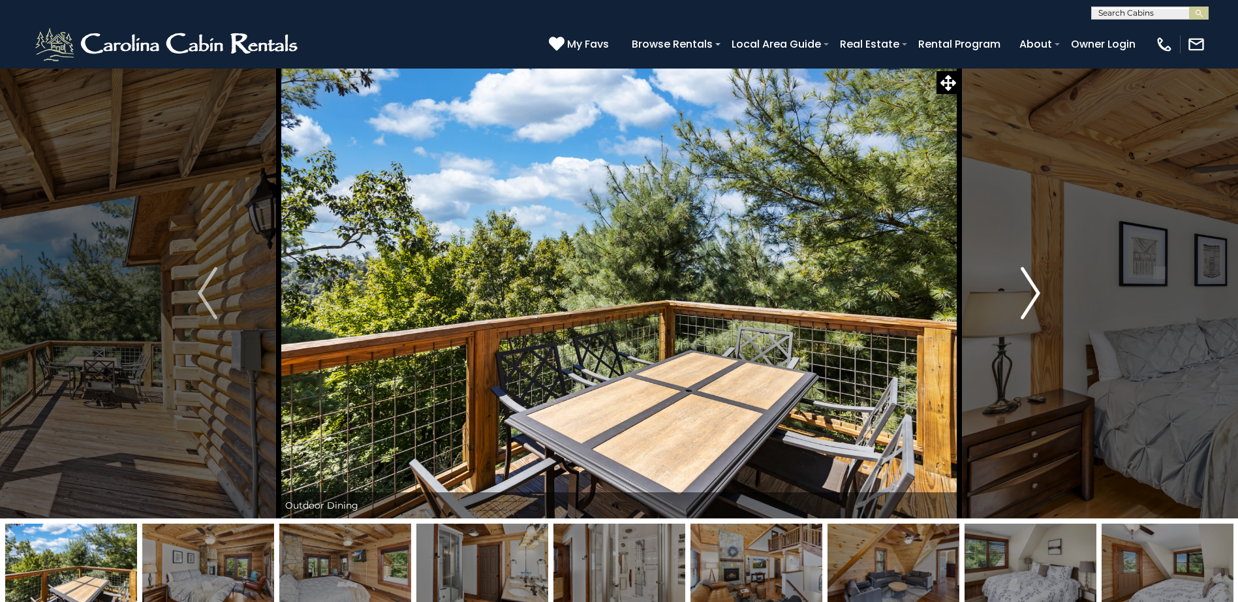
click at [1035, 292] on img "Next" at bounding box center [1031, 293] width 20 height 52
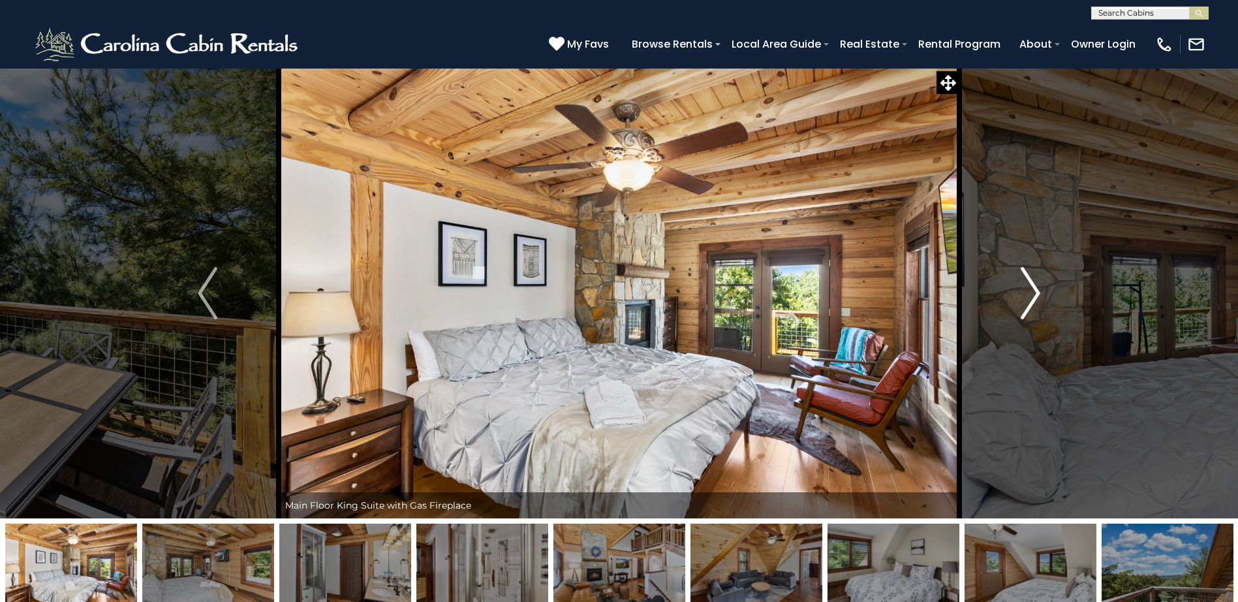
click at [1035, 292] on img "Next" at bounding box center [1031, 293] width 20 height 52
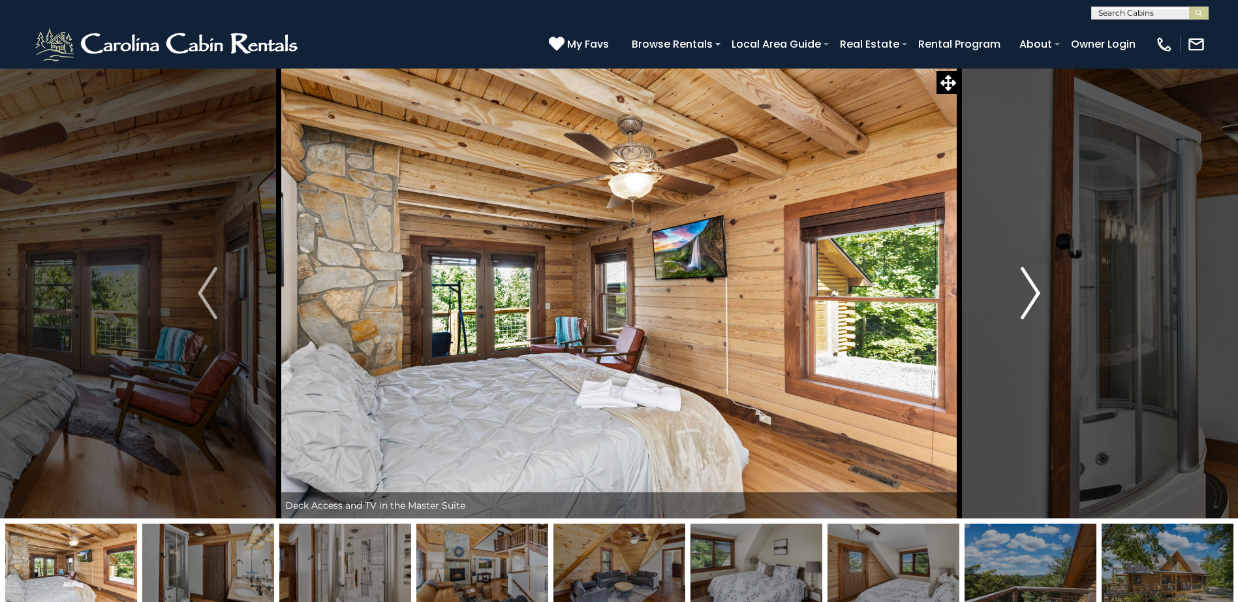
click at [1035, 292] on img "Next" at bounding box center [1031, 293] width 20 height 52
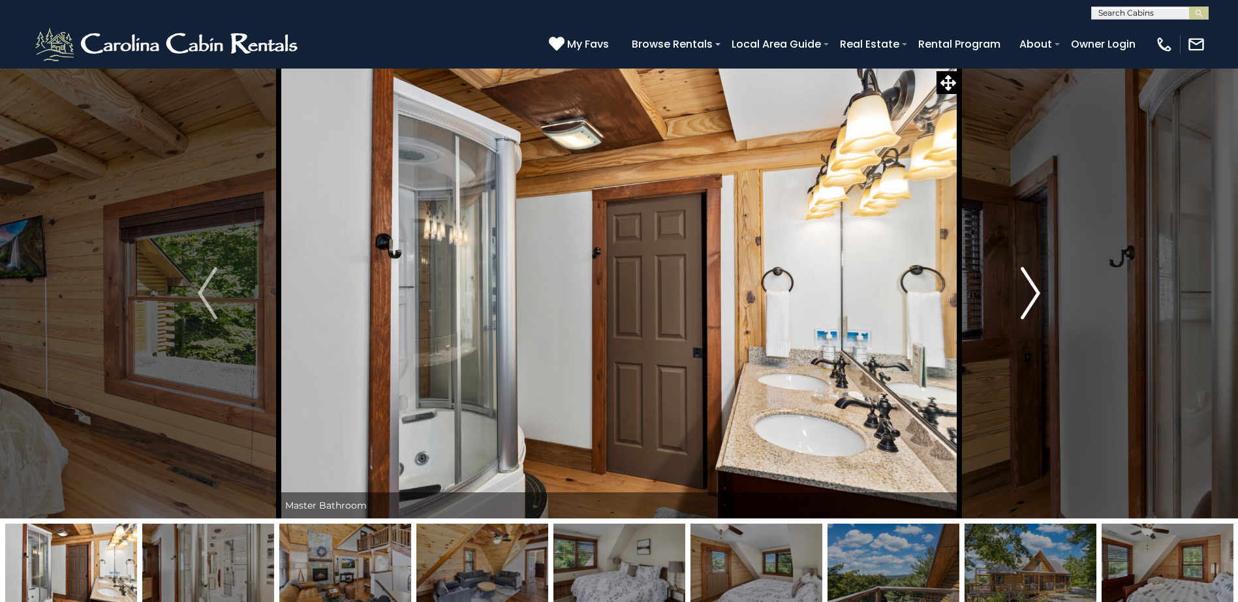
click at [1035, 292] on img "Next" at bounding box center [1031, 293] width 20 height 52
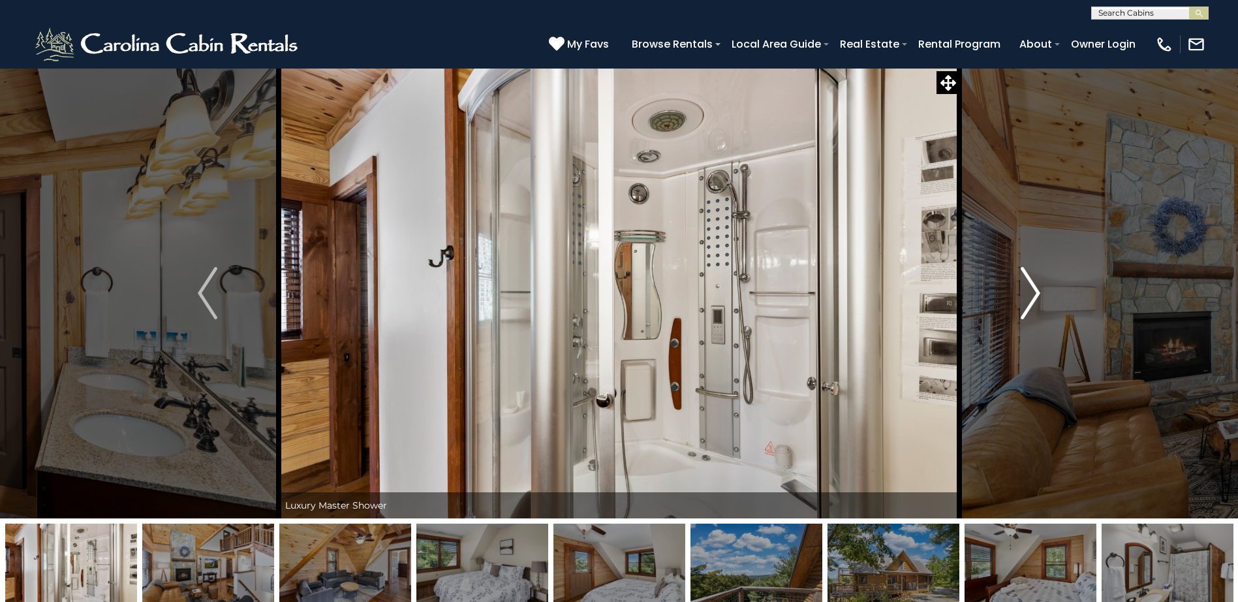
click at [1035, 292] on img "Next" at bounding box center [1031, 293] width 20 height 52
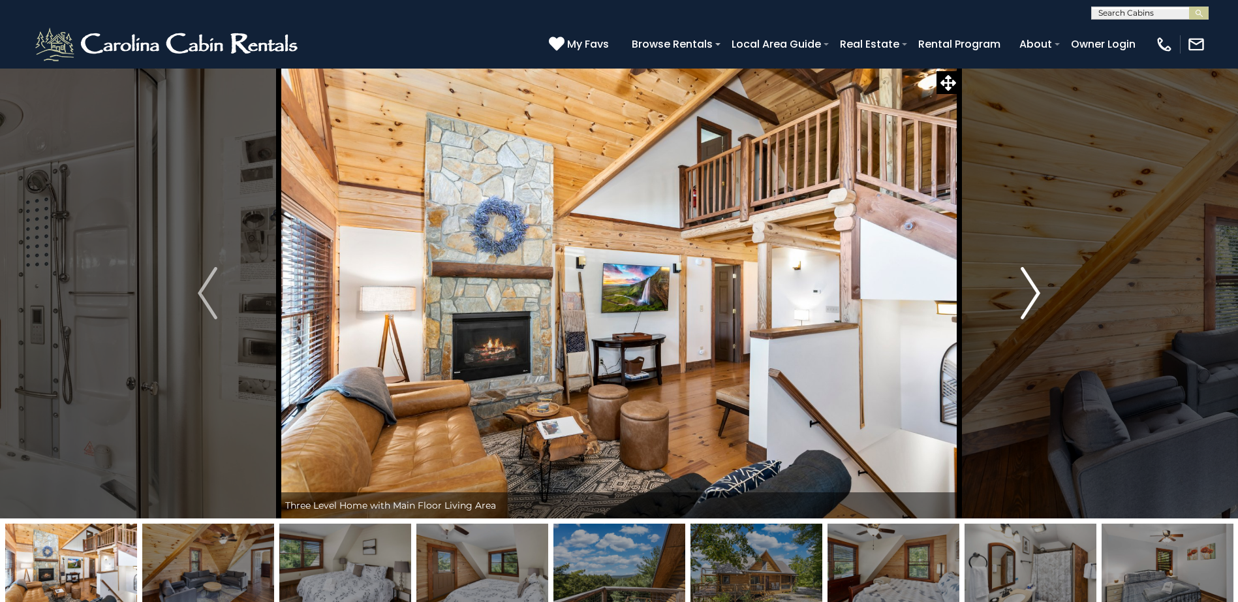
click at [1035, 292] on img "Next" at bounding box center [1031, 293] width 20 height 52
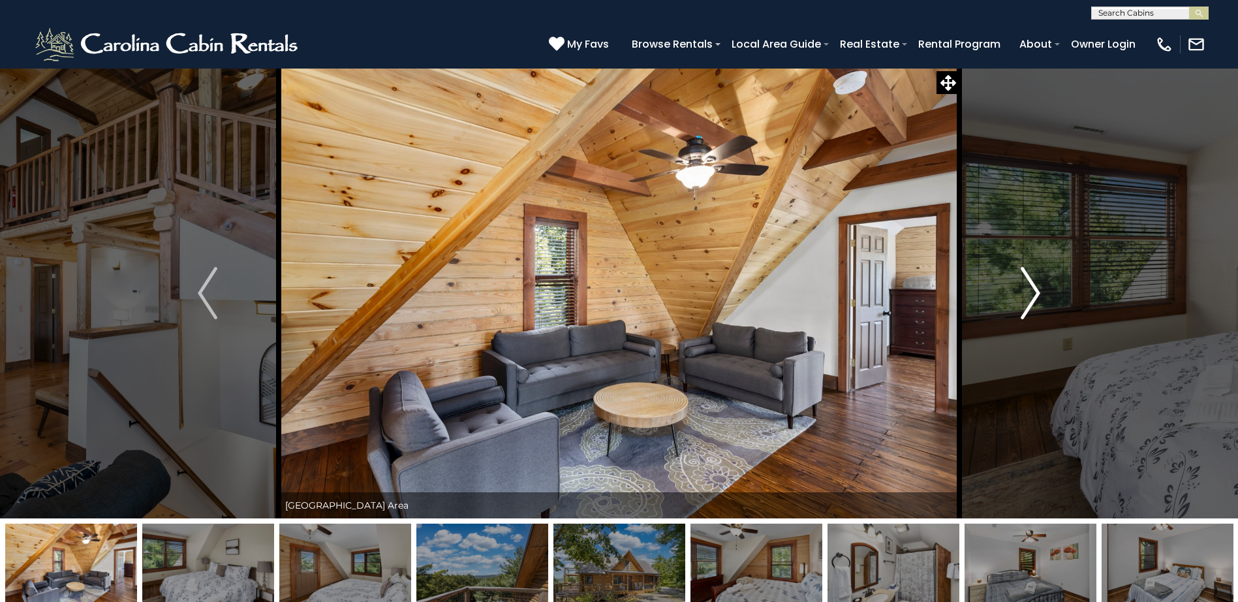
click at [1035, 292] on img "Next" at bounding box center [1031, 293] width 20 height 52
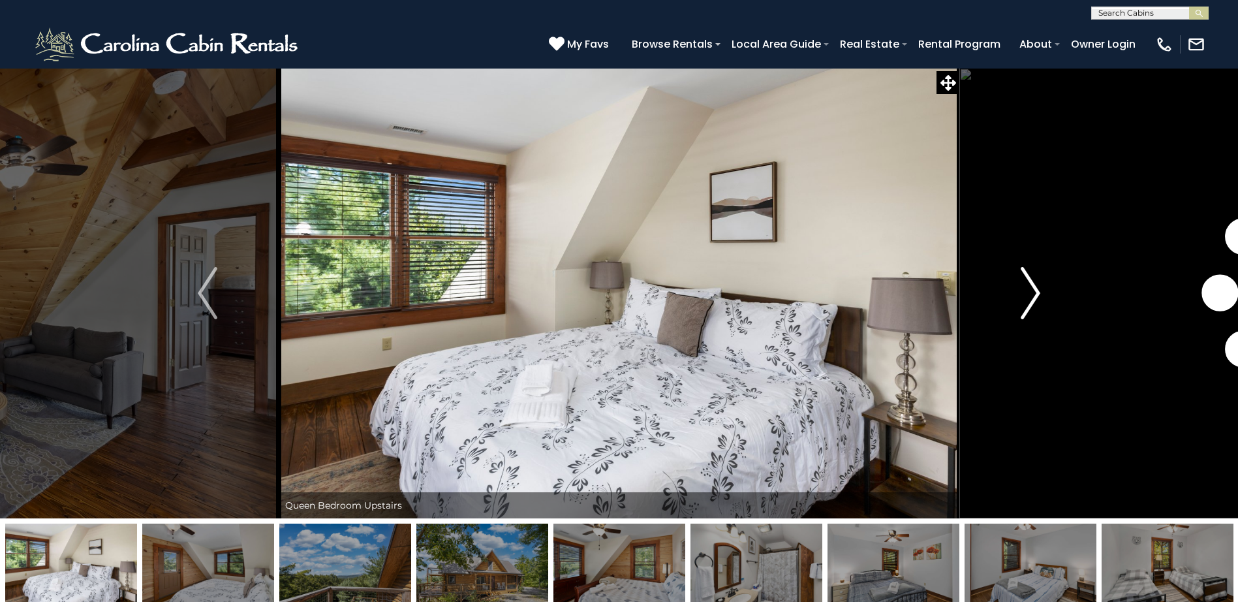
click at [1035, 292] on img "Next" at bounding box center [1031, 293] width 20 height 52
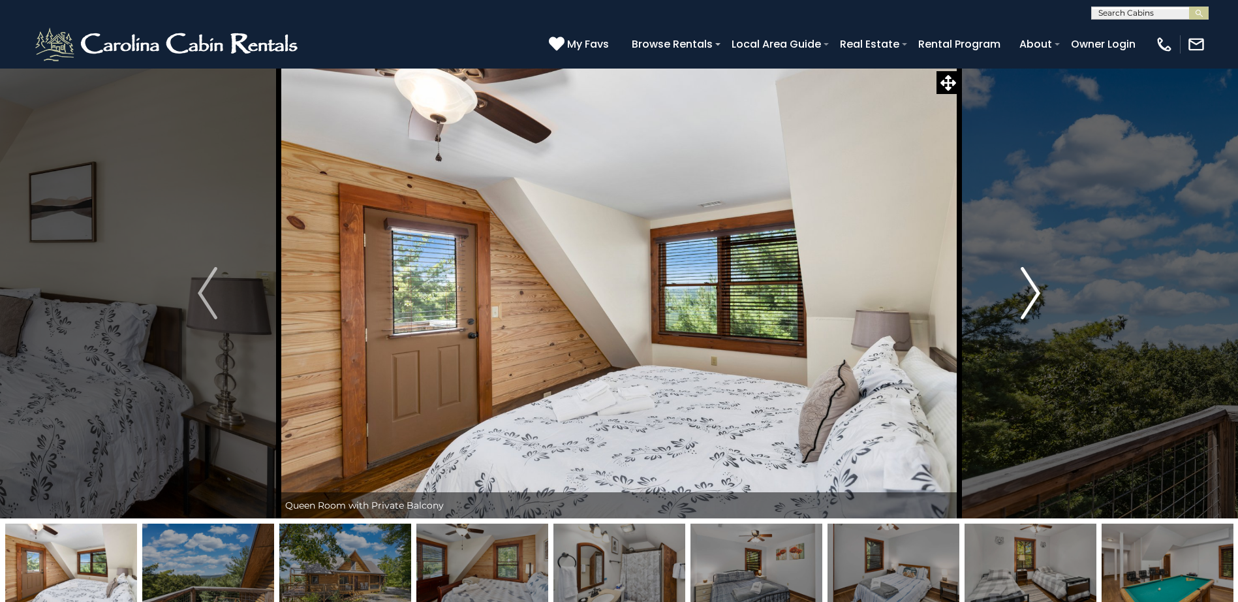
click at [1035, 292] on img "Next" at bounding box center [1031, 293] width 20 height 52
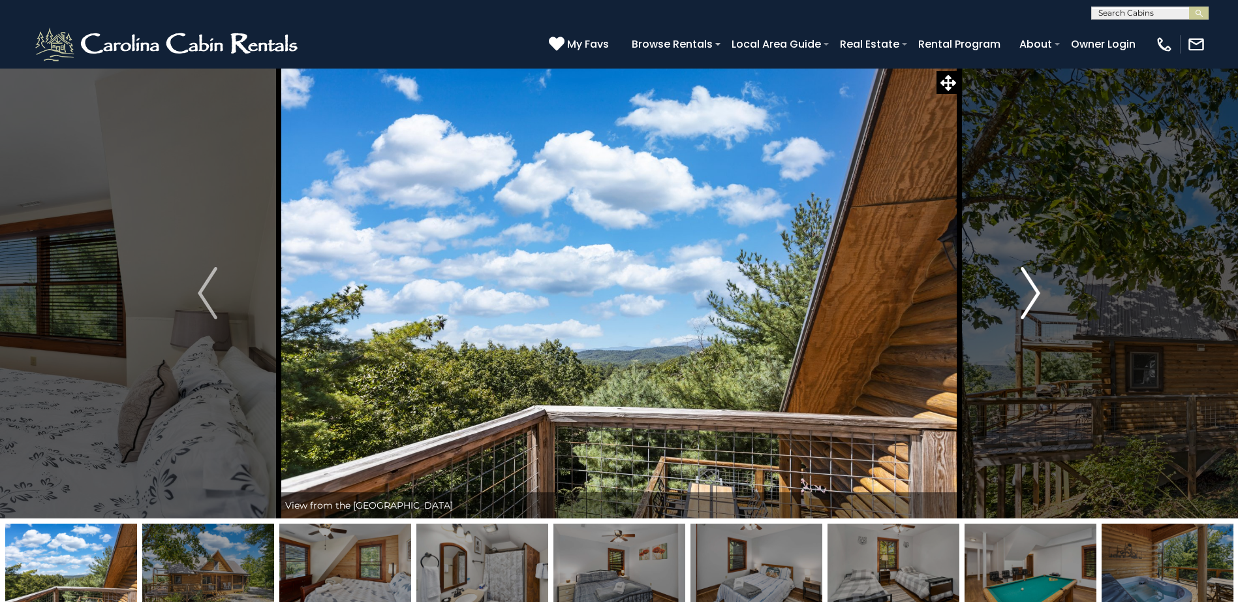
click at [1035, 292] on img "Next" at bounding box center [1031, 293] width 20 height 52
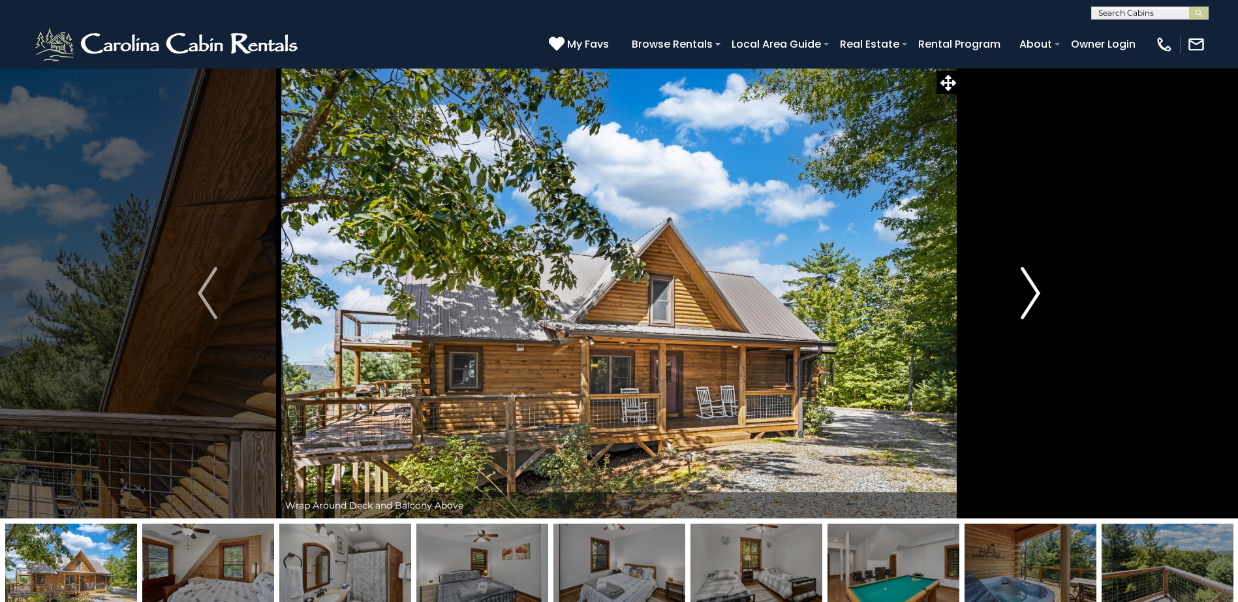
click at [1035, 292] on img "Next" at bounding box center [1031, 293] width 20 height 52
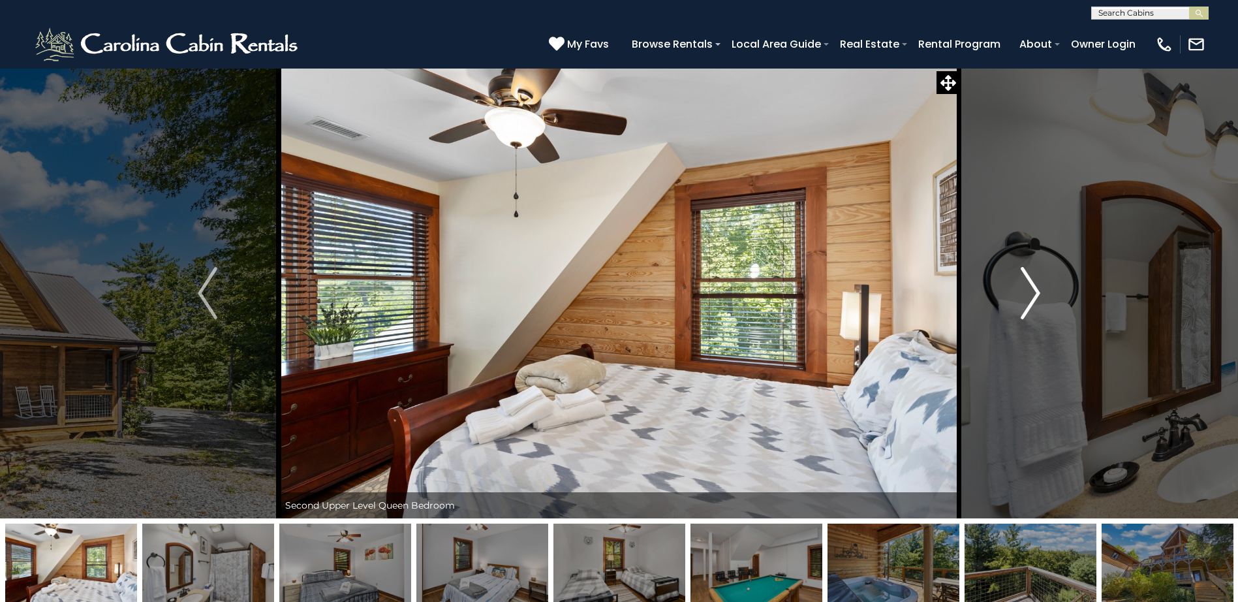
click at [1035, 292] on img "Next" at bounding box center [1031, 293] width 20 height 52
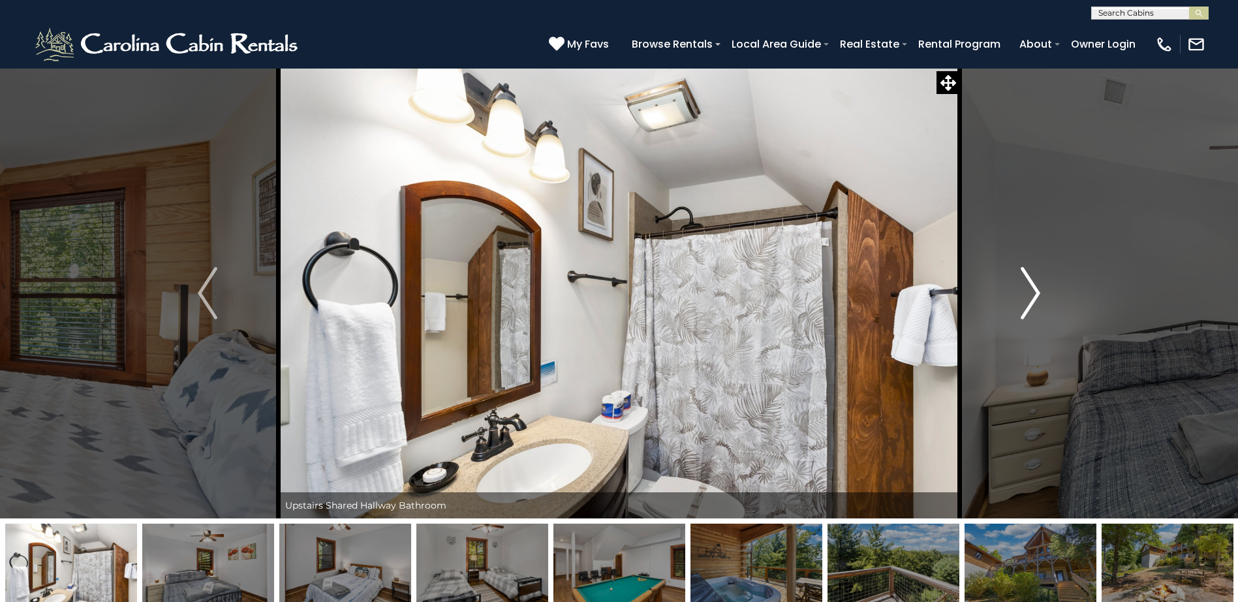
click at [1035, 292] on img "Next" at bounding box center [1031, 293] width 20 height 52
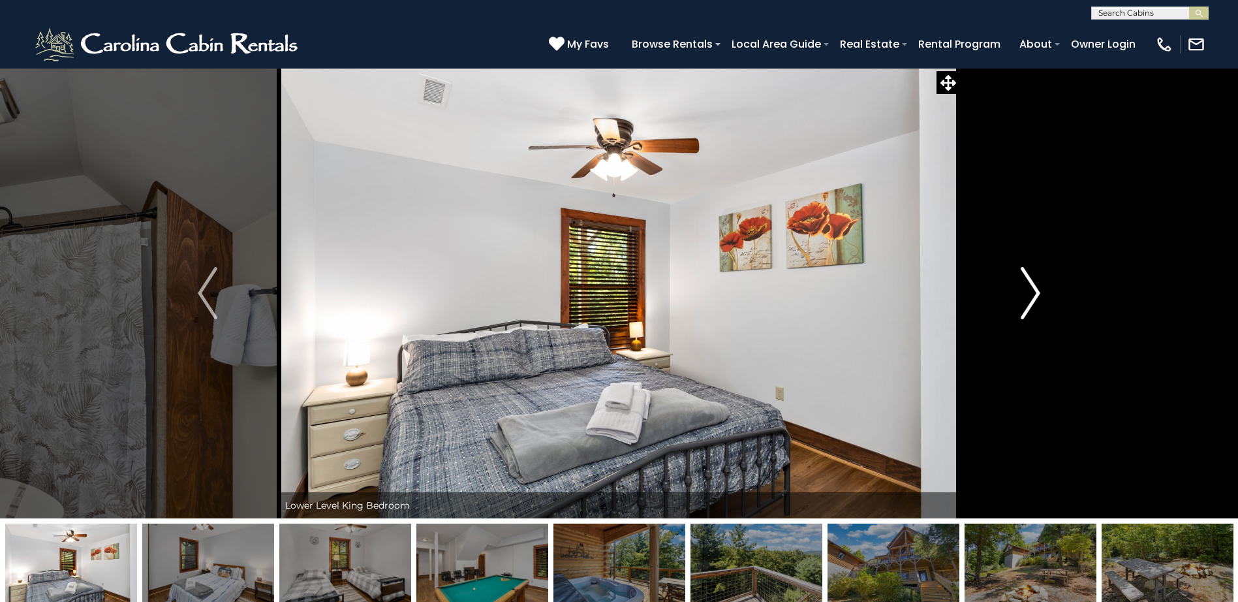
click at [1035, 292] on img "Next" at bounding box center [1031, 293] width 20 height 52
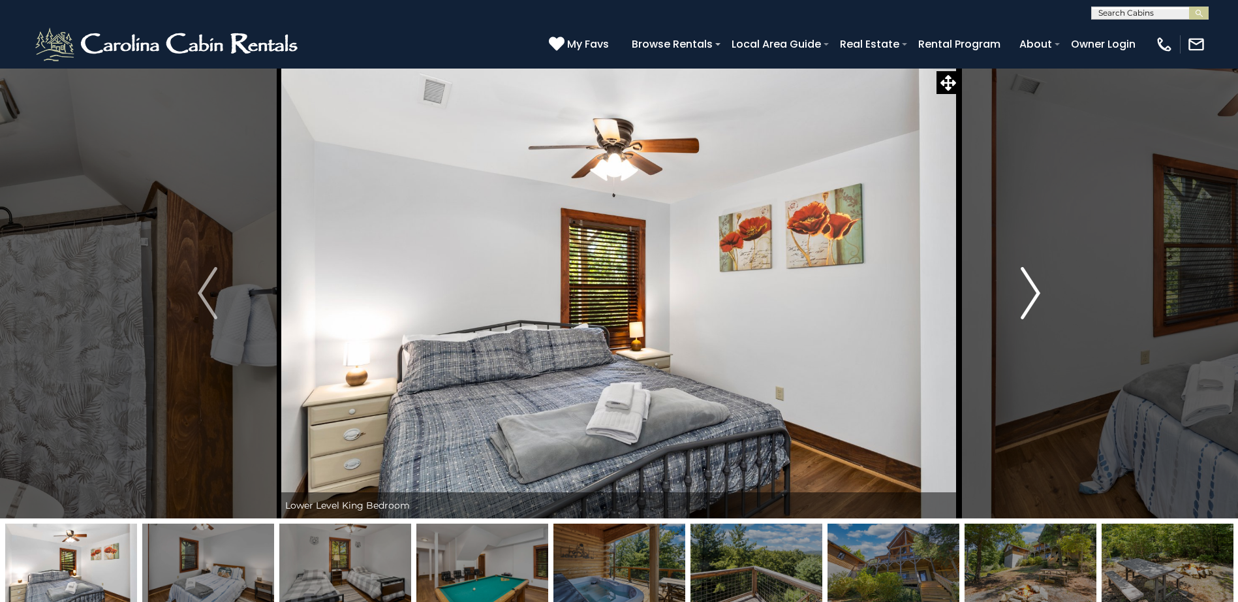
click at [1035, 292] on img "Next" at bounding box center [1031, 293] width 20 height 52
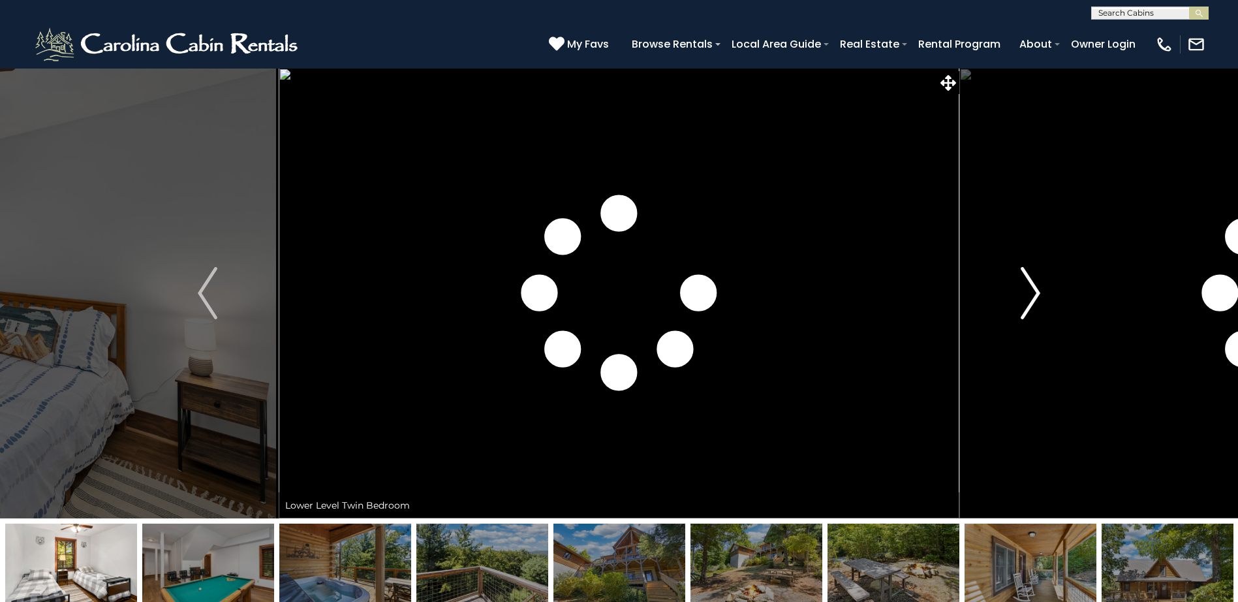
click at [1035, 292] on img "Next" at bounding box center [1031, 293] width 20 height 52
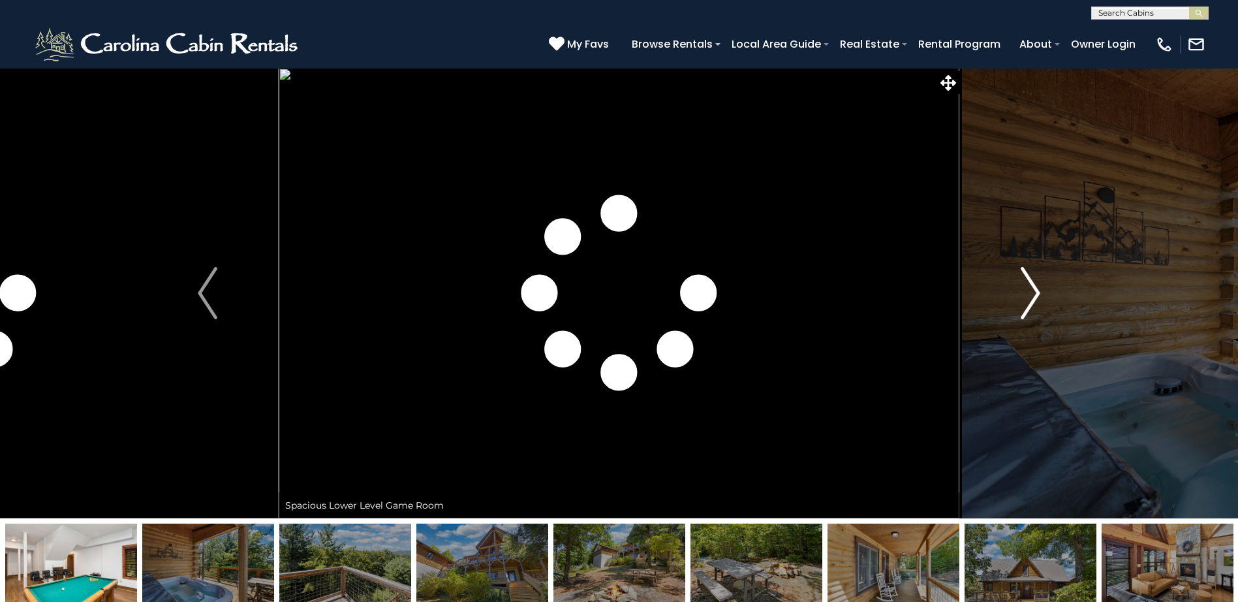
click at [1035, 292] on img "Next" at bounding box center [1031, 293] width 20 height 52
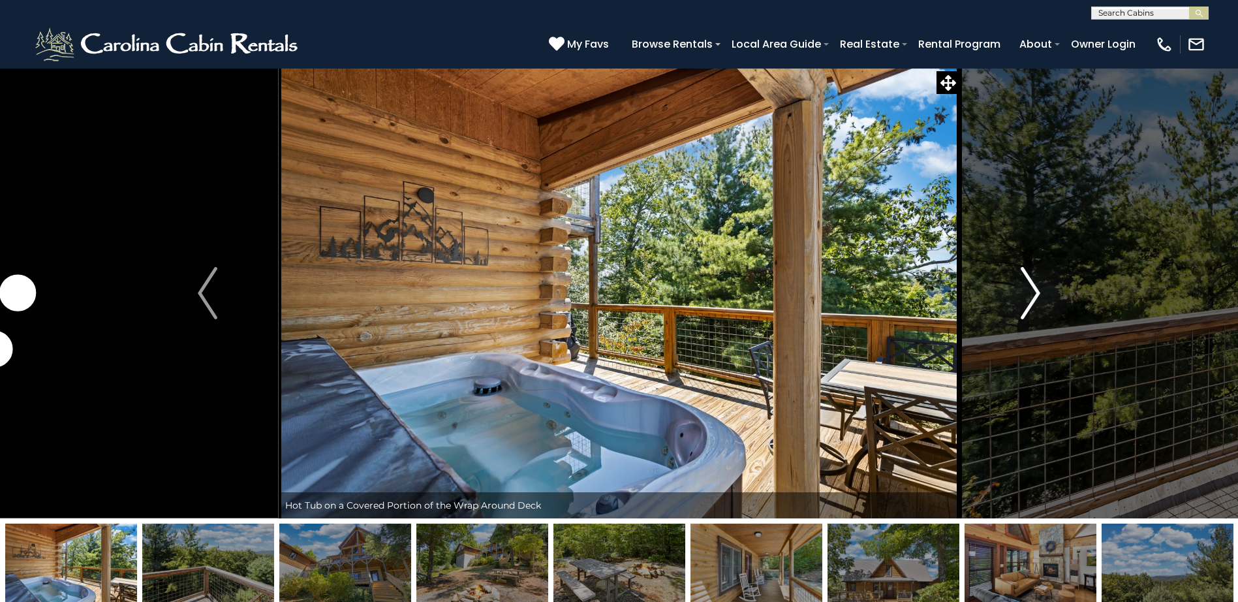
click at [1035, 292] on img "Next" at bounding box center [1031, 293] width 20 height 52
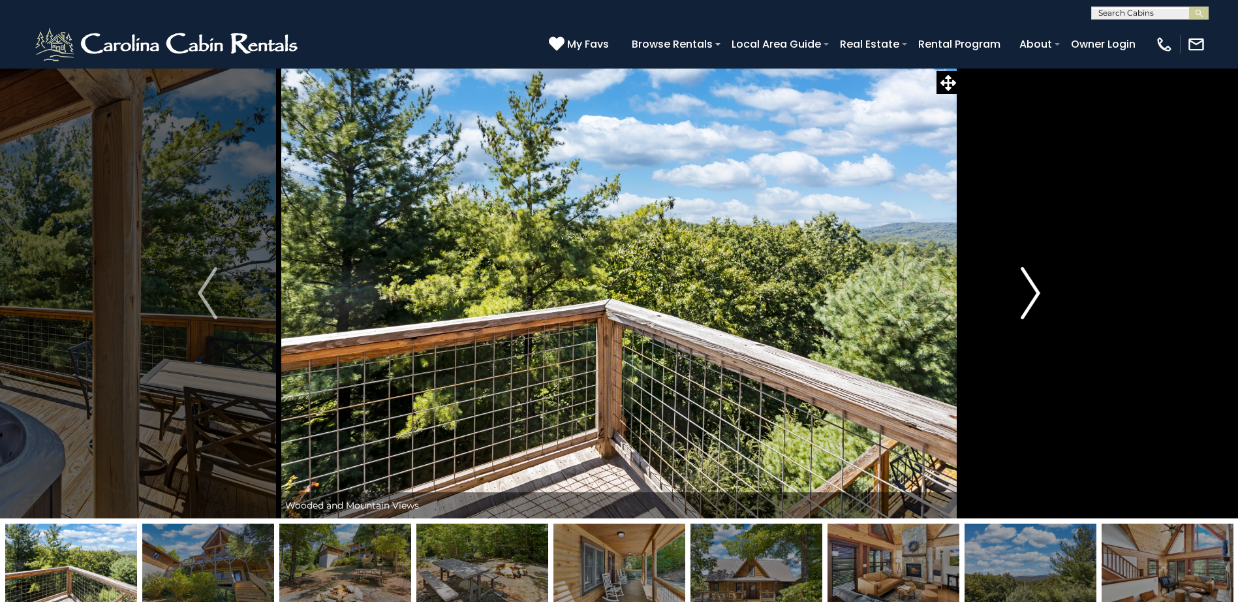
click at [1035, 292] on img "Next" at bounding box center [1031, 293] width 20 height 52
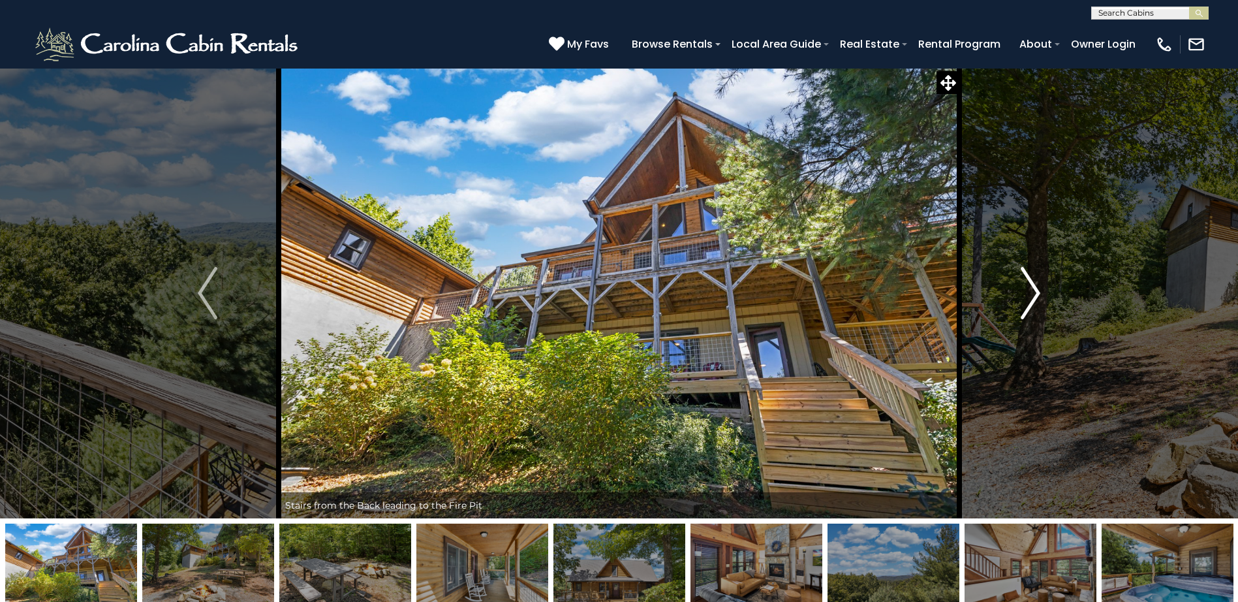
click at [1035, 292] on img "Next" at bounding box center [1031, 293] width 20 height 52
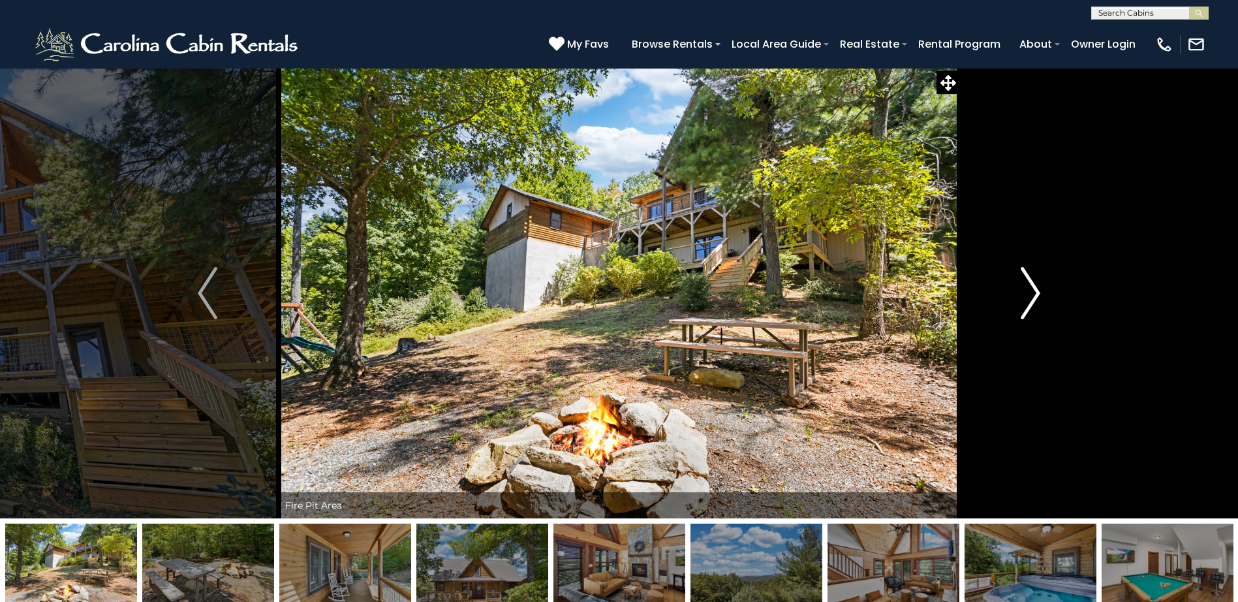
click at [1035, 292] on img "Next" at bounding box center [1031, 293] width 20 height 52
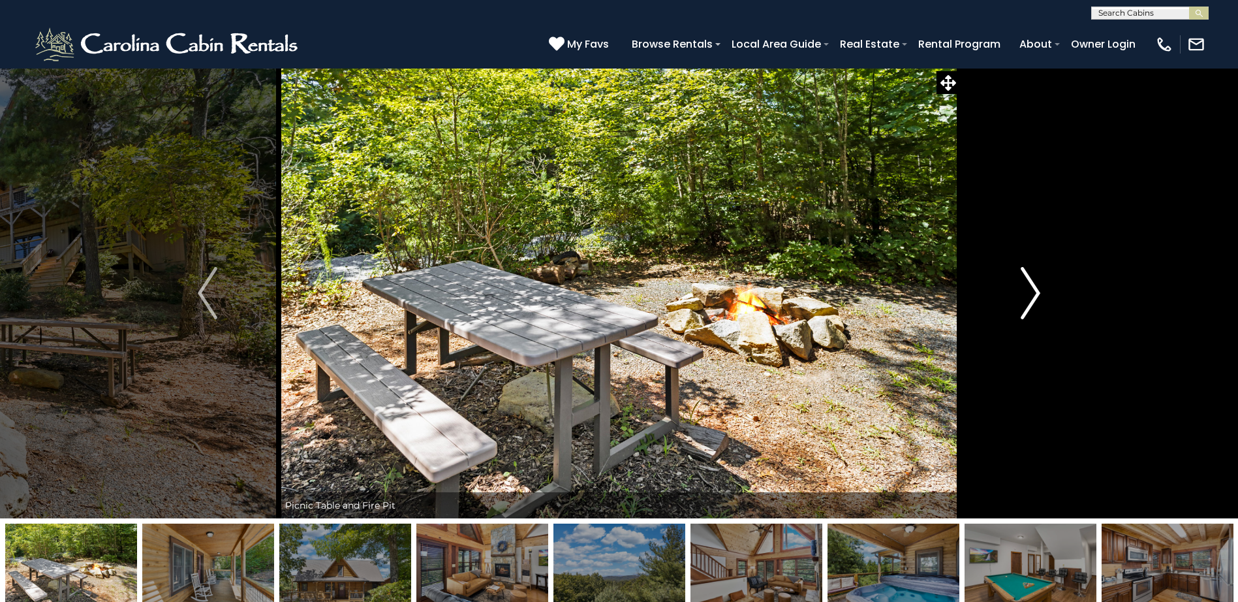
click at [1035, 292] on img "Next" at bounding box center [1031, 293] width 20 height 52
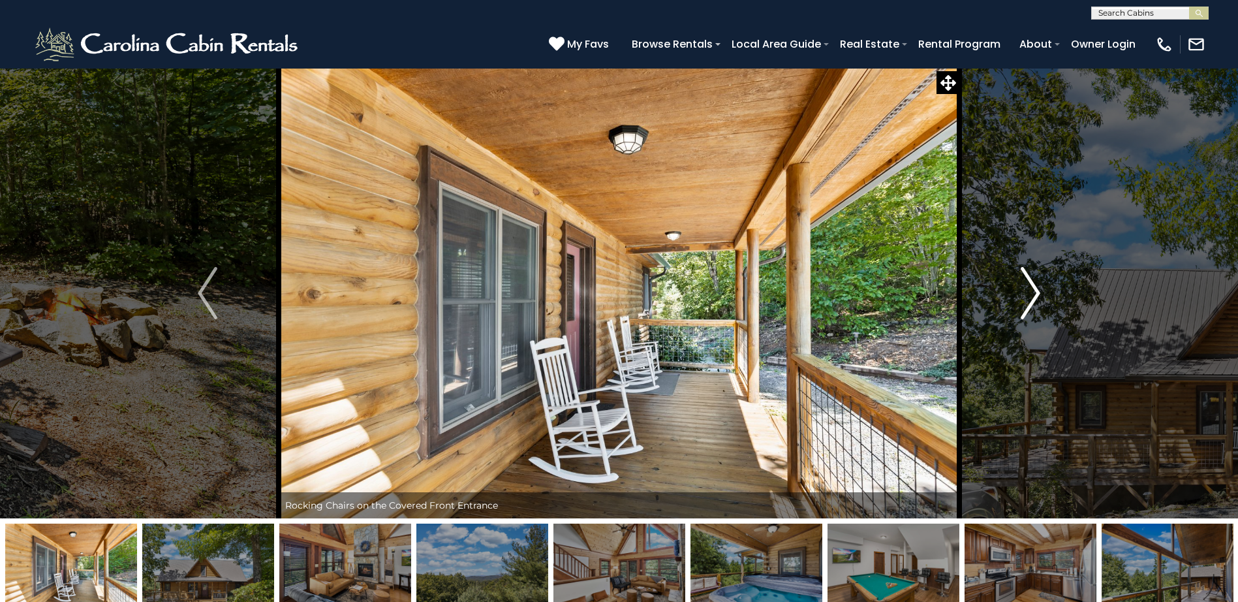
click at [1035, 292] on img "Next" at bounding box center [1031, 293] width 20 height 52
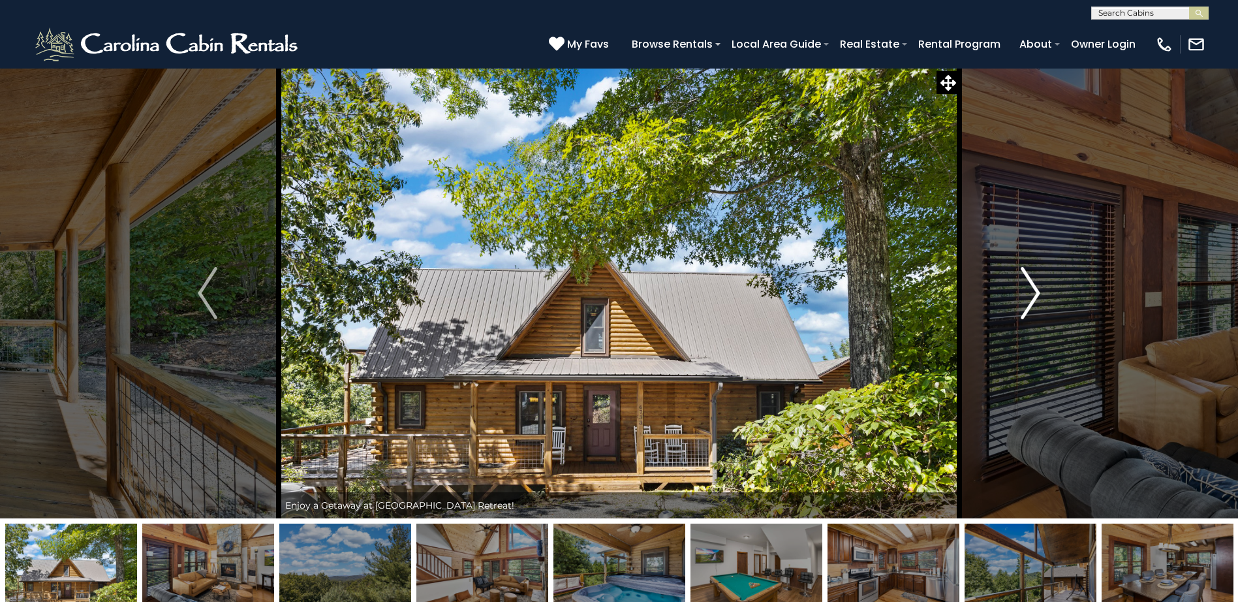
click at [1035, 292] on img "Next" at bounding box center [1031, 293] width 20 height 52
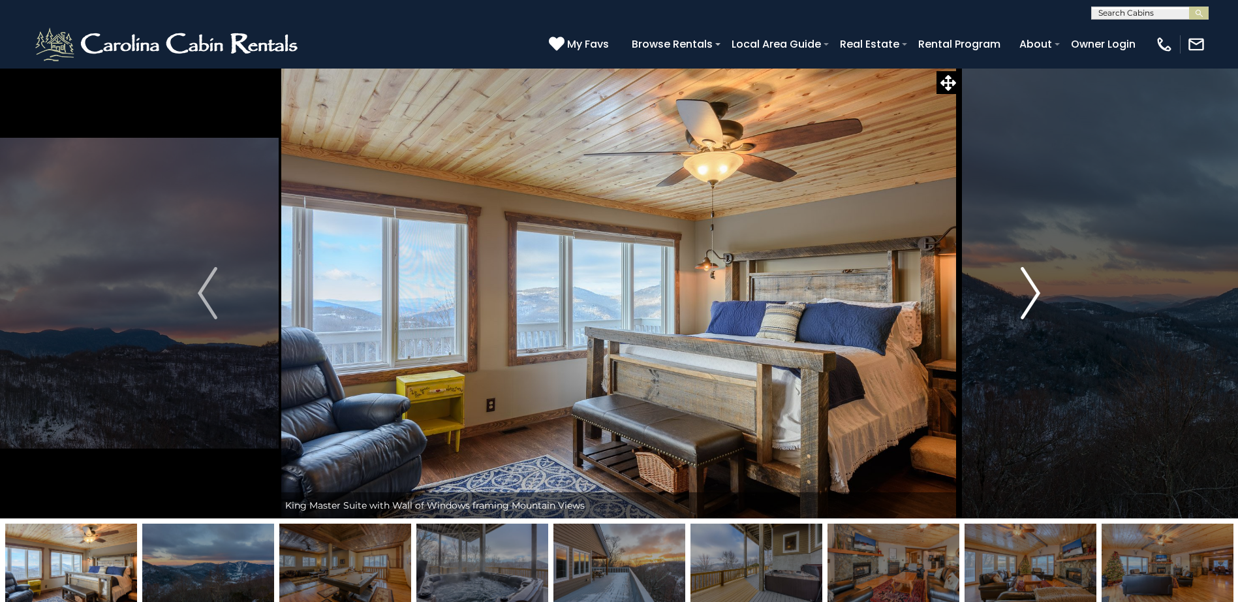
click at [1034, 285] on img "Next" at bounding box center [1031, 293] width 20 height 52
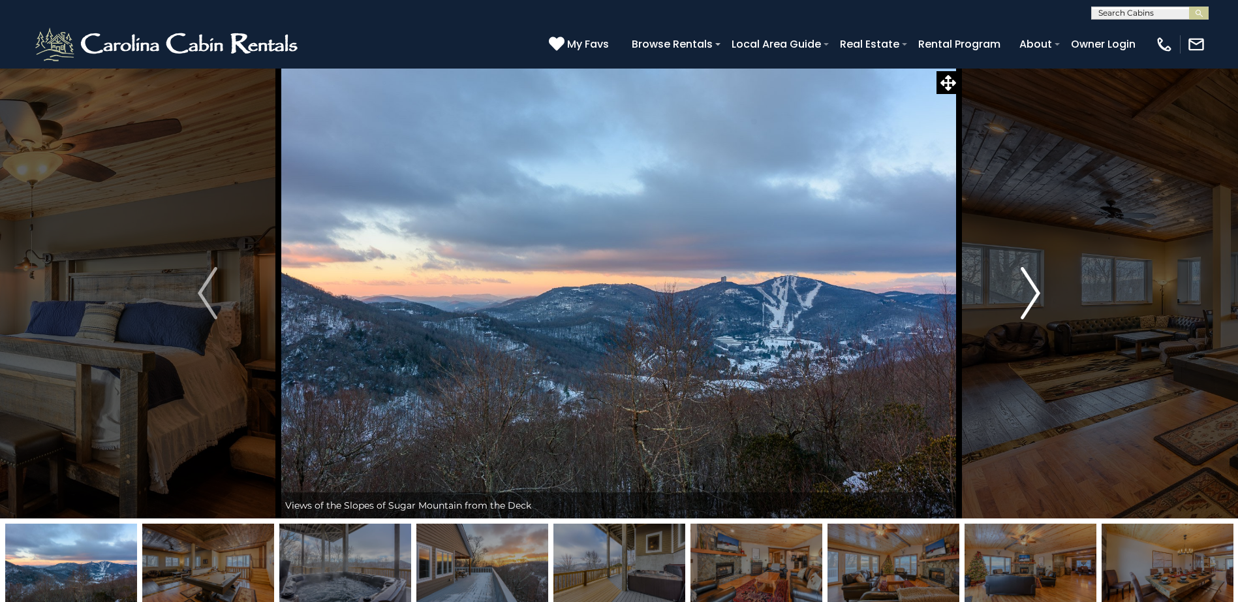
click at [1033, 285] on img "Next" at bounding box center [1031, 293] width 20 height 52
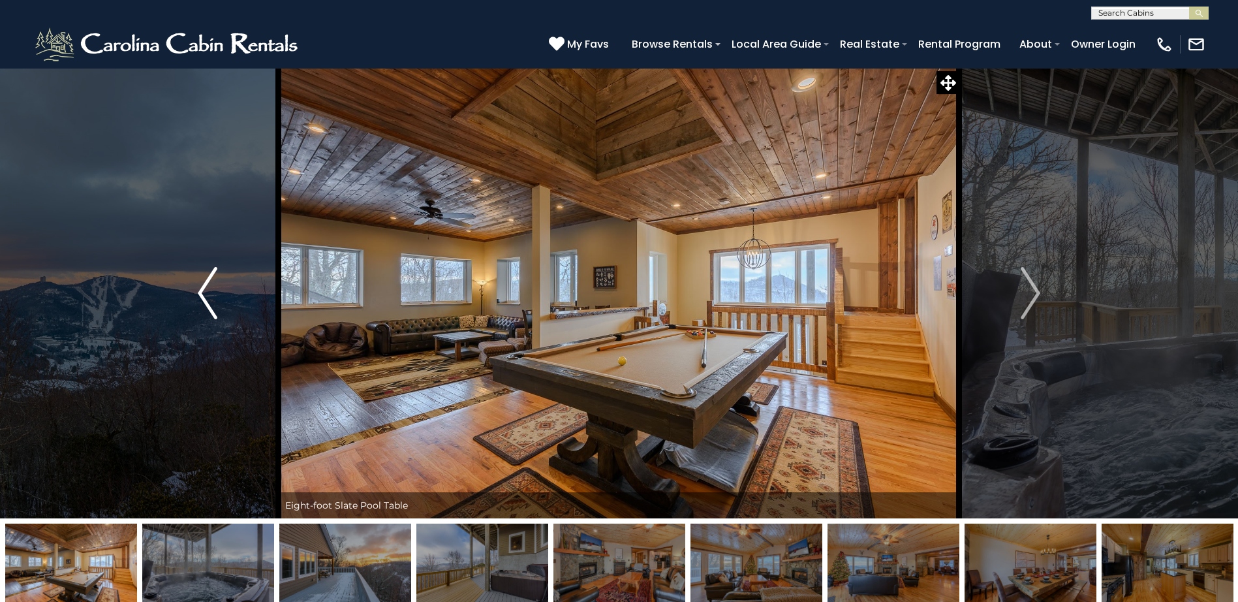
click at [200, 287] on img "Previous" at bounding box center [208, 293] width 20 height 52
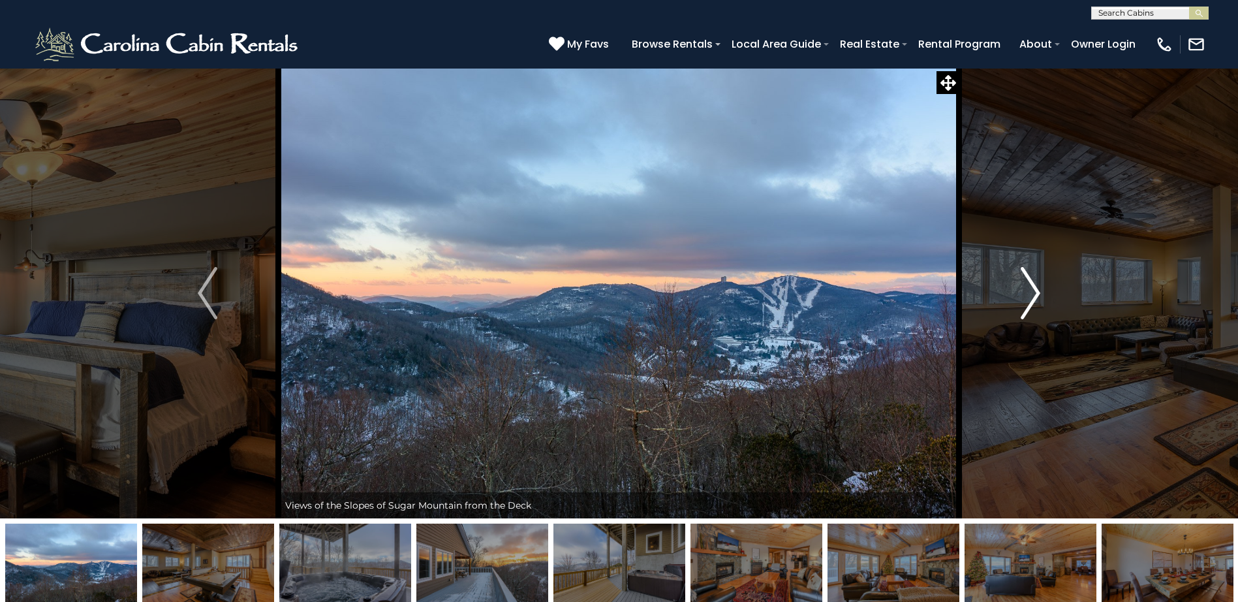
click at [1037, 296] on img "Next" at bounding box center [1031, 293] width 20 height 52
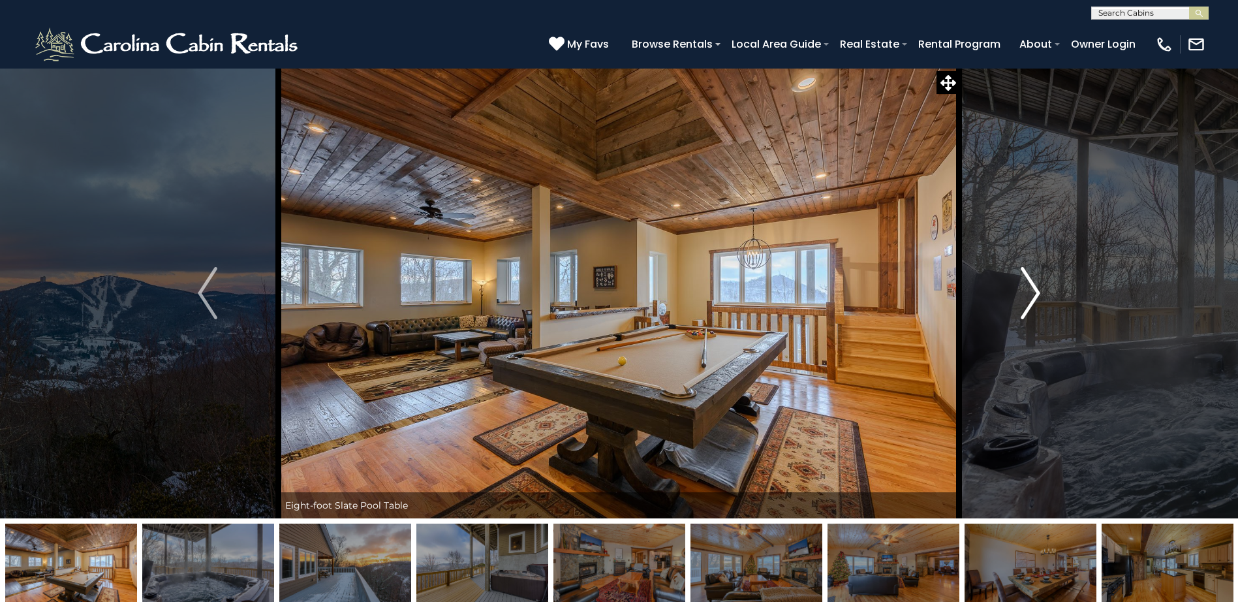
click at [1037, 296] on img "Next" at bounding box center [1031, 293] width 20 height 52
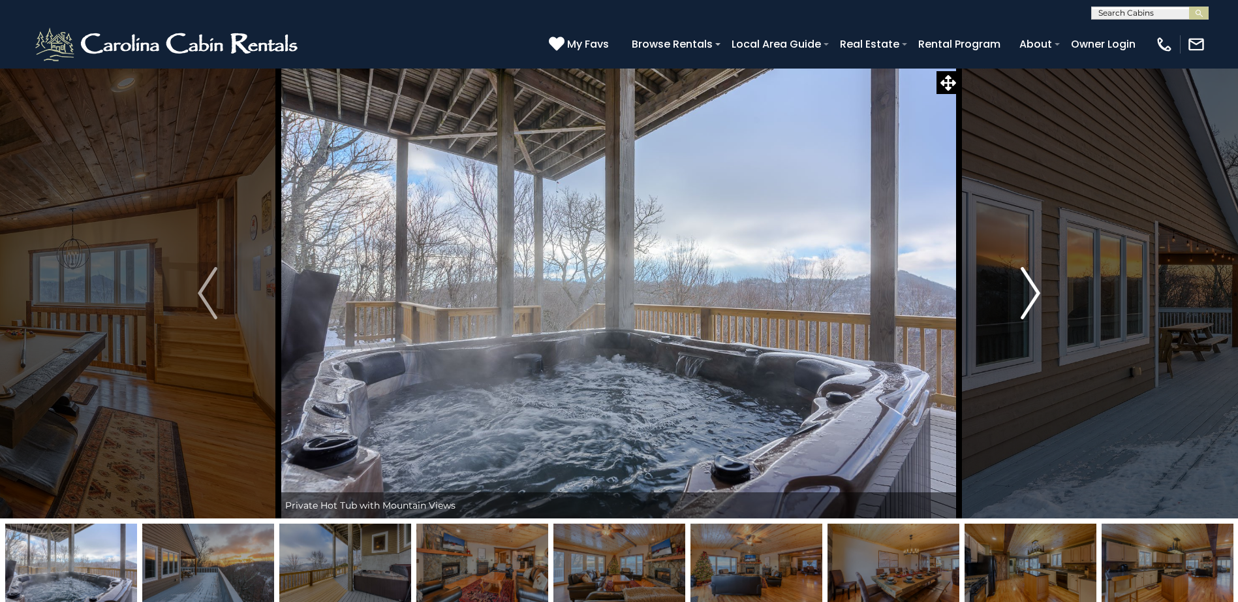
click at [1037, 296] on img "Next" at bounding box center [1031, 293] width 20 height 52
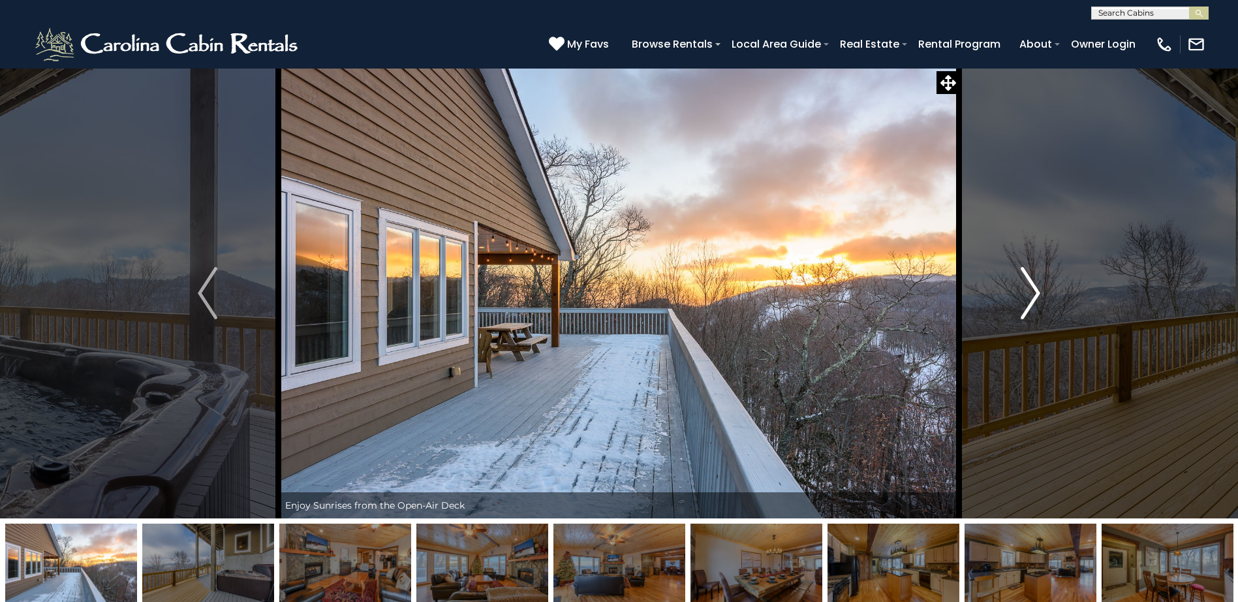
click at [1037, 296] on img "Next" at bounding box center [1031, 293] width 20 height 52
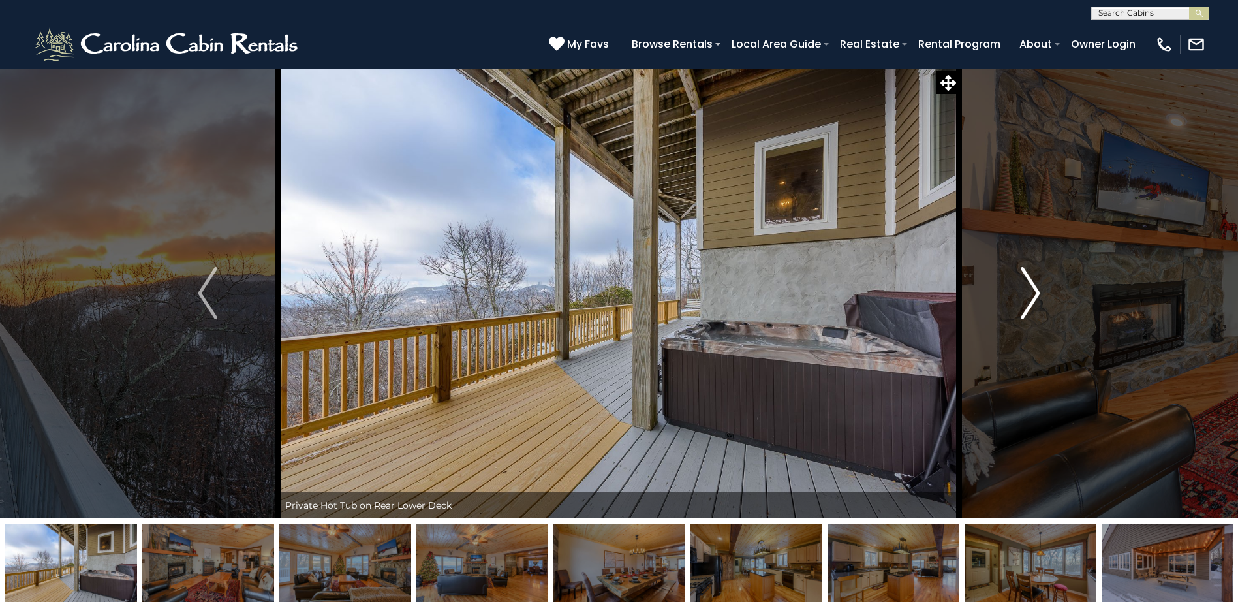
click at [1037, 296] on img "Next" at bounding box center [1031, 293] width 20 height 52
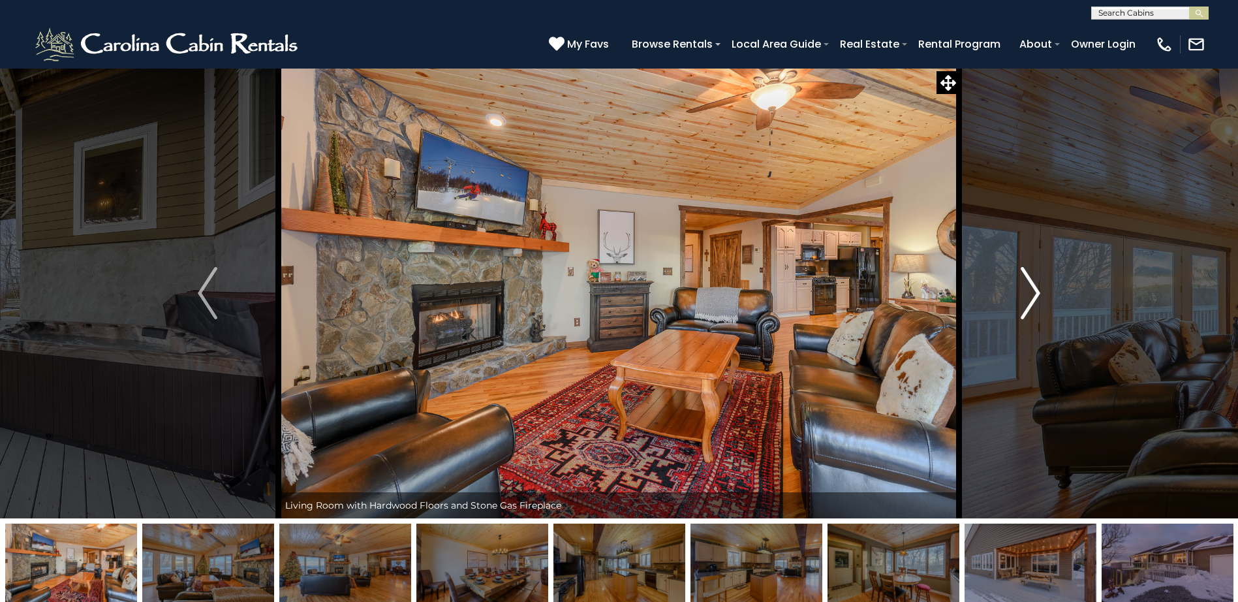
click at [1037, 296] on img "Next" at bounding box center [1031, 293] width 20 height 52
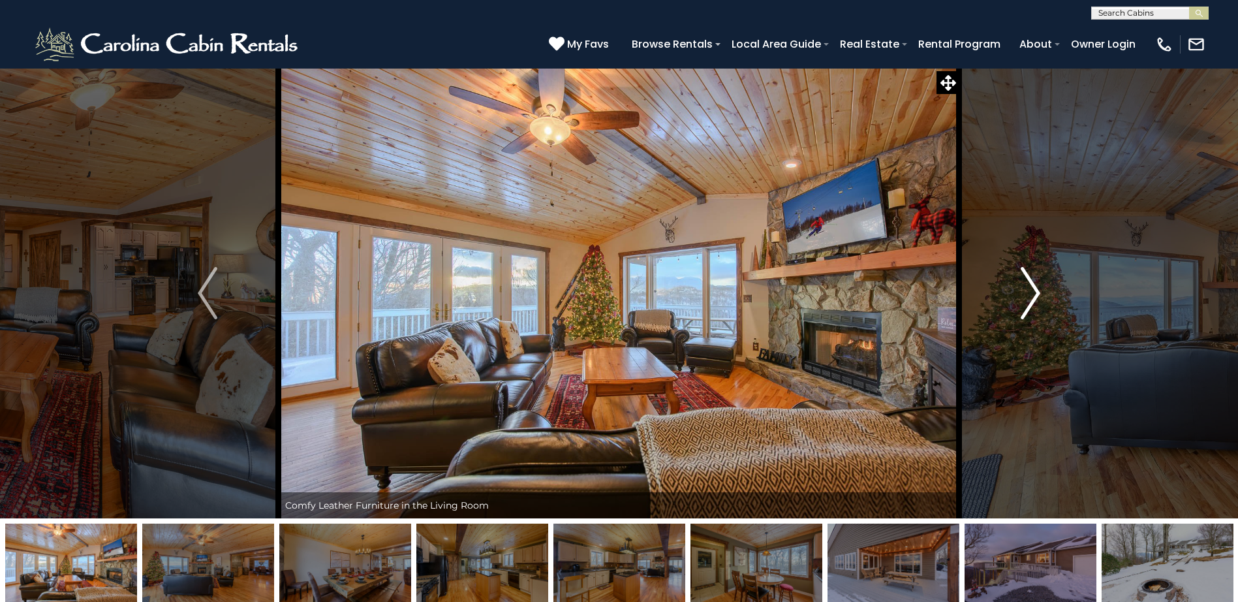
click at [1037, 296] on img "Next" at bounding box center [1031, 293] width 20 height 52
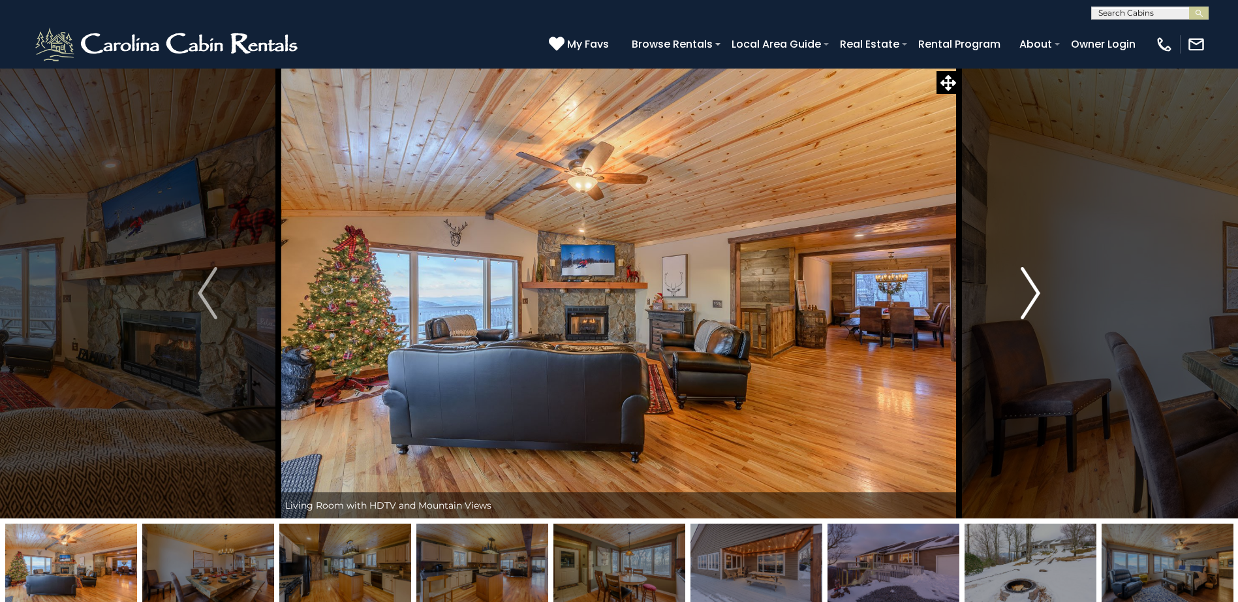
click at [1036, 295] on img "Next" at bounding box center [1031, 293] width 20 height 52
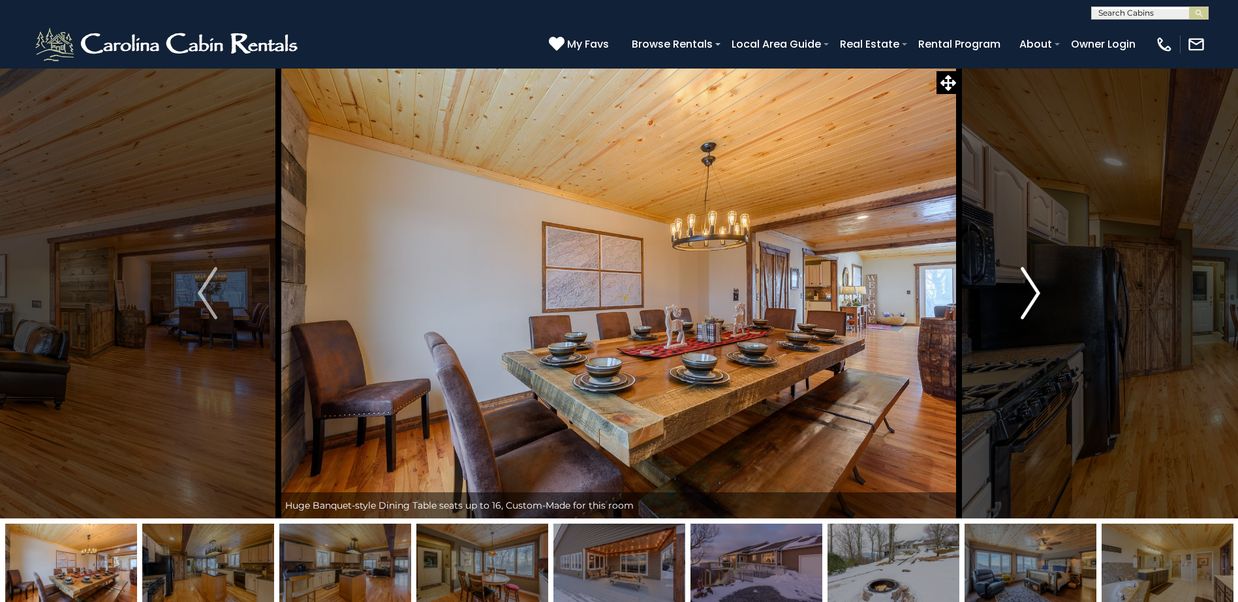
click at [1036, 295] on img "Next" at bounding box center [1031, 293] width 20 height 52
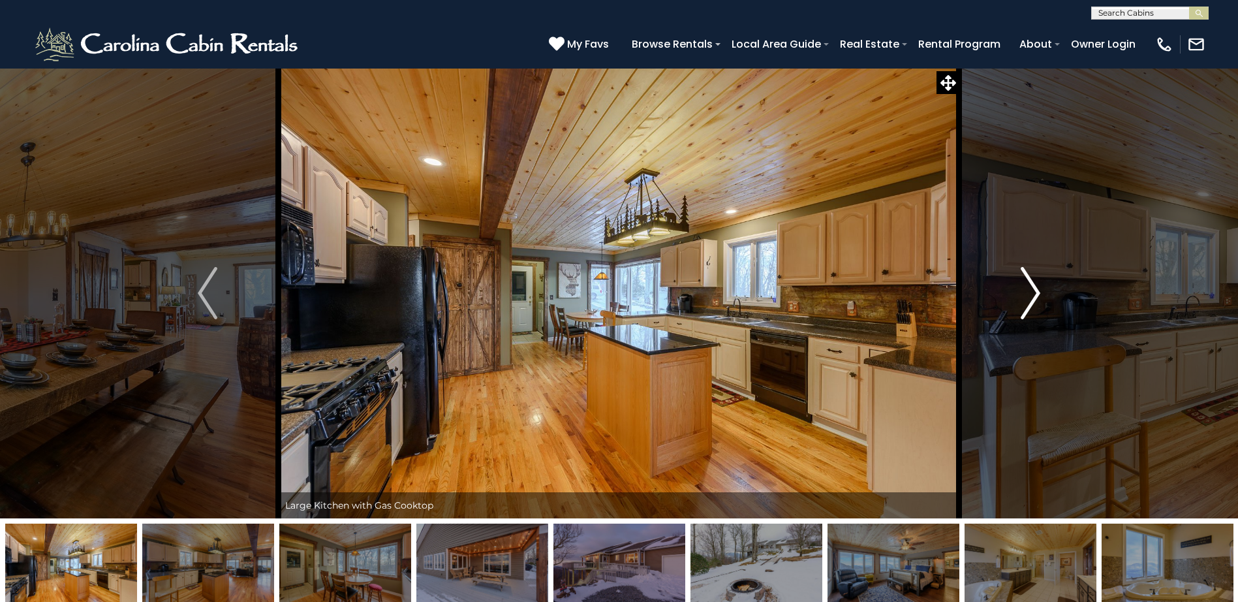
click at [1036, 295] on img "Next" at bounding box center [1031, 293] width 20 height 52
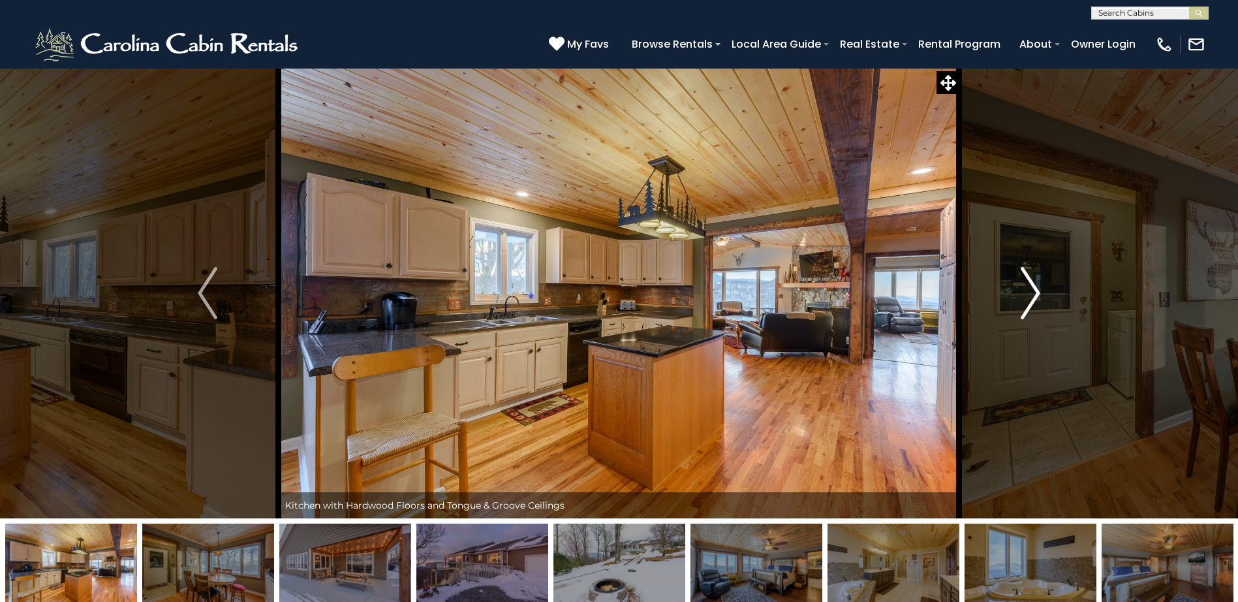
click at [1036, 295] on img "Next" at bounding box center [1031, 293] width 20 height 52
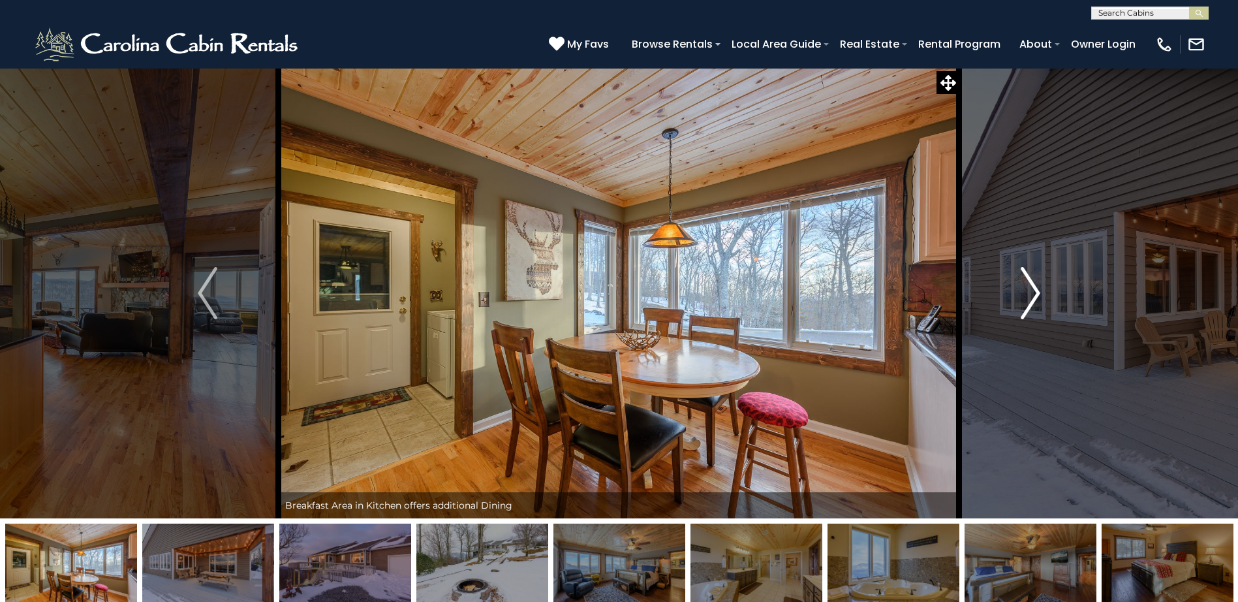
click at [1036, 295] on img "Next" at bounding box center [1031, 293] width 20 height 52
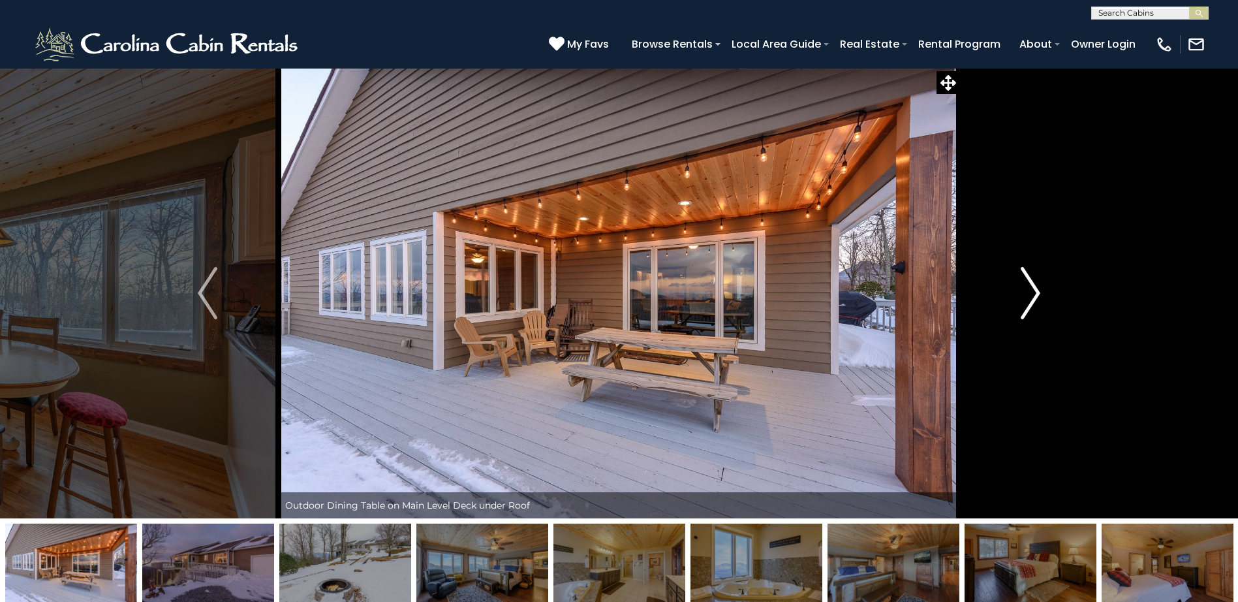
click at [1036, 295] on img "Next" at bounding box center [1031, 293] width 20 height 52
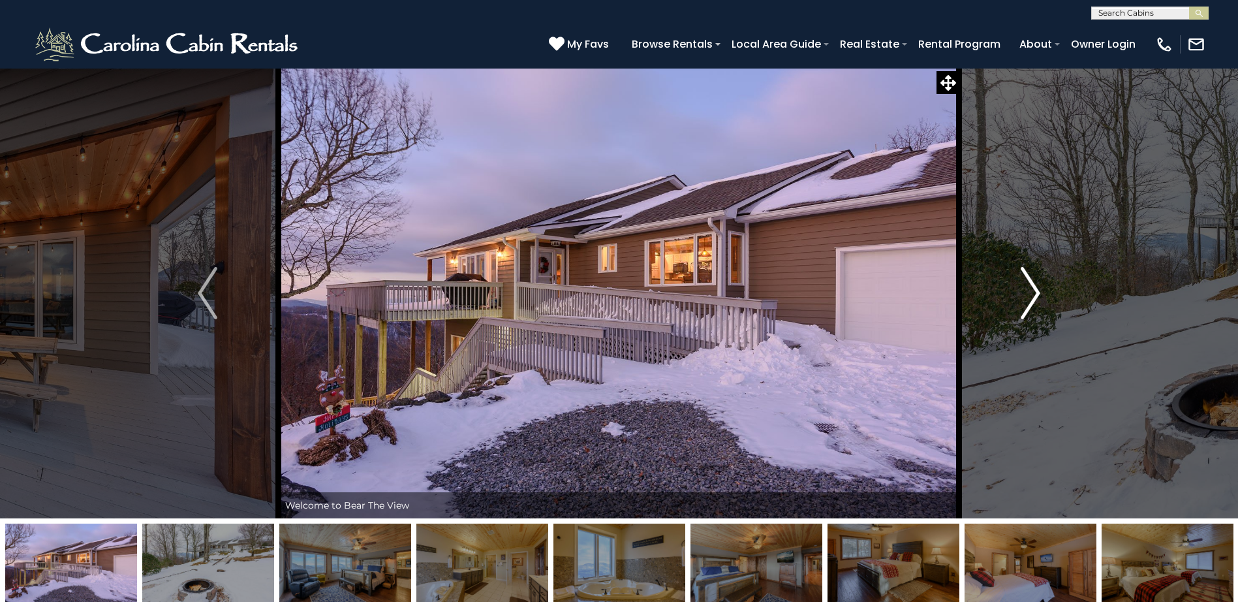
click at [1036, 295] on img "Next" at bounding box center [1031, 293] width 20 height 52
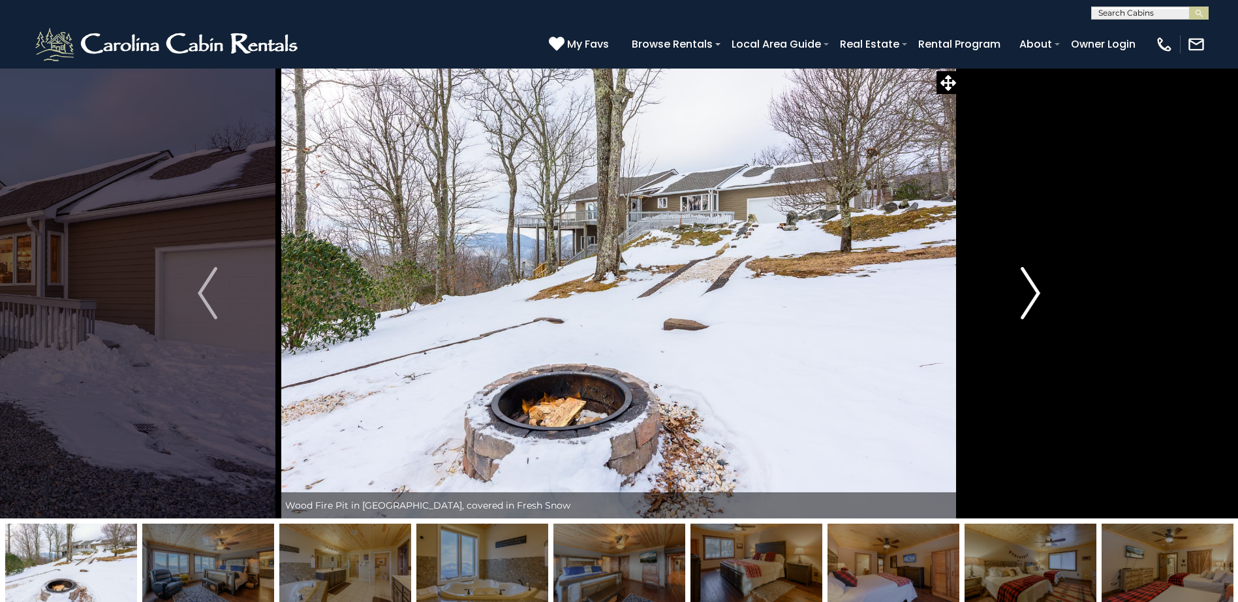
click at [1036, 295] on img "Next" at bounding box center [1031, 293] width 20 height 52
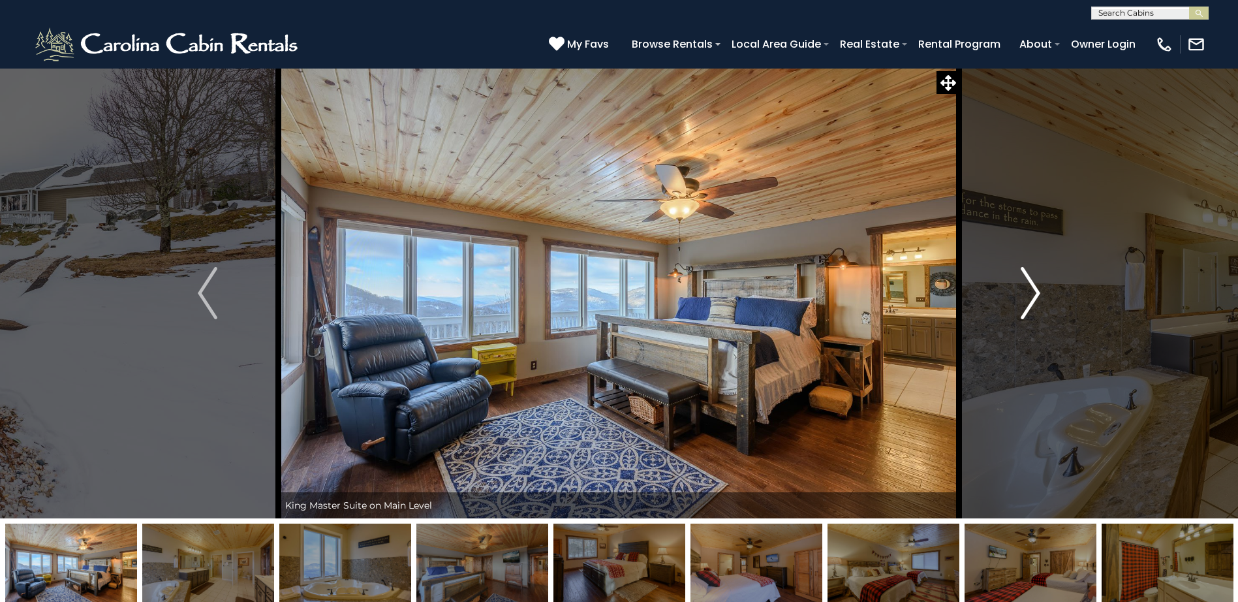
click at [1036, 295] on img "Next" at bounding box center [1031, 293] width 20 height 52
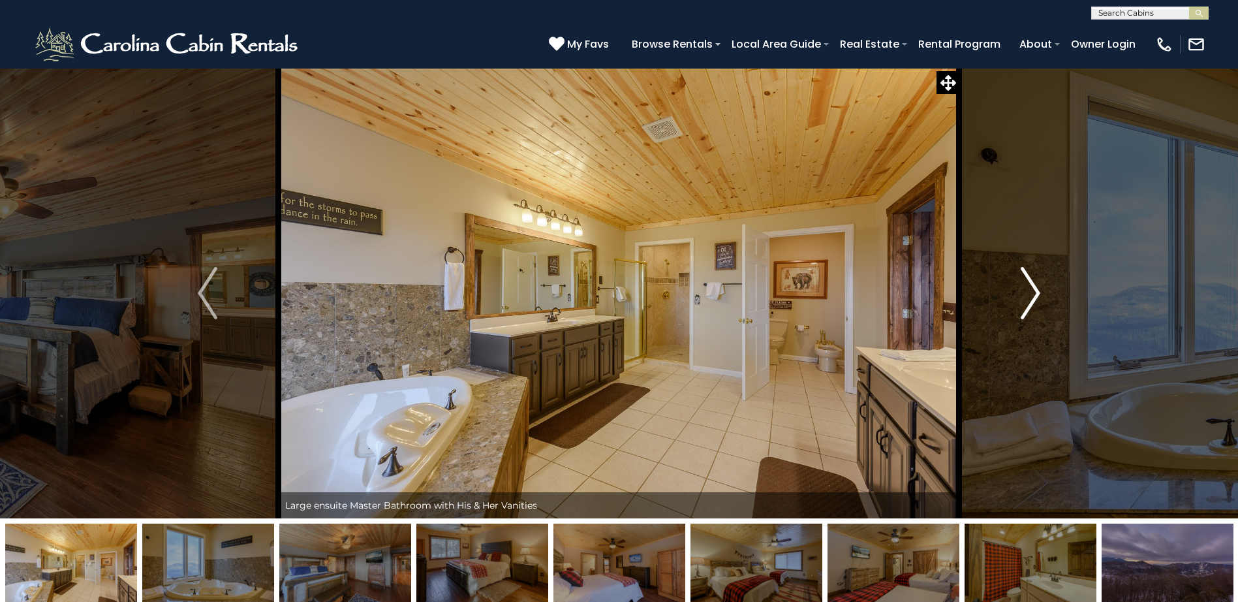
click at [1036, 295] on img "Next" at bounding box center [1031, 293] width 20 height 52
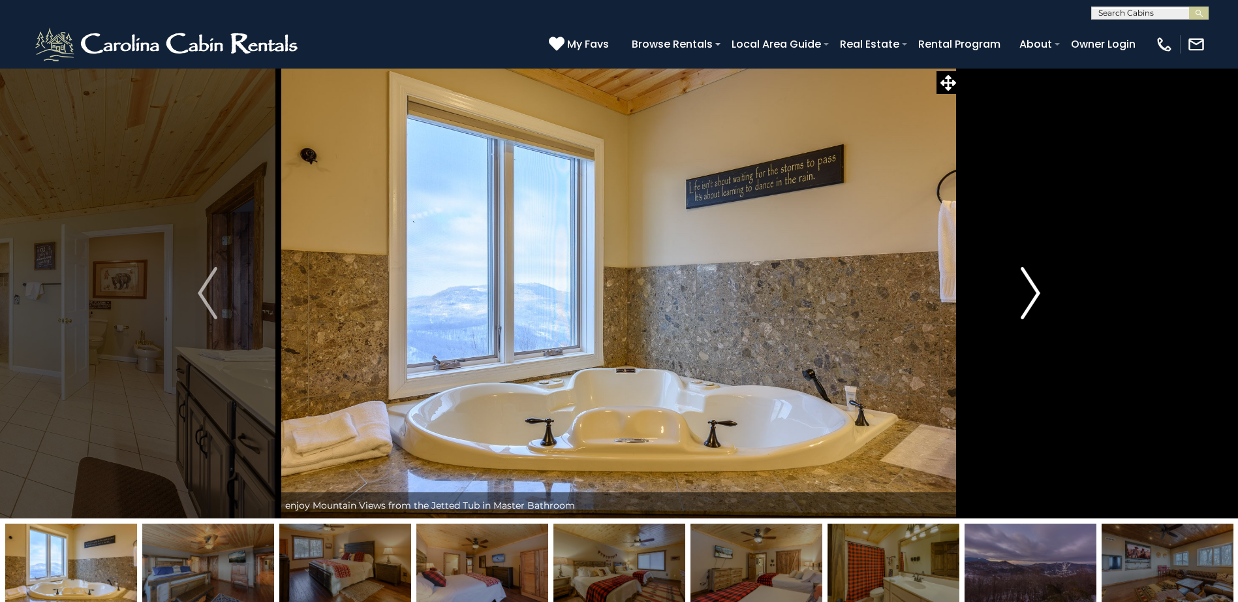
click at [1036, 295] on img "Next" at bounding box center [1031, 293] width 20 height 52
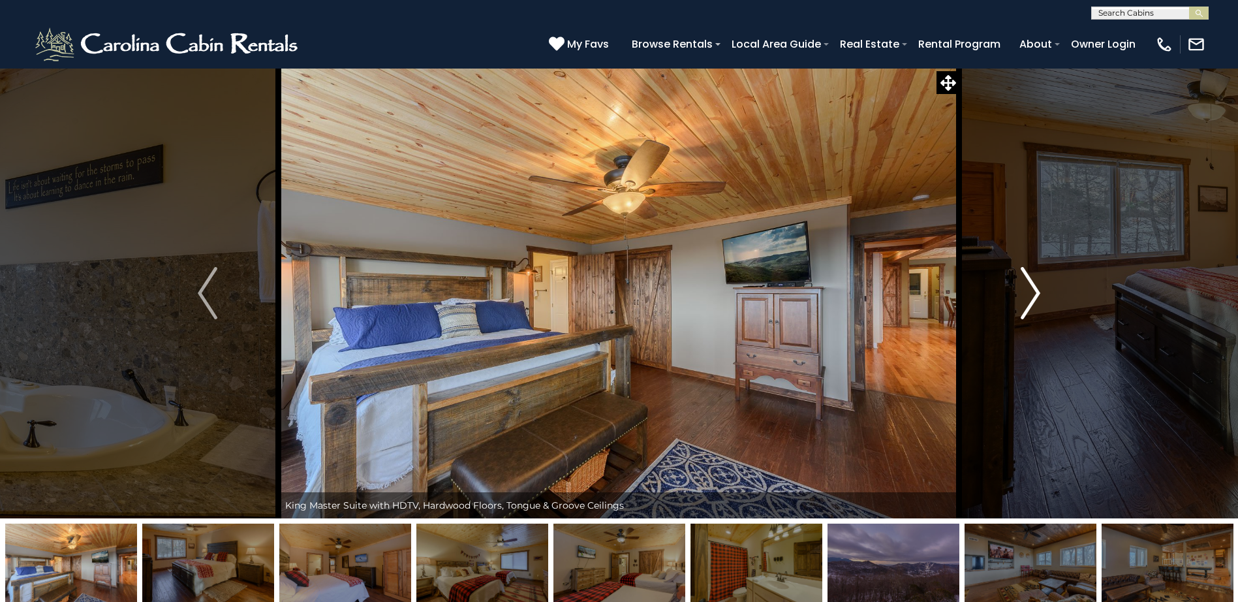
click at [1036, 295] on img "Next" at bounding box center [1031, 293] width 20 height 52
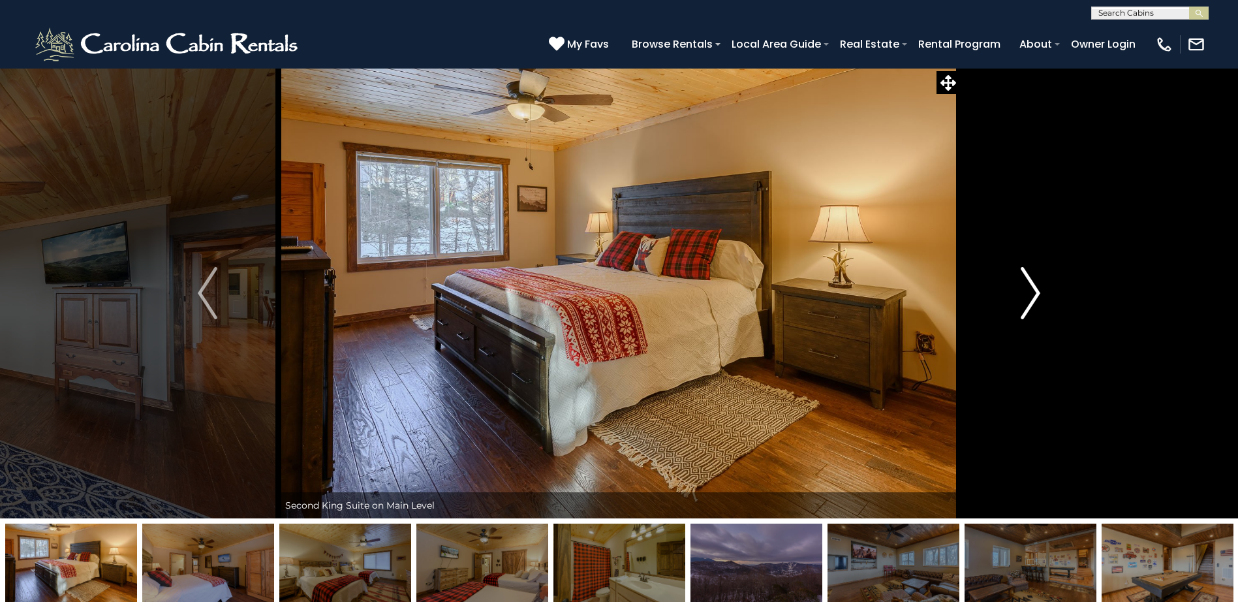
click at [1036, 295] on img "Next" at bounding box center [1031, 293] width 20 height 52
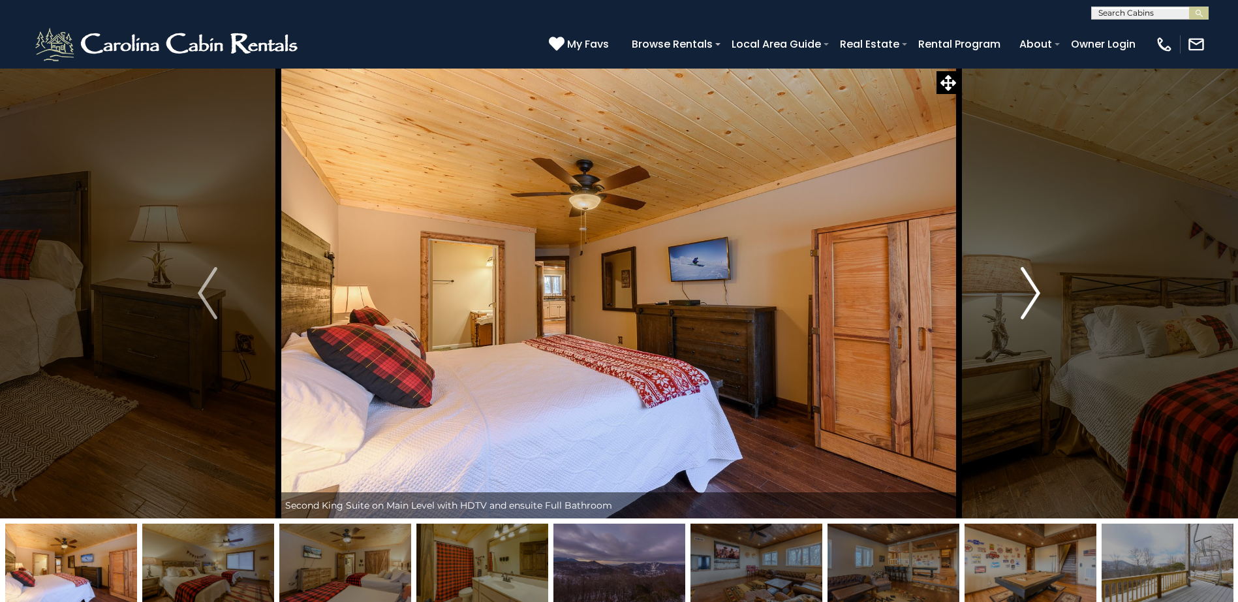
click at [1036, 295] on img "Next" at bounding box center [1031, 293] width 20 height 52
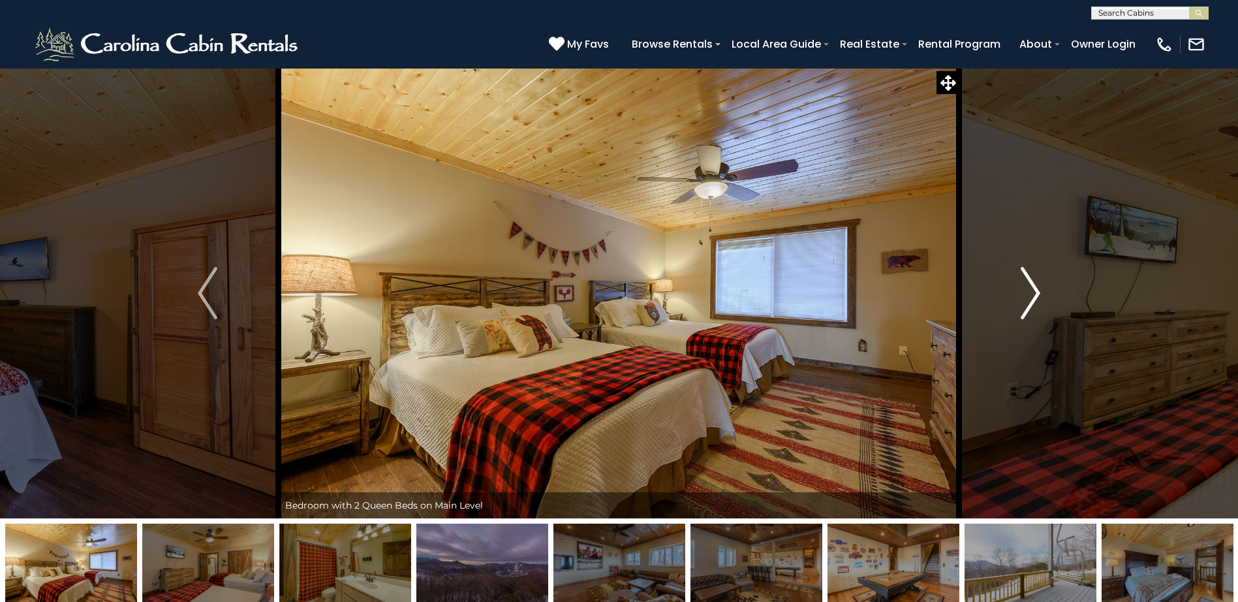
click at [1036, 295] on img "Next" at bounding box center [1031, 293] width 20 height 52
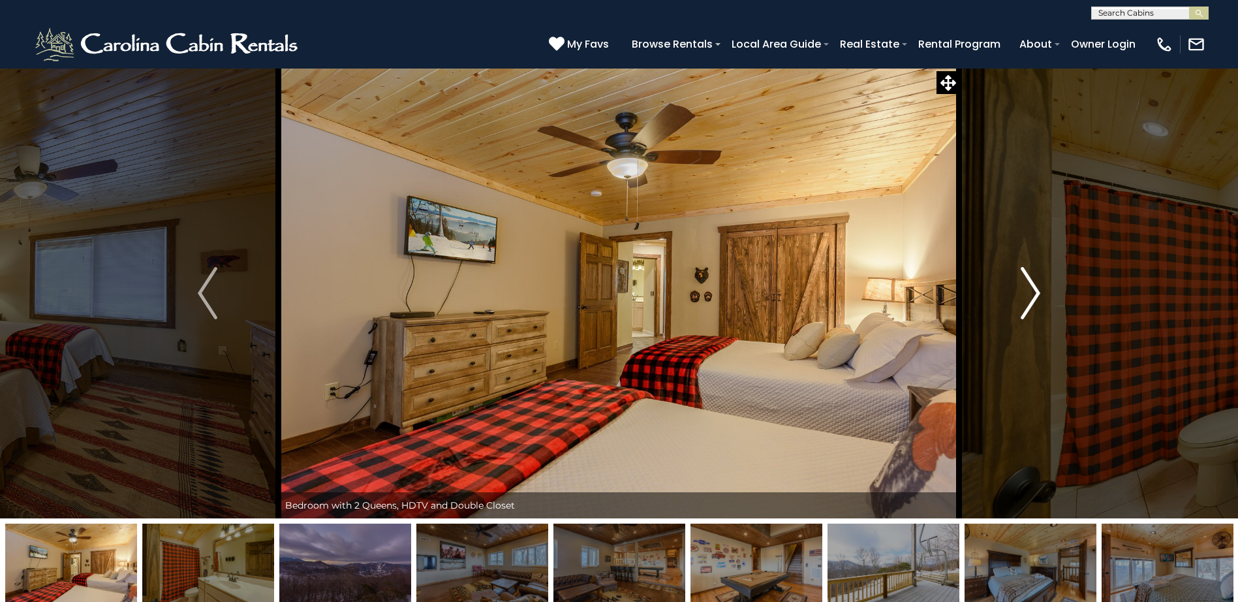
click at [1036, 295] on img "Next" at bounding box center [1031, 293] width 20 height 52
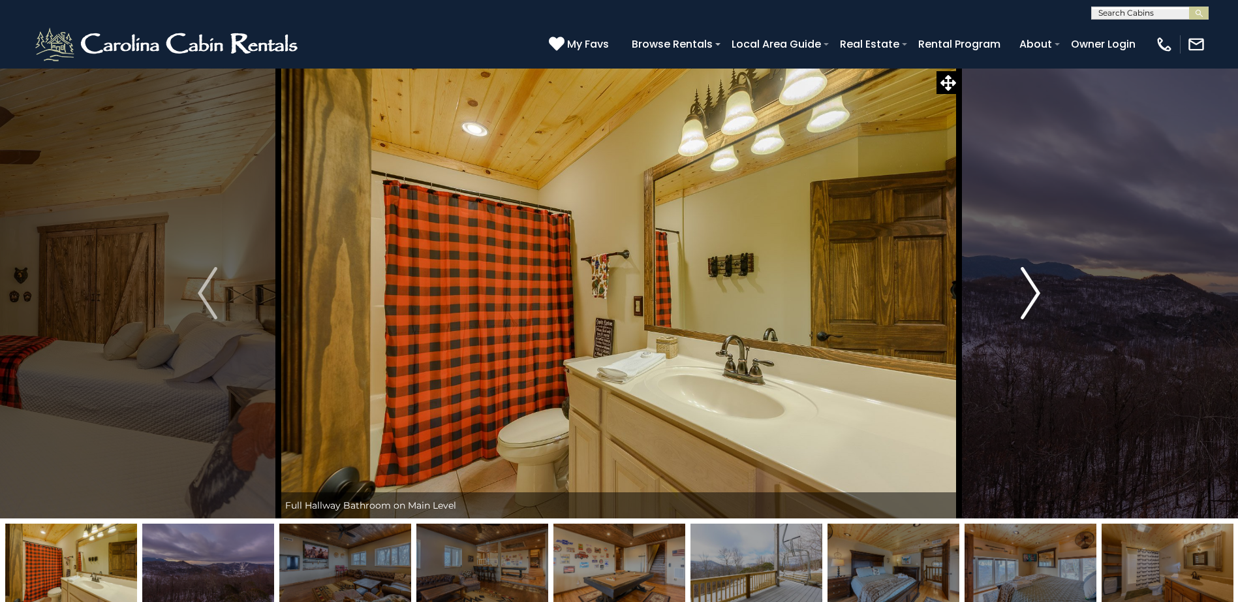
click at [1036, 295] on img "Next" at bounding box center [1031, 293] width 20 height 52
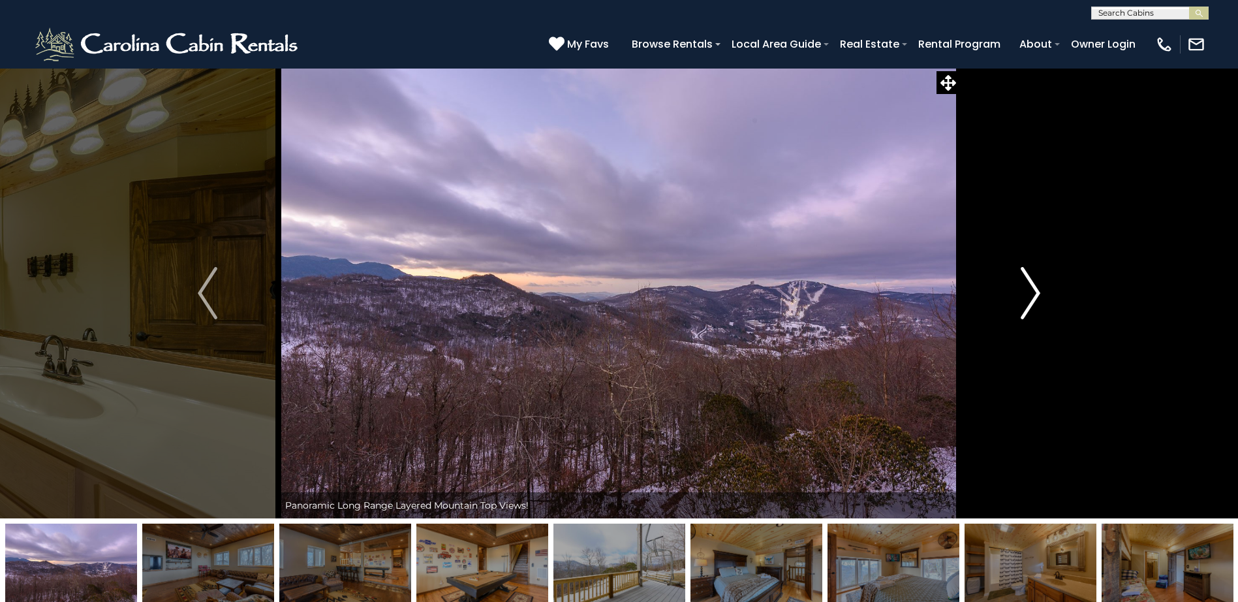
click at [1036, 295] on img "Next" at bounding box center [1031, 293] width 20 height 52
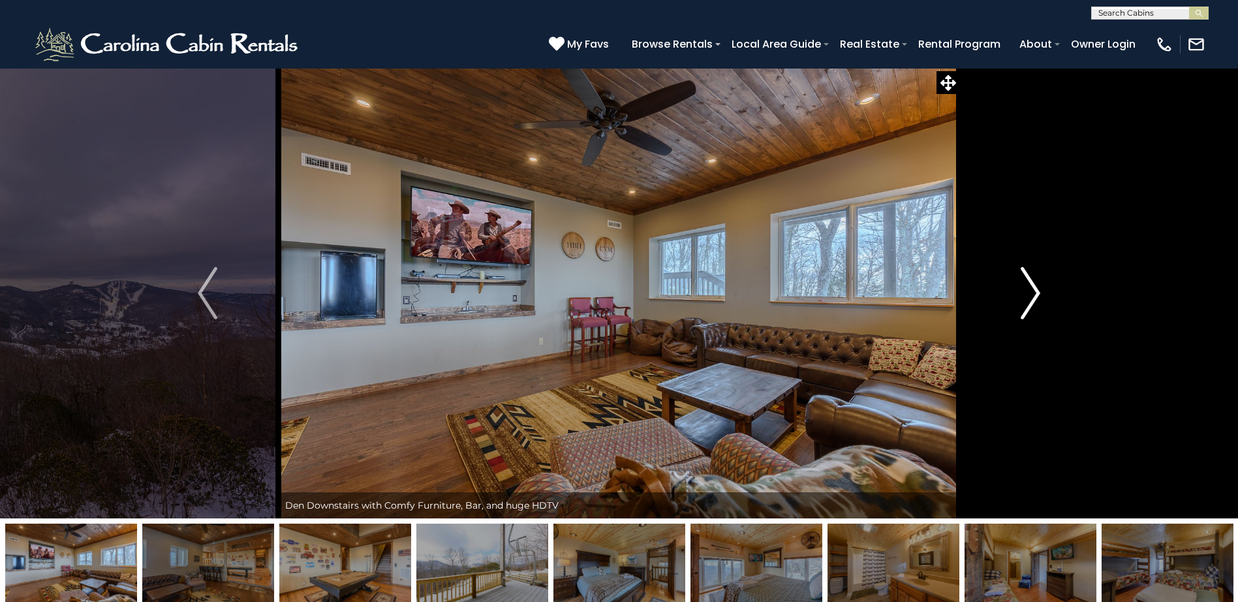
click at [1036, 295] on img "Next" at bounding box center [1031, 293] width 20 height 52
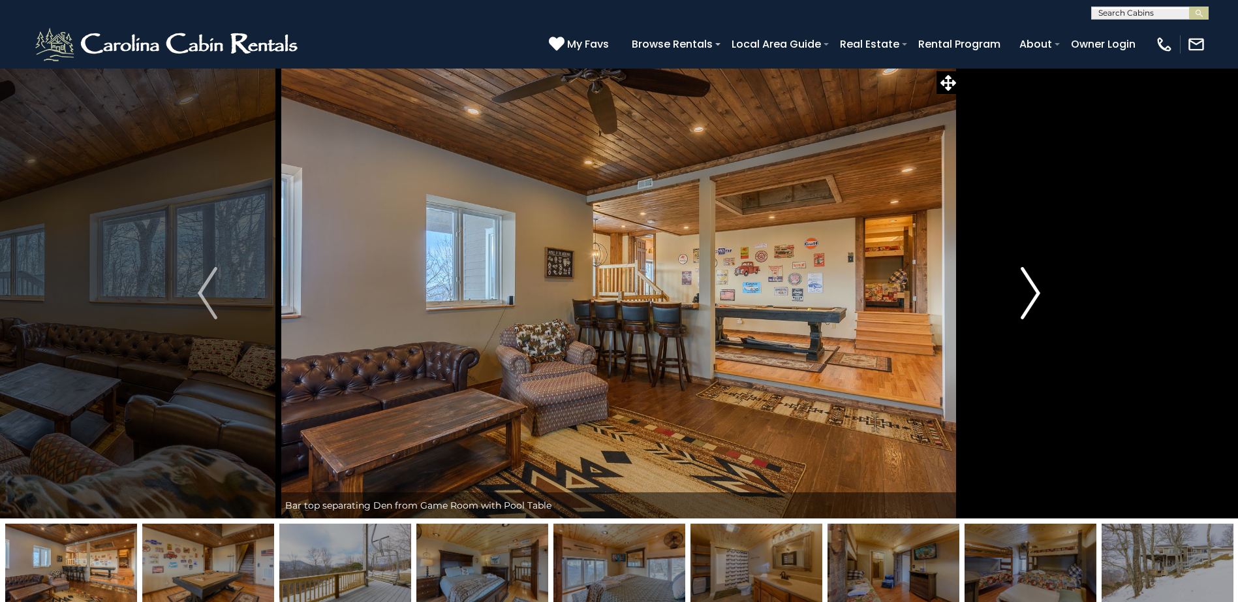
click at [1036, 295] on img "Next" at bounding box center [1031, 293] width 20 height 52
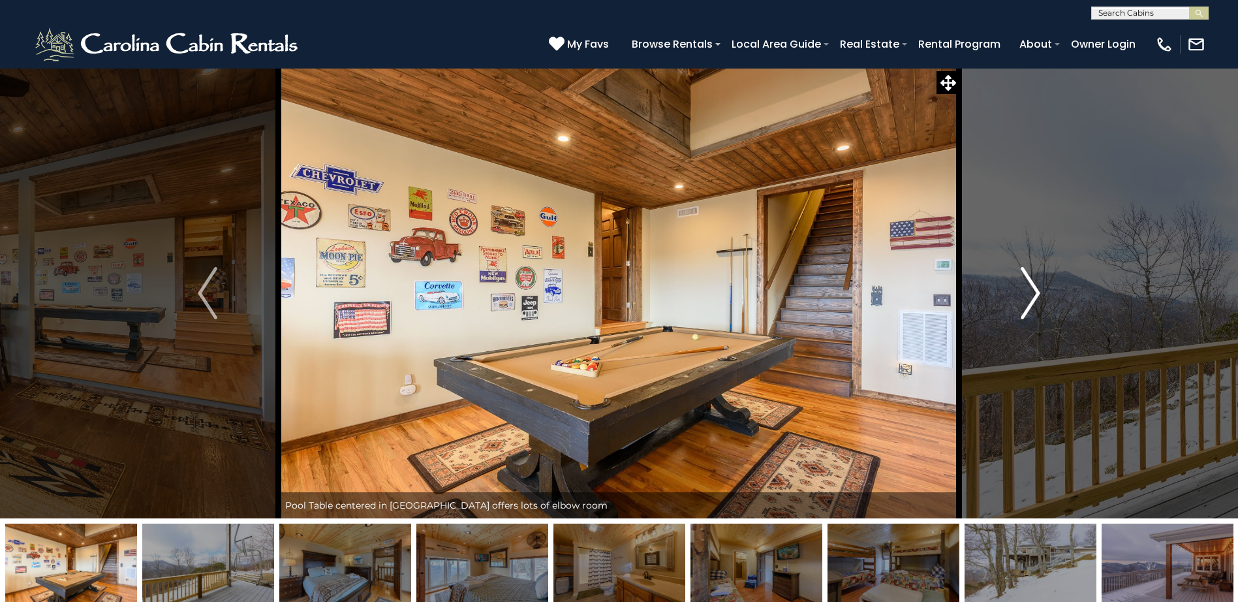
click at [1036, 295] on img "Next" at bounding box center [1031, 293] width 20 height 52
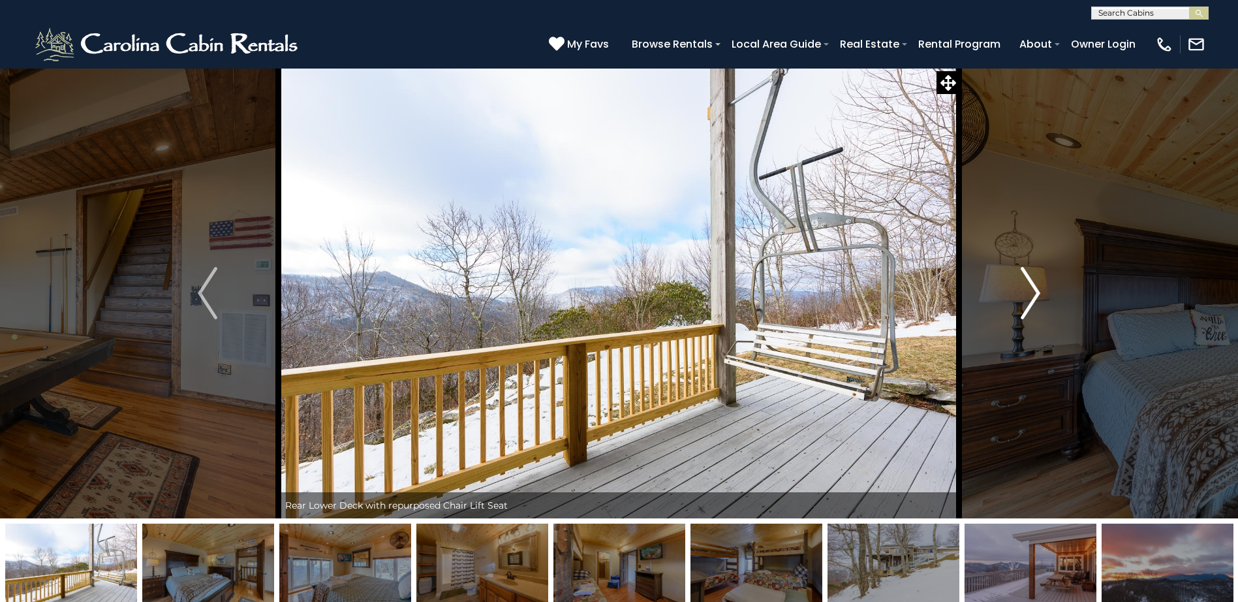
click at [1033, 292] on img "Next" at bounding box center [1031, 293] width 20 height 52
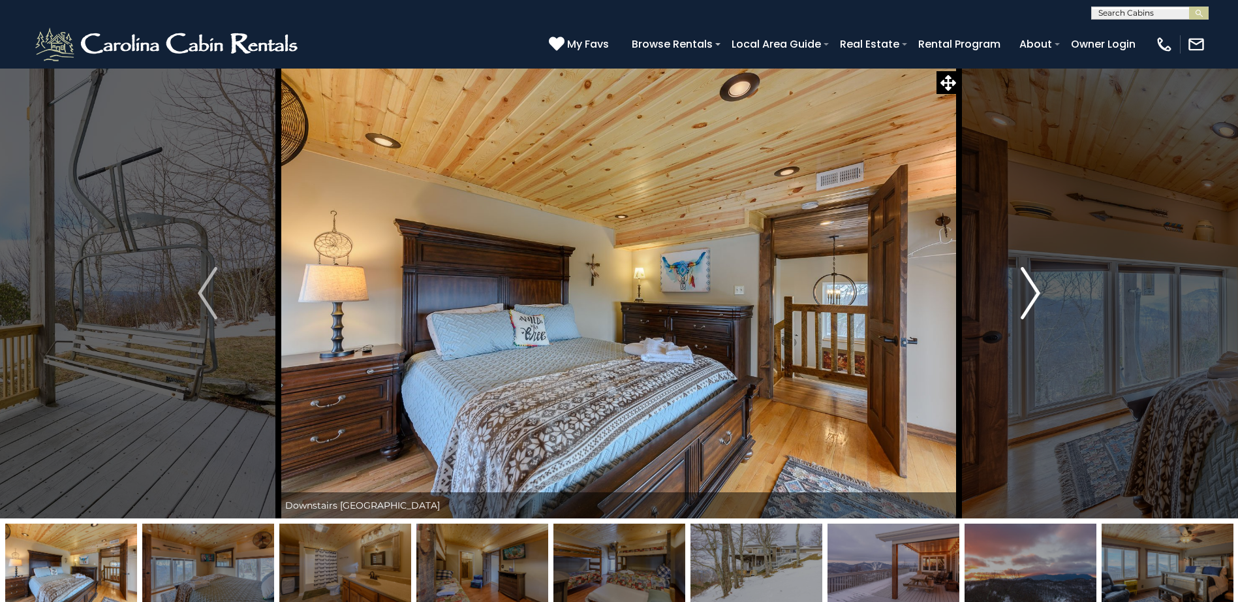
click at [1033, 292] on img "Next" at bounding box center [1031, 293] width 20 height 52
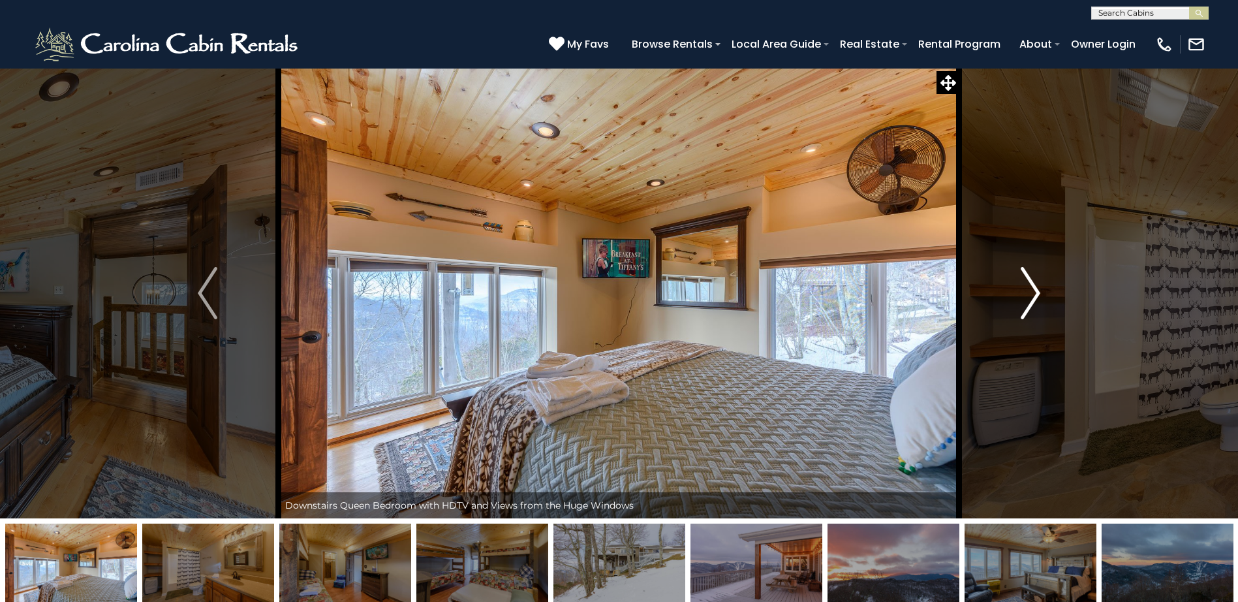
click at [1033, 292] on img "Next" at bounding box center [1031, 293] width 20 height 52
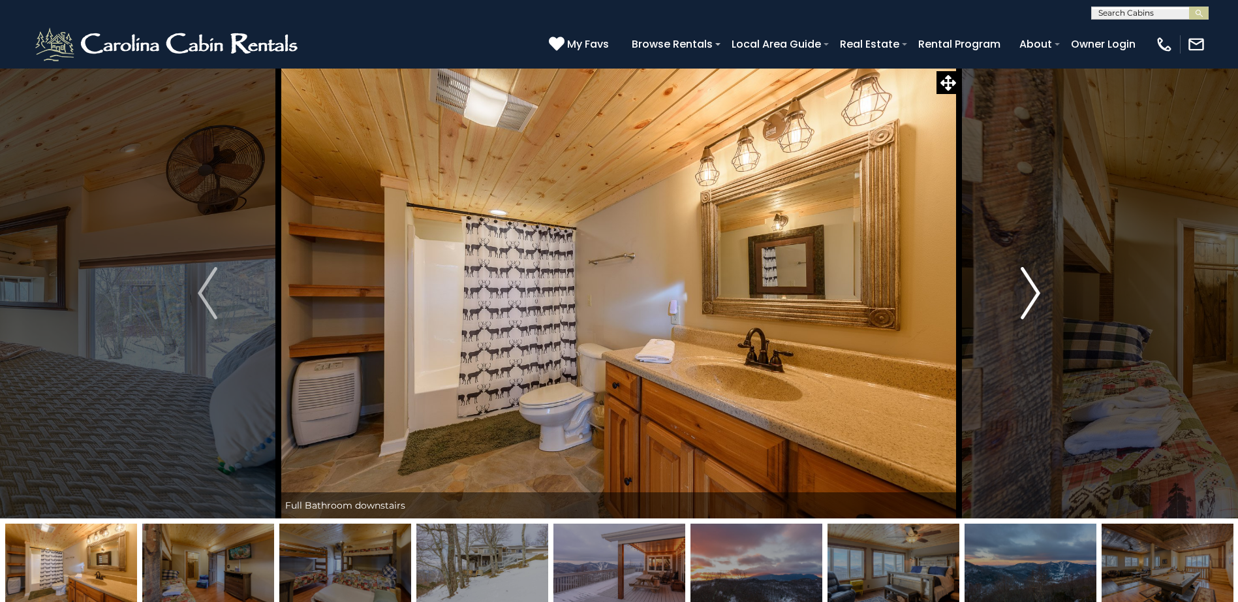
click at [1033, 292] on img "Next" at bounding box center [1031, 293] width 20 height 52
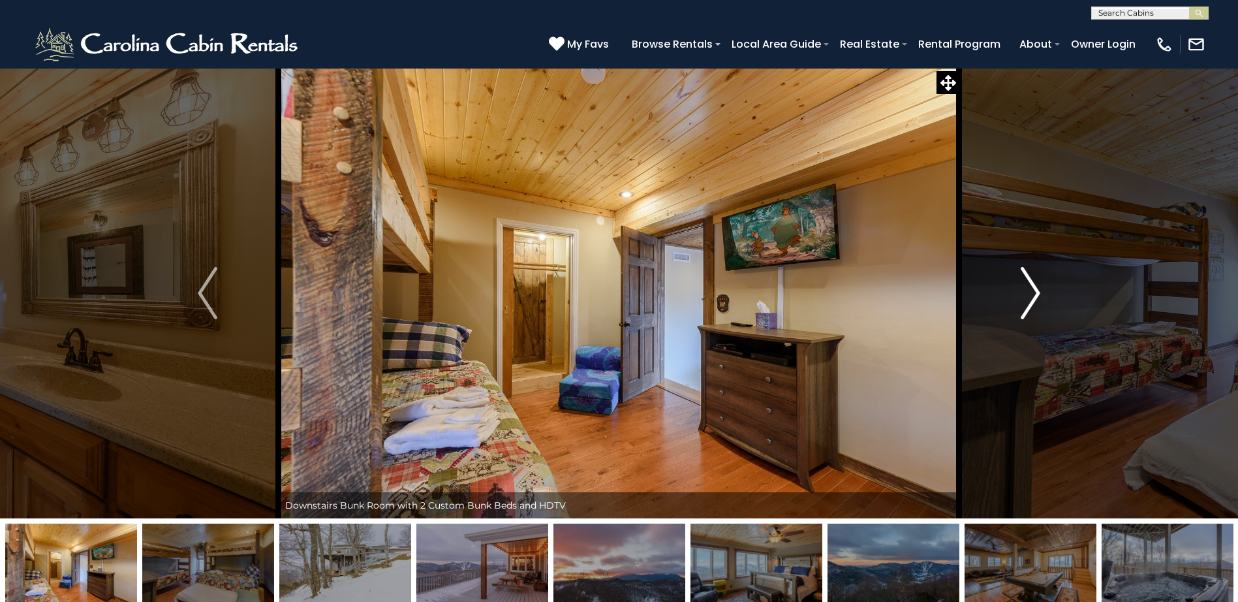
click at [1033, 292] on img "Next" at bounding box center [1031, 293] width 20 height 52
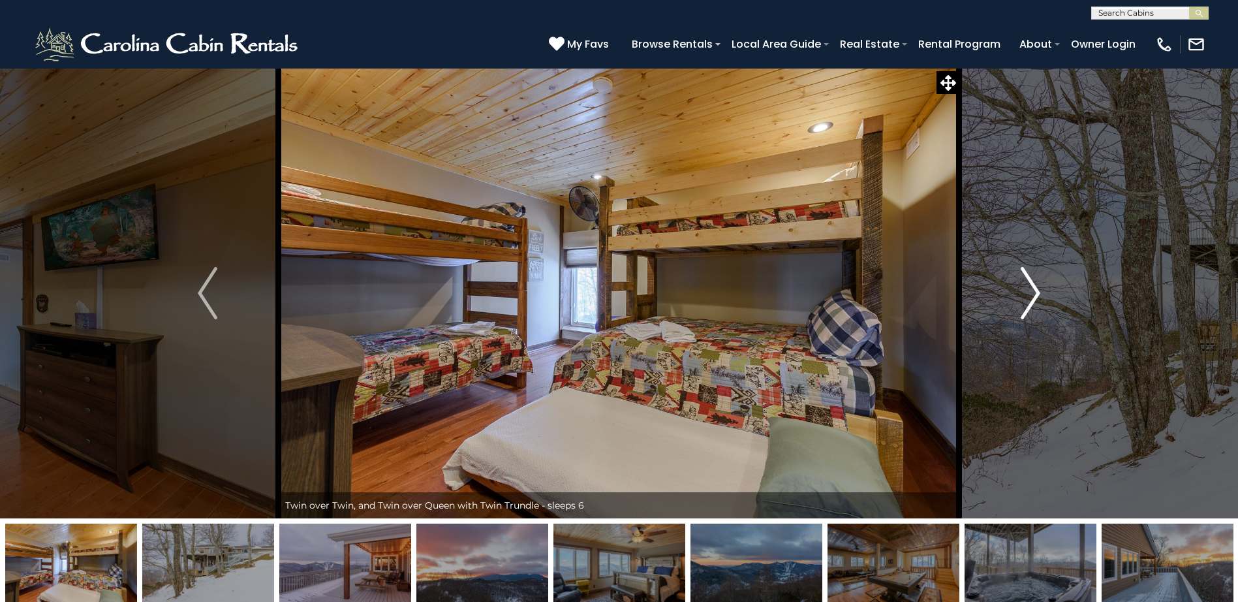
click at [1033, 292] on img "Next" at bounding box center [1031, 293] width 20 height 52
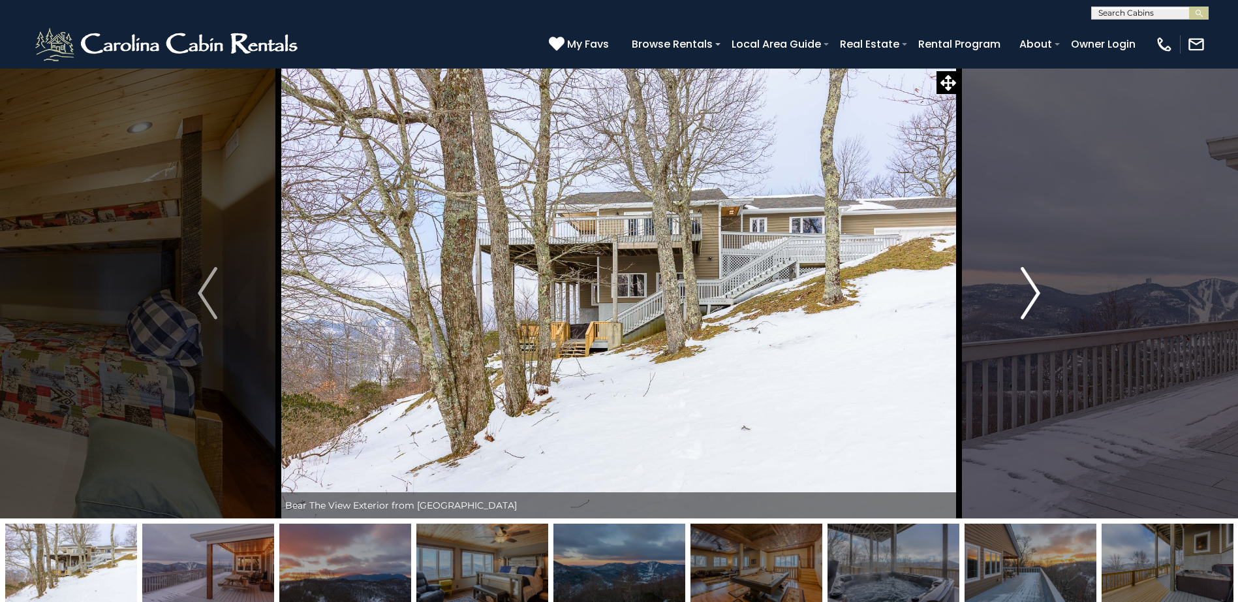
click at [1033, 292] on img "Next" at bounding box center [1031, 293] width 20 height 52
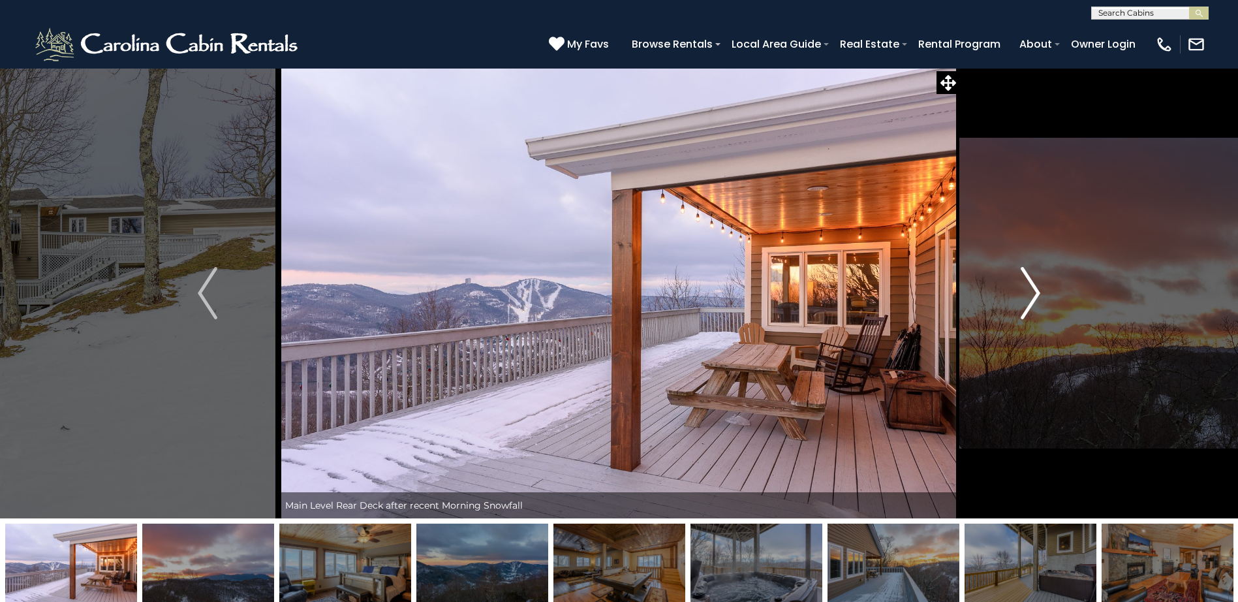
click at [1033, 292] on img "Next" at bounding box center [1031, 293] width 20 height 52
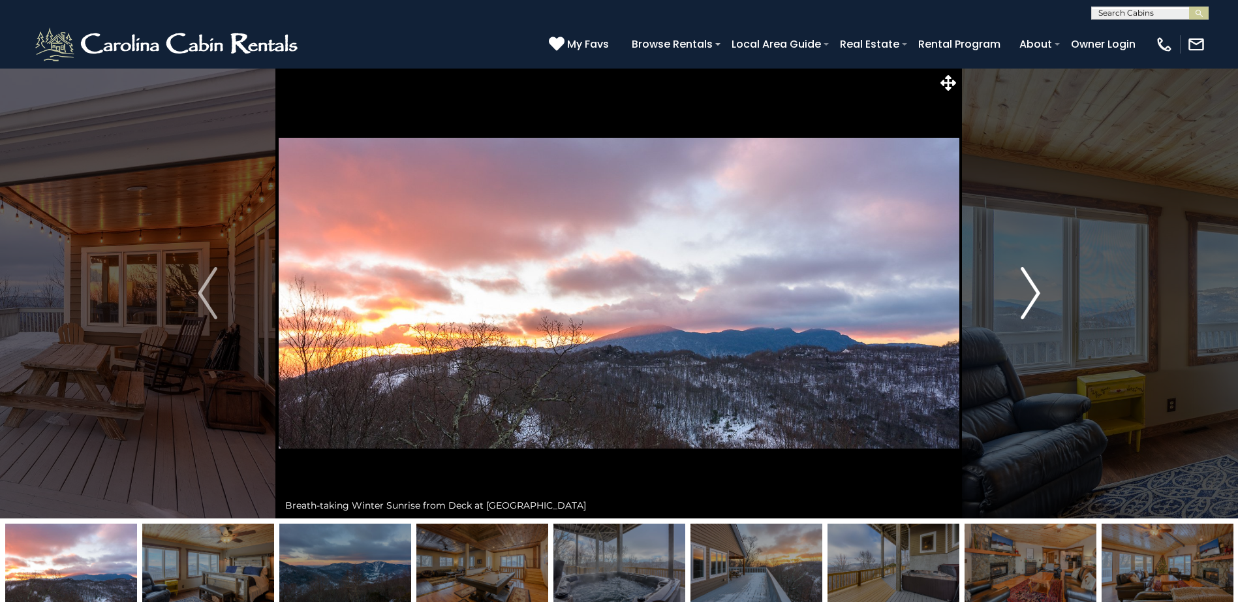
click at [1033, 292] on img "Next" at bounding box center [1031, 293] width 20 height 52
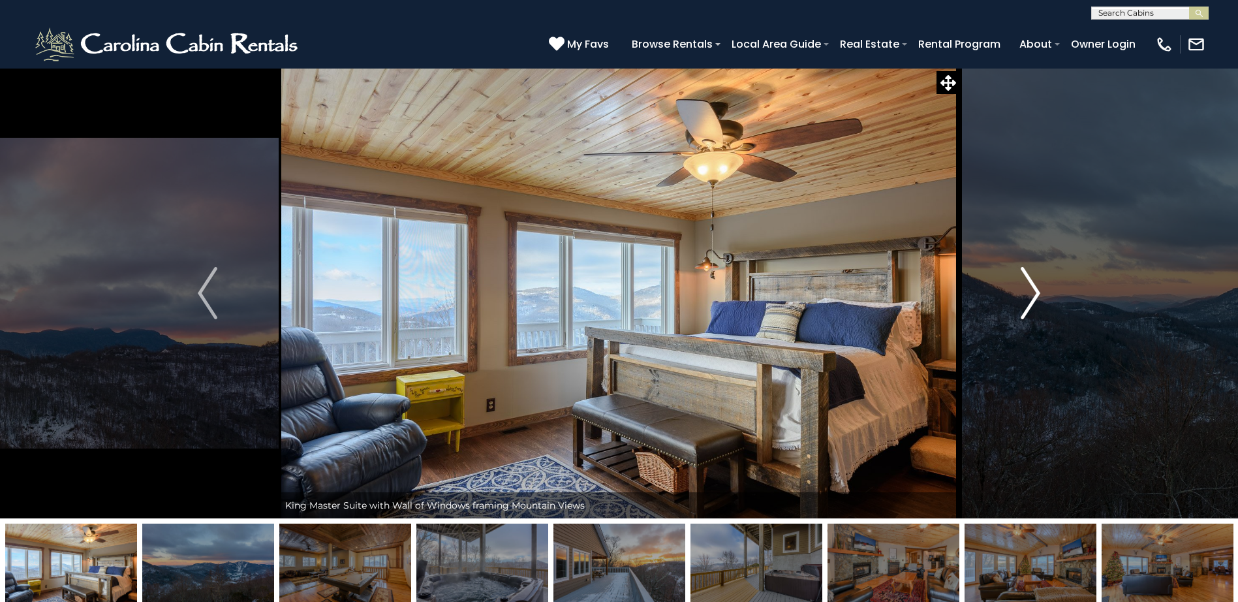
click at [1033, 292] on img "Next" at bounding box center [1031, 293] width 20 height 52
